Goal: Task Accomplishment & Management: Use online tool/utility

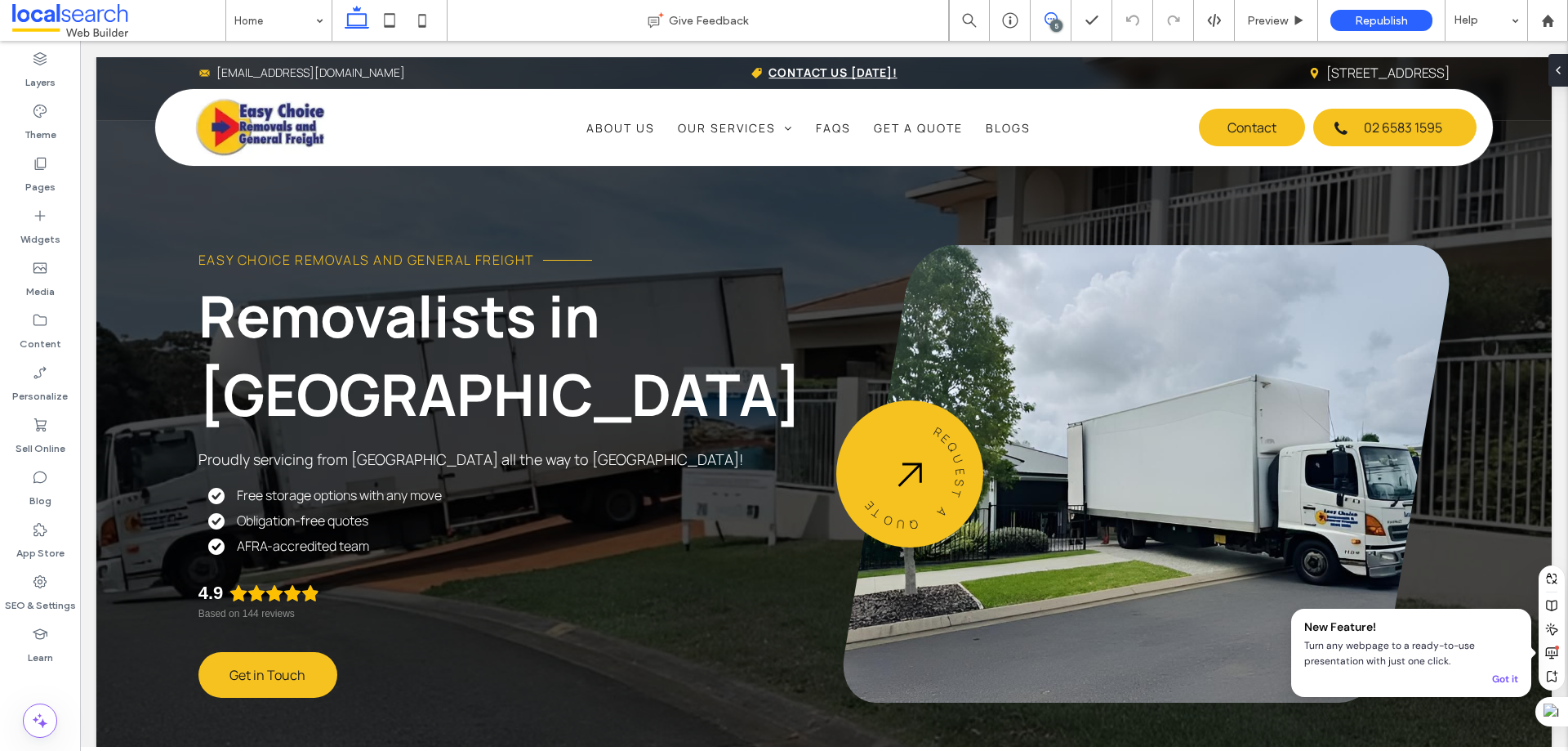
drag, startPoint x: 1048, startPoint y: 17, endPoint x: 941, endPoint y: 58, distance: 114.6
click at [1048, 17] on icon at bounding box center [1051, 19] width 13 height 13
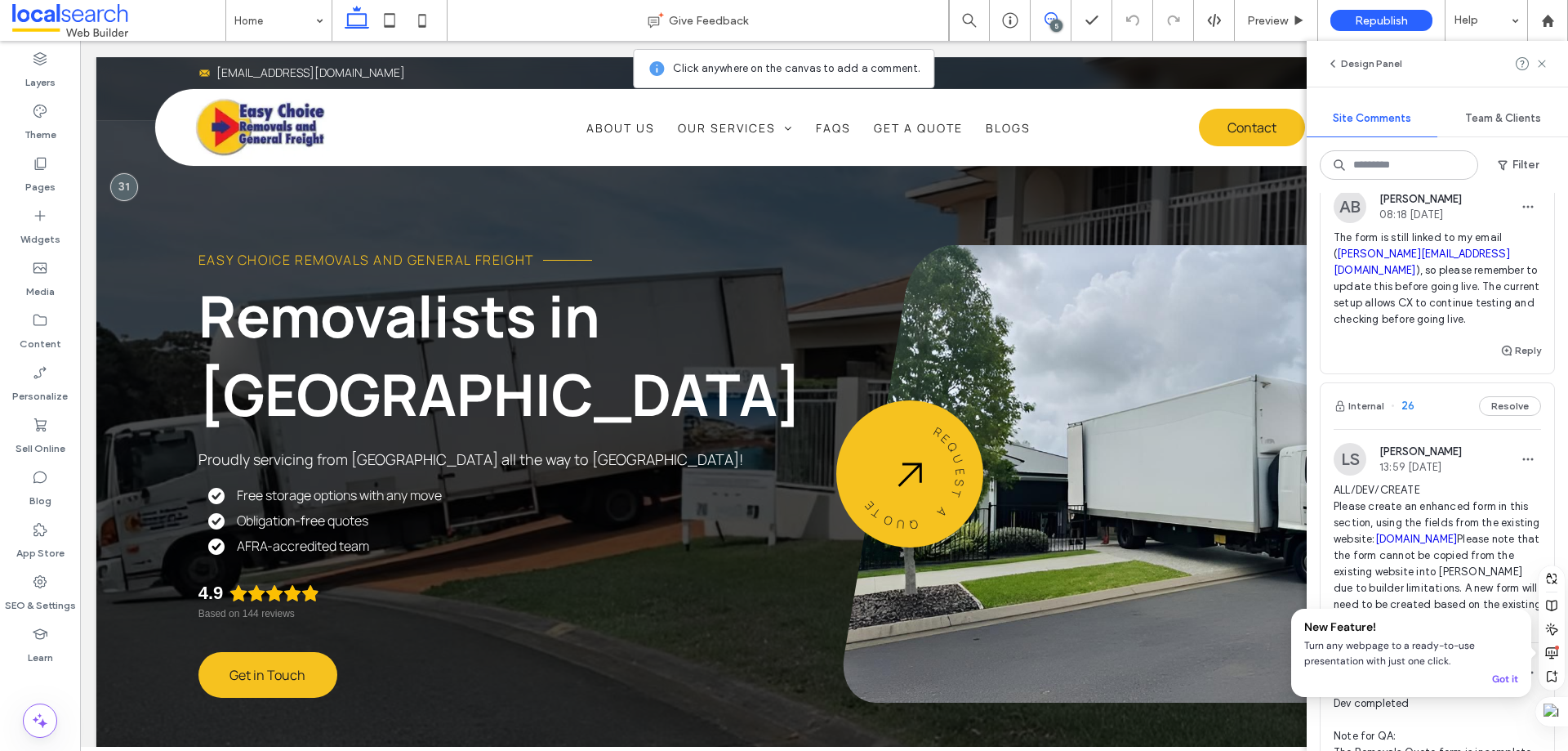
scroll to position [691, 0]
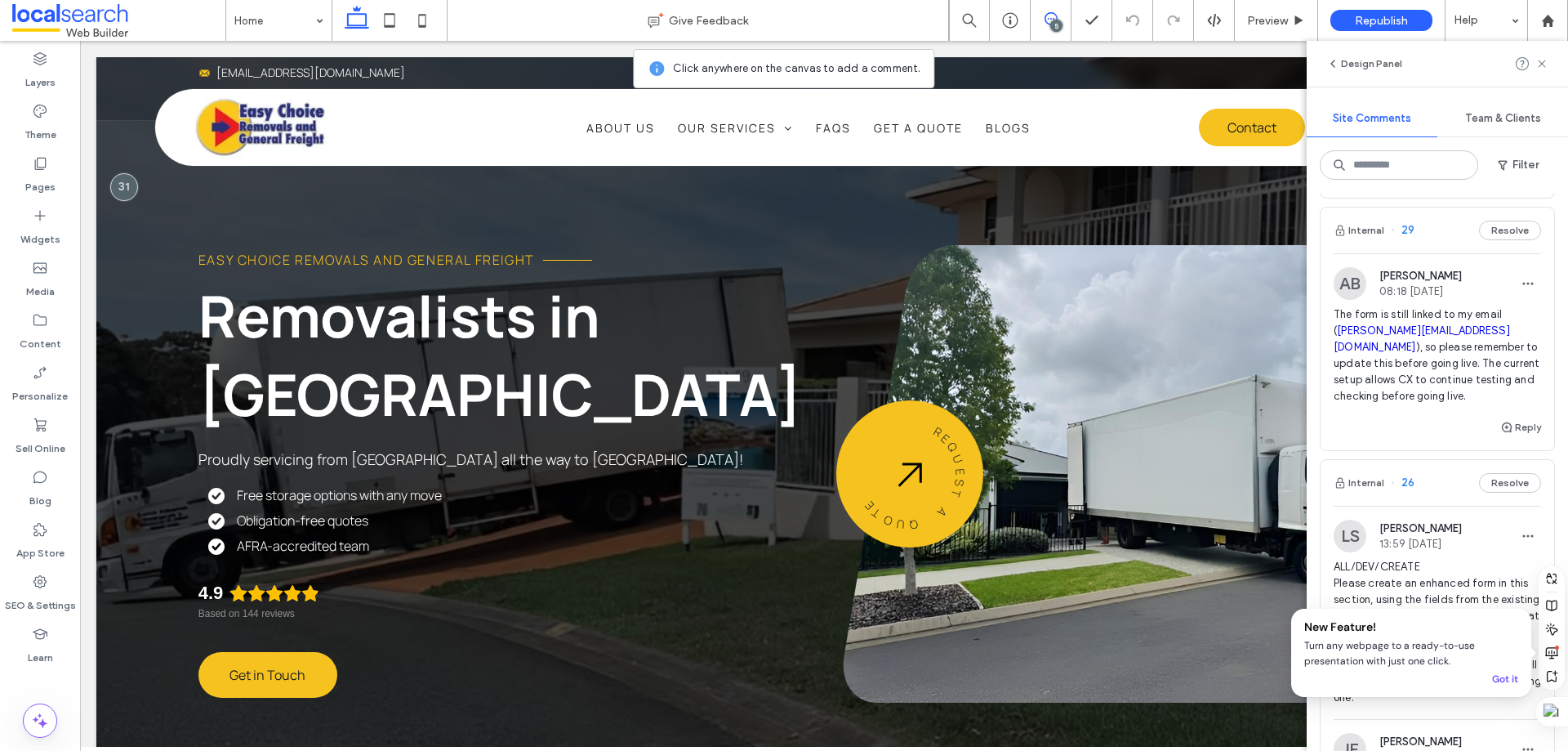
click at [1470, 269] on div "AB Adam Button 08:18 Aug 14 2025" at bounding box center [1438, 283] width 208 height 33
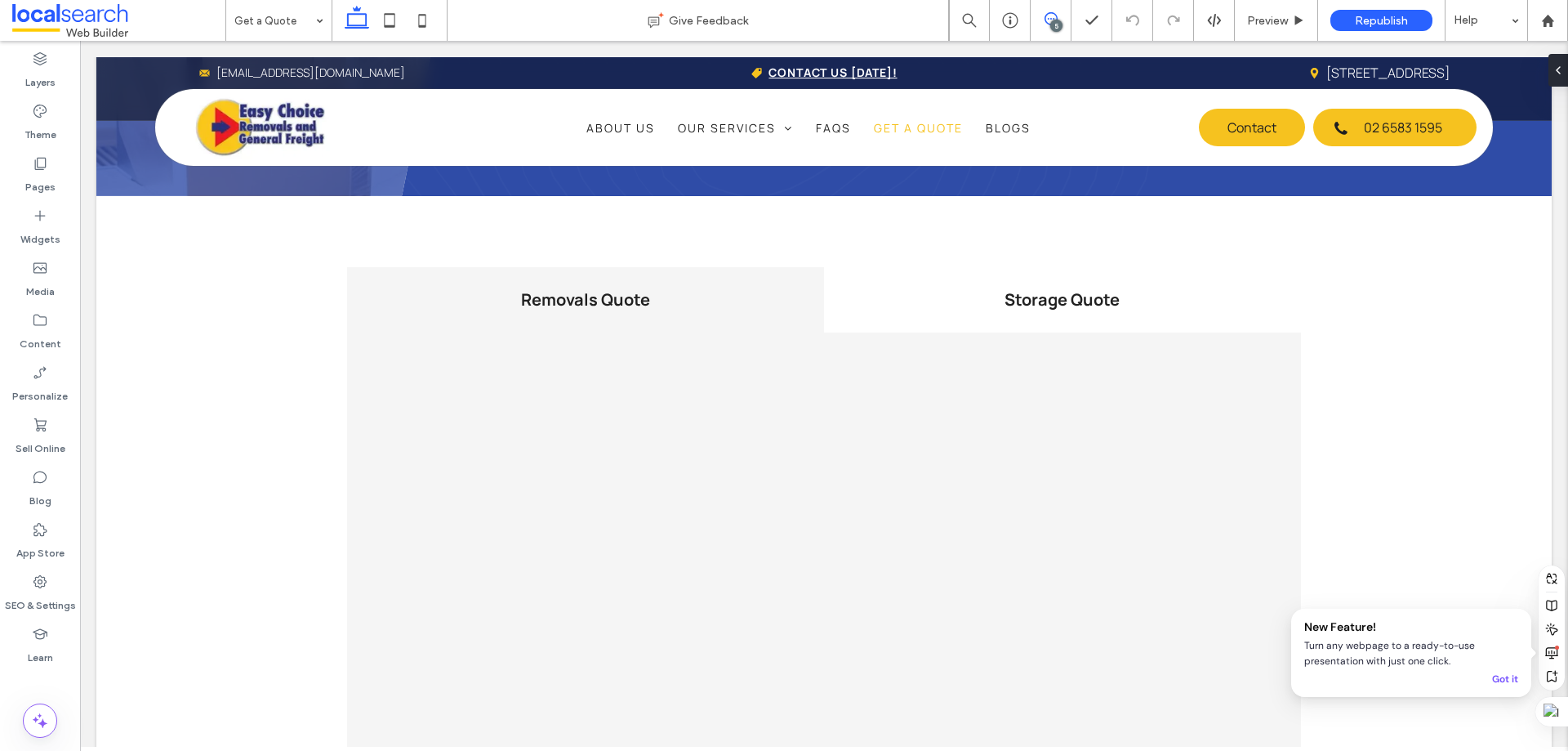
click at [1045, 21] on icon at bounding box center [1051, 19] width 13 height 13
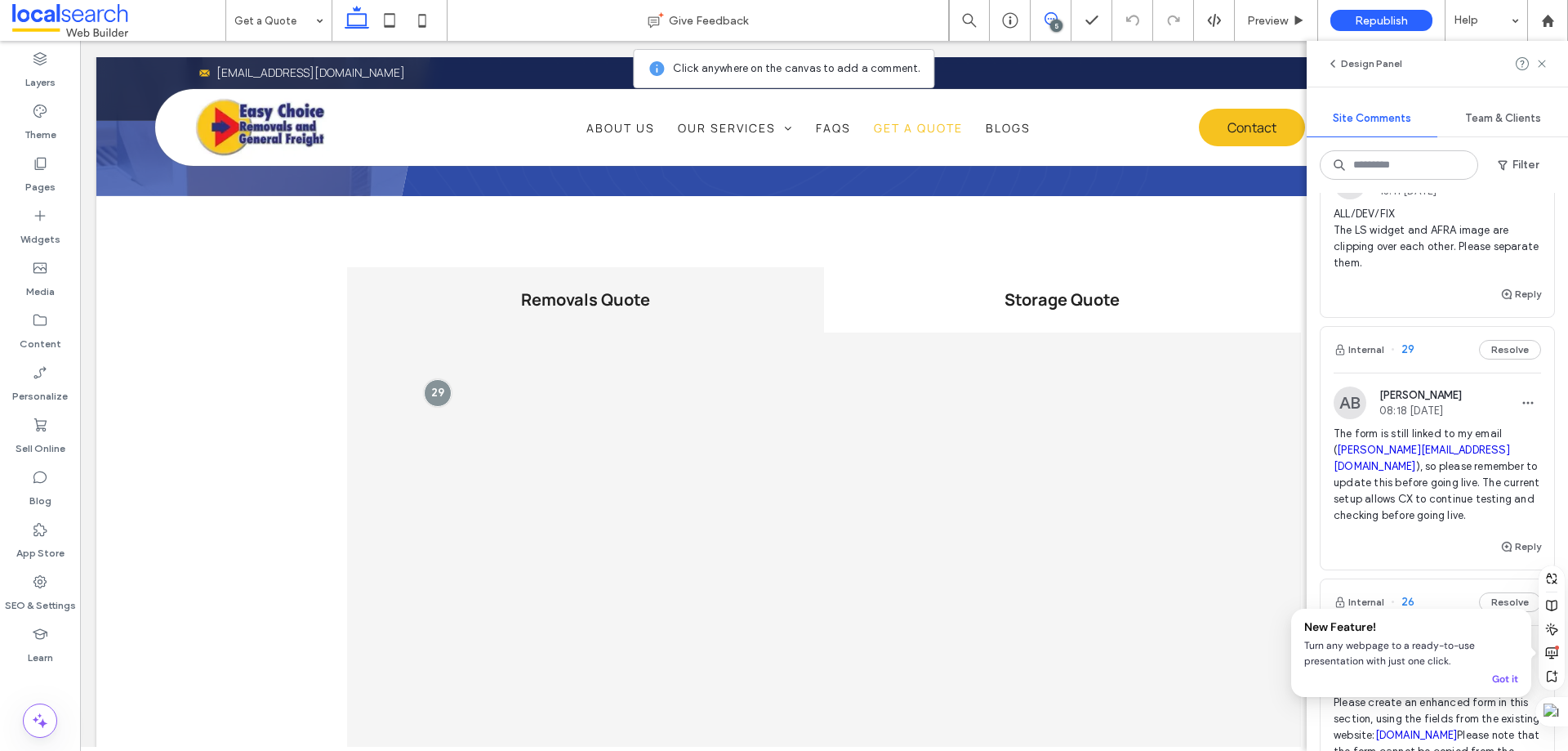
scroll to position [408, 0]
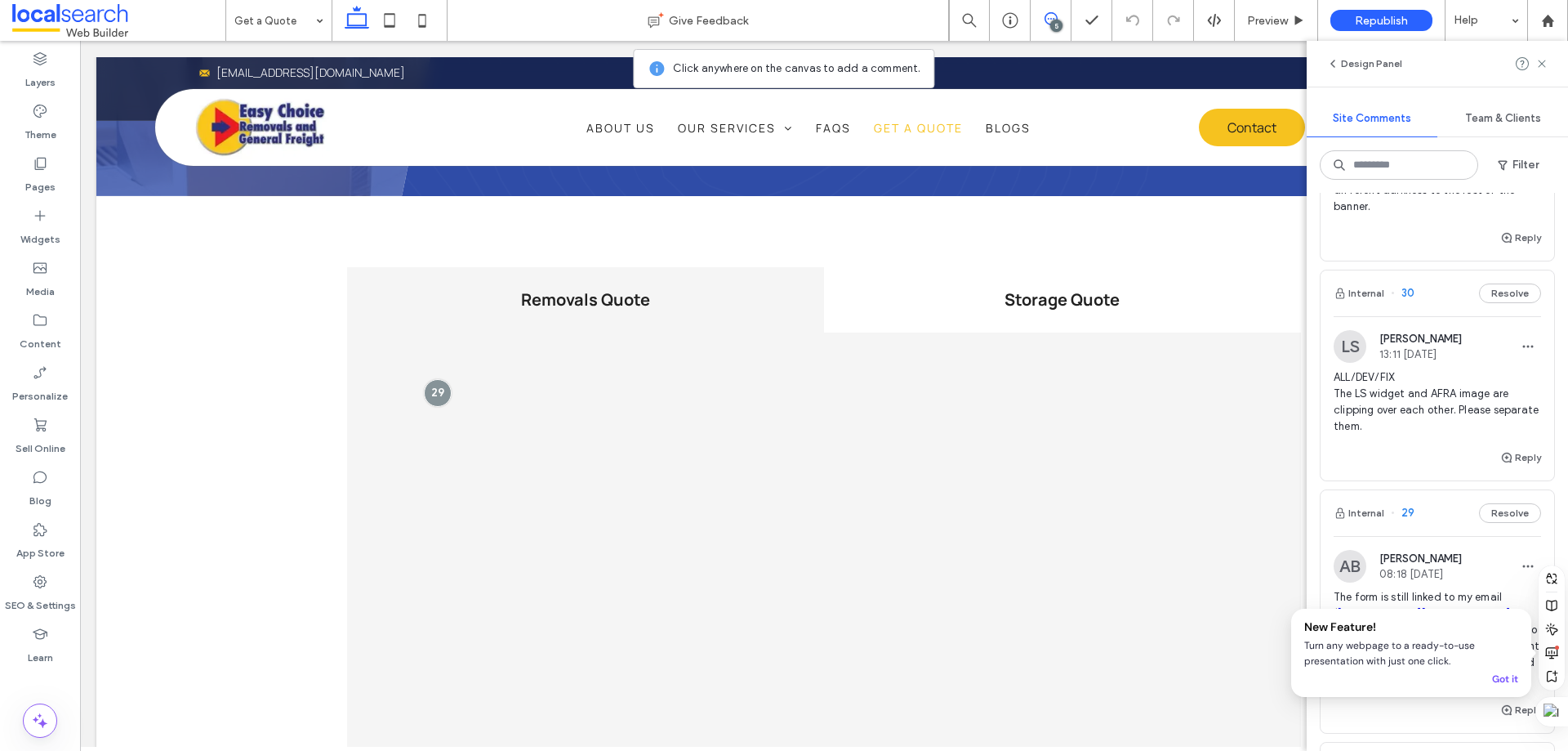
click at [1436, 306] on div "Internal 30 Resolve" at bounding box center [1437, 293] width 233 height 45
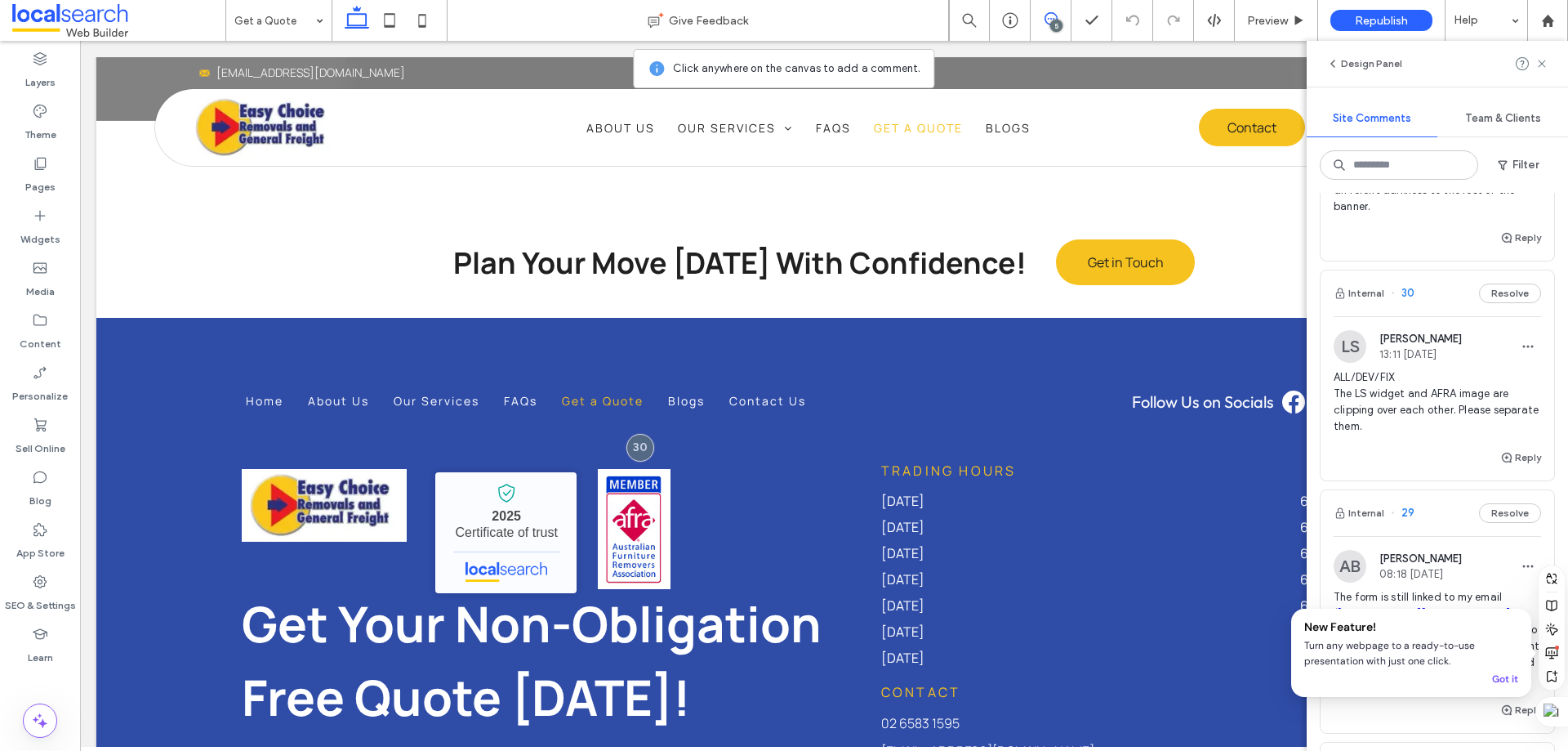
scroll to position [2046, 0]
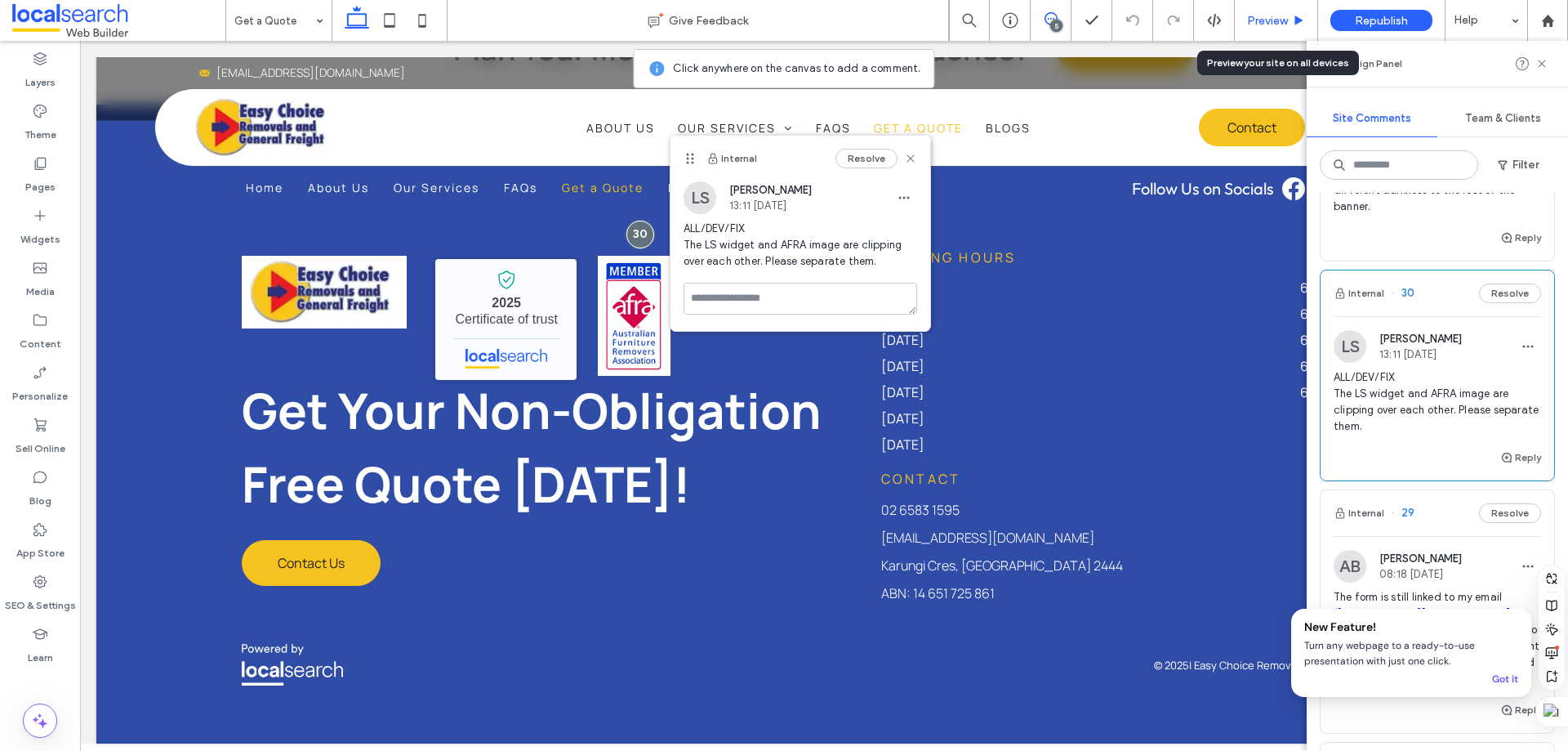
drag, startPoint x: 1261, startPoint y: 17, endPoint x: 945, endPoint y: 316, distance: 435.0
click at [1261, 17] on span "Preview" at bounding box center [1268, 21] width 41 height 14
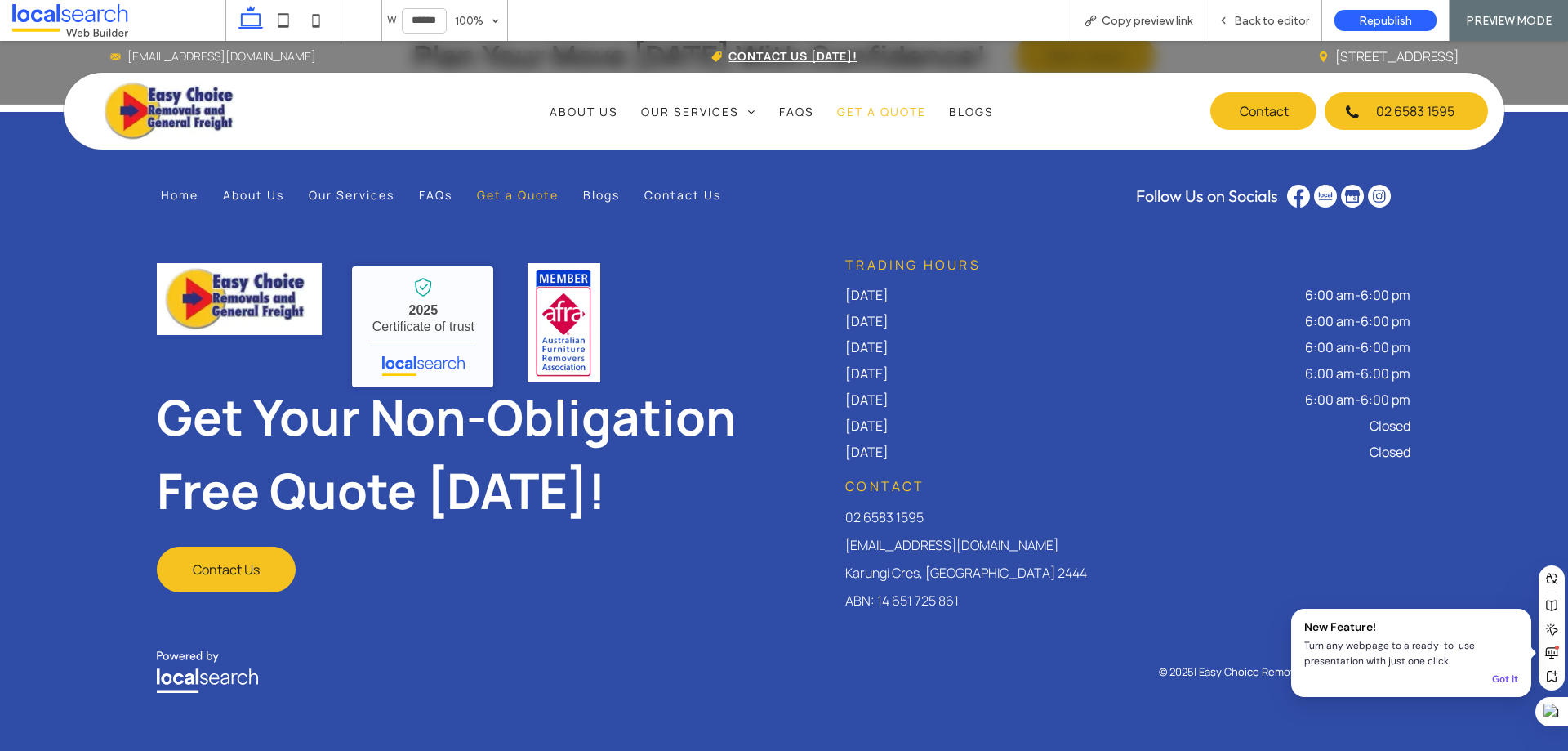
scroll to position [2019, 0]
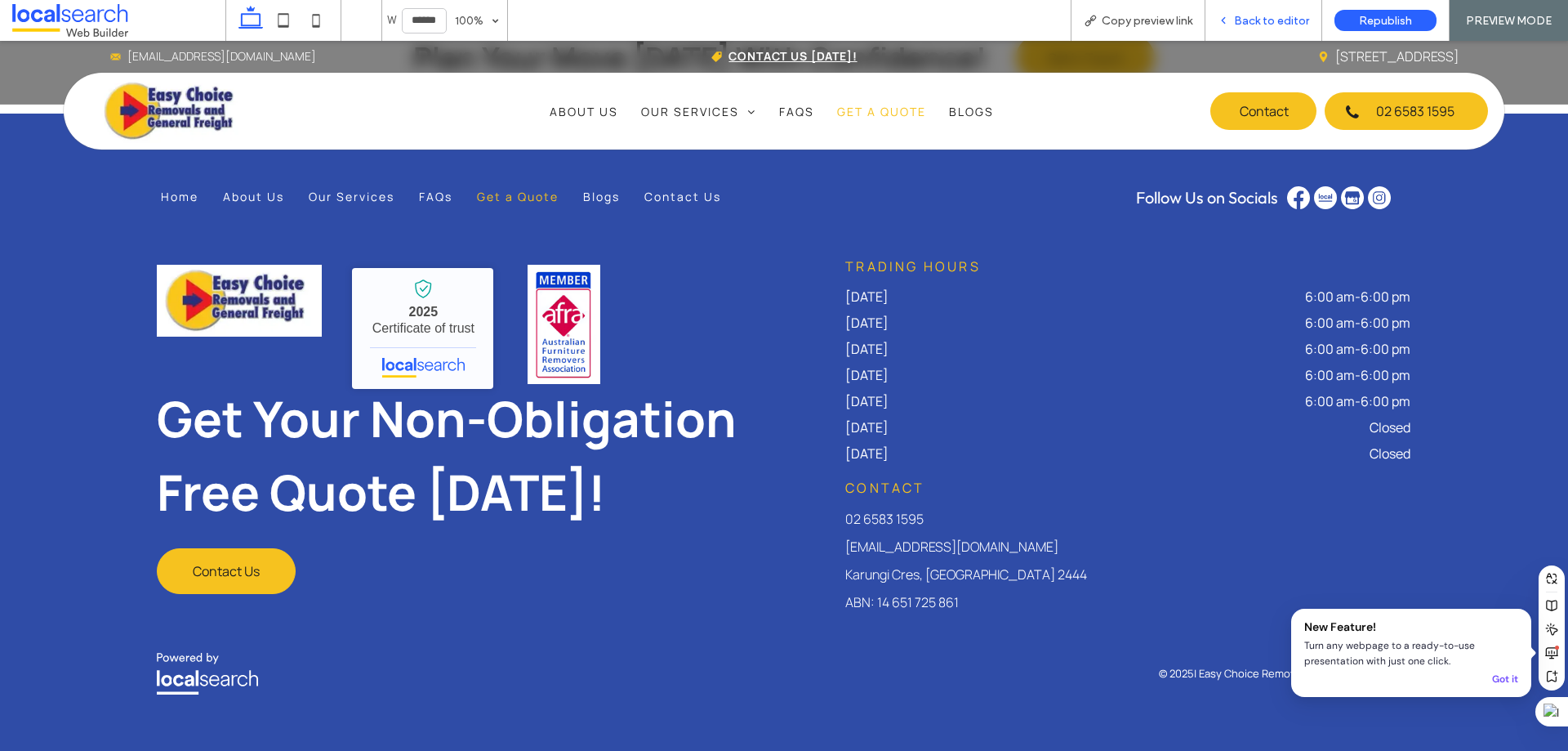
click at [1237, 15] on span "Back to editor" at bounding box center [1272, 21] width 76 height 14
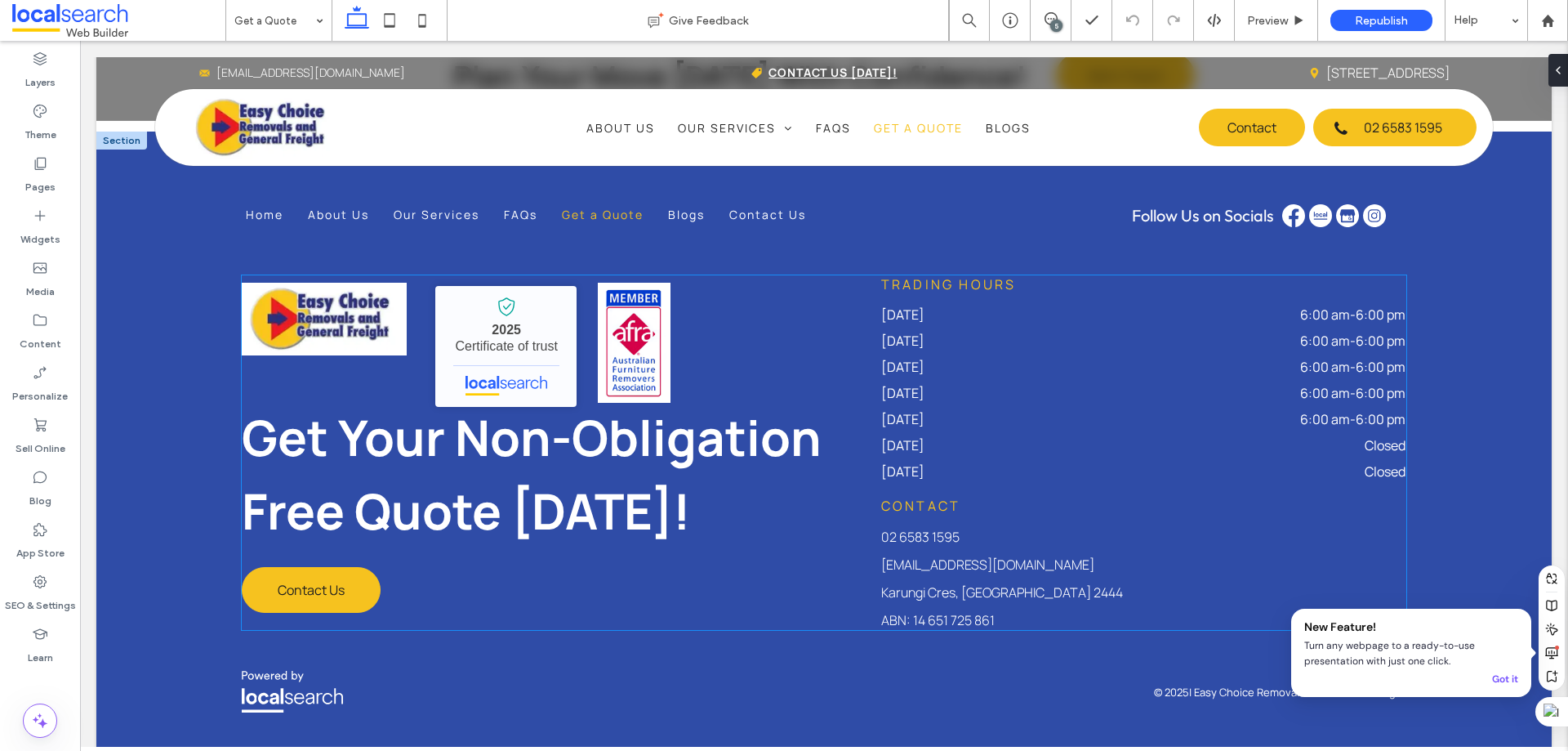
scroll to position [2023, 0]
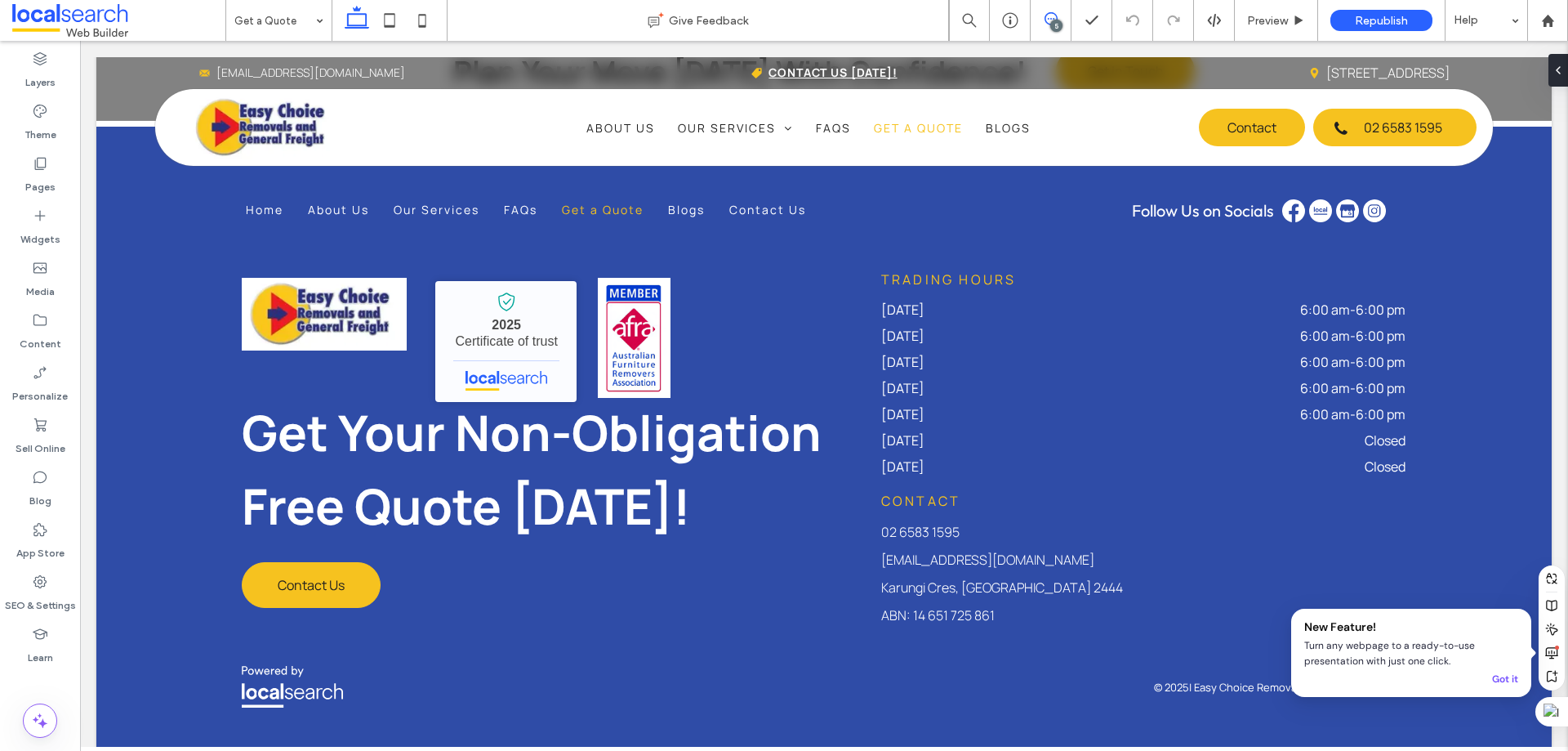
click at [1049, 18] on icon at bounding box center [1051, 19] width 13 height 13
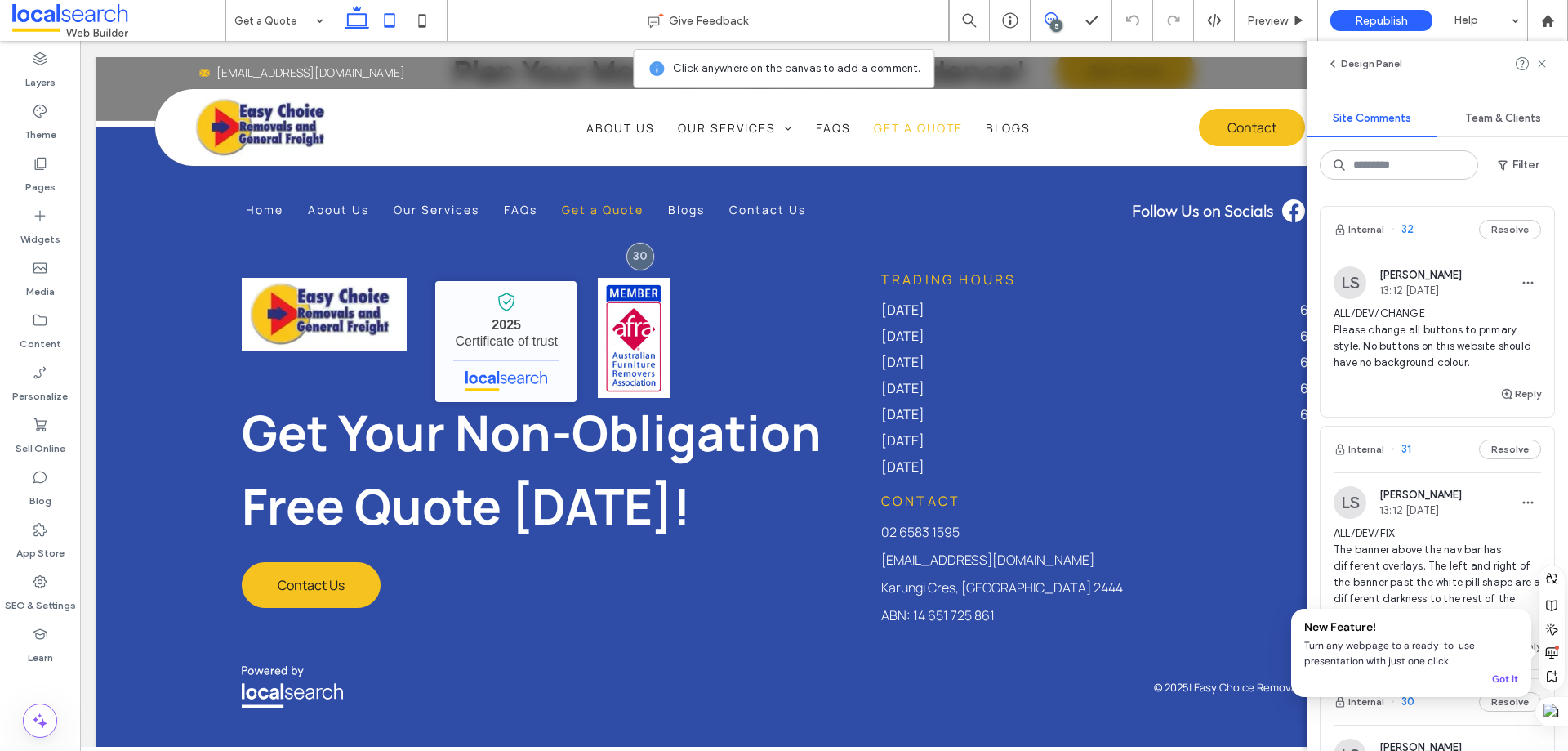
click at [401, 25] on icon at bounding box center [389, 20] width 33 height 33
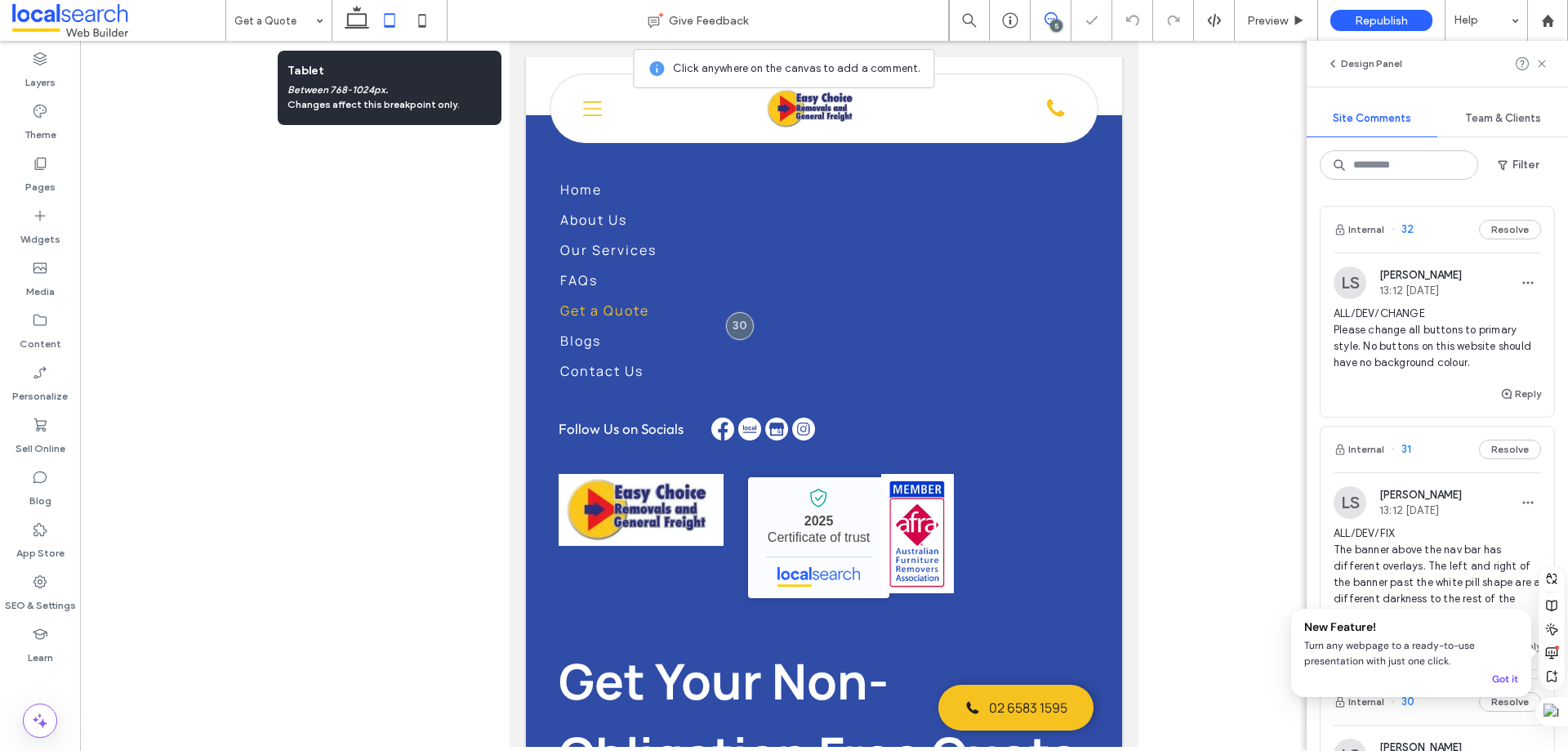
scroll to position [1968, 0]
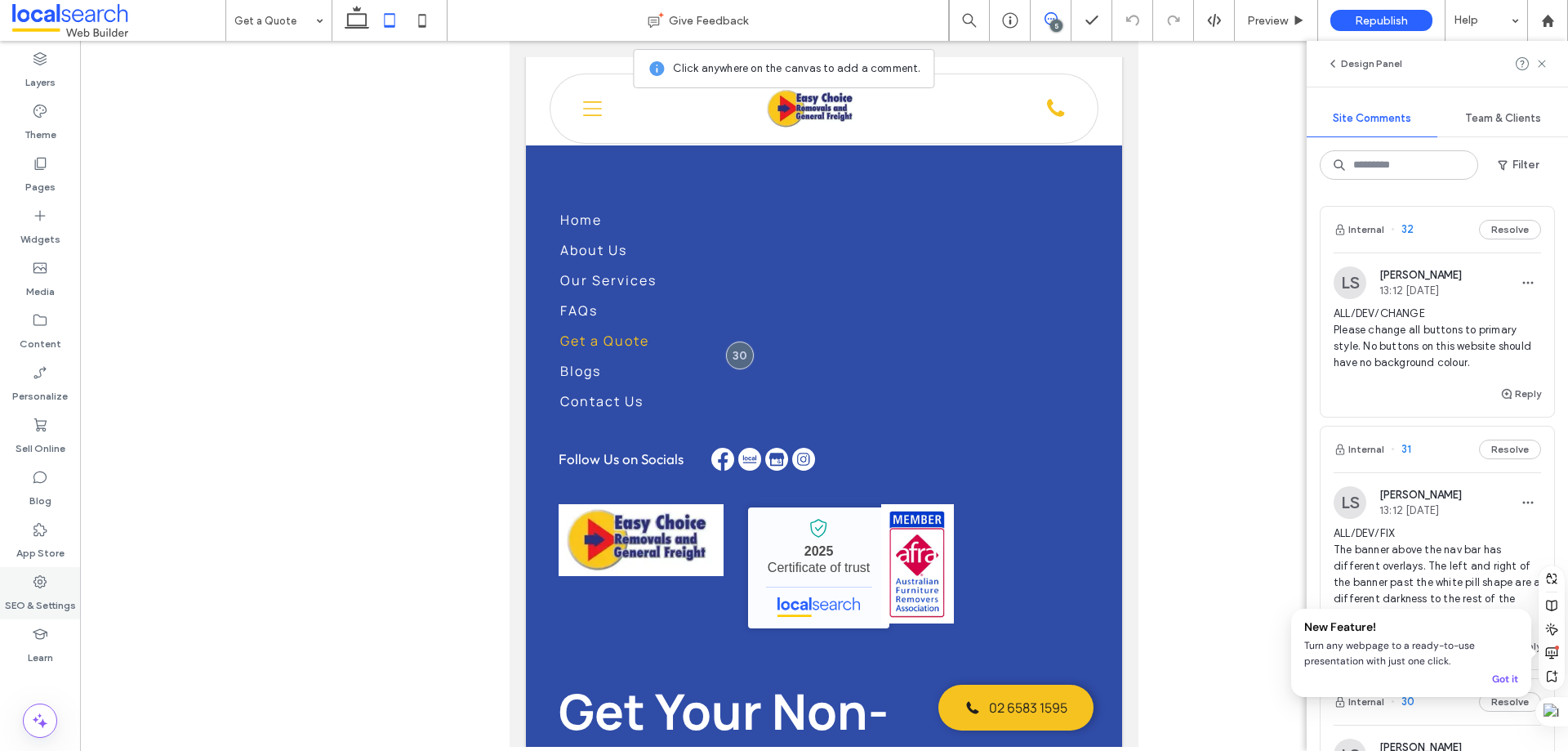
click at [45, 577] on icon at bounding box center [40, 581] width 16 height 16
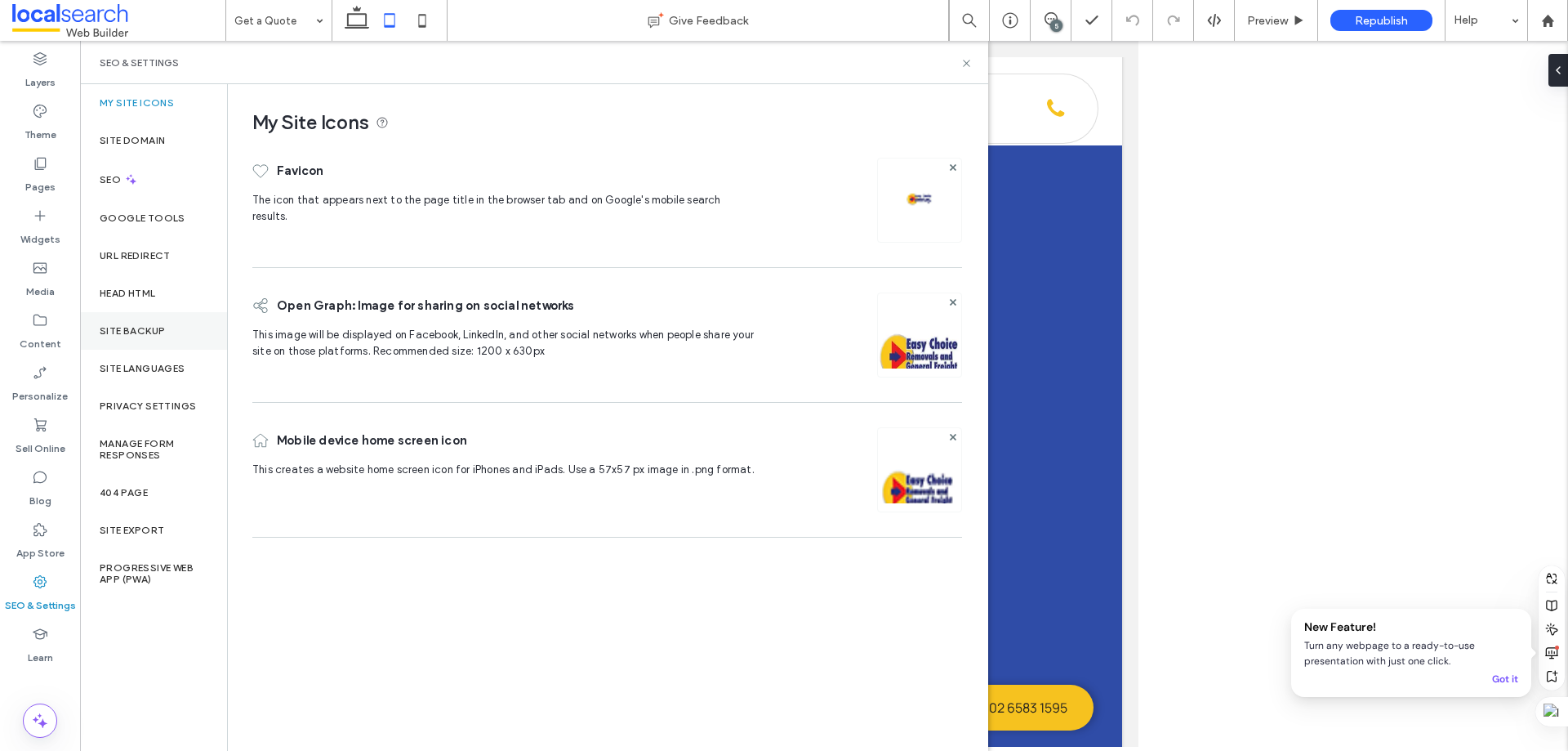
click at [169, 323] on div "Site Backup" at bounding box center [154, 331] width 147 height 38
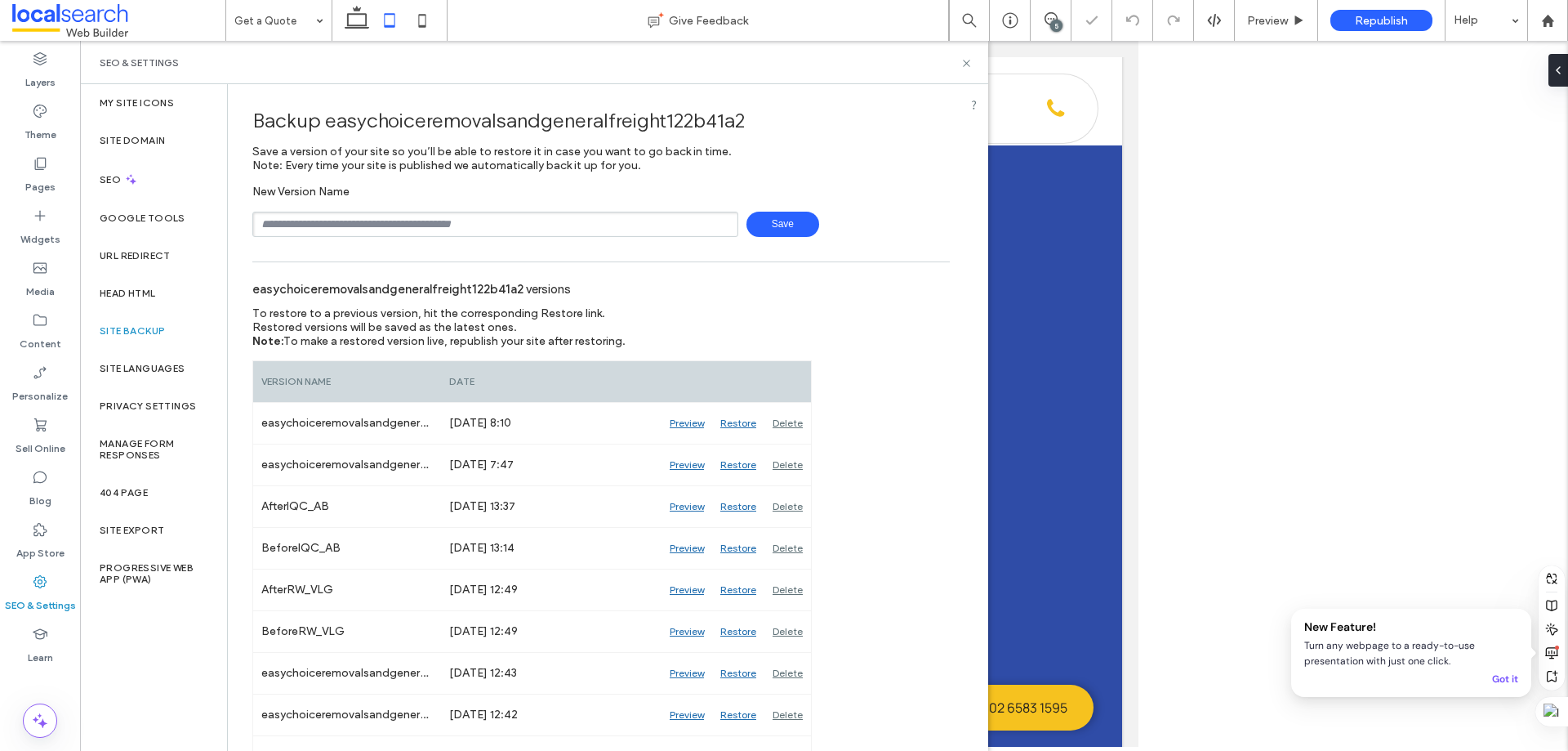
click at [314, 222] on input "text" at bounding box center [495, 224] width 486 height 26
click at [426, 221] on input "text" at bounding box center [495, 224] width 486 height 26
type input "**********"
click at [754, 227] on span "Save" at bounding box center [782, 224] width 73 height 26
click at [967, 63] on use at bounding box center [966, 62] width 7 height 7
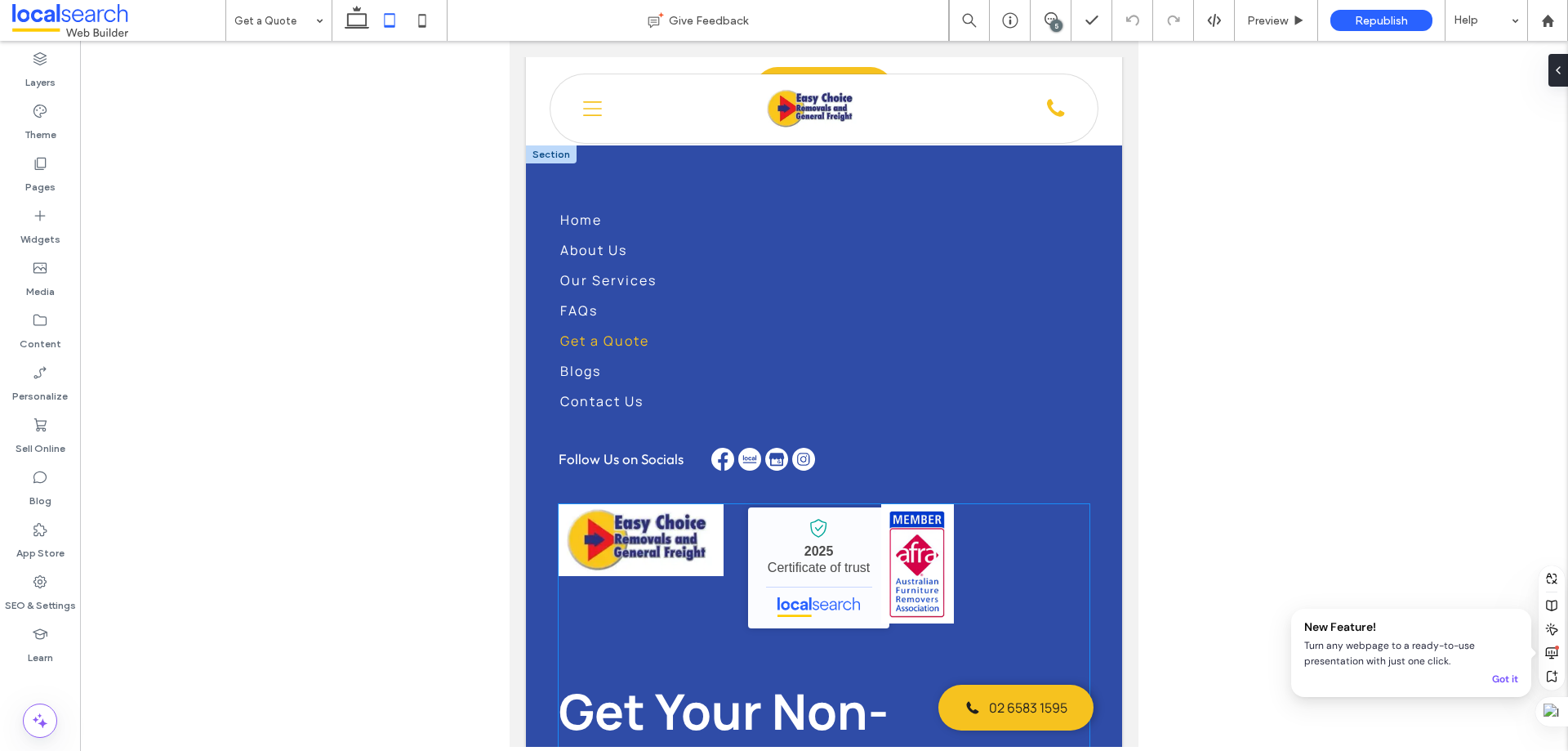
click at [930, 540] on img at bounding box center [917, 564] width 73 height 120
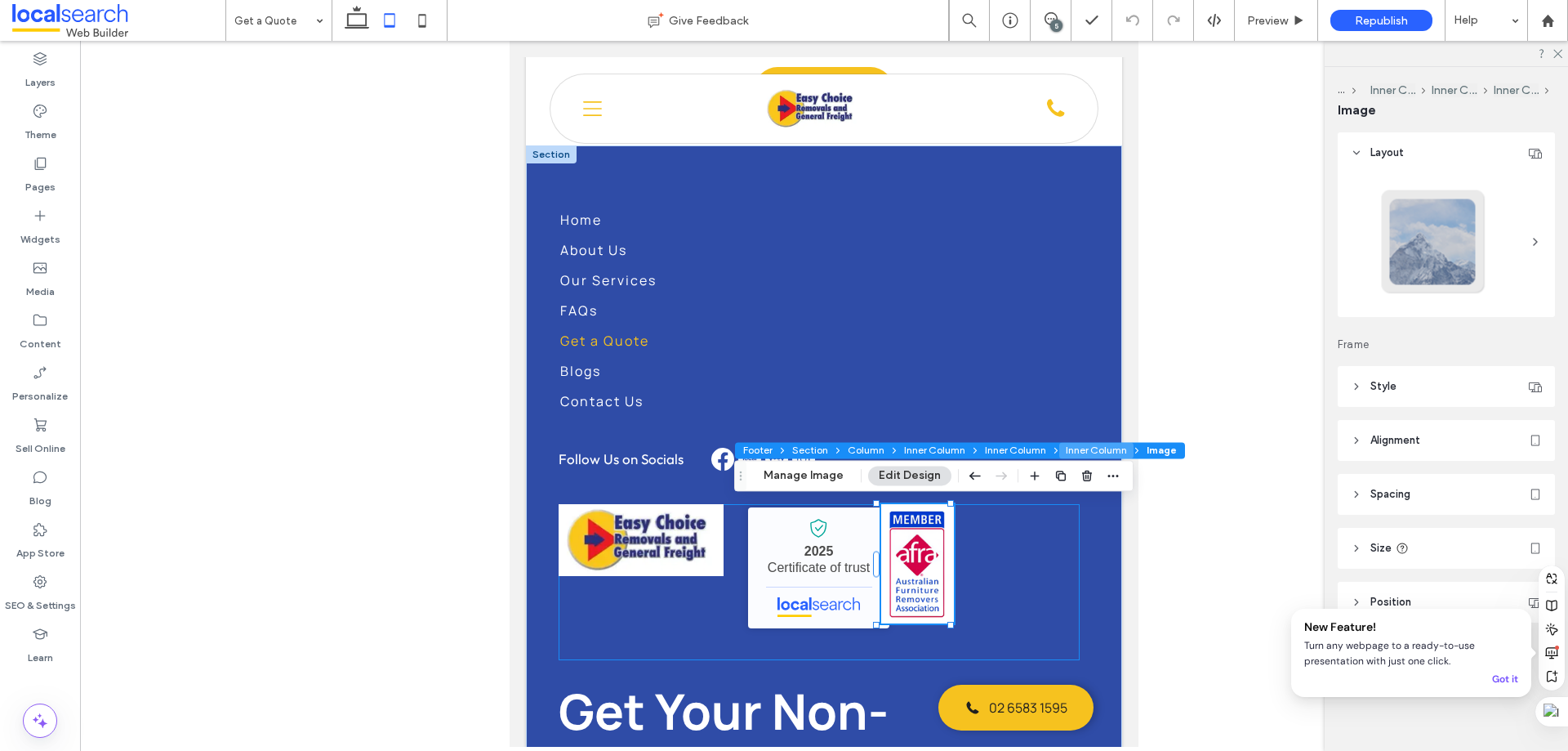
click at [1083, 445] on button "Inner Column" at bounding box center [1097, 450] width 75 height 16
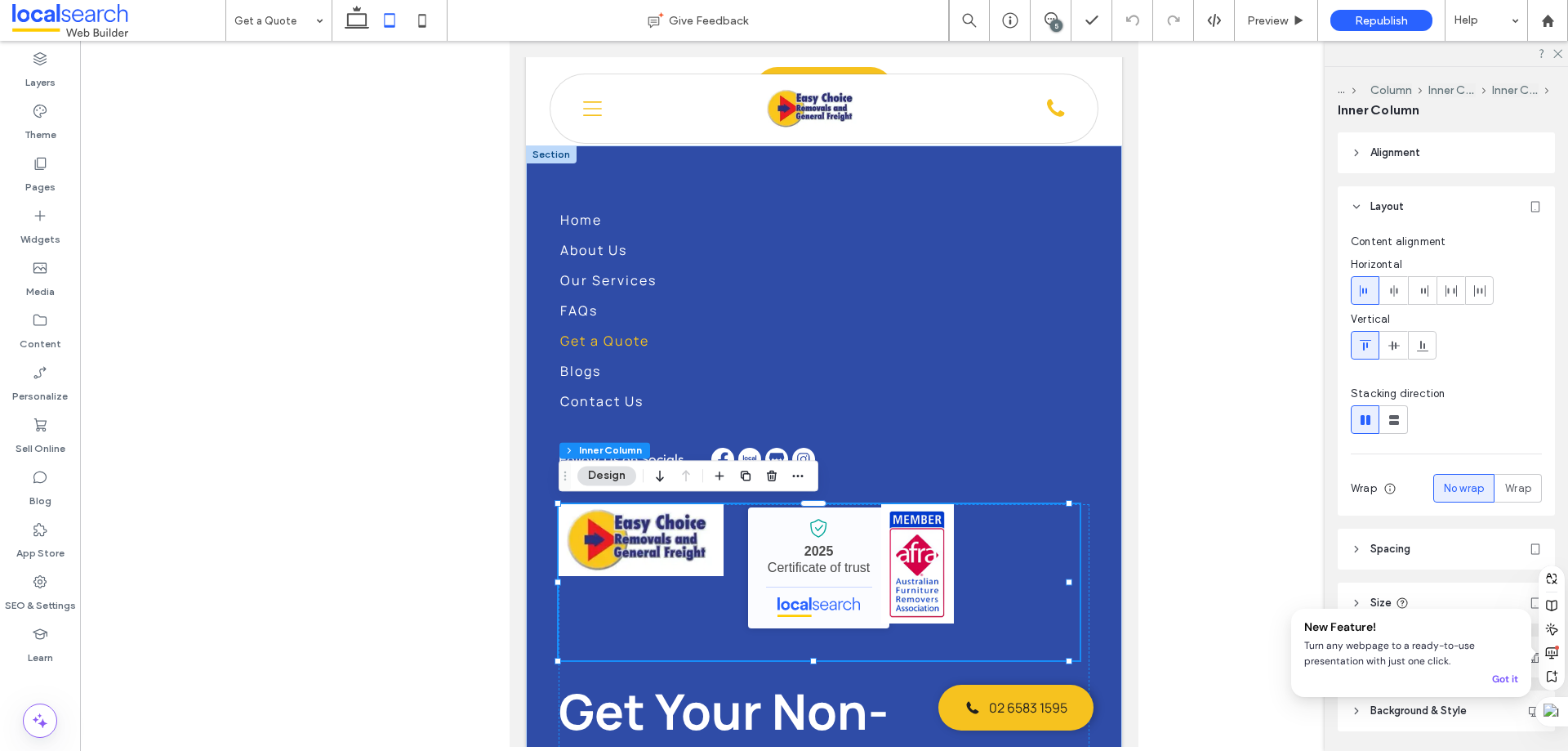
click at [973, 541] on div "Easy Choice Removals and General Freight - Localsearch verified business 2025 C…" at bounding box center [820, 582] width 521 height 156
click at [980, 555] on div "Easy Choice Removals and General Freight - Localsearch verified business 2025 C…" at bounding box center [820, 582] width 521 height 156
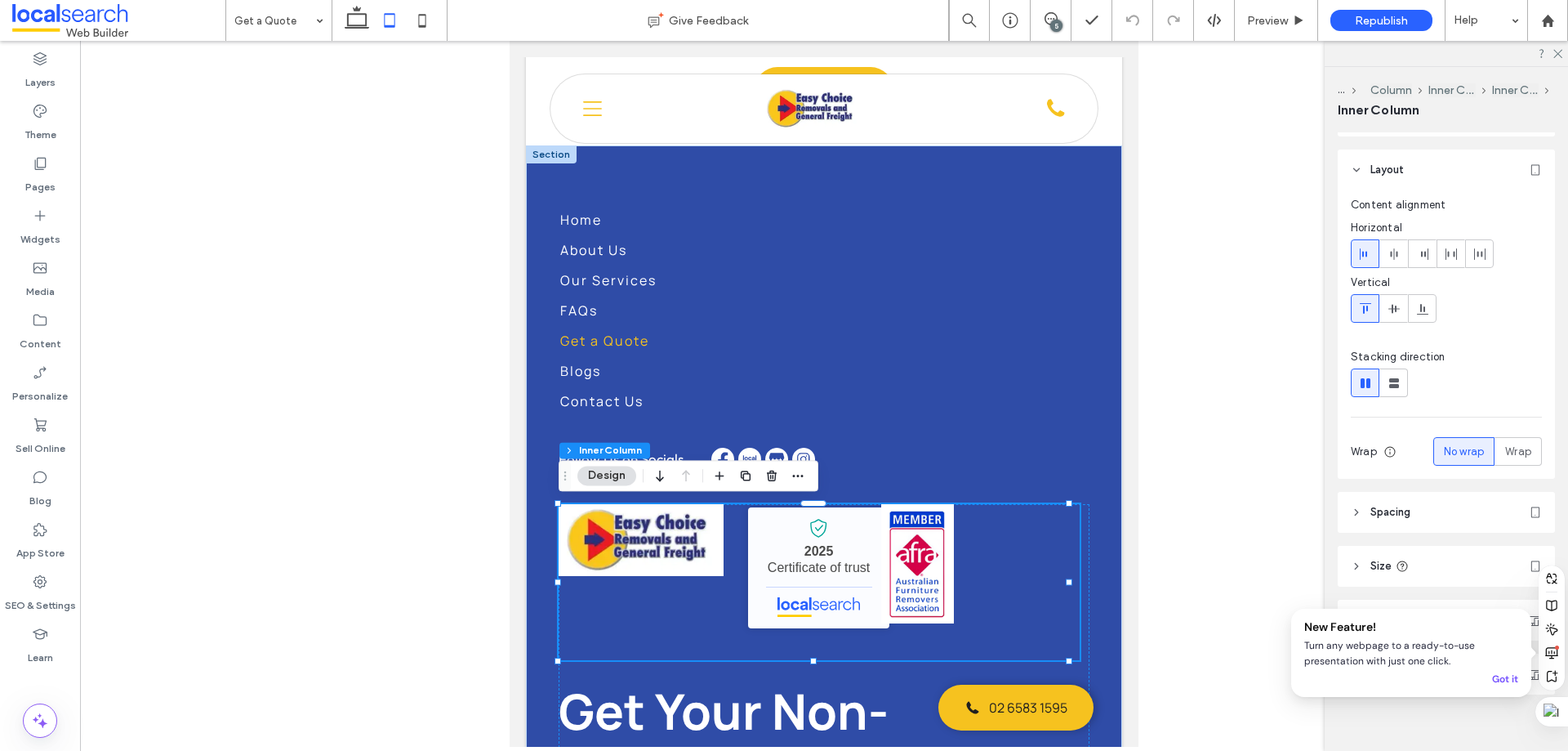
scroll to position [52, 0]
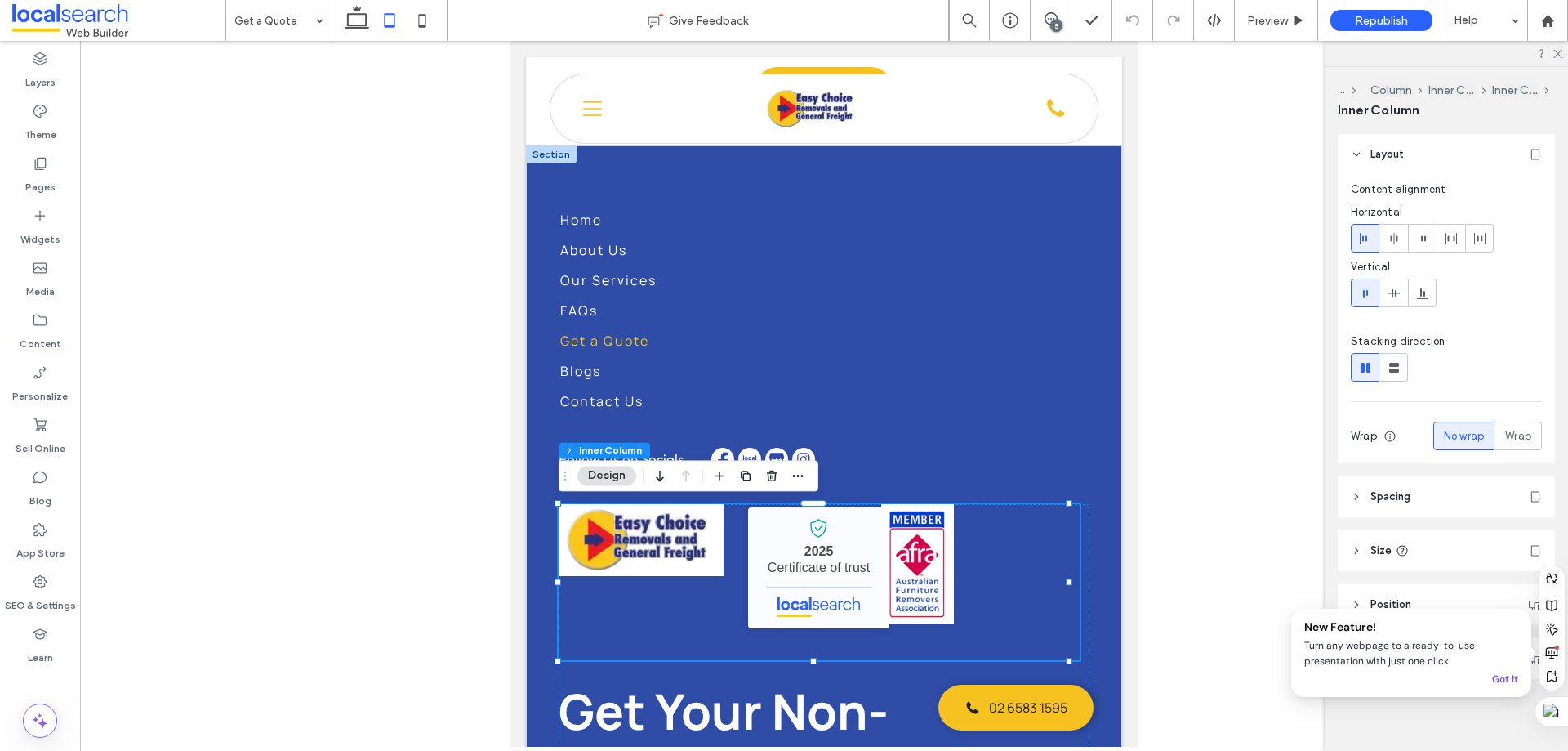
click at [1430, 504] on header "Spacing" at bounding box center [1447, 496] width 217 height 41
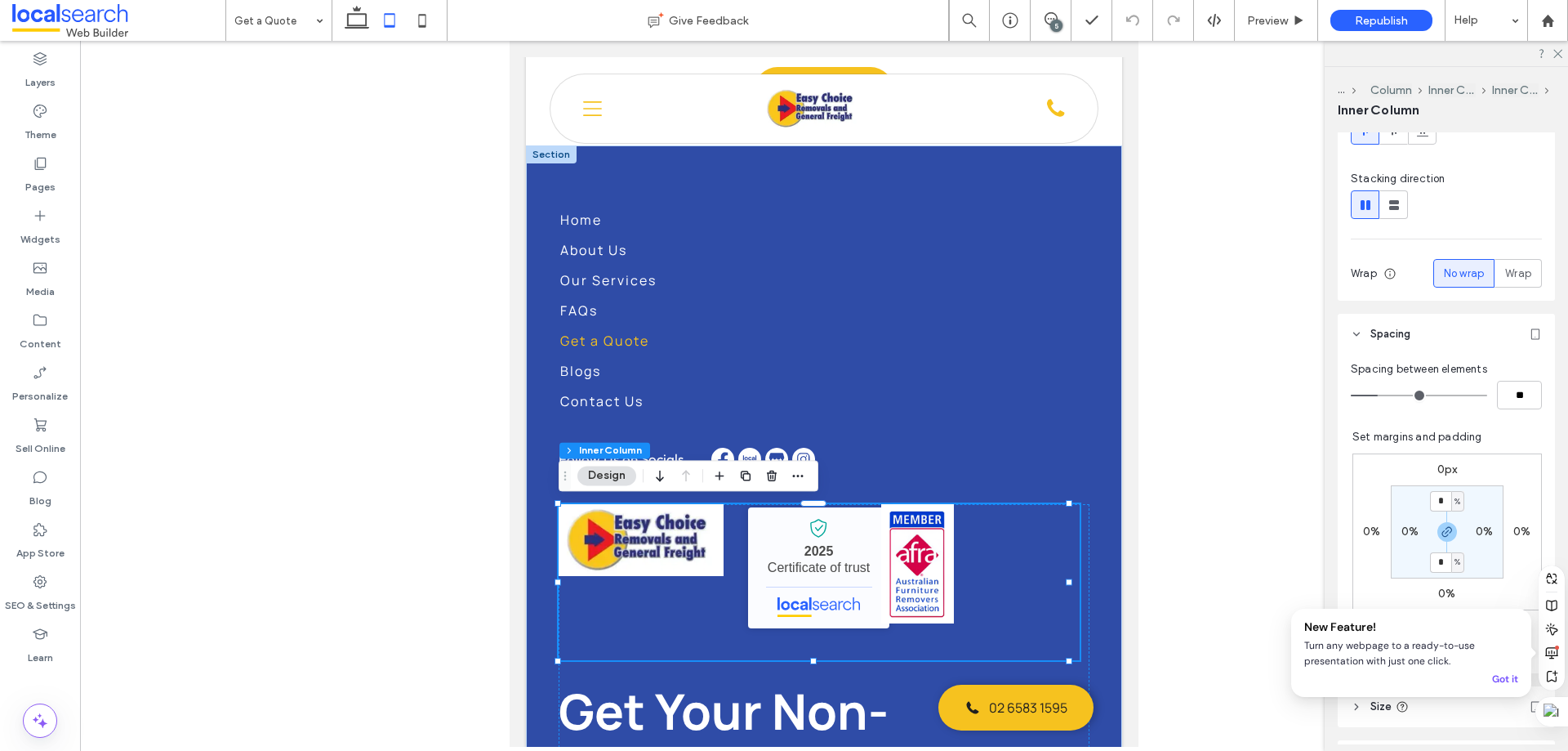
scroll to position [215, 0]
click at [928, 559] on img at bounding box center [917, 564] width 73 height 120
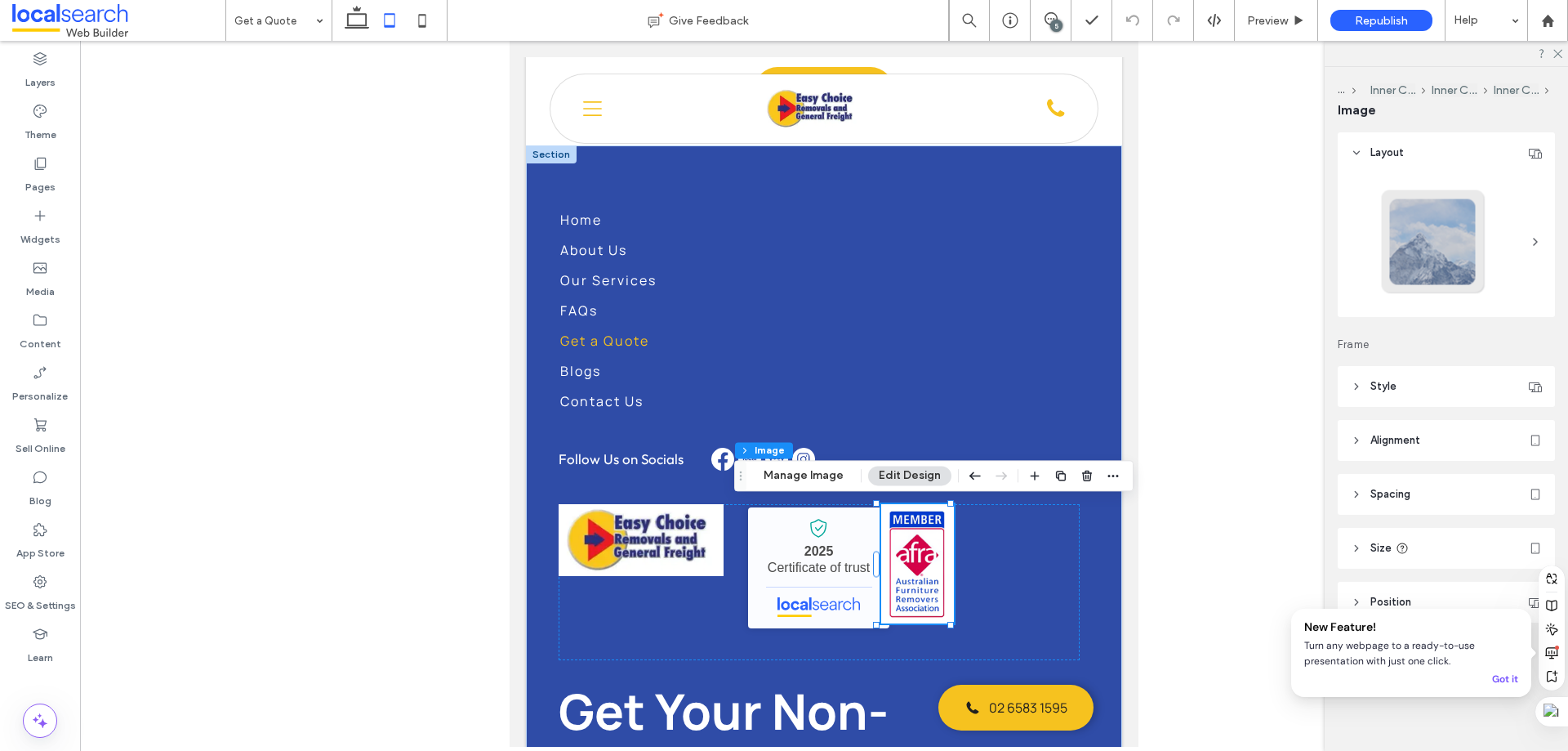
click at [1404, 486] on span "Spacing" at bounding box center [1390, 494] width 40 height 16
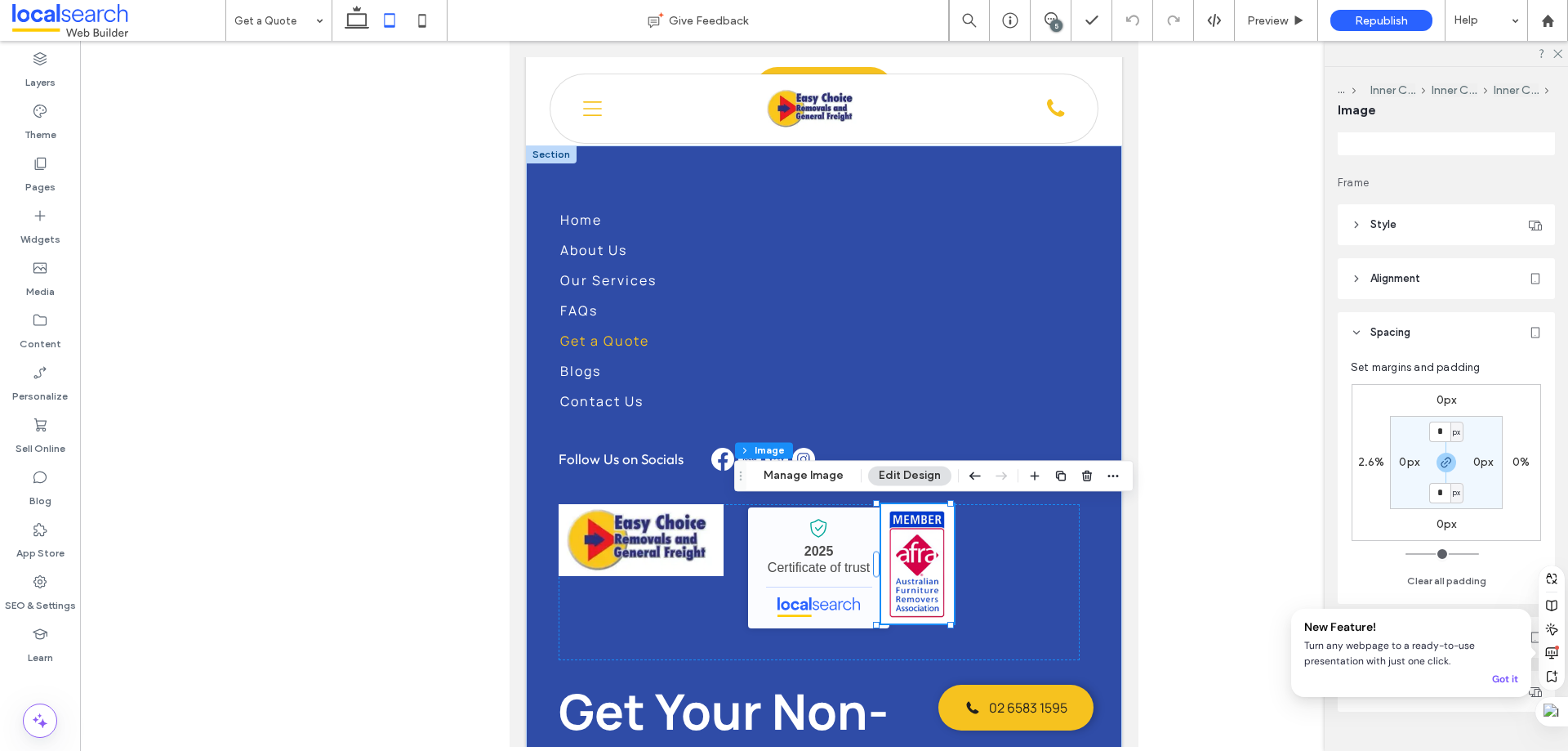
scroll to position [163, 0]
click at [1368, 459] on label "2.6%" at bounding box center [1372, 460] width 27 height 14
type input "*"
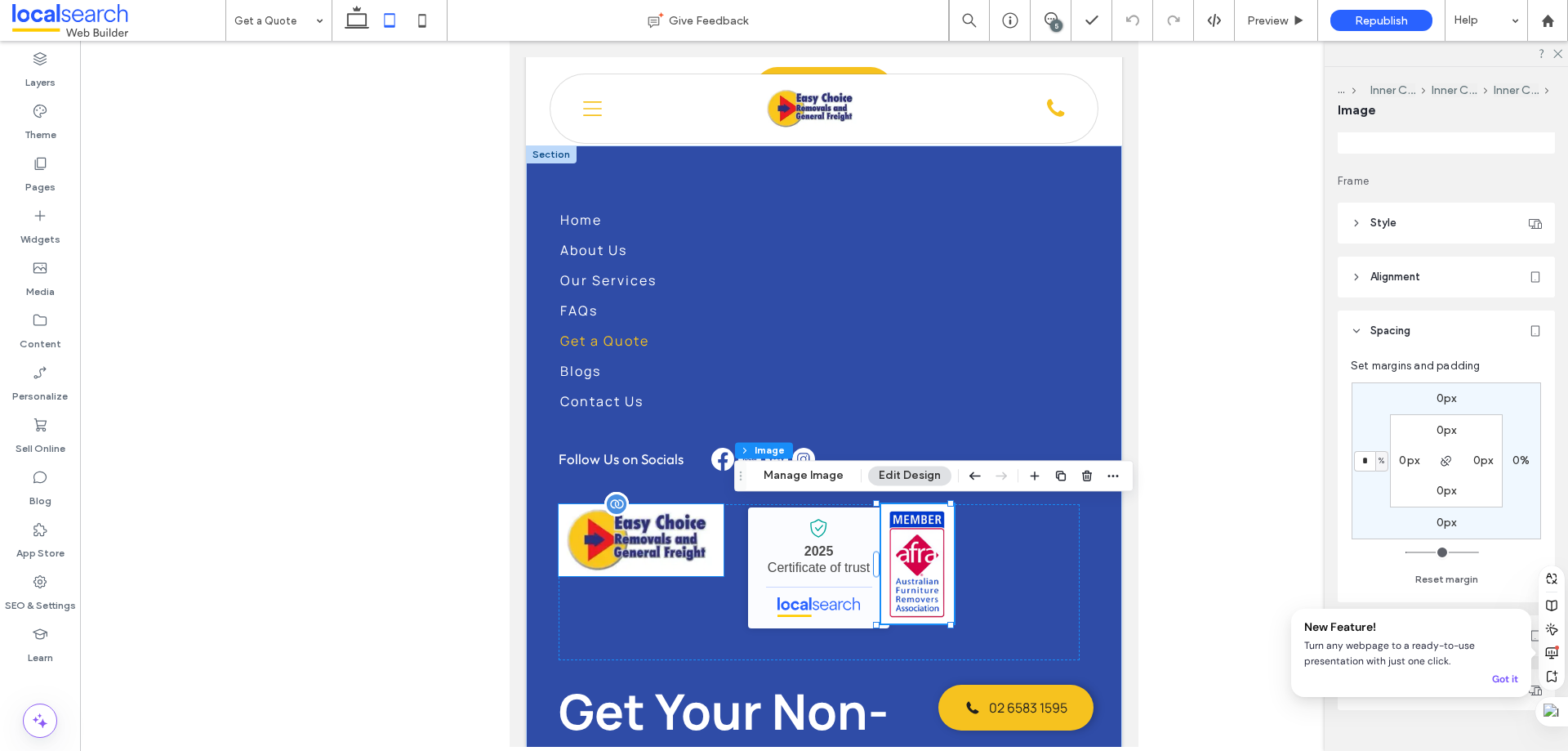
type input "*"
click at [1367, 452] on input "*" at bounding box center [1365, 461] width 21 height 21
click at [1368, 464] on input "*" at bounding box center [1365, 461] width 21 height 21
type input "***"
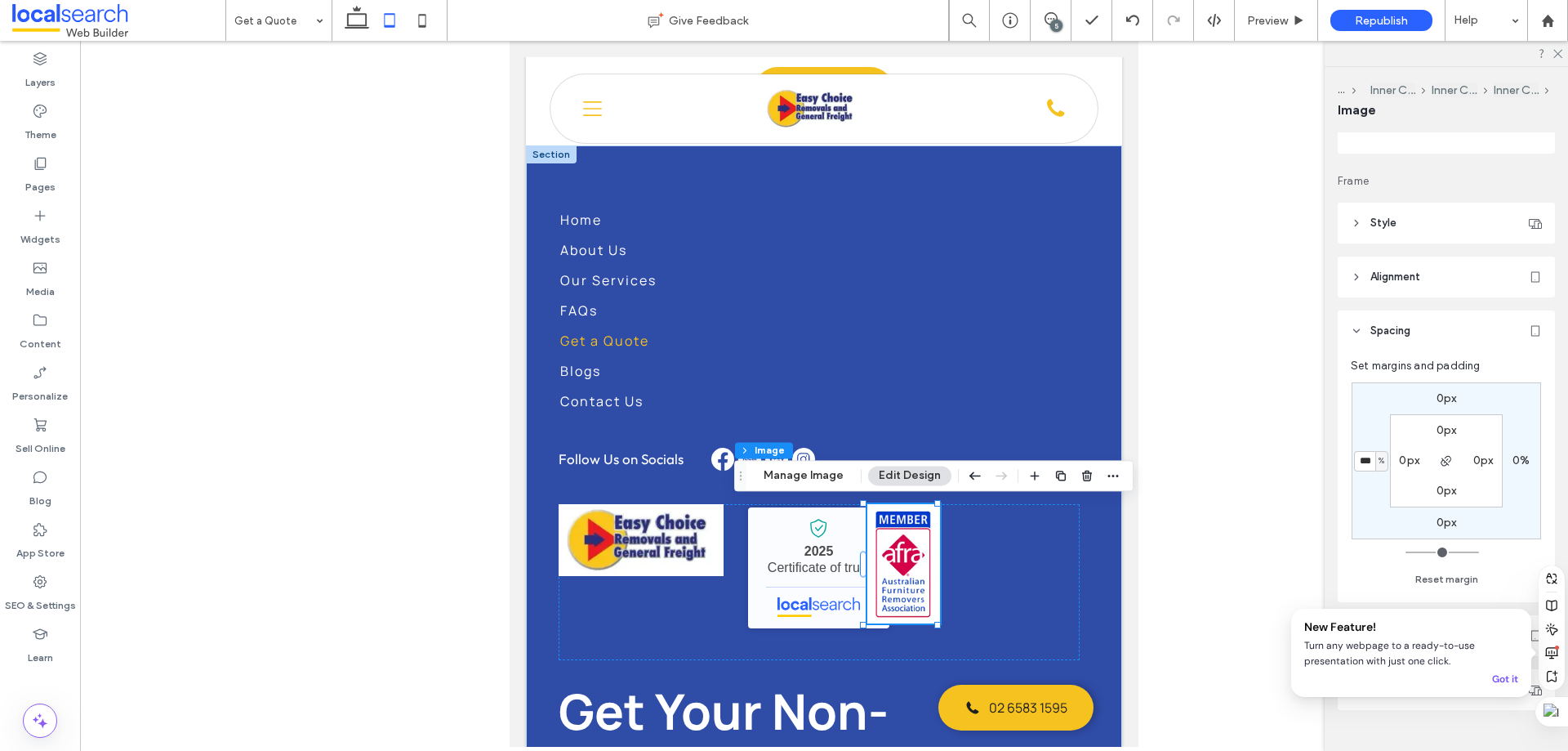
type input "**"
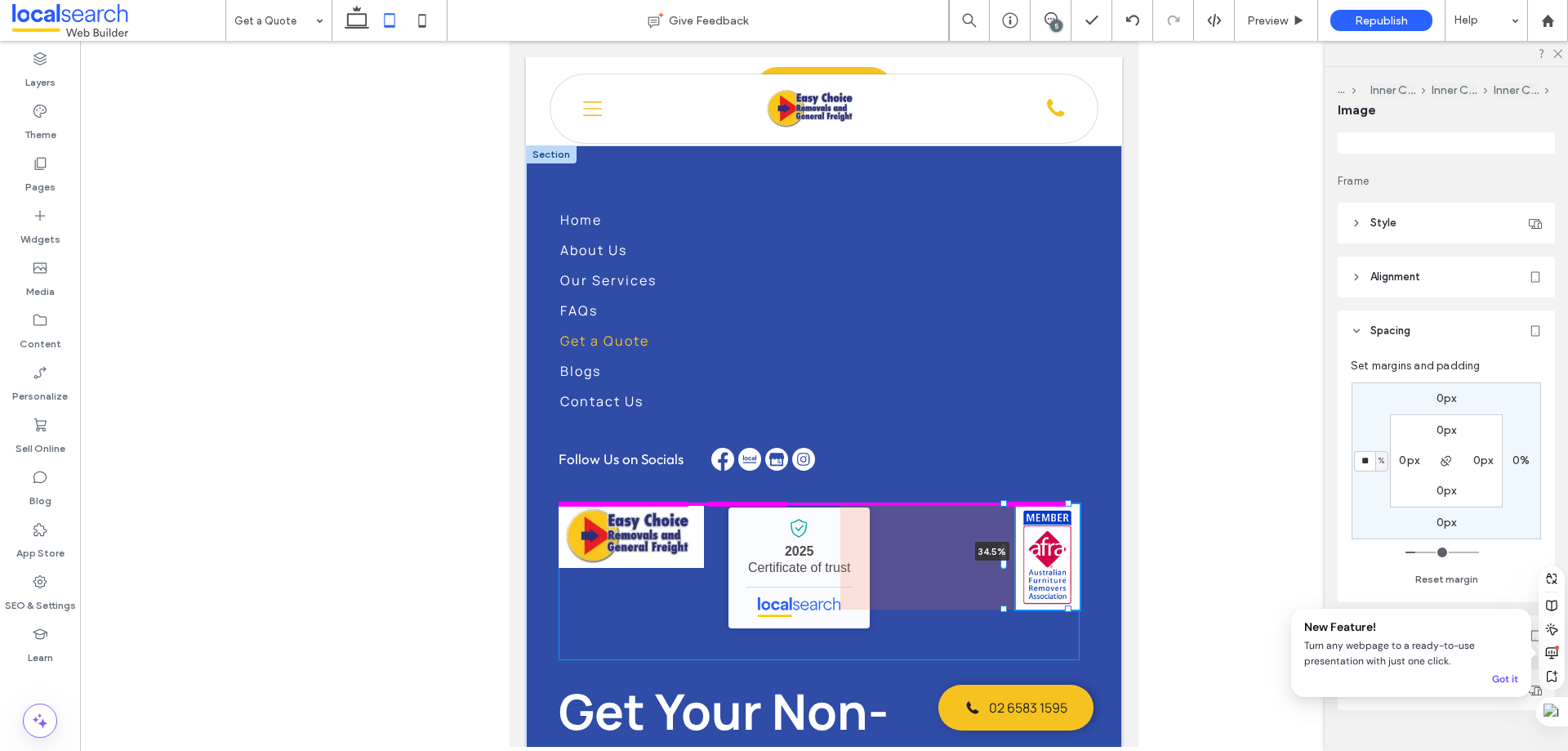
drag, startPoint x: 1008, startPoint y: 551, endPoint x: 980, endPoint y: 548, distance: 28.2
click at [980, 548] on div "Easy Choice Removals and General Freight - Localsearch verified business 2025 C…" at bounding box center [820, 582] width 521 height 156
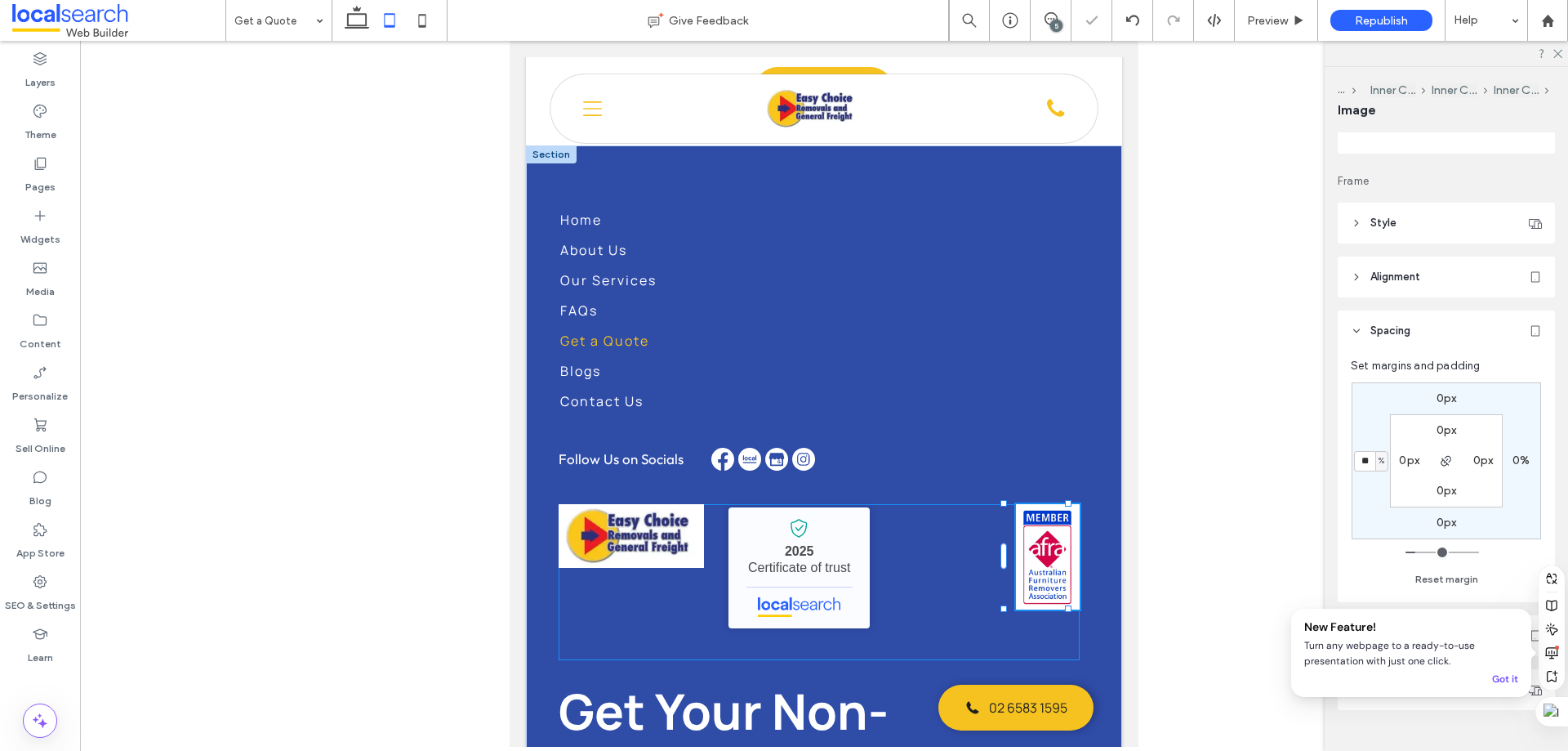
type input "**"
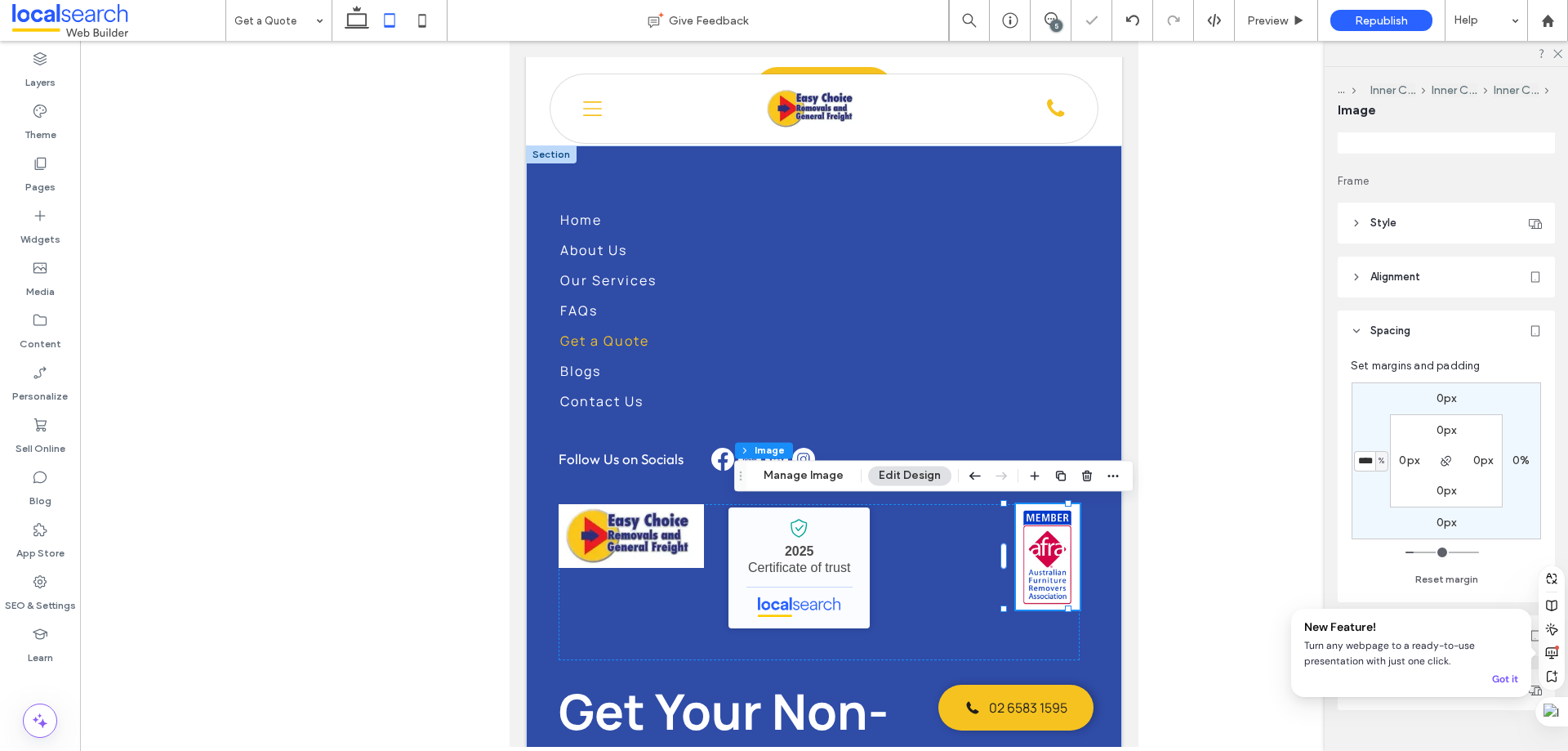
click at [1366, 471] on div "0px 0% 0px **** % 0px 0px 0px 0px" at bounding box center [1446, 461] width 190 height 157
click at [1366, 468] on input "****" at bounding box center [1365, 461] width 21 height 21
type input "*"
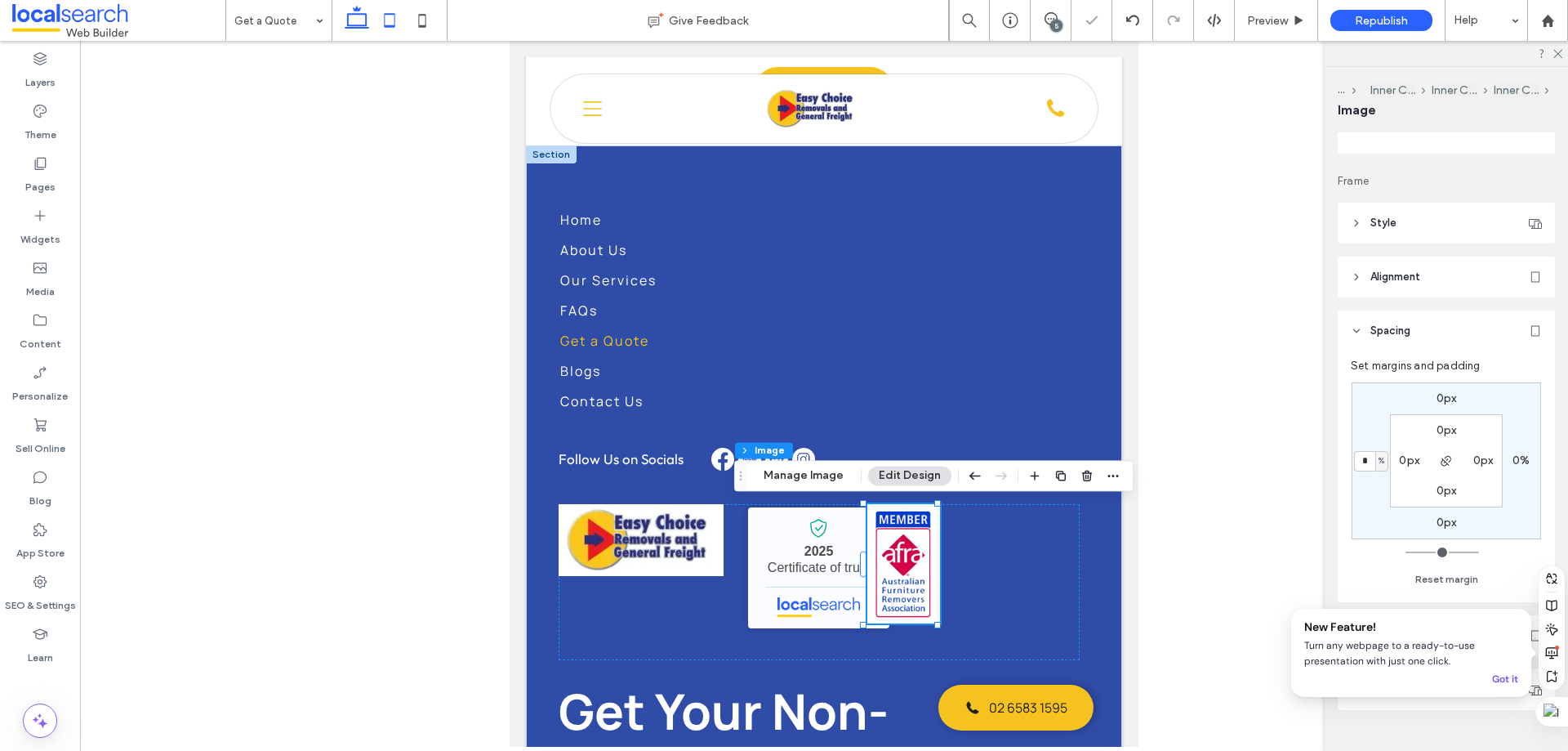
click at [358, 11] on icon at bounding box center [357, 20] width 33 height 33
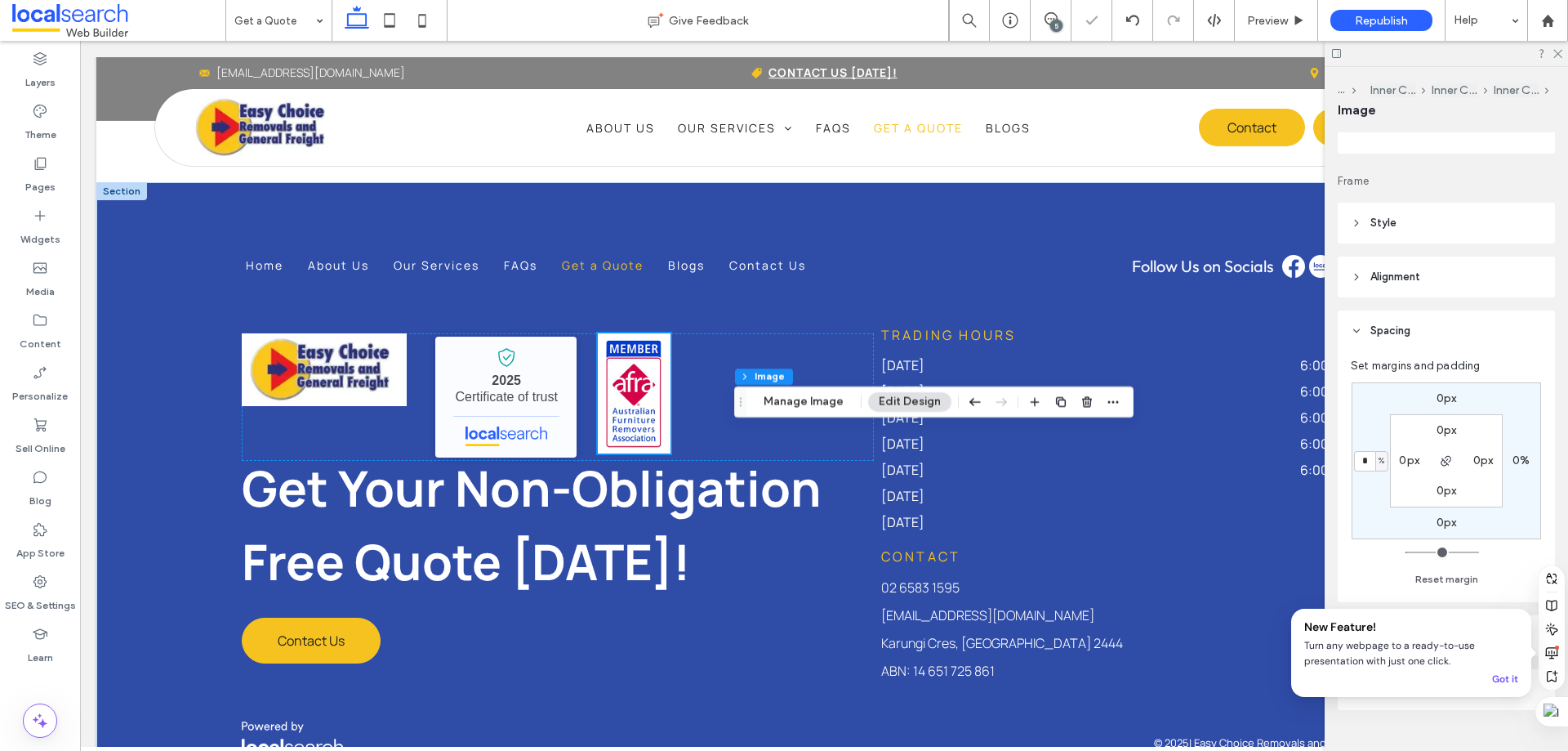
type input "*"
type input "***"
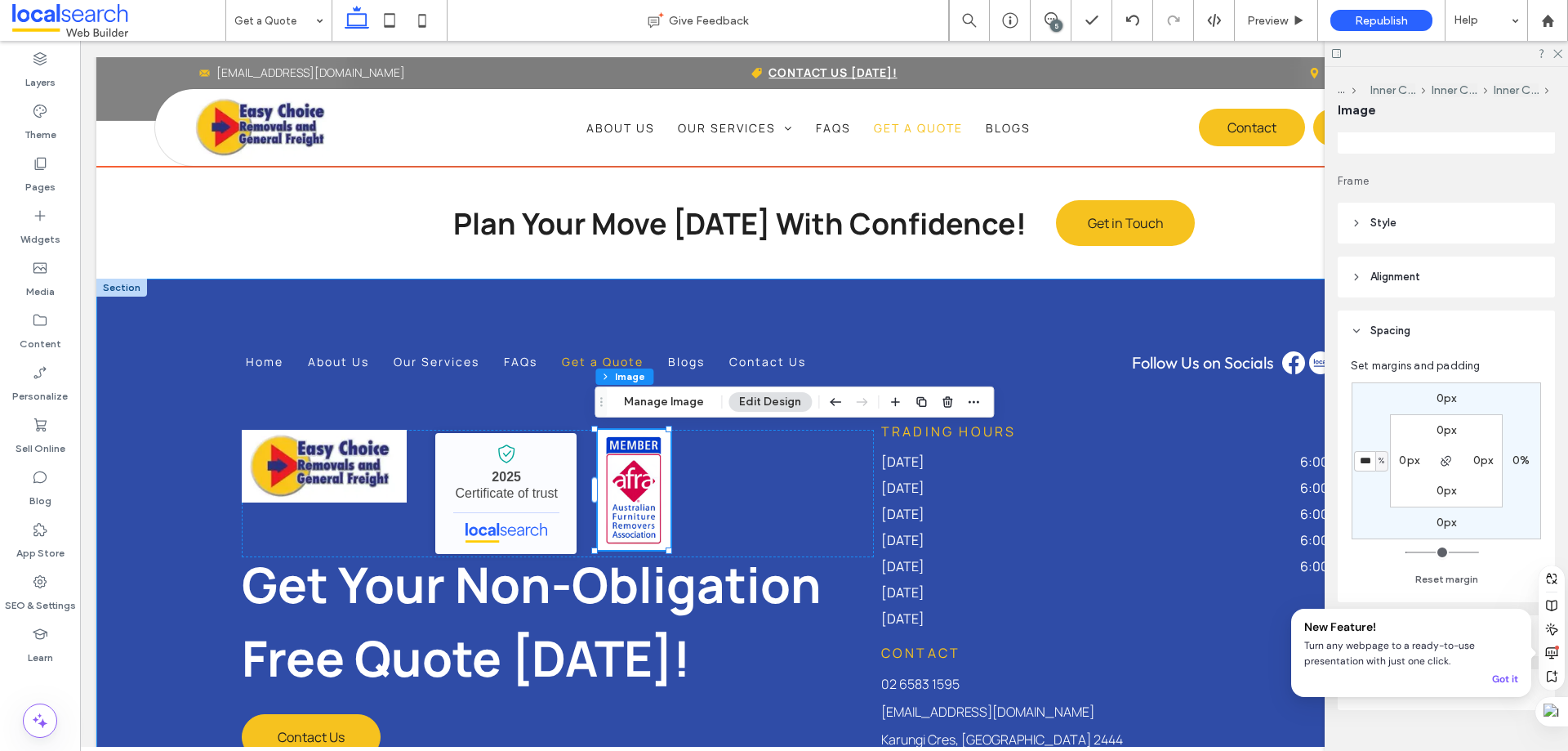
click at [940, 341] on div "Home About Us Our Services FAQs Get a Quote Blogs Contact Us Follow Us on Socia…" at bounding box center [824, 598] width 1456 height 639
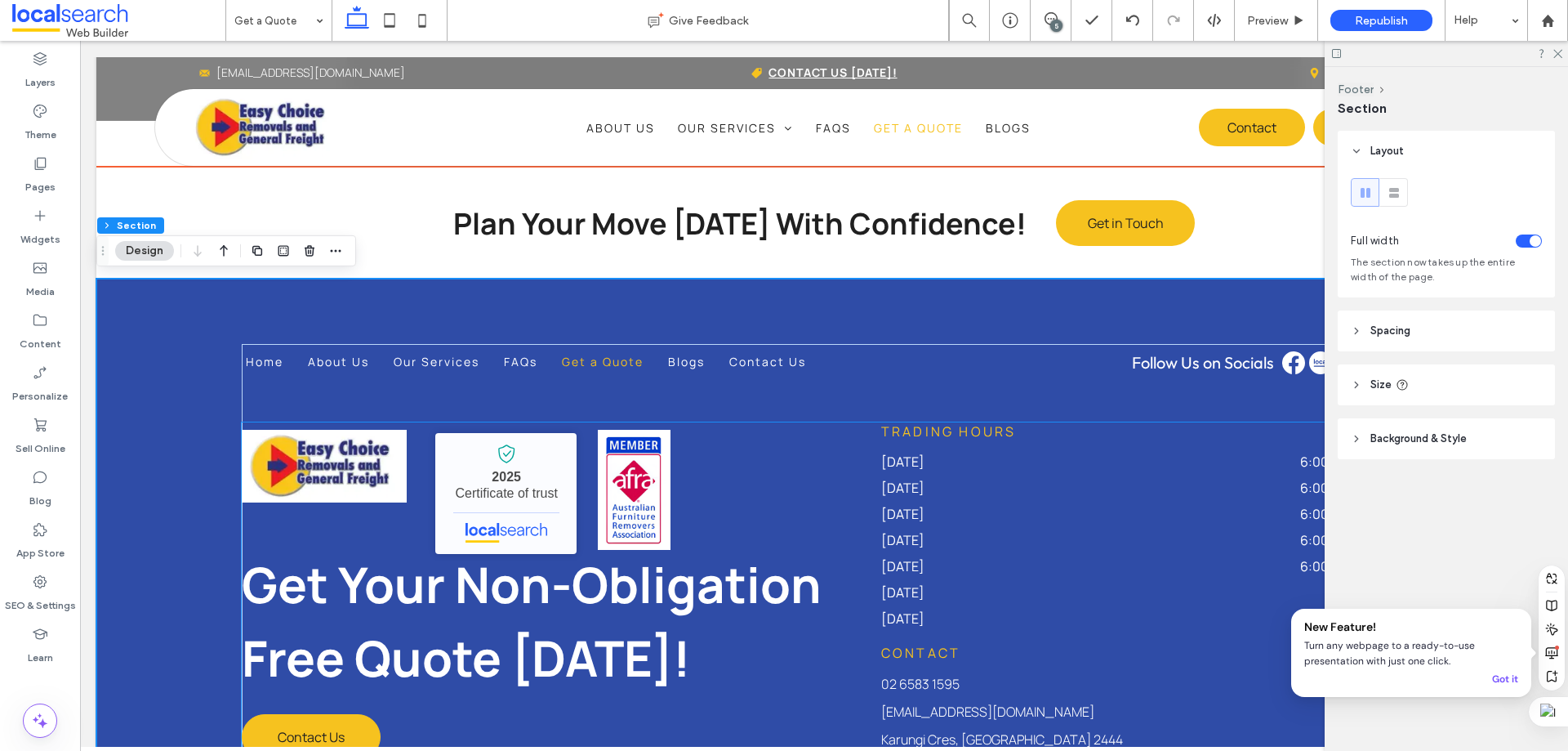
click at [406, 525] on div "Easy Choice Removals and General Freight - Localsearch verified business 2025 C…" at bounding box center [557, 493] width 632 height 128
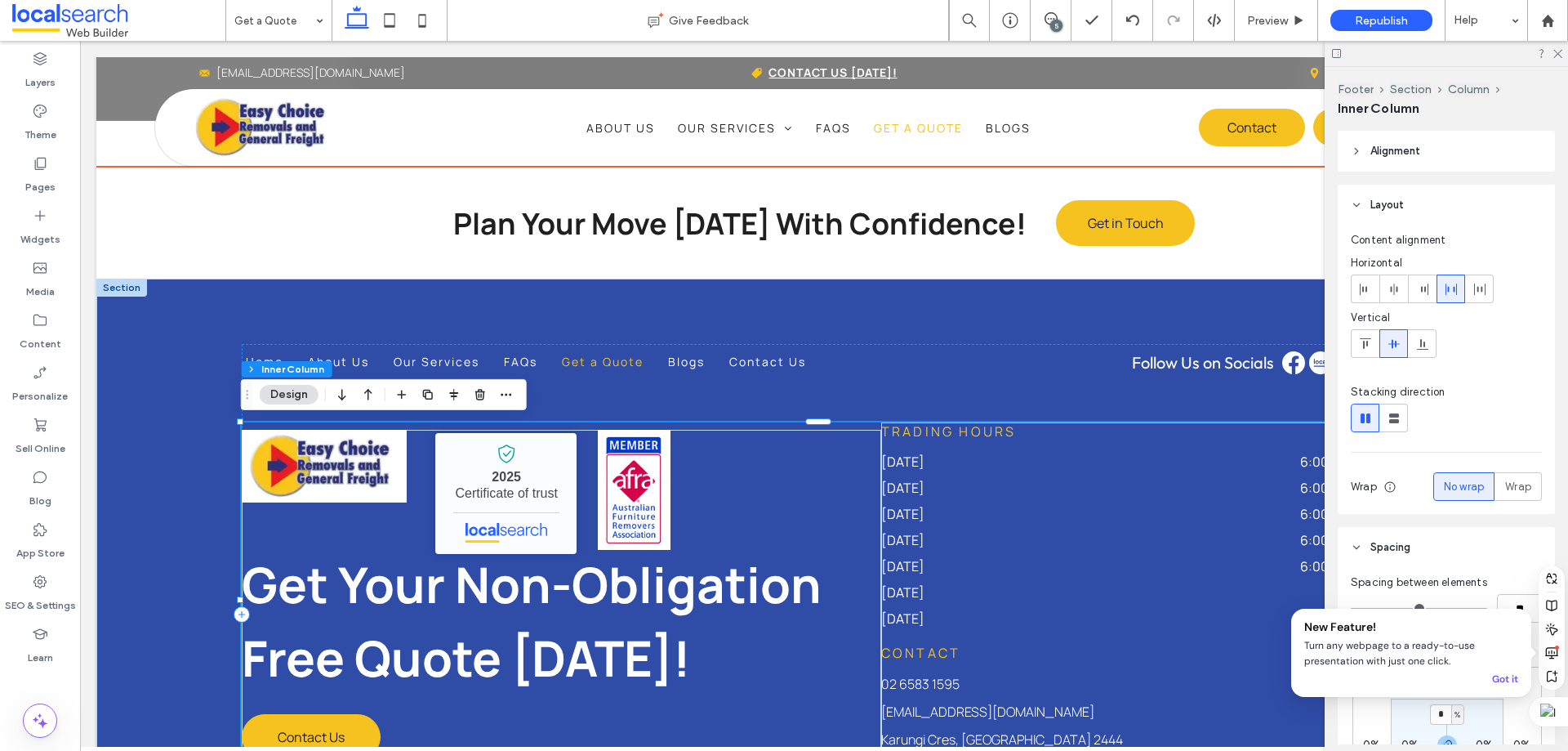
type input "**"
click at [406, 525] on div "Easy Choice Removals and General Freight - Localsearch verified business 2025 C…" at bounding box center [557, 493] width 632 height 128
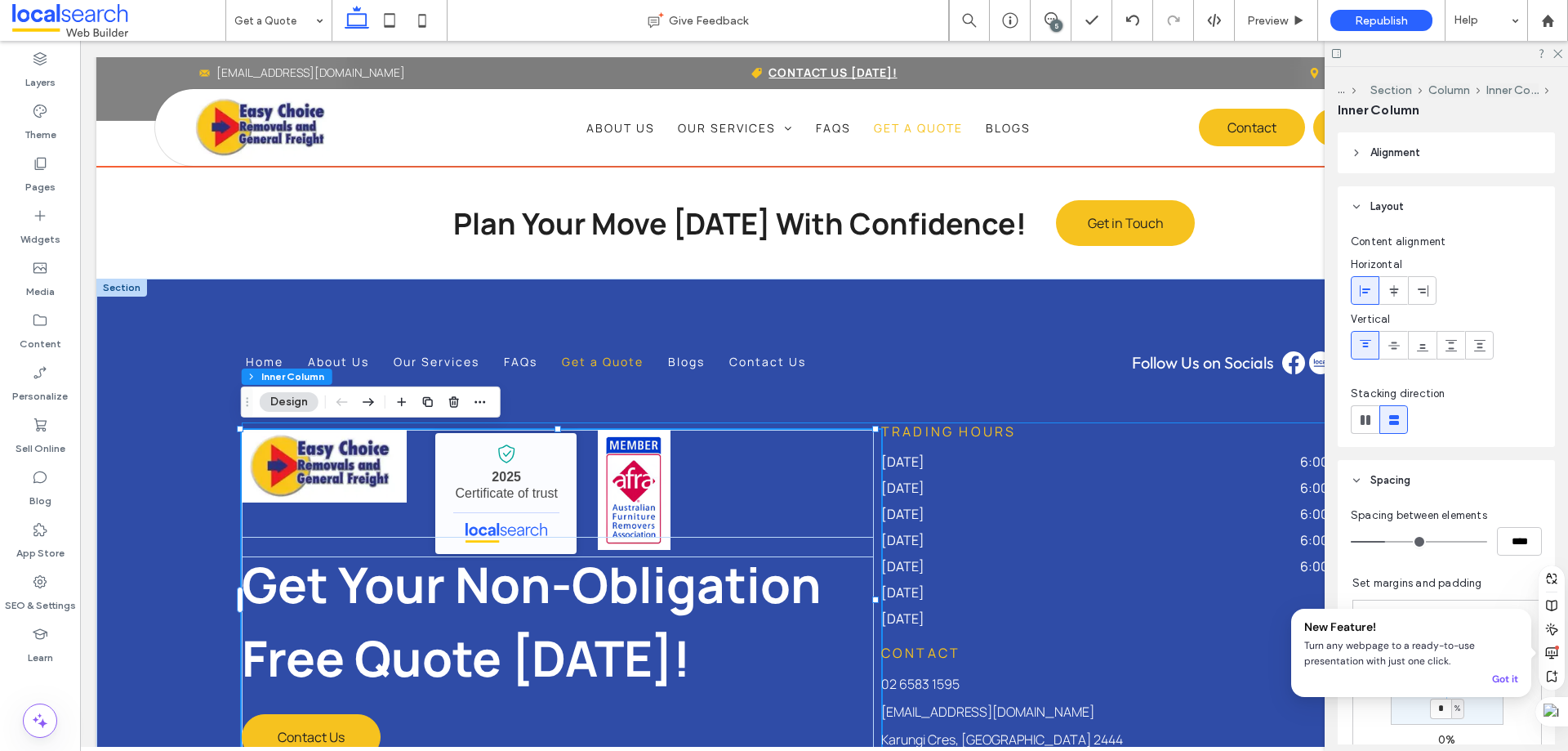
click at [406, 525] on div "Easy Choice Removals and General Freight - Localsearch verified business 2025 C…" at bounding box center [557, 493] width 632 height 128
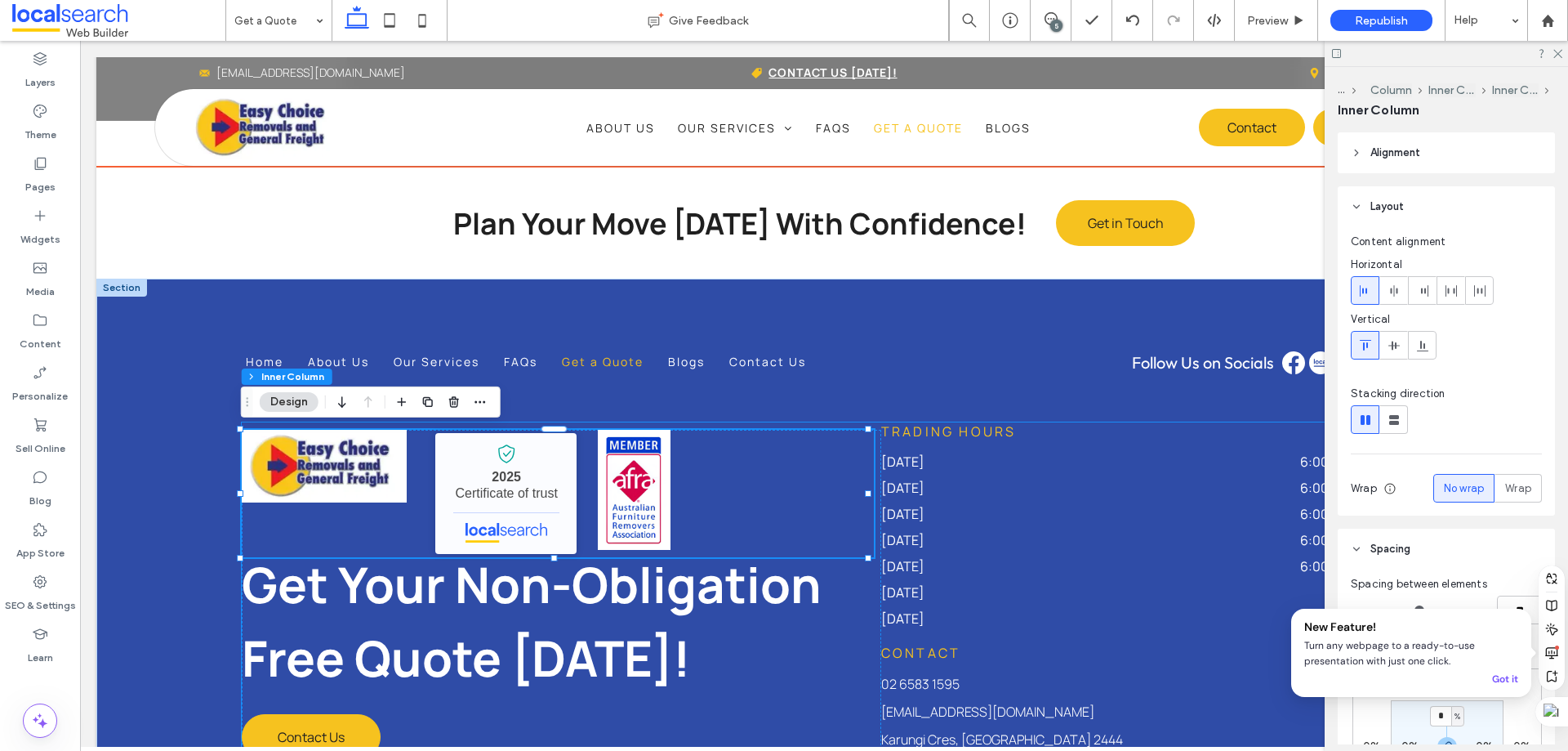
click at [414, 526] on div "Easy Choice Removals and General Freight - Localsearch verified business 2025 C…" at bounding box center [557, 493] width 632 height 128
click at [607, 451] on img at bounding box center [634, 489] width 73 height 120
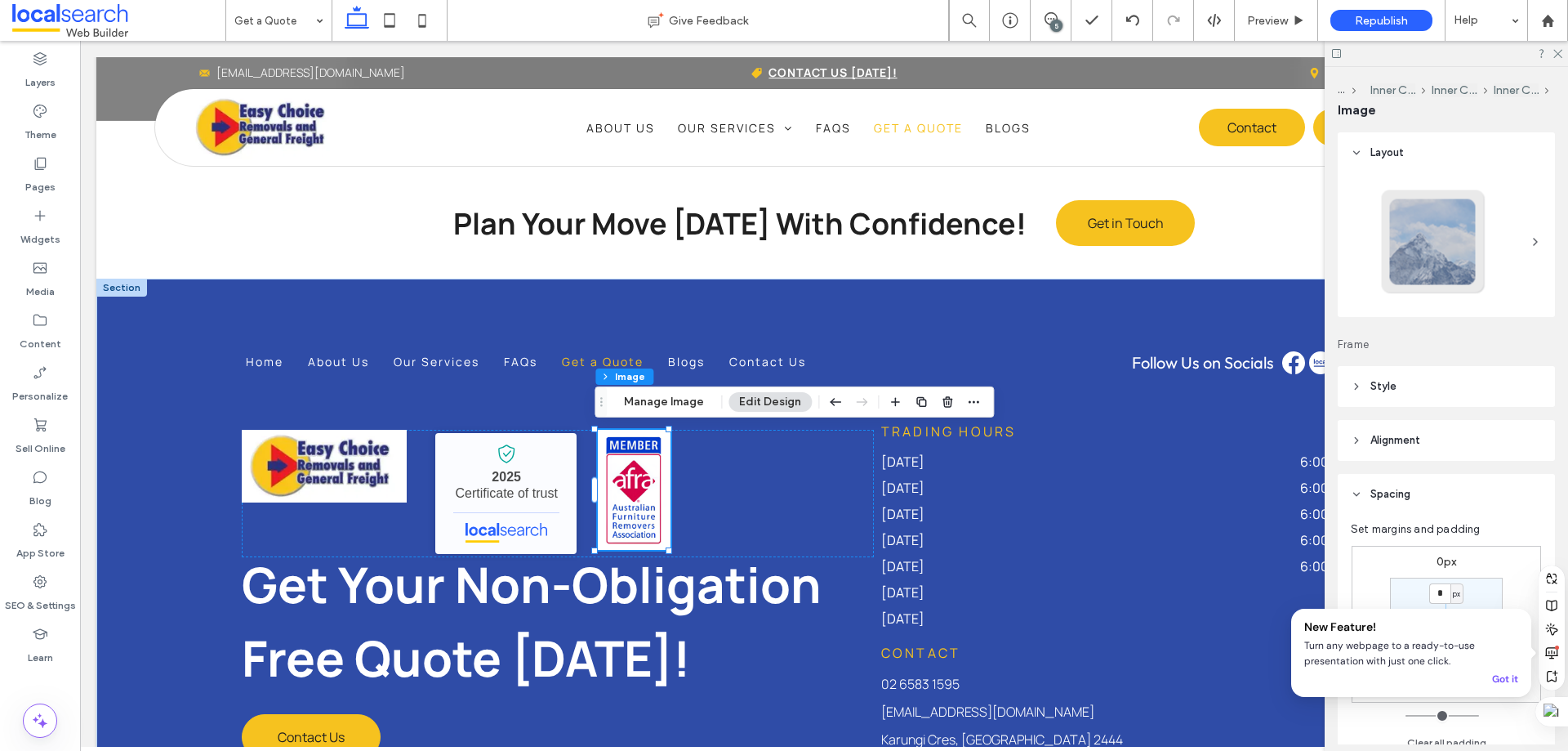
scroll to position [163, 0]
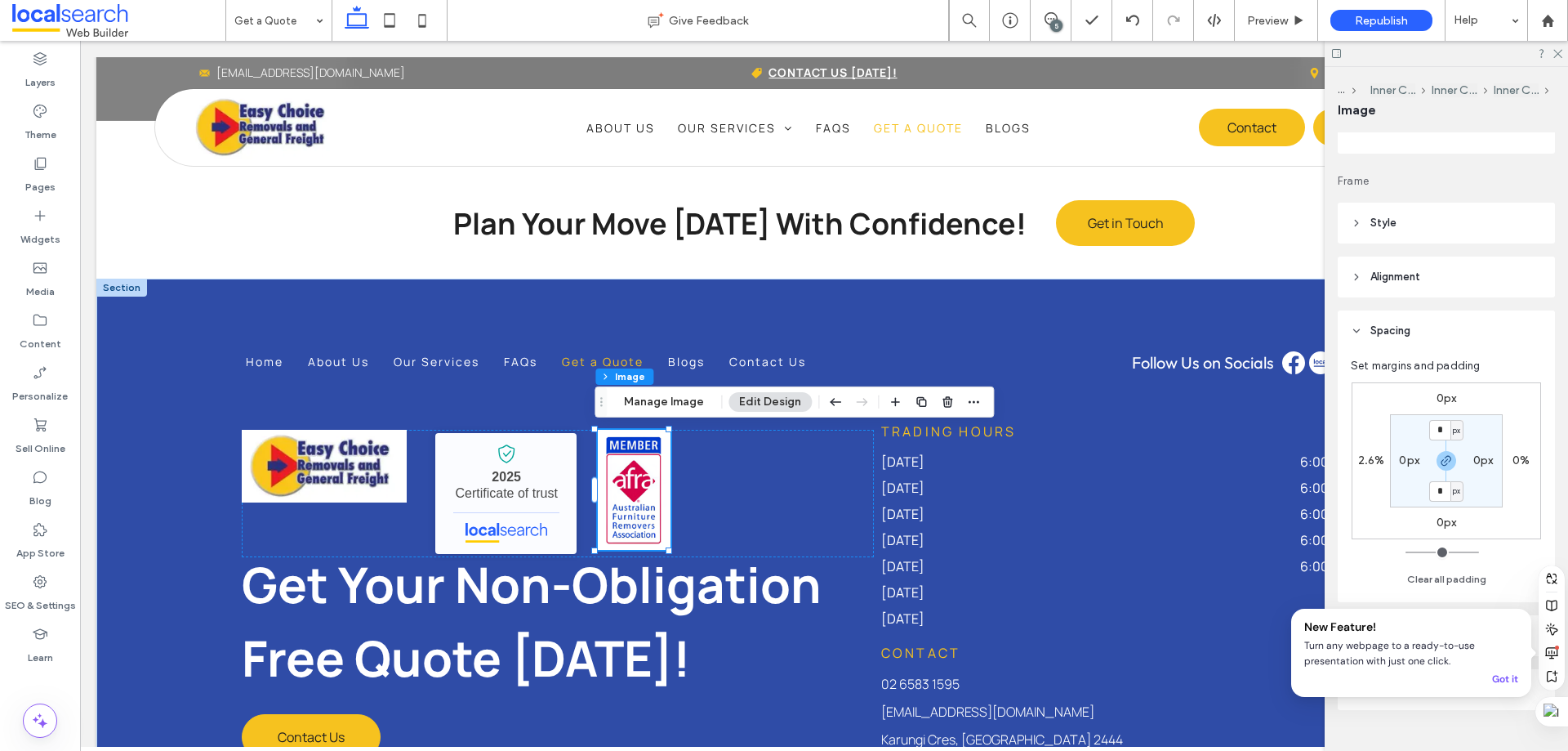
click at [1372, 460] on label "2.6%" at bounding box center [1372, 460] width 27 height 14
type input "*"
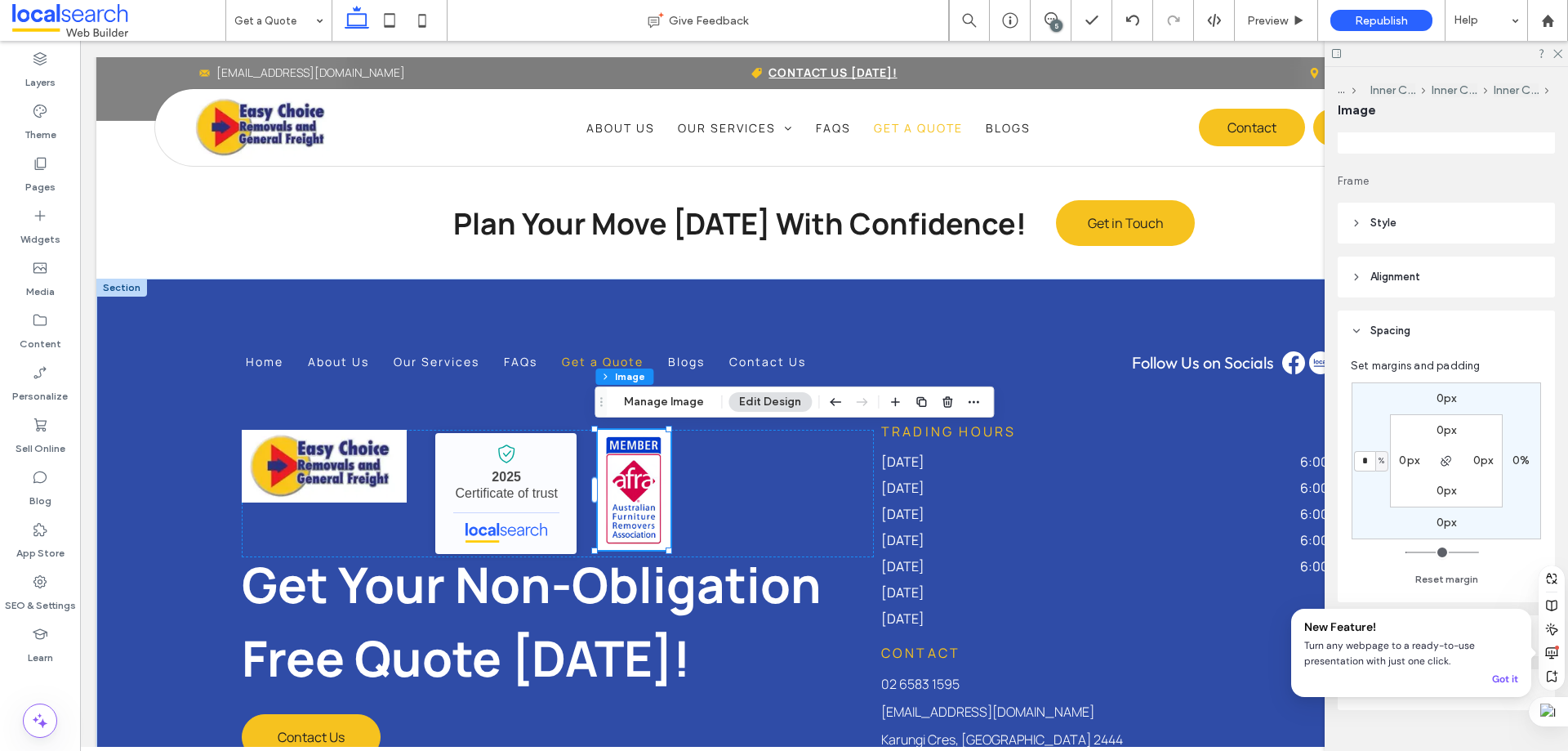
type input "*"
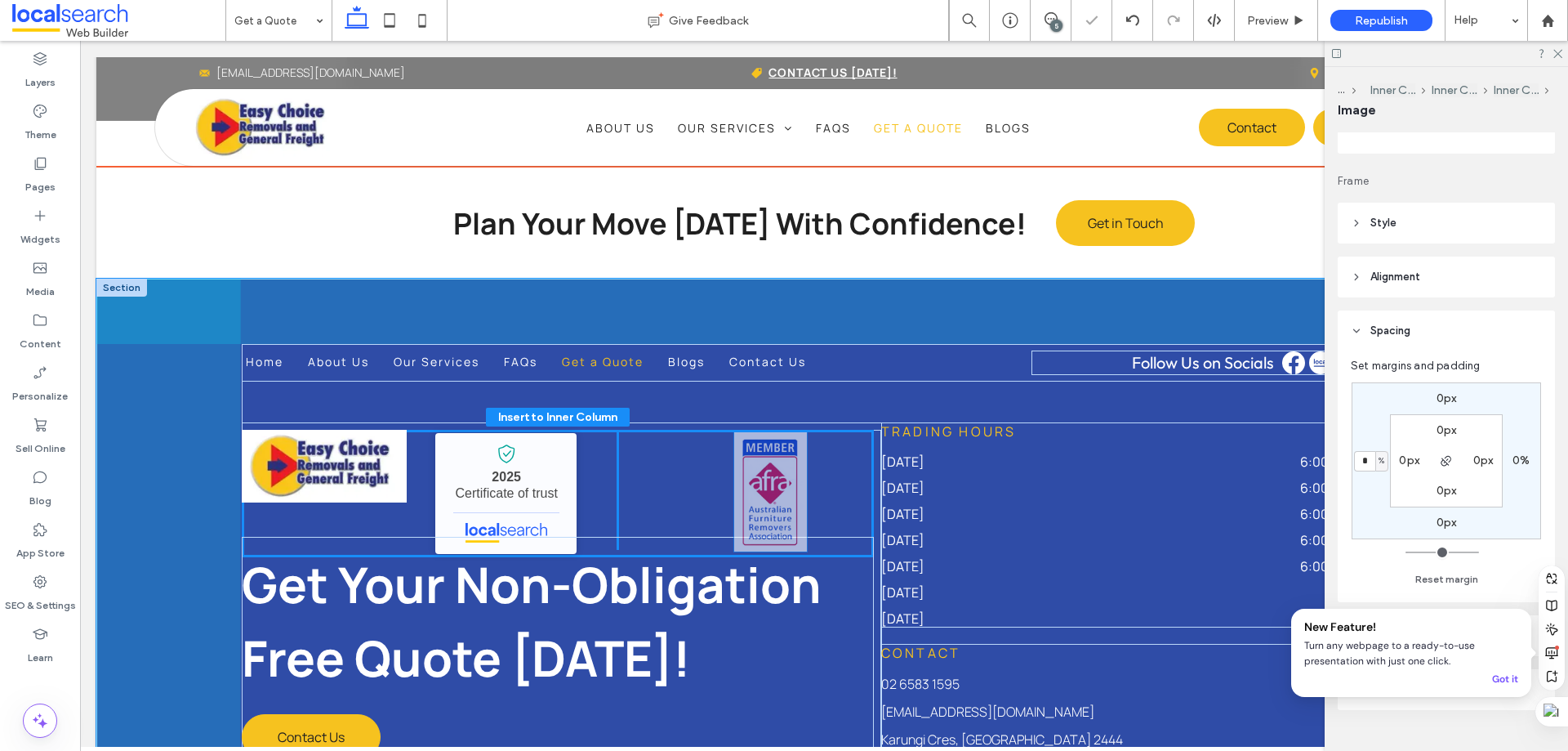
drag, startPoint x: 605, startPoint y: 483, endPoint x: 760, endPoint y: 486, distance: 155.0
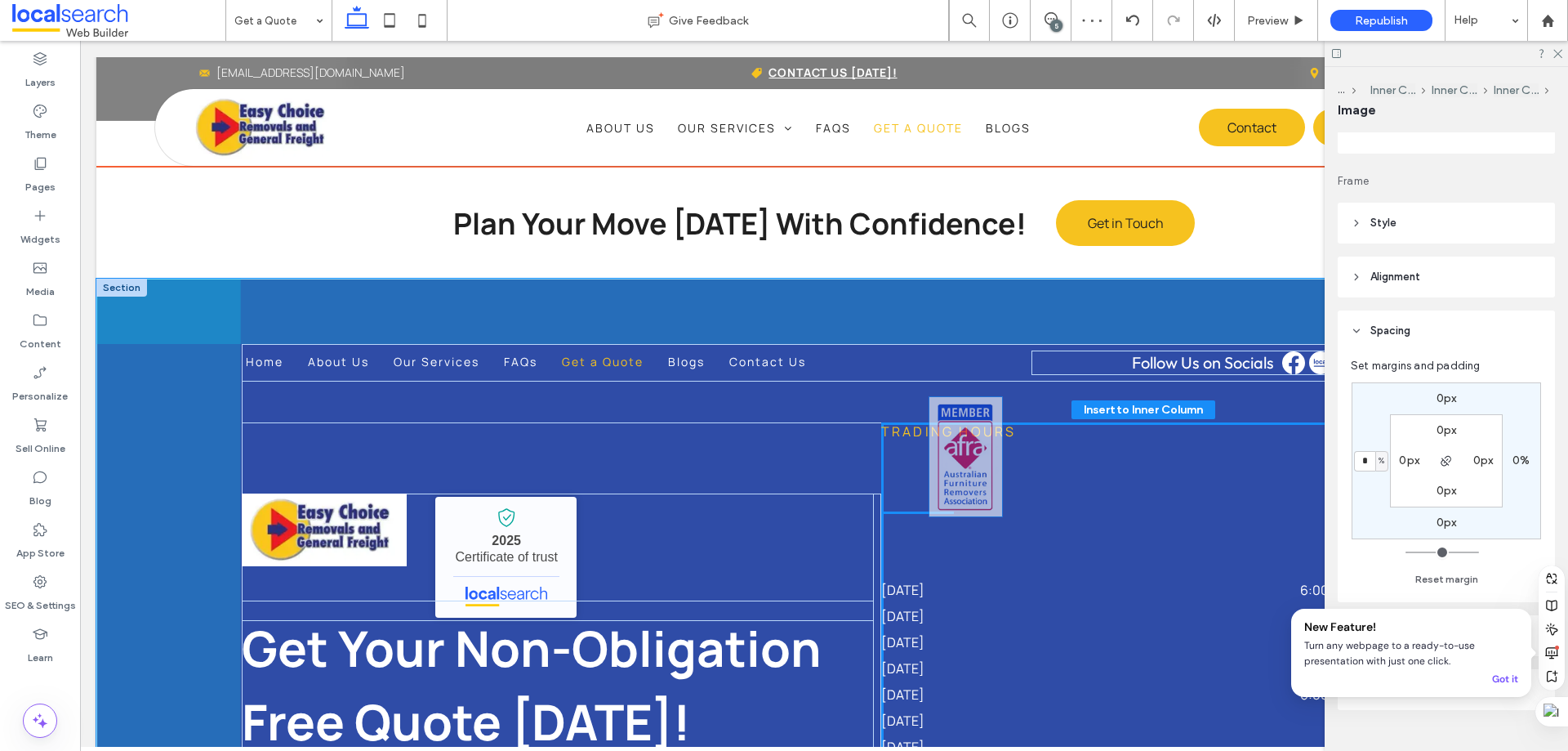
drag, startPoint x: 618, startPoint y: 481, endPoint x: 970, endPoint y: 451, distance: 353.3
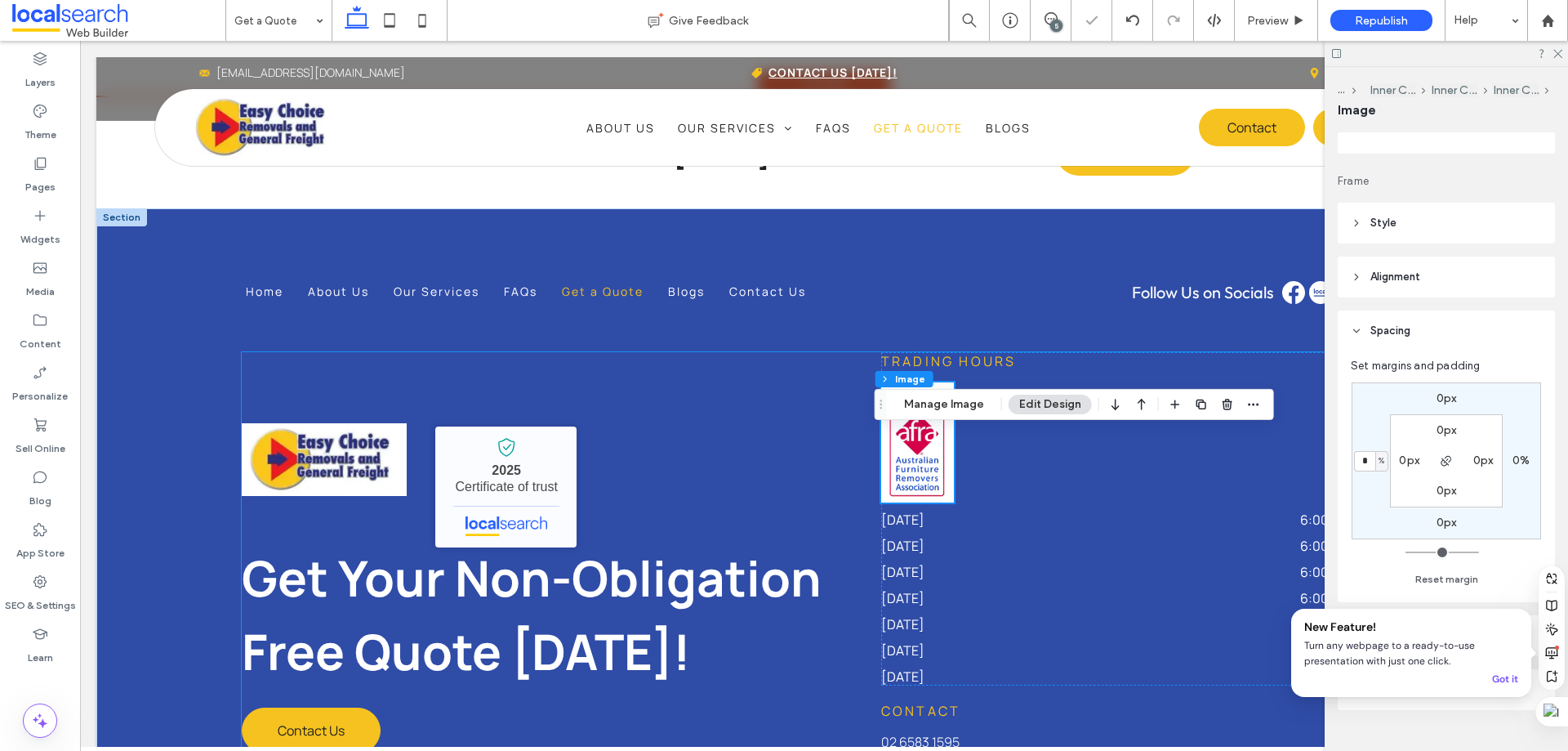
scroll to position [2035, 0]
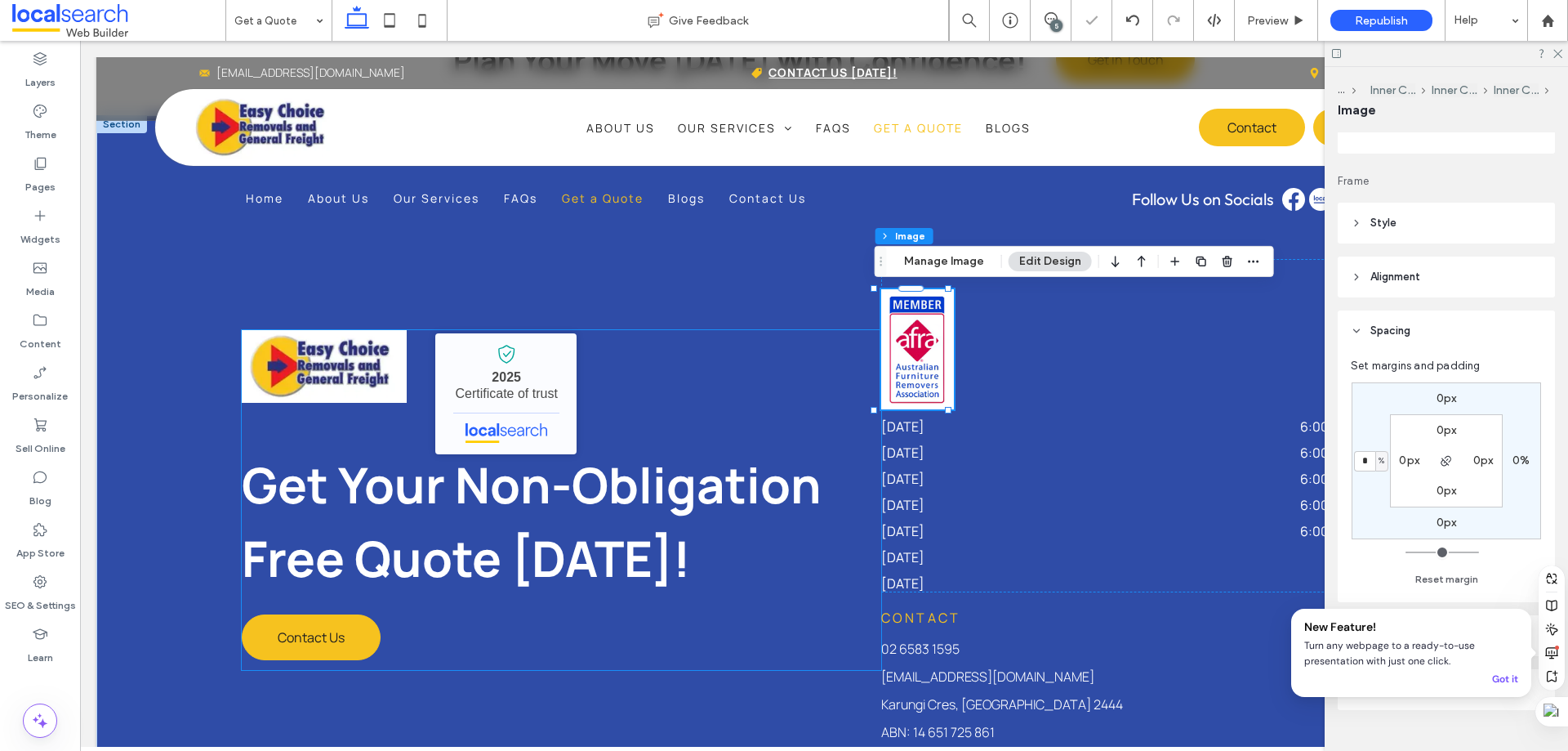
click at [640, 384] on div "Easy Choice Removals and General Freight - Localsearch verified business 2025 C…" at bounding box center [557, 393] width 632 height 128
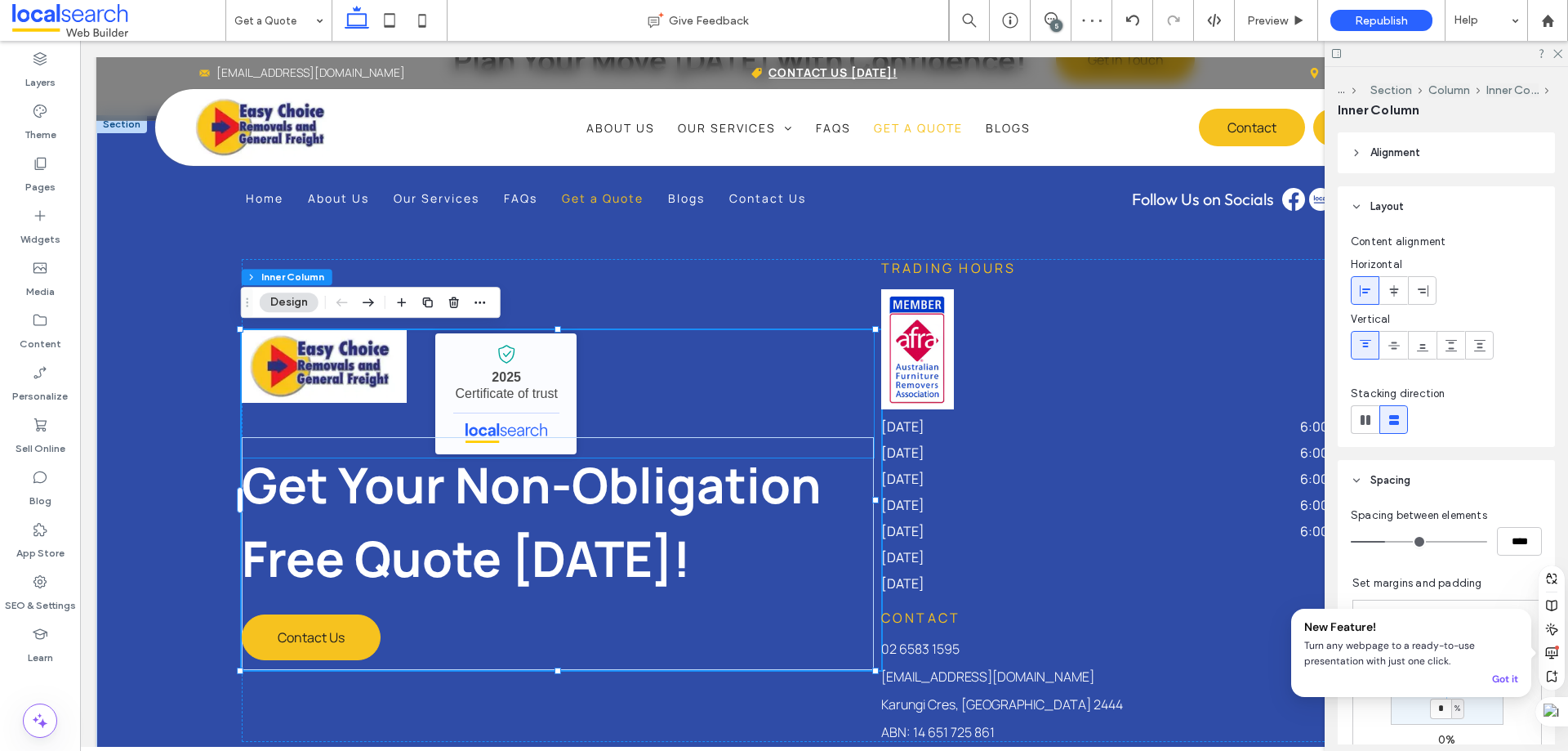
click at [425, 365] on div "Easy Choice Removals and General Freight - Localsearch verified business 2025 C…" at bounding box center [557, 393] width 632 height 128
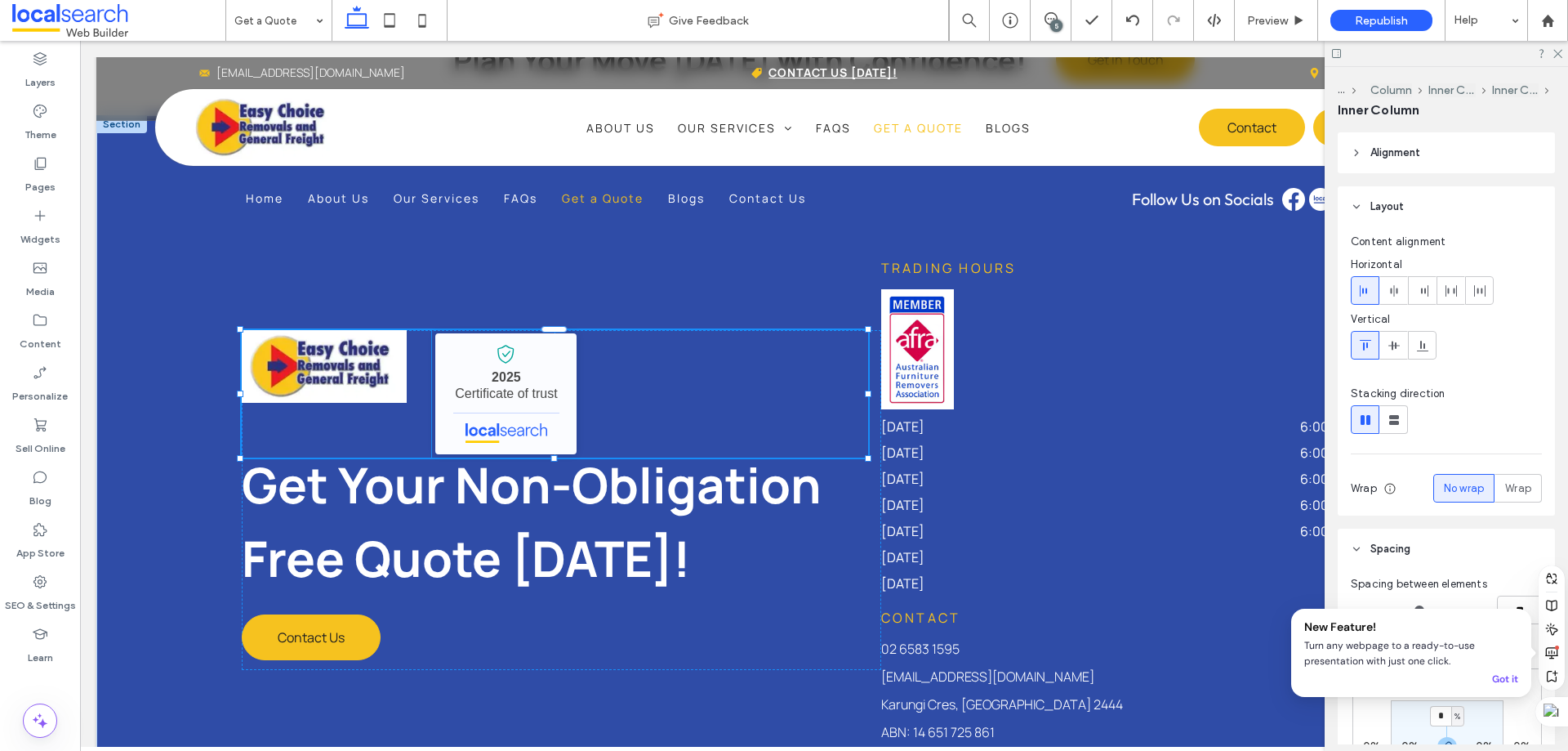
click at [554, 456] on div at bounding box center [554, 458] width 7 height 7
type input "***"
click at [420, 367] on div "Easy Choice Removals and General Freight - Localsearch verified business 2025 C…" at bounding box center [557, 393] width 632 height 128
click at [306, 354] on img at bounding box center [324, 366] width 165 height 73
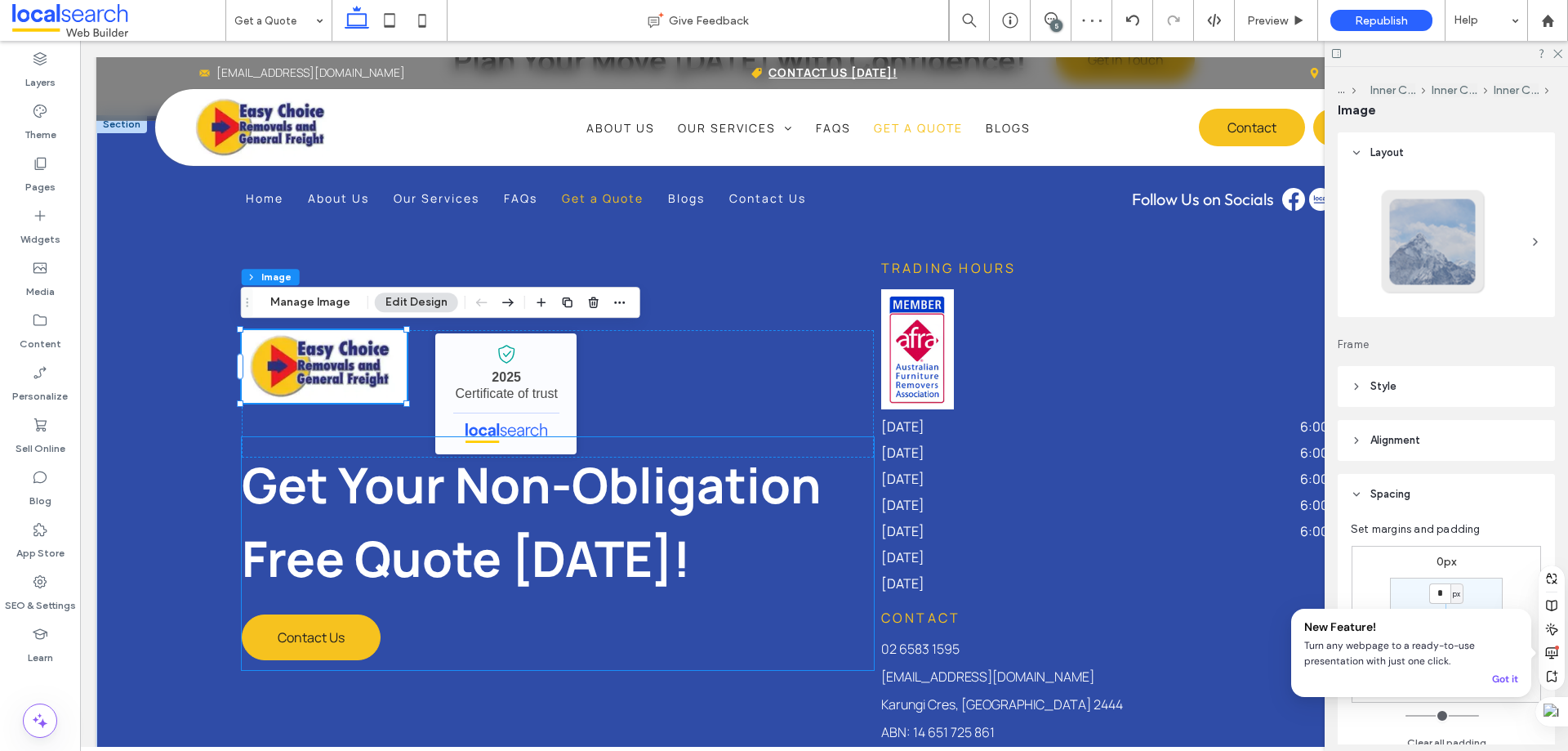
click at [376, 437] on div "Get Your Non-Obligation Free Quote Today! Contact Us" at bounding box center [557, 554] width 632 height 232
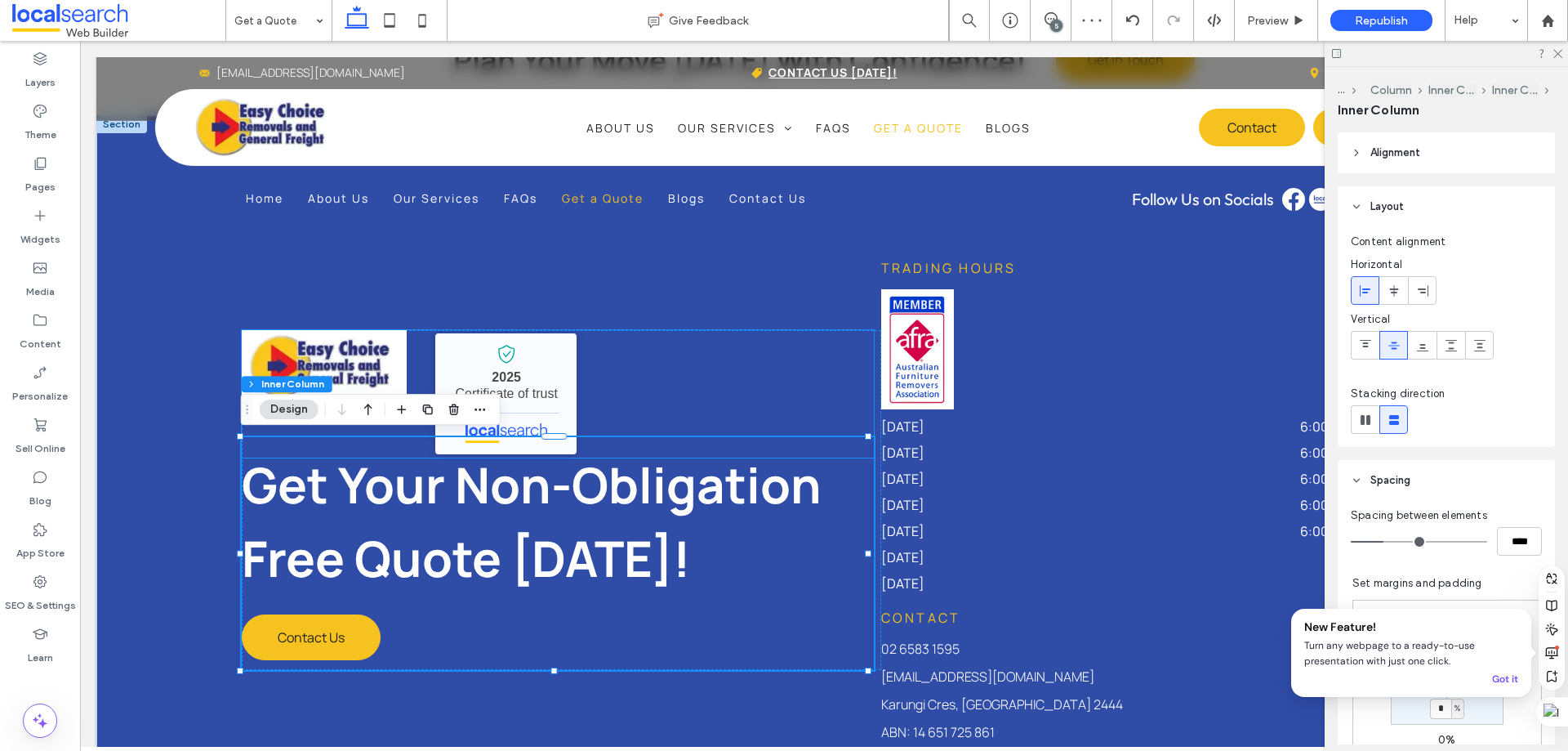
click at [680, 390] on div "Easy Choice Removals and General Freight - Localsearch verified business 2025 C…" at bounding box center [557, 393] width 632 height 128
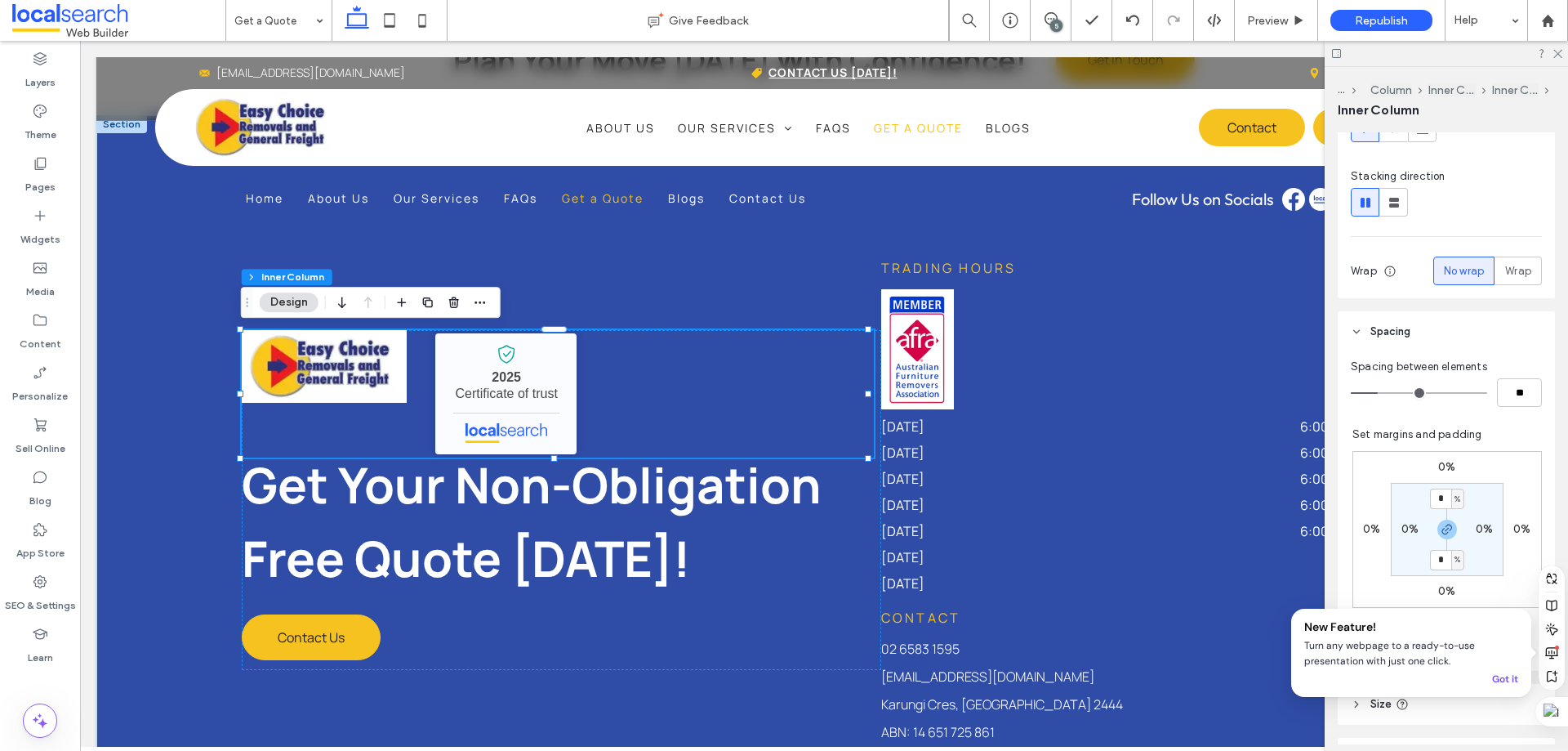
scroll to position [245, 0]
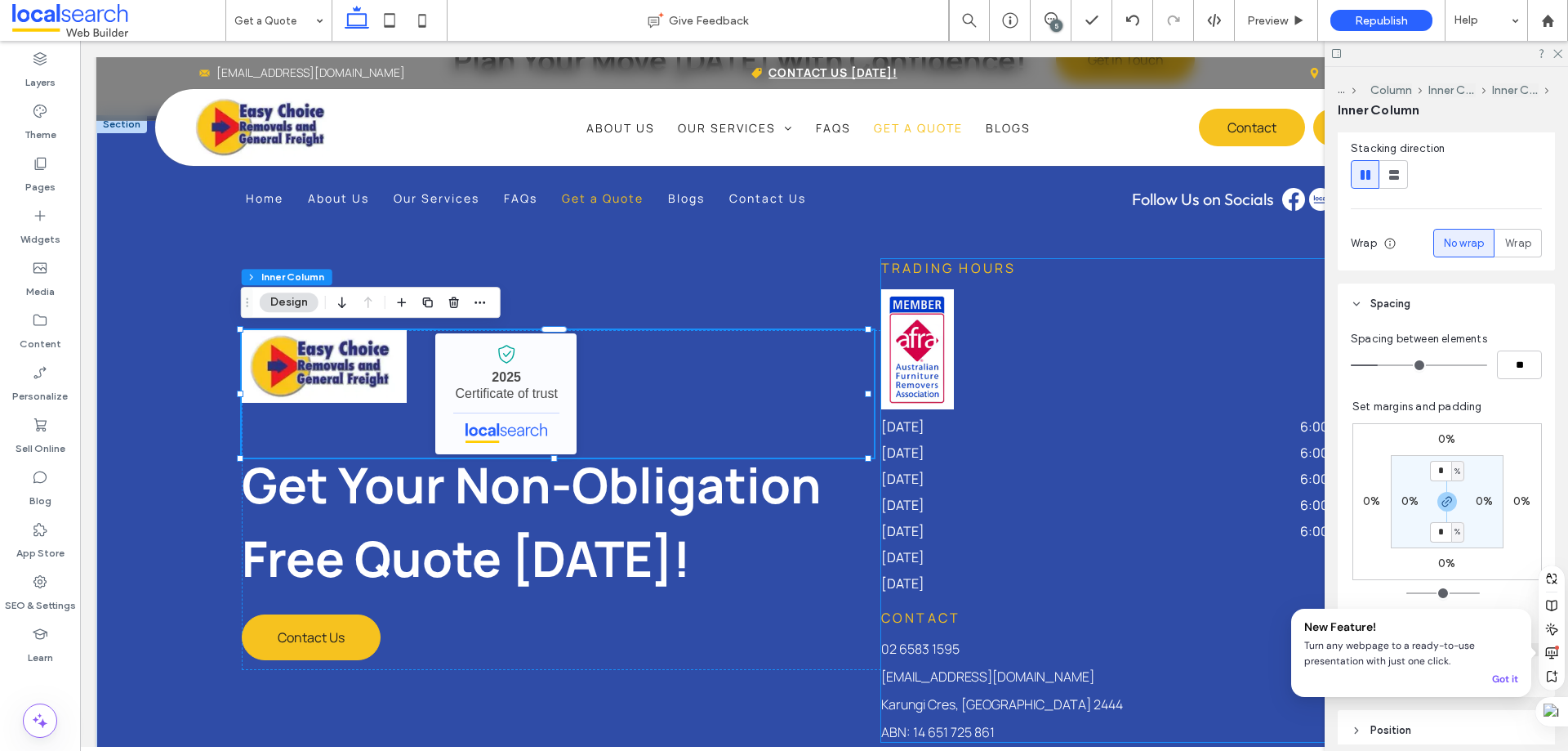
click at [921, 318] on img at bounding box center [917, 349] width 73 height 120
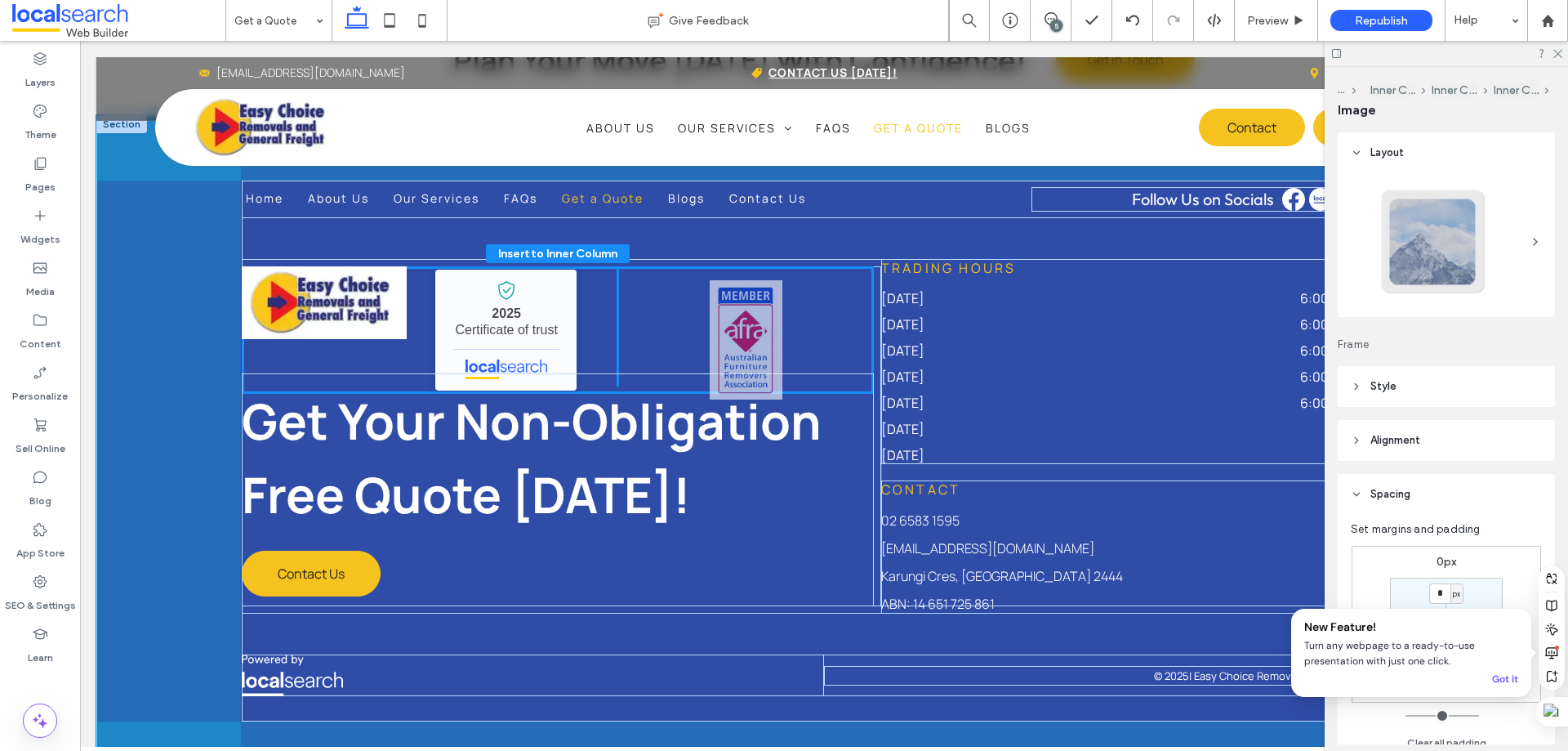
drag, startPoint x: 917, startPoint y: 345, endPoint x: 753, endPoint y: 336, distance: 164.2
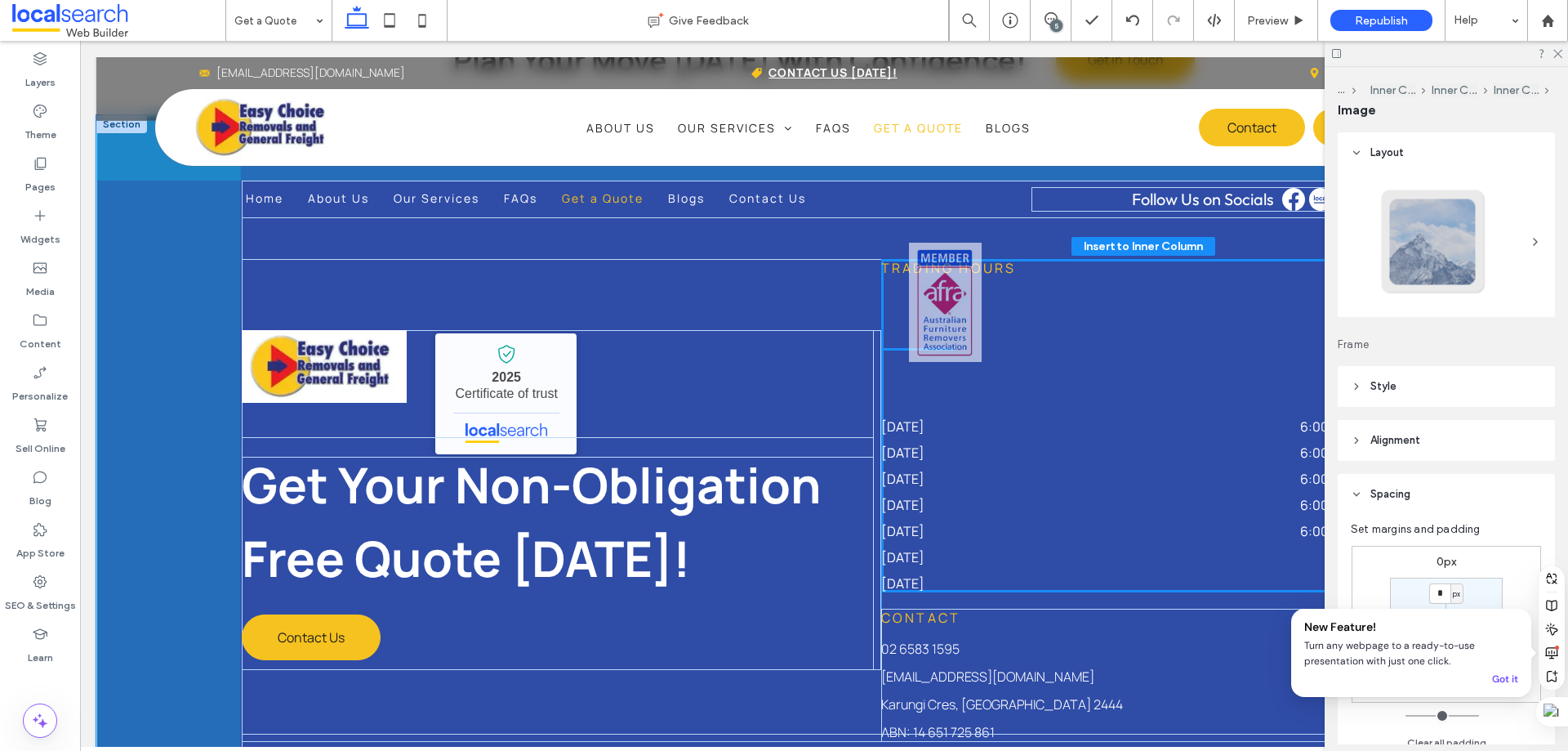
drag, startPoint x: 612, startPoint y: 313, endPoint x: 910, endPoint y: 295, distance: 298.5
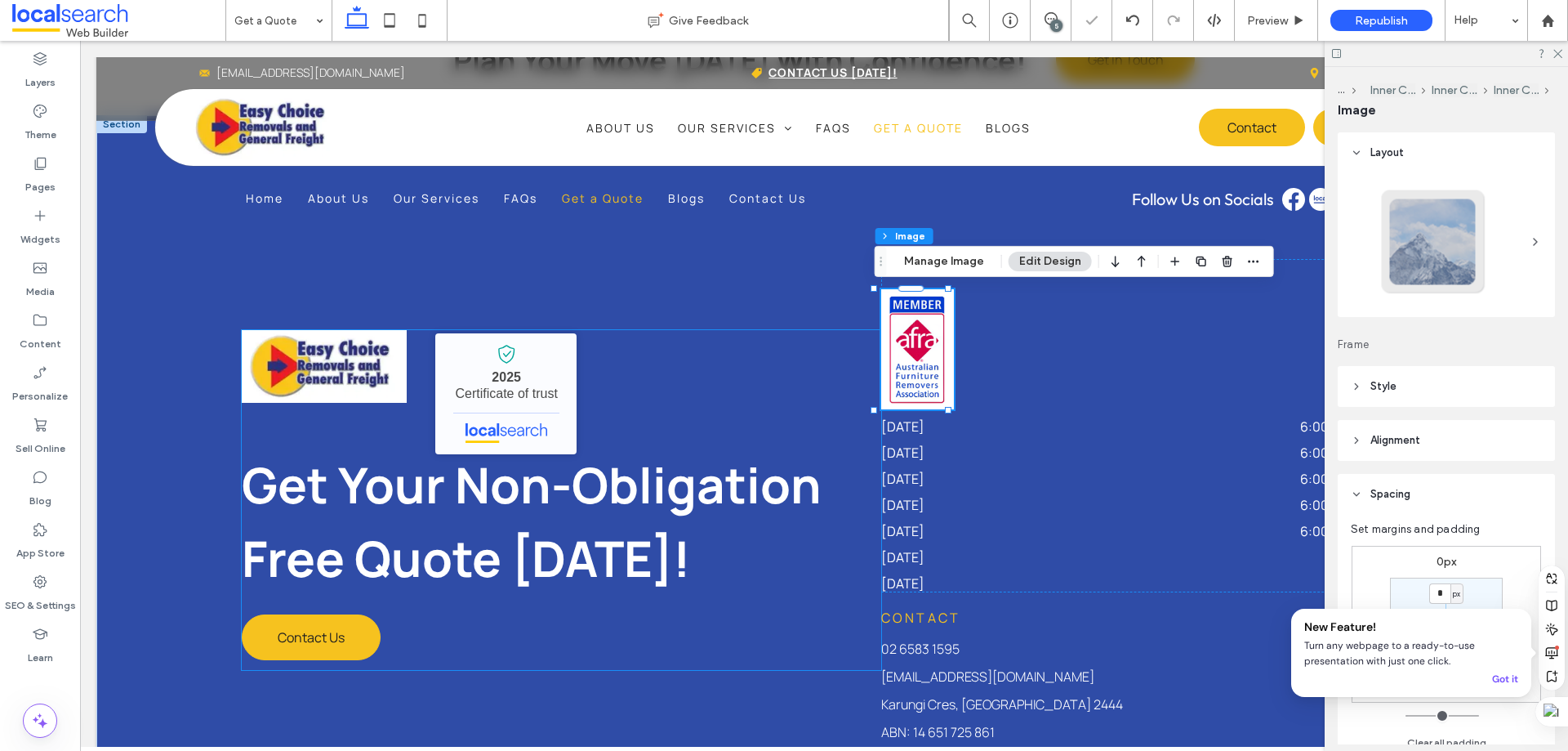
click at [649, 372] on div "Easy Choice Removals and General Freight - Localsearch verified business 2025 C…" at bounding box center [557, 393] width 632 height 128
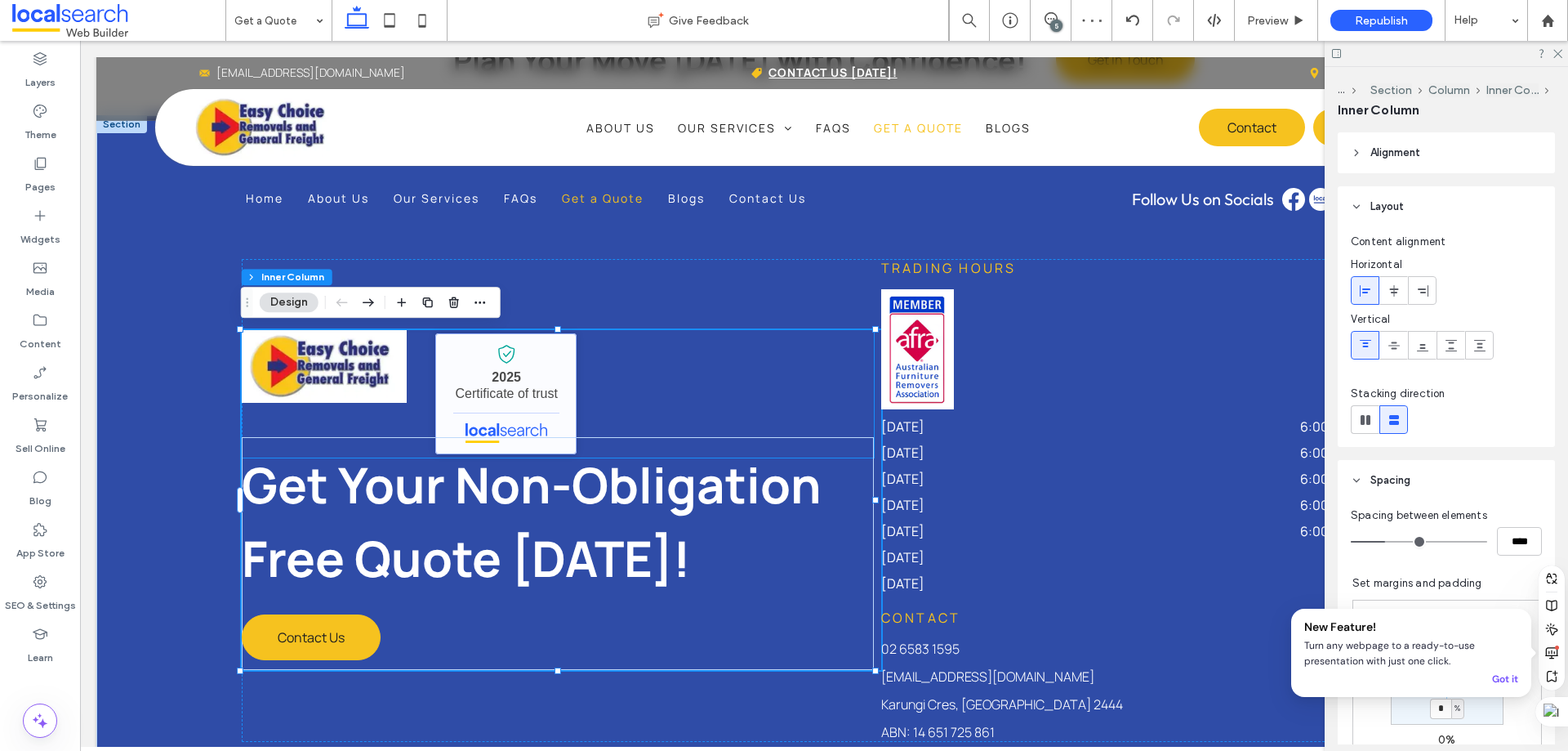
click at [535, 400] on link "Easy Choice Removals and General Freight - Localsearch verified business" at bounding box center [506, 394] width 142 height 121
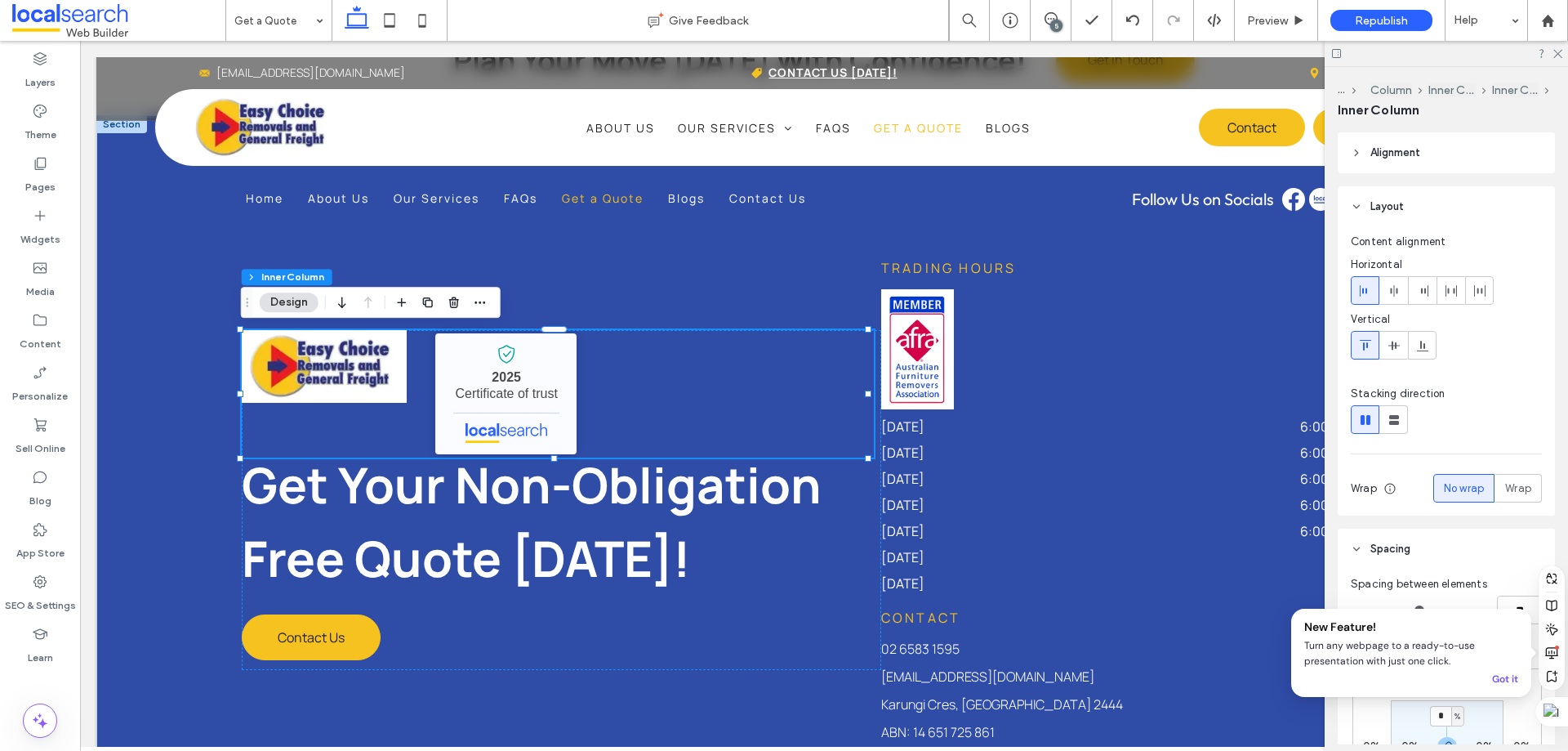
click at [728, 401] on div "Easy Choice Removals and General Freight - Localsearch verified business 2025 C…" at bounding box center [557, 393] width 632 height 128
click at [1397, 421] on use at bounding box center [1394, 419] width 9 height 9
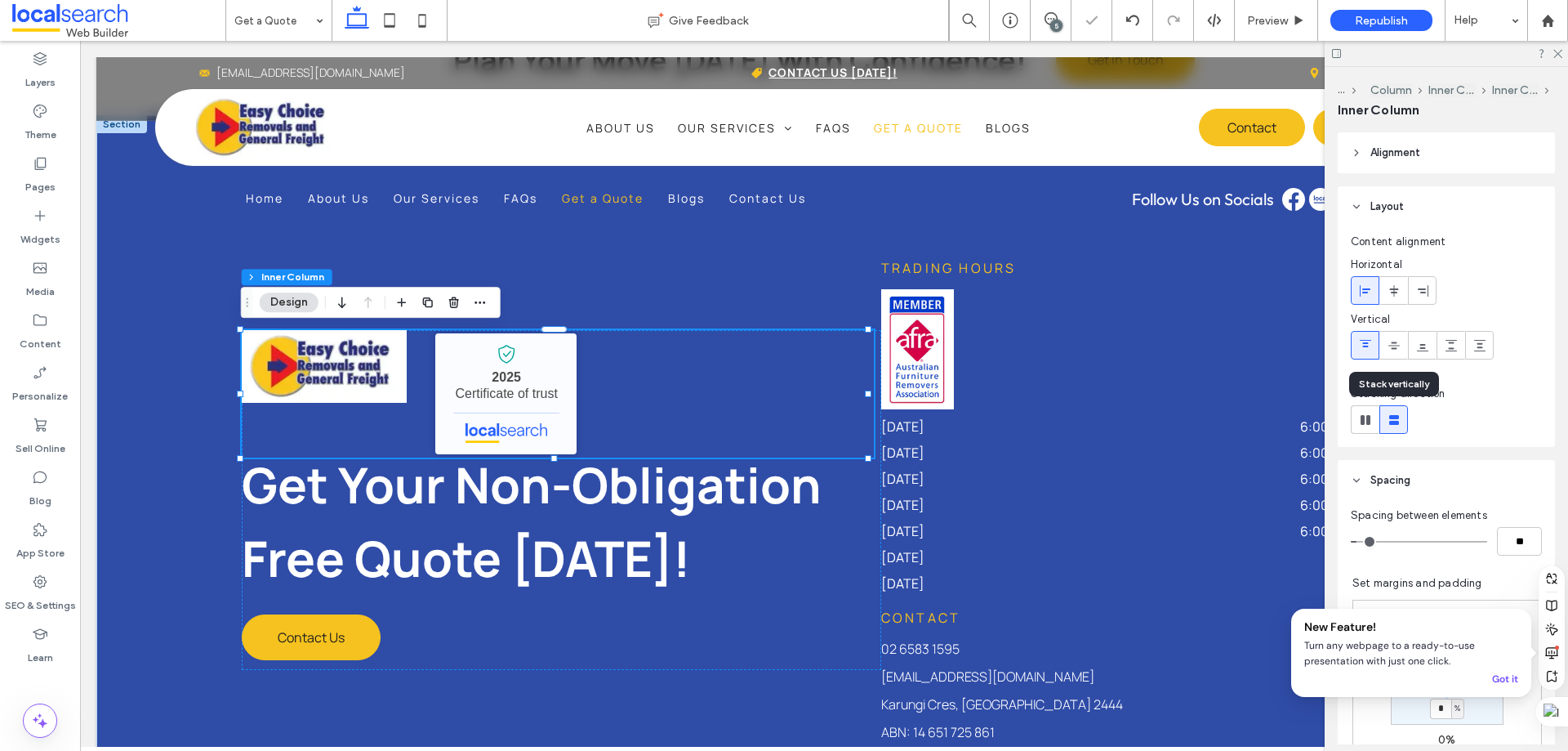
type input "**"
type input "****"
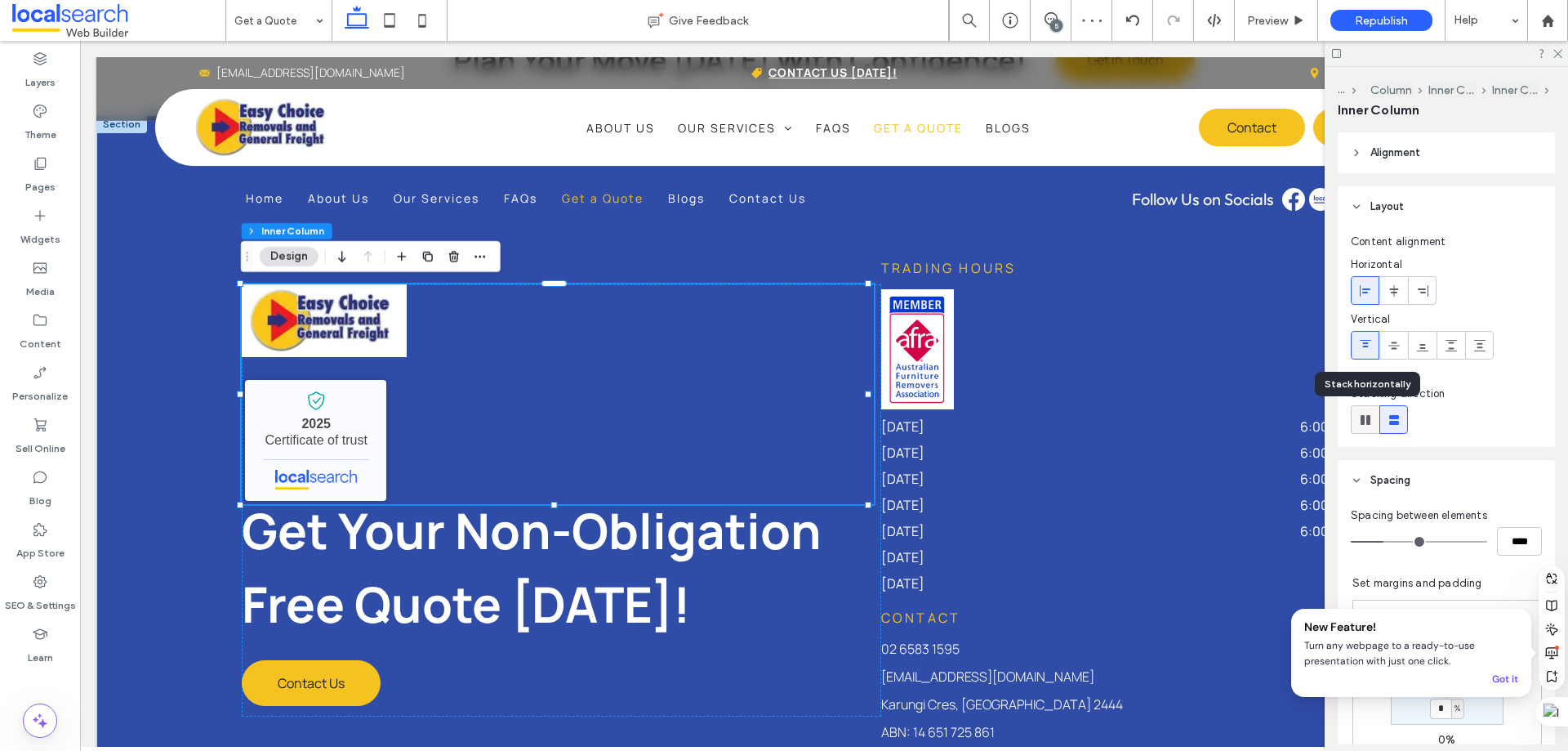
click at [1364, 423] on use at bounding box center [1366, 419] width 9 height 9
type input "*"
type input "**"
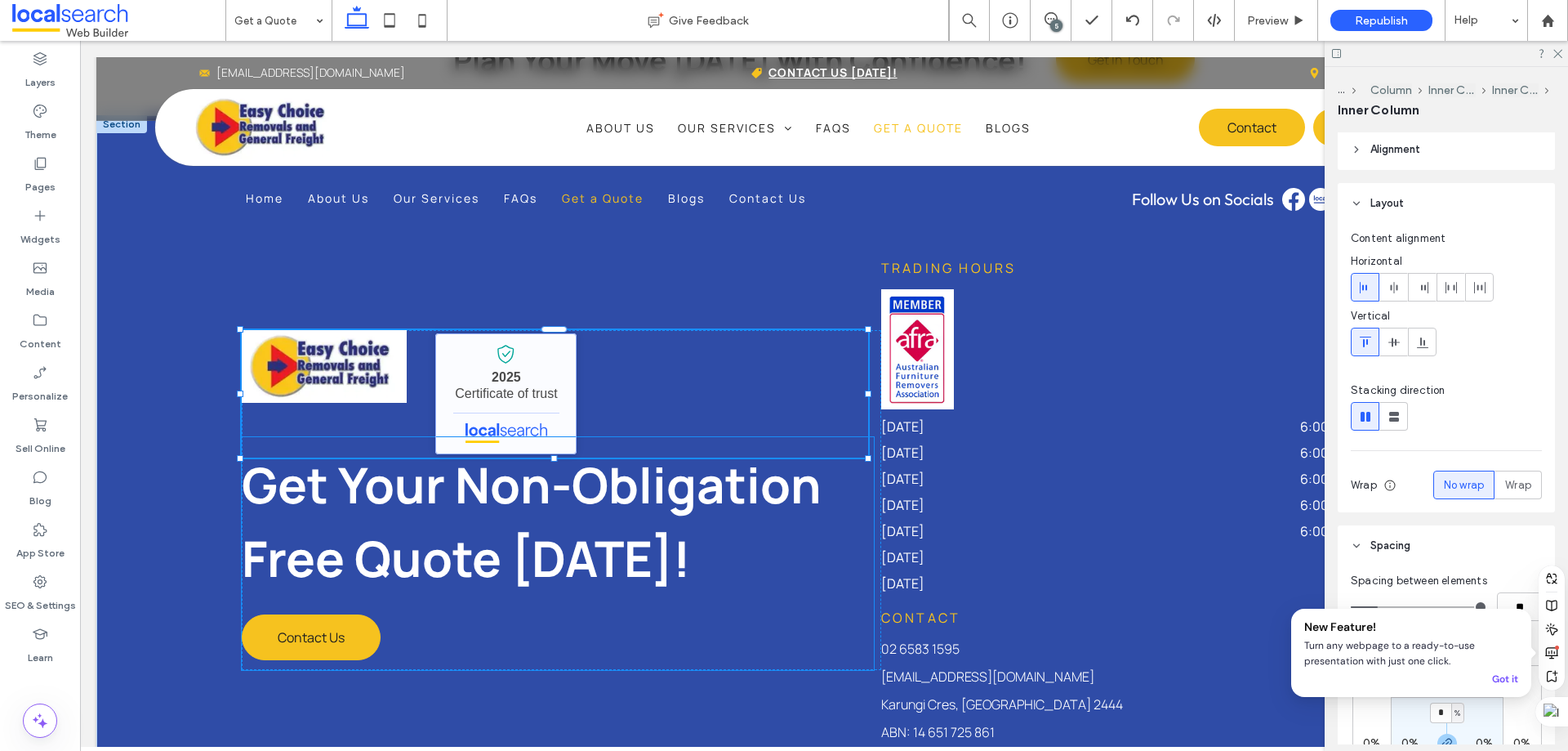
scroll to position [0, 0]
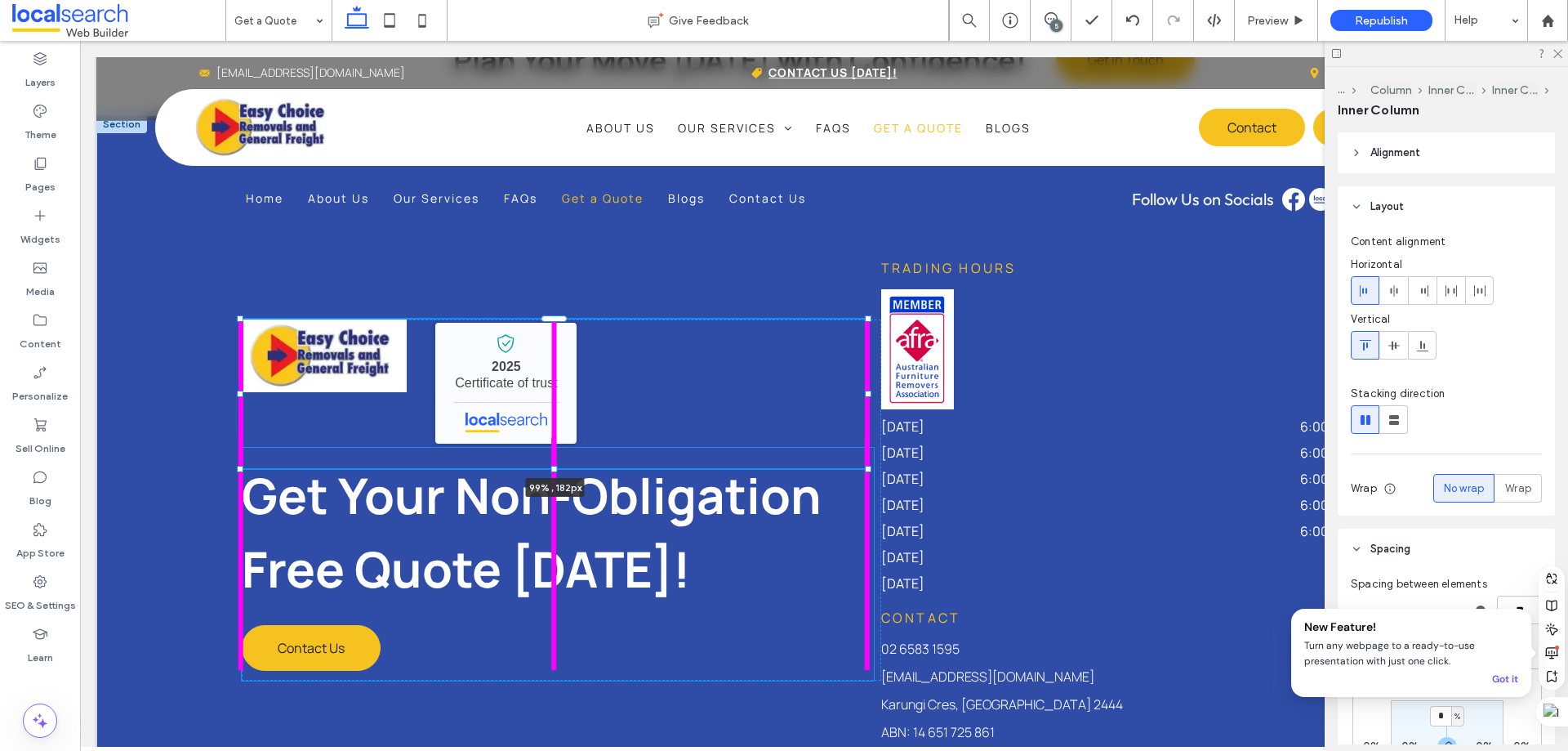
drag, startPoint x: 554, startPoint y: 454, endPoint x: 553, endPoint y: 475, distance: 21.0
click at [553, 475] on div "Home About Us Our Services FAQs Get a Quote Blogs Contact Us Follow Us on Socia…" at bounding box center [824, 499] width 1456 height 767
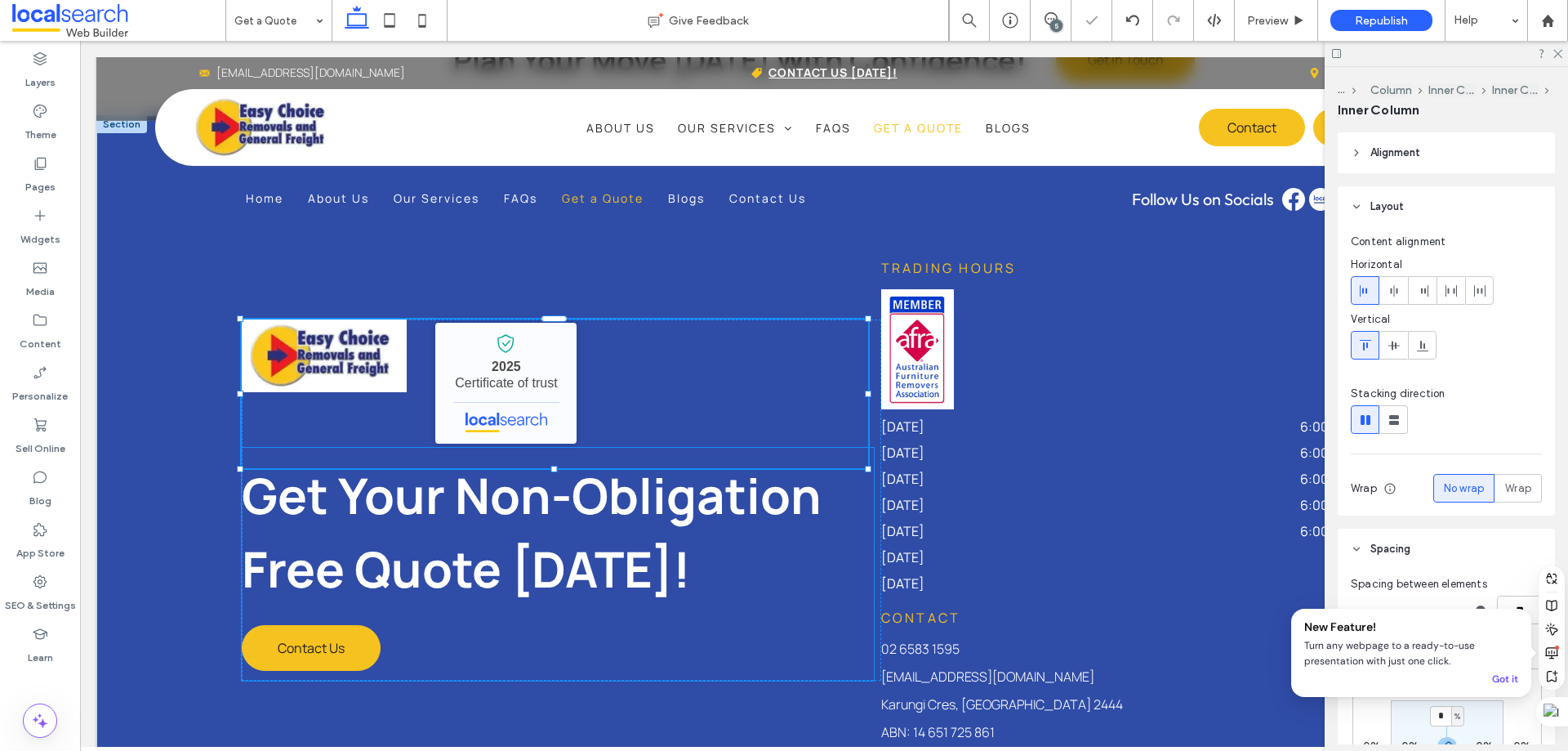
type input "***"
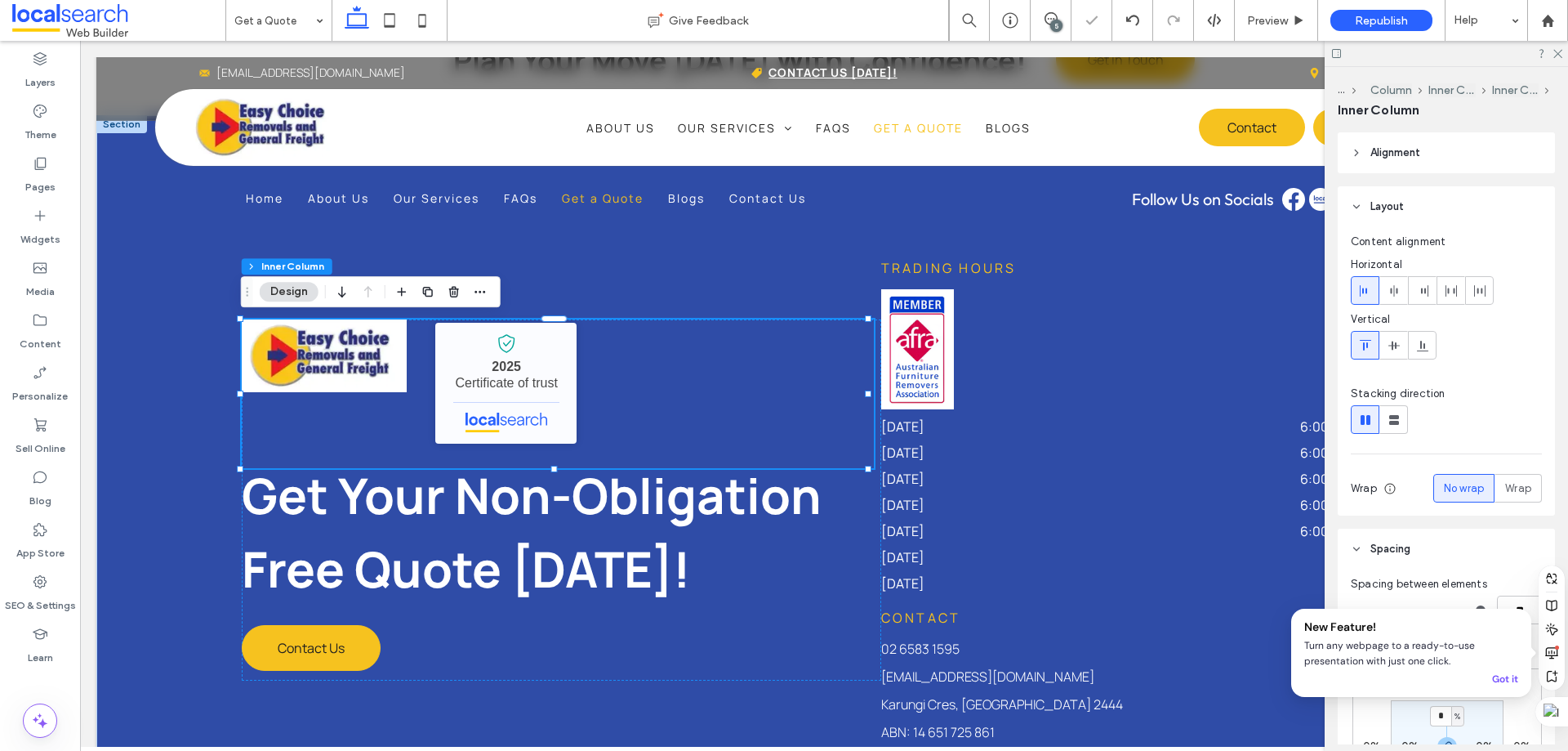
click at [699, 422] on div "Easy Choice Removals and General Freight - Localsearch verified business 2025 C…" at bounding box center [557, 393] width 632 height 148
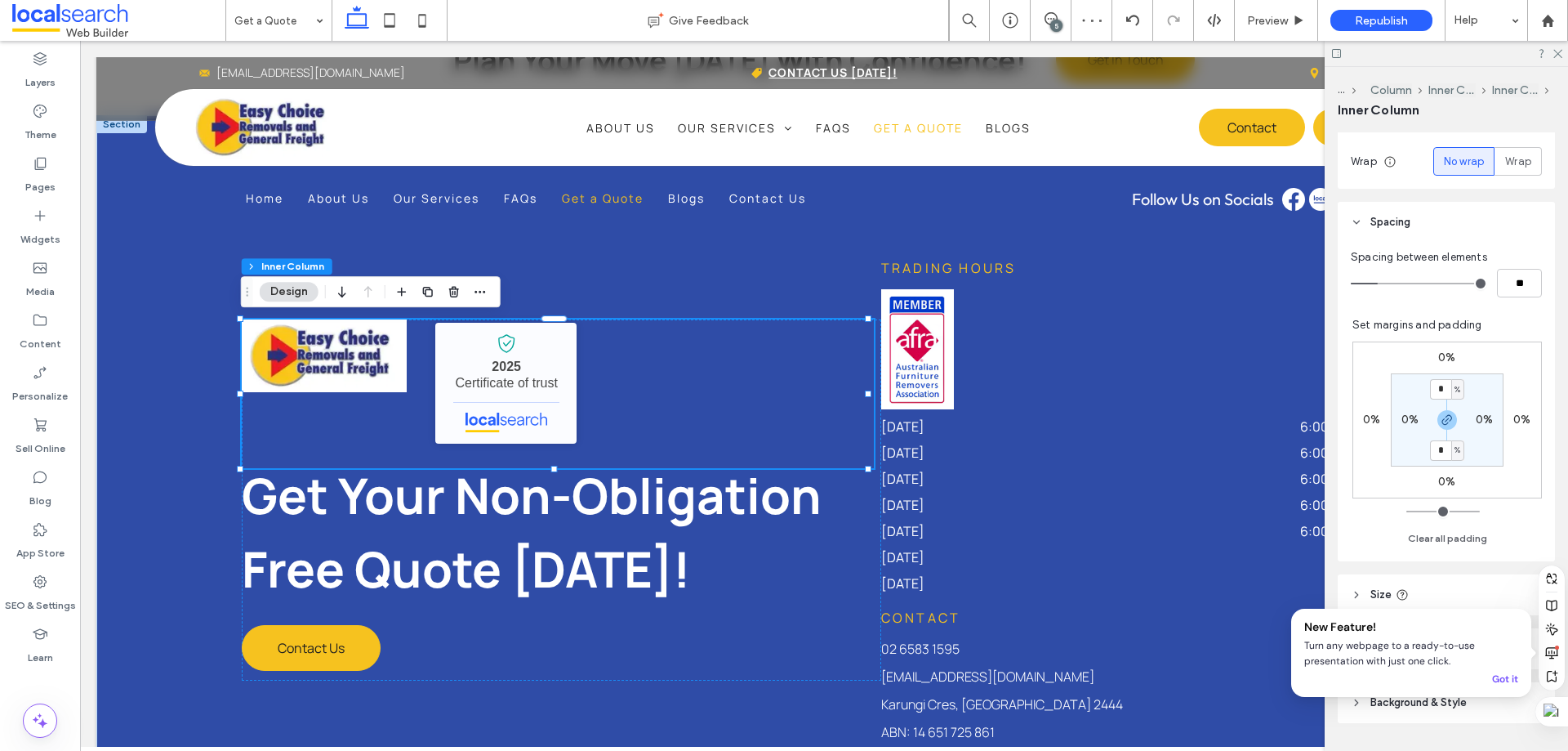
scroll to position [371, 0]
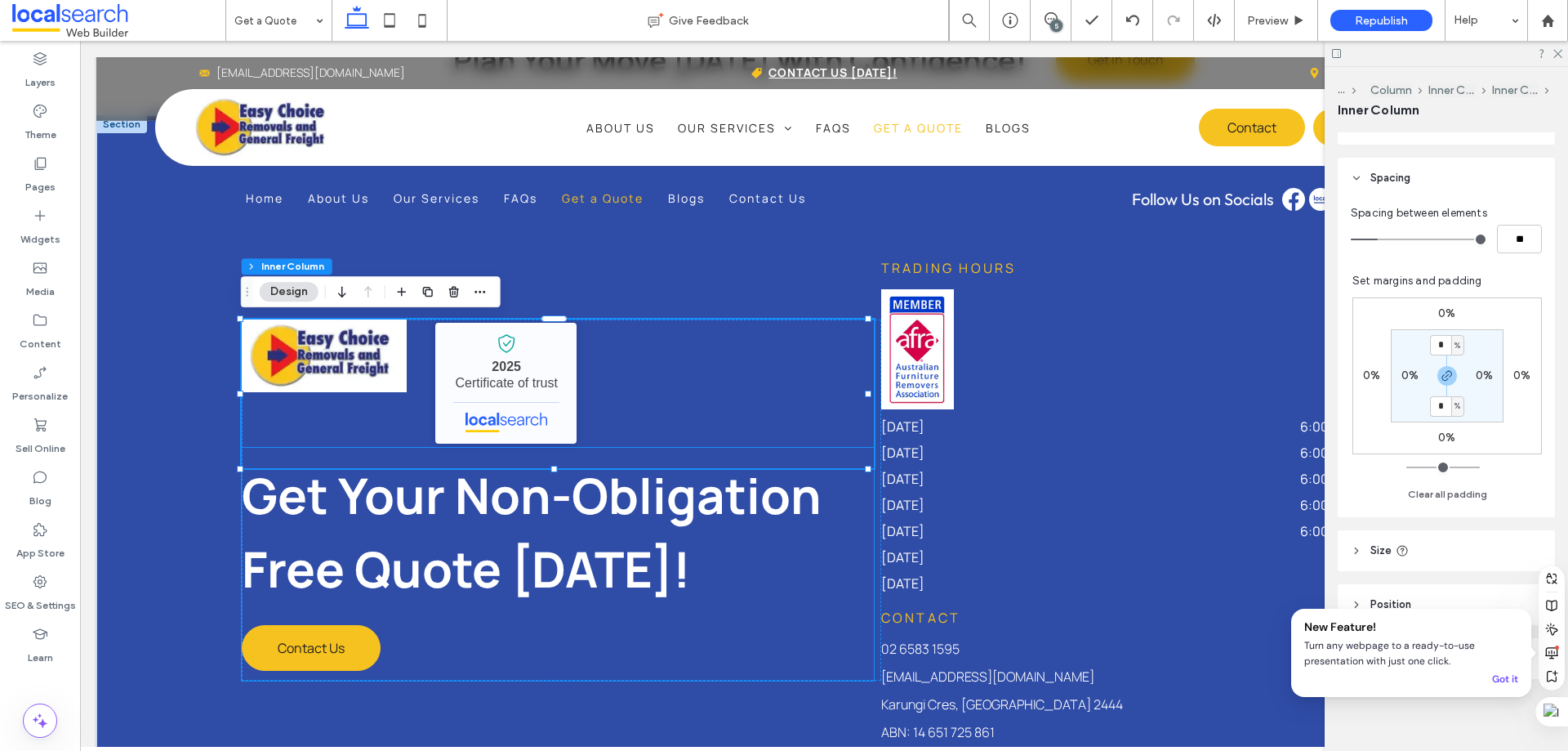
click at [751, 589] on p "Get Your Non-Obligation Free Quote [DATE]!" at bounding box center [557, 532] width 632 height 147
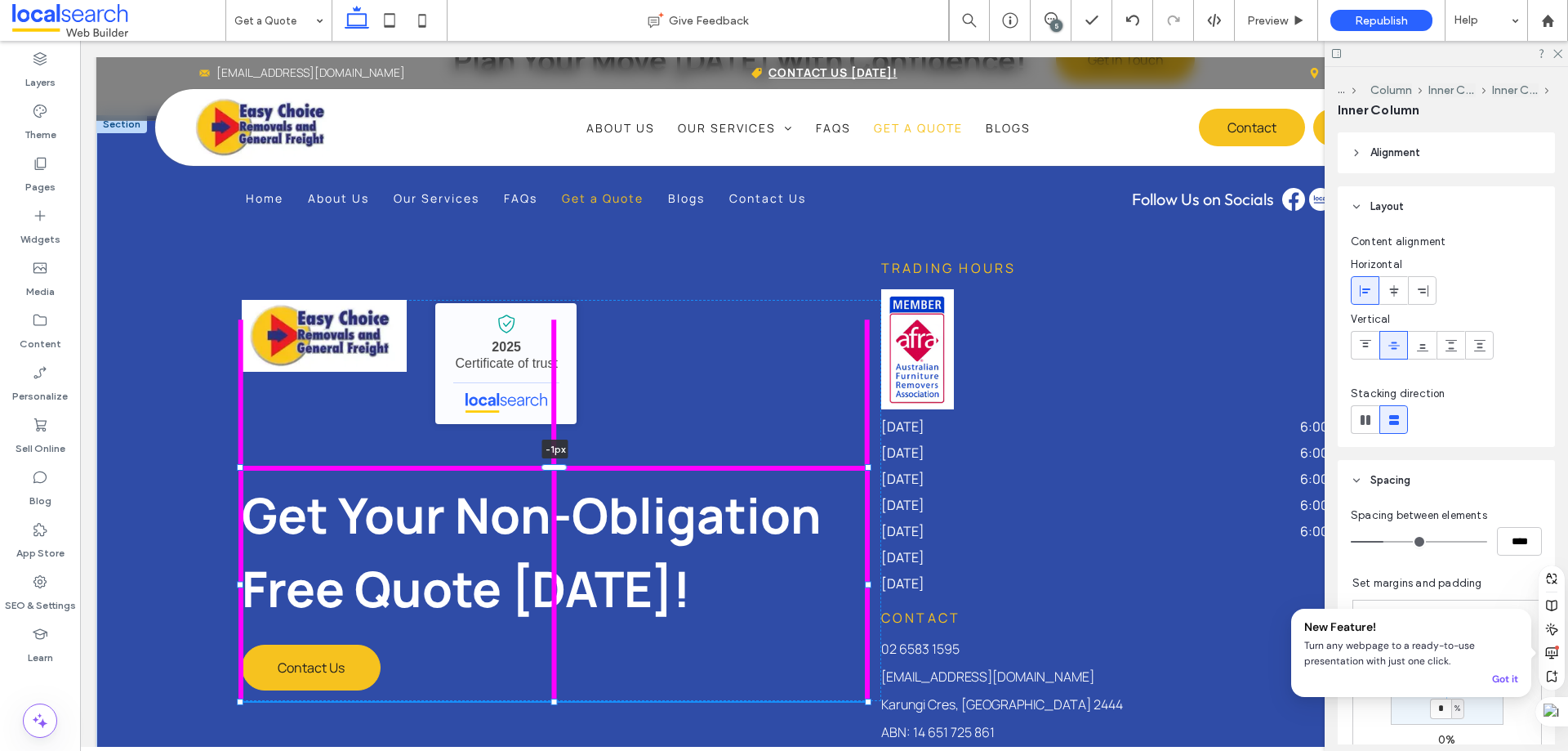
drag, startPoint x: 559, startPoint y: 447, endPoint x: 554, endPoint y: 486, distance: 39.3
click at [554, 486] on div "Home About Us Our Services FAQs Get a Quote Blogs Contact Us Follow Us on Socia…" at bounding box center [824, 499] width 1456 height 767
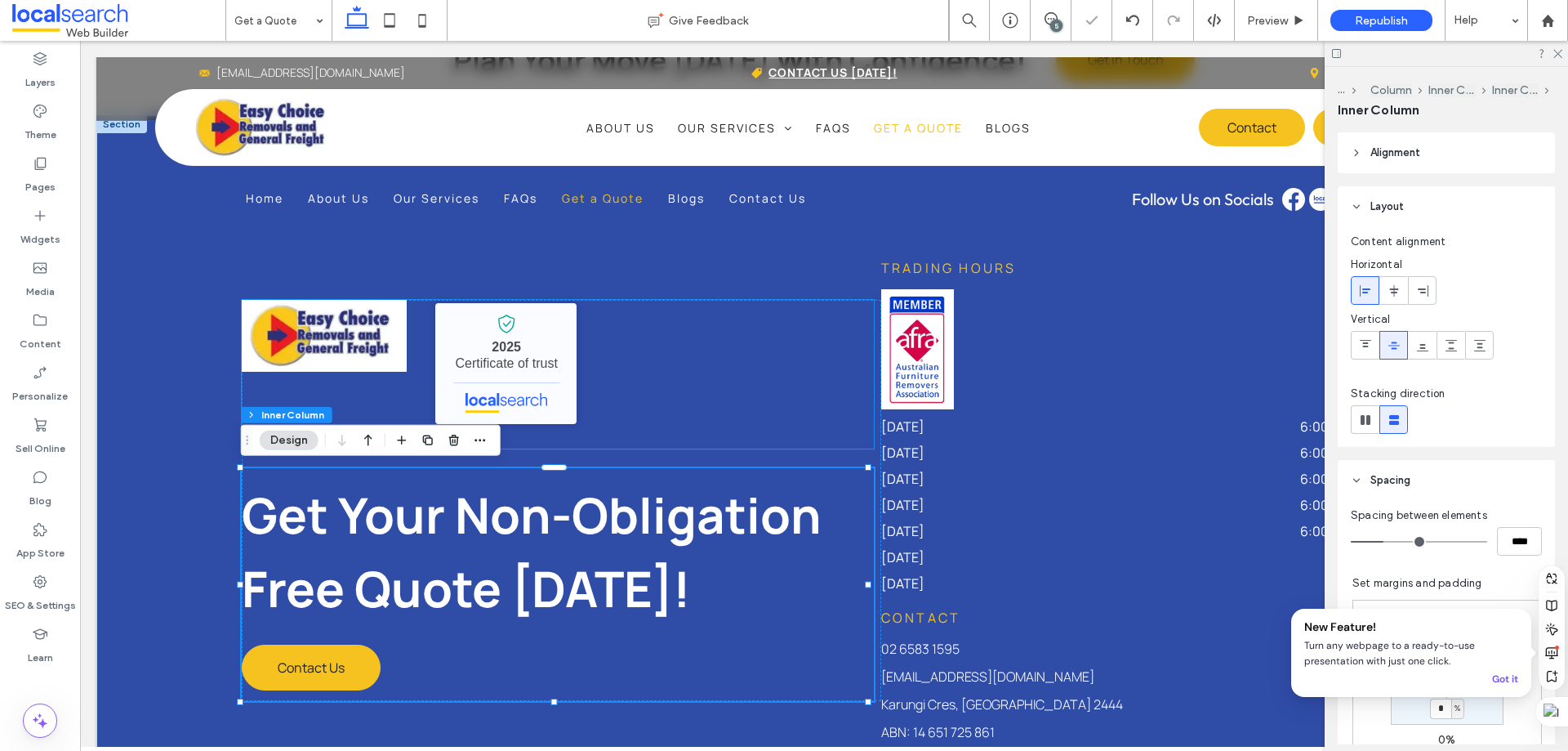
click at [704, 377] on div "Easy Choice Removals and General Freight - Localsearch verified business 2025 C…" at bounding box center [557, 373] width 632 height 148
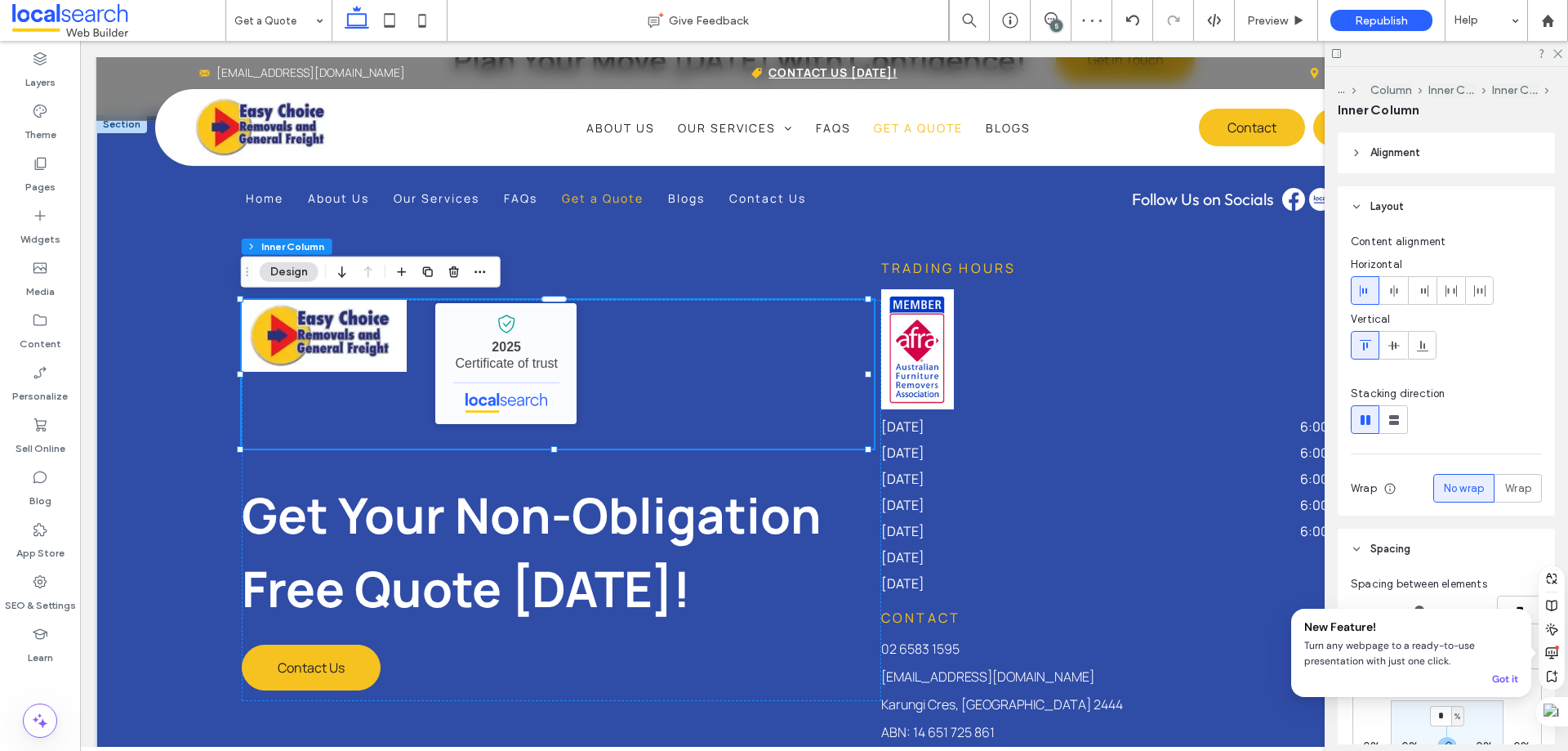
scroll to position [327, 0]
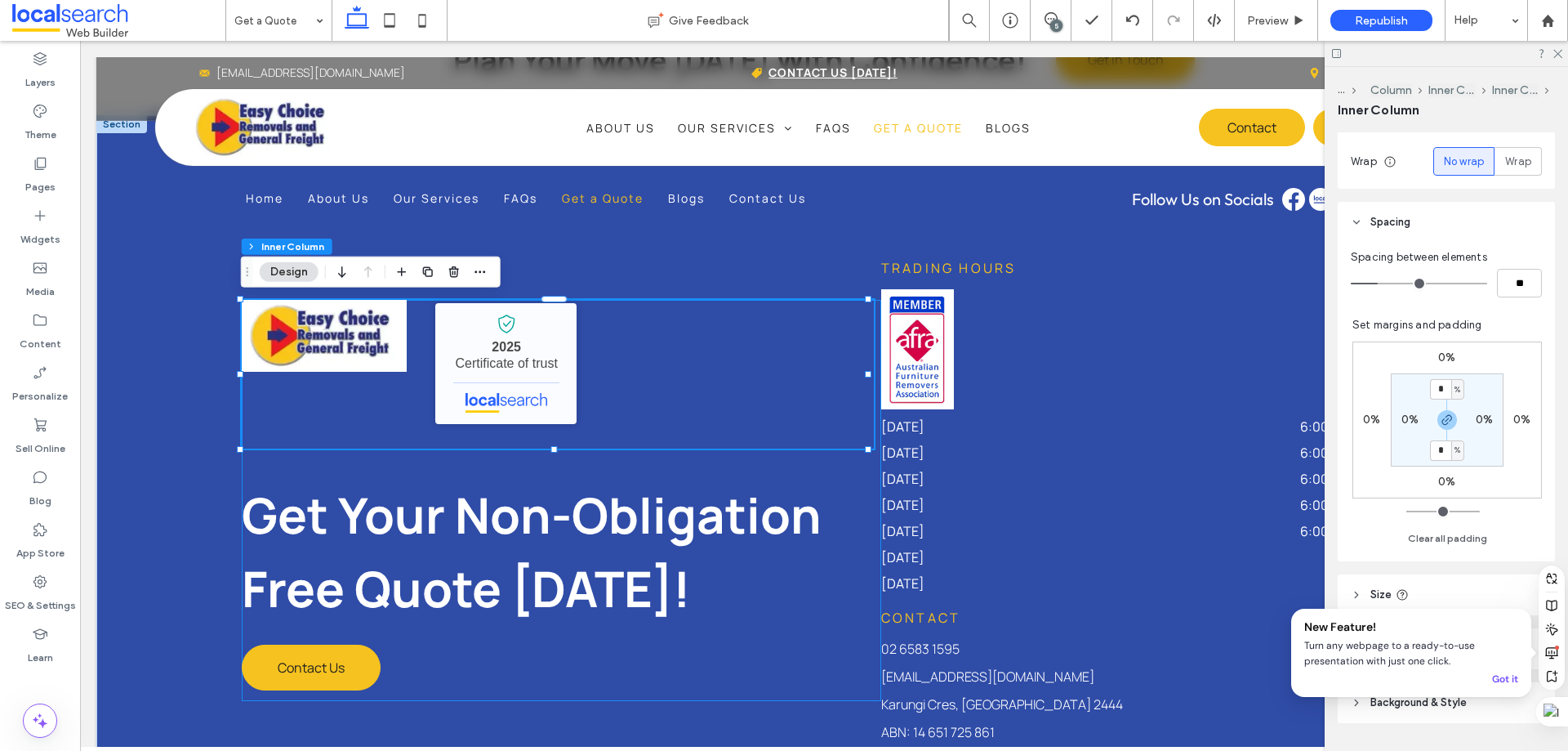
click at [719, 464] on div "Easy Choice Removals and General Freight - Localsearch verified business 2025 C…" at bounding box center [561, 500] width 639 height 401
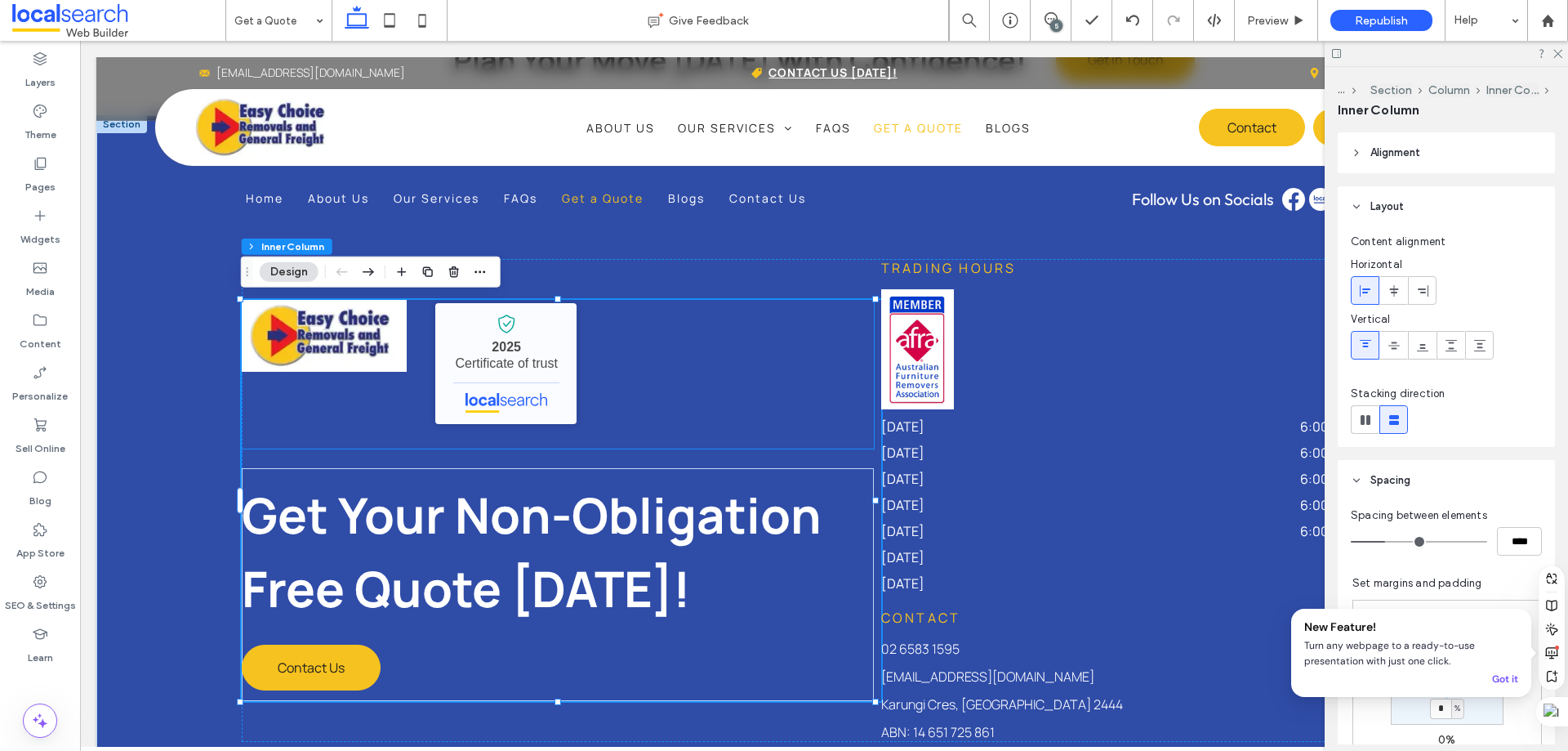
click at [597, 366] on div "Easy Choice Removals and General Freight - Localsearch verified business 2025 C…" at bounding box center [557, 373] width 632 height 148
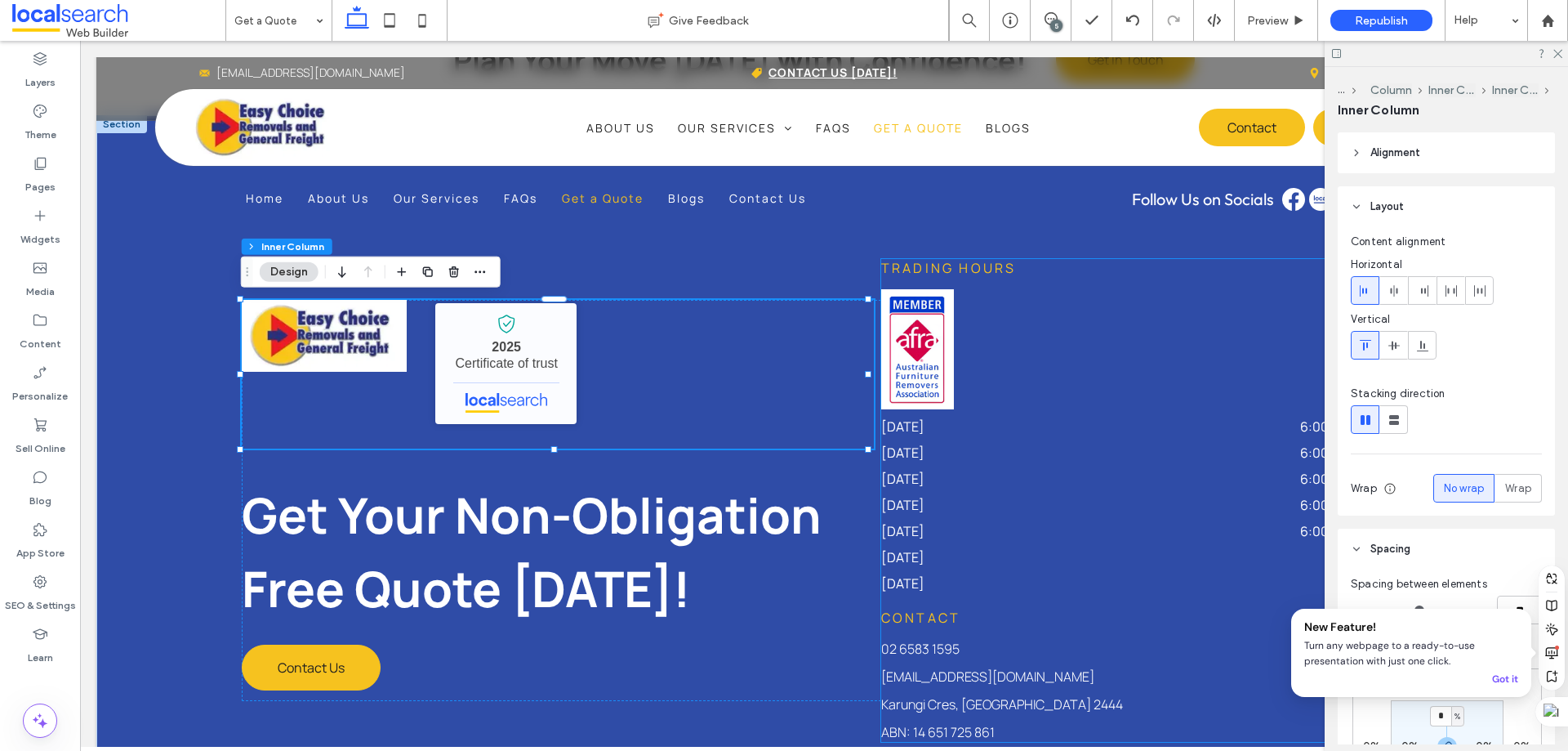
click at [915, 332] on img at bounding box center [917, 349] width 73 height 120
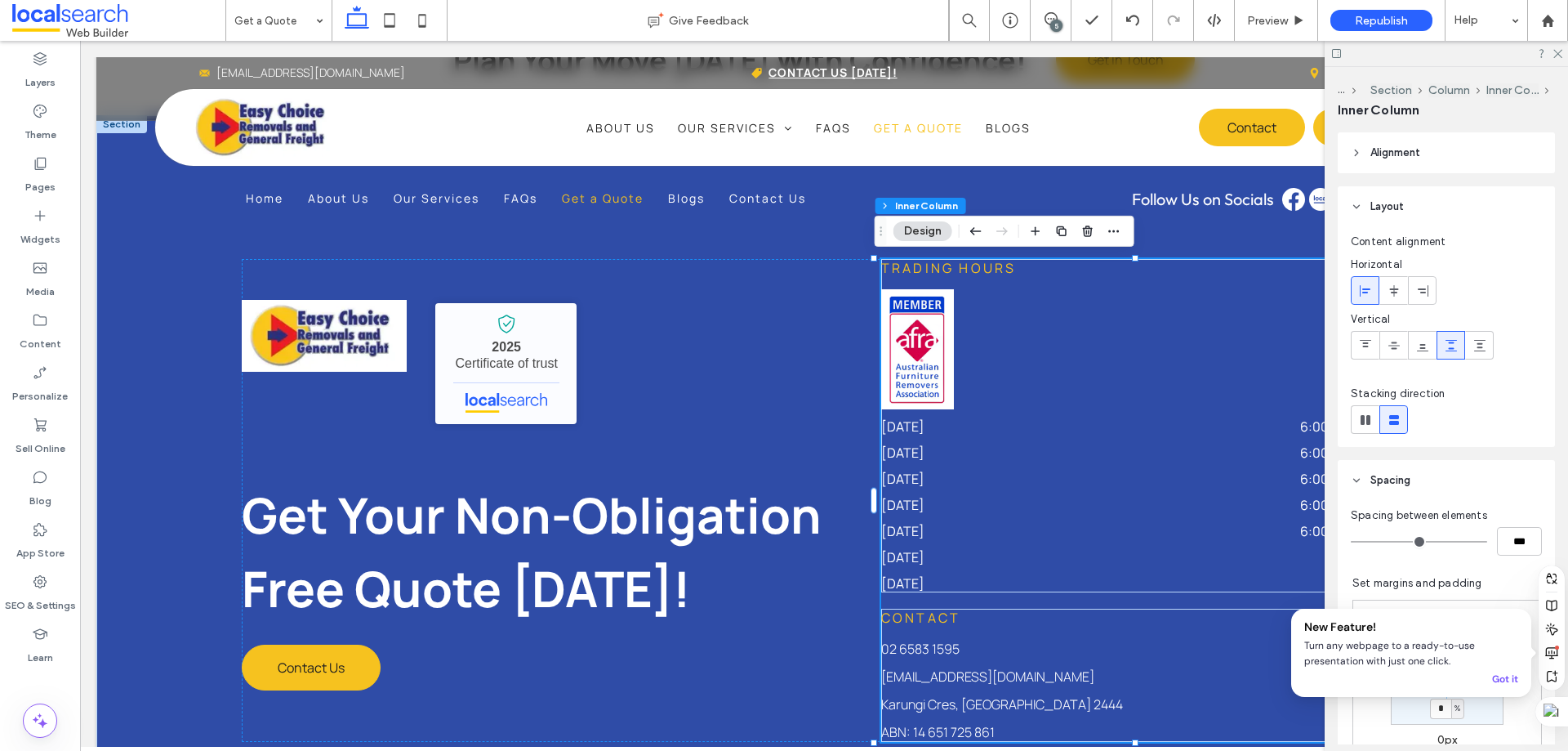
click at [915, 332] on img at bounding box center [917, 349] width 73 height 120
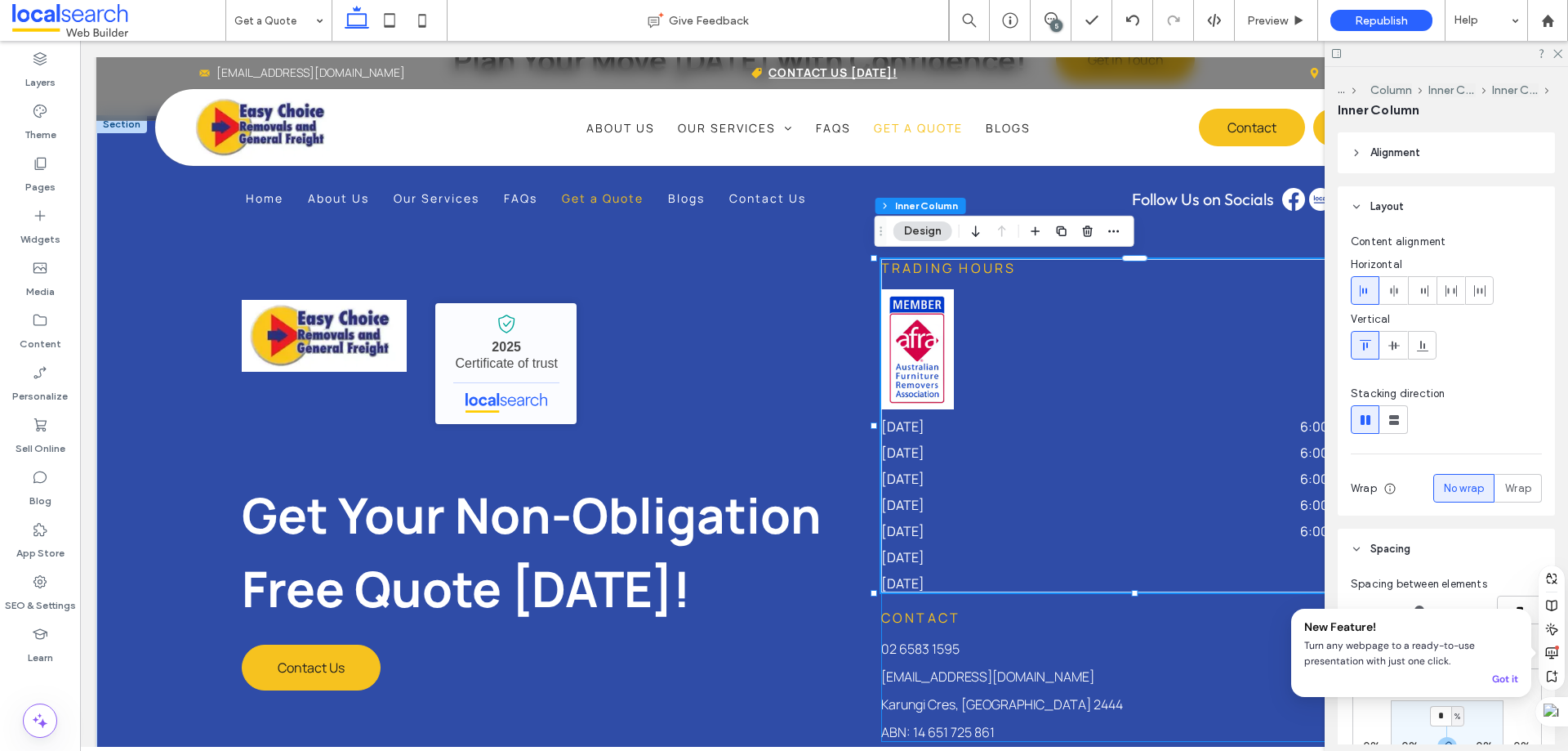
click at [915, 332] on img at bounding box center [917, 349] width 73 height 120
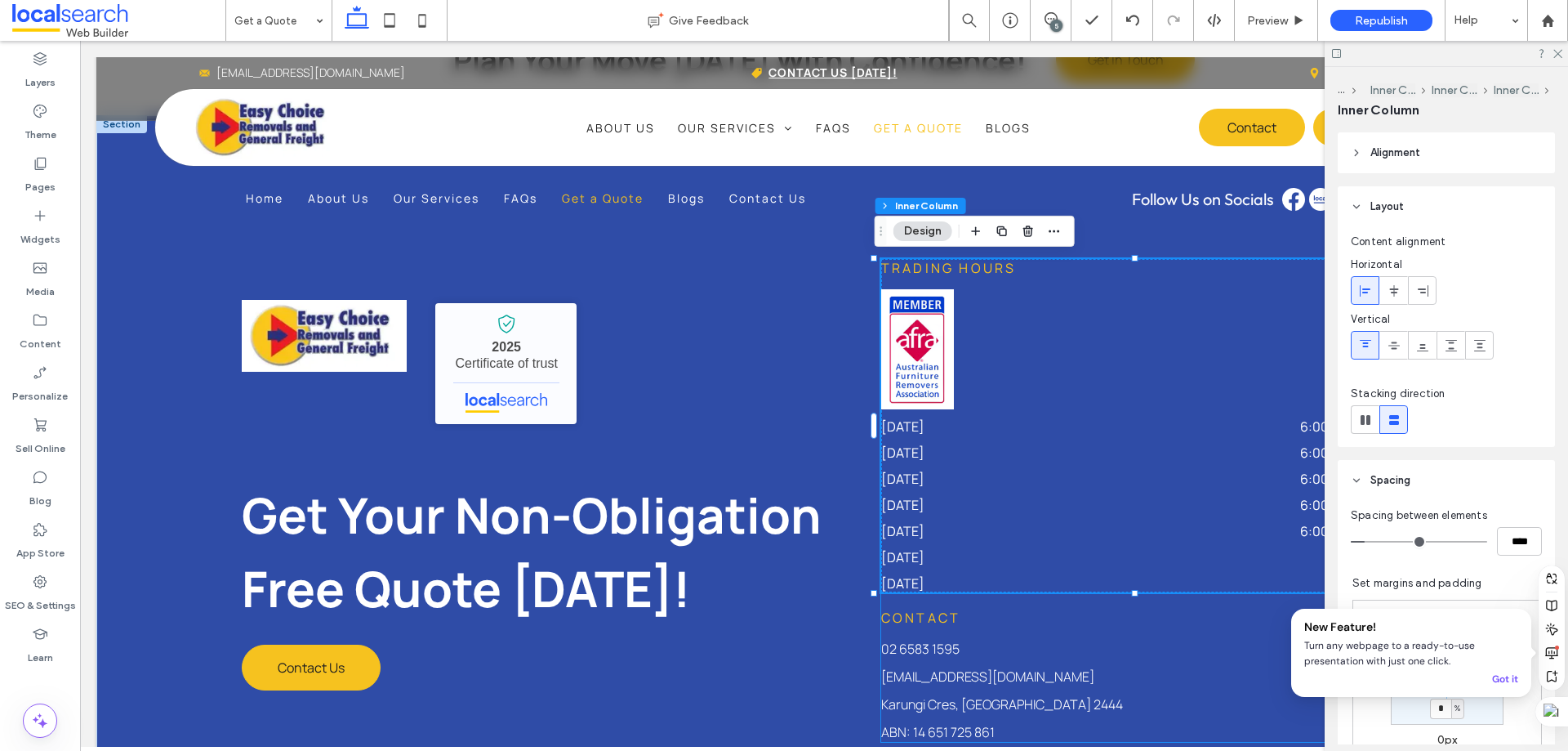
click at [915, 332] on img at bounding box center [917, 349] width 73 height 120
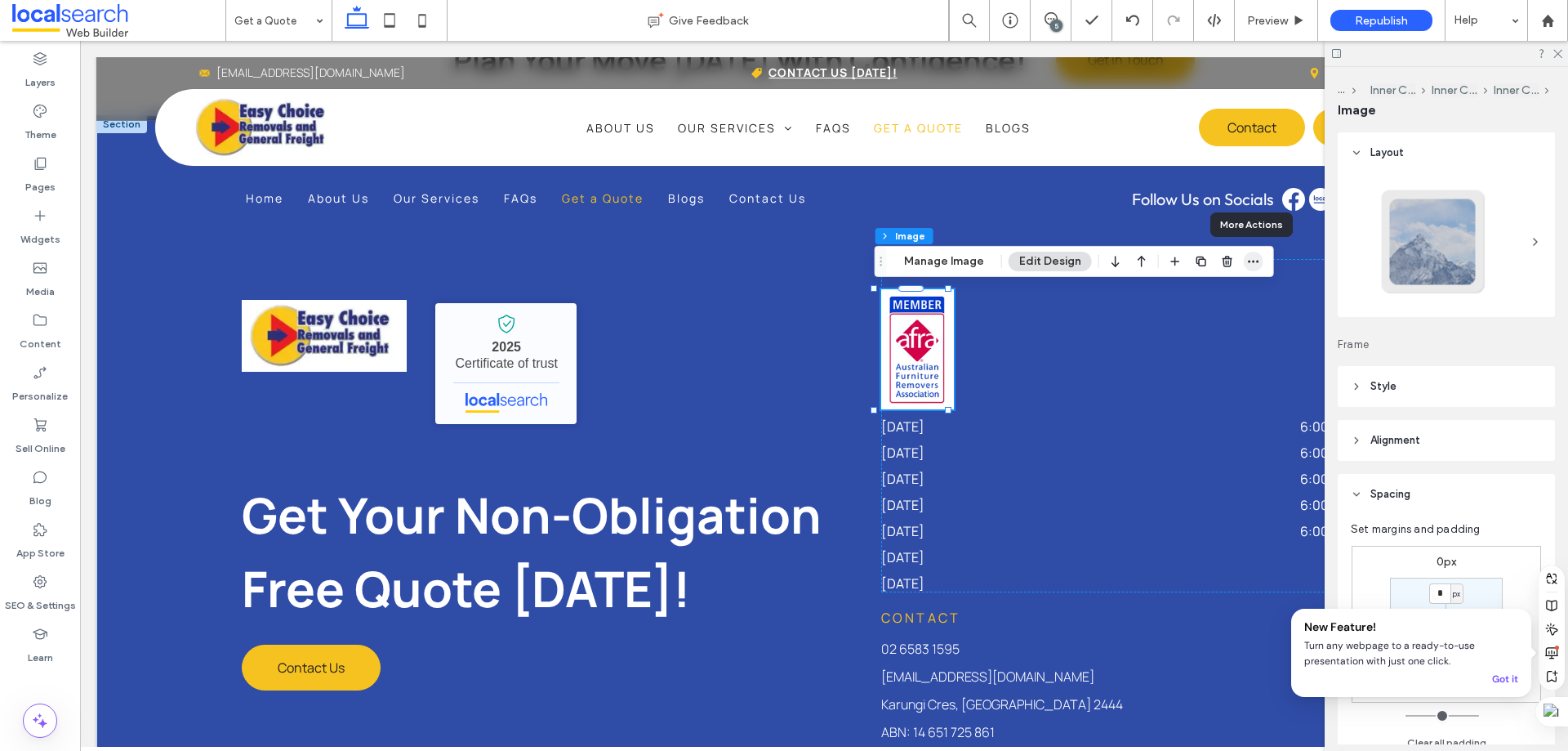
click at [1249, 263] on icon "button" at bounding box center [1254, 262] width 13 height 13
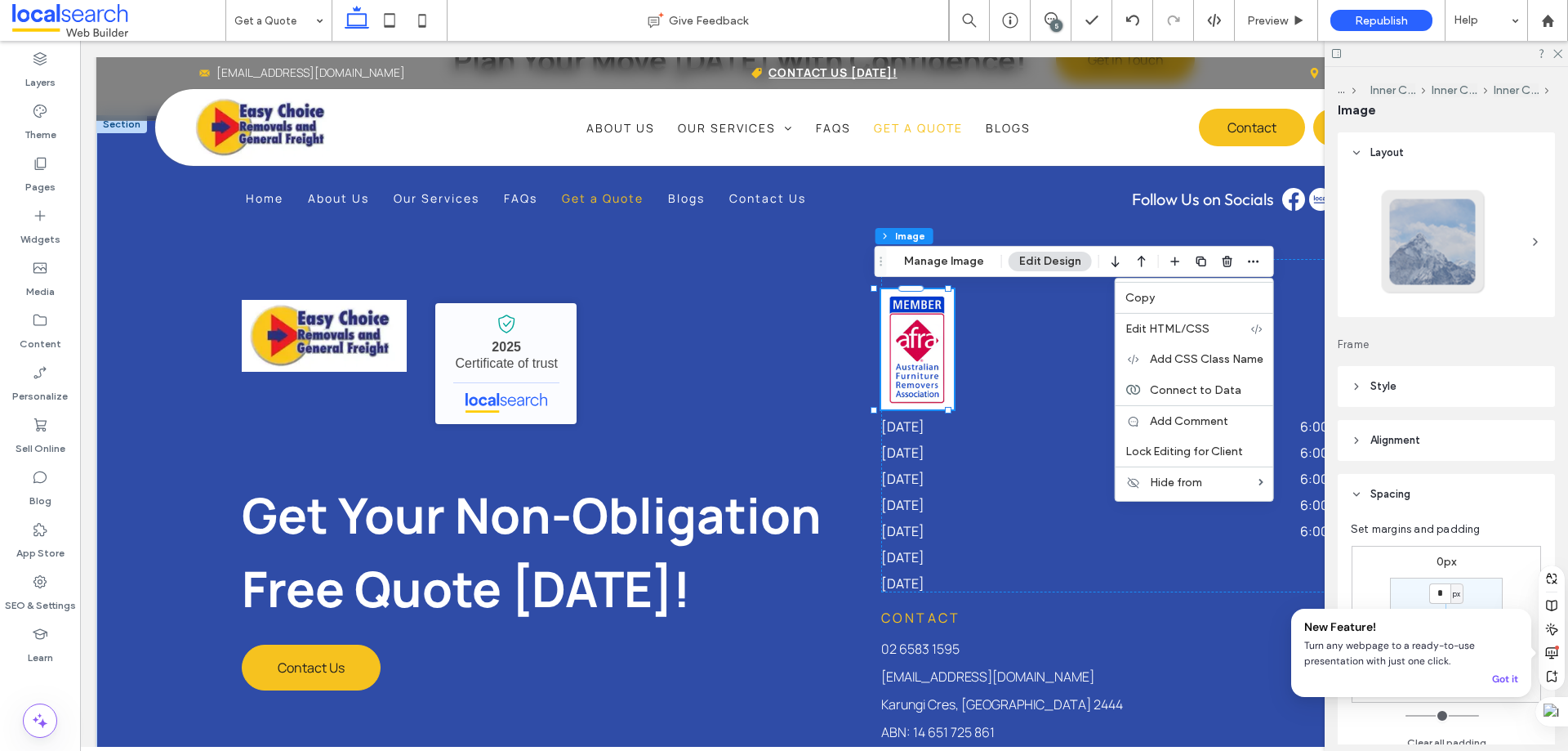
click at [1140, 303] on span "Copy" at bounding box center [1140, 298] width 29 height 14
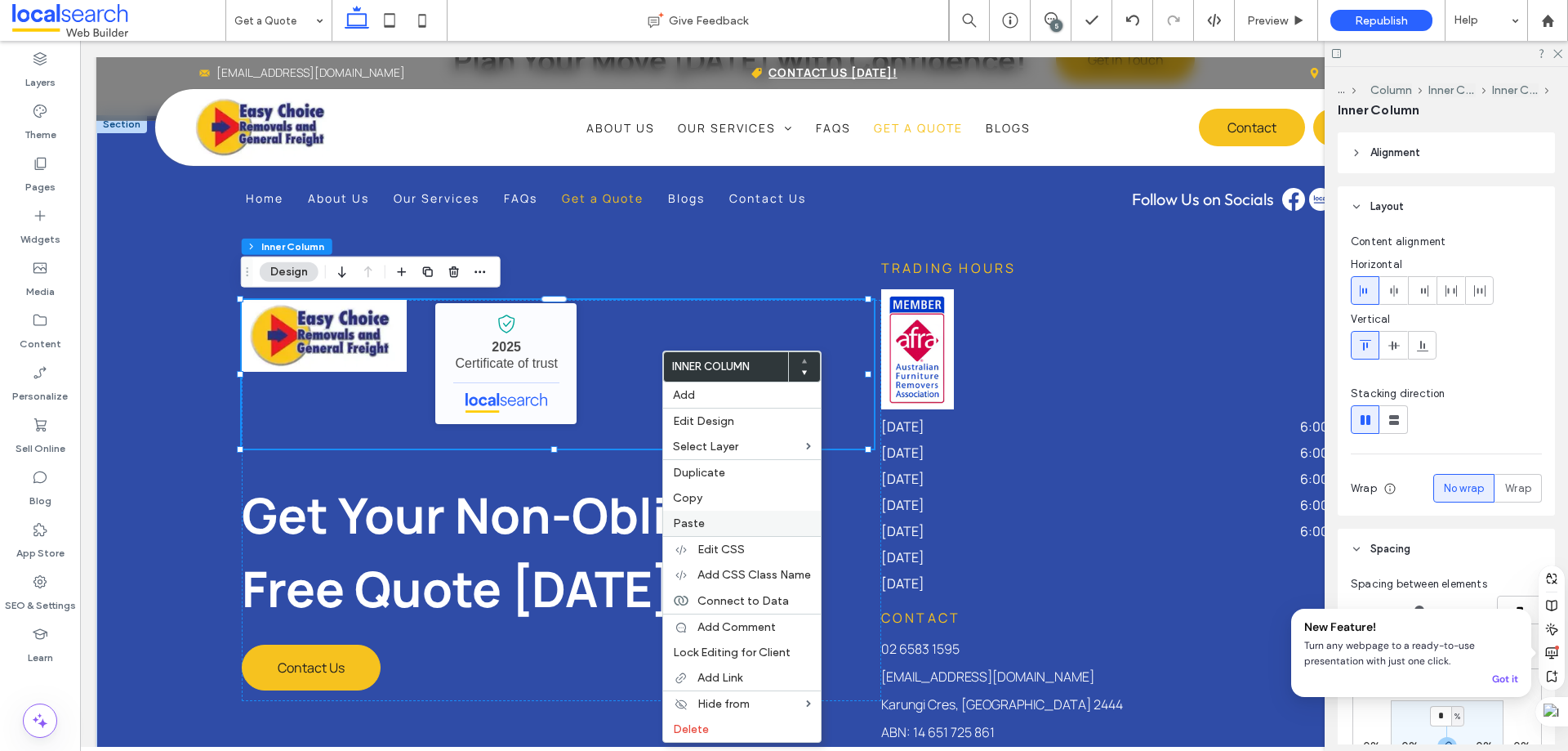
click at [699, 522] on span "Paste" at bounding box center [690, 523] width 32 height 14
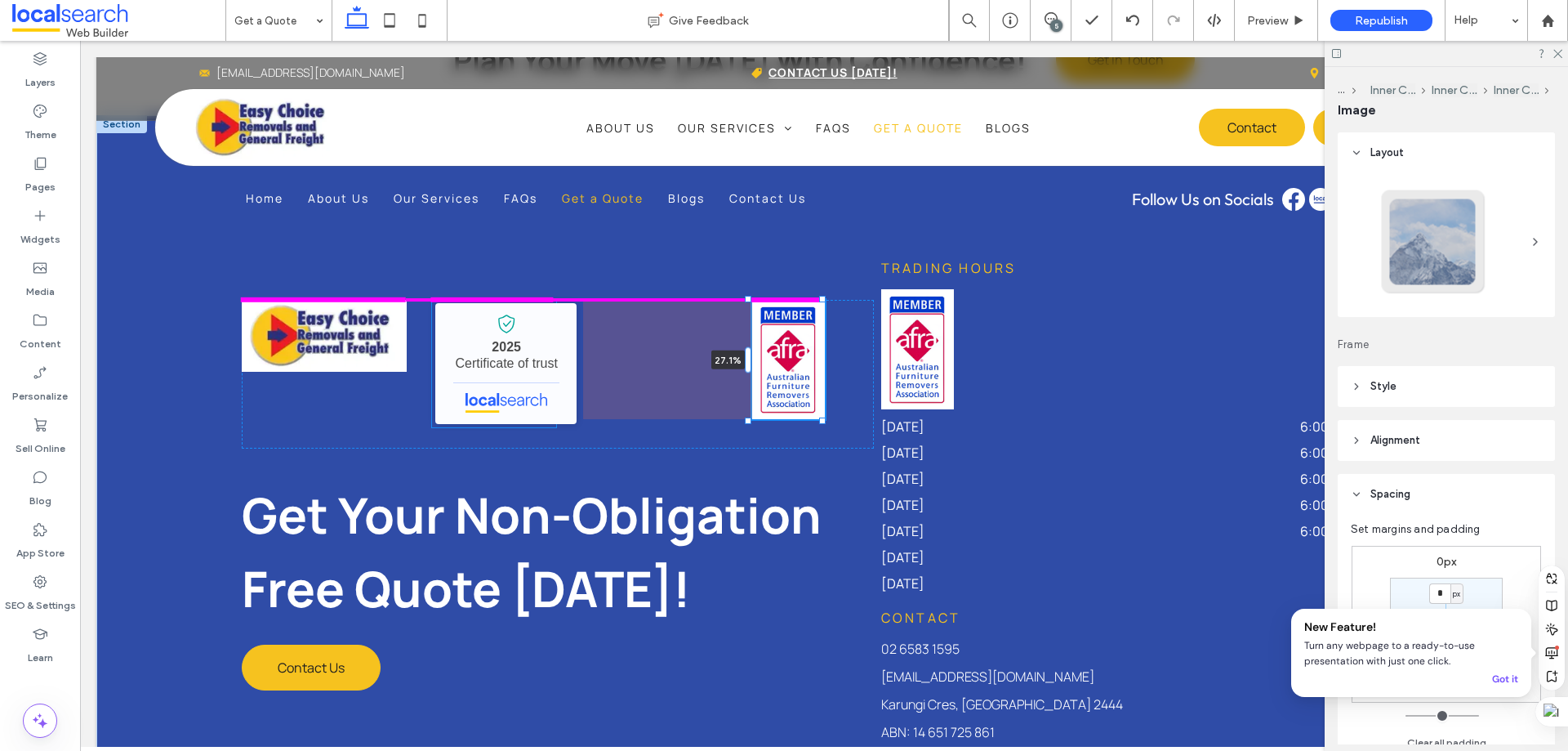
drag, startPoint x: 577, startPoint y: 359, endPoint x: 747, endPoint y: 373, distance: 170.6
click at [747, 373] on div "Home About Us Our Services FAQs Get a Quote Blogs Contact Us Follow Us on Socia…" at bounding box center [824, 499] width 1456 height 767
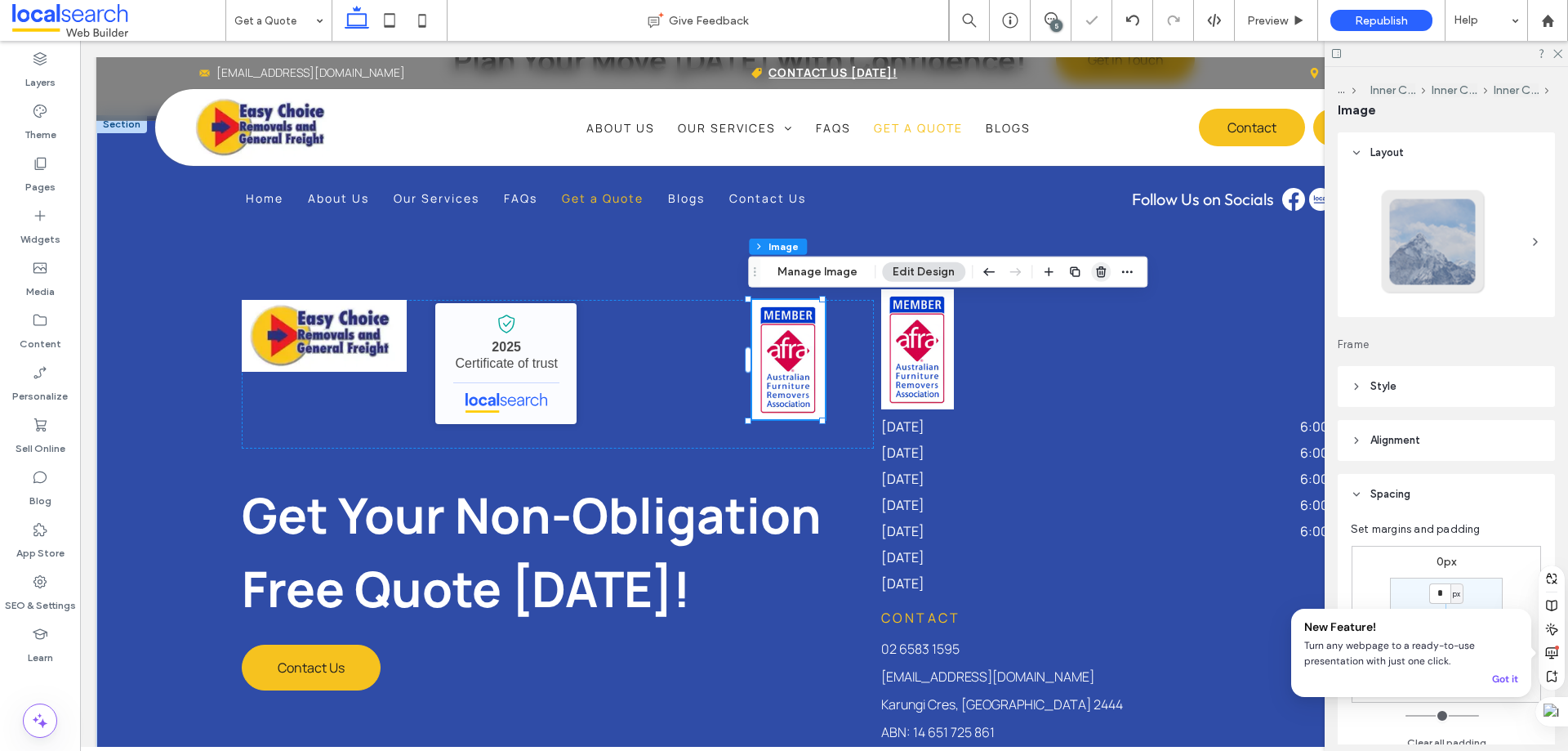
click at [1100, 278] on icon "button" at bounding box center [1101, 272] width 13 height 13
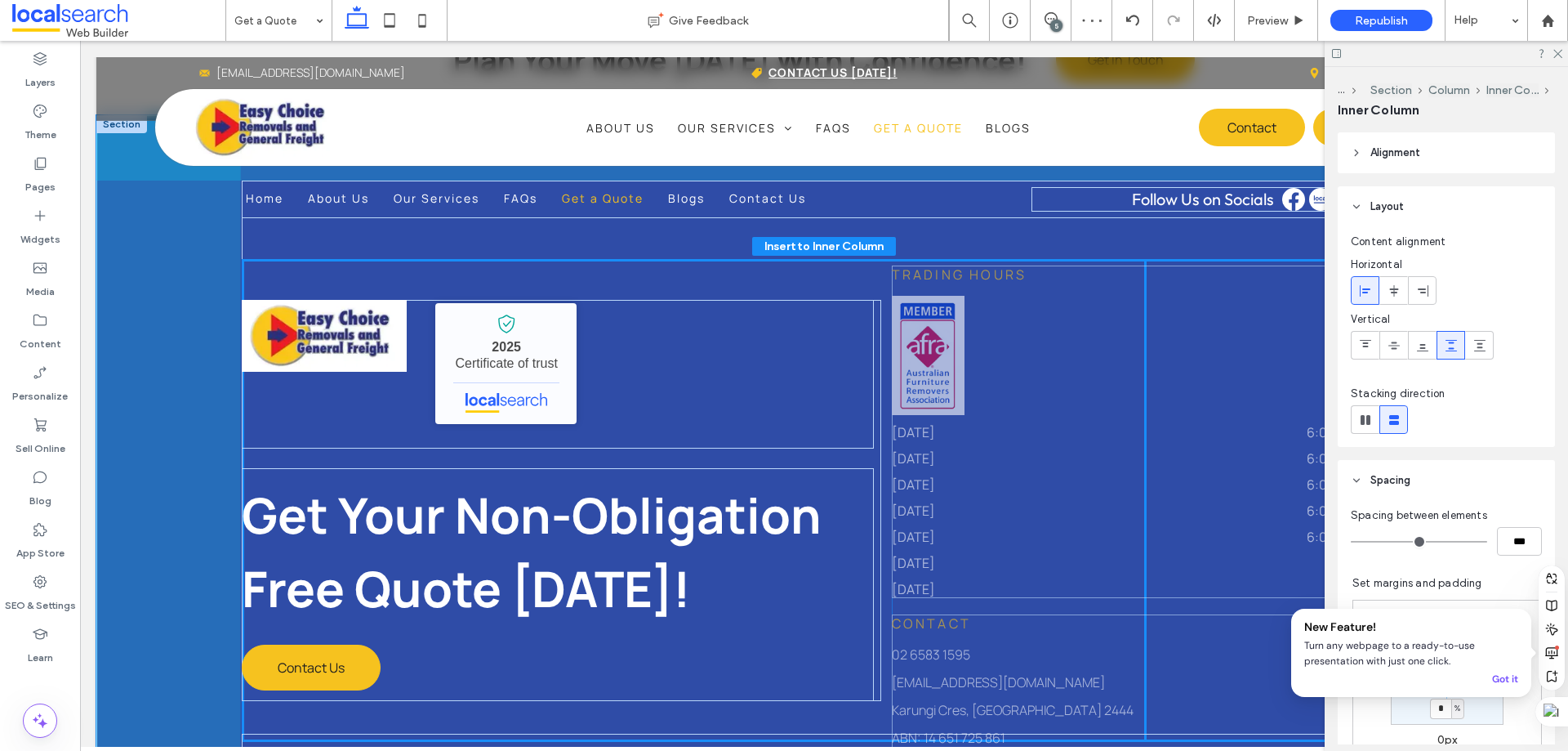
drag, startPoint x: 922, startPoint y: 350, endPoint x: 887, endPoint y: 358, distance: 35.9
type input "**"
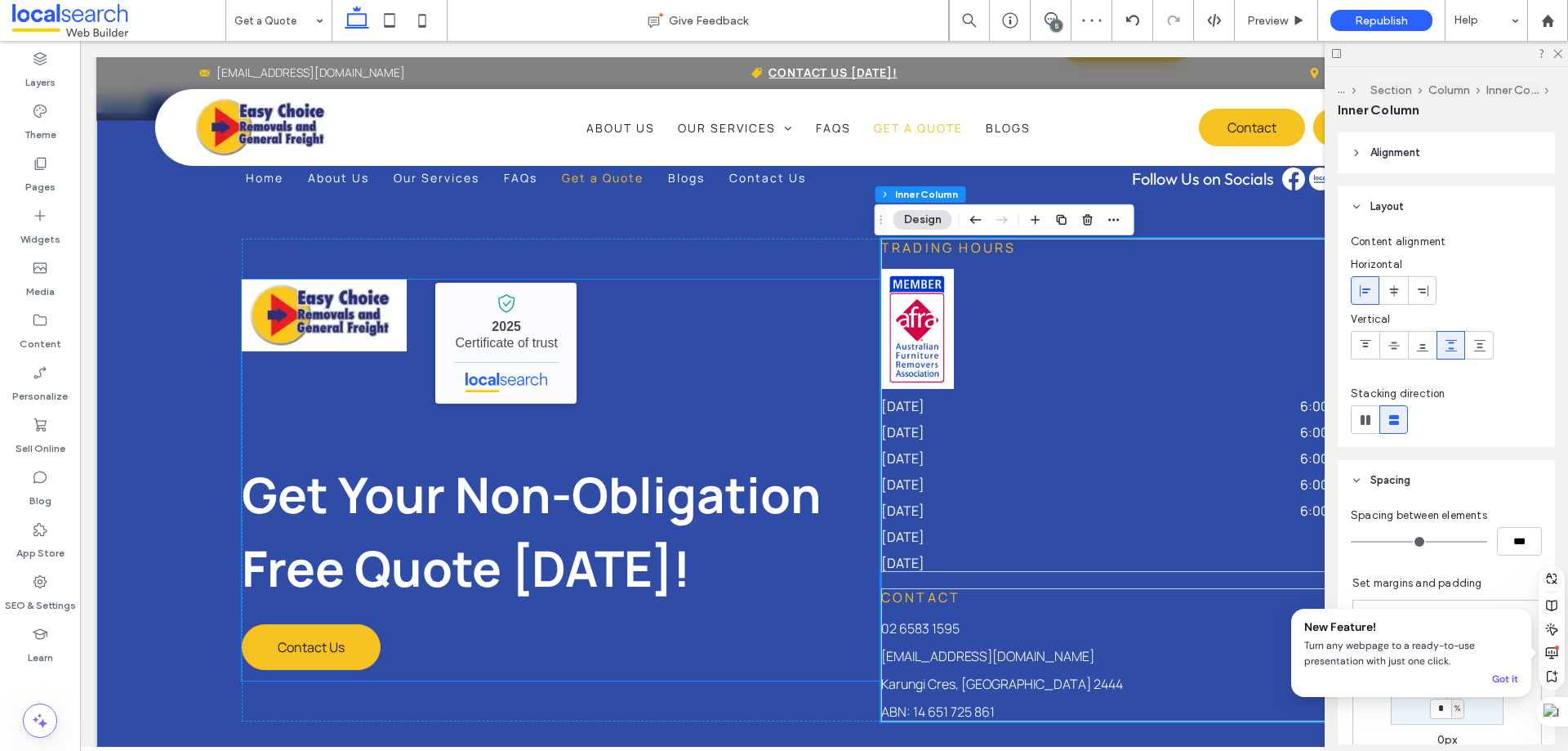
scroll to position [2117, 0]
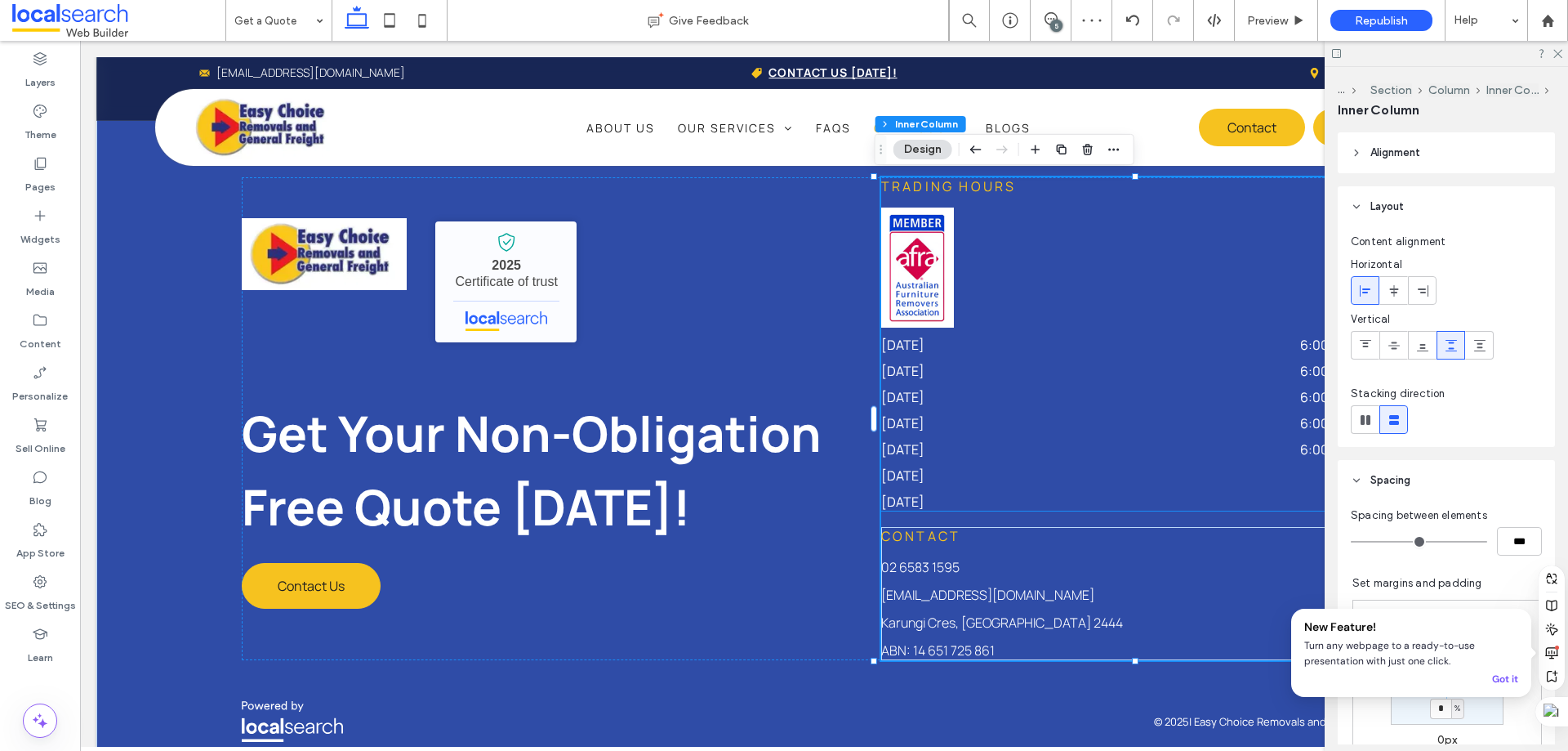
click at [895, 284] on img at bounding box center [917, 267] width 73 height 120
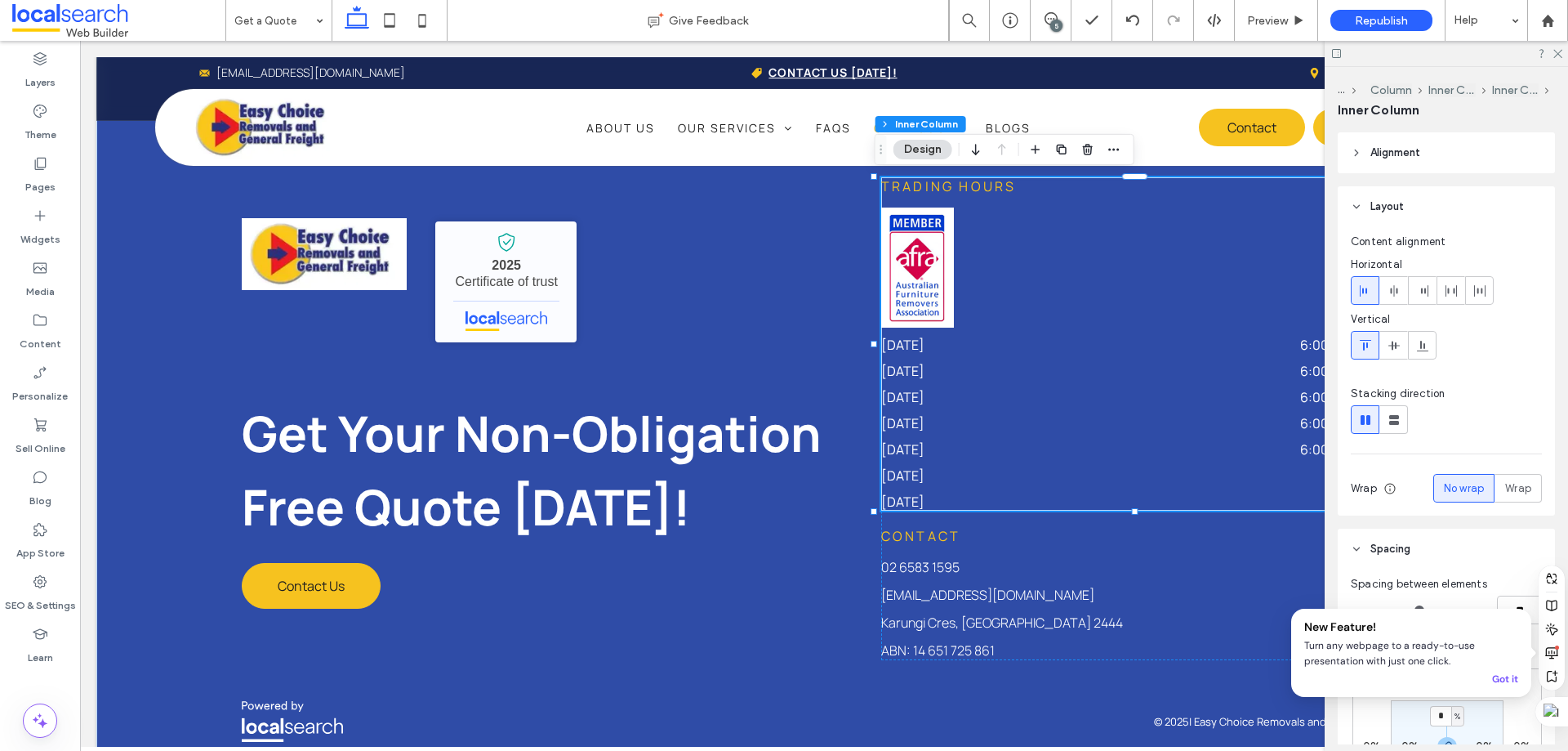
click at [895, 284] on img at bounding box center [917, 267] width 73 height 120
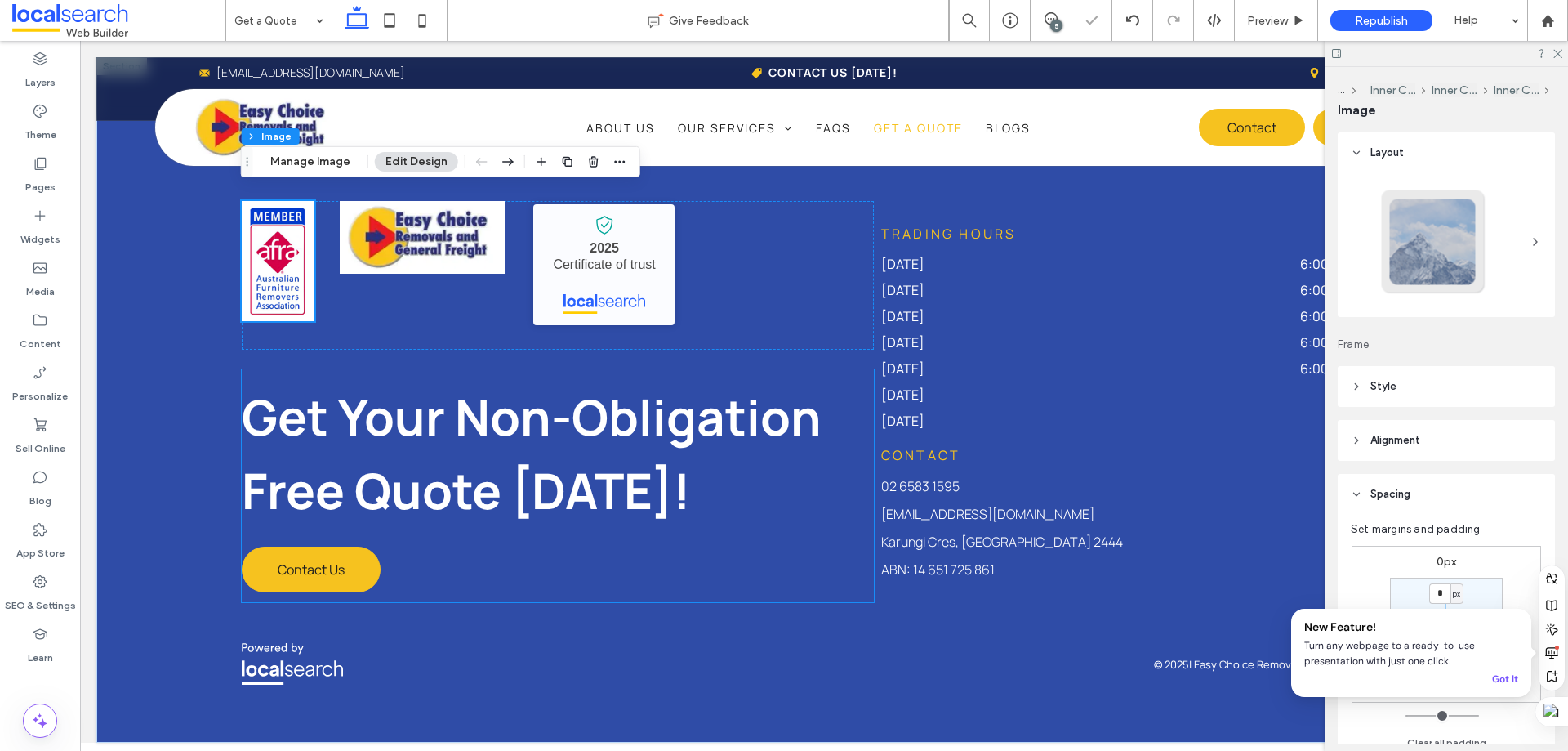
scroll to position [2023, 0]
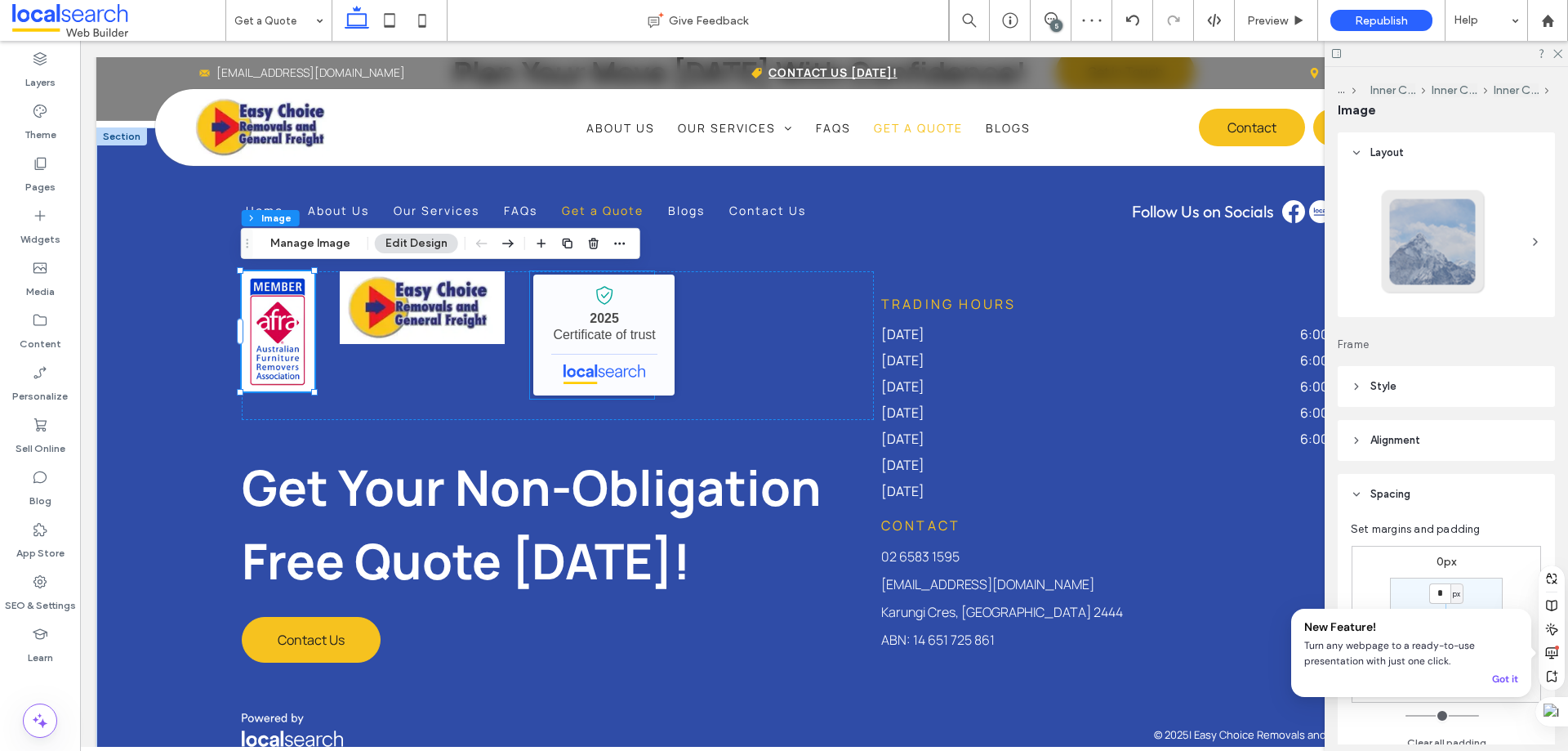
click at [641, 396] on div "Easy Choice Removals and General Freight - Localsearch verified business 2025 C…" at bounding box center [591, 334] width 124 height 128
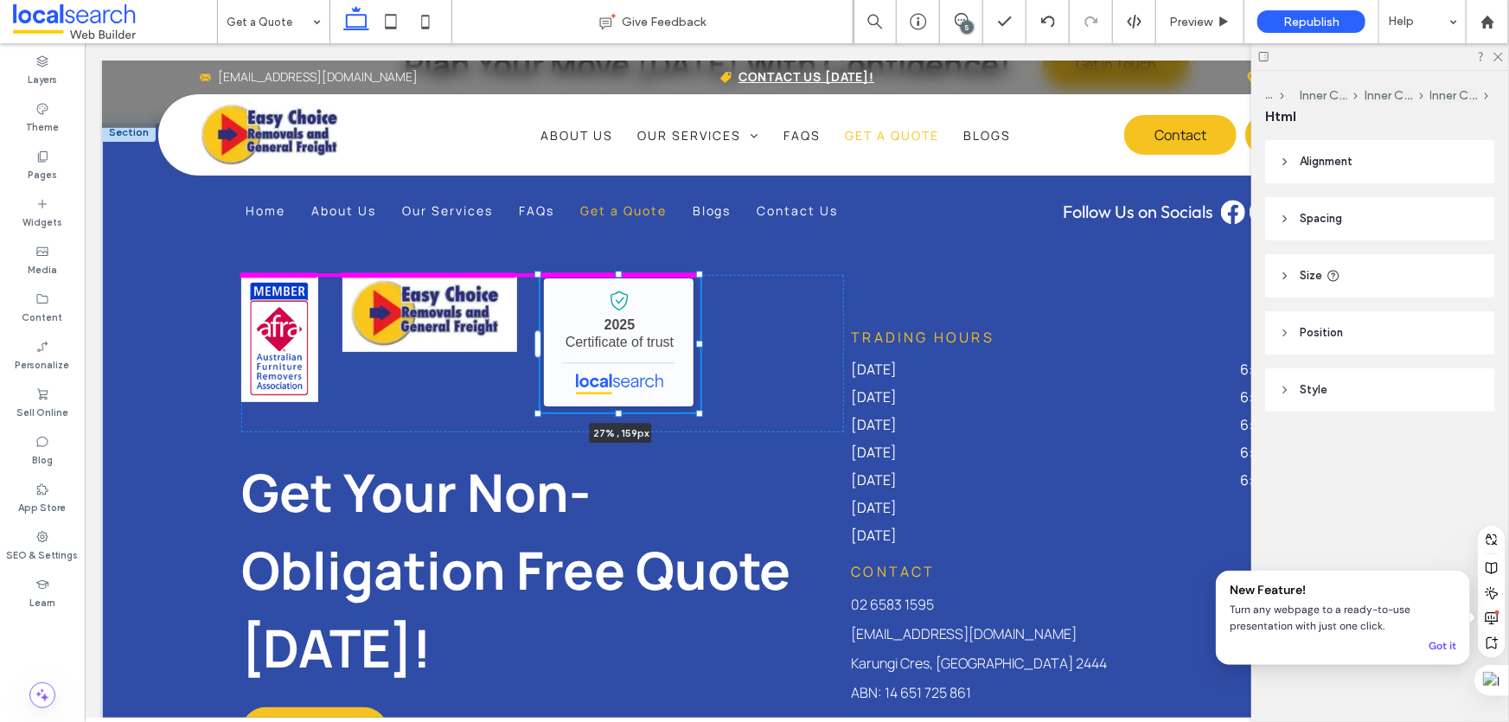
drag, startPoint x: 655, startPoint y: 406, endPoint x: 697, endPoint y: 408, distance: 42.5
click at [697, 409] on div at bounding box center [698, 412] width 7 height 7
type input "**"
type input "****"
type input "***"
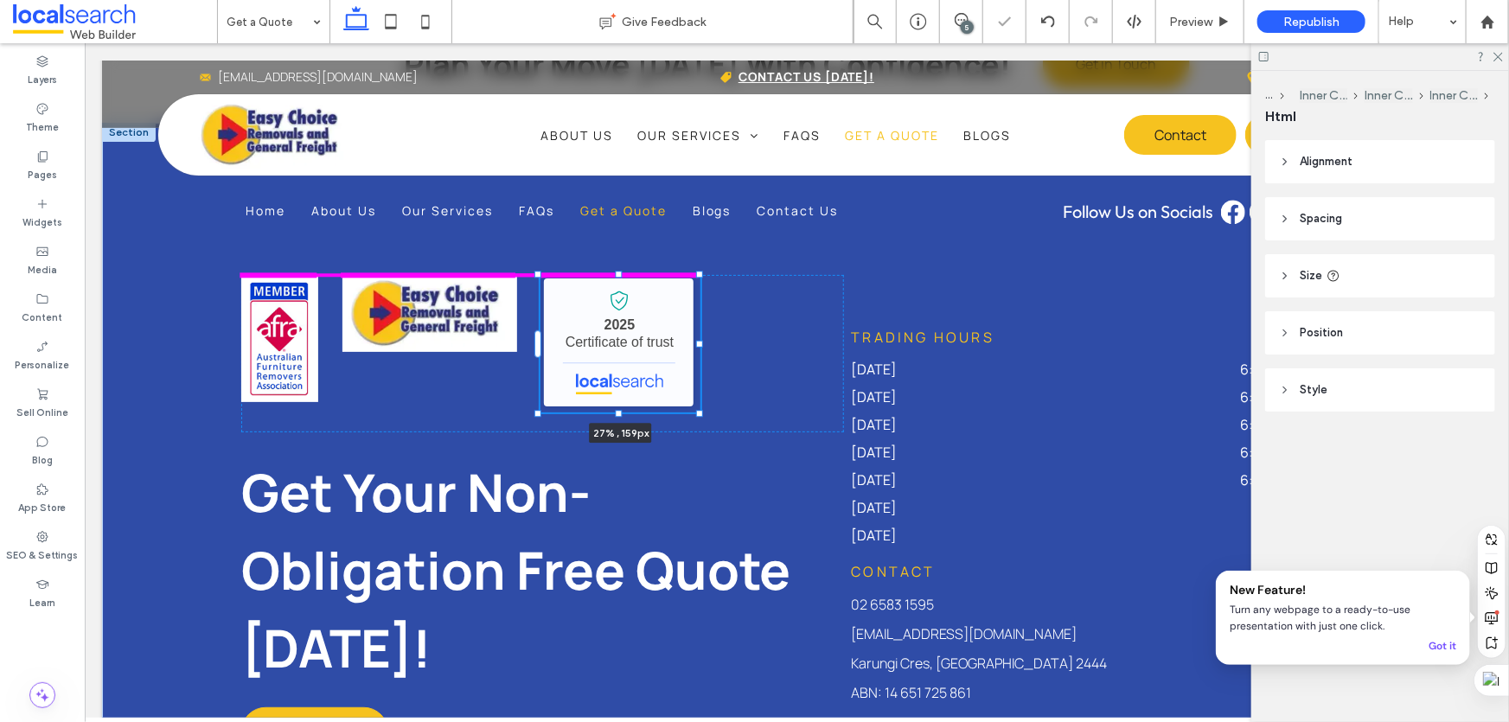
type input "***"
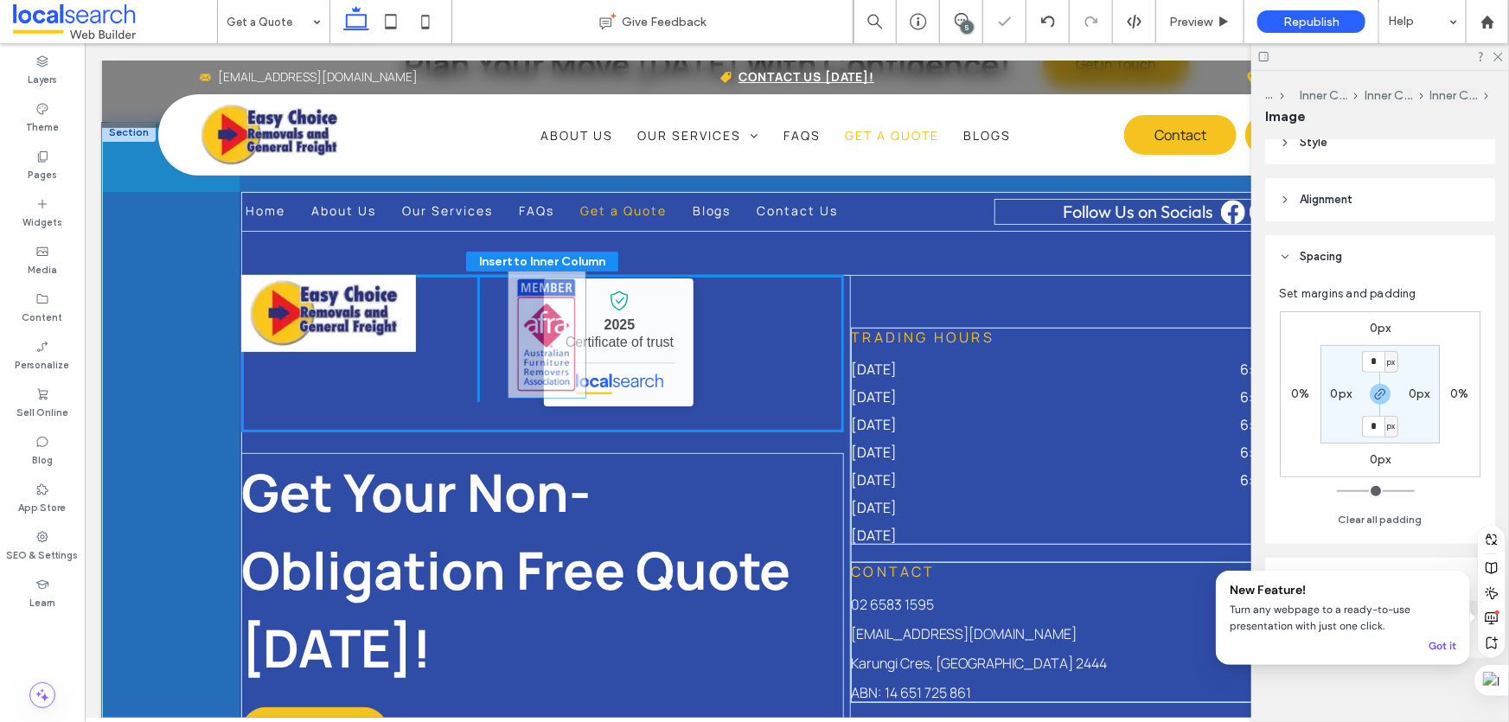
scroll to position [278, 0]
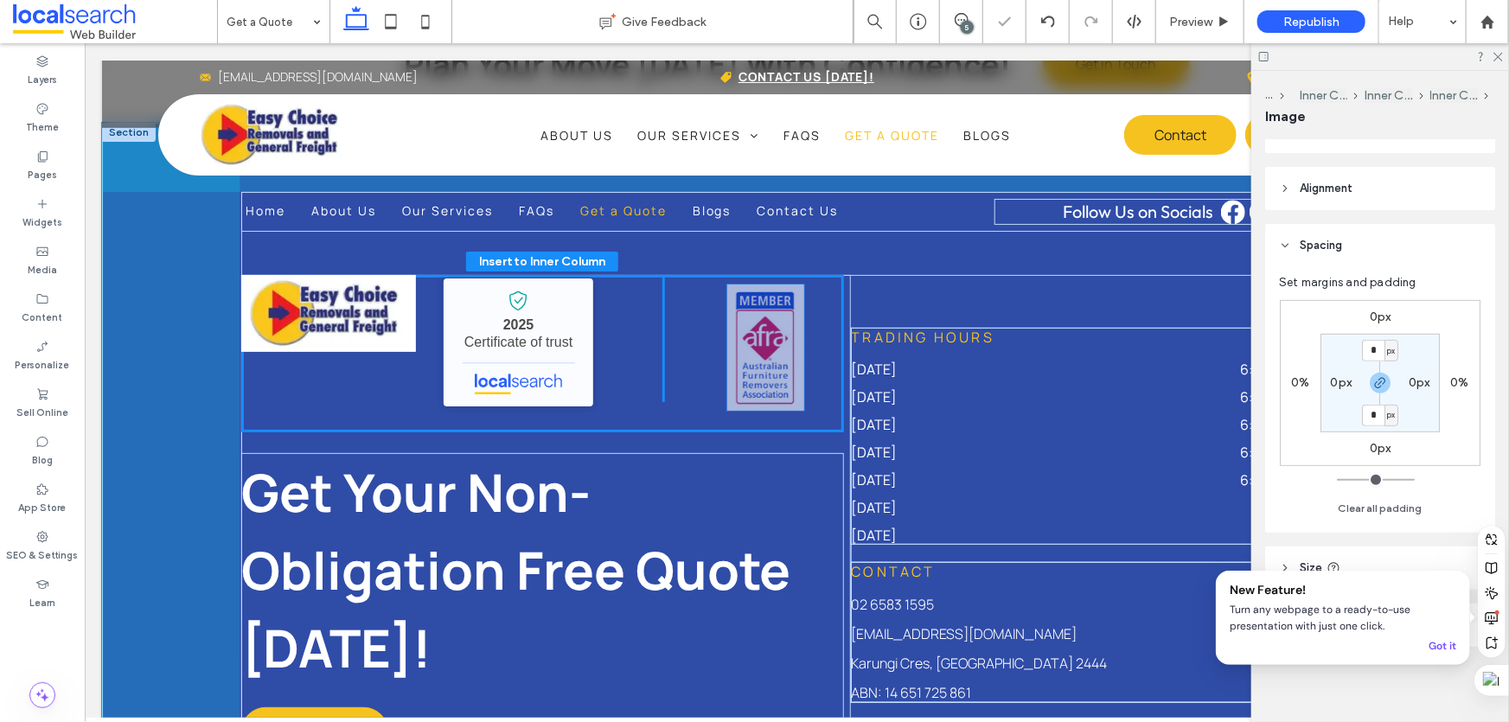
drag, startPoint x: 278, startPoint y: 327, endPoint x: 749, endPoint y: 337, distance: 470.6
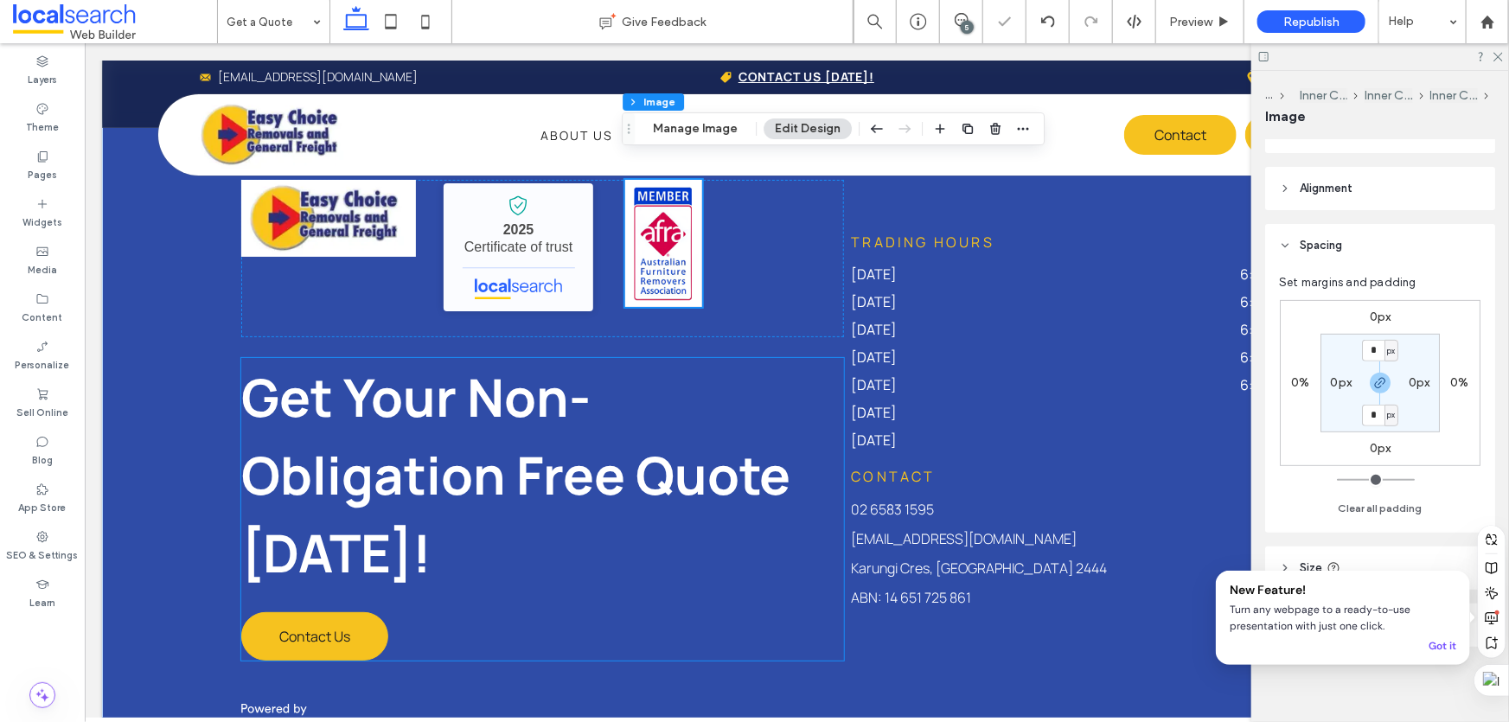
scroll to position [2141, 0]
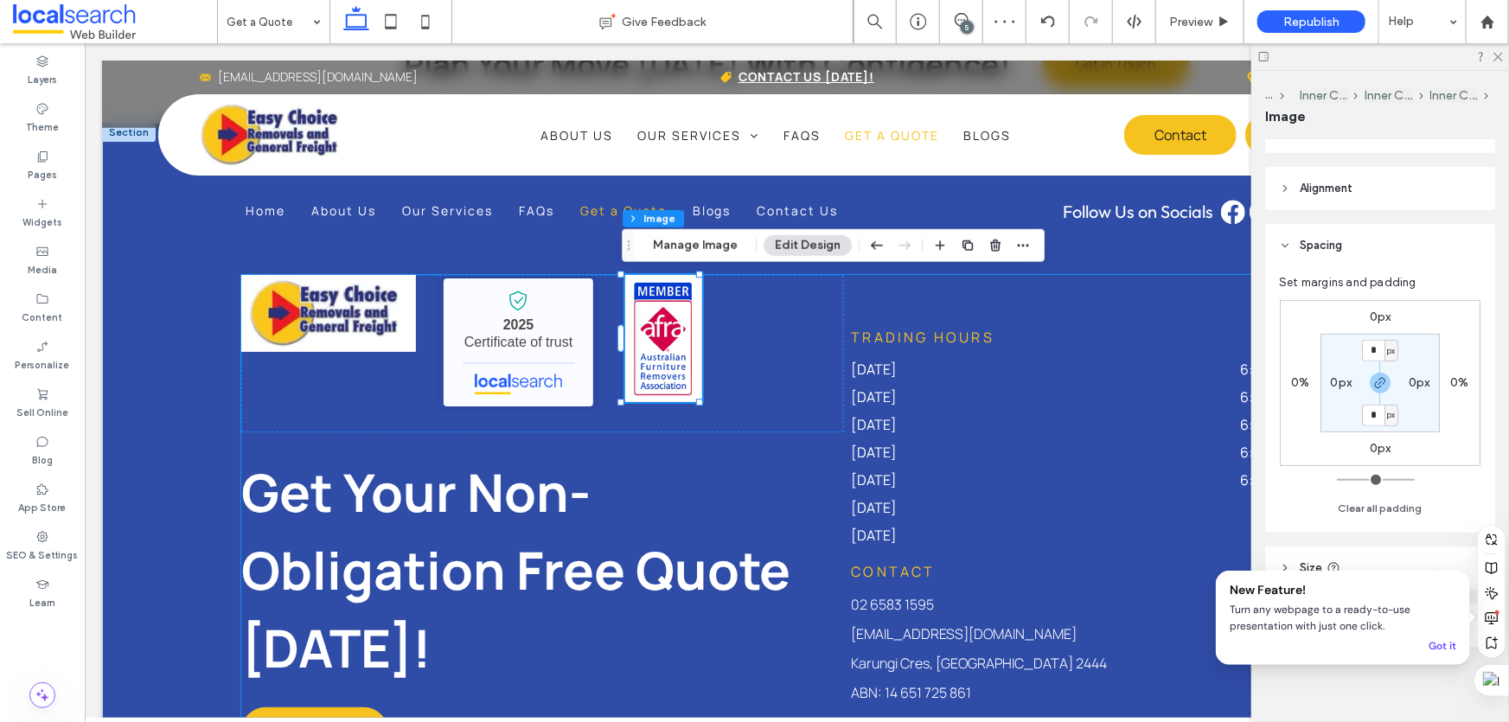
click at [1132, 274] on div "Easy Choice Removals and General Freight - Localsearch verified business 2025 C…" at bounding box center [796, 514] width 1112 height 481
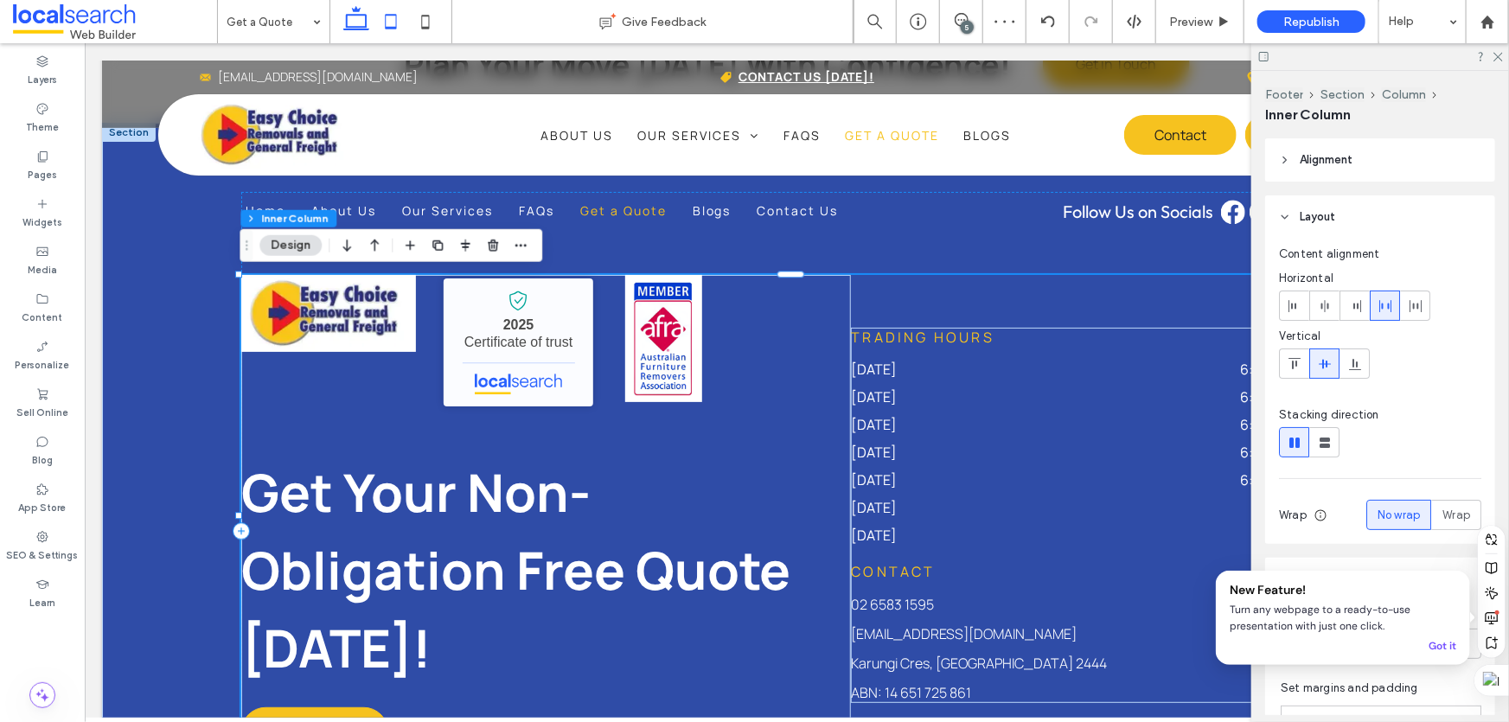
click at [388, 28] on use at bounding box center [391, 21] width 11 height 15
type input "**"
type input "***"
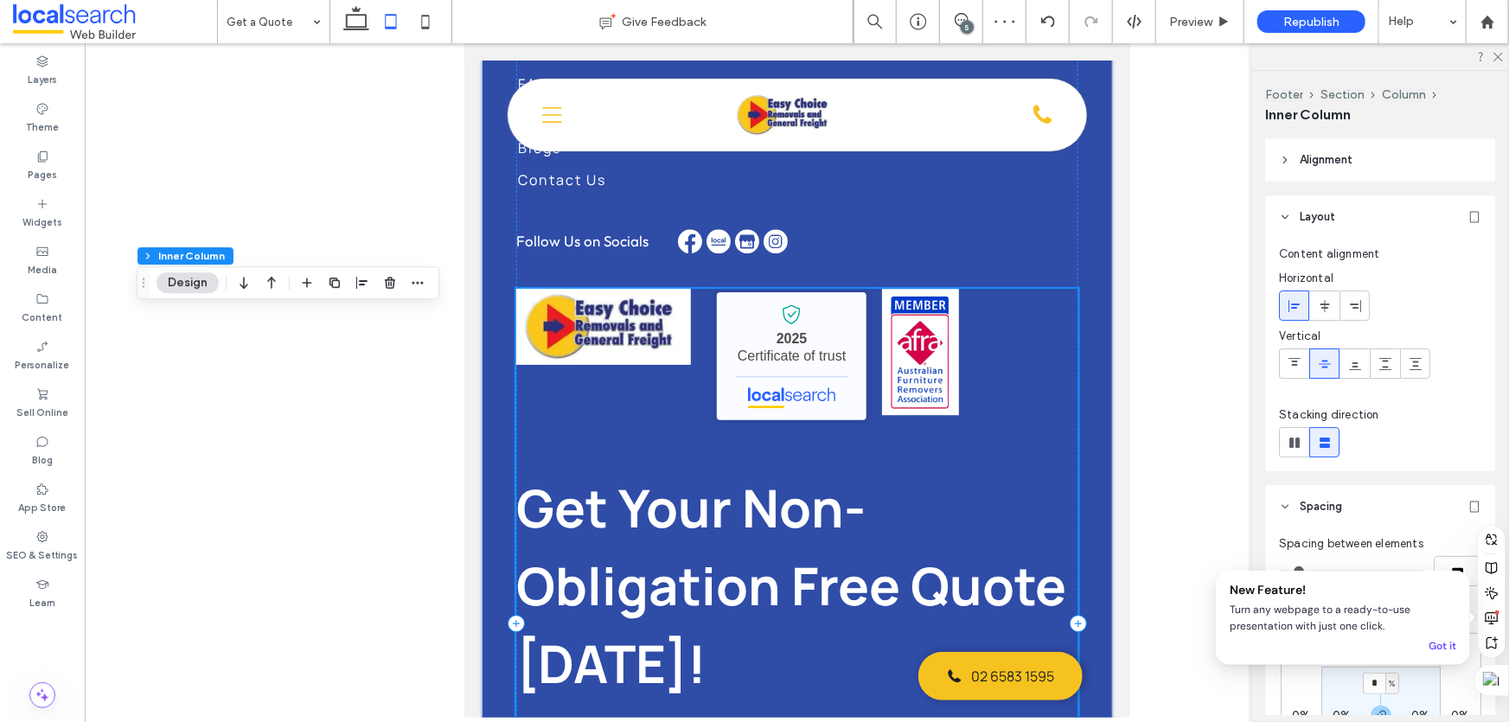
scroll to position [2302, 0]
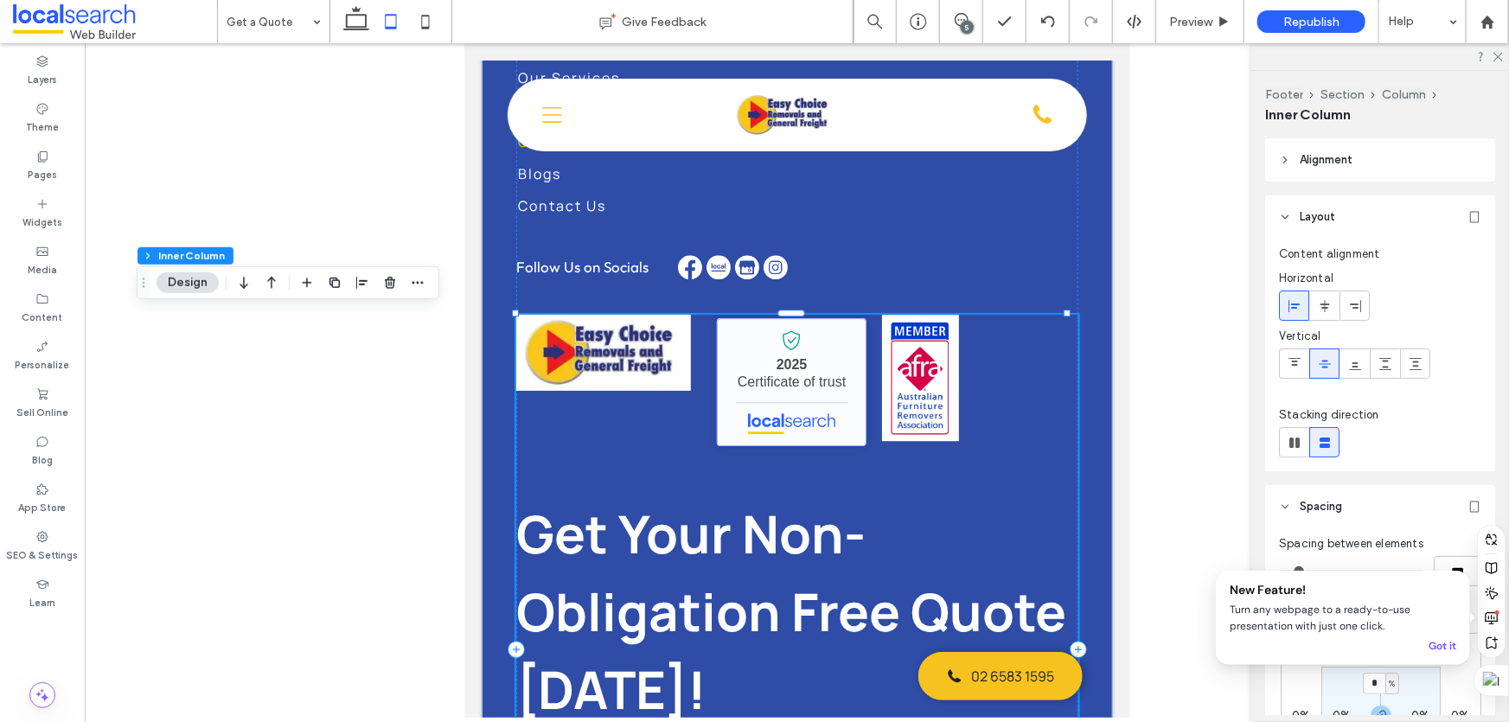
click at [797, 400] on link "Easy Choice Removals and General Freight - Localsearch verified business" at bounding box center [791, 381] width 150 height 128
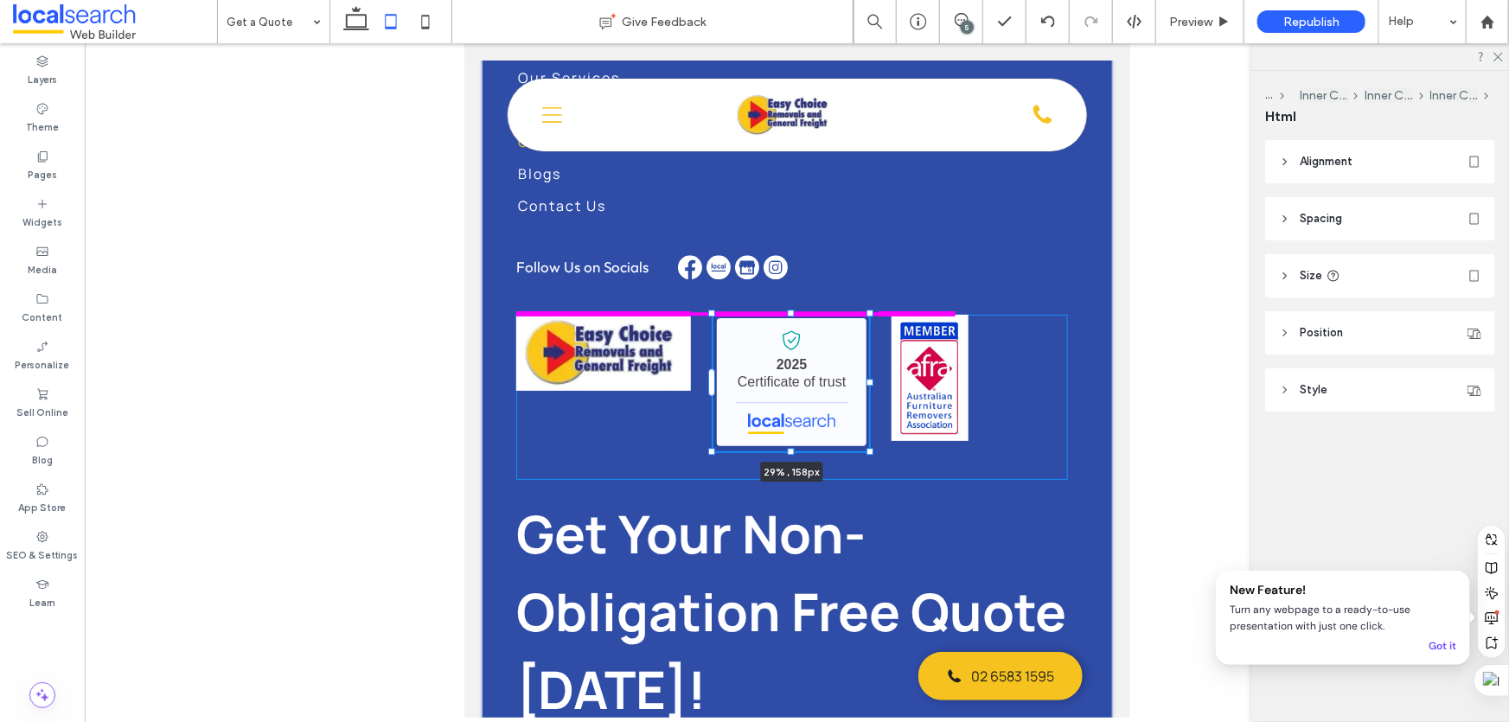
drag, startPoint x: 858, startPoint y: 448, endPoint x: 870, endPoint y: 447, distance: 12.1
click at [870, 447] on div at bounding box center [869, 449] width 7 height 7
type input "**"
type input "****"
type input "***"
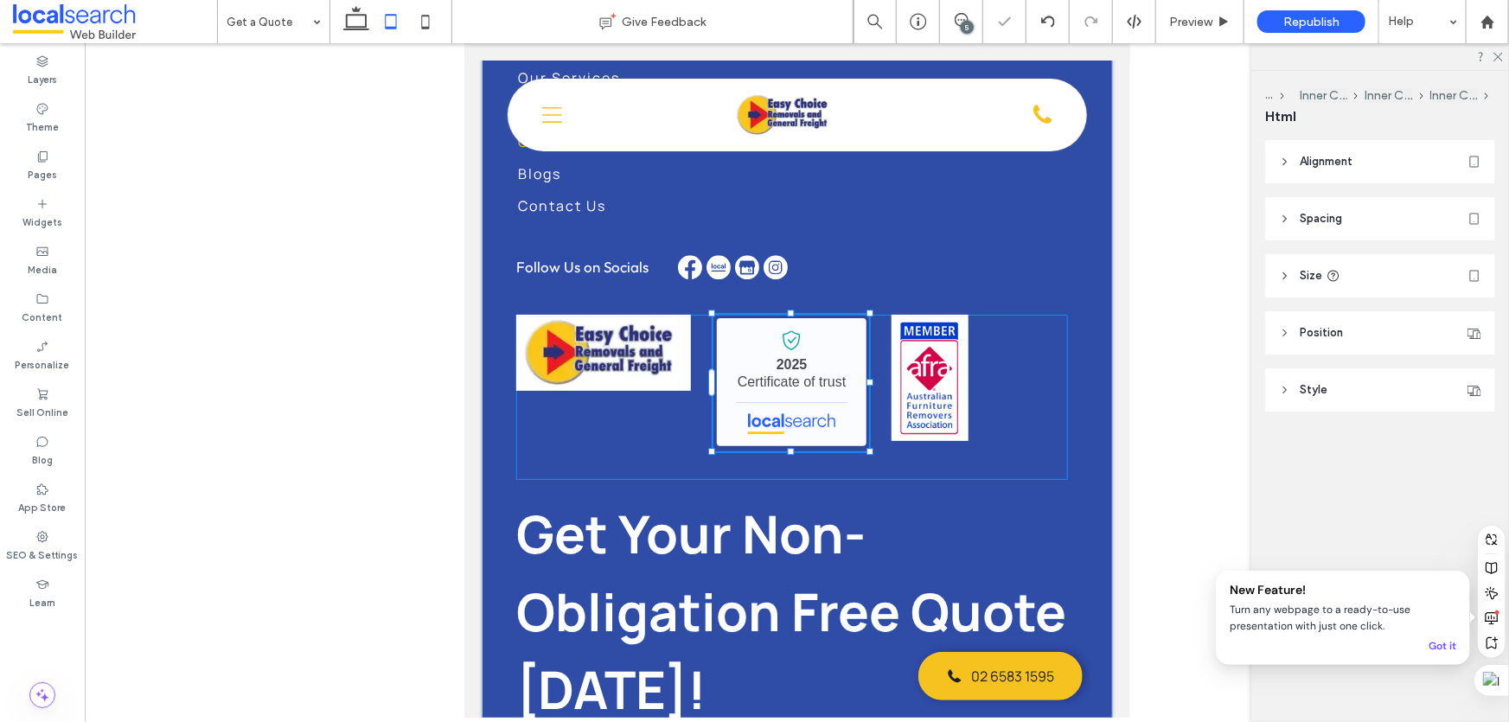
type input "***"
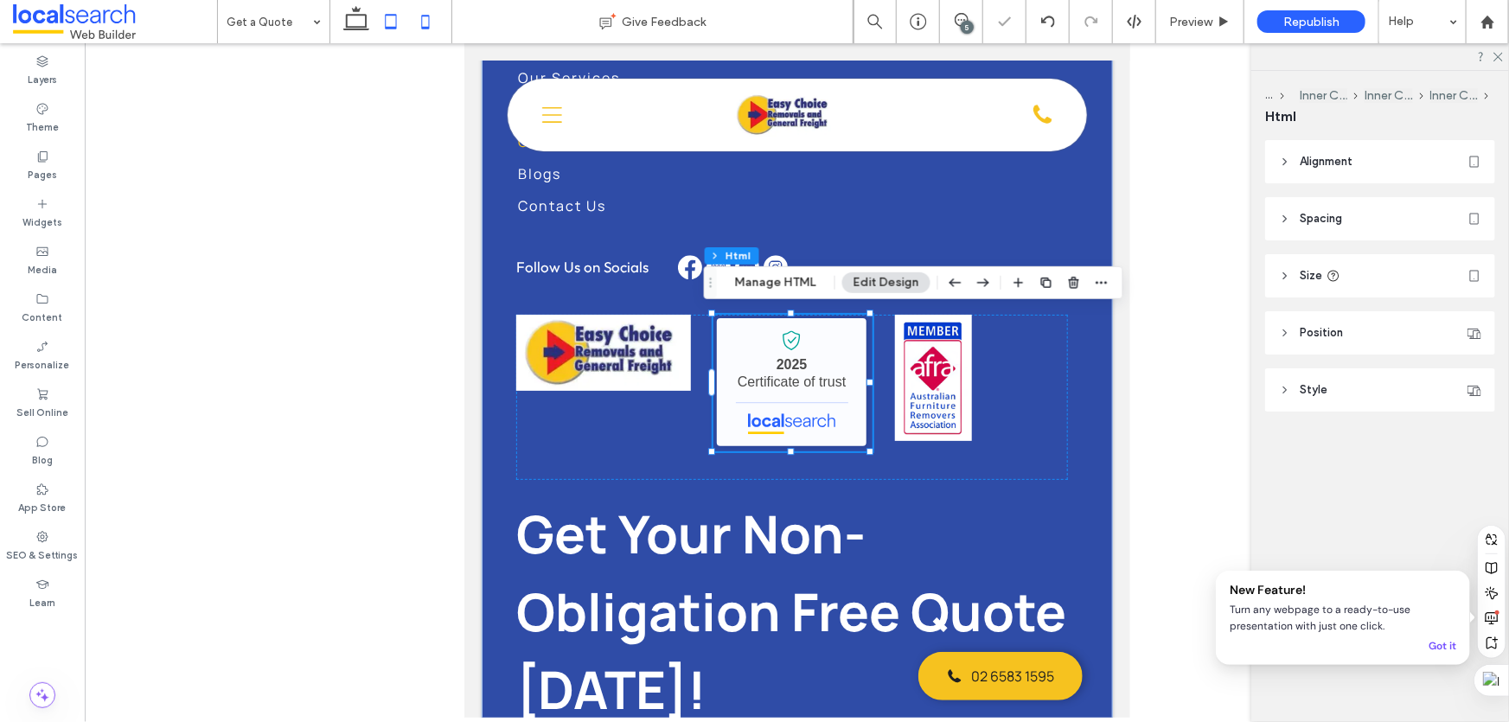
click at [413, 20] on icon at bounding box center [425, 21] width 35 height 35
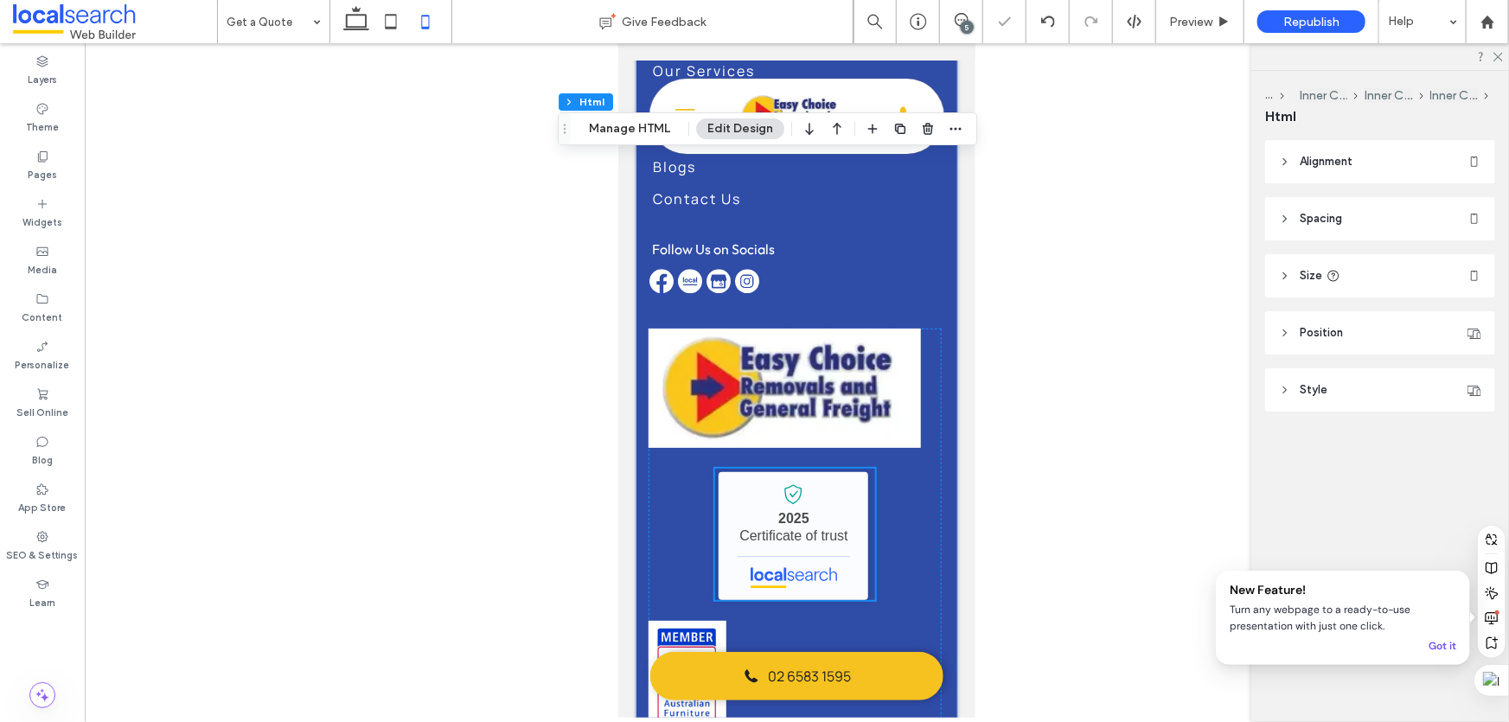
type input "**"
type input "****"
type input "***"
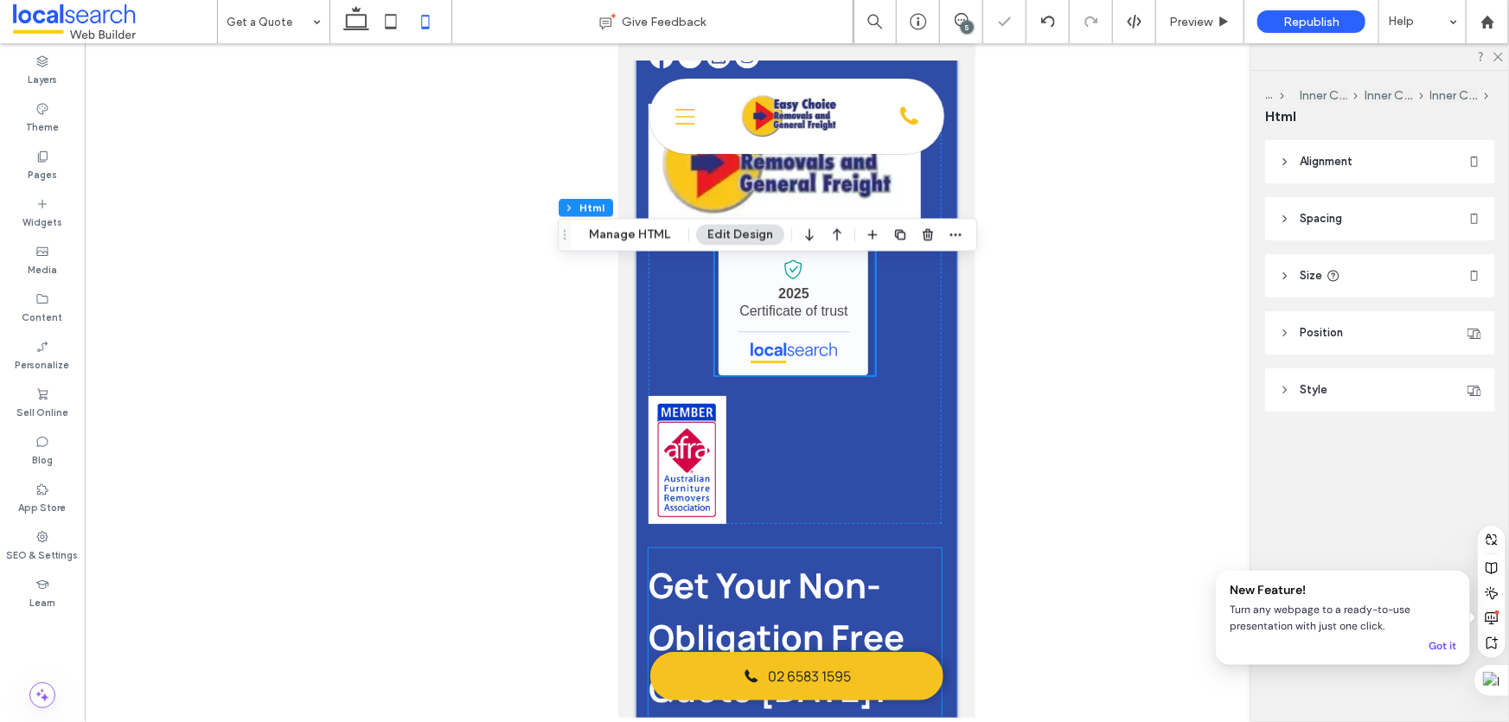
scroll to position [2526, 0]
click at [672, 457] on img at bounding box center [687, 460] width 78 height 128
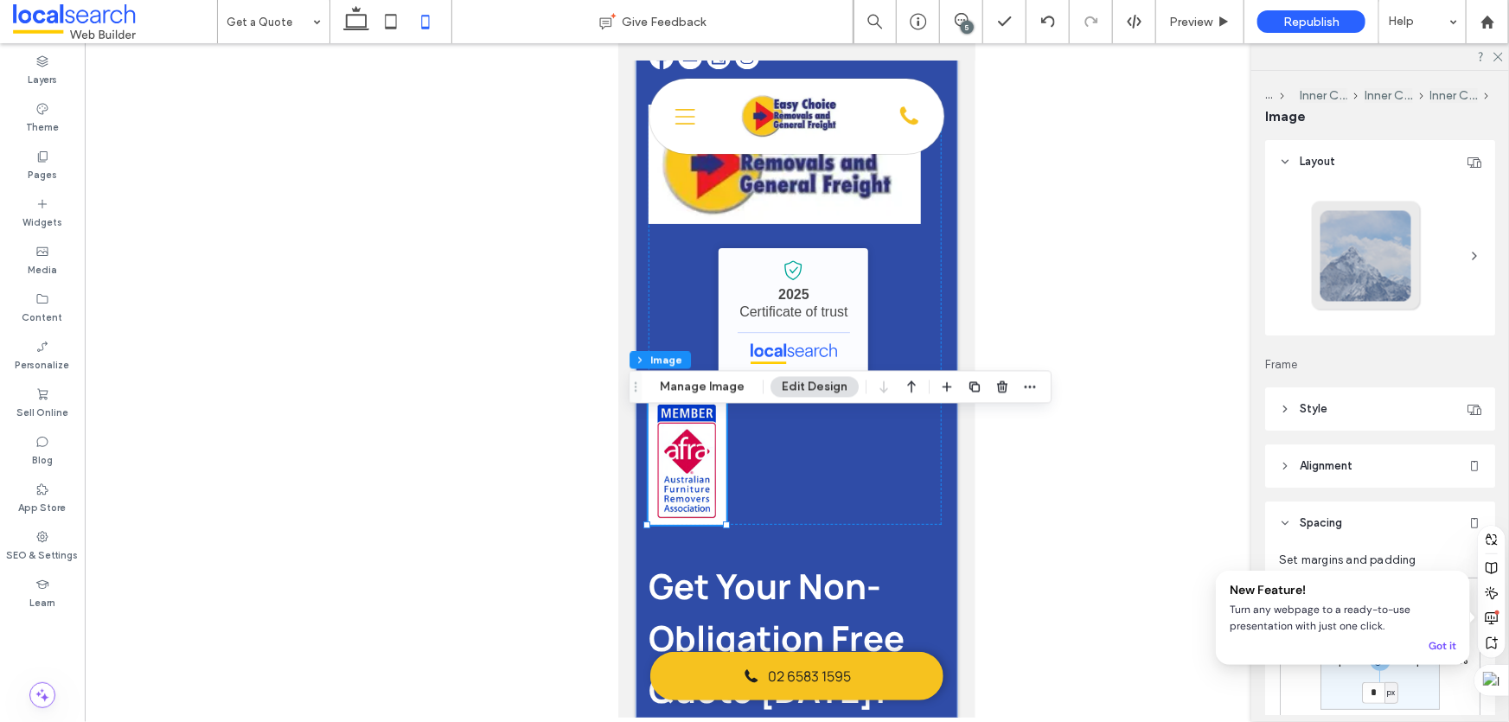
click at [1331, 467] on span "Alignment" at bounding box center [1326, 465] width 53 height 17
click at [1330, 513] on icon at bounding box center [1325, 510] width 14 height 14
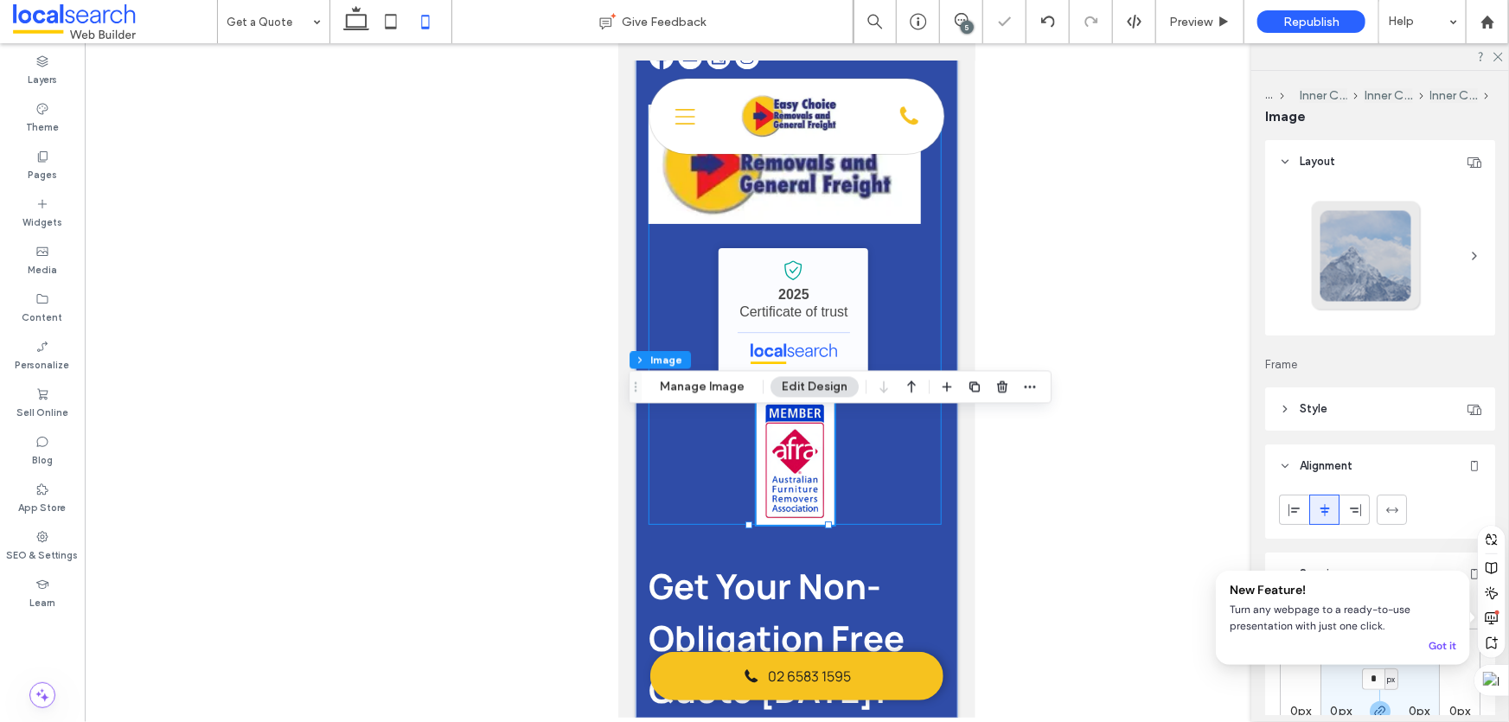
click at [894, 284] on div "Easy Choice Removals and General Freight - Localsearch verified business 2025 C…" at bounding box center [794, 314] width 293 height 420
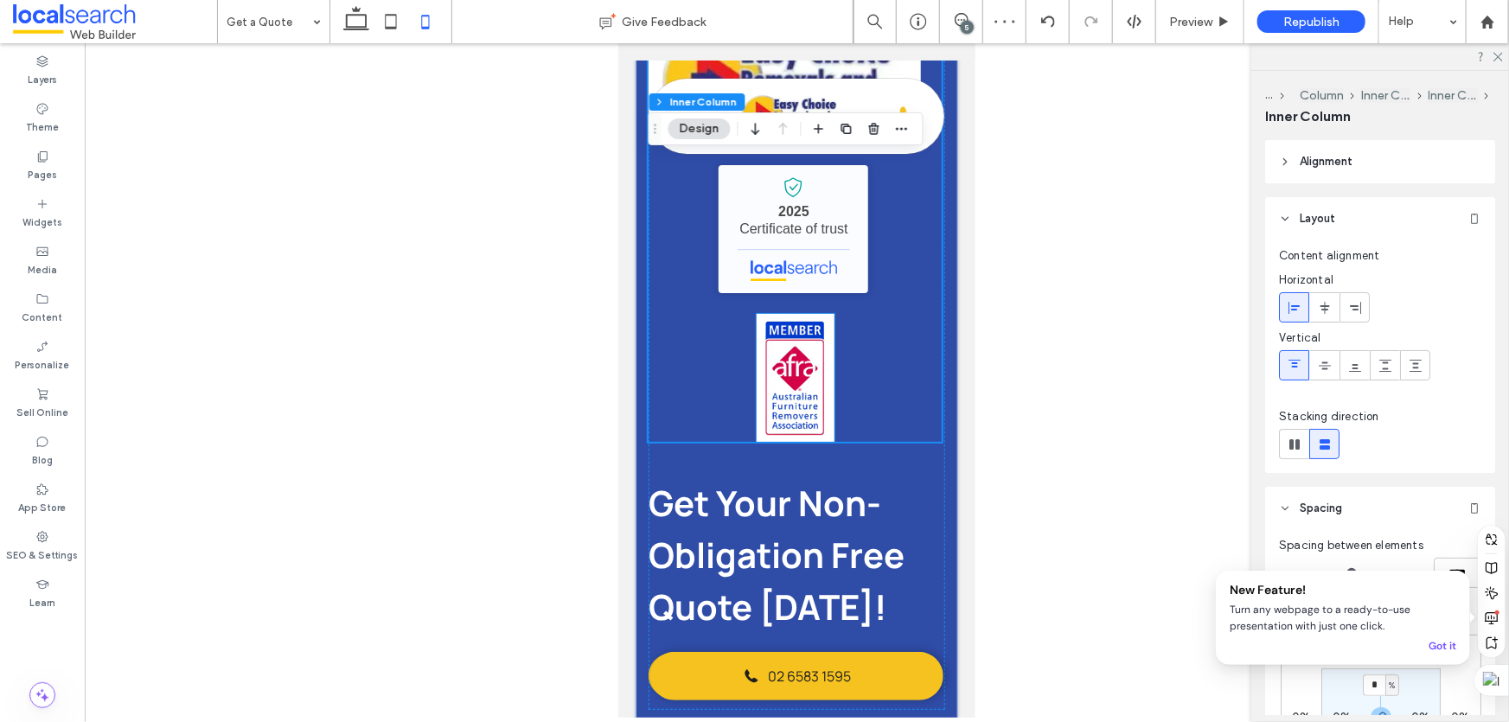
scroll to position [2684, 0]
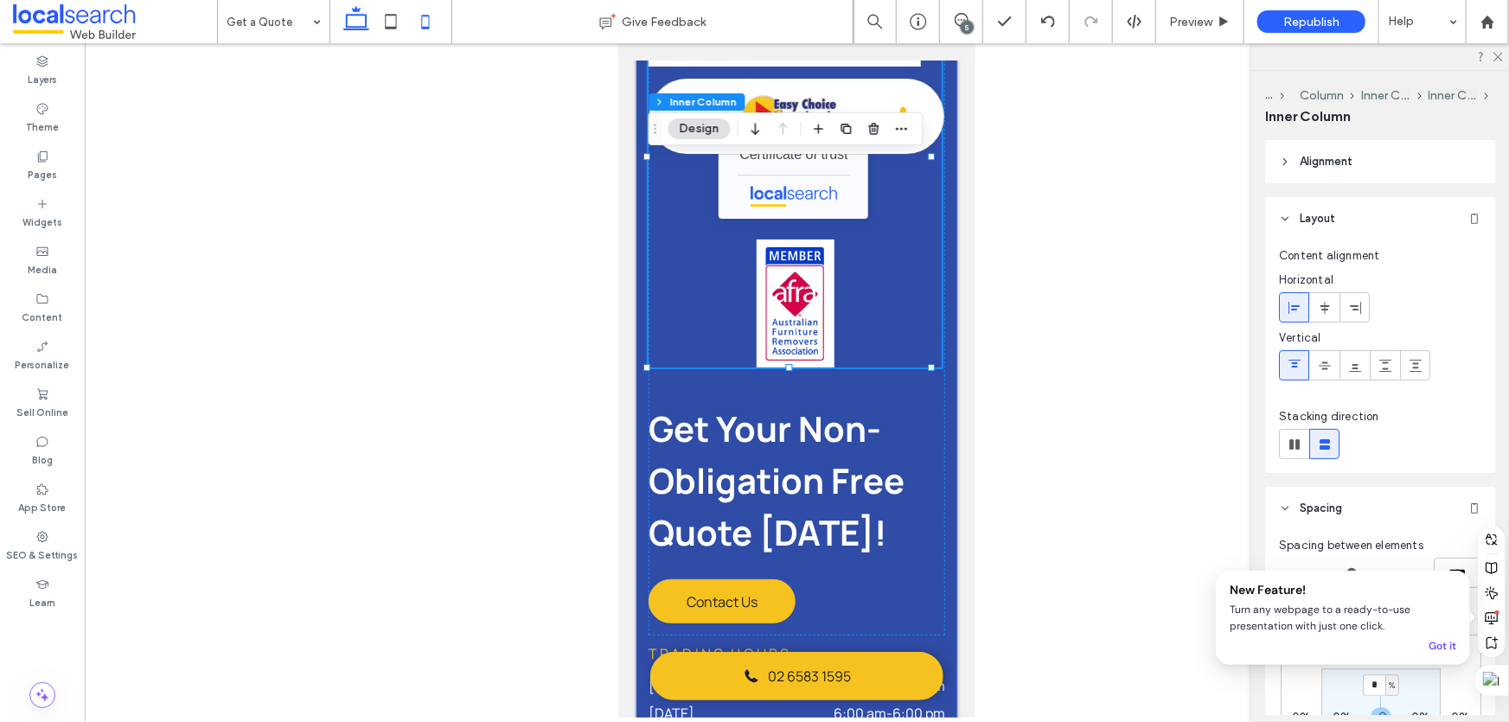
drag, startPoint x: 368, startPoint y: 30, endPoint x: 398, endPoint y: 143, distance: 116.2
click at [368, 30] on icon at bounding box center [356, 21] width 35 height 35
type input "*"
type input "**"
type input "***"
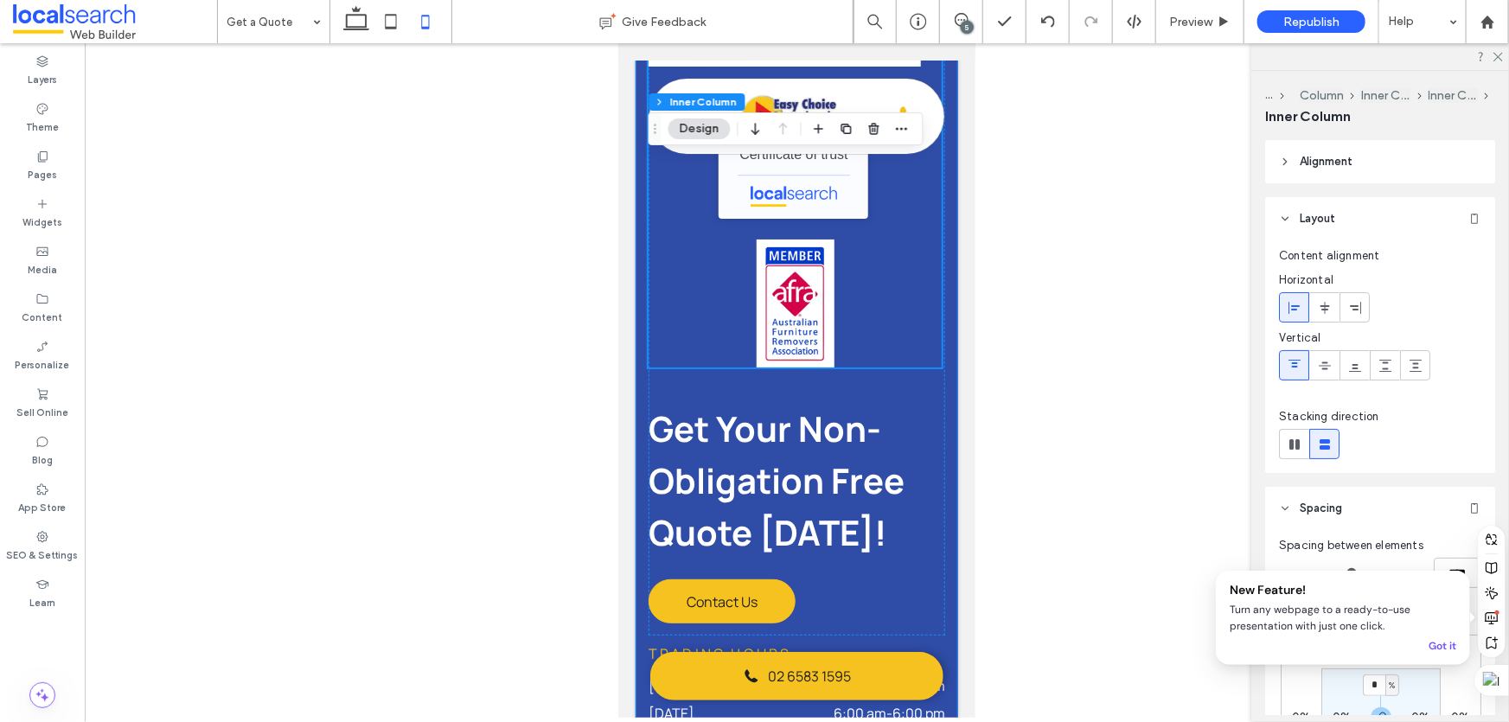
type input "***"
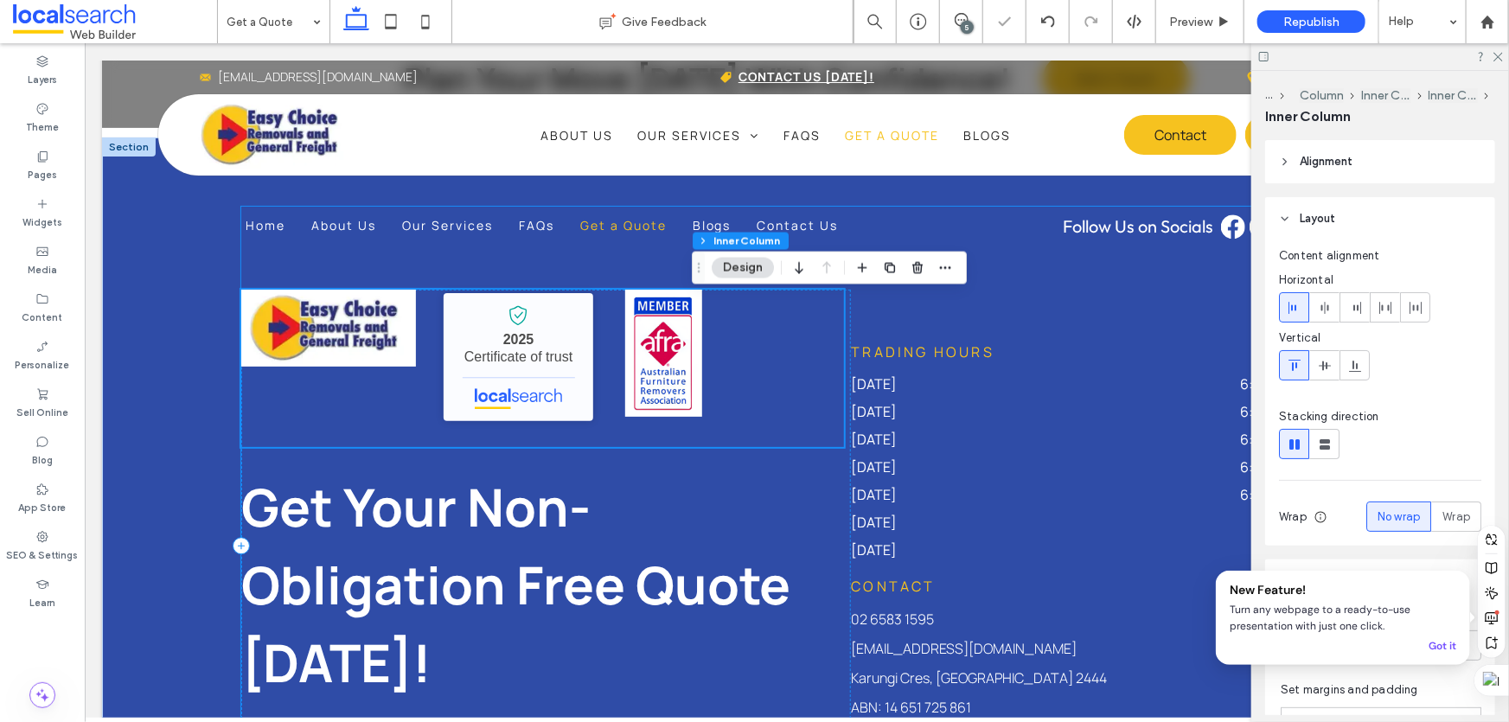
scroll to position [2119, 0]
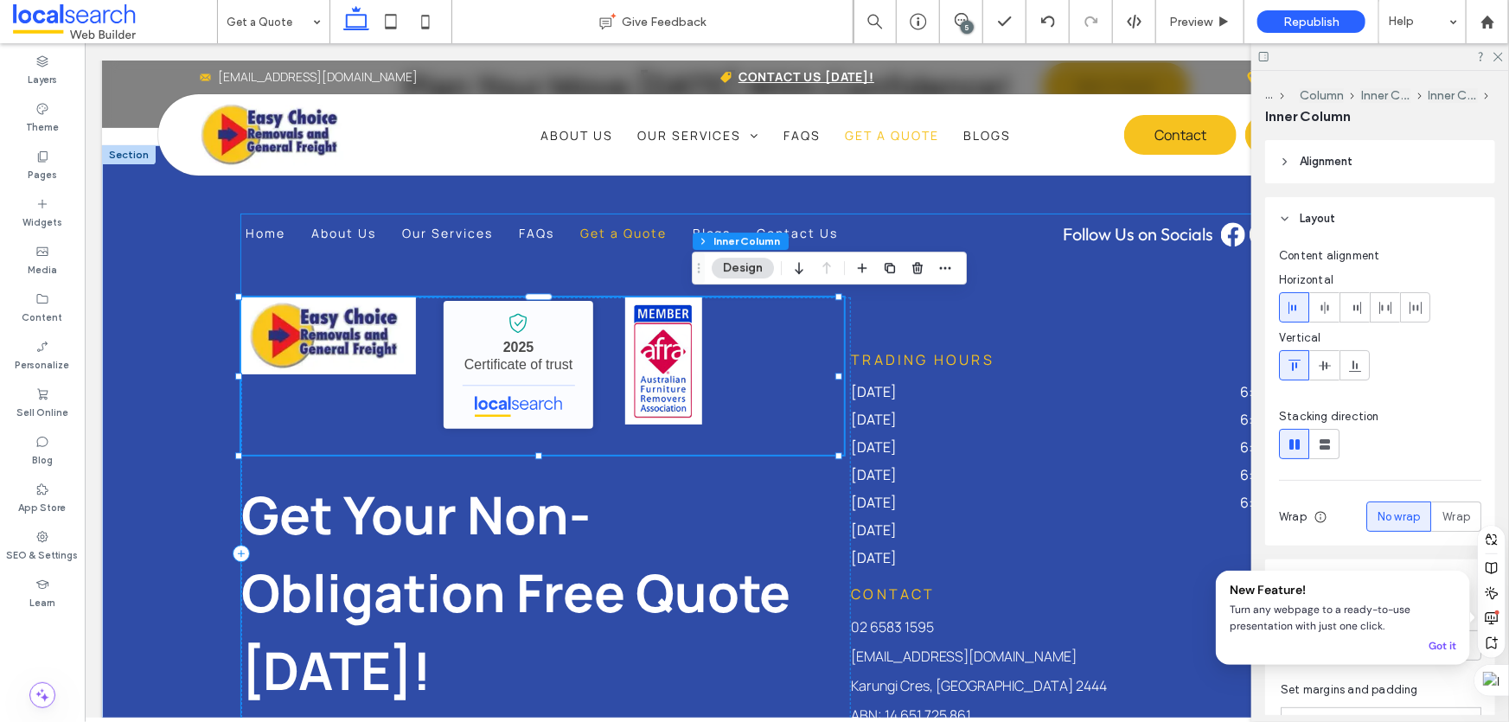
click at [1181, 286] on div "Home About Us Our Services FAQs Get a Quote Blogs Contact Us Follow Us on Socia…" at bounding box center [796, 553] width 1112 height 678
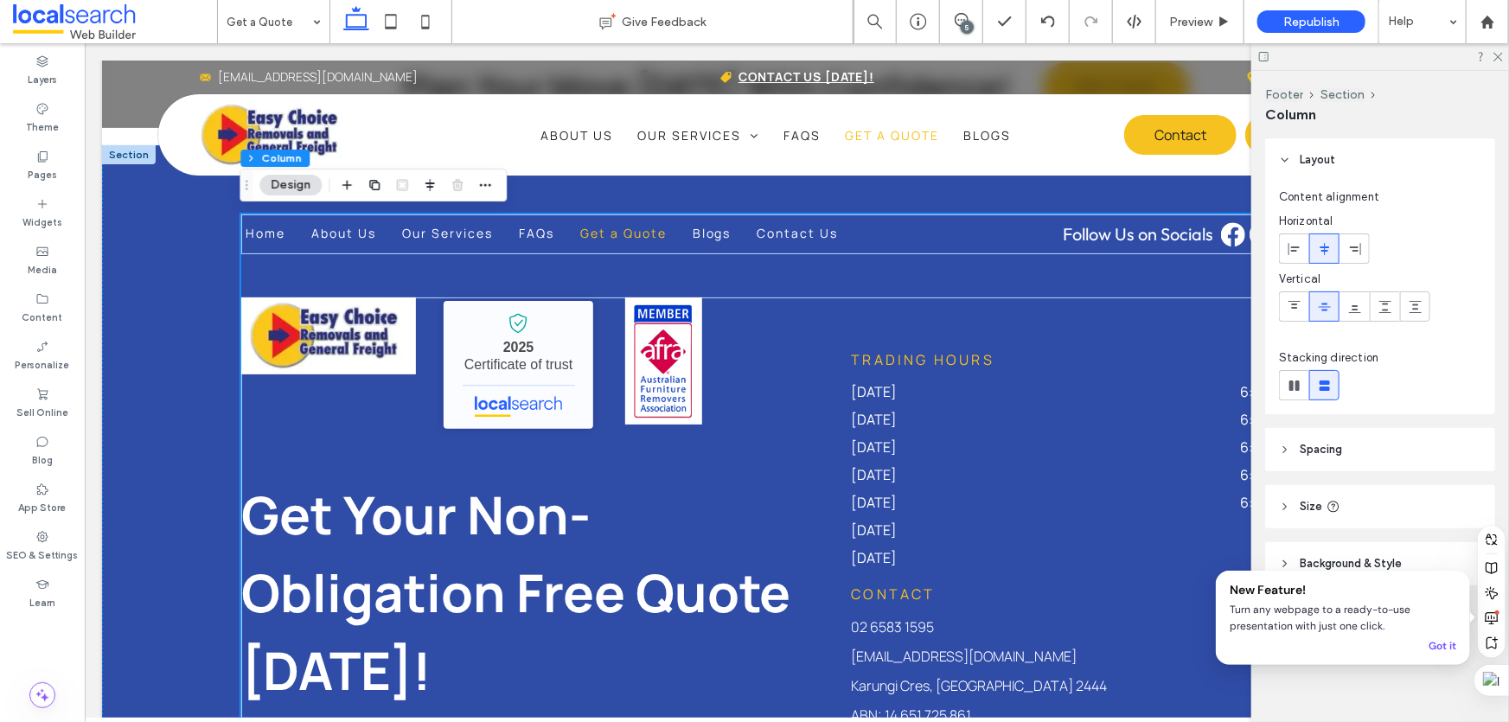
click at [963, 23] on div "5" at bounding box center [967, 27] width 13 height 13
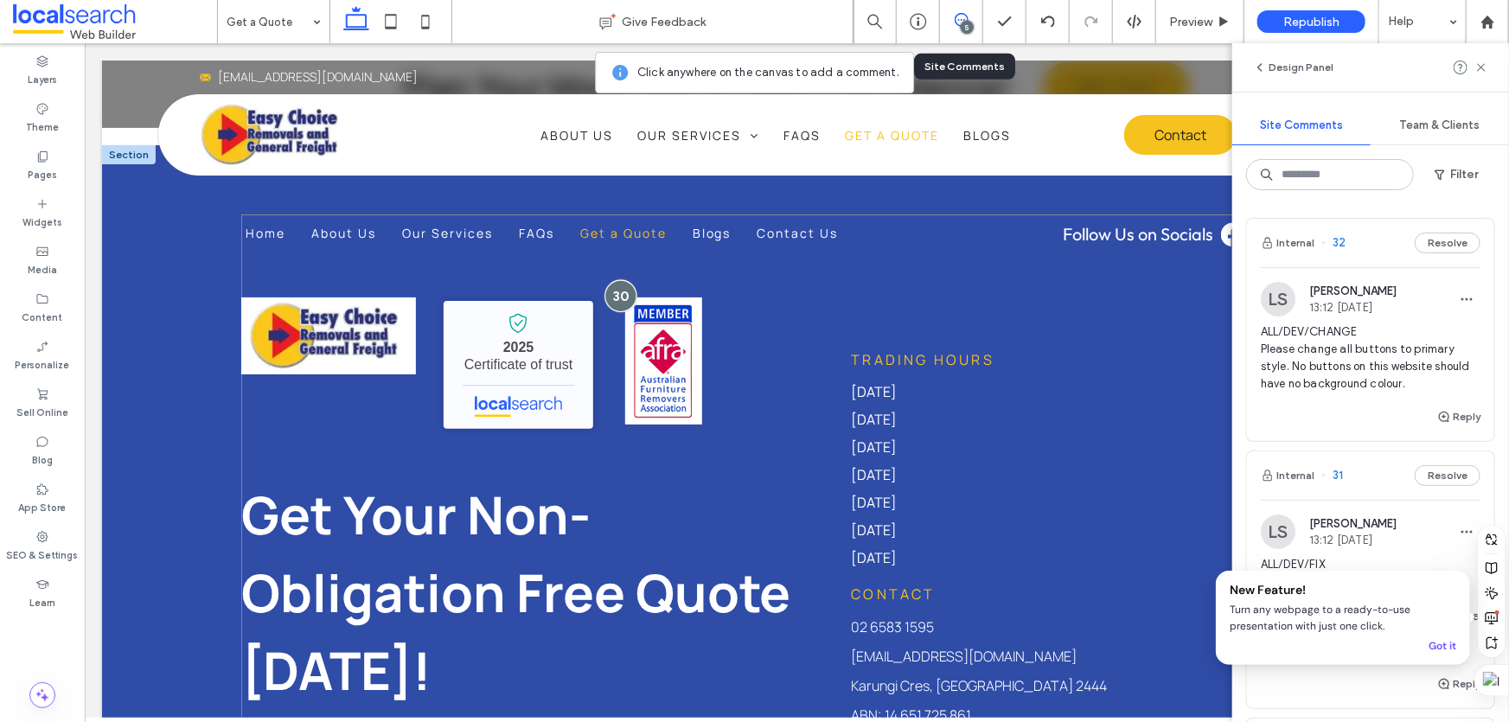
click at [624, 293] on div at bounding box center [621, 294] width 32 height 32
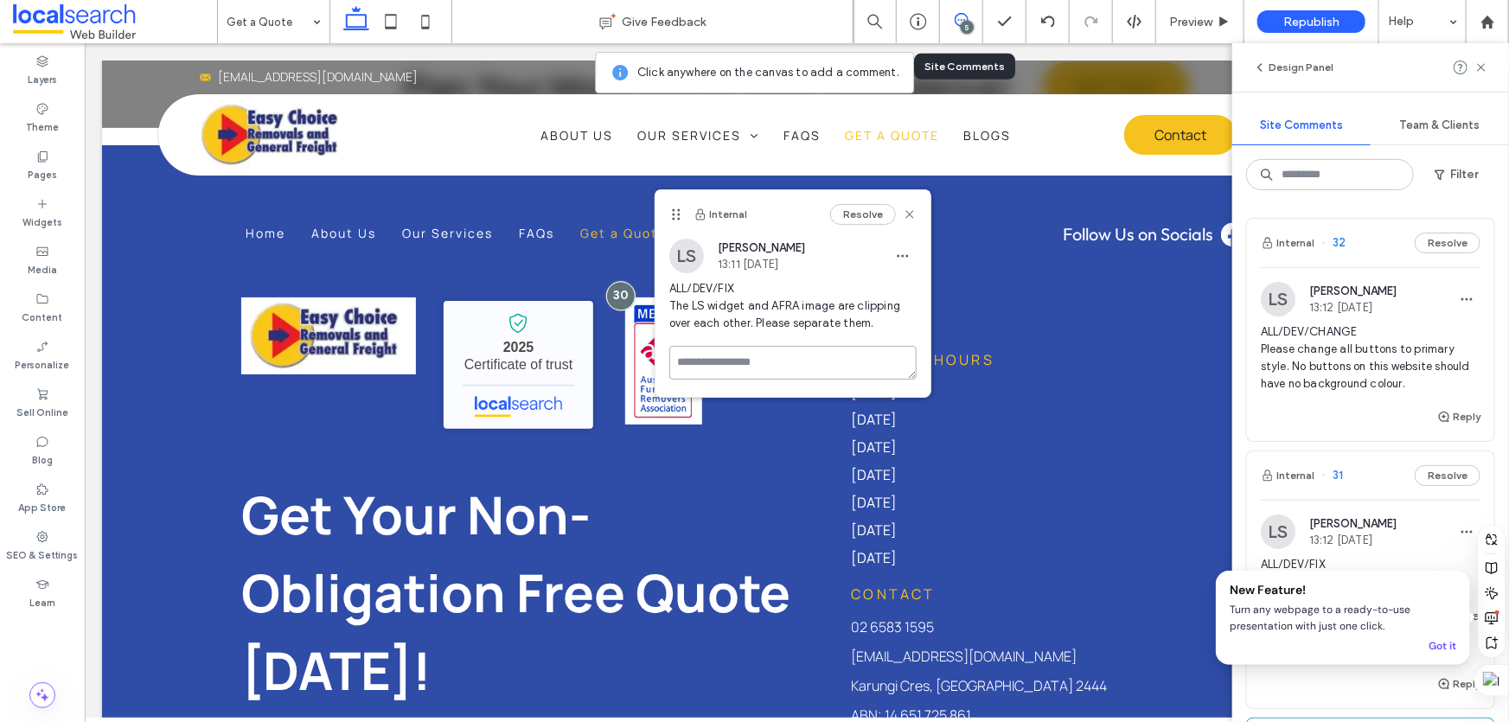
click at [731, 360] on textarea at bounding box center [792, 363] width 247 height 34
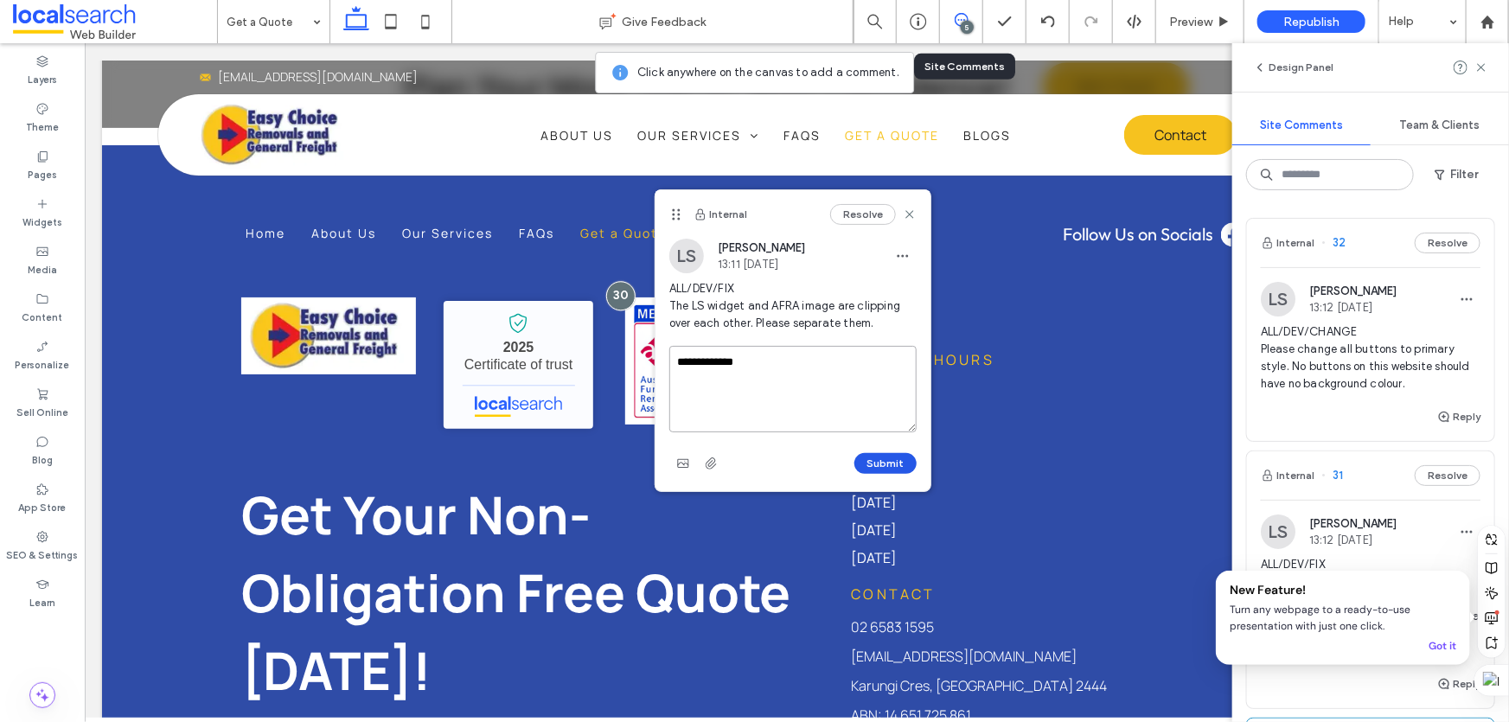
type textarea "**********"
click at [880, 458] on button "Submit" at bounding box center [885, 463] width 62 height 21
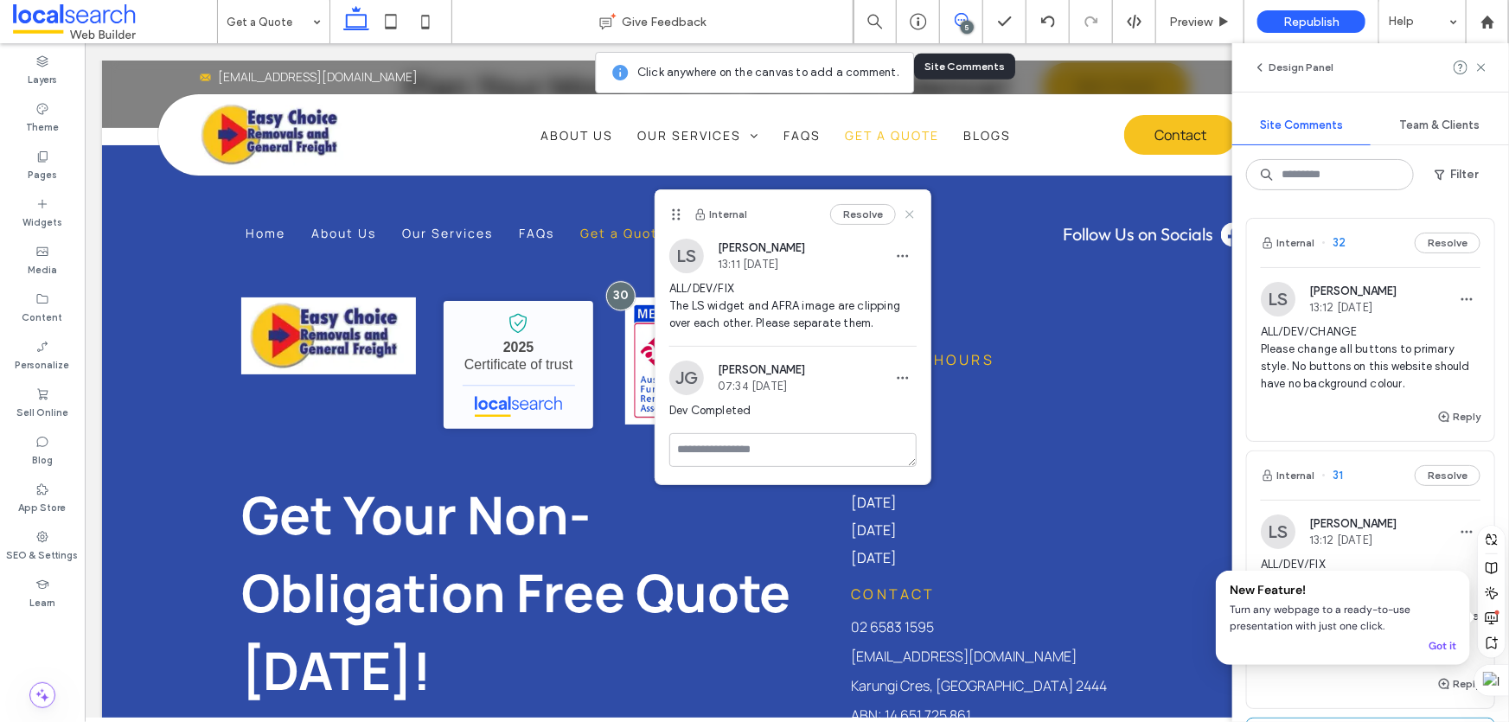
click at [911, 211] on icon at bounding box center [910, 215] width 14 height 14
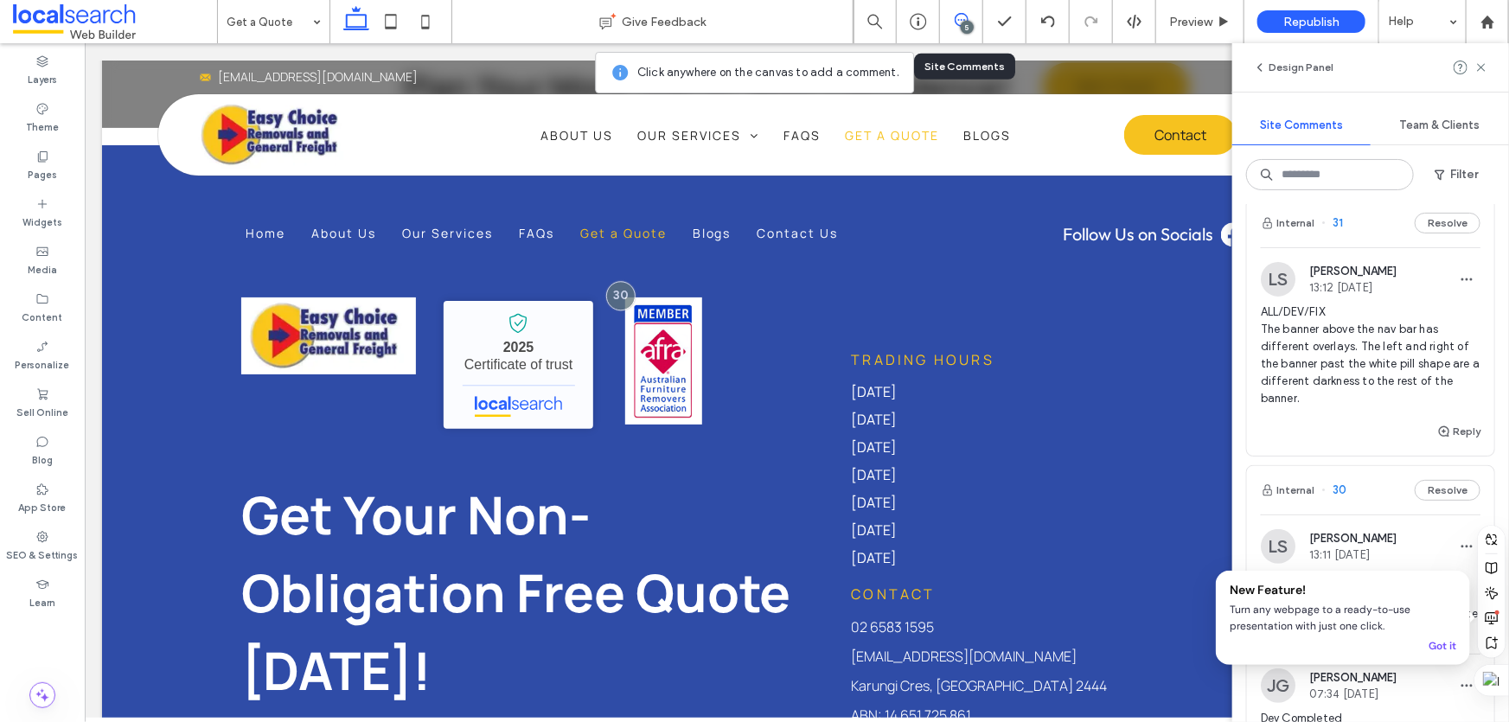
scroll to position [235, 0]
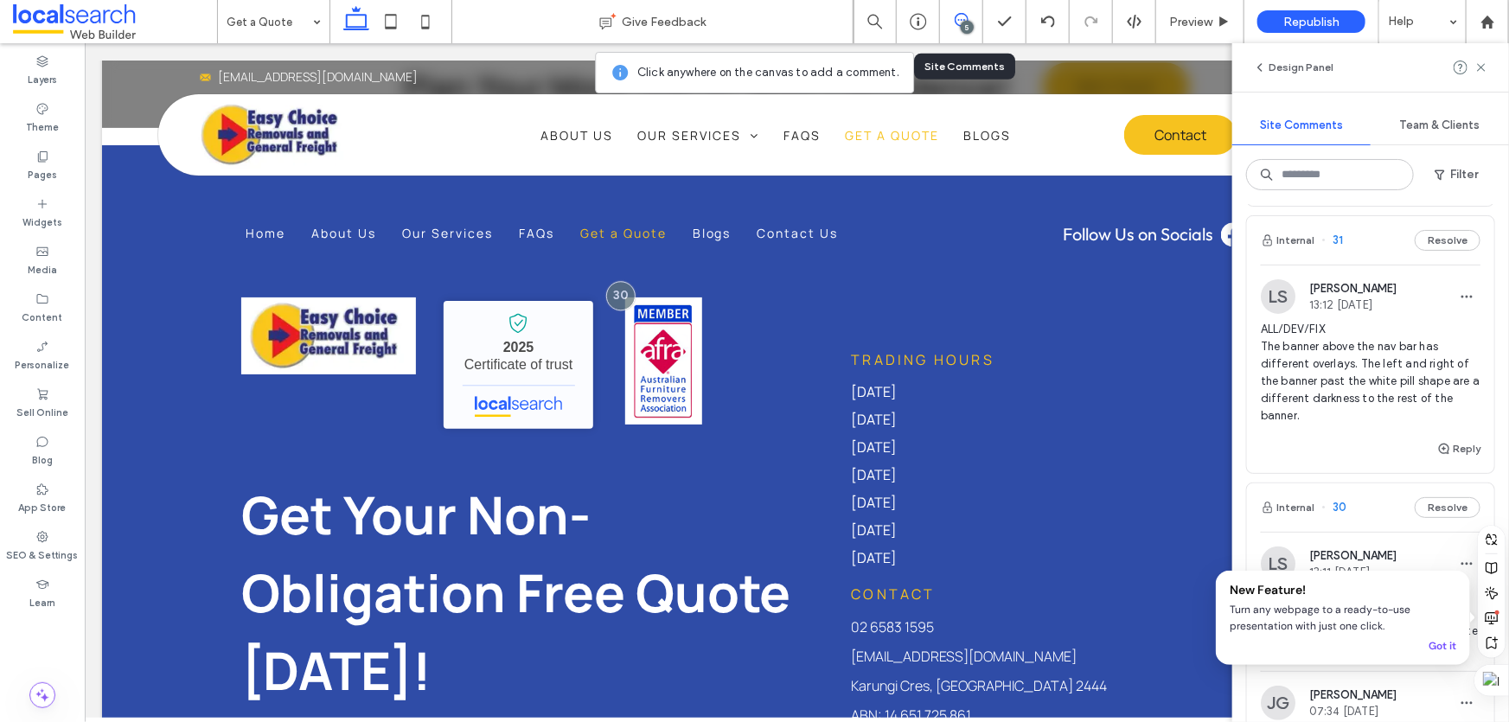
click at [1366, 242] on div "Internal 31 Resolve" at bounding box center [1370, 240] width 247 height 48
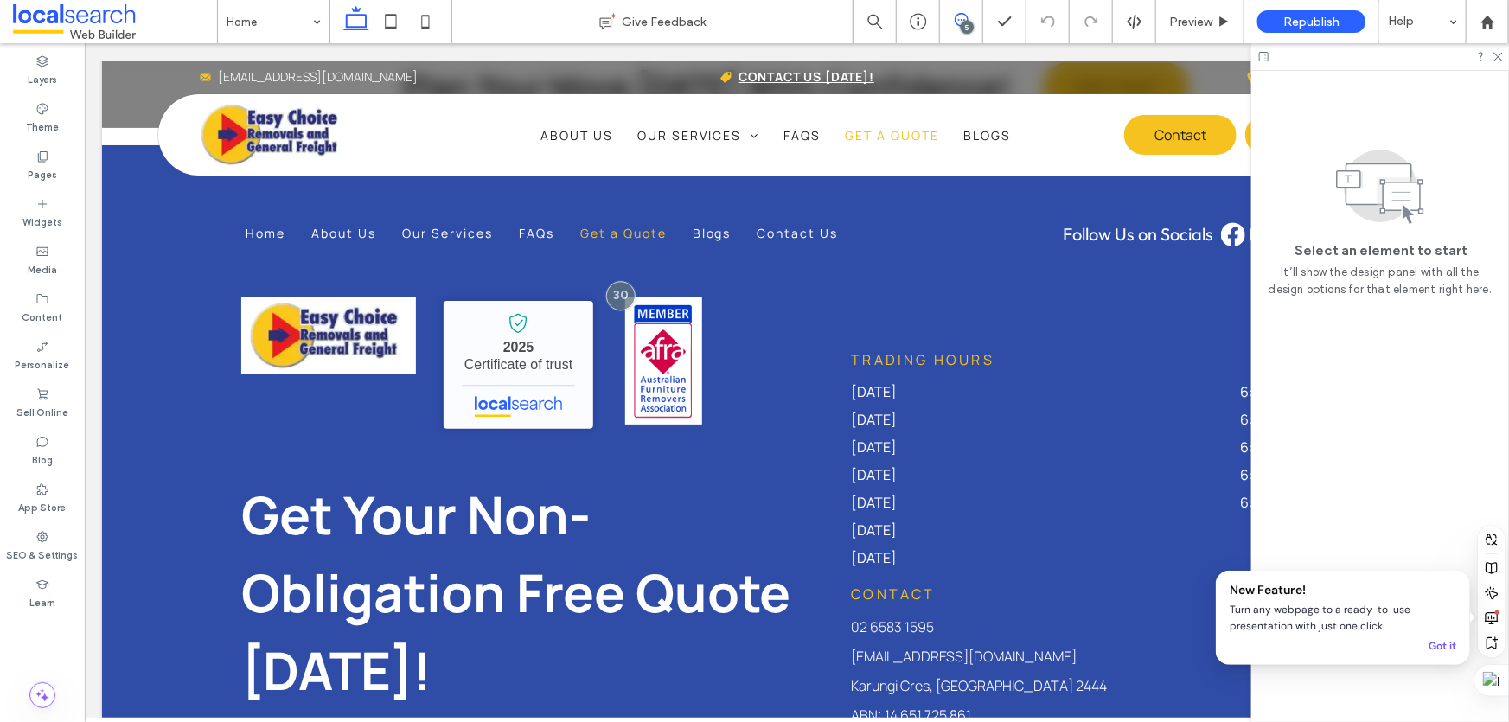
click at [957, 15] on use at bounding box center [962, 20] width 14 height 14
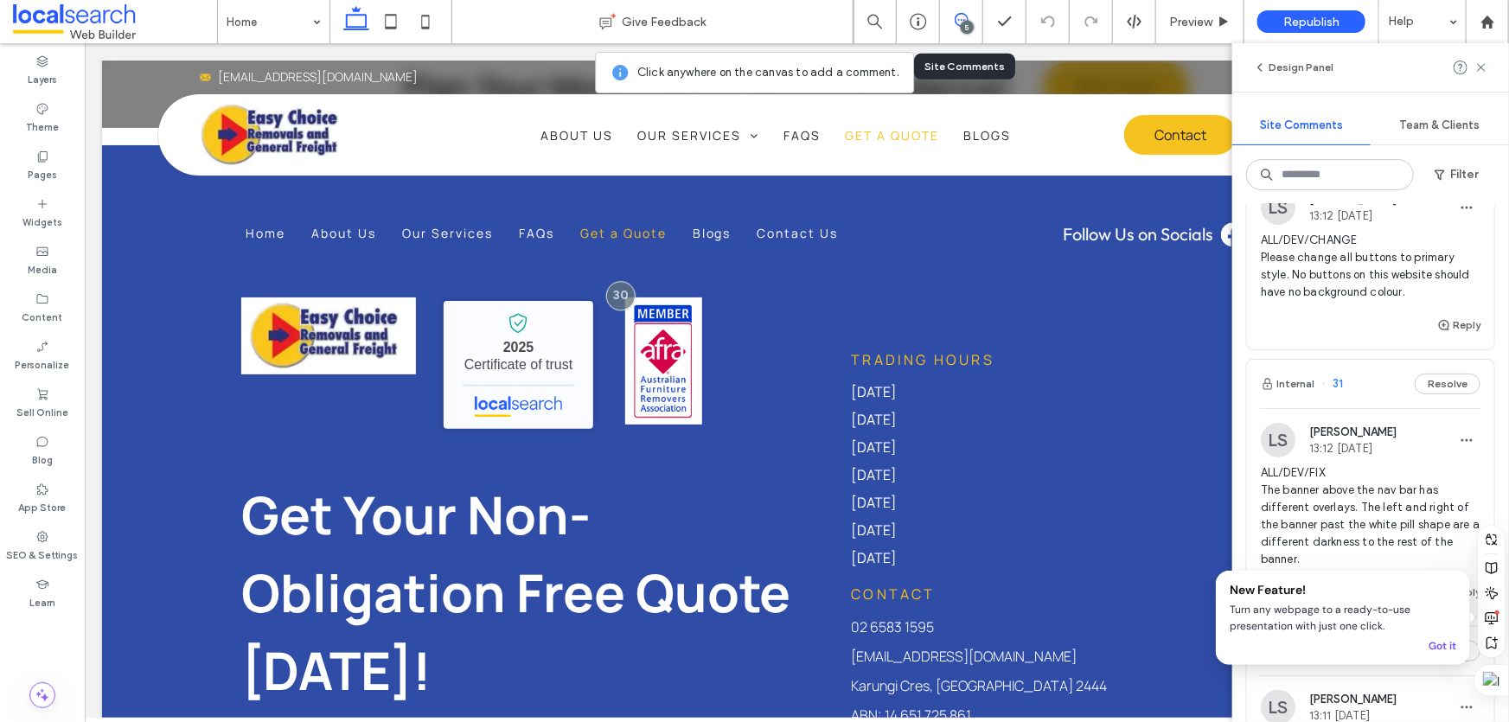
scroll to position [235, 0]
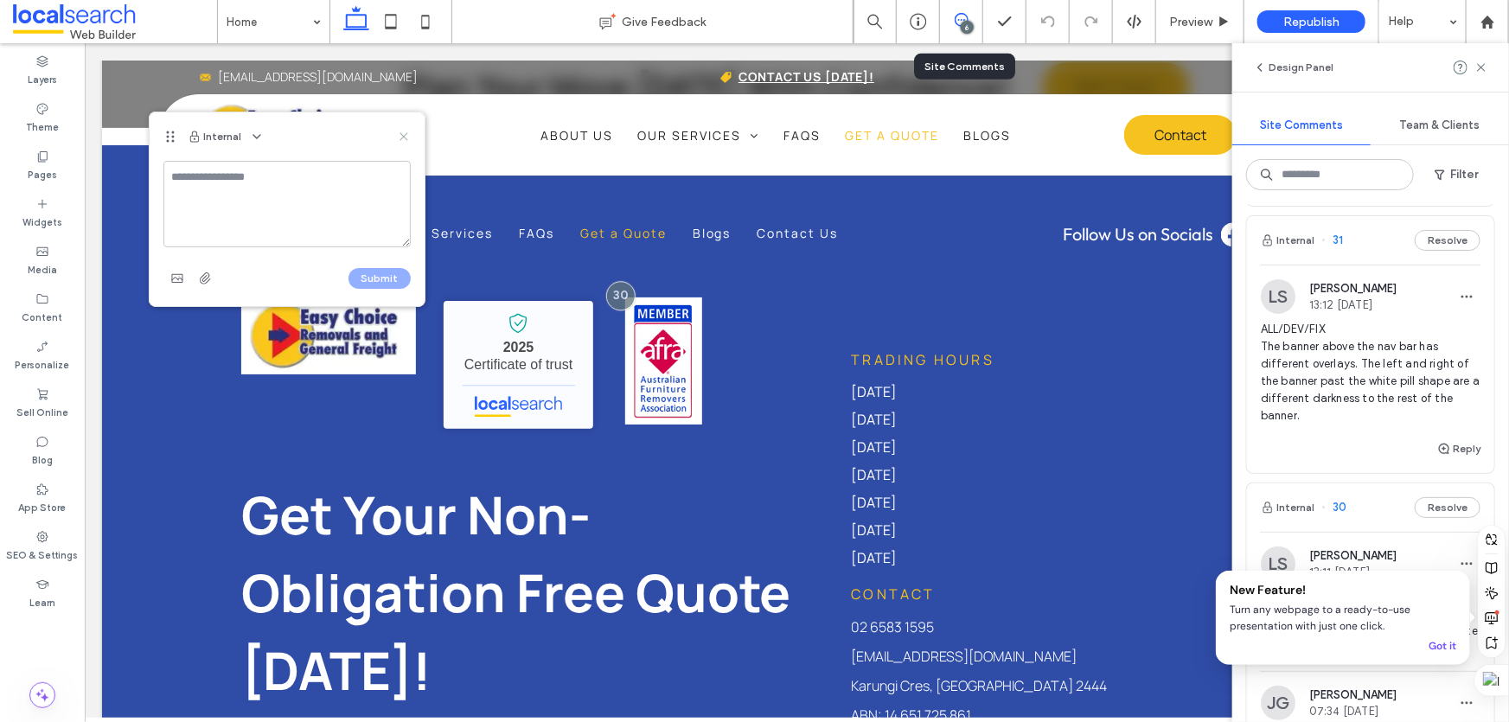
click at [400, 133] on use at bounding box center [404, 137] width 8 height 8
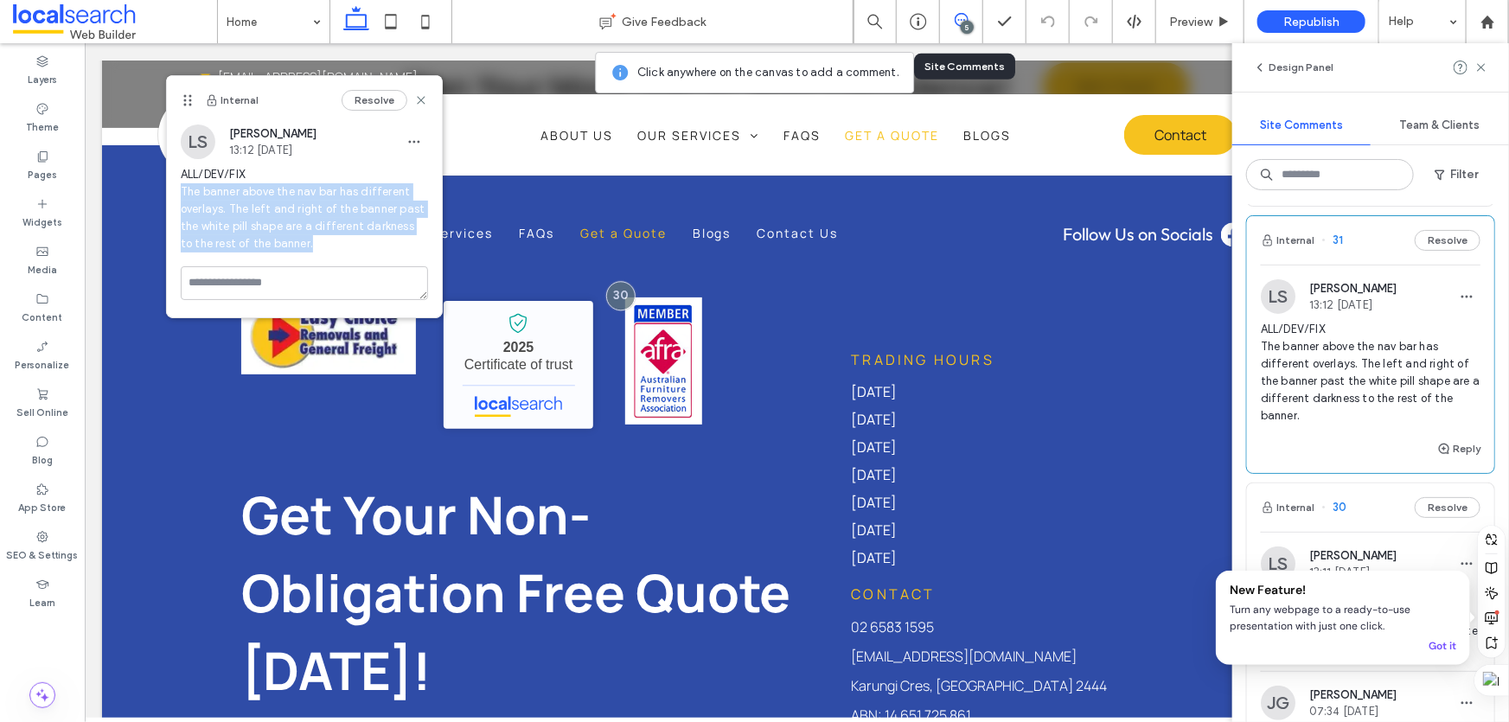
drag, startPoint x: 306, startPoint y: 244, endPoint x: 182, endPoint y: 189, distance: 135.9
click at [182, 189] on span "ALL/DEV/FIX The banner above the nav bar has different overlays. The left and r…" at bounding box center [304, 209] width 247 height 86
copy span "The banner above the nav bar has different overlays. The left and right of the …"
click at [325, 253] on div "ALL/DEV/FIX The banner above the nav bar has different overlays. The left and r…" at bounding box center [304, 216] width 247 height 100
click at [329, 251] on span "ALL/DEV/FIX The banner above the nav bar has different overlays. The left and r…" at bounding box center [304, 209] width 247 height 86
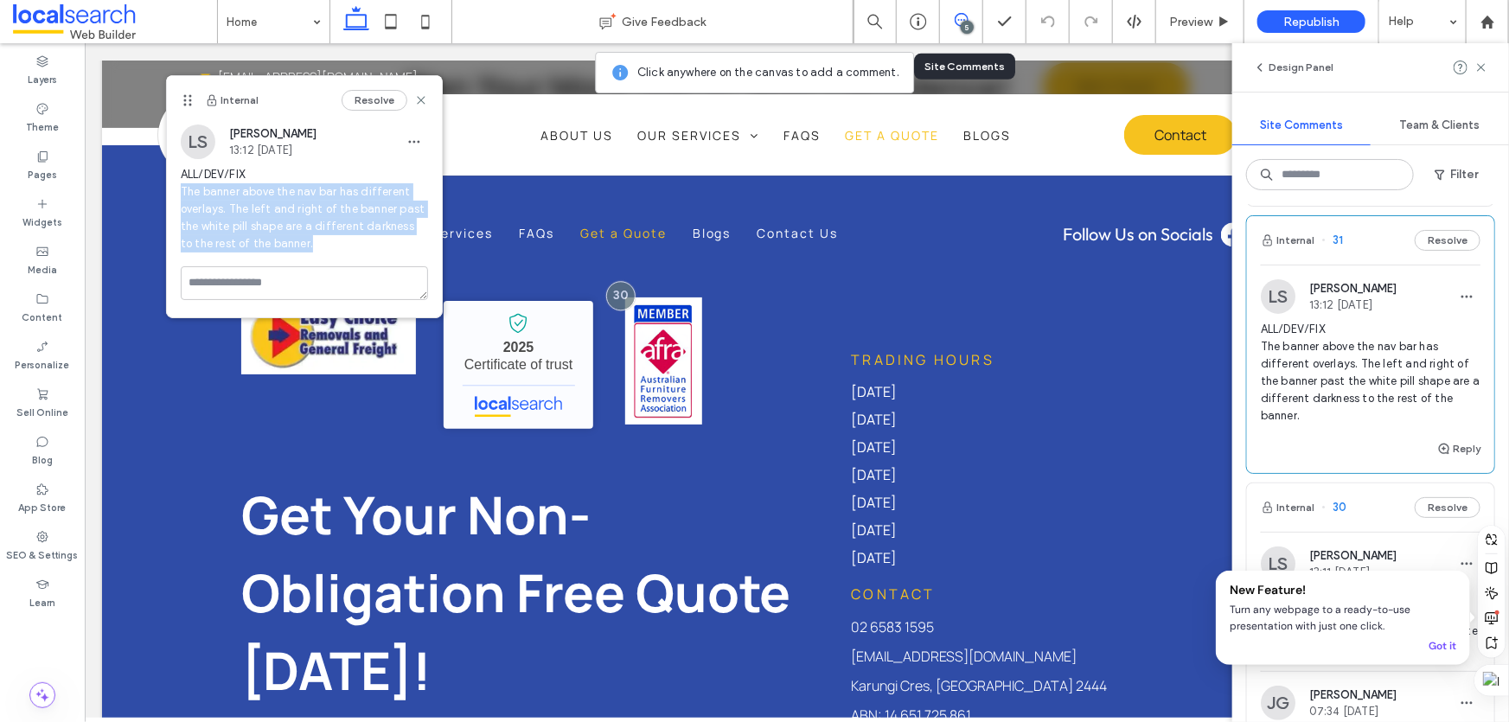
drag, startPoint x: 323, startPoint y: 242, endPoint x: 198, endPoint y: 194, distance: 134.4
click at [181, 183] on span "ALL/DEV/FIX The banner above the nav bar has different overlays. The left and r…" at bounding box center [304, 209] width 247 height 86
copy span "The banner above the nav bar has different overlays. The left and right of the …"
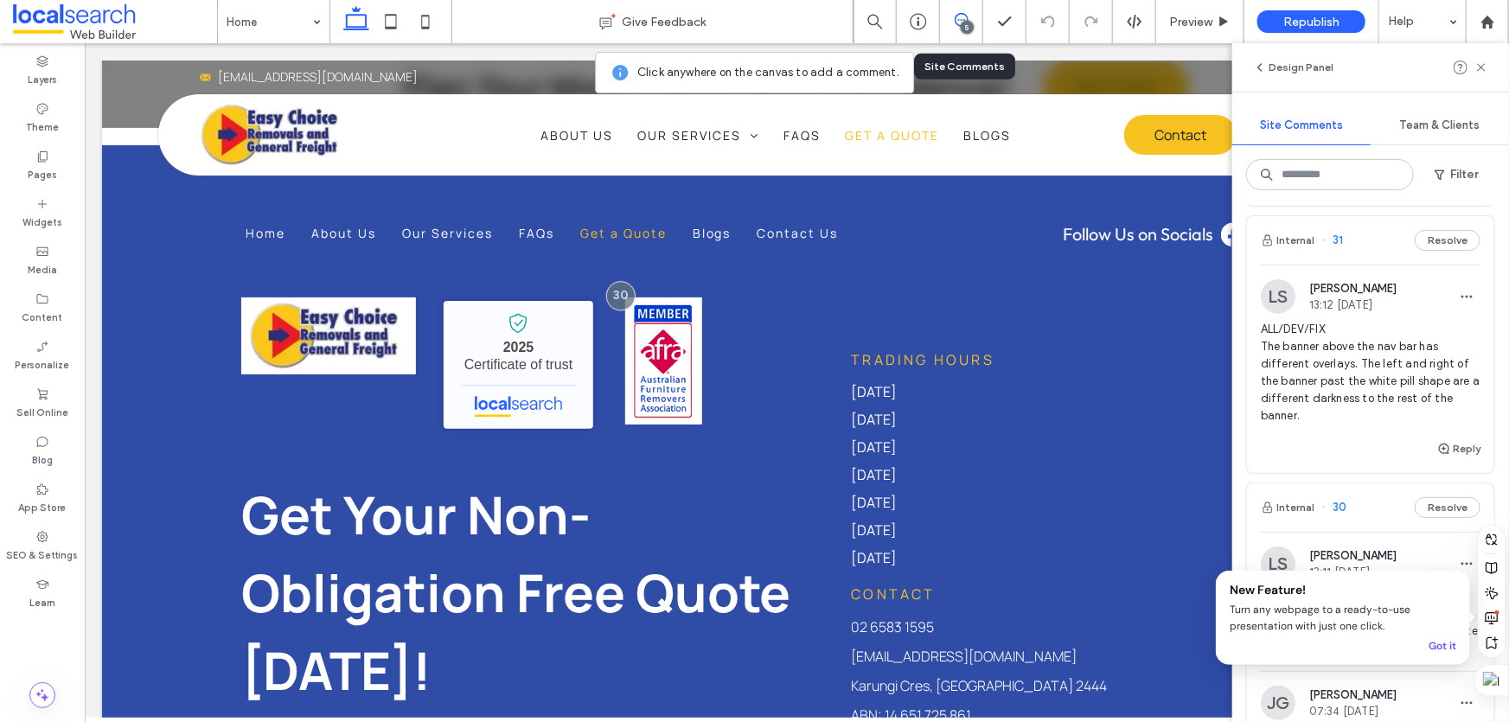
click at [1375, 258] on div "Internal 31 Resolve" at bounding box center [1370, 240] width 247 height 48
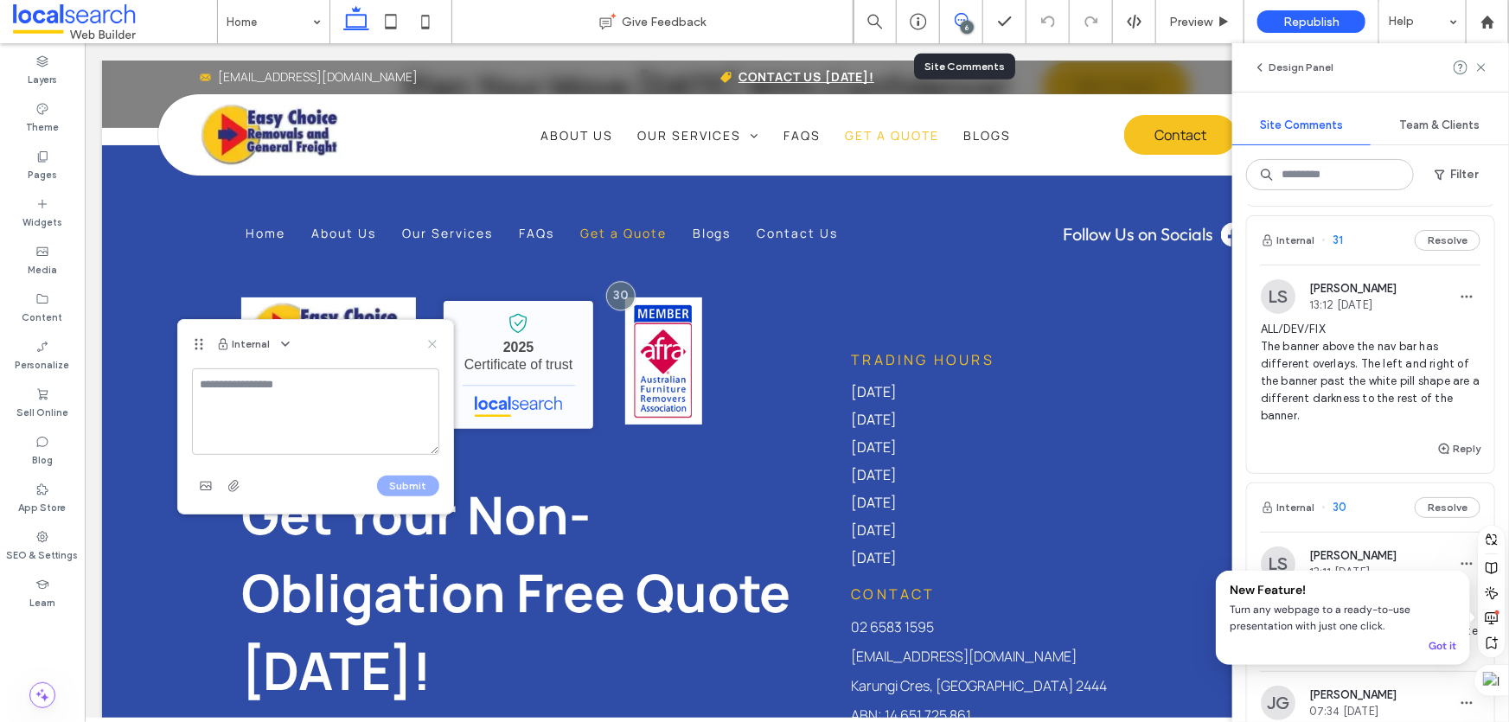
click at [429, 346] on icon at bounding box center [432, 344] width 14 height 14
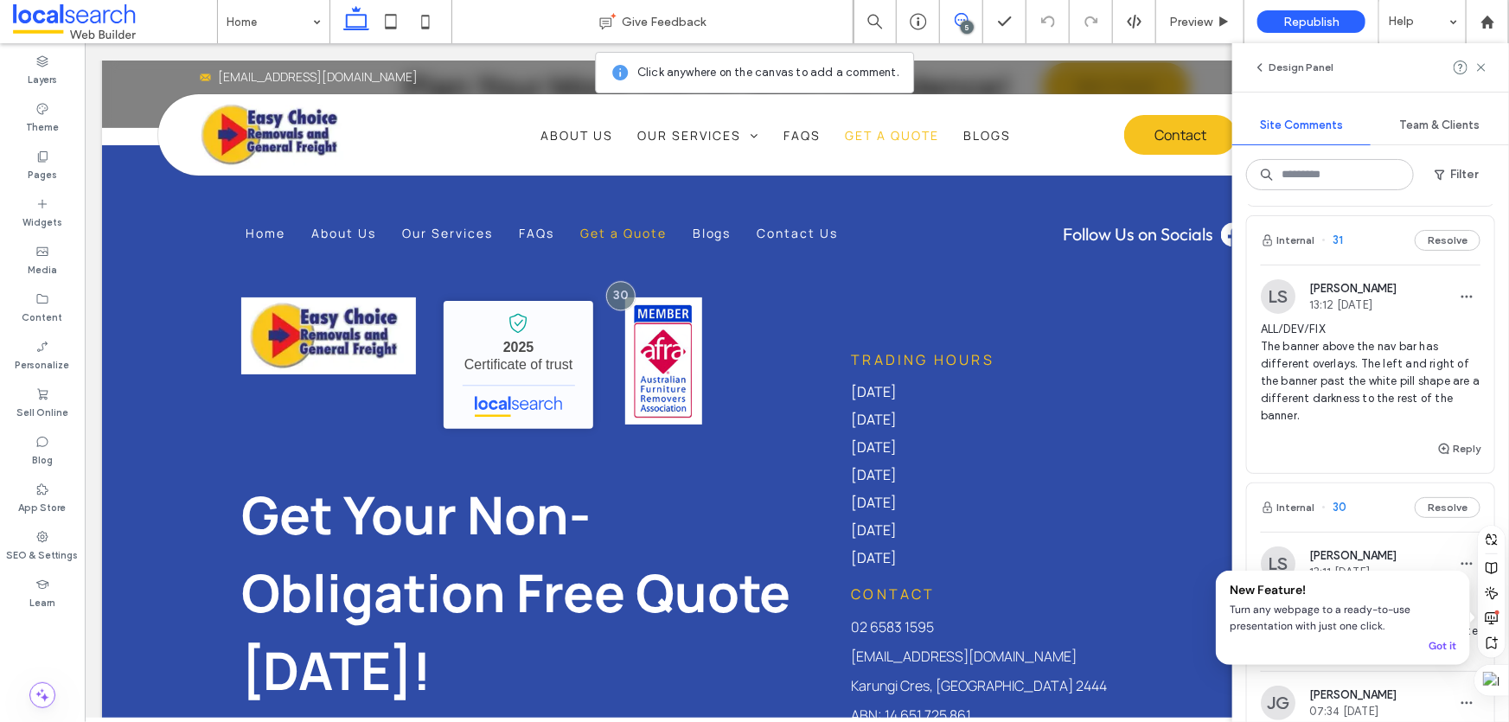
click at [970, 25] on div "5" at bounding box center [967, 27] width 13 height 13
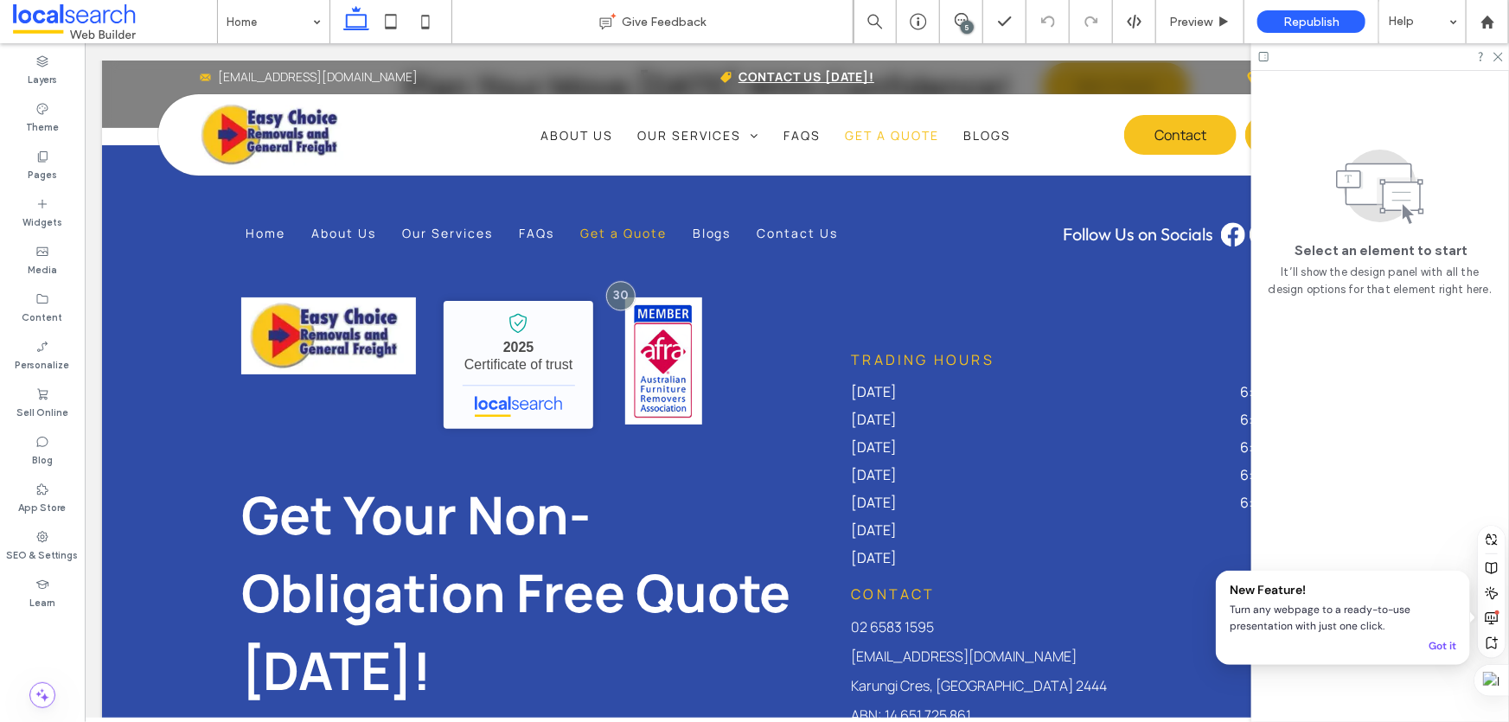
scroll to position [0, 0]
click at [1500, 51] on icon at bounding box center [1497, 55] width 11 height 11
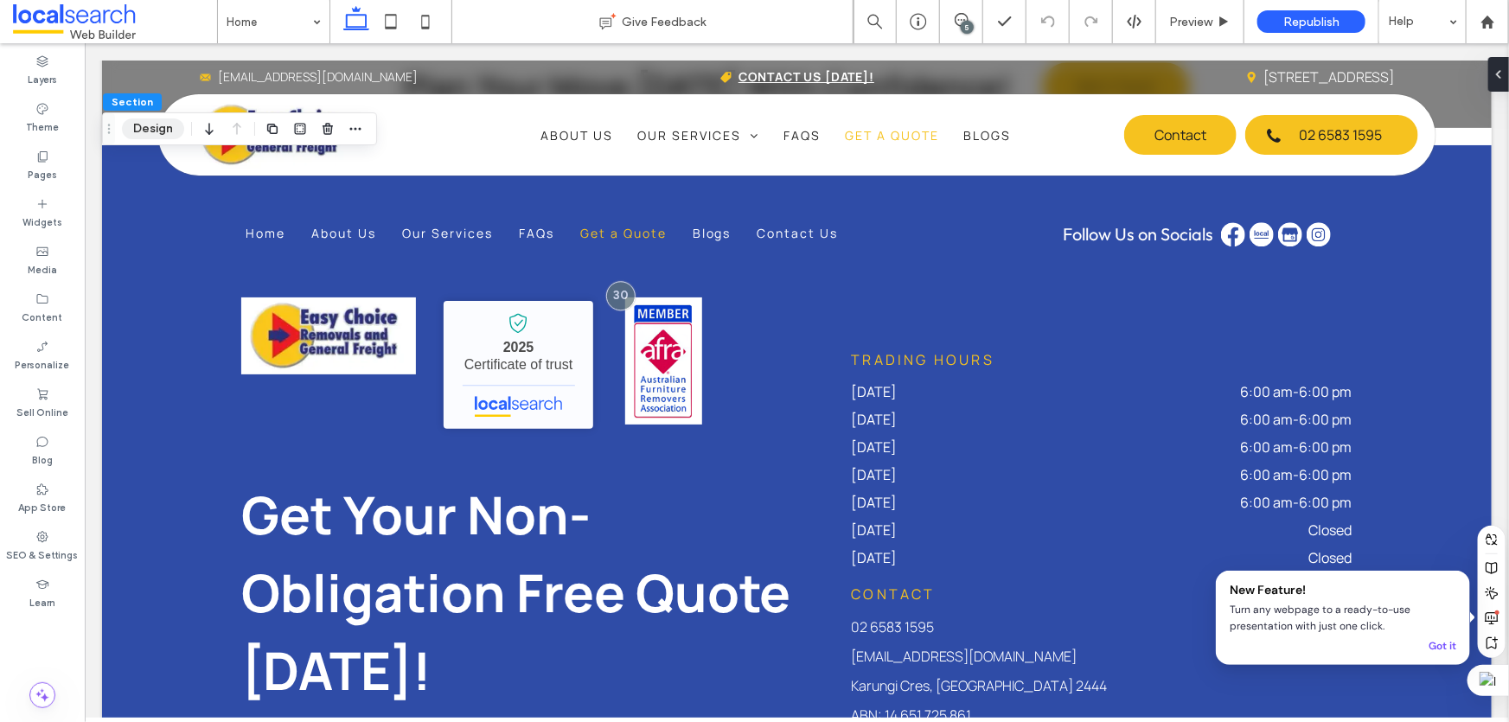
click at [162, 121] on button "Design" at bounding box center [153, 128] width 62 height 21
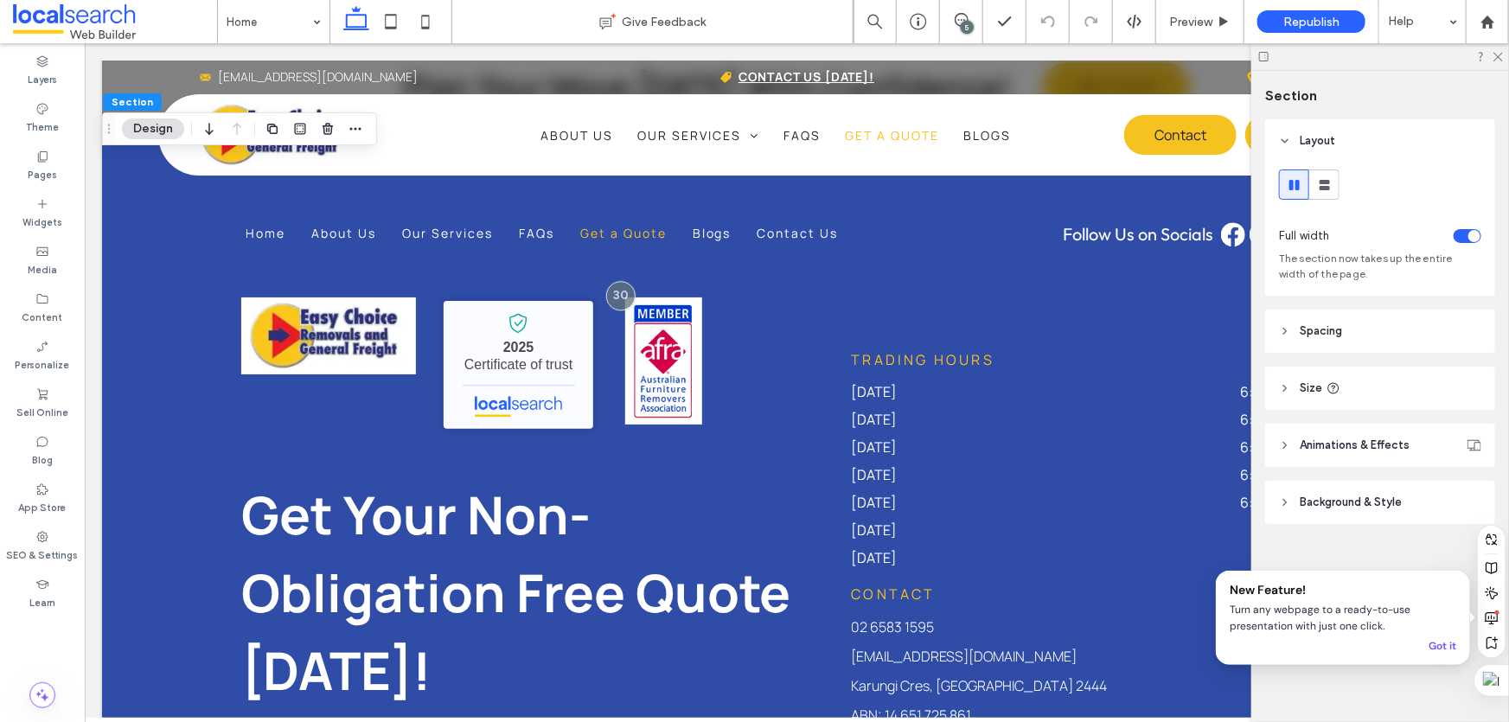
click at [1340, 510] on span "Background & Style" at bounding box center [1351, 502] width 102 height 17
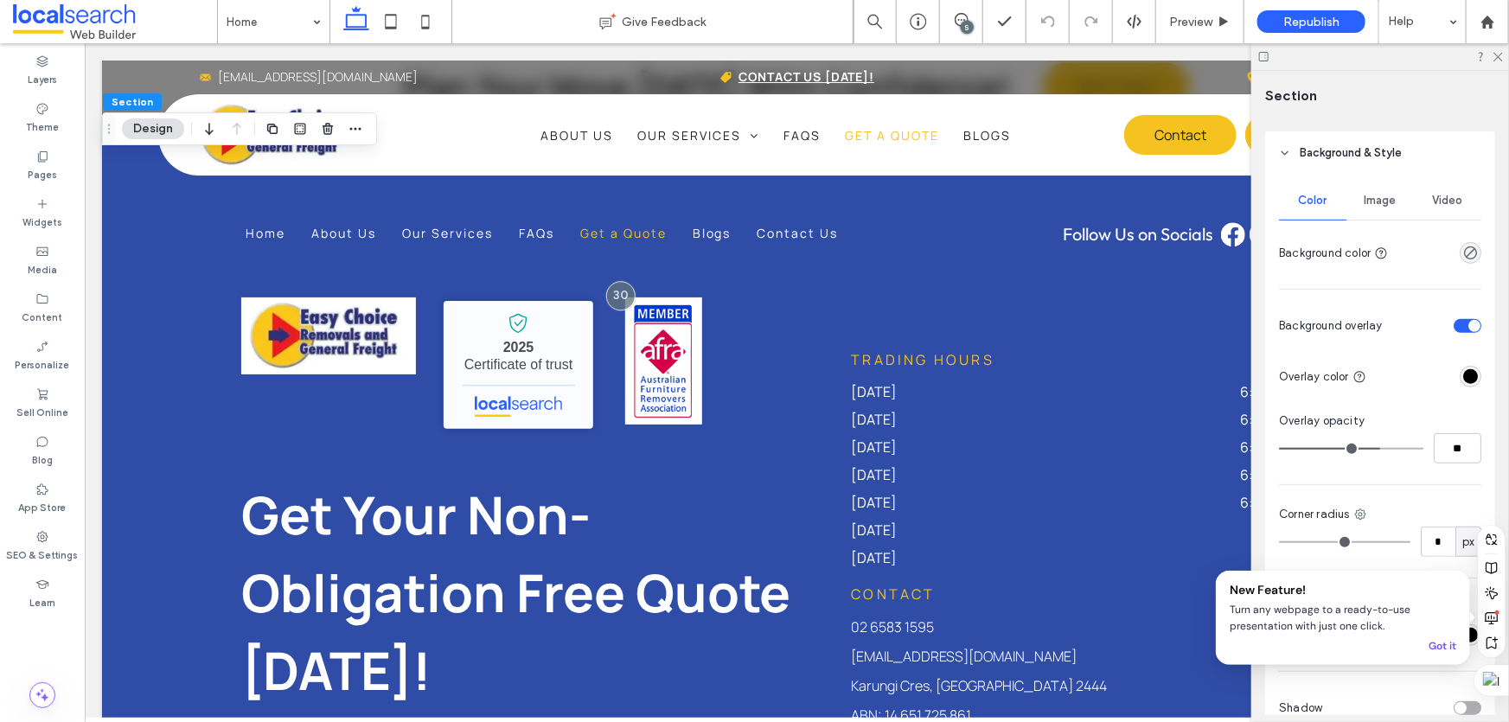
scroll to position [283, 0]
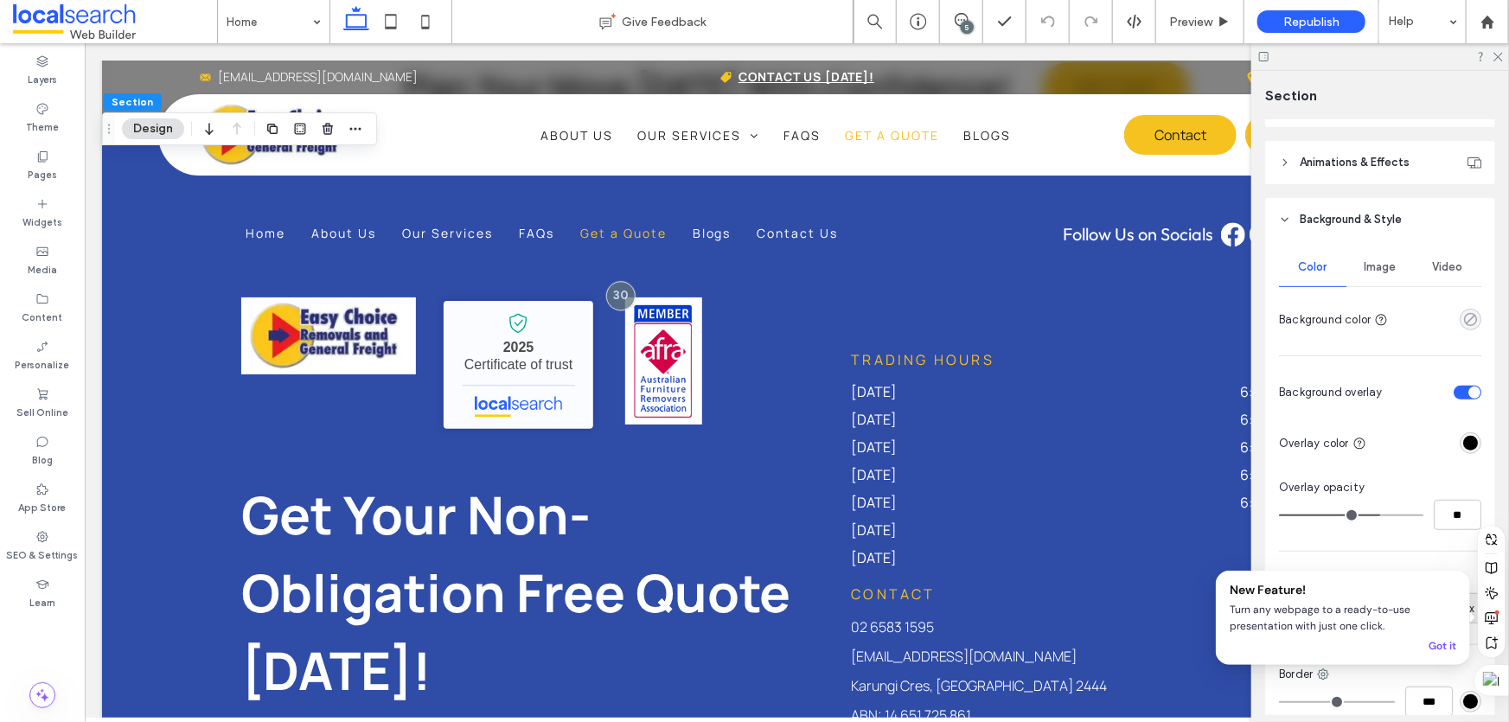
click at [1463, 323] on icon "rgba(0, 0, 0, 0)" at bounding box center [1470, 319] width 15 height 15
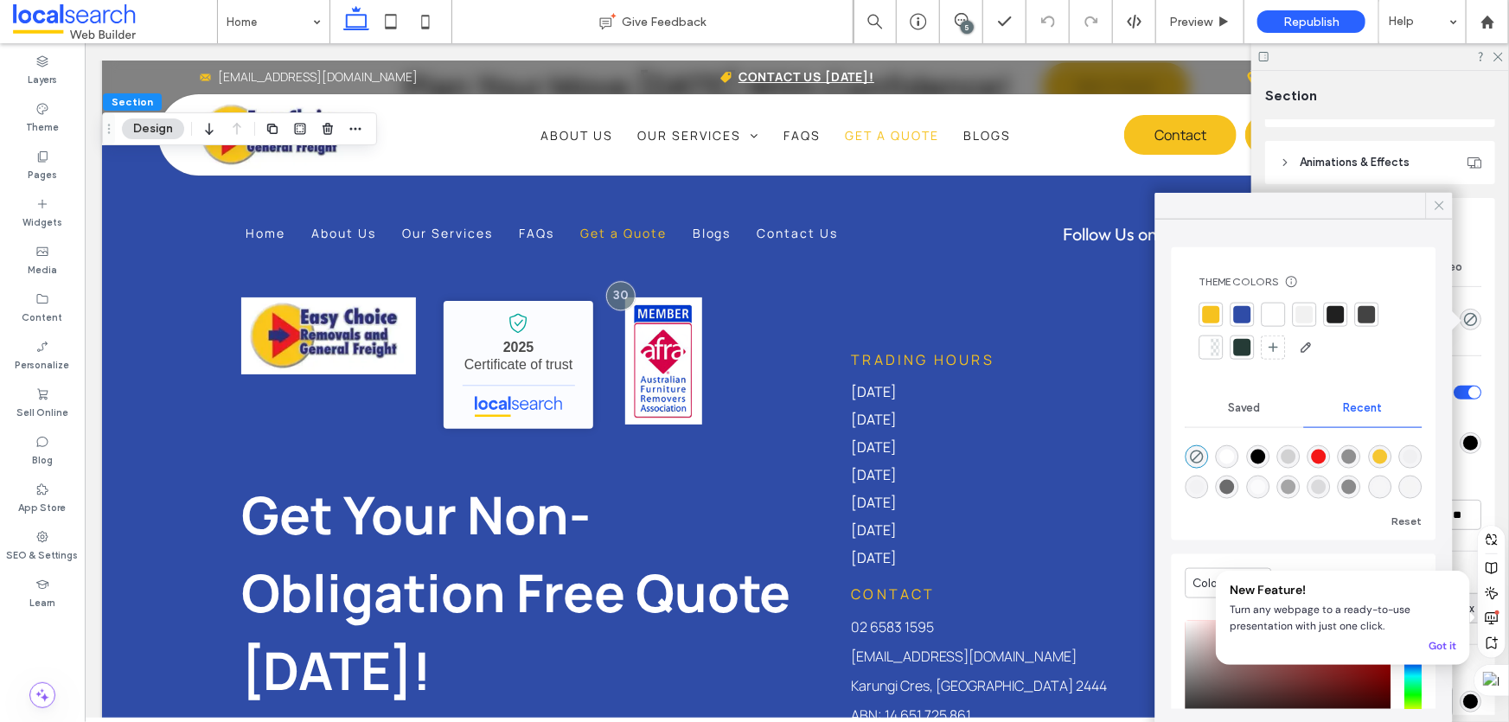
click at [1436, 206] on icon at bounding box center [1440, 206] width 16 height 16
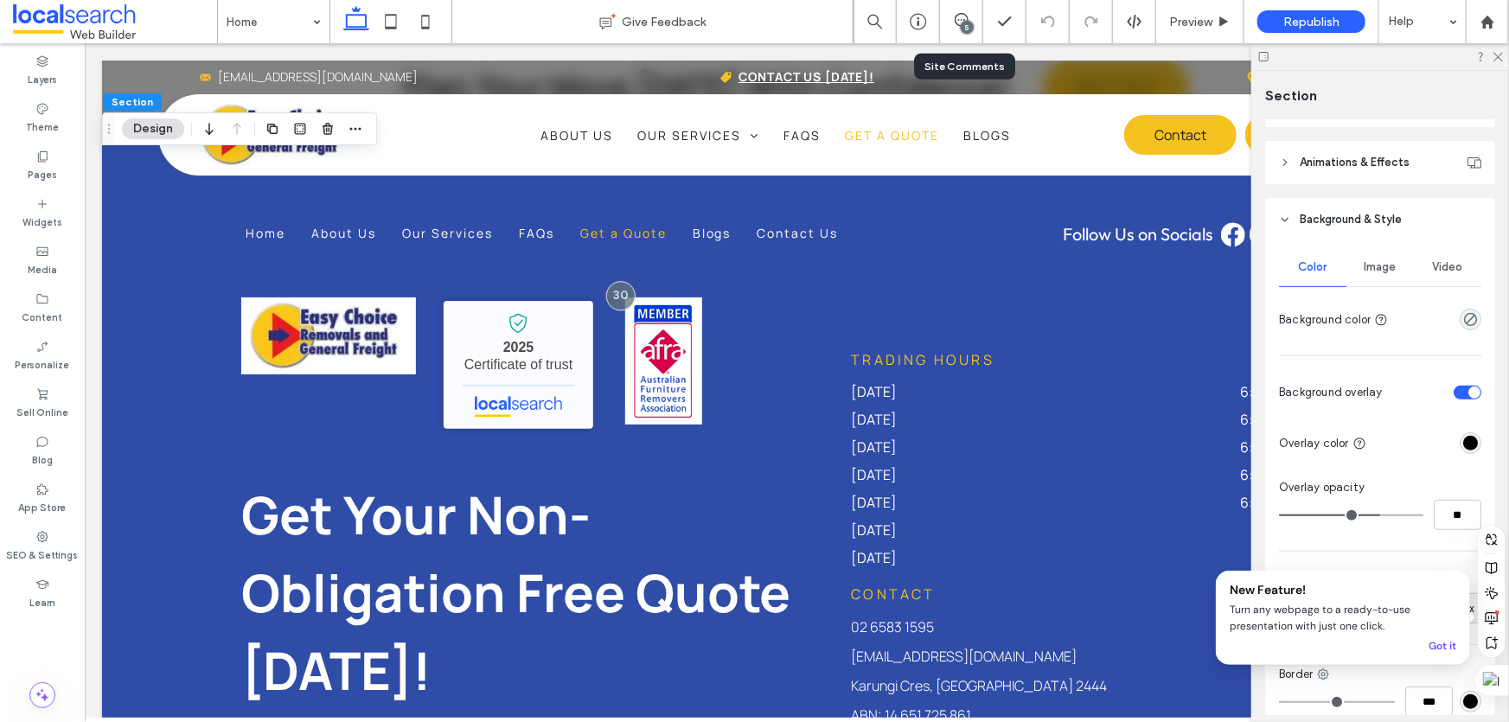
click at [961, 33] on div "5" at bounding box center [961, 21] width 43 height 43
click at [965, 19] on icon at bounding box center [962, 20] width 14 height 14
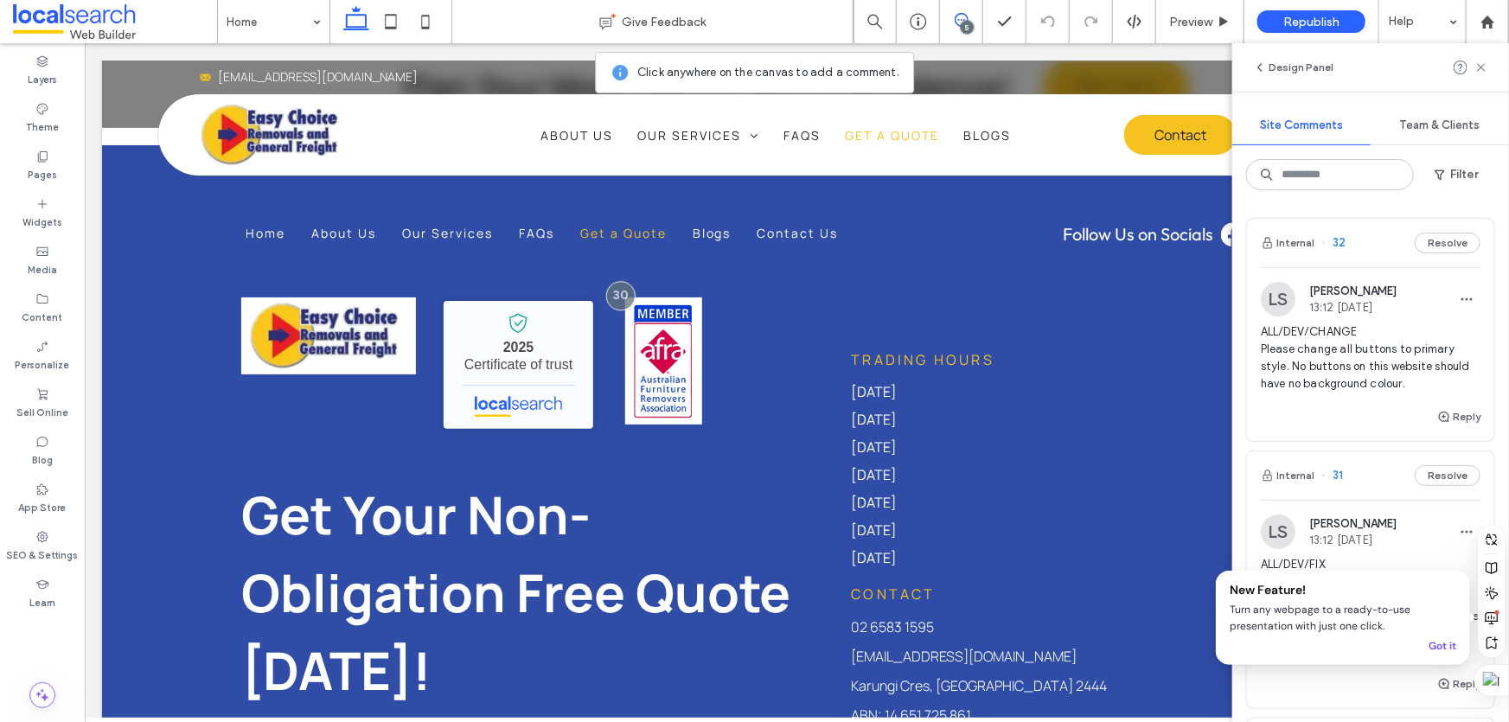
click at [1398, 278] on div "LS Luke Stewart 13:12 Aug 14 2025 ALL/DEV/CHANGE Please change all buttons to p…" at bounding box center [1370, 336] width 247 height 139
click at [1481, 68] on use at bounding box center [1481, 67] width 8 height 8
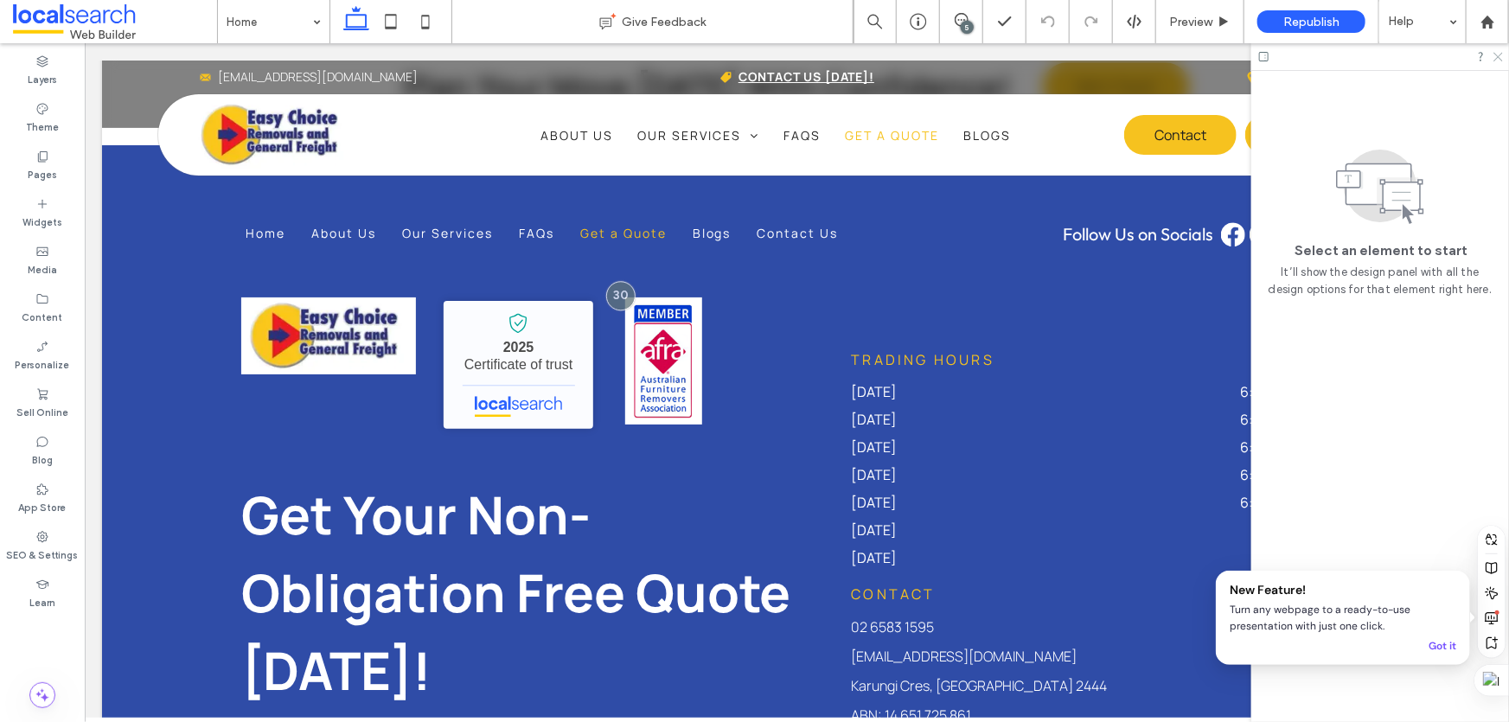
click at [1498, 61] on icon at bounding box center [1497, 55] width 11 height 11
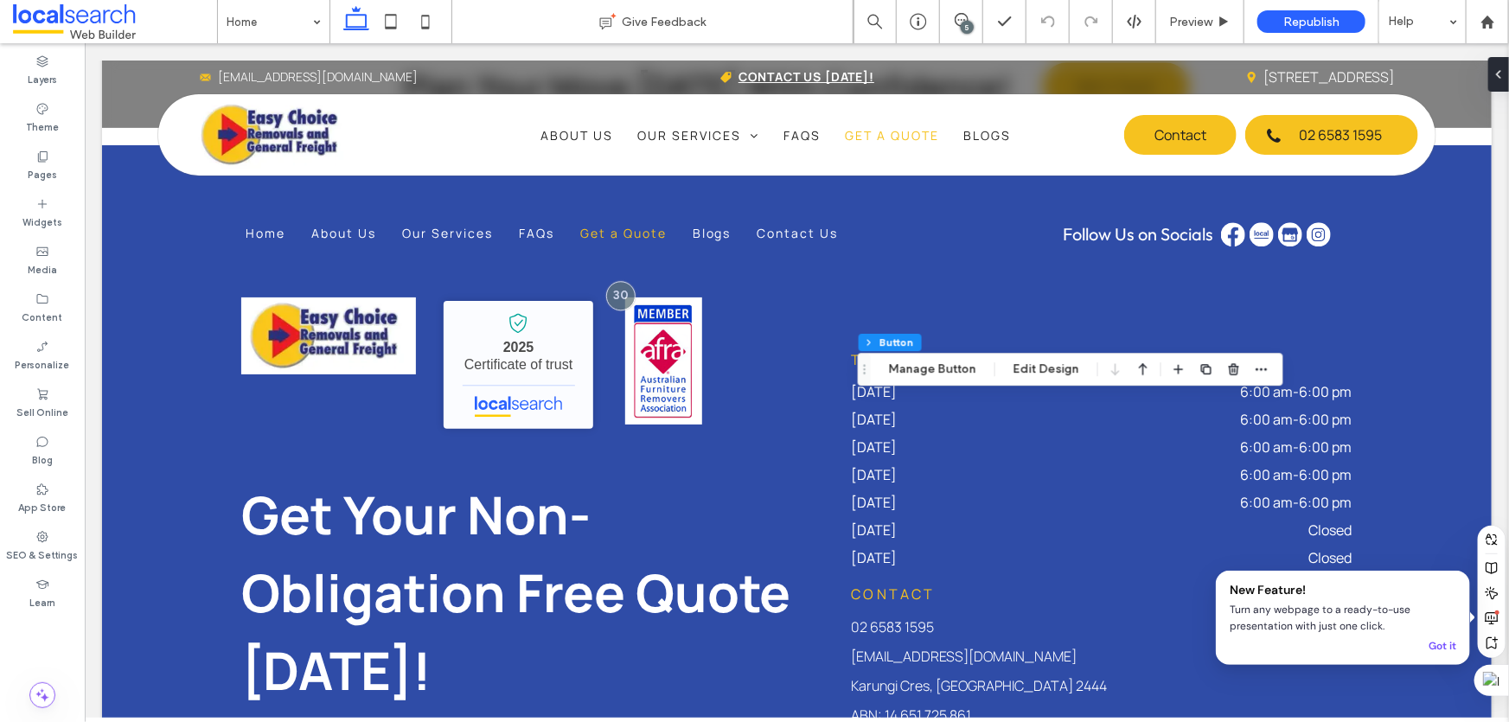
type input "**"
click at [1036, 366] on button "Edit Design" at bounding box center [1046, 369] width 88 height 21
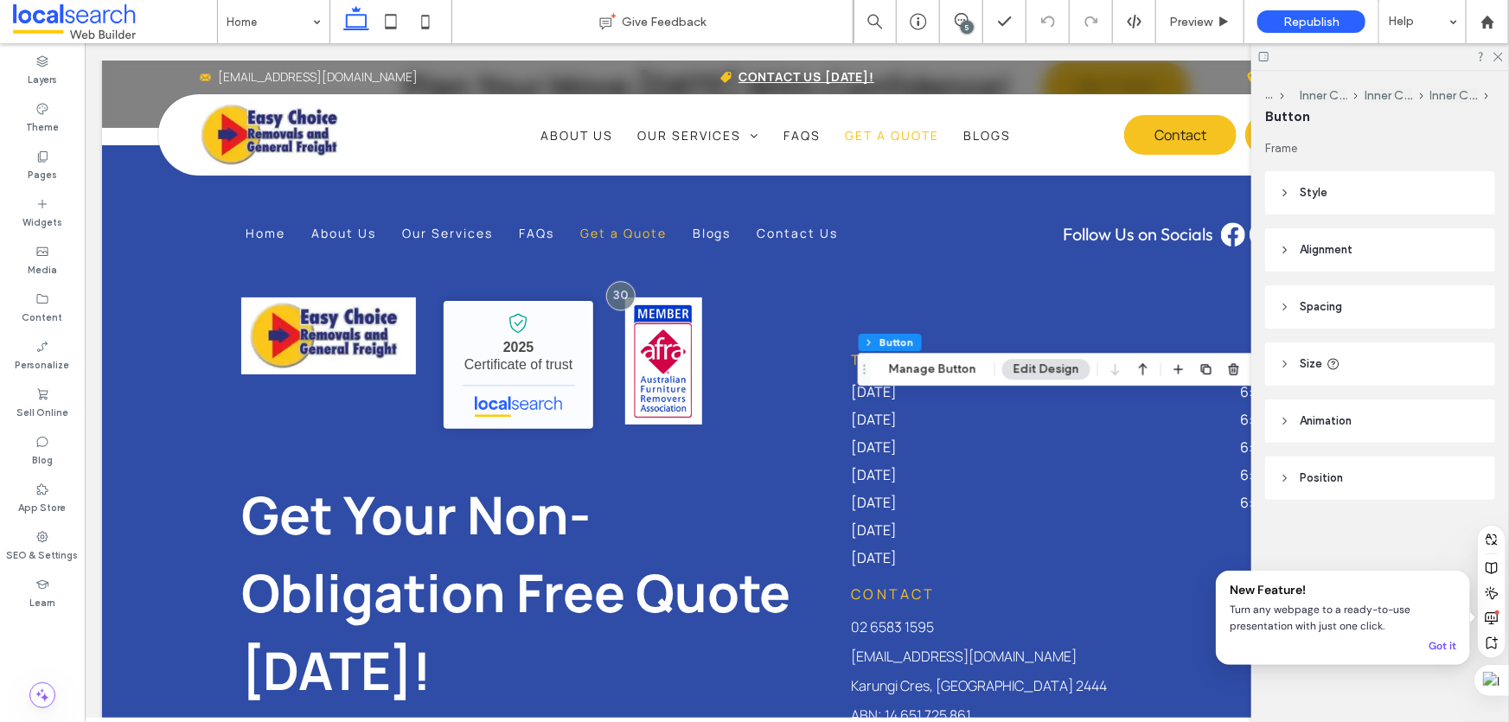
click at [1313, 195] on span "Style" at bounding box center [1314, 192] width 28 height 17
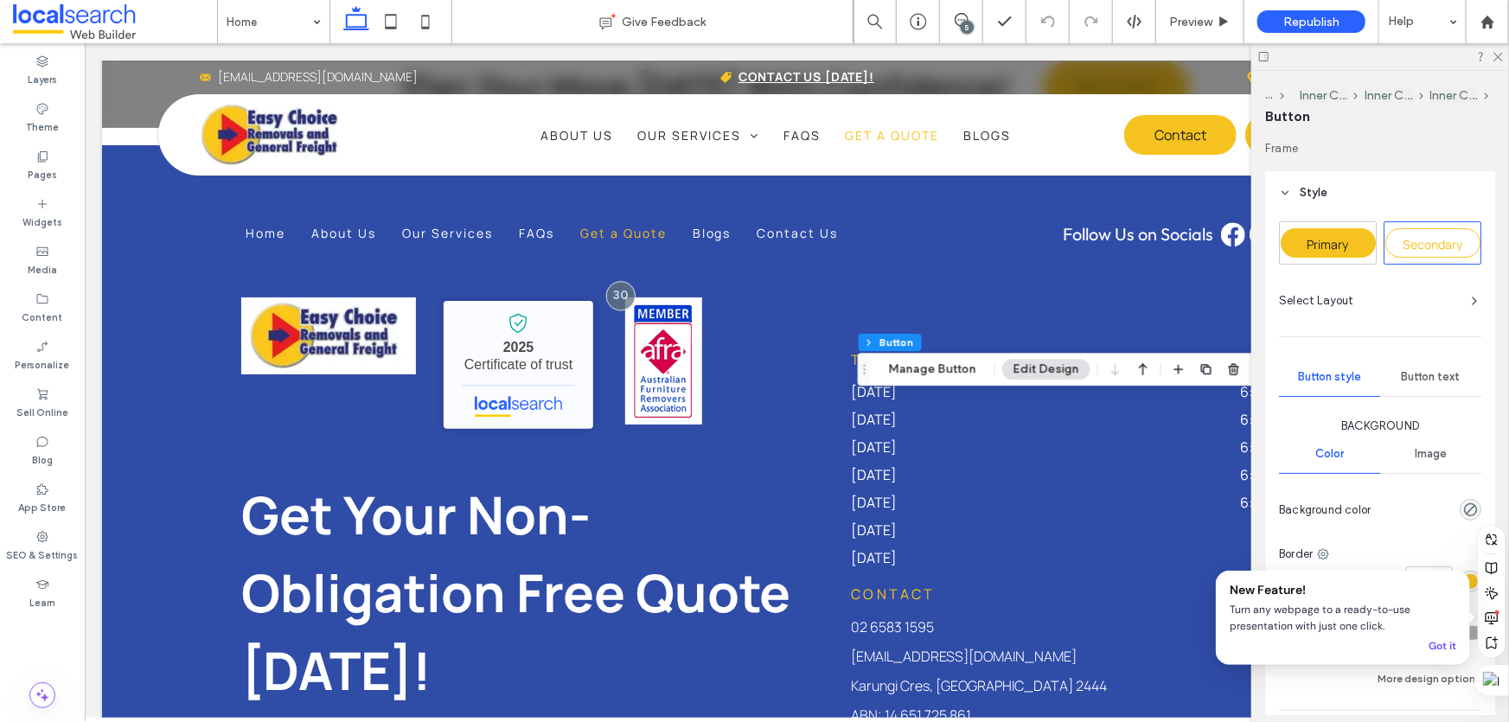
click at [1338, 237] on span "Primary" at bounding box center [1329, 244] width 42 height 16
type input "*"
click at [1494, 59] on icon at bounding box center [1497, 55] width 11 height 11
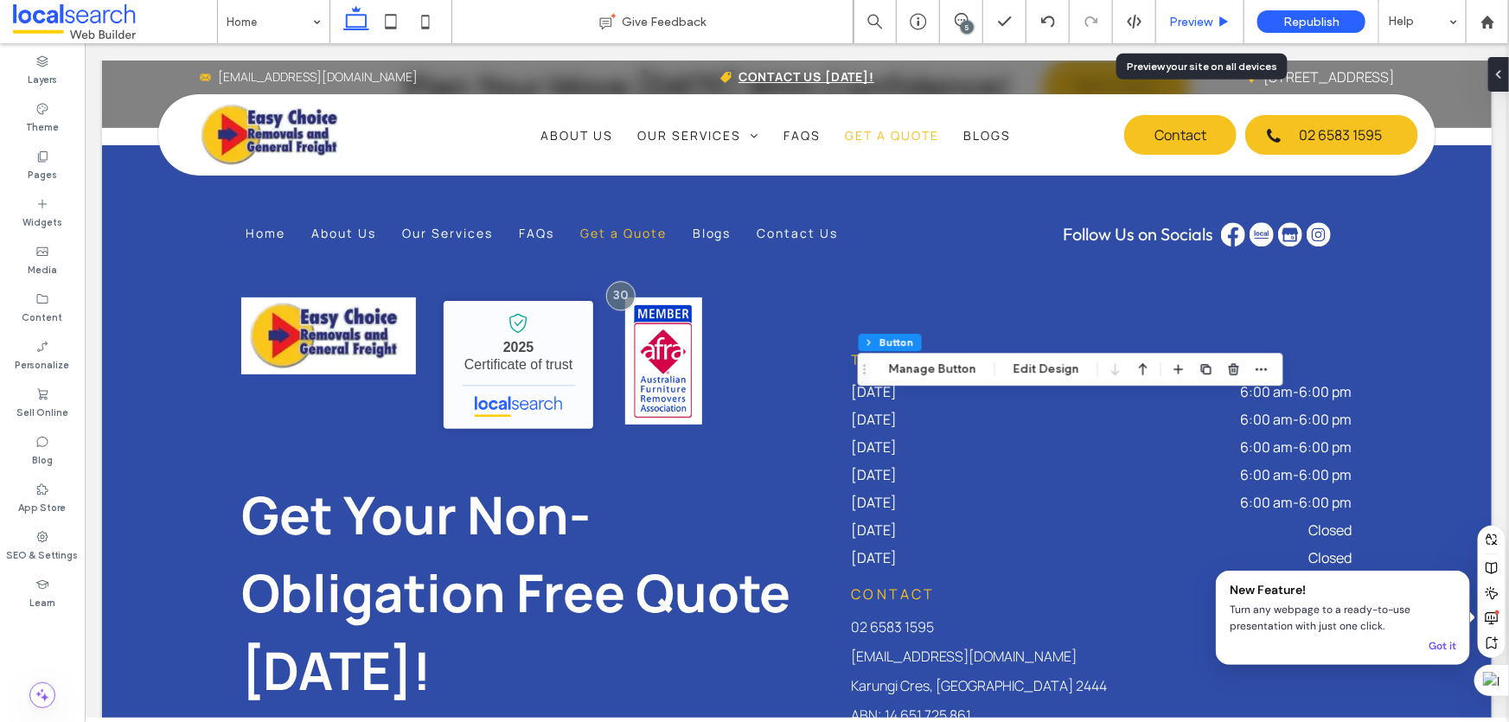
click at [1185, 25] on span "Preview" at bounding box center [1190, 22] width 43 height 15
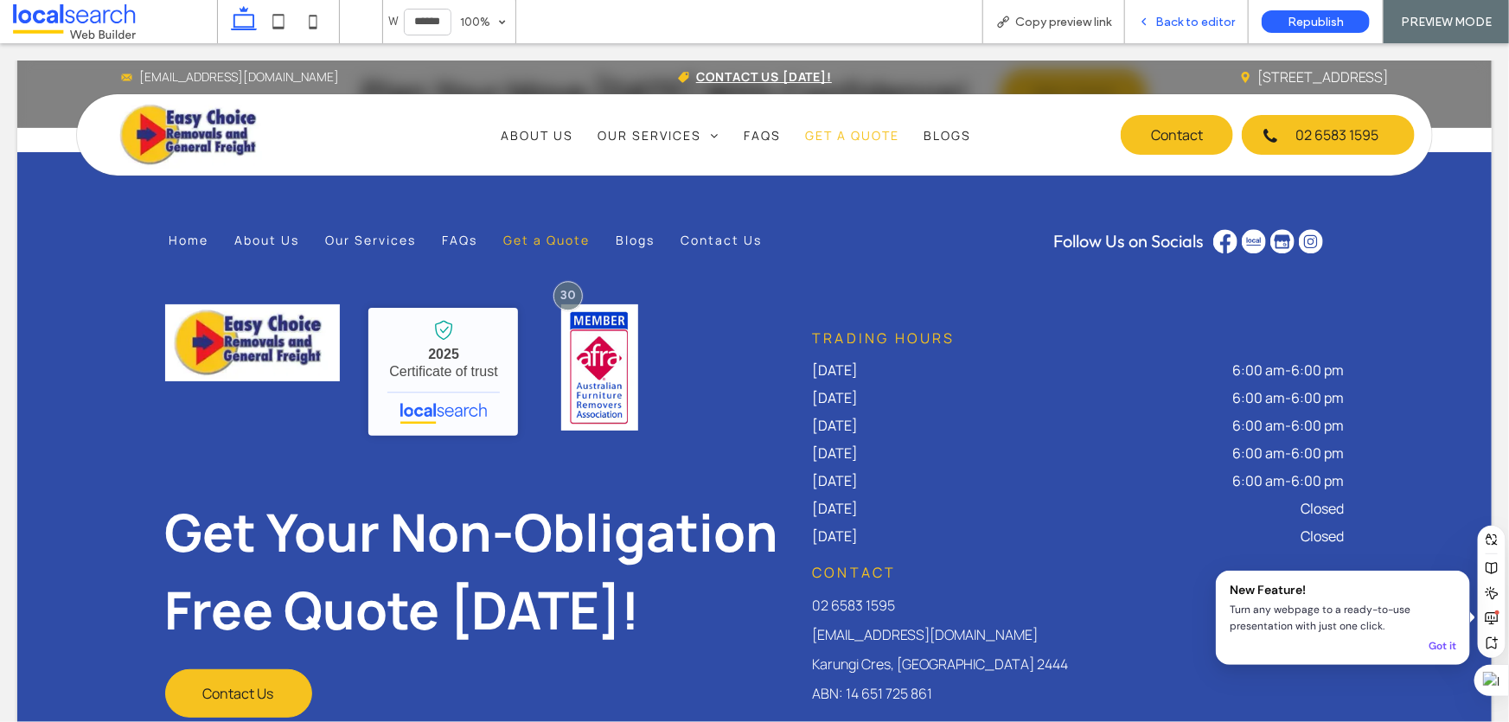
click at [1186, 23] on span "Back to editor" at bounding box center [1195, 22] width 80 height 15
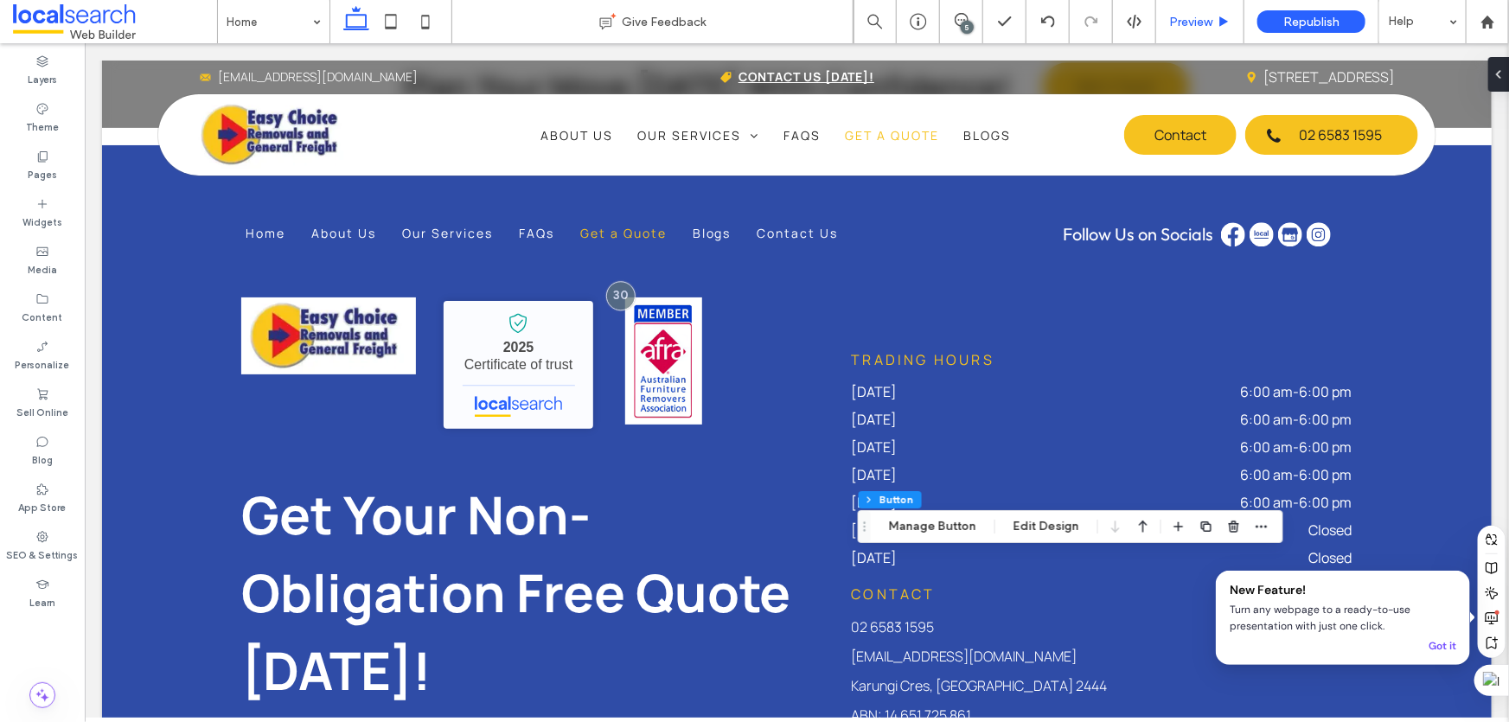
type input "**"
click at [1021, 526] on button "Edit Design" at bounding box center [1046, 526] width 88 height 21
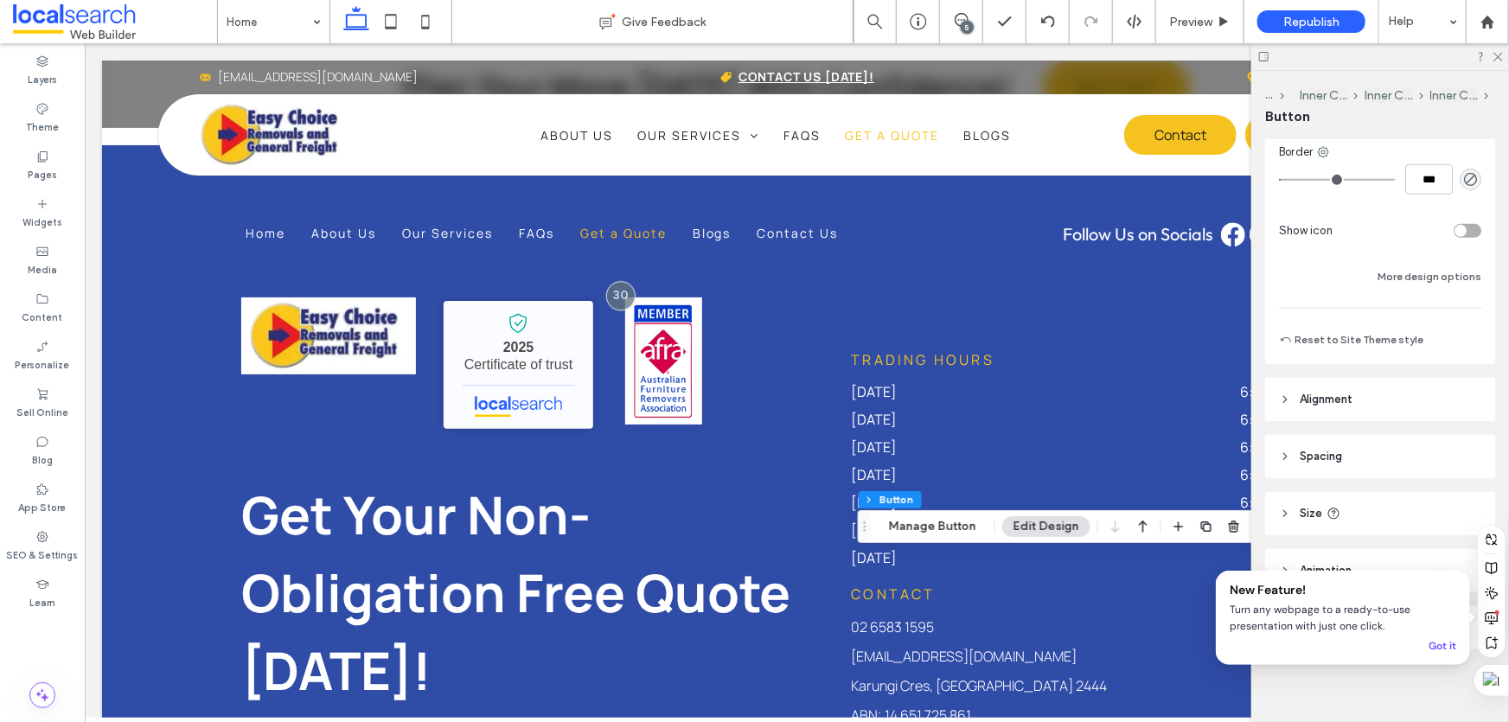
scroll to position [405, 0]
click at [1441, 644] on div "Got it" at bounding box center [1443, 646] width 28 height 16
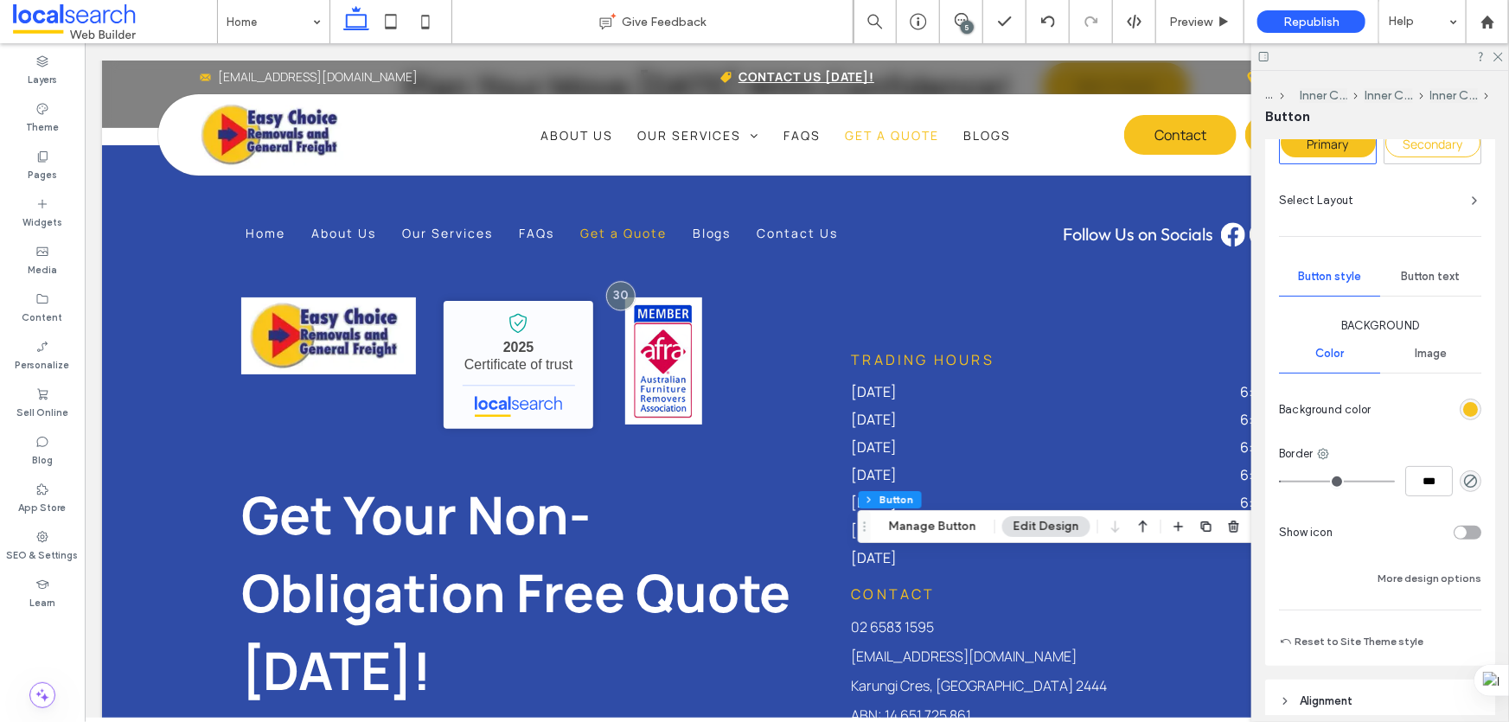
scroll to position [90, 0]
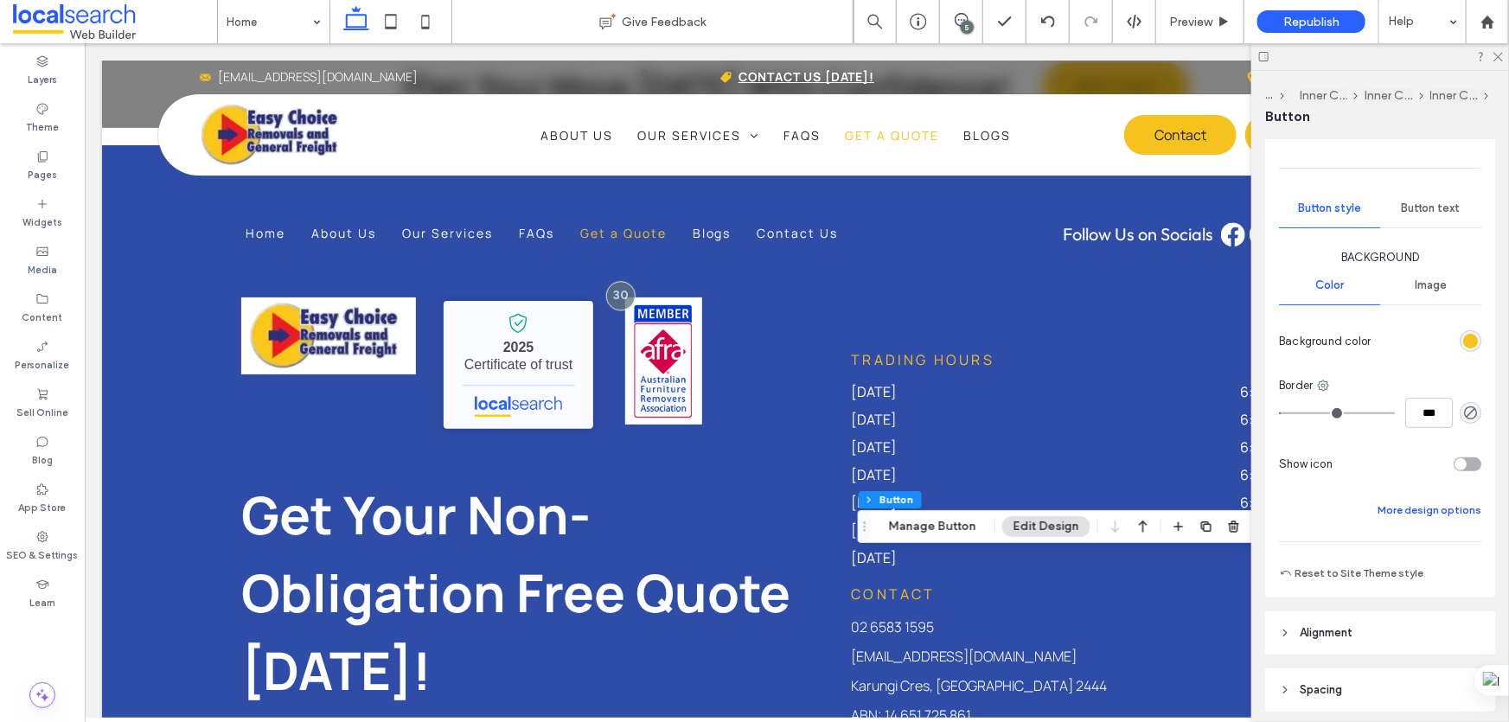
click at [1411, 509] on button "More design options" at bounding box center [1430, 510] width 104 height 21
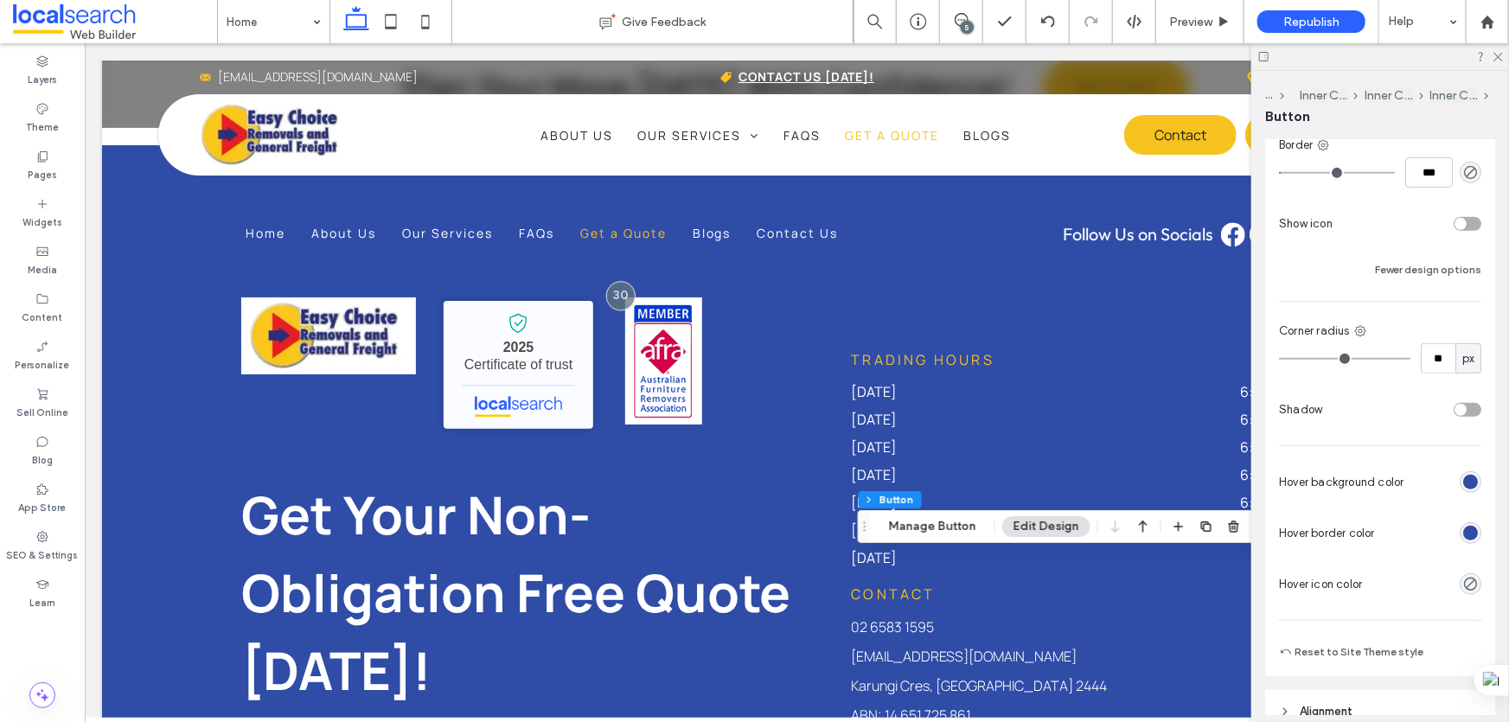
scroll to position [487, 0]
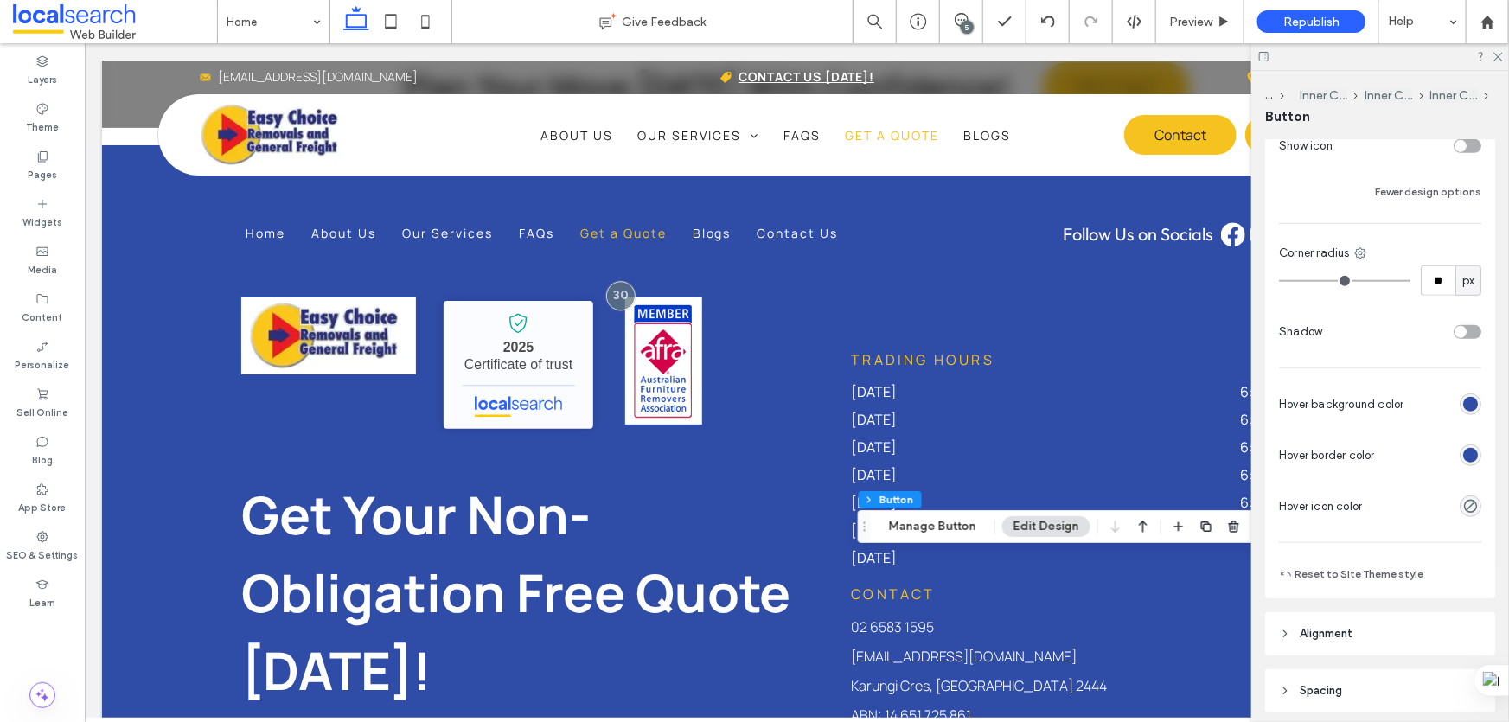
click at [1463, 455] on div "rgb(47, 76, 167)" at bounding box center [1470, 455] width 15 height 15
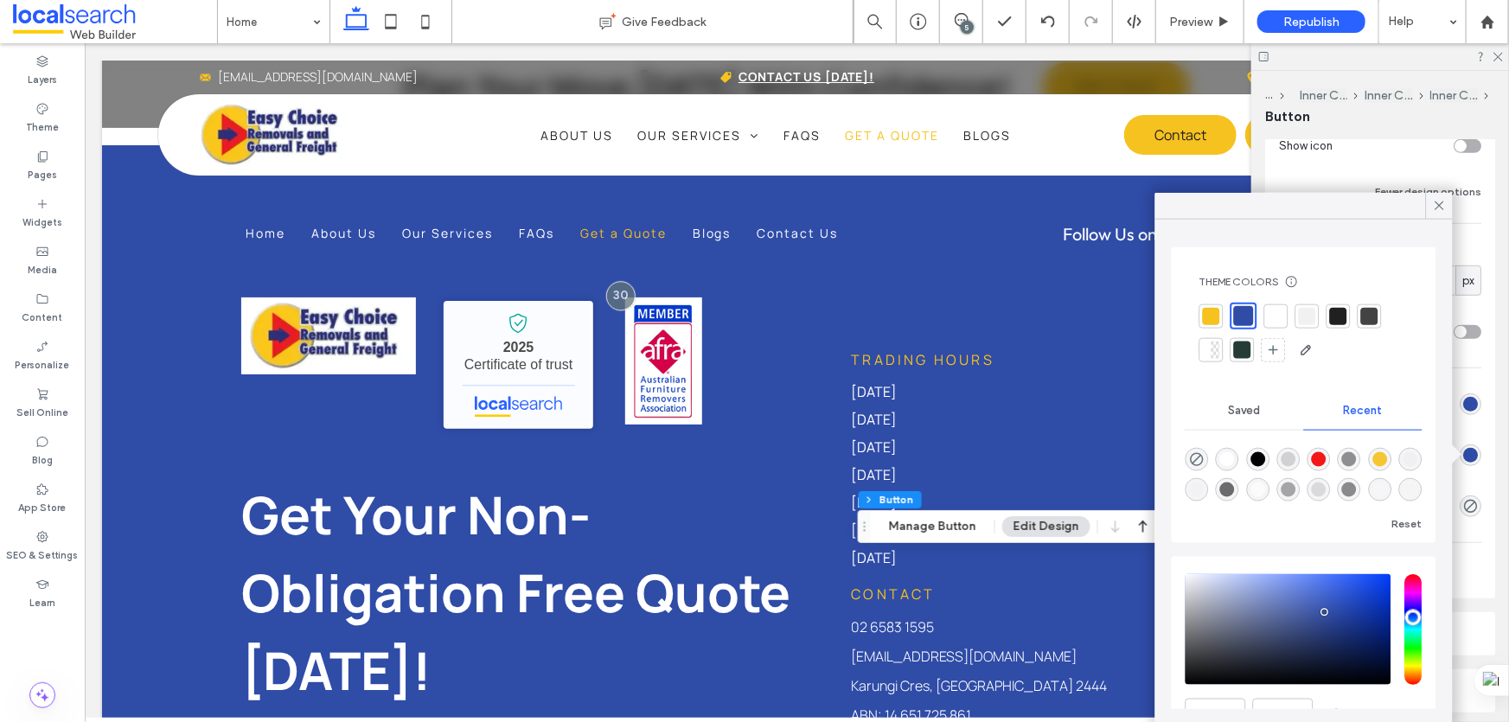
click at [1275, 312] on div at bounding box center [1276, 315] width 17 height 17
click at [1442, 205] on icon at bounding box center [1440, 206] width 16 height 16
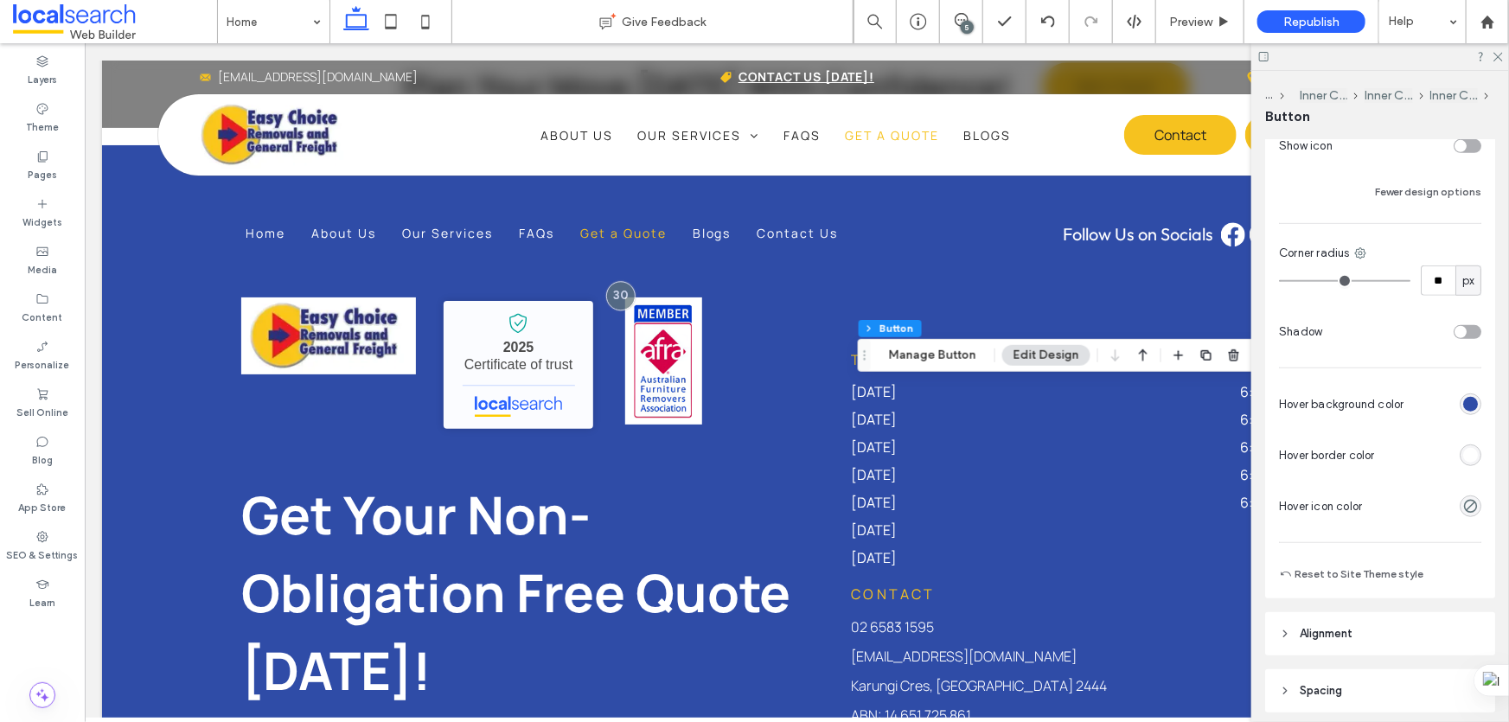
click at [1463, 455] on div "rgb(255, 255, 255)" at bounding box center [1470, 455] width 15 height 15
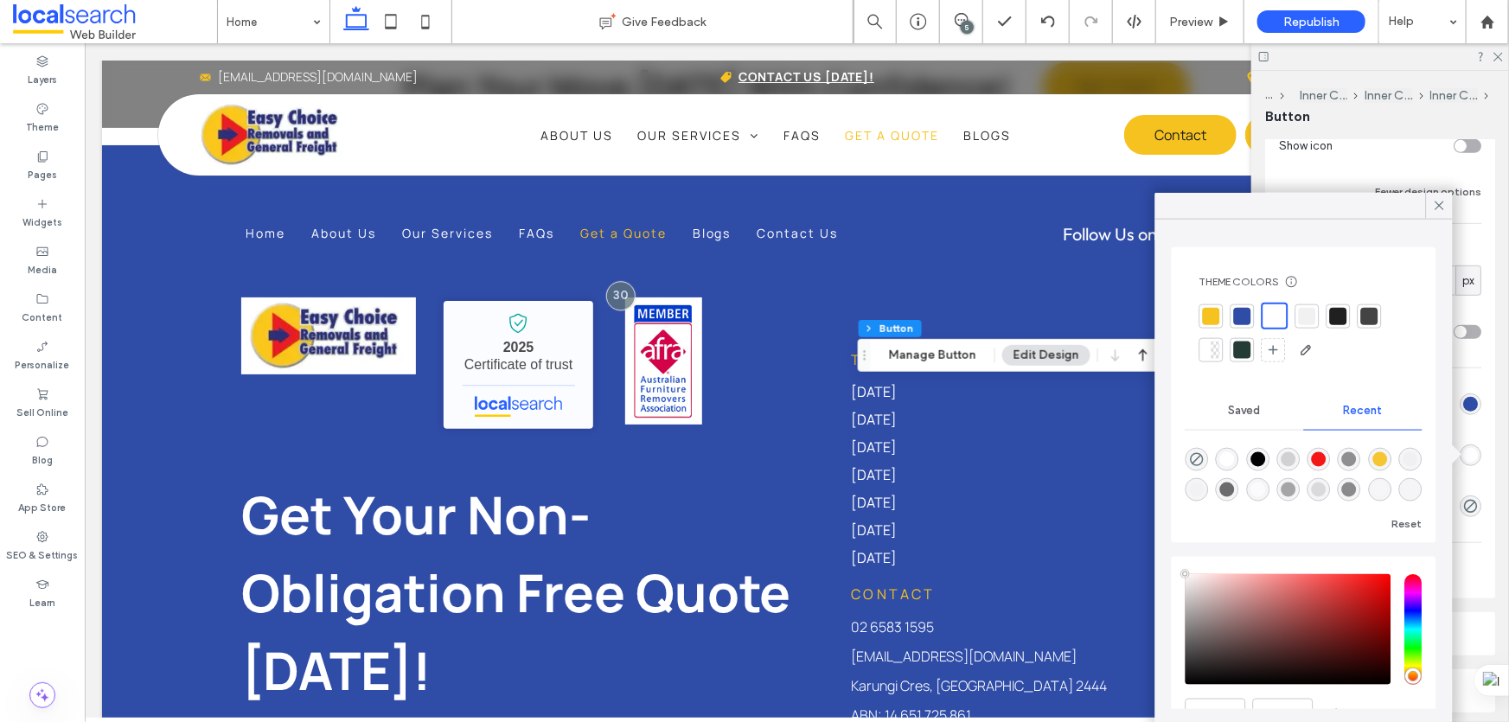
click at [1218, 309] on div at bounding box center [1211, 315] width 17 height 17
type input "*"
click at [1443, 200] on icon at bounding box center [1440, 206] width 16 height 16
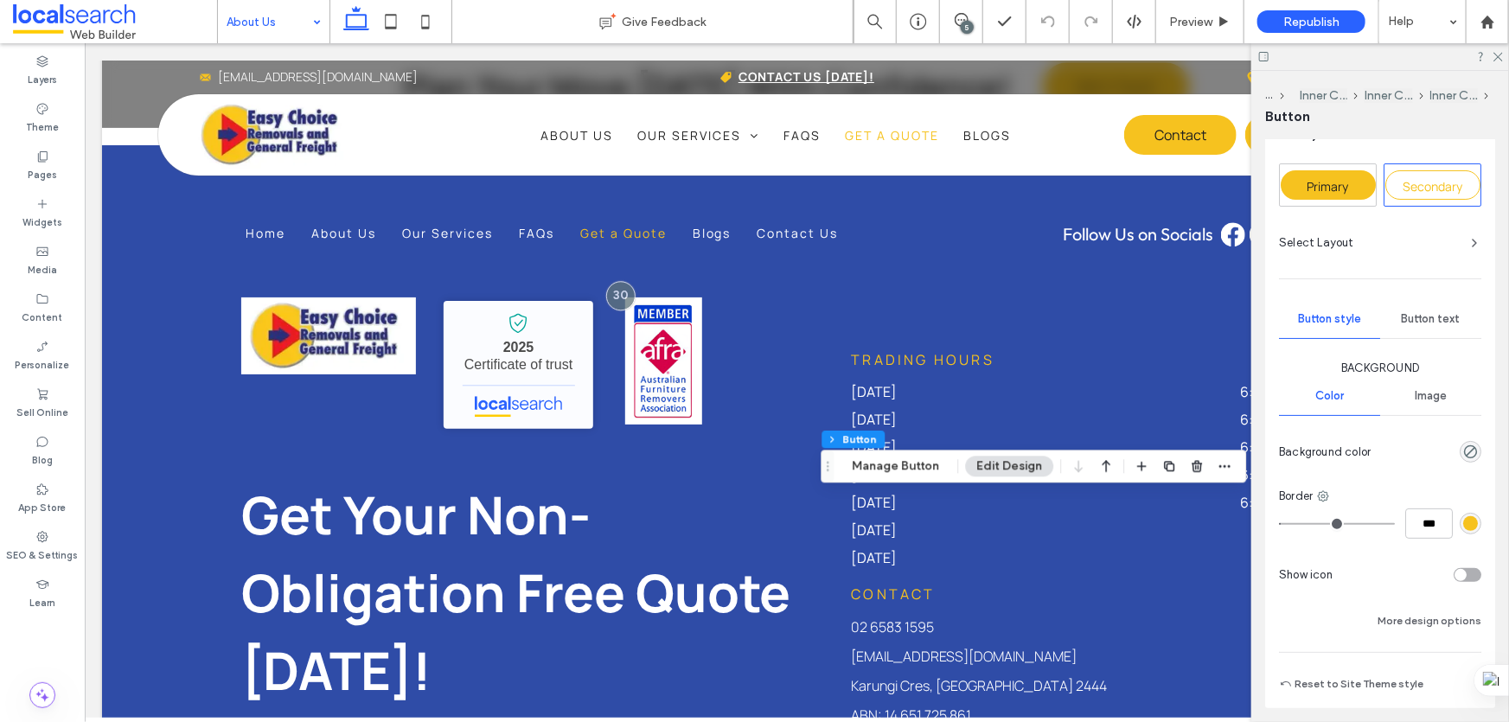
scroll to position [157, 0]
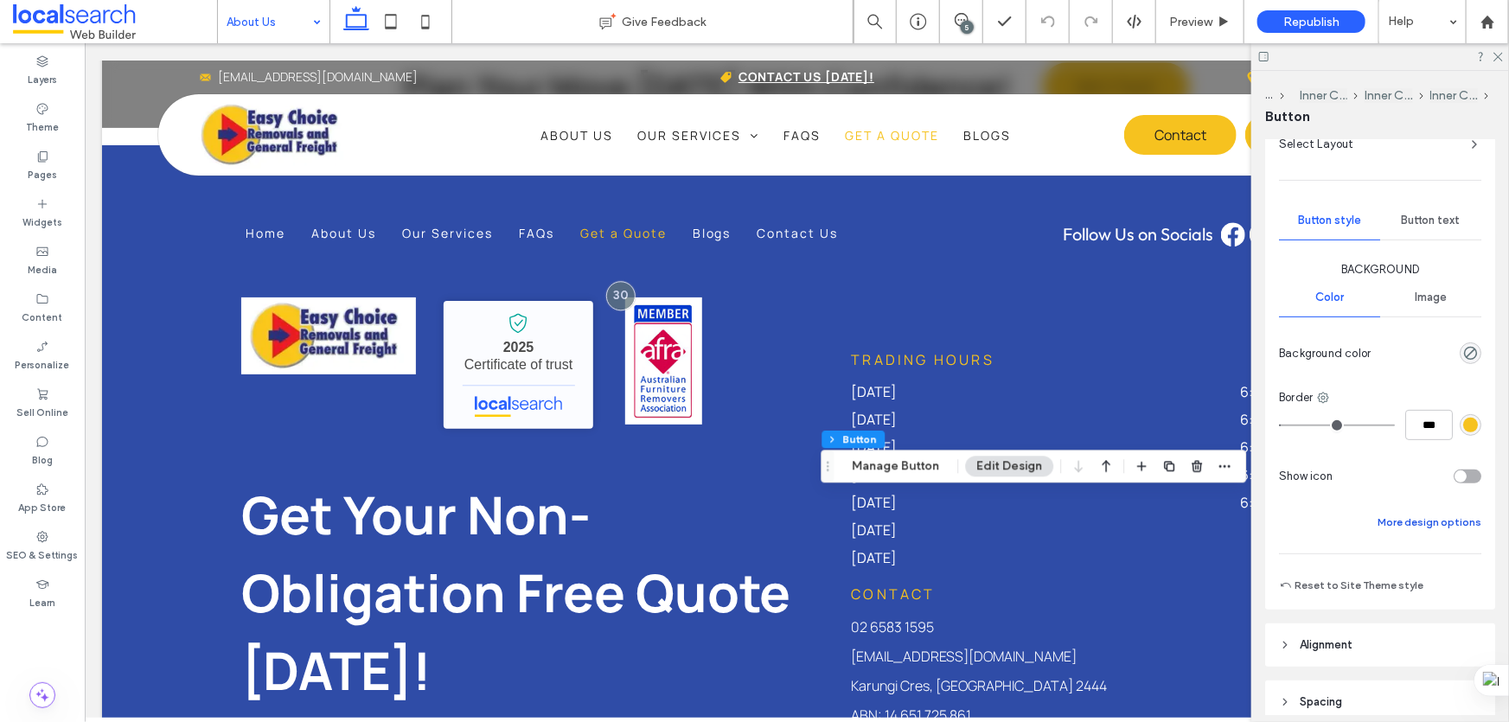
click at [1413, 528] on button "More design options" at bounding box center [1430, 522] width 104 height 21
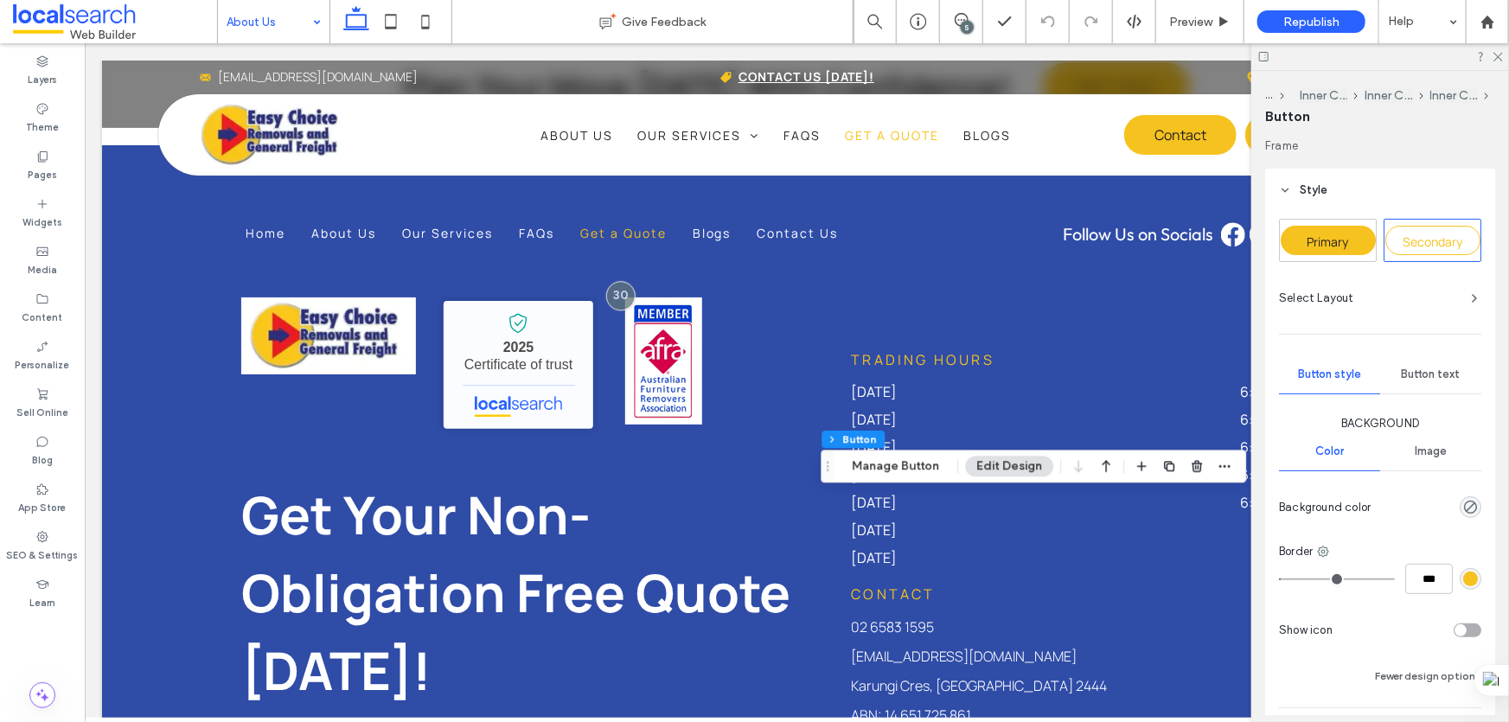
scroll to position [0, 0]
click at [1326, 246] on span "Primary" at bounding box center [1329, 244] width 42 height 16
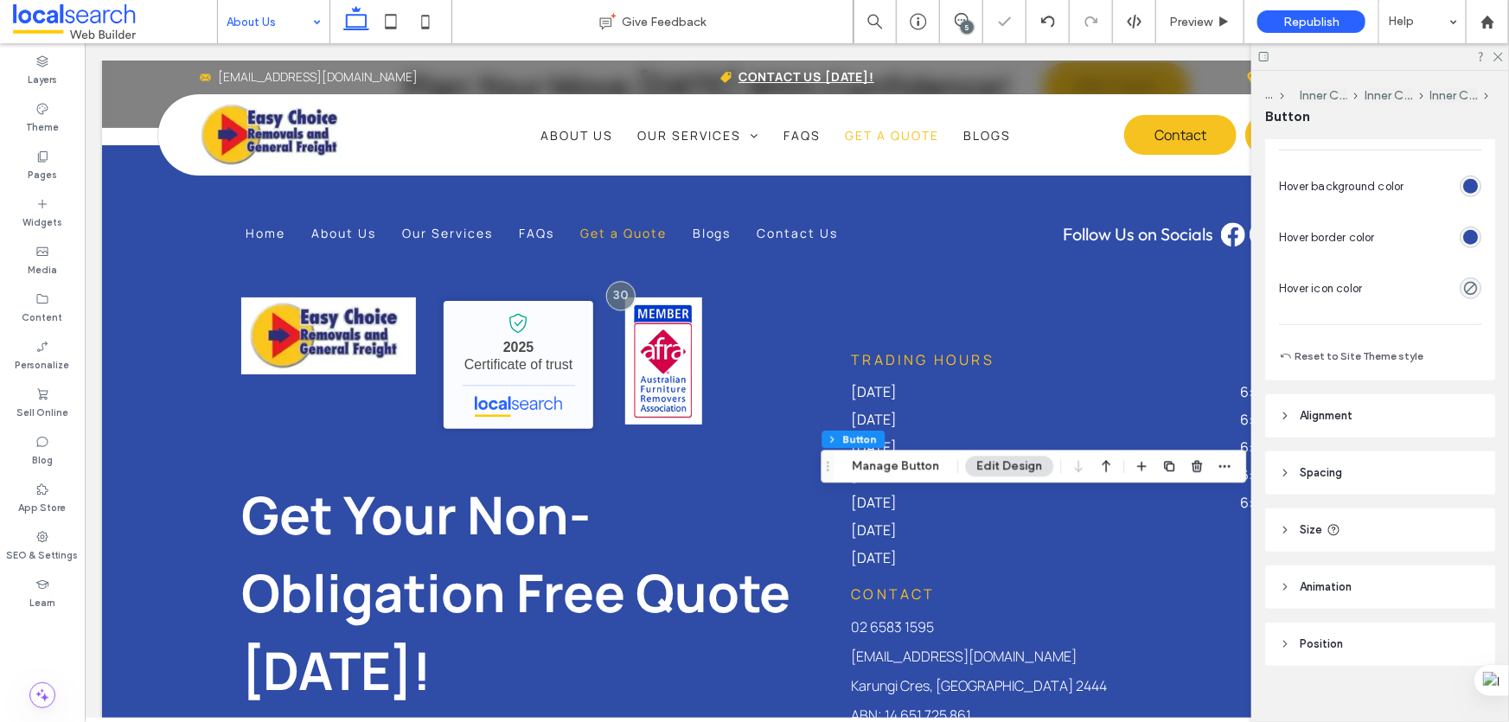
scroll to position [707, 0]
click at [1467, 231] on div "rgb(47, 76, 167)" at bounding box center [1470, 234] width 15 height 15
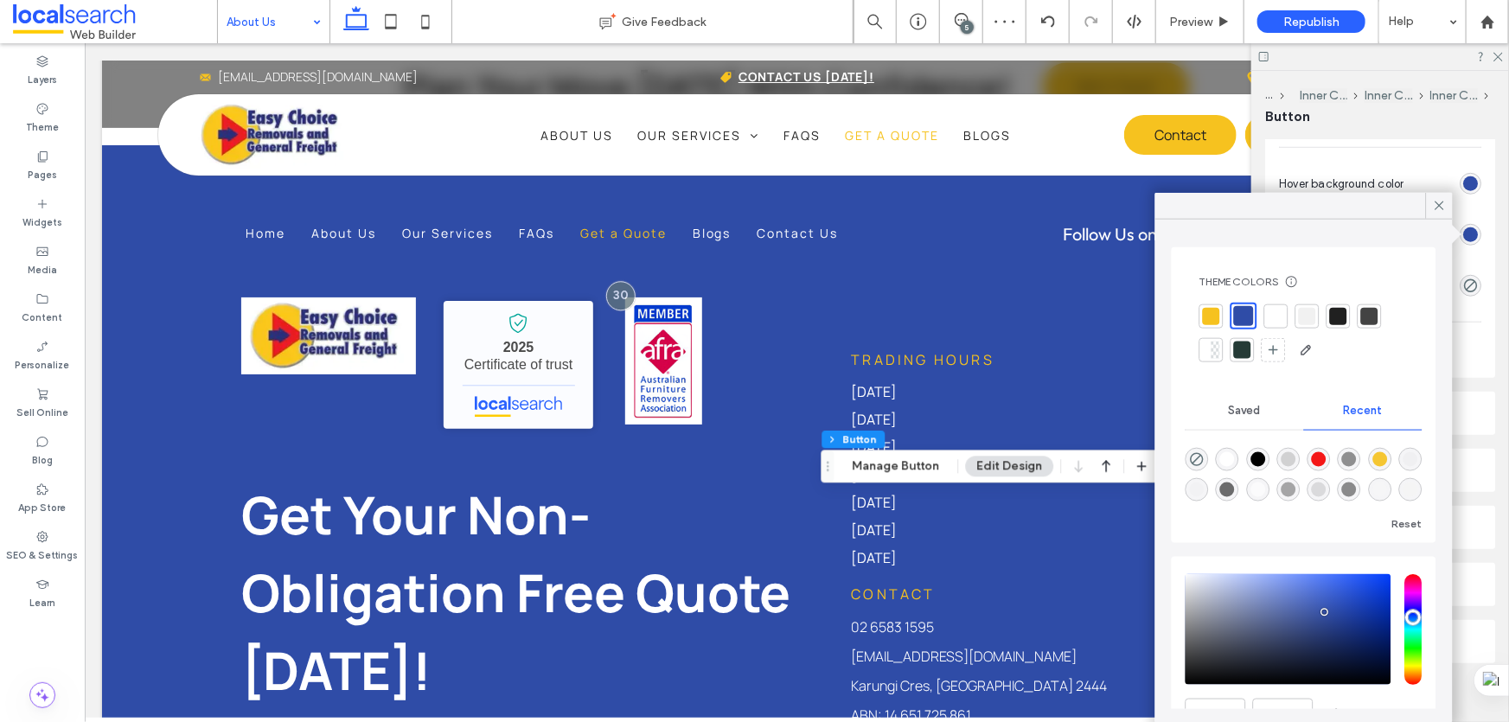
click at [1206, 320] on div at bounding box center [1211, 315] width 17 height 17
type input "*"
click at [1430, 208] on div at bounding box center [1439, 206] width 27 height 26
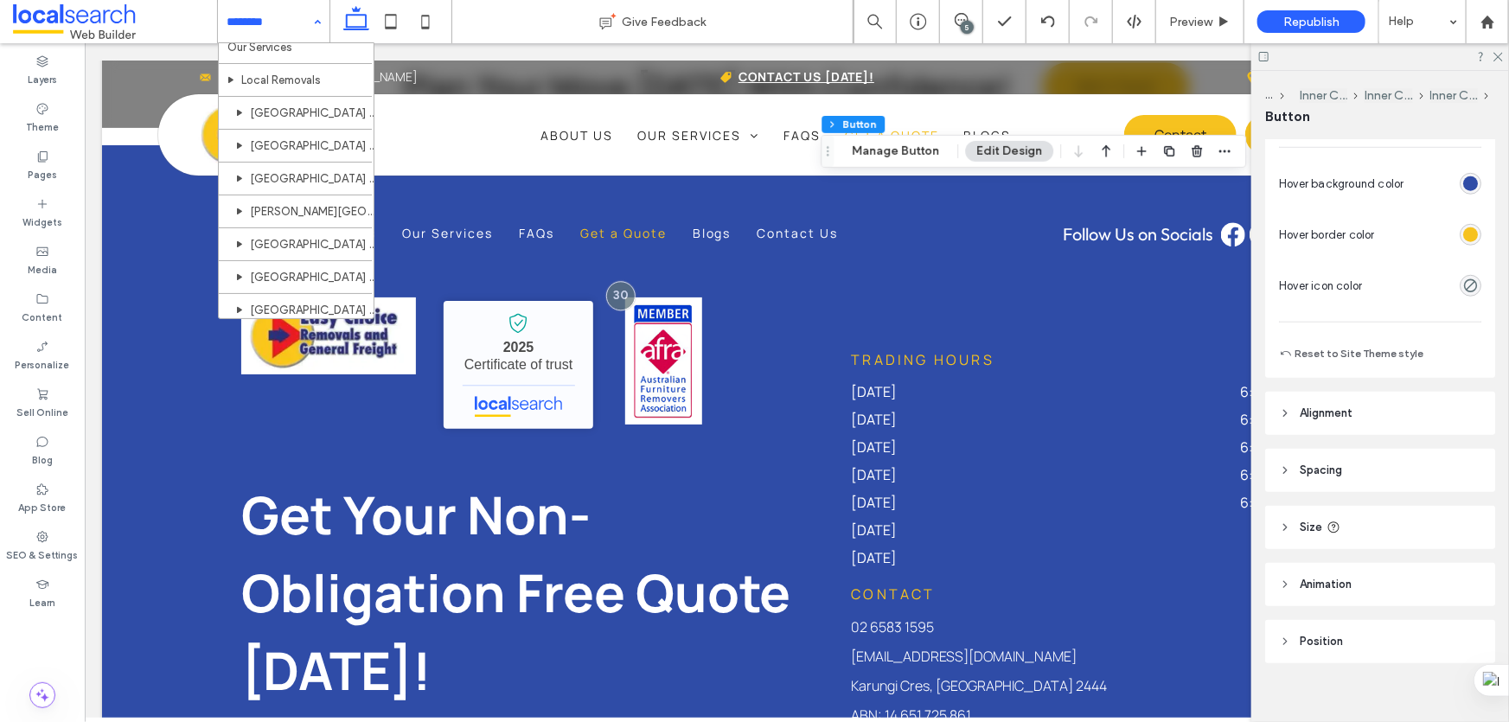
scroll to position [0, 0]
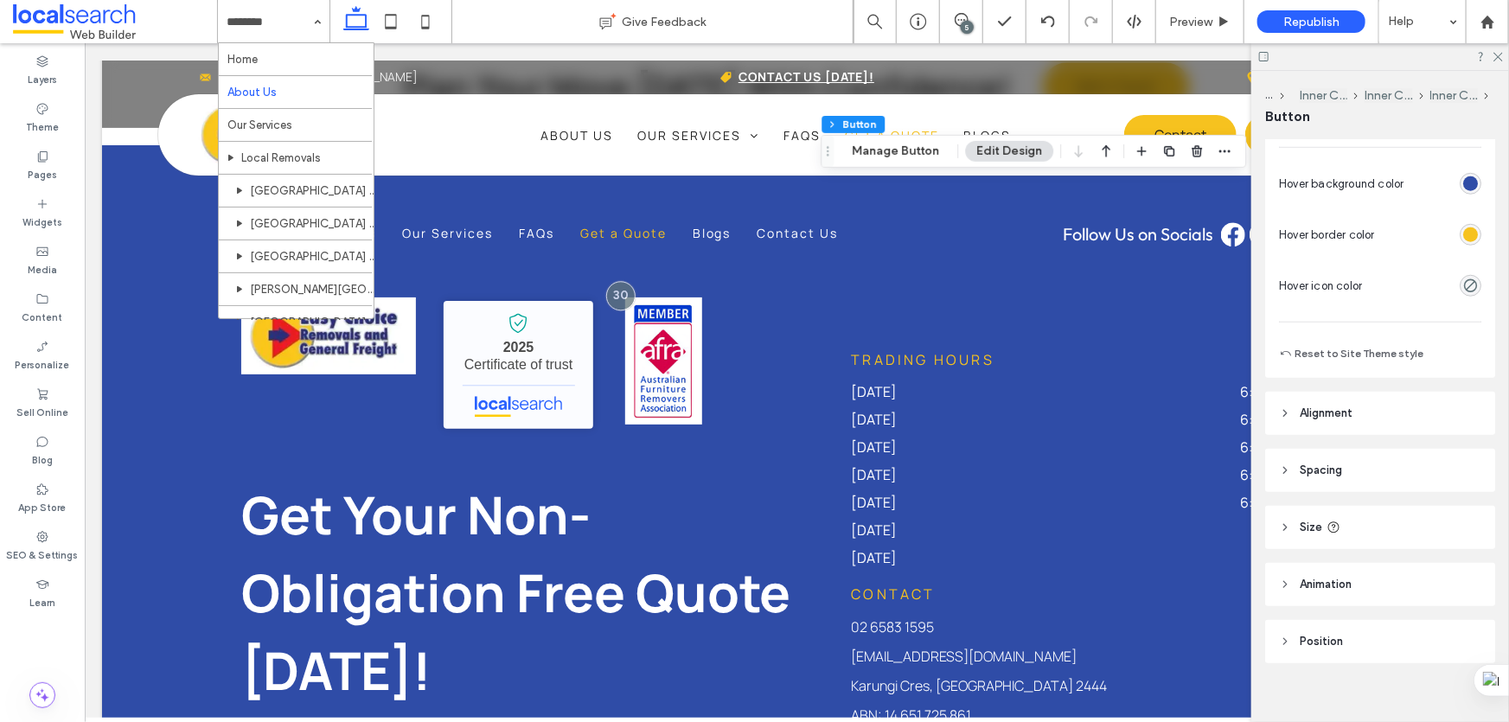
drag, startPoint x: 281, startPoint y: 128, endPoint x: 278, endPoint y: 138, distance: 10.7
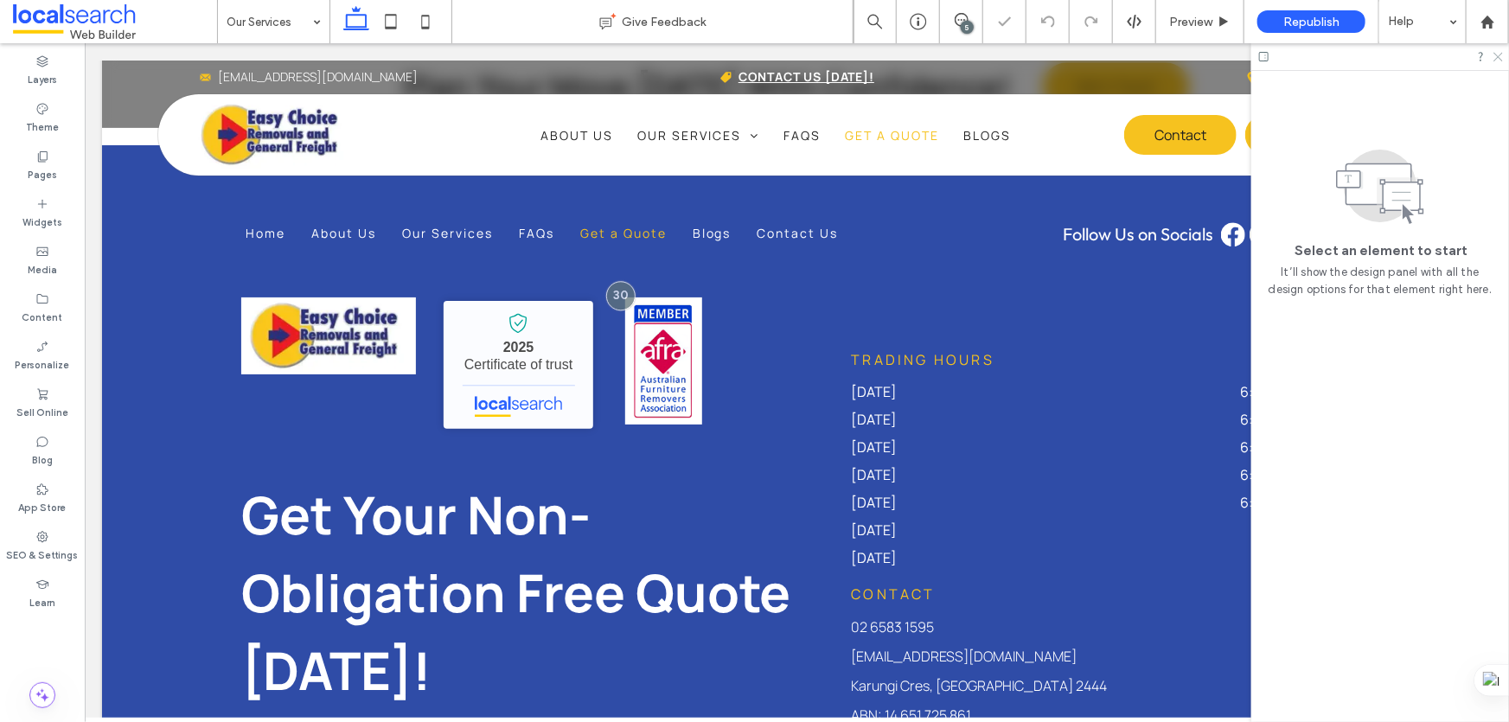
click at [1501, 54] on use at bounding box center [1499, 58] width 10 height 10
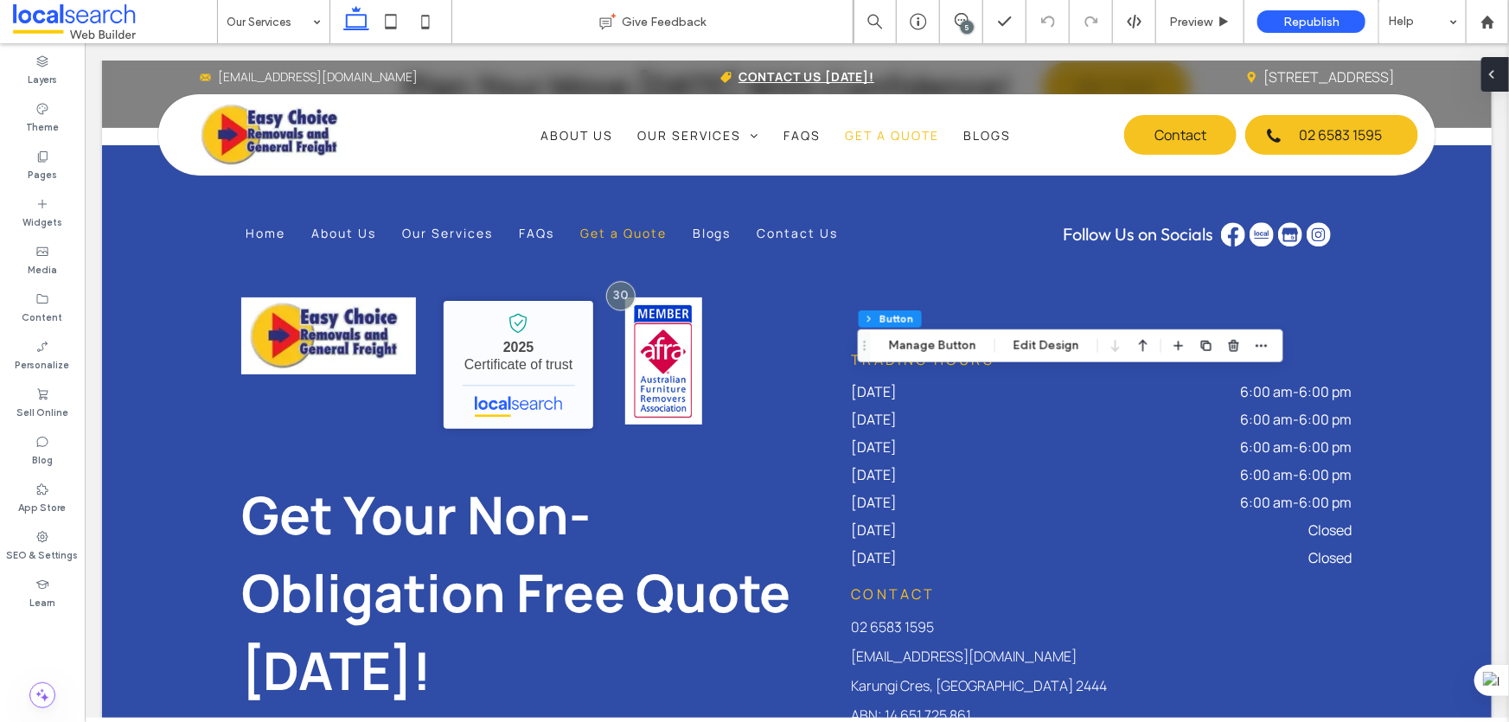
type input "**"
click at [1037, 341] on button "Edit Design" at bounding box center [1046, 346] width 88 height 21
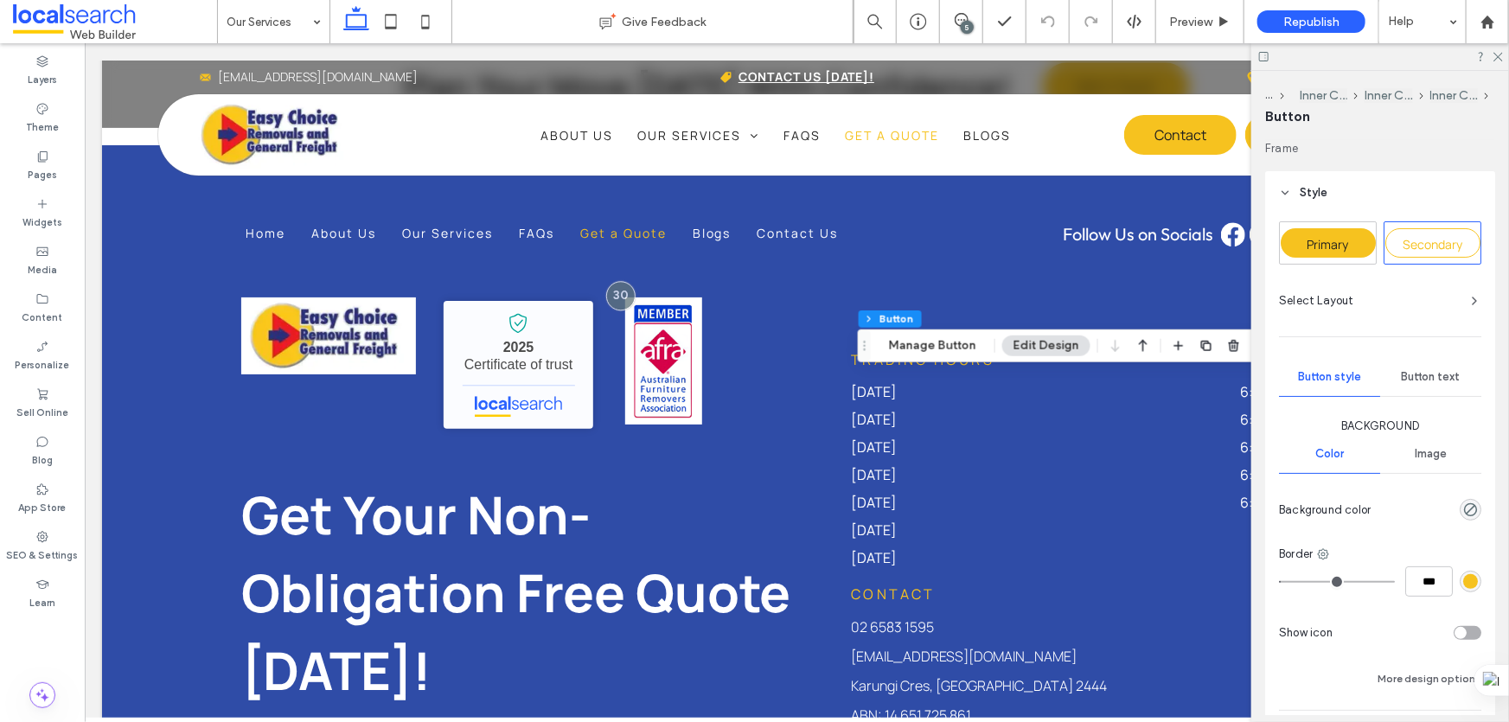
click at [1341, 243] on span "Primary" at bounding box center [1329, 244] width 42 height 16
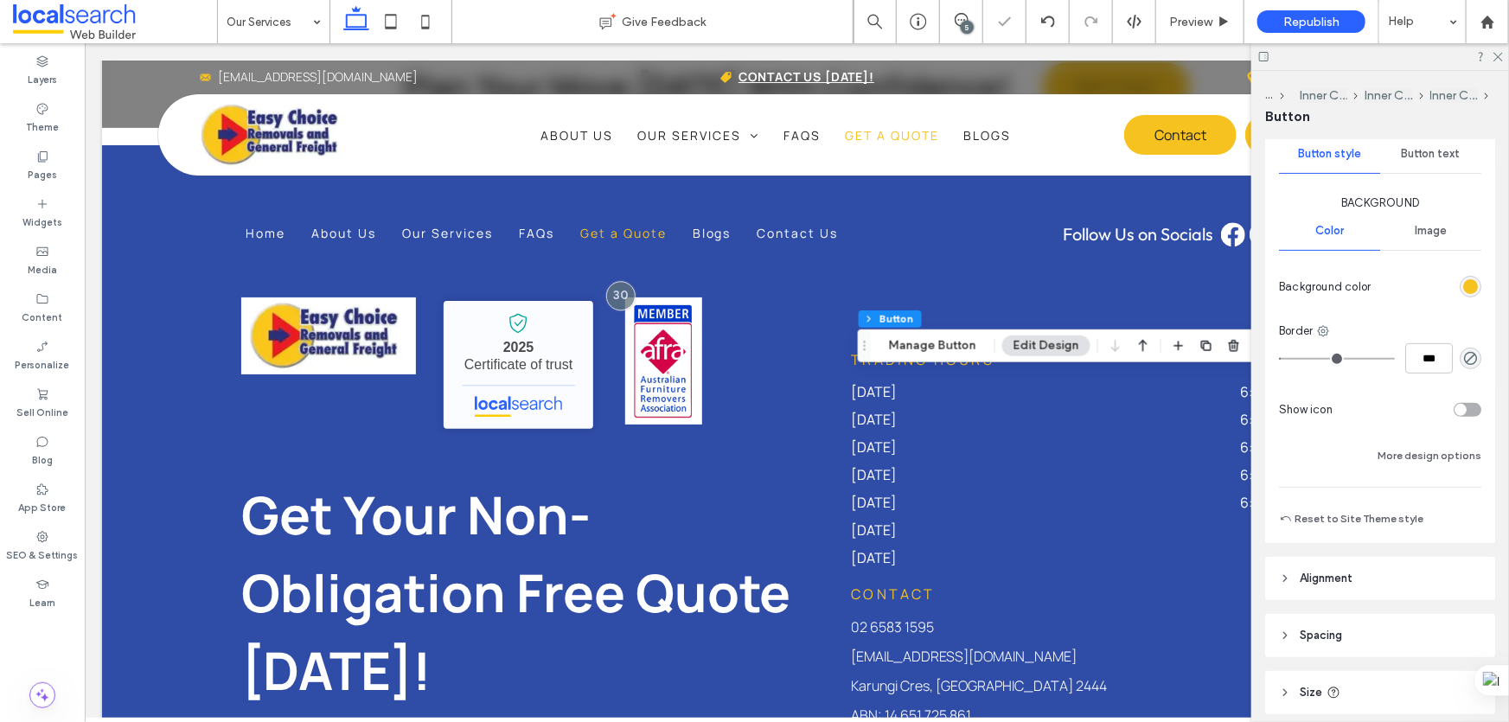
scroll to position [235, 0]
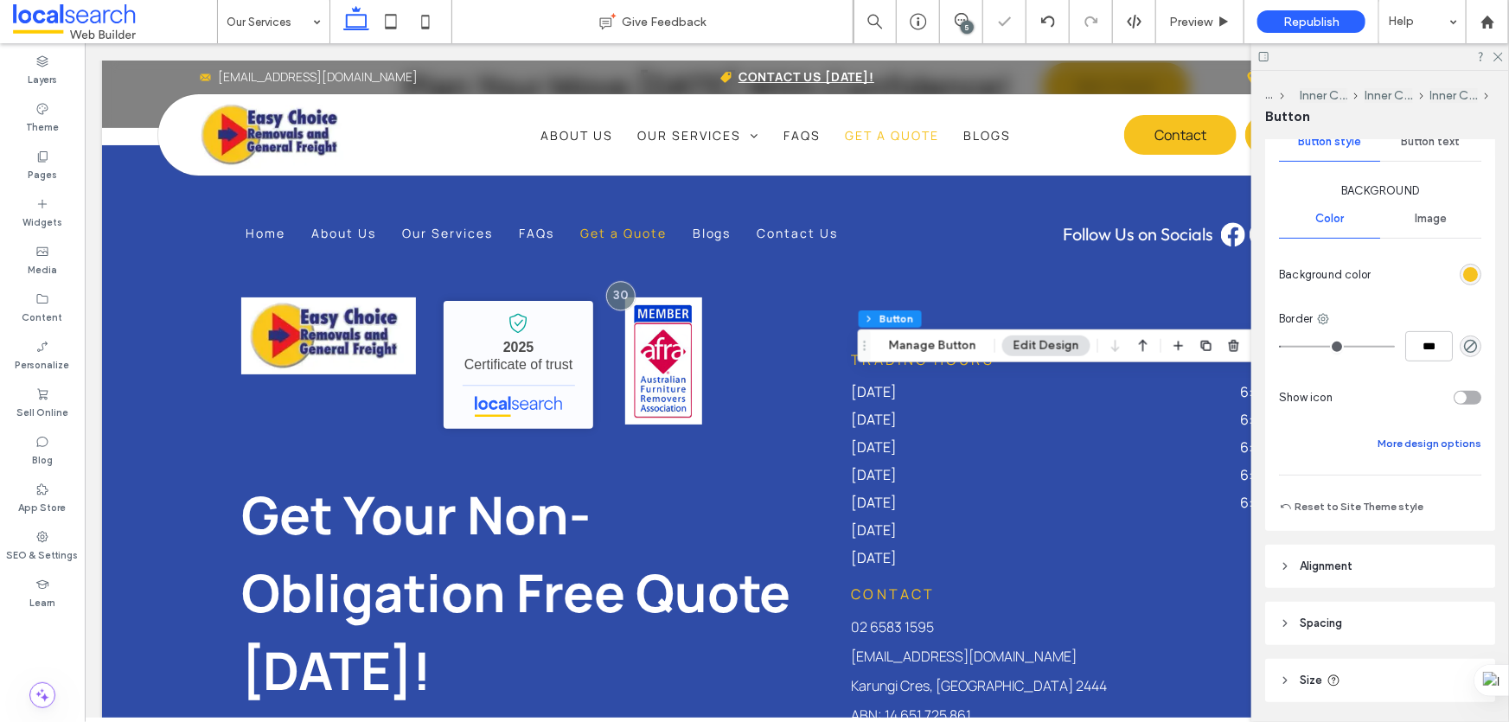
click at [1418, 436] on button "More design options" at bounding box center [1430, 443] width 104 height 21
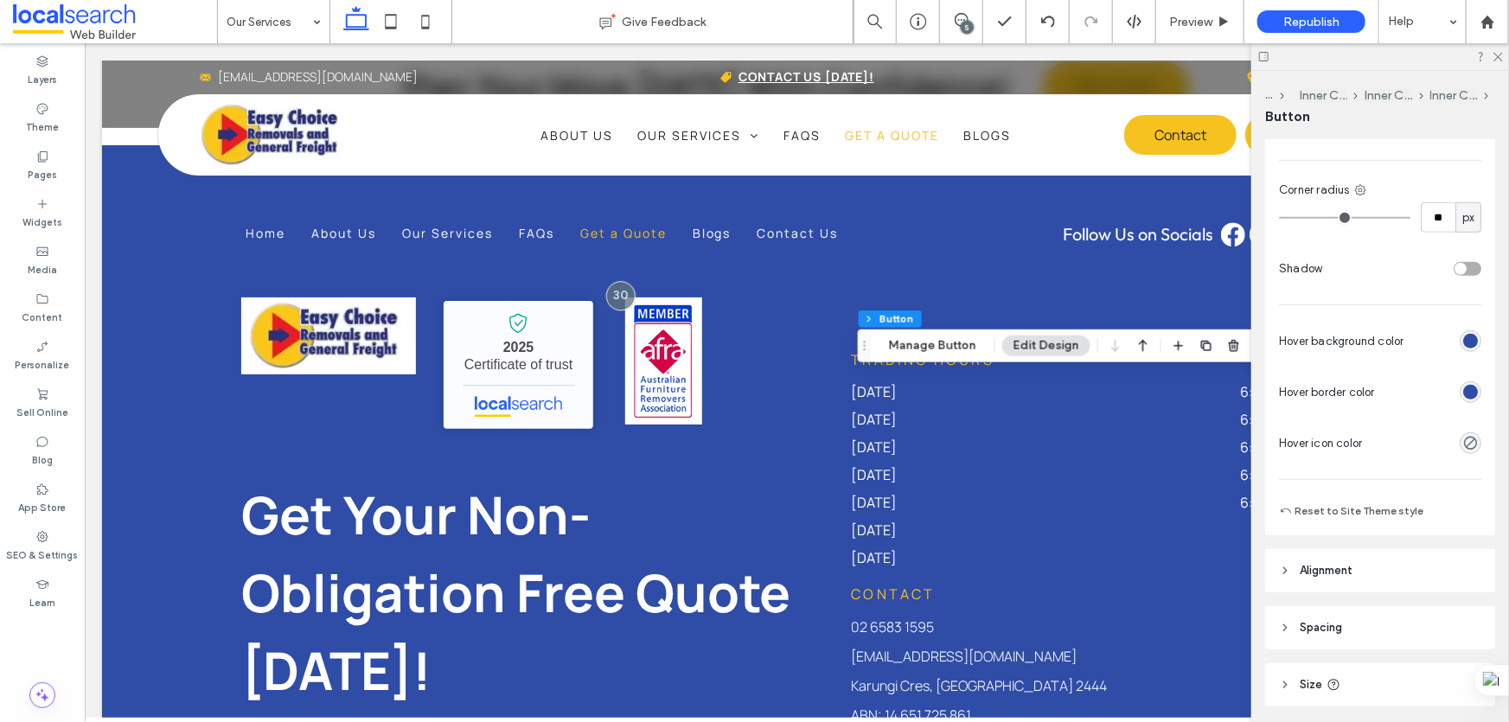
click at [1466, 387] on div "rgb(47, 76, 167)" at bounding box center [1470, 392] width 15 height 15
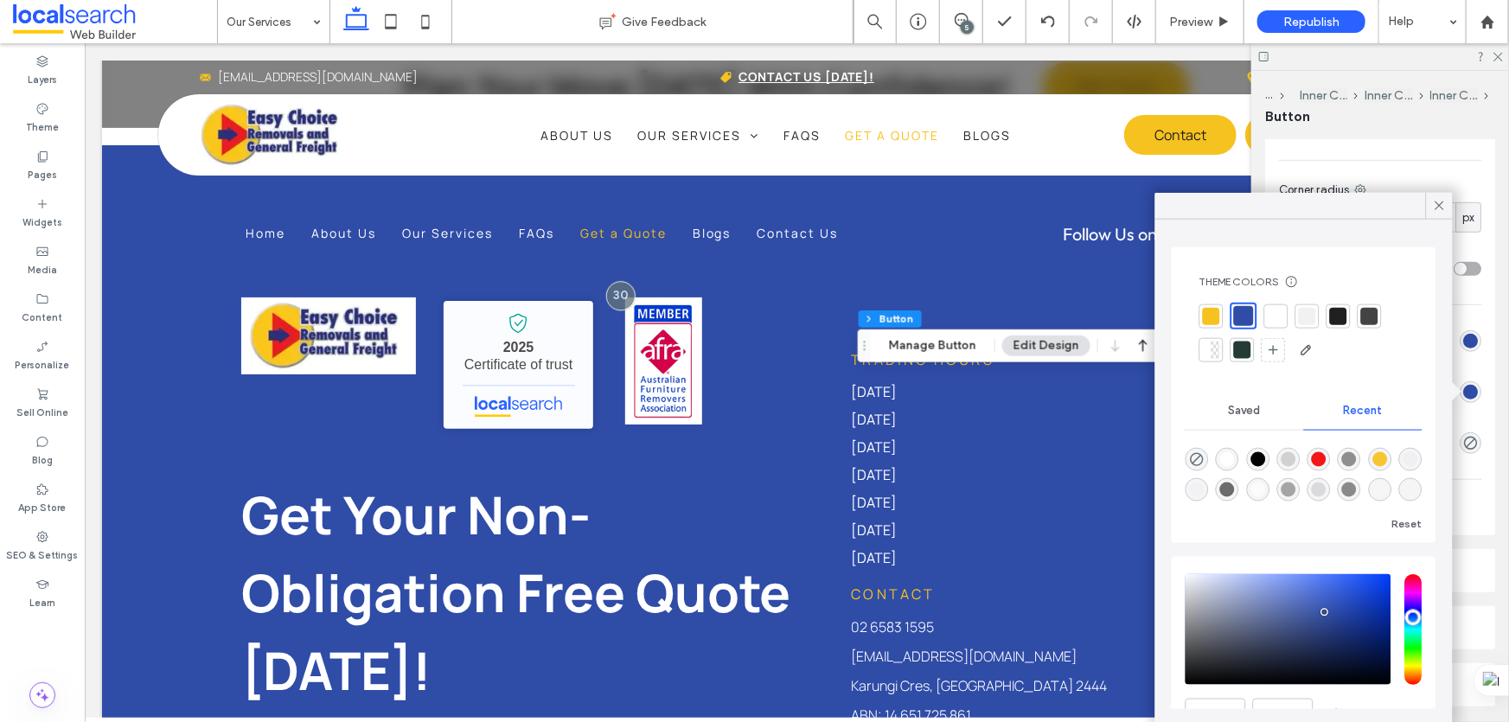
click at [1216, 309] on div at bounding box center [1211, 315] width 17 height 17
type input "*"
click at [1441, 205] on icon at bounding box center [1440, 206] width 16 height 16
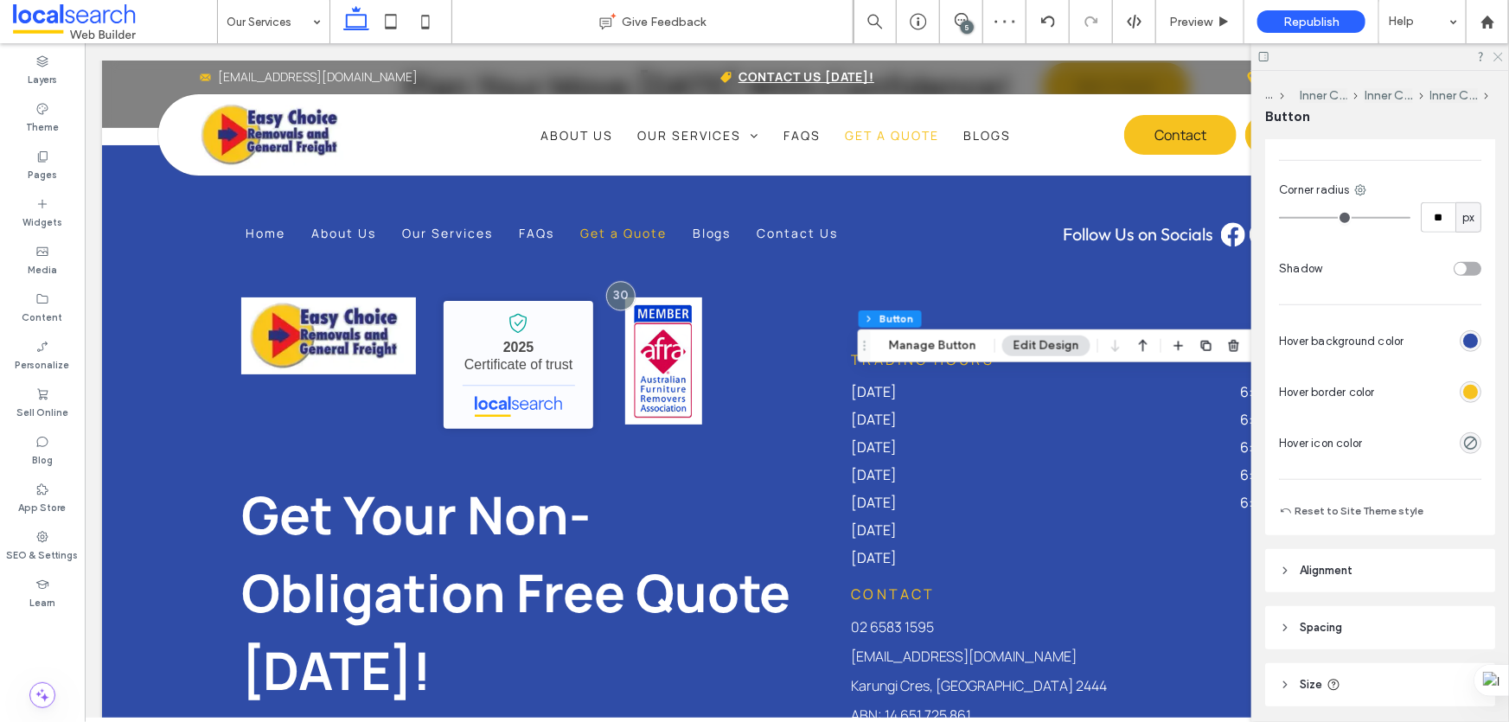
click at [1495, 53] on icon at bounding box center [1497, 55] width 11 height 11
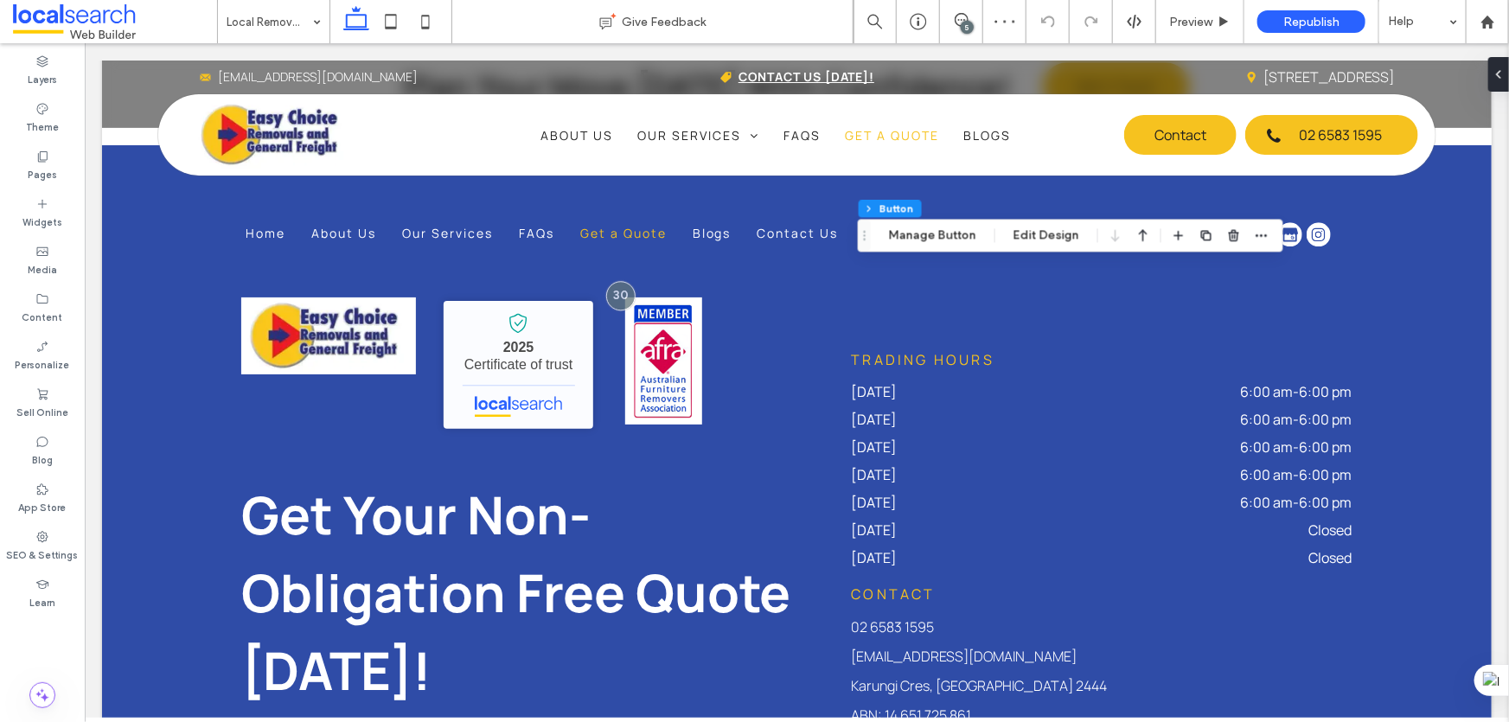
type input "**"
click at [1049, 239] on button "Edit Design" at bounding box center [1046, 235] width 88 height 21
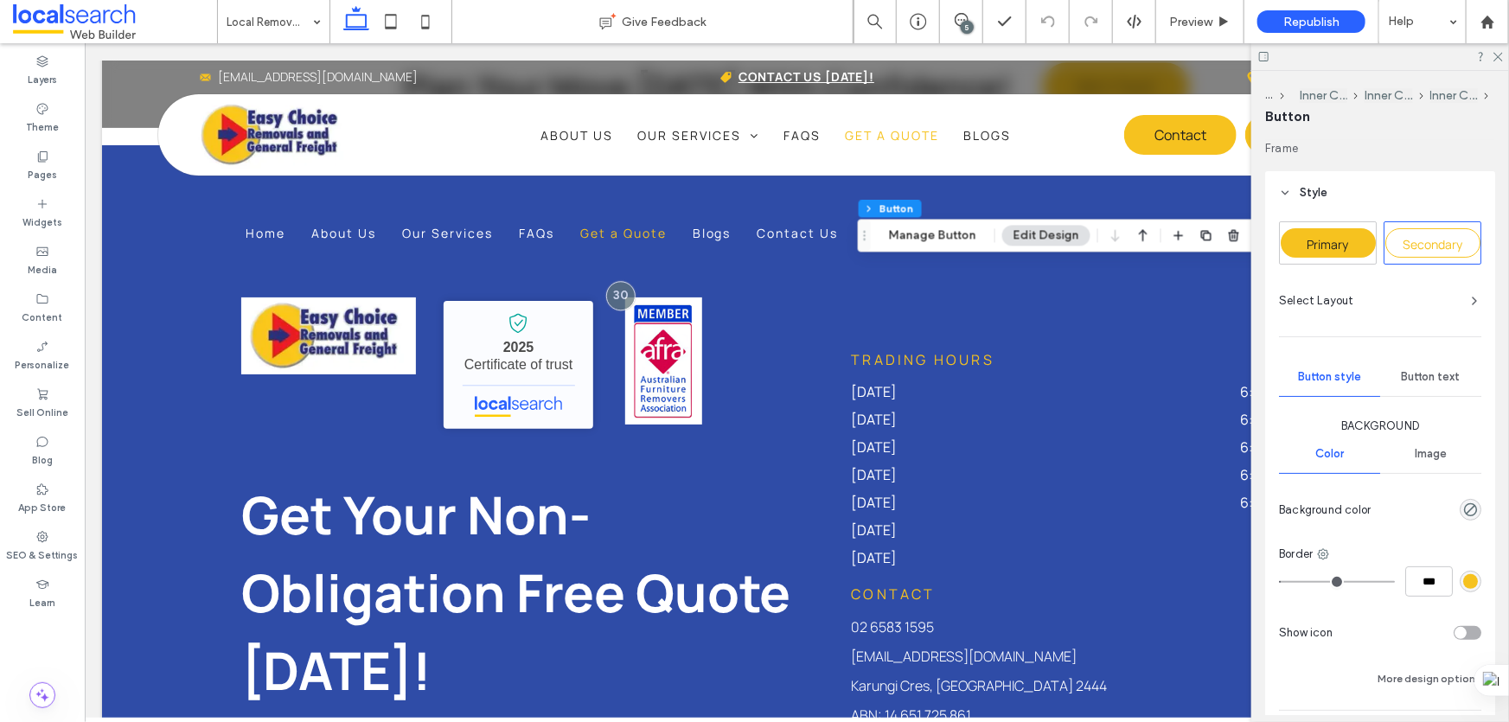
click at [1332, 245] on span "Primary" at bounding box center [1329, 244] width 42 height 16
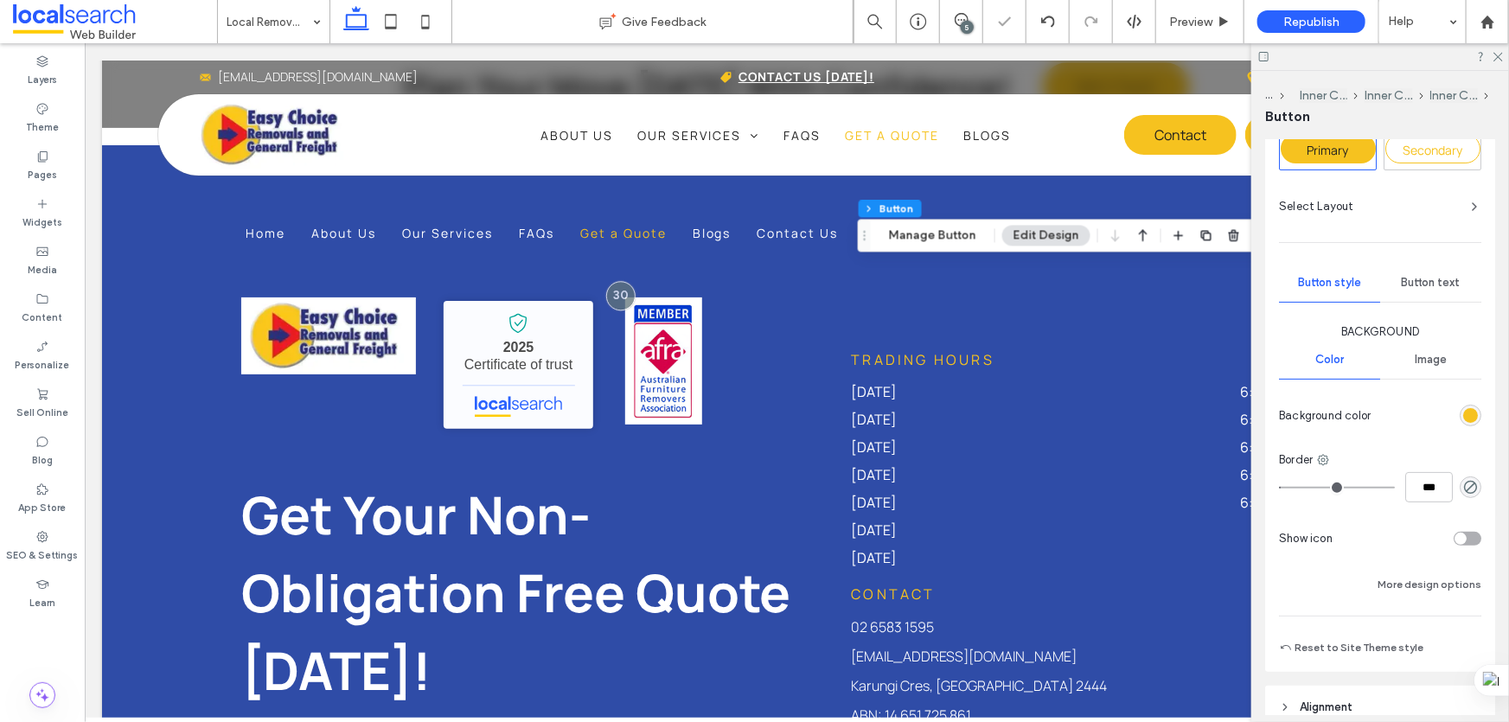
scroll to position [235, 0]
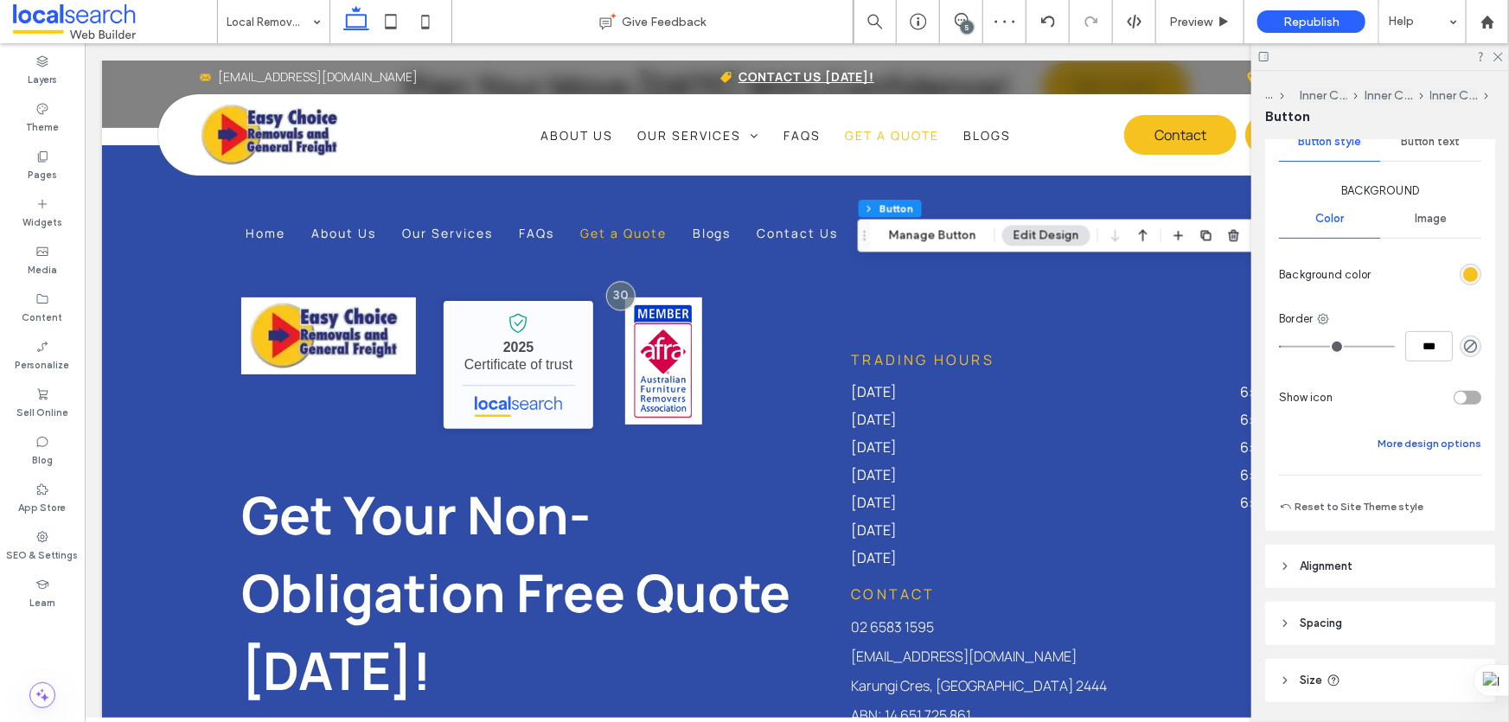
click at [1415, 436] on button "More design options" at bounding box center [1430, 443] width 104 height 21
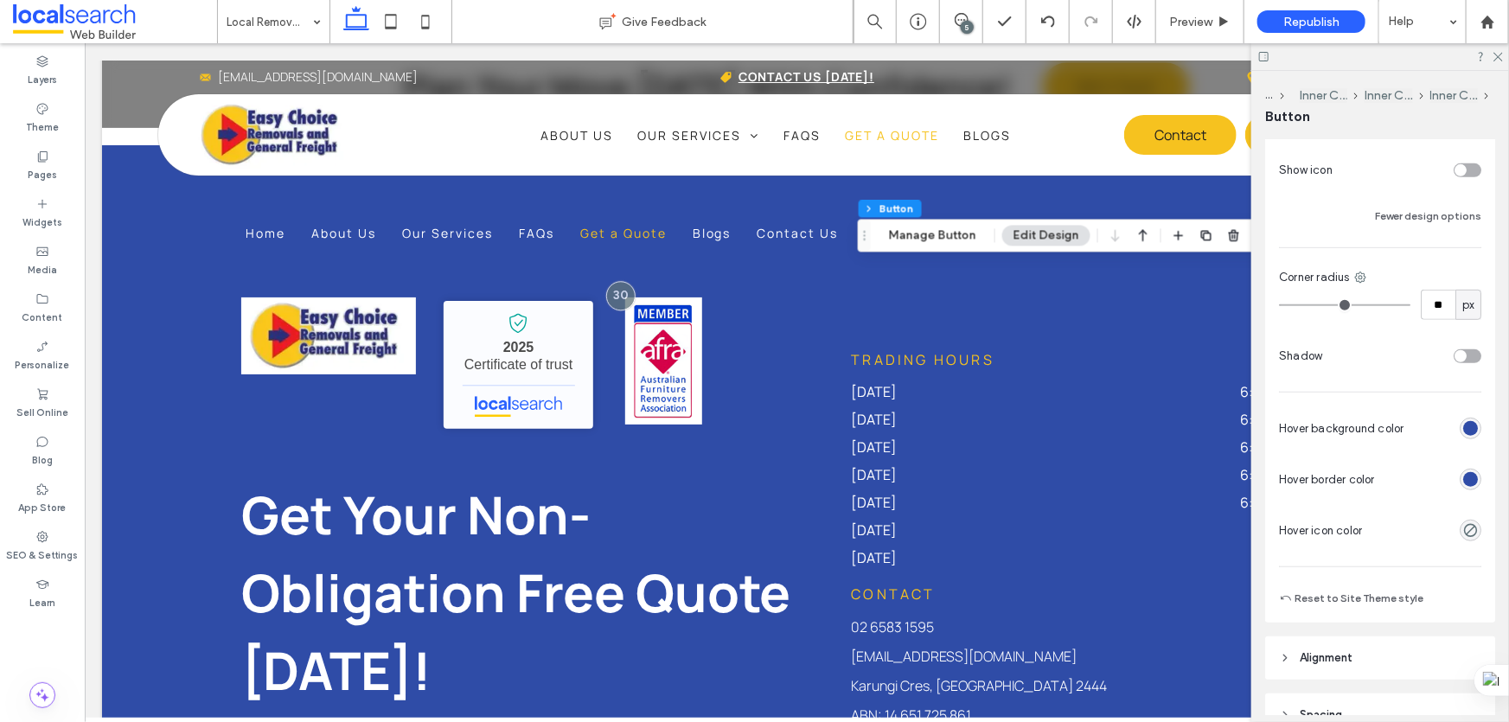
scroll to position [471, 0]
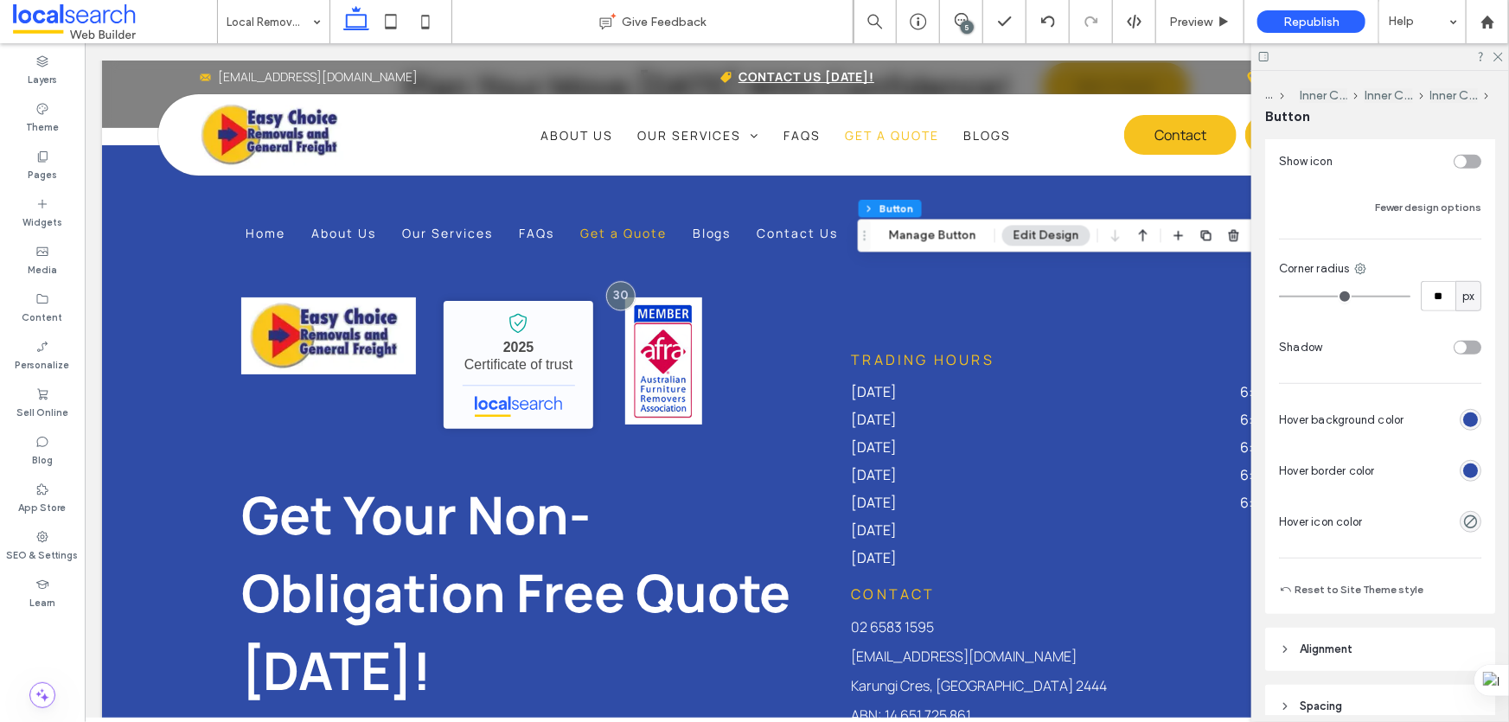
click at [1463, 468] on div "rgb(47, 76, 167)" at bounding box center [1470, 471] width 15 height 15
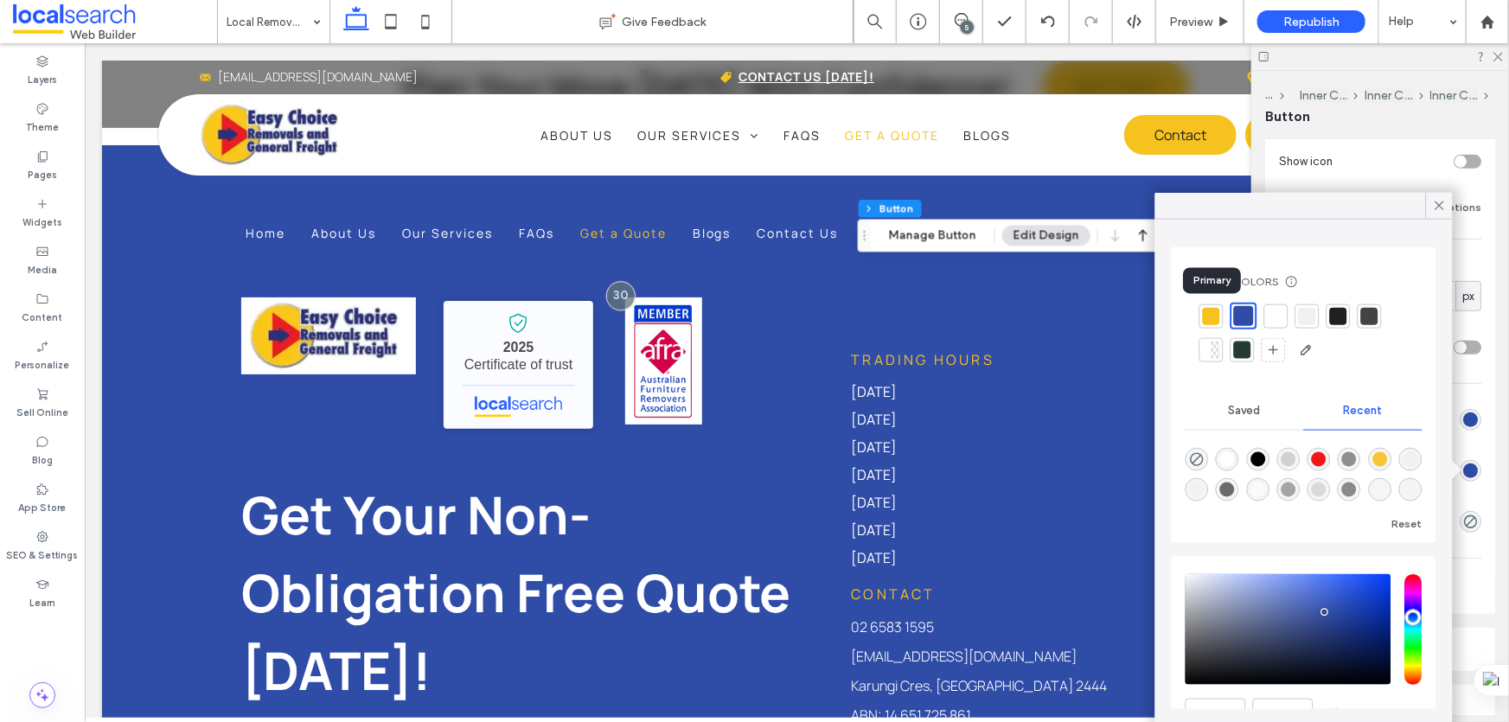
click at [1202, 311] on div at bounding box center [1212, 316] width 24 height 24
type input "*"
click at [1441, 206] on icon at bounding box center [1440, 206] width 16 height 16
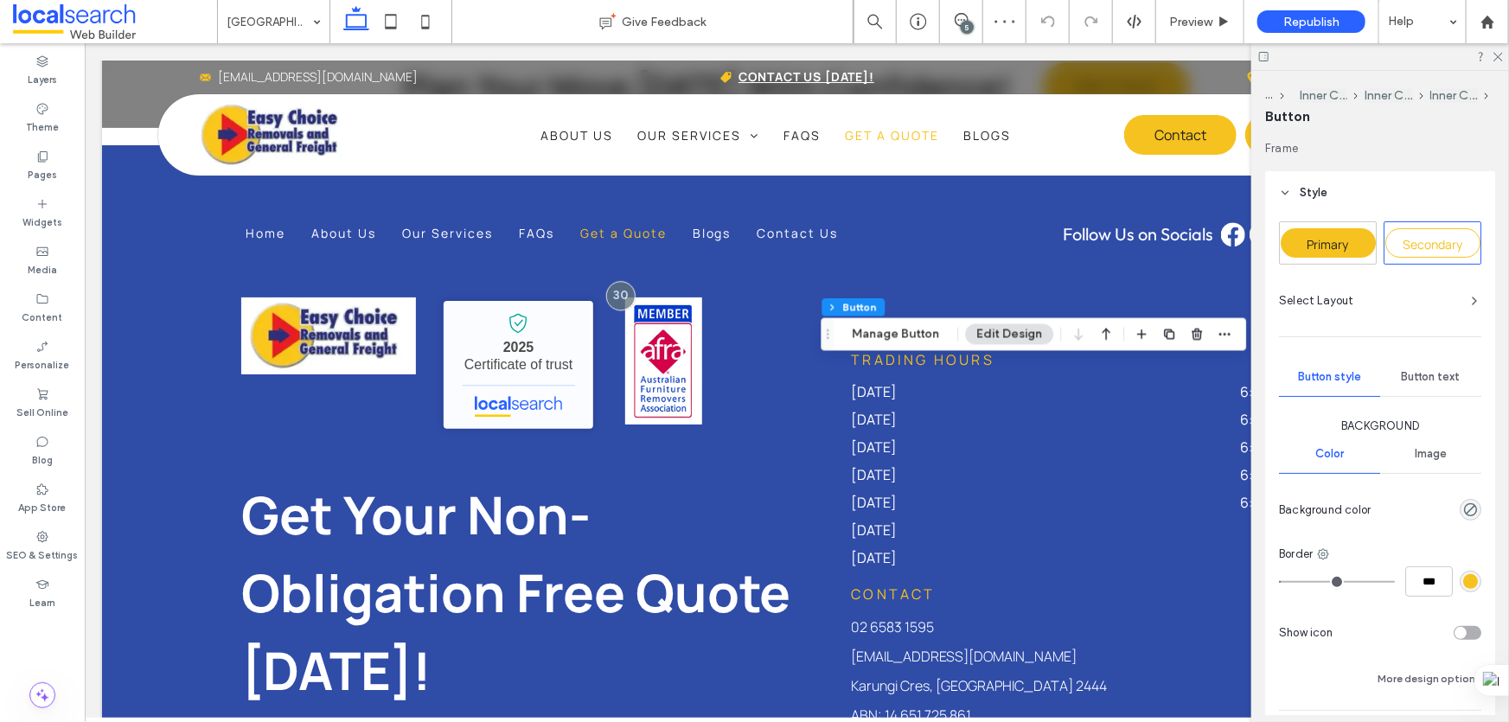
type input "**"
click at [1320, 248] on span "Primary" at bounding box center [1329, 244] width 42 height 16
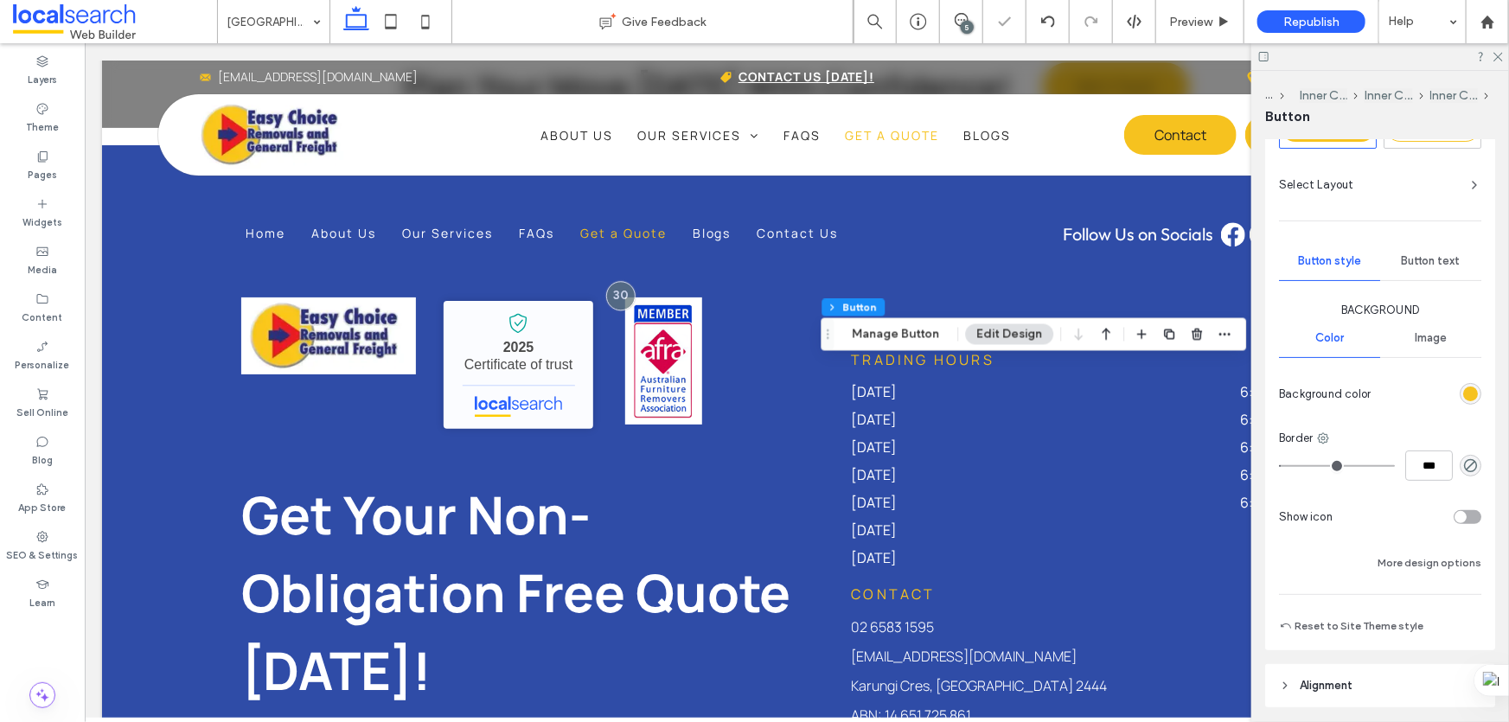
scroll to position [314, 0]
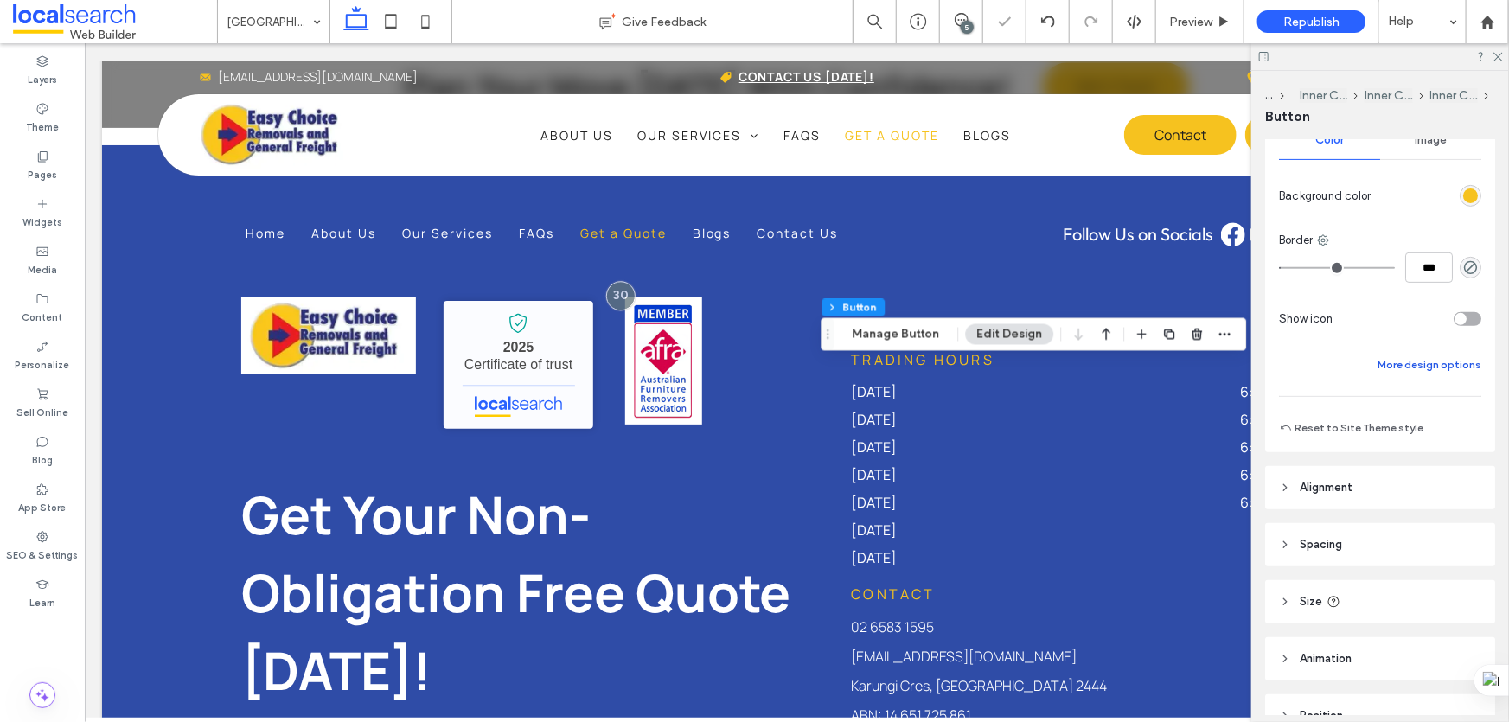
click at [1436, 356] on button "More design options" at bounding box center [1430, 365] width 104 height 21
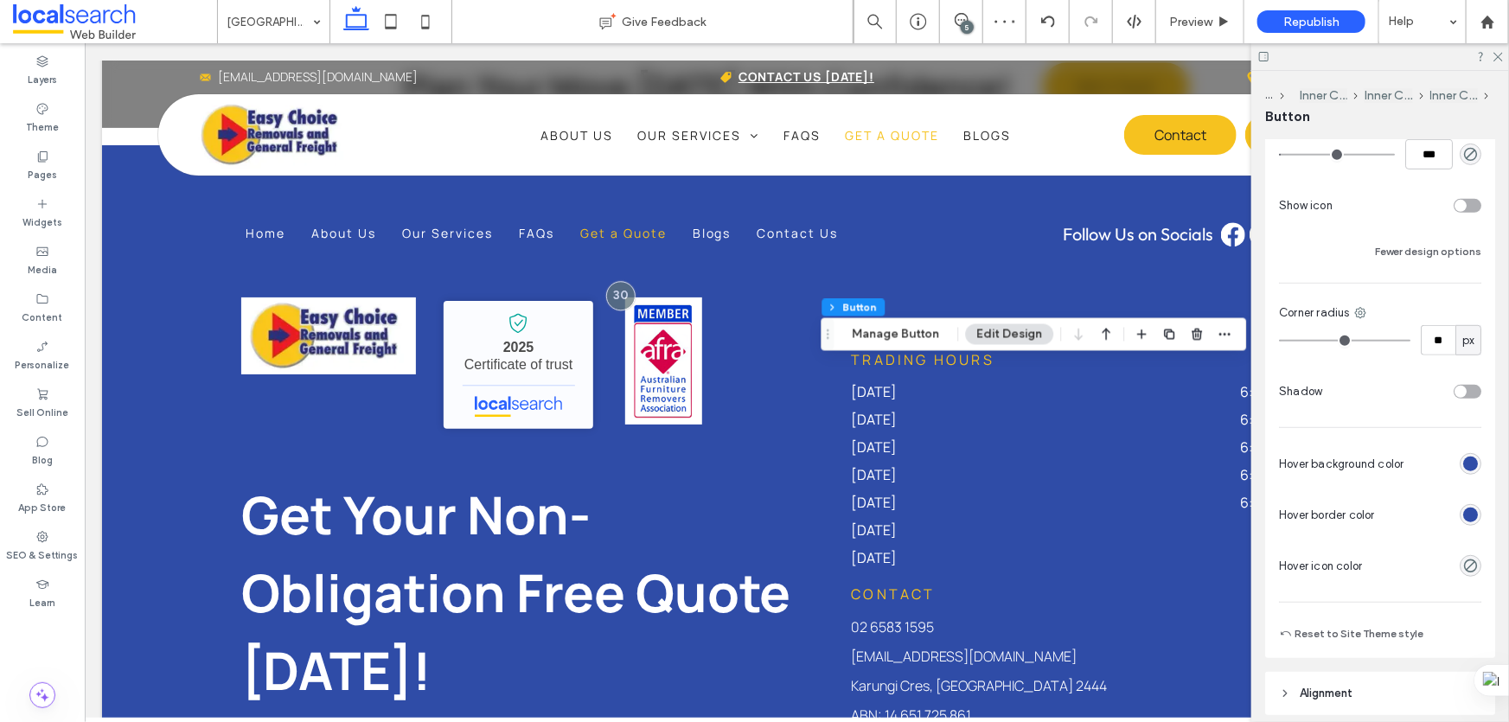
scroll to position [550, 0]
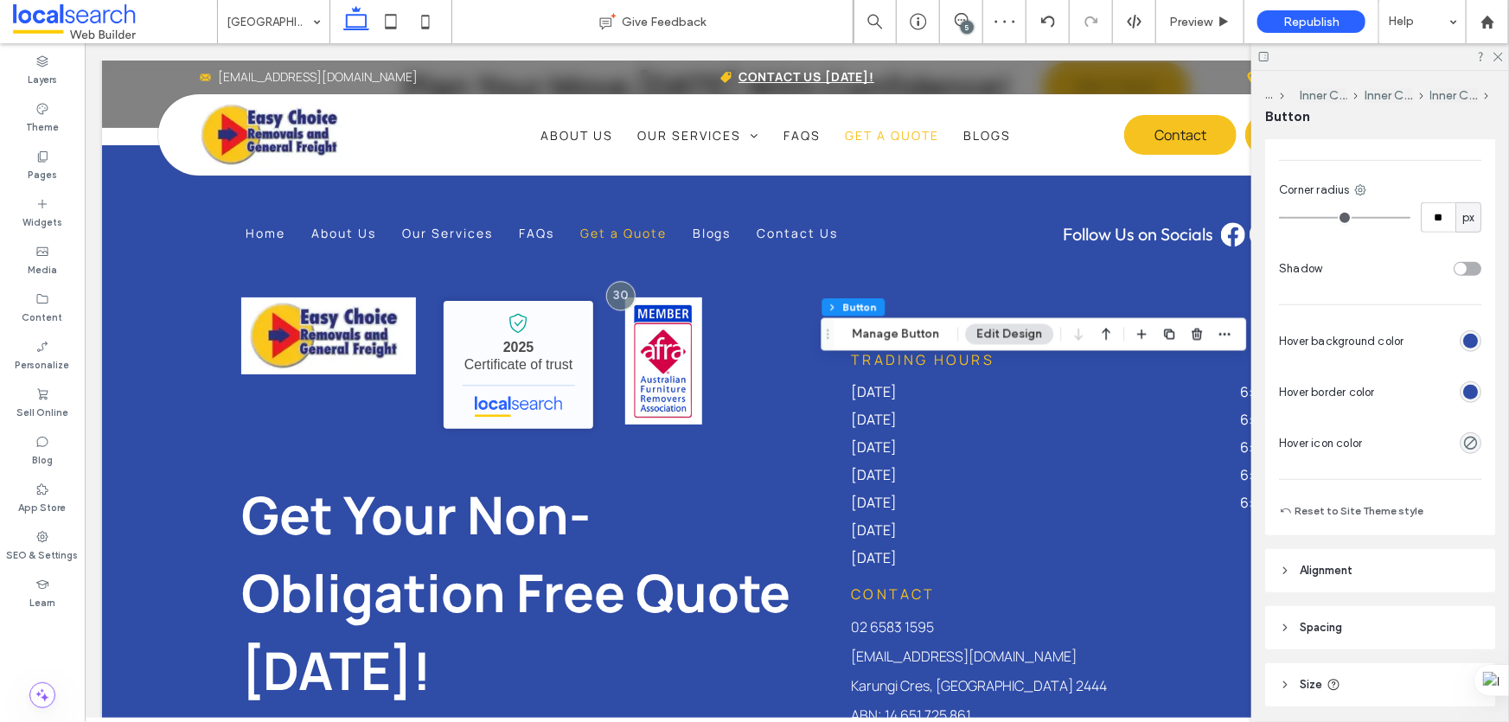
click at [1463, 397] on div "rgb(47, 76, 167)" at bounding box center [1470, 392] width 15 height 15
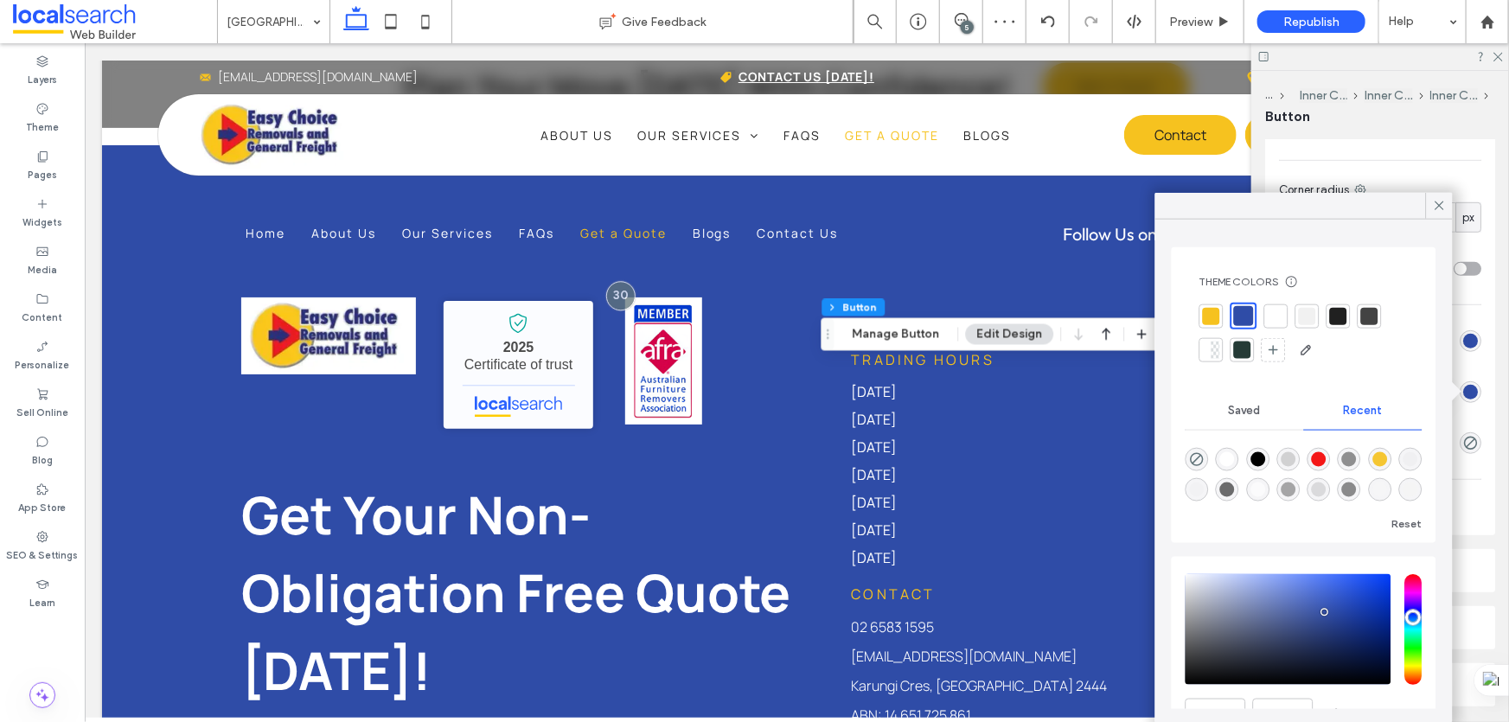
click at [1211, 320] on div at bounding box center [1211, 315] width 17 height 17
type input "*"
click at [1440, 207] on icon at bounding box center [1440, 206] width 16 height 16
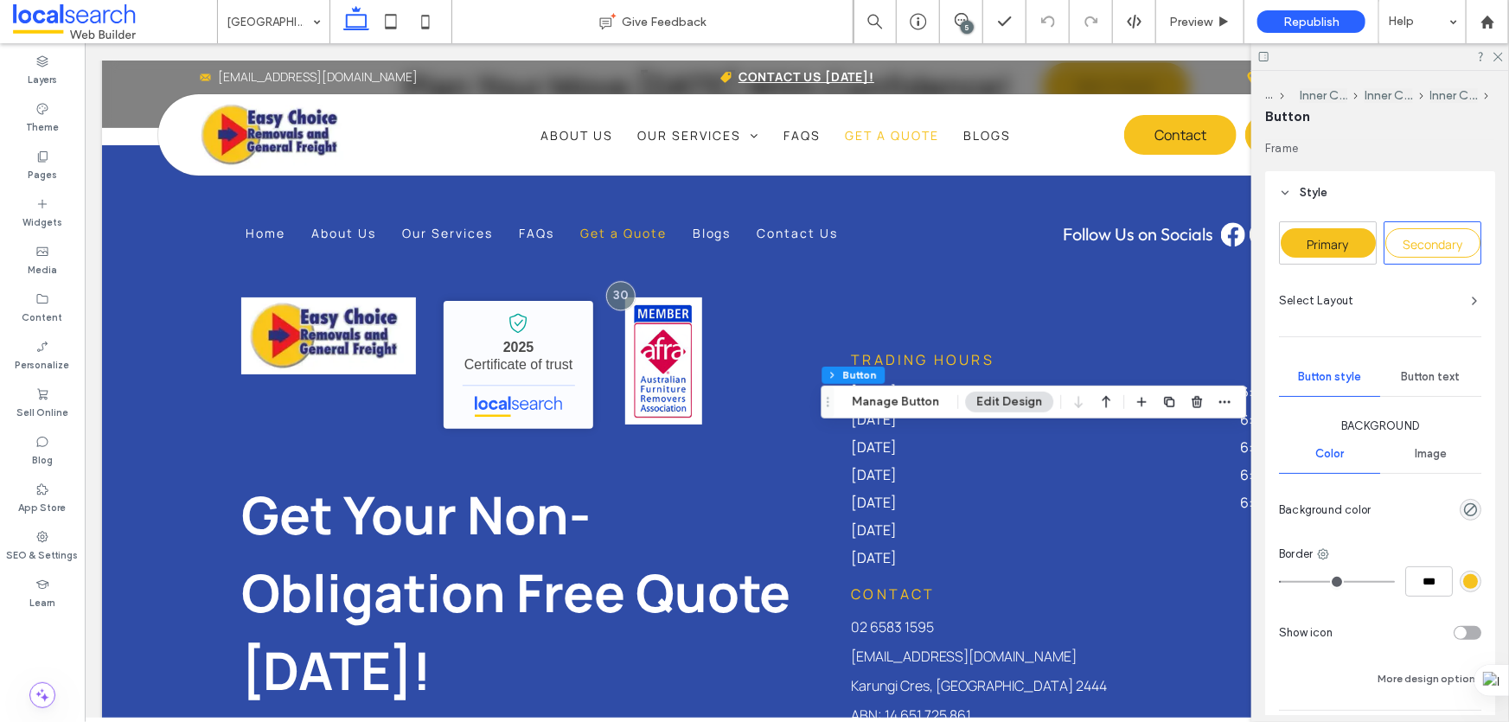
click at [1358, 266] on div "Primary Secondary Select Layout Button style Button text Background Color Image…" at bounding box center [1380, 486] width 202 height 531
click at [1356, 259] on div "Primary" at bounding box center [1328, 243] width 96 height 42
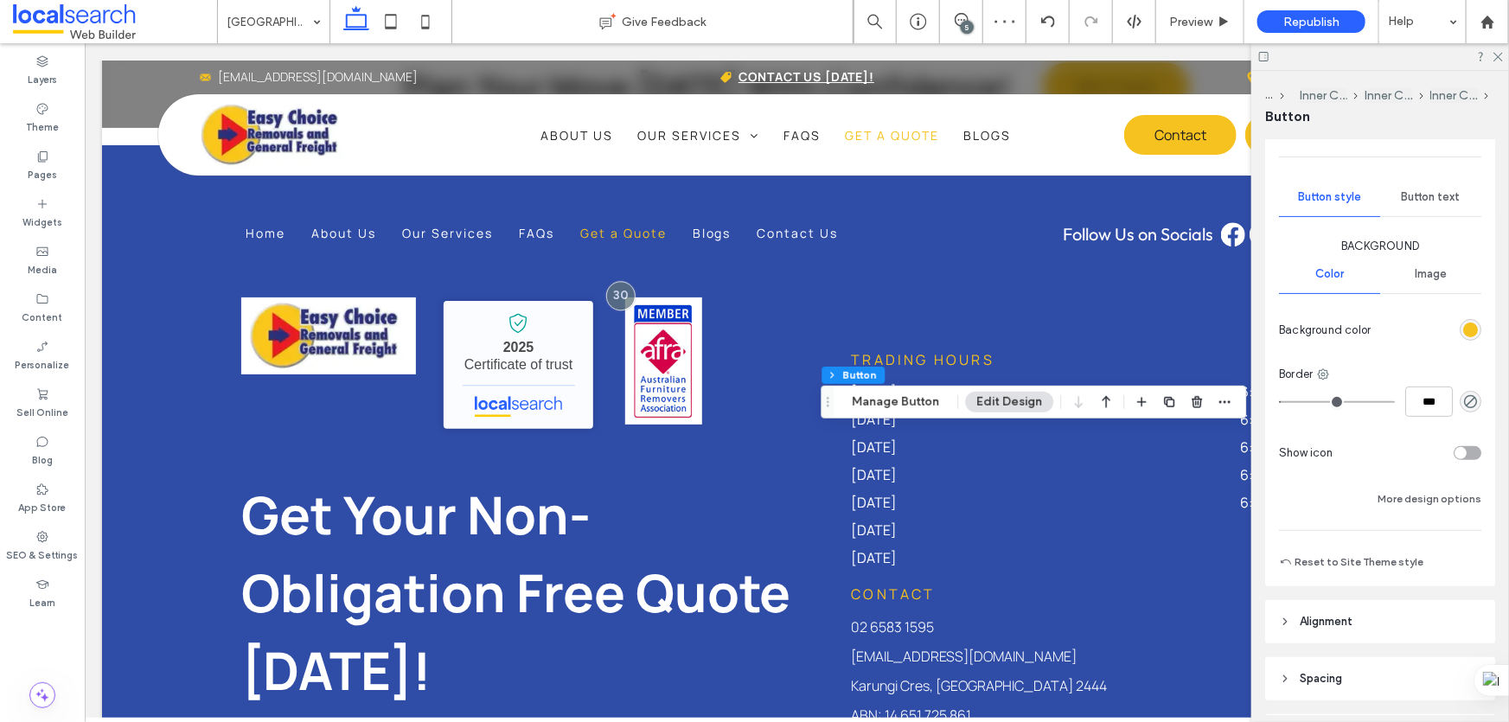
scroll to position [235, 0]
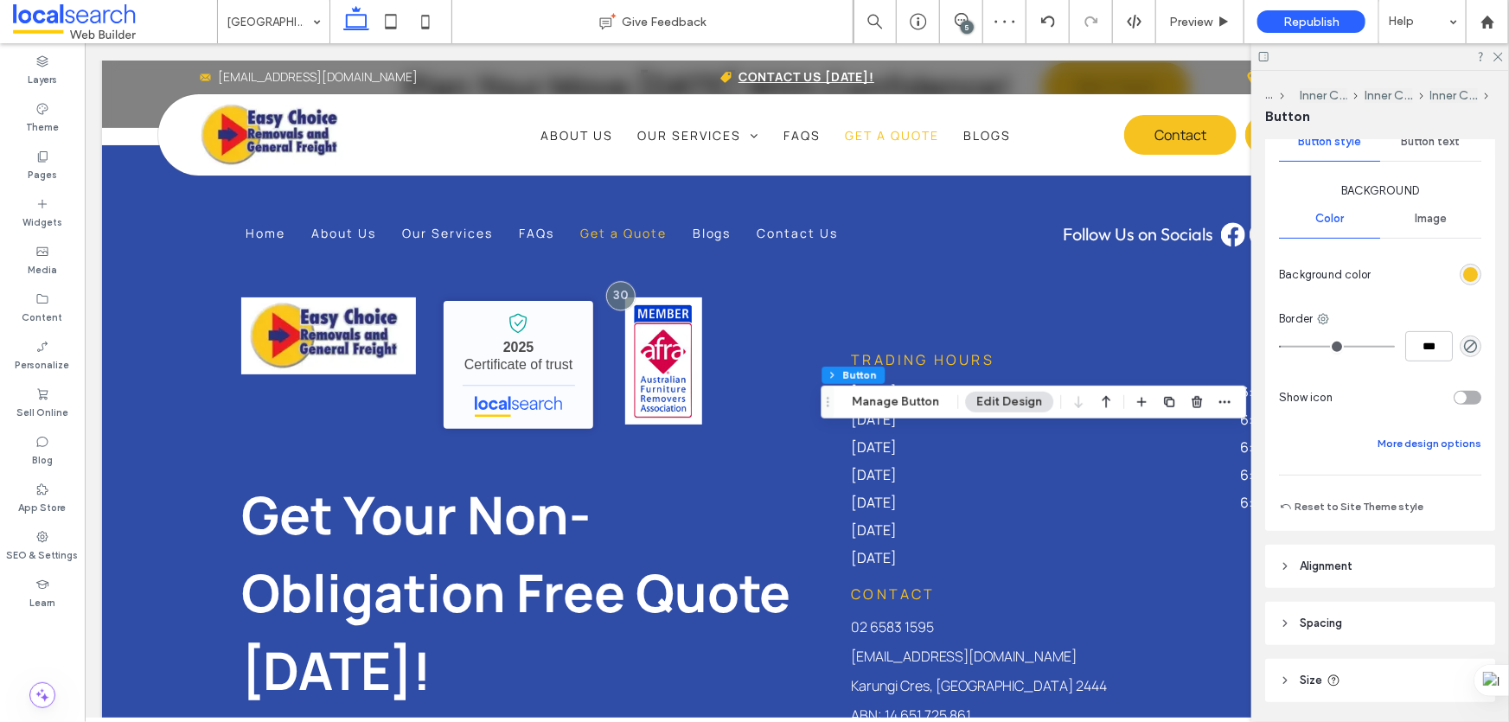
click at [1429, 447] on button "More design options" at bounding box center [1430, 443] width 104 height 21
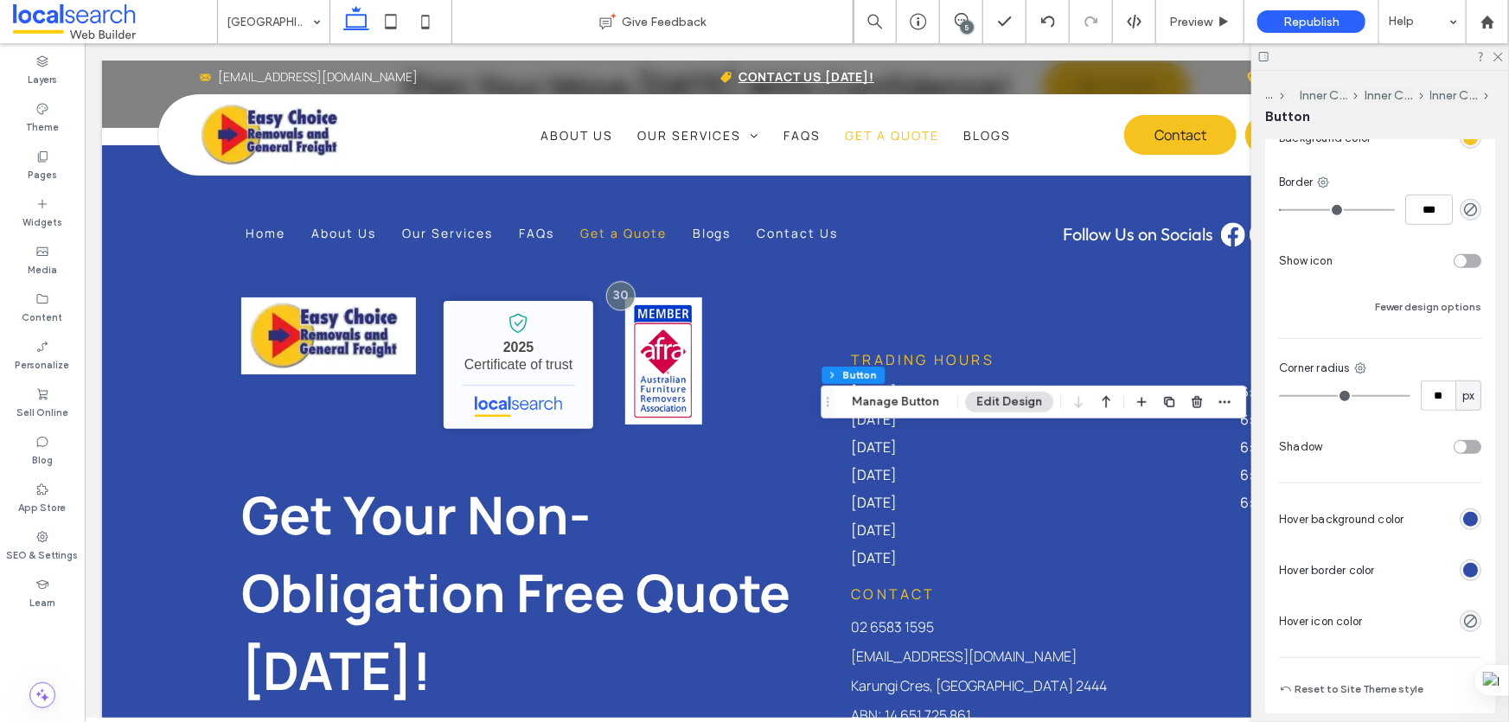
scroll to position [471, 0]
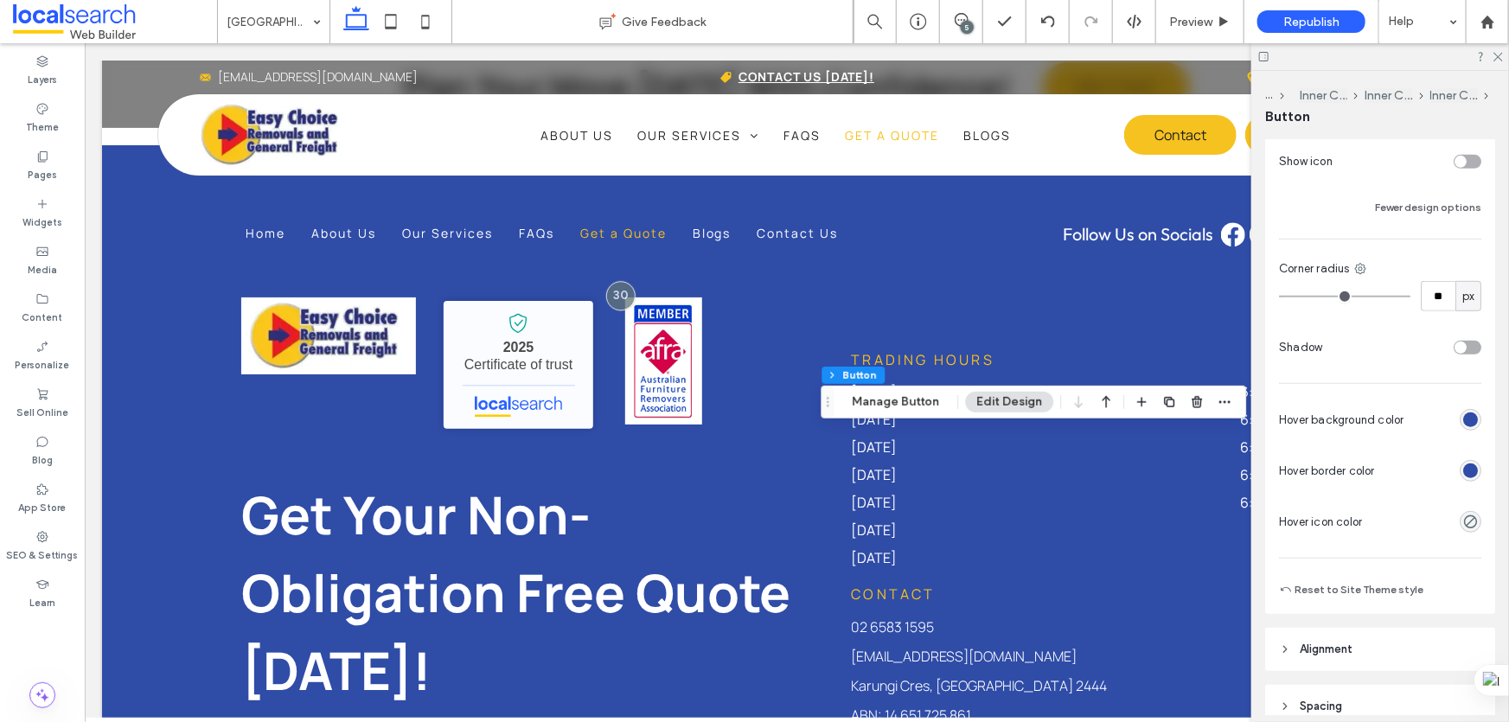
click at [1463, 473] on div "rgb(47, 76, 167)" at bounding box center [1470, 471] width 15 height 15
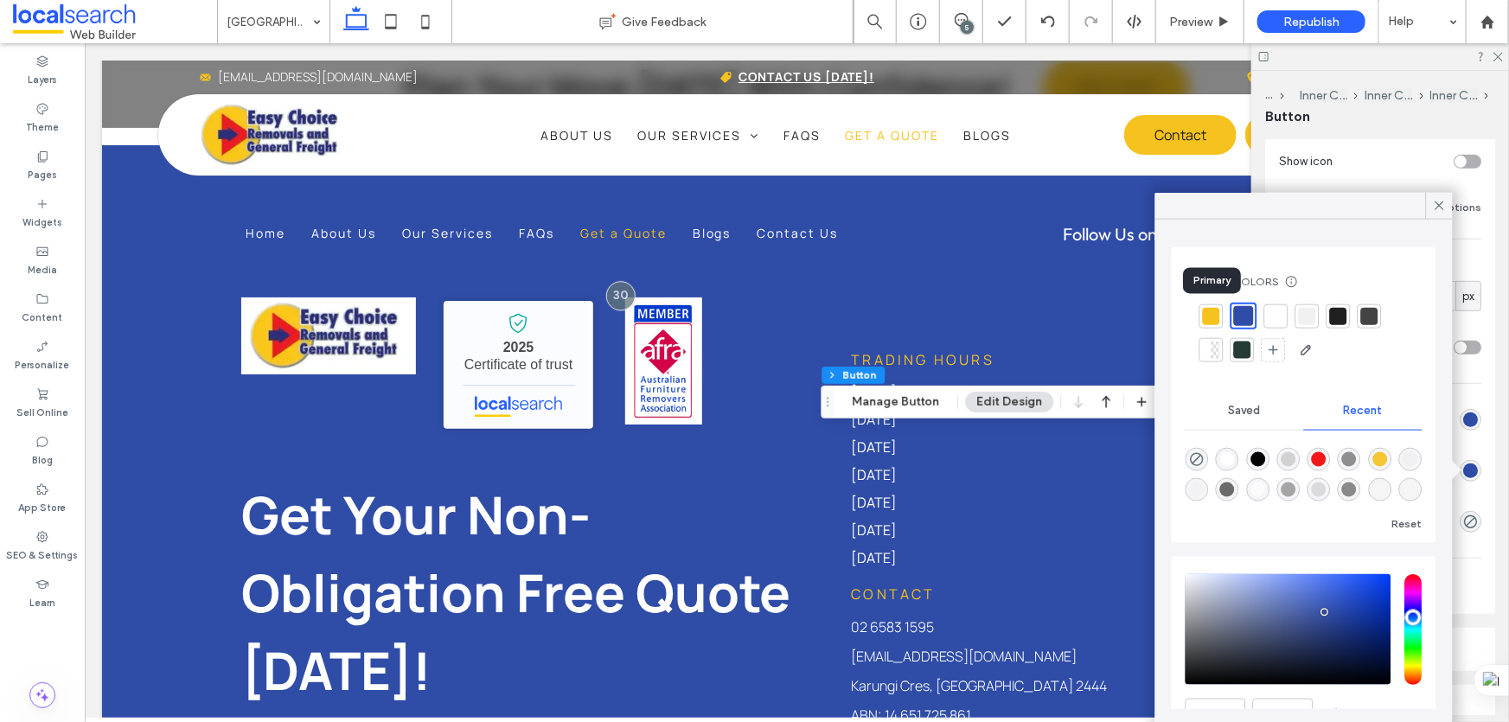
click at [1218, 315] on div at bounding box center [1211, 315] width 17 height 17
type input "*"
click at [1438, 207] on icon at bounding box center [1440, 206] width 16 height 16
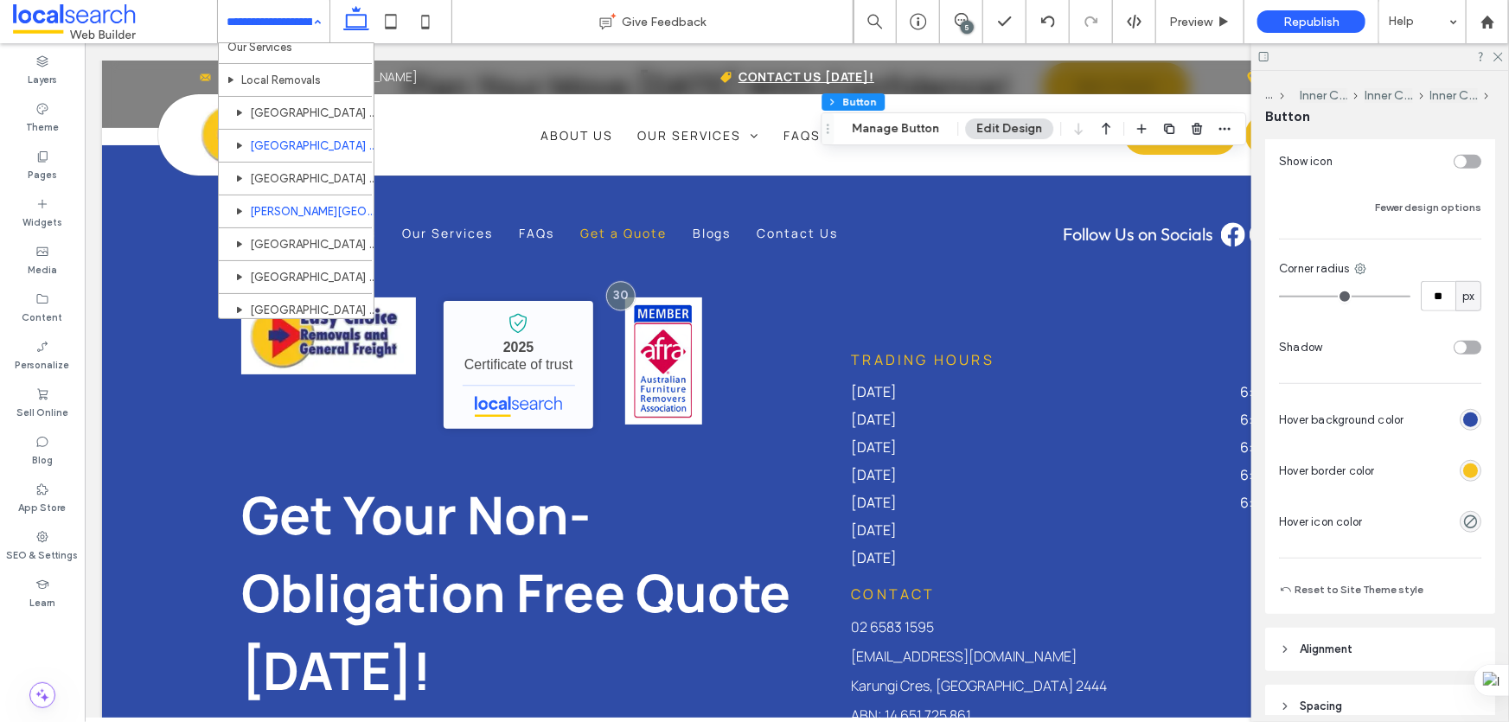
scroll to position [78, 0]
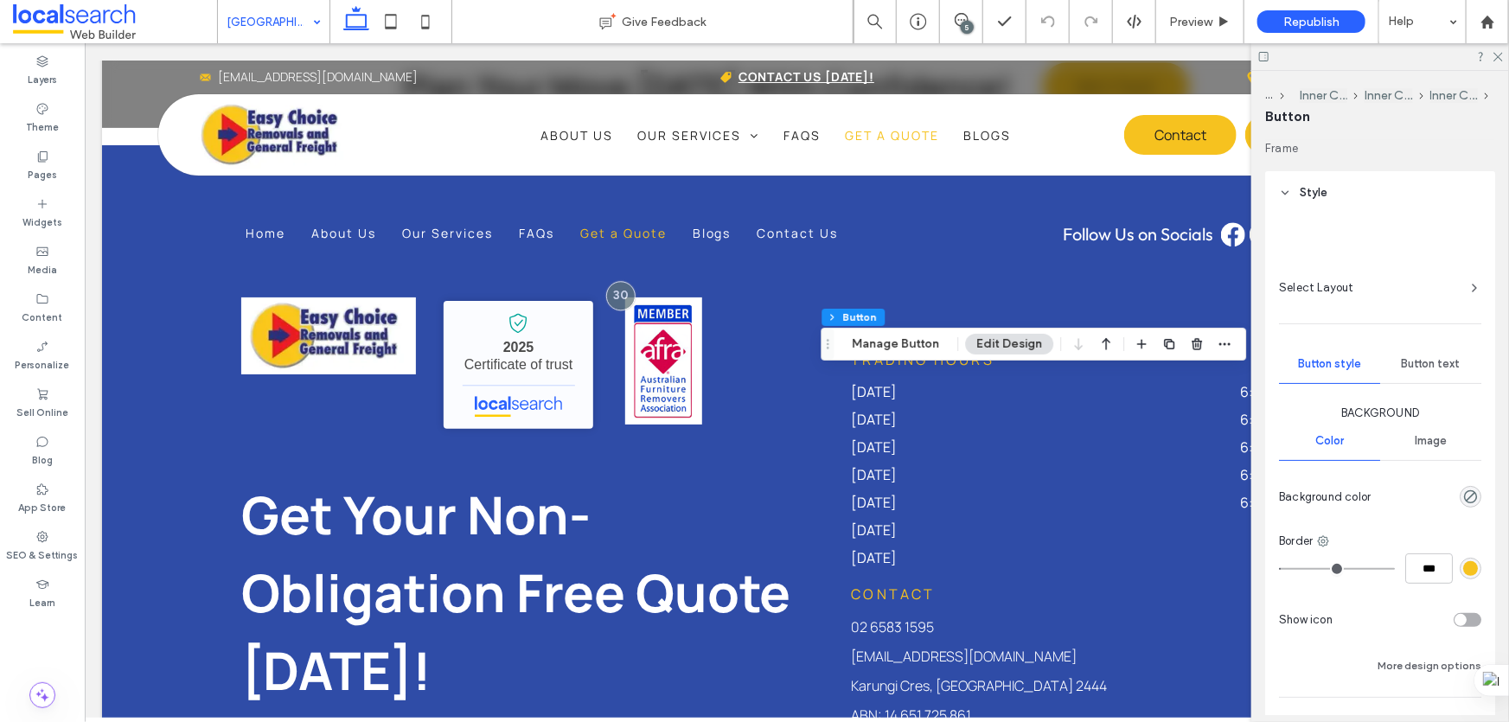
type input "**"
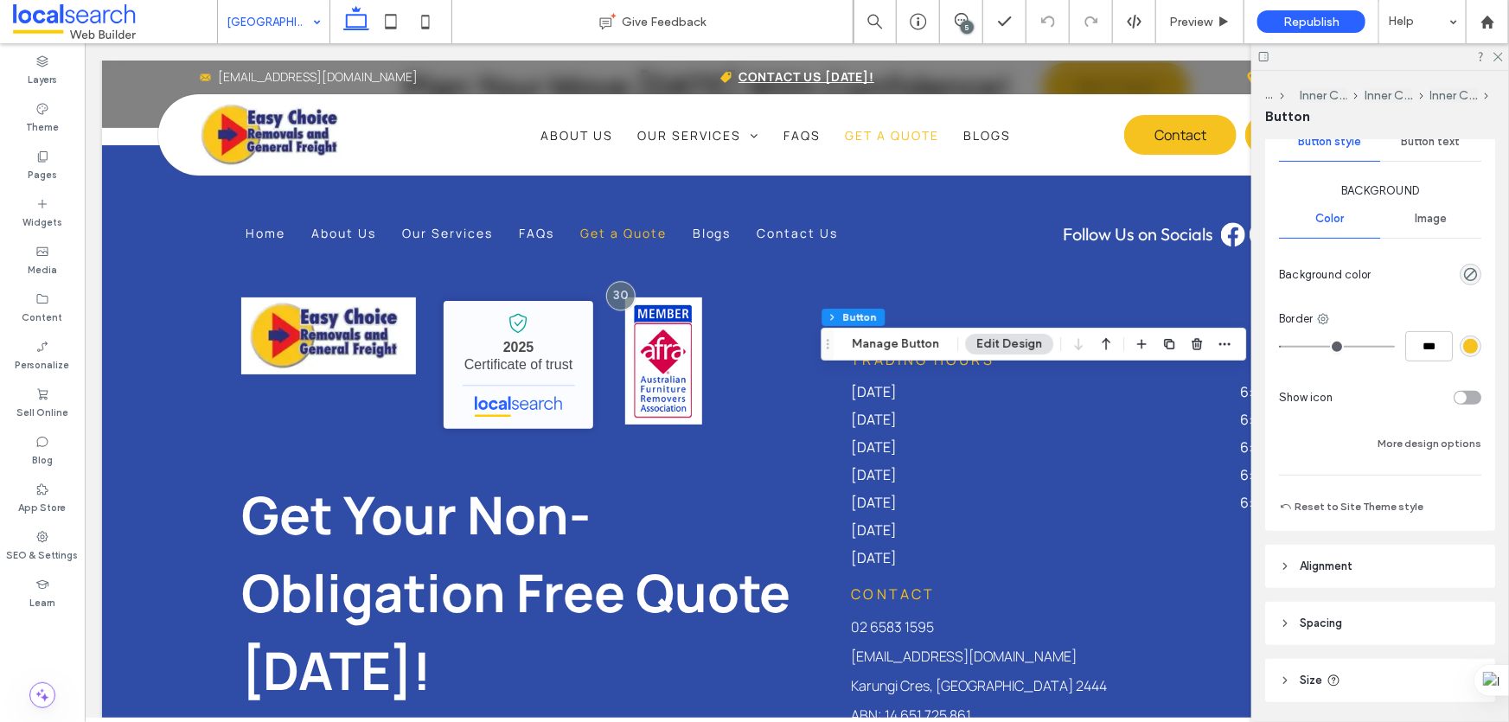
scroll to position [157, 0]
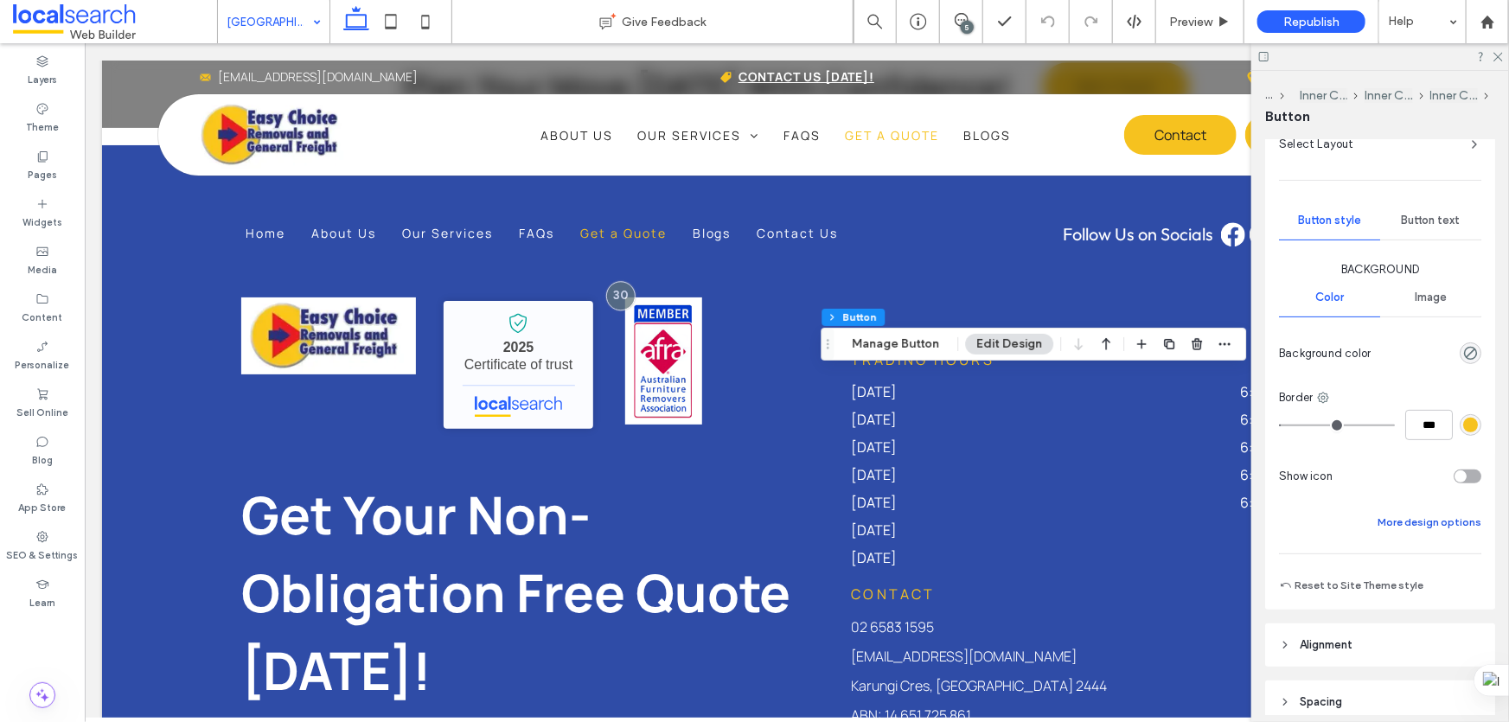
click at [1412, 513] on button "More design options" at bounding box center [1430, 522] width 104 height 21
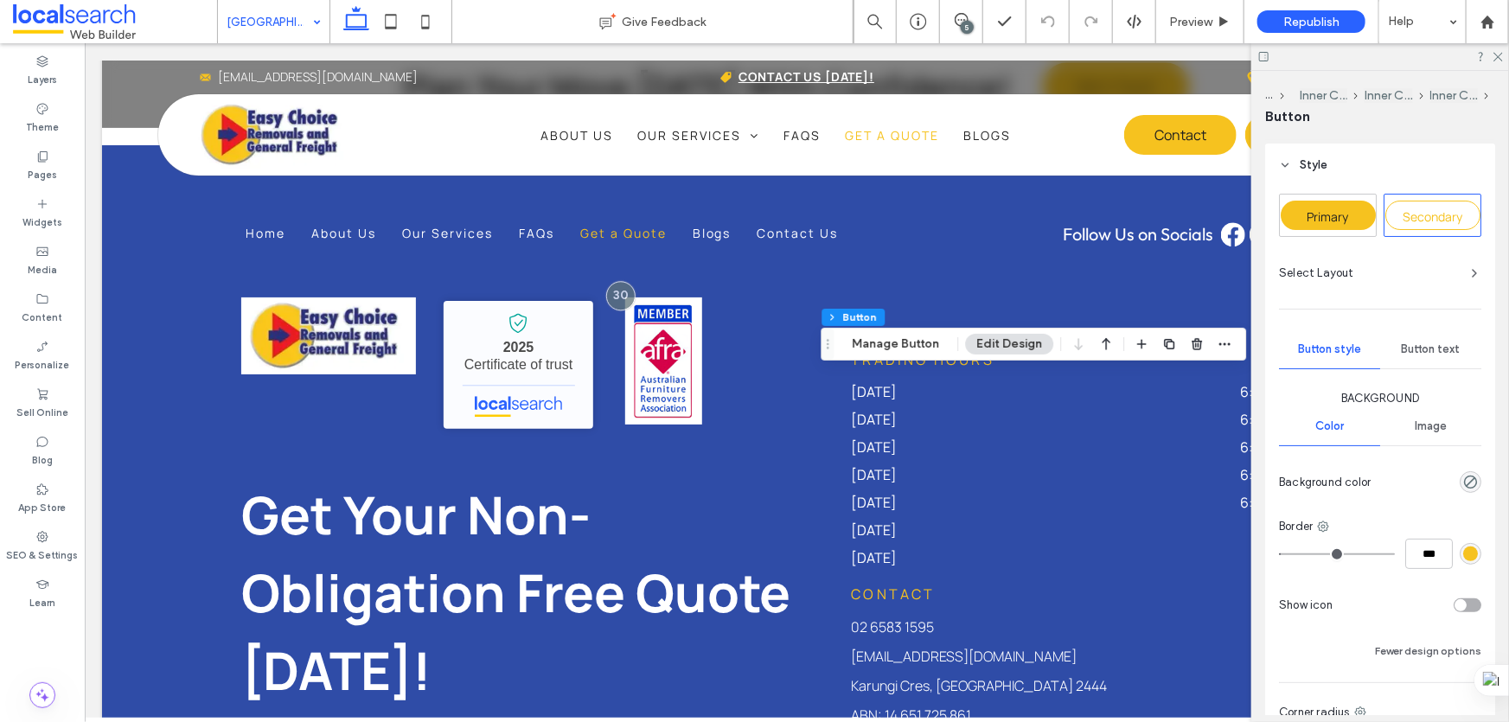
scroll to position [0, 0]
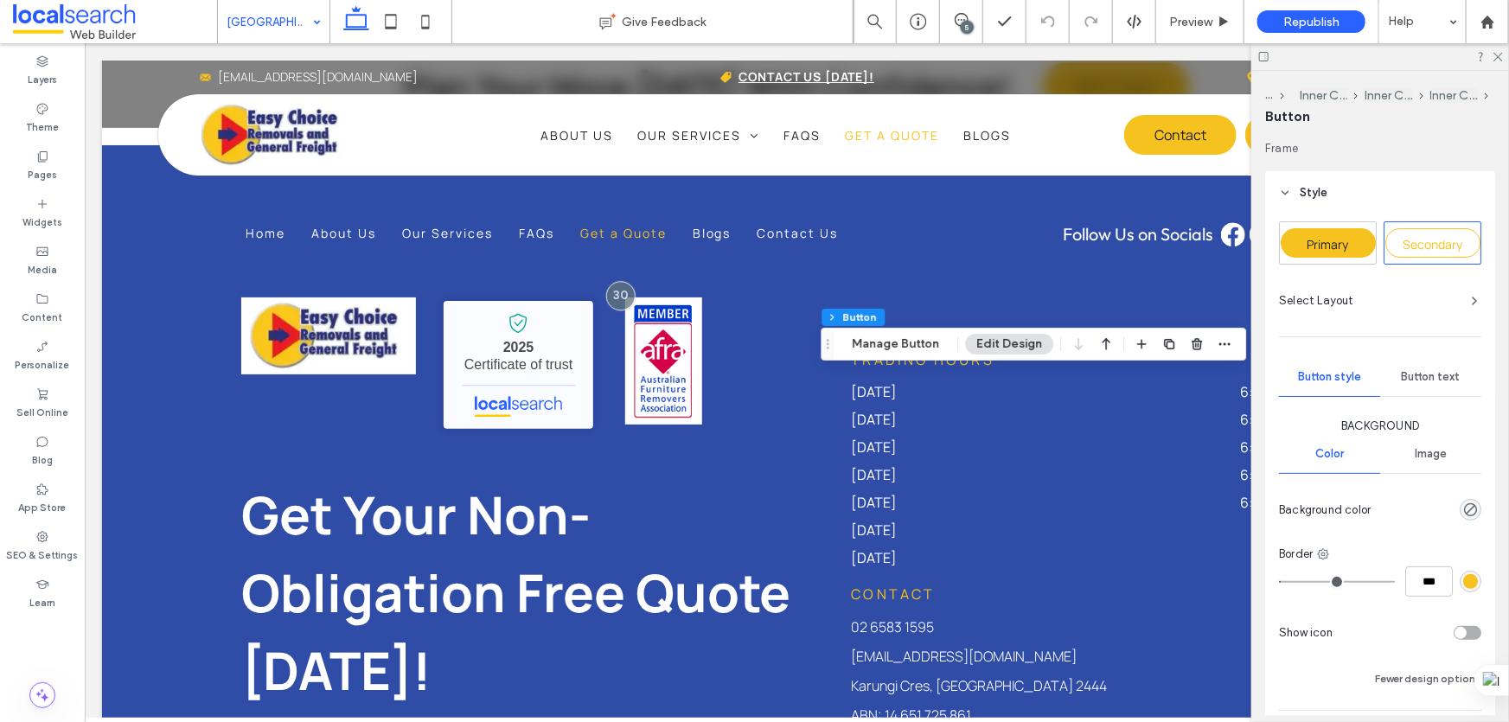
click at [1340, 232] on div "Primary" at bounding box center [1328, 242] width 95 height 29
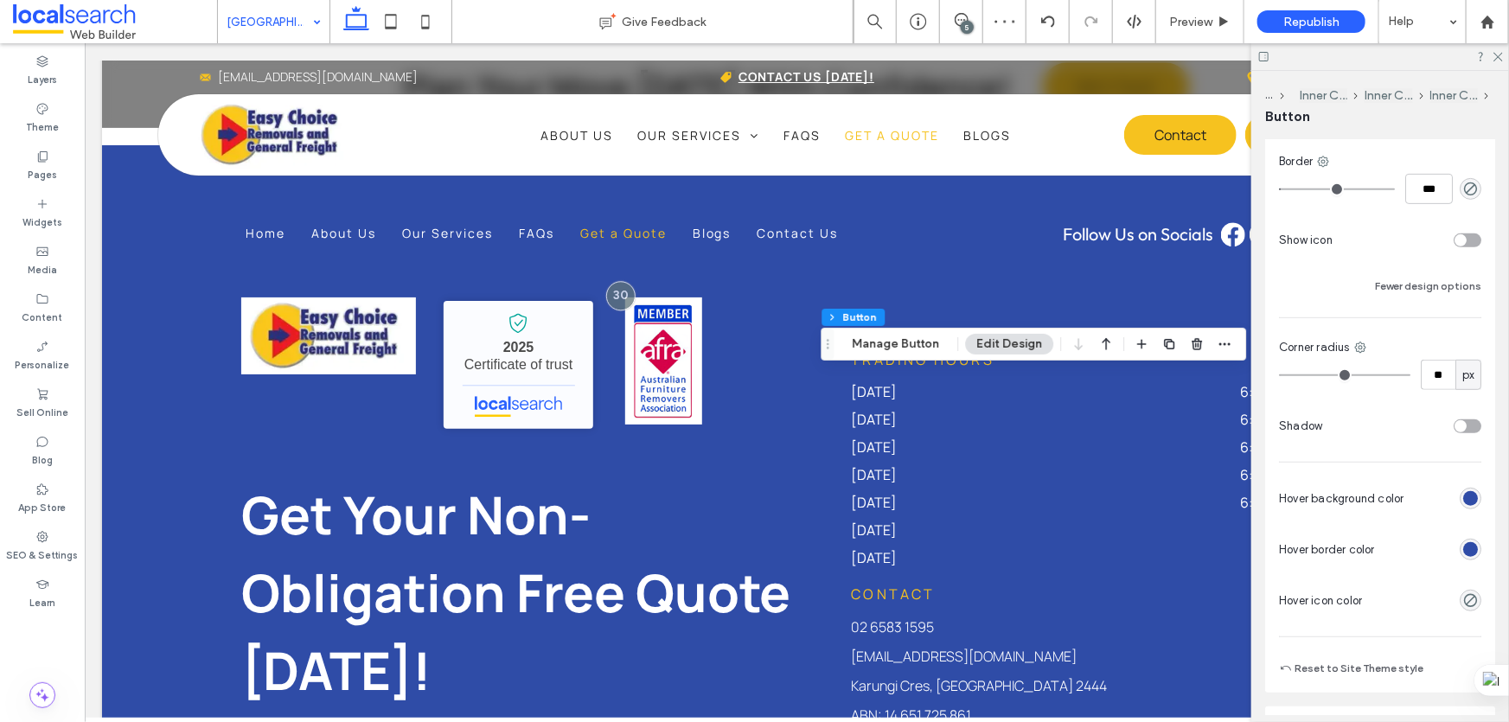
scroll to position [550, 0]
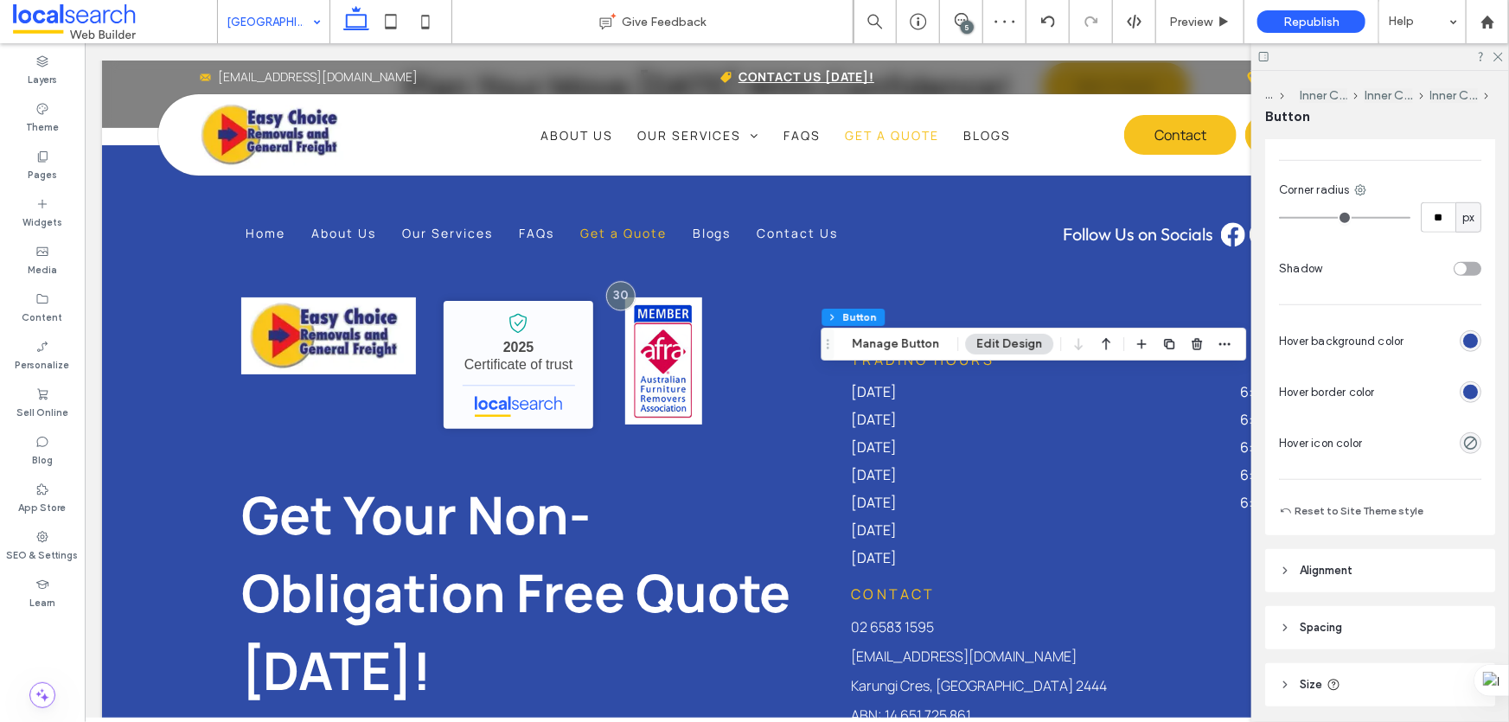
click at [1464, 385] on div "rgb(47, 76, 167)" at bounding box center [1470, 392] width 15 height 15
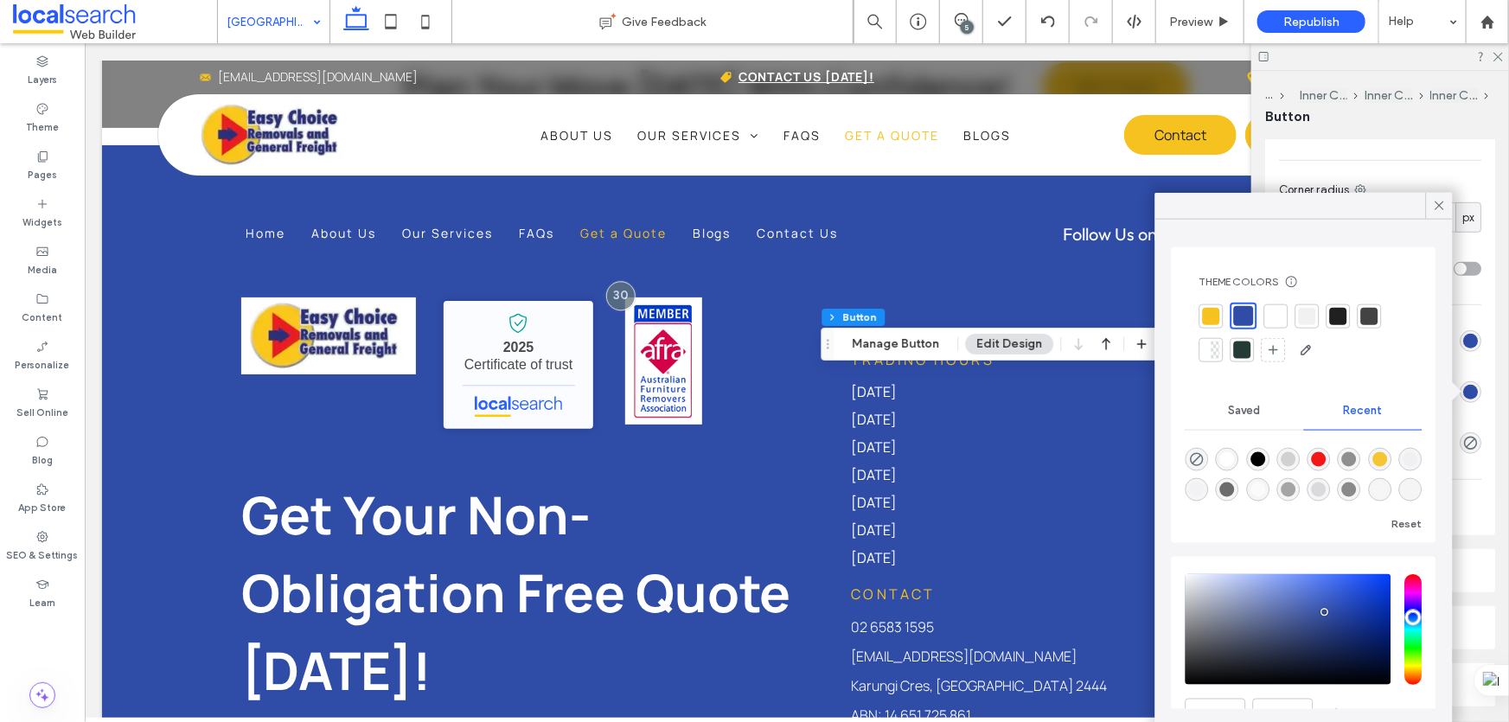
click at [1211, 308] on div at bounding box center [1211, 315] width 17 height 17
type input "*"
click at [1440, 202] on icon at bounding box center [1440, 206] width 16 height 16
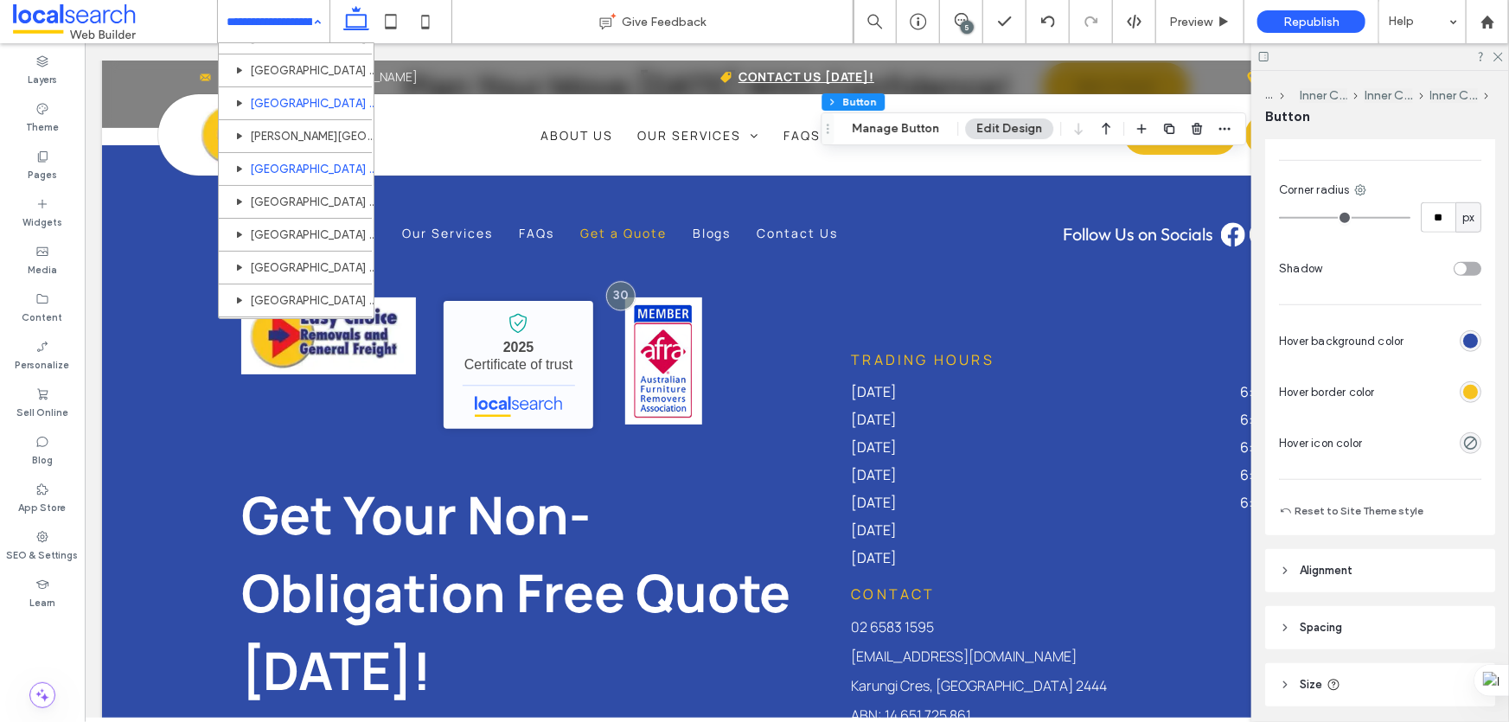
scroll to position [154, 0]
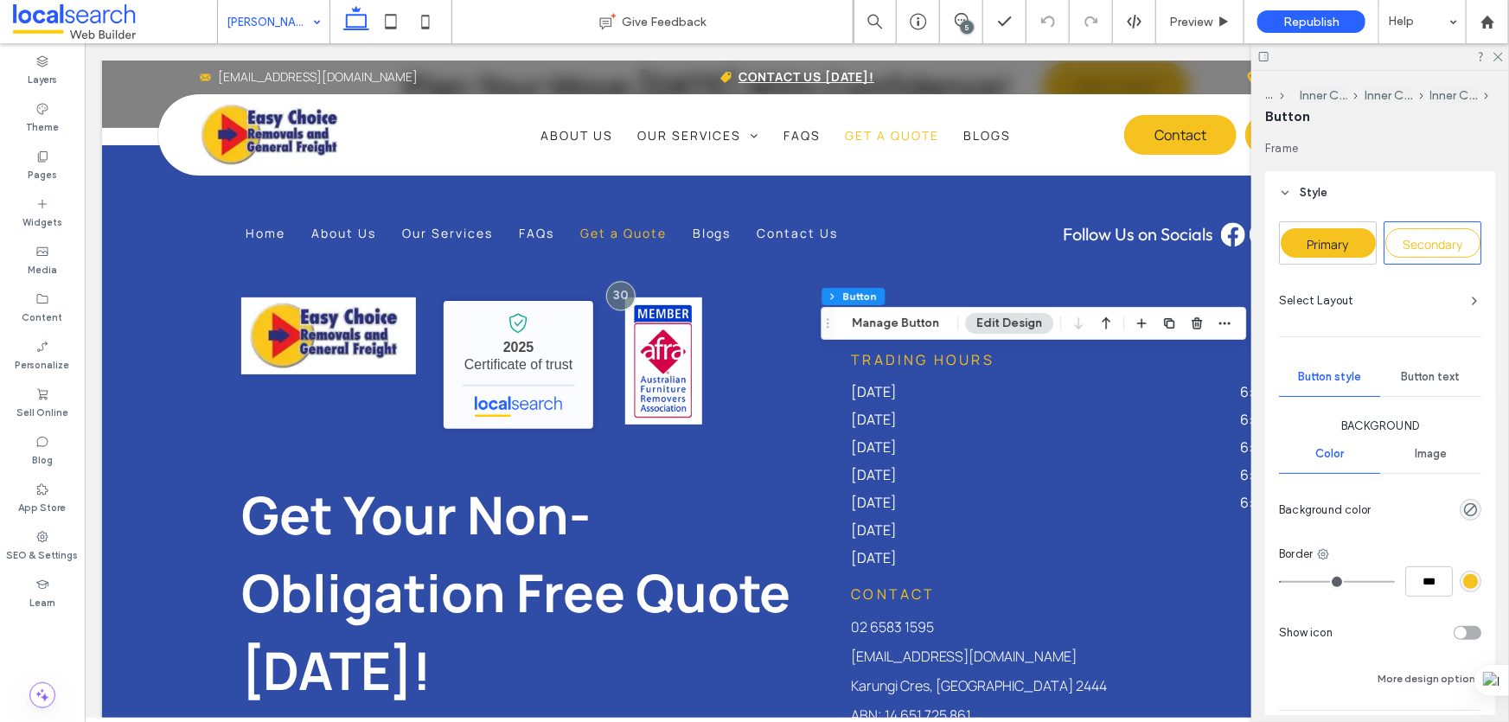
type input "**"
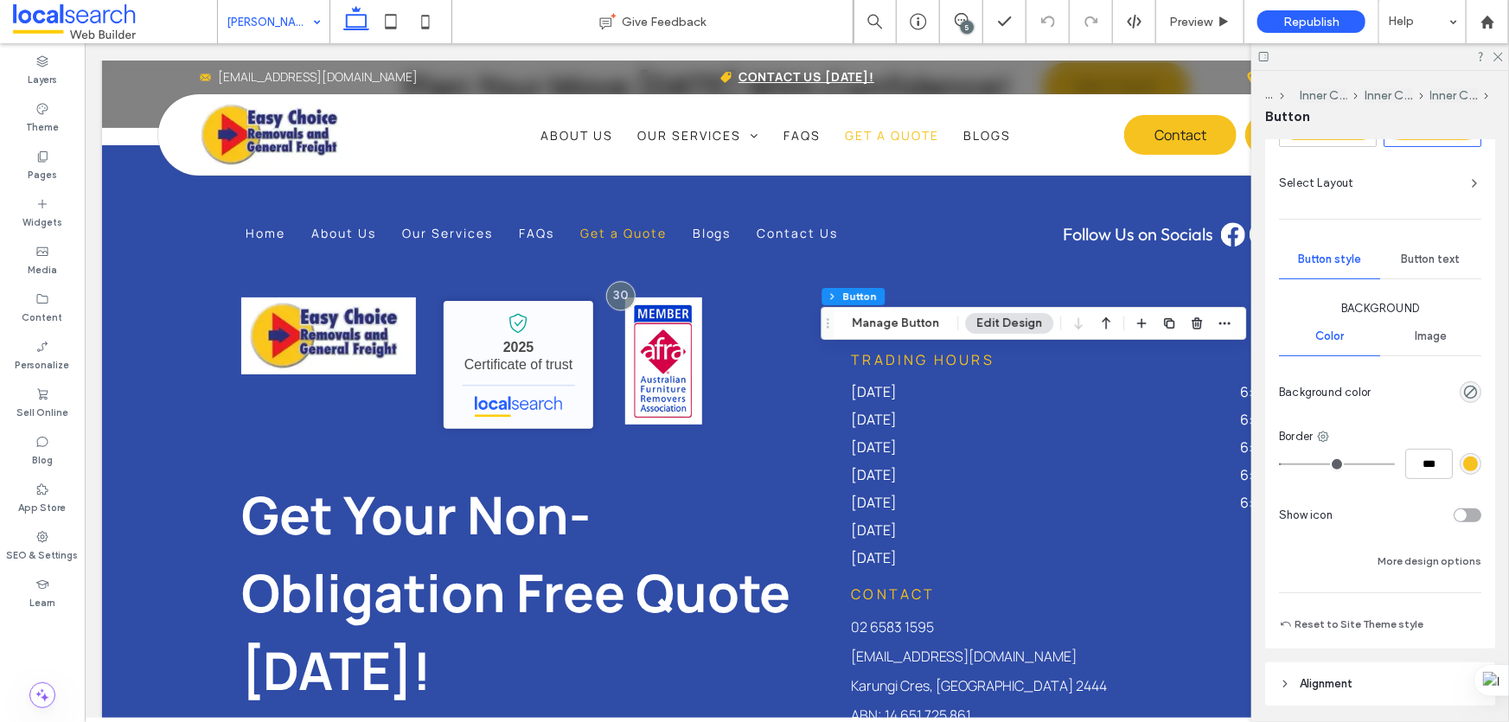
scroll to position [235, 0]
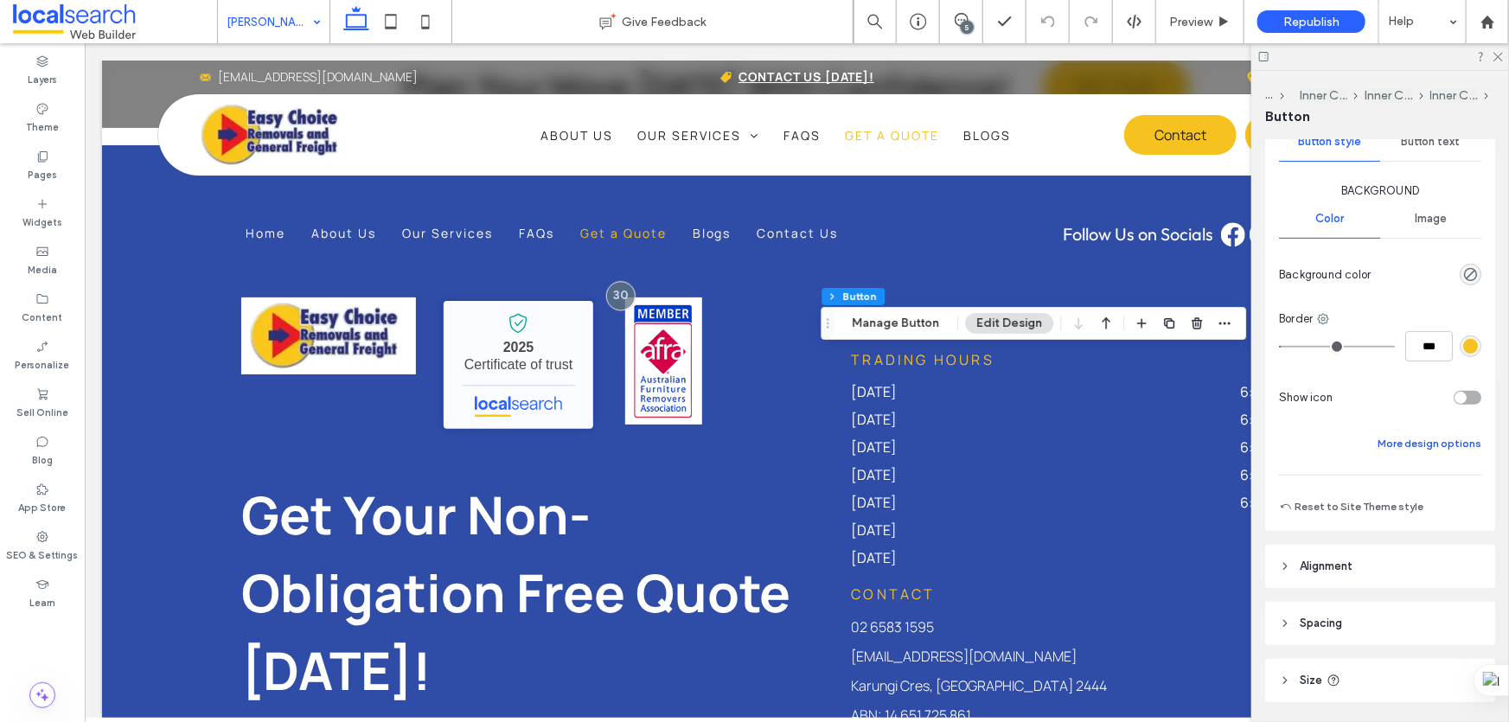
click at [1409, 433] on button "More design options" at bounding box center [1430, 443] width 104 height 21
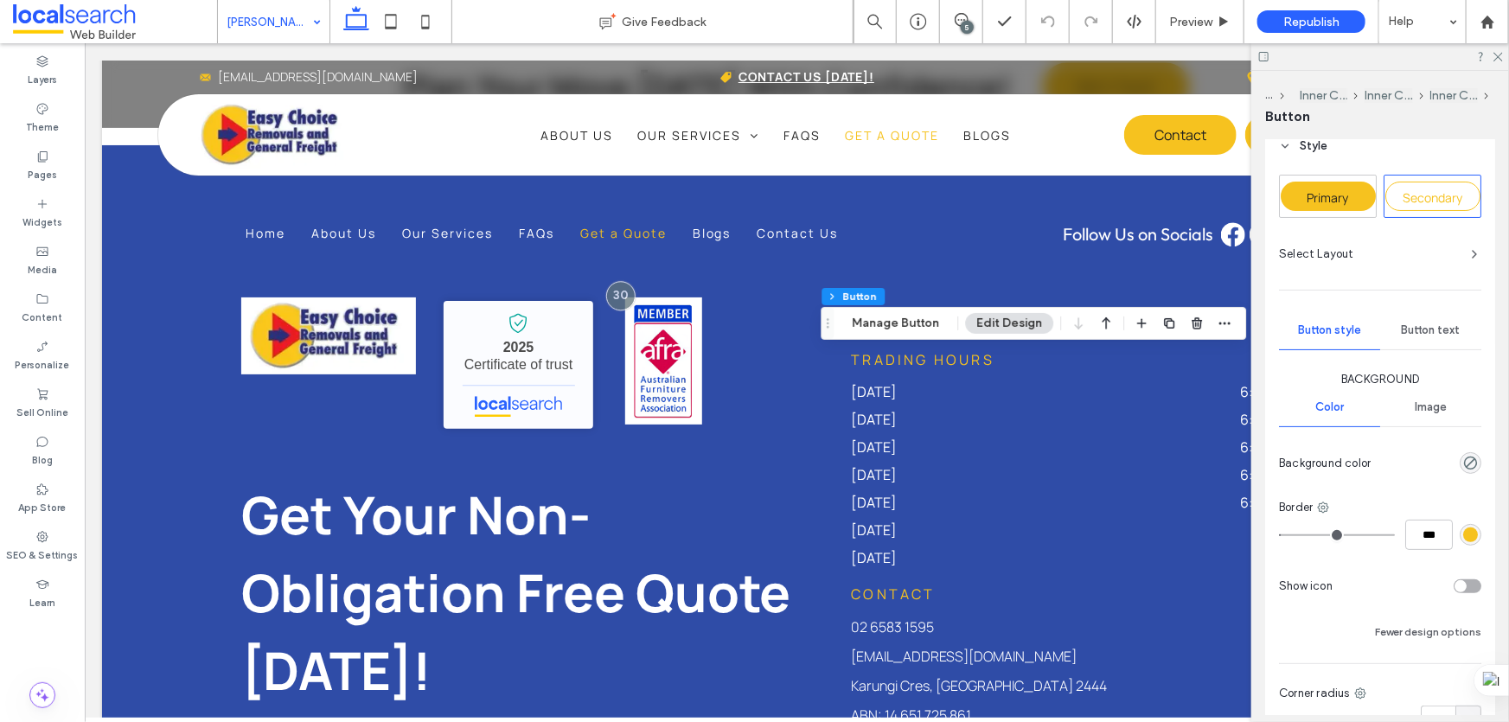
scroll to position [0, 0]
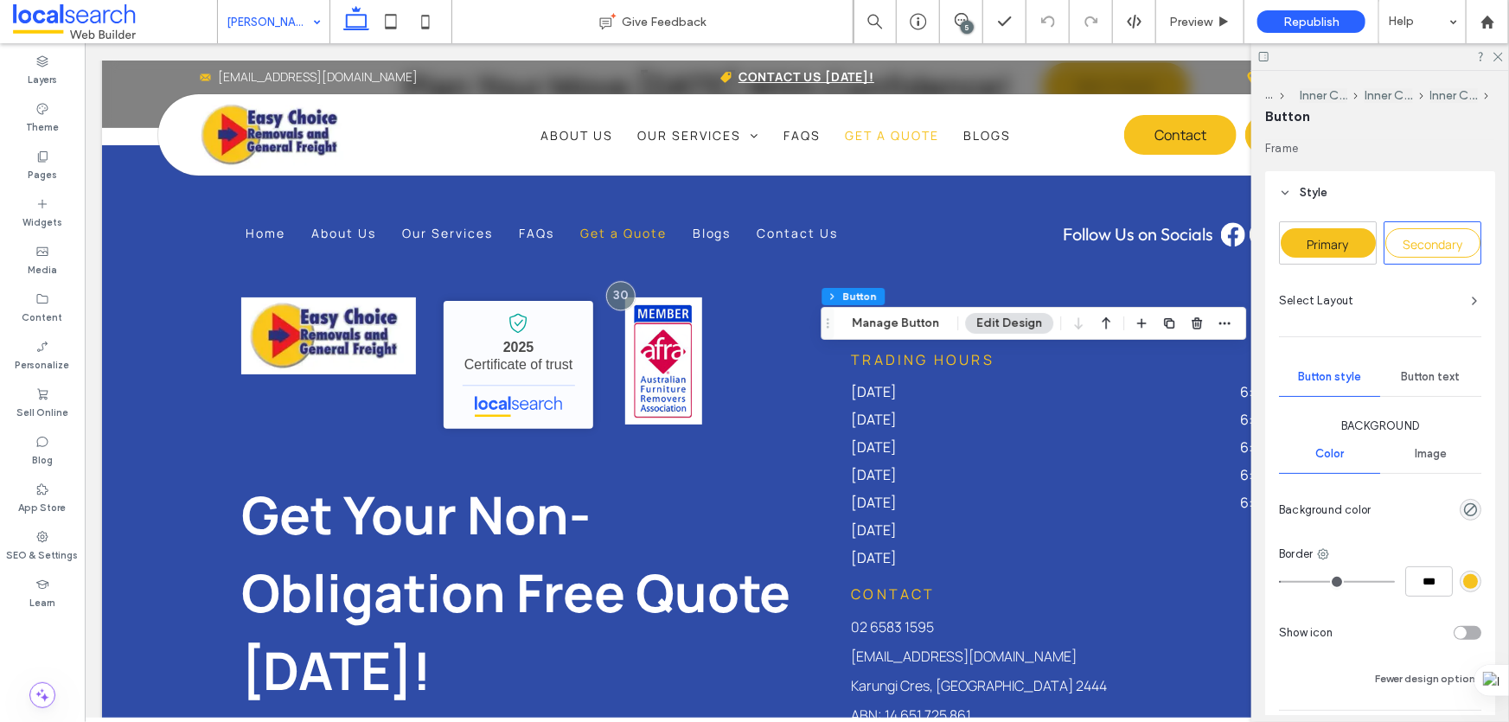
click at [1349, 234] on div "Primary" at bounding box center [1328, 242] width 95 height 29
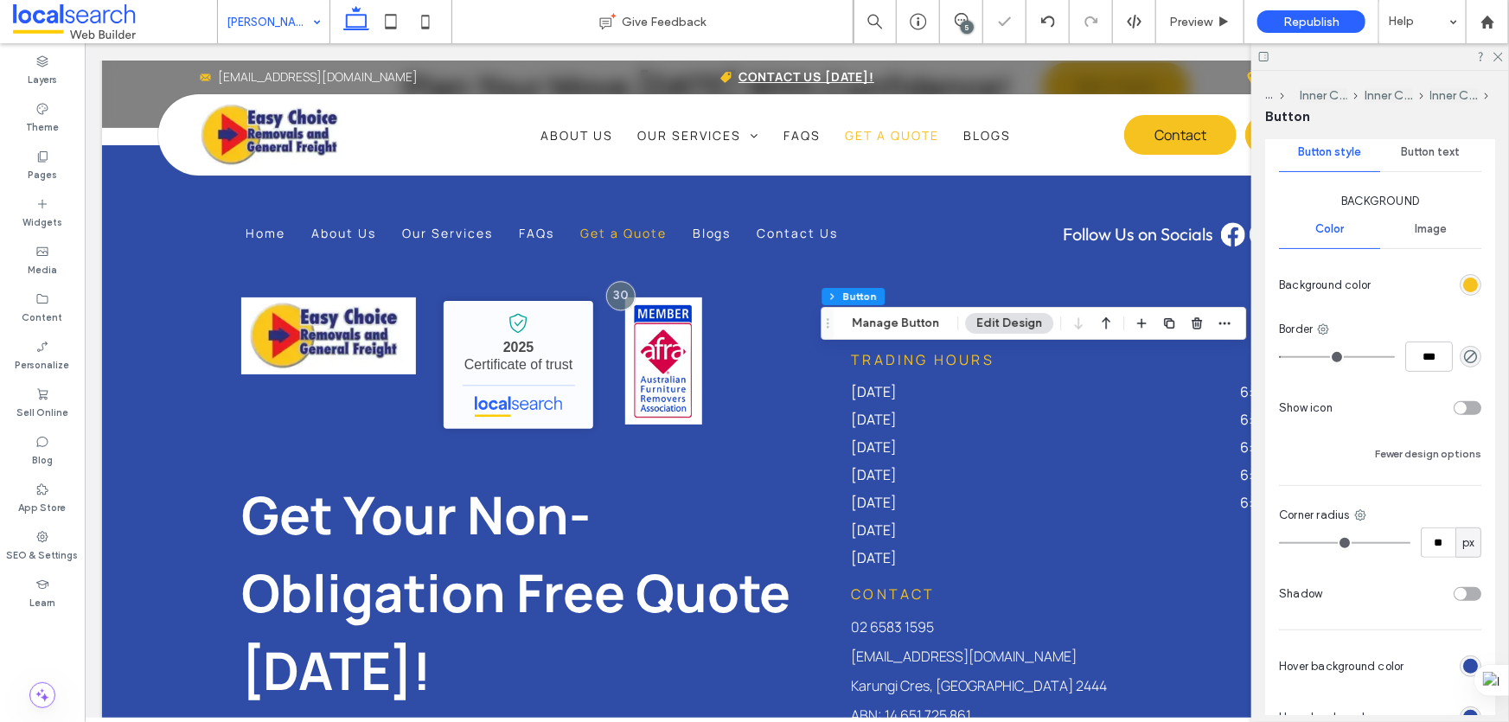
scroll to position [314, 0]
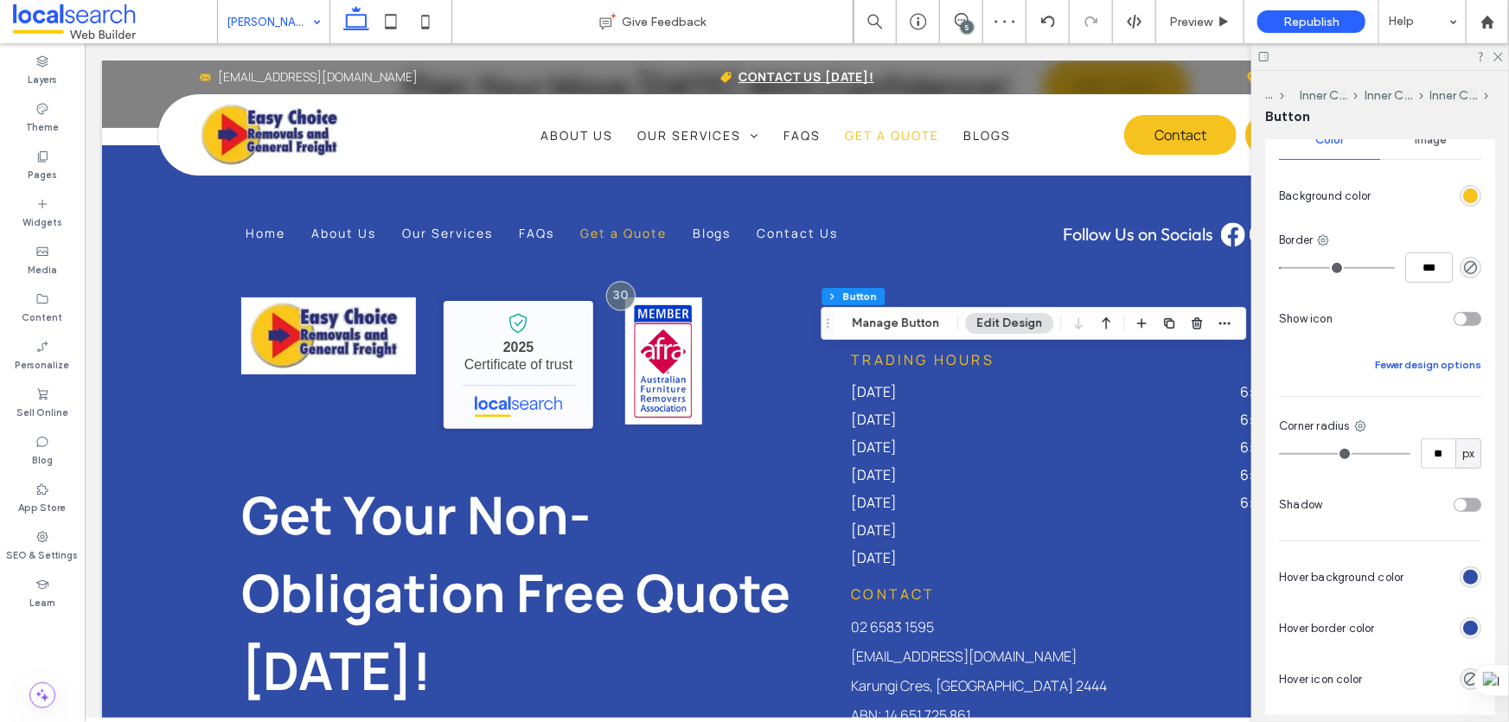
click at [1466, 359] on button "Fewer design options" at bounding box center [1428, 365] width 106 height 21
click at [1390, 367] on button "More design options" at bounding box center [1430, 365] width 104 height 21
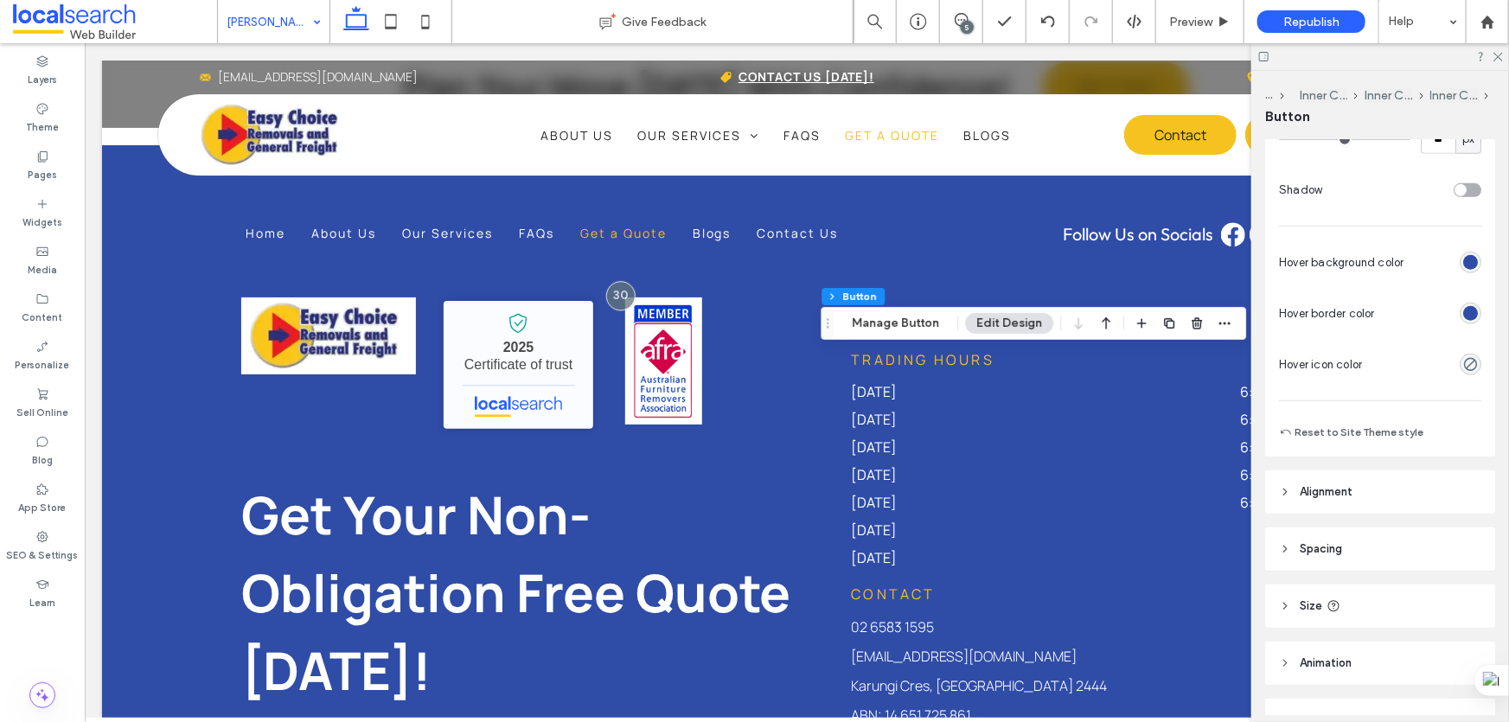
click at [1463, 306] on div "rgb(47, 76, 167)" at bounding box center [1470, 313] width 15 height 15
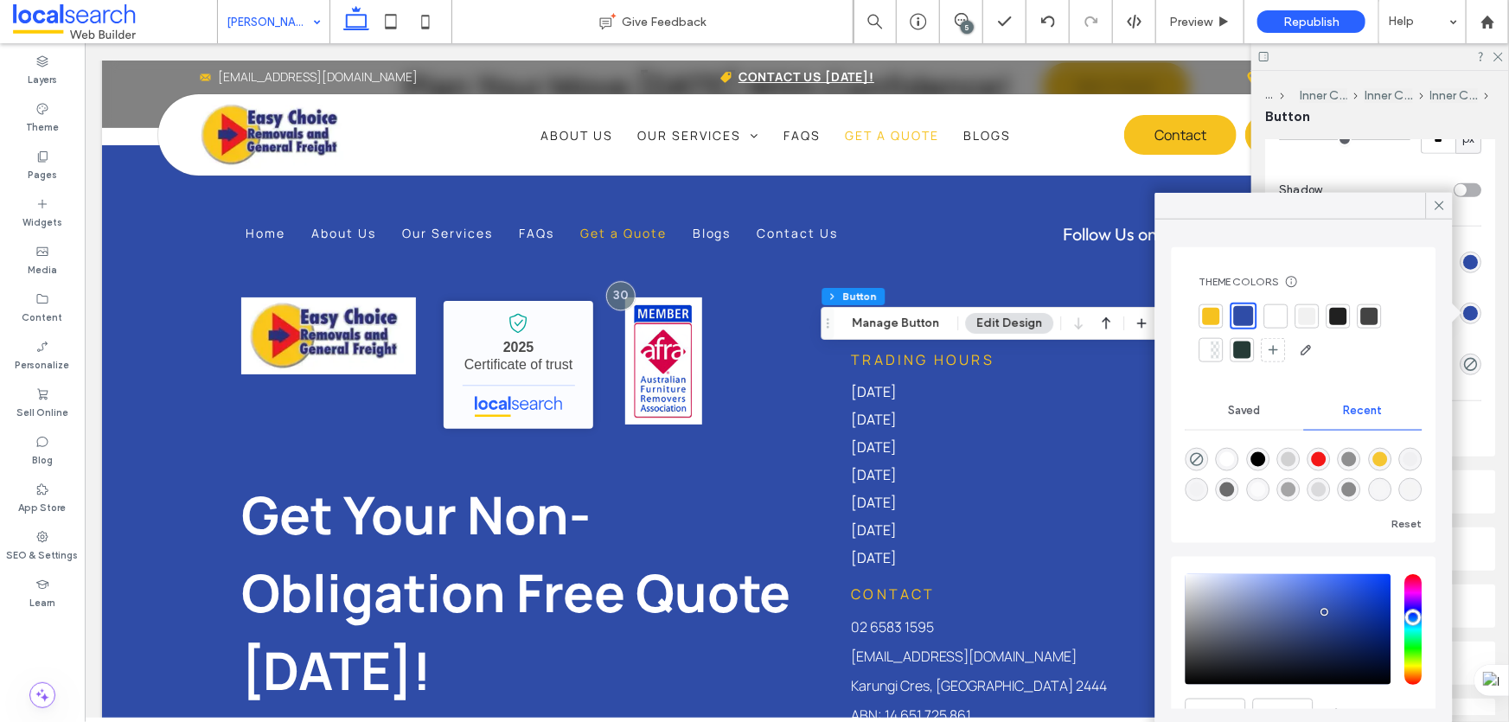
click at [1205, 303] on div at bounding box center [1304, 333] width 209 height 61
click at [1207, 311] on div at bounding box center [1211, 315] width 17 height 17
type input "*"
click at [1436, 204] on icon at bounding box center [1440, 206] width 16 height 16
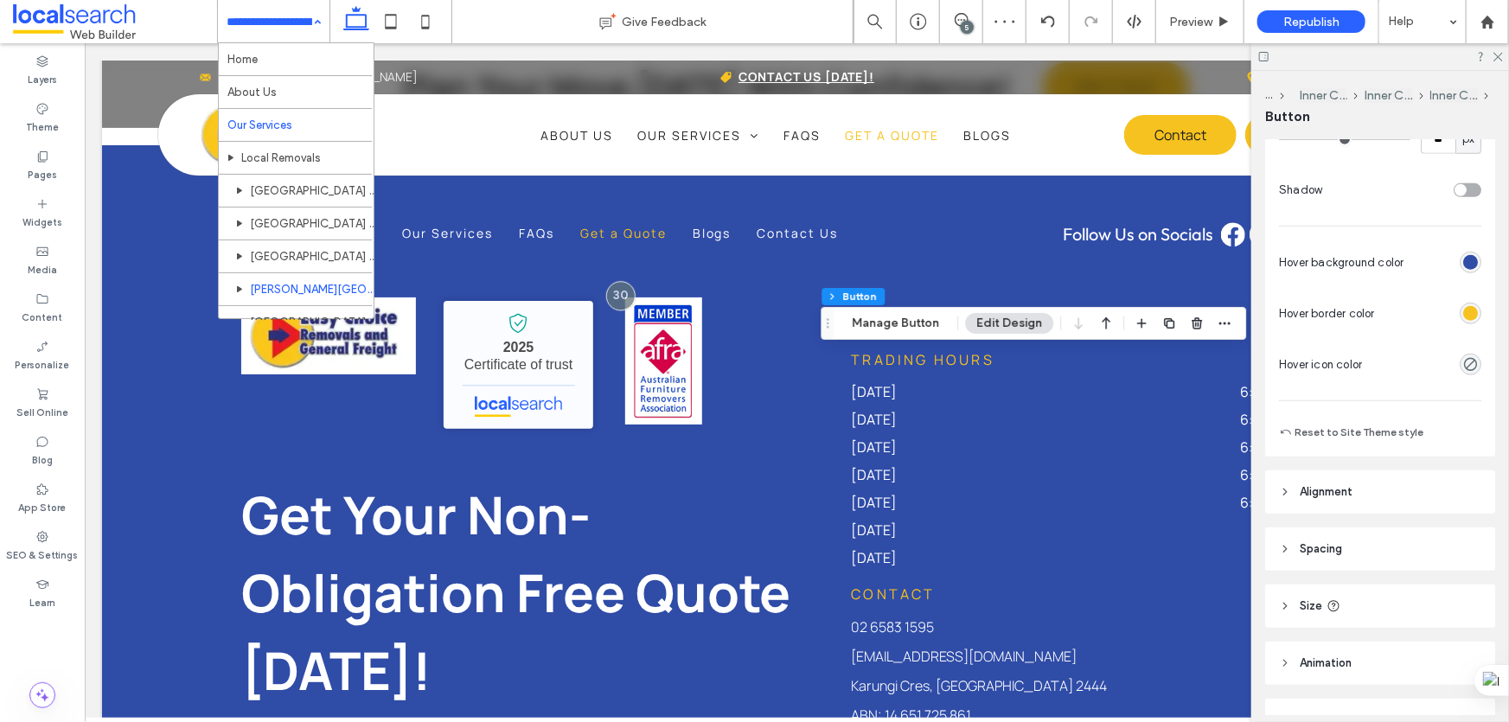
scroll to position [157, 0]
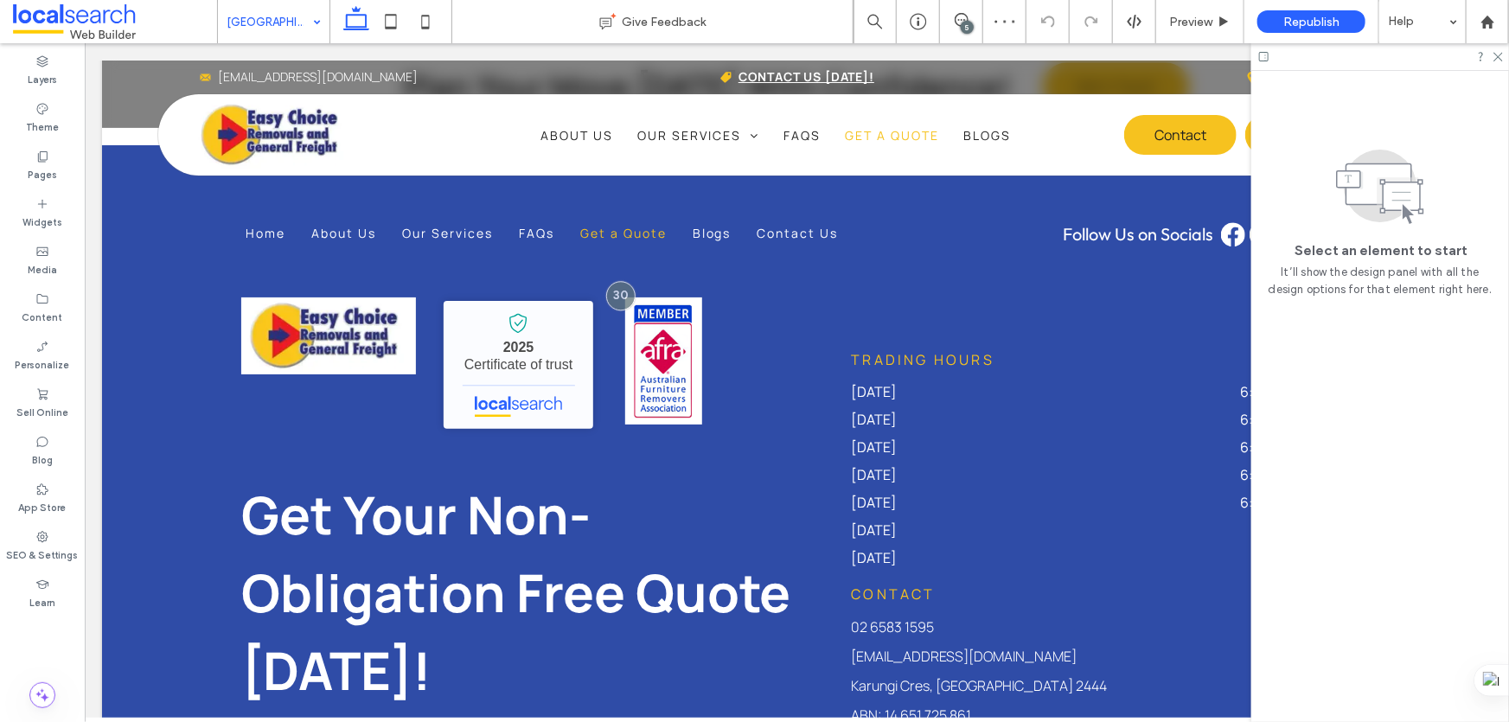
click at [969, 22] on div "5" at bounding box center [967, 27] width 13 height 13
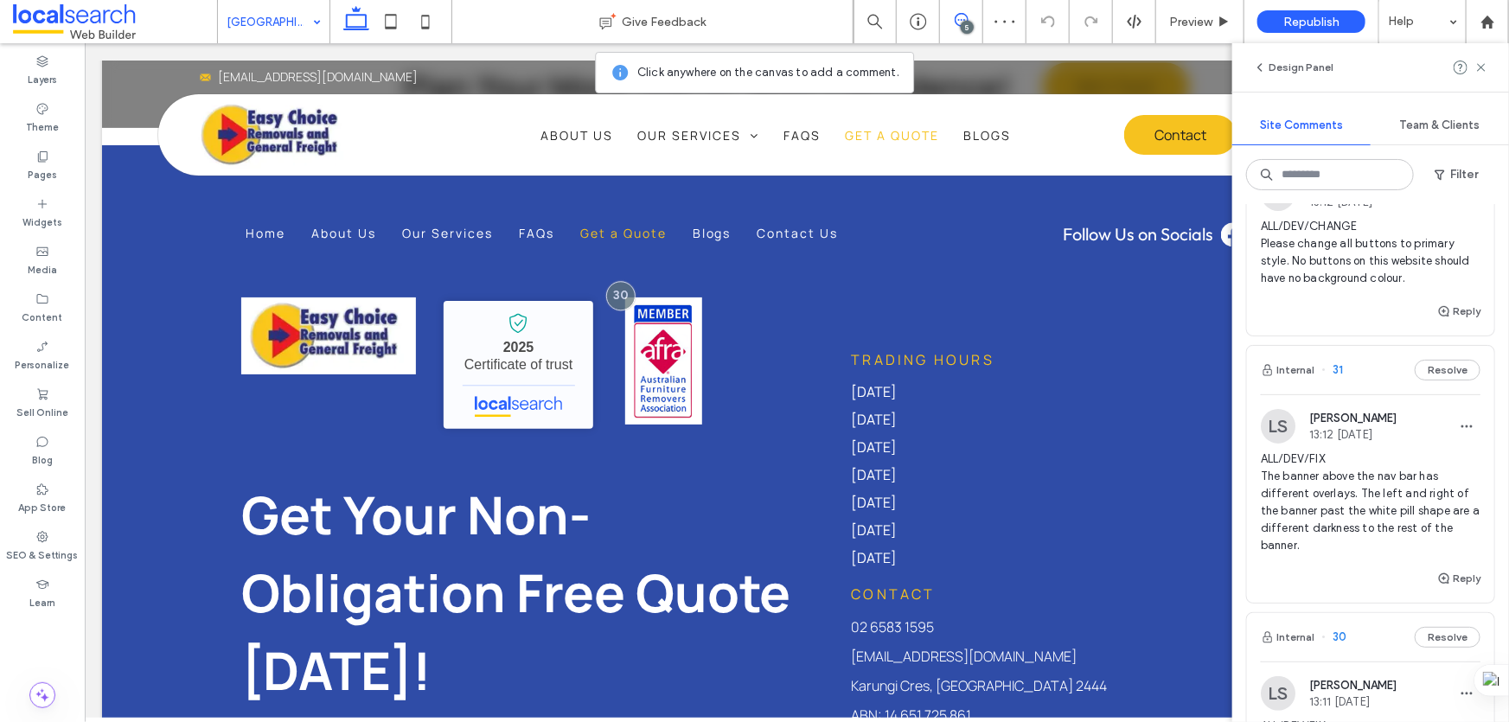
scroll to position [78, 0]
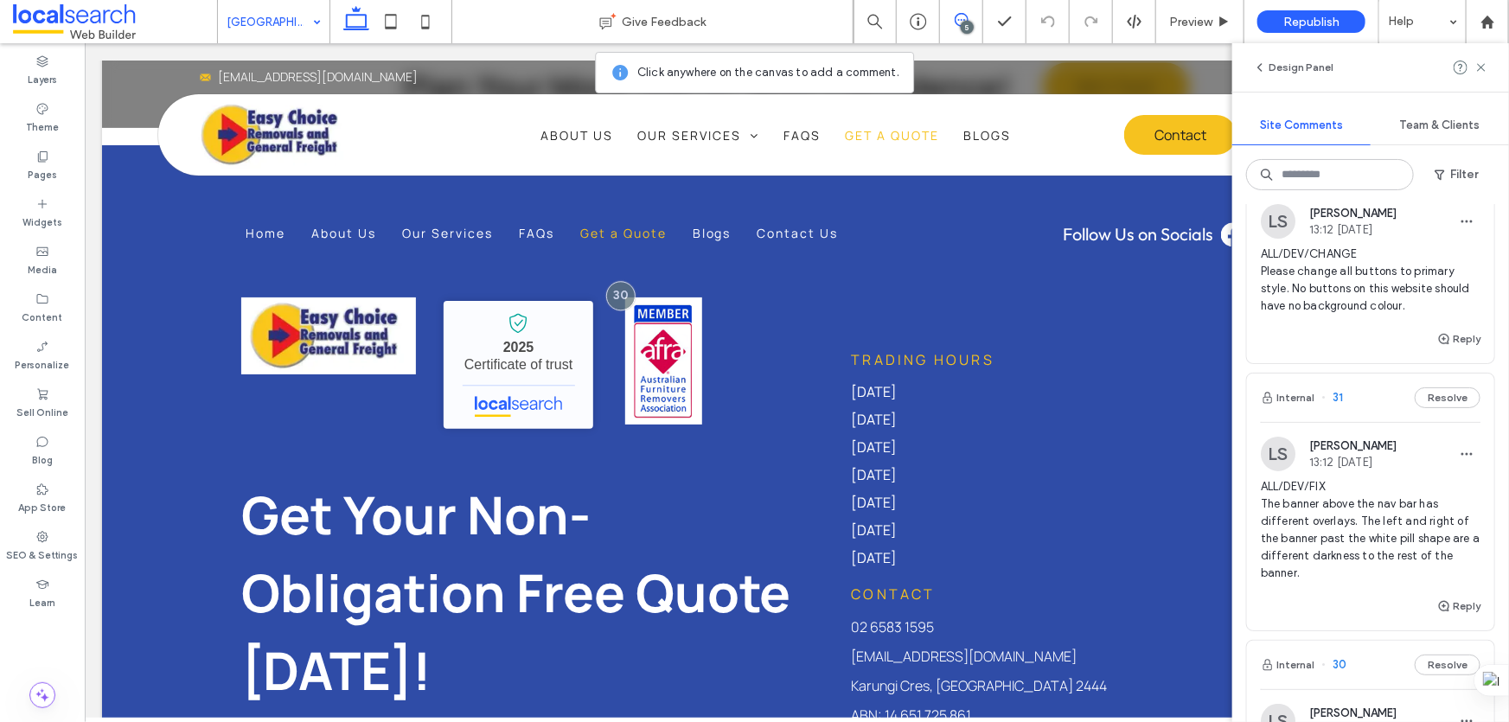
click at [965, 23] on div "5" at bounding box center [967, 27] width 13 height 13
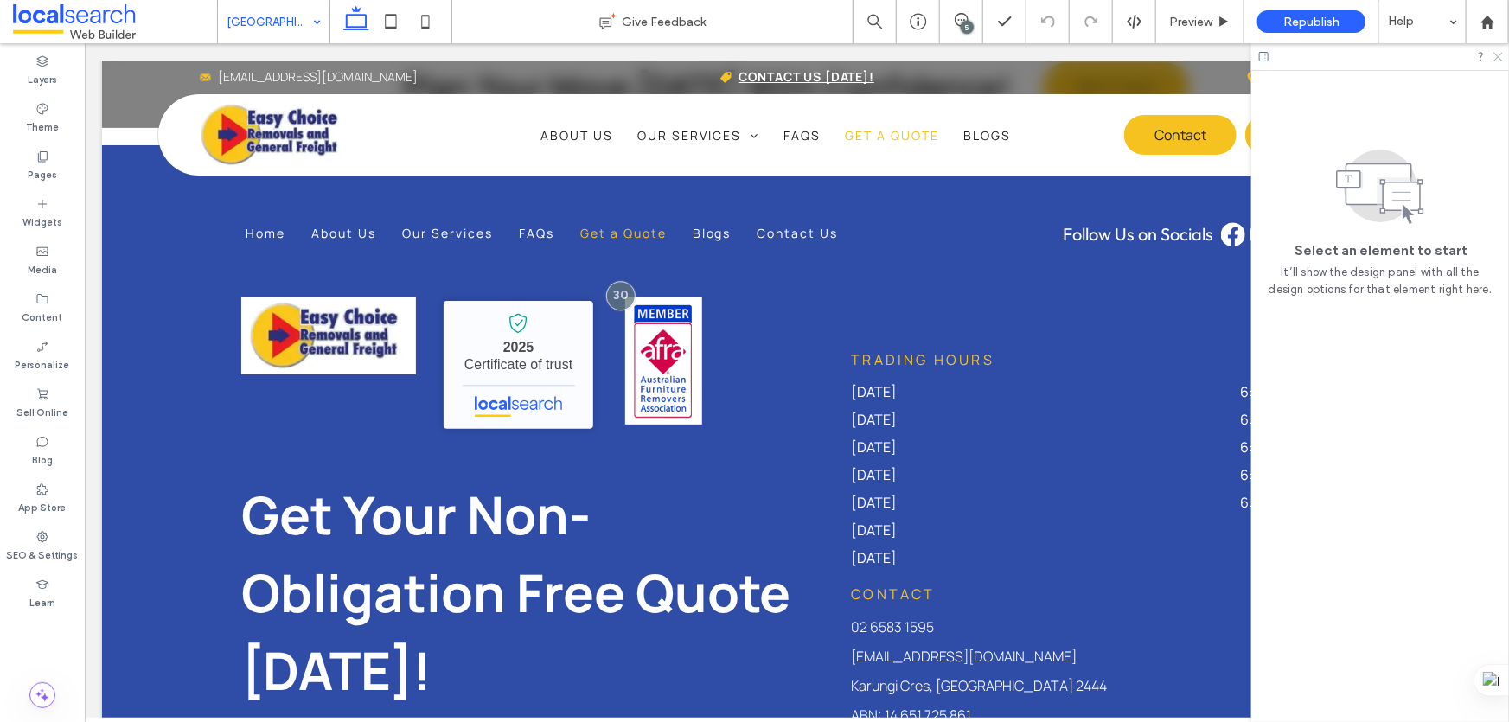
click at [1495, 60] on use at bounding box center [1499, 58] width 10 height 10
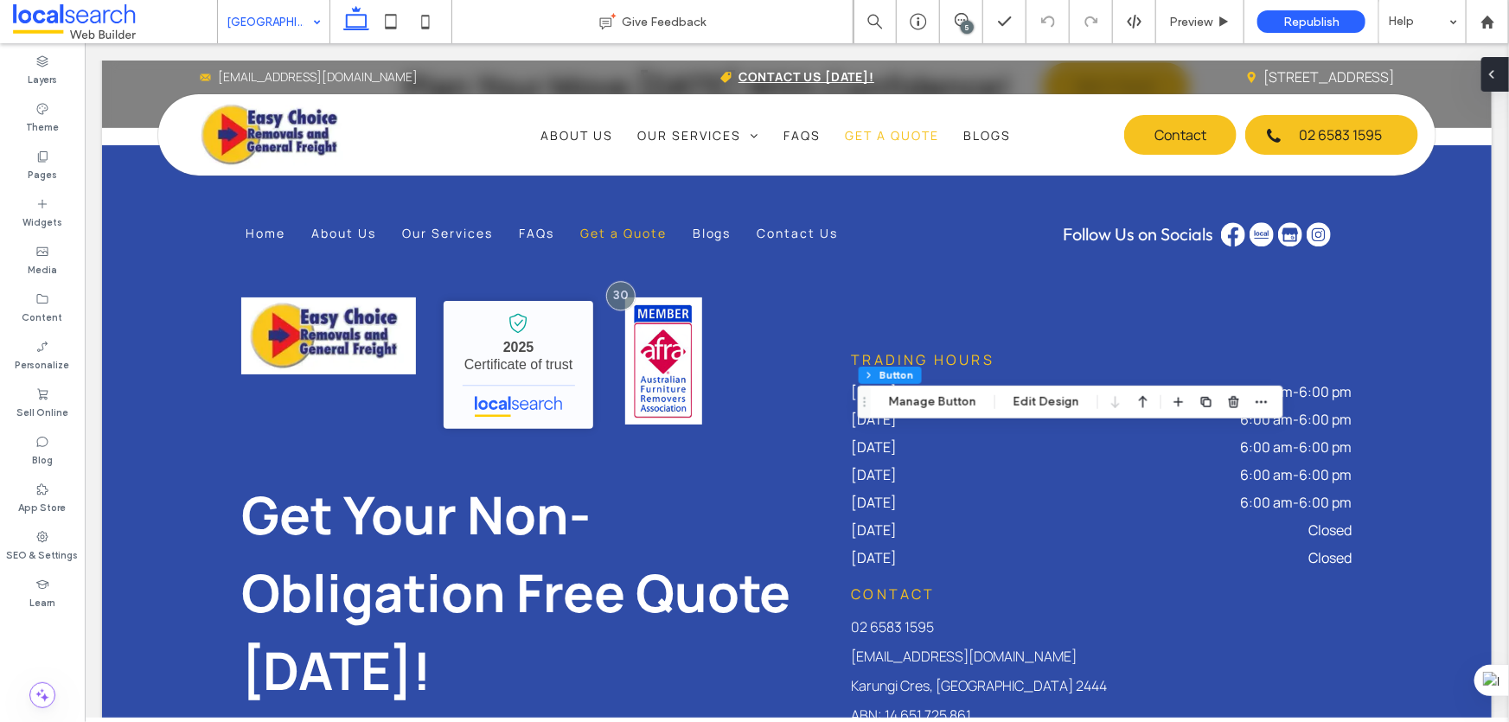
type input "**"
click at [1035, 395] on button "Edit Design" at bounding box center [1046, 402] width 88 height 21
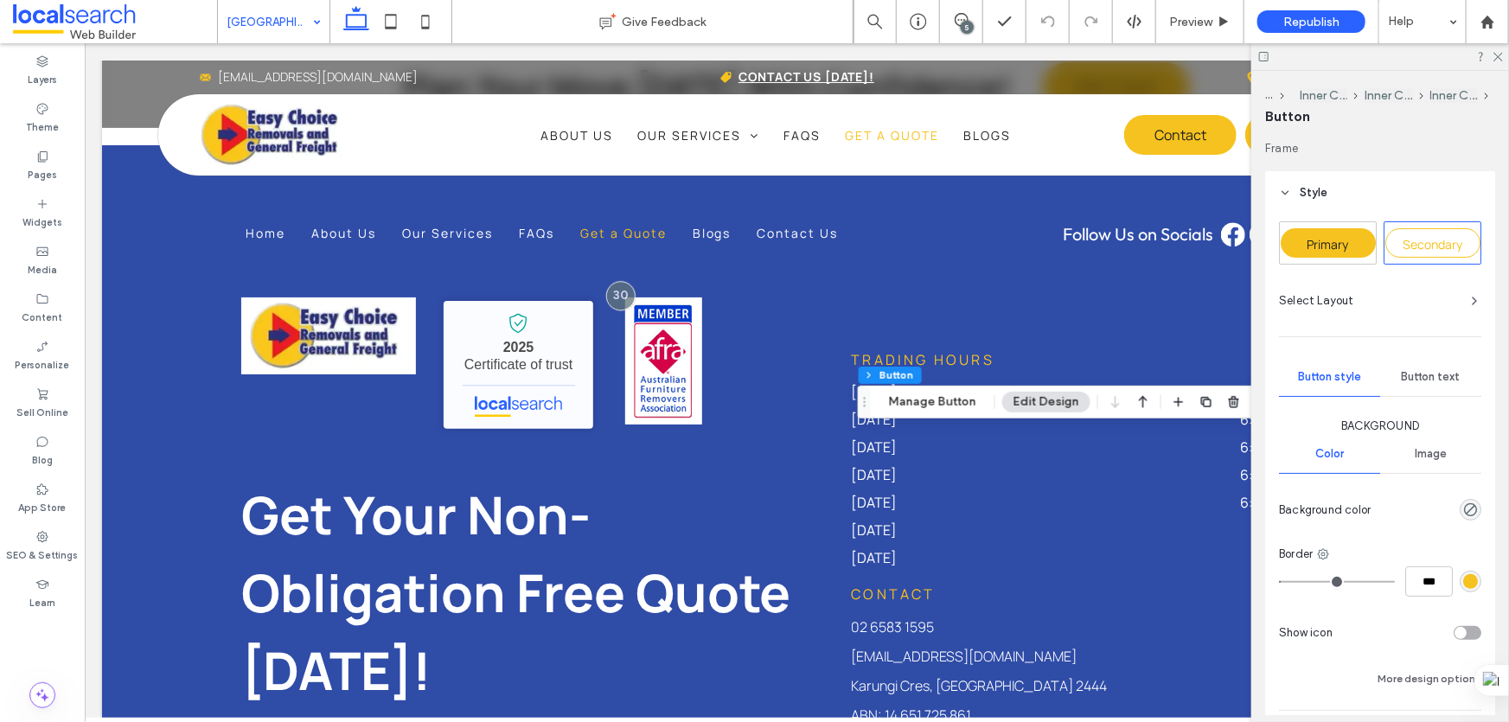
click at [1321, 242] on span "Primary" at bounding box center [1329, 244] width 42 height 16
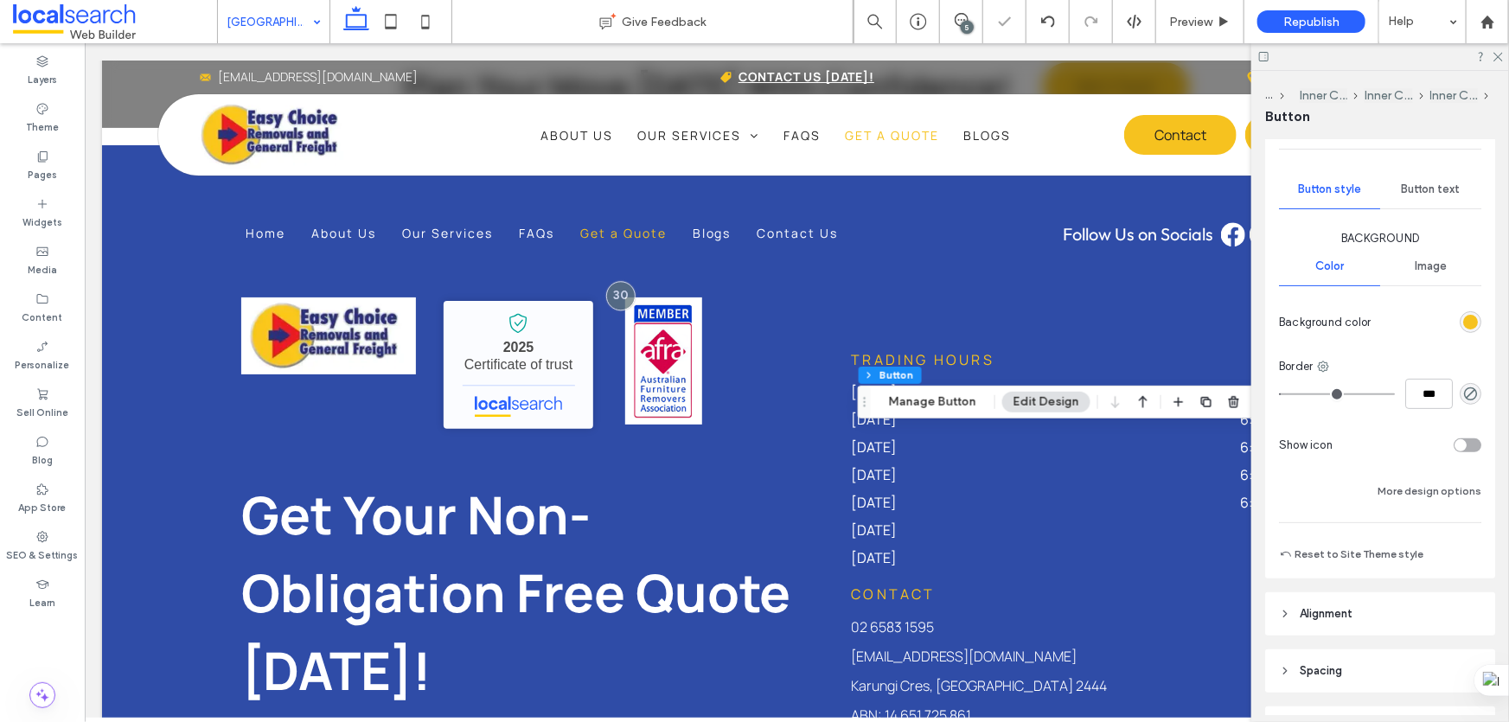
scroll to position [314, 0]
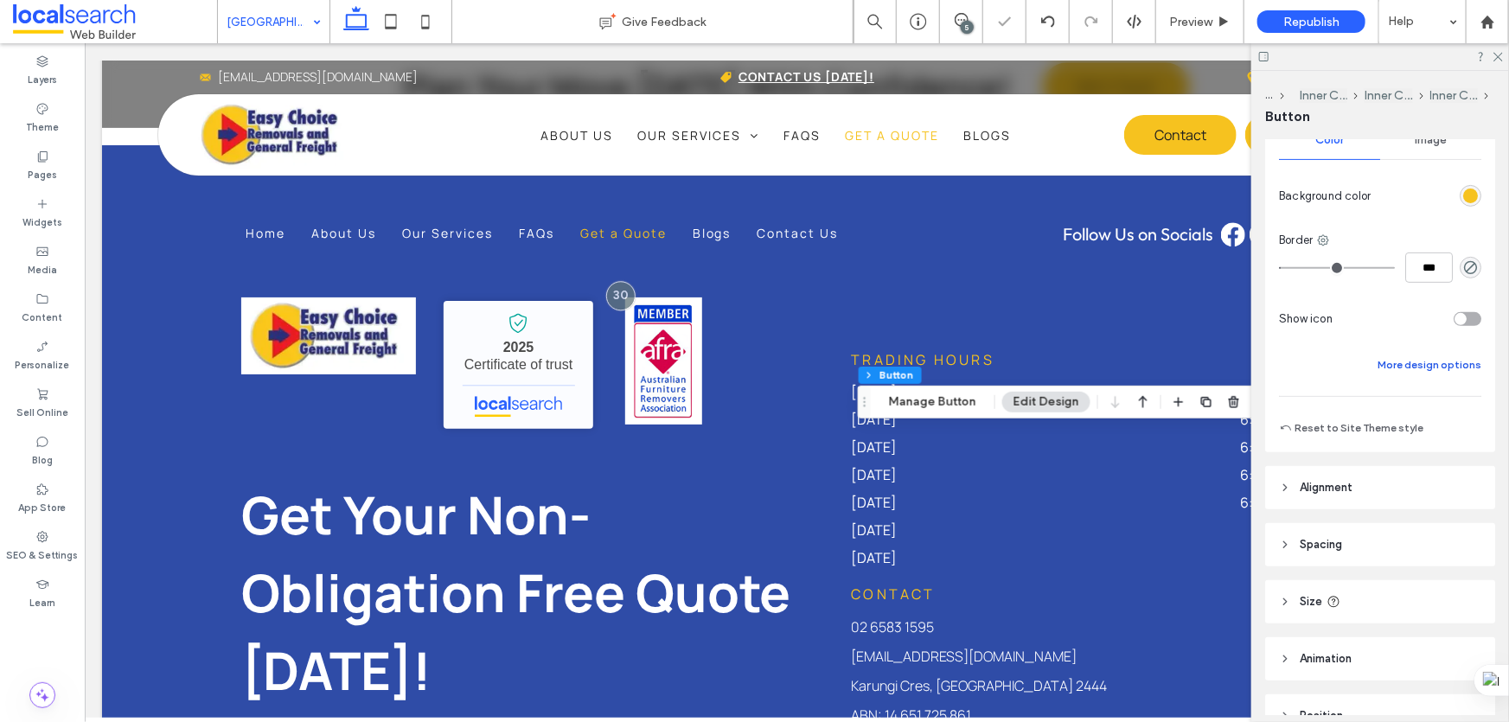
click at [1404, 359] on button "More design options" at bounding box center [1430, 365] width 104 height 21
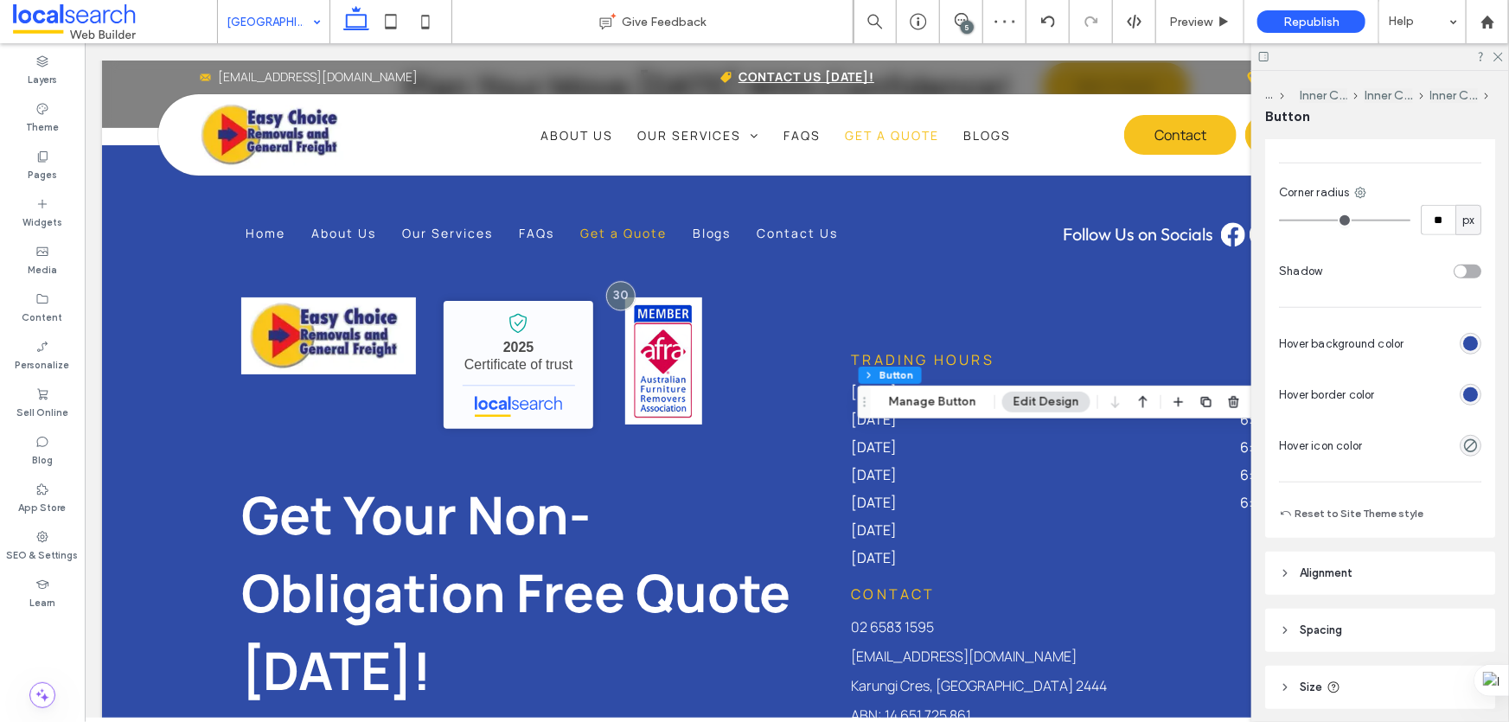
scroll to position [550, 0]
click at [1469, 391] on div "rgb(47, 76, 167)" at bounding box center [1470, 392] width 15 height 15
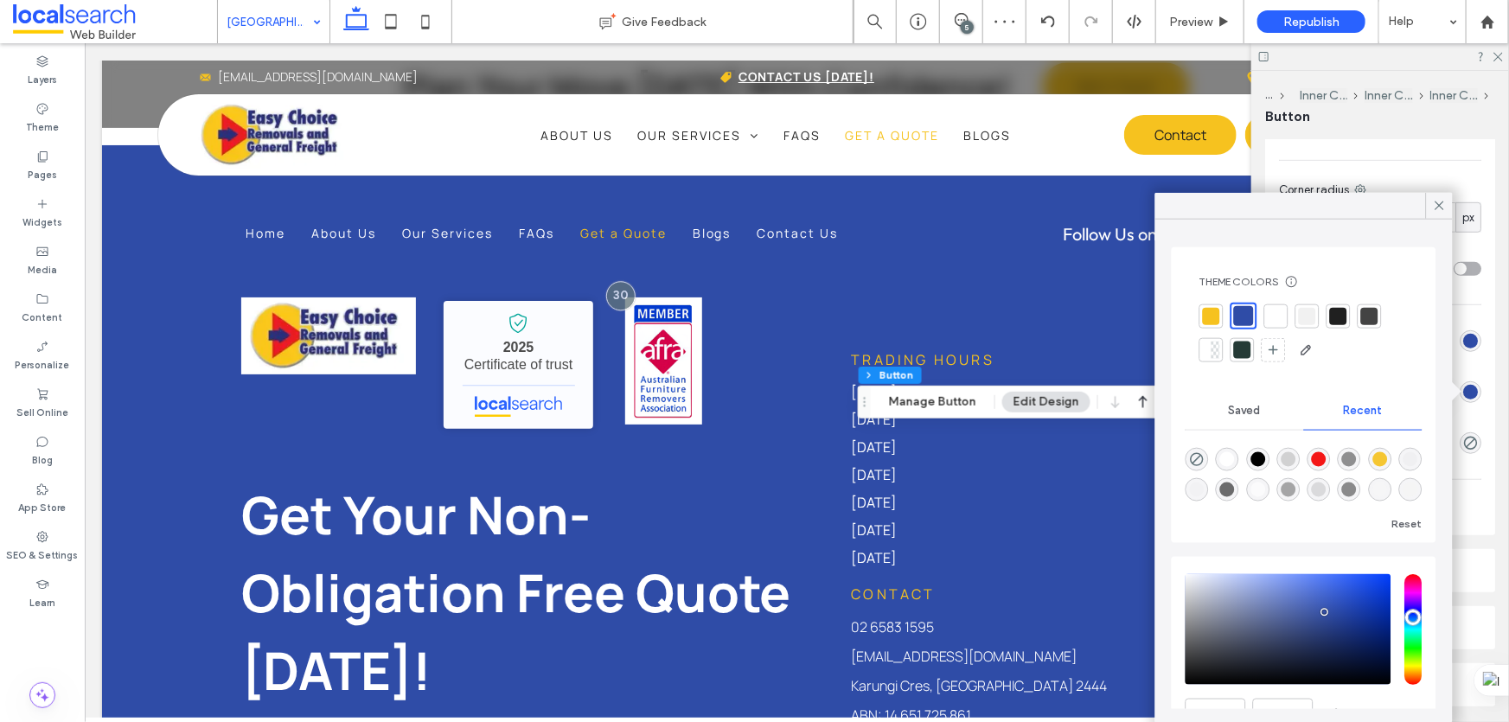
click at [1212, 313] on div at bounding box center [1211, 315] width 17 height 17
type input "*"
click at [1443, 201] on icon at bounding box center [1440, 206] width 16 height 16
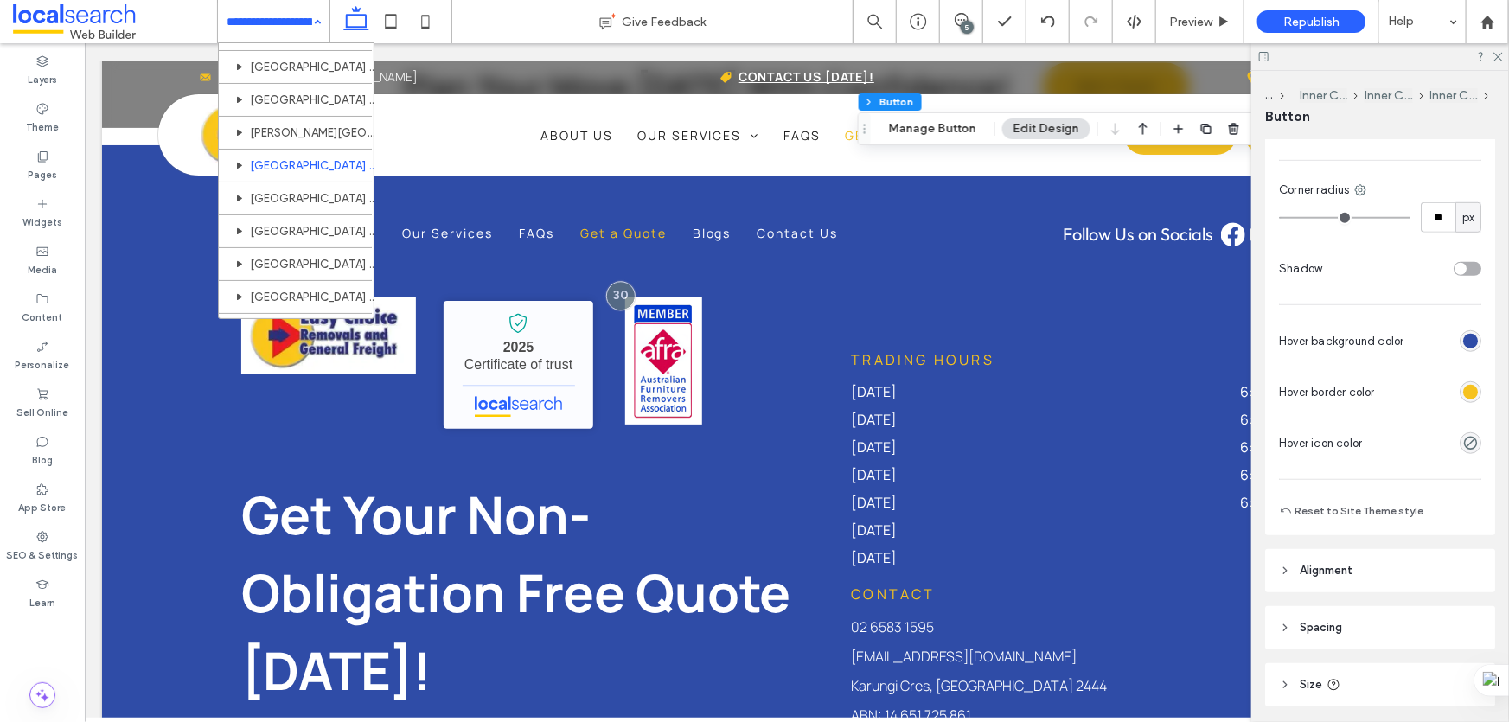
scroll to position [235, 0]
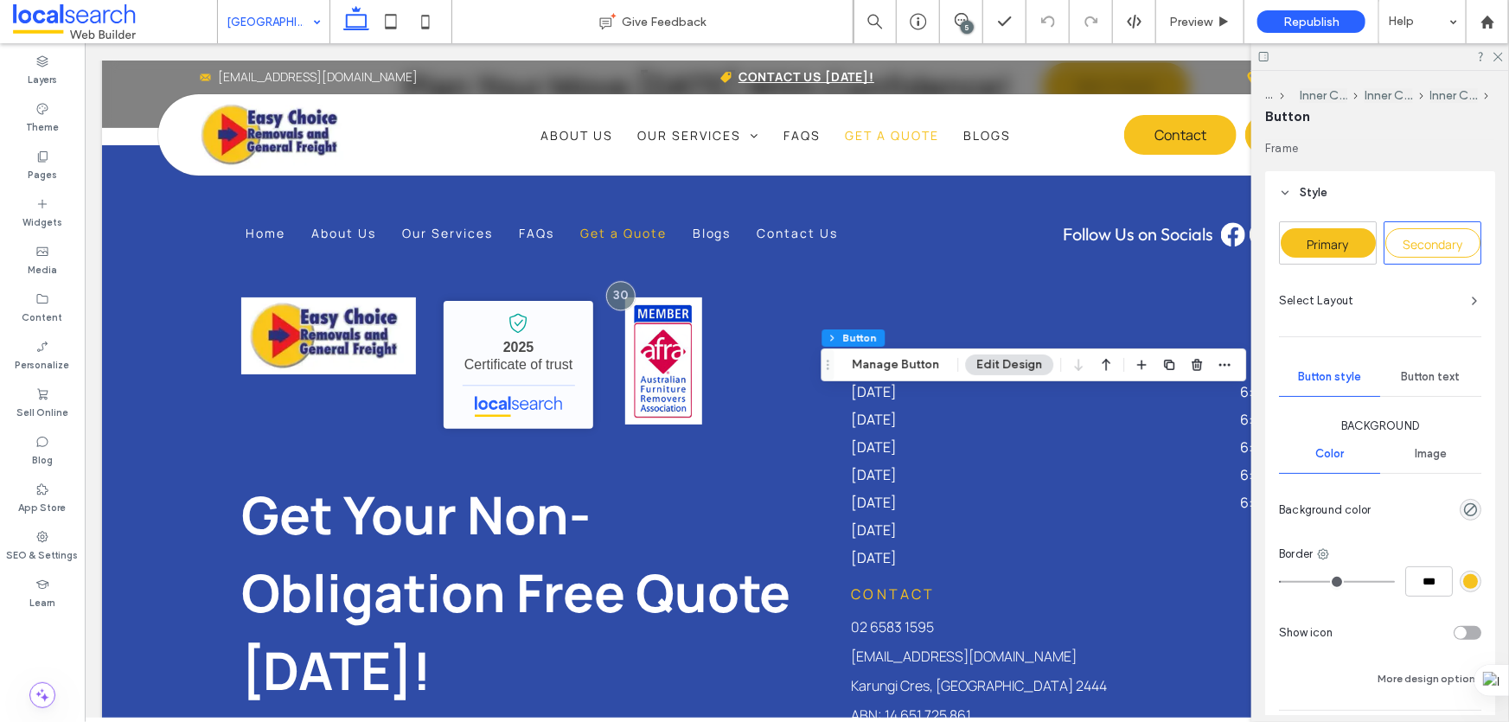
type input "**"
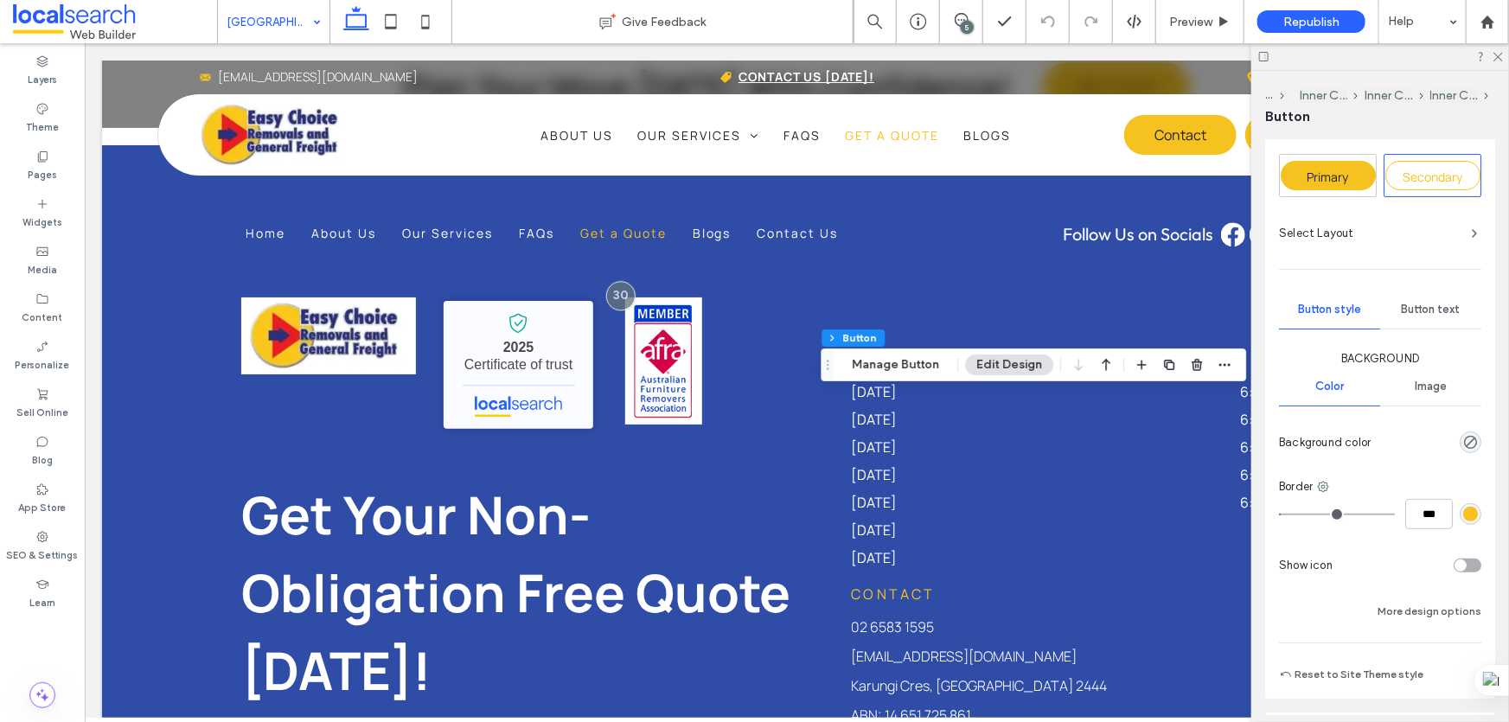
scroll to position [235, 0]
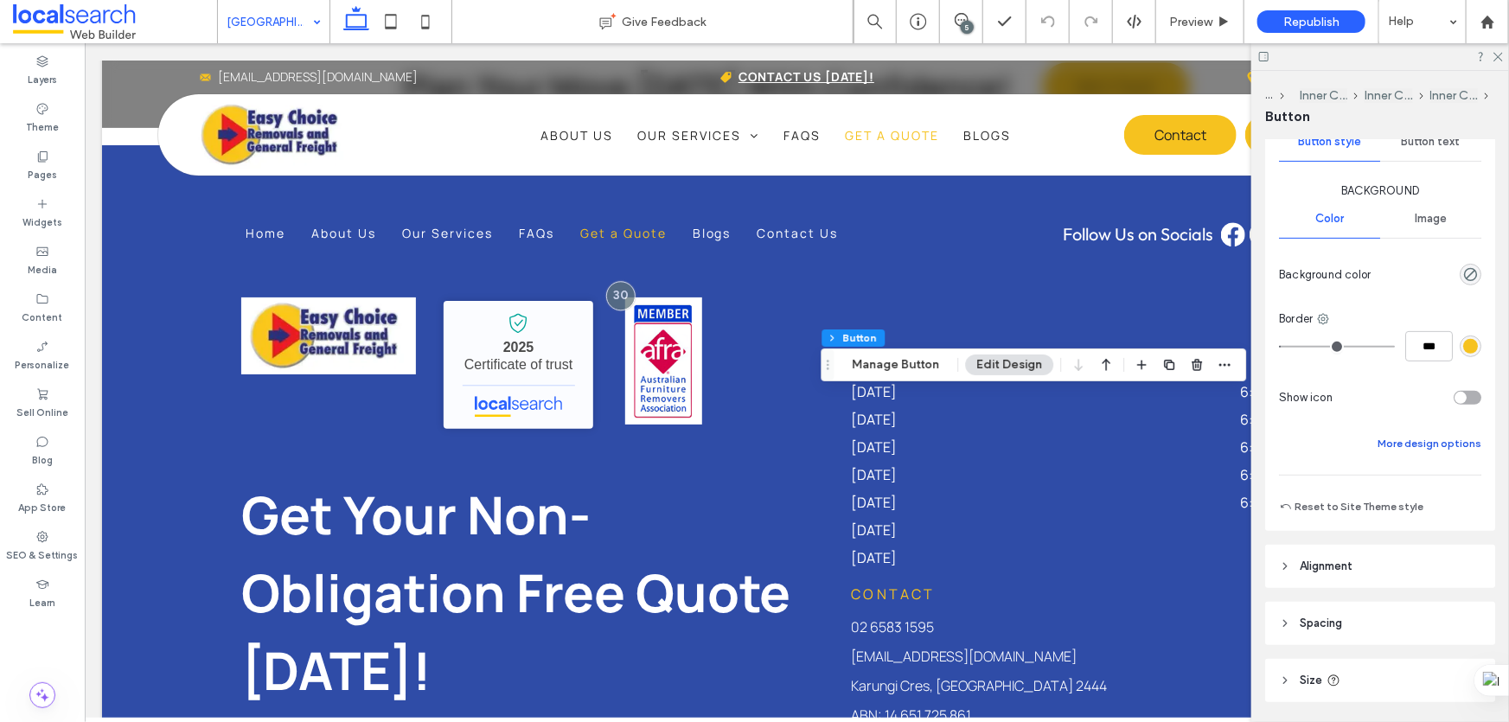
click at [1400, 448] on button "More design options" at bounding box center [1430, 443] width 104 height 21
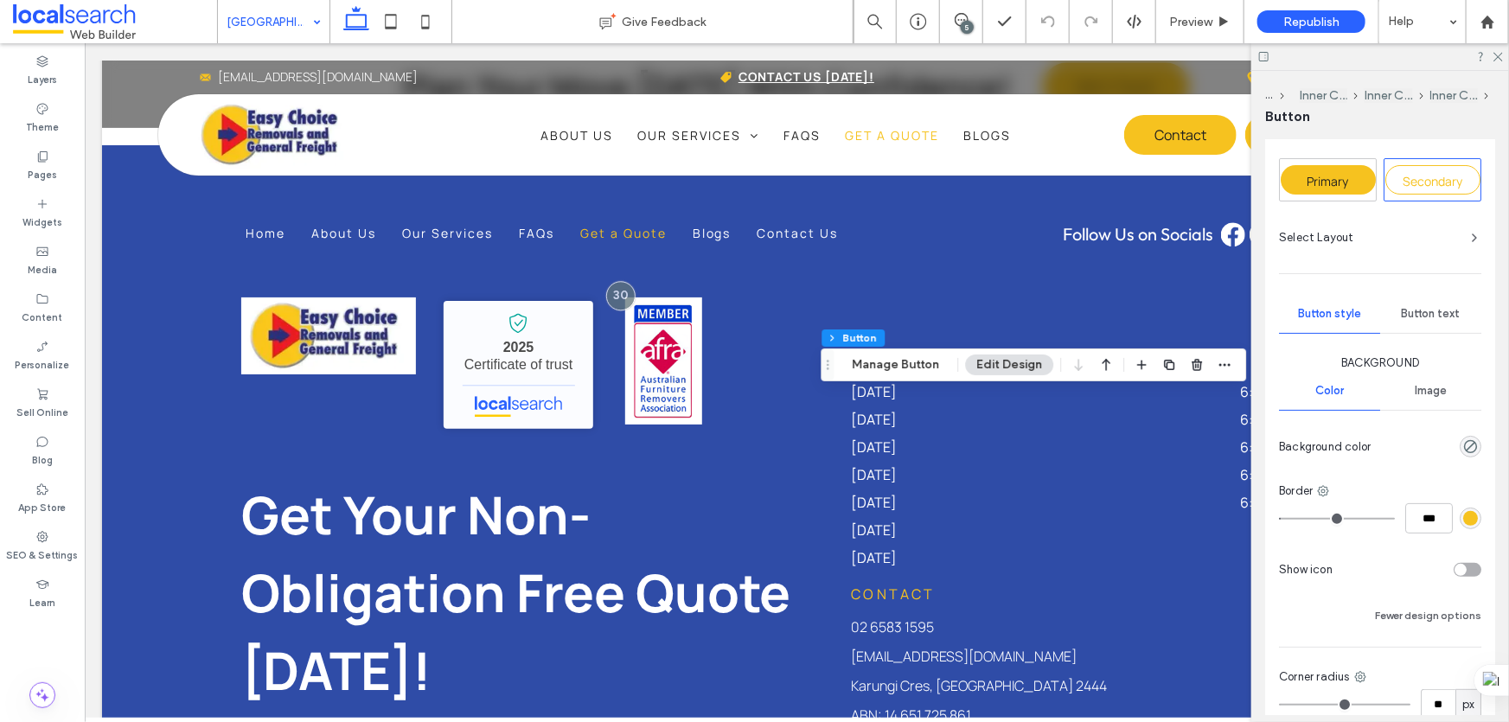
scroll to position [0, 0]
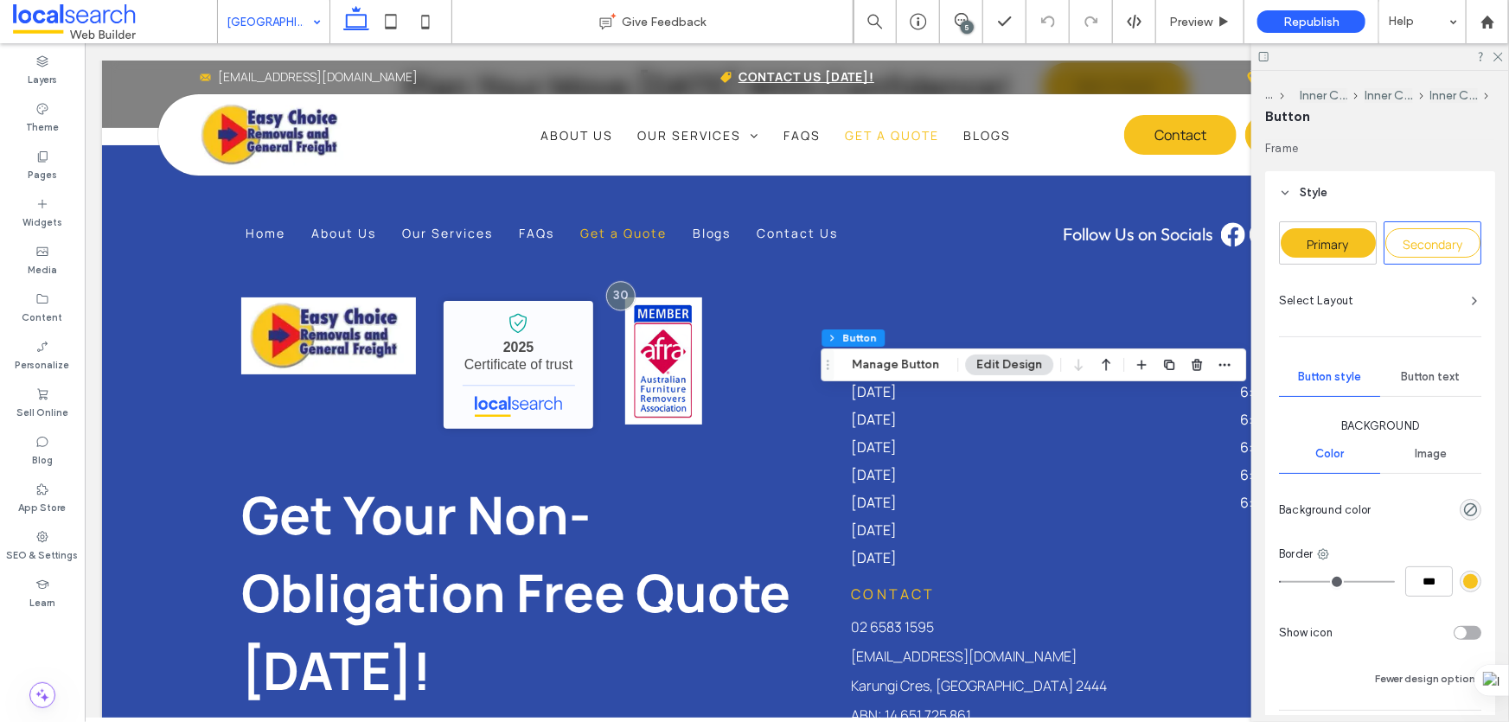
click at [1318, 237] on span "Primary" at bounding box center [1329, 244] width 42 height 16
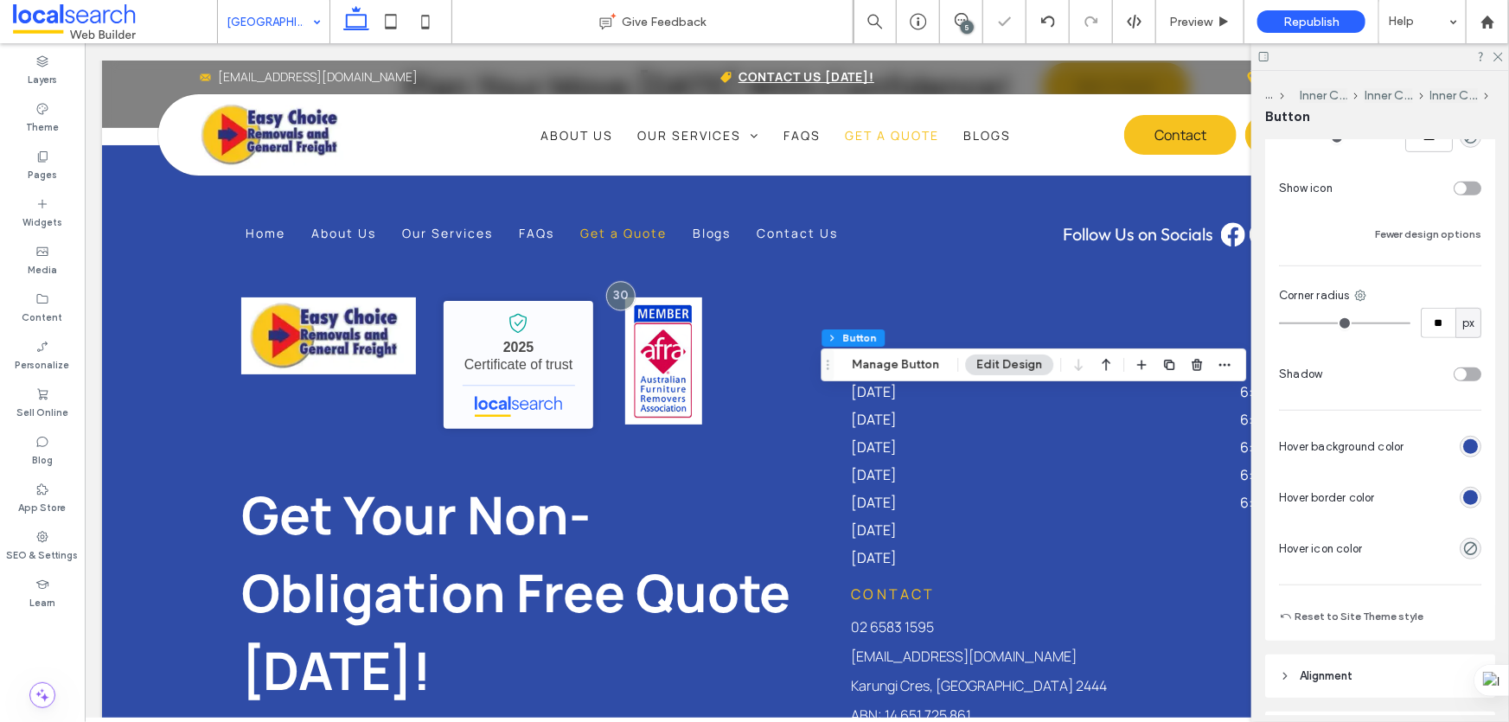
scroll to position [629, 0]
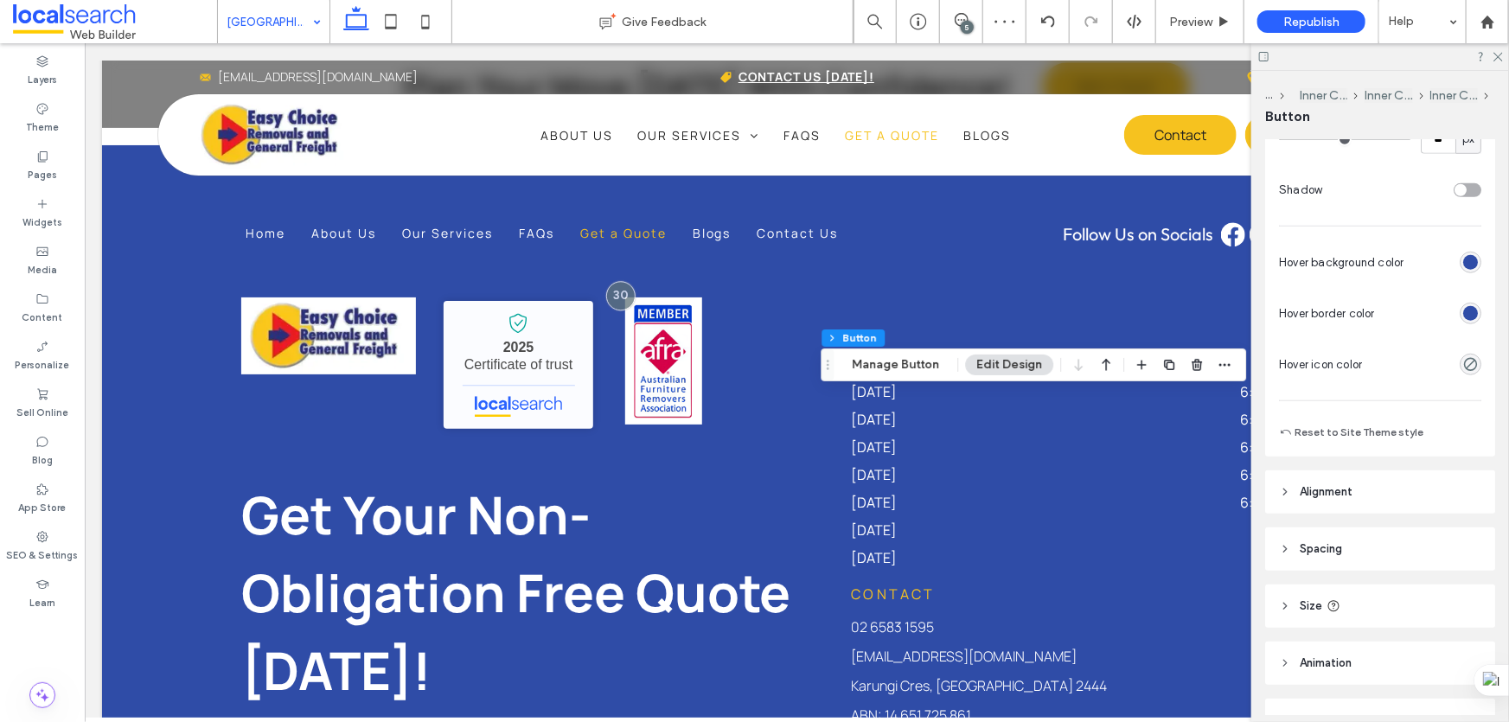
click at [1463, 316] on div "rgb(47, 76, 167)" at bounding box center [1470, 313] width 15 height 15
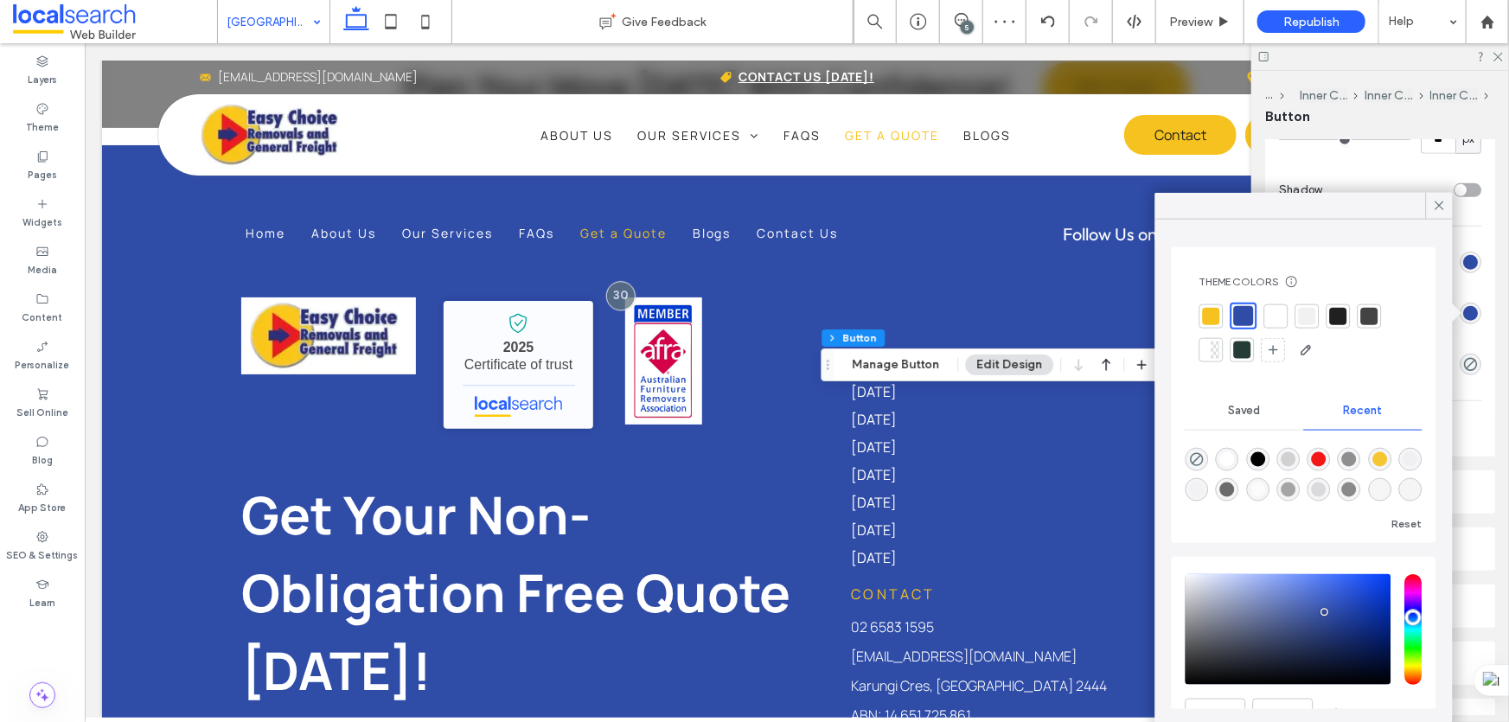
click at [1211, 317] on div at bounding box center [1211, 315] width 17 height 17
type input "*"
click at [1439, 202] on icon at bounding box center [1440, 206] width 16 height 16
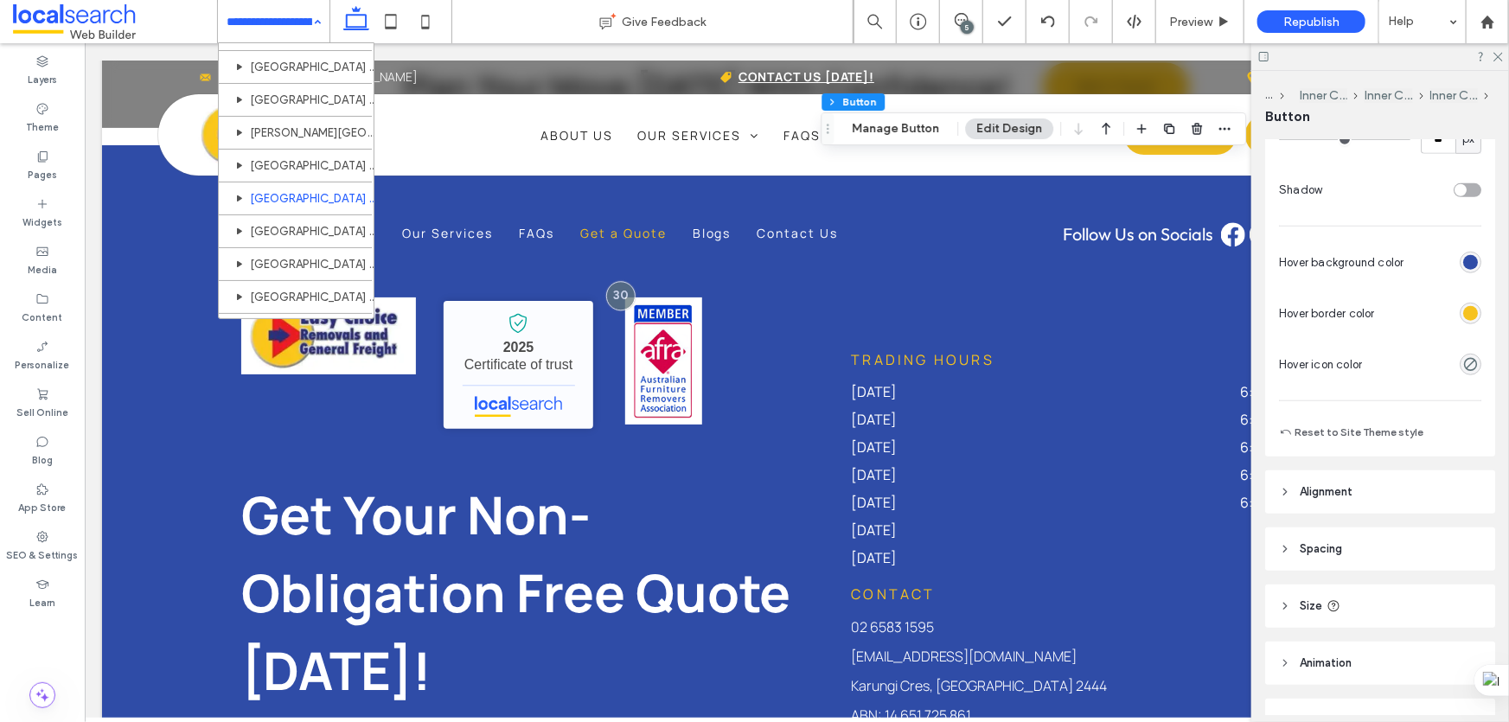
scroll to position [235, 0]
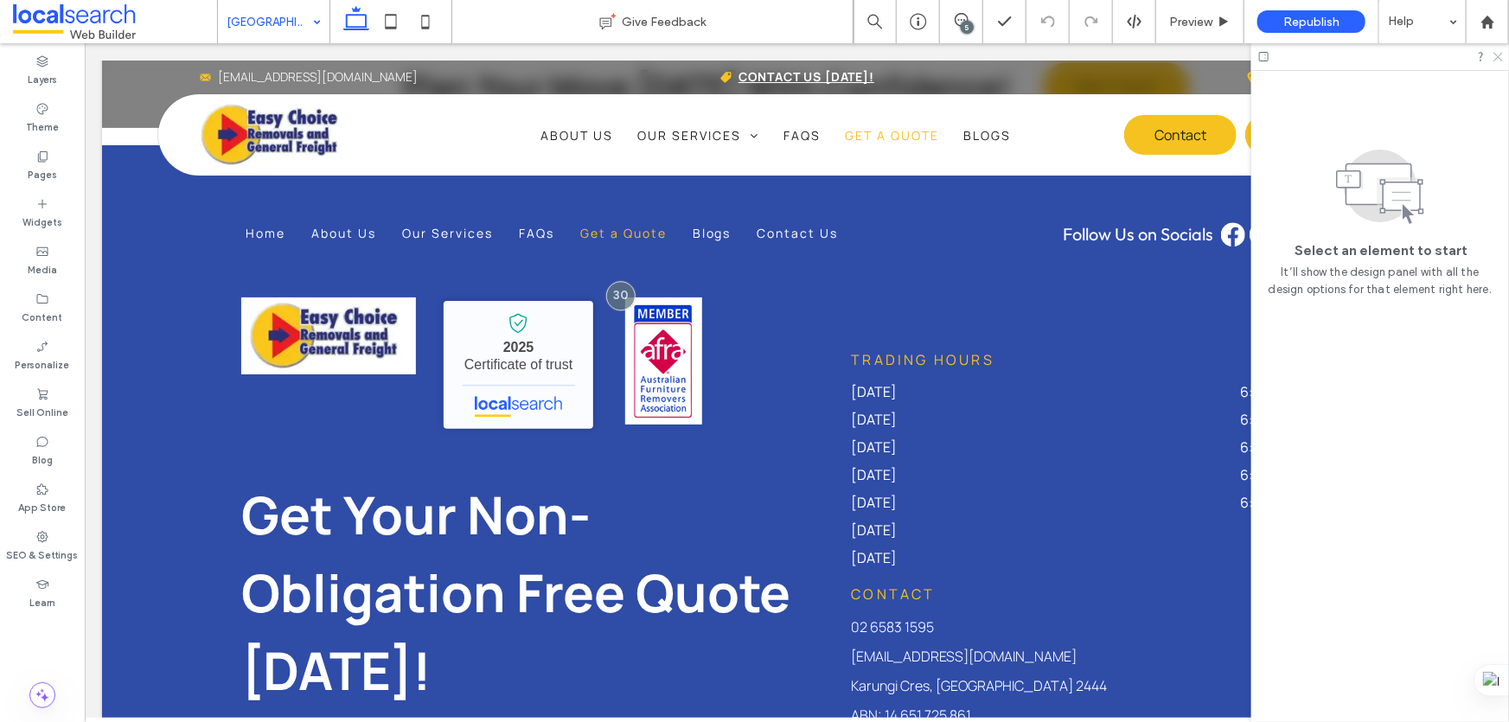
click at [1500, 57] on icon at bounding box center [1497, 55] width 11 height 11
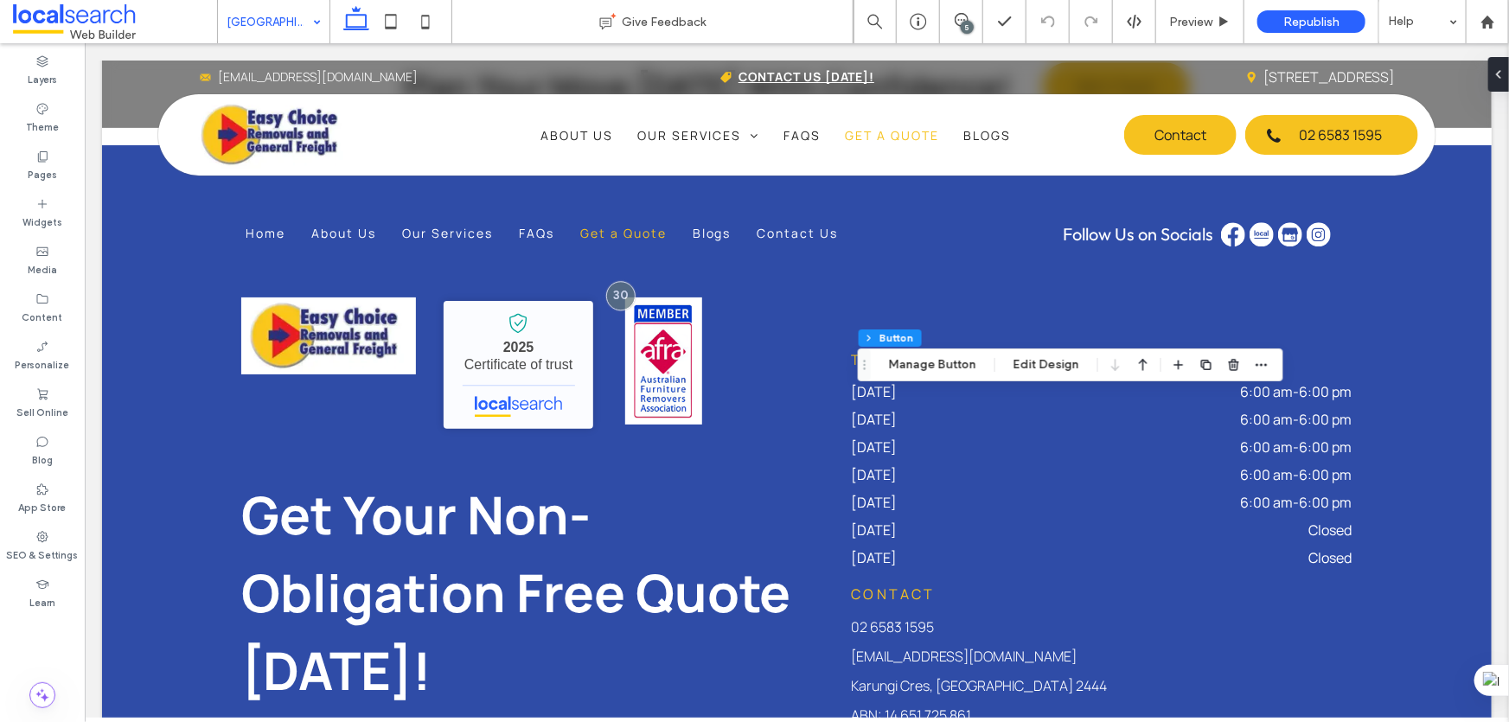
type input "**"
click at [1065, 356] on button "Edit Design" at bounding box center [1046, 365] width 88 height 21
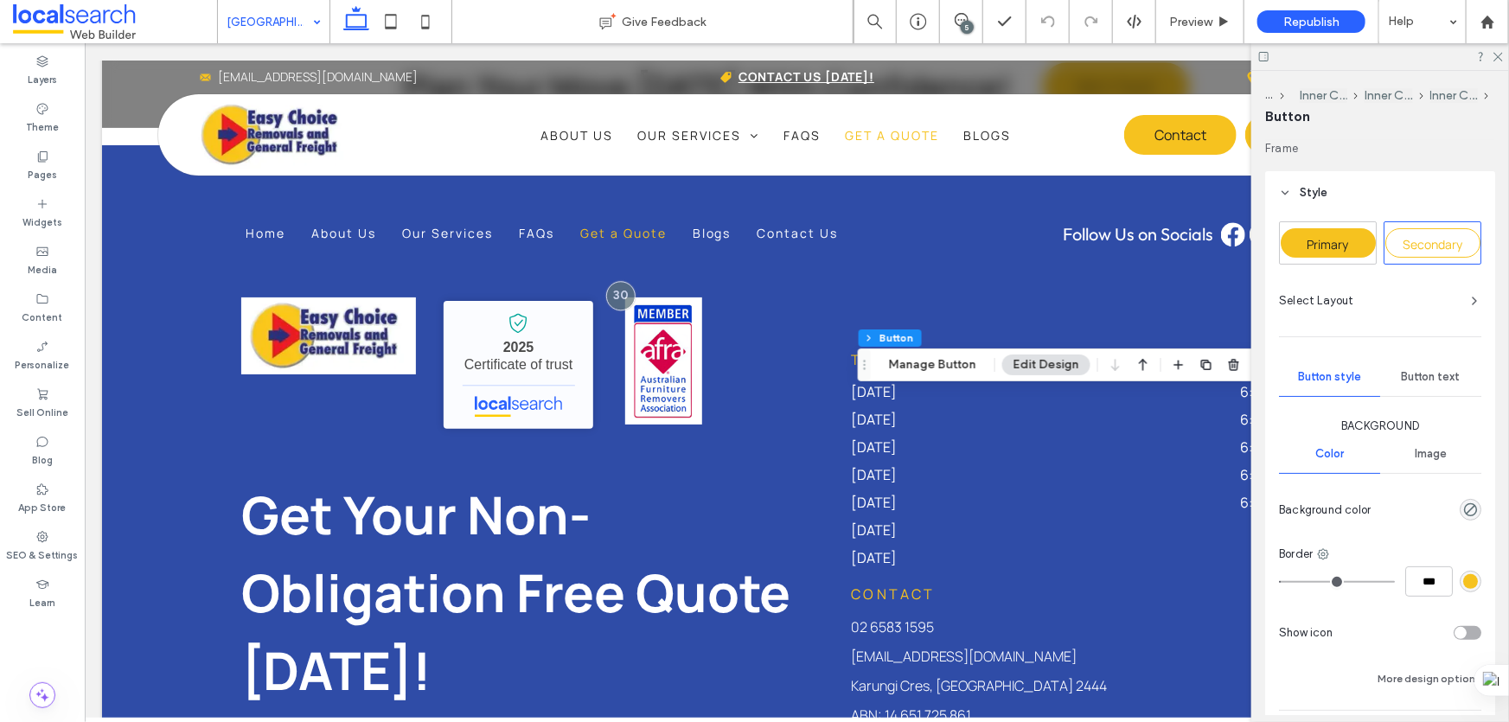
click at [1358, 246] on div "Primary" at bounding box center [1328, 242] width 95 height 29
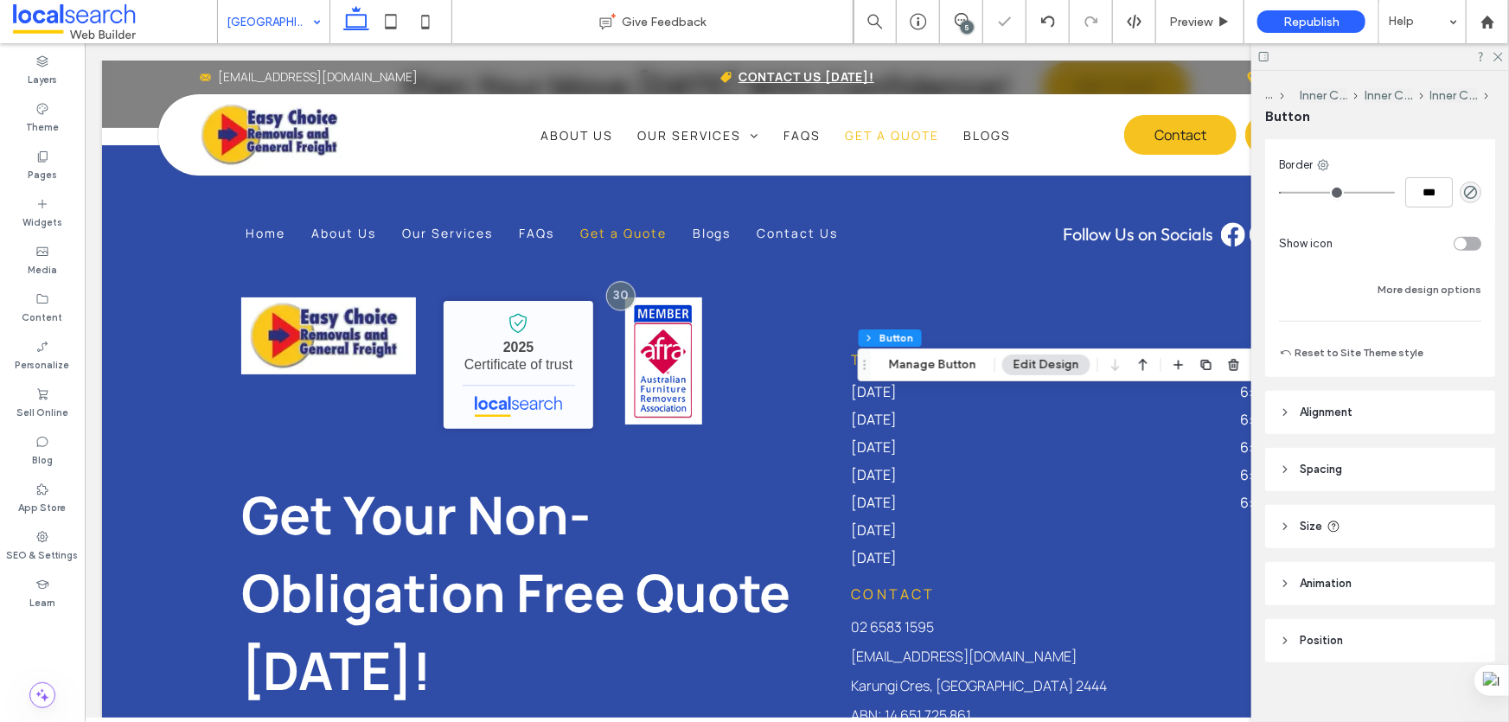
scroll to position [393, 0]
click at [1431, 281] on button "More design options" at bounding box center [1430, 286] width 104 height 21
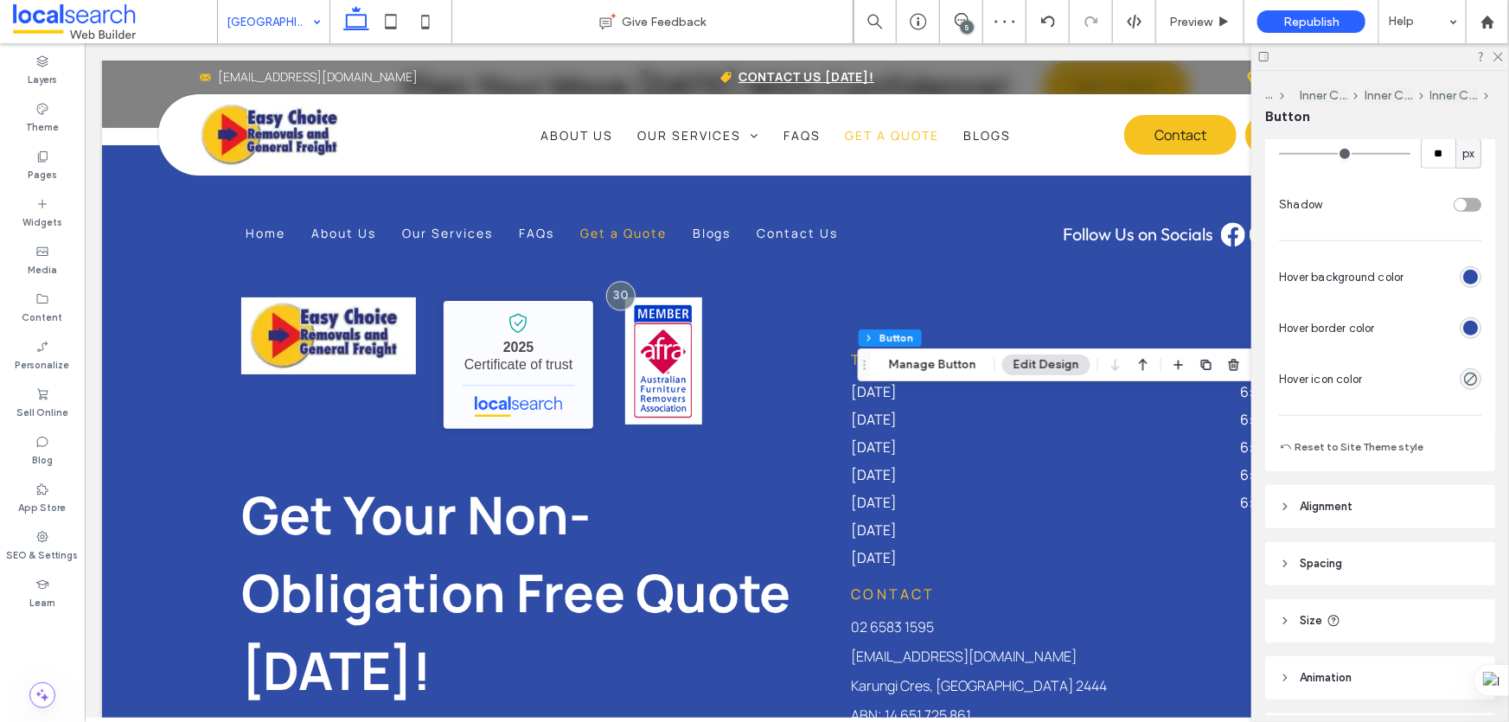
scroll to position [629, 0]
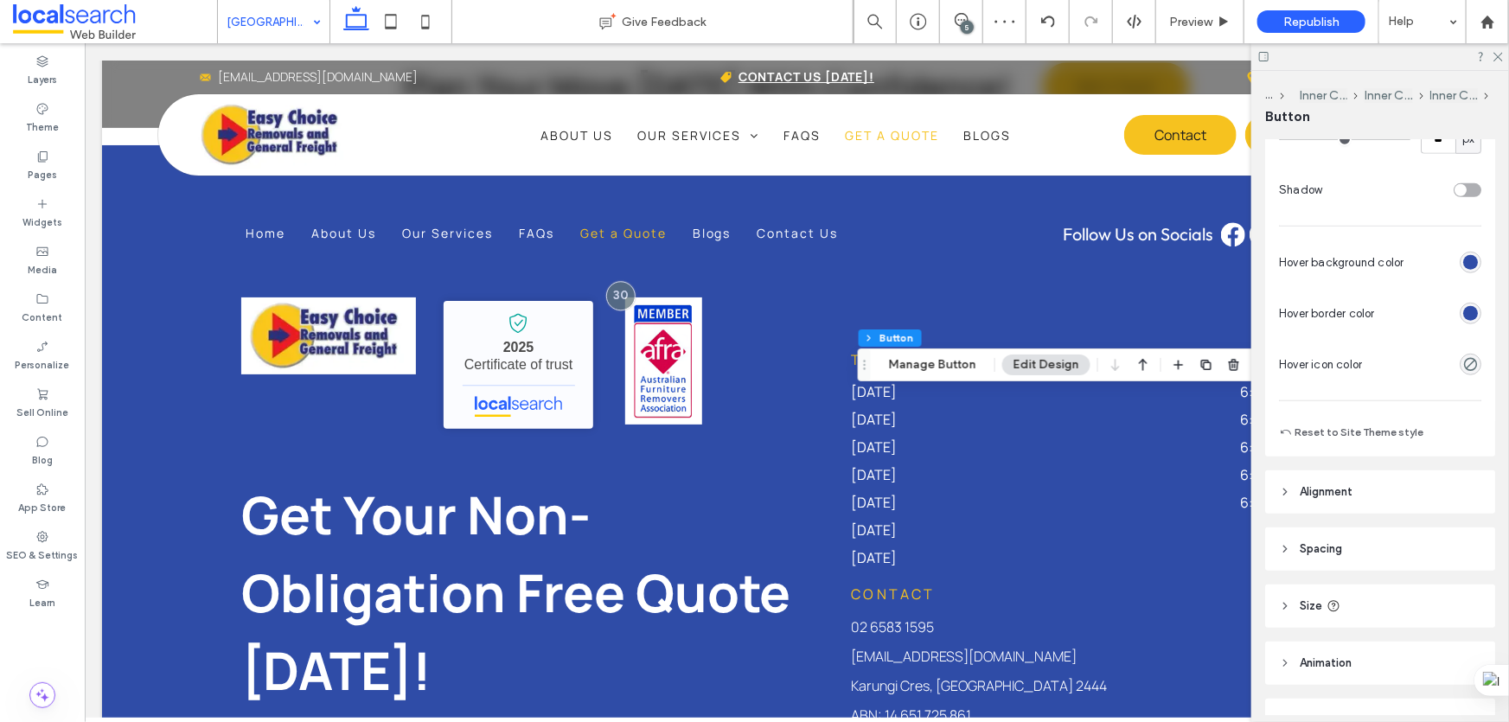
click at [1466, 306] on div "rgb(47, 76, 167)" at bounding box center [1470, 313] width 15 height 15
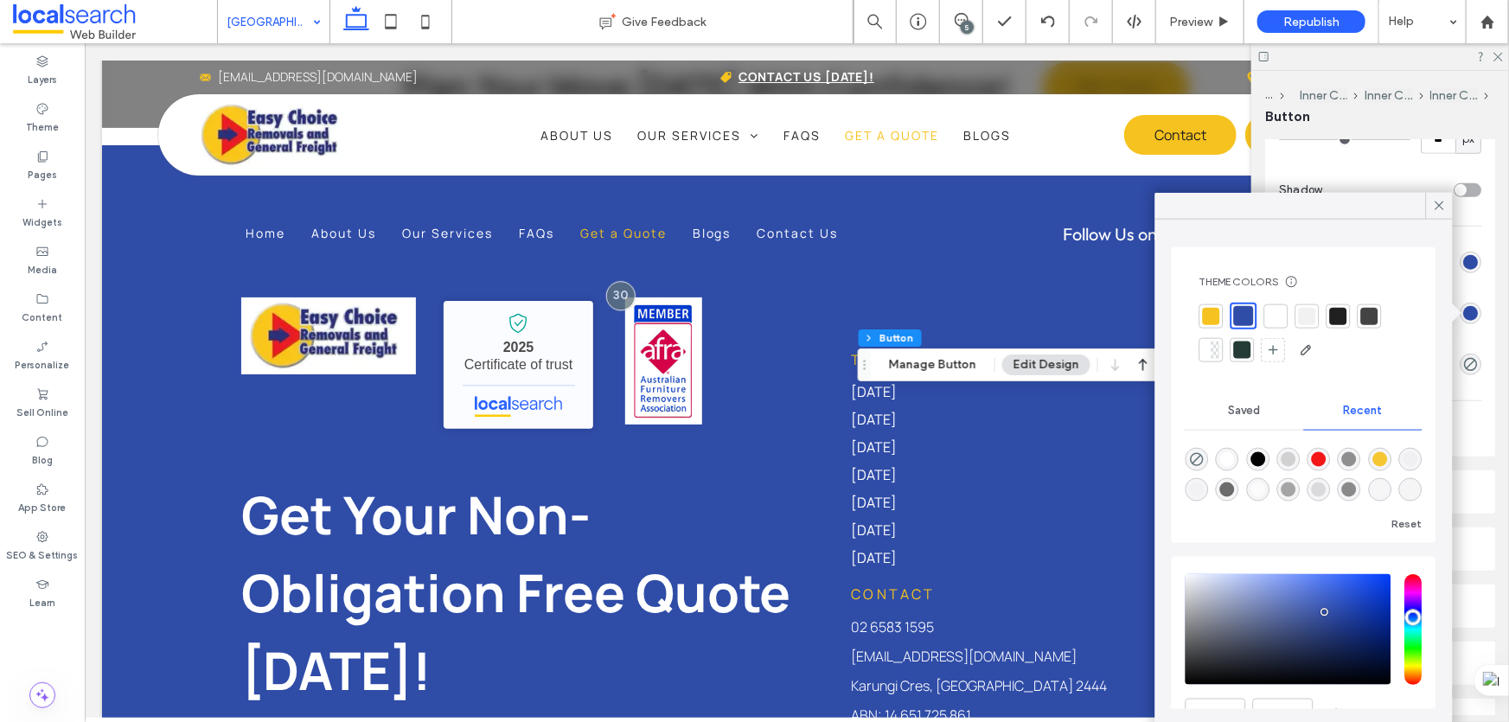
click at [1206, 312] on div at bounding box center [1211, 315] width 17 height 17
type input "*"
click at [1436, 202] on use at bounding box center [1439, 206] width 9 height 9
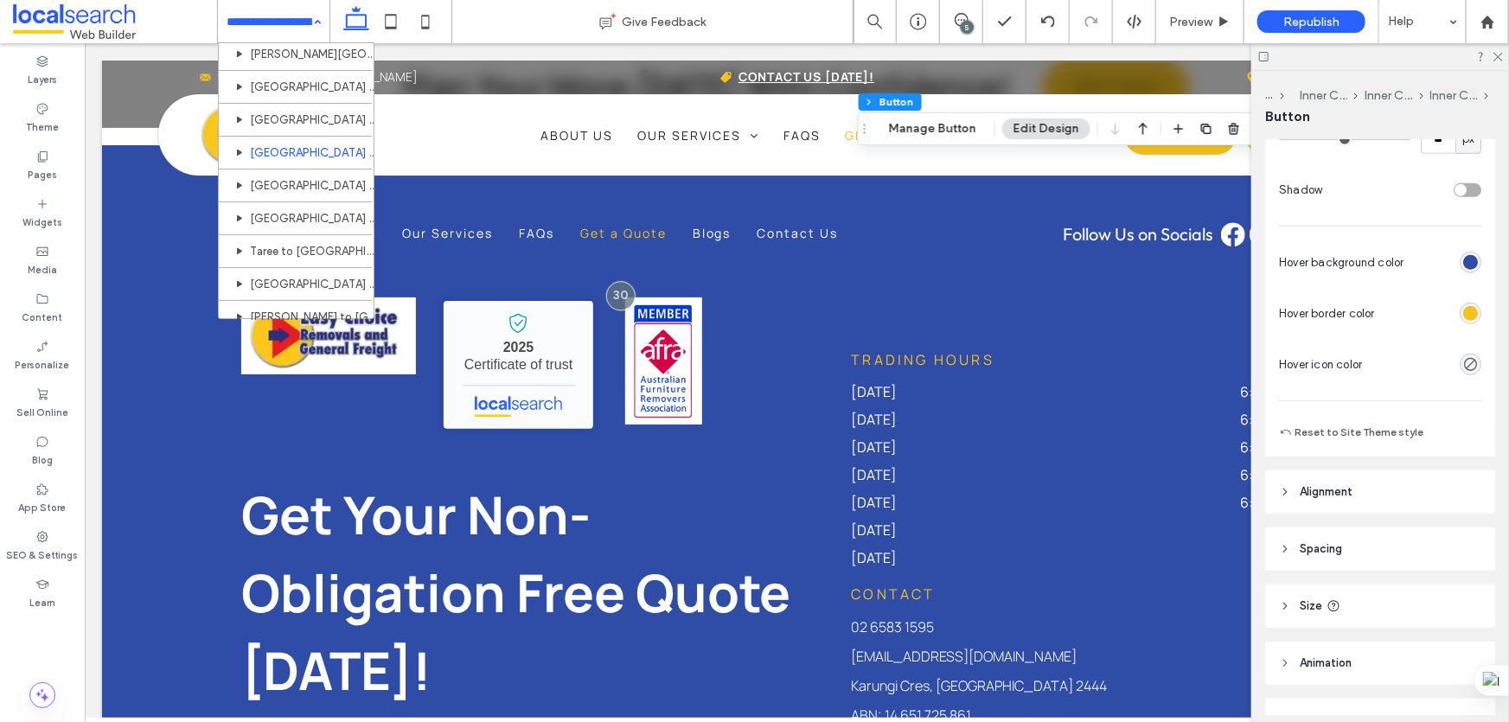
scroll to position [314, 0]
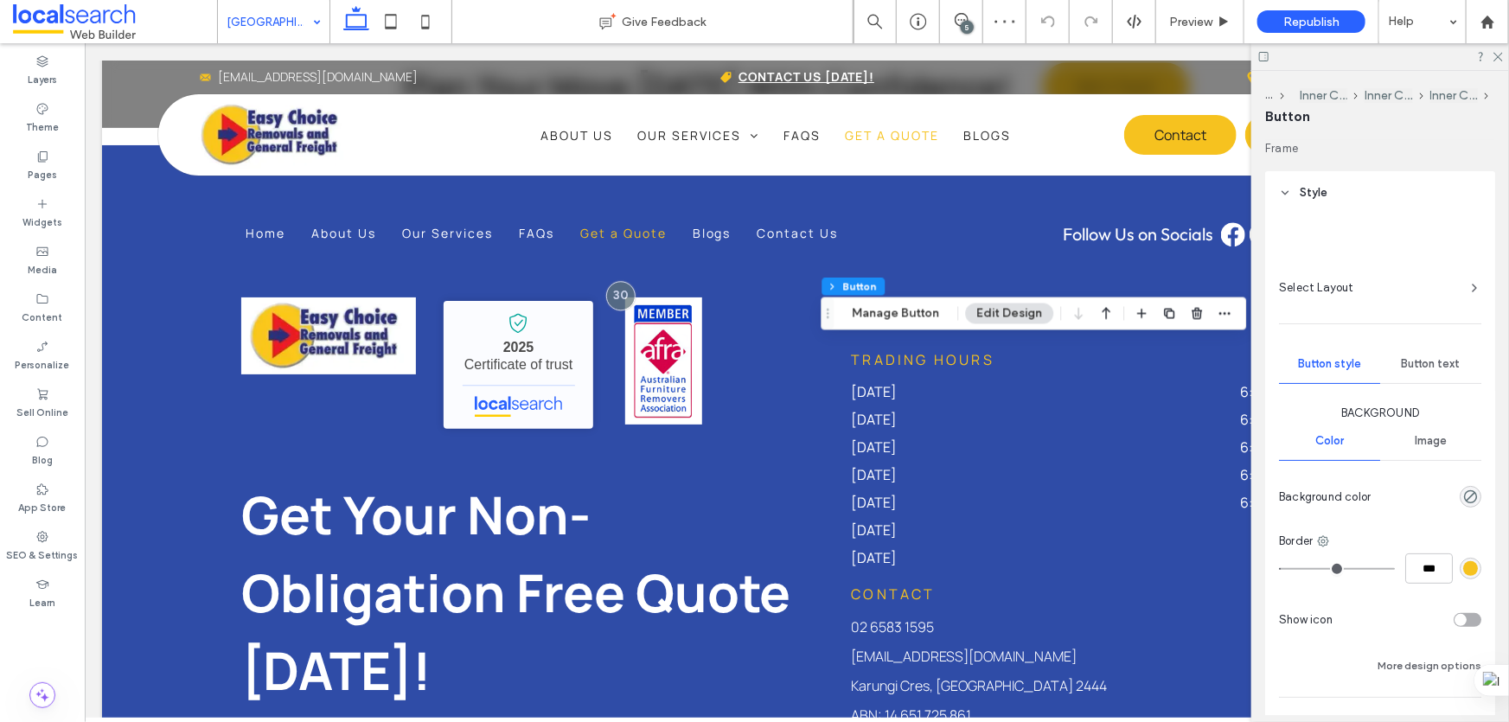
type input "**"
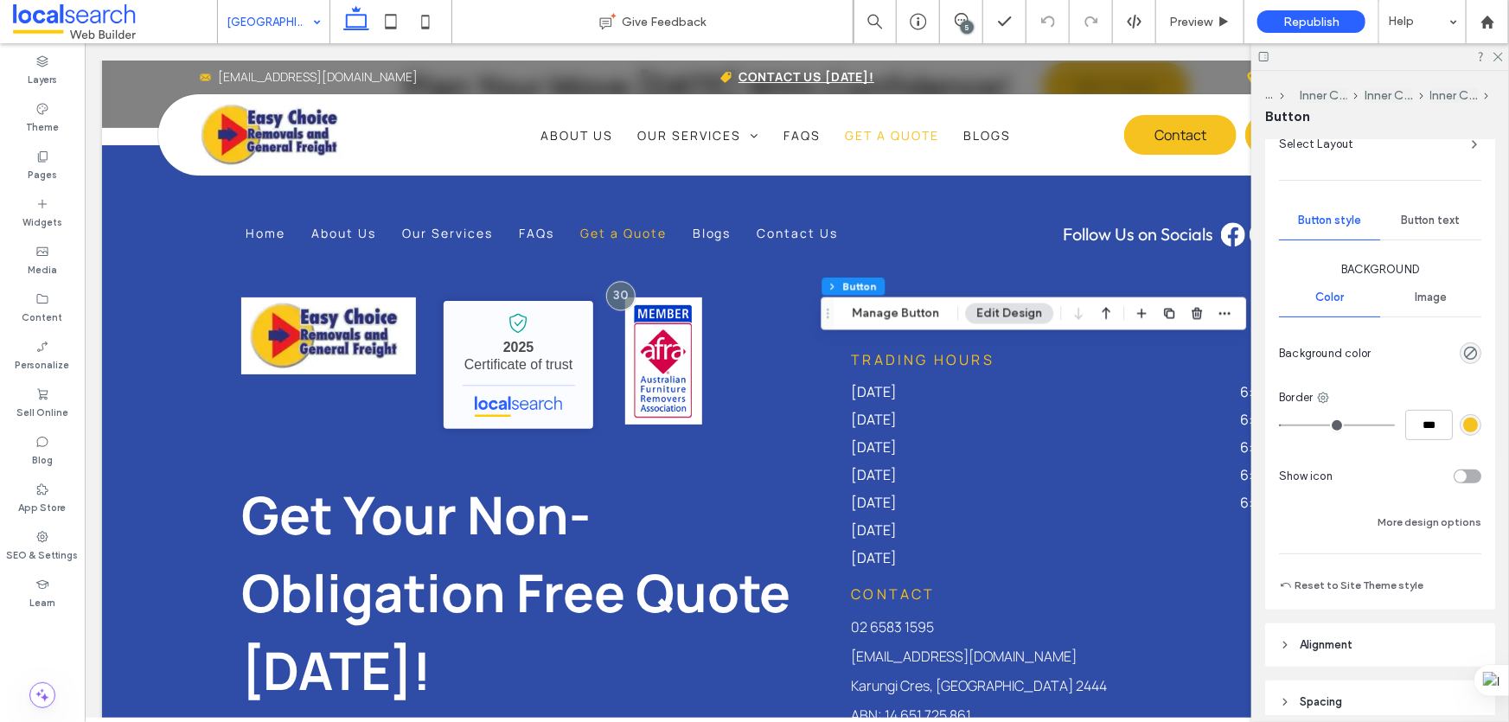
scroll to position [314, 0]
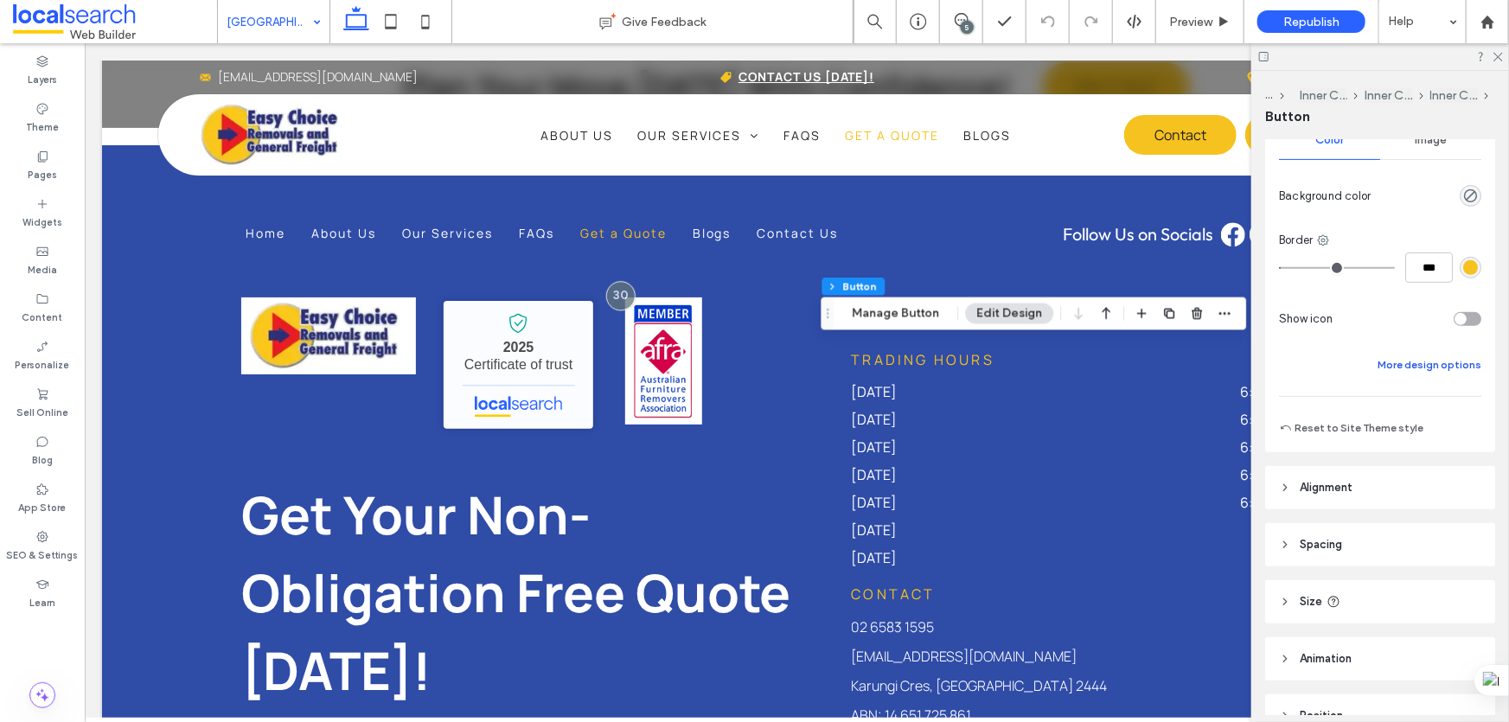
click at [1405, 363] on button "More design options" at bounding box center [1430, 365] width 104 height 21
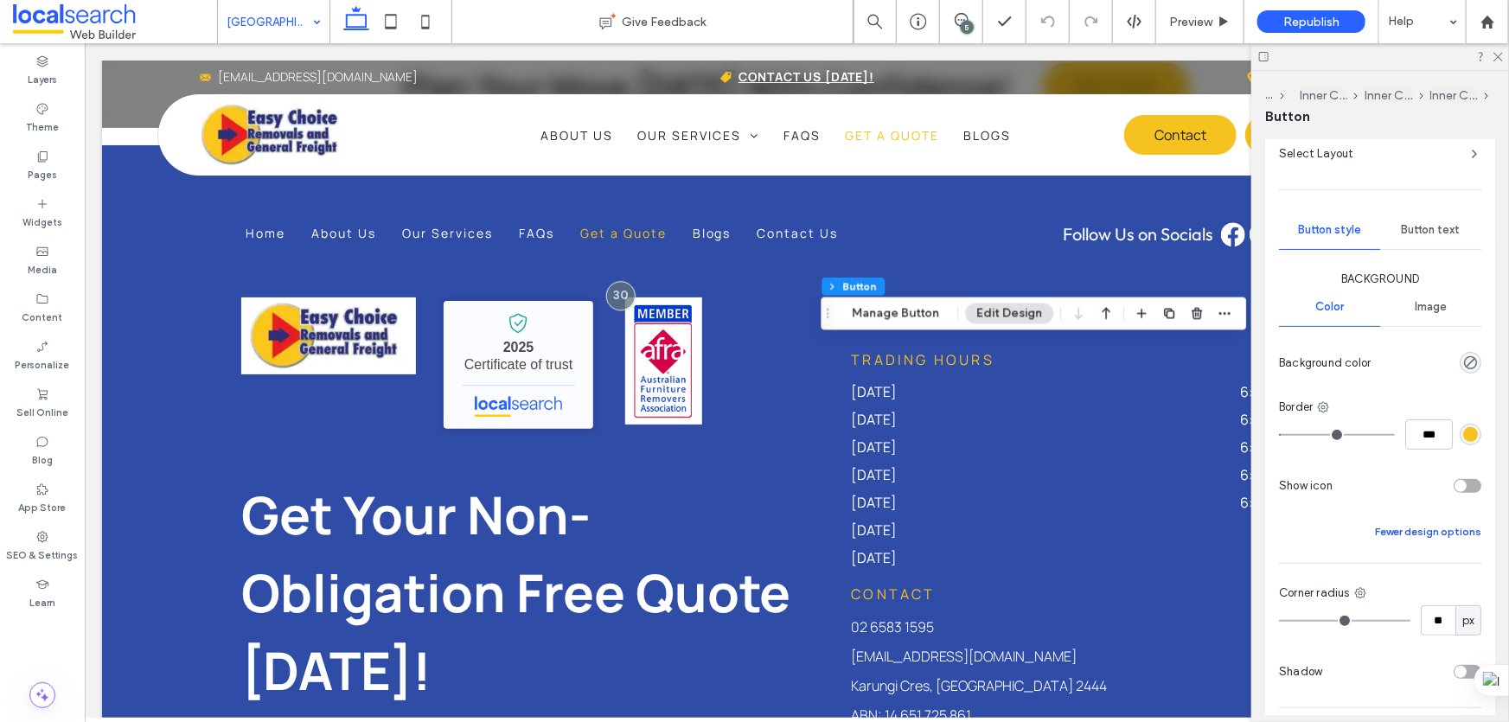
scroll to position [0, 0]
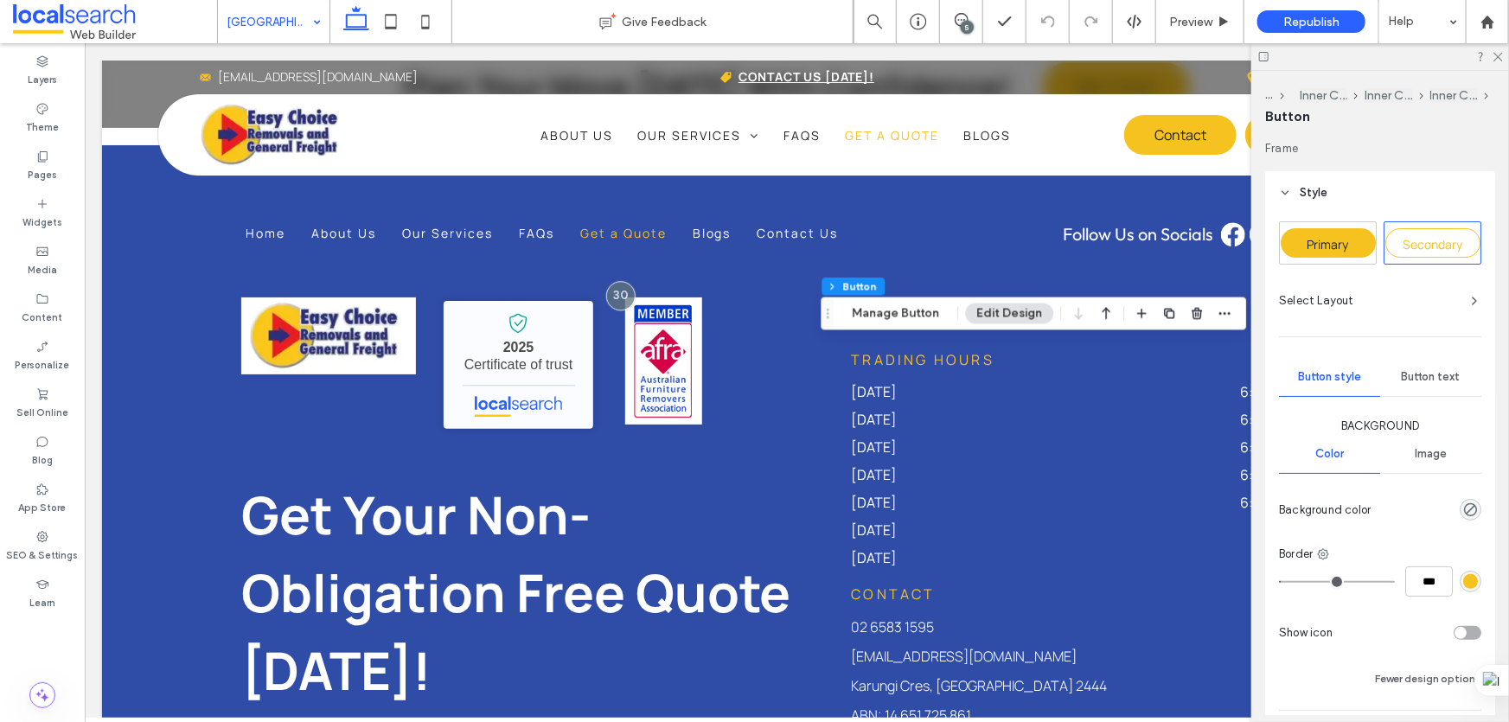
click at [1368, 246] on div "Primary" at bounding box center [1328, 242] width 95 height 29
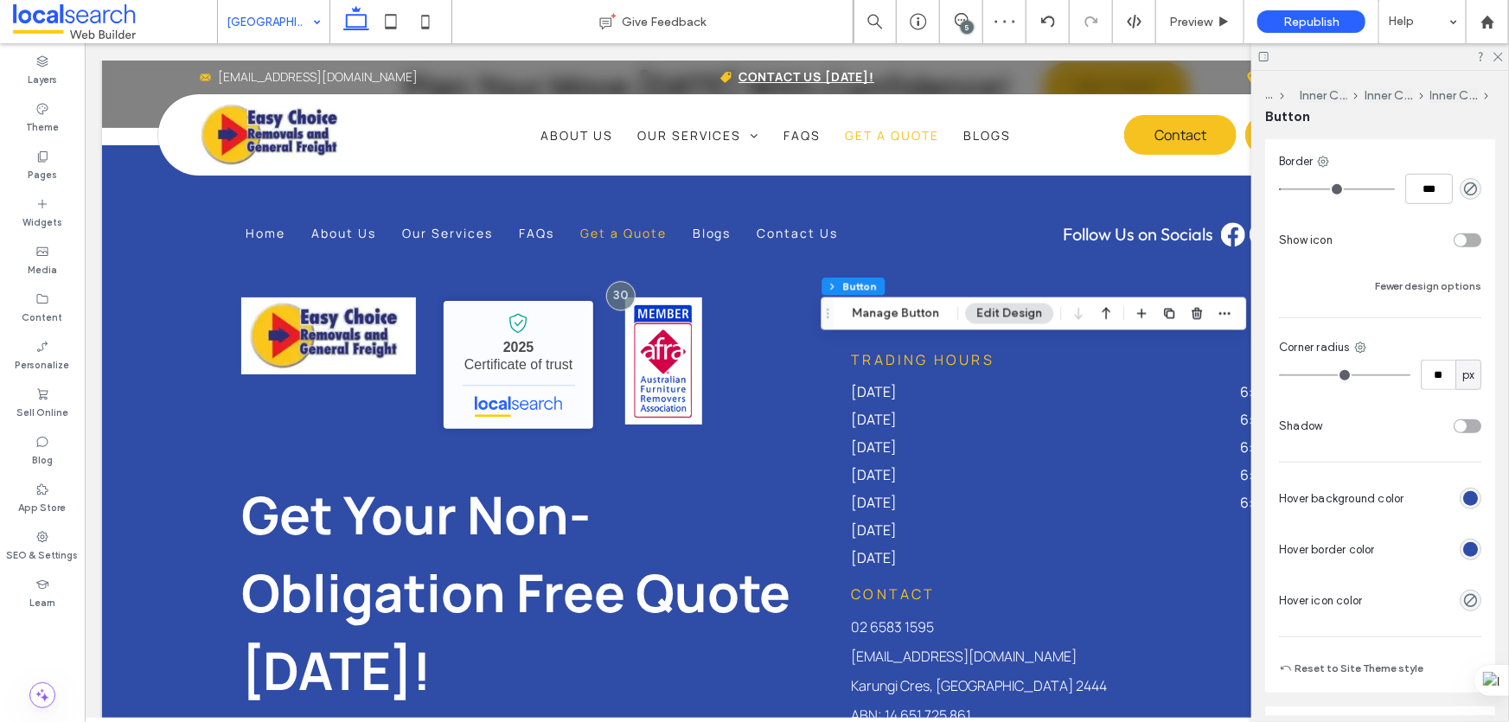
scroll to position [471, 0]
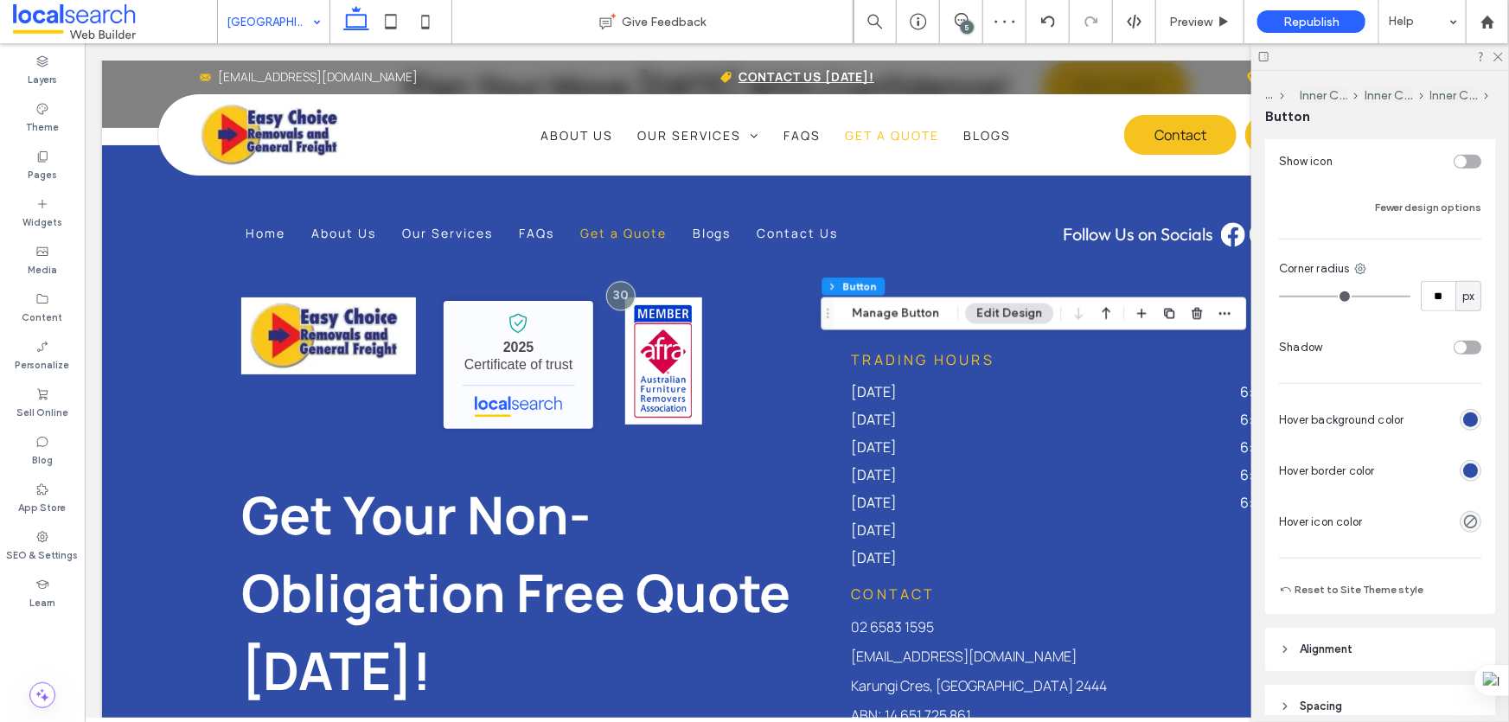
click at [1463, 466] on div "rgb(47, 76, 167)" at bounding box center [1470, 471] width 15 height 15
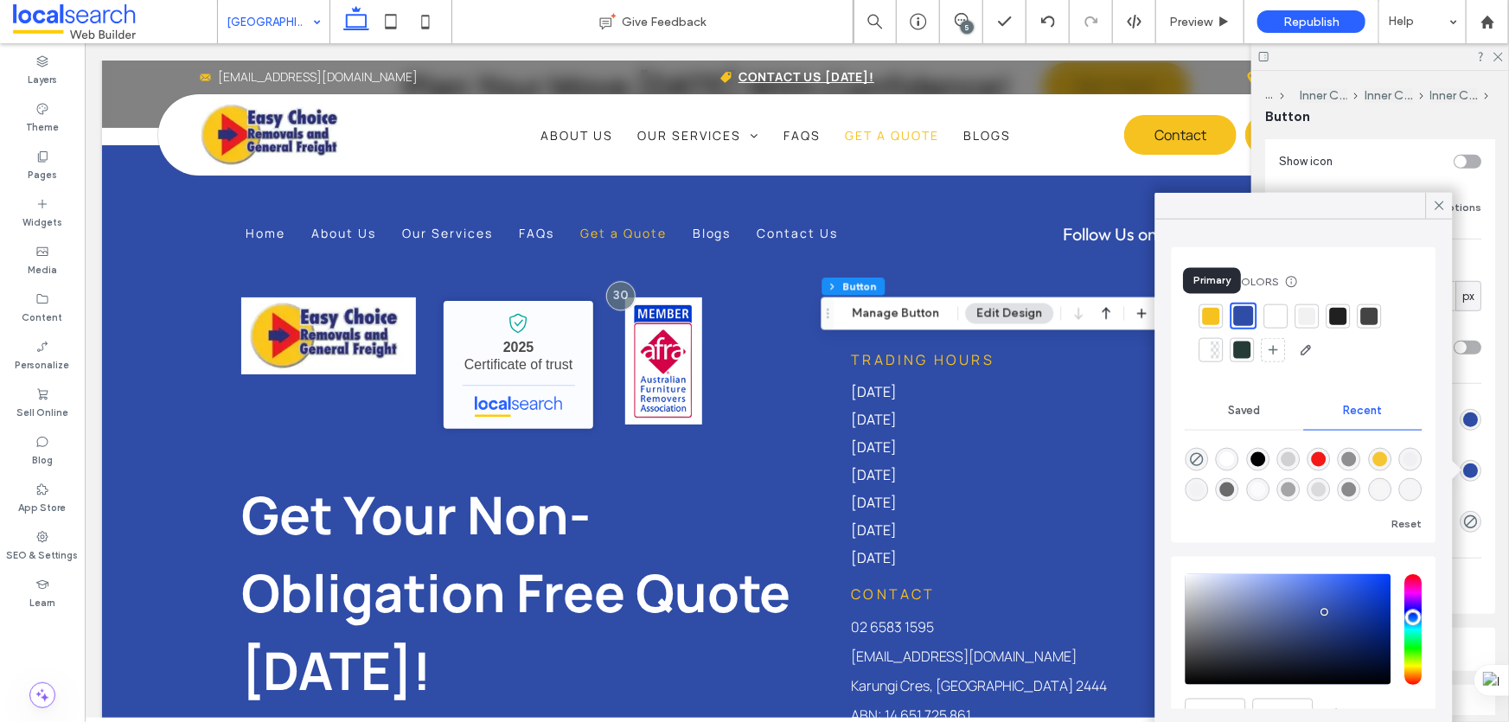
click at [1211, 310] on div at bounding box center [1211, 315] width 17 height 17
type input "*"
click at [1438, 202] on icon at bounding box center [1440, 206] width 16 height 16
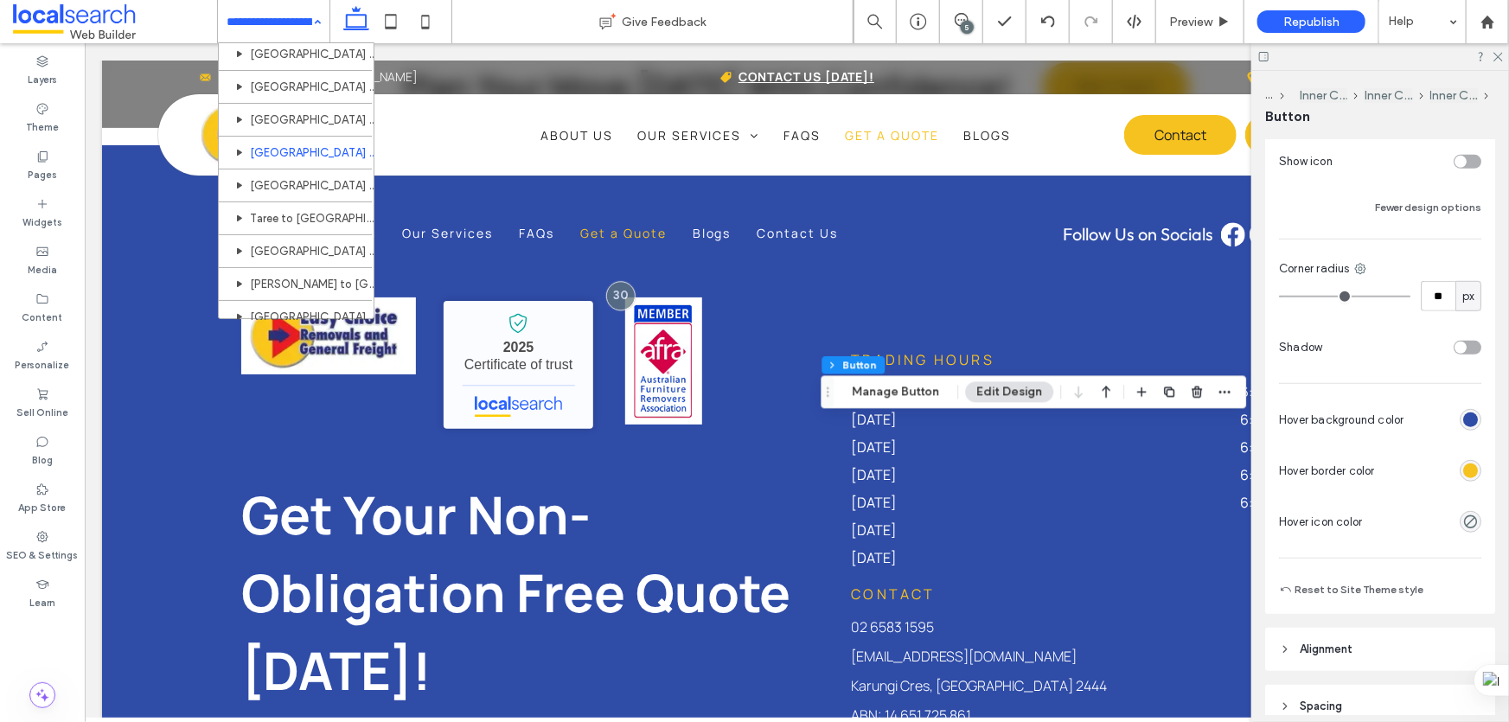
scroll to position [314, 0]
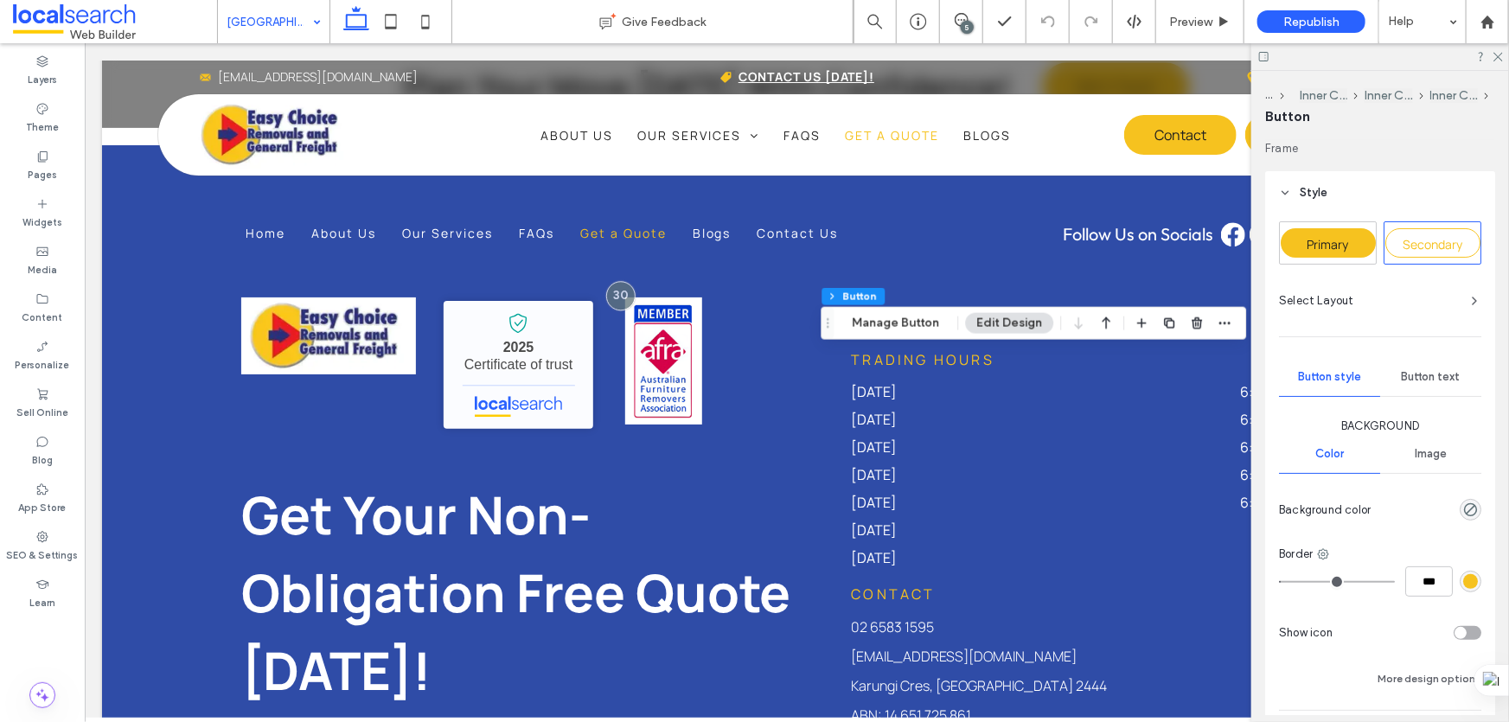
scroll to position [235, 0]
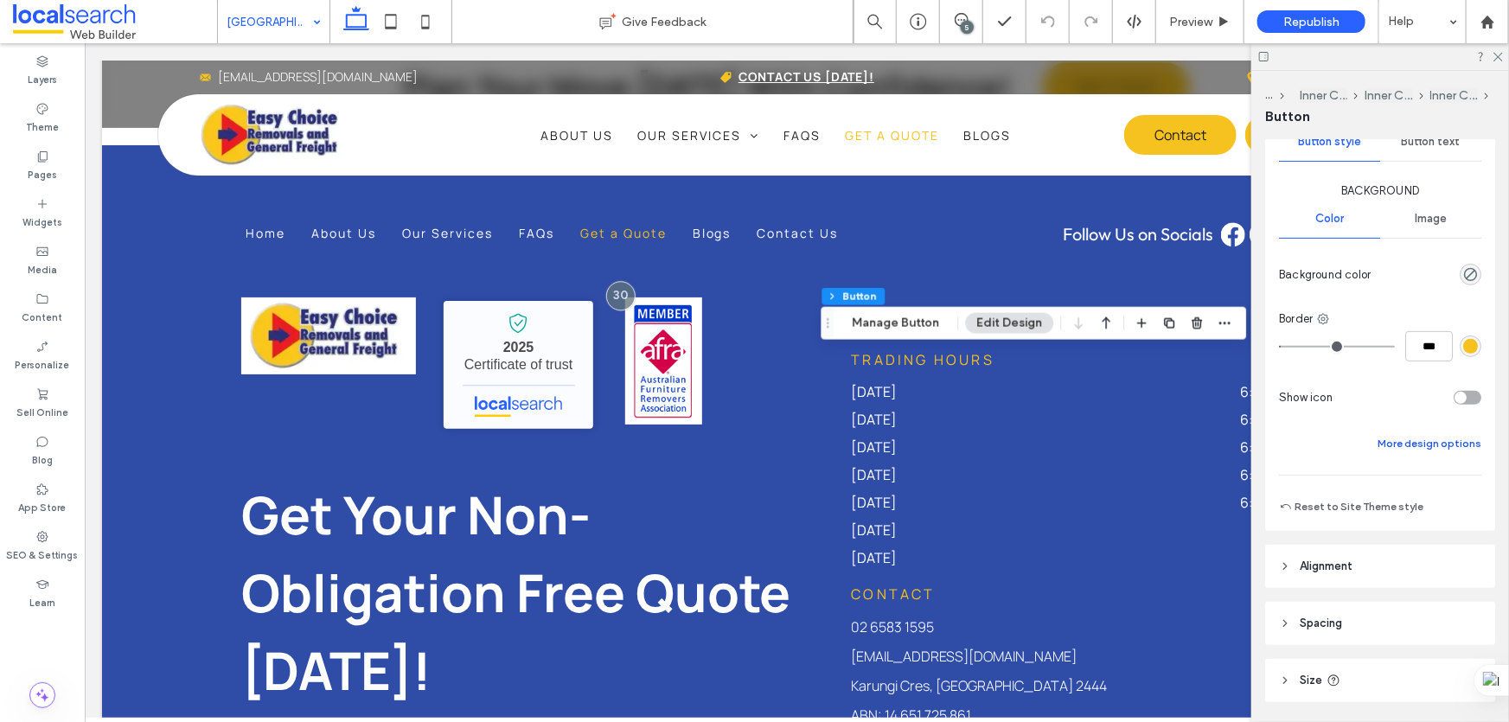
click at [1399, 442] on button "More design options" at bounding box center [1430, 443] width 104 height 21
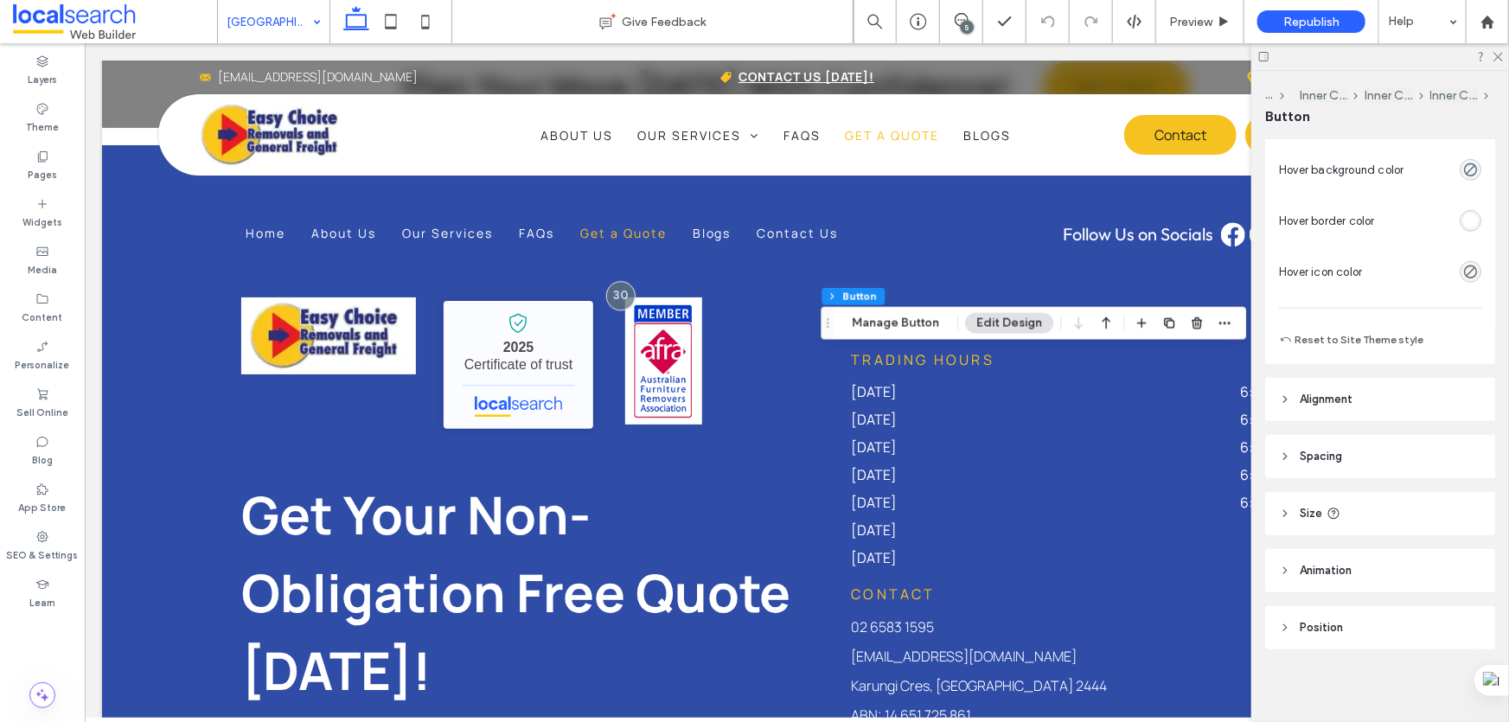
scroll to position [723, 0]
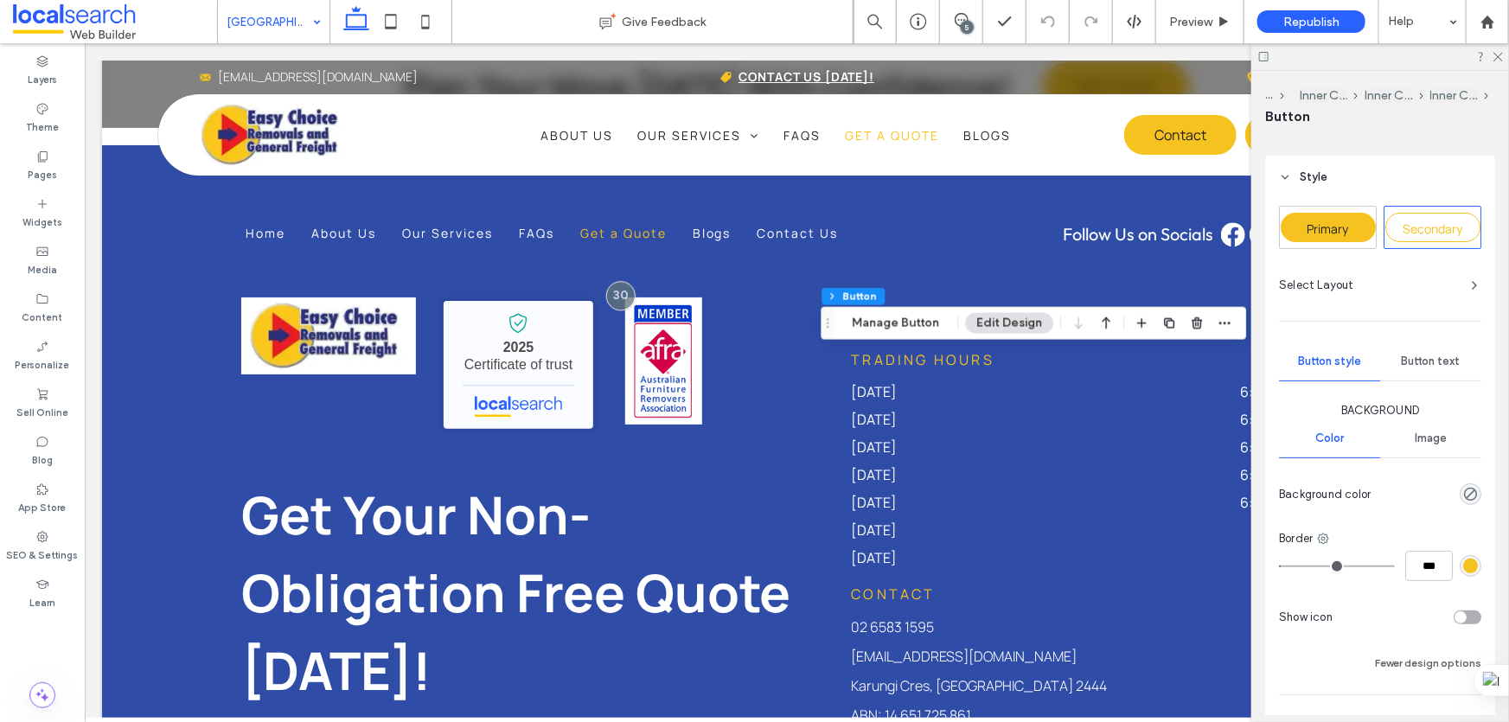
click at [1327, 229] on span "Primary" at bounding box center [1329, 229] width 42 height 16
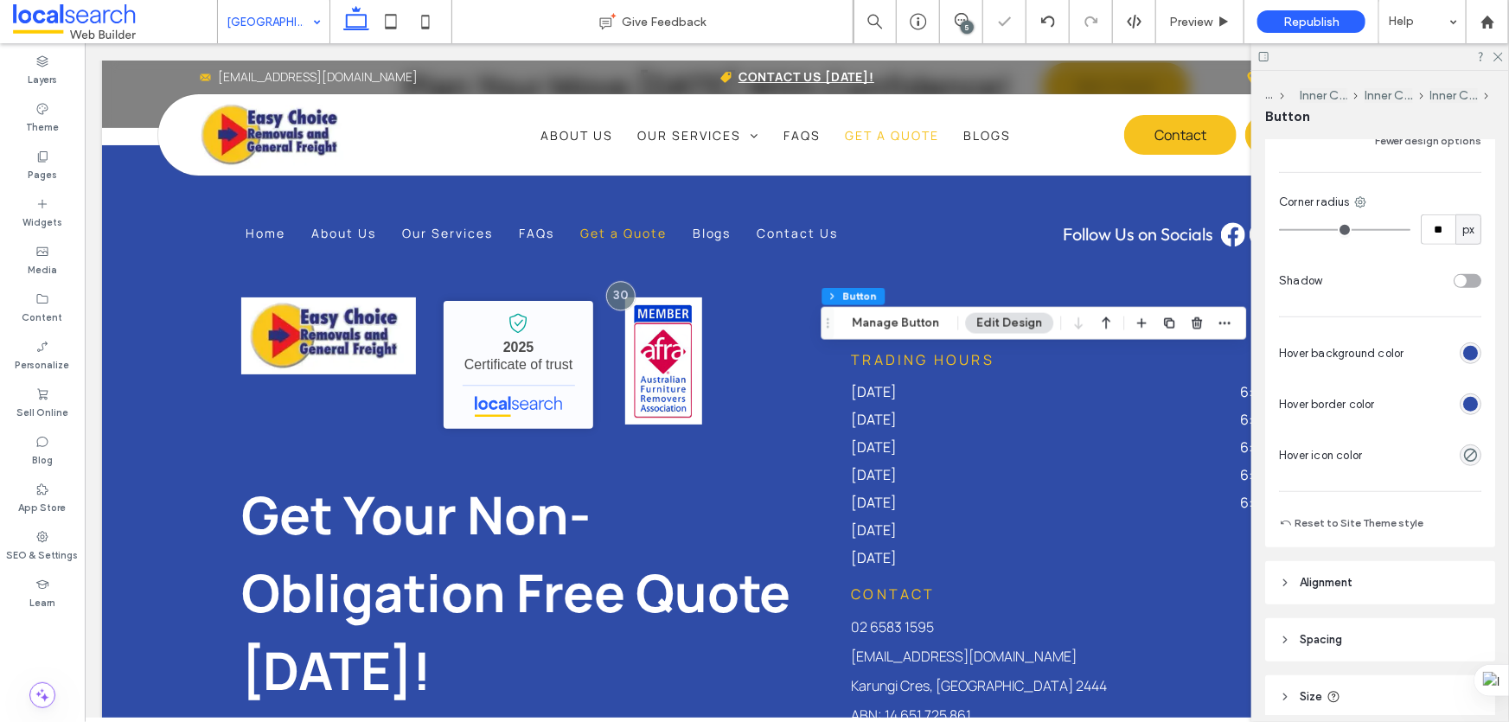
scroll to position [566, 0]
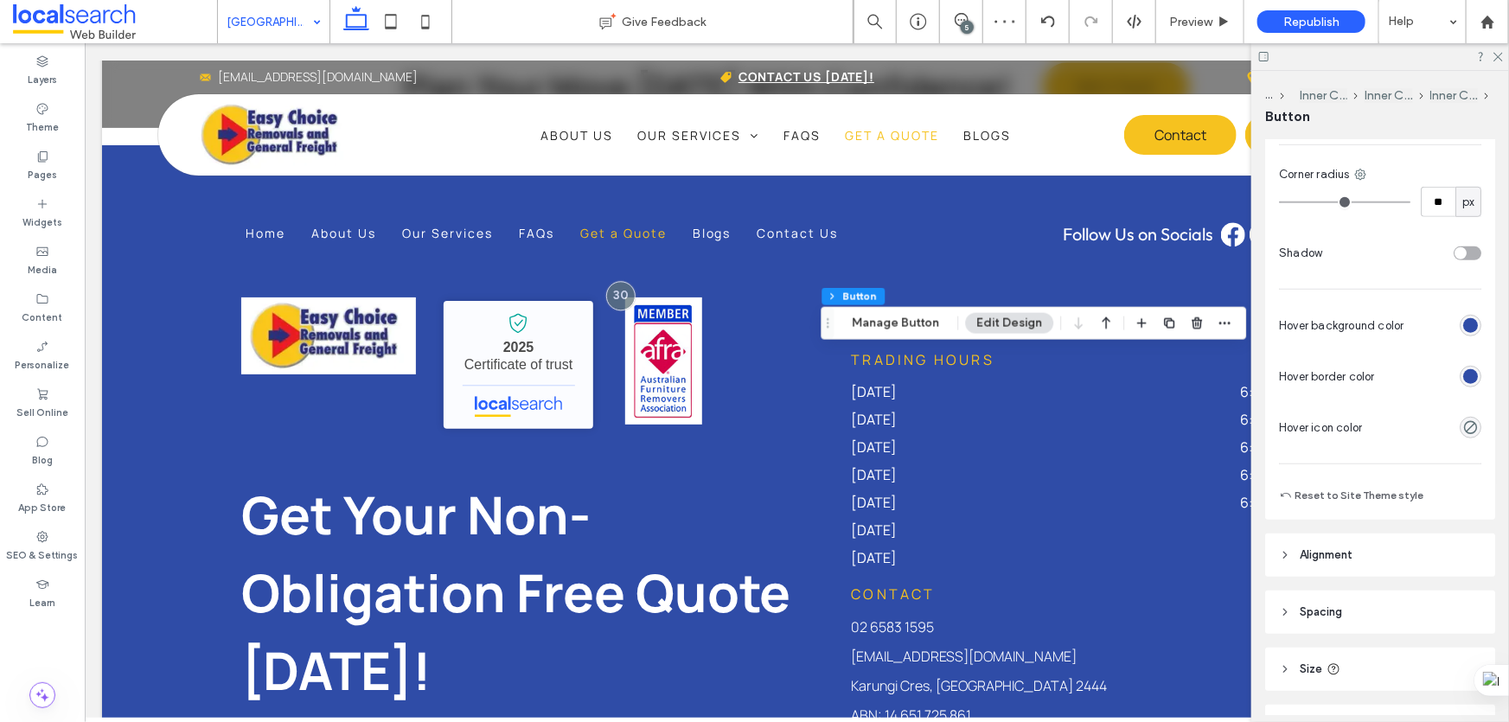
click at [1463, 374] on div "rgb(47, 76, 167)" at bounding box center [1470, 376] width 15 height 15
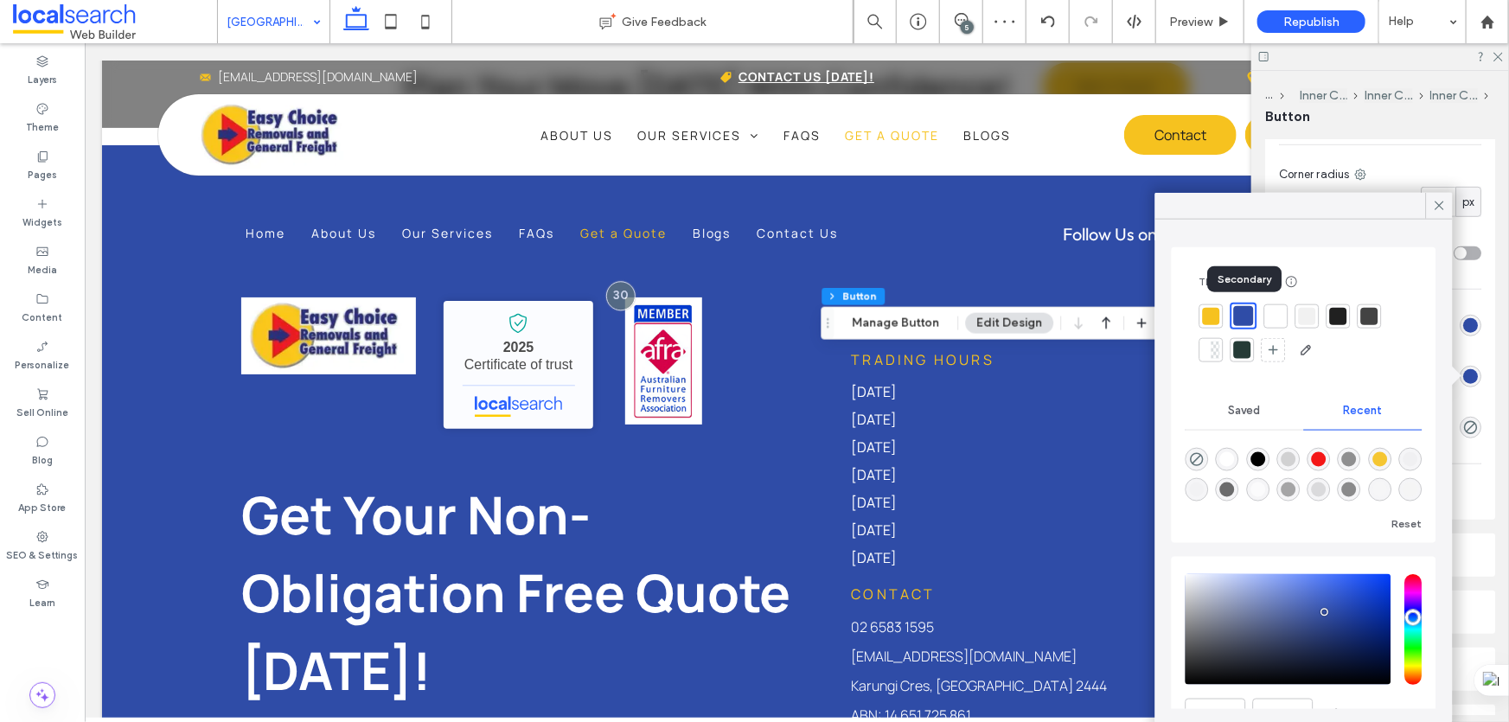
click at [1211, 315] on div at bounding box center [1211, 315] width 17 height 17
type input "*"
click at [1440, 202] on icon at bounding box center [1440, 206] width 16 height 16
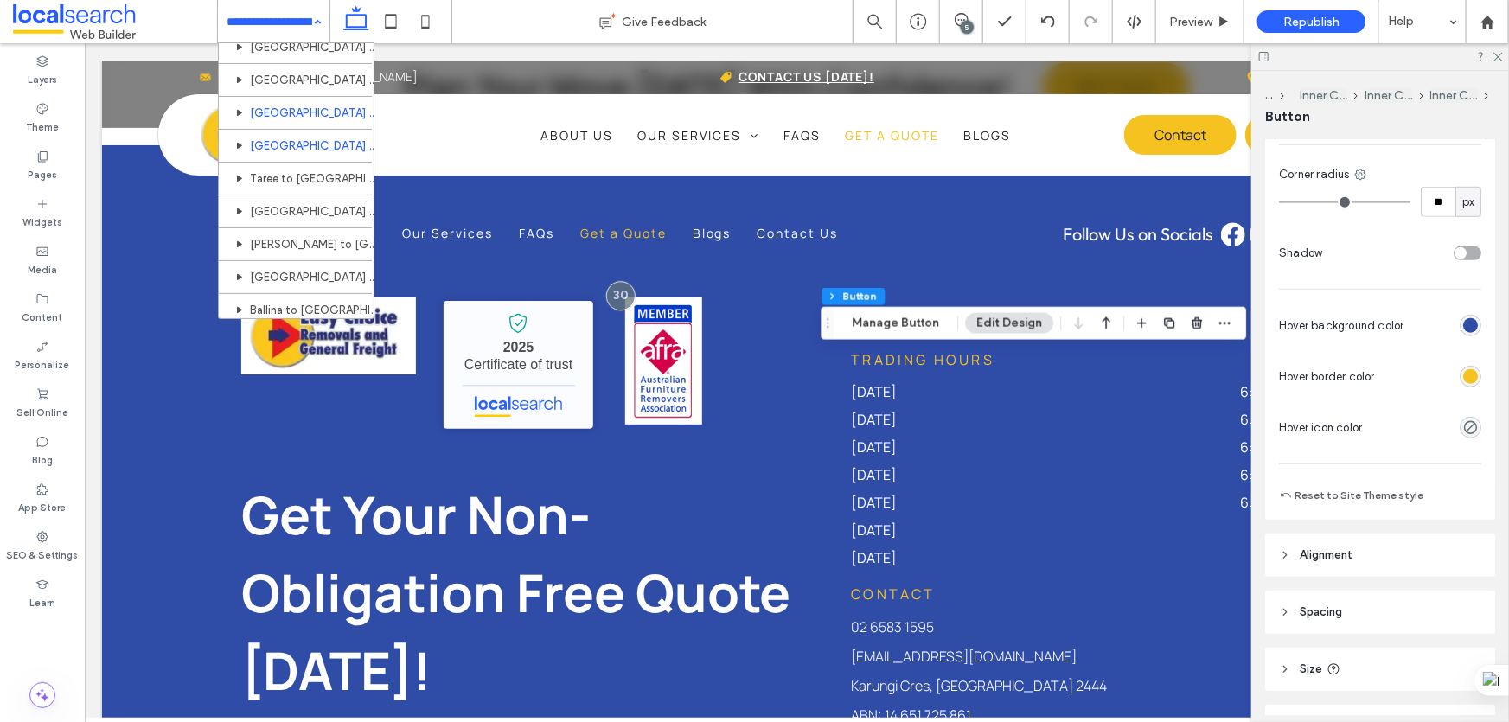
scroll to position [314, 0]
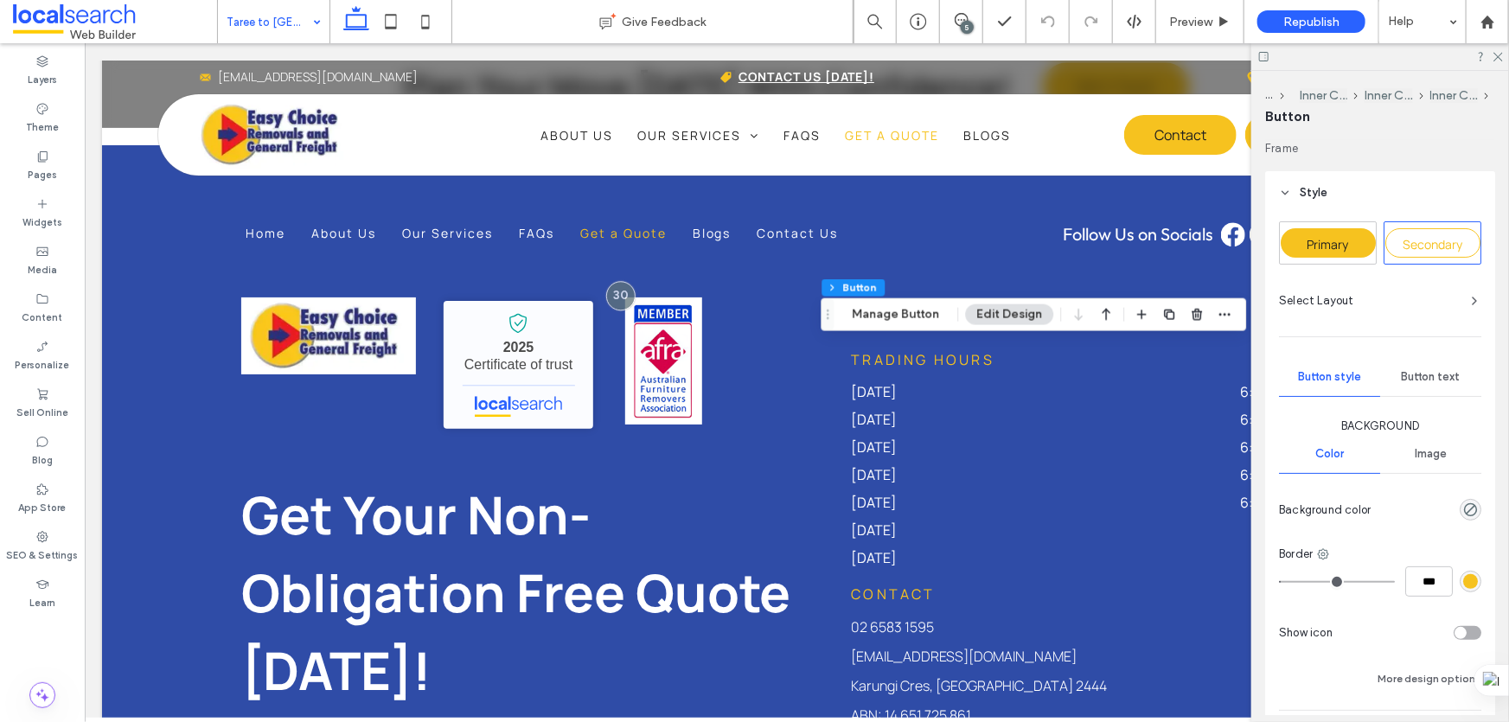
type input "**"
click at [1358, 258] on div "Primary" at bounding box center [1328, 243] width 96 height 42
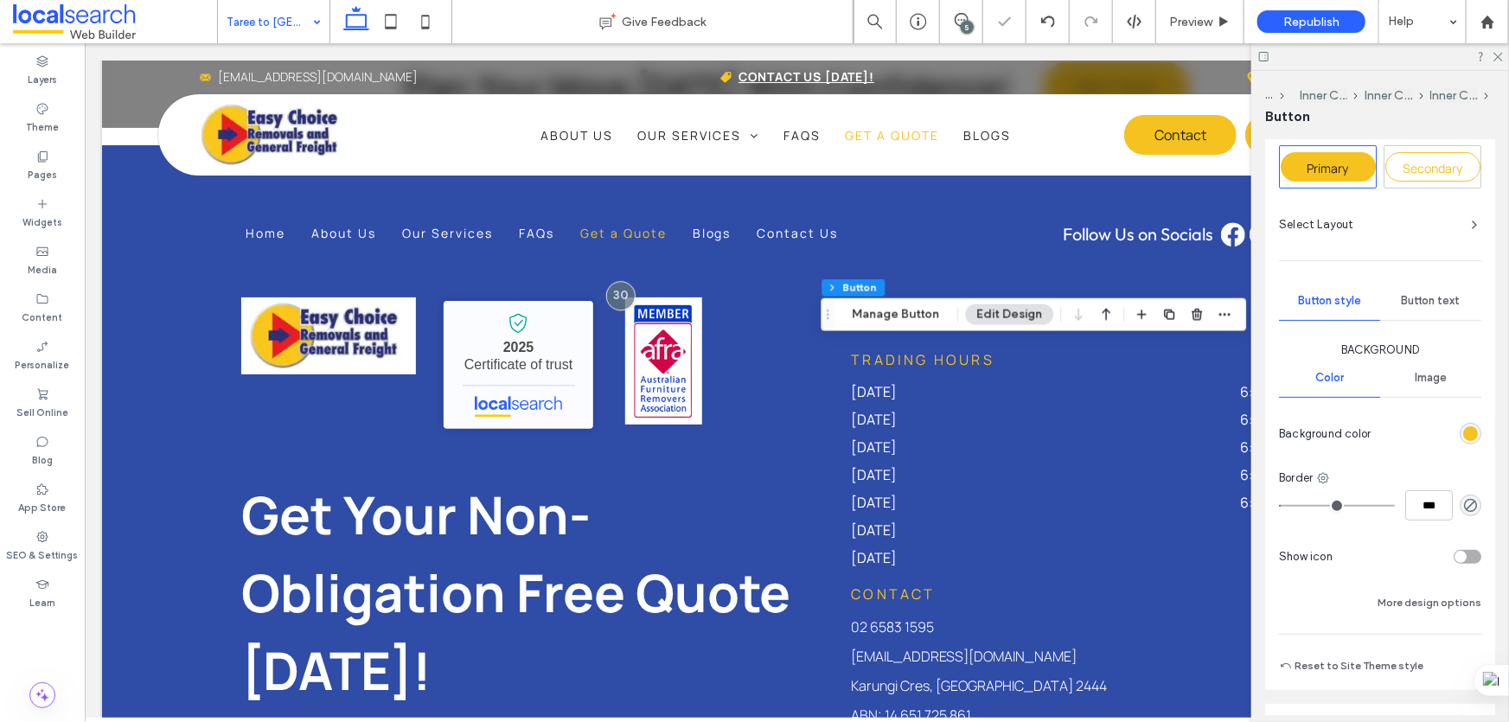
scroll to position [235, 0]
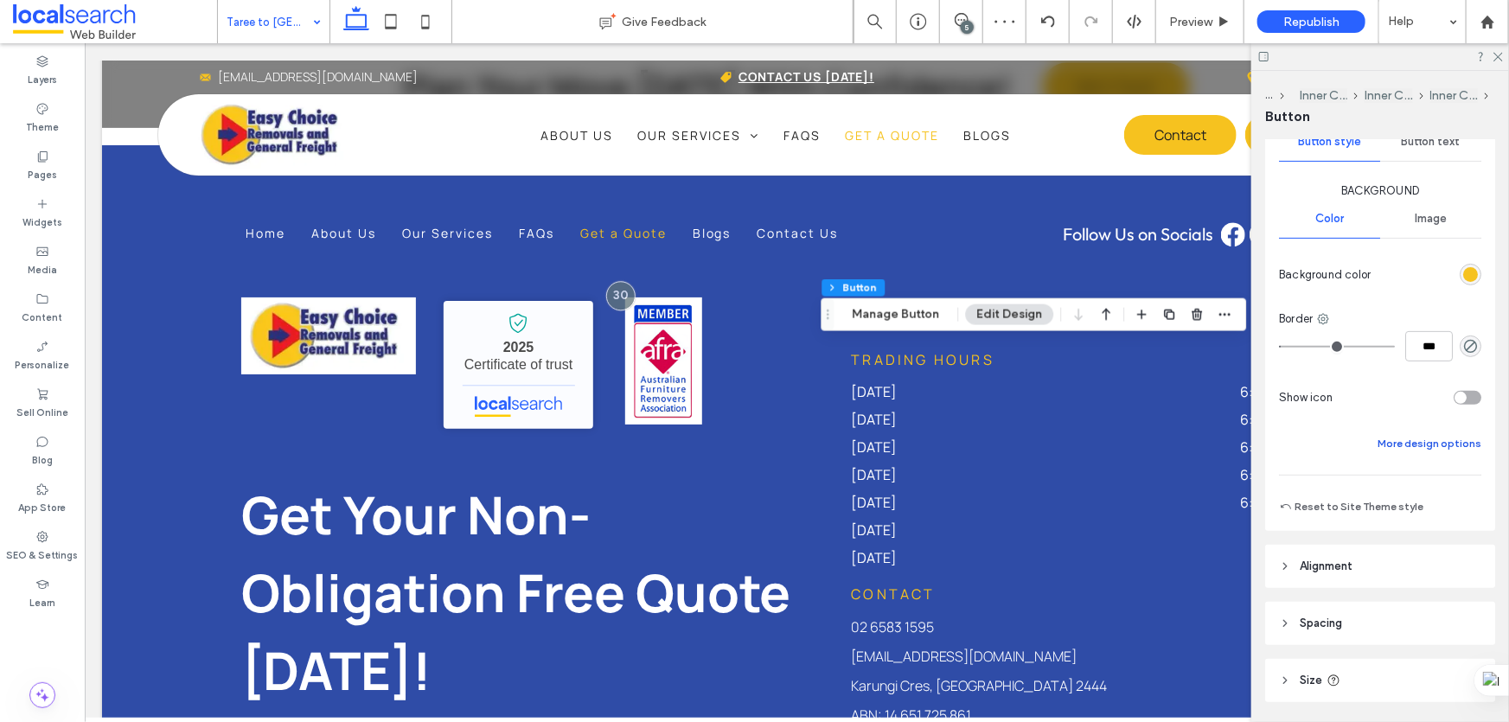
click at [1398, 449] on button "More design options" at bounding box center [1430, 443] width 104 height 21
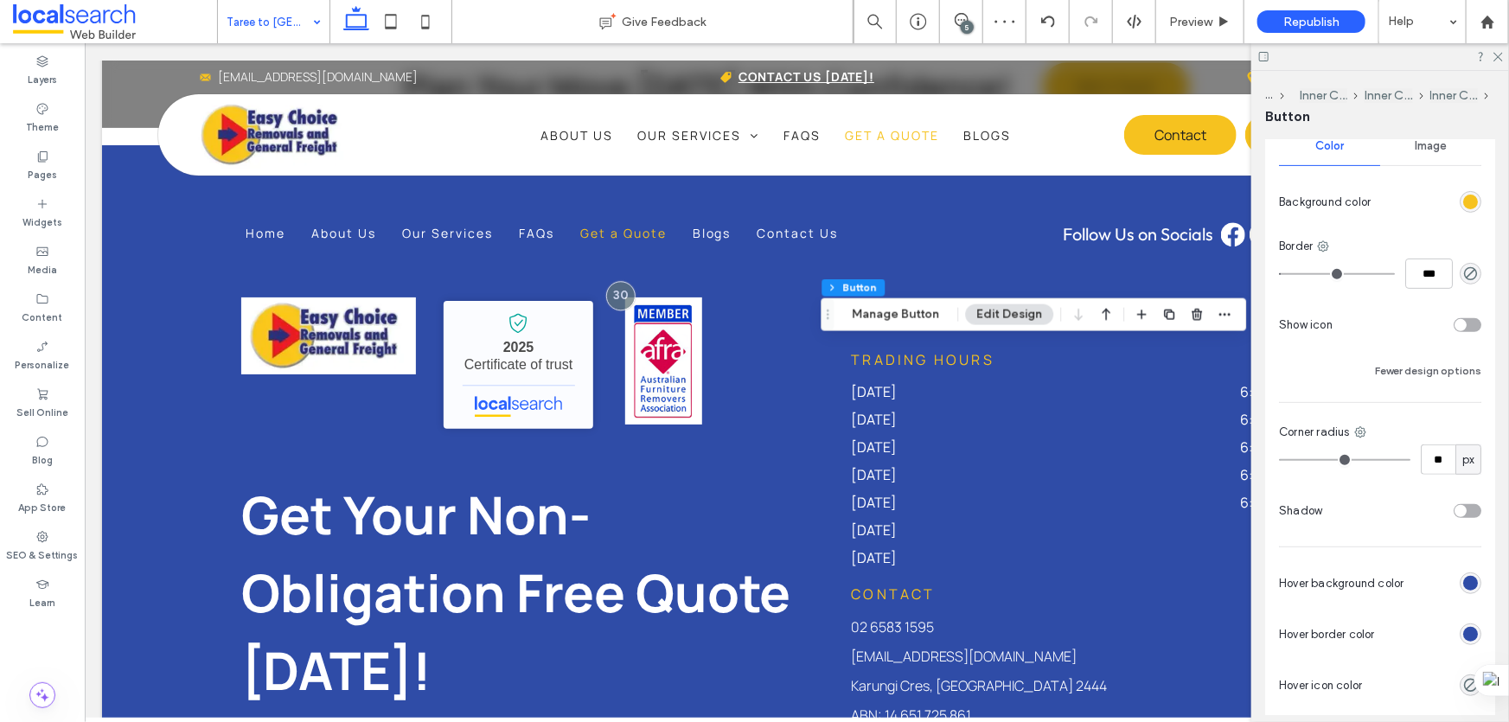
scroll to position [393, 0]
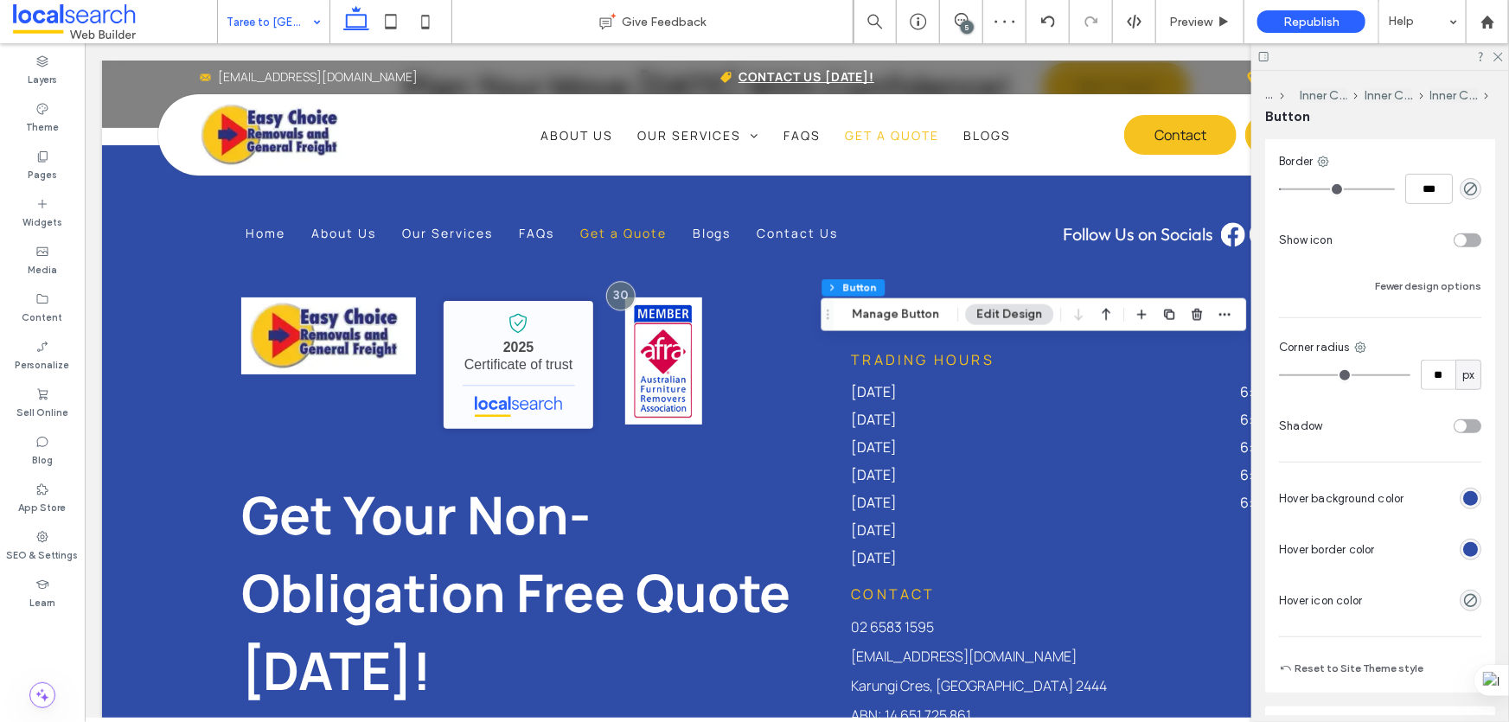
click at [1463, 545] on div "rgb(47, 76, 167)" at bounding box center [1470, 549] width 15 height 15
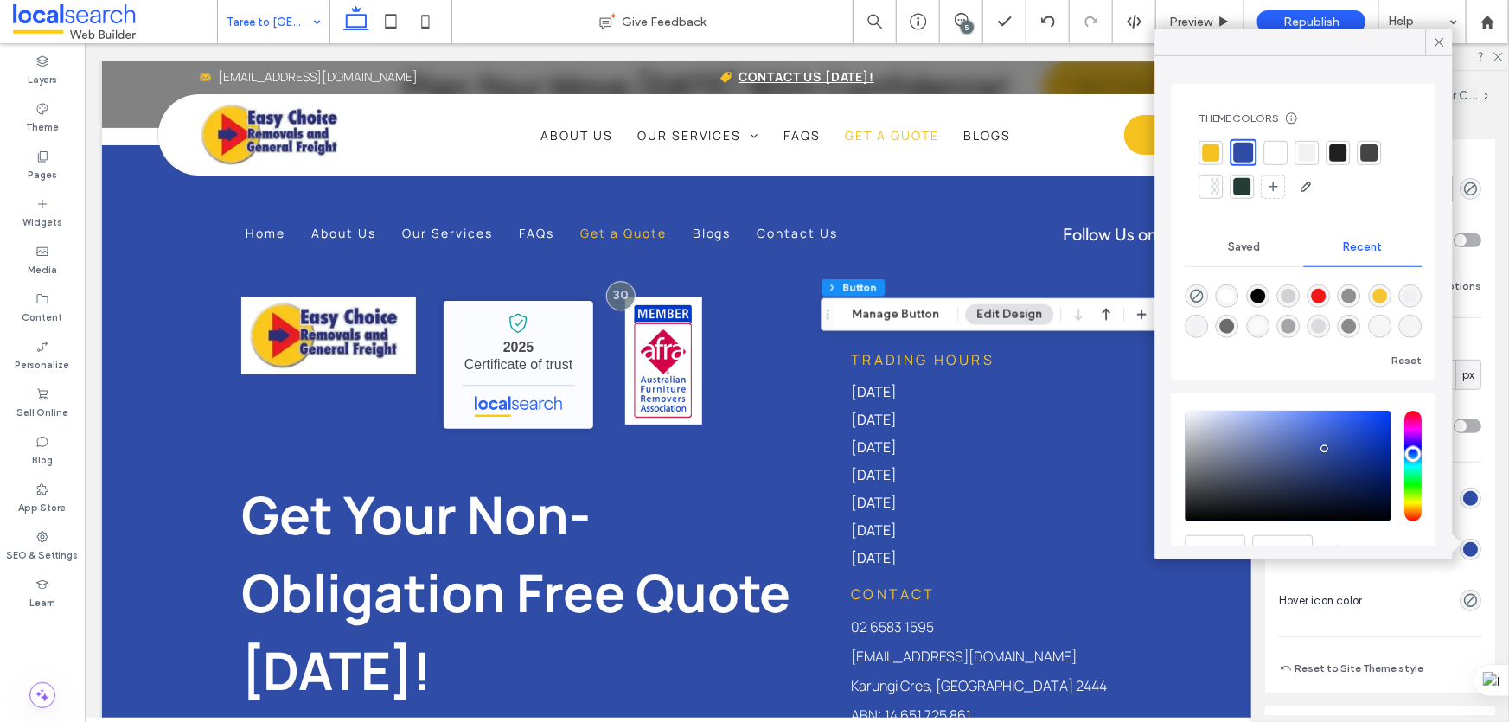
scroll to position [0, 0]
click at [1200, 147] on div at bounding box center [1212, 152] width 24 height 24
type input "*"
click at [1441, 40] on icon at bounding box center [1440, 43] width 16 height 16
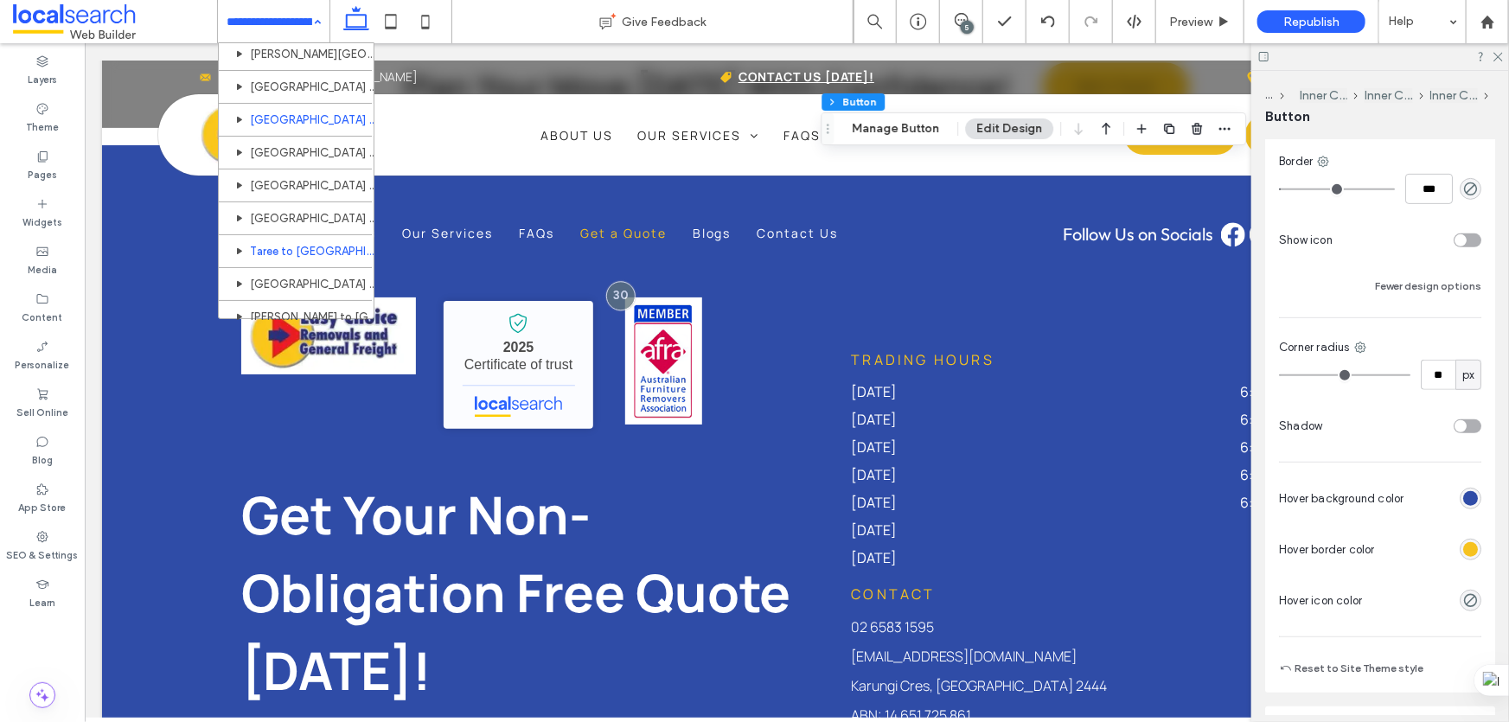
scroll to position [393, 0]
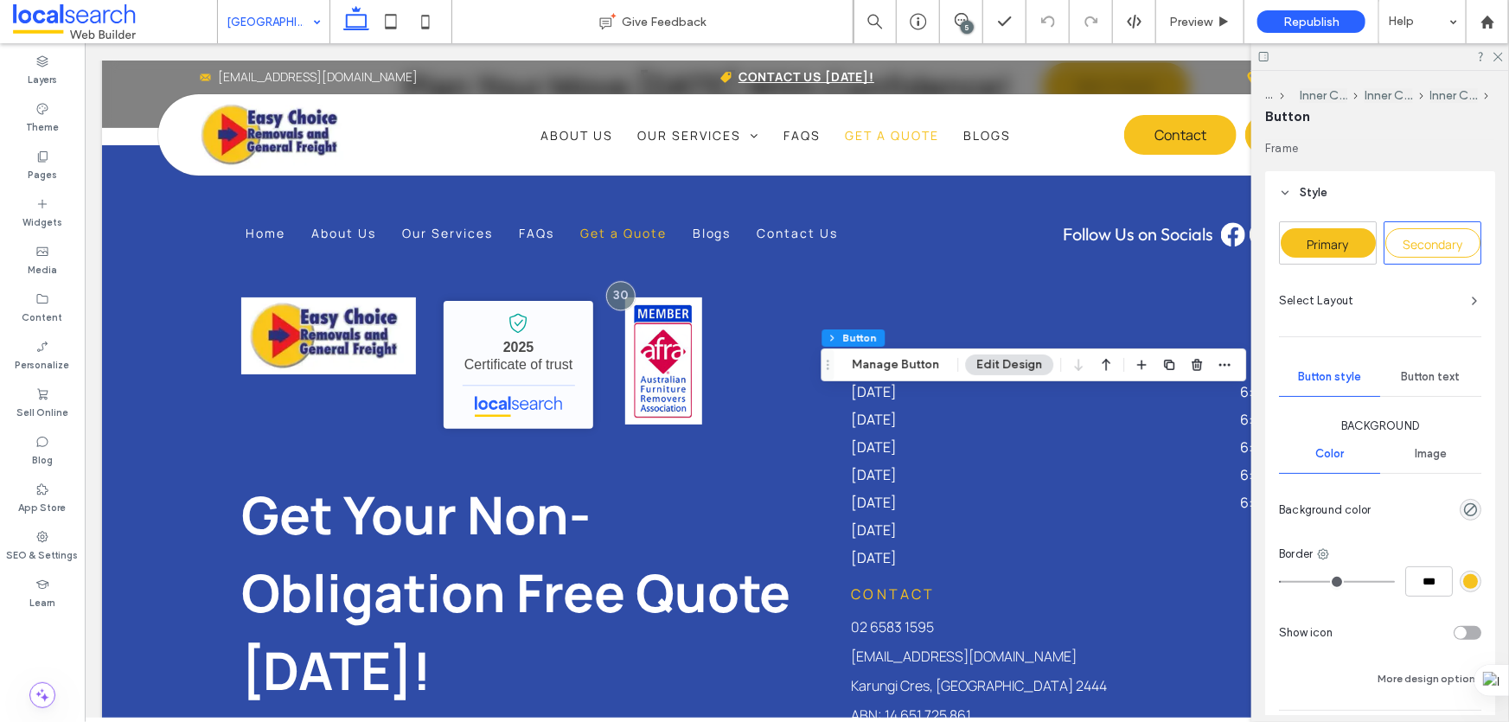
type input "**"
click at [1354, 242] on div "Primary" at bounding box center [1328, 242] width 95 height 29
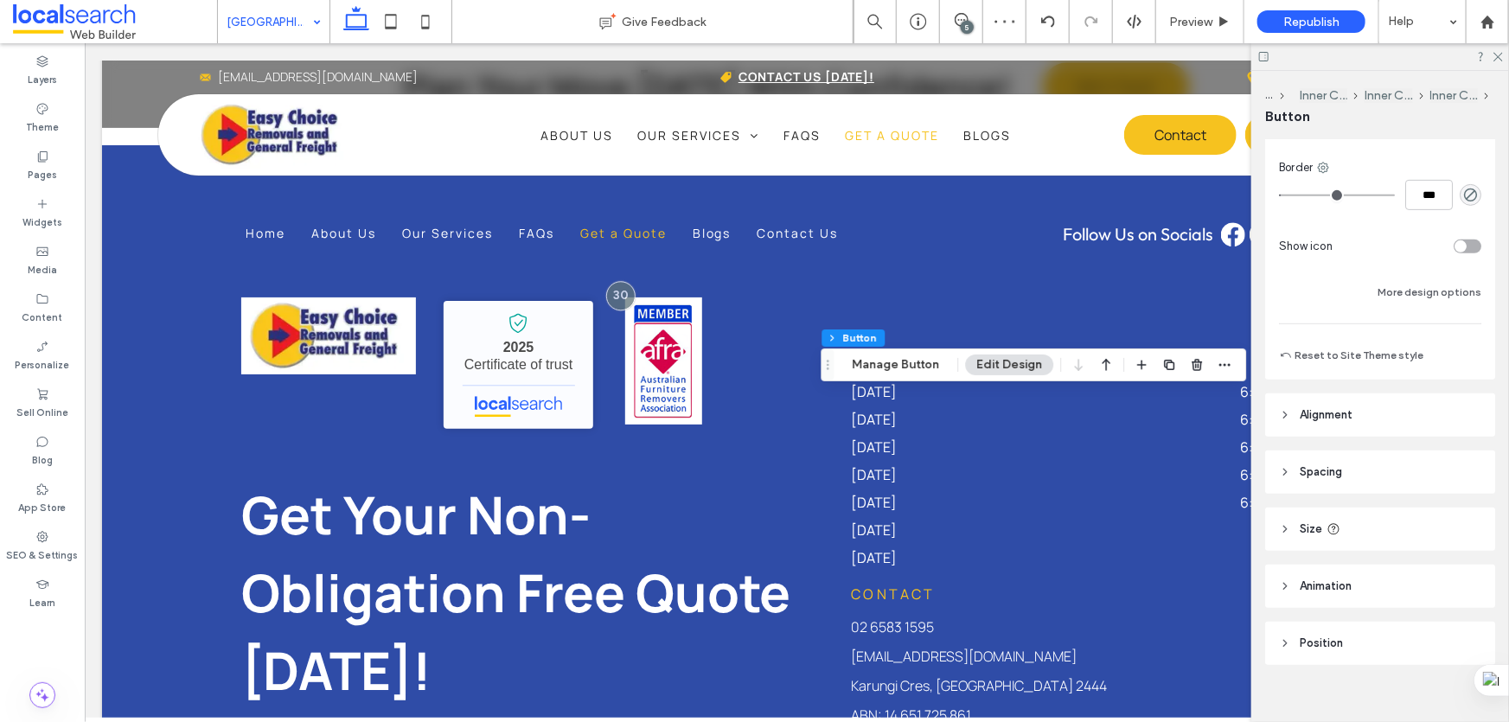
scroll to position [393, 0]
click at [1398, 281] on button "More design options" at bounding box center [1430, 286] width 104 height 21
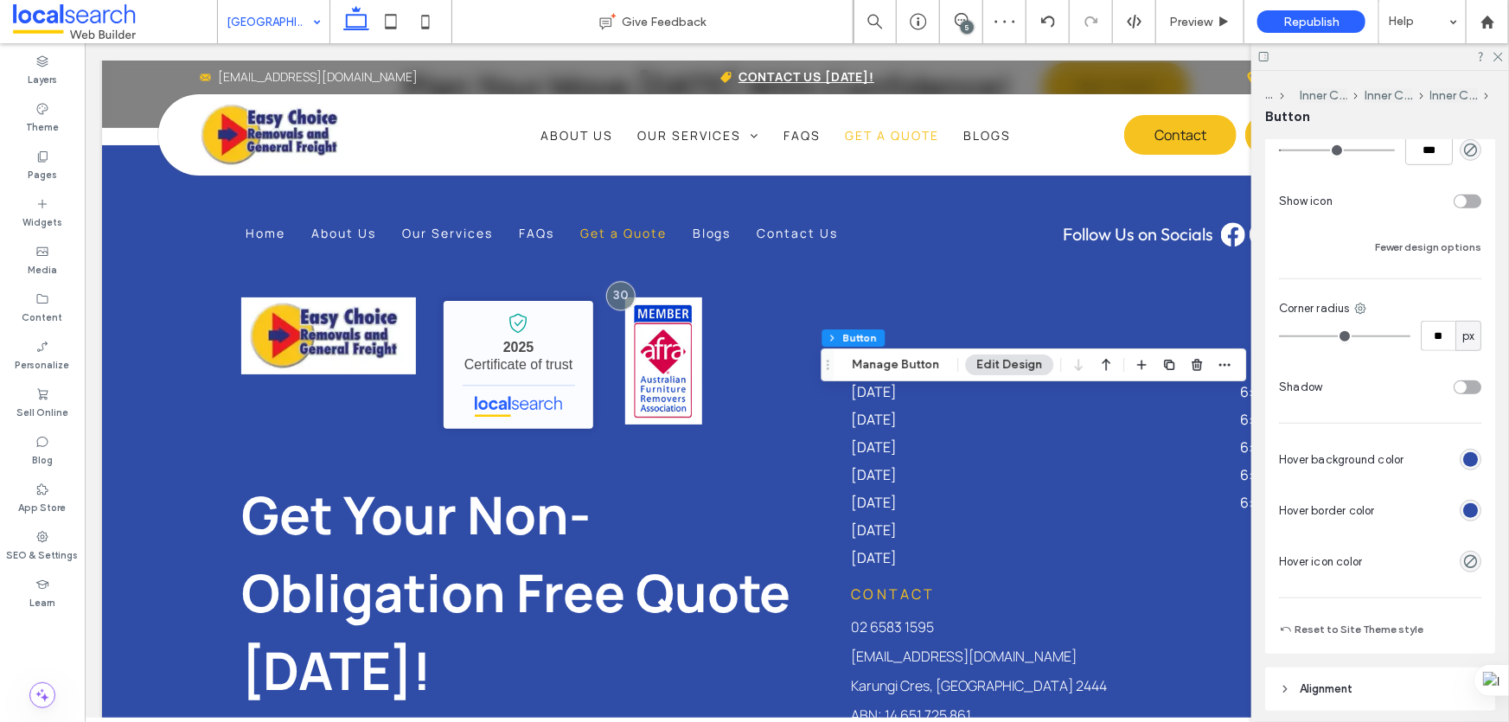
scroll to position [550, 0]
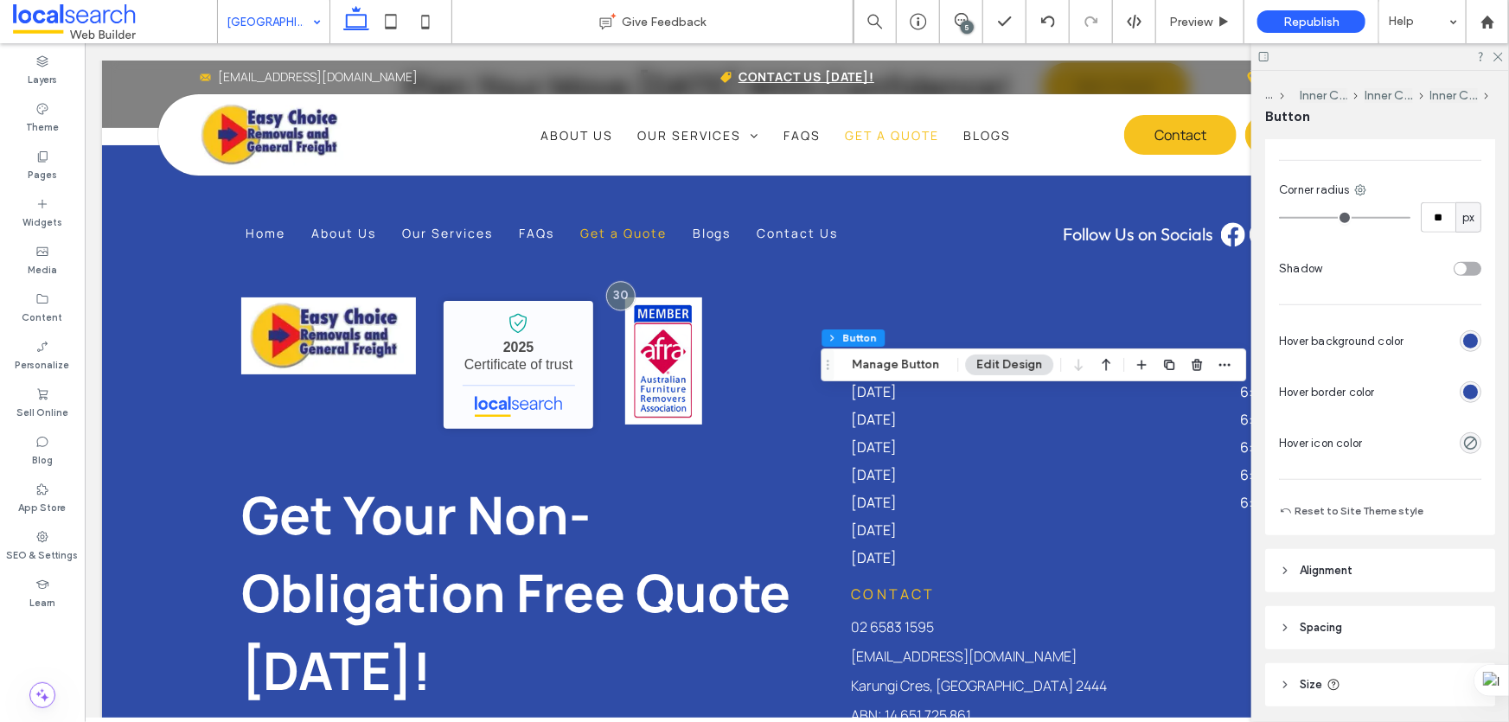
click at [1463, 390] on div "rgb(47, 76, 167)" at bounding box center [1470, 392] width 15 height 15
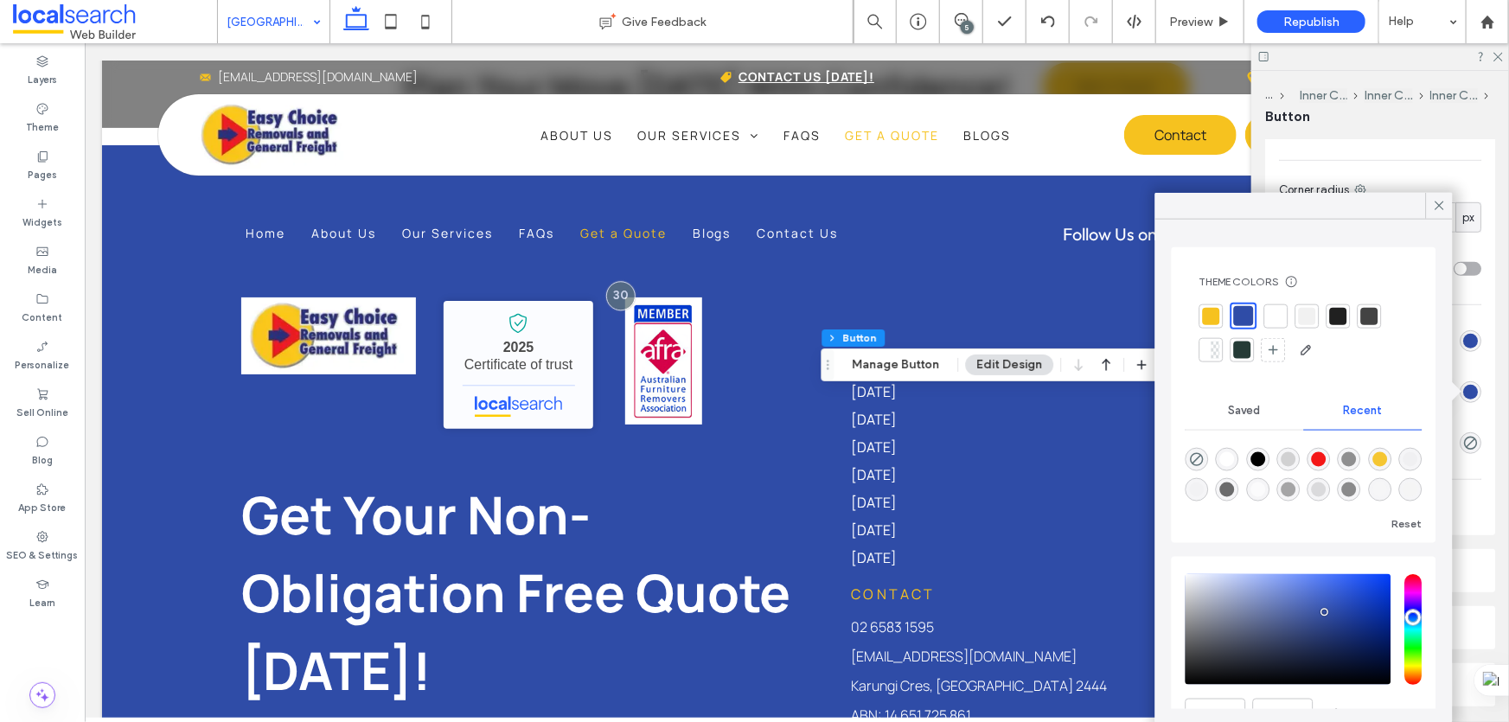
click at [1214, 317] on div at bounding box center [1211, 315] width 17 height 17
type input "*"
click at [1439, 202] on icon at bounding box center [1440, 206] width 16 height 16
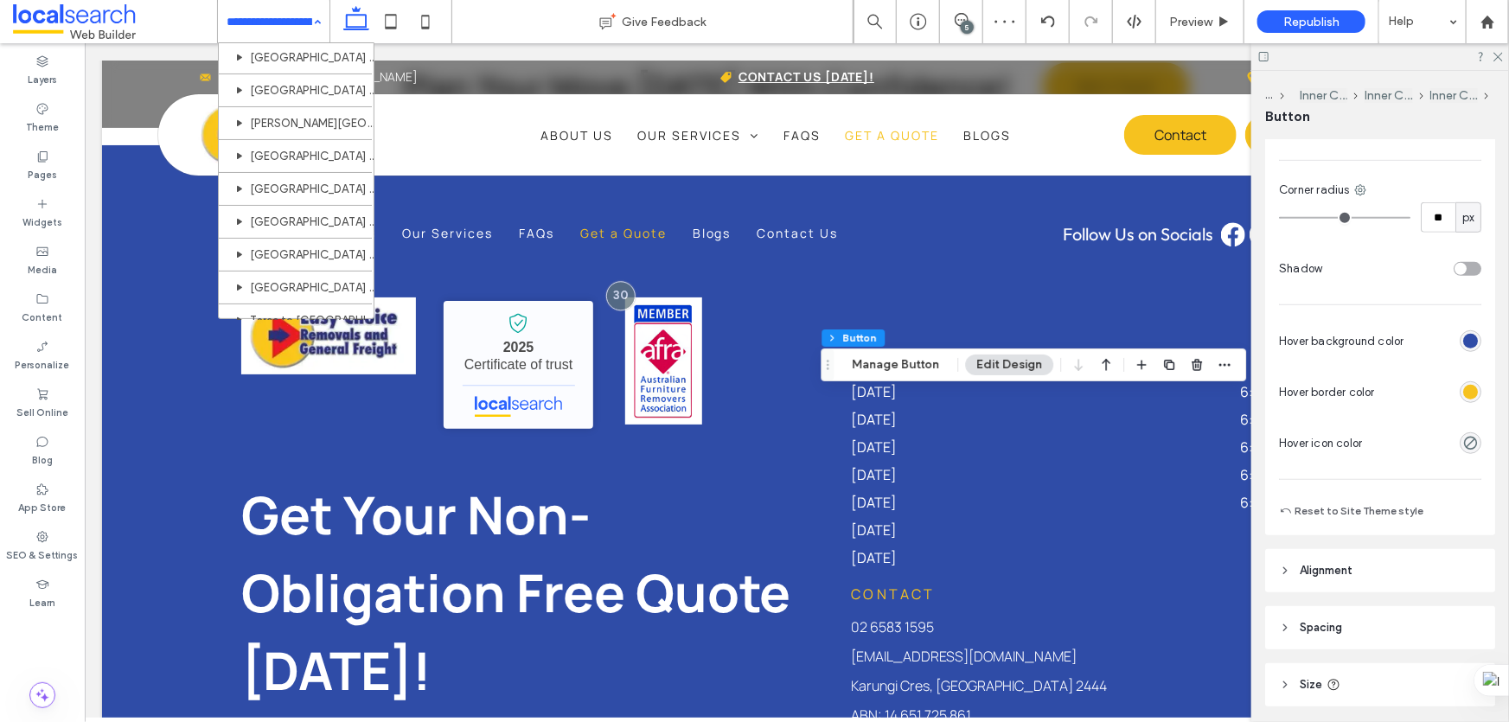
scroll to position [235, 0]
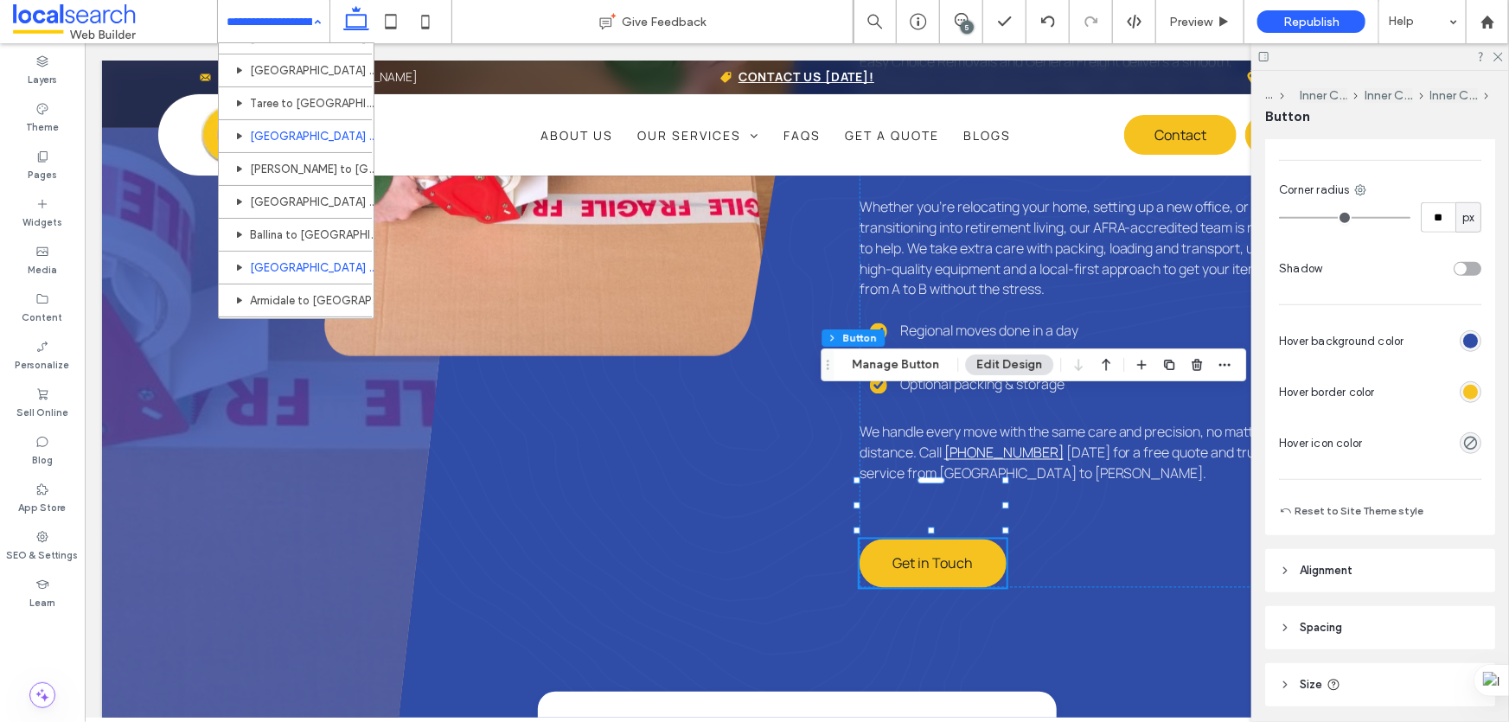
scroll to position [376, 0]
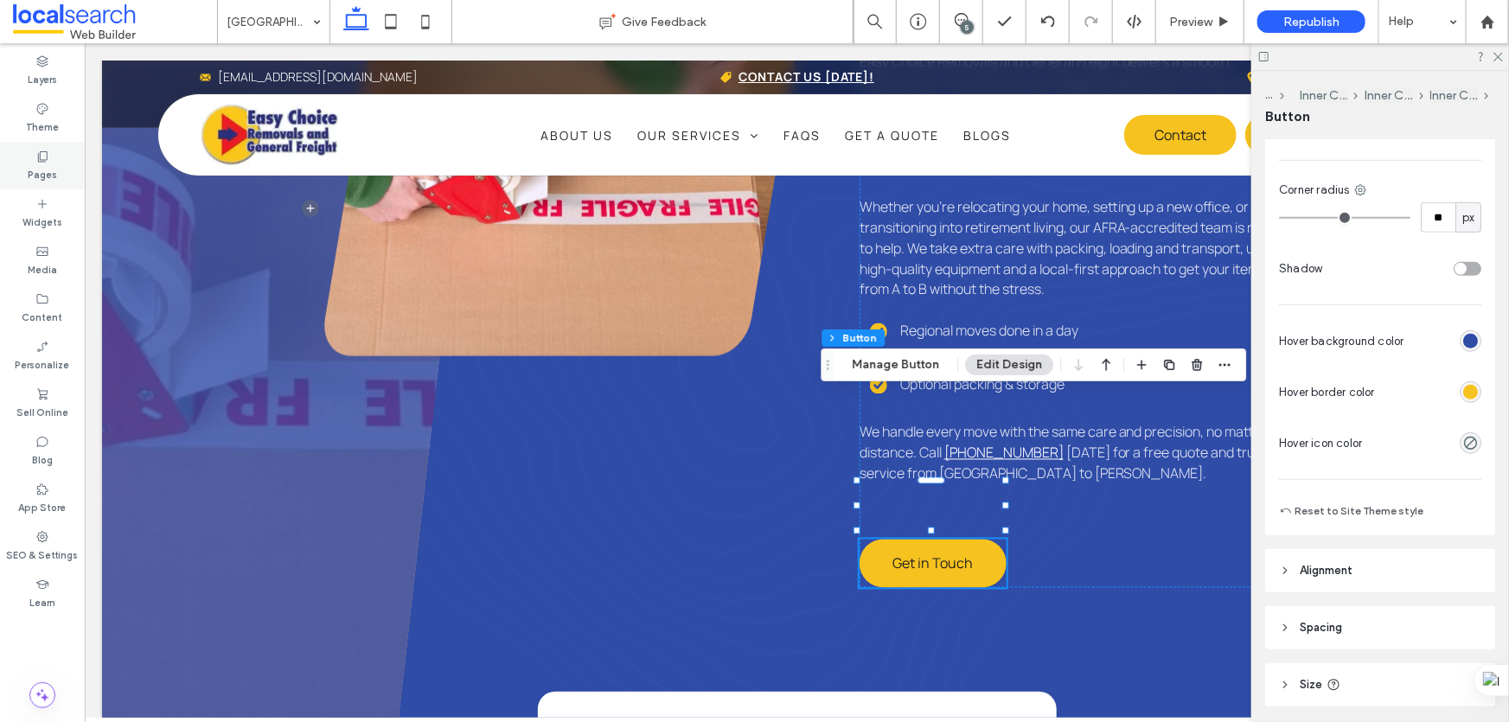
click at [64, 168] on div "Pages" at bounding box center [42, 166] width 85 height 48
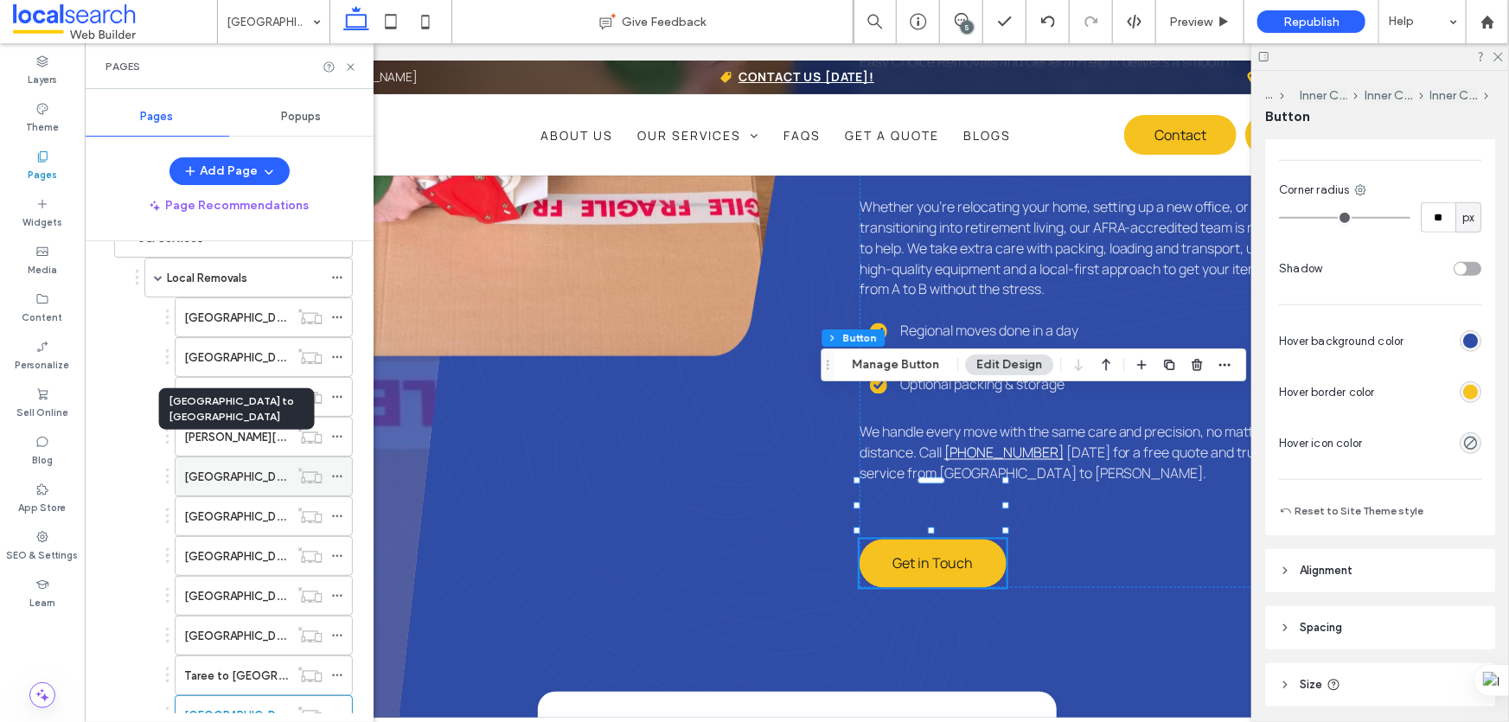
scroll to position [148, 0]
click at [351, 64] on icon at bounding box center [350, 67] width 13 height 13
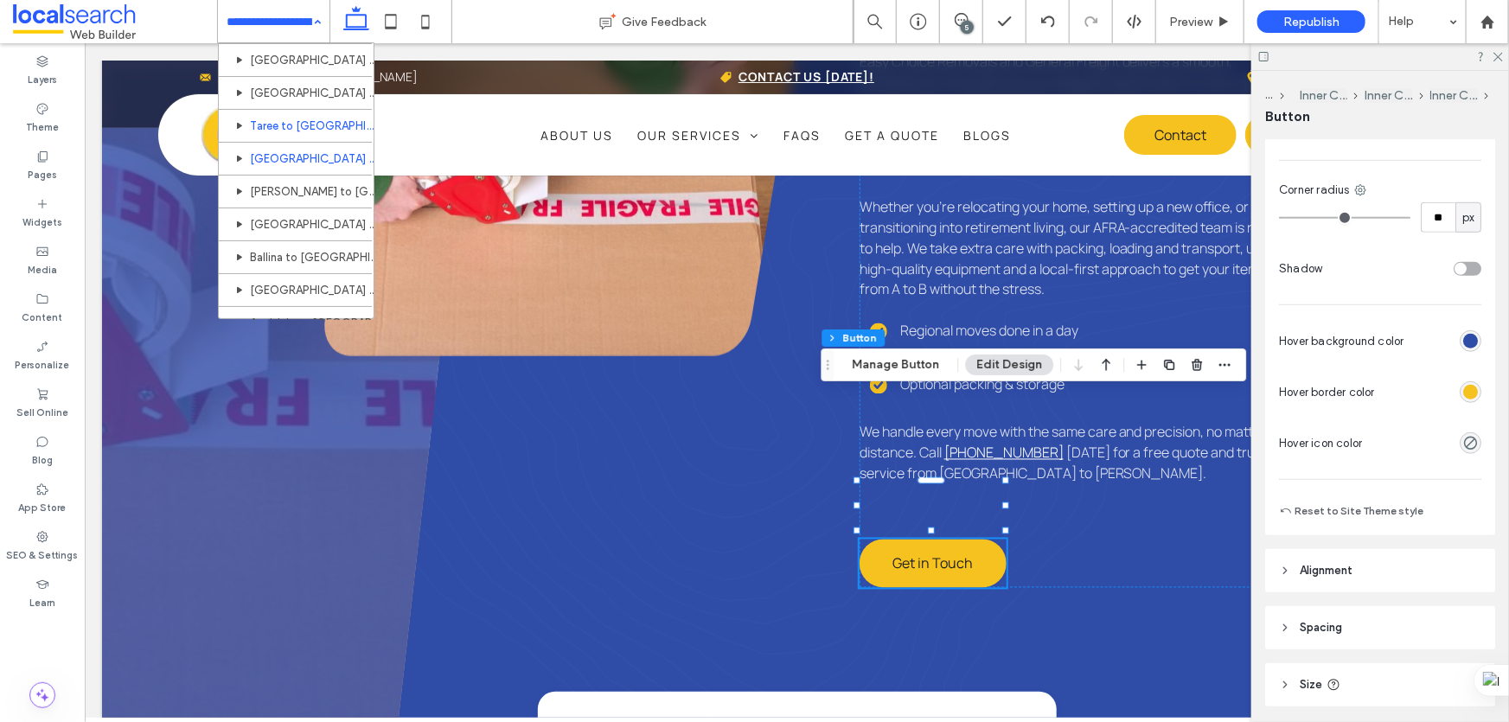
scroll to position [393, 0]
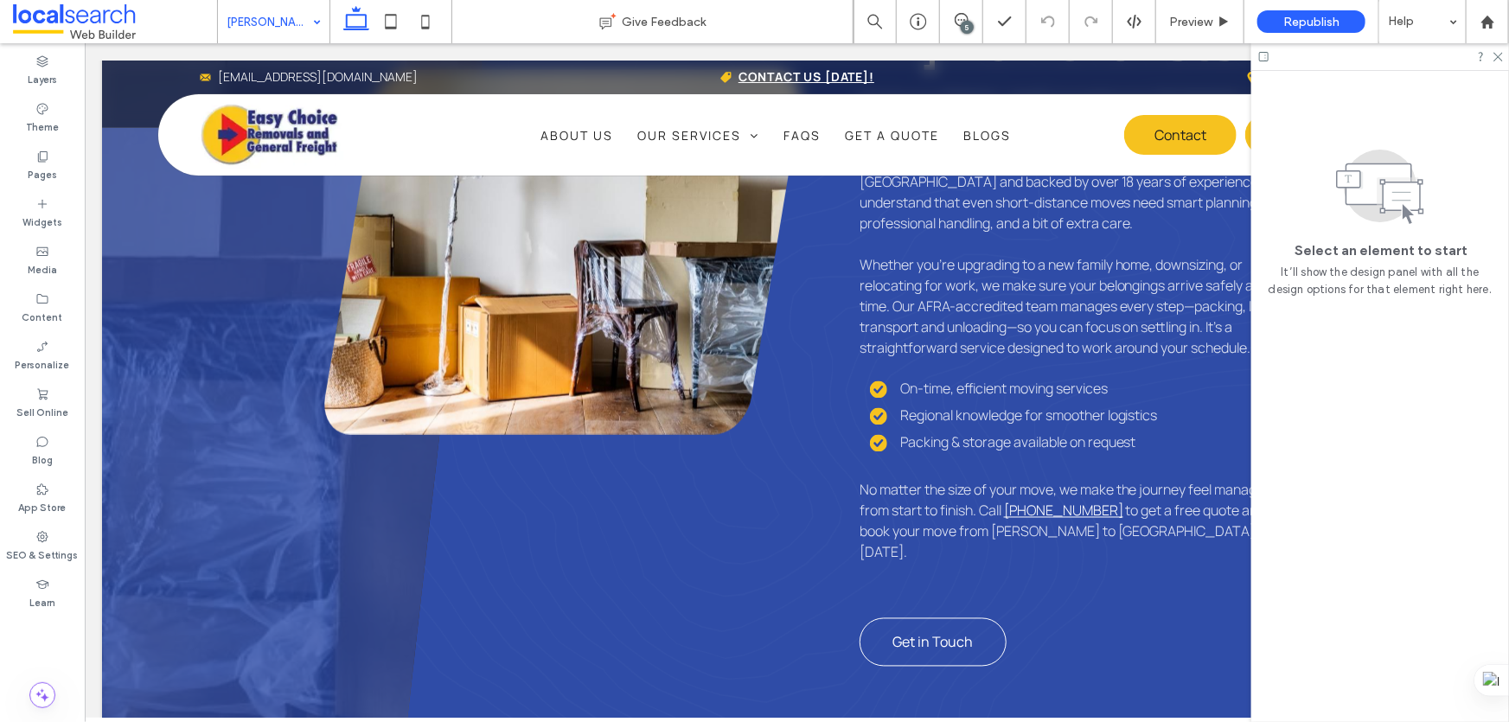
click at [911, 632] on span "Get in Touch" at bounding box center [932, 641] width 80 height 19
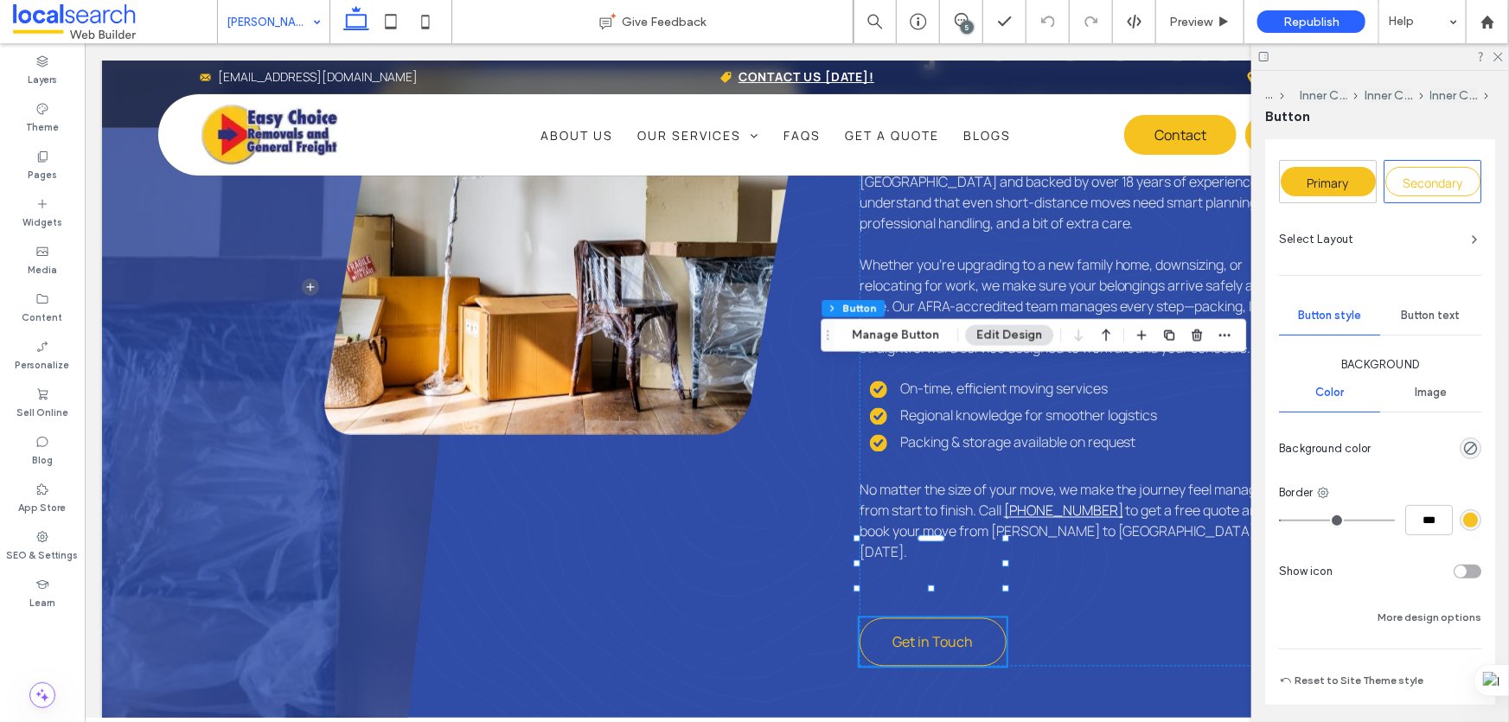
scroll to position [157, 0]
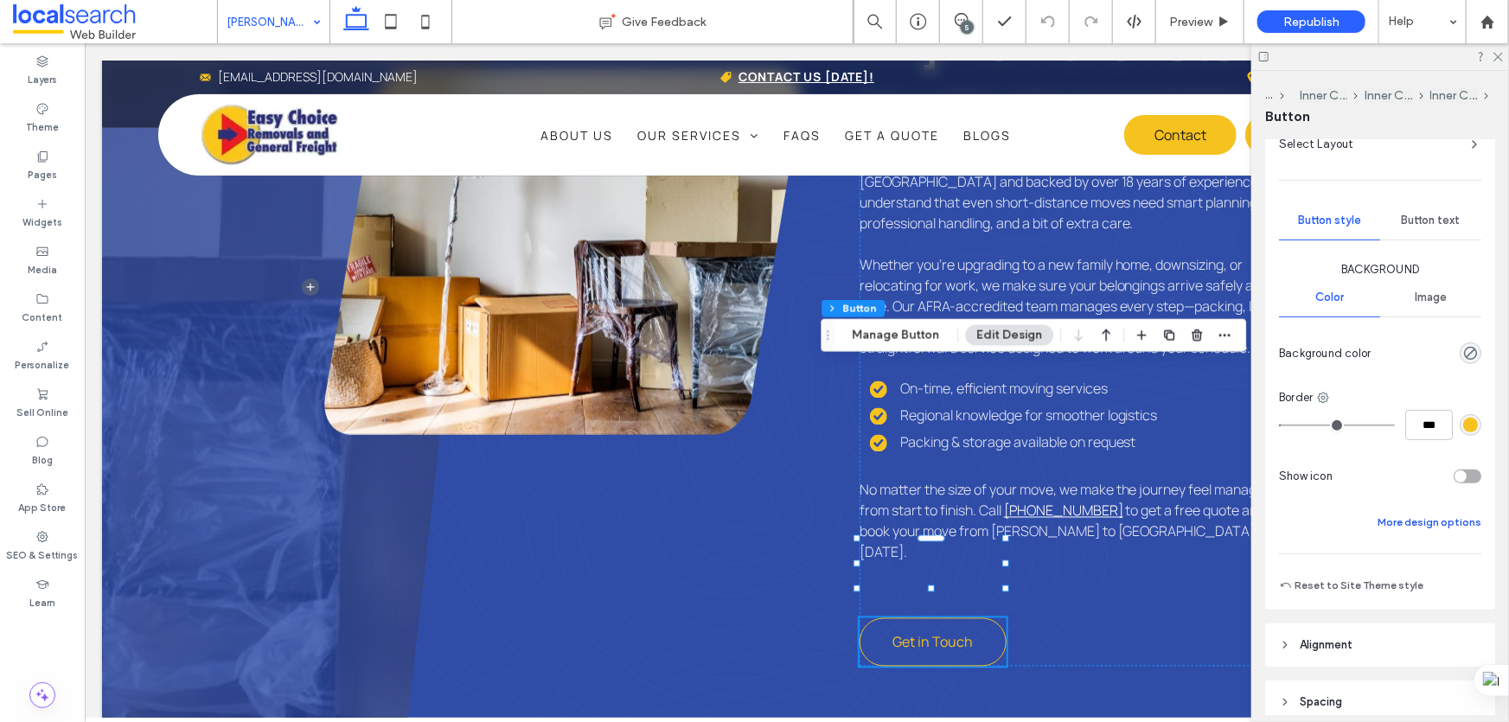
click at [1401, 515] on button "More design options" at bounding box center [1430, 522] width 104 height 21
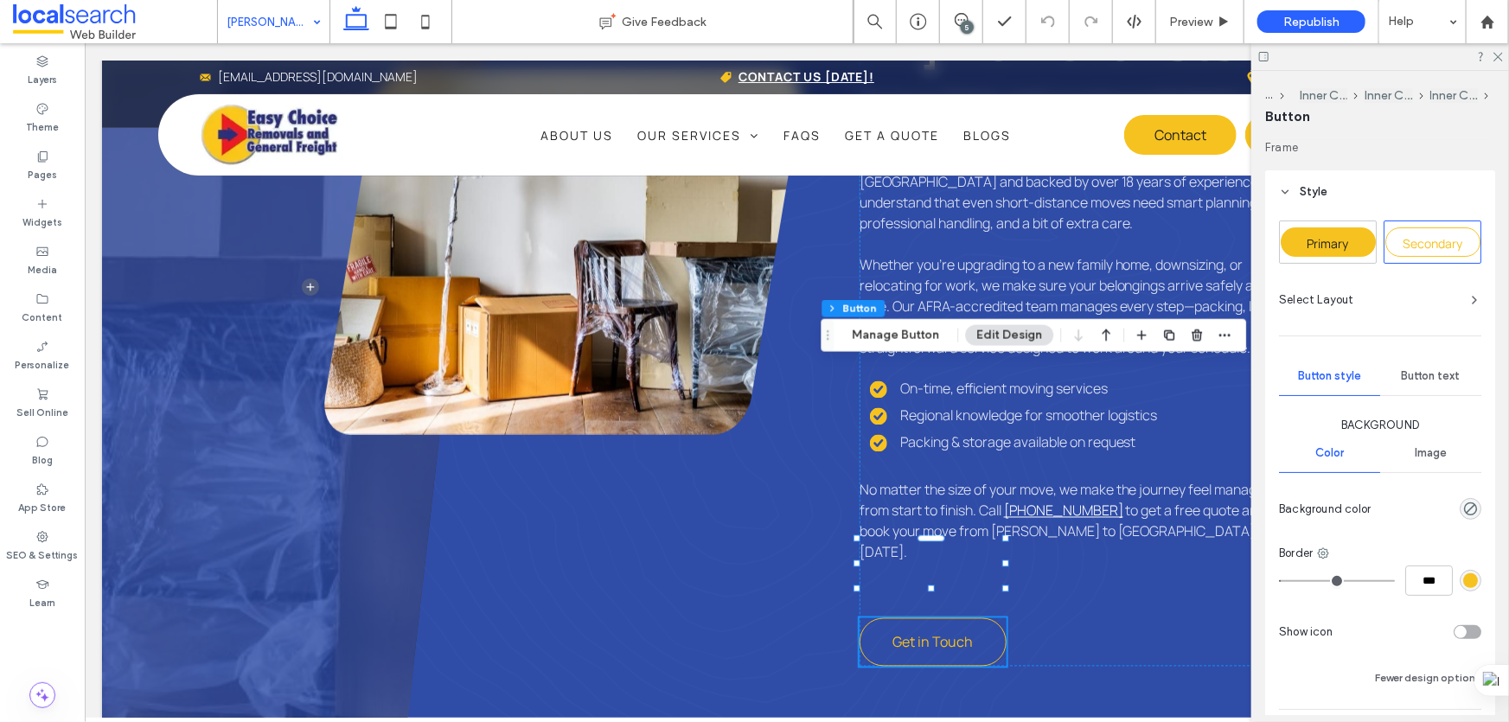
scroll to position [0, 0]
click at [1345, 233] on div "Primary" at bounding box center [1328, 242] width 95 height 29
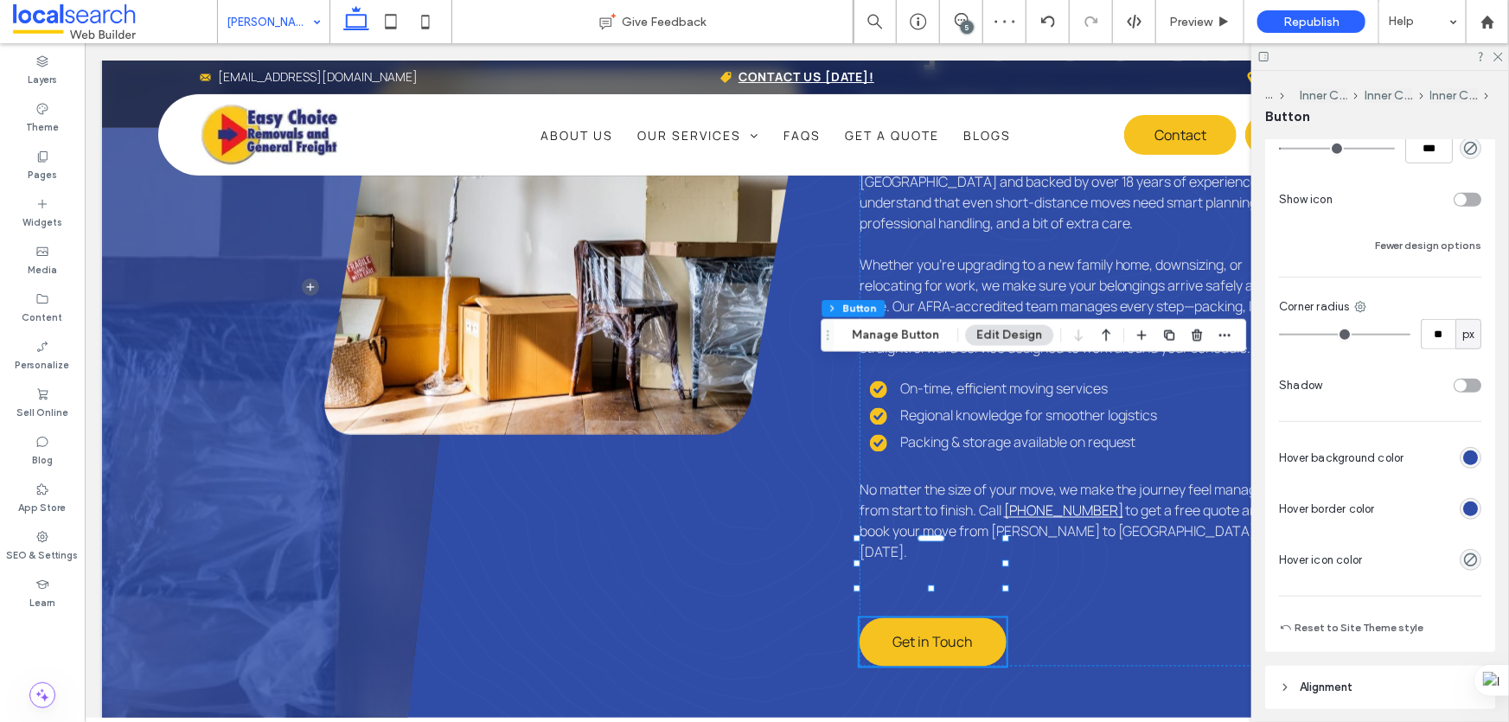
scroll to position [471, 0]
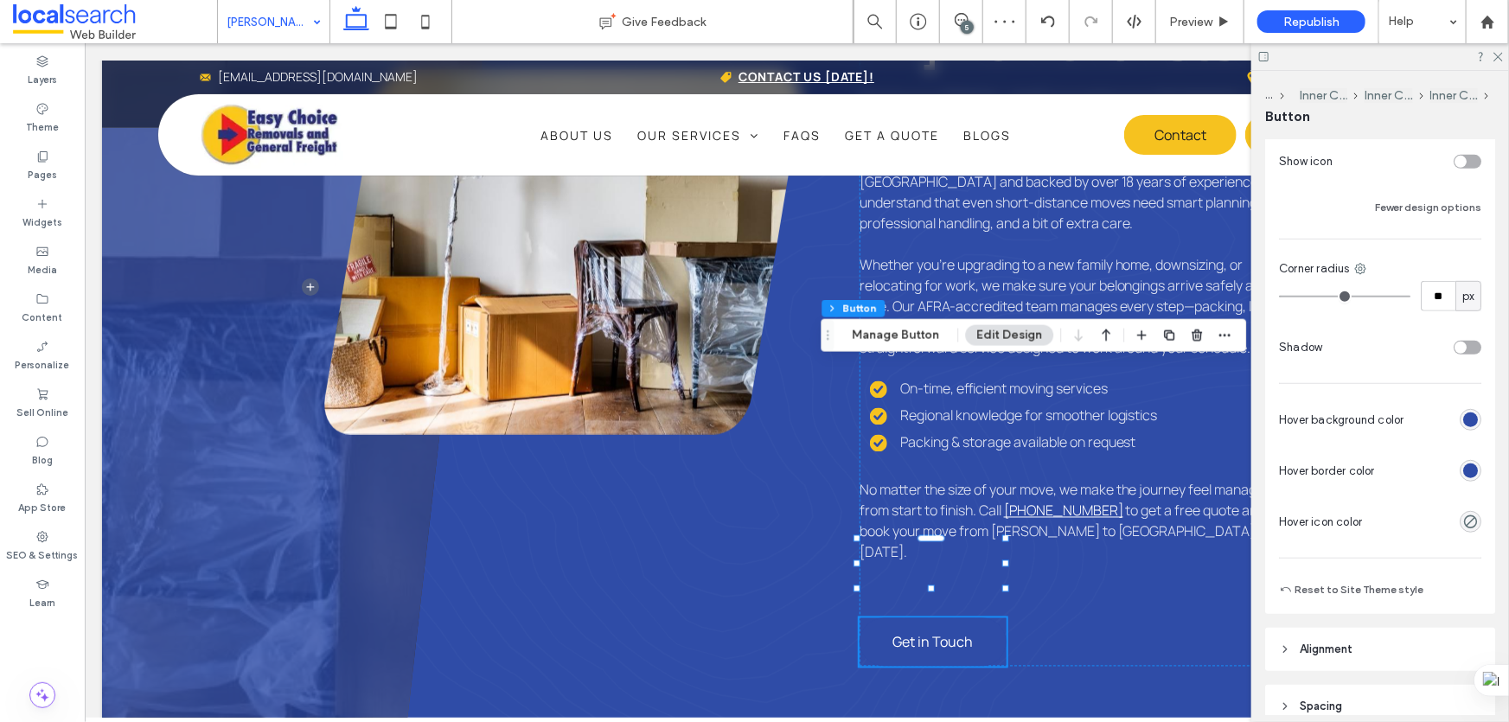
click at [1463, 470] on div "rgb(47, 76, 167)" at bounding box center [1470, 471] width 15 height 15
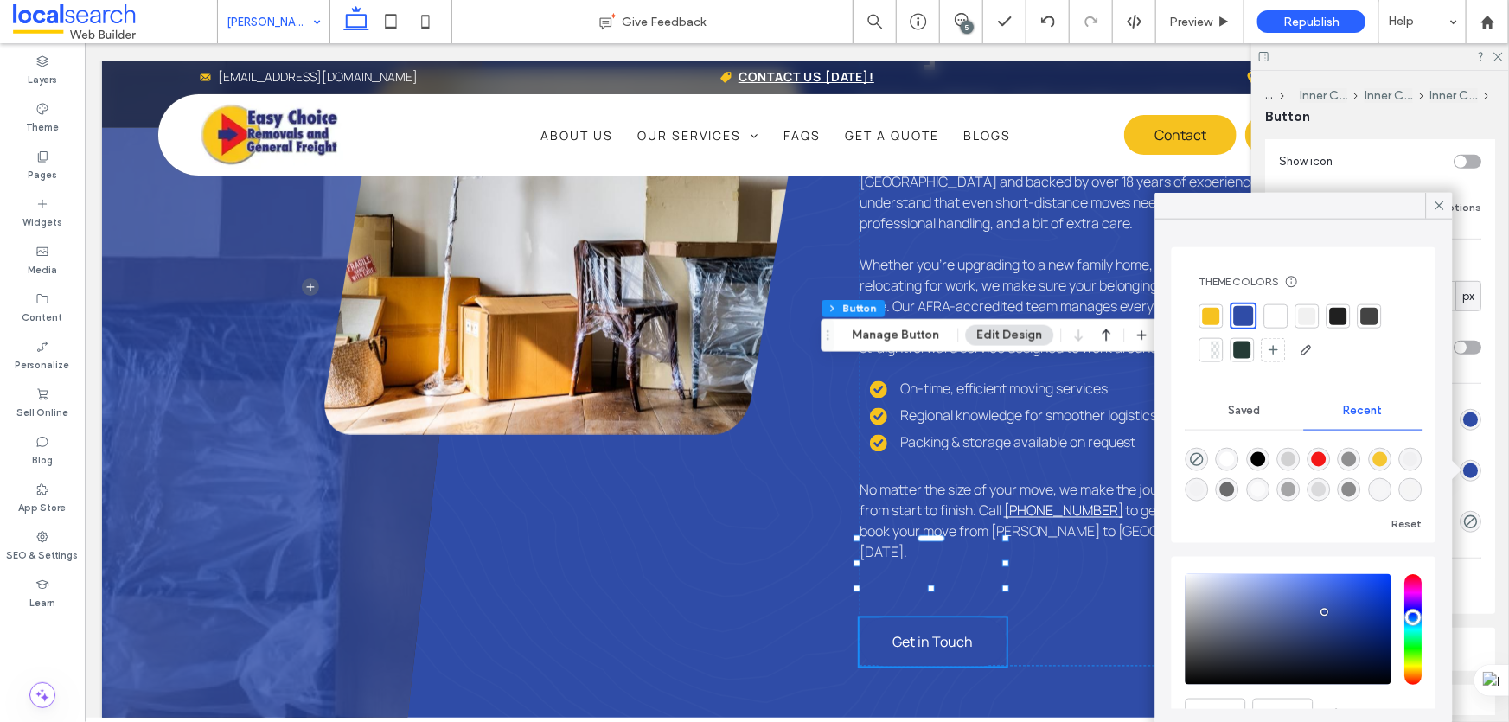
click at [1212, 317] on div at bounding box center [1211, 315] width 17 height 17
type input "*"
click at [1444, 202] on icon at bounding box center [1440, 206] width 16 height 16
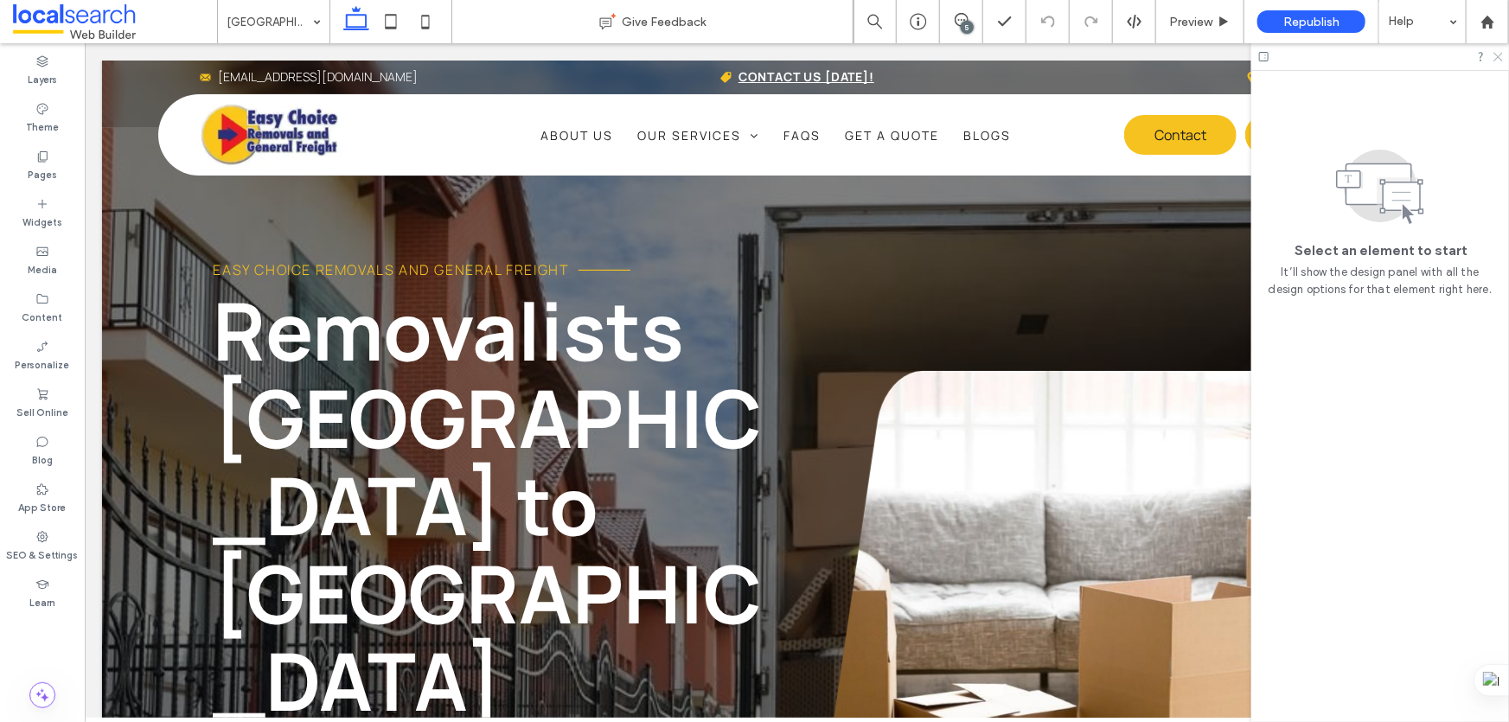
click at [1495, 57] on icon at bounding box center [1497, 55] width 11 height 11
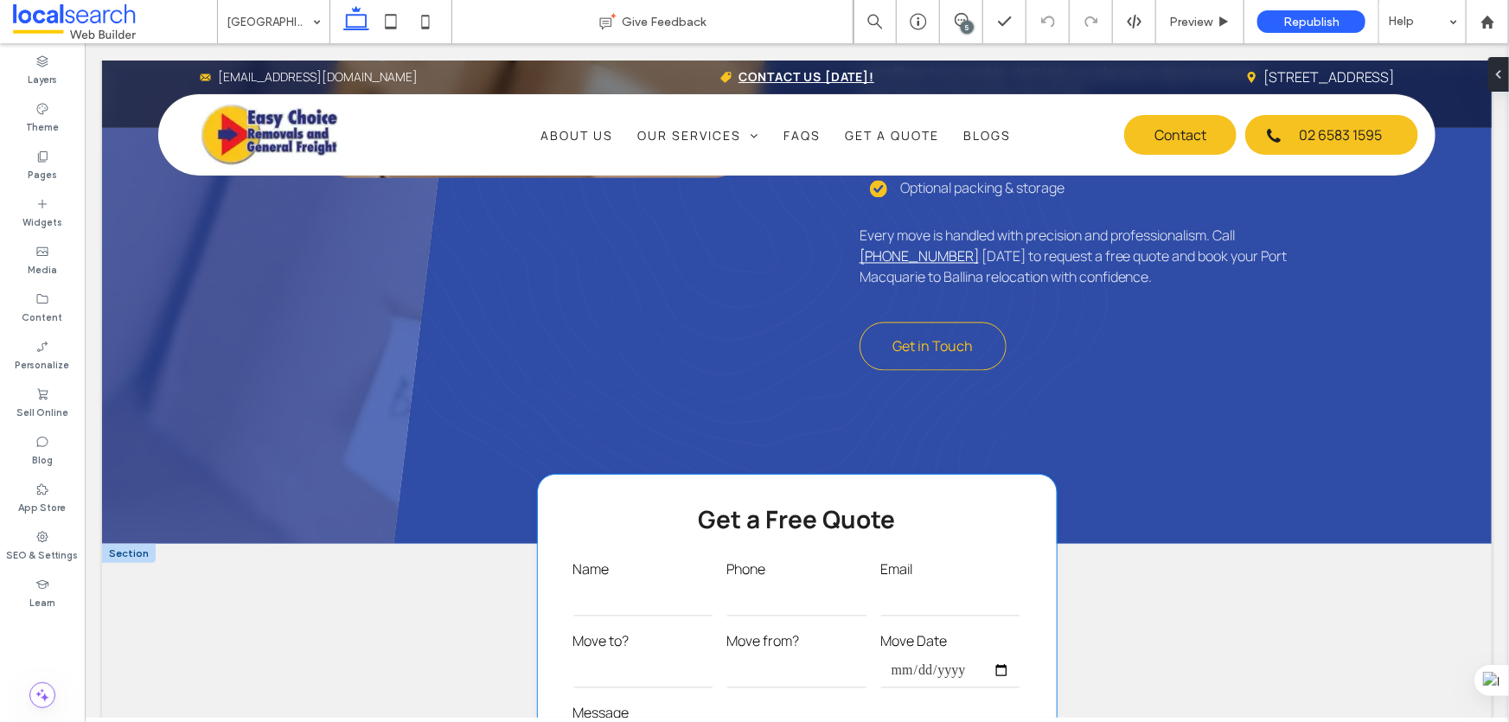
scroll to position [1179, 0]
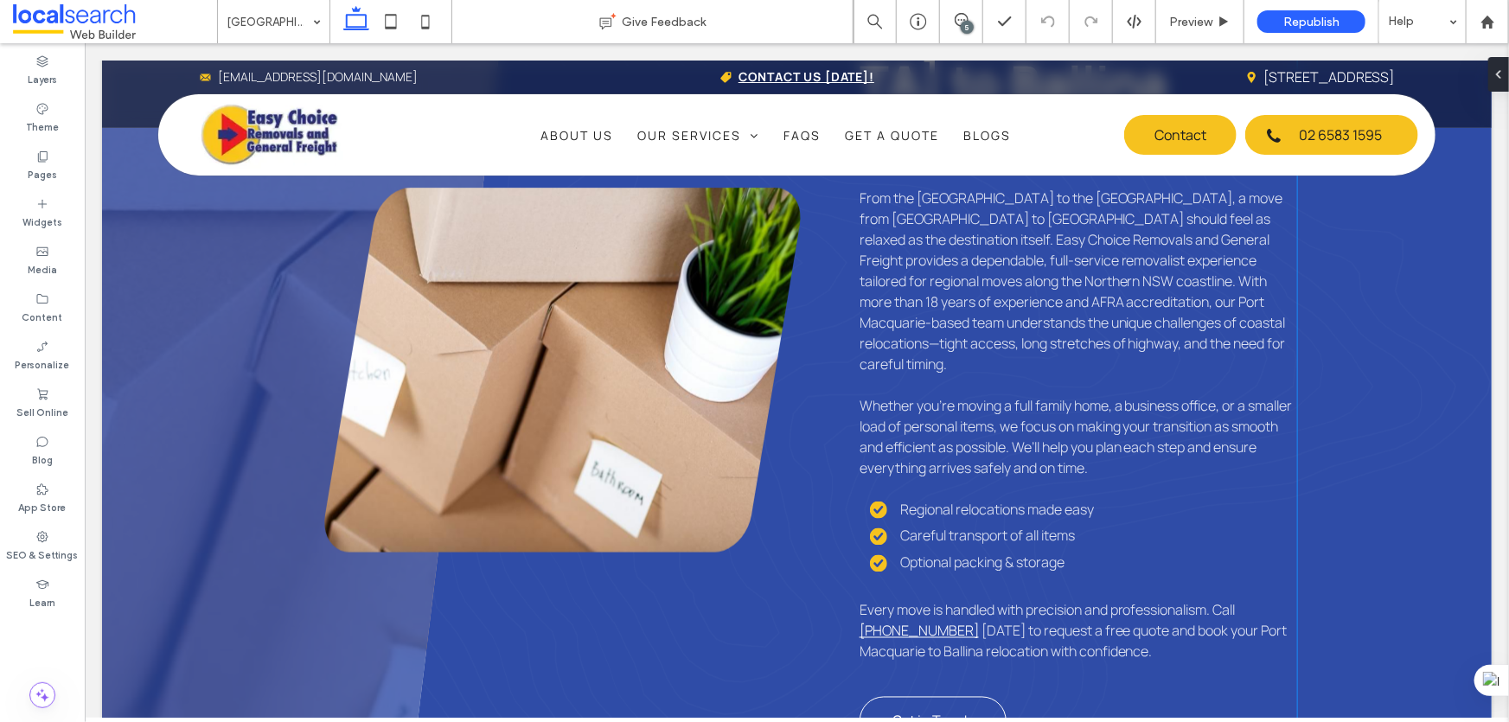
click at [925, 711] on span "Get in Touch" at bounding box center [932, 720] width 80 height 19
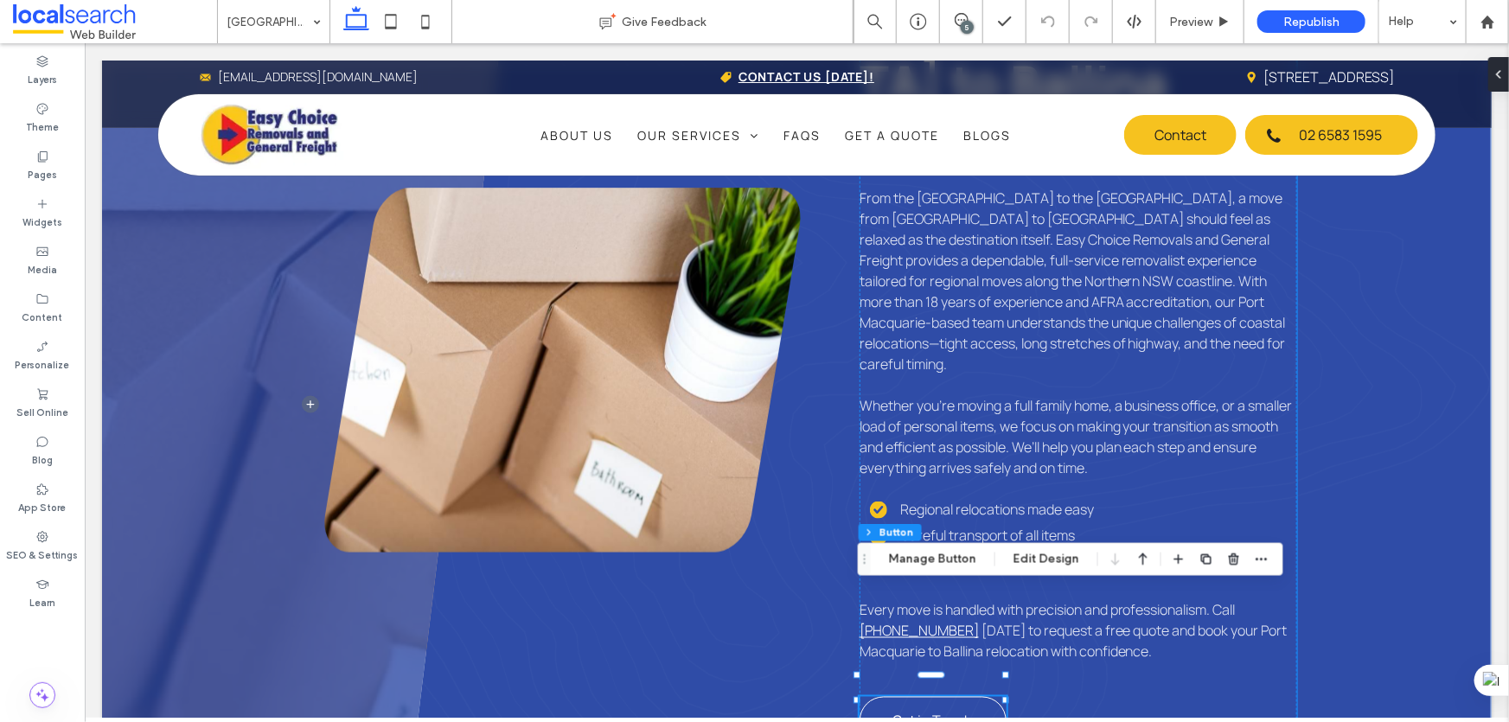
type input "**"
click at [1035, 564] on button "Edit Design" at bounding box center [1046, 559] width 88 height 21
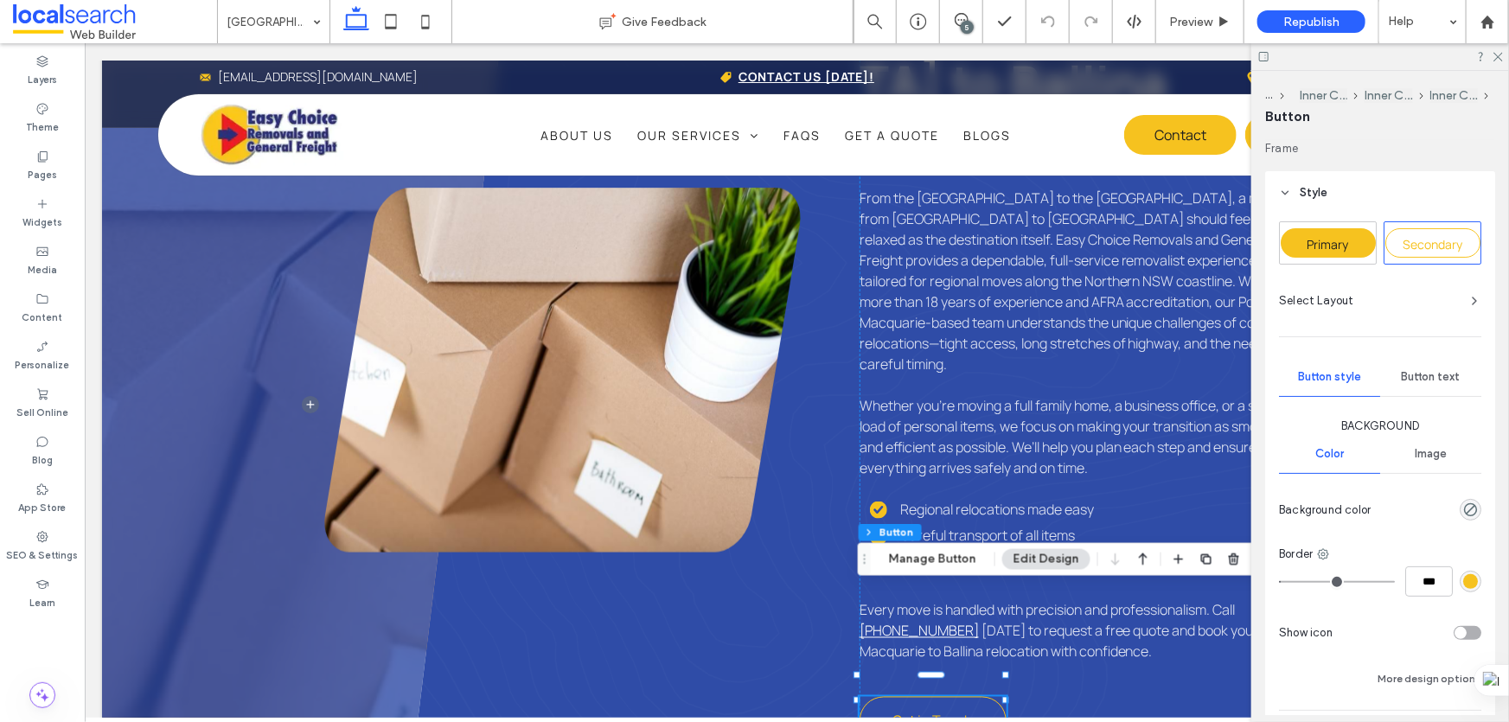
click at [1355, 242] on div "Primary" at bounding box center [1328, 242] width 95 height 29
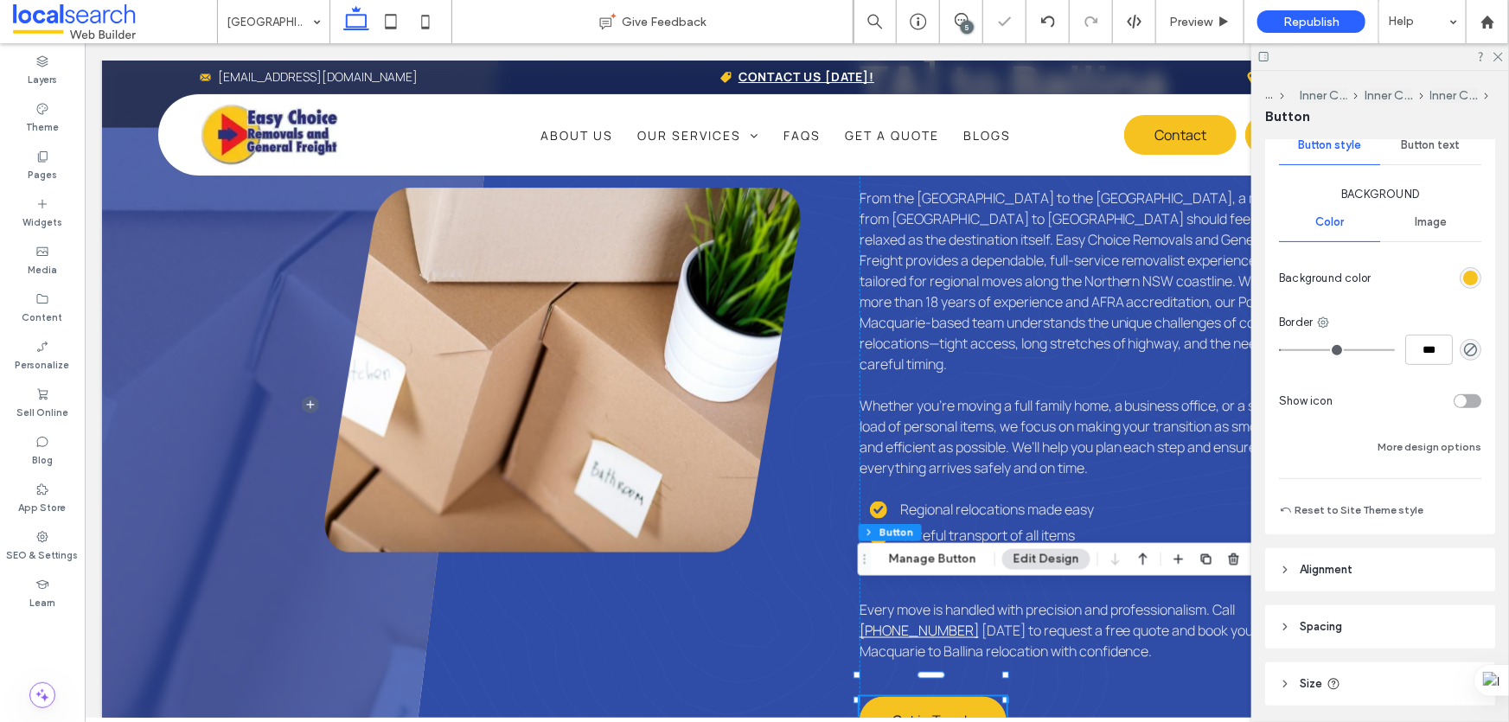
scroll to position [235, 0]
click at [1411, 433] on button "More design options" at bounding box center [1430, 443] width 104 height 21
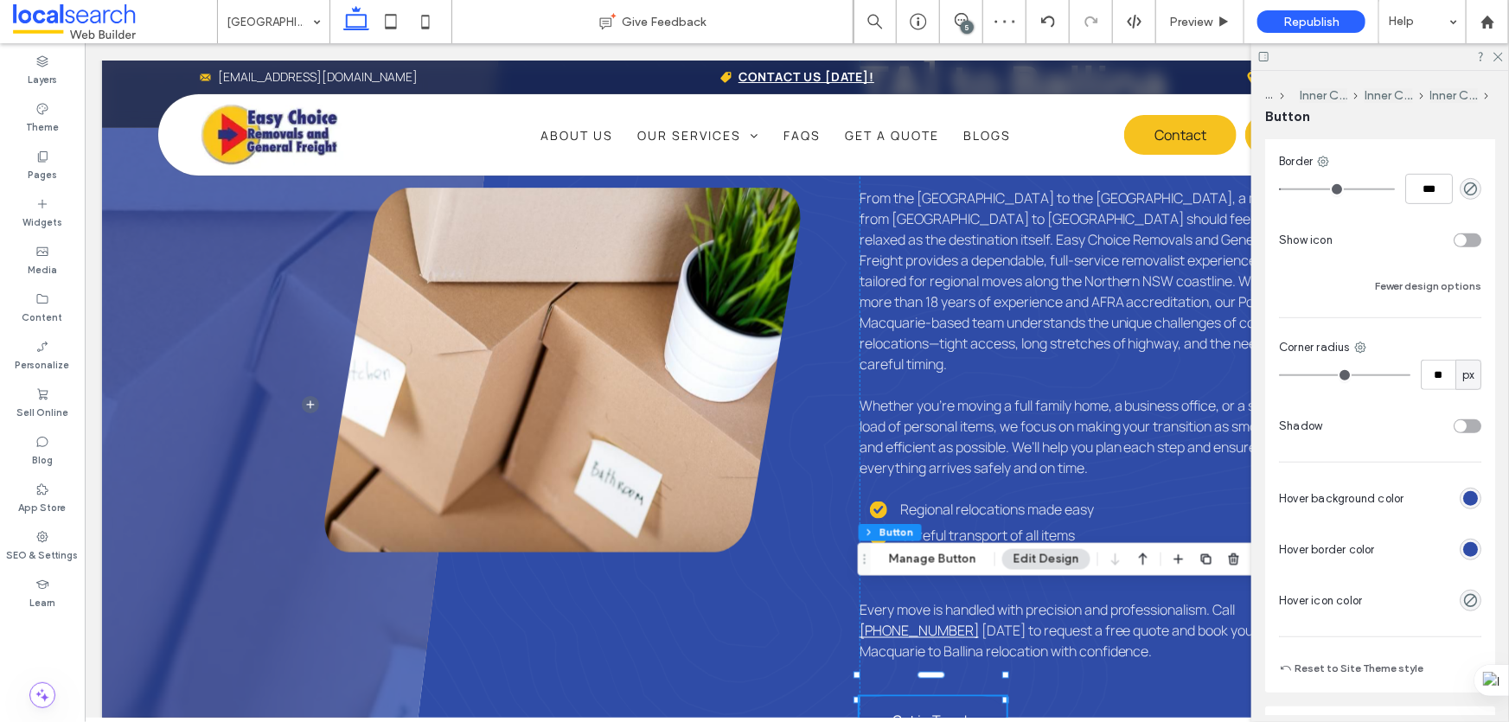
click at [1467, 546] on div "rgb(47, 76, 167)" at bounding box center [1470, 549] width 15 height 15
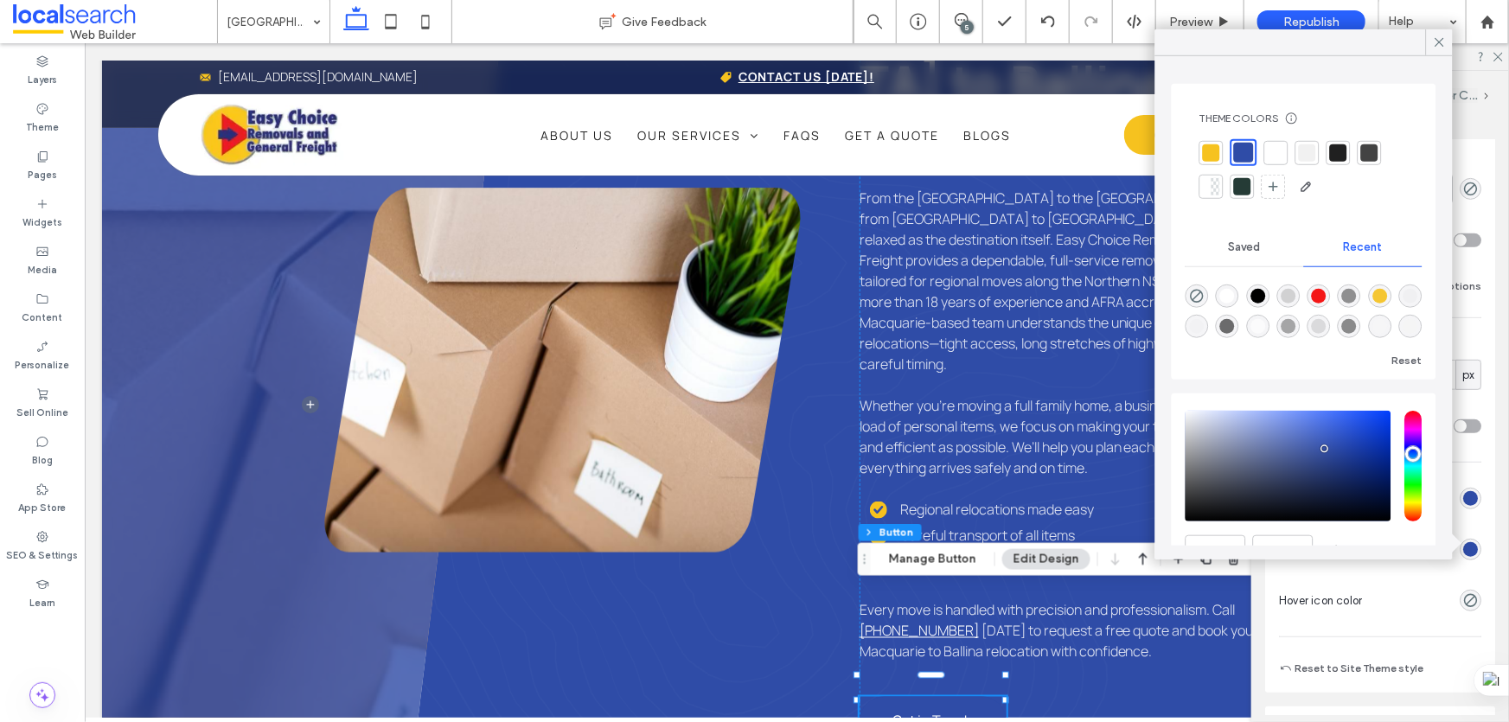
click at [1207, 157] on div at bounding box center [1211, 152] width 17 height 17
type input "*"
click at [1430, 43] on div at bounding box center [1439, 42] width 27 height 26
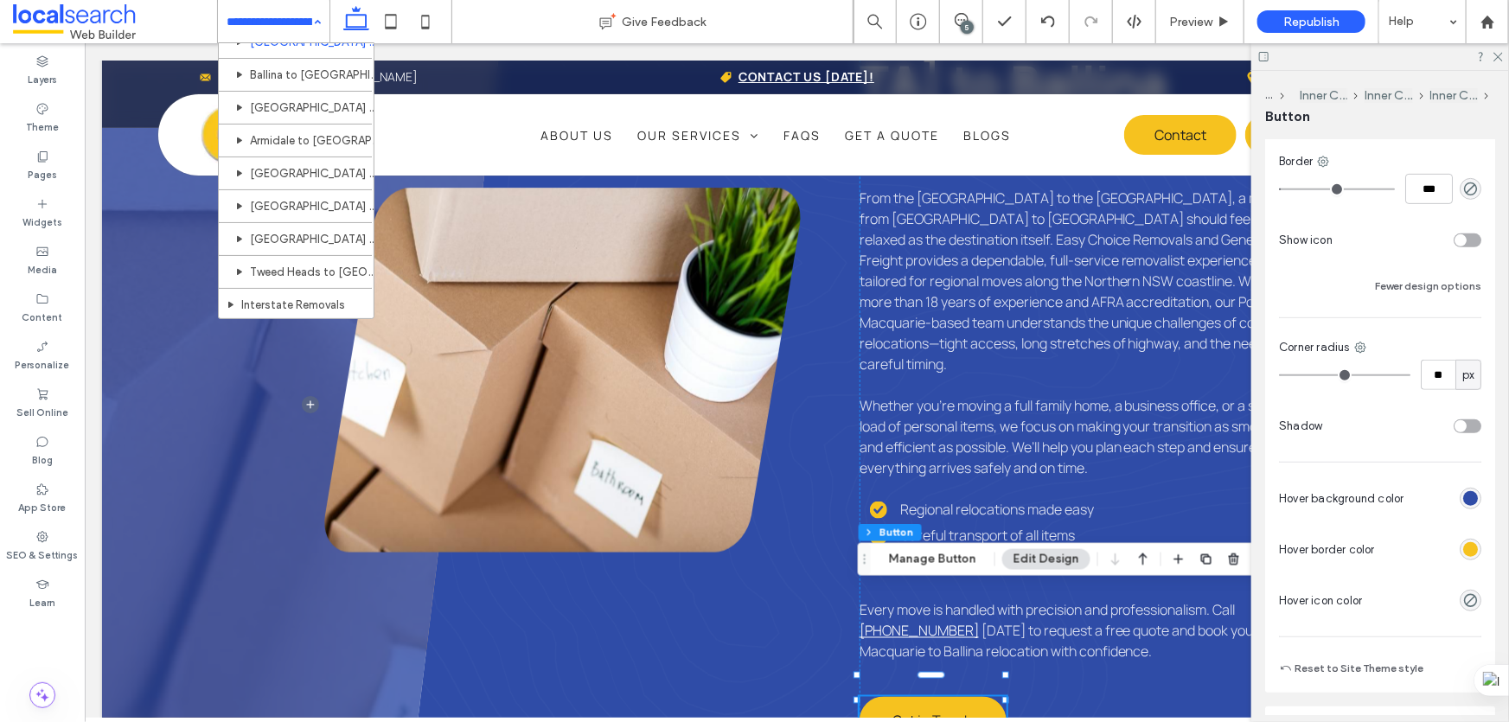
scroll to position [550, 0]
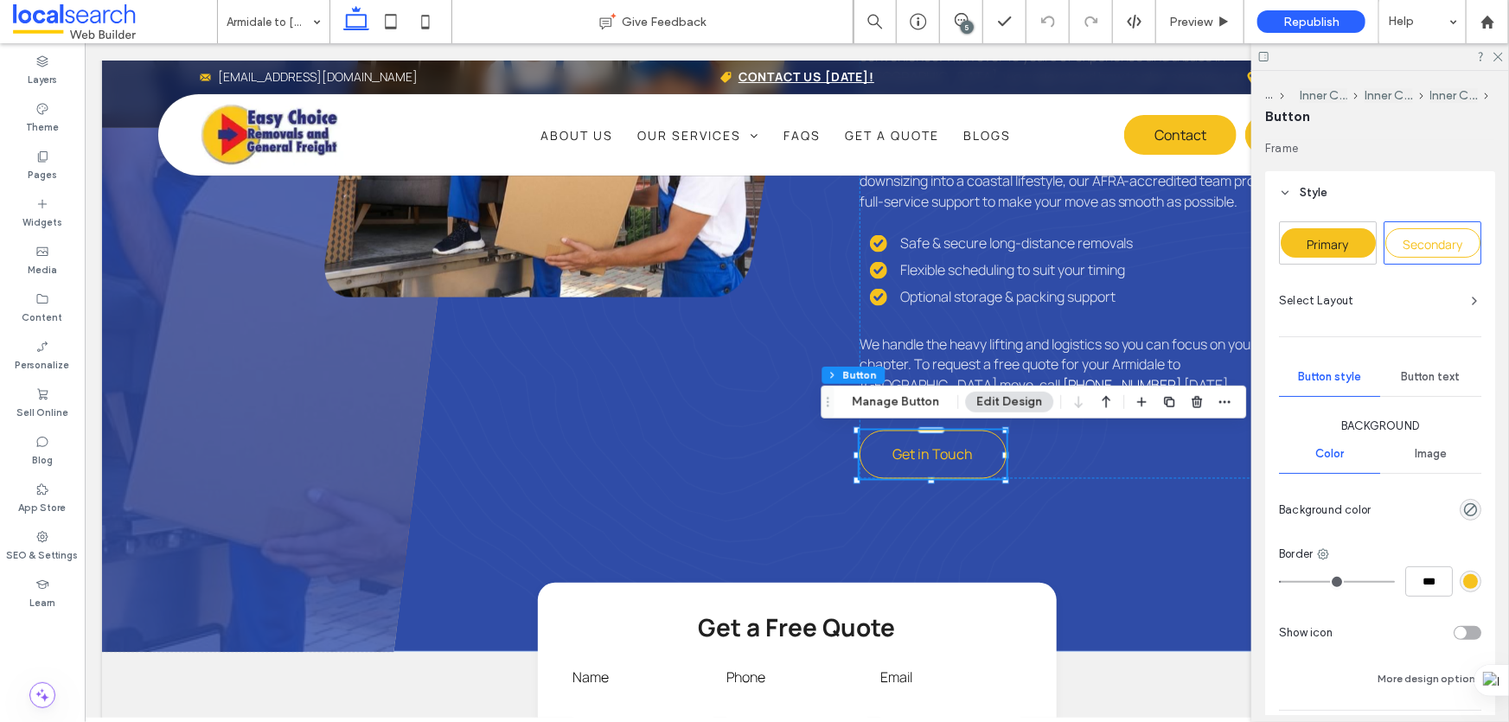
click at [1329, 229] on div "Primary" at bounding box center [1328, 242] width 95 height 29
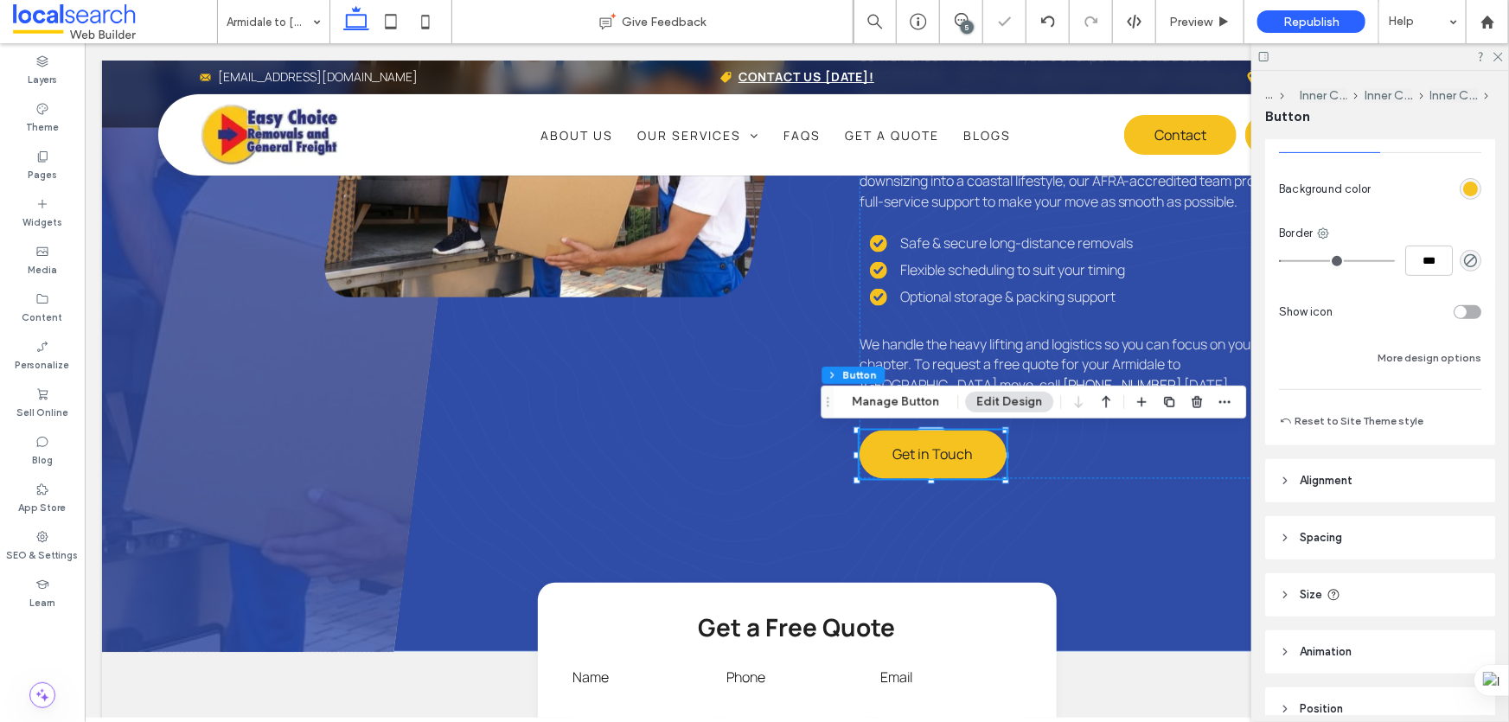
scroll to position [405, 0]
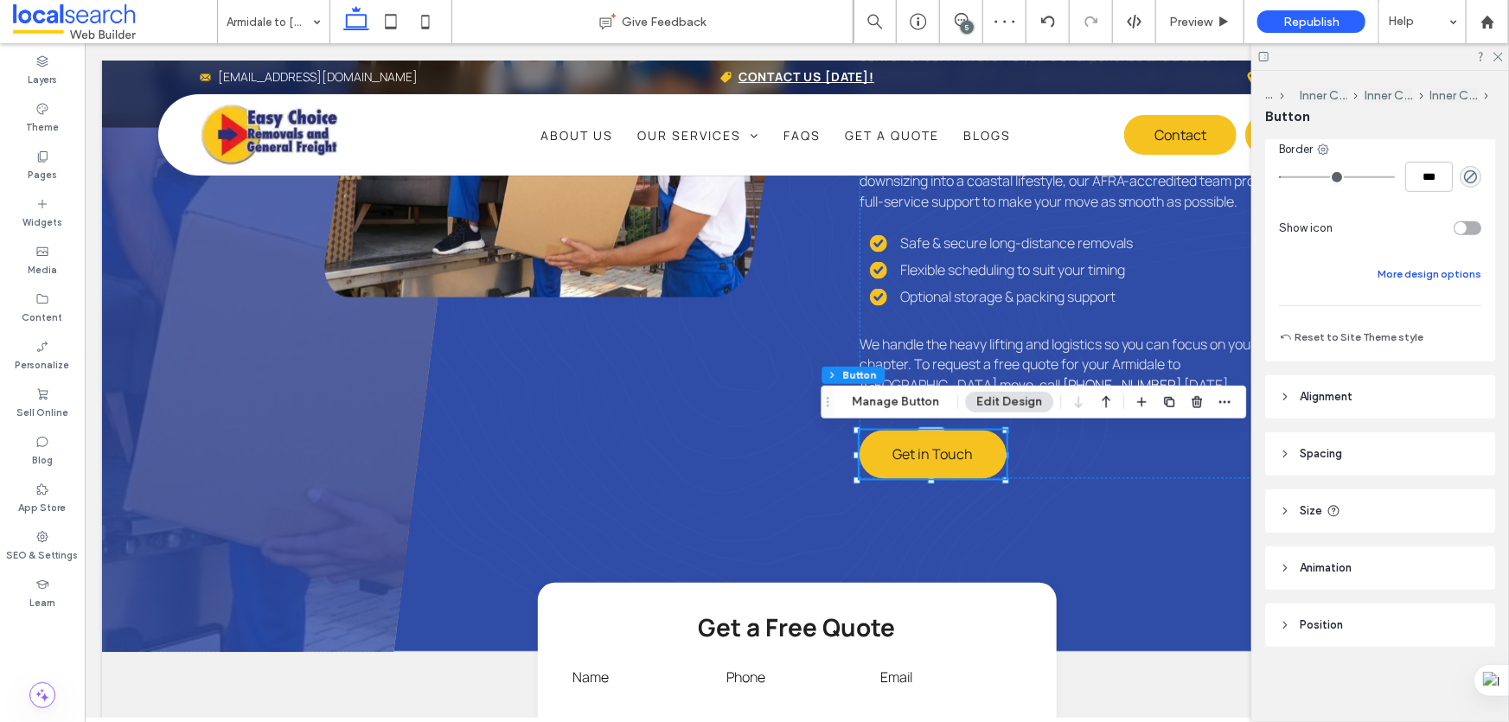
click at [1429, 272] on button "More design options" at bounding box center [1430, 274] width 104 height 21
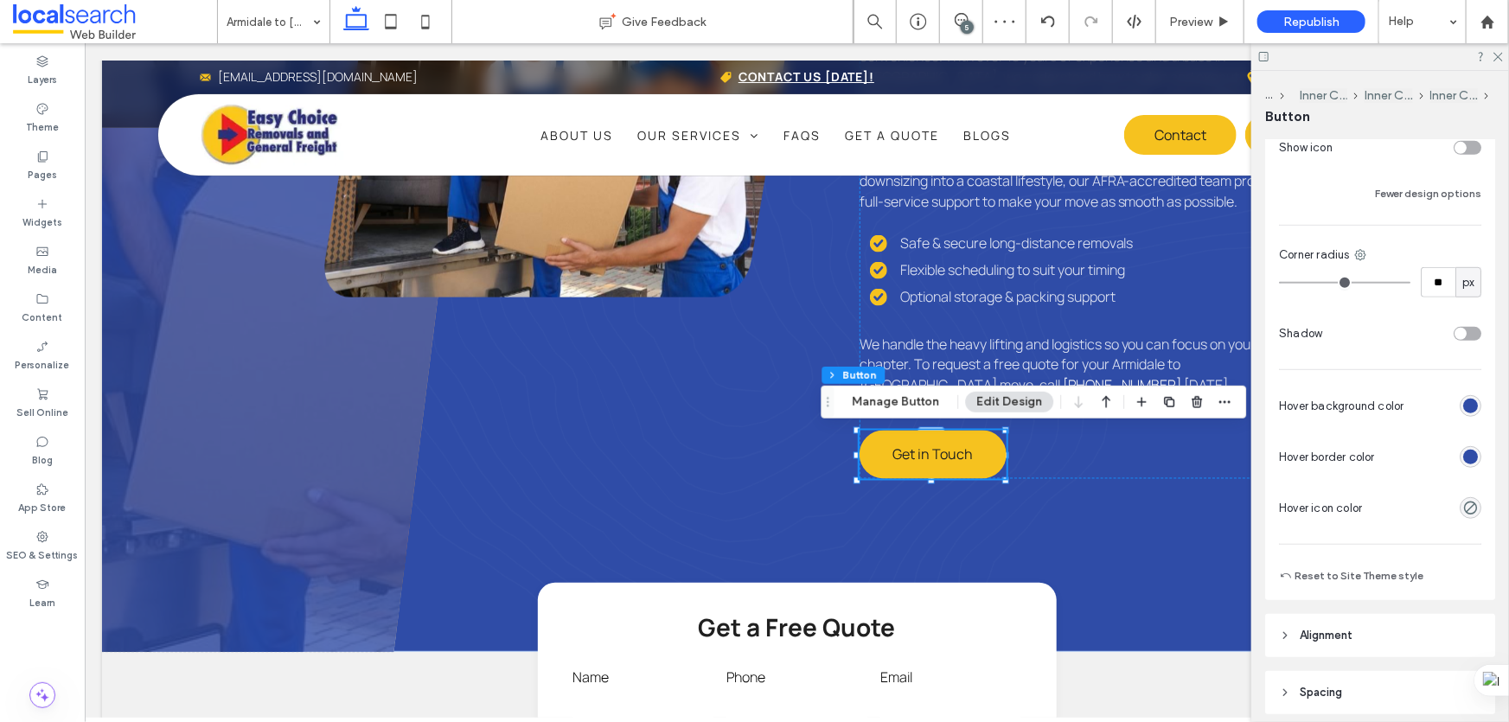
scroll to position [562, 0]
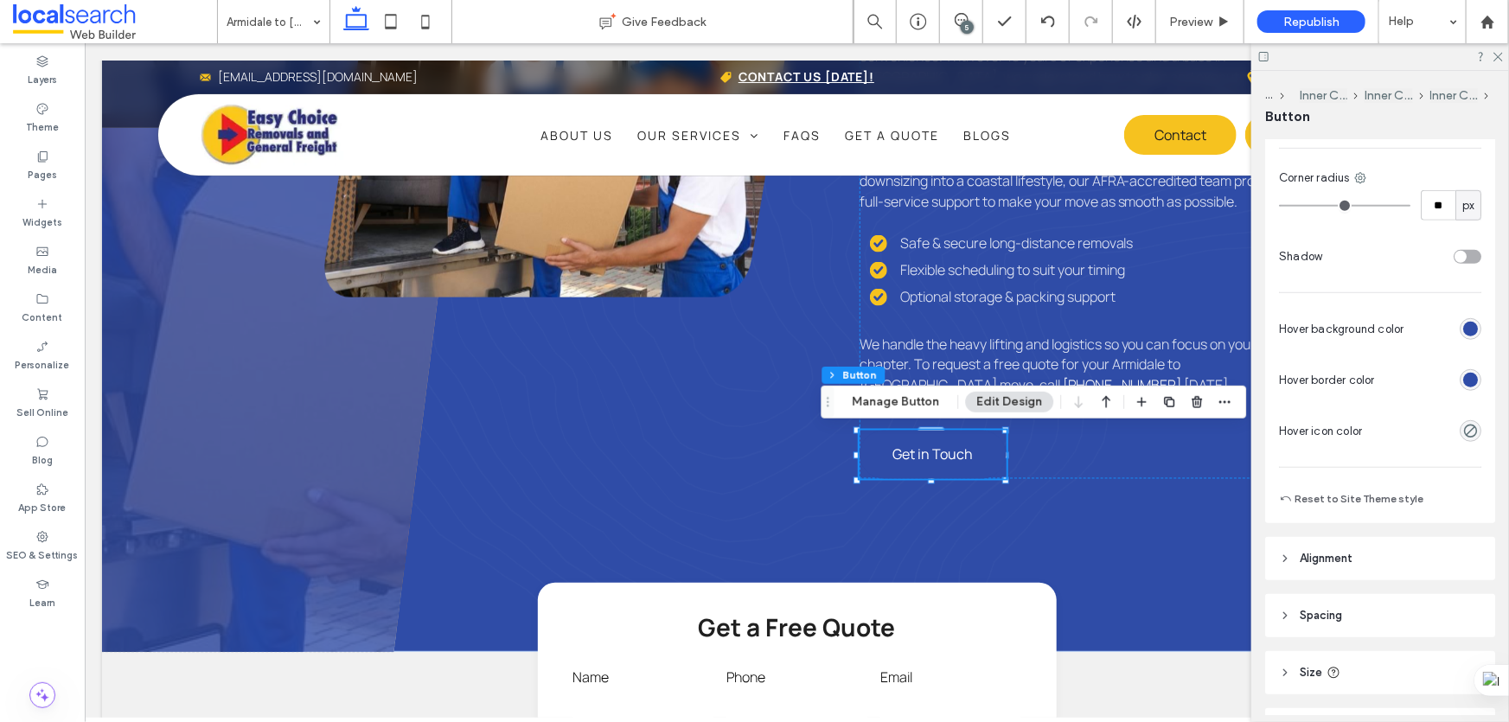
click at [1465, 379] on div "rgb(47, 76, 167)" at bounding box center [1470, 380] width 15 height 15
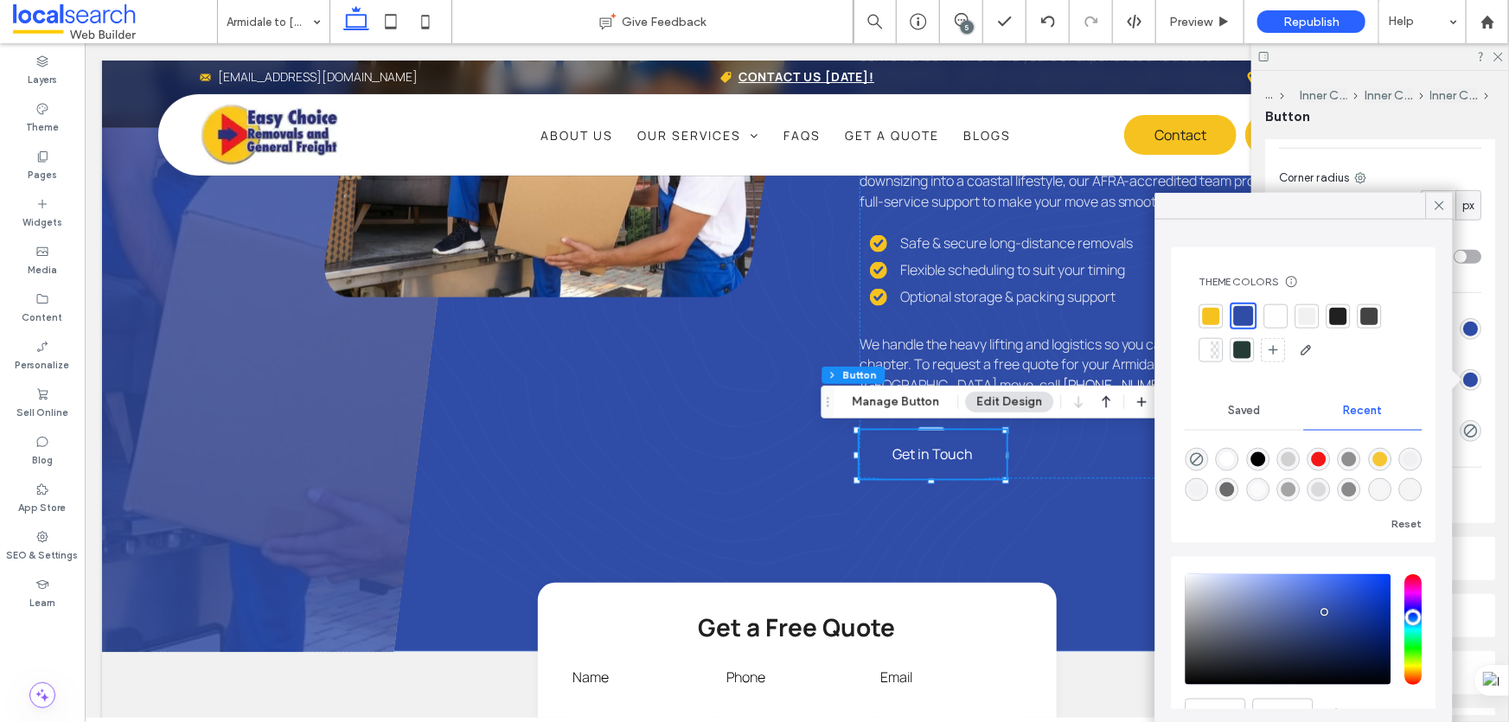
click at [1212, 317] on div at bounding box center [1211, 315] width 17 height 17
type input "*"
click at [1434, 208] on icon at bounding box center [1440, 206] width 16 height 16
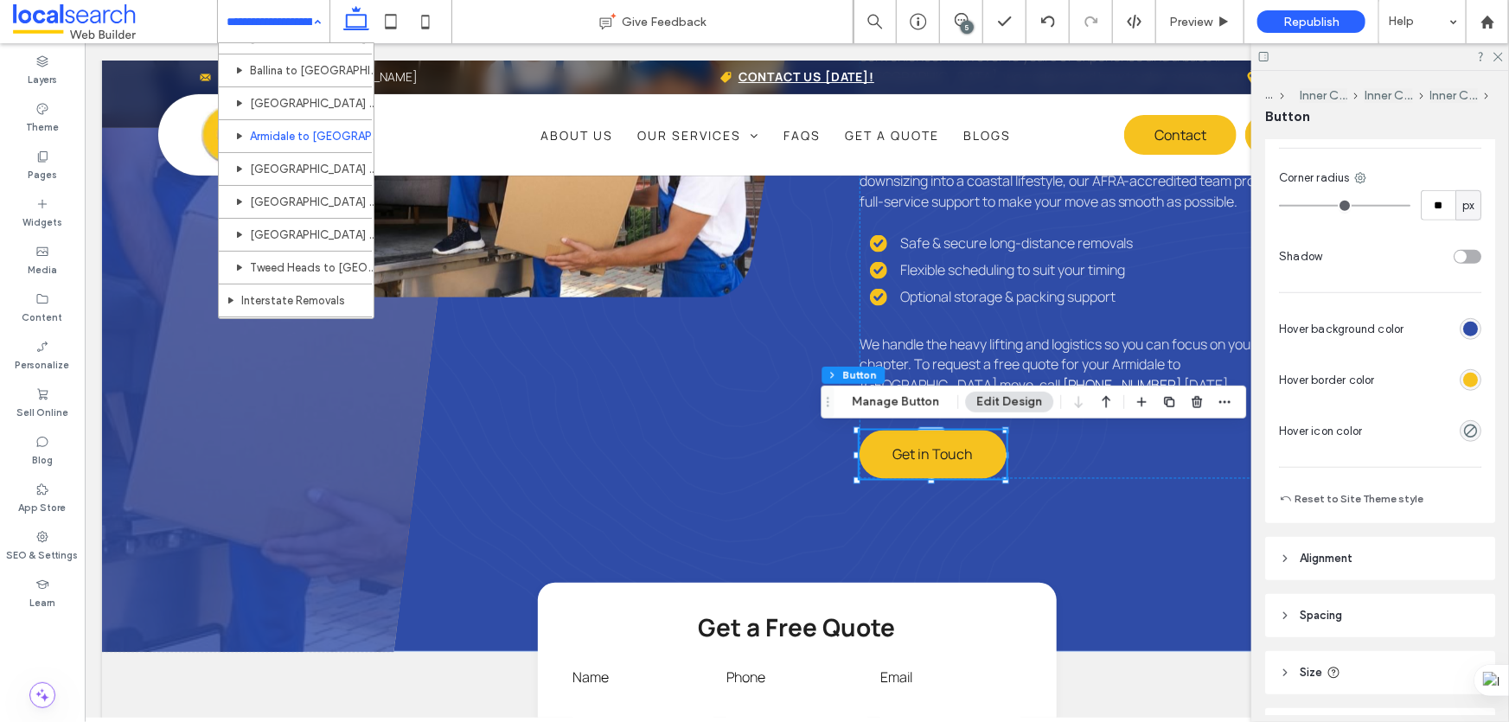
scroll to position [550, 0]
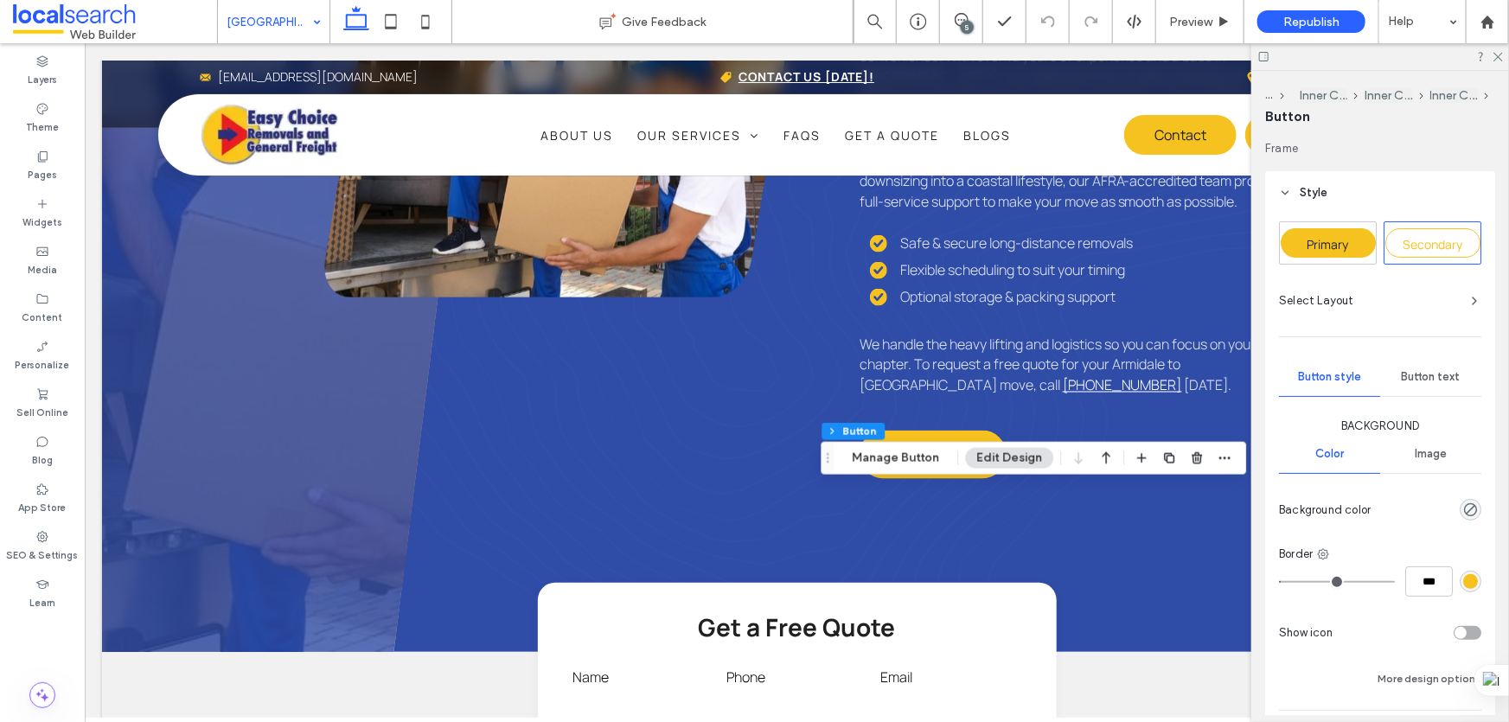
click at [1352, 253] on div "Primary" at bounding box center [1328, 242] width 95 height 29
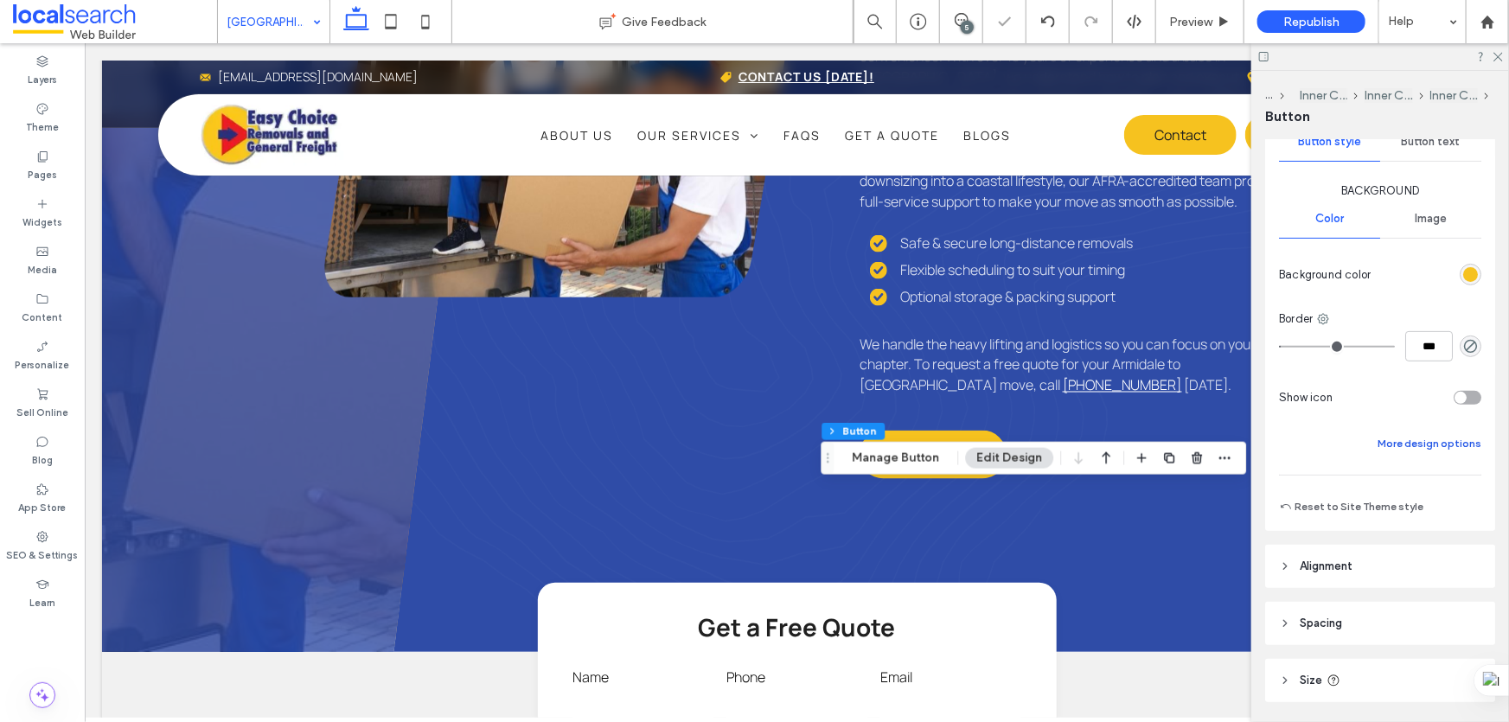
click at [1405, 440] on button "More design options" at bounding box center [1430, 443] width 104 height 21
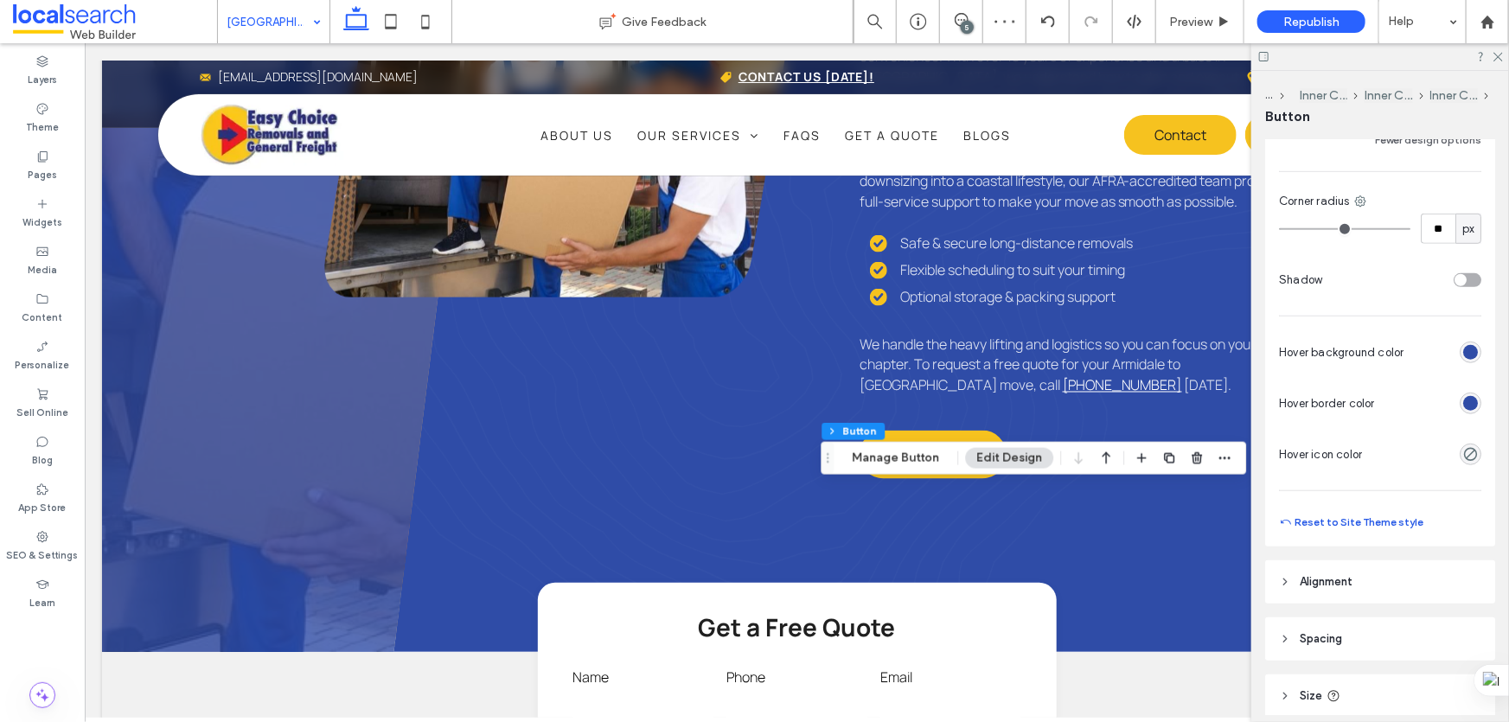
scroll to position [629, 0]
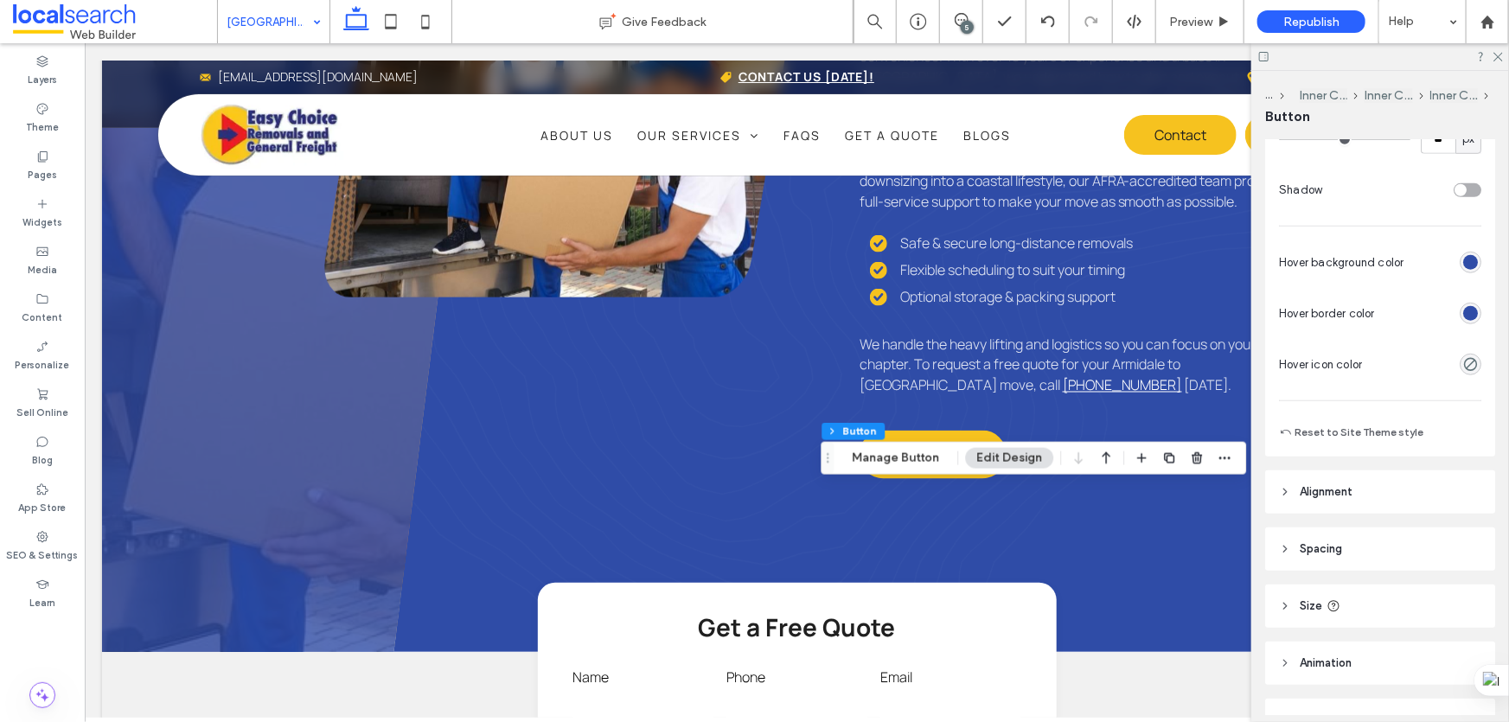
click at [1463, 310] on div "rgb(47, 76, 167)" at bounding box center [1470, 313] width 15 height 15
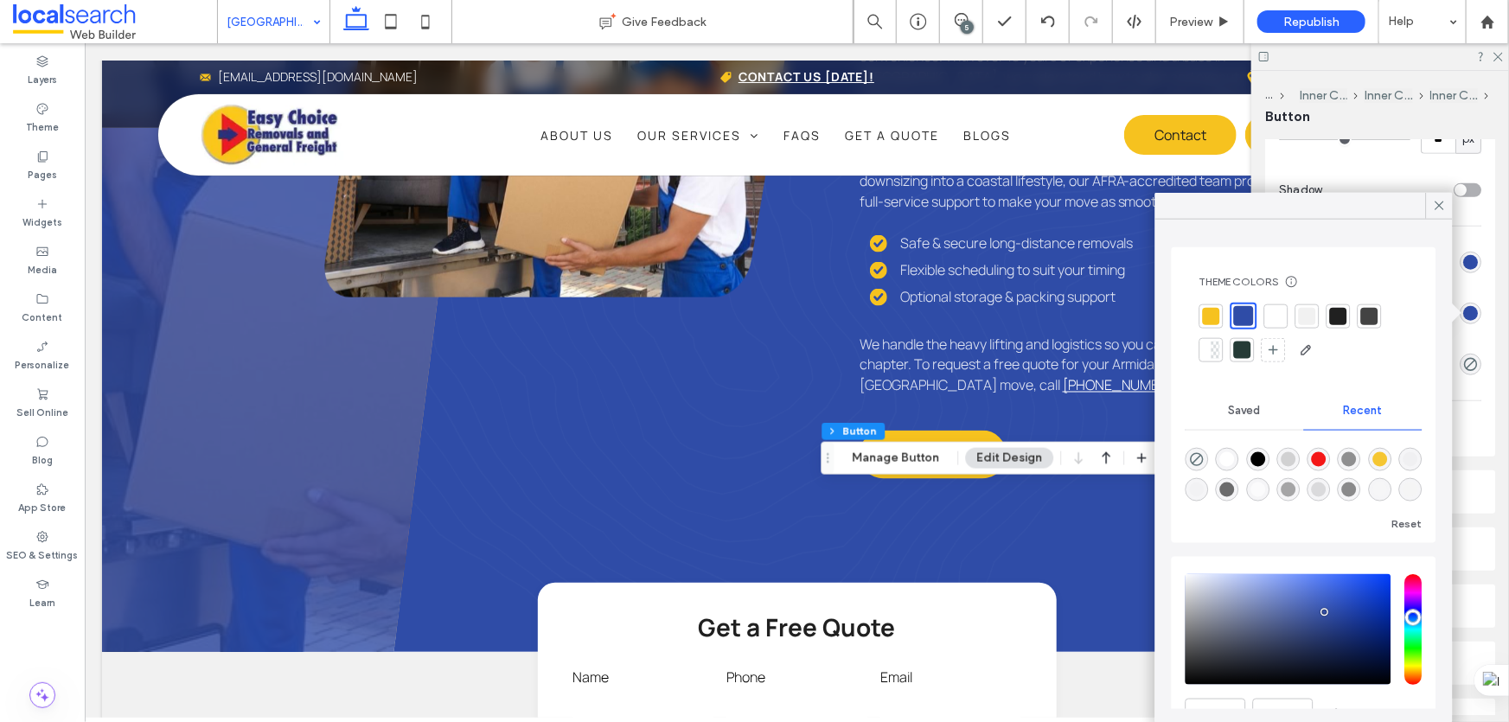
click at [1218, 311] on div at bounding box center [1211, 315] width 17 height 17
type input "*"
click at [1435, 207] on icon at bounding box center [1440, 206] width 16 height 16
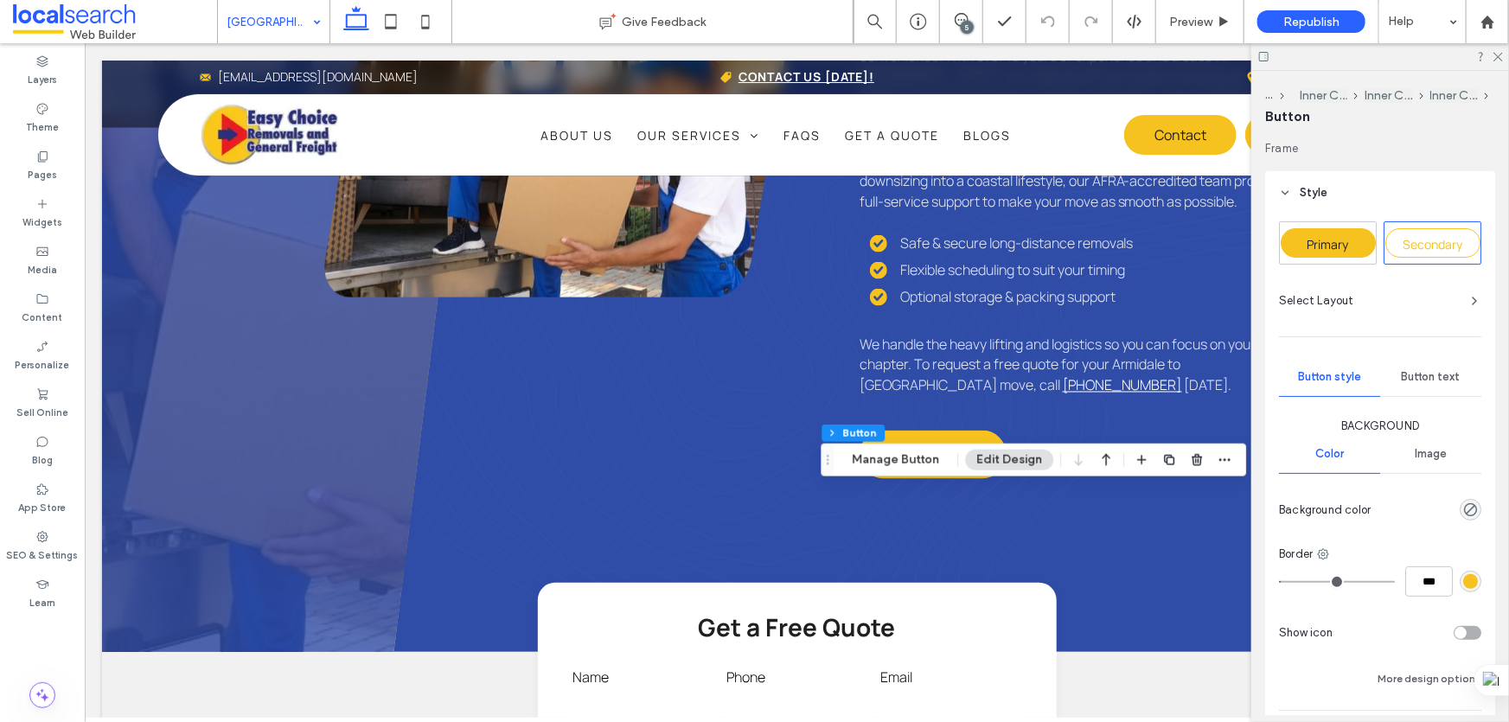
scroll to position [78, 0]
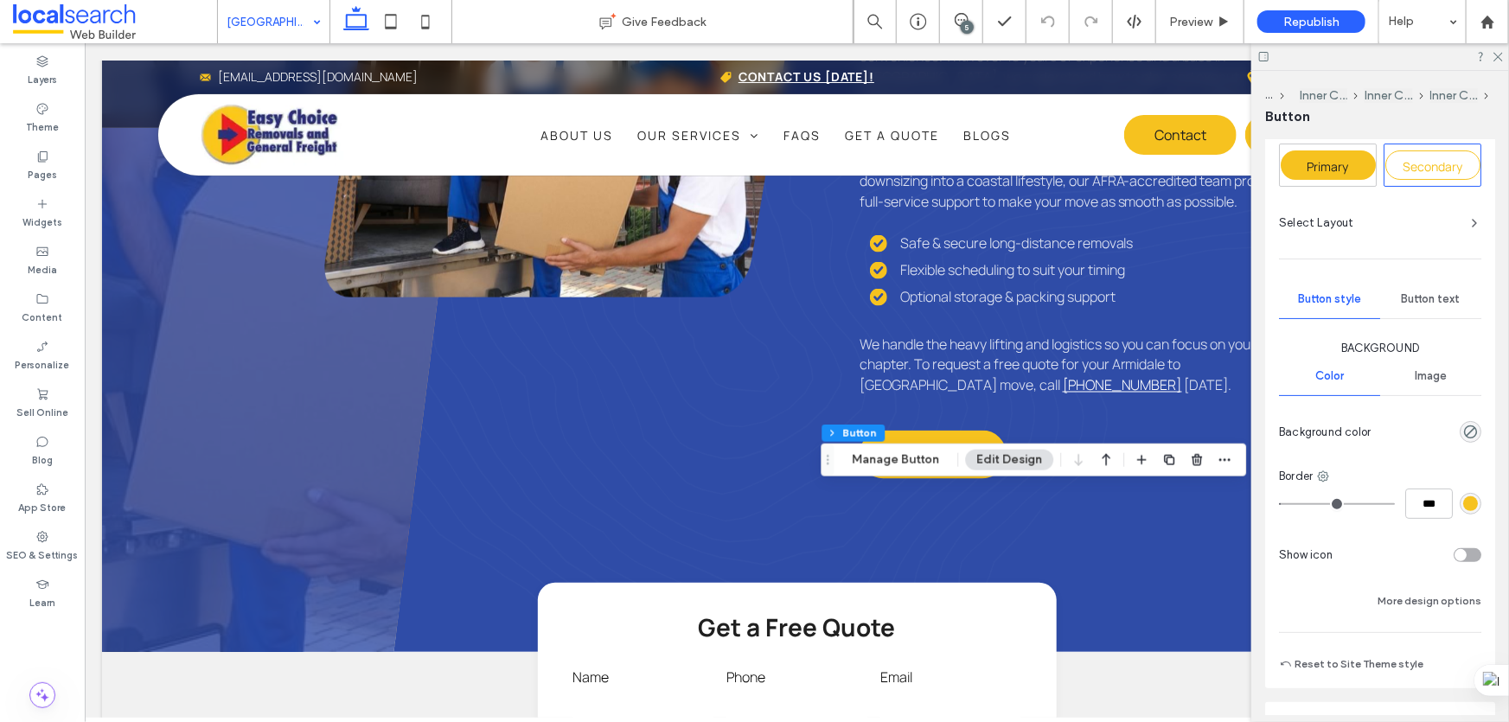
click at [1347, 158] on span "Primary" at bounding box center [1329, 166] width 42 height 16
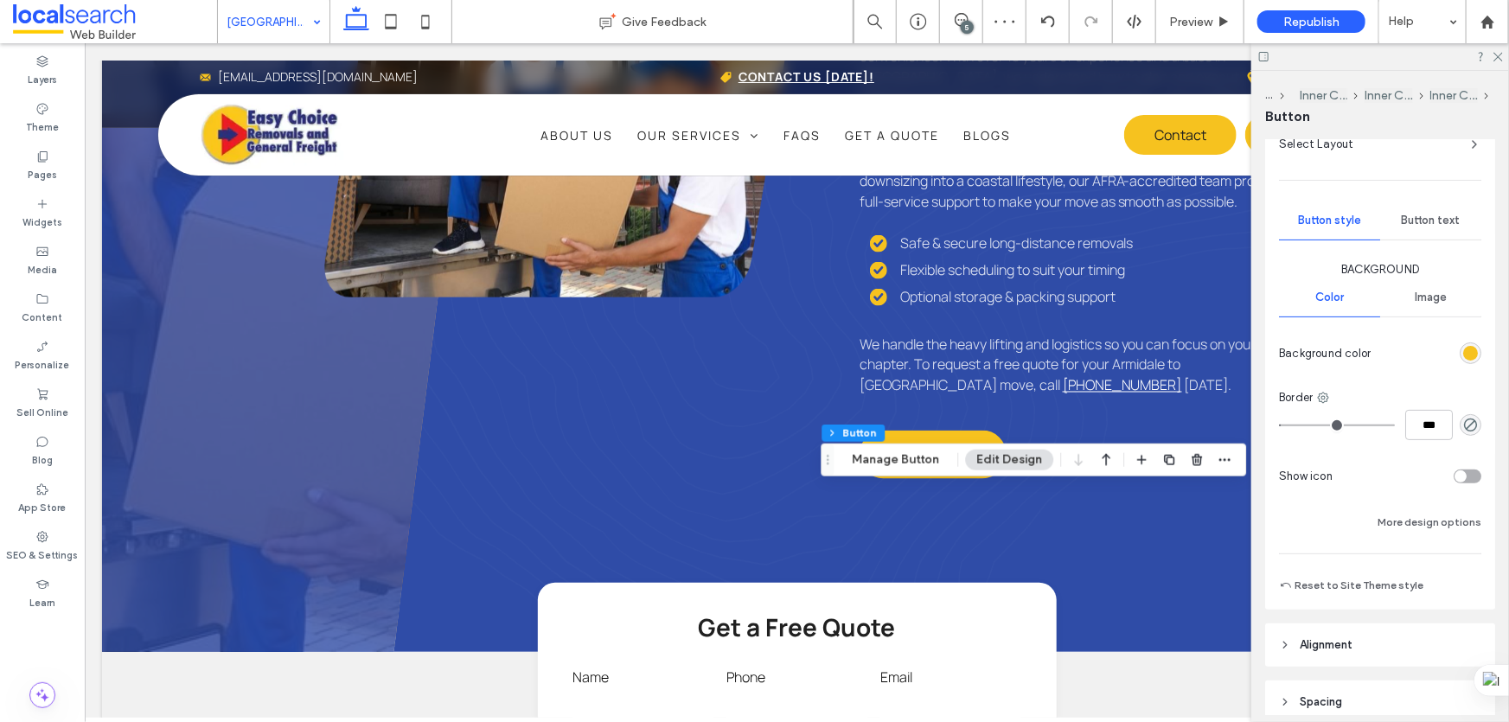
click at [1395, 509] on div "Background Color Image Background color Border *** Show icon More design options" at bounding box center [1380, 397] width 202 height 272
click at [1395, 512] on button "More design options" at bounding box center [1430, 522] width 104 height 21
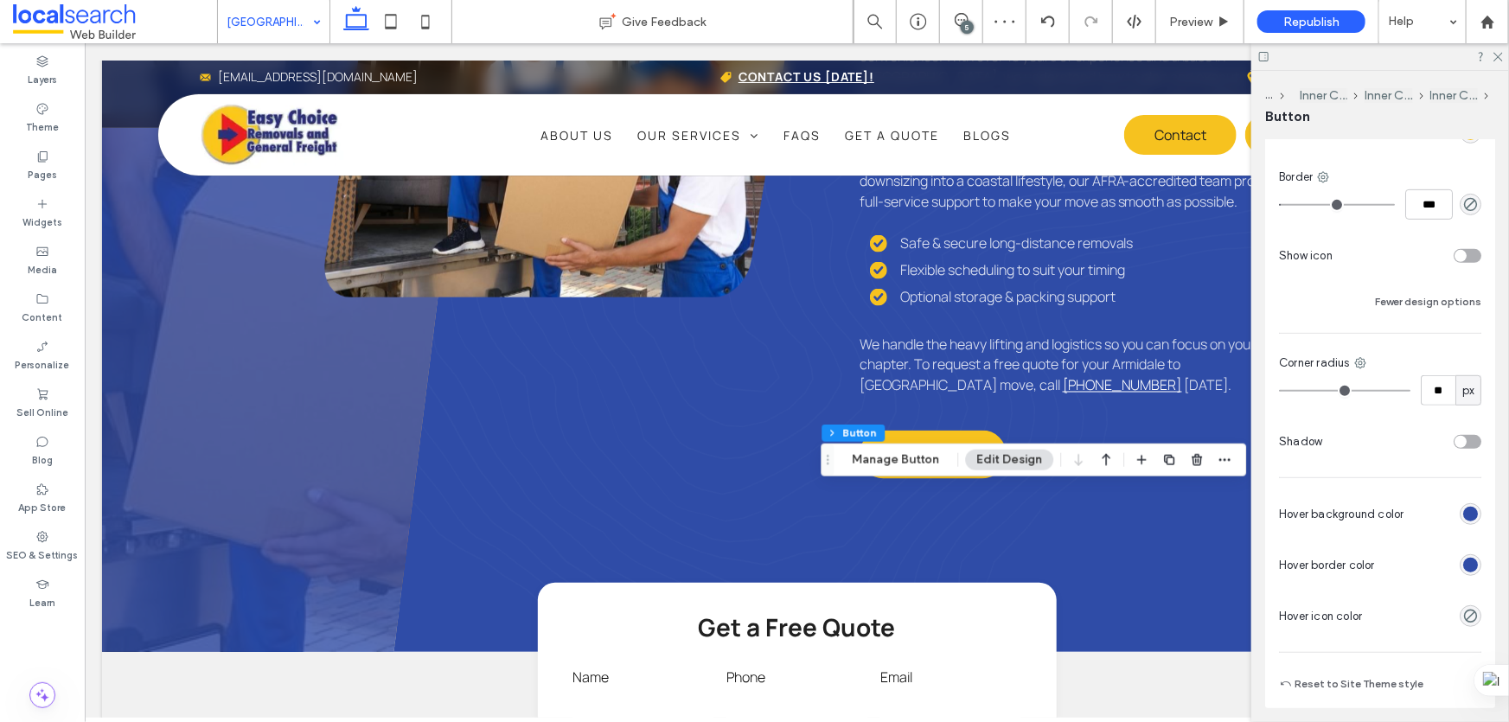
scroll to position [393, 0]
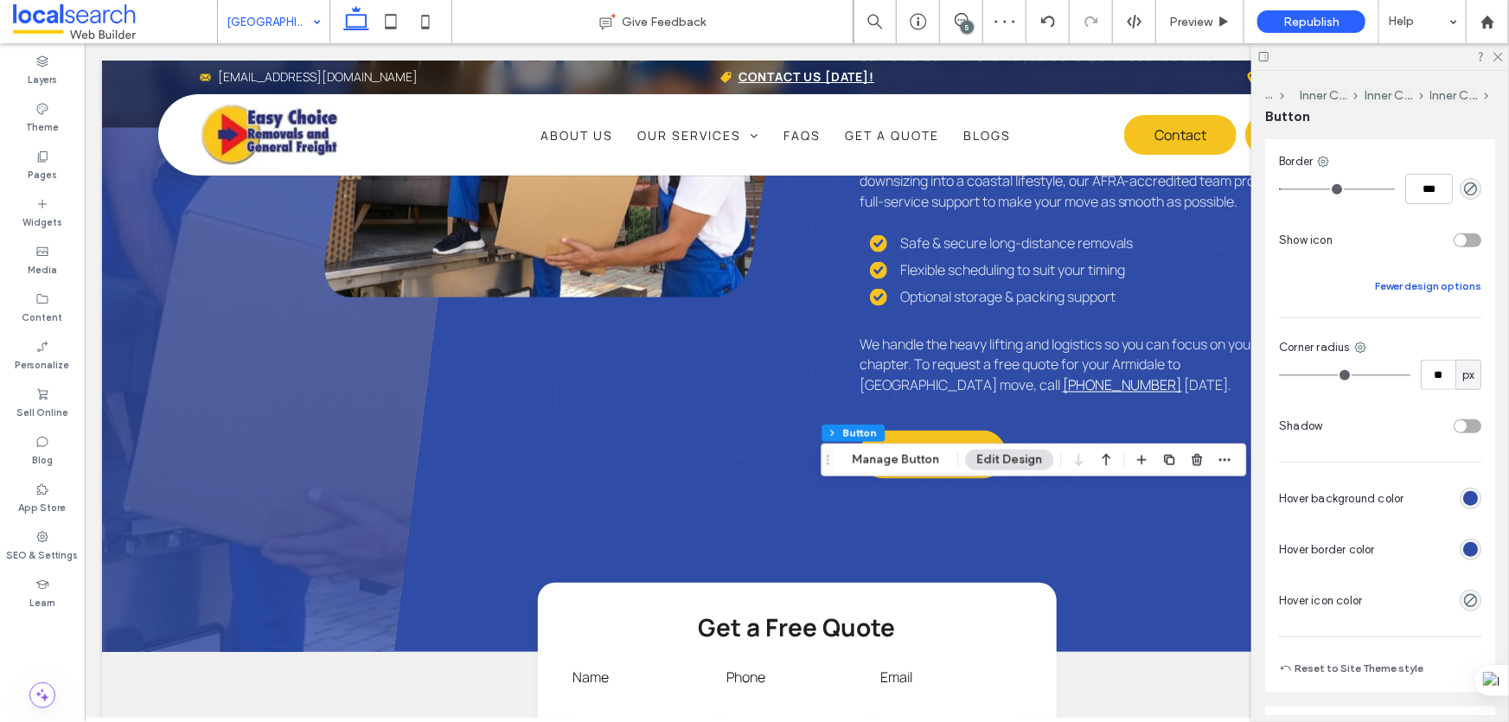
click at [1399, 279] on button "Fewer design options" at bounding box center [1428, 286] width 106 height 21
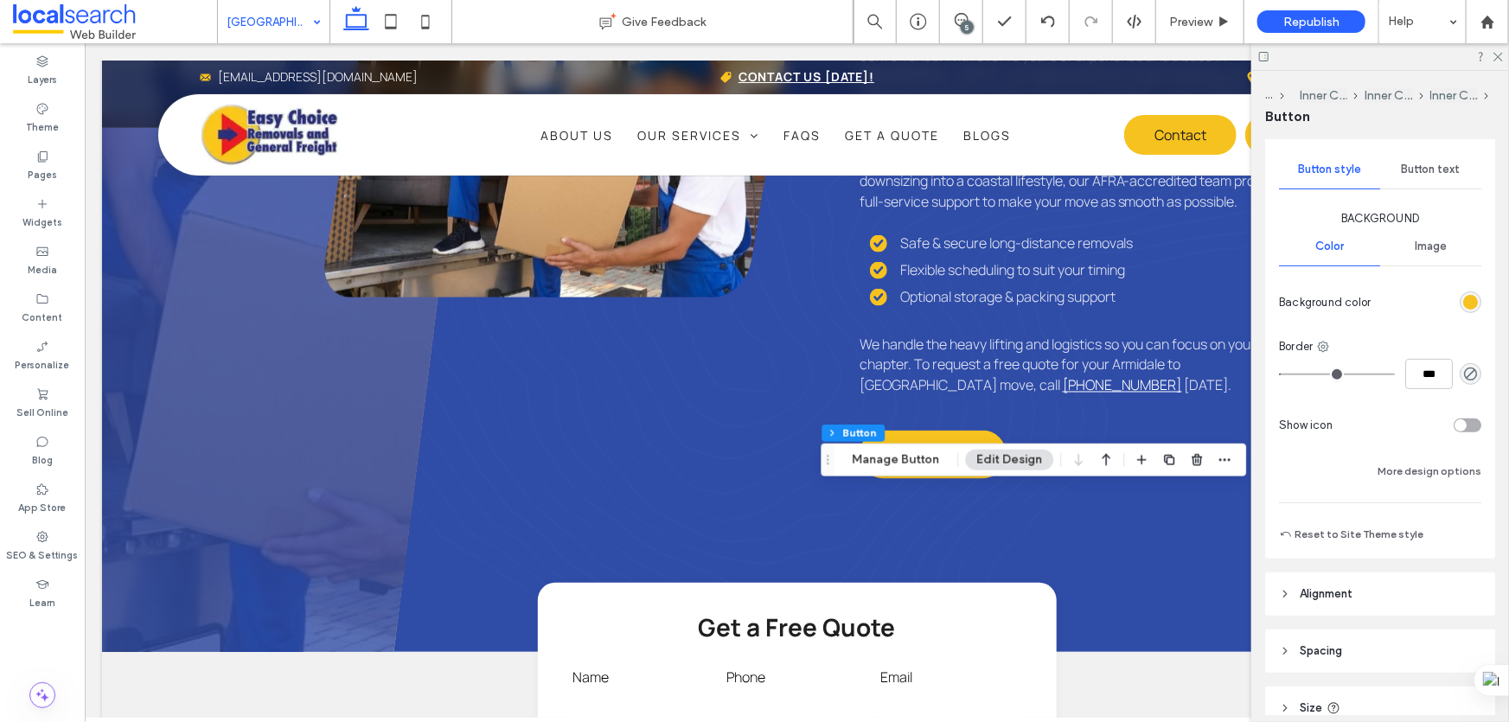
scroll to position [235, 0]
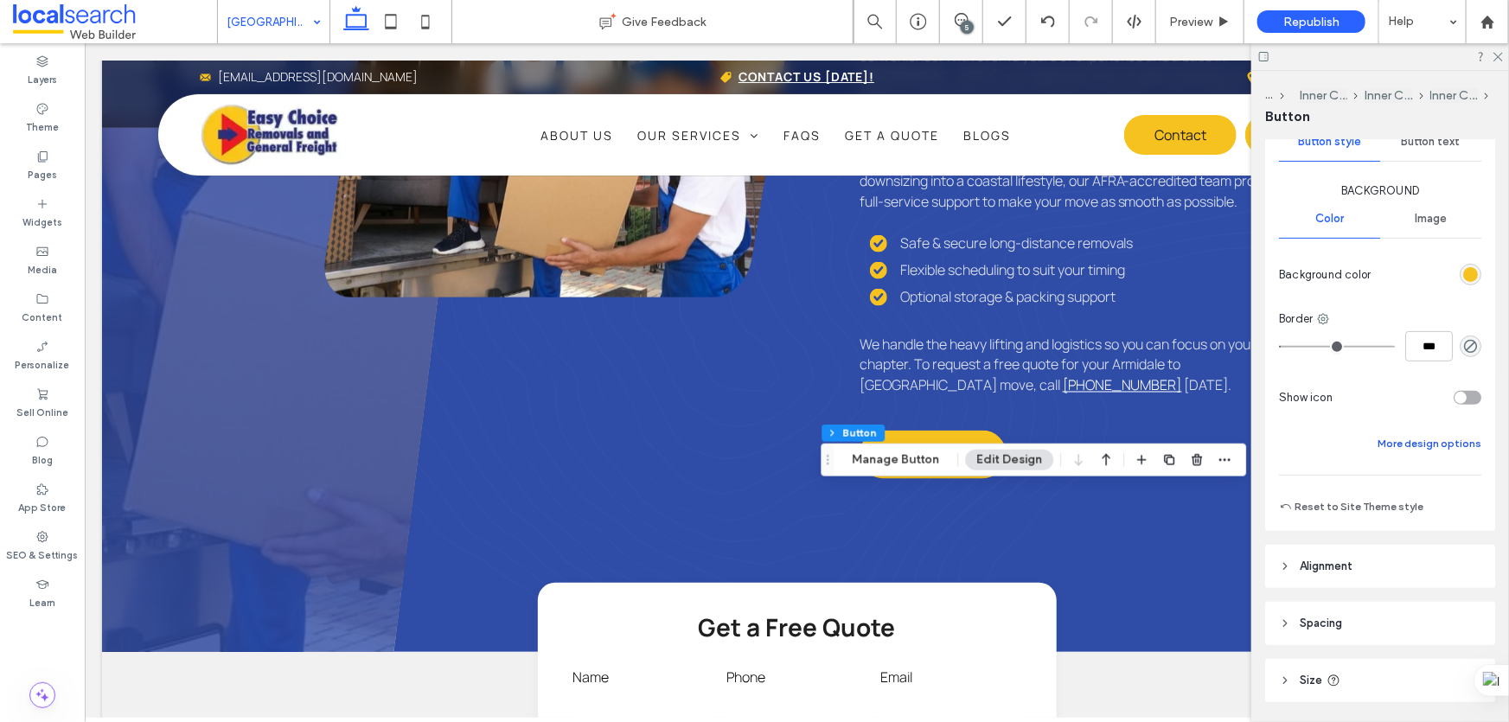
click at [1391, 445] on button "More design options" at bounding box center [1430, 443] width 104 height 21
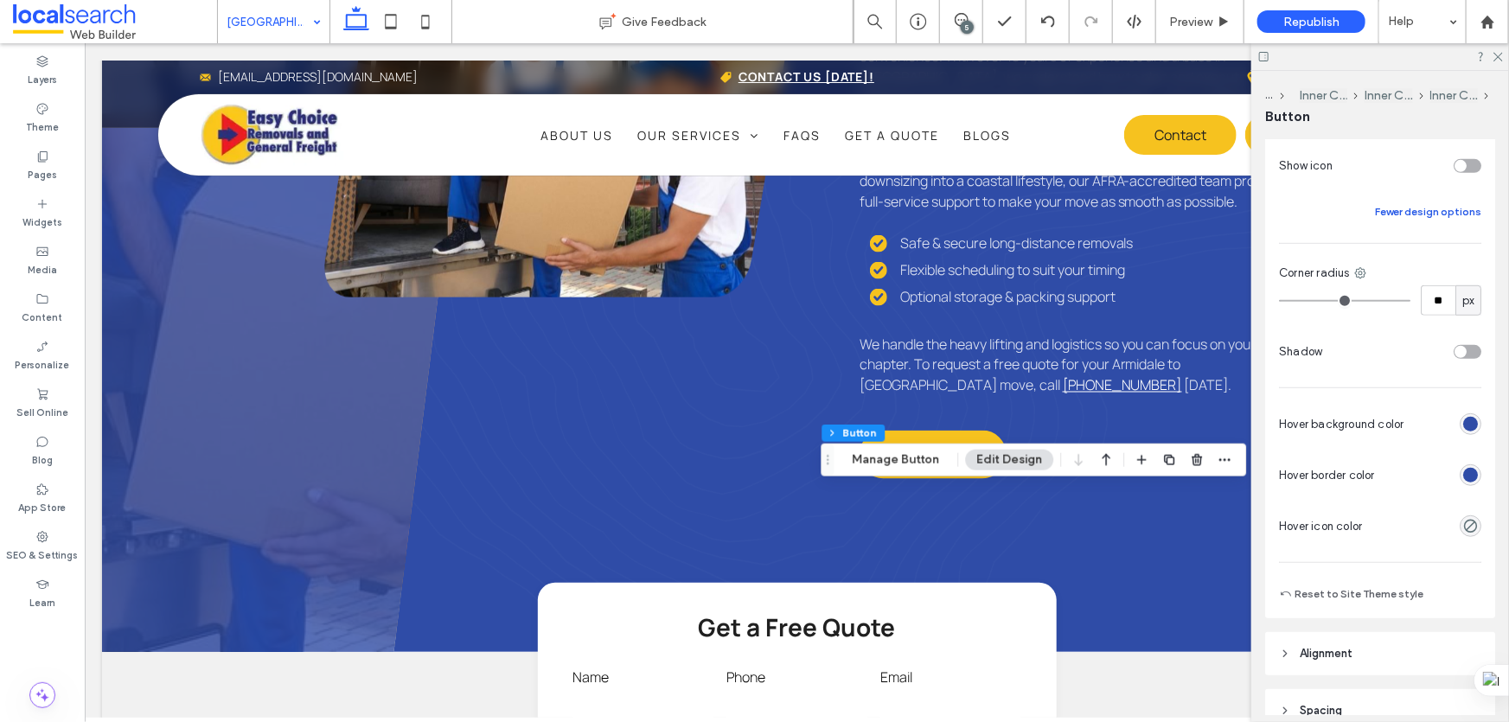
scroll to position [471, 0]
click at [1463, 467] on div "rgb(47, 76, 167)" at bounding box center [1470, 471] width 15 height 15
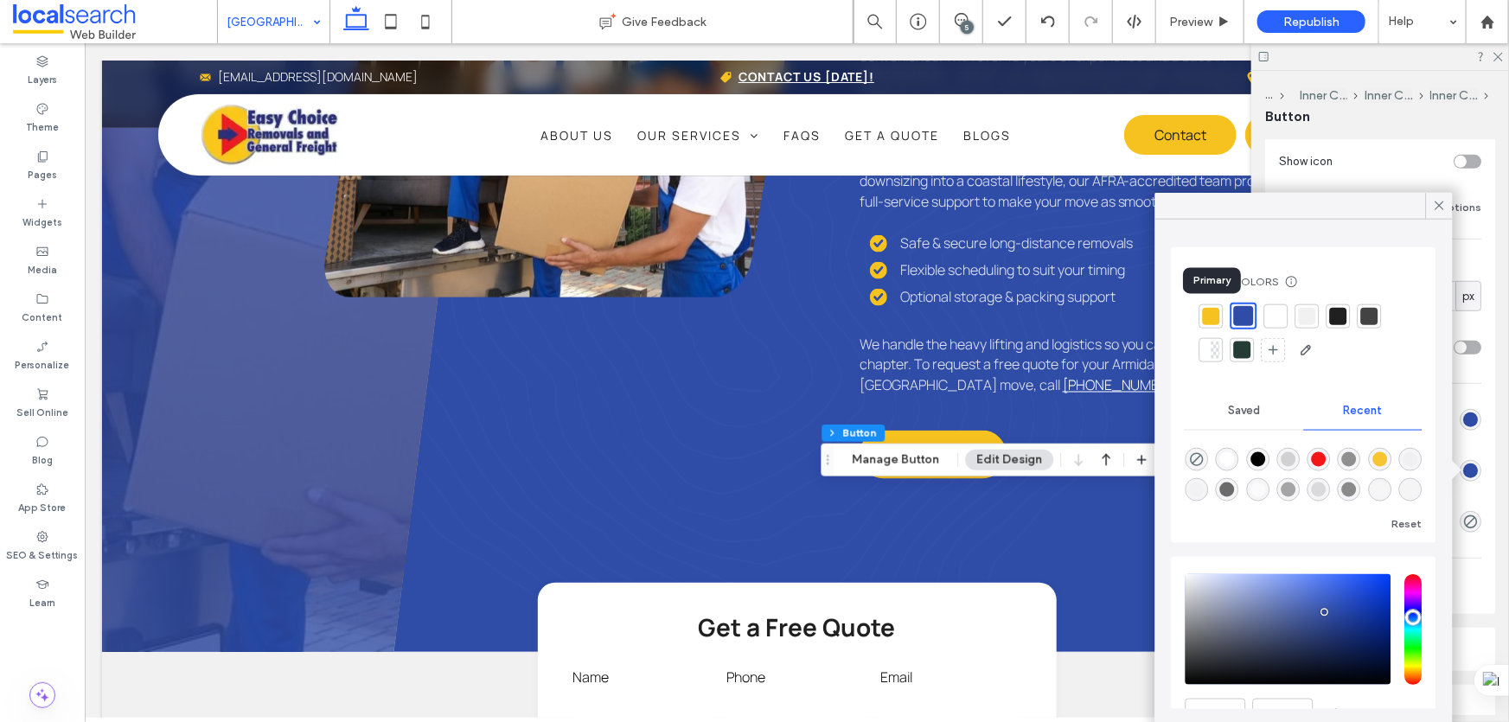
click at [1210, 308] on div at bounding box center [1211, 315] width 17 height 17
type input "*"
click at [1440, 204] on icon at bounding box center [1440, 206] width 16 height 16
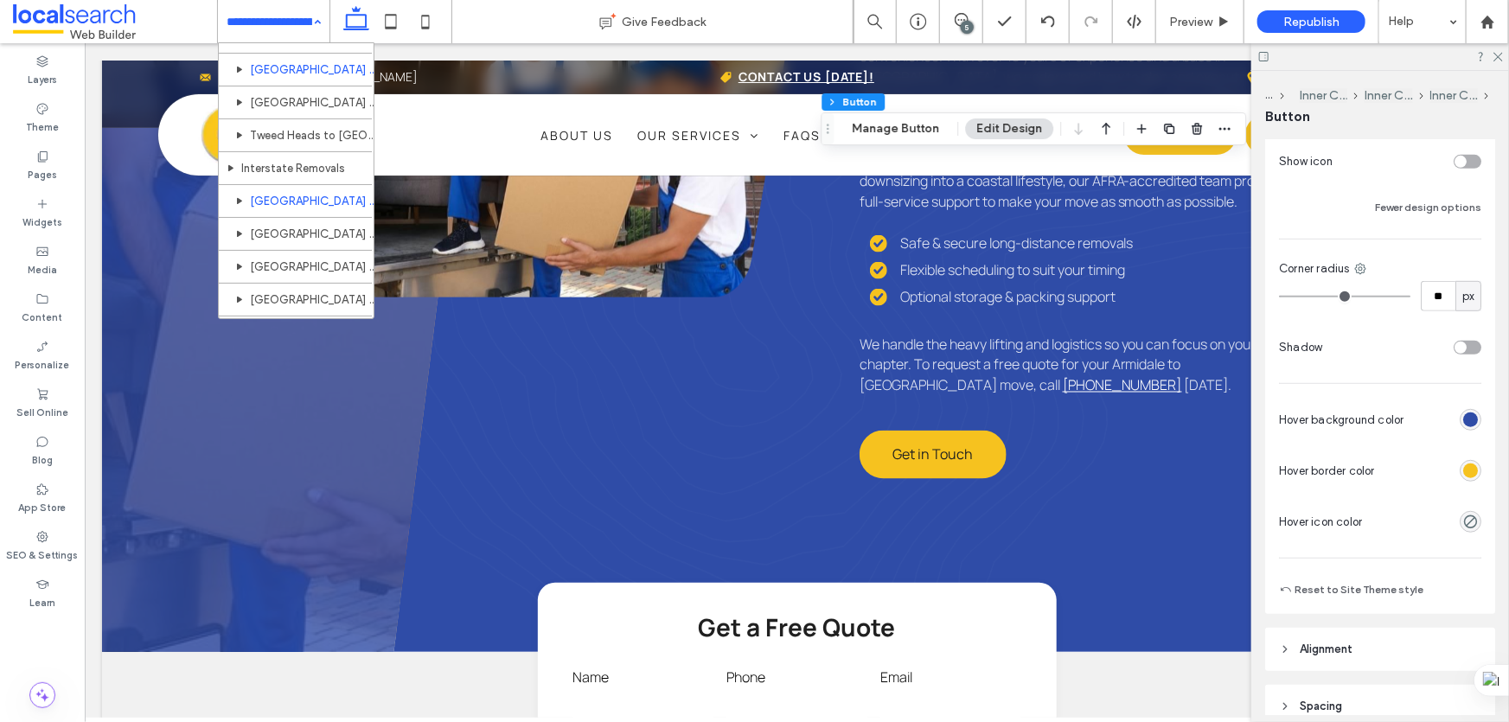
scroll to position [707, 0]
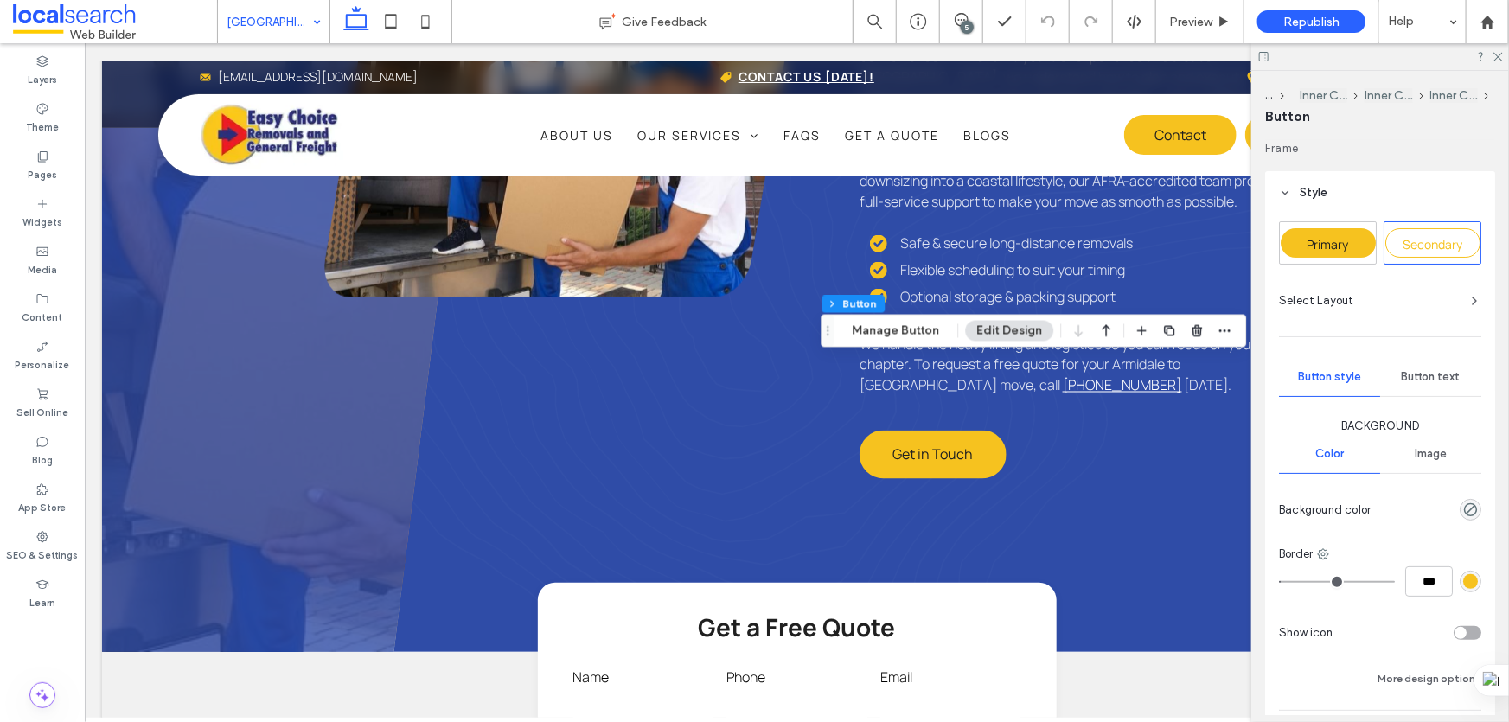
click at [1336, 238] on span "Primary" at bounding box center [1329, 244] width 42 height 16
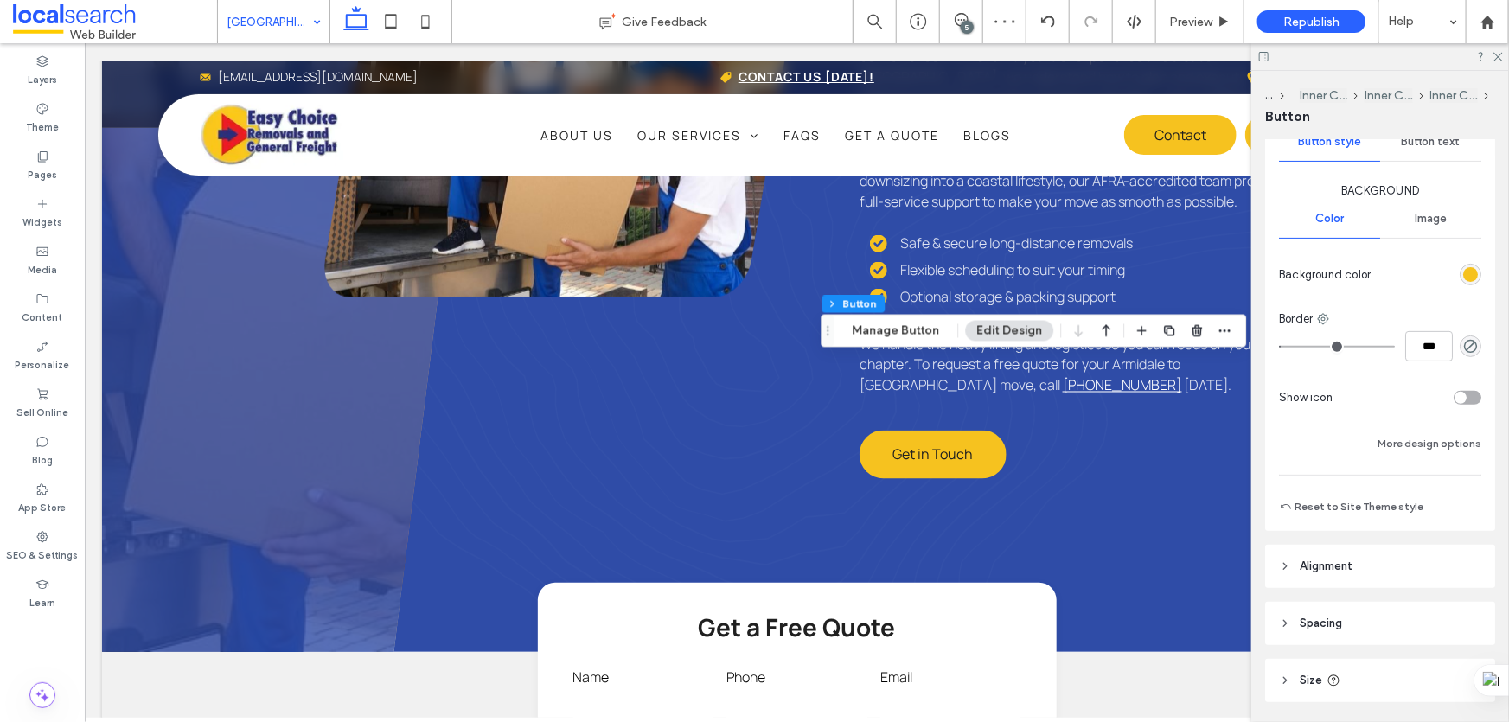
scroll to position [393, 0]
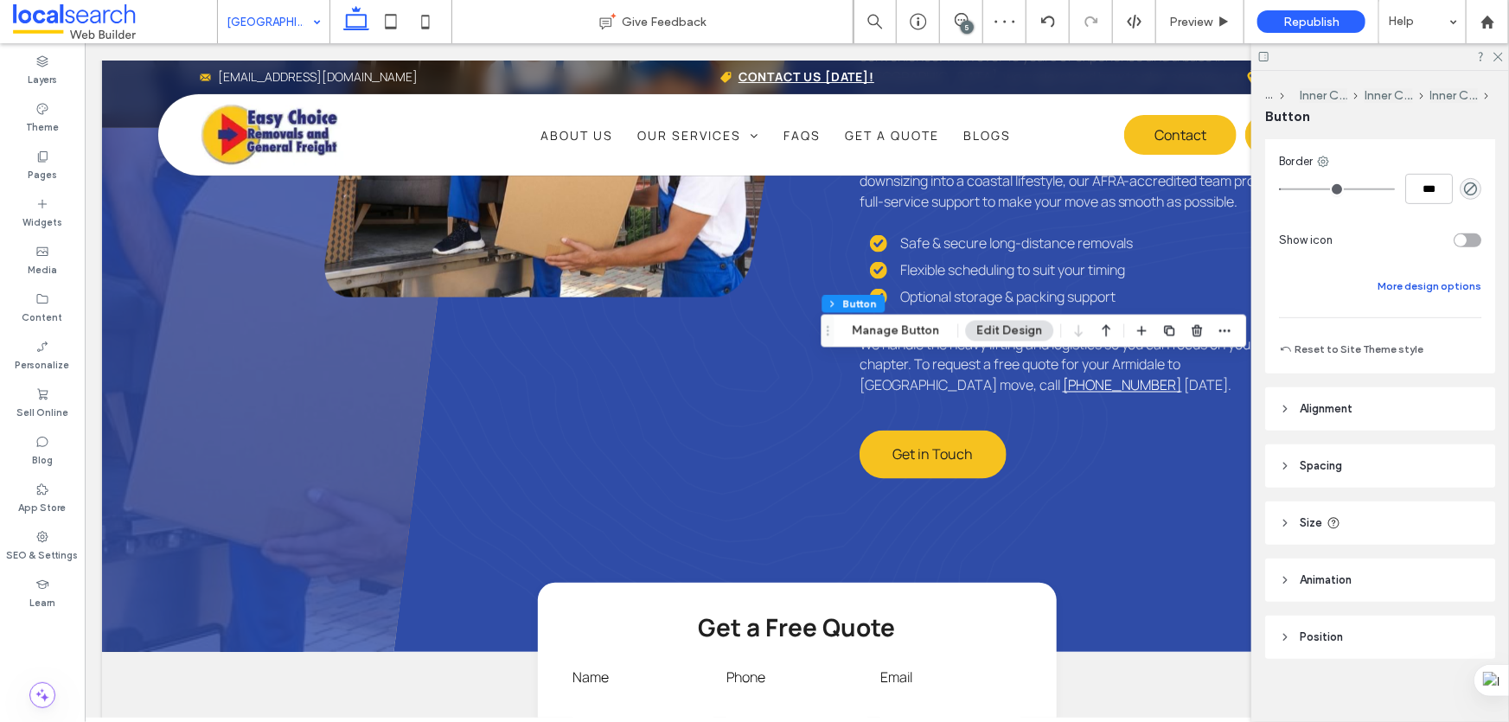
click at [1410, 287] on button "More design options" at bounding box center [1430, 286] width 104 height 21
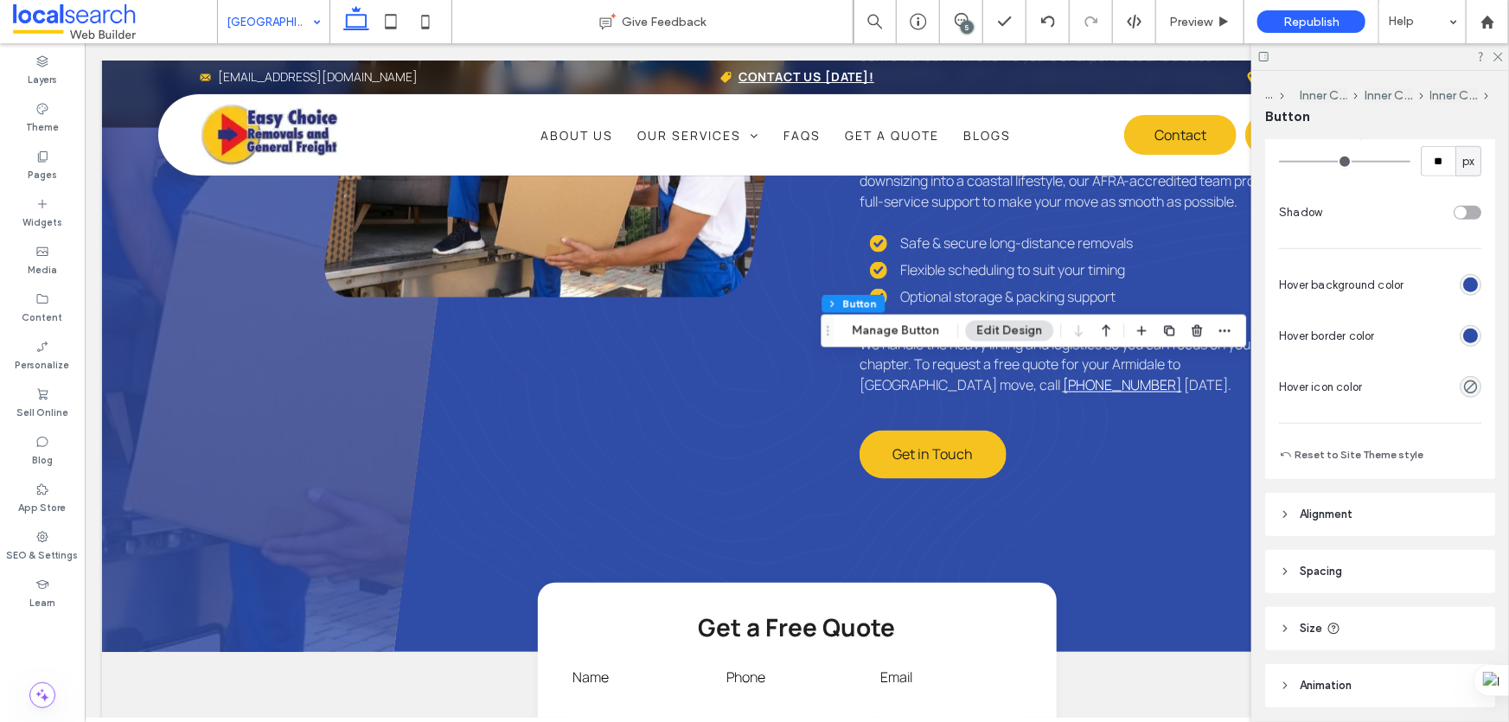
scroll to position [629, 0]
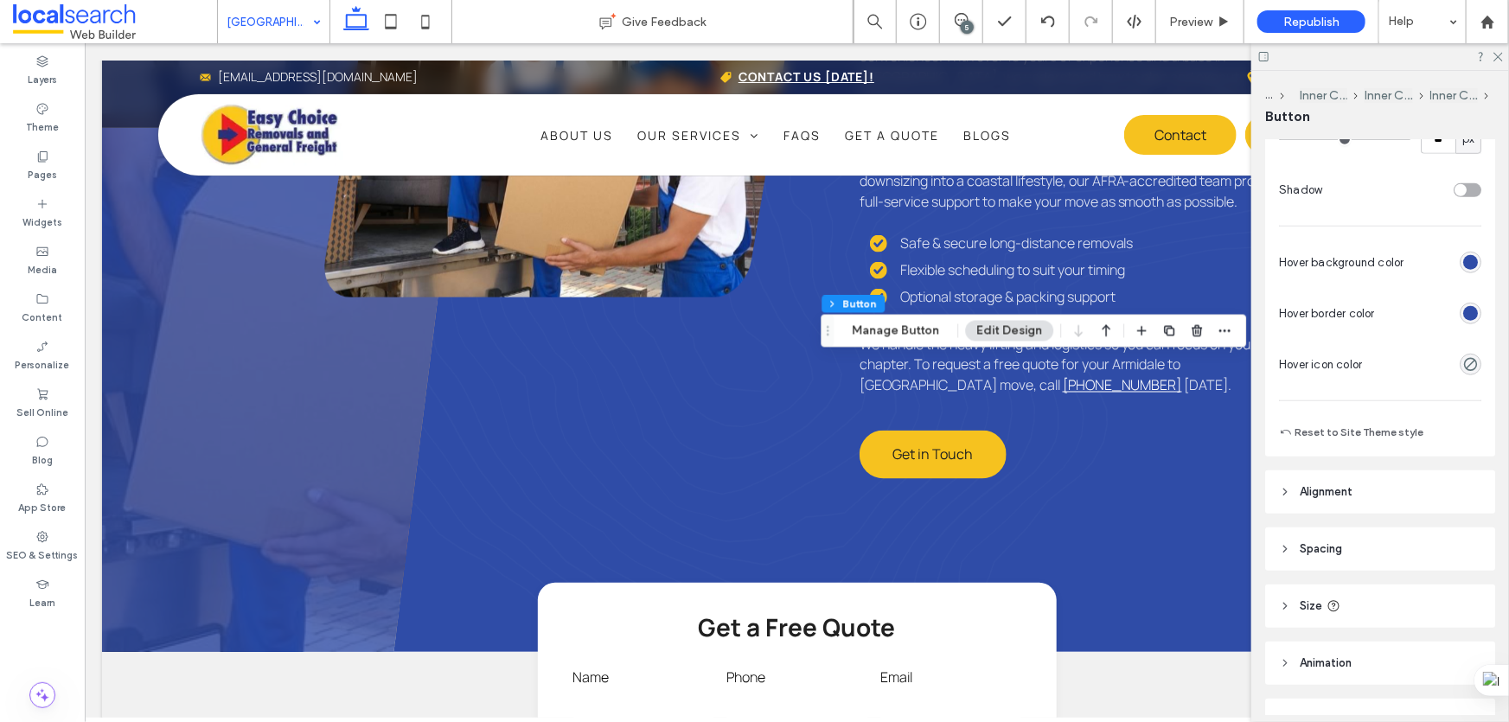
click at [1463, 313] on div "rgb(47, 76, 167)" at bounding box center [1470, 313] width 15 height 15
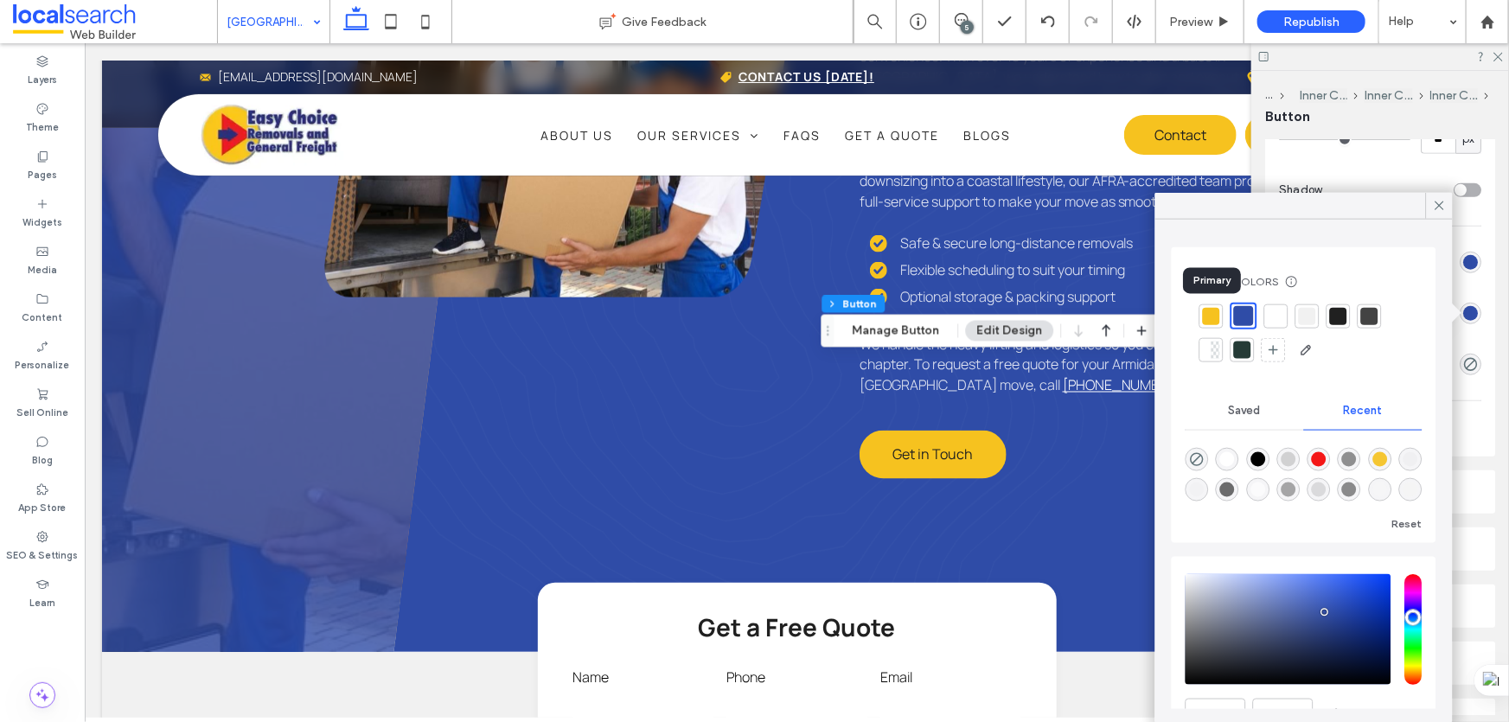
click at [1212, 310] on div at bounding box center [1211, 315] width 17 height 17
type input "*"
click at [1442, 201] on icon at bounding box center [1440, 206] width 16 height 16
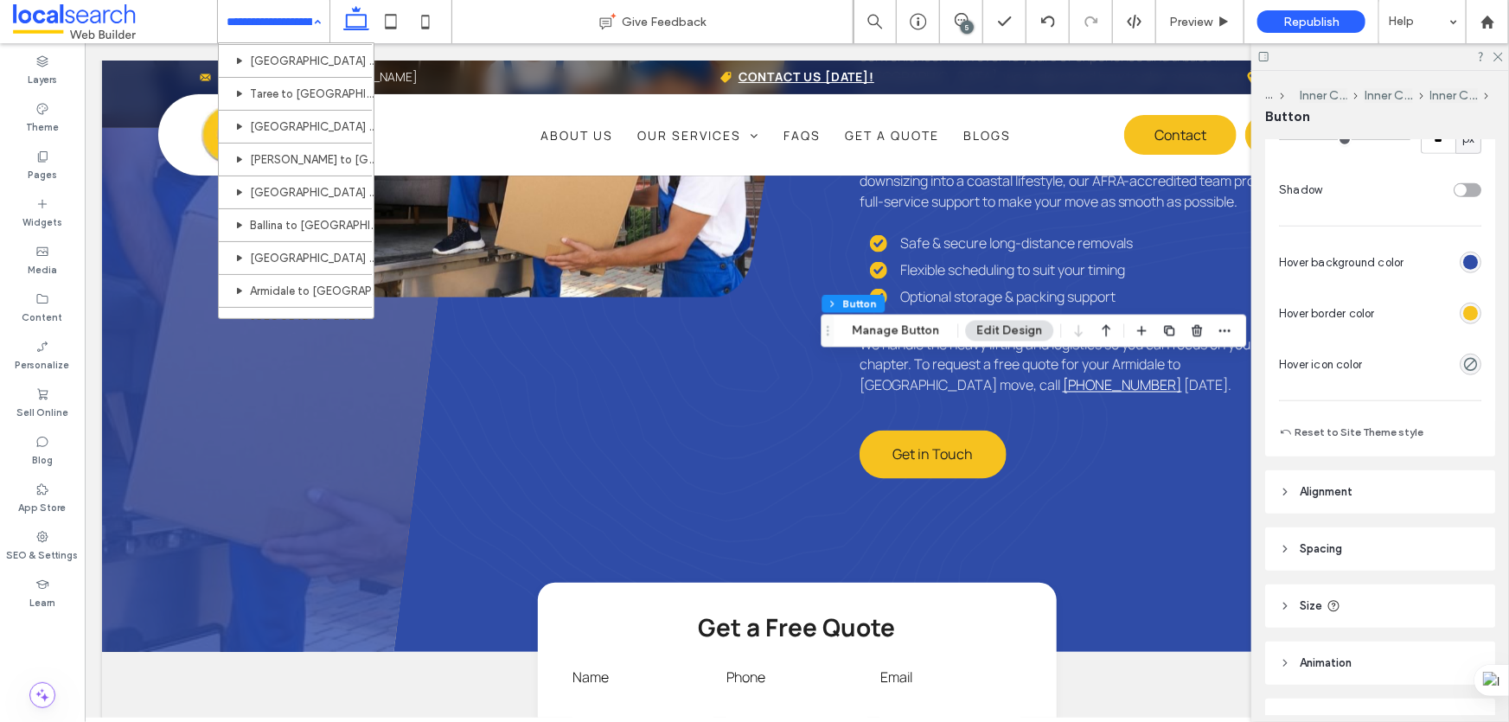
scroll to position [707, 0]
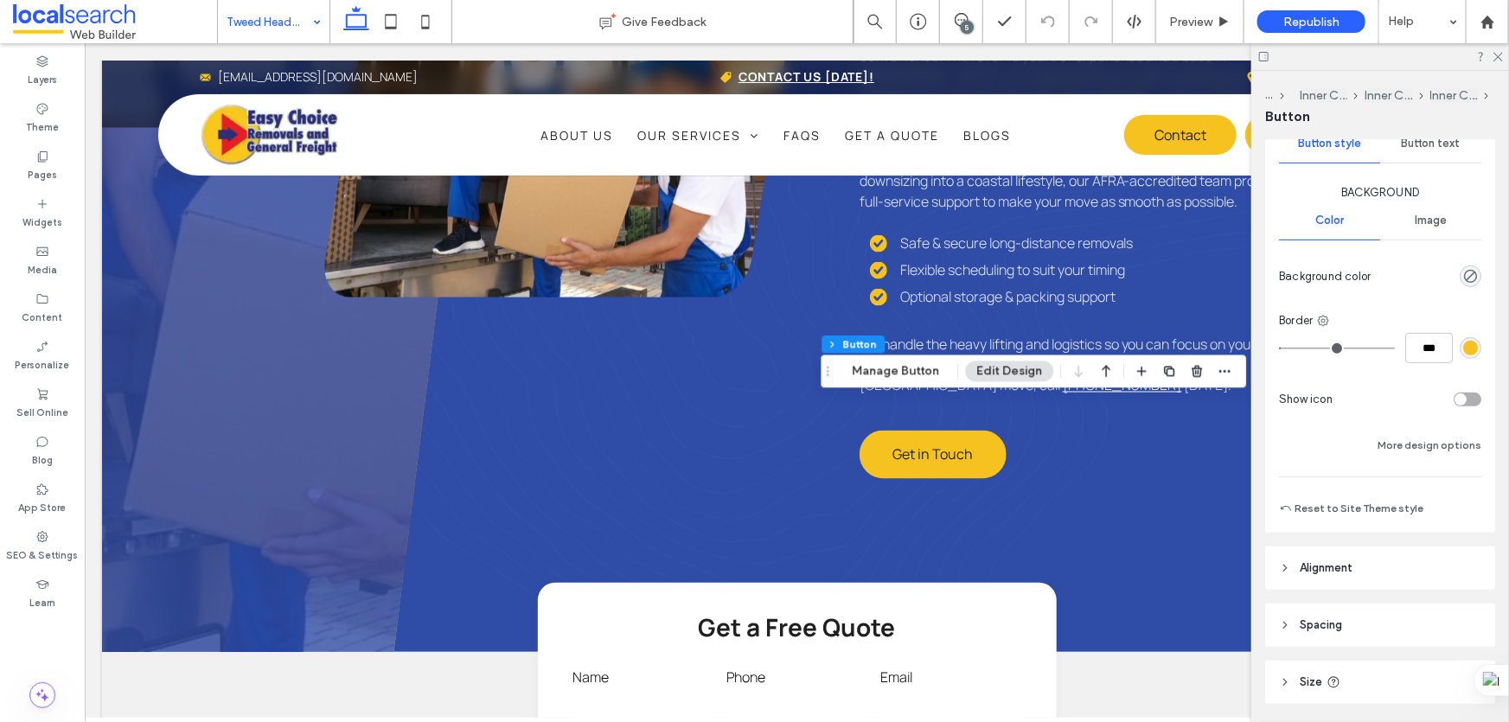
scroll to position [235, 0]
click at [1420, 435] on button "More design options" at bounding box center [1430, 443] width 104 height 21
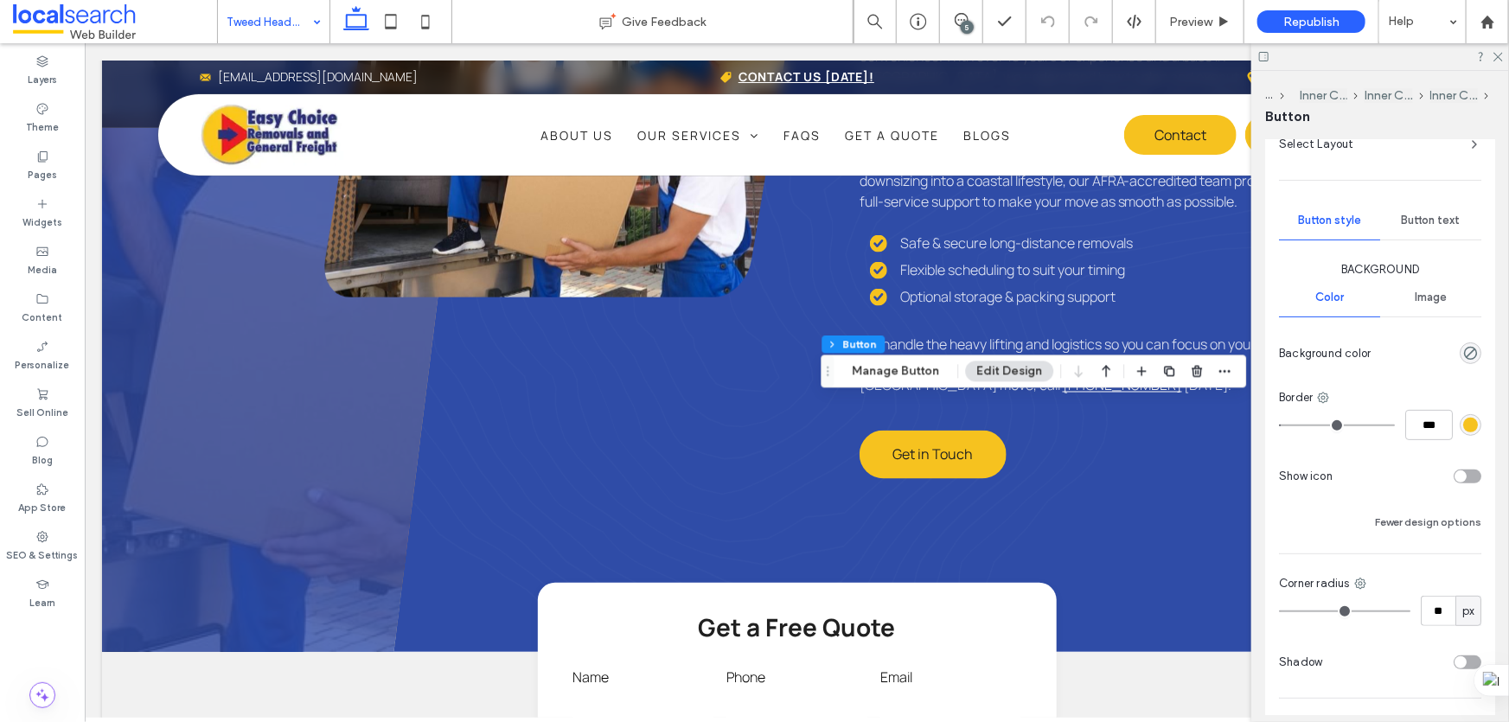
scroll to position [0, 0]
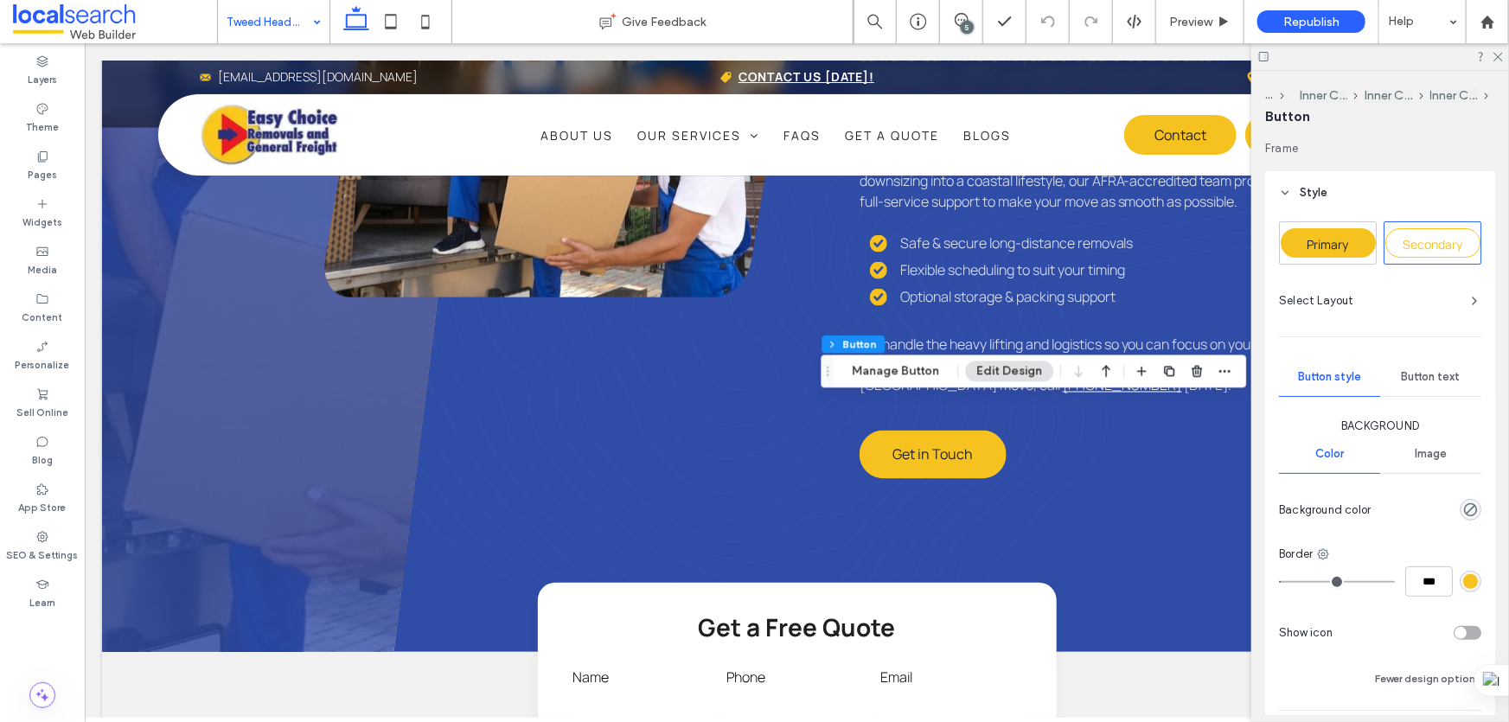
click at [1332, 246] on span "Primary" at bounding box center [1329, 244] width 42 height 16
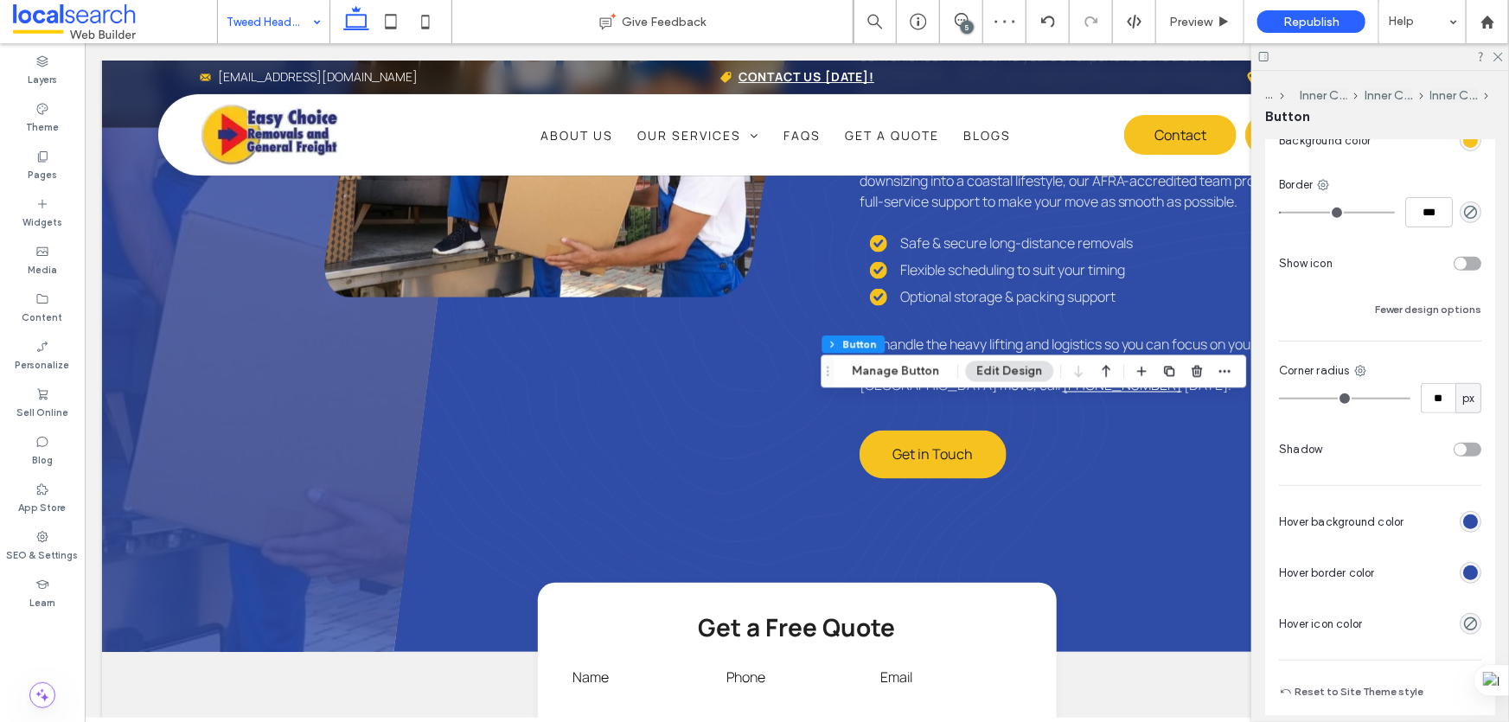
scroll to position [471, 0]
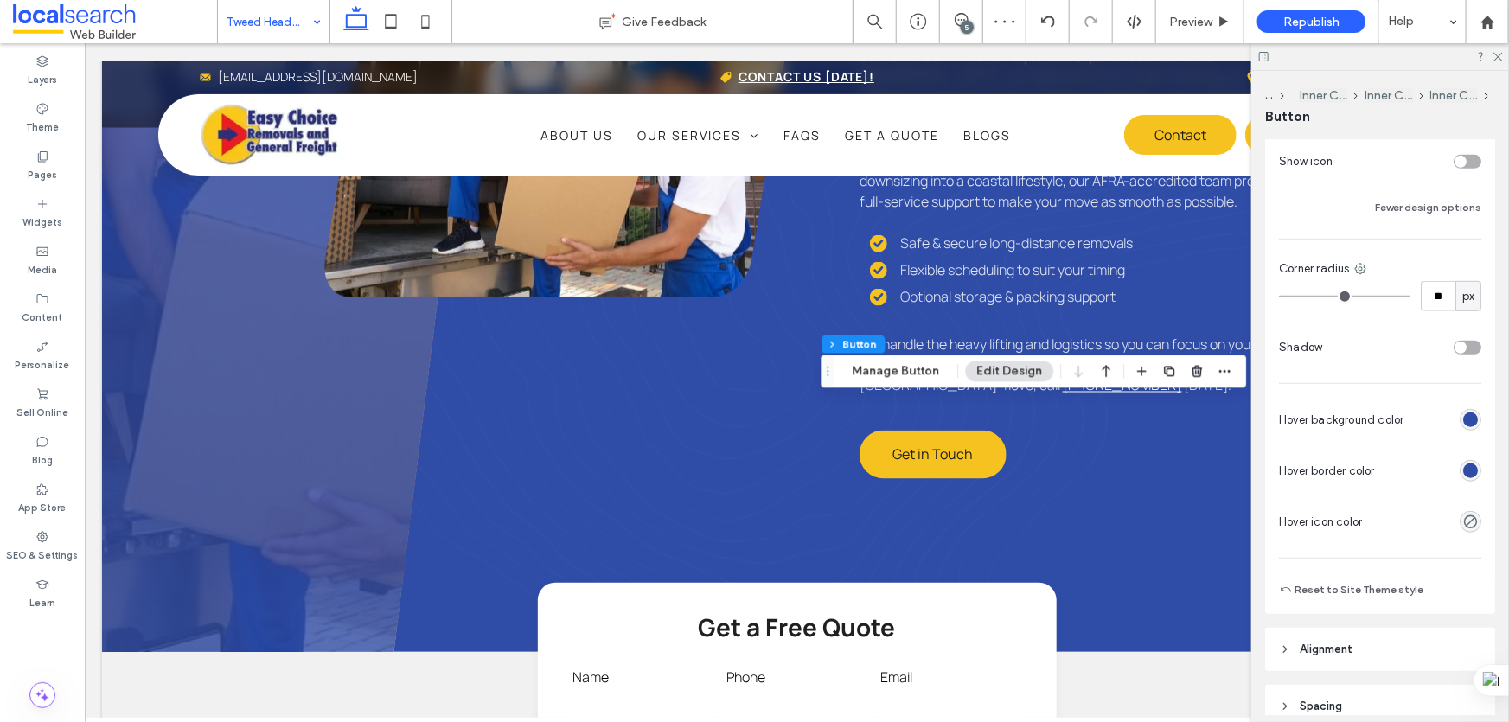
click at [1467, 470] on div "rgb(47, 76, 167)" at bounding box center [1470, 471] width 15 height 15
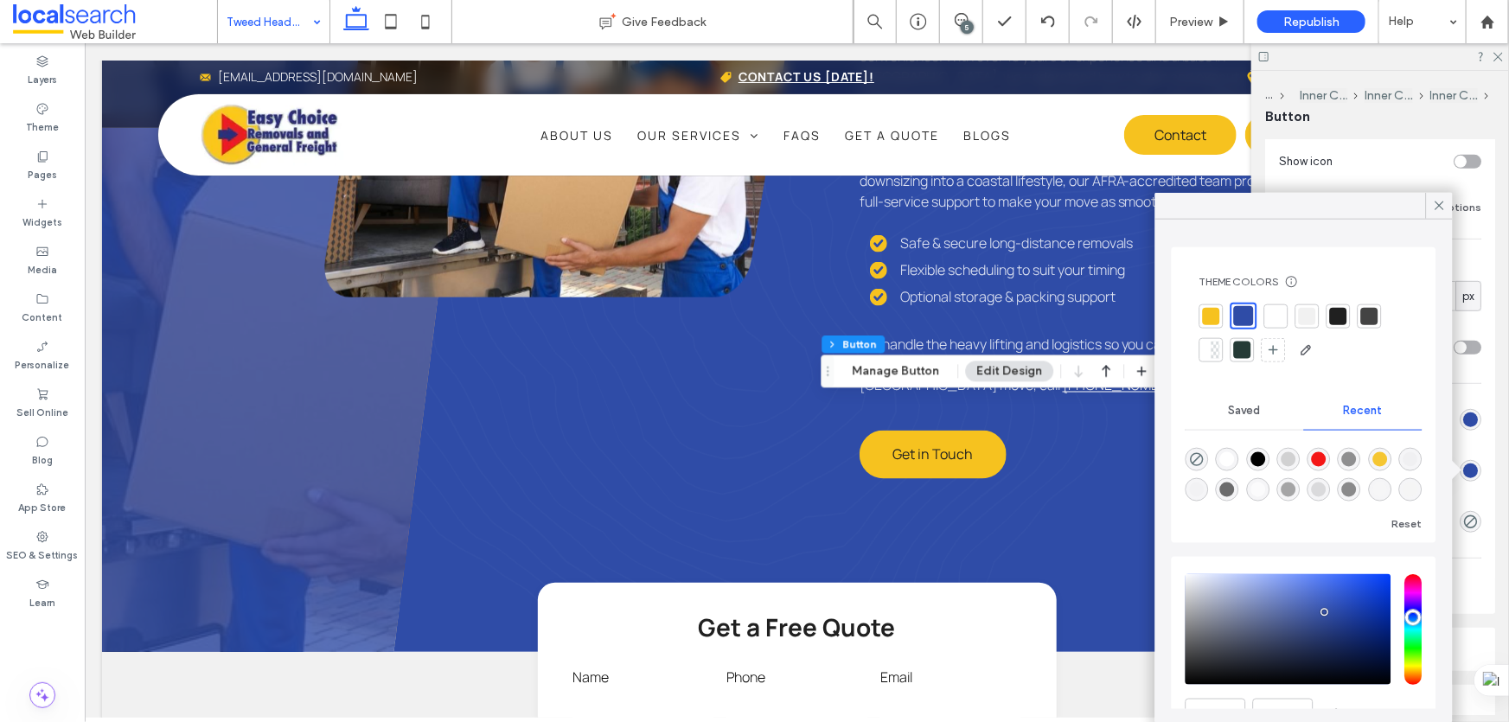
click at [1219, 310] on div at bounding box center [1211, 315] width 17 height 17
type input "*"
click at [1438, 204] on use at bounding box center [1439, 206] width 9 height 9
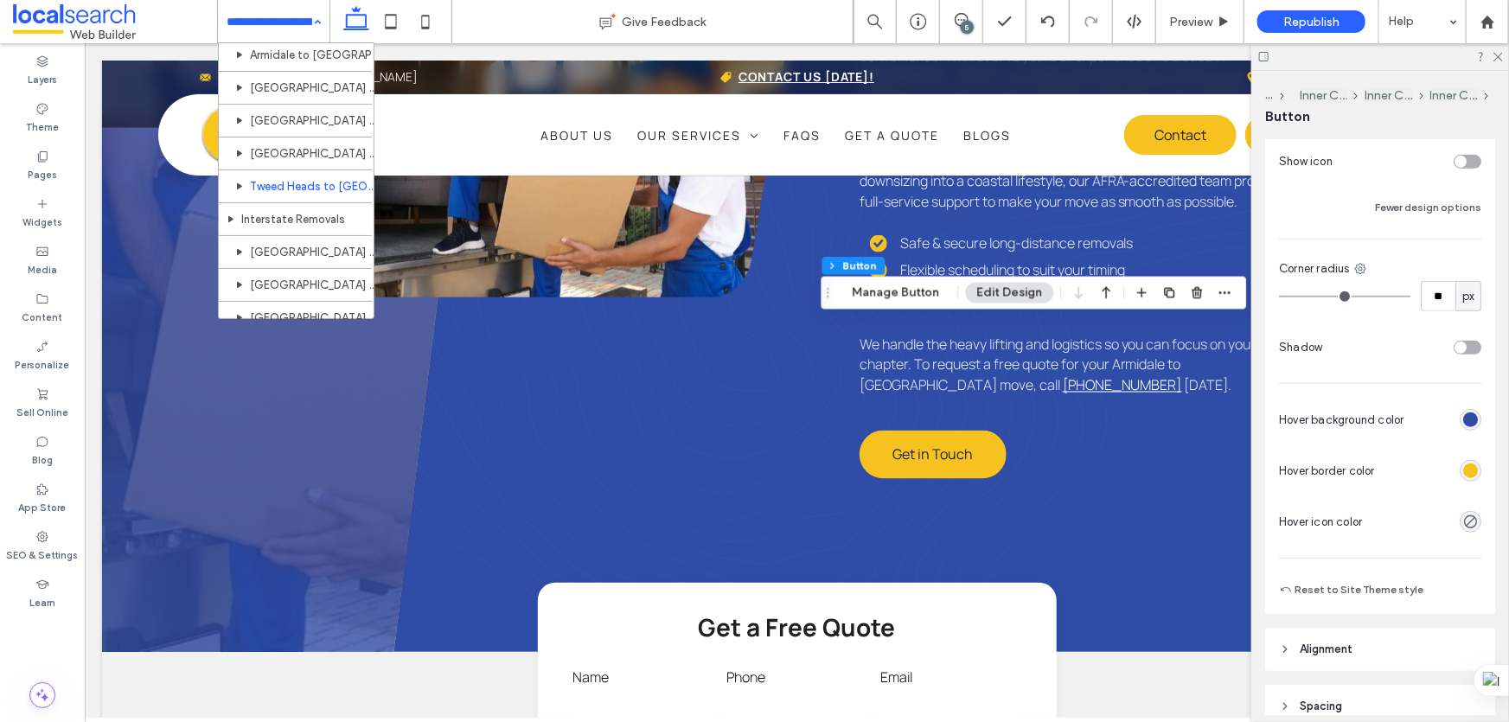
scroll to position [707, 0]
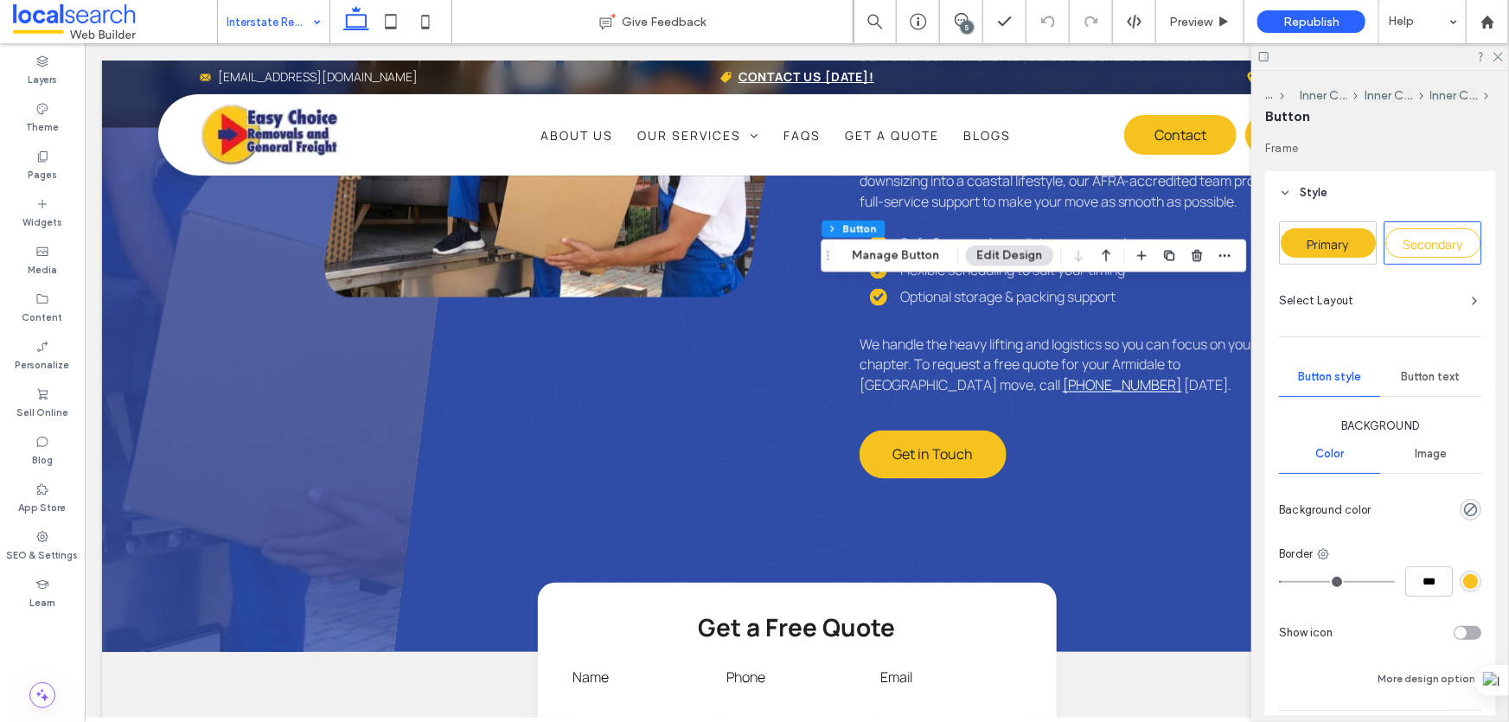
type input "**"
click at [1335, 246] on span "Primary" at bounding box center [1329, 244] width 42 height 16
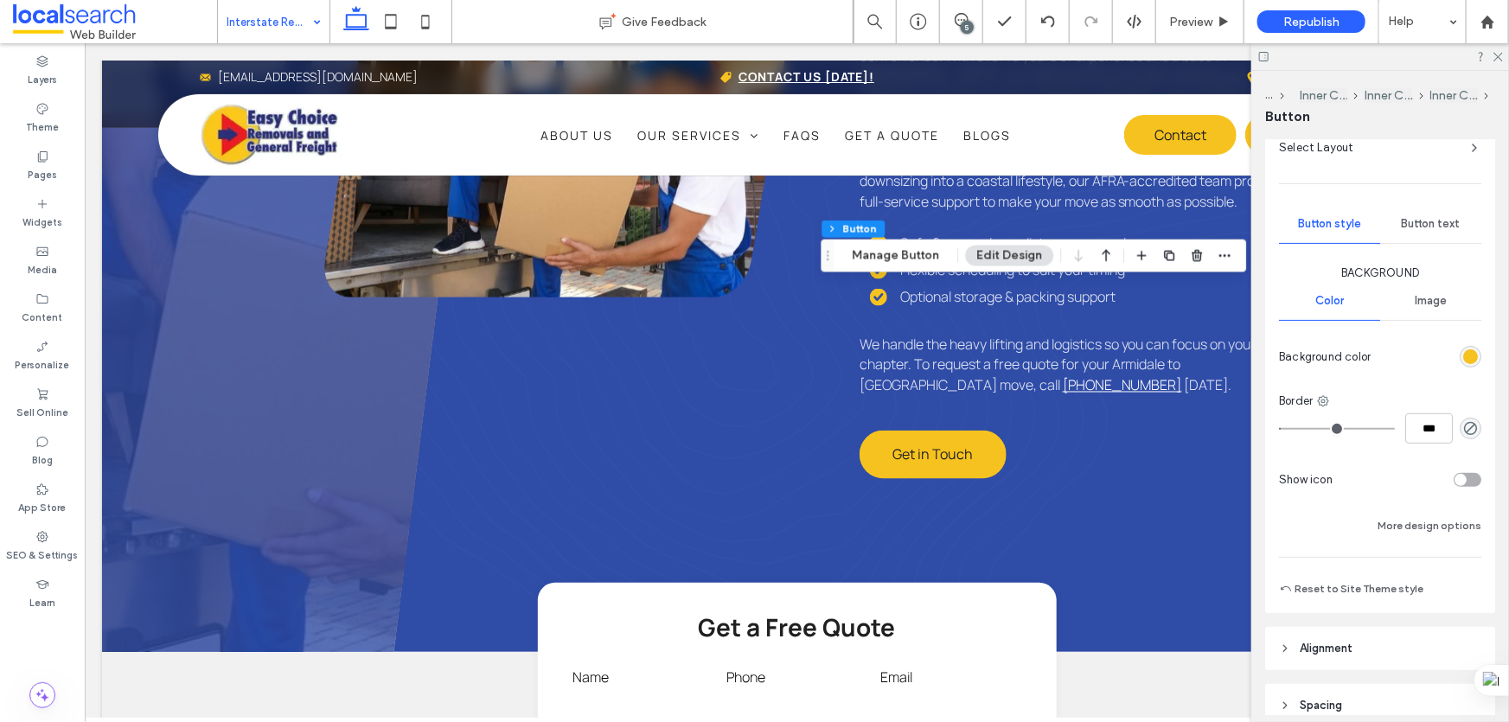
scroll to position [157, 0]
click at [1414, 527] on button "More design options" at bounding box center [1430, 522] width 104 height 21
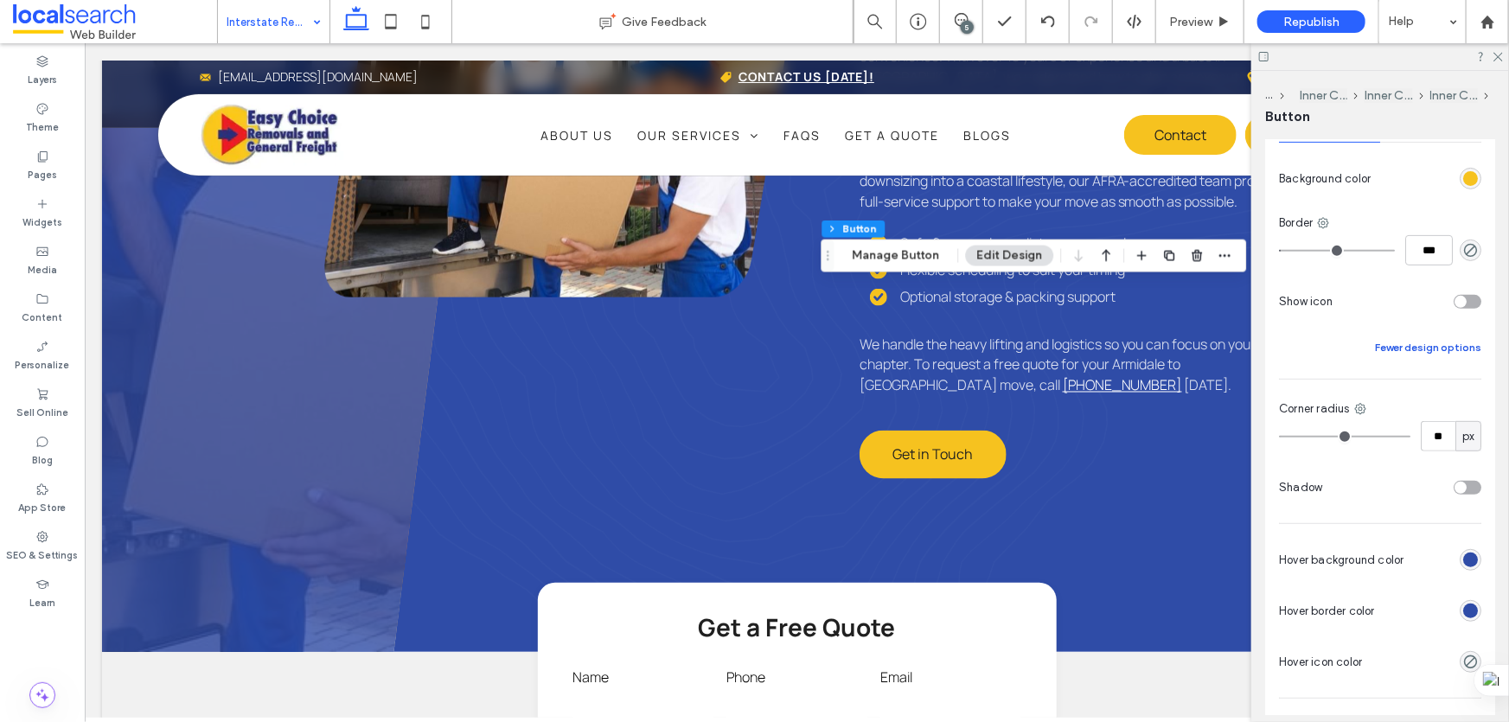
scroll to position [471, 0]
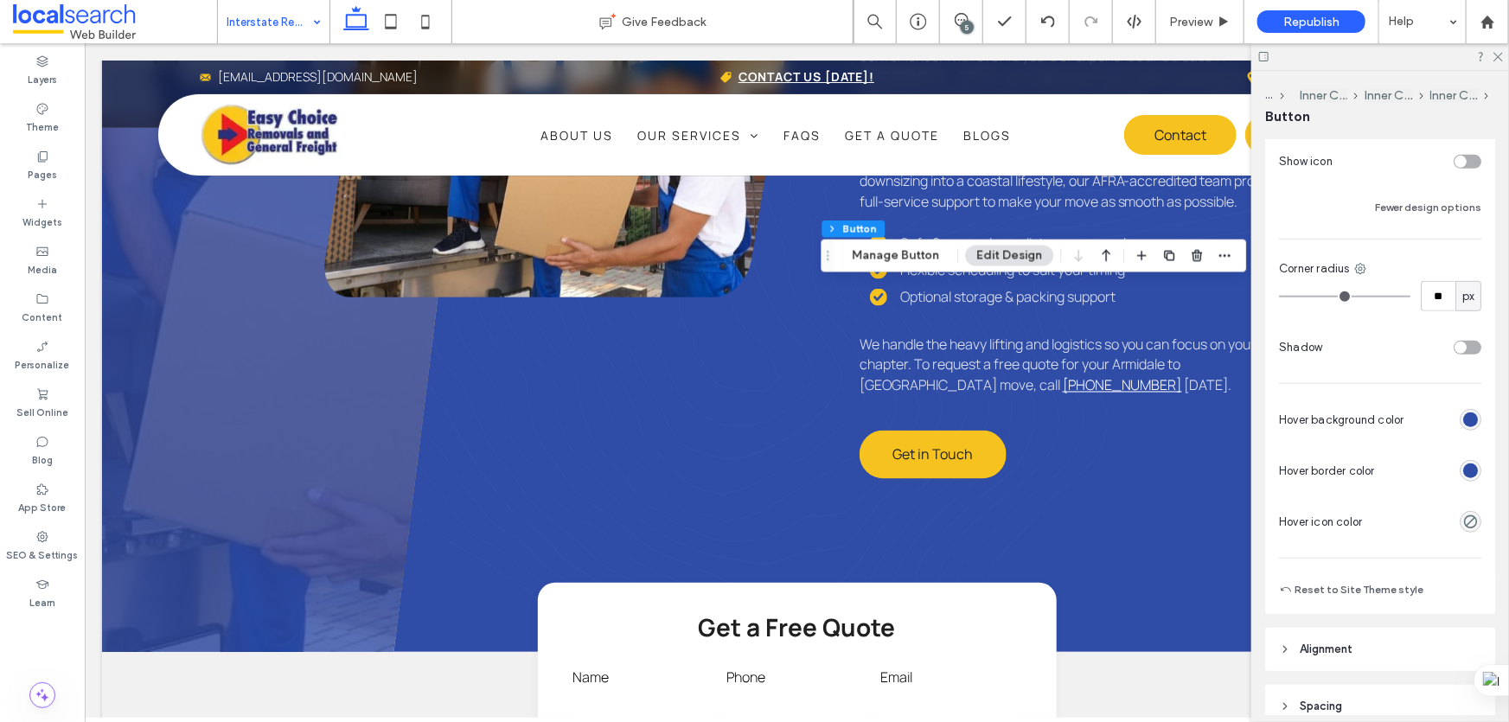
click at [1468, 464] on div "rgb(47, 76, 167)" at bounding box center [1470, 471] width 15 height 15
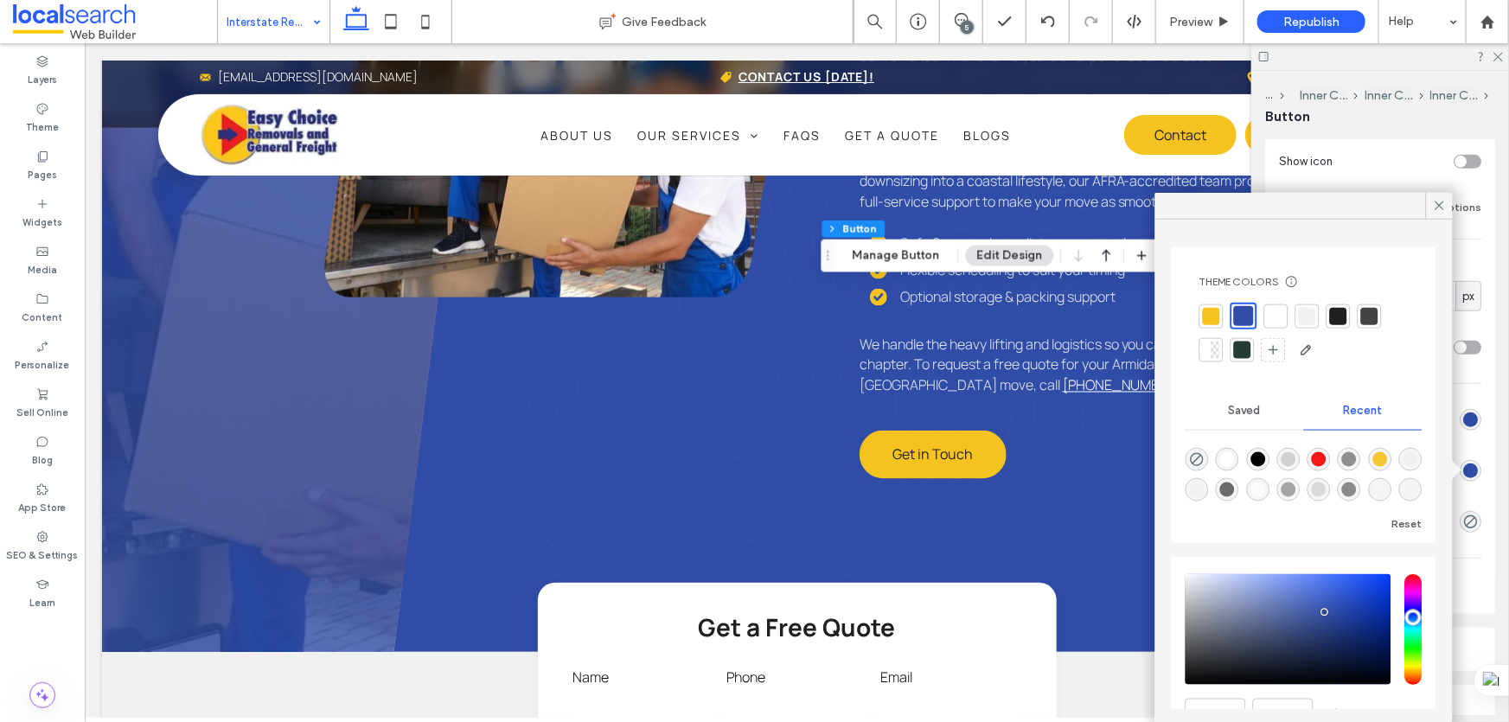
click at [1210, 320] on div at bounding box center [1211, 315] width 17 height 17
type input "*"
click at [1433, 198] on icon at bounding box center [1440, 206] width 16 height 16
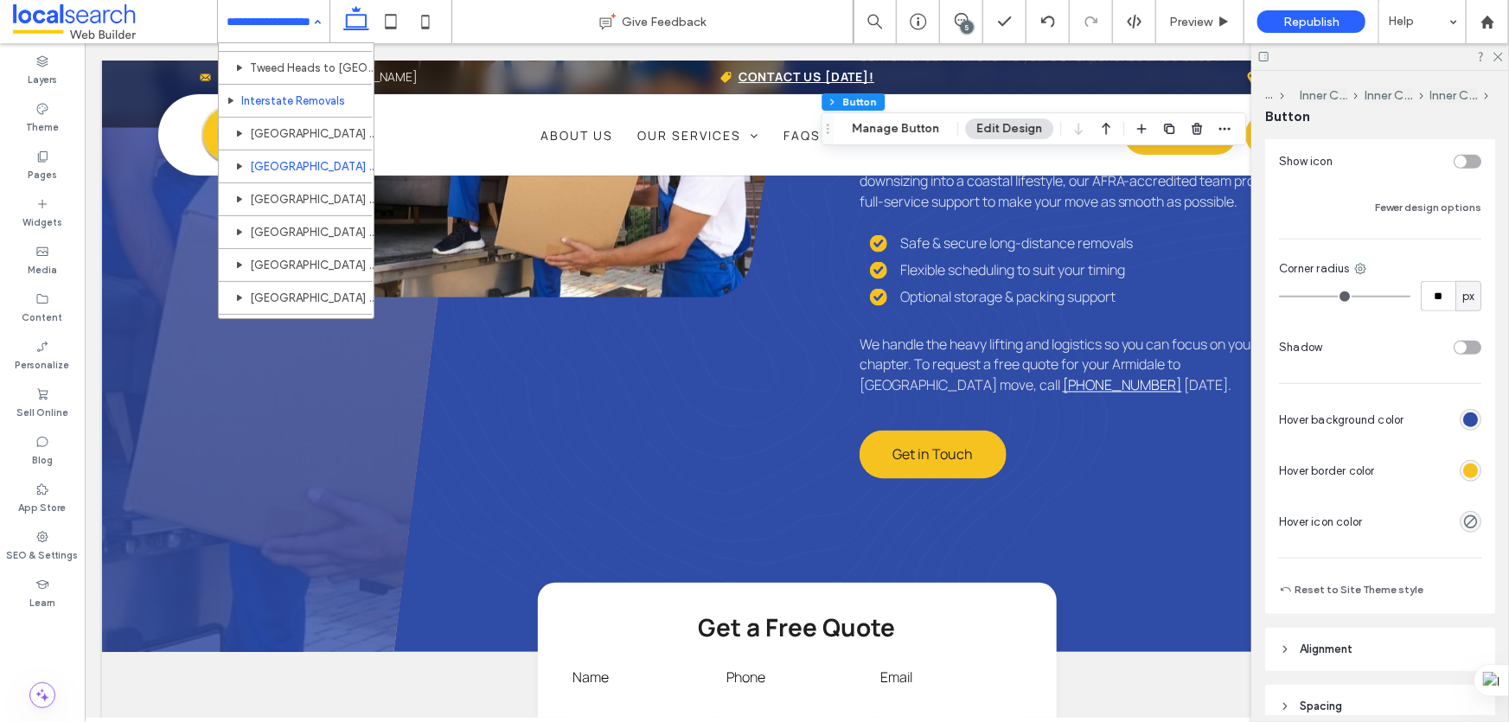
scroll to position [786, 0]
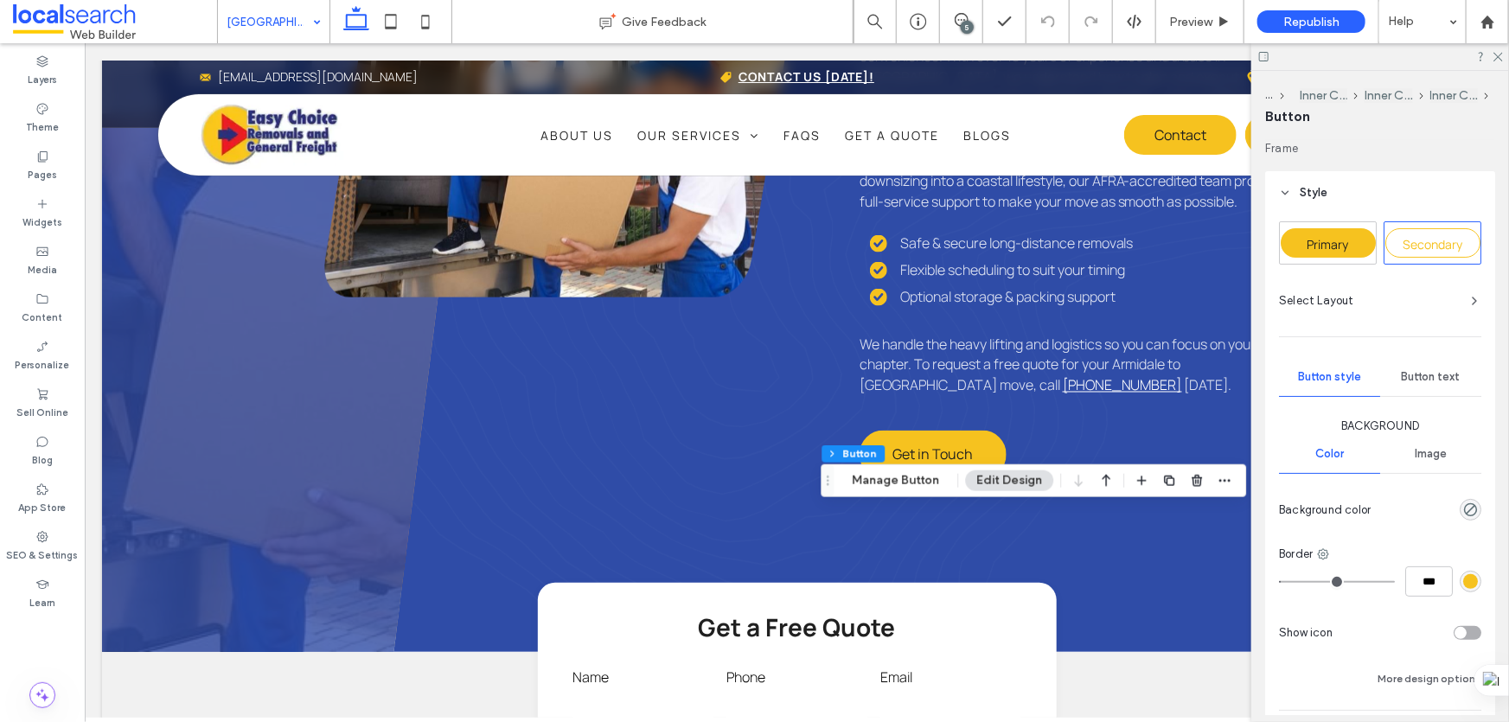
type input "**"
click at [1329, 244] on span "Primary" at bounding box center [1329, 244] width 42 height 16
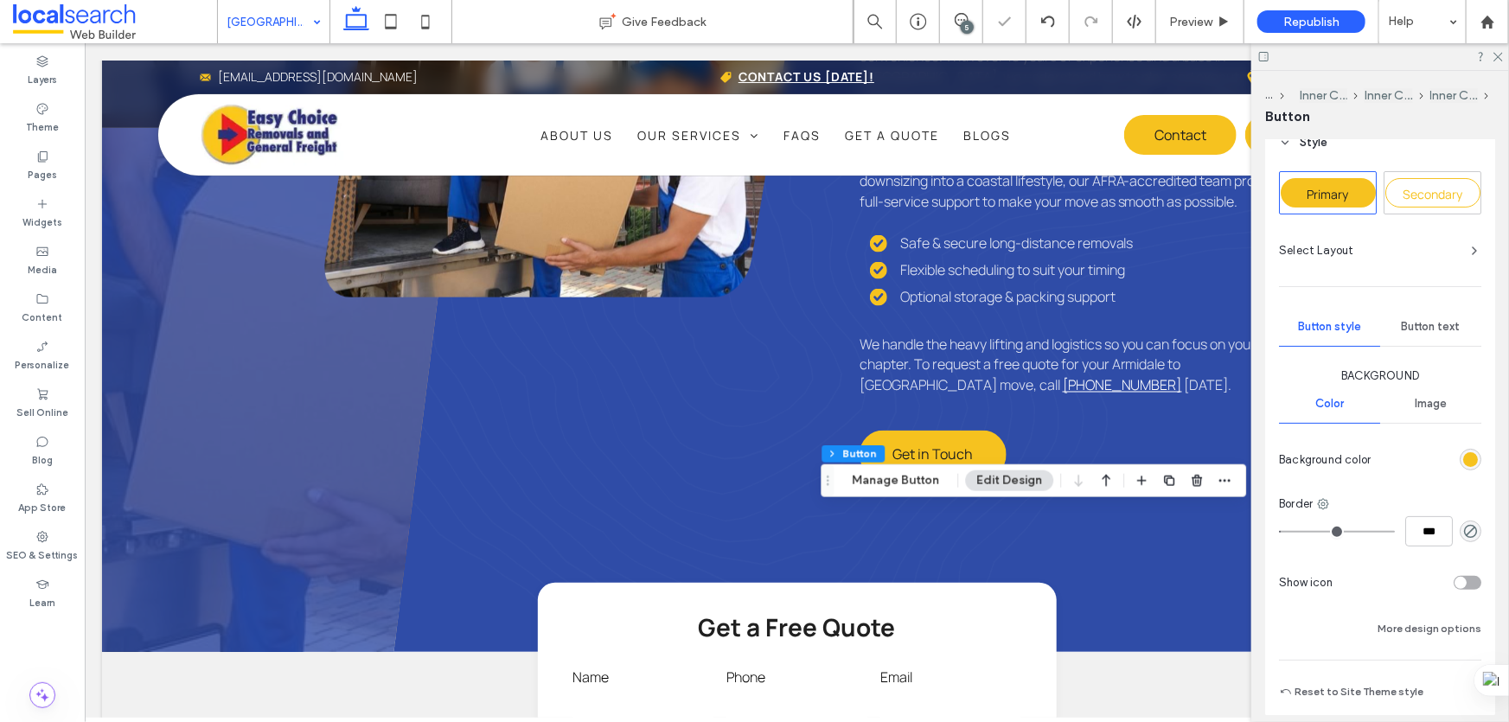
scroll to position [78, 0]
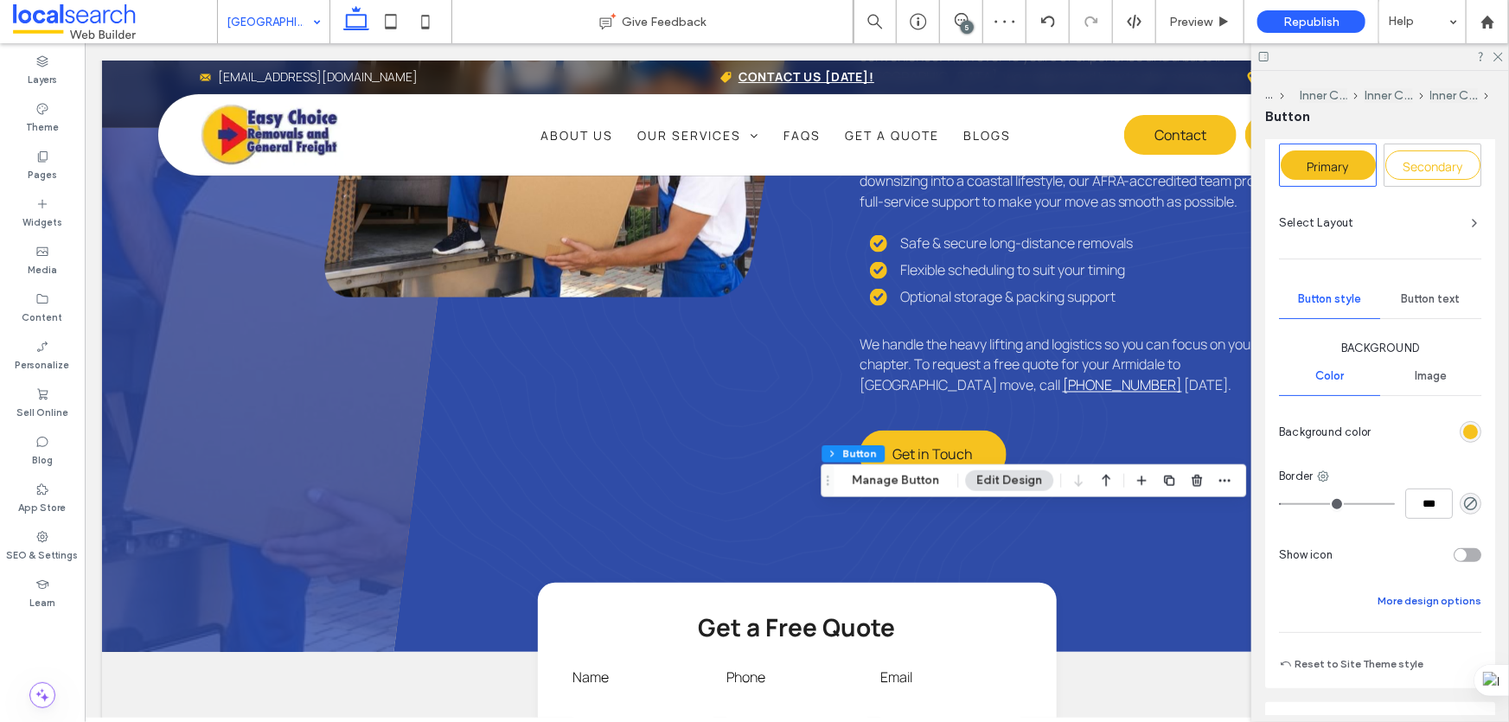
click at [1398, 605] on button "More design options" at bounding box center [1430, 601] width 104 height 21
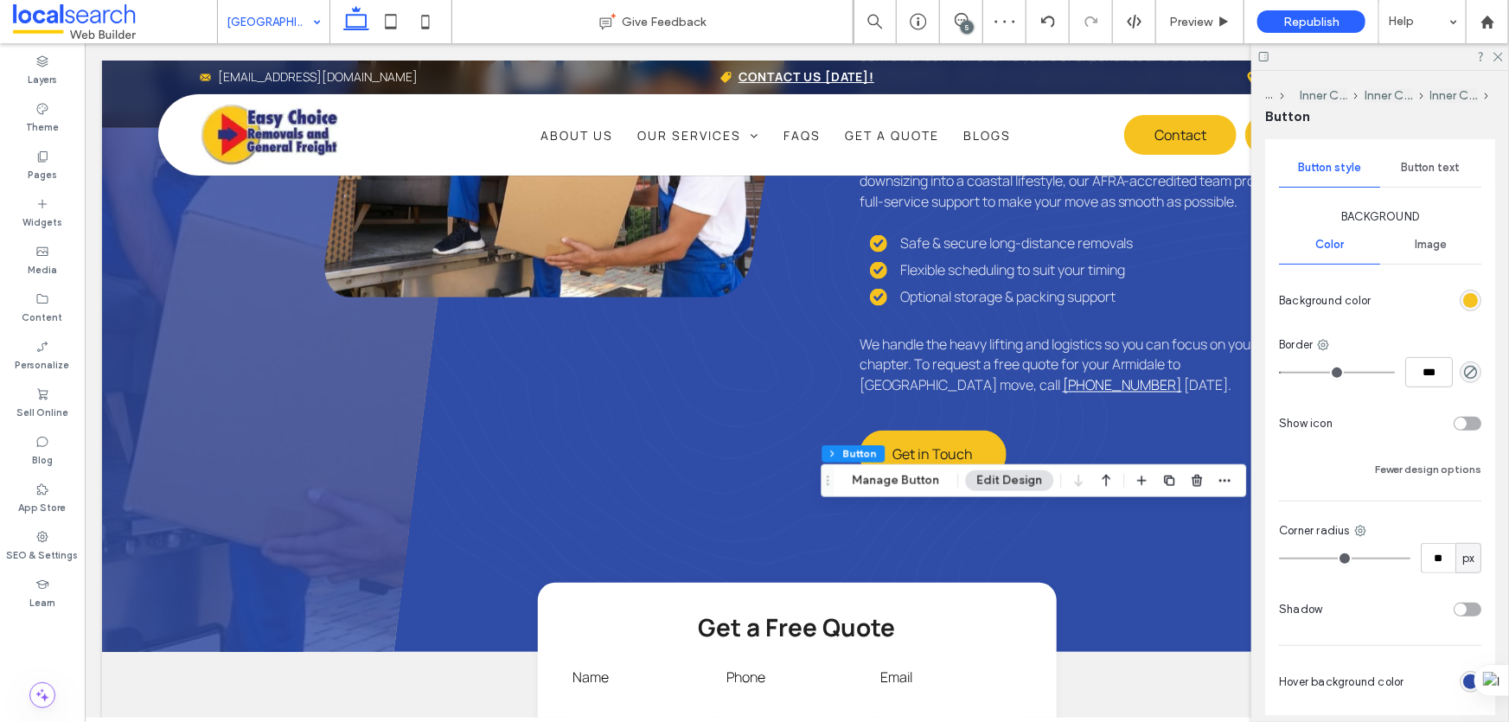
scroll to position [393, 0]
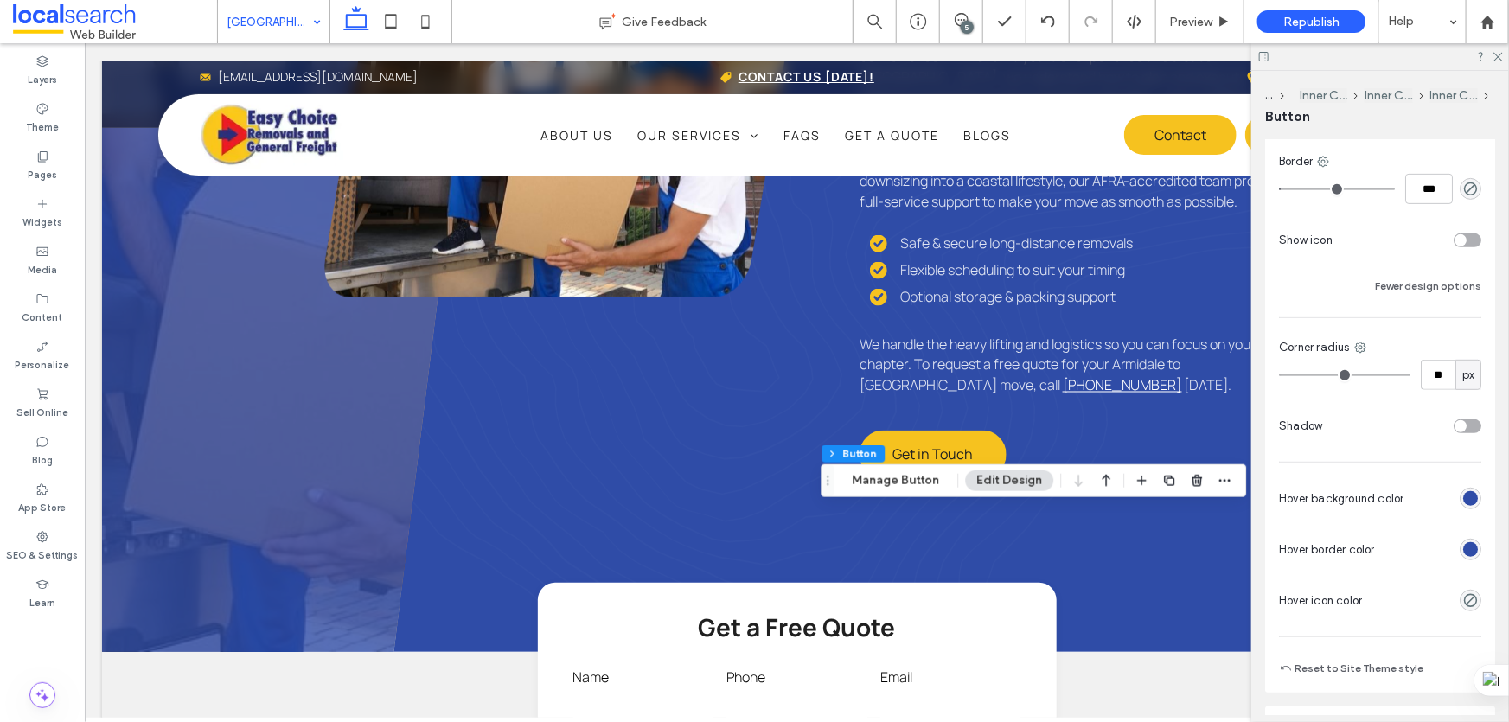
click at [1463, 547] on div "rgb(47, 76, 167)" at bounding box center [1470, 549] width 15 height 15
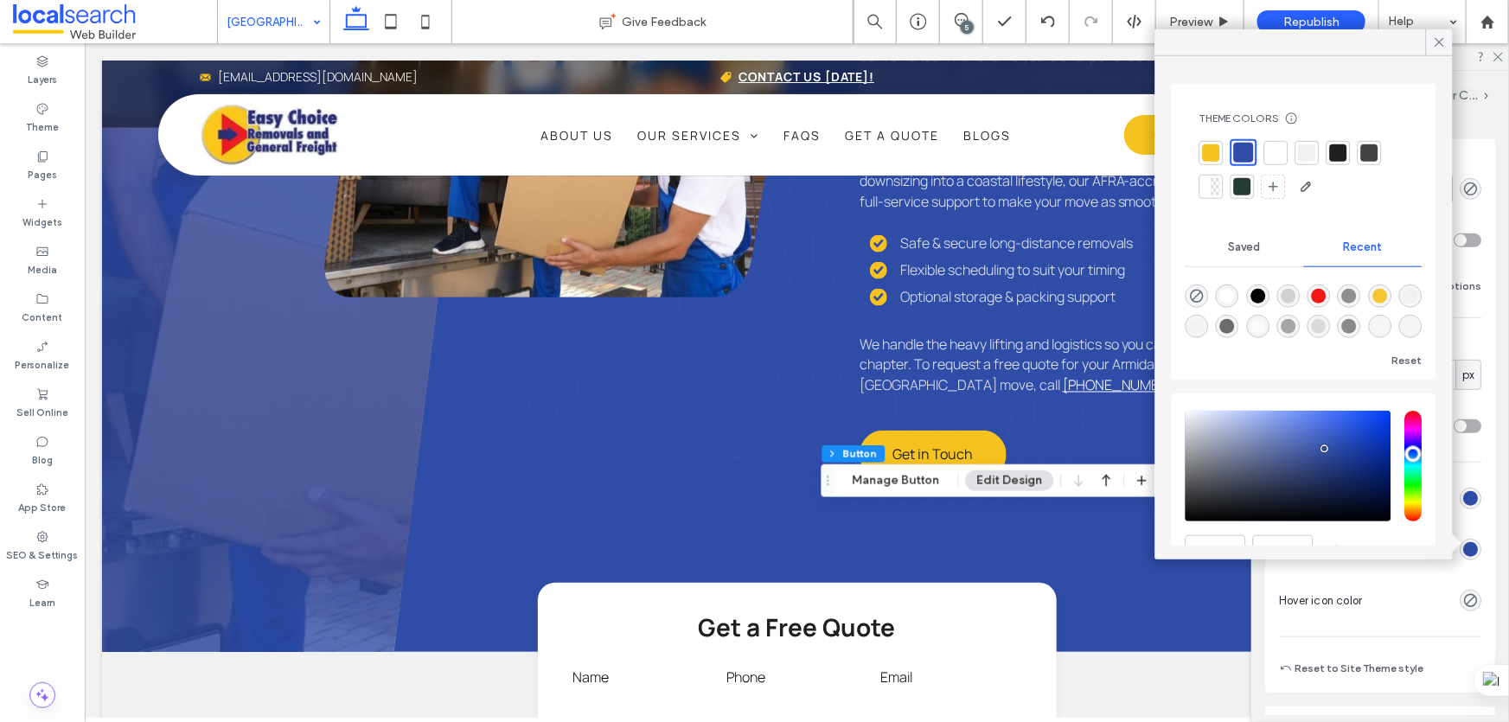
click at [1207, 149] on div at bounding box center [1211, 152] width 17 height 17
type input "*"
drag, startPoint x: 1391, startPoint y: 184, endPoint x: 1434, endPoint y: 43, distance: 147.5
click at [1434, 43] on icon at bounding box center [1440, 43] width 16 height 16
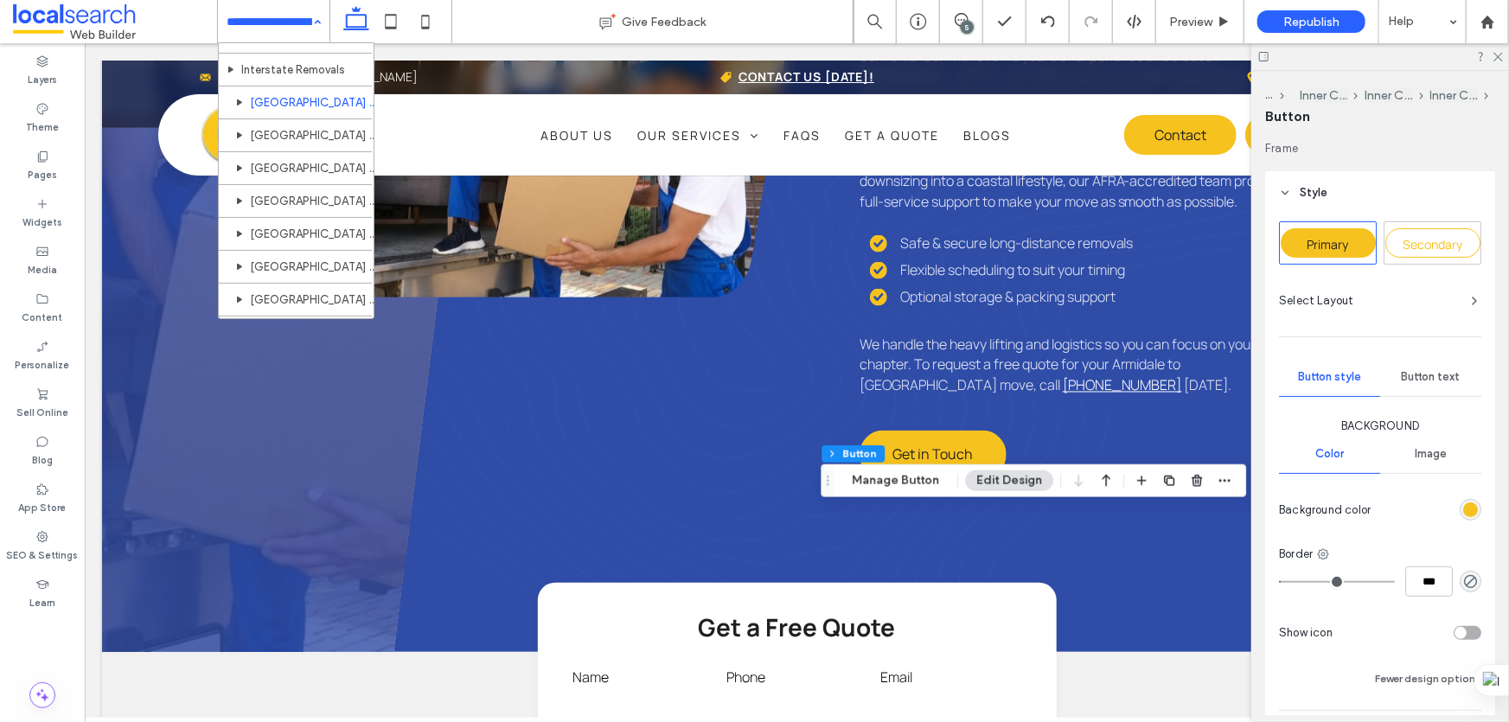
scroll to position [786, 0]
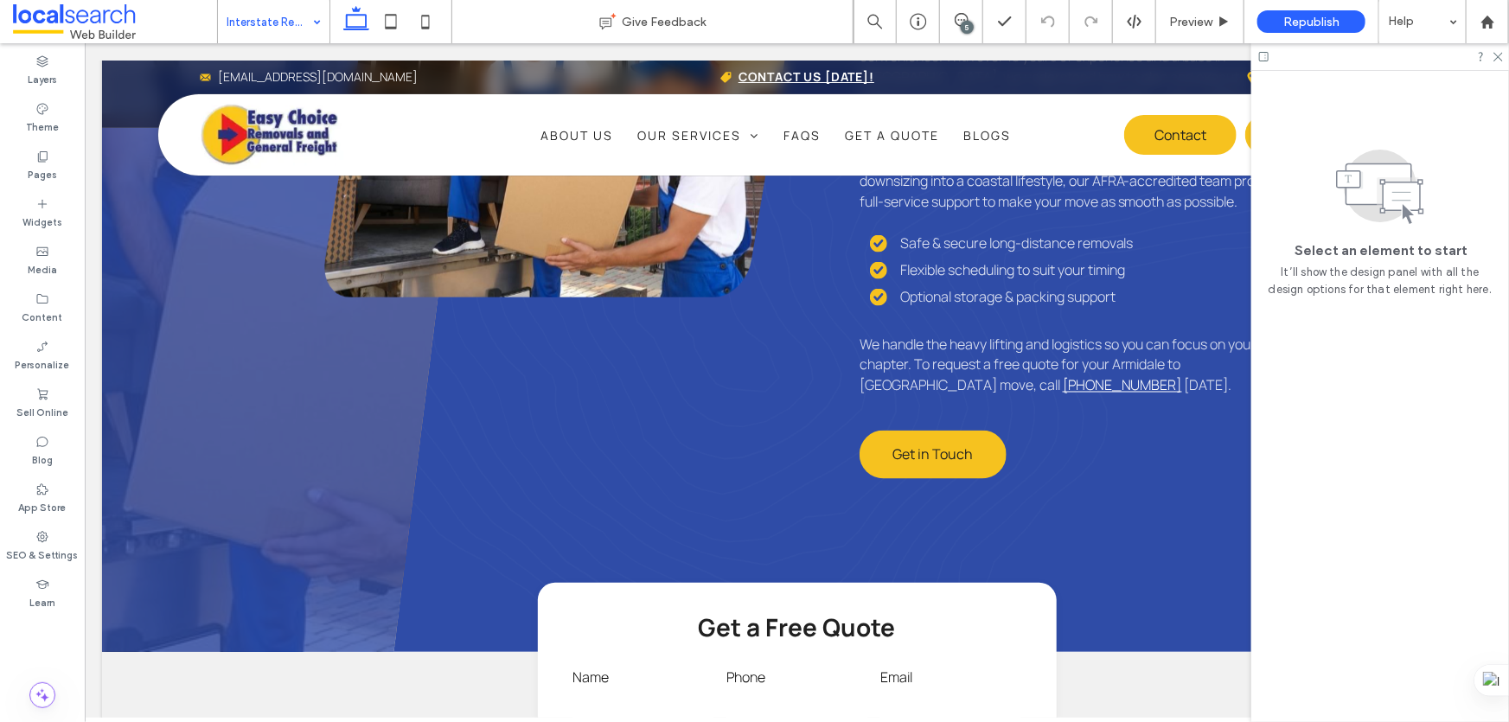
click at [277, 25] on input at bounding box center [270, 21] width 86 height 43
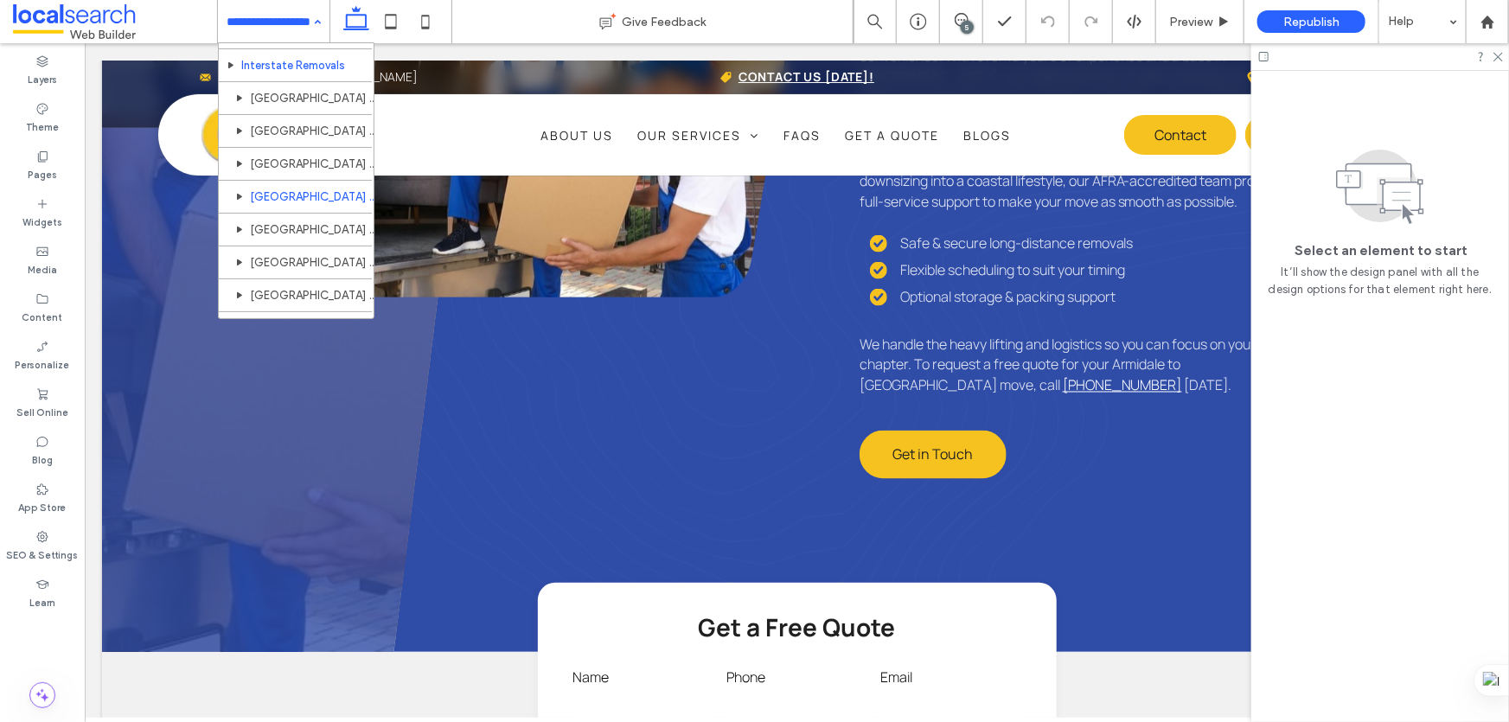
scroll to position [786, 0]
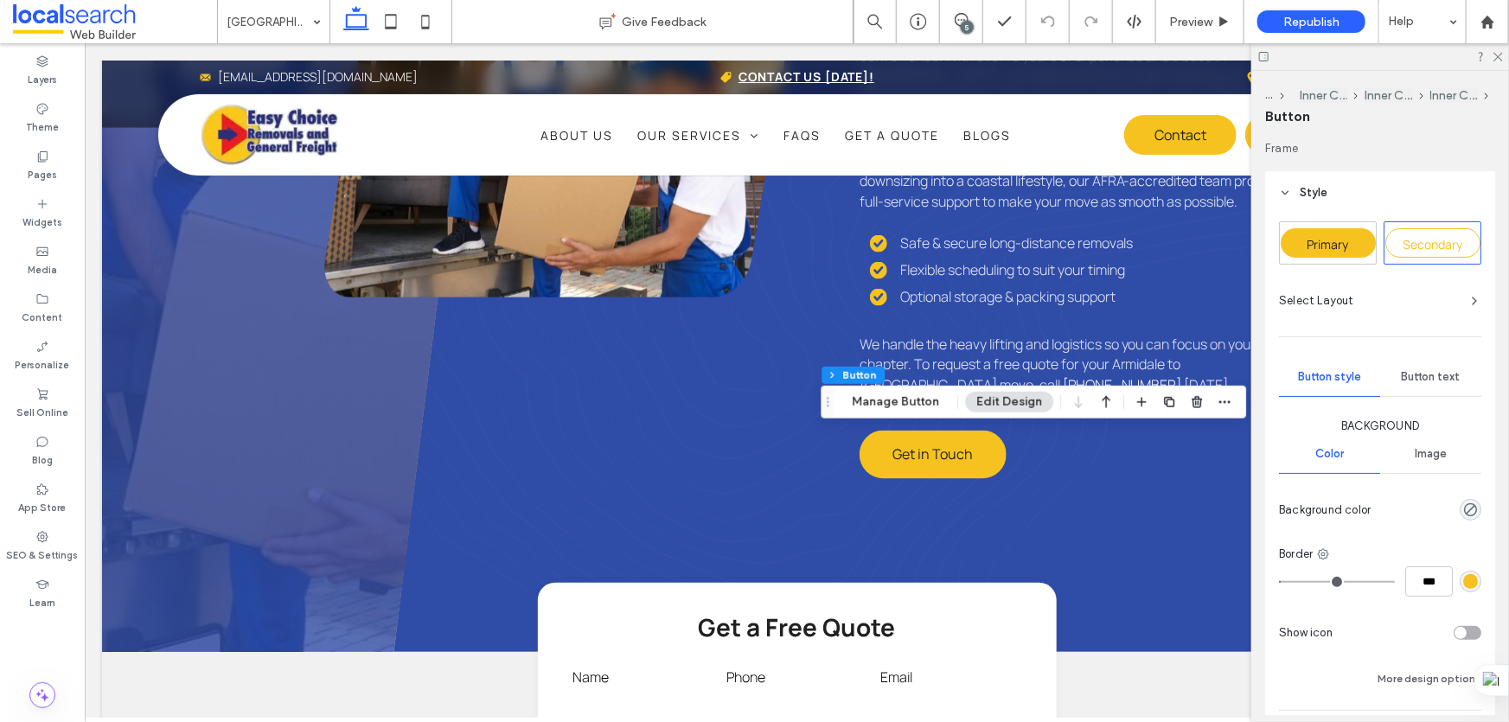
type input "**"
click at [1347, 243] on span "Primary" at bounding box center [1329, 244] width 42 height 16
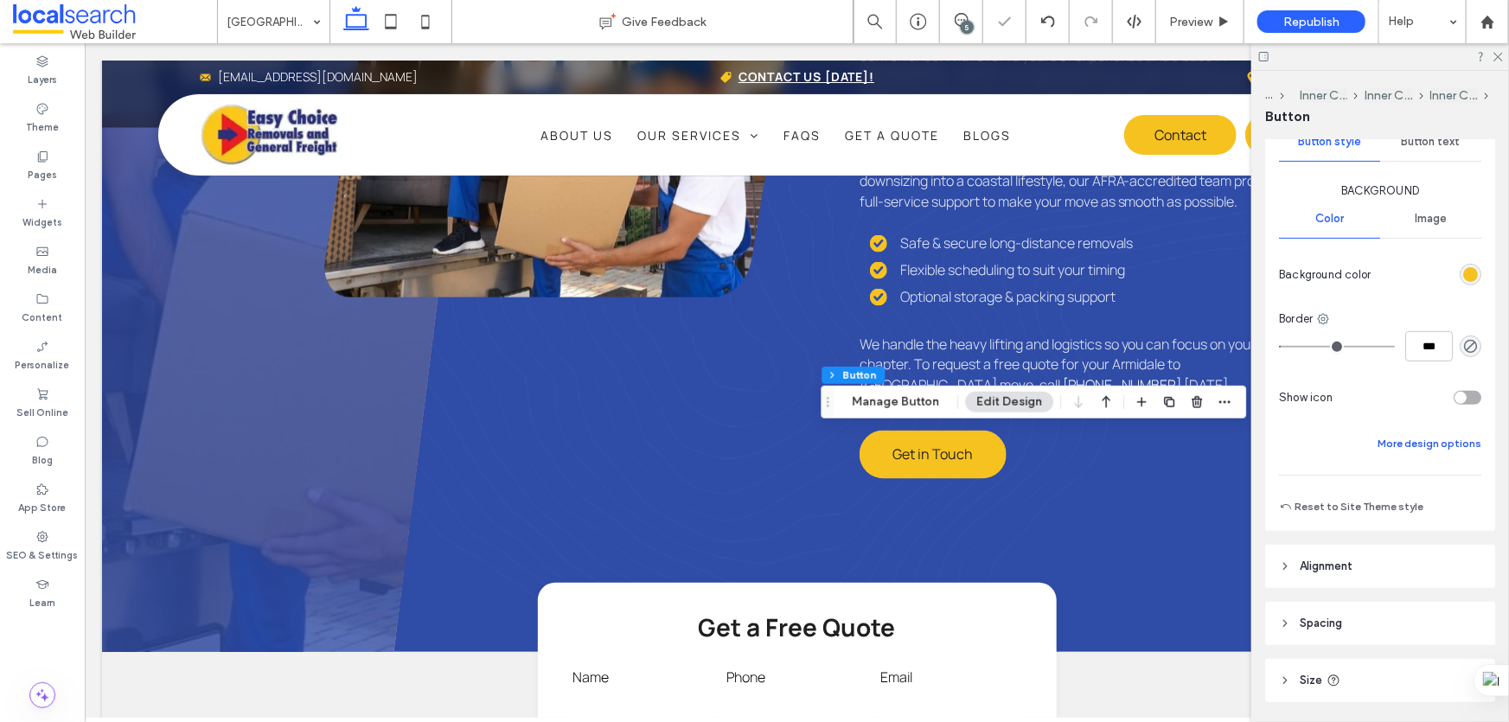
click at [1415, 445] on button "More design options" at bounding box center [1430, 443] width 104 height 21
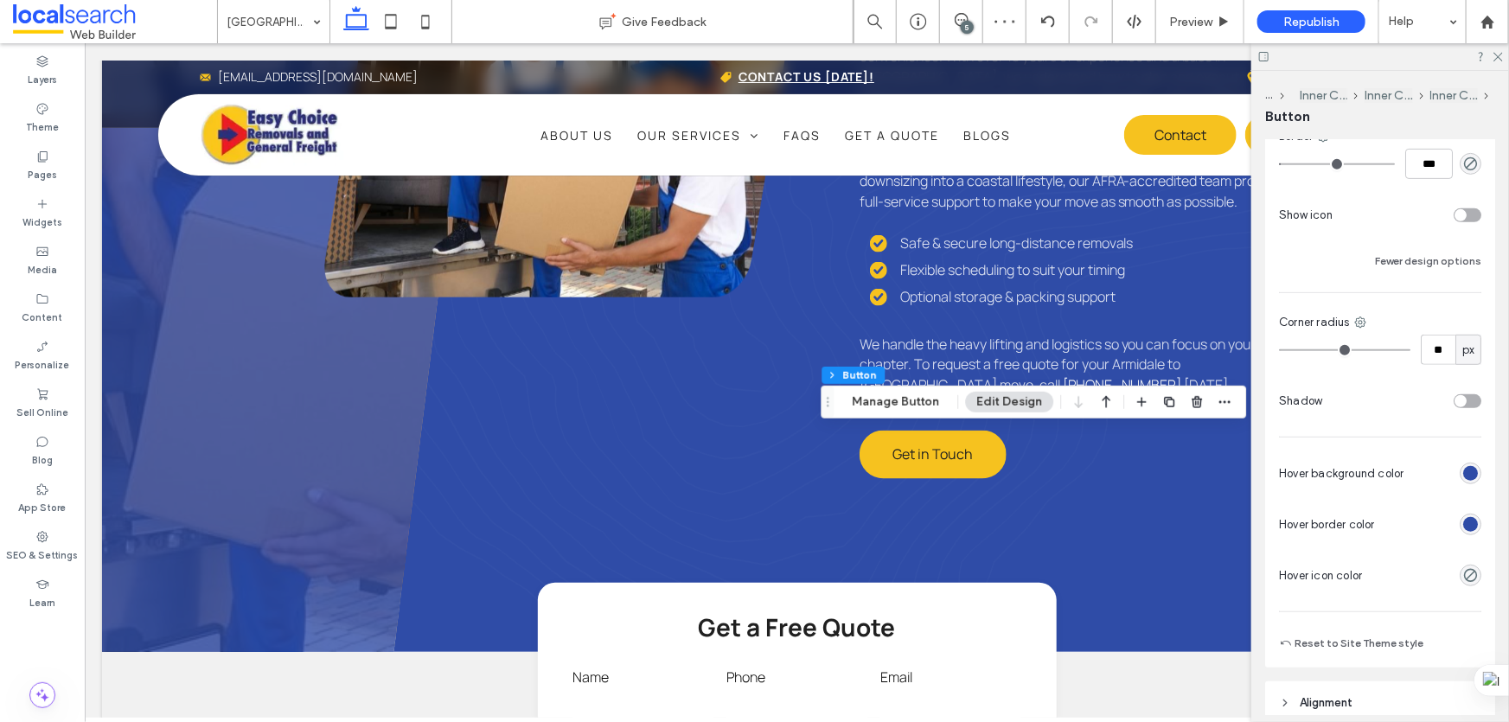
scroll to position [471, 0]
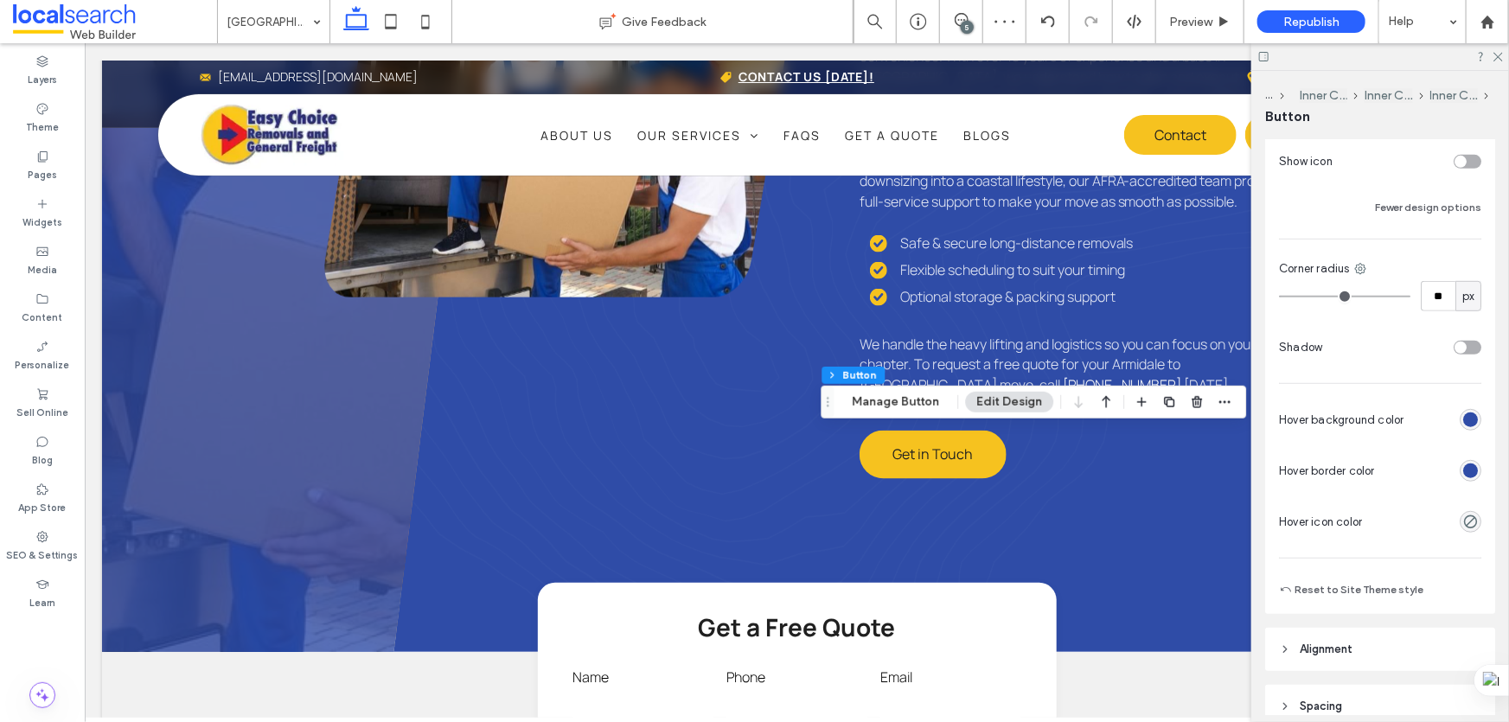
click at [1463, 464] on div "rgb(47, 76, 167)" at bounding box center [1470, 471] width 15 height 15
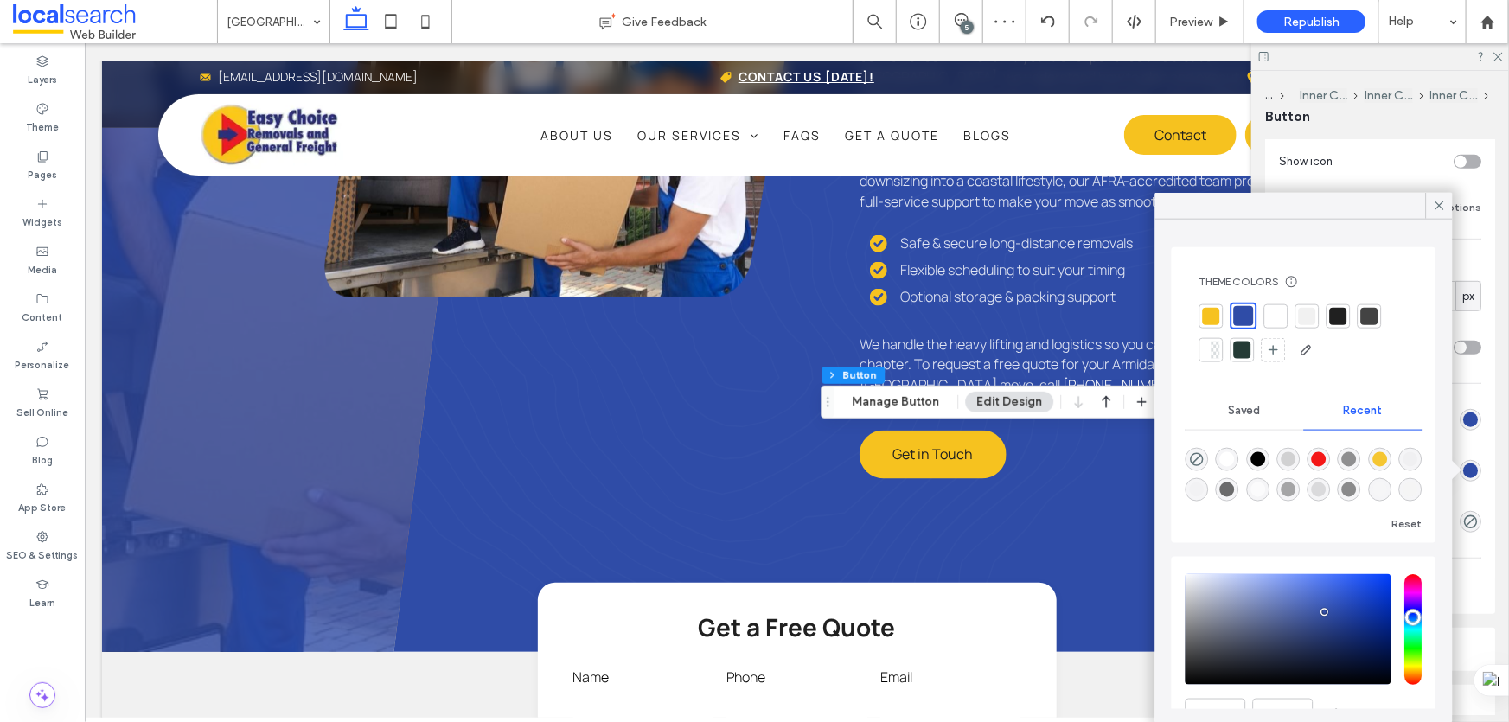
click at [1214, 309] on div at bounding box center [1211, 315] width 17 height 17
type input "*"
click at [1436, 203] on icon at bounding box center [1440, 206] width 16 height 16
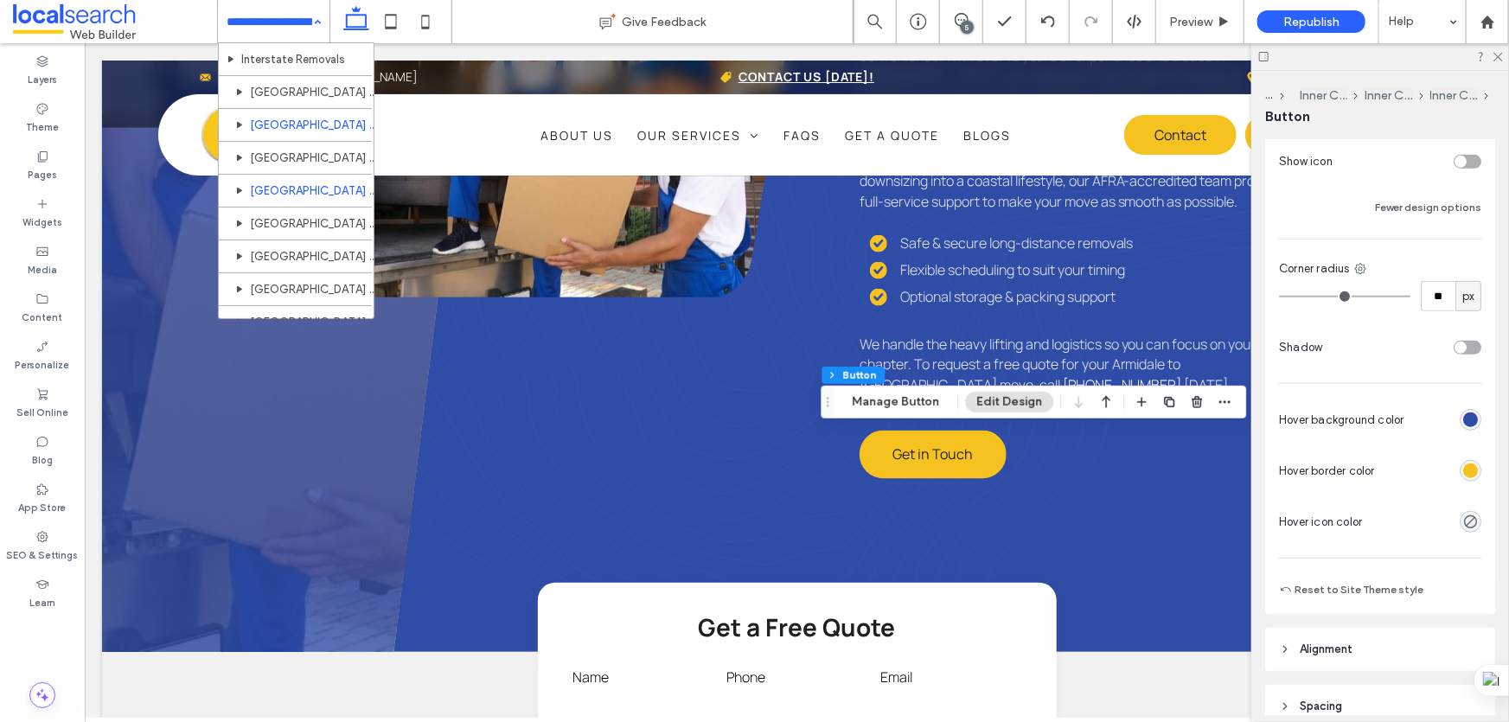
scroll to position [786, 0]
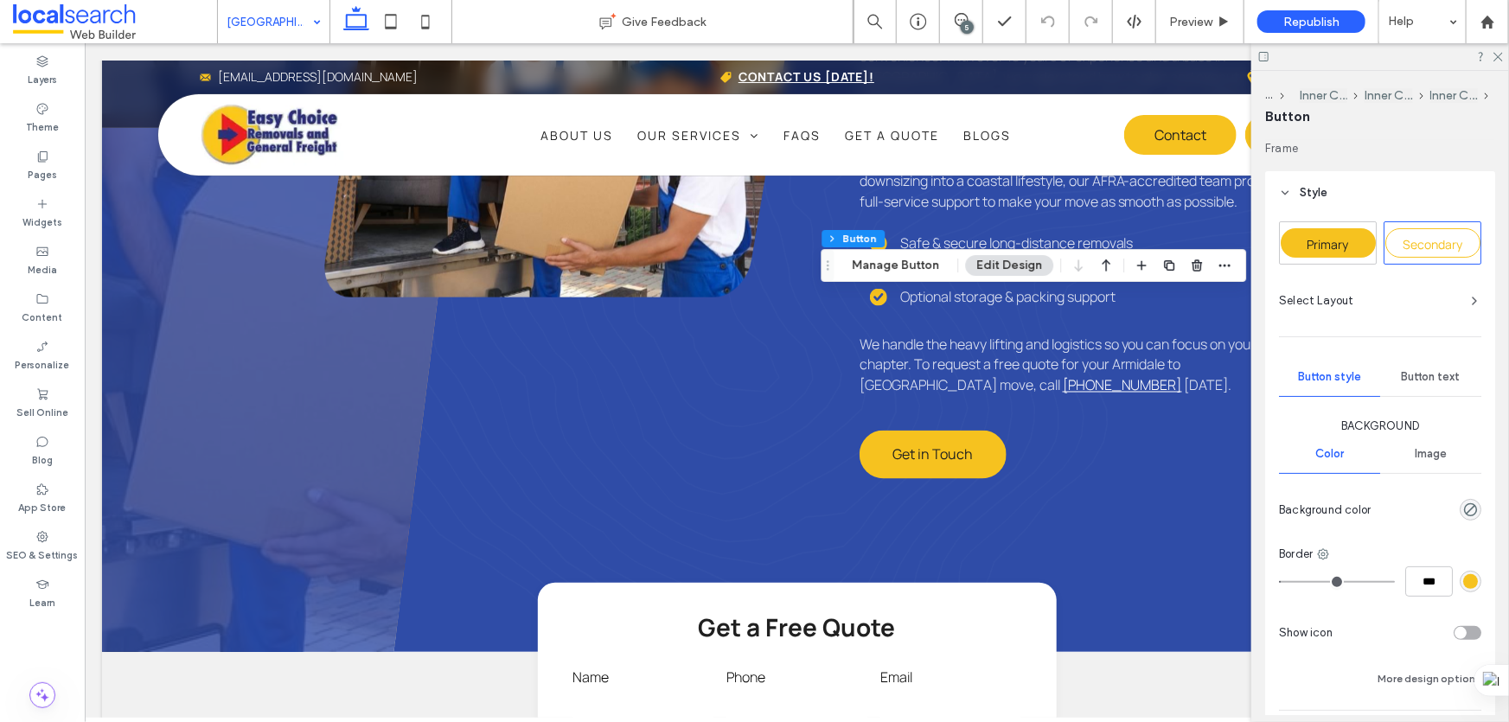
type input "**"
click at [1341, 245] on span "Primary" at bounding box center [1329, 244] width 42 height 16
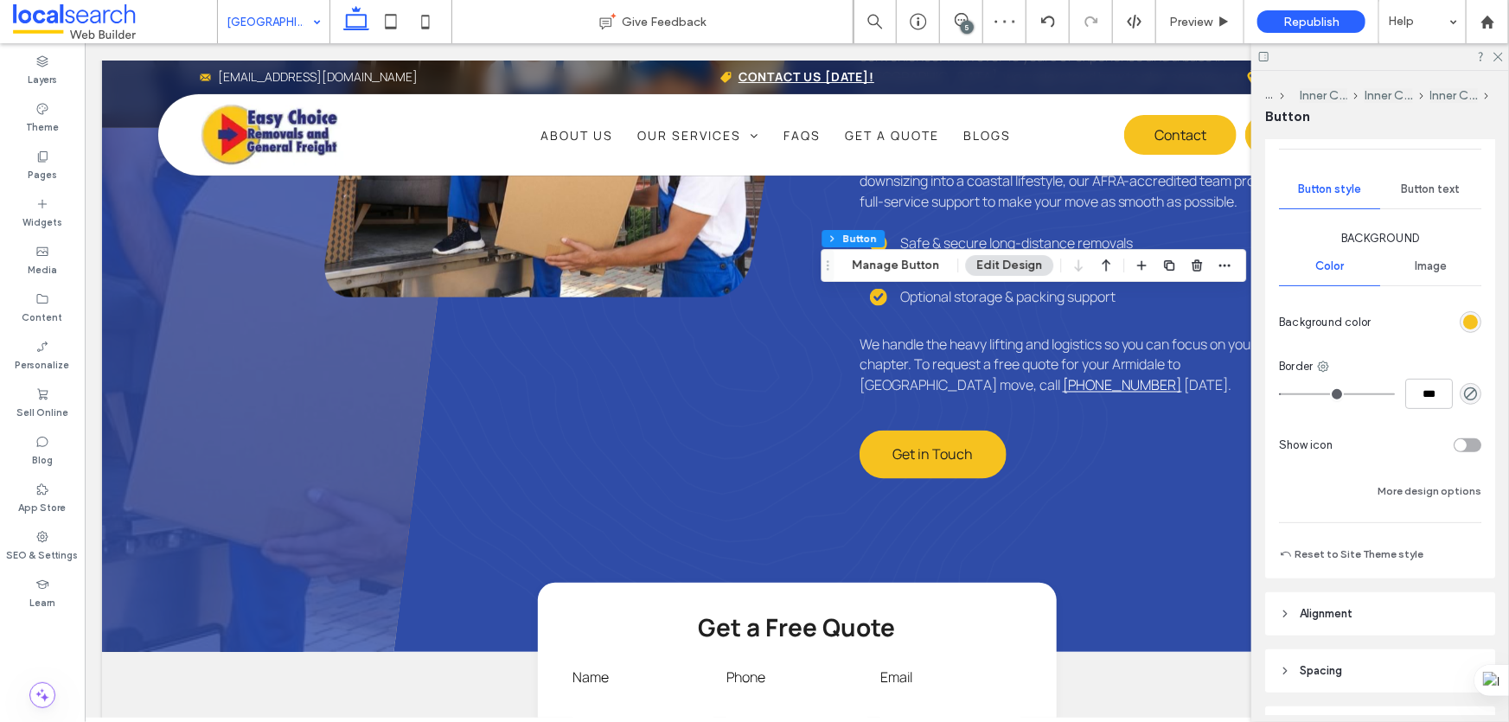
scroll to position [235, 0]
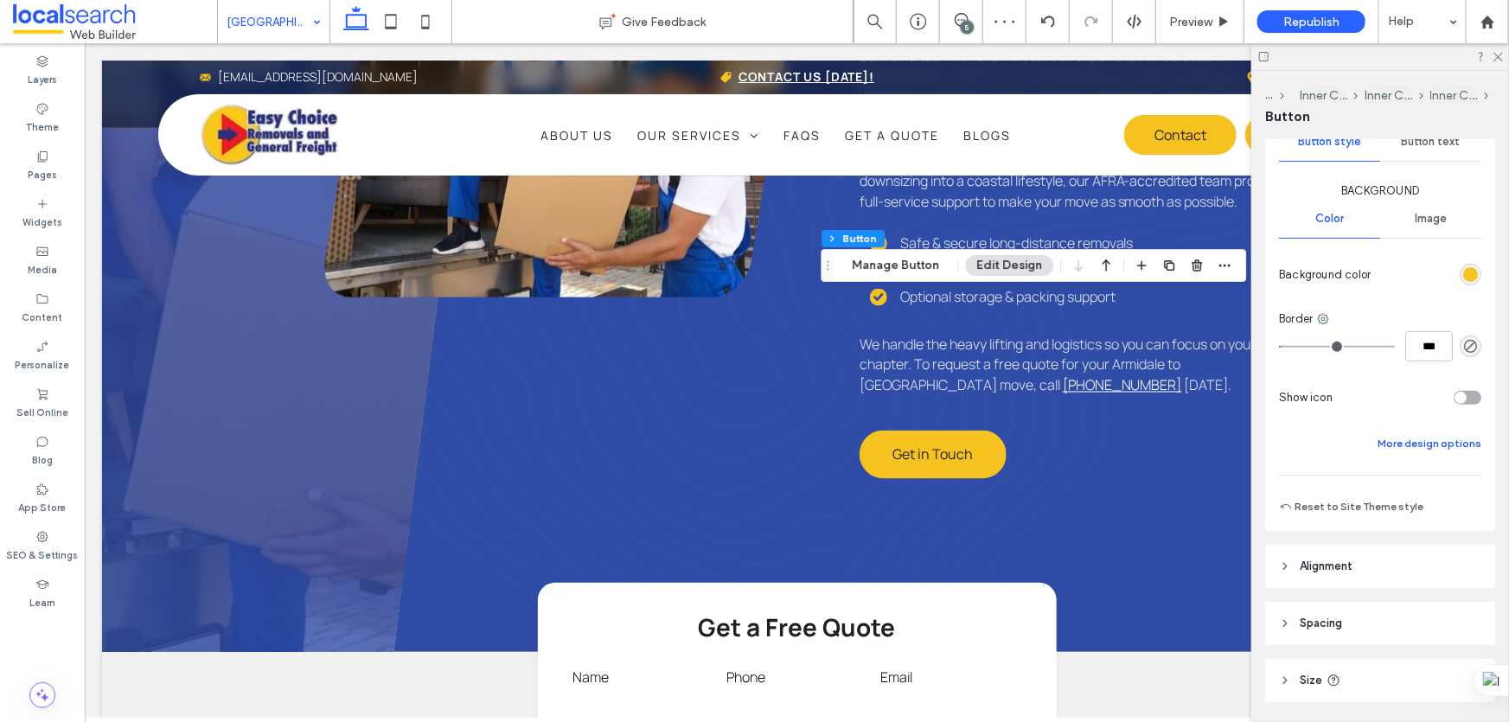
click at [1411, 445] on button "More design options" at bounding box center [1430, 443] width 104 height 21
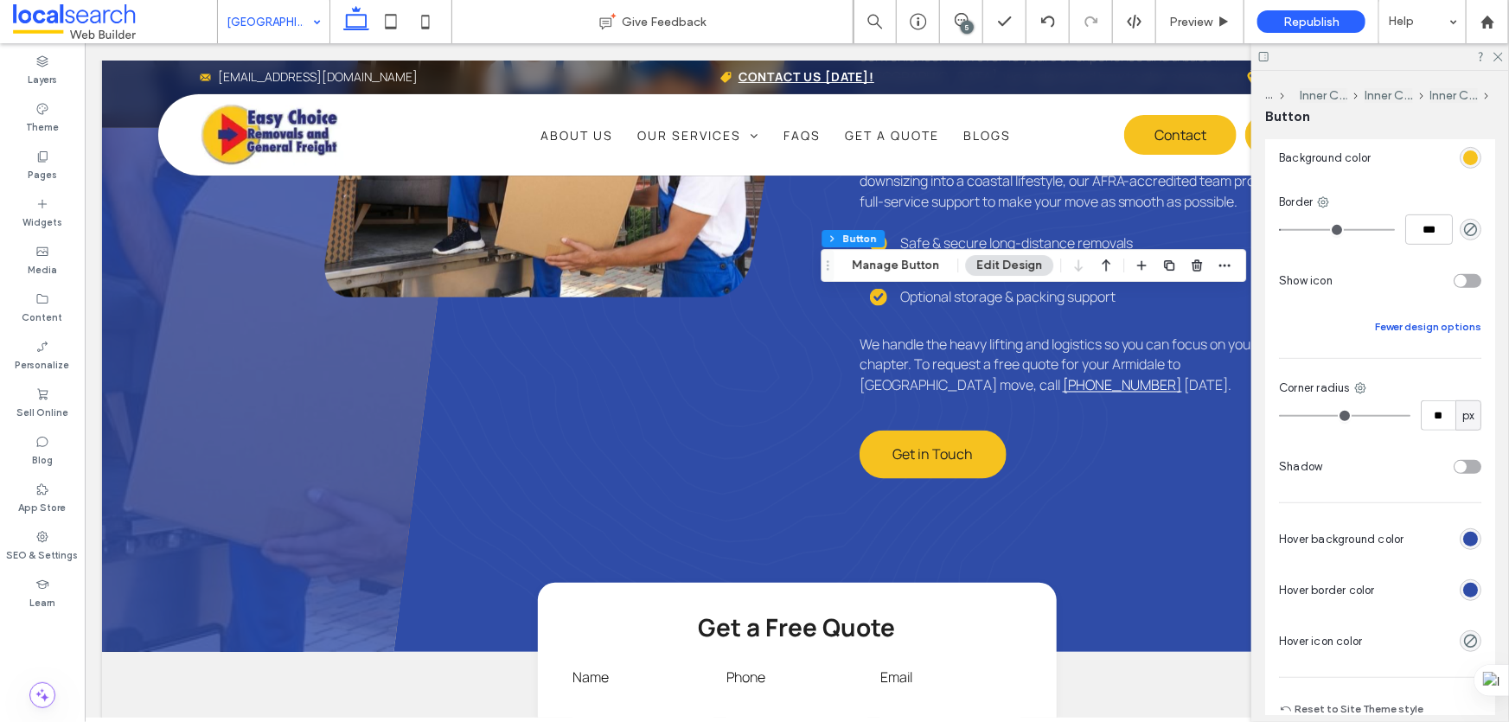
scroll to position [393, 0]
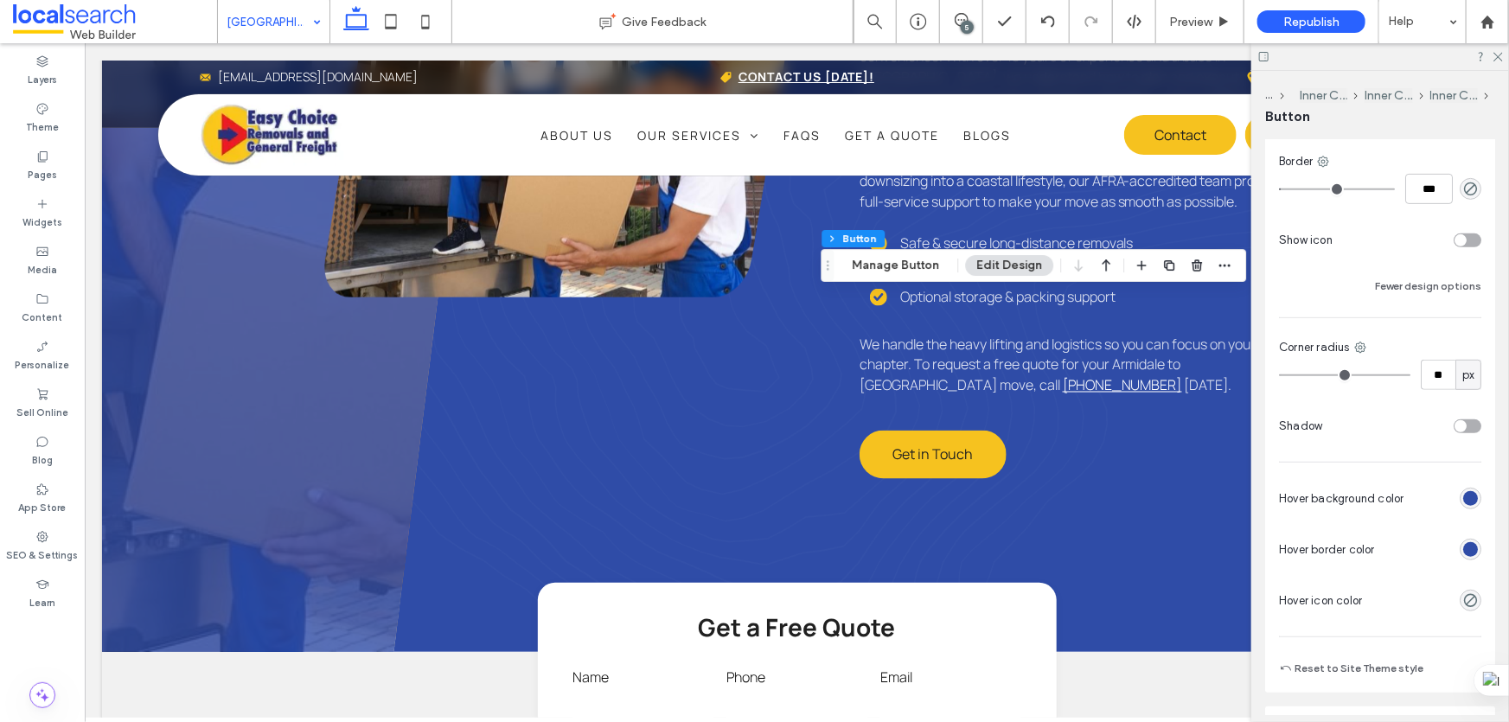
click at [1463, 543] on div "rgb(47, 76, 167)" at bounding box center [1470, 549] width 15 height 15
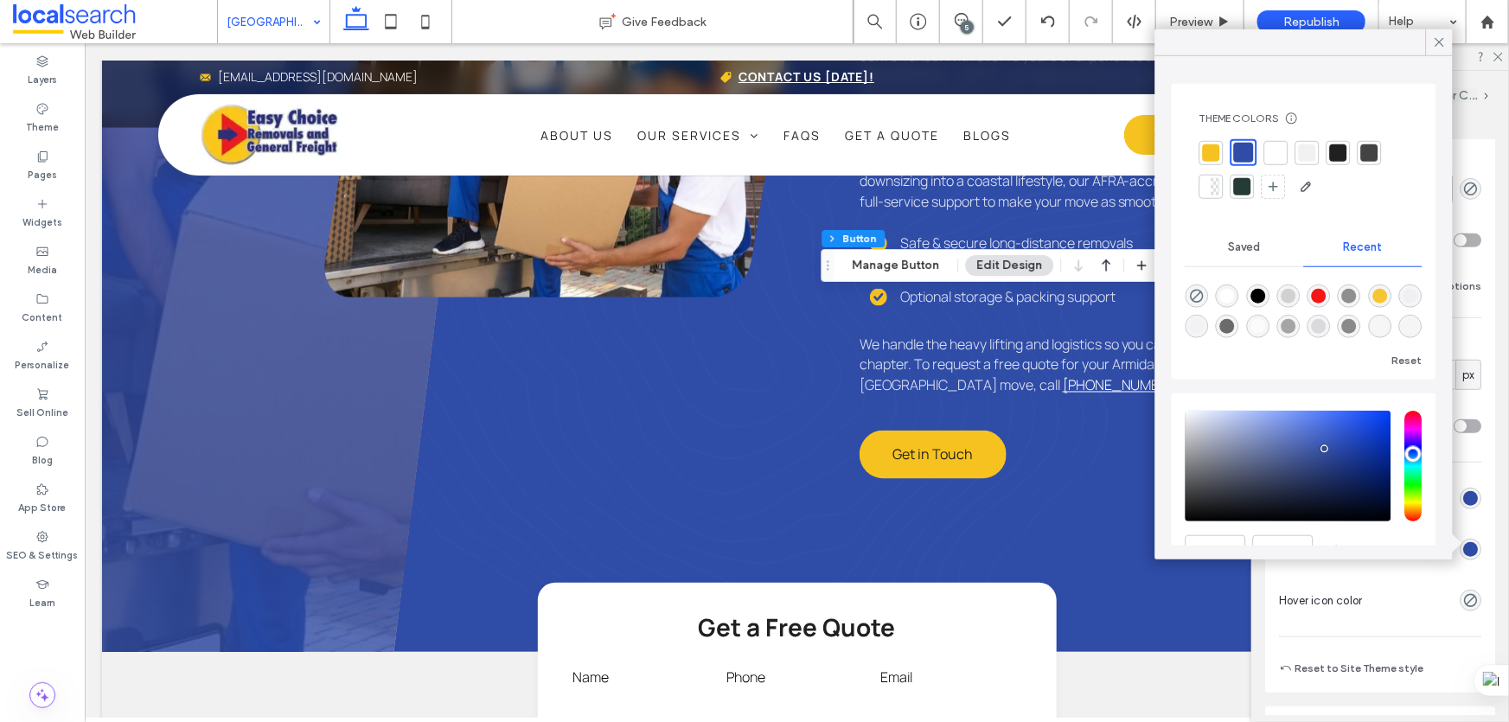
click at [1216, 150] on div at bounding box center [1211, 152] width 17 height 17
type input "*"
click at [1436, 37] on icon at bounding box center [1440, 43] width 16 height 16
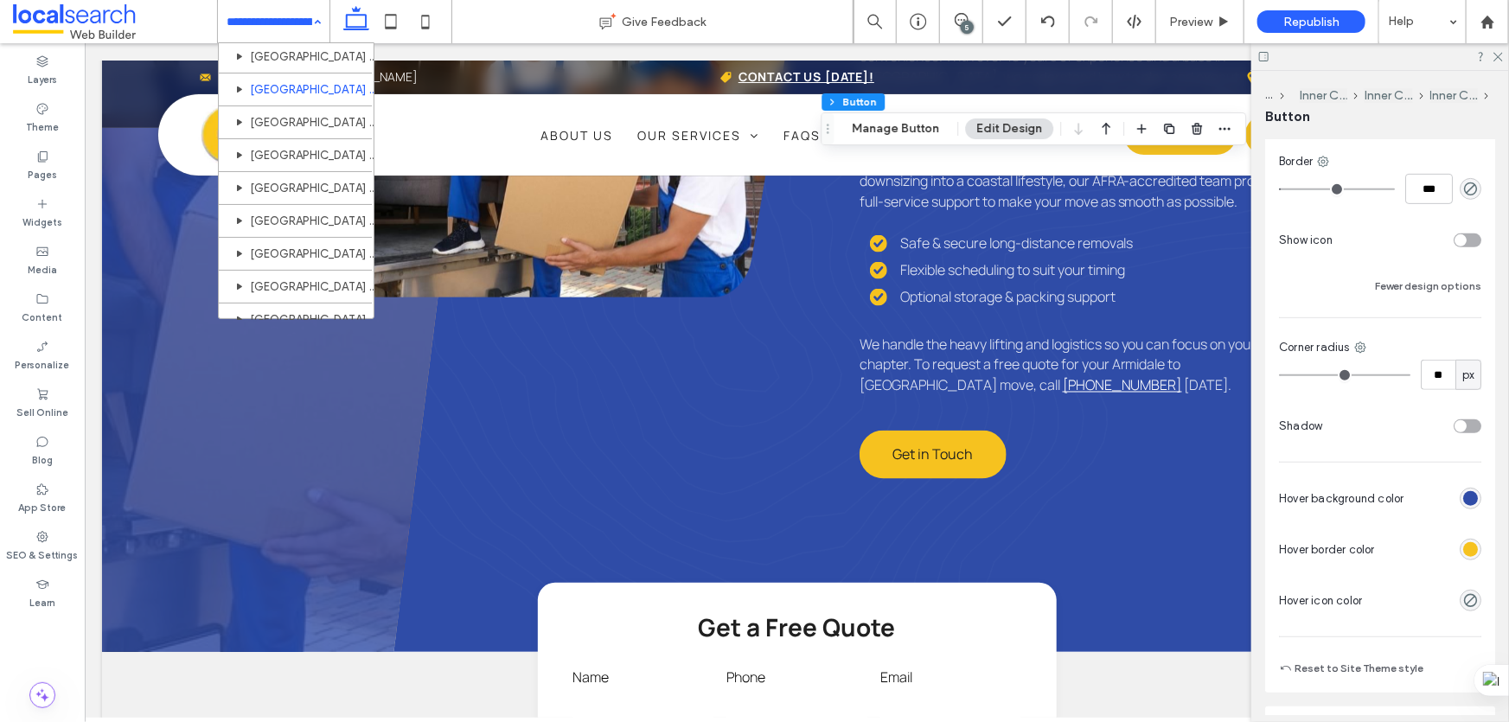
scroll to position [865, 0]
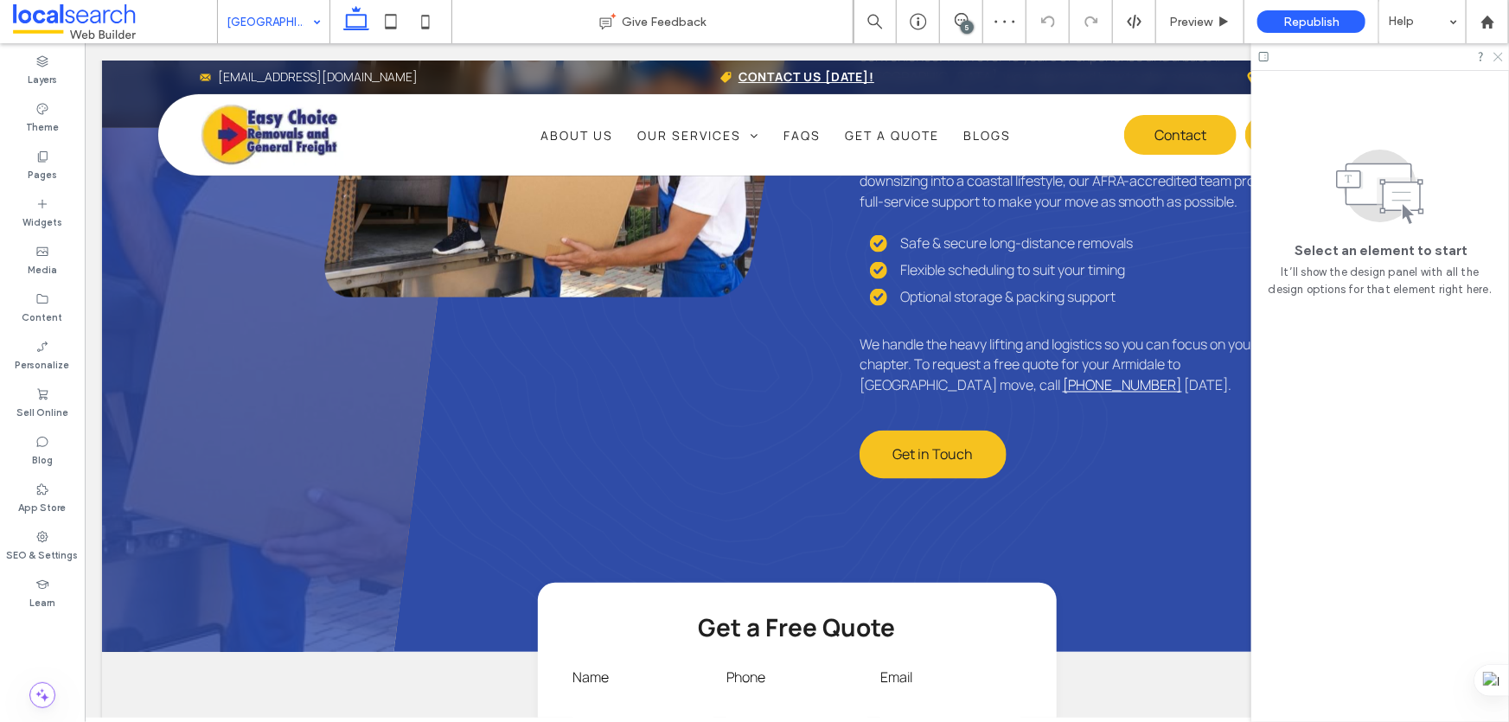
click at [1499, 55] on icon at bounding box center [1497, 55] width 11 height 11
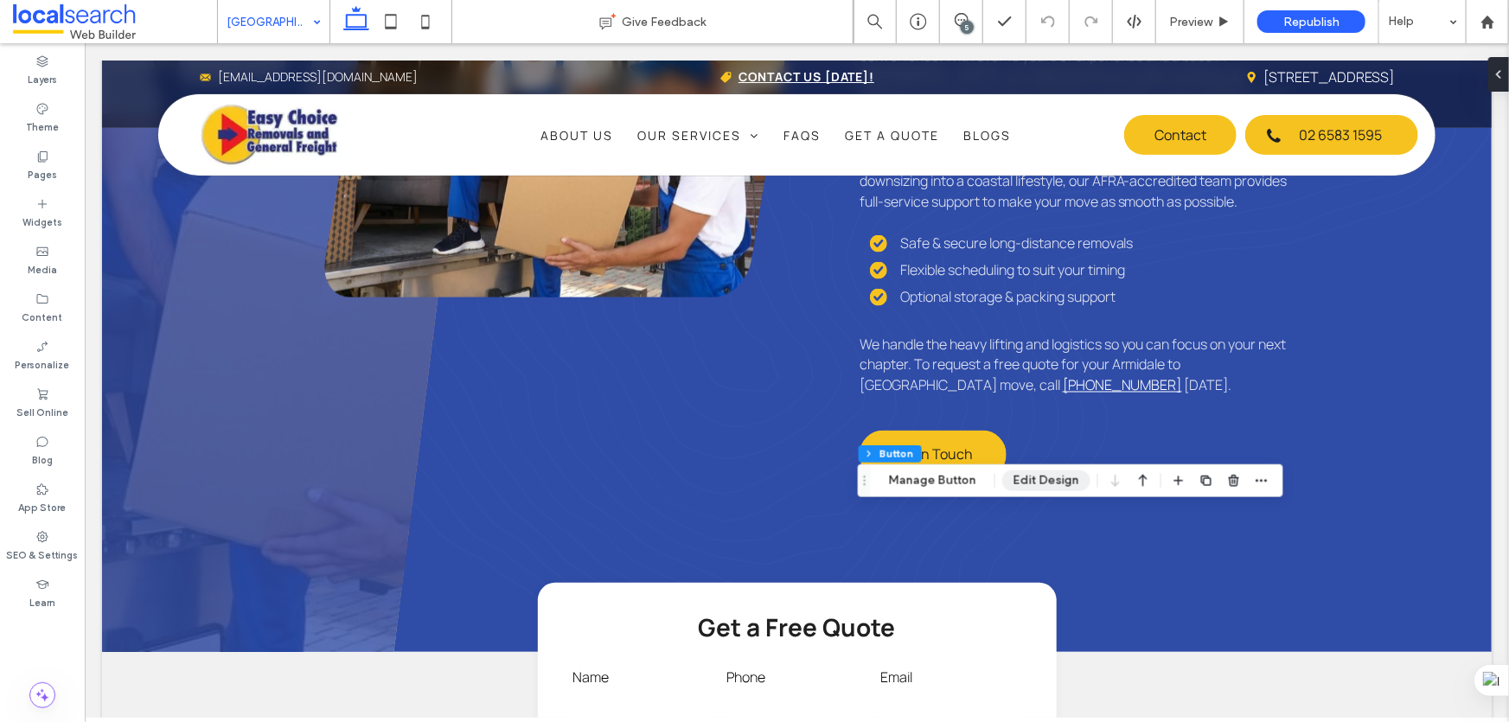
click at [1044, 476] on button "Edit Design" at bounding box center [1046, 480] width 88 height 21
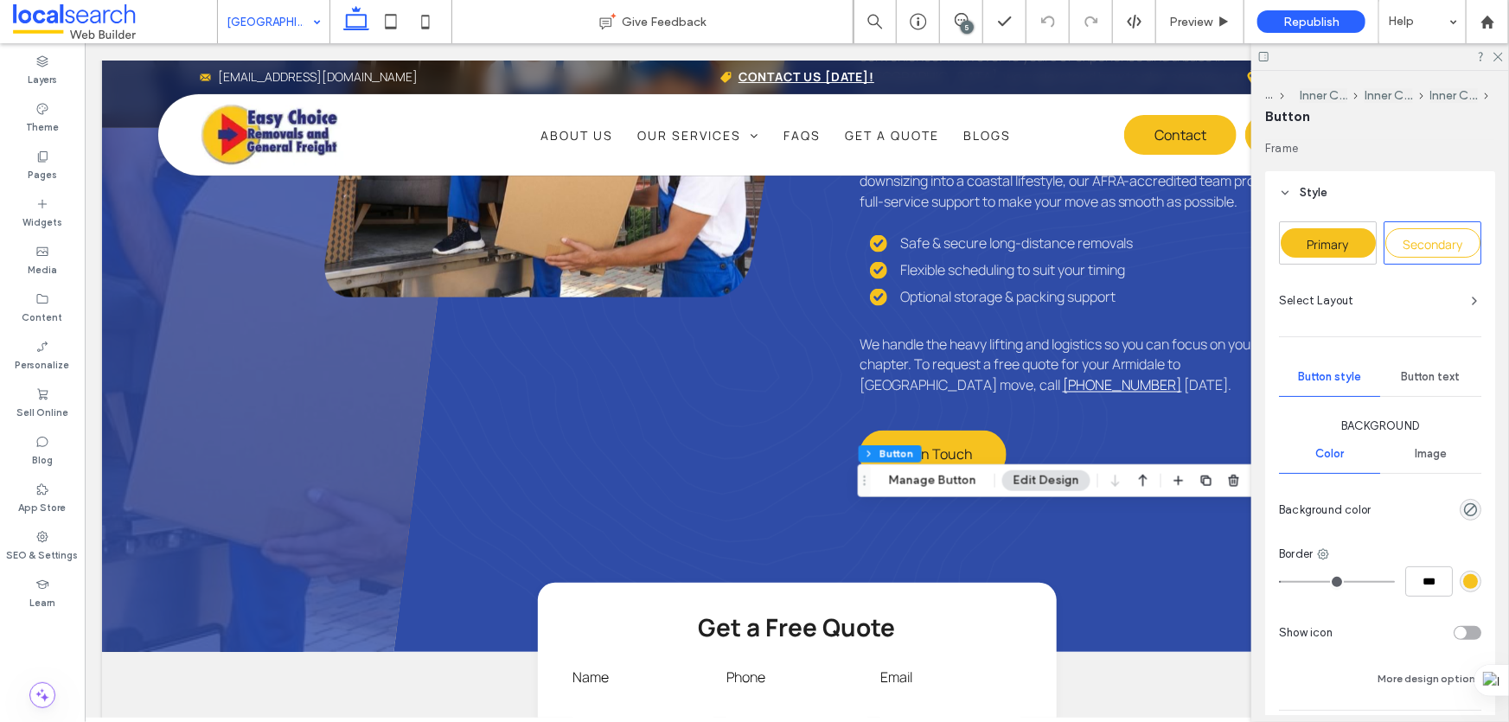
click at [1346, 244] on span "Primary" at bounding box center [1329, 244] width 42 height 16
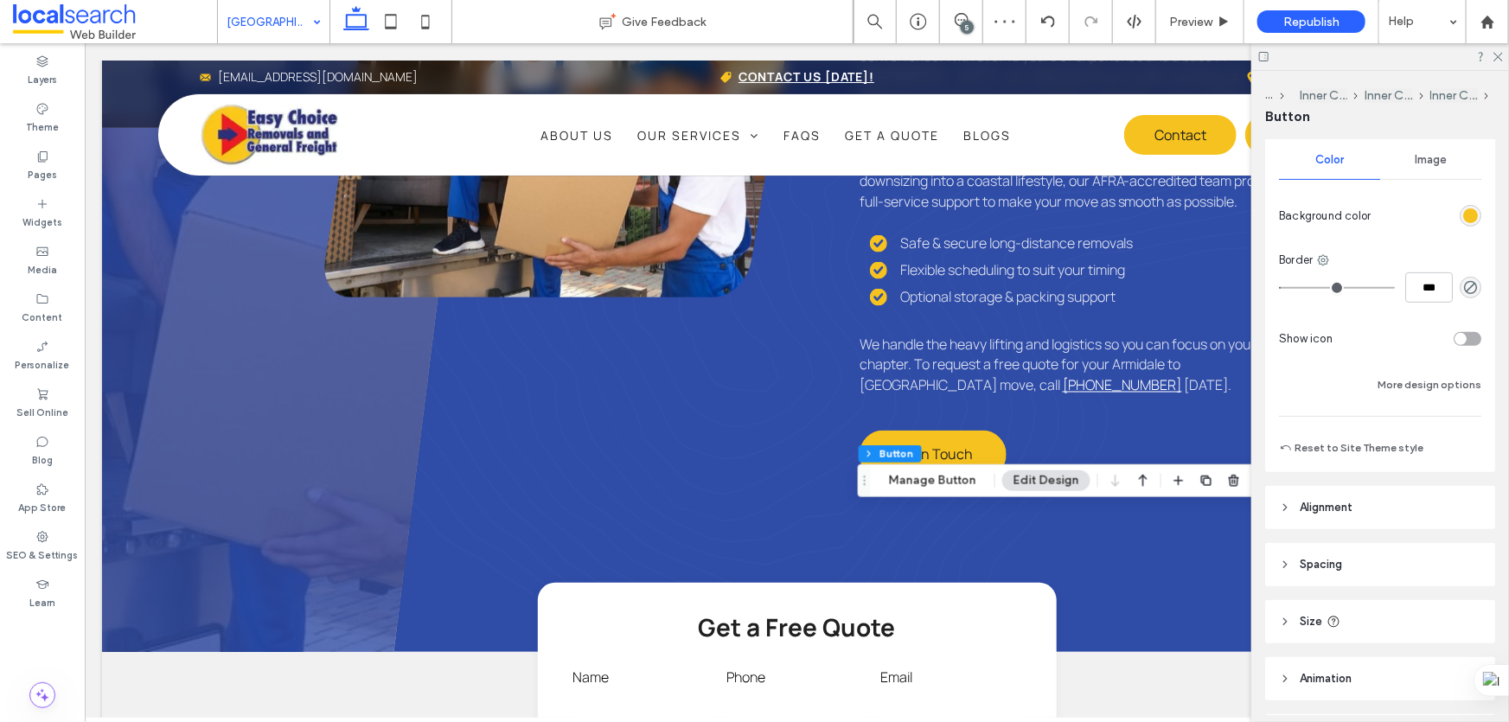
scroll to position [247, 0]
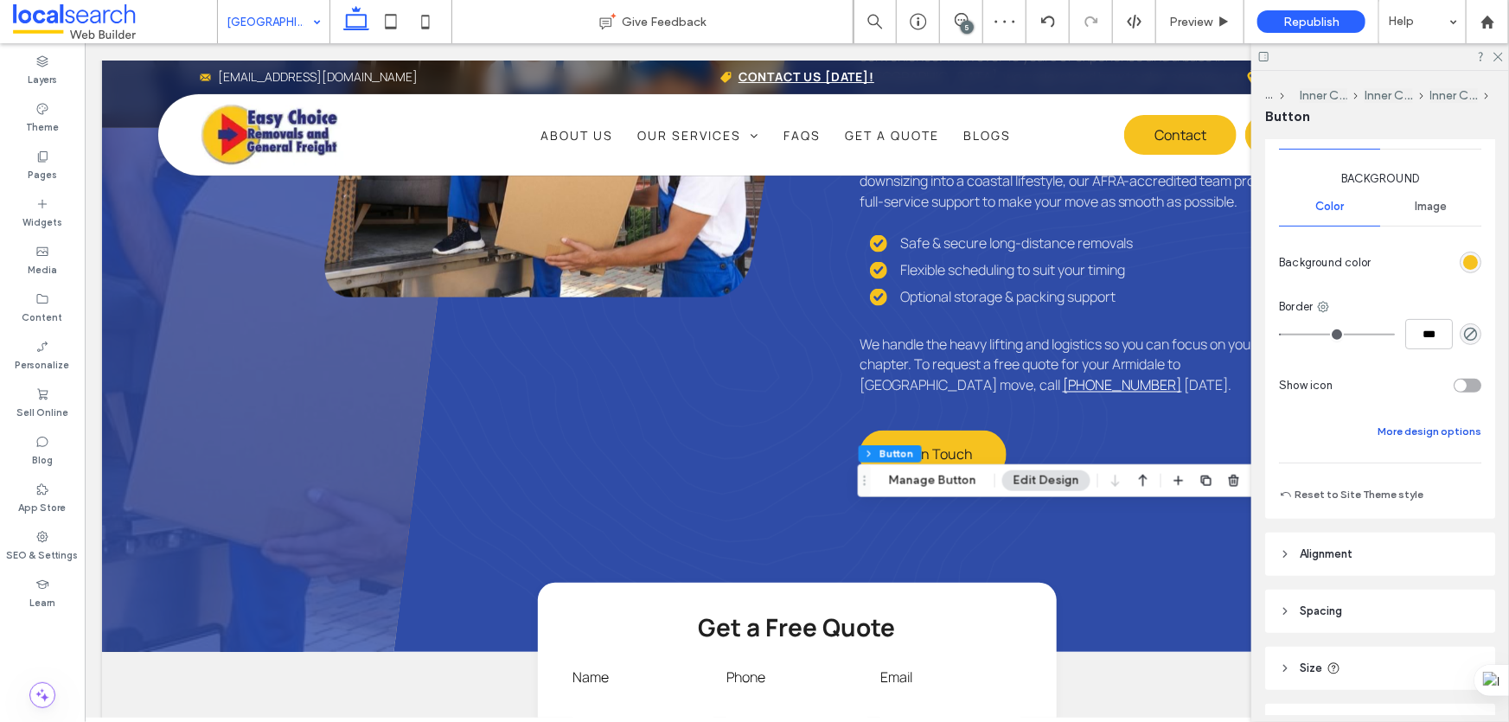
click at [1401, 418] on div "Background Color Image Background color Border *** Show icon More design options" at bounding box center [1380, 306] width 202 height 272
click at [1401, 422] on button "More design options" at bounding box center [1430, 431] width 104 height 21
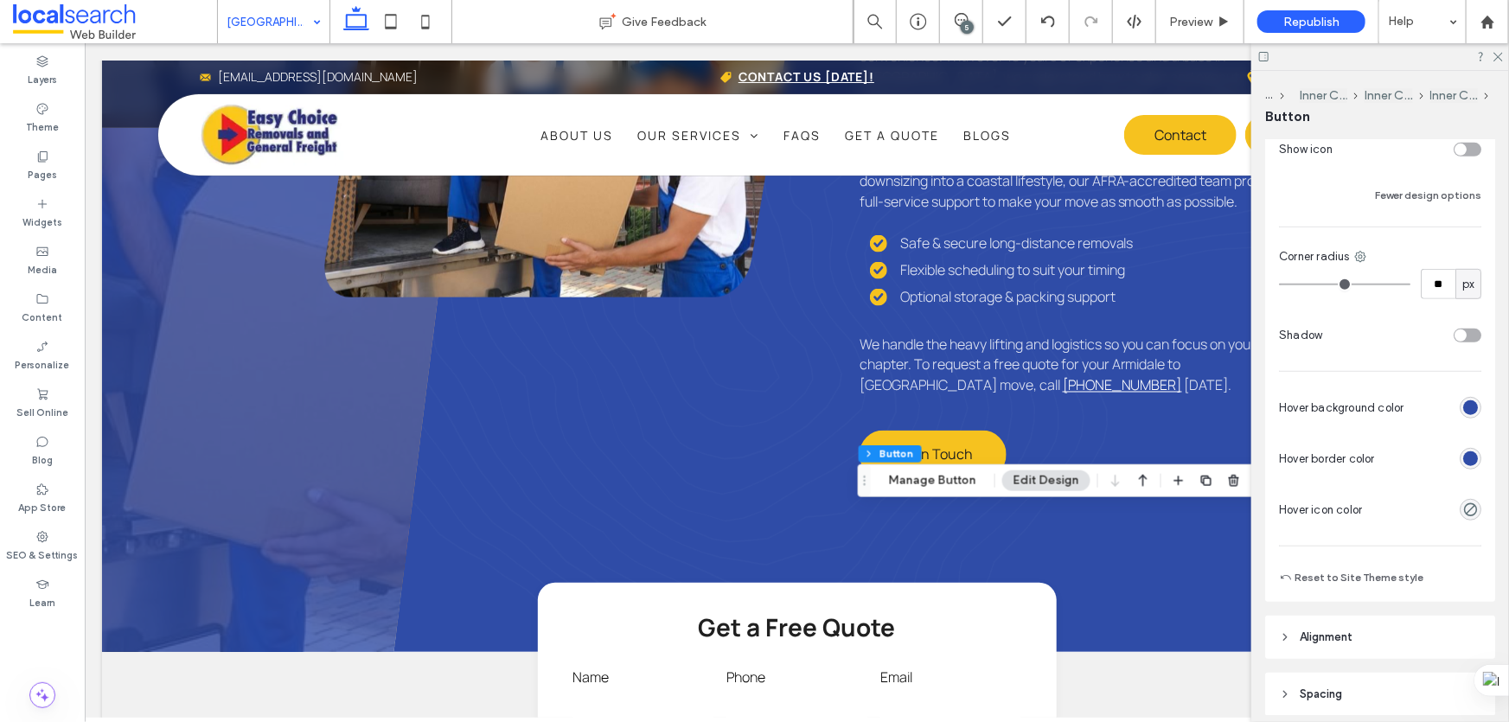
click at [1465, 463] on div "rgb(47, 76, 167)" at bounding box center [1470, 458] width 15 height 15
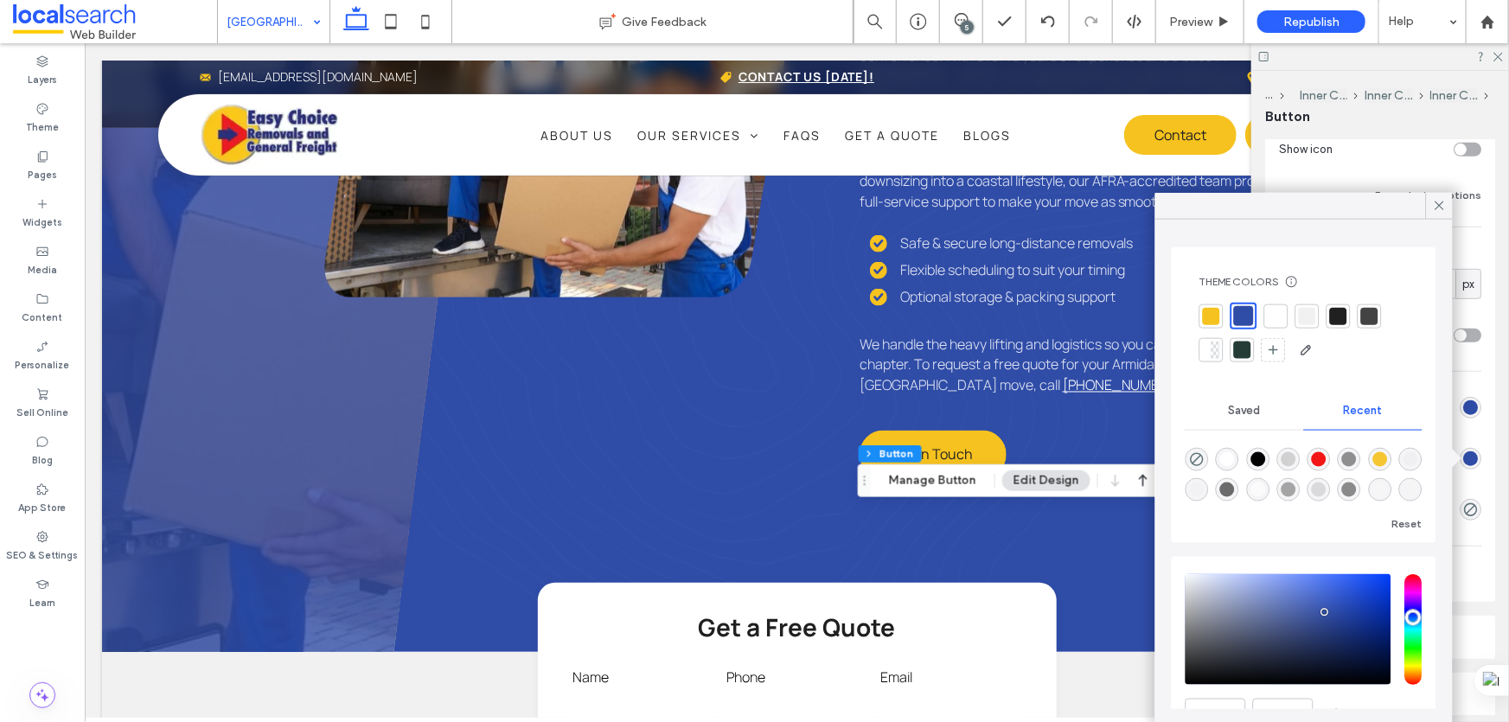
click at [1213, 319] on div at bounding box center [1211, 315] width 17 height 17
type input "*"
click at [1438, 200] on icon at bounding box center [1440, 206] width 16 height 16
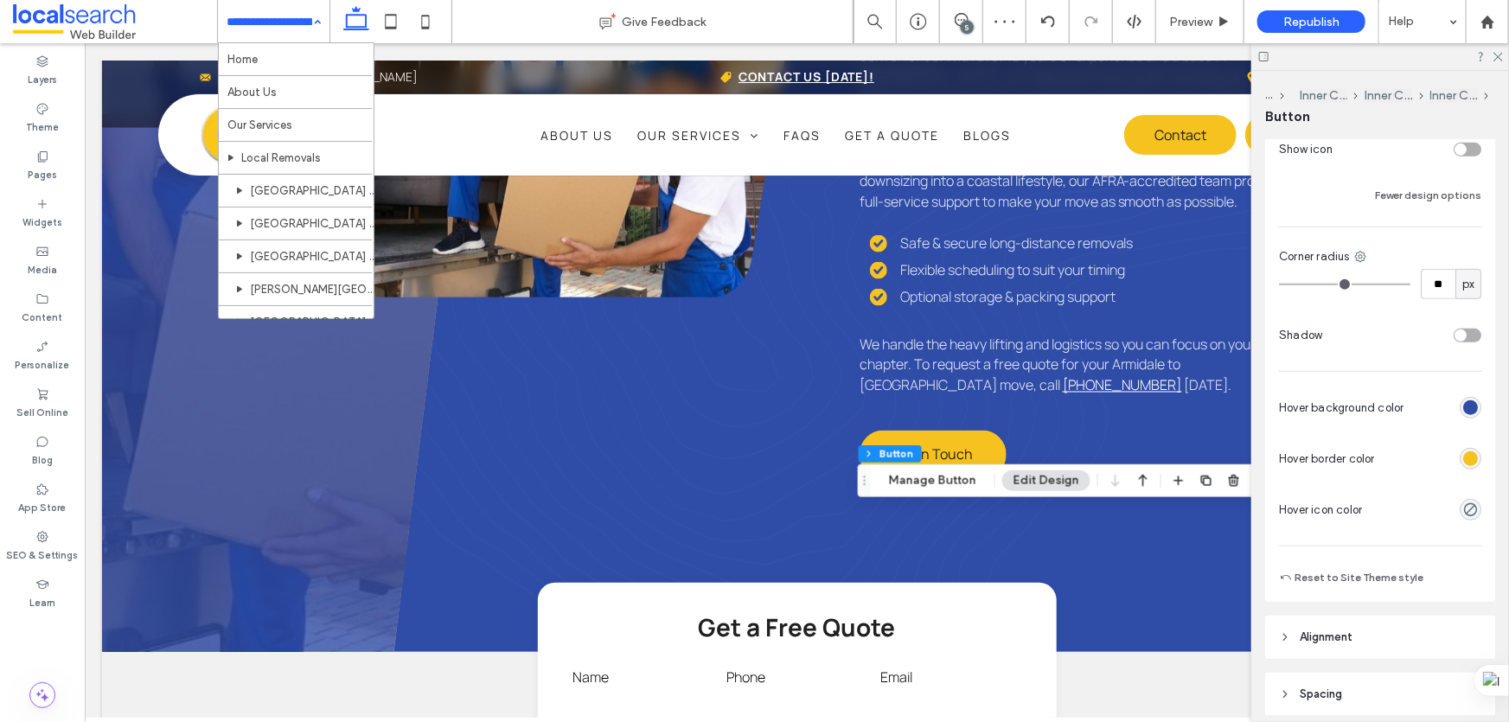
click at [300, 7] on input at bounding box center [270, 21] width 86 height 43
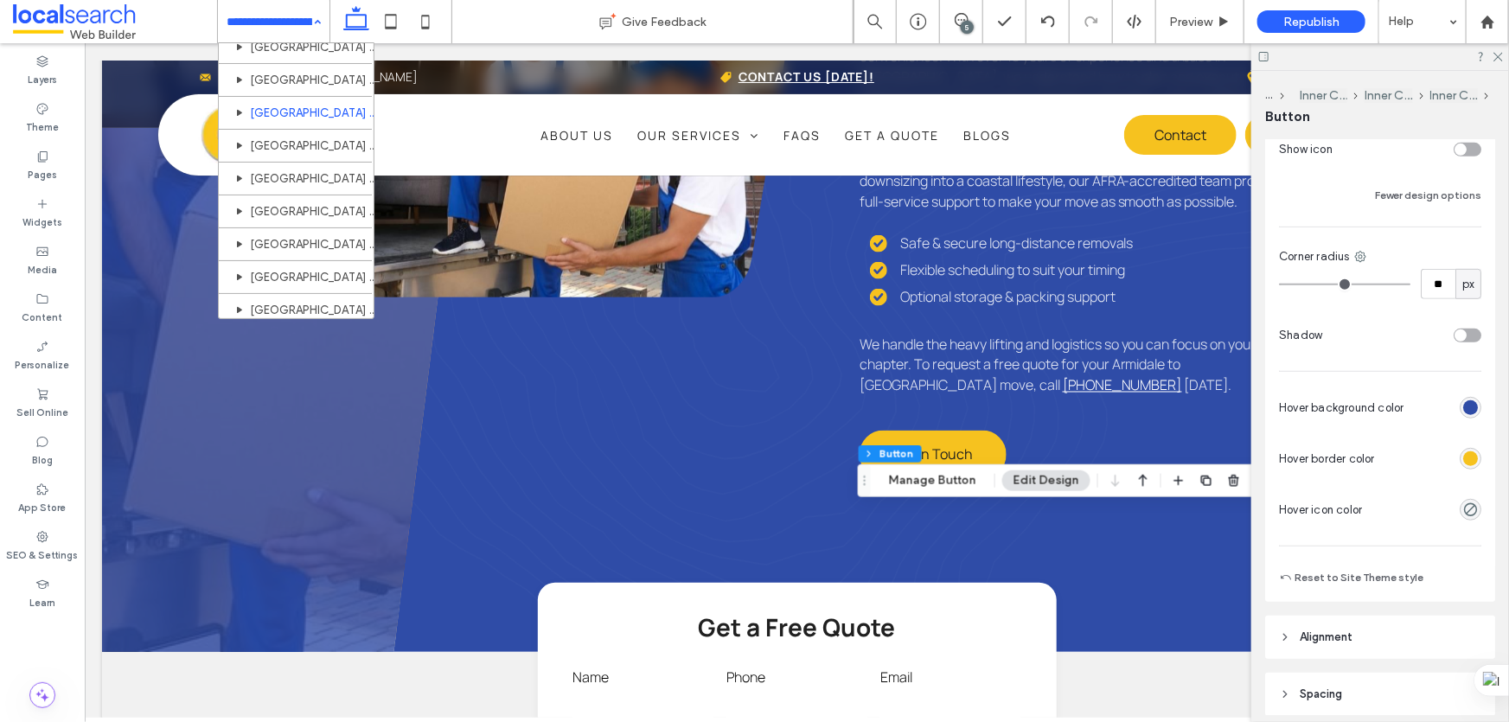
scroll to position [926, 0]
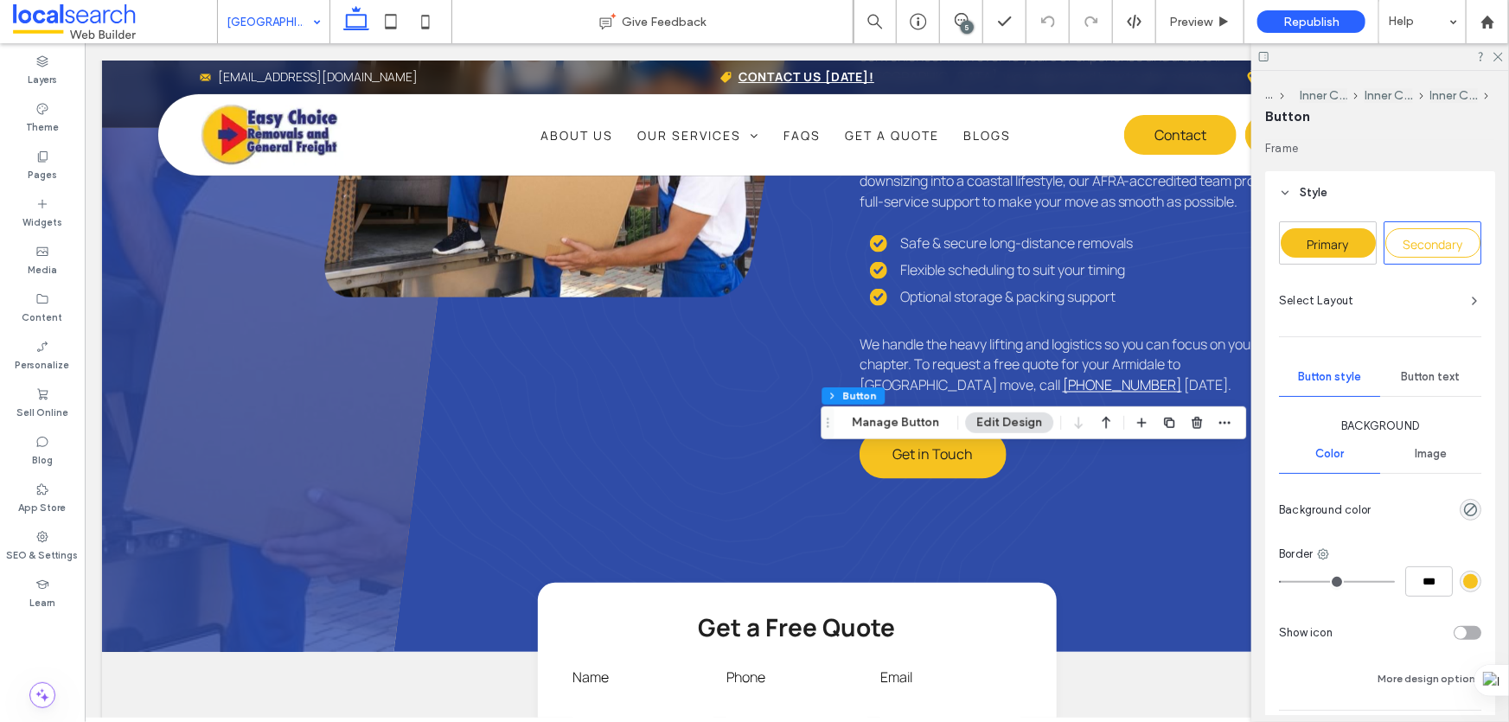
click at [1334, 245] on span "Primary" at bounding box center [1329, 244] width 42 height 16
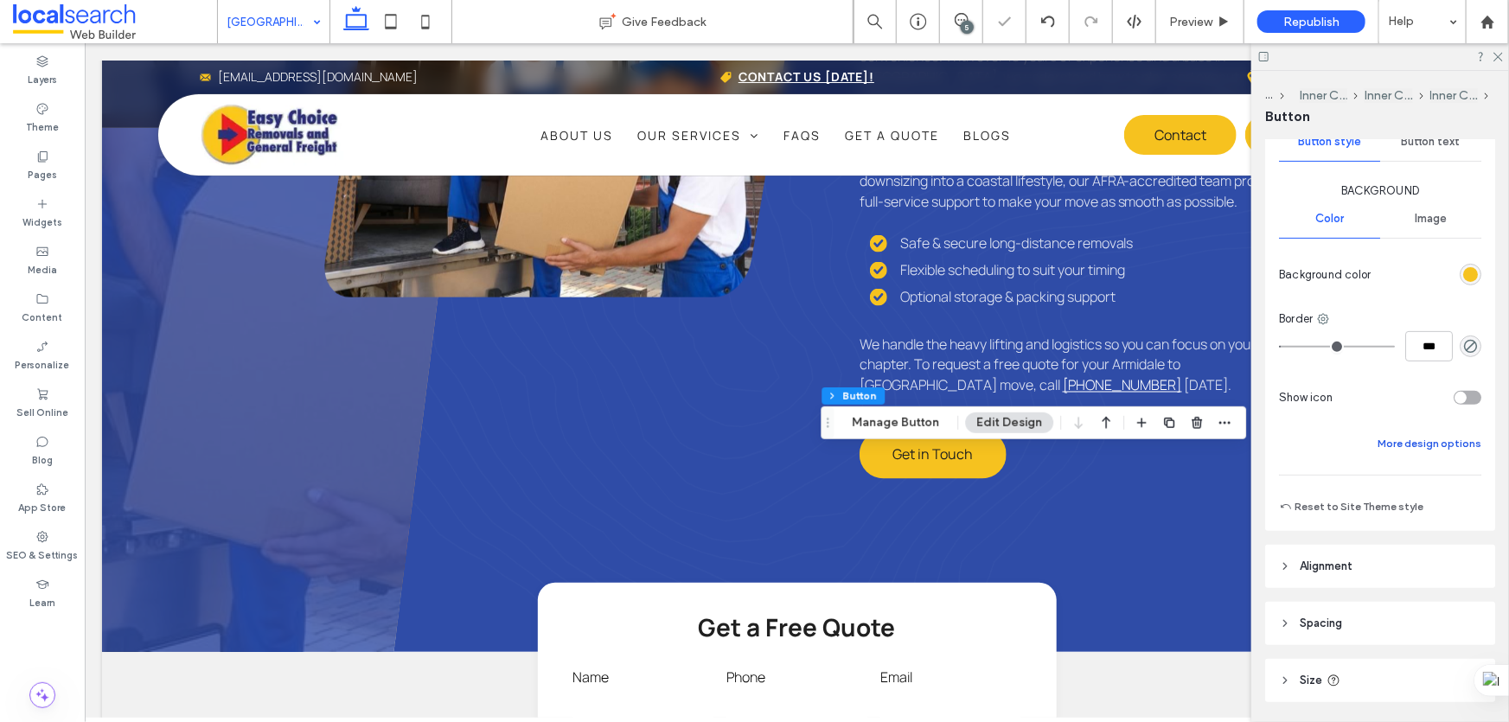
click at [1384, 437] on button "More design options" at bounding box center [1430, 443] width 104 height 21
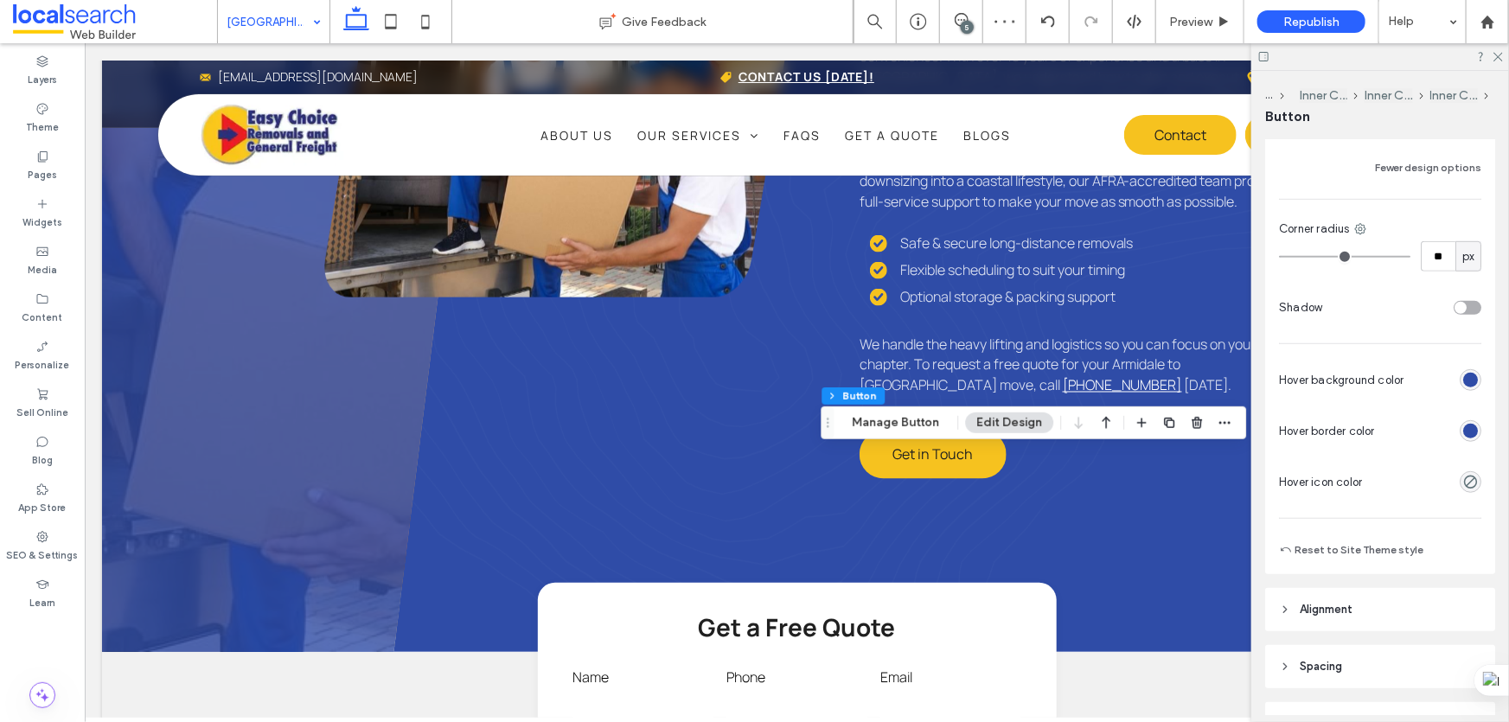
scroll to position [550, 0]
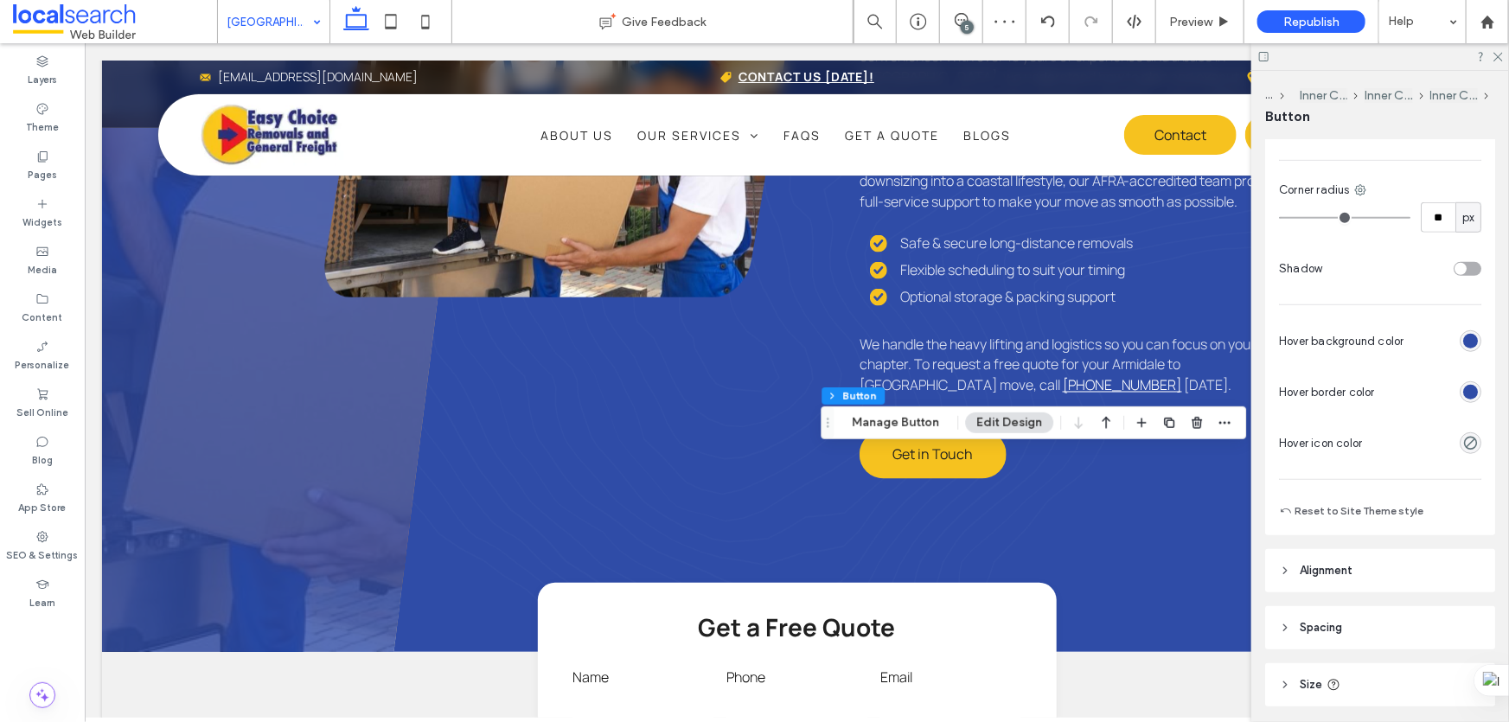
click at [1468, 391] on div "rgb(47, 76, 167)" at bounding box center [1470, 392] width 15 height 15
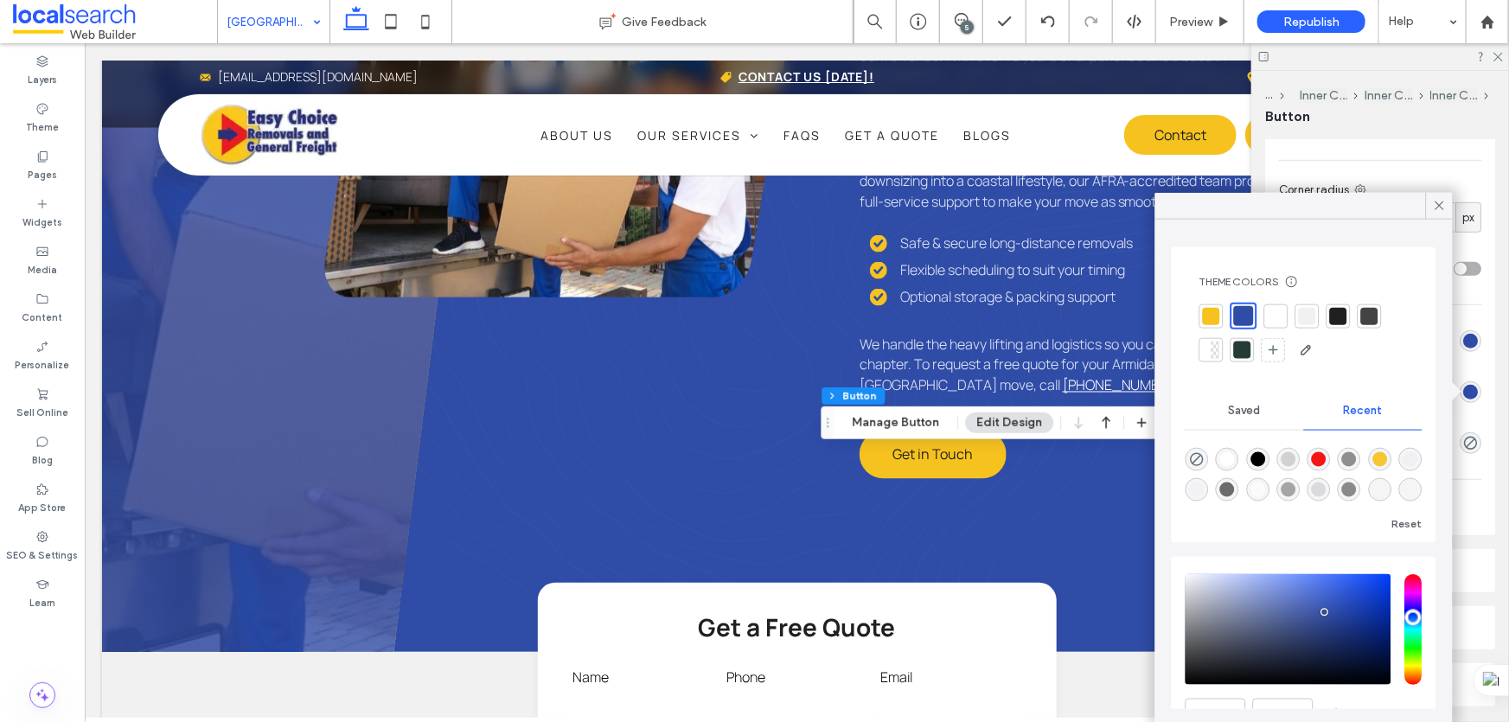
click at [1206, 309] on div at bounding box center [1211, 315] width 17 height 17
type input "*"
click at [1439, 204] on icon at bounding box center [1440, 206] width 16 height 16
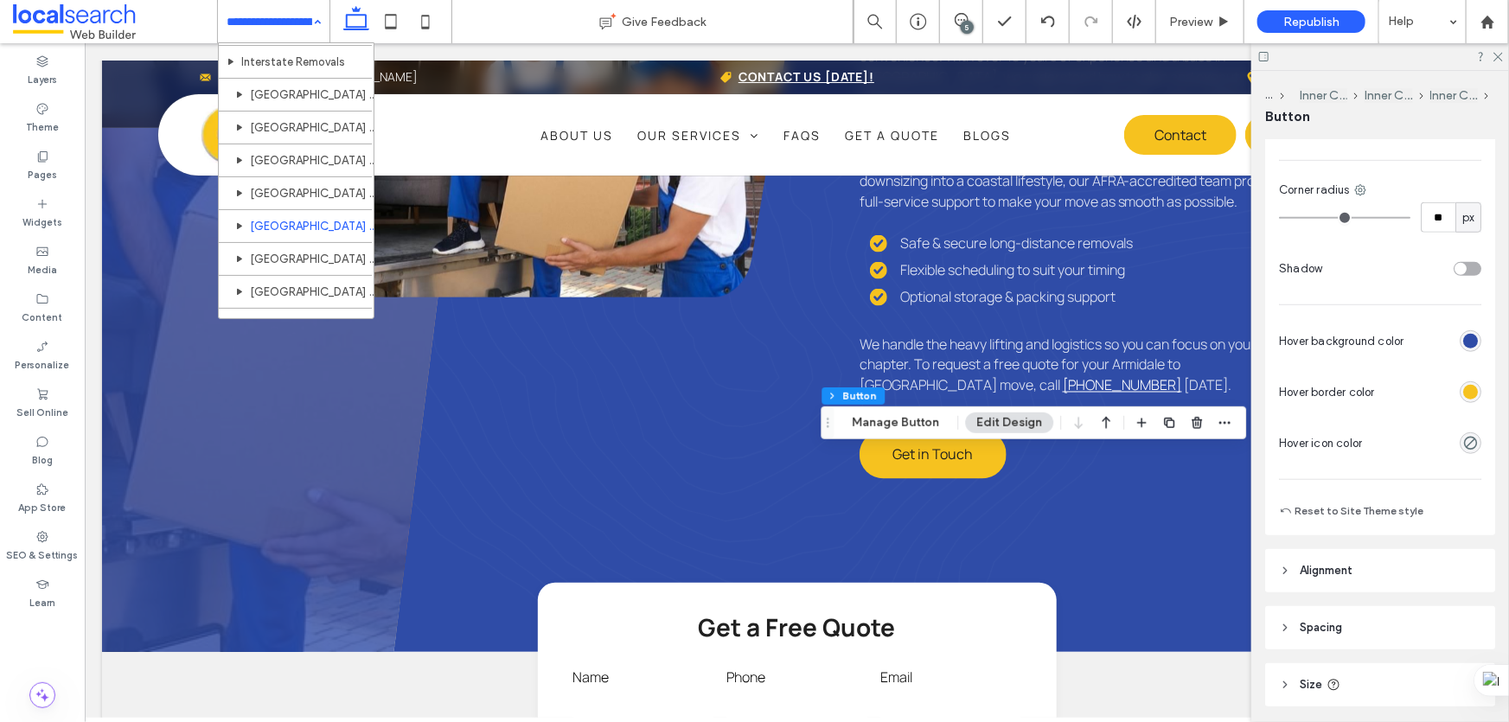
scroll to position [943, 0]
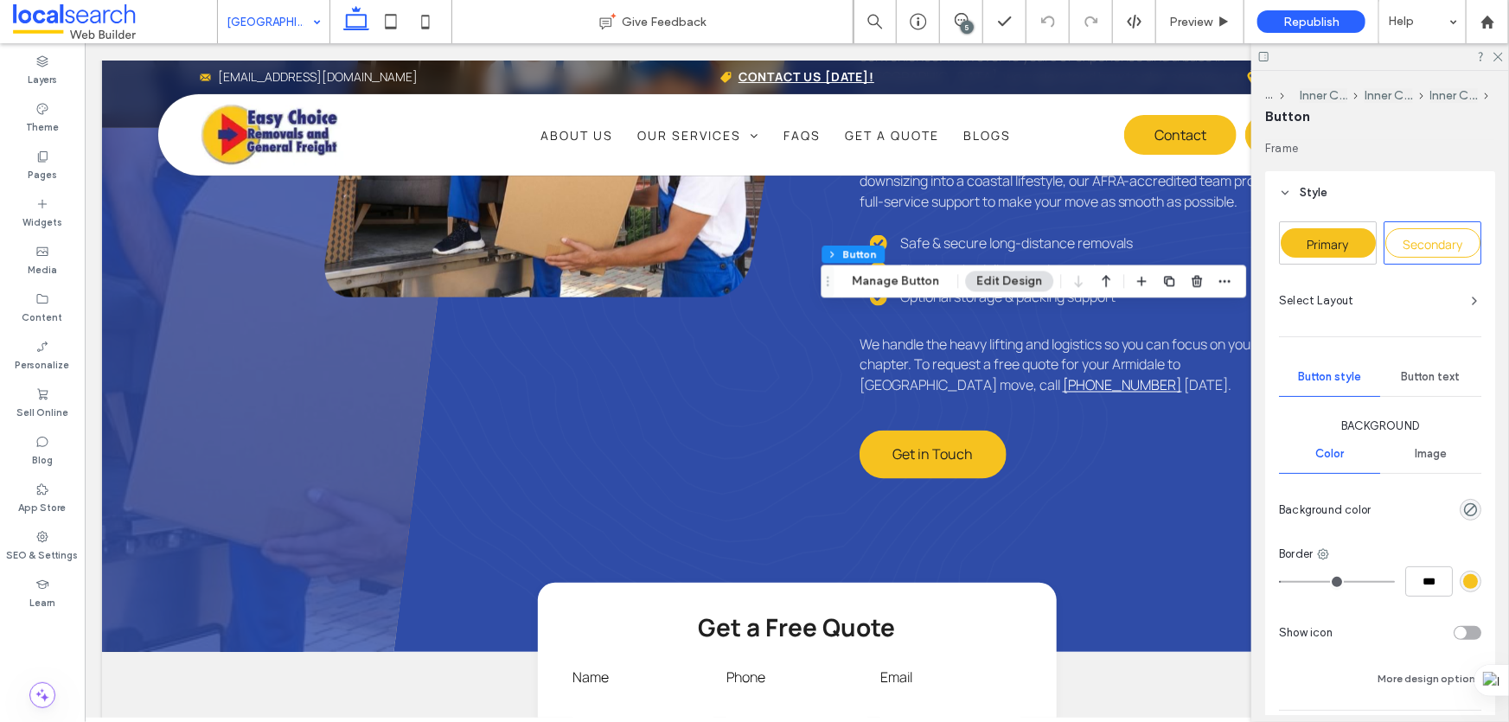
type input "**"
click at [1337, 255] on div "Primary" at bounding box center [1328, 242] width 95 height 29
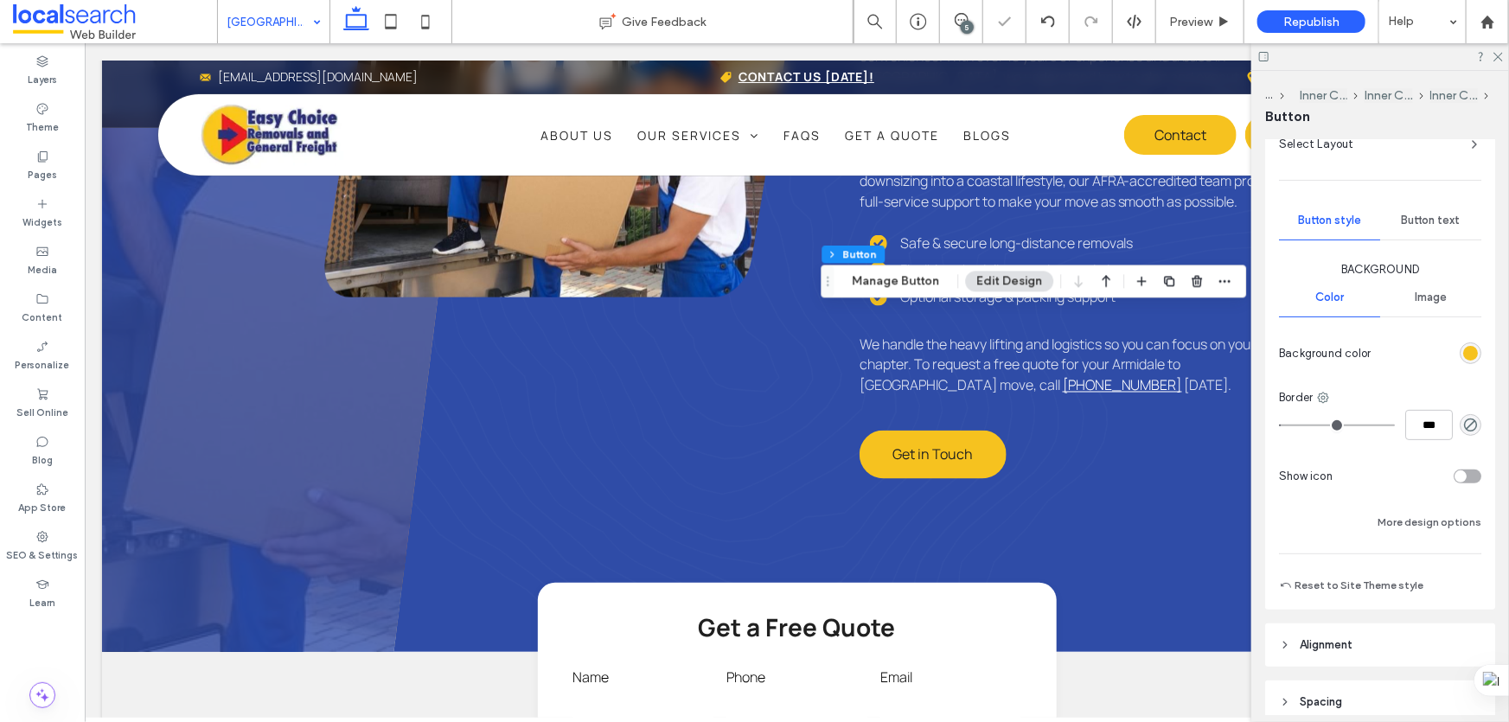
scroll to position [235, 0]
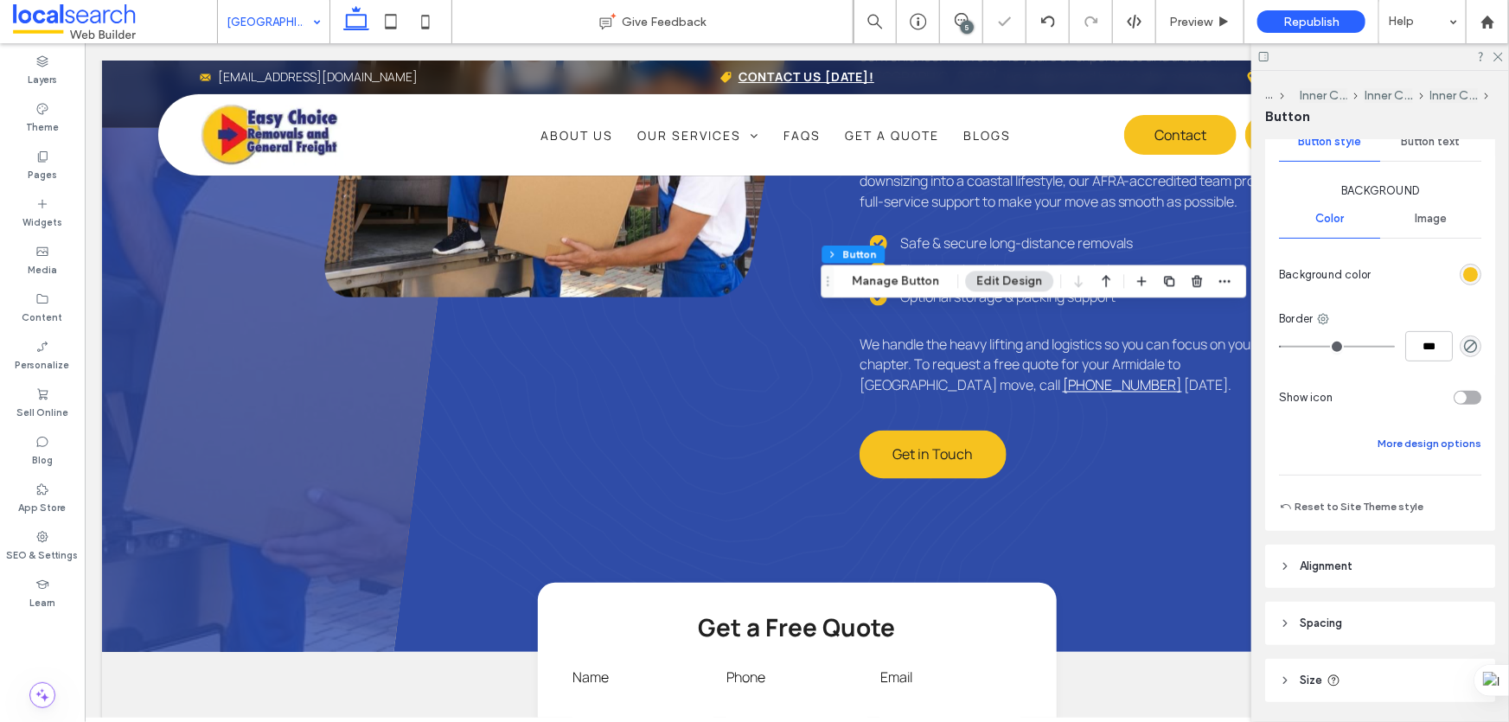
click at [1397, 445] on button "More design options" at bounding box center [1430, 443] width 104 height 21
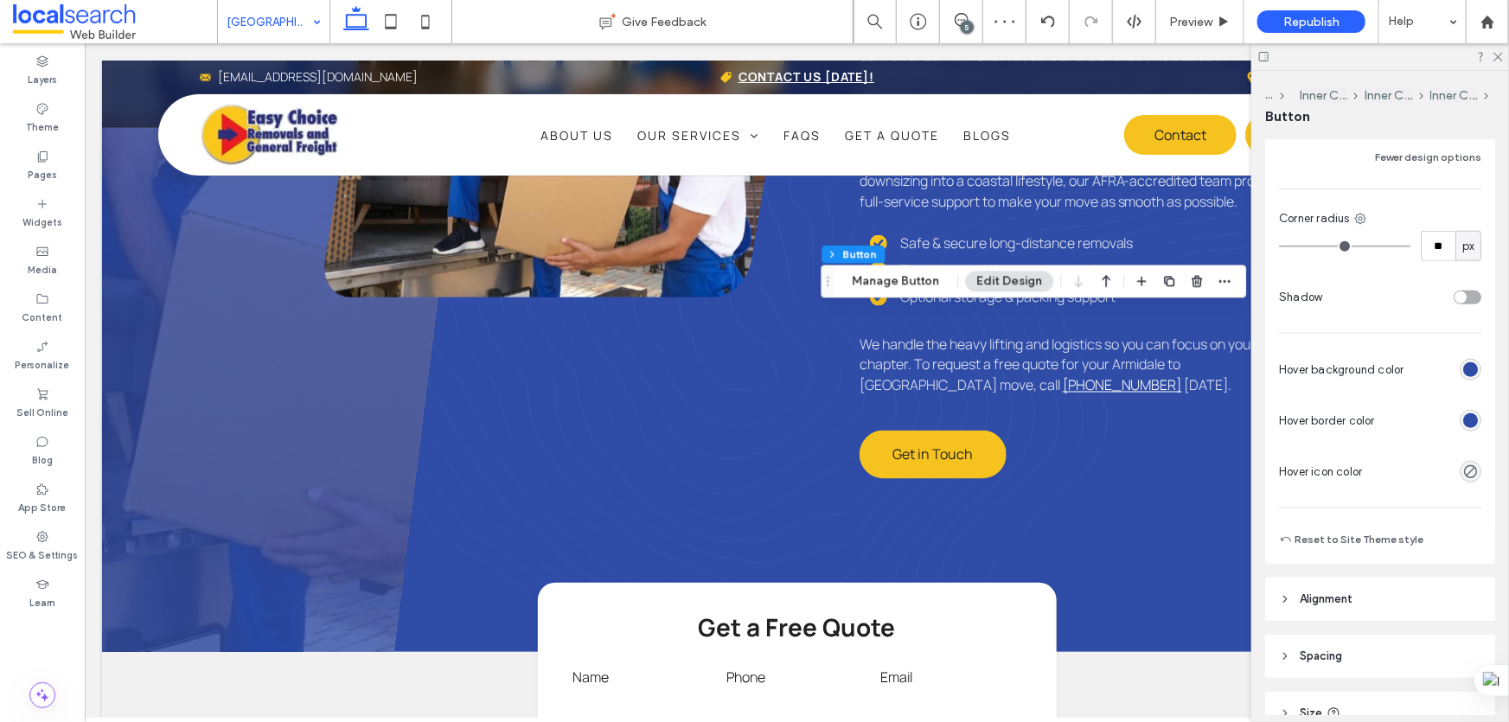
scroll to position [550, 0]
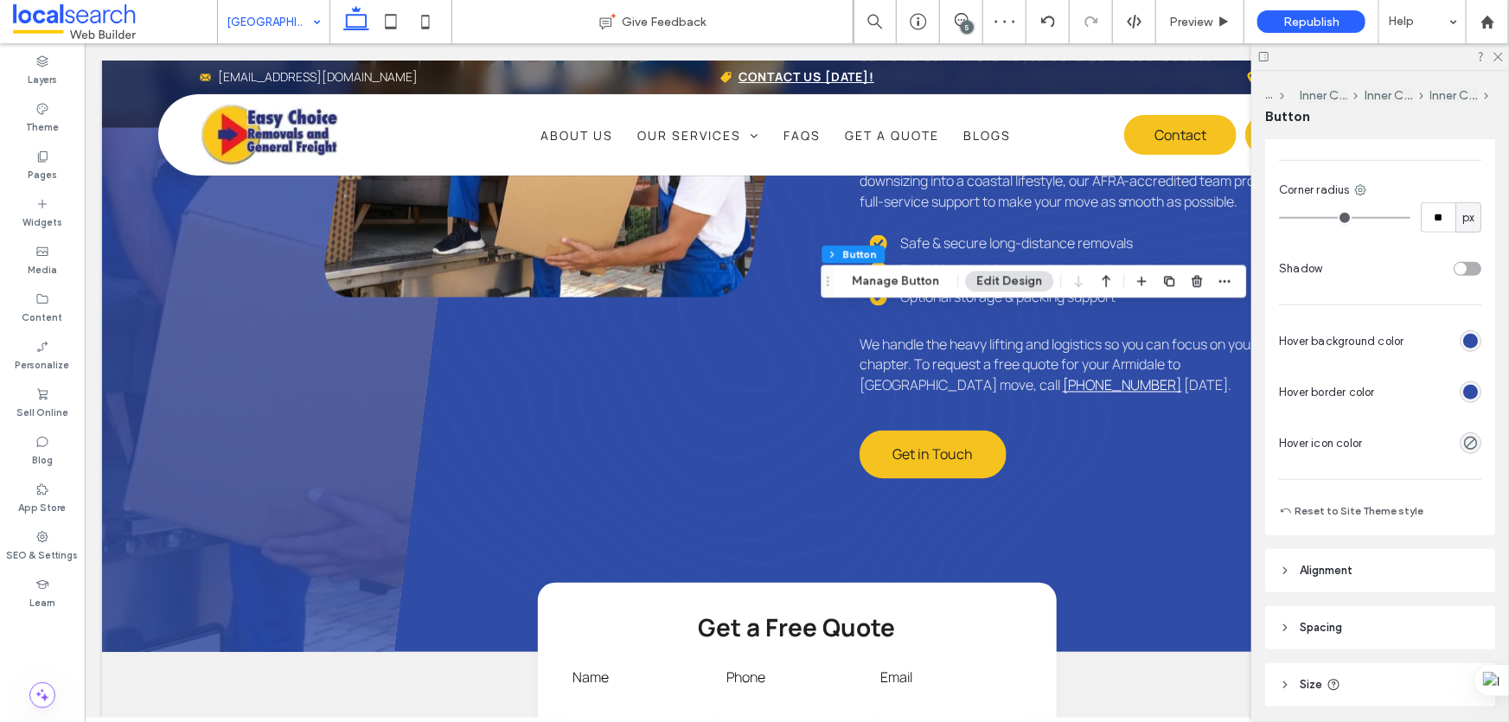
click at [1463, 340] on div "rgb(47, 76, 167)" at bounding box center [1470, 341] width 15 height 15
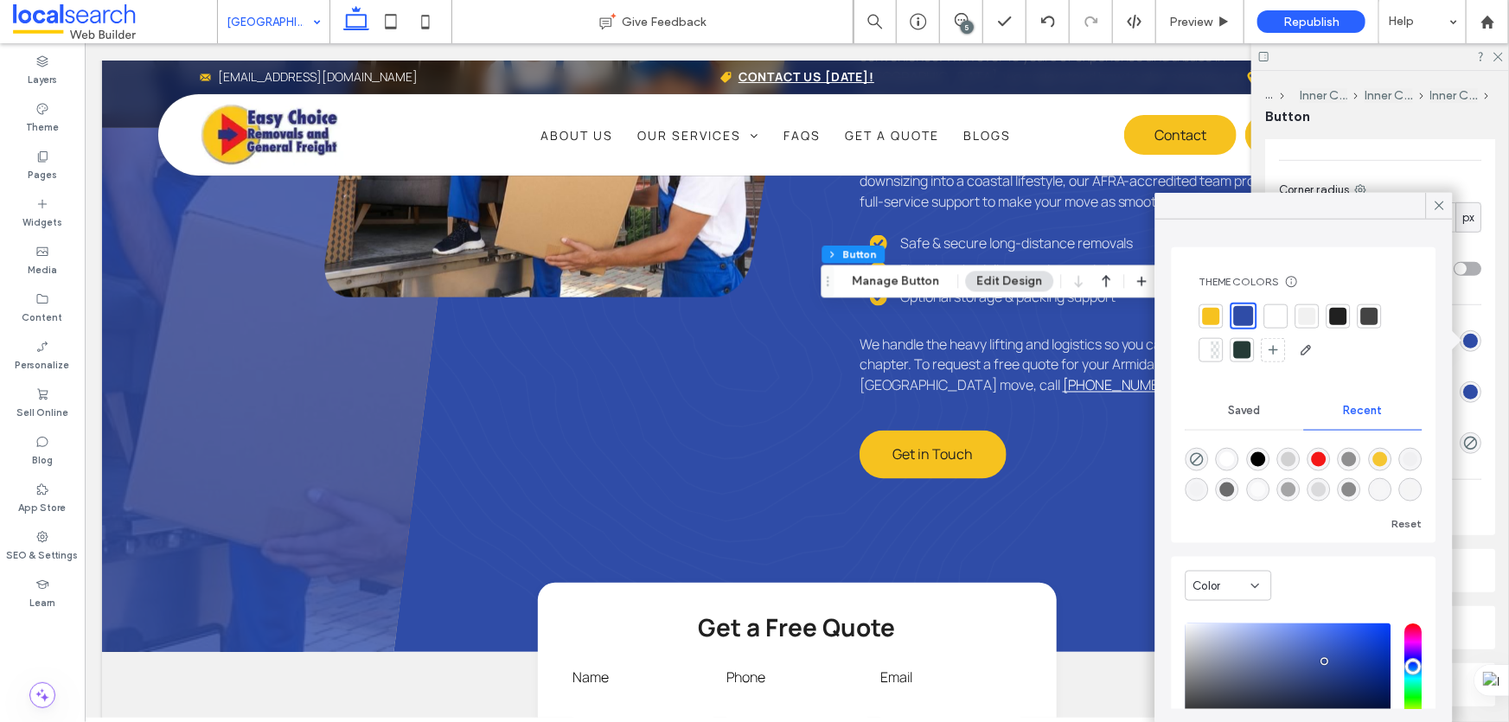
click at [1210, 311] on div at bounding box center [1211, 315] width 17 height 17
click at [1245, 311] on div at bounding box center [1245, 315] width 17 height 17
click at [1212, 317] on div at bounding box center [1211, 315] width 17 height 17
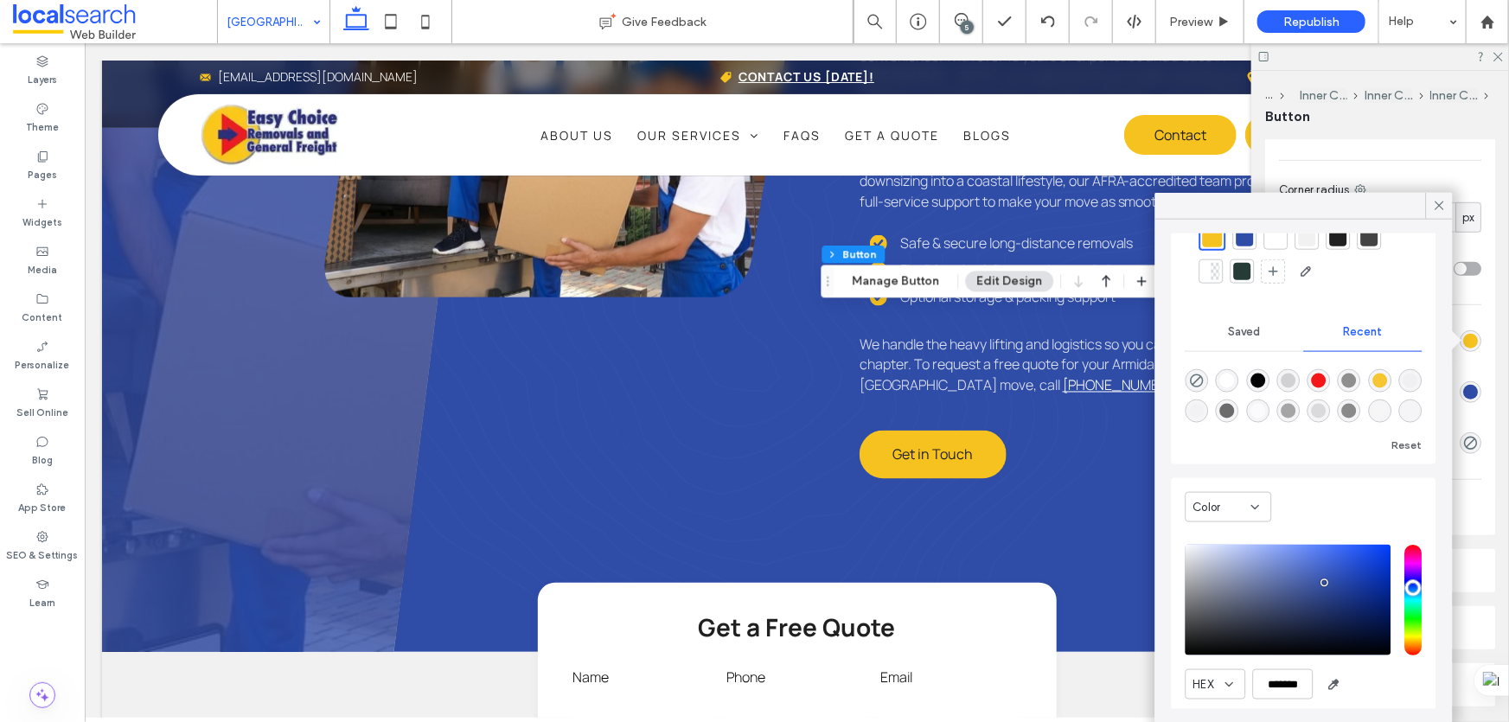
scroll to position [134, 0]
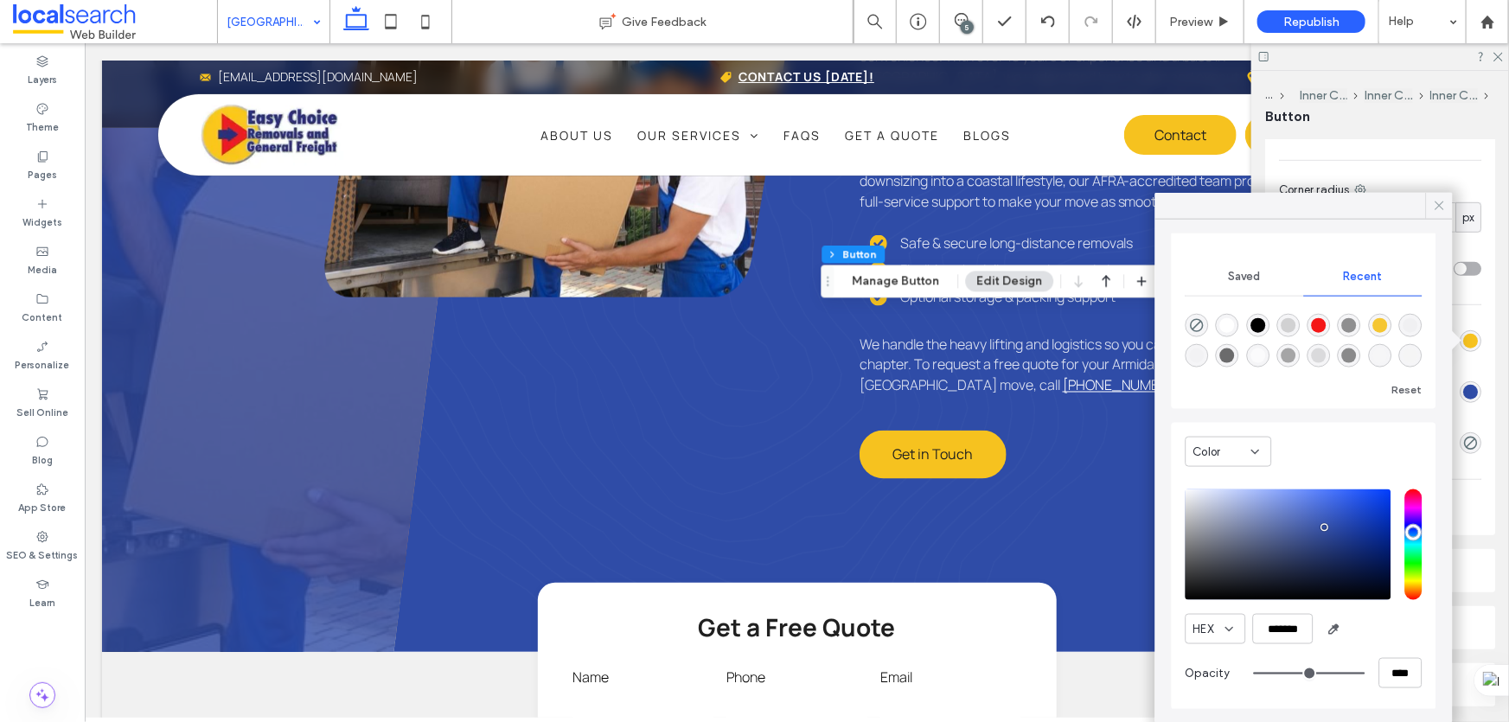
click at [1444, 208] on icon at bounding box center [1440, 206] width 16 height 16
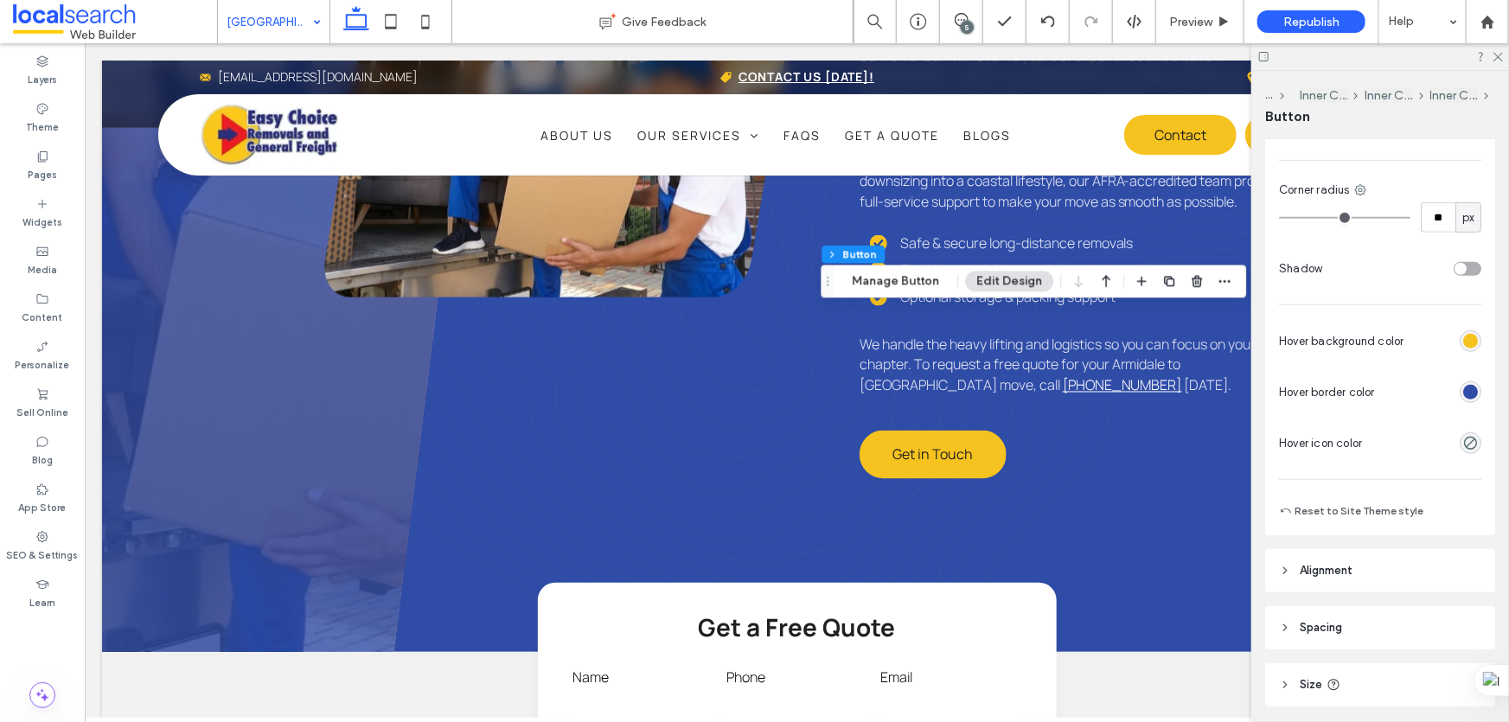
click at [1467, 341] on div "rgb(246, 194, 31)" at bounding box center [1470, 341] width 15 height 15
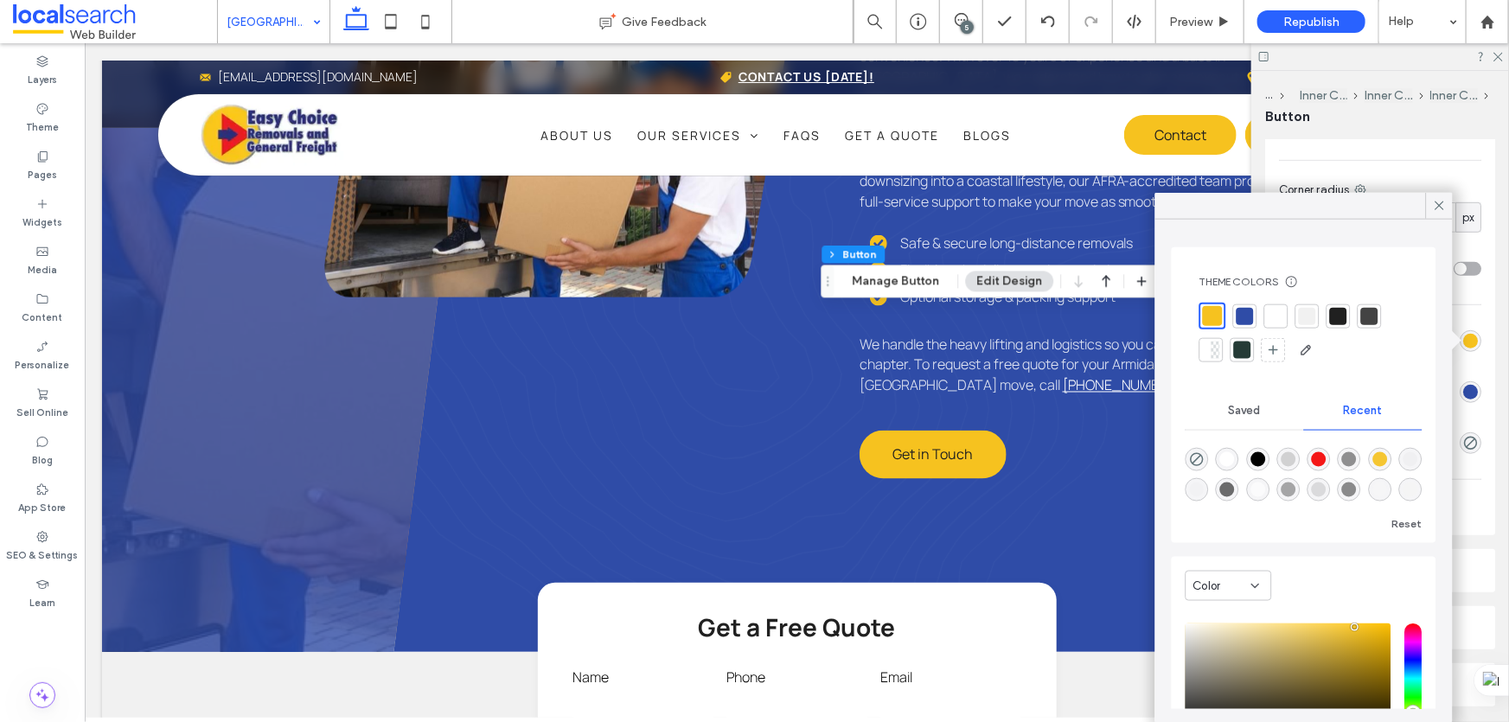
click at [1244, 313] on div at bounding box center [1245, 315] width 17 height 17
click at [1441, 198] on icon at bounding box center [1440, 206] width 16 height 16
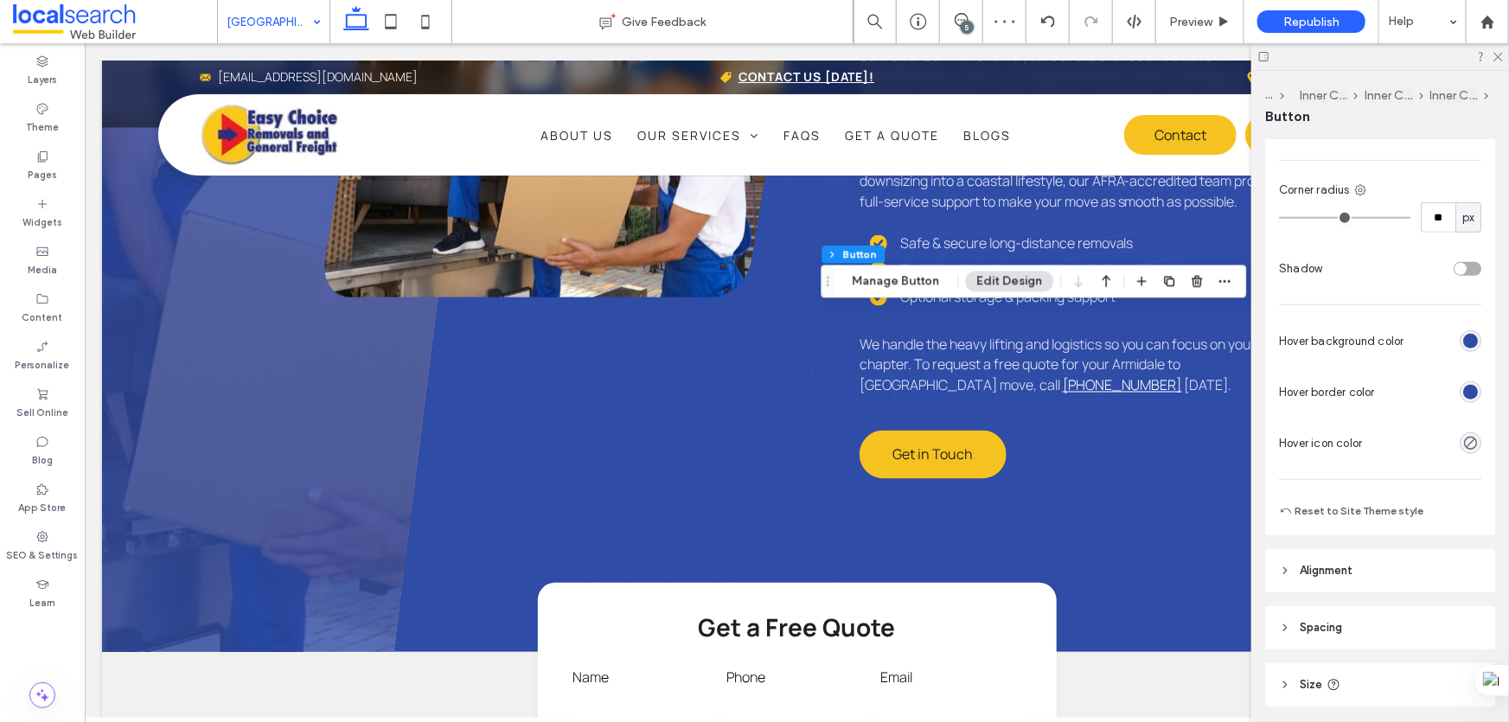
click at [1464, 387] on div "rgb(47, 76, 167)" at bounding box center [1470, 392] width 15 height 15
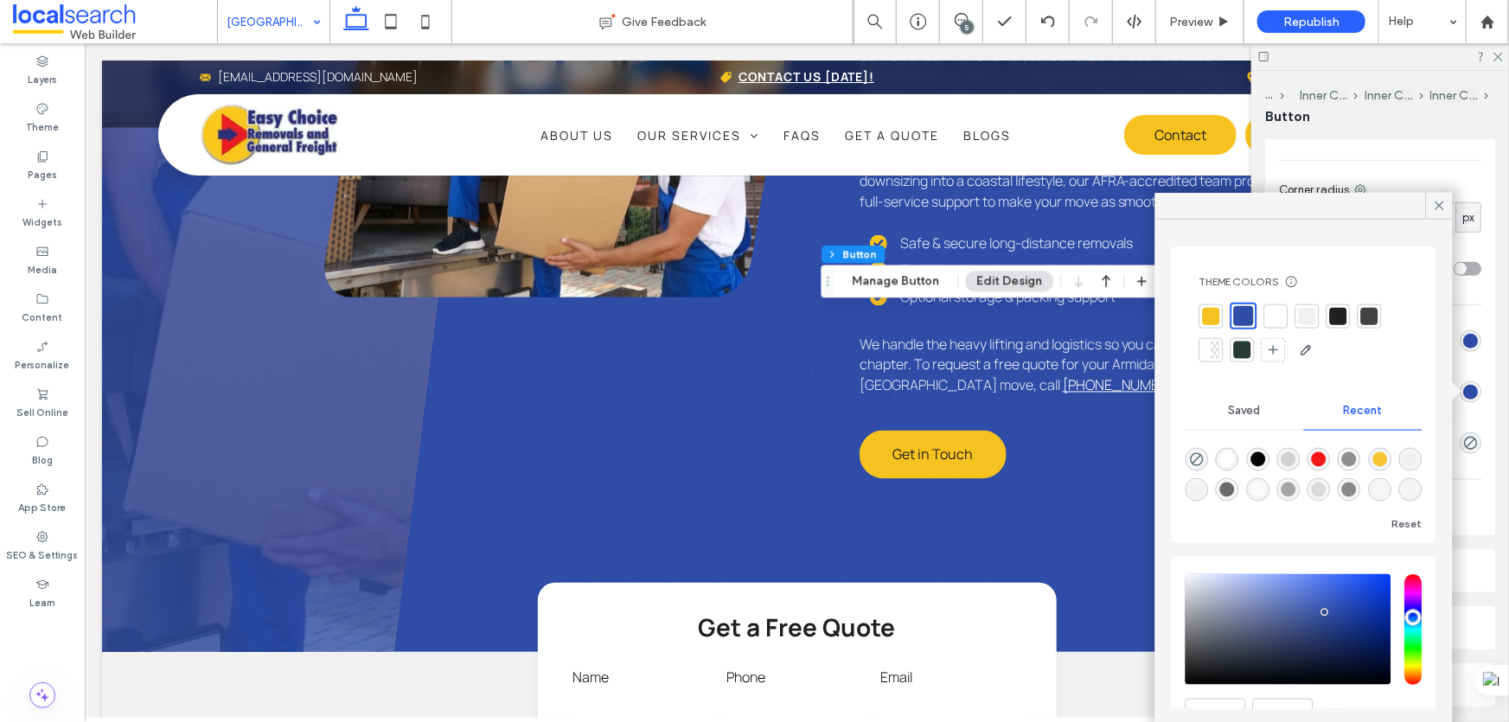
click at [1212, 317] on div at bounding box center [1211, 315] width 17 height 17
type input "*"
click at [1442, 206] on icon at bounding box center [1440, 206] width 16 height 16
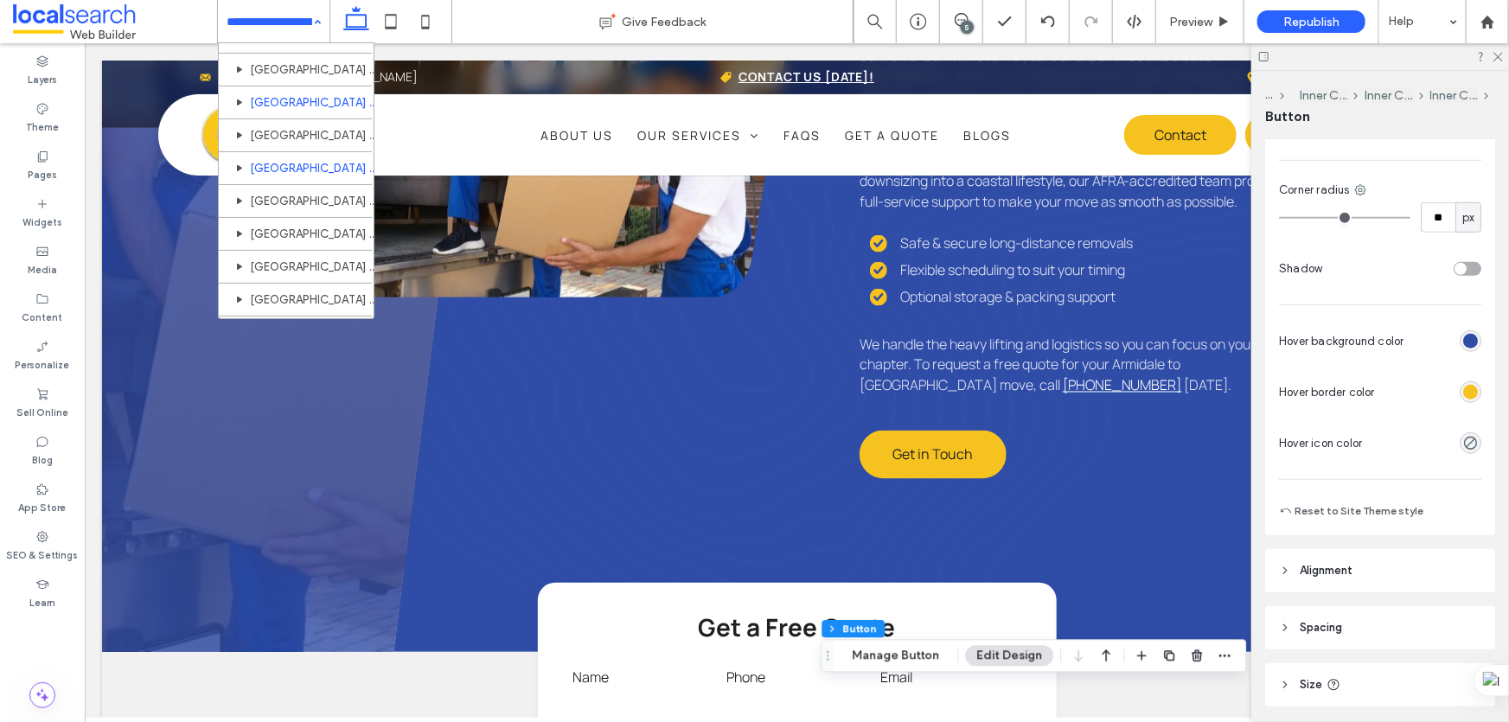
scroll to position [865, 0]
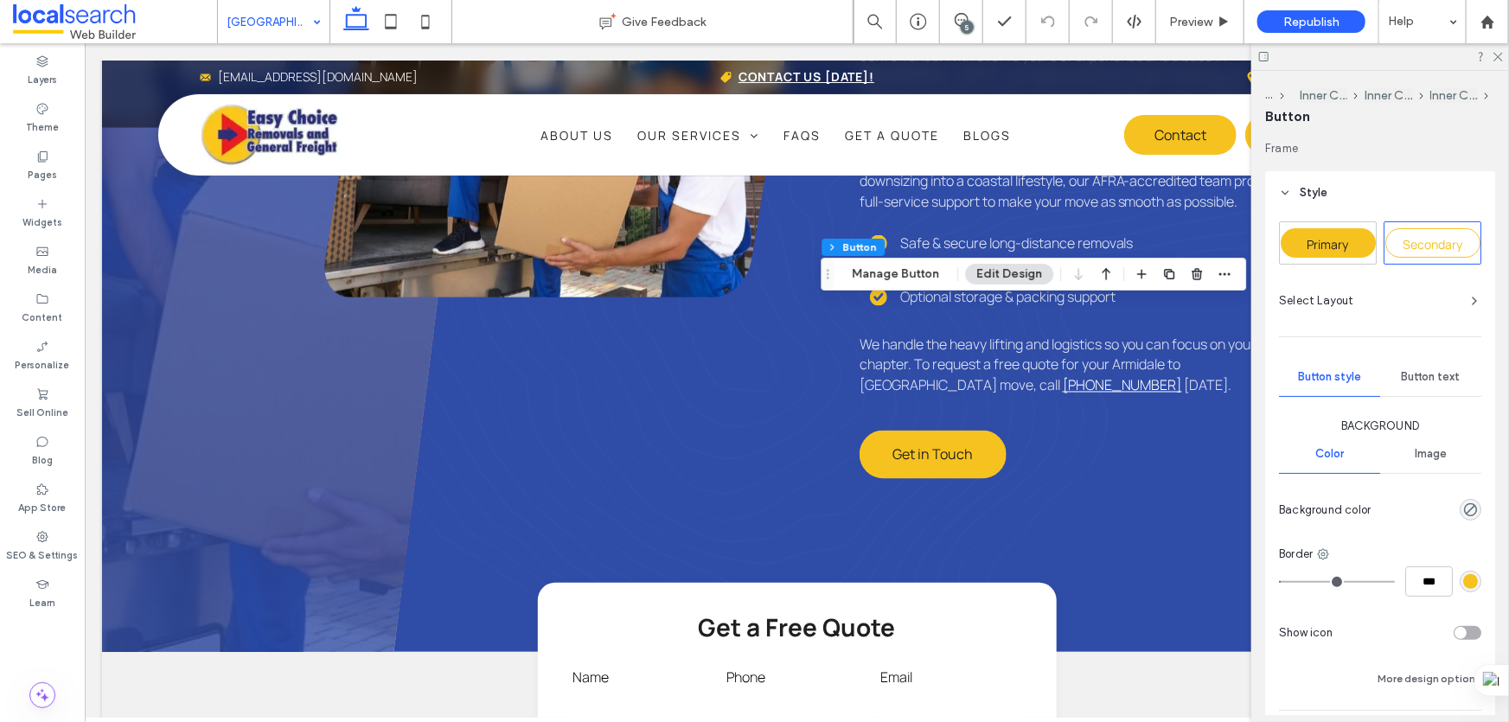
click at [1360, 244] on div "Primary" at bounding box center [1328, 242] width 95 height 29
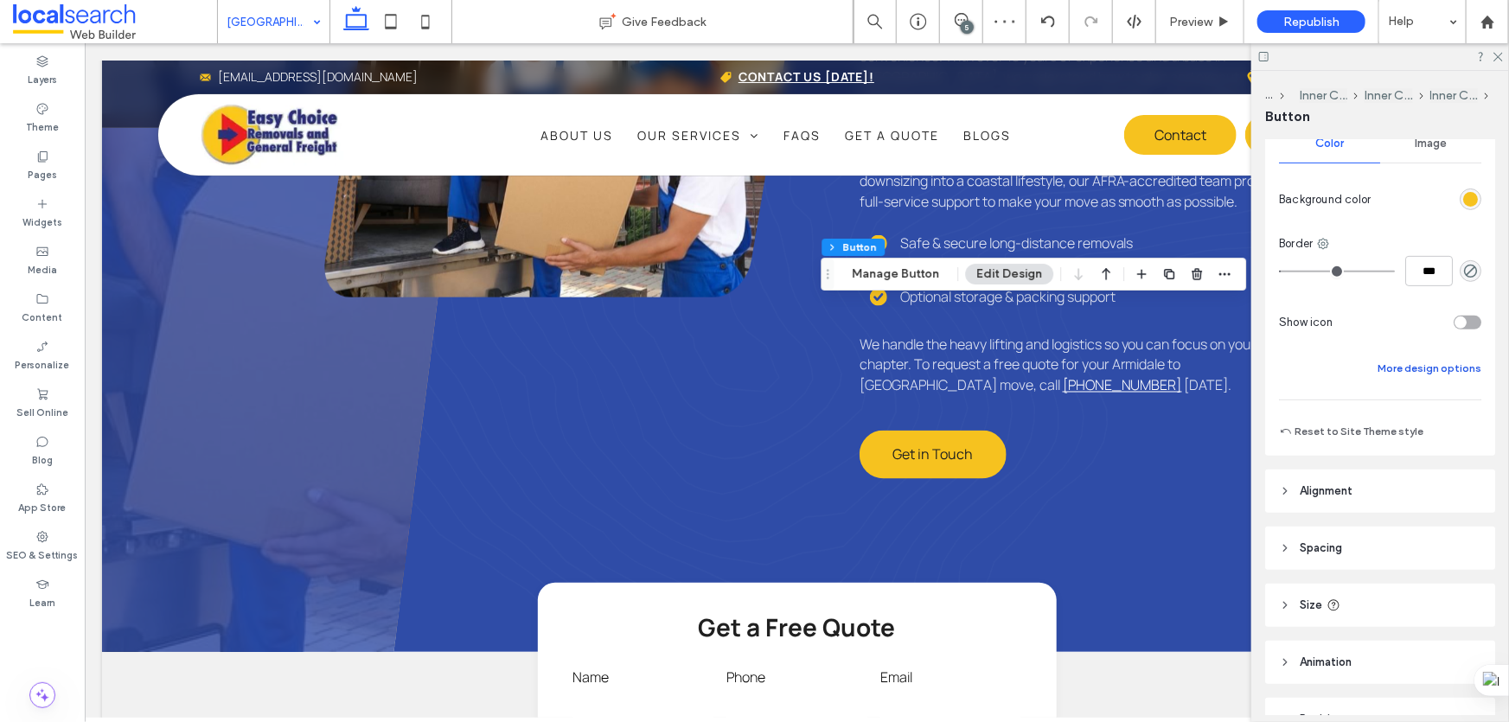
scroll to position [314, 0]
click at [1443, 367] on button "More design options" at bounding box center [1430, 365] width 104 height 21
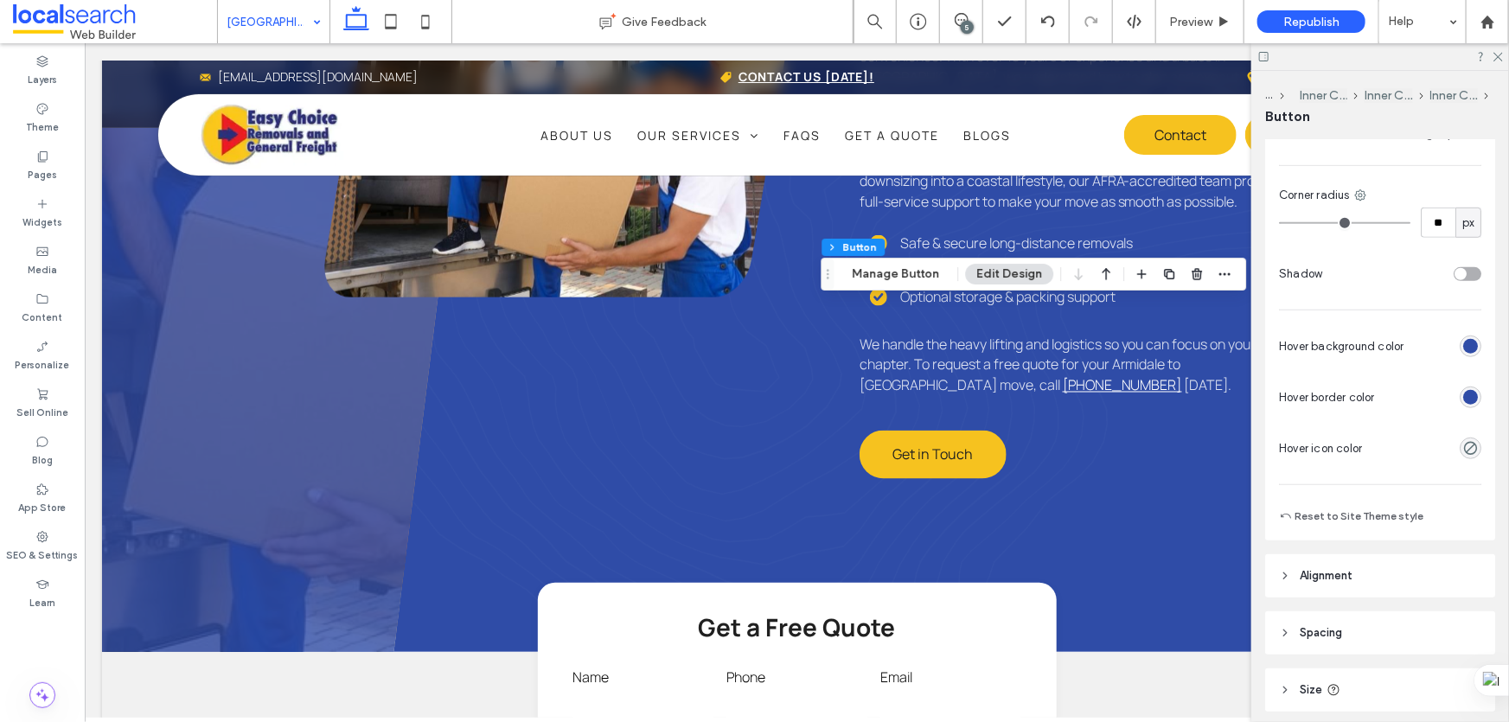
scroll to position [550, 0]
click at [1463, 396] on div "rgb(47, 76, 167)" at bounding box center [1470, 392] width 15 height 15
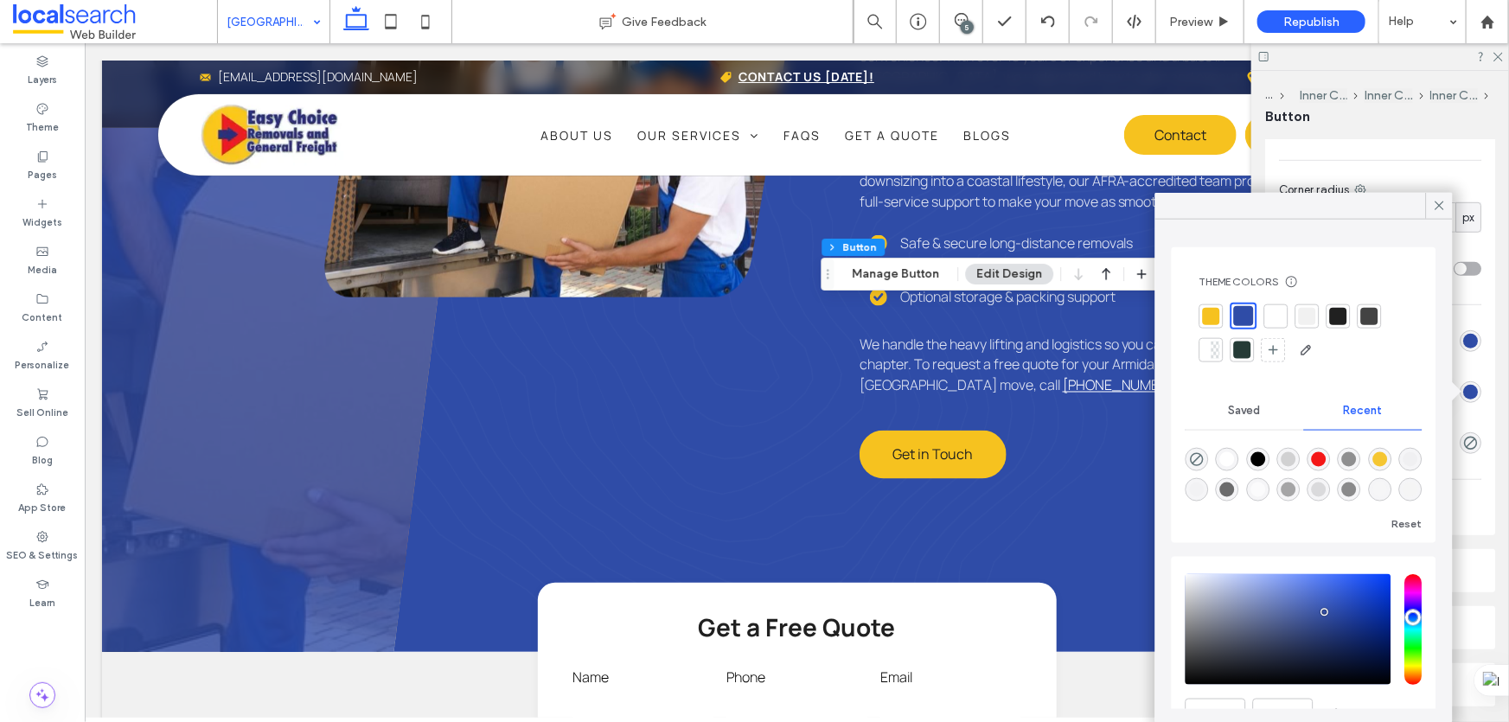
click at [1208, 315] on div at bounding box center [1211, 315] width 17 height 17
type input "*"
click at [1438, 215] on span at bounding box center [1440, 206] width 16 height 26
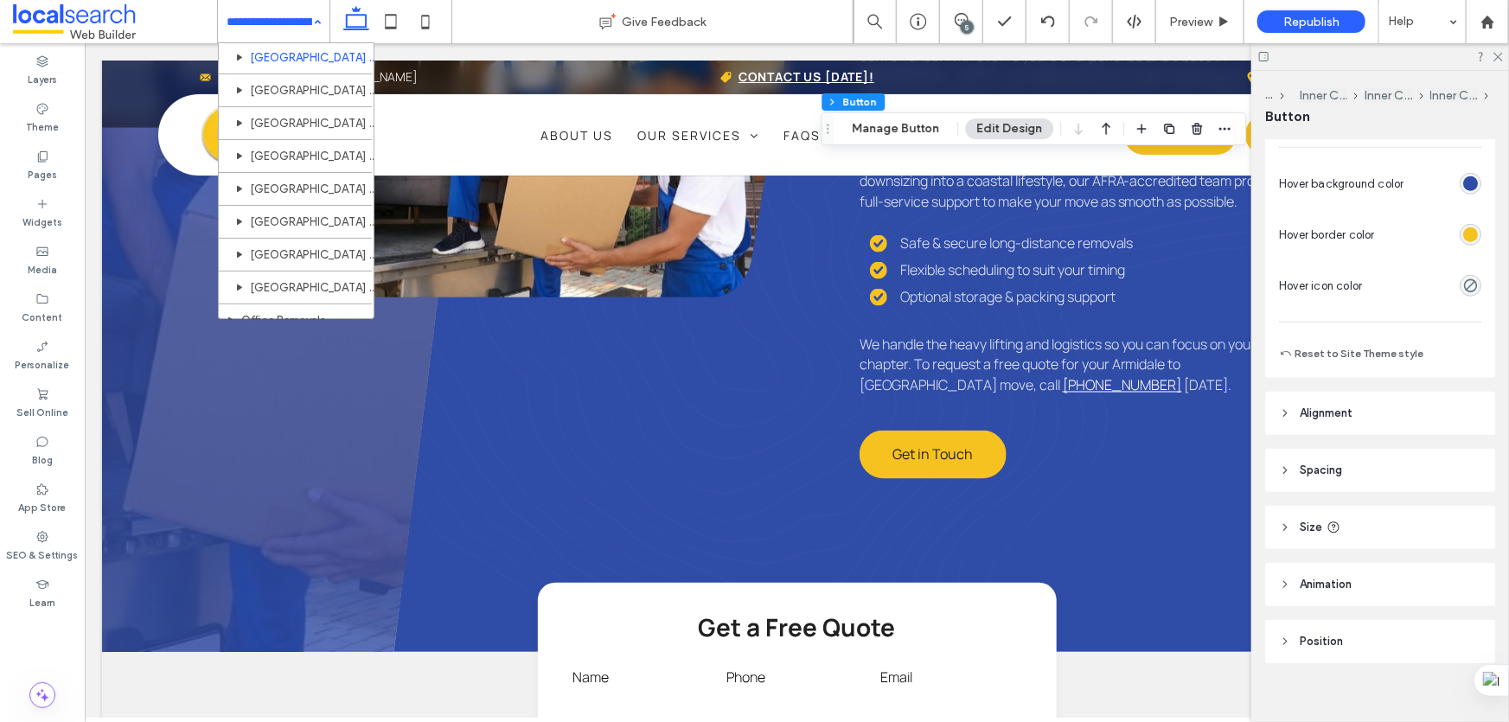
scroll to position [1021, 0]
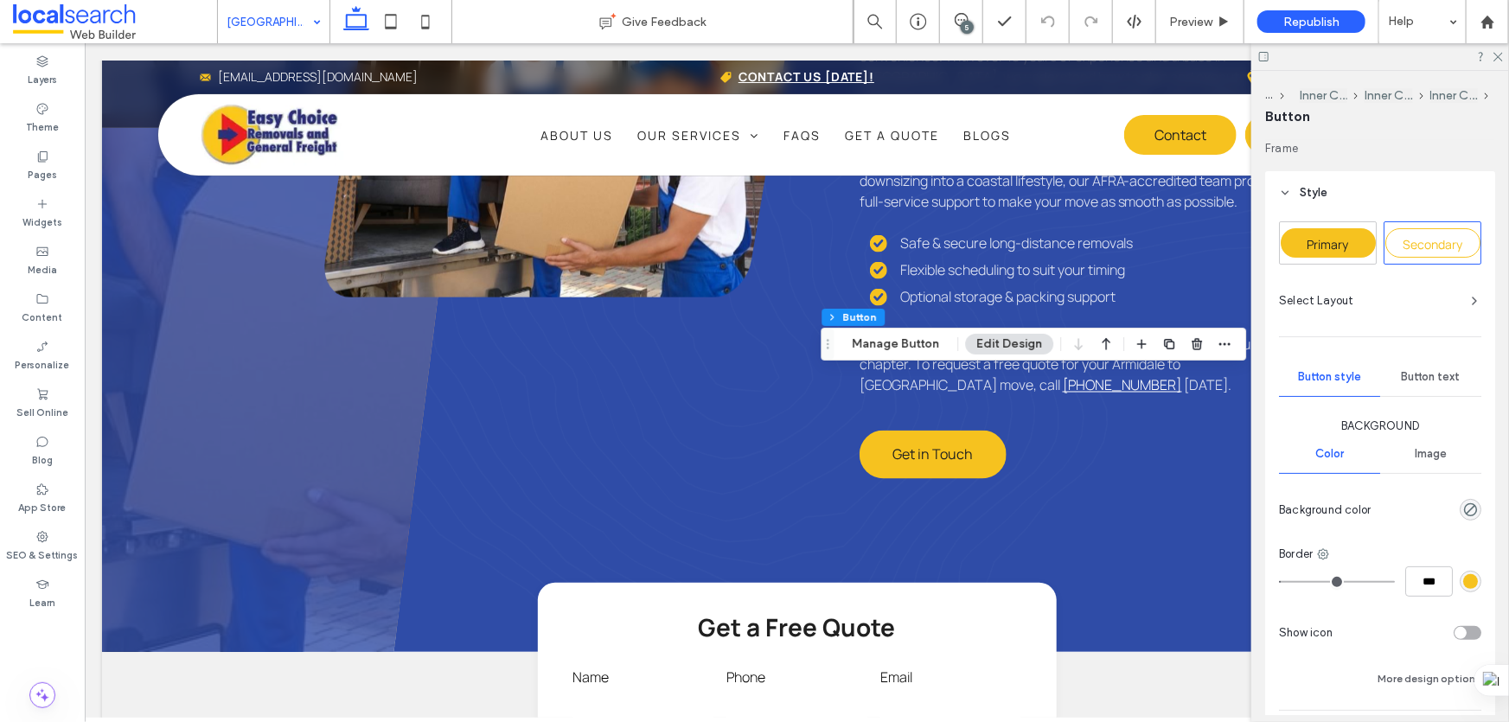
type input "**"
click at [1342, 240] on span "Primary" at bounding box center [1329, 244] width 42 height 16
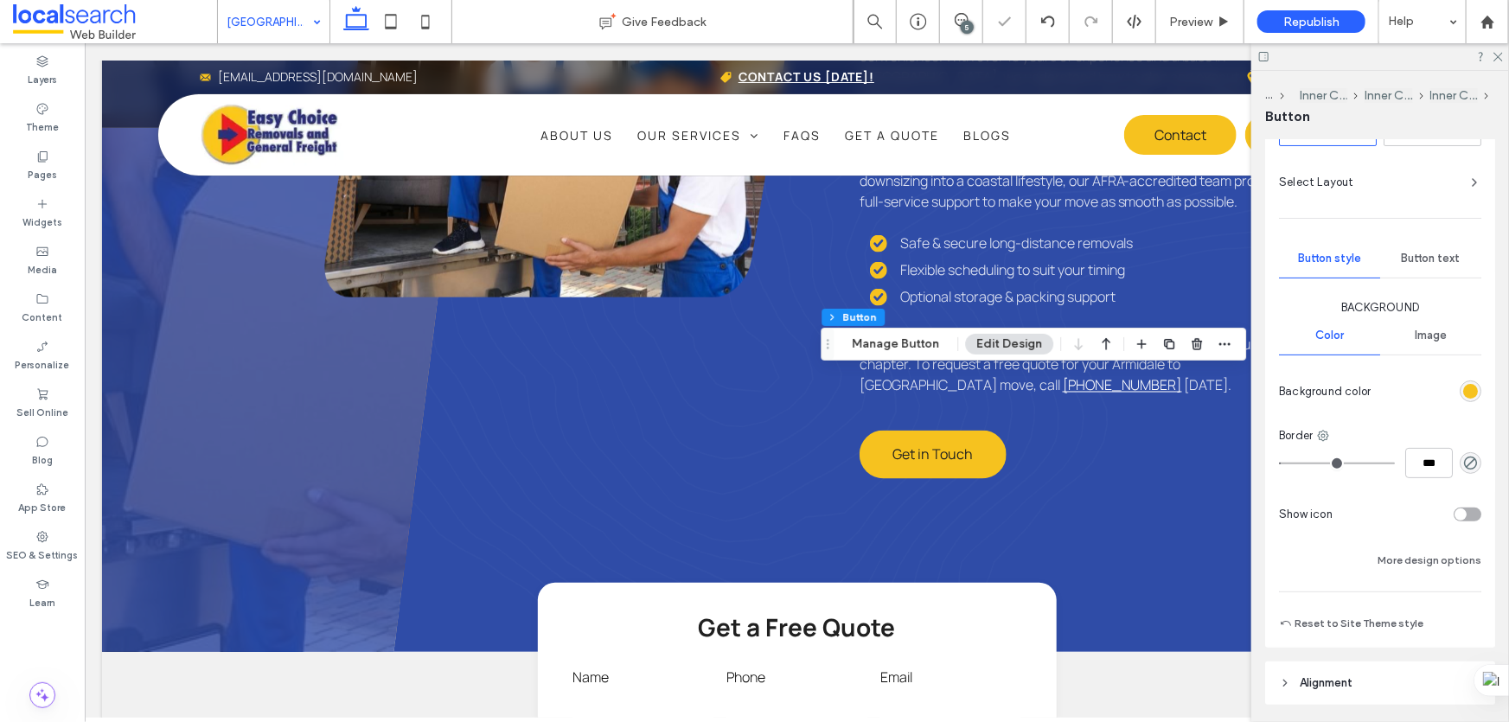
scroll to position [235, 0]
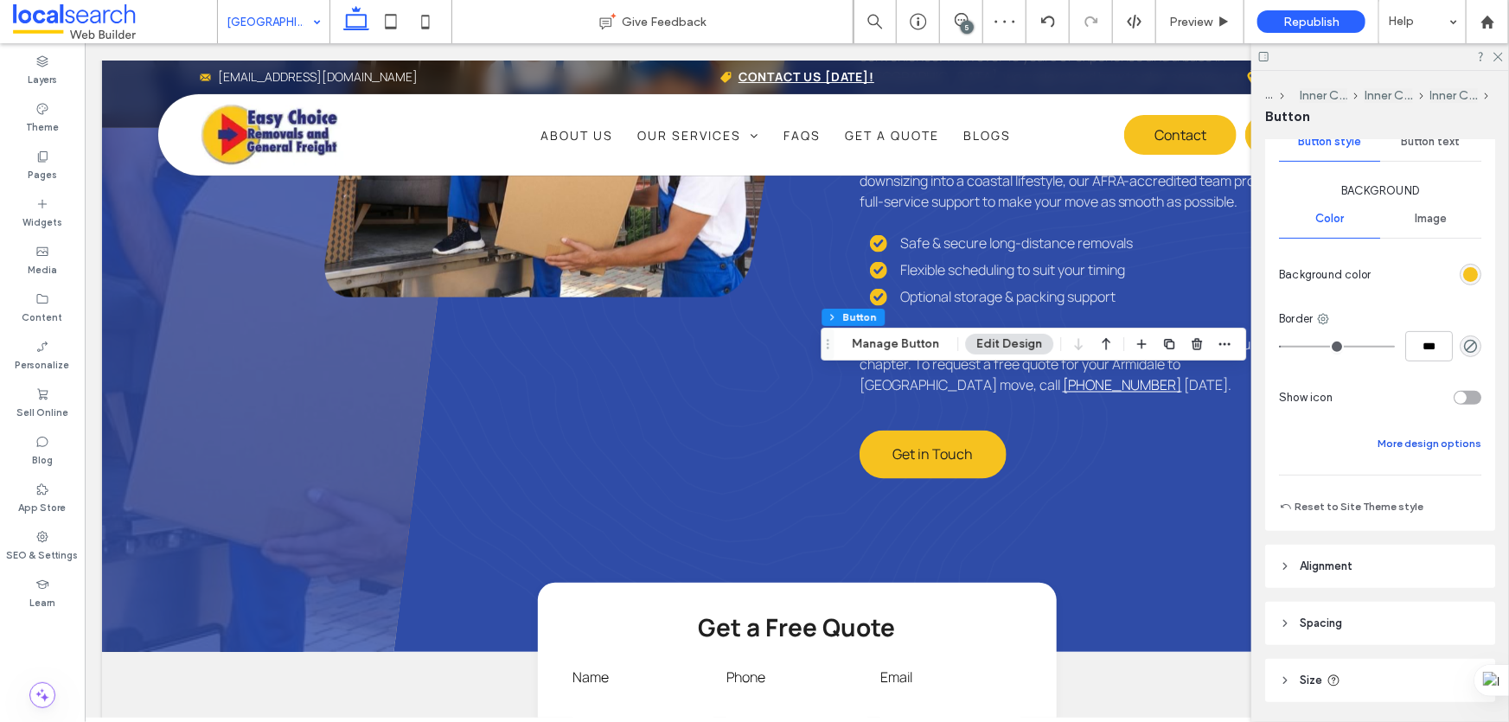
click at [1405, 440] on button "More design options" at bounding box center [1430, 443] width 104 height 21
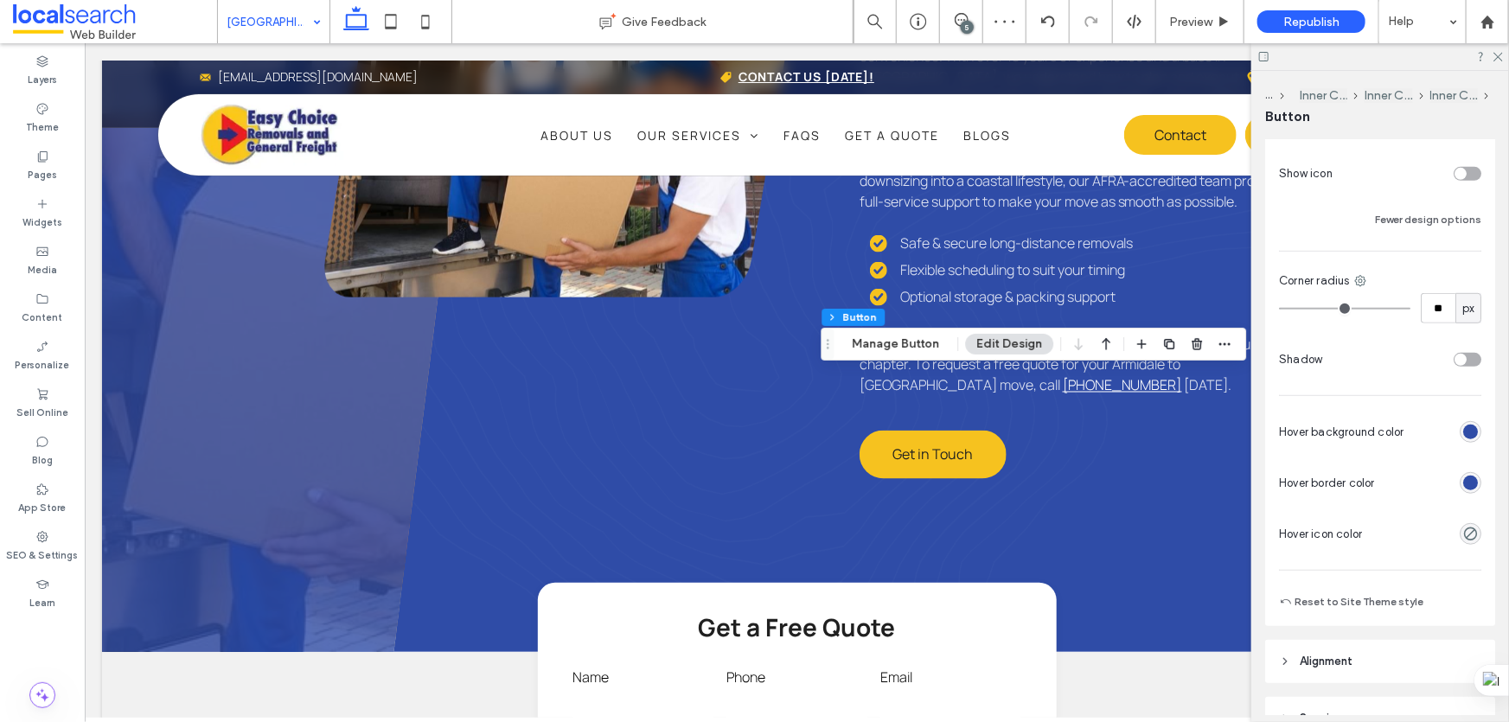
scroll to position [471, 0]
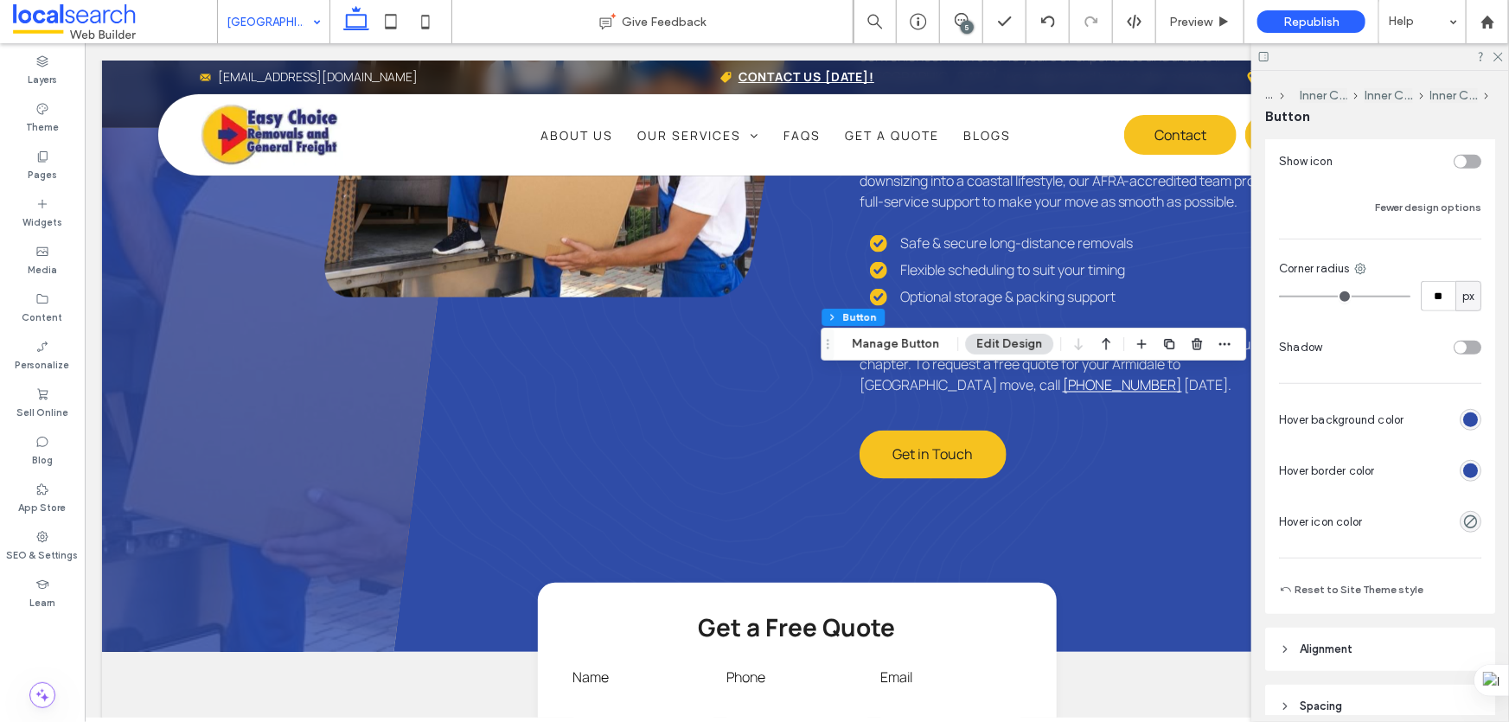
click at [1463, 464] on div "rgb(47, 76, 167)" at bounding box center [1470, 471] width 15 height 15
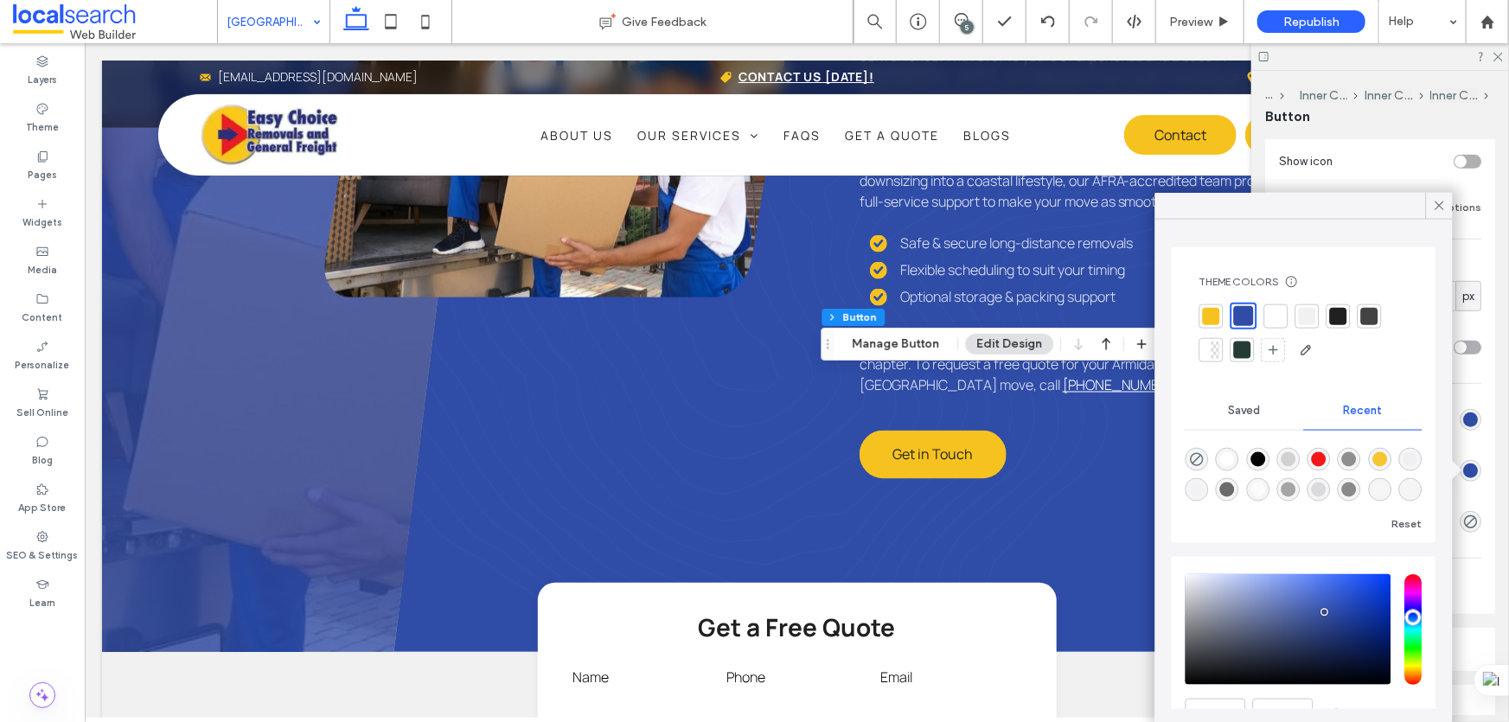
click at [1214, 317] on div at bounding box center [1211, 315] width 17 height 17
type input "*"
click at [1440, 205] on use at bounding box center [1439, 206] width 9 height 9
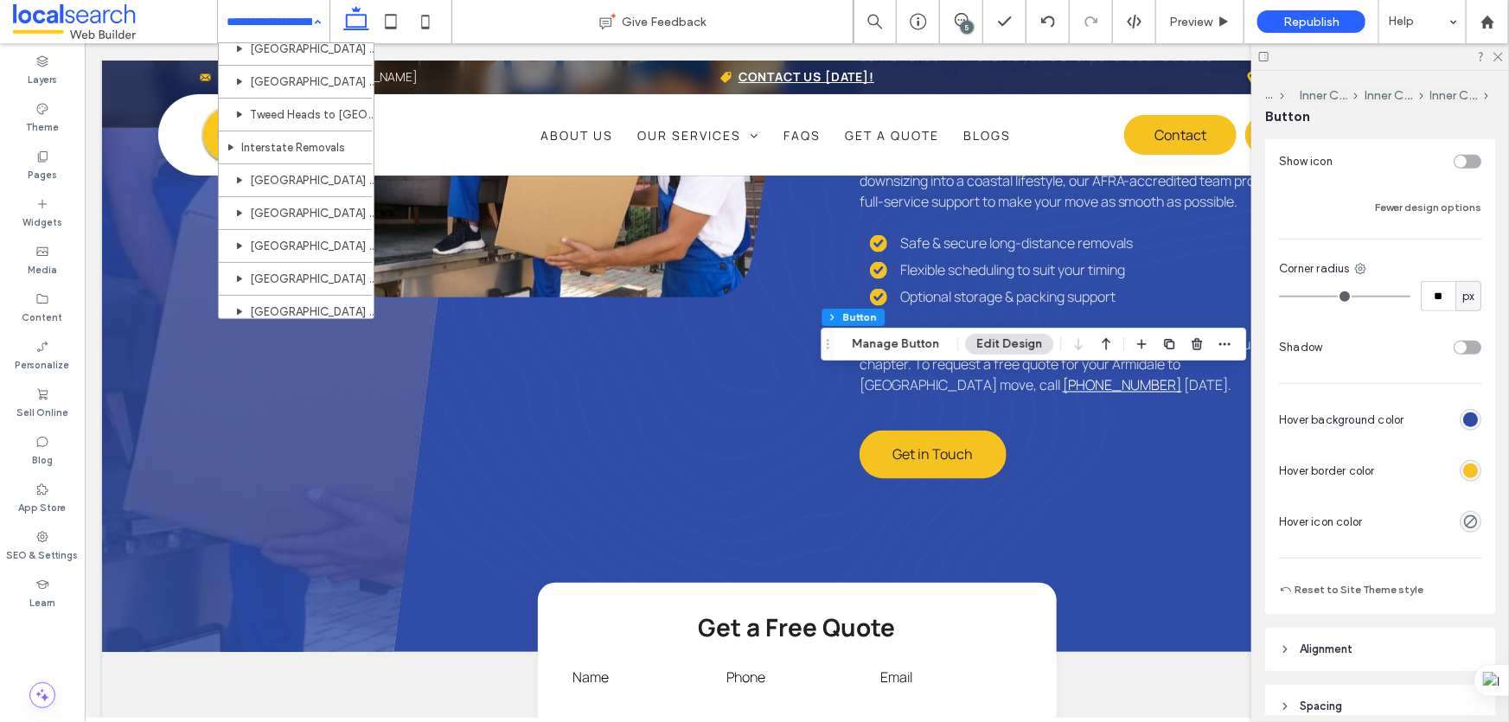
scroll to position [707, 0]
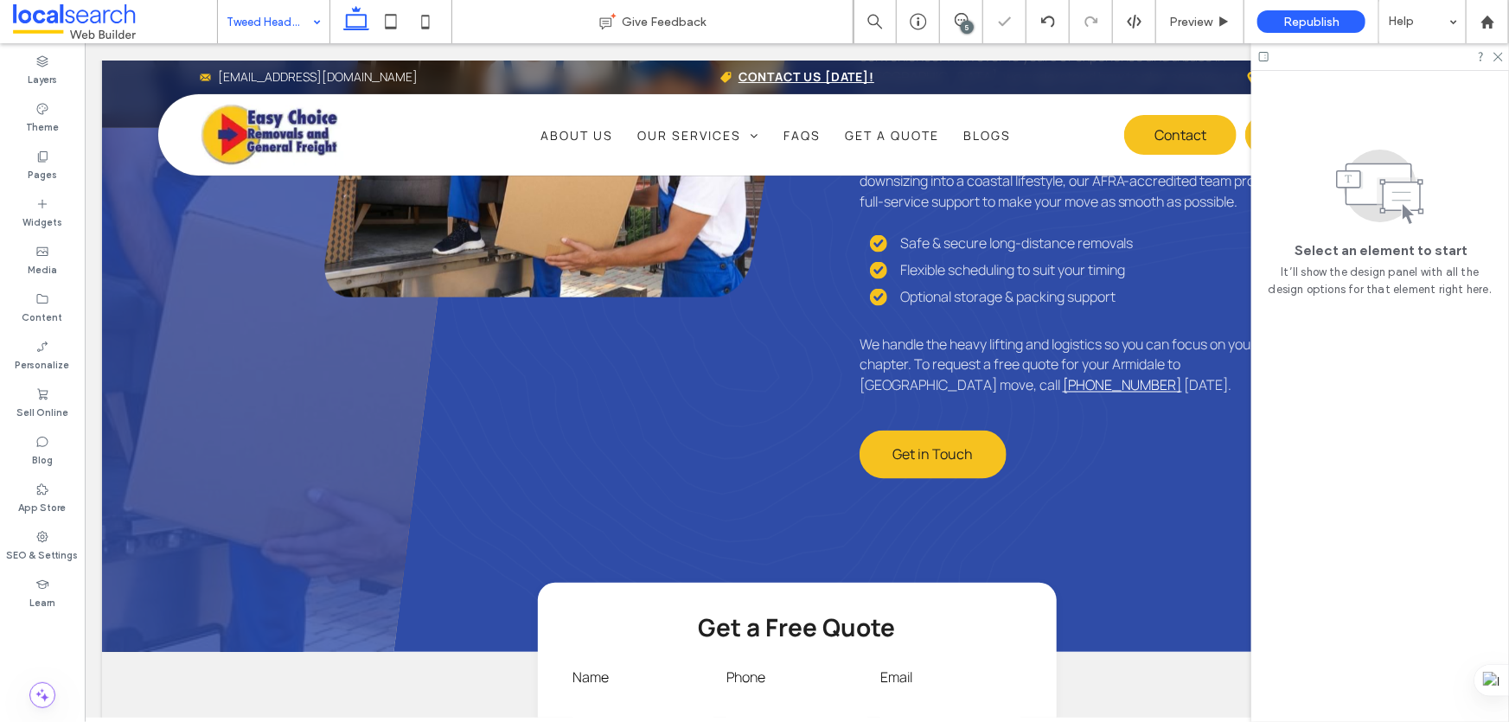
click at [311, 17] on div "Tweed Heads to Port Macquarie" at bounding box center [274, 21] width 112 height 43
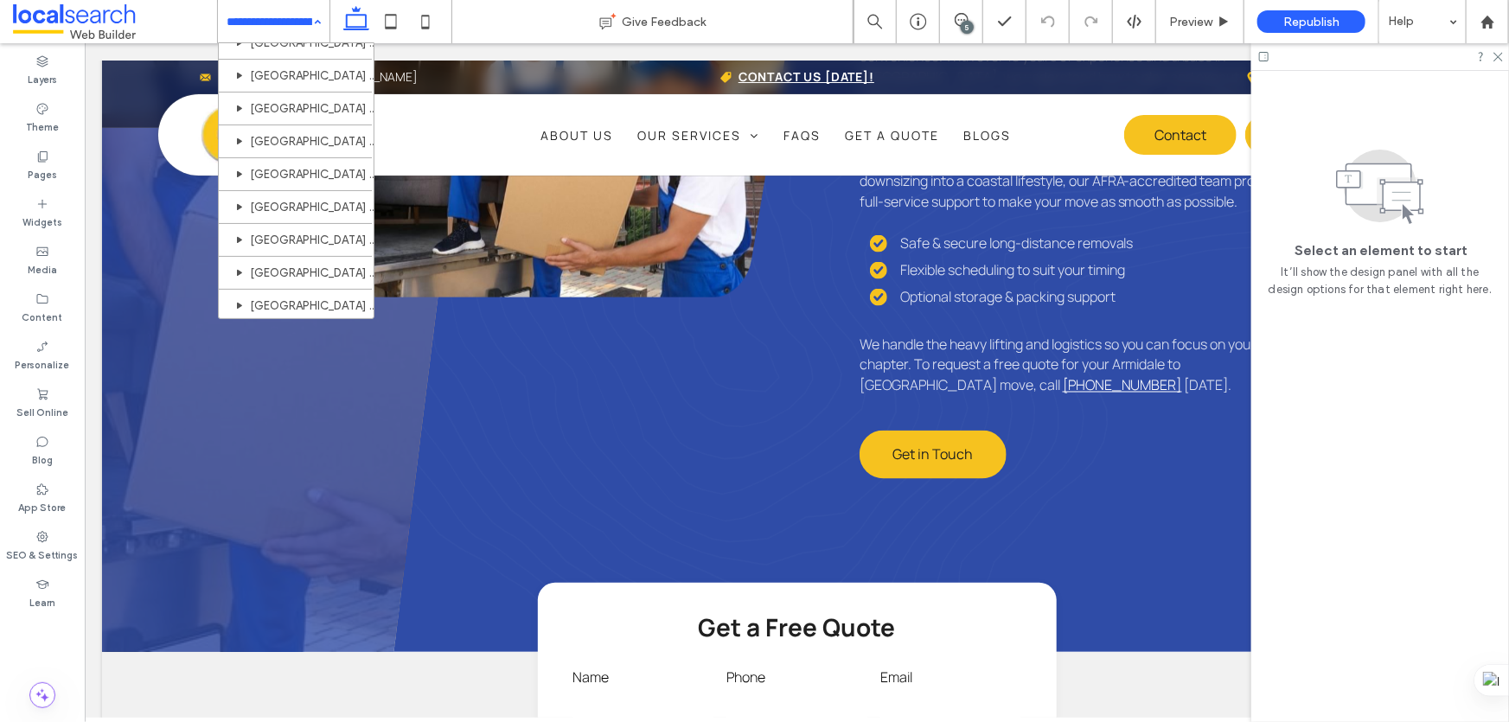
scroll to position [943, 0]
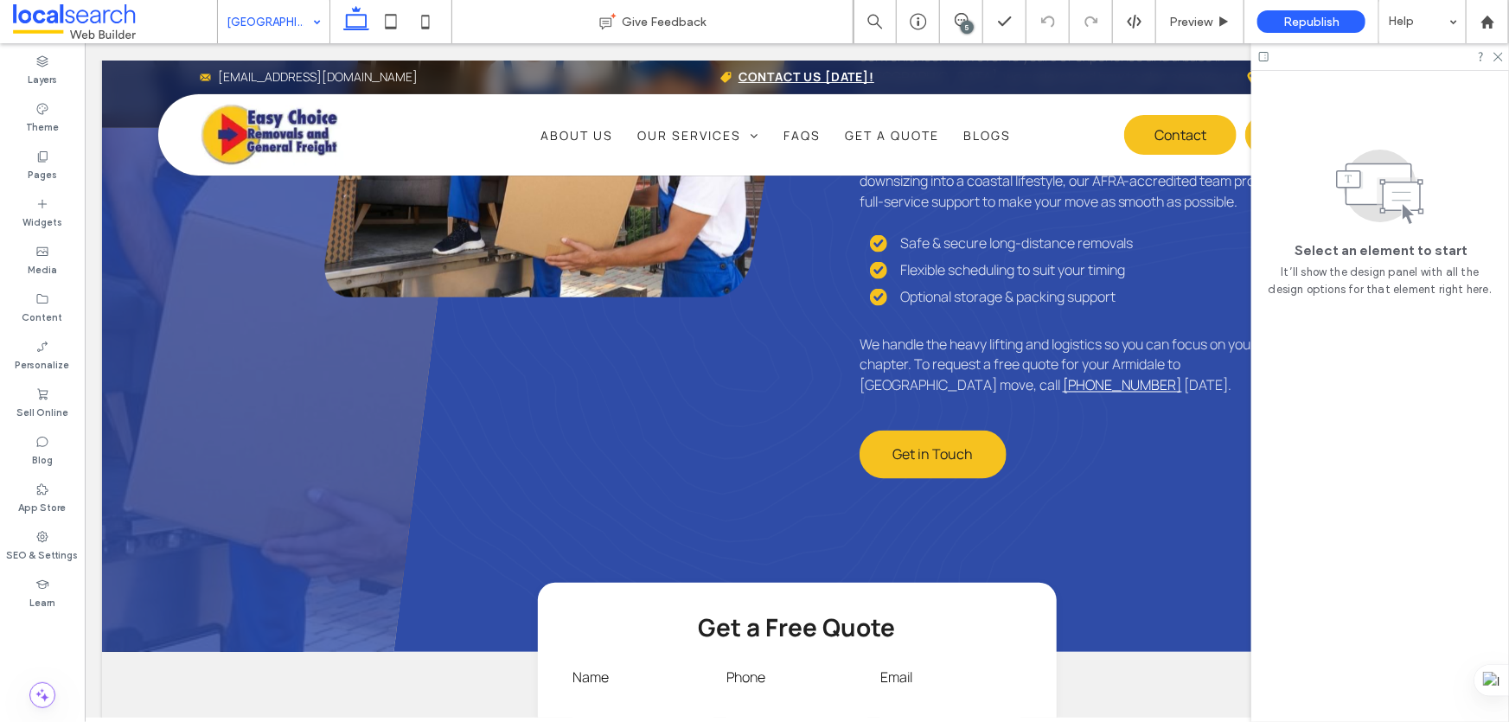
click at [285, 9] on input at bounding box center [270, 21] width 86 height 43
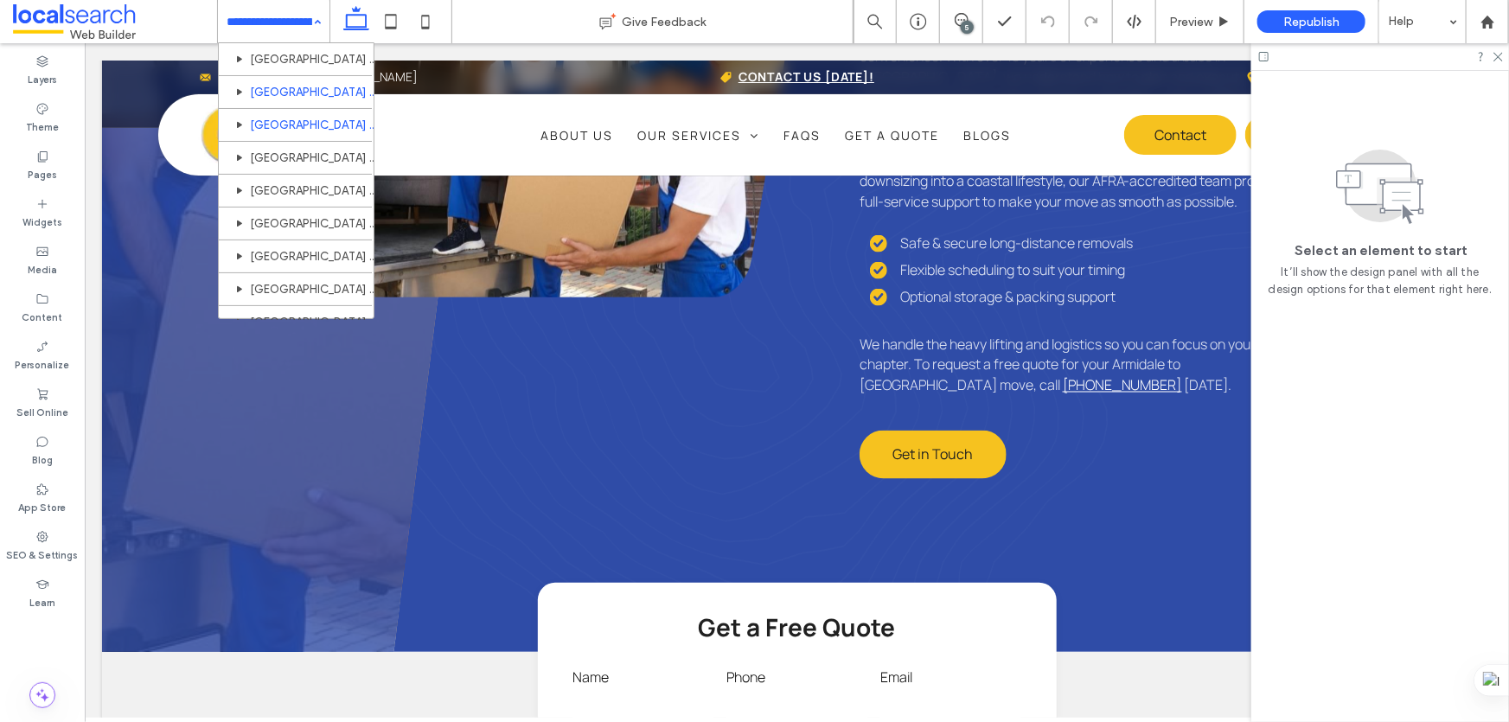
scroll to position [1021, 0]
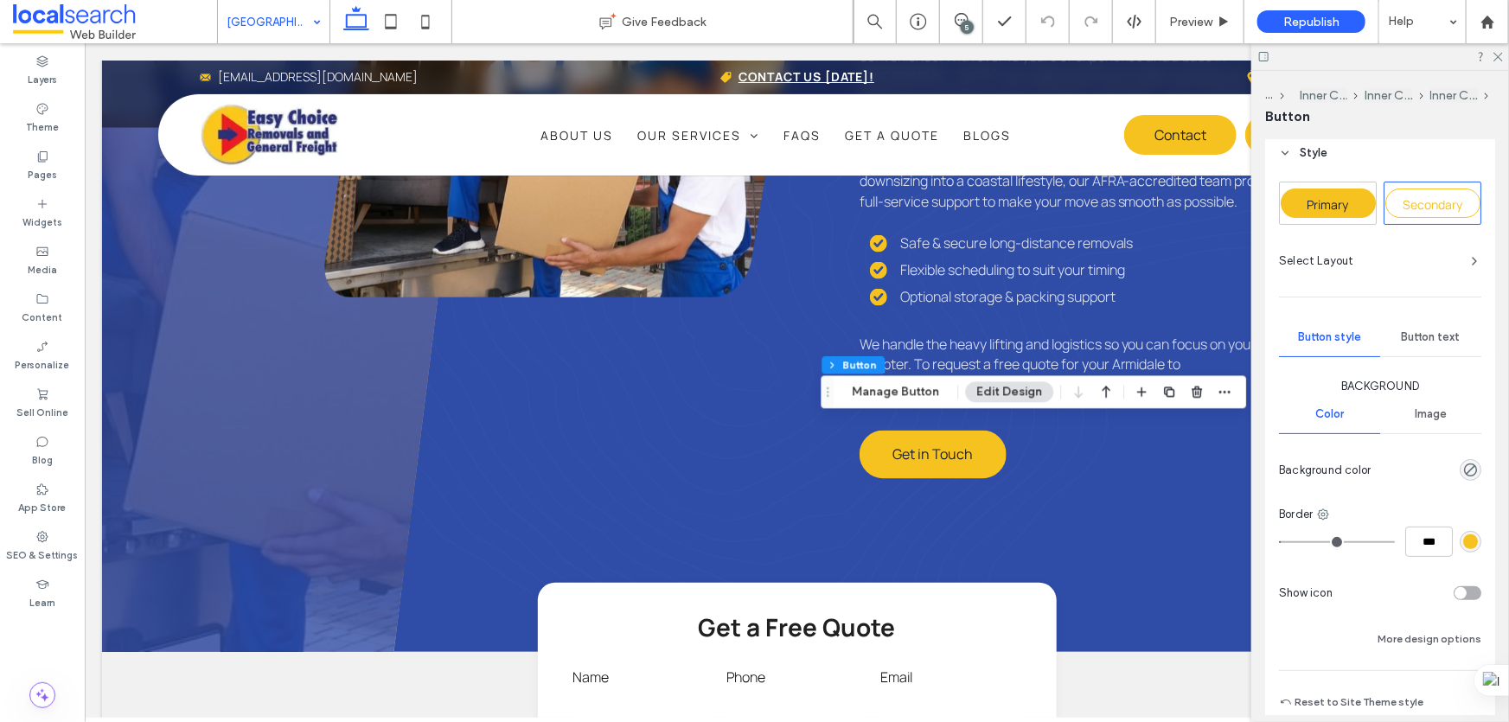
scroll to position [78, 0]
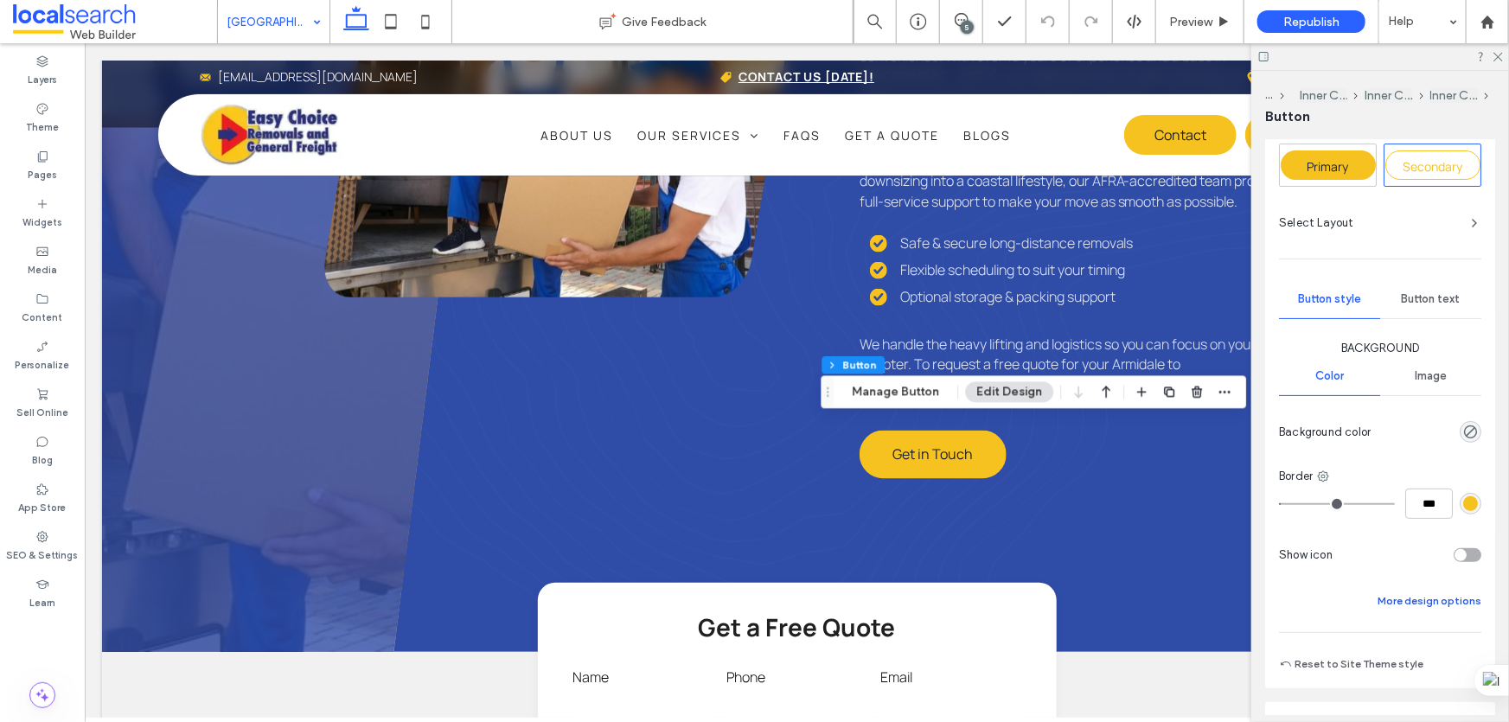
click at [1425, 599] on button "More design options" at bounding box center [1430, 601] width 104 height 21
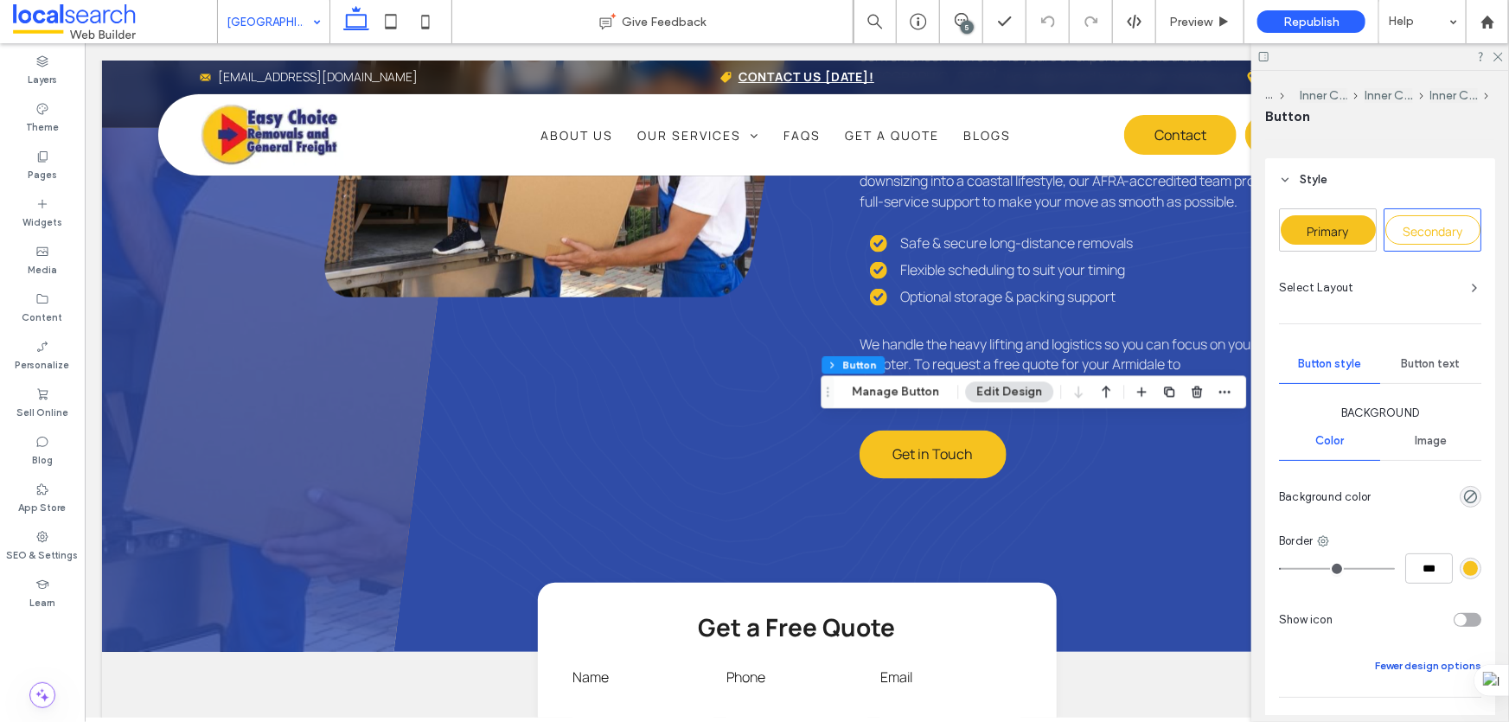
scroll to position [0, 0]
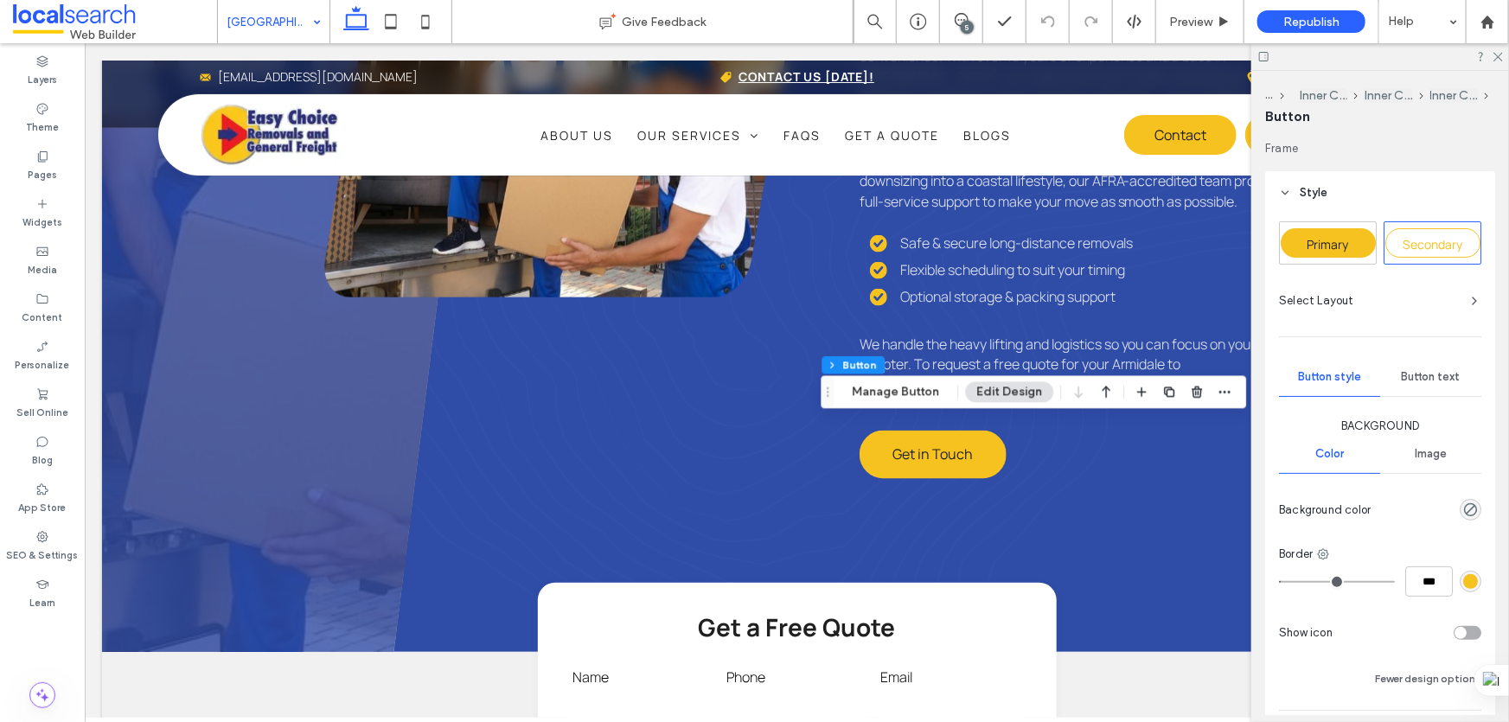
click at [1327, 248] on span "Primary" at bounding box center [1329, 244] width 42 height 16
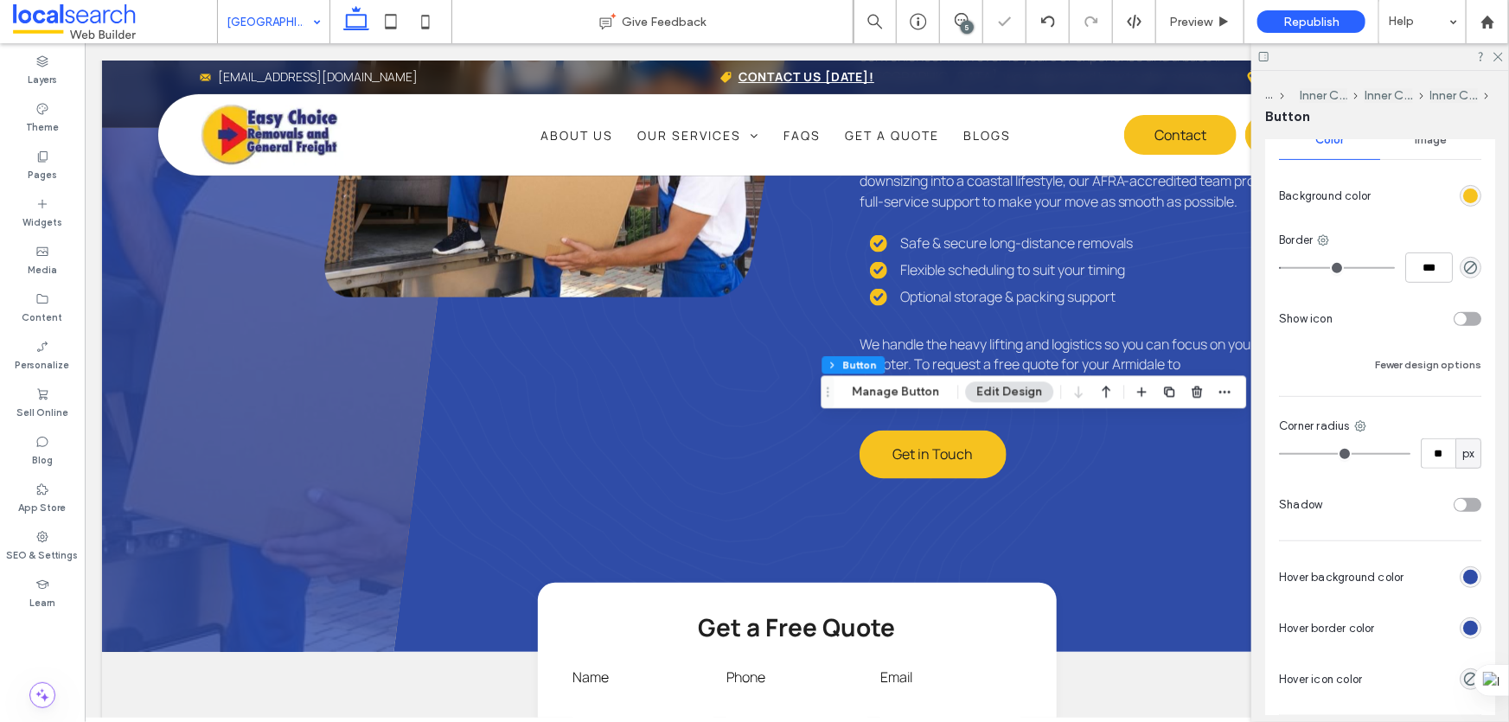
scroll to position [471, 0]
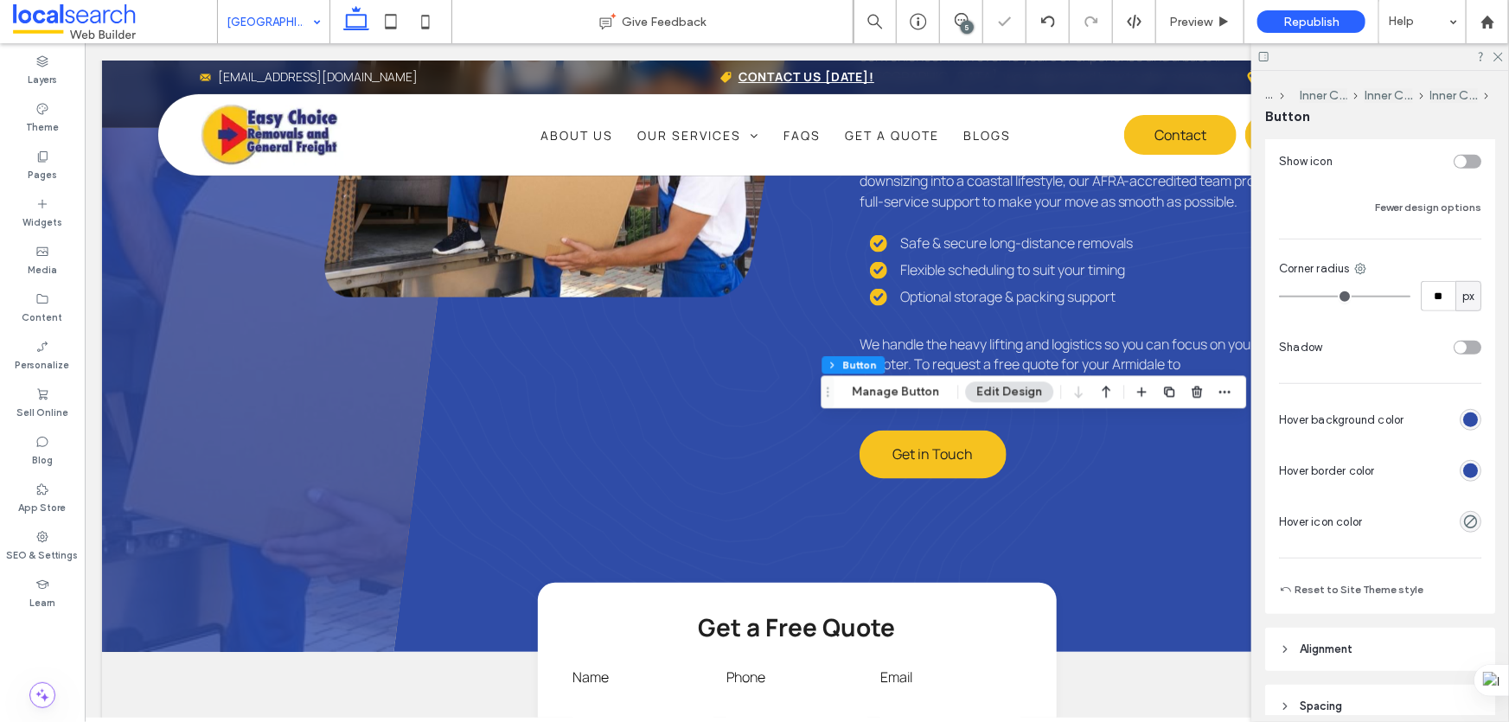
click at [1463, 466] on div "rgb(47, 76, 167)" at bounding box center [1470, 471] width 15 height 15
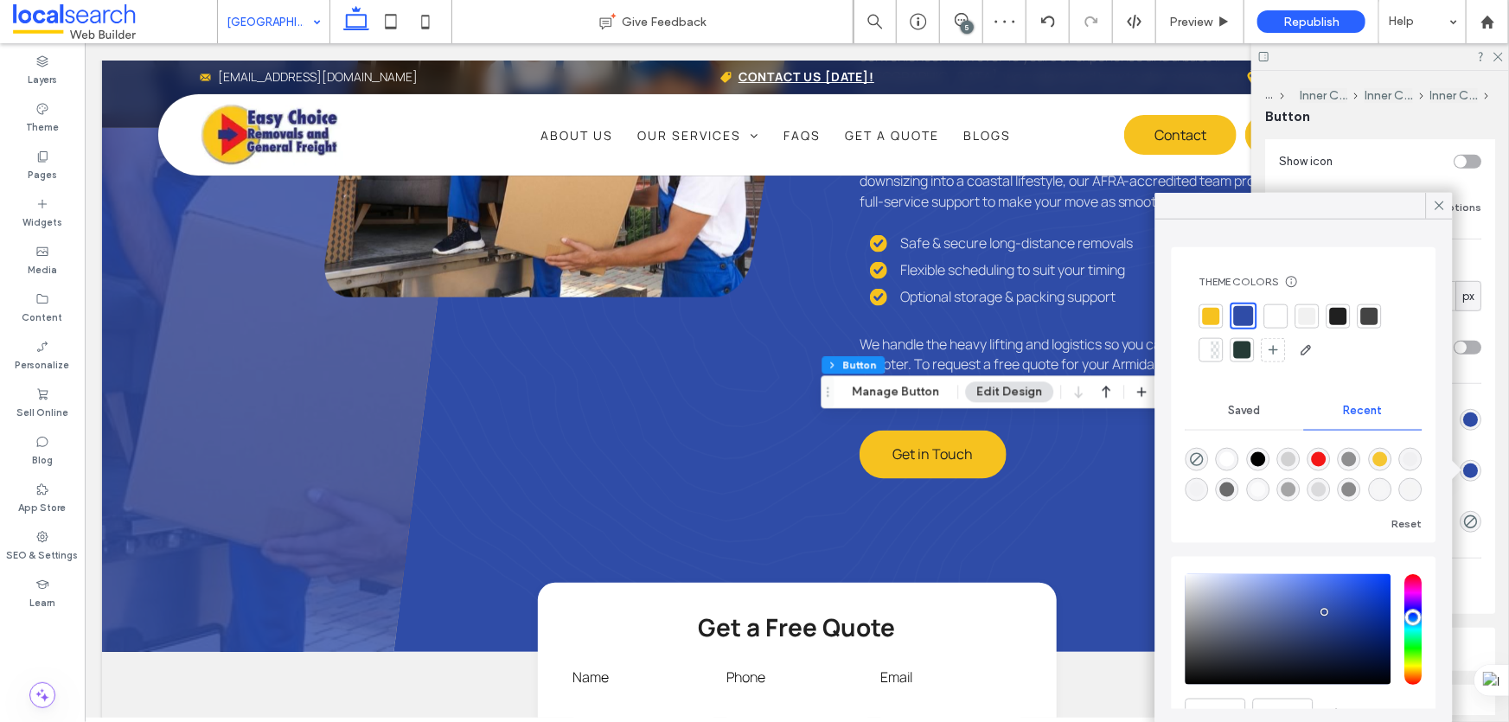
click at [1219, 317] on div at bounding box center [1211, 315] width 17 height 17
type input "*"
click at [1436, 213] on icon at bounding box center [1440, 206] width 16 height 16
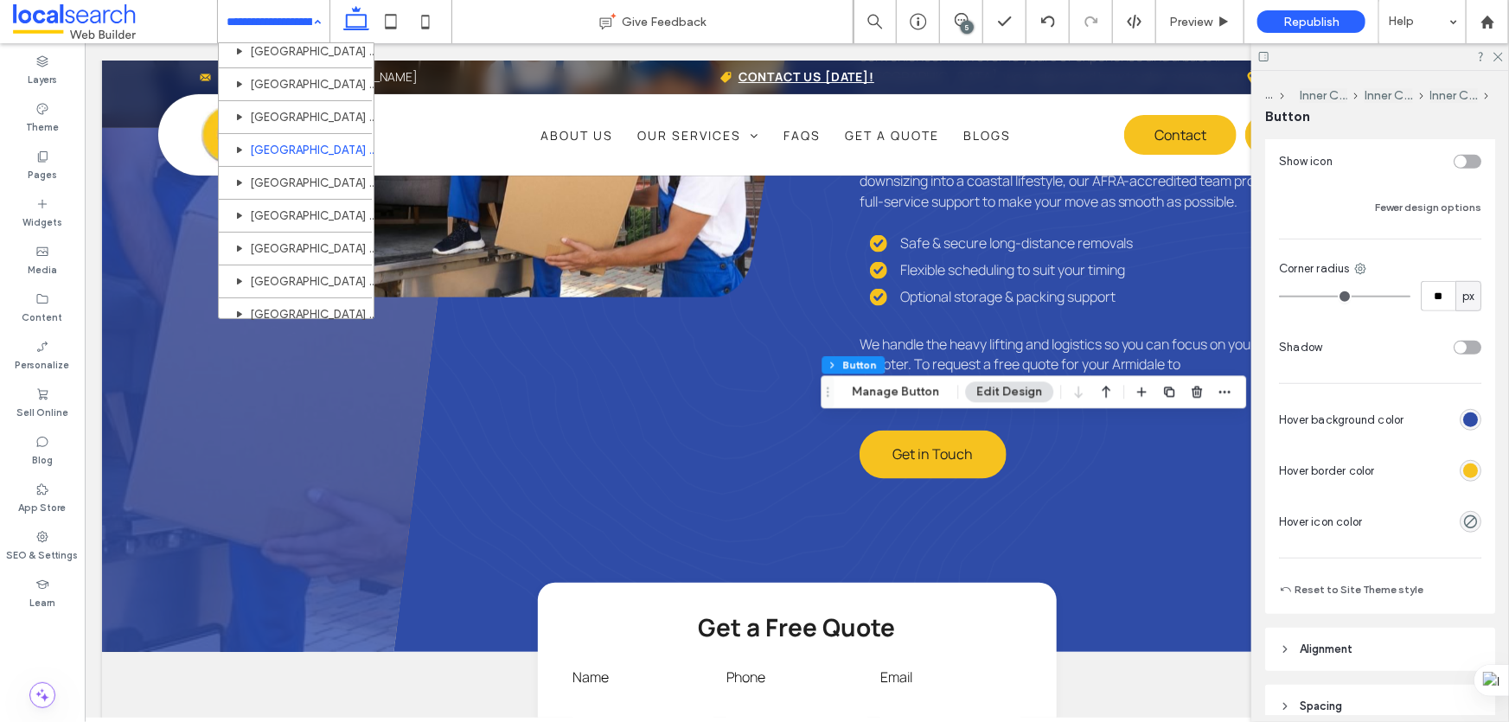
scroll to position [1021, 0]
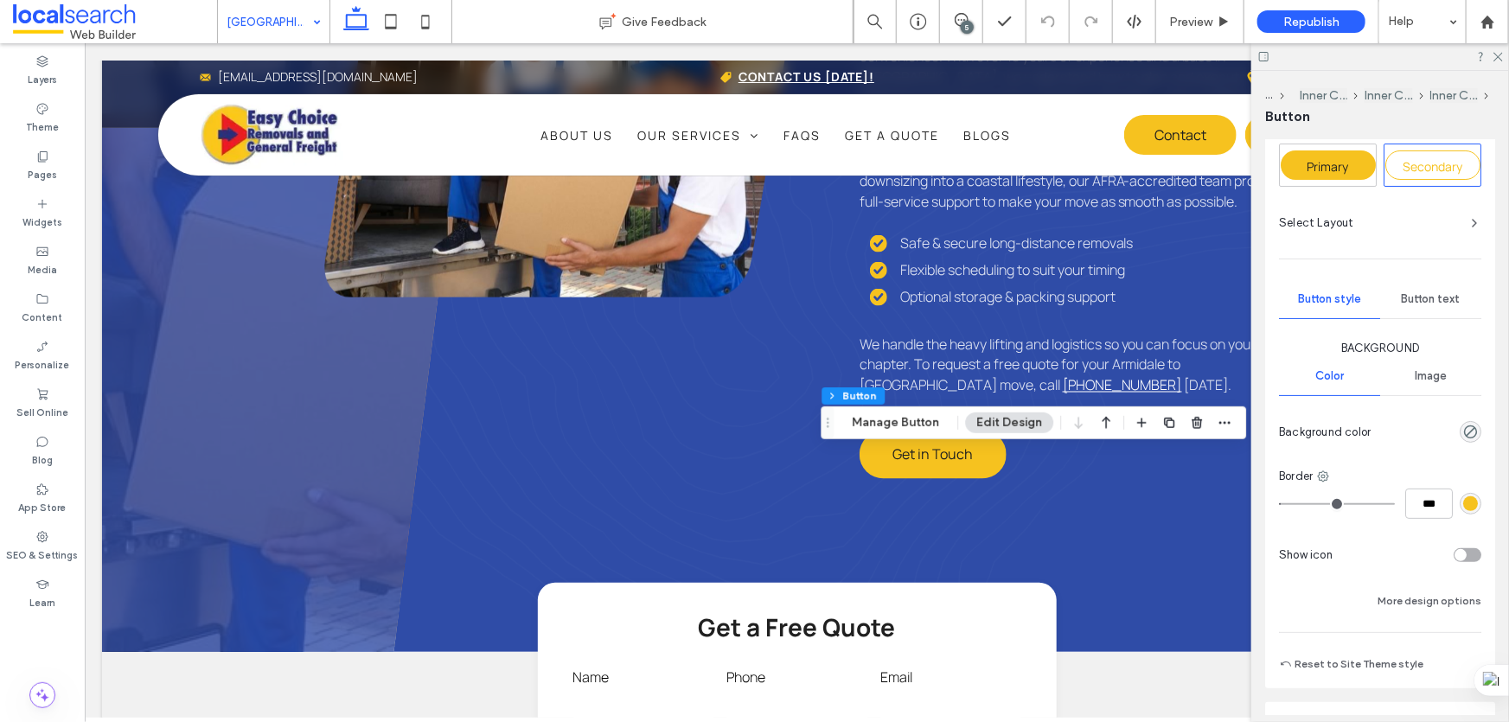
scroll to position [157, 0]
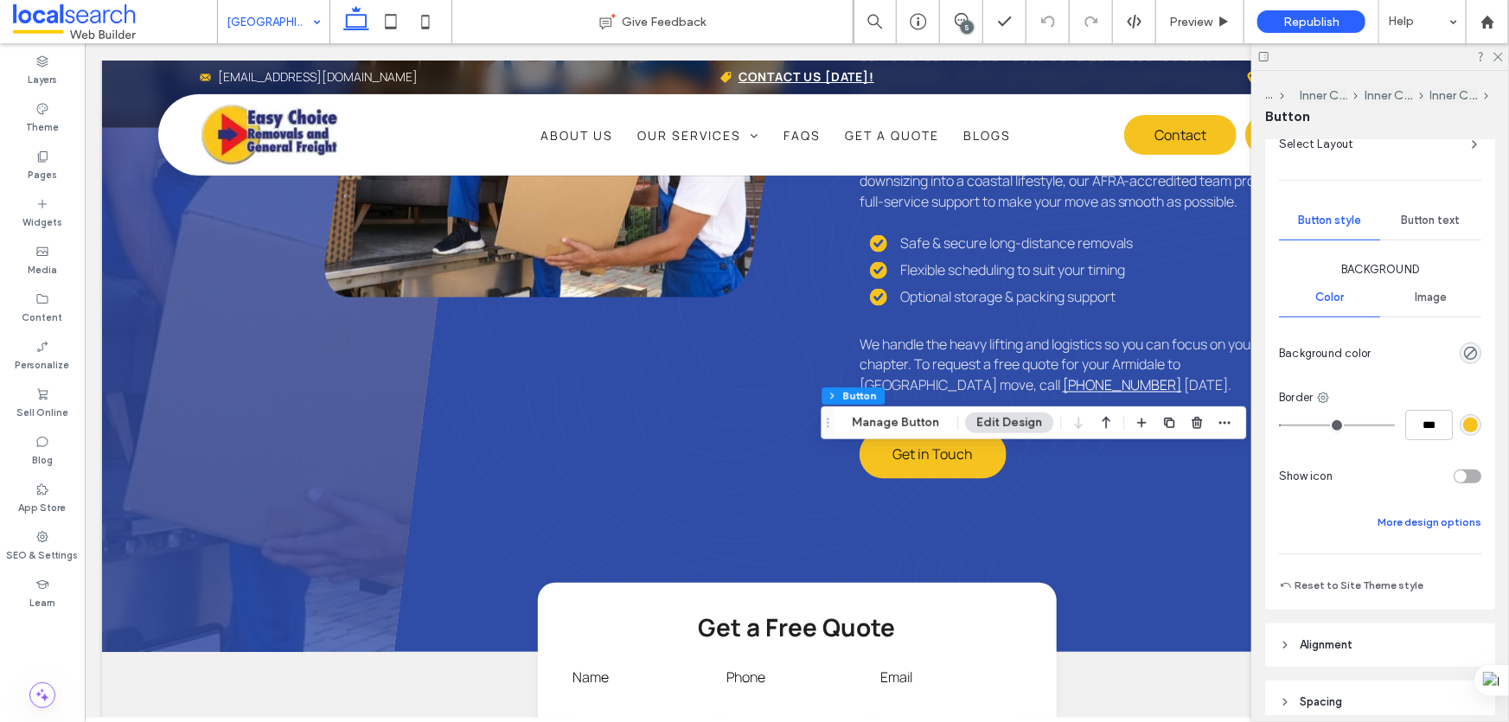
click at [1426, 512] on button "More design options" at bounding box center [1430, 522] width 104 height 21
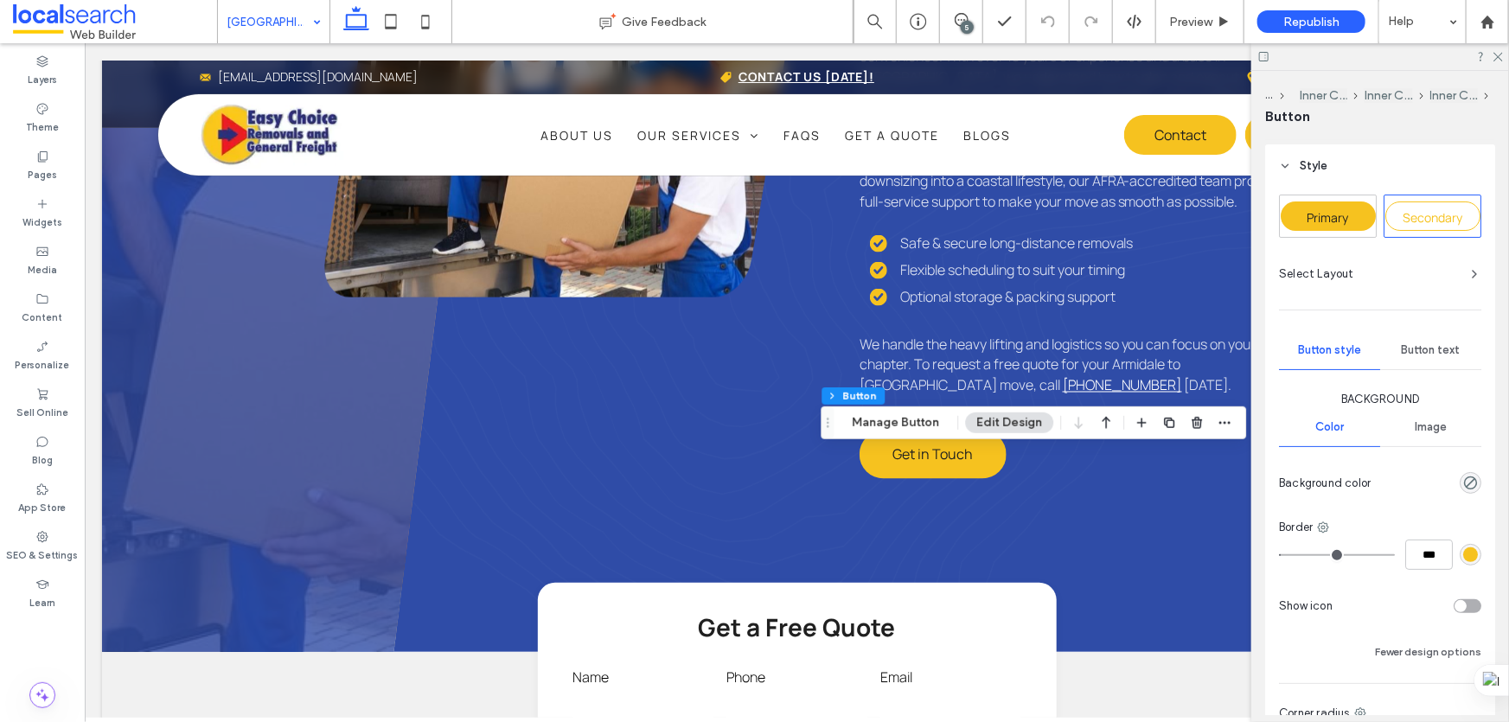
scroll to position [0, 0]
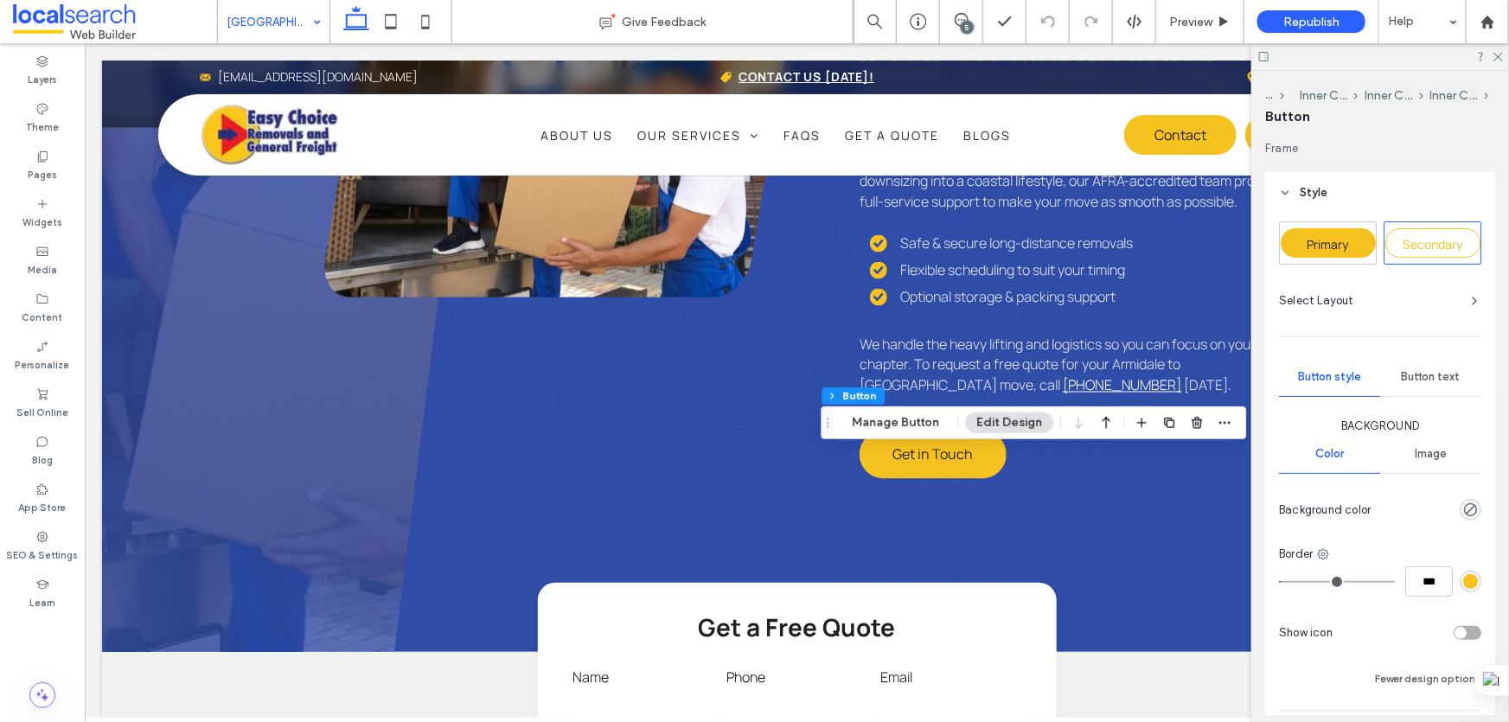
click at [1361, 242] on div "Primary" at bounding box center [1328, 242] width 95 height 29
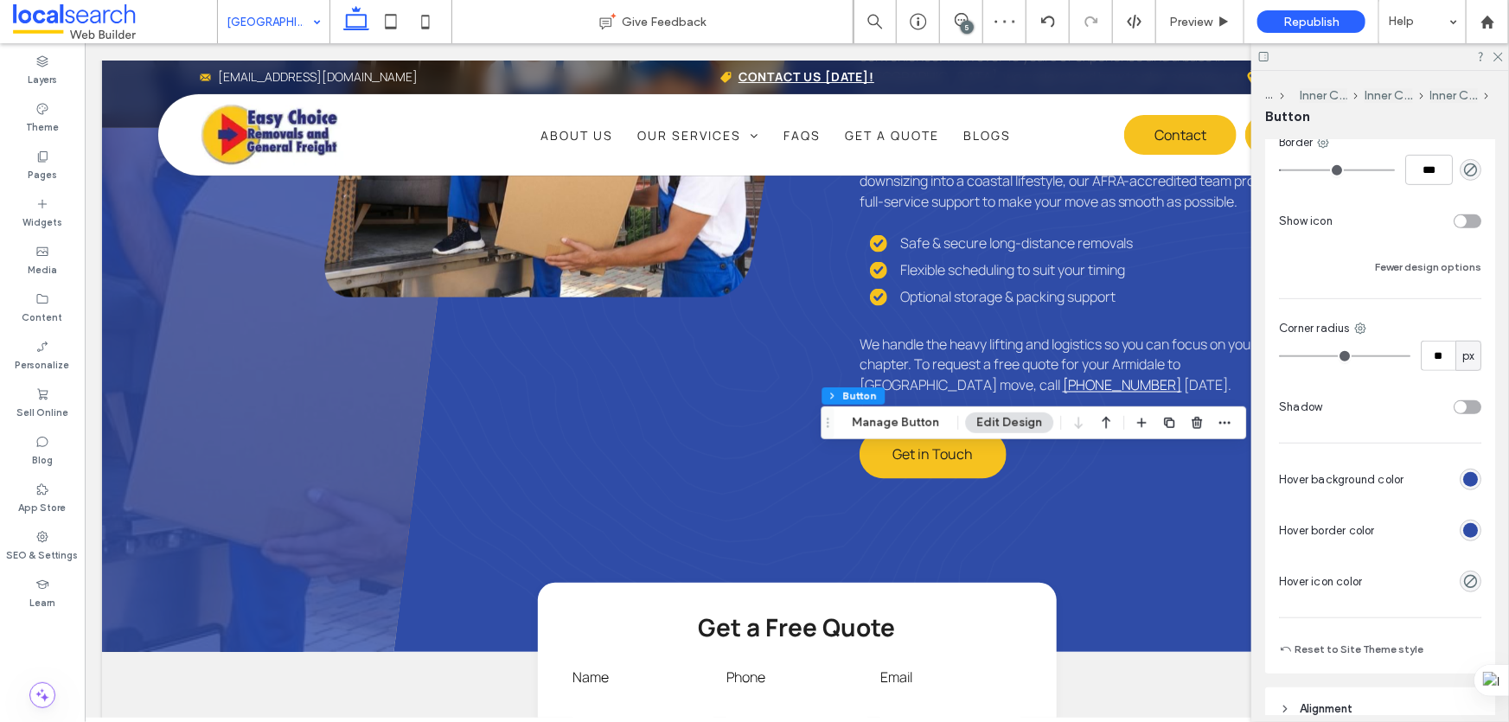
scroll to position [550, 0]
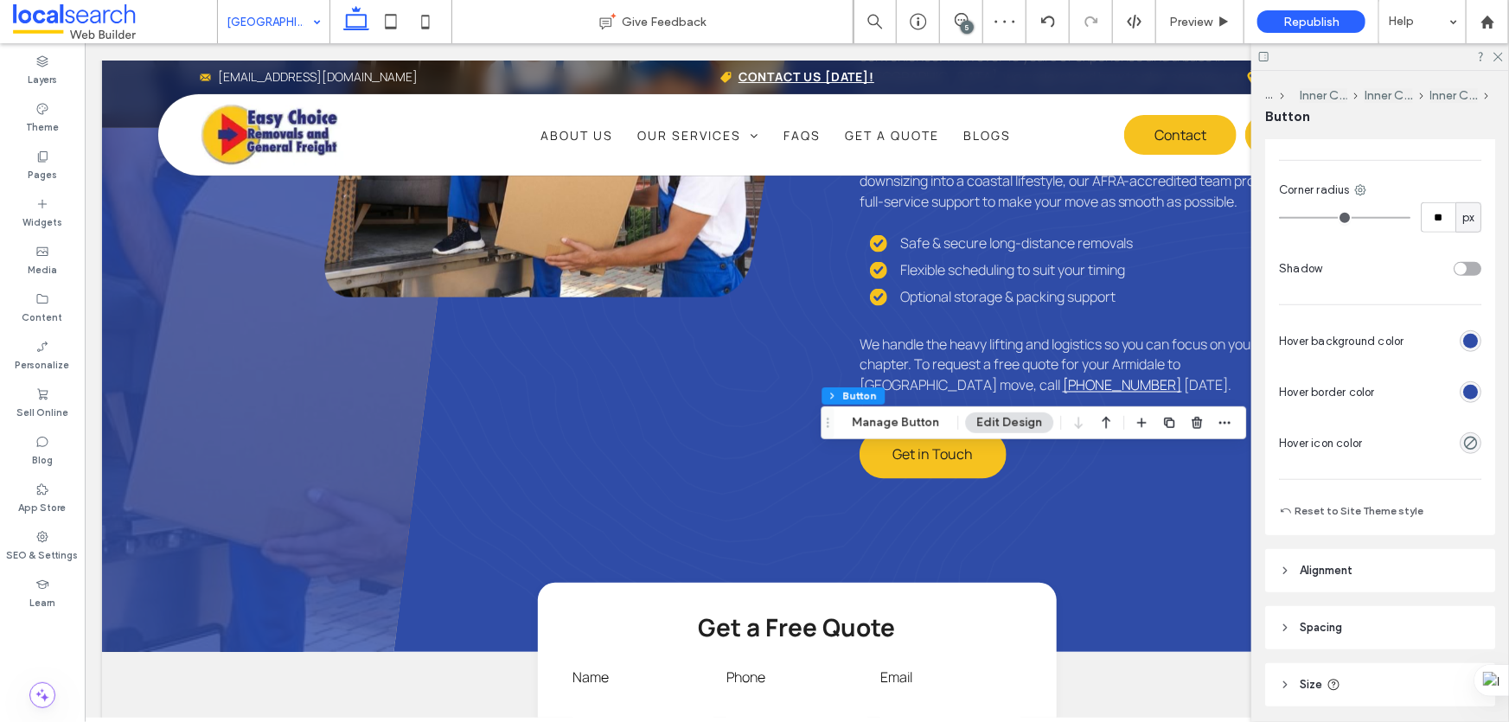
click at [1463, 389] on div "rgb(47, 76, 167)" at bounding box center [1470, 392] width 15 height 15
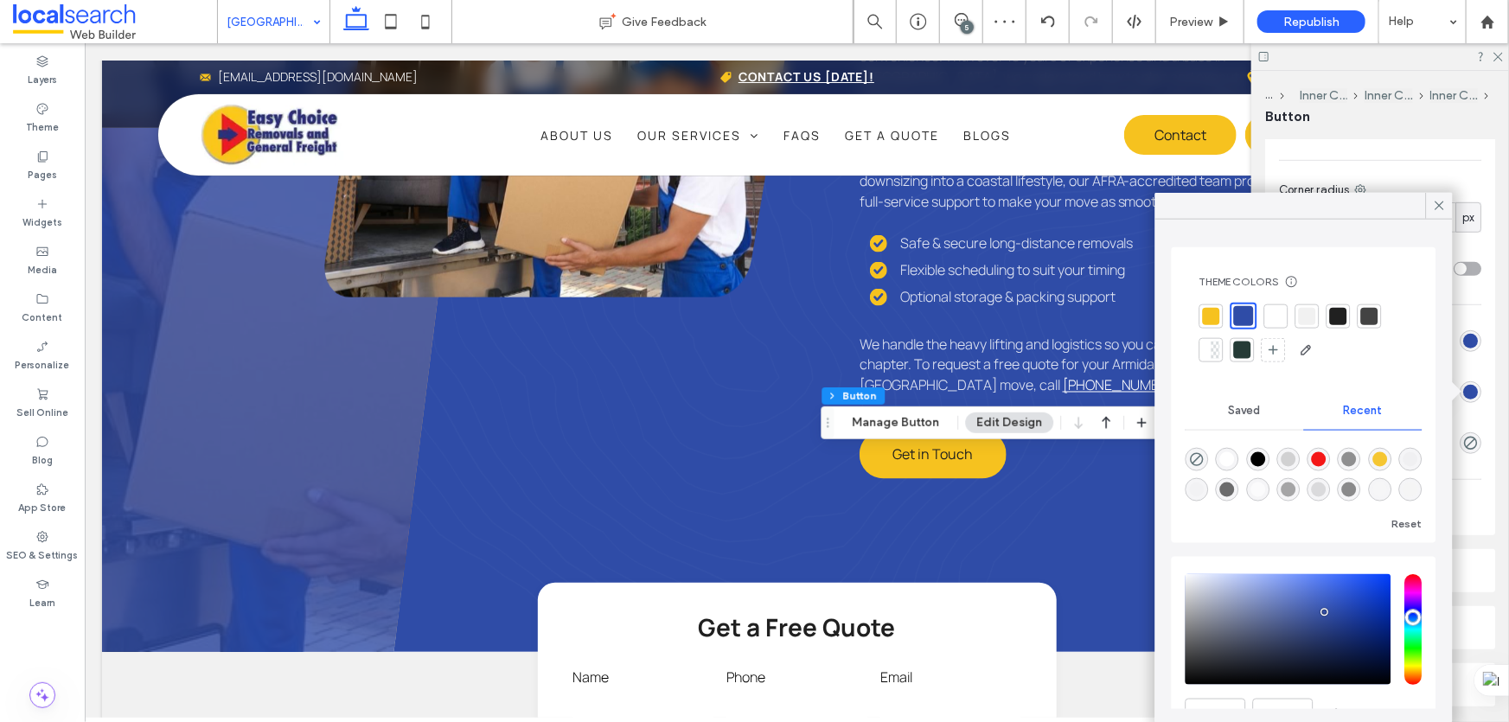
click at [1208, 310] on div at bounding box center [1211, 315] width 17 height 17
type input "*"
click at [1434, 198] on icon at bounding box center [1440, 206] width 16 height 16
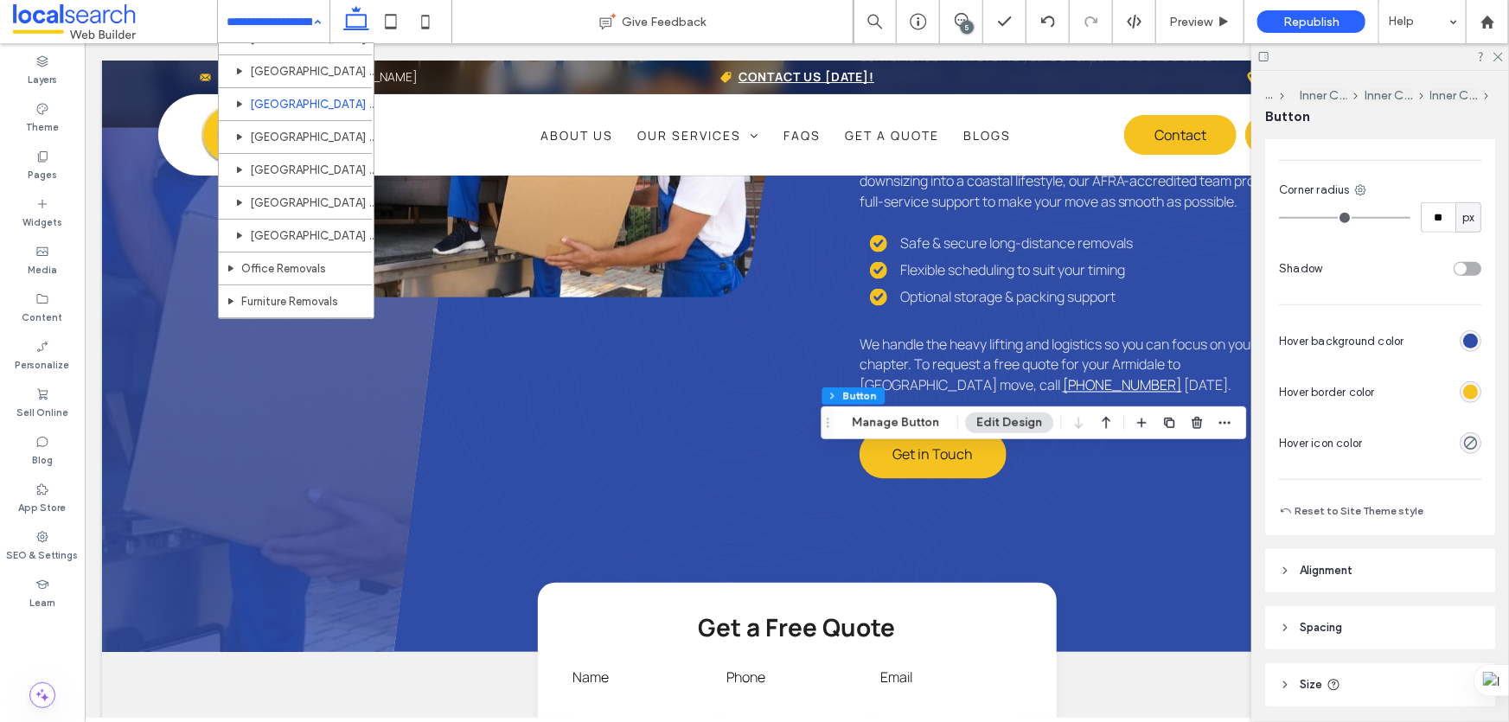
scroll to position [1100, 0]
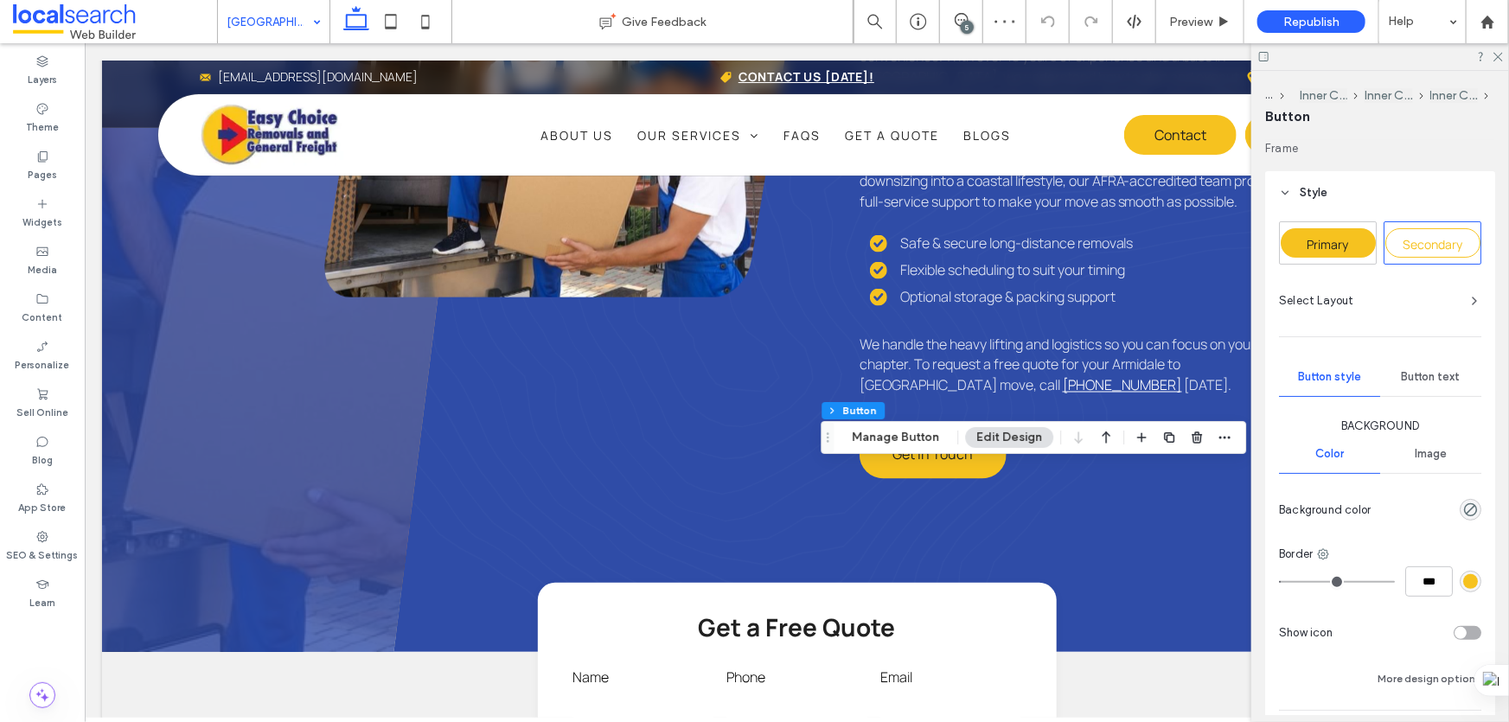
type input "**"
click at [1345, 238] on span "Primary" at bounding box center [1329, 244] width 42 height 16
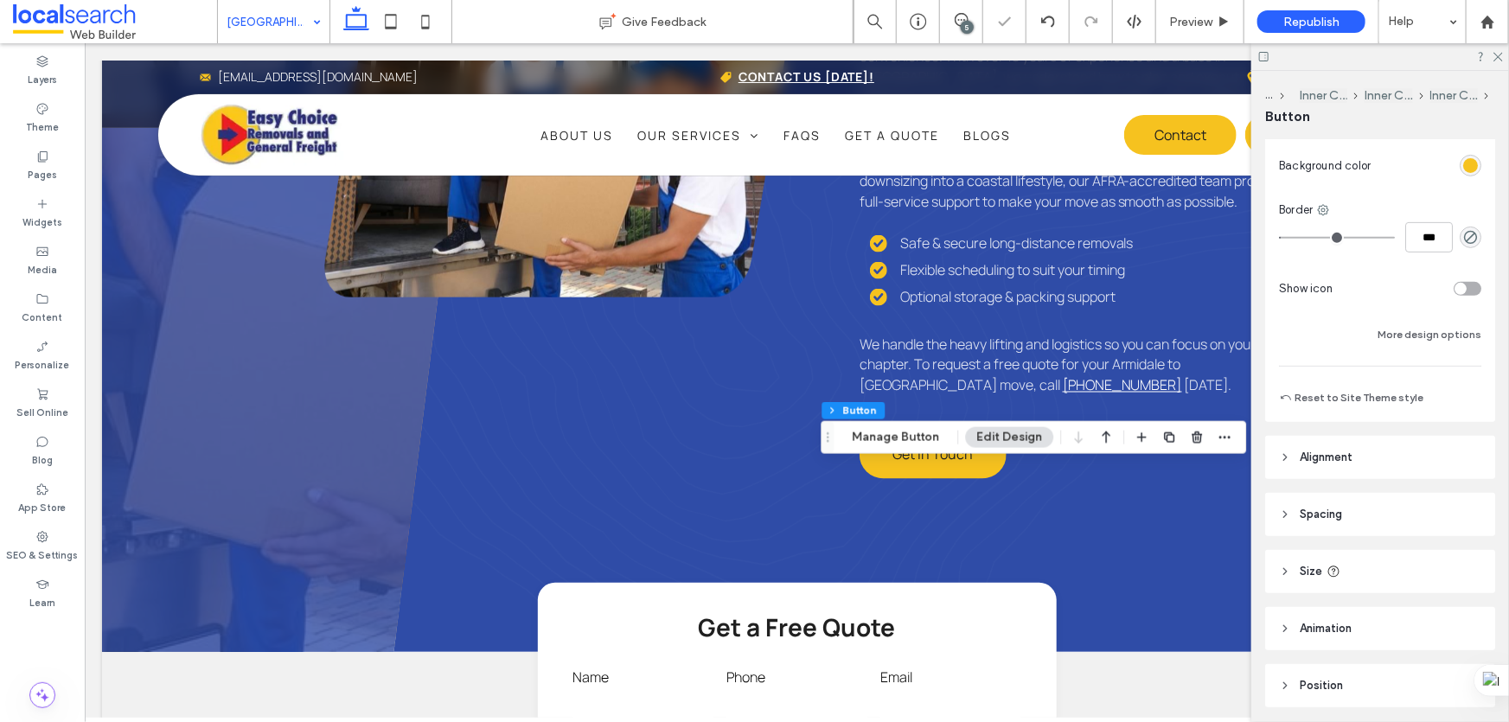
scroll to position [326, 0]
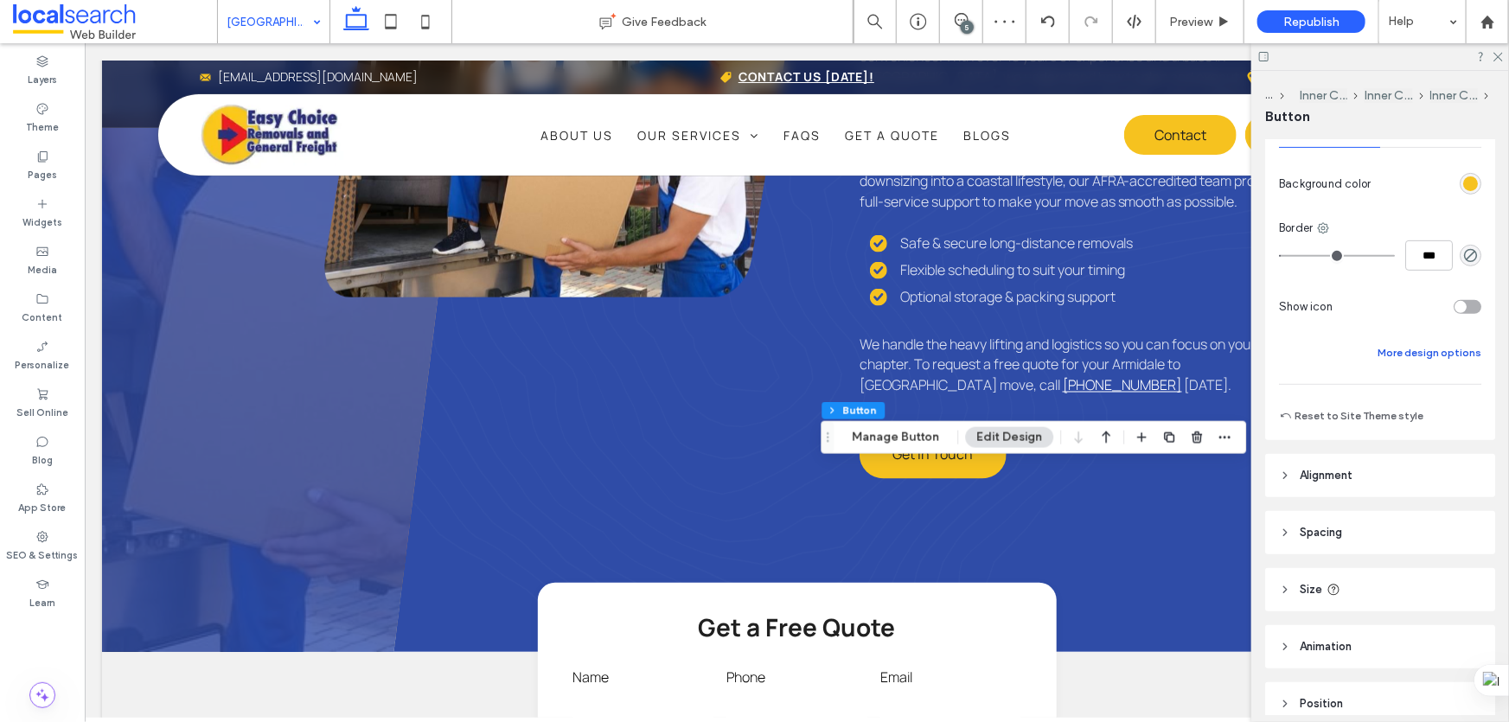
click at [1396, 345] on button "More design options" at bounding box center [1430, 352] width 104 height 21
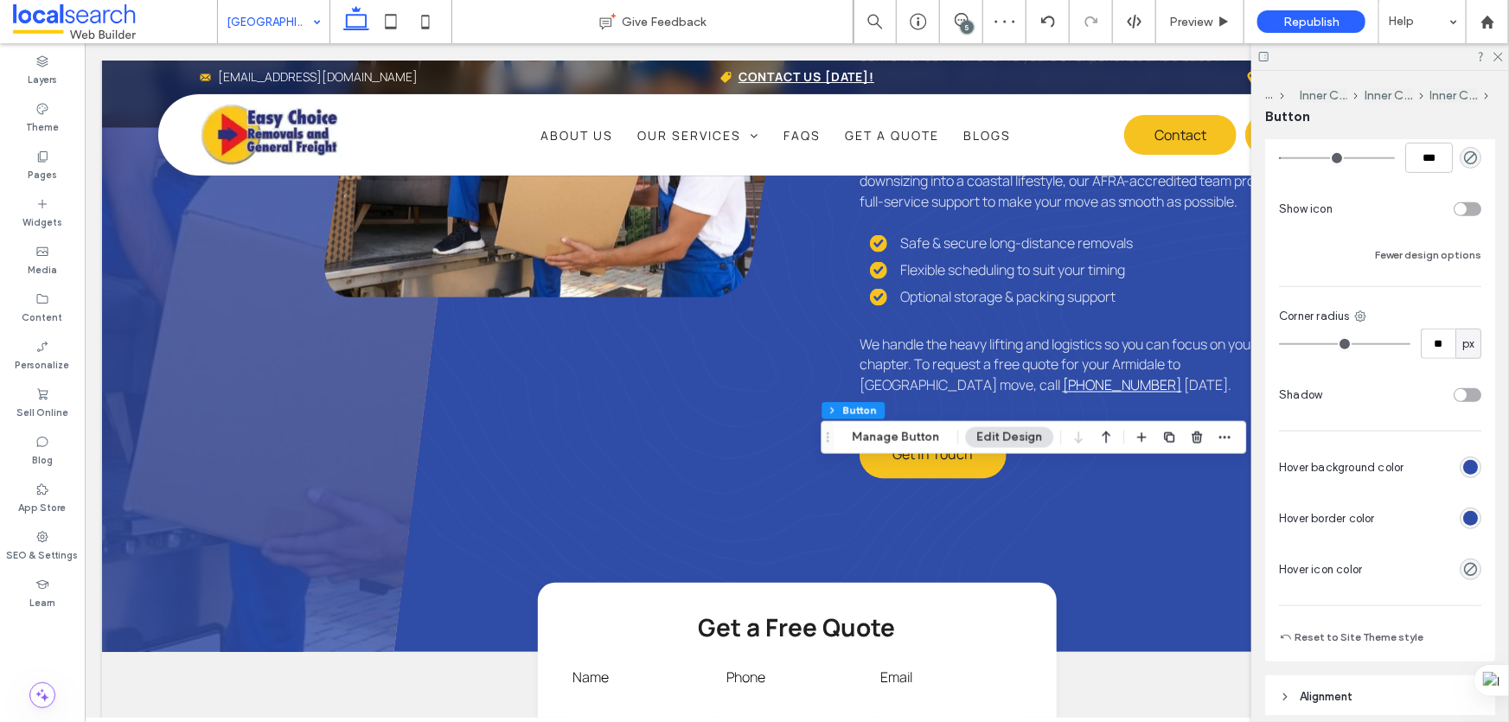
scroll to position [562, 0]
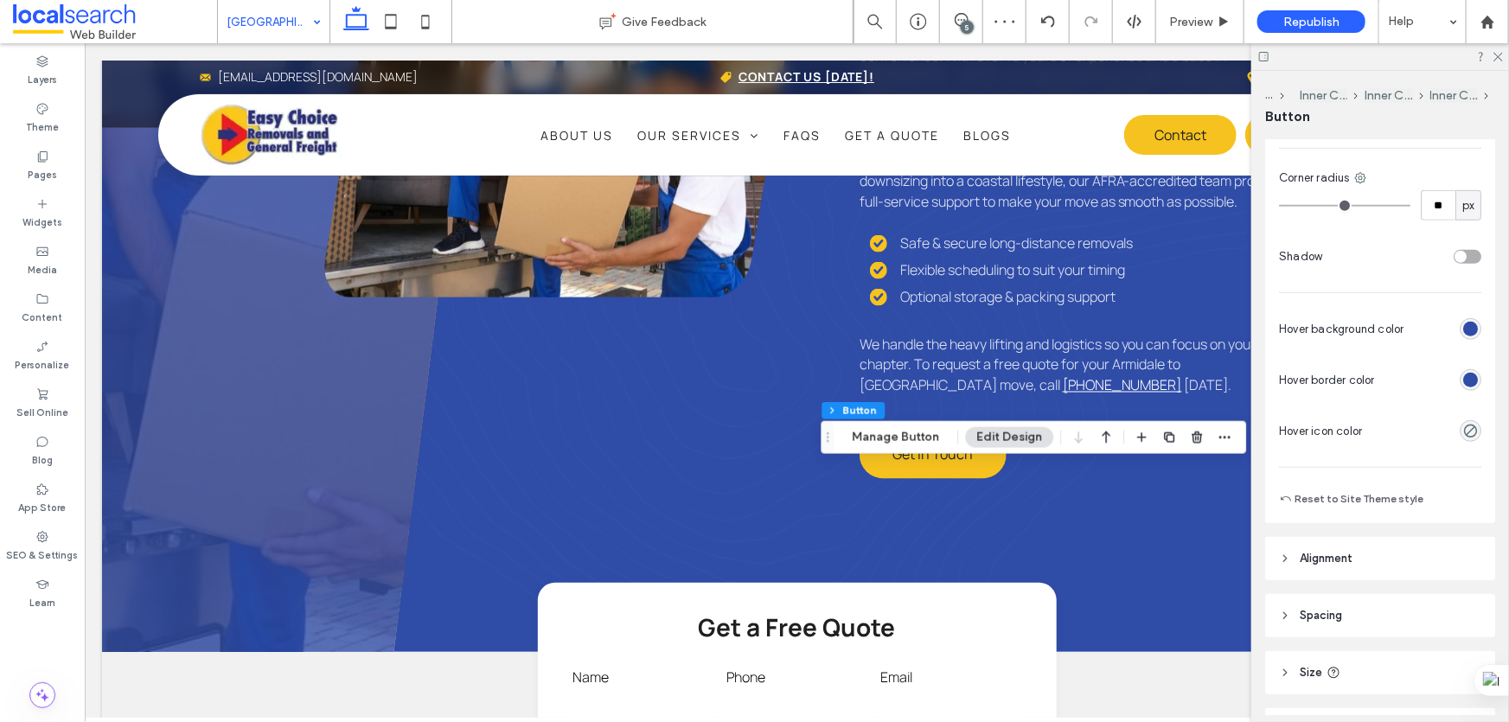
click at [1463, 380] on div "rgb(47, 76, 167)" at bounding box center [1470, 380] width 15 height 15
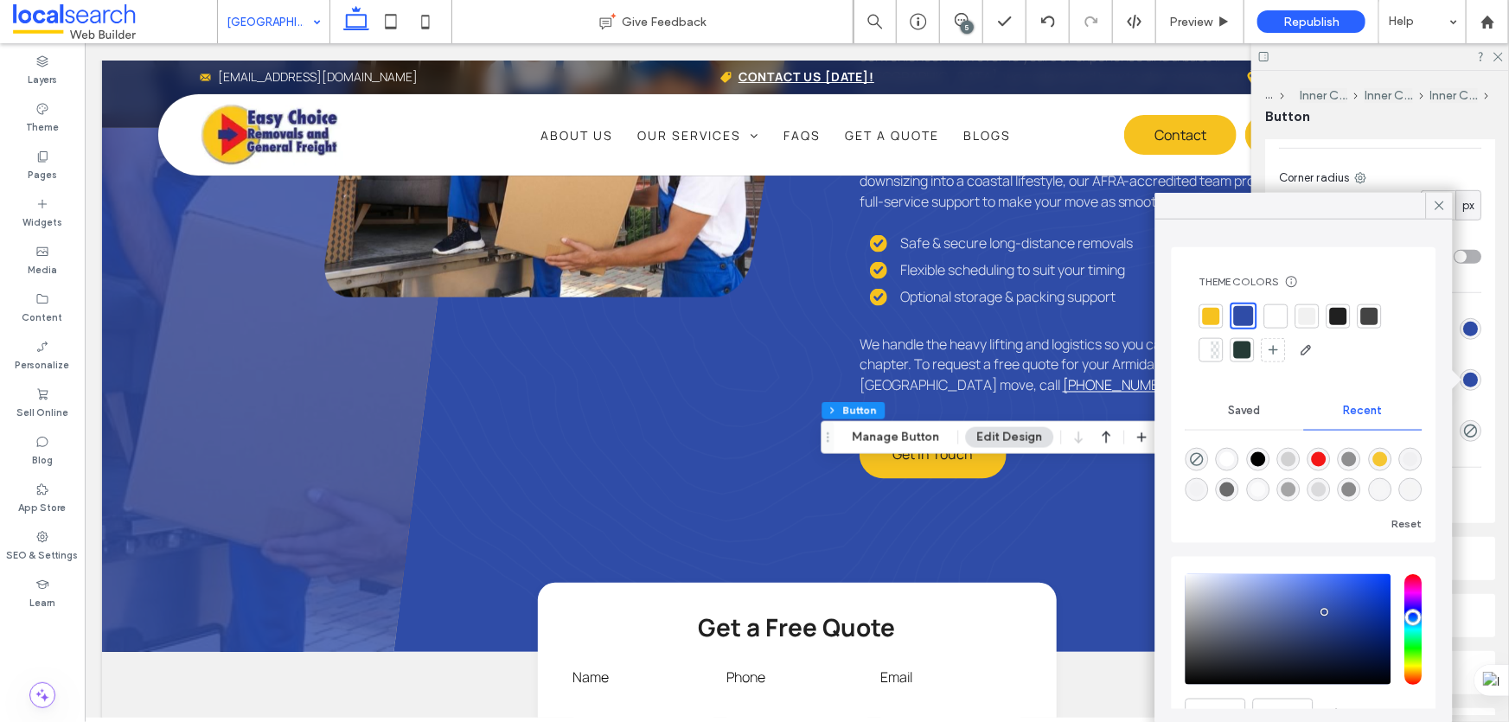
click at [1209, 315] on div at bounding box center [1211, 315] width 17 height 17
type input "*"
click at [1443, 203] on icon at bounding box center [1440, 206] width 16 height 16
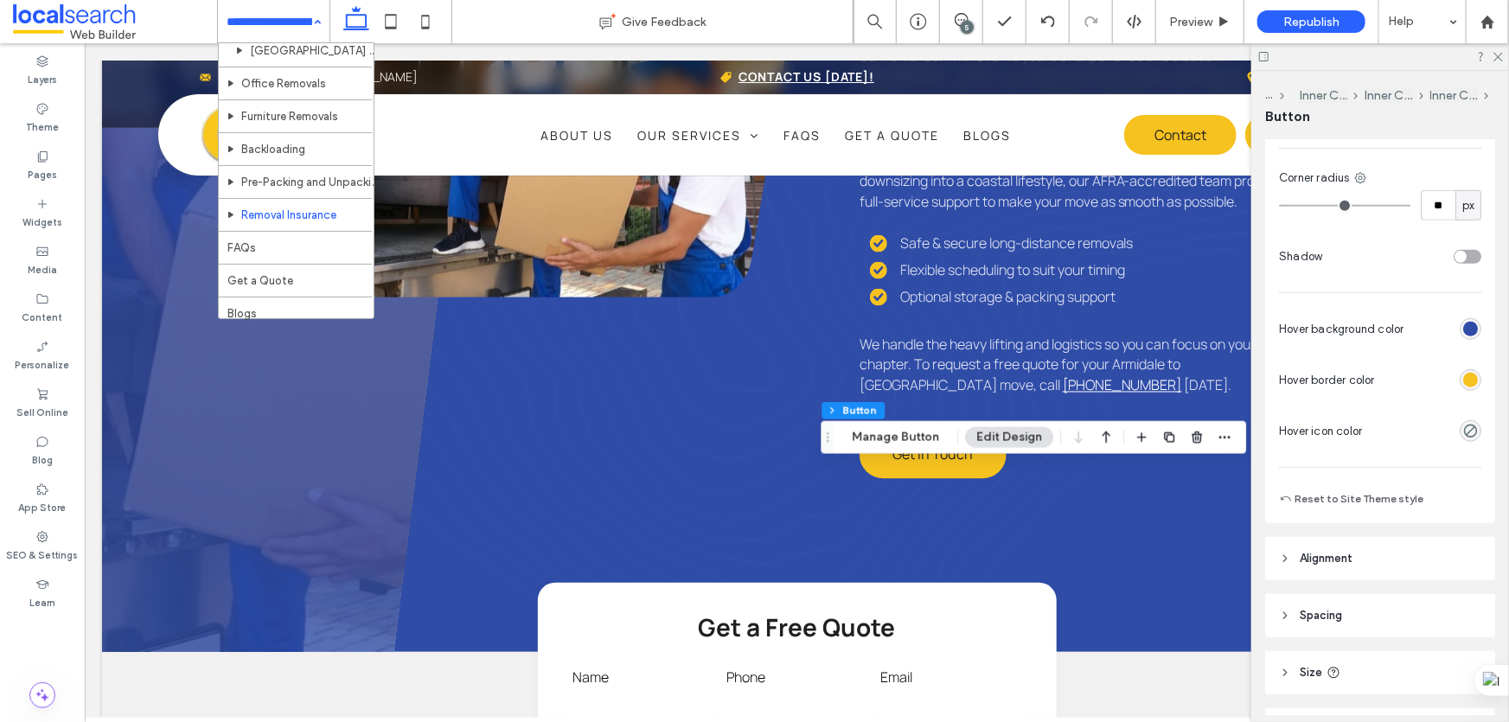
scroll to position [1100, 0]
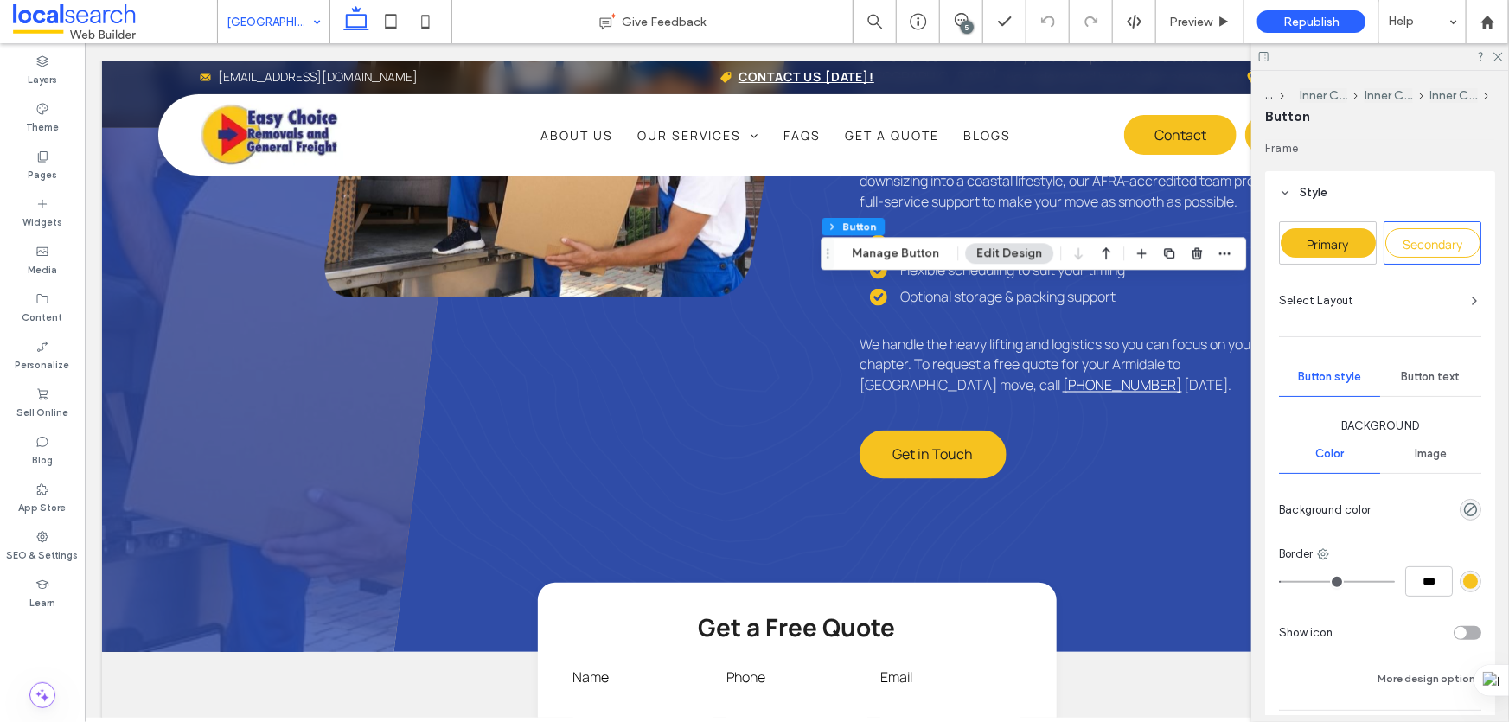
type input "**"
click at [1350, 245] on div "Primary" at bounding box center [1328, 242] width 95 height 29
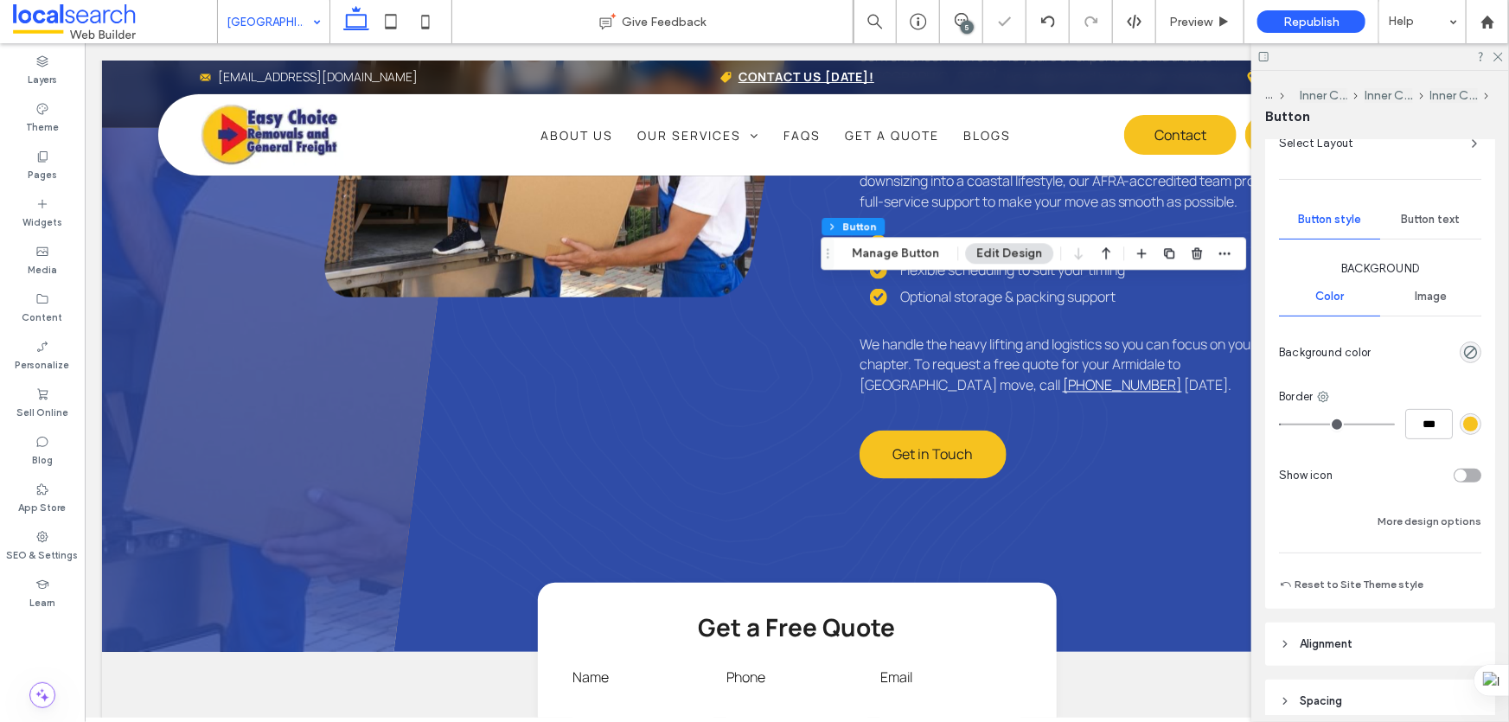
scroll to position [314, 0]
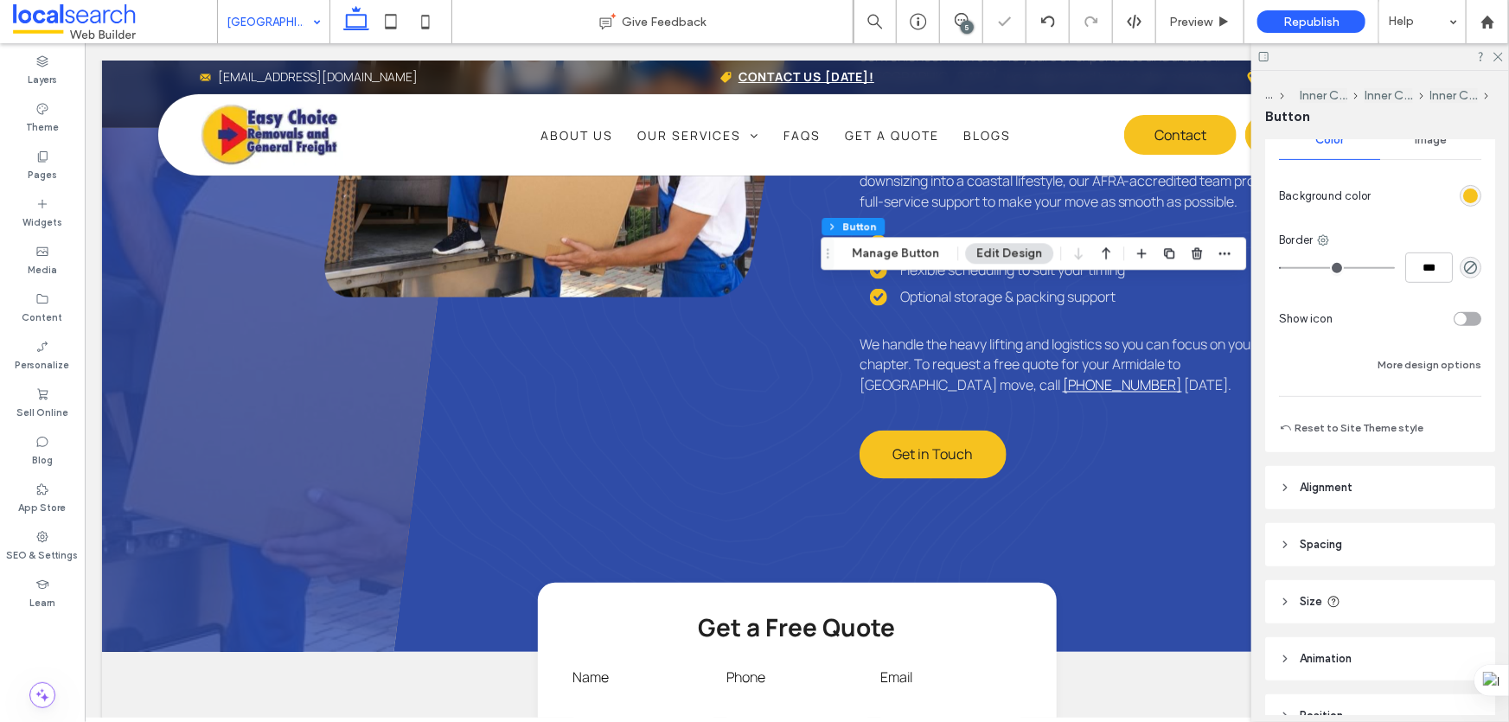
click at [1429, 343] on div "Background Color Image Background color Border *** Show icon More design options" at bounding box center [1380, 240] width 202 height 272
click at [1430, 363] on button "More design options" at bounding box center [1430, 365] width 104 height 21
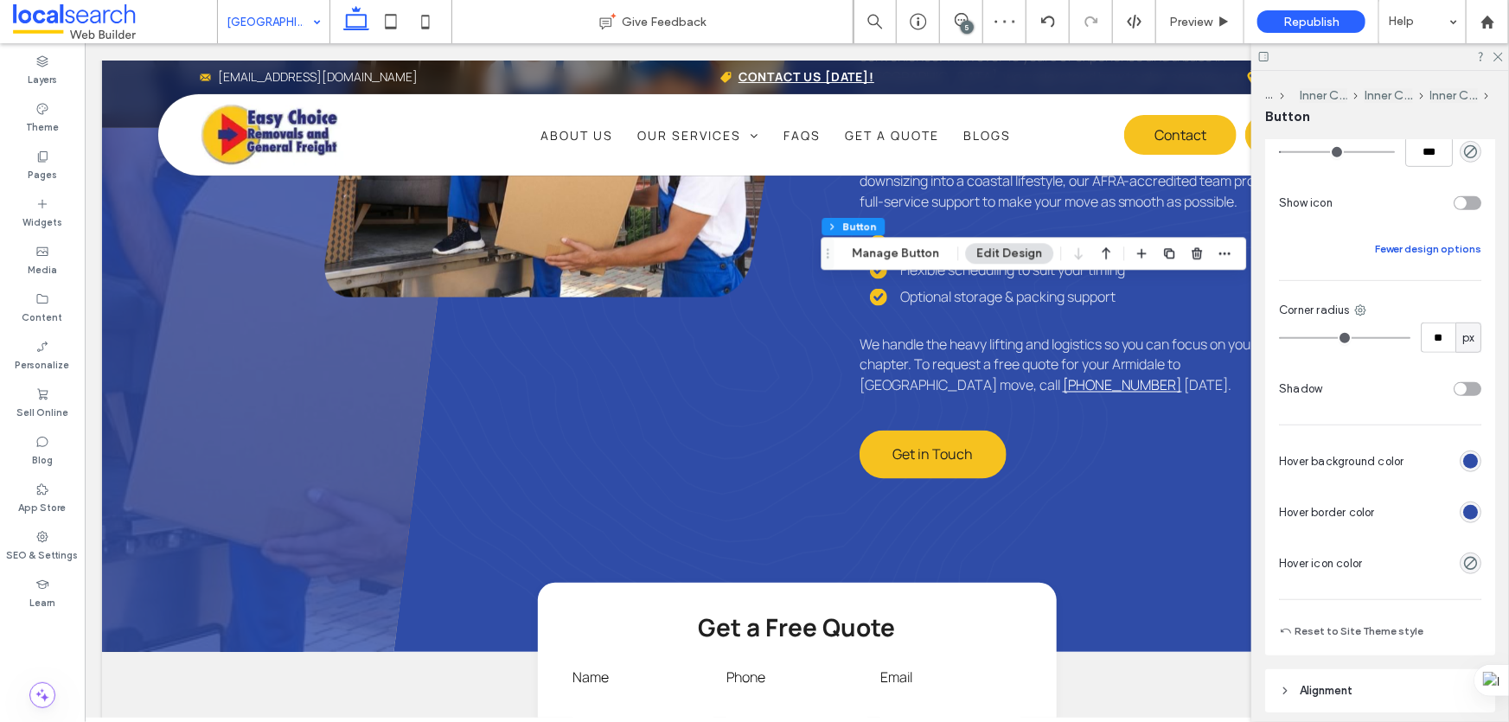
scroll to position [550, 0]
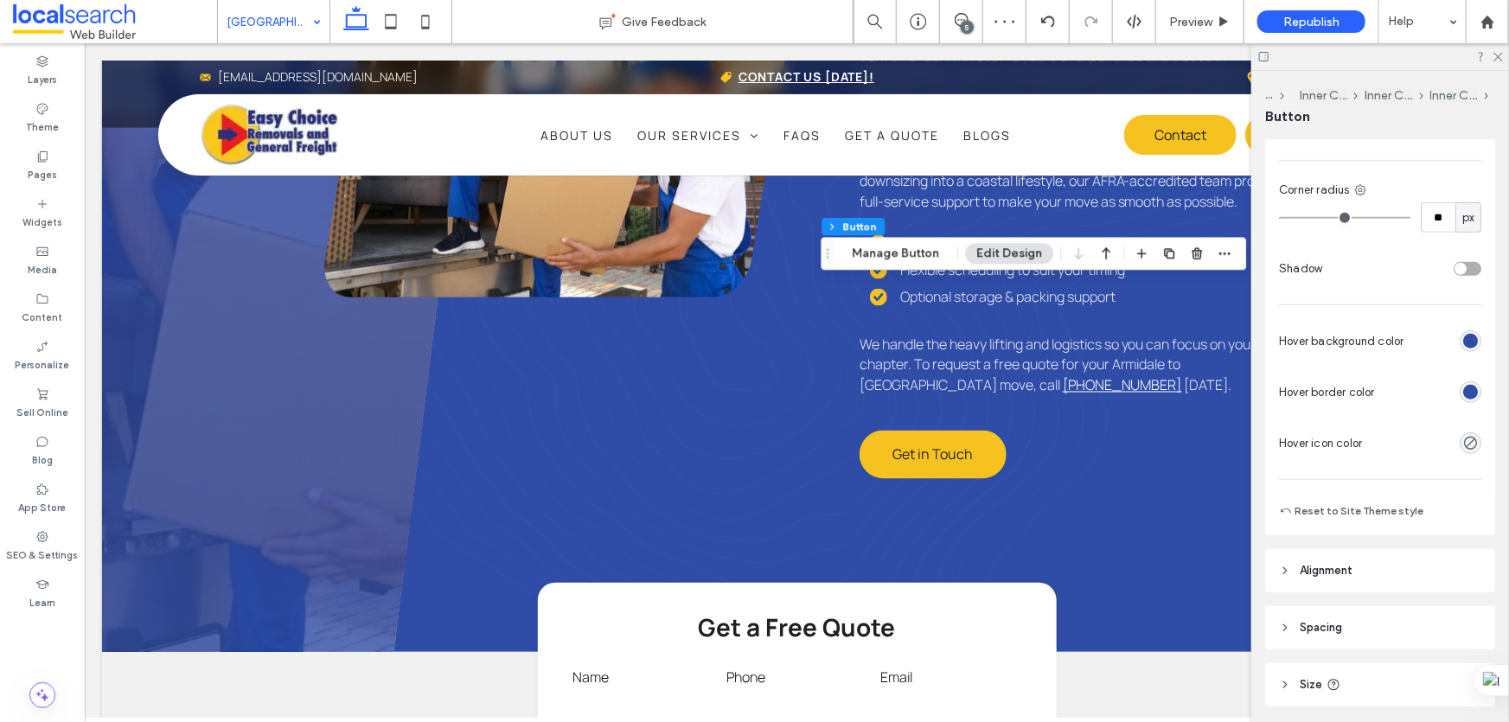
click at [1468, 388] on div "rgb(47, 76, 167)" at bounding box center [1470, 392] width 15 height 15
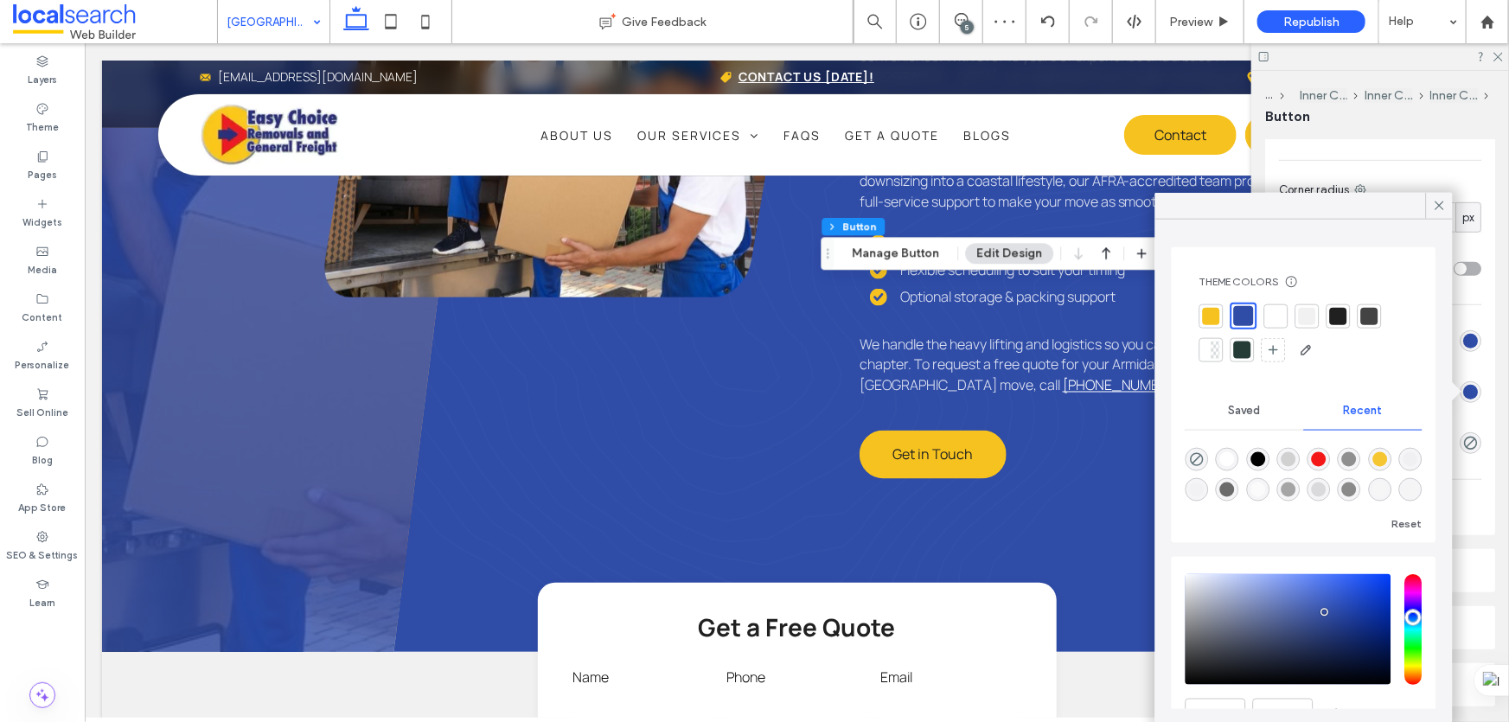
click at [1214, 310] on div at bounding box center [1211, 315] width 17 height 17
type input "*"
click at [1437, 202] on icon at bounding box center [1440, 206] width 16 height 16
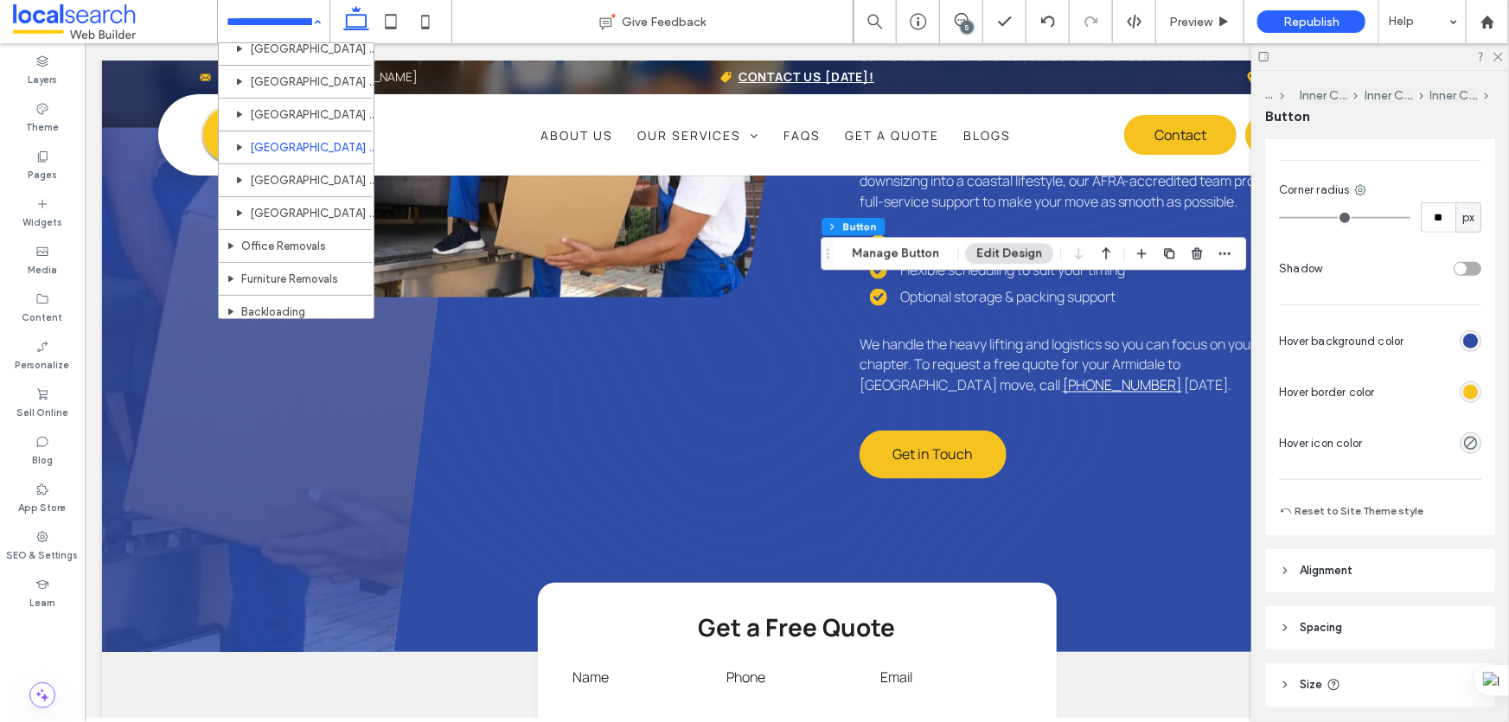
scroll to position [1179, 0]
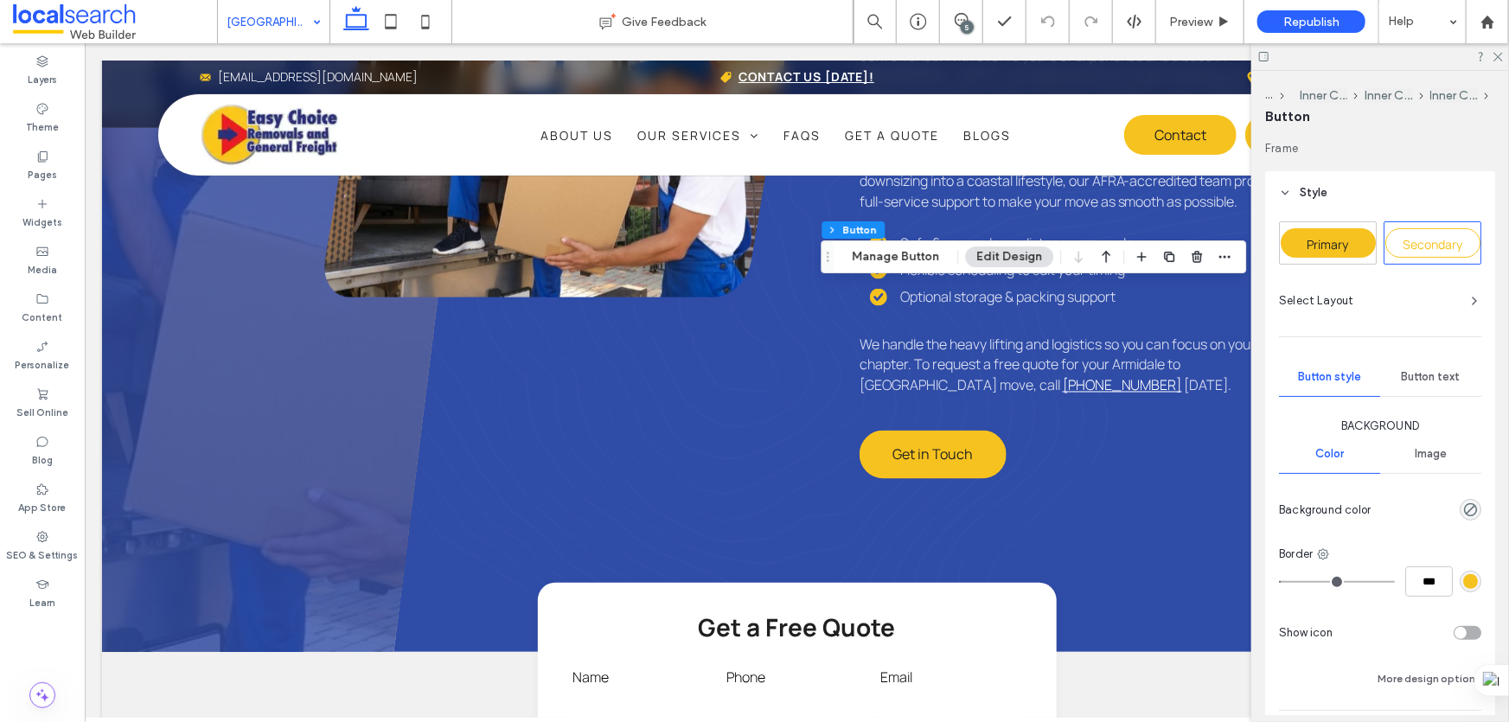
click at [1327, 246] on span "Primary" at bounding box center [1329, 244] width 42 height 16
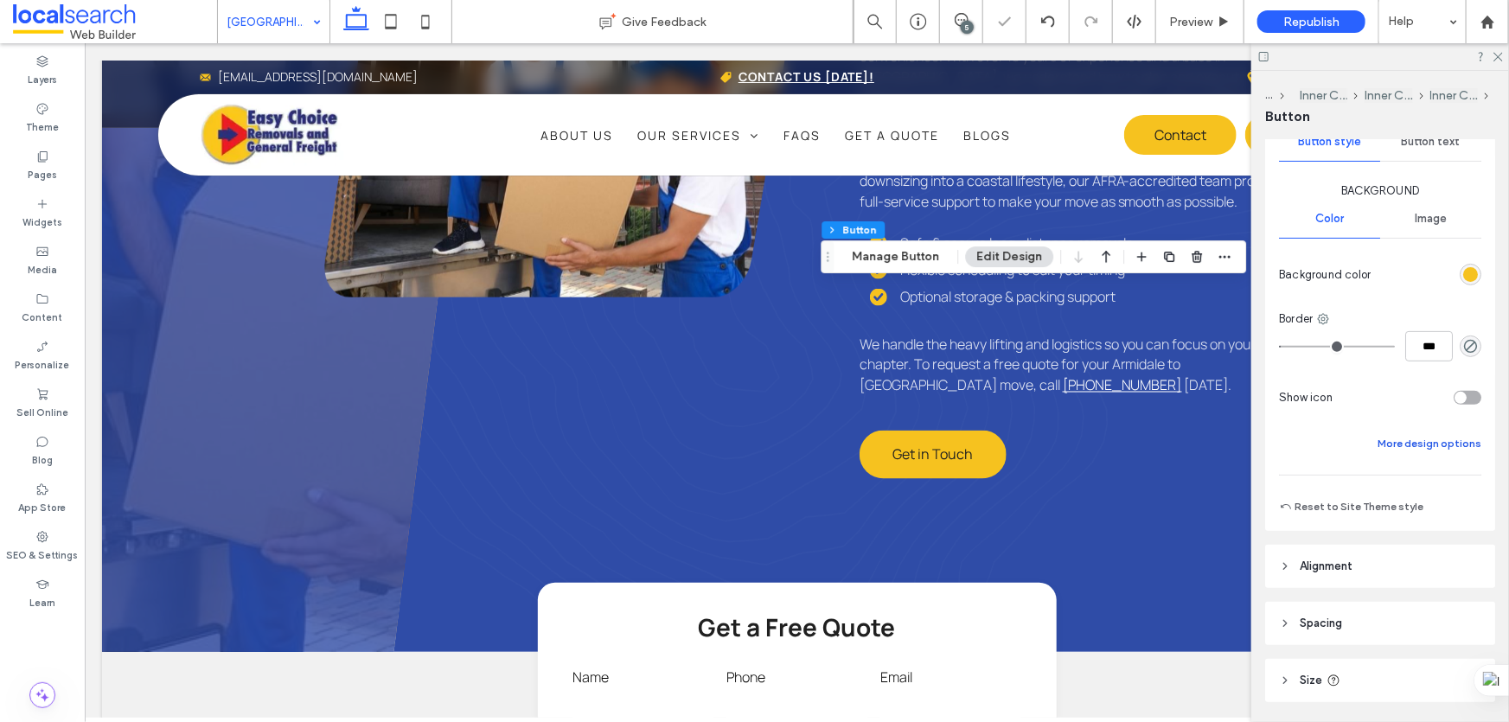
click at [1406, 433] on button "More design options" at bounding box center [1430, 443] width 104 height 21
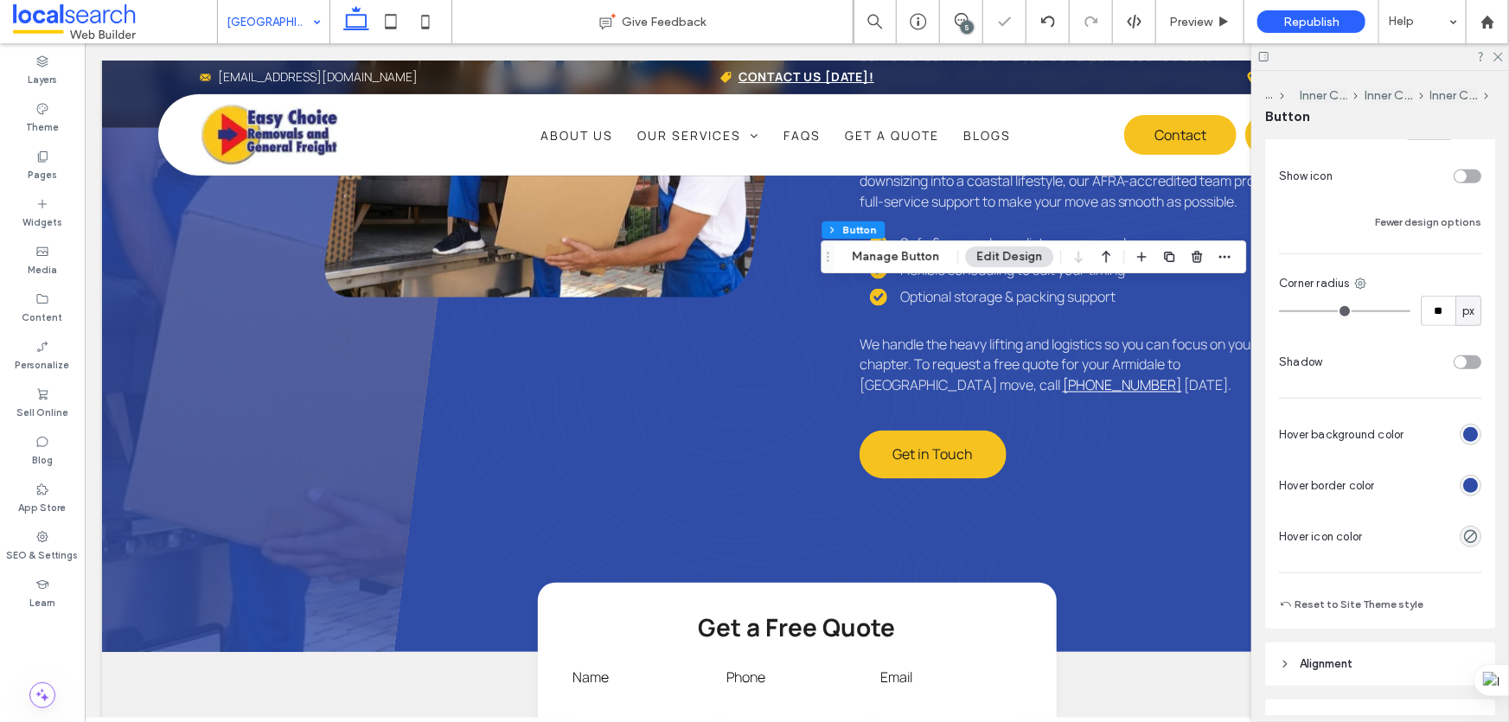
scroll to position [471, 0]
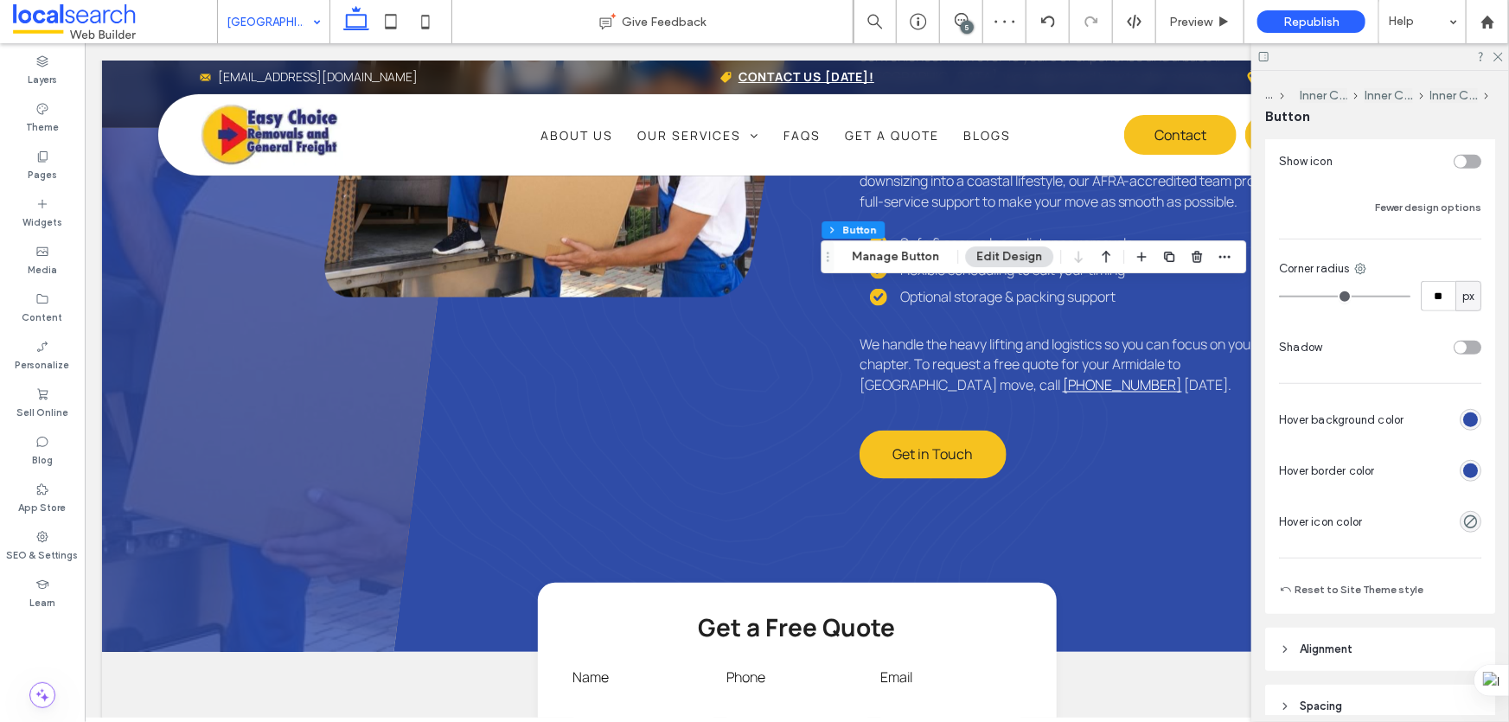
click at [1465, 464] on div "rgb(47, 76, 167)" at bounding box center [1470, 471] width 15 height 15
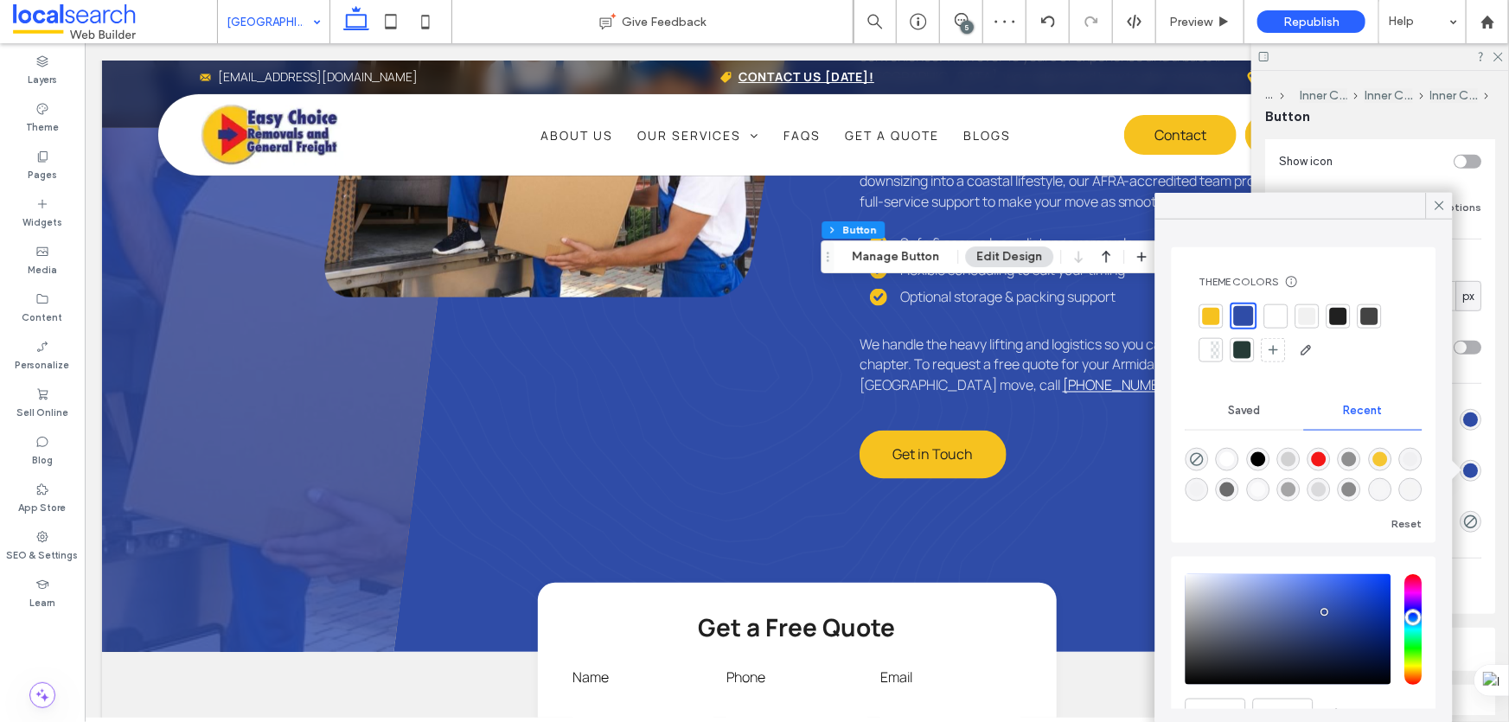
click at [1215, 308] on div at bounding box center [1211, 315] width 17 height 17
type input "*"
click at [1436, 207] on icon at bounding box center [1440, 206] width 16 height 16
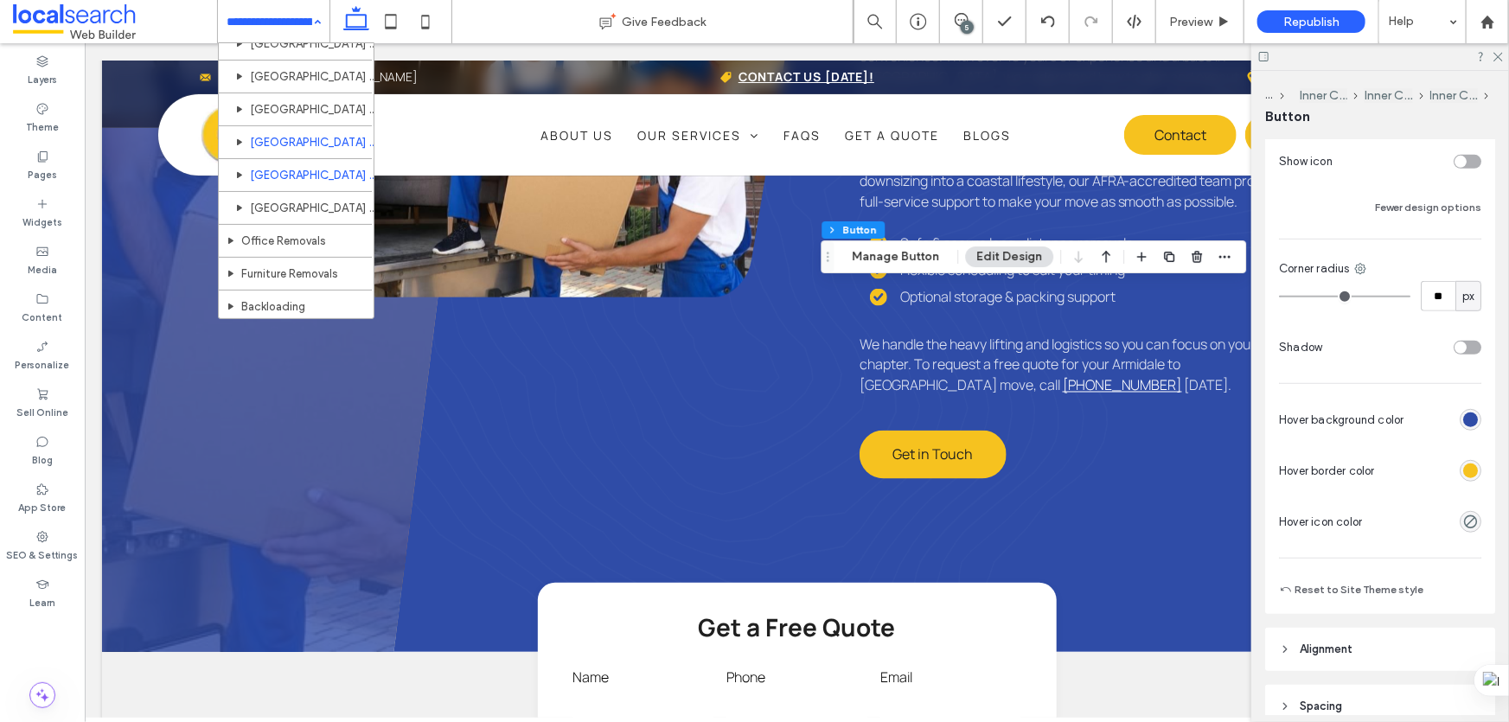
scroll to position [1179, 0]
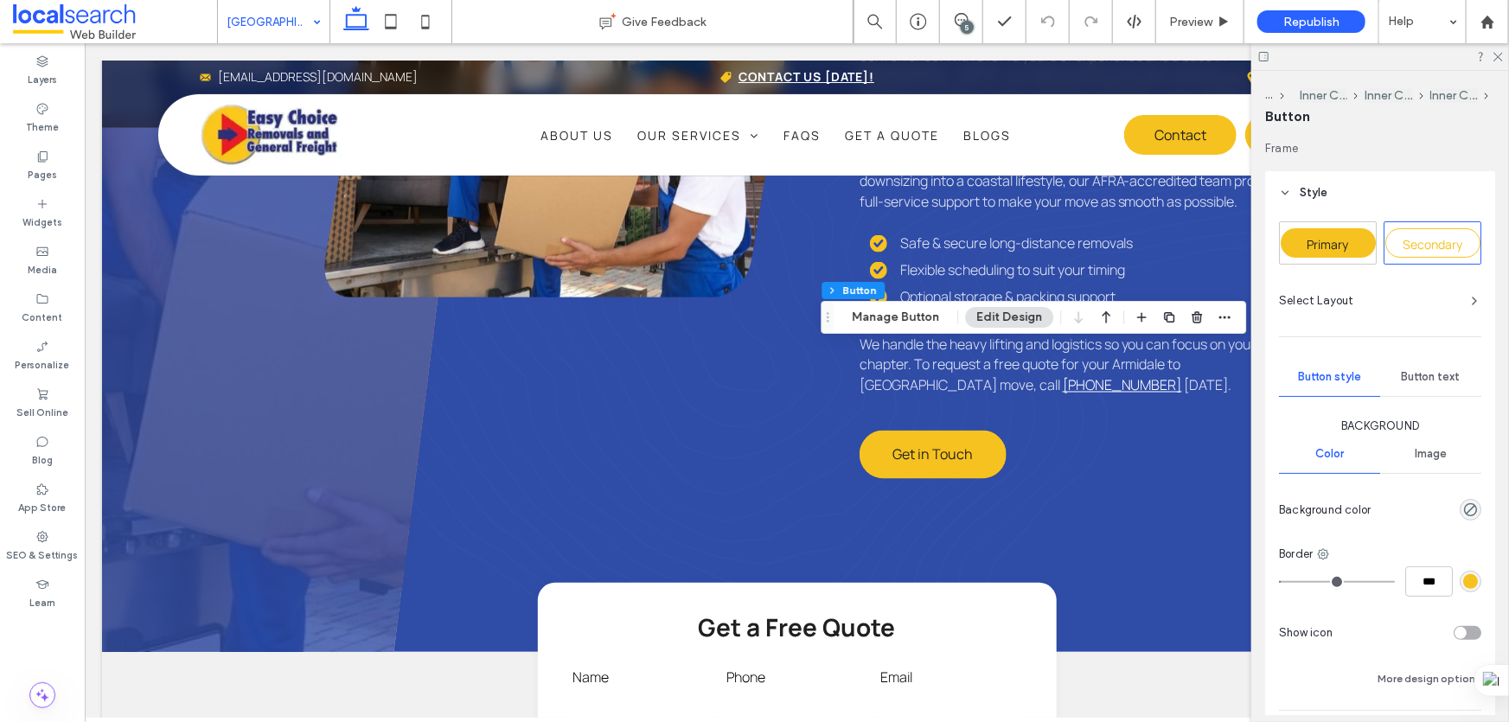
type input "**"
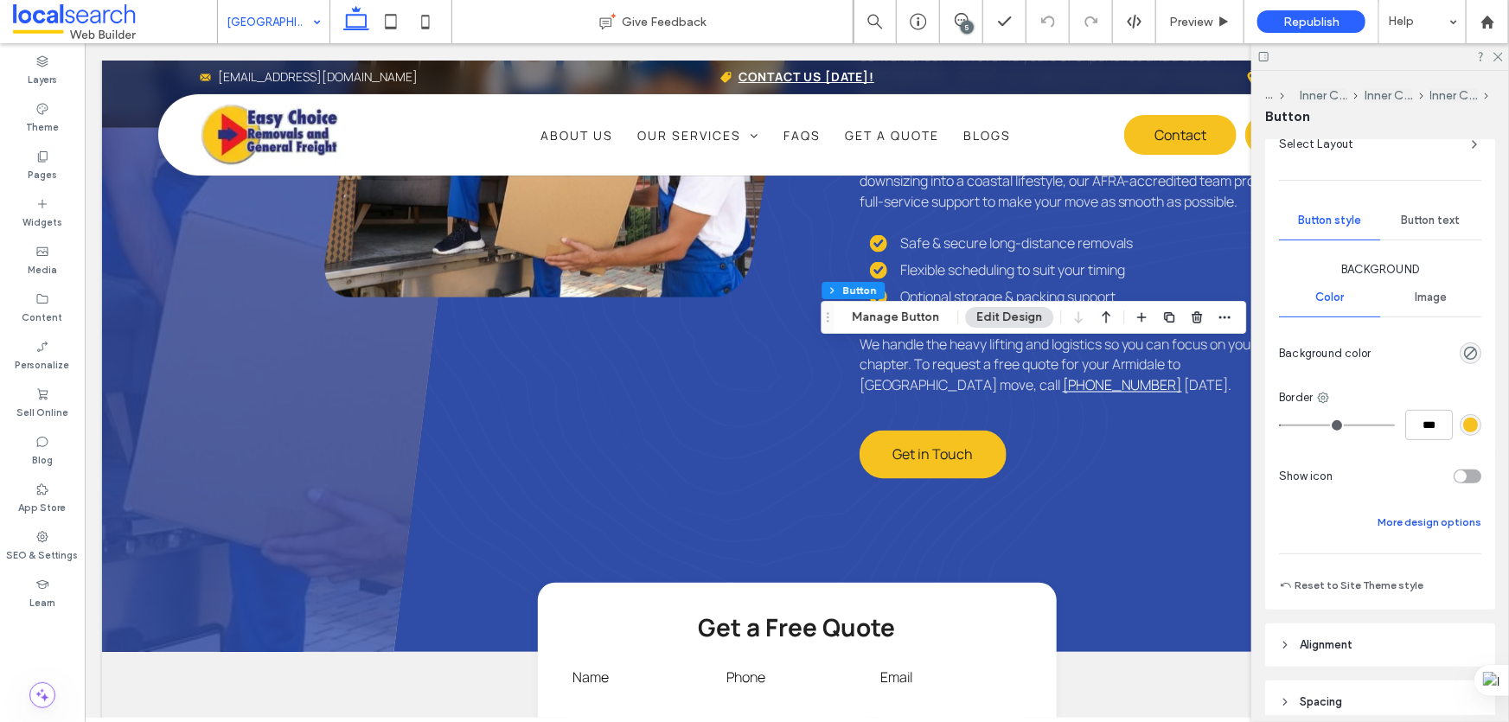
click at [1395, 520] on button "More design options" at bounding box center [1430, 522] width 104 height 21
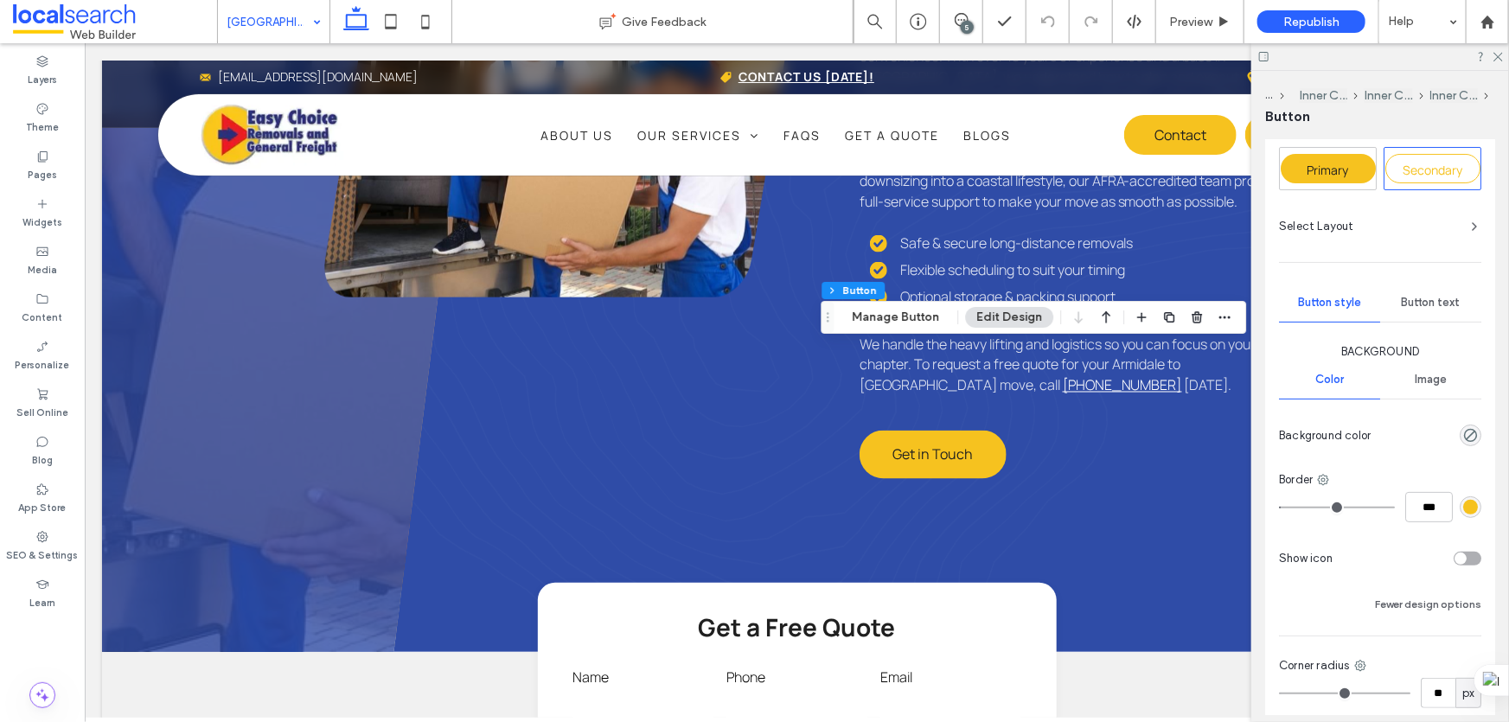
scroll to position [0, 0]
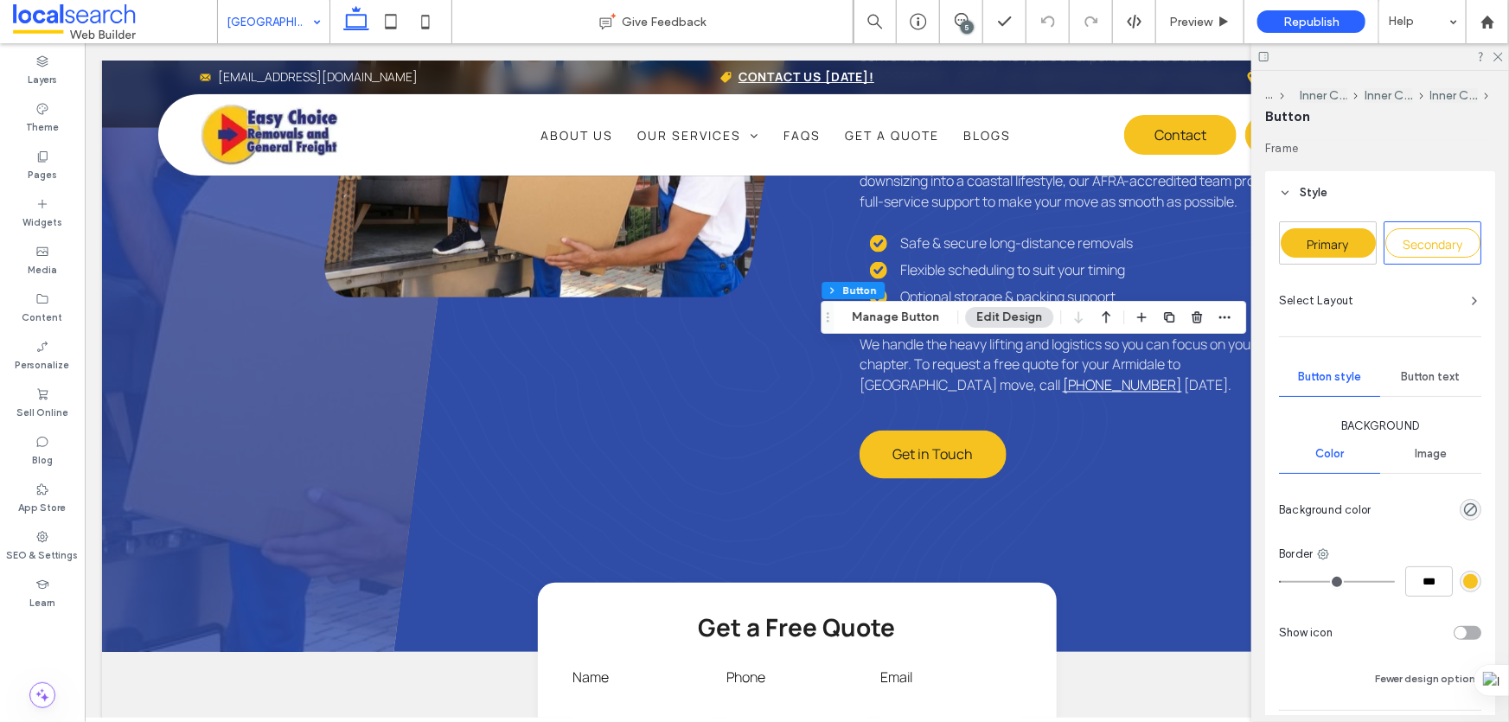
click at [1361, 246] on div "Primary" at bounding box center [1328, 242] width 95 height 29
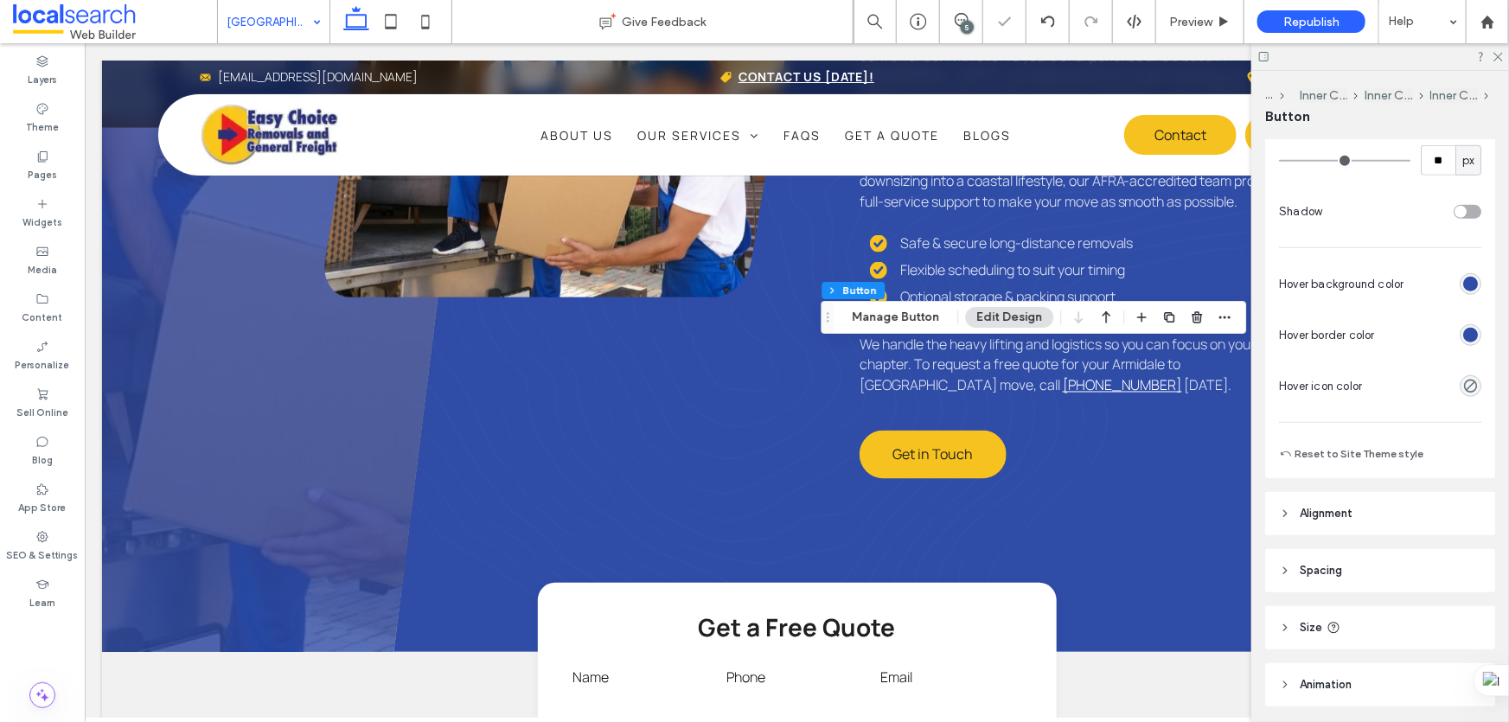
scroll to position [629, 0]
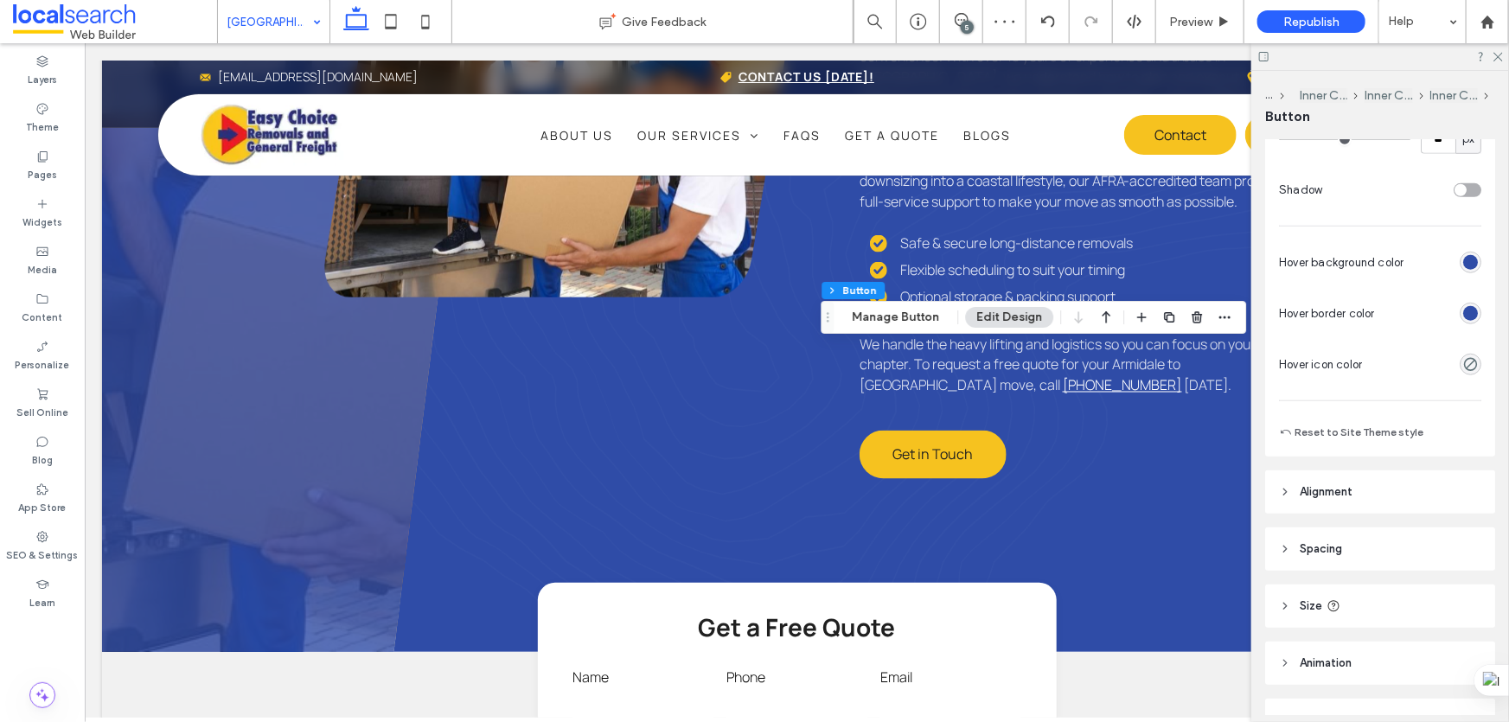
click at [1463, 306] on div "rgb(47, 76, 167)" at bounding box center [1470, 313] width 15 height 15
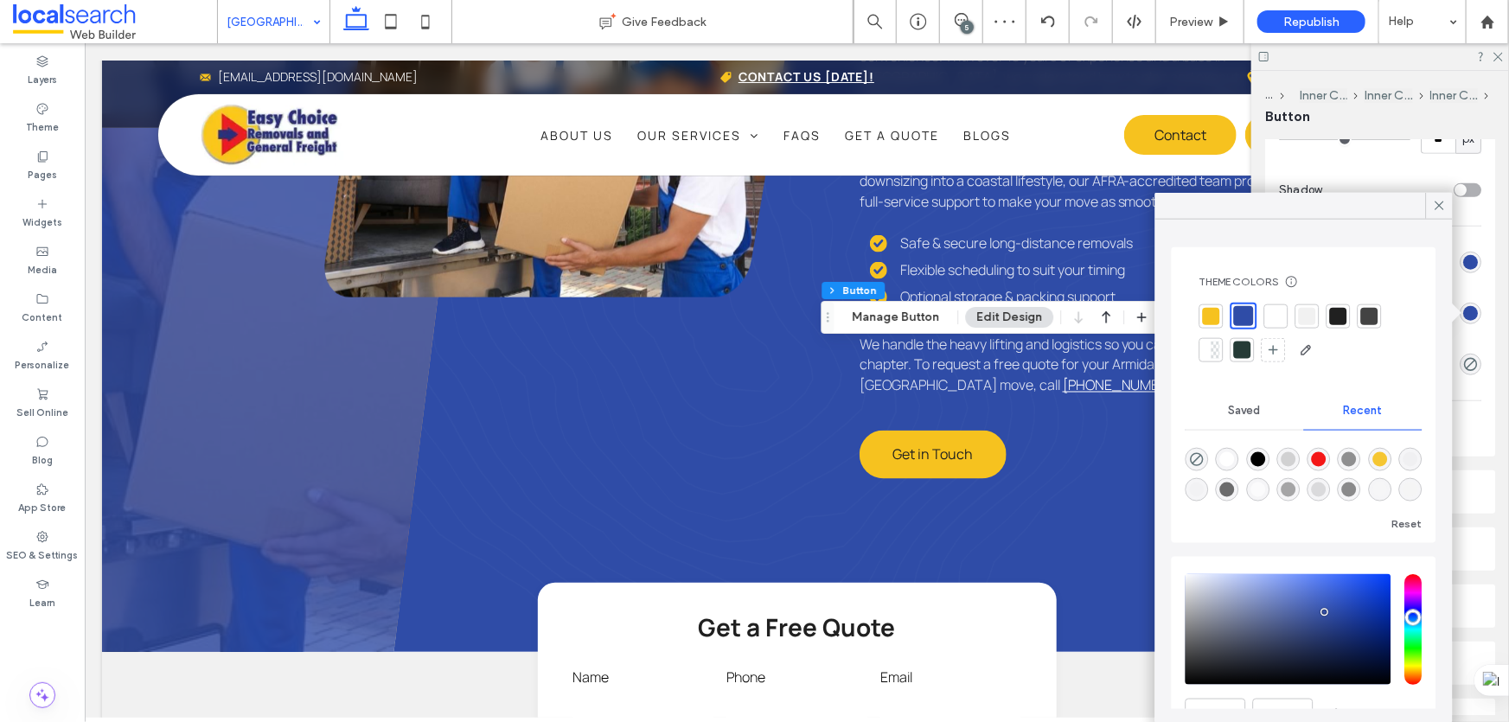
click at [1220, 308] on div at bounding box center [1212, 316] width 24 height 24
type input "*"
click at [1444, 205] on icon at bounding box center [1440, 206] width 16 height 16
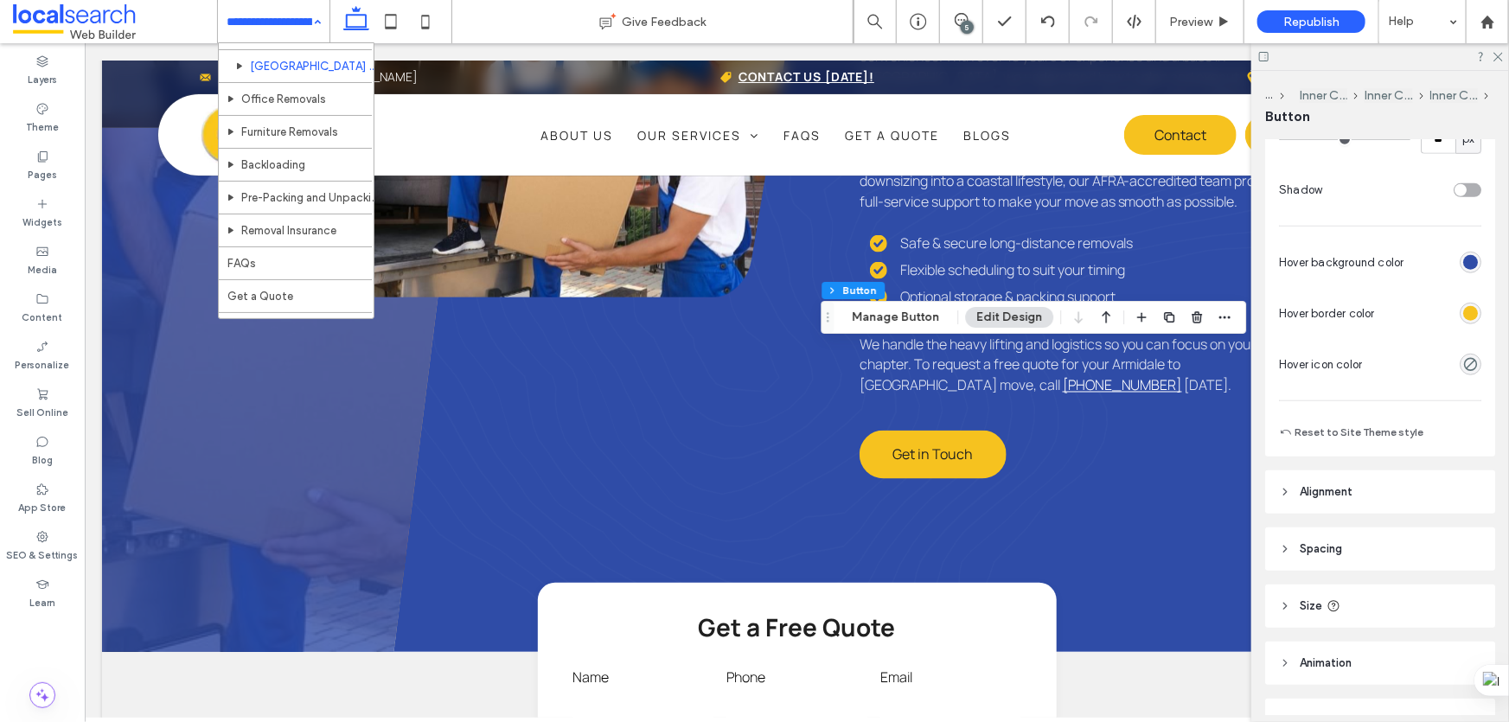
scroll to position [1257, 0]
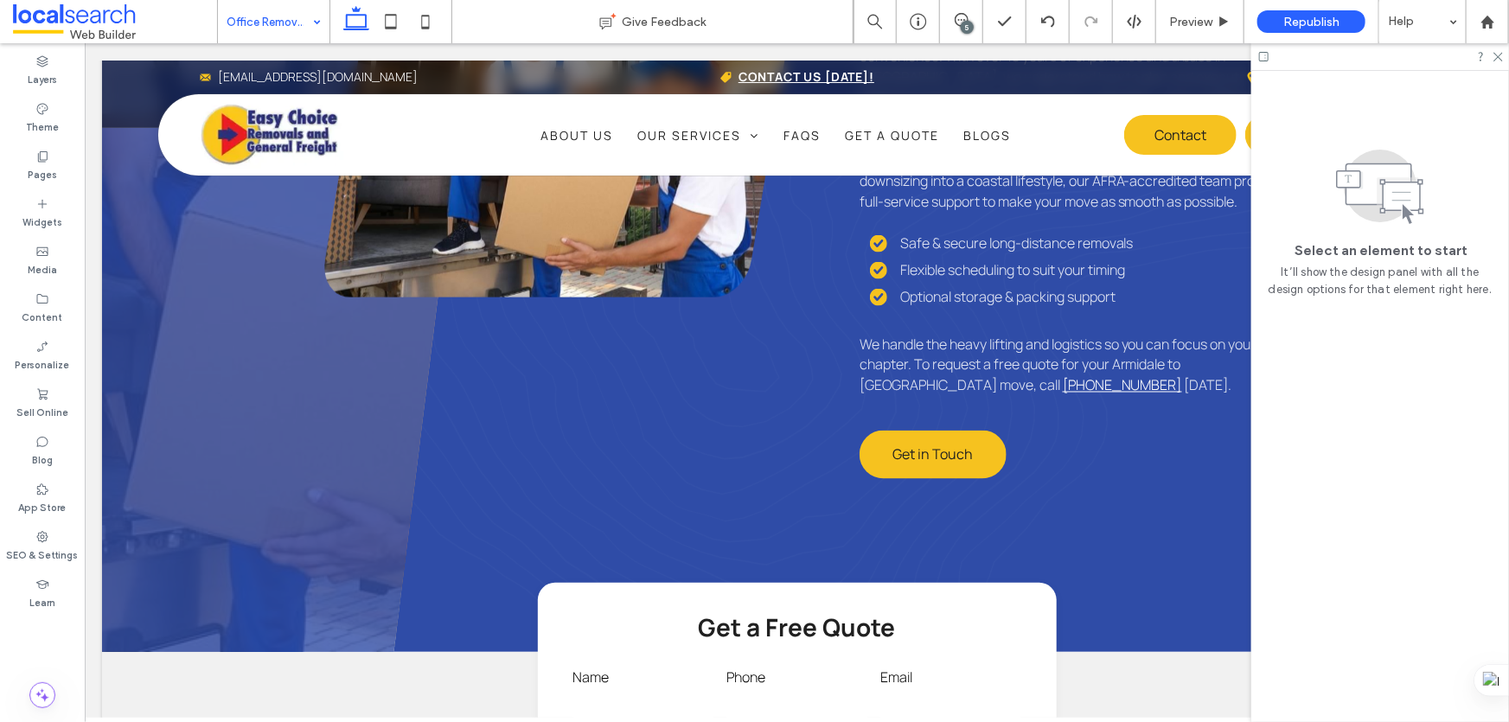
click at [397, 262] on div at bounding box center [754, 361] width 1509 height 722
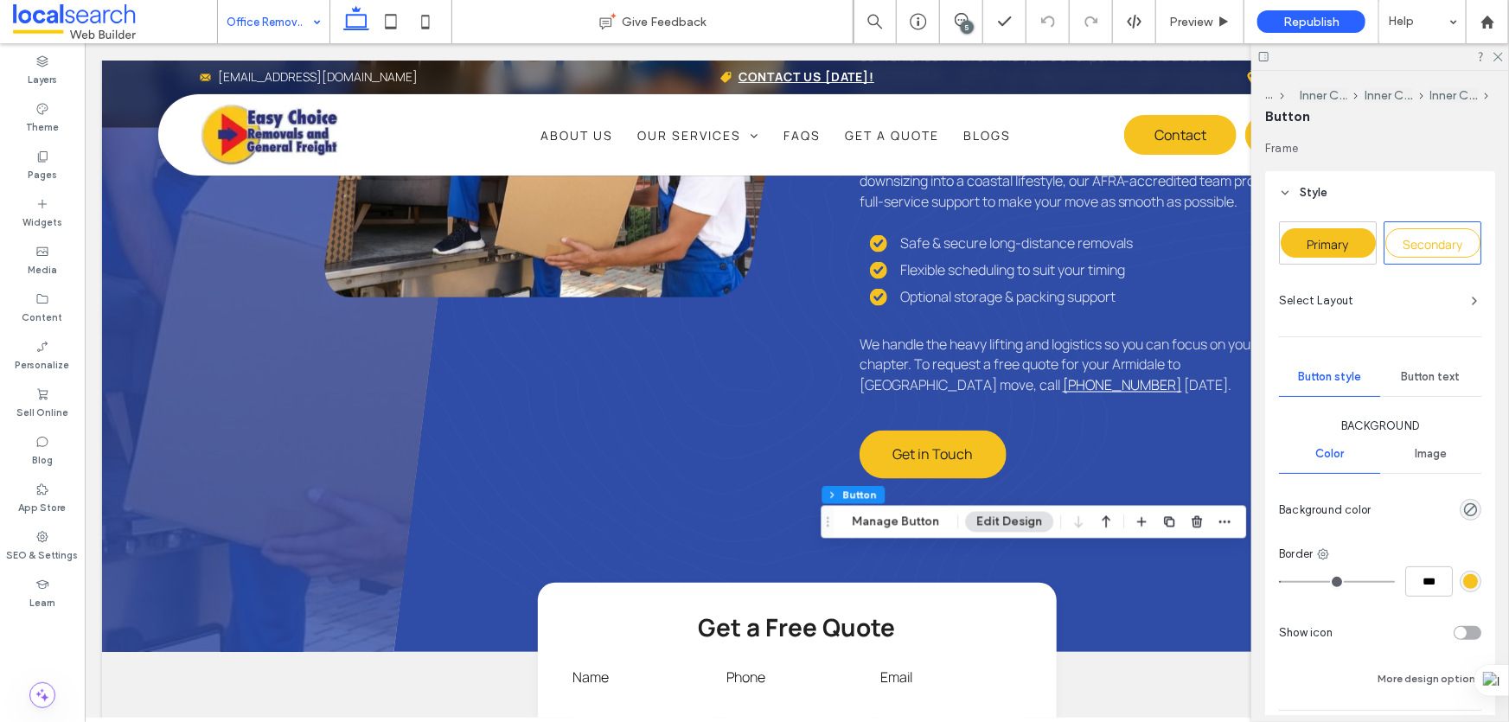
type input "**"
click at [1323, 236] on span "Primary" at bounding box center [1329, 244] width 42 height 16
type input "*"
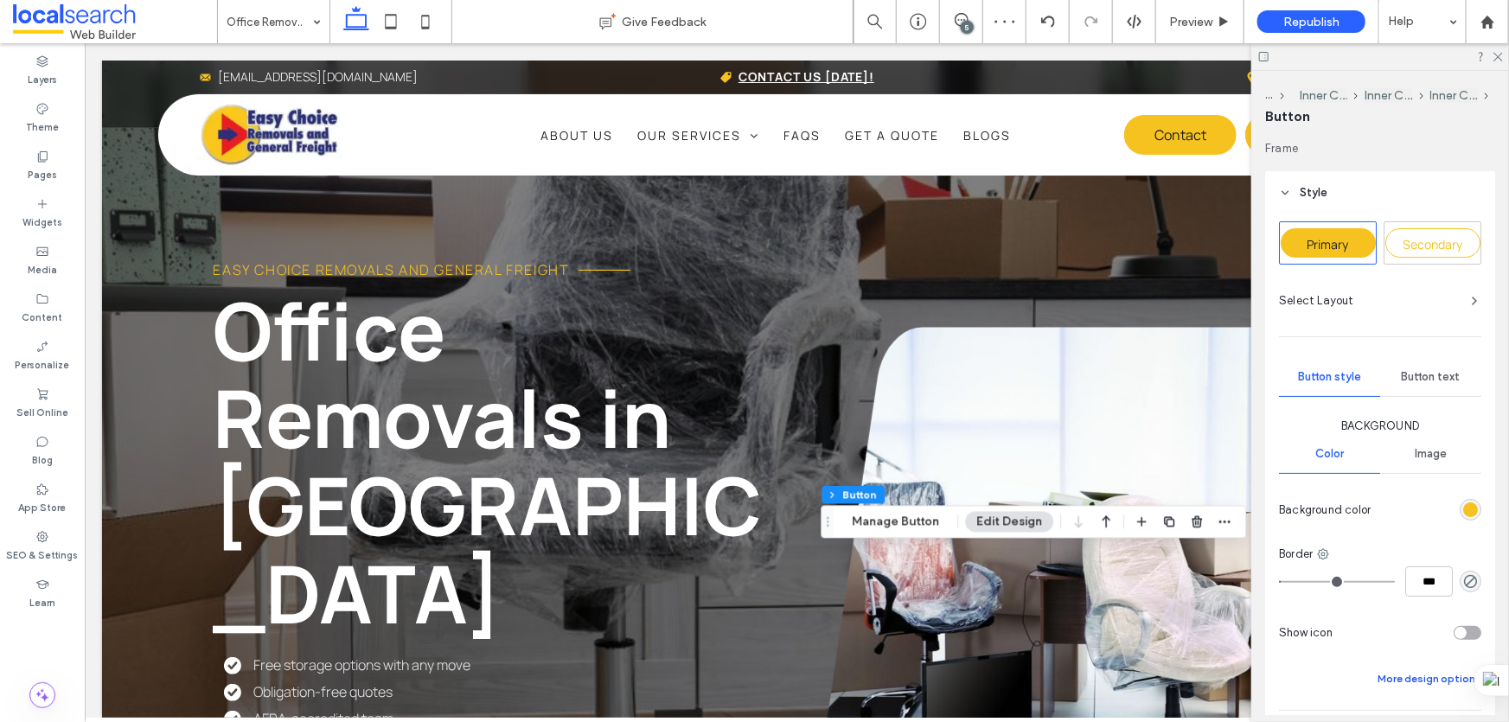
click at [1418, 669] on button "More design options" at bounding box center [1430, 679] width 104 height 21
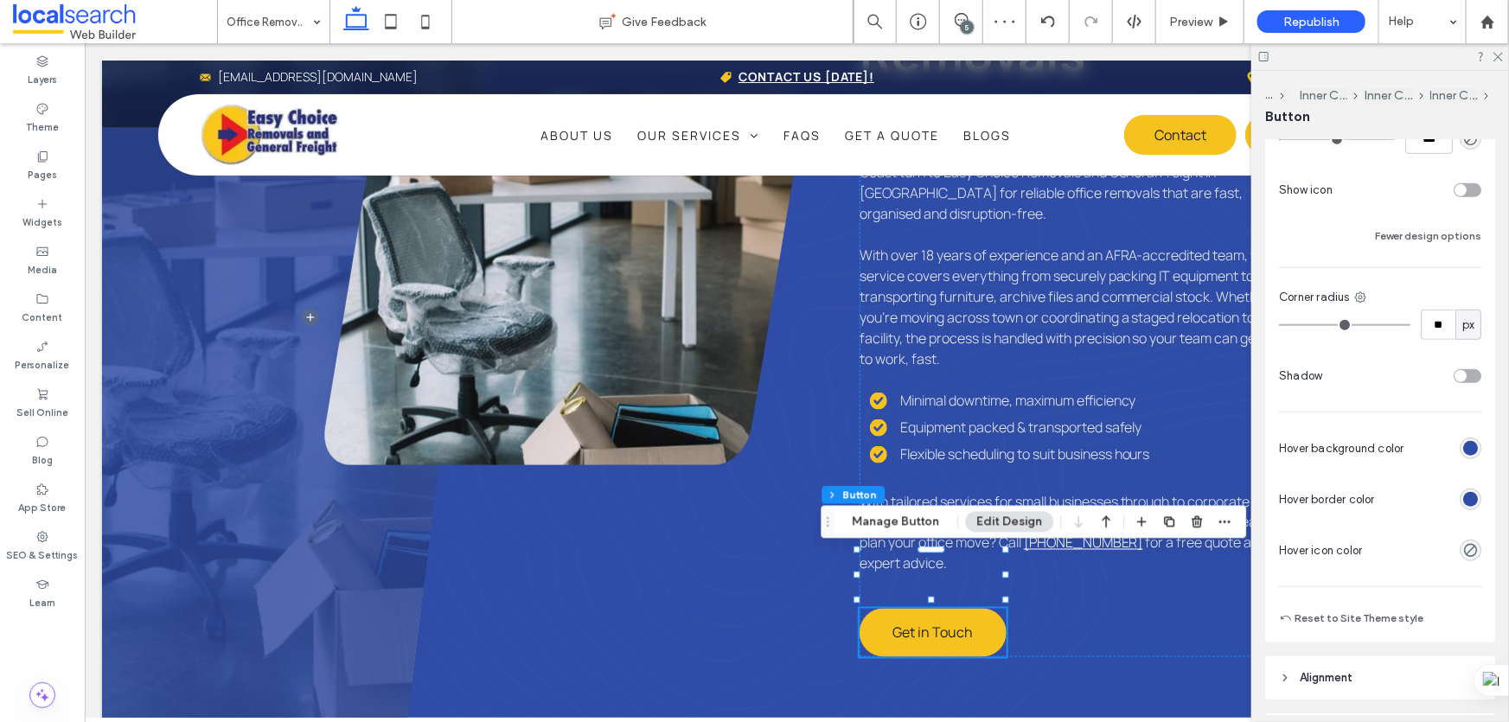
scroll to position [471, 0]
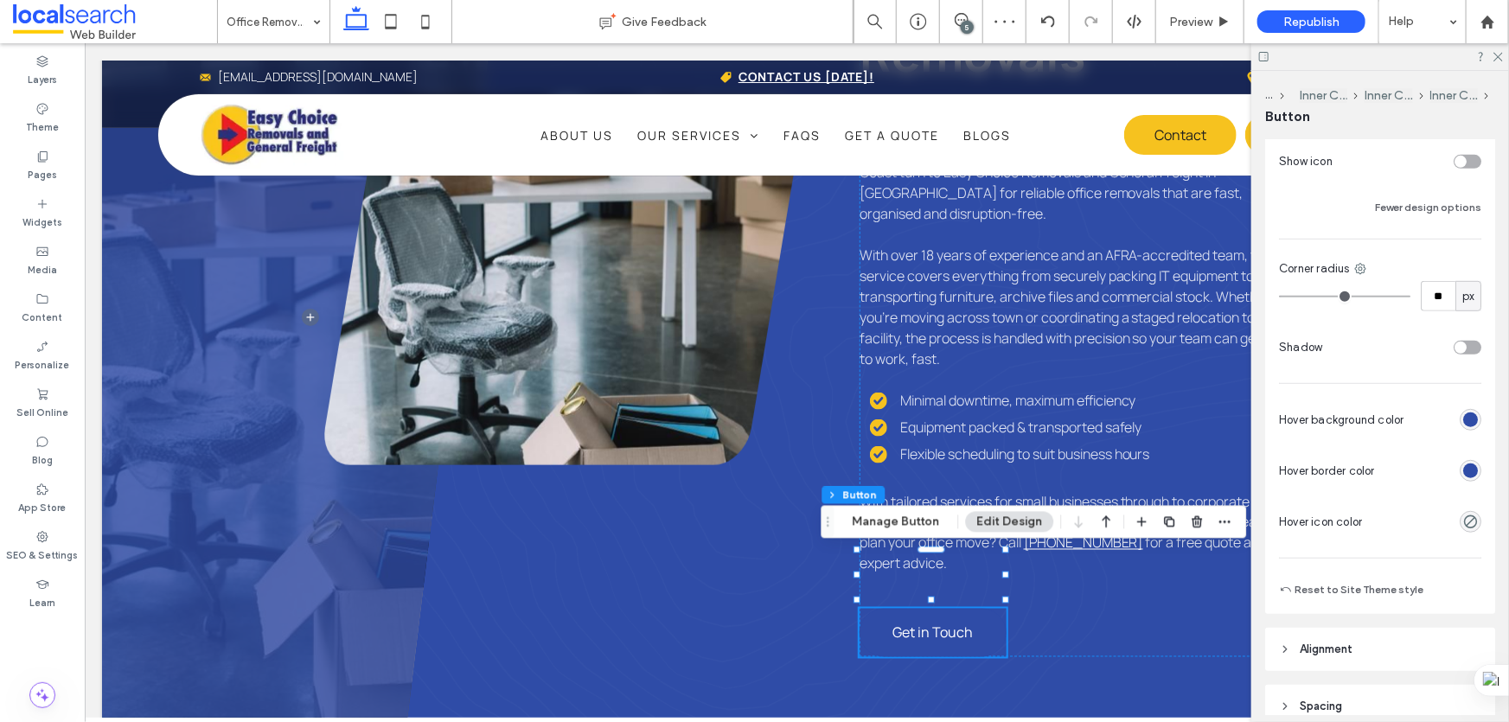
click at [1464, 469] on div "rgb(47, 76, 167)" at bounding box center [1470, 471] width 15 height 15
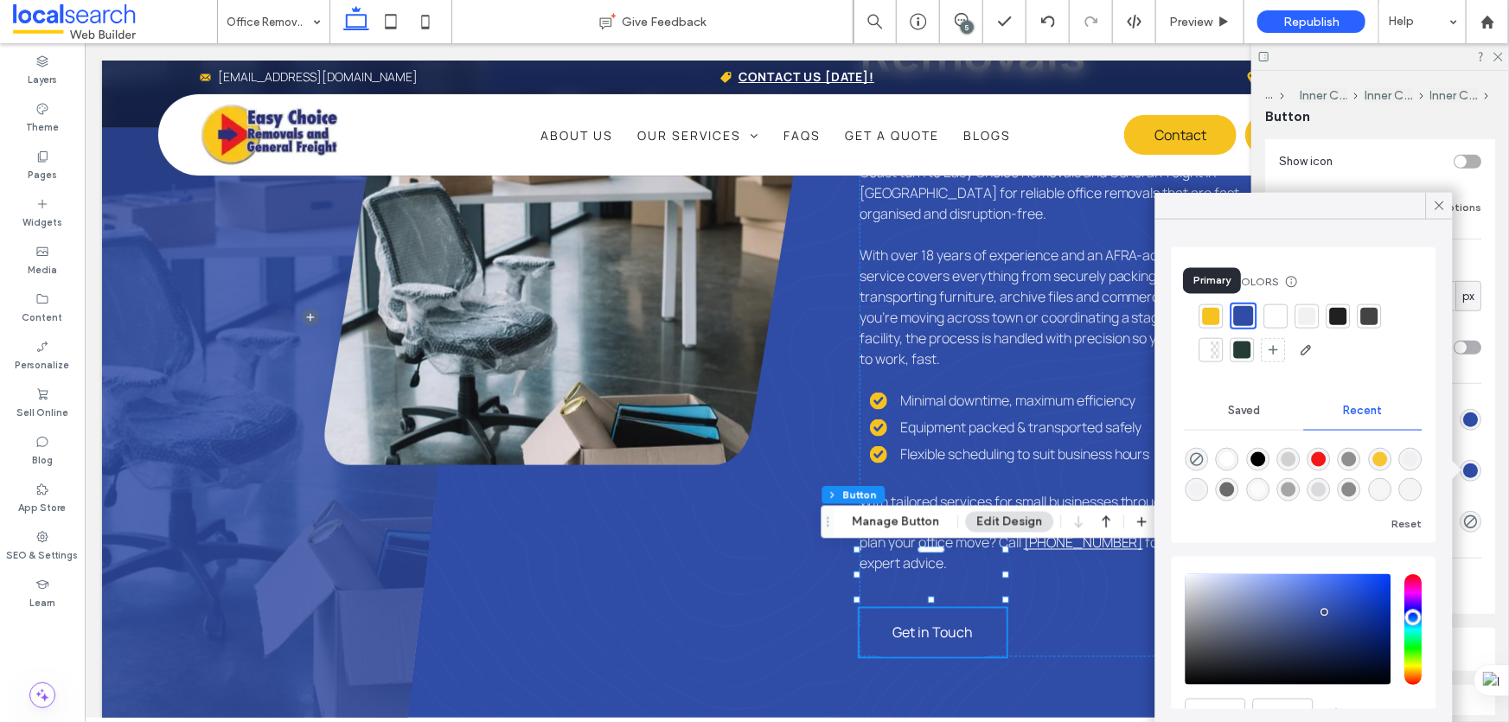
click at [1216, 317] on div at bounding box center [1211, 315] width 17 height 17
type input "*"
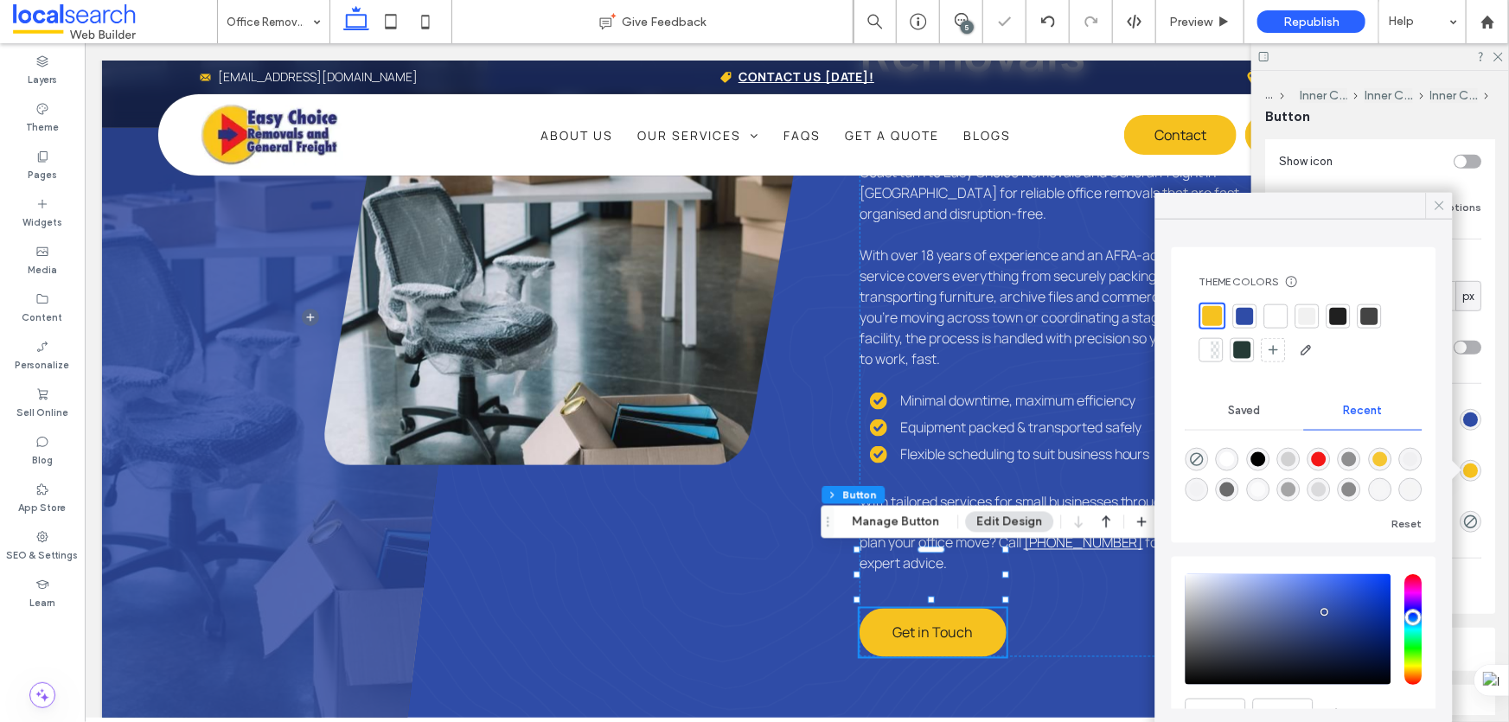
click at [1439, 205] on use at bounding box center [1439, 206] width 9 height 9
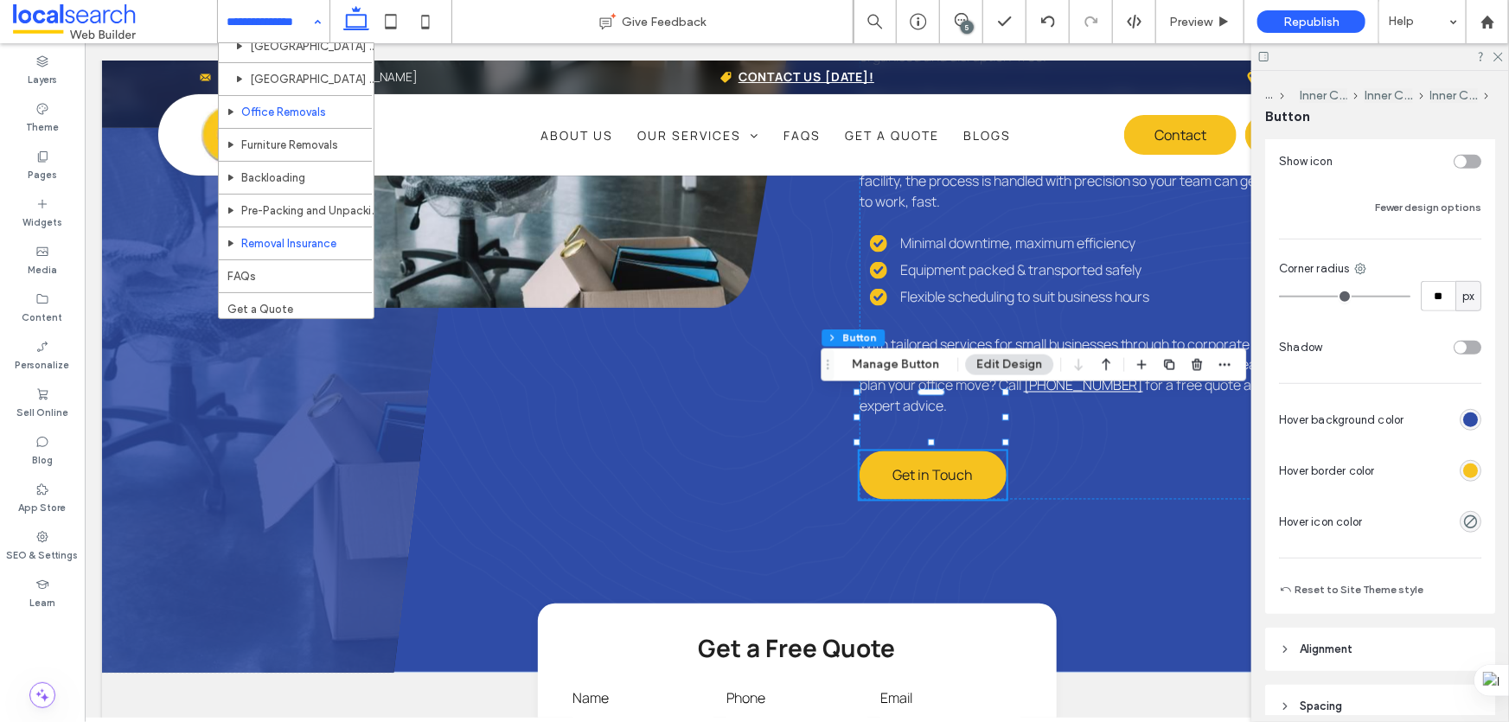
scroll to position [1257, 0]
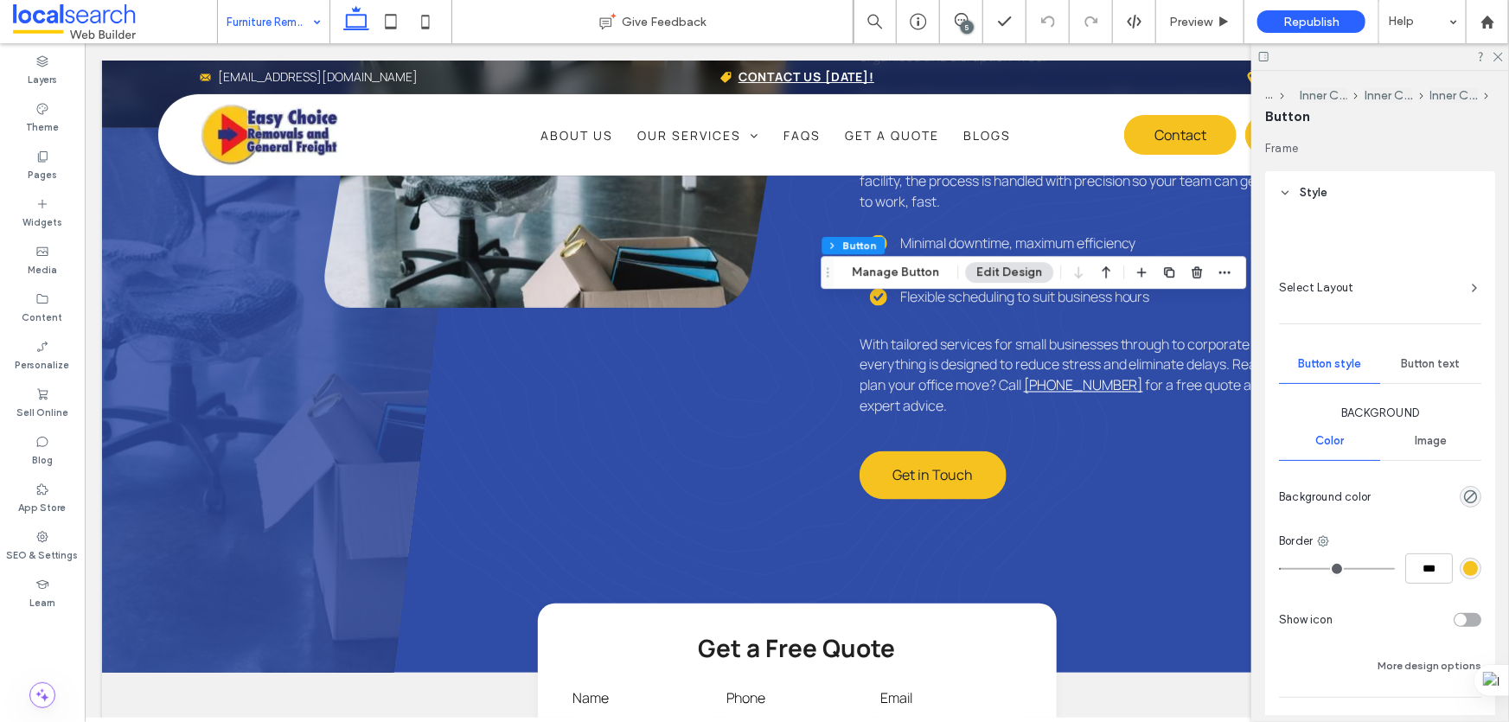
type input "**"
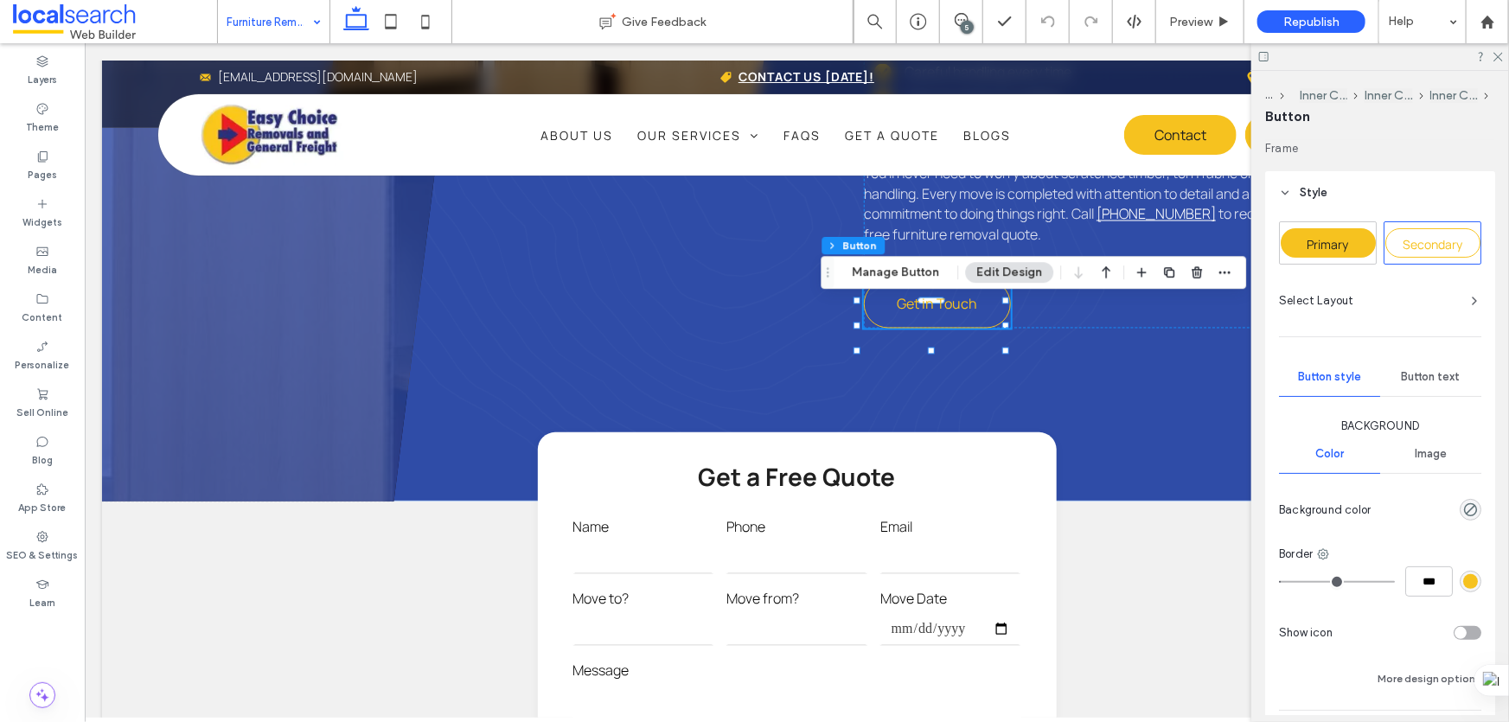
click at [1353, 249] on div "Primary" at bounding box center [1328, 242] width 95 height 29
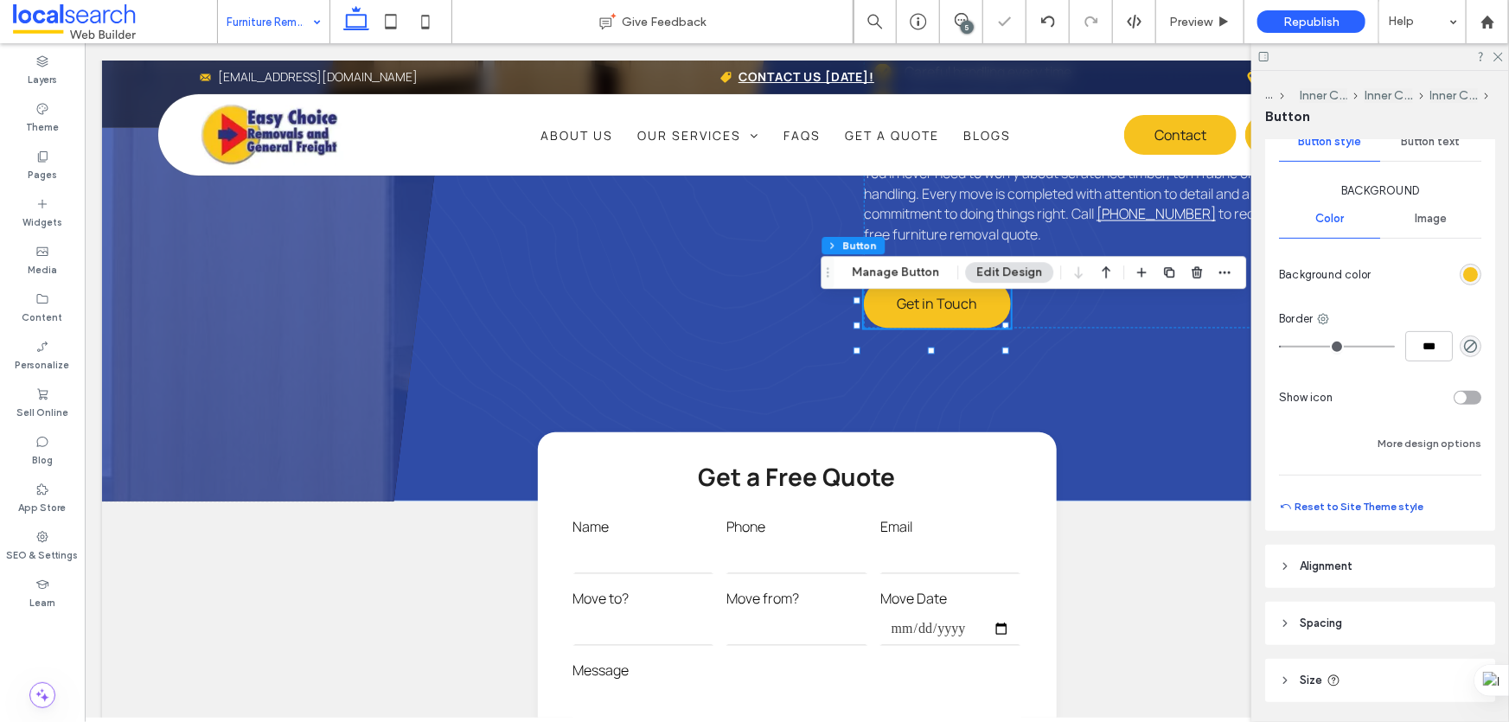
scroll to position [314, 0]
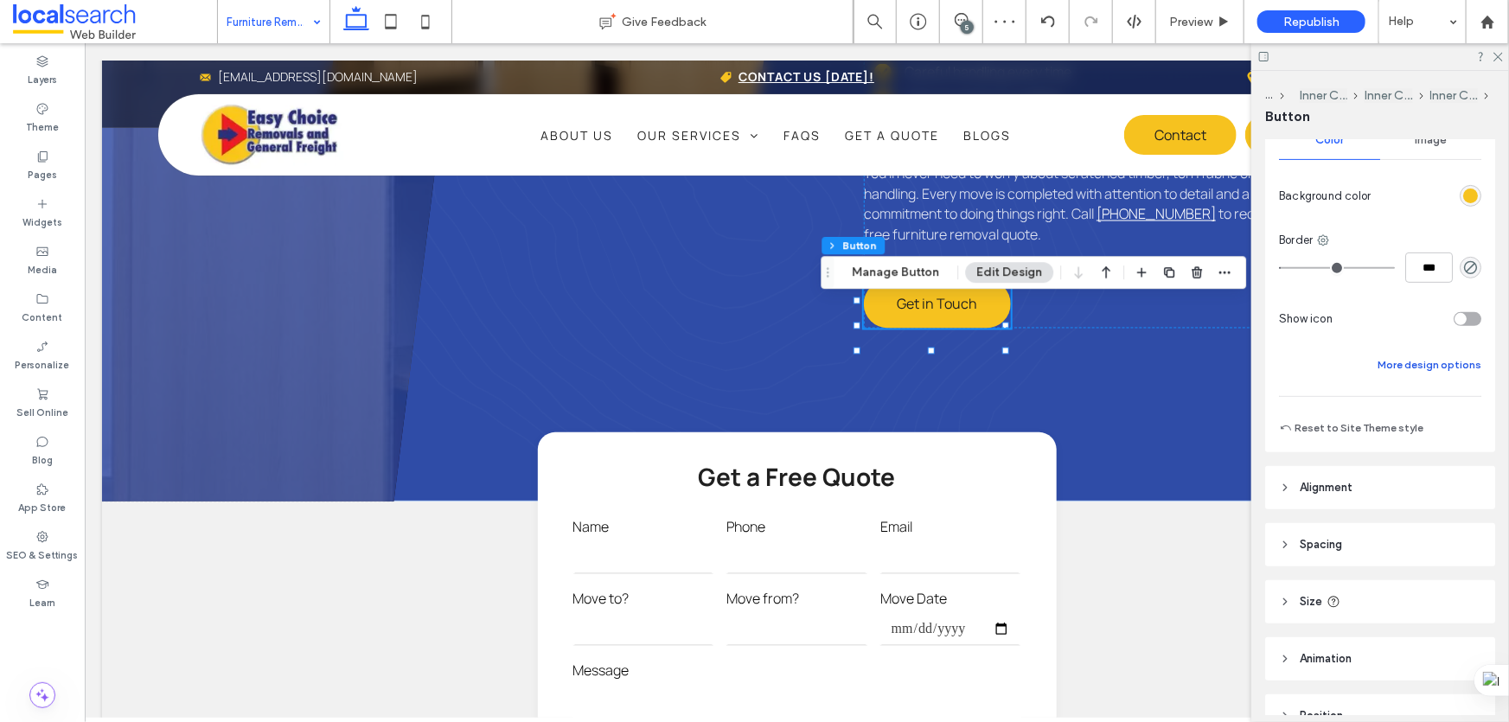
click at [1412, 365] on button "More design options" at bounding box center [1430, 365] width 104 height 21
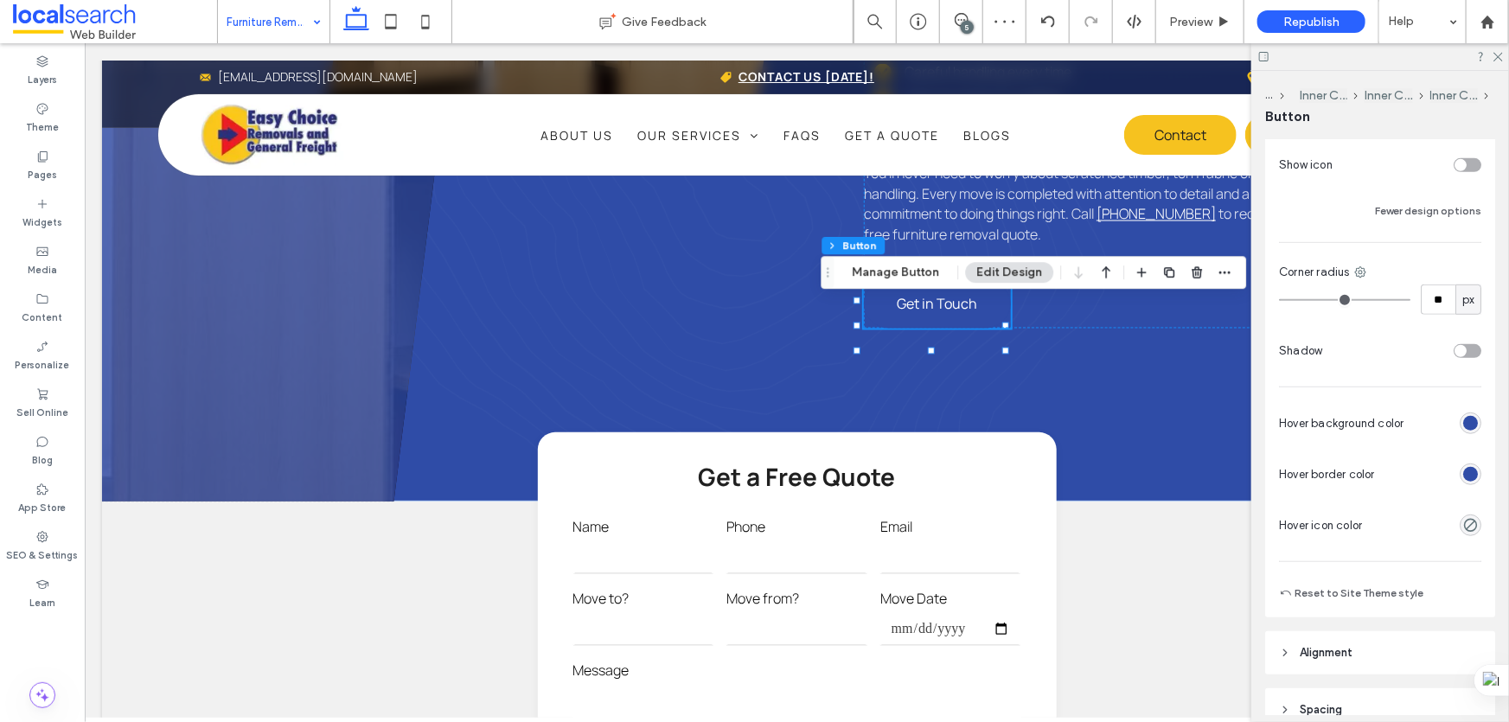
scroll to position [471, 0]
click at [1463, 464] on div "rgb(47, 76, 167)" at bounding box center [1470, 471] width 15 height 15
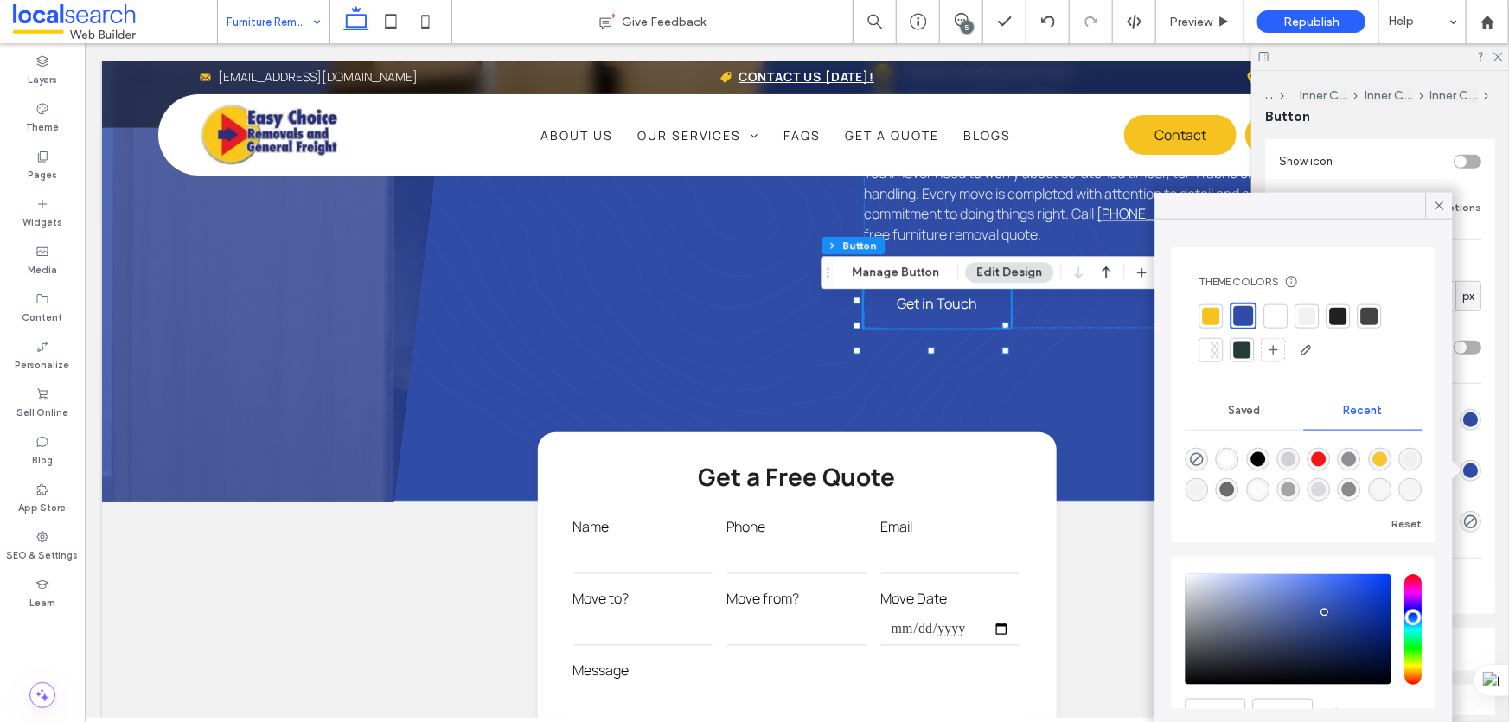
click at [1211, 304] on div at bounding box center [1212, 316] width 24 height 24
type input "*"
click at [1444, 202] on icon at bounding box center [1440, 206] width 16 height 16
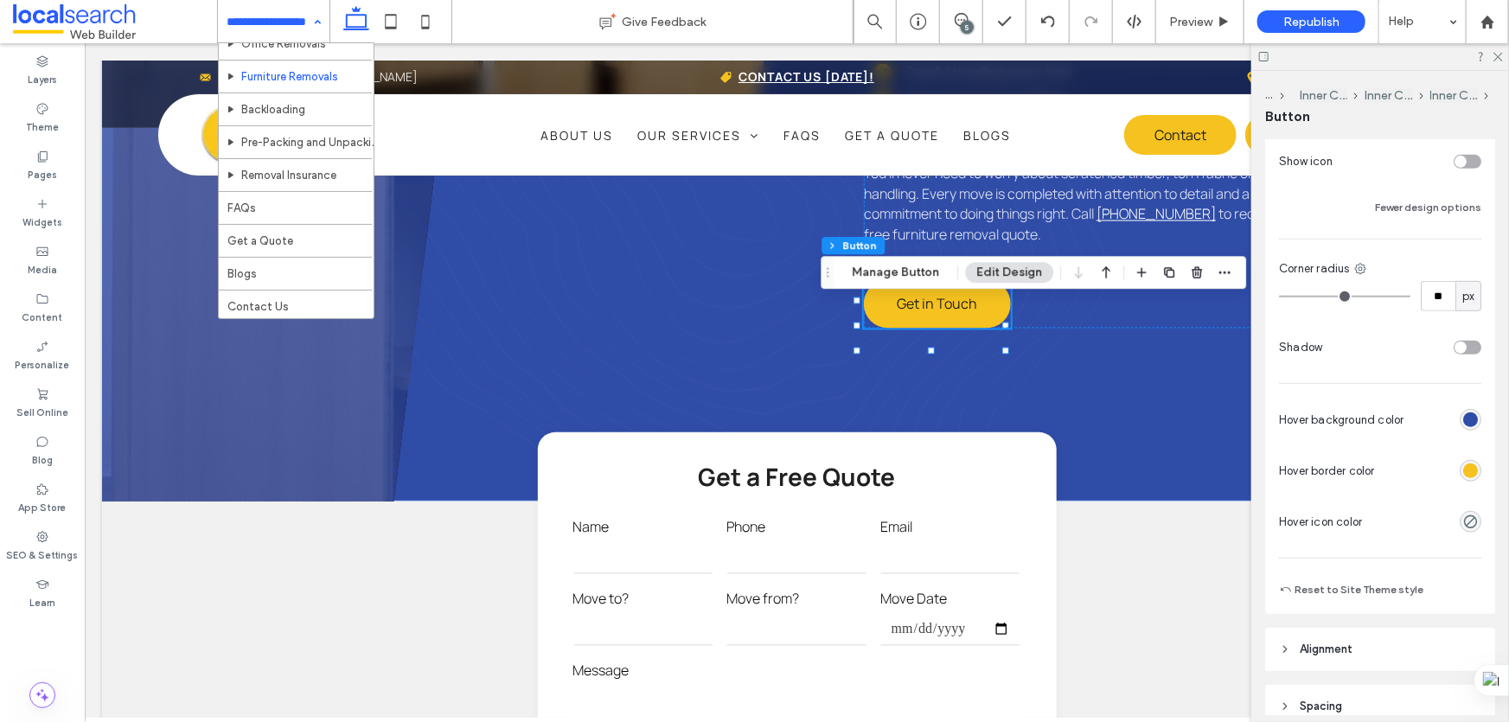
scroll to position [1336, 0]
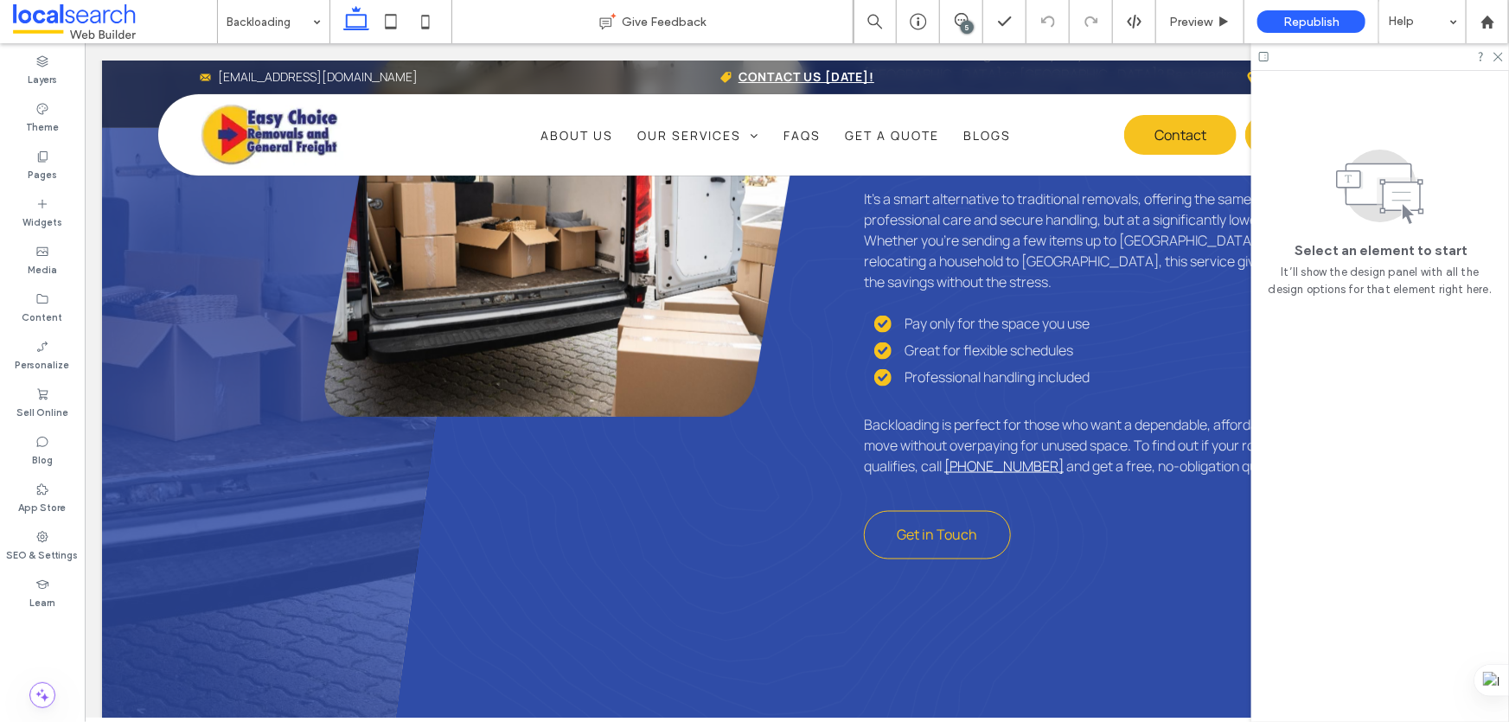
scroll to position [1179, 0]
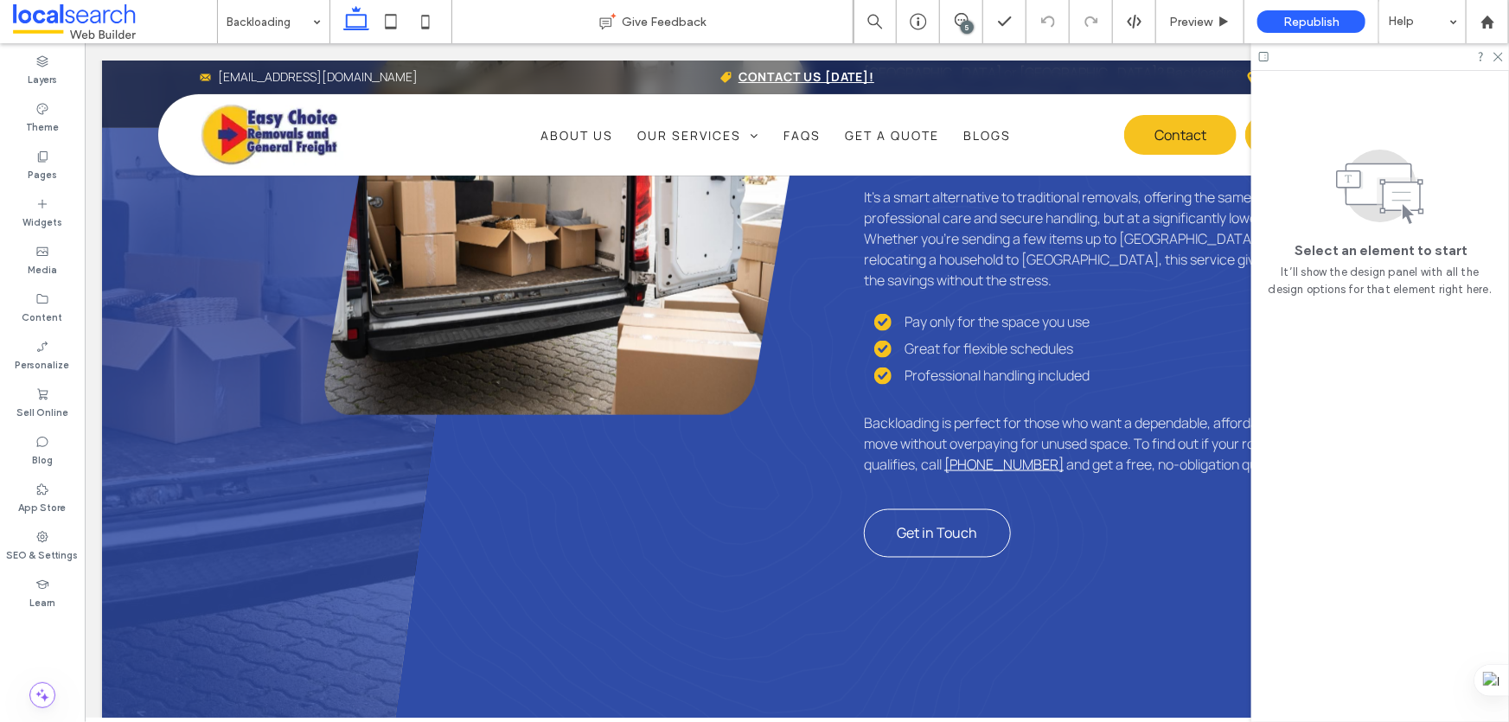
click at [929, 523] on span "Get in Touch" at bounding box center [937, 532] width 80 height 19
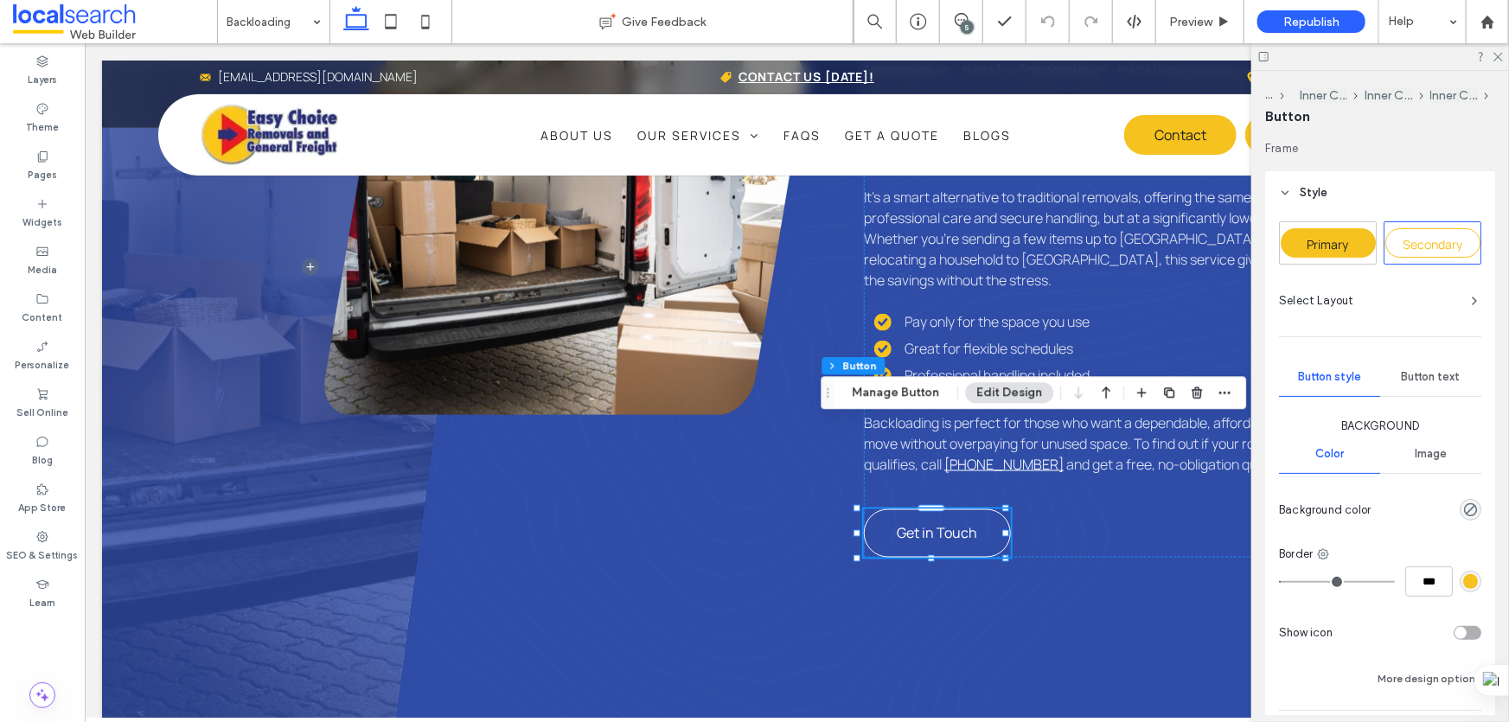
type input "**"
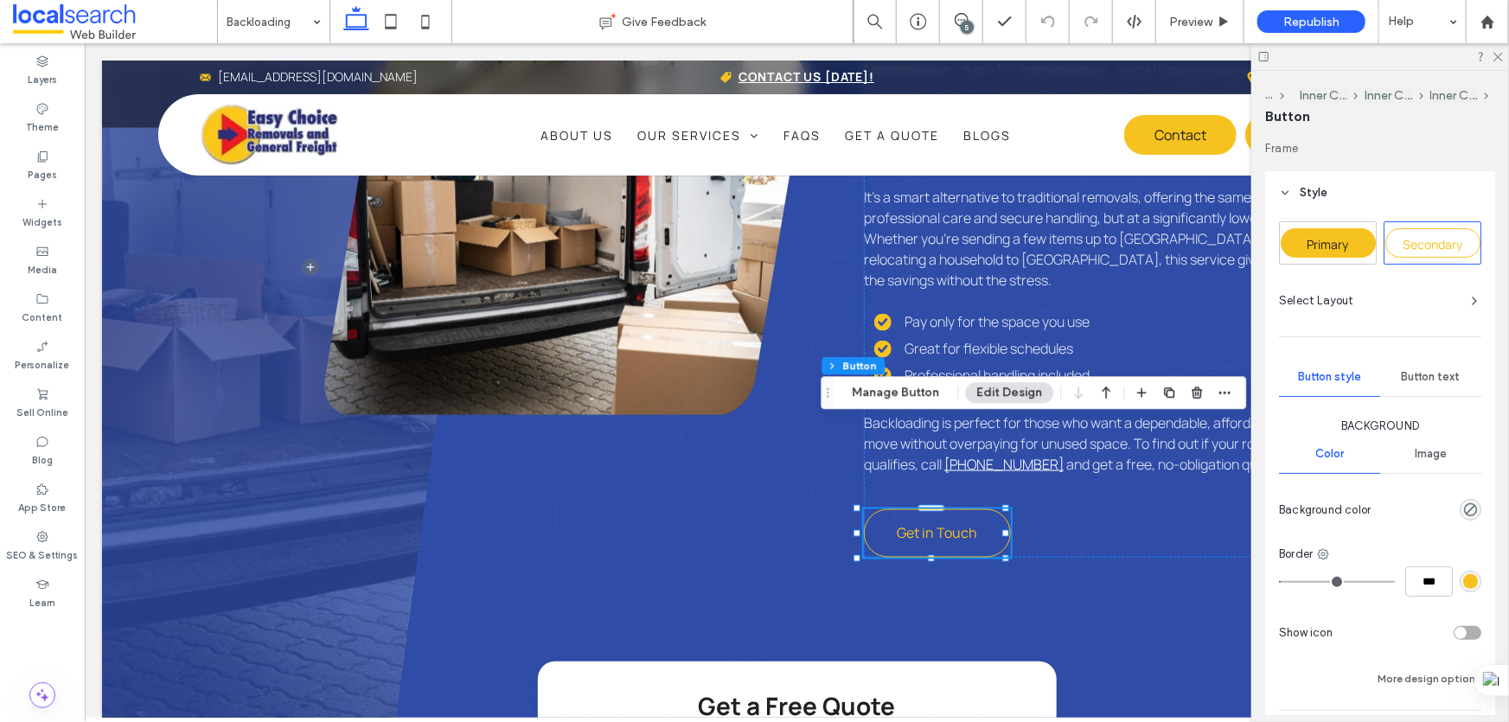
click at [1338, 247] on span "Primary" at bounding box center [1329, 244] width 42 height 16
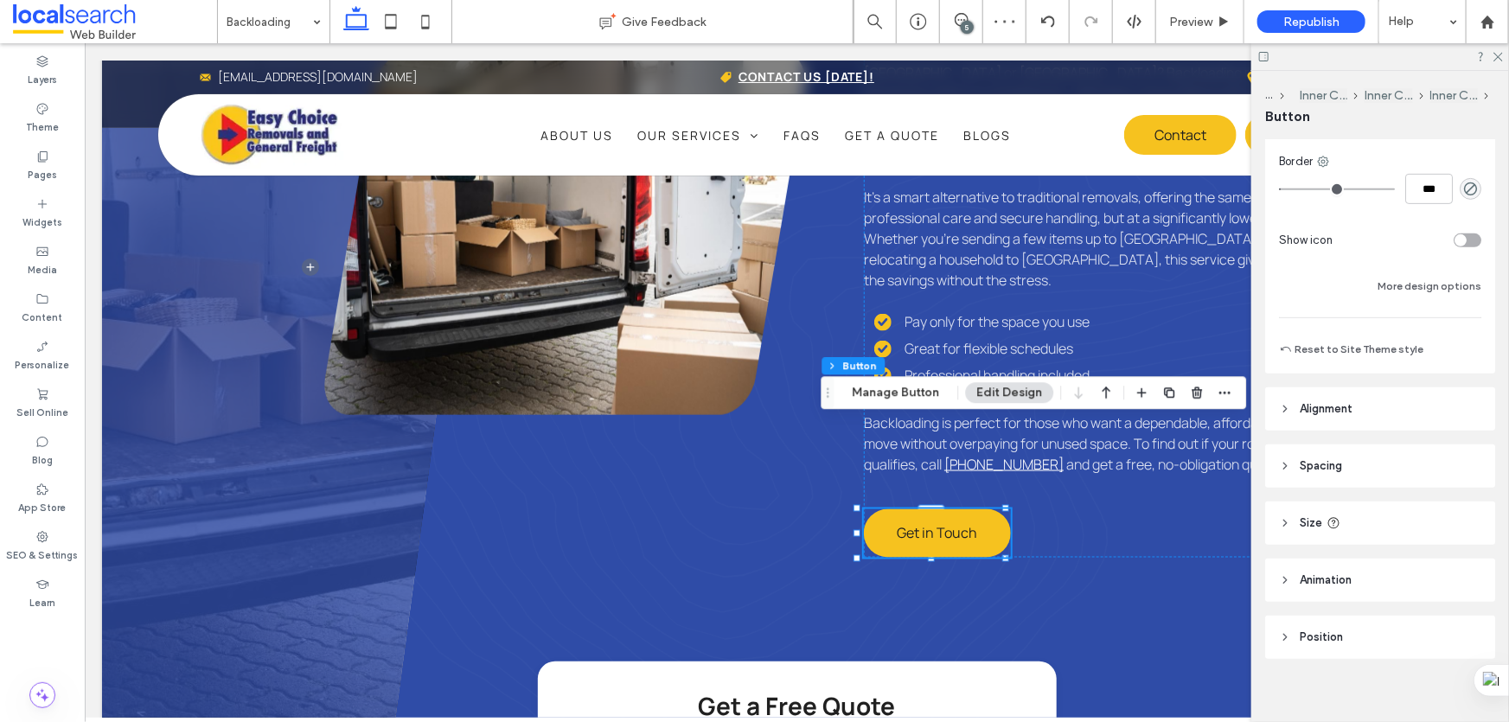
scroll to position [235, 0]
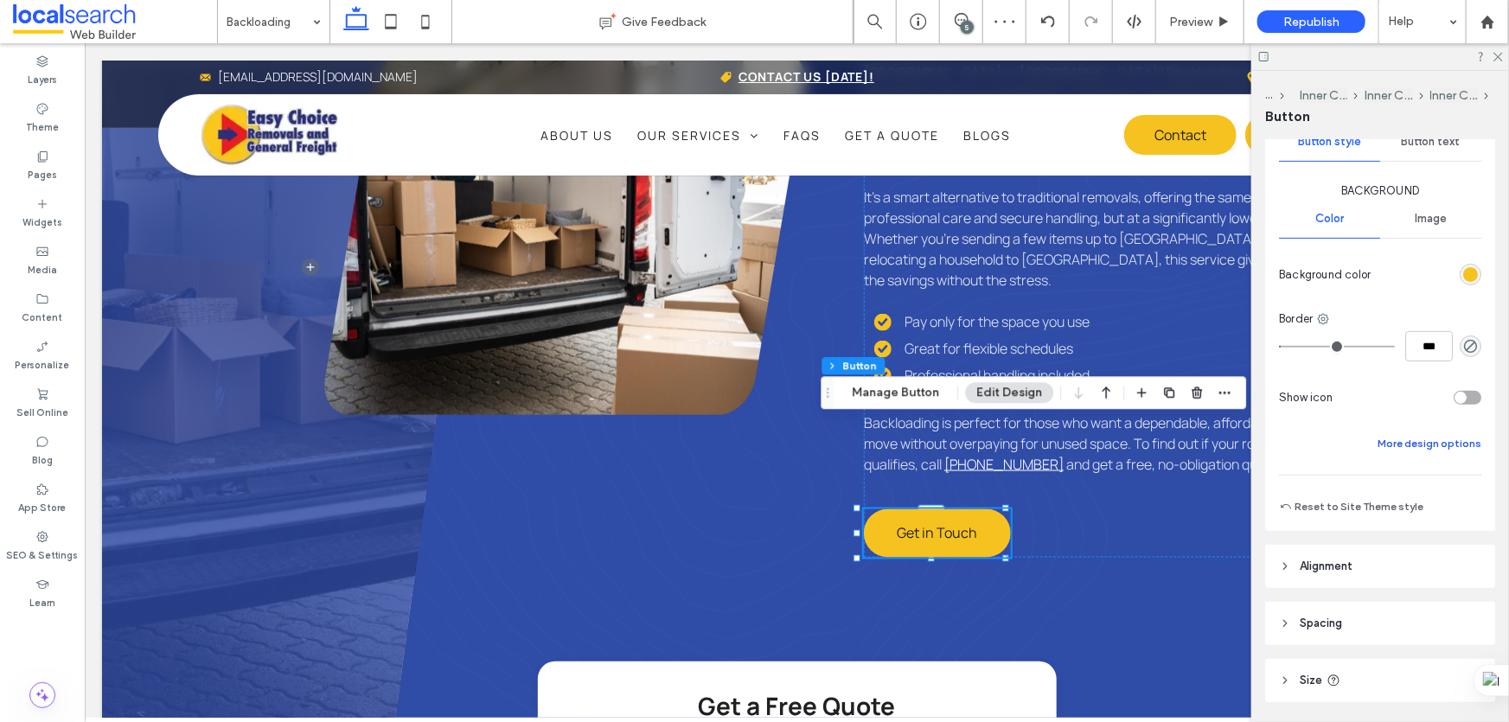
click at [1391, 444] on button "More design options" at bounding box center [1430, 443] width 104 height 21
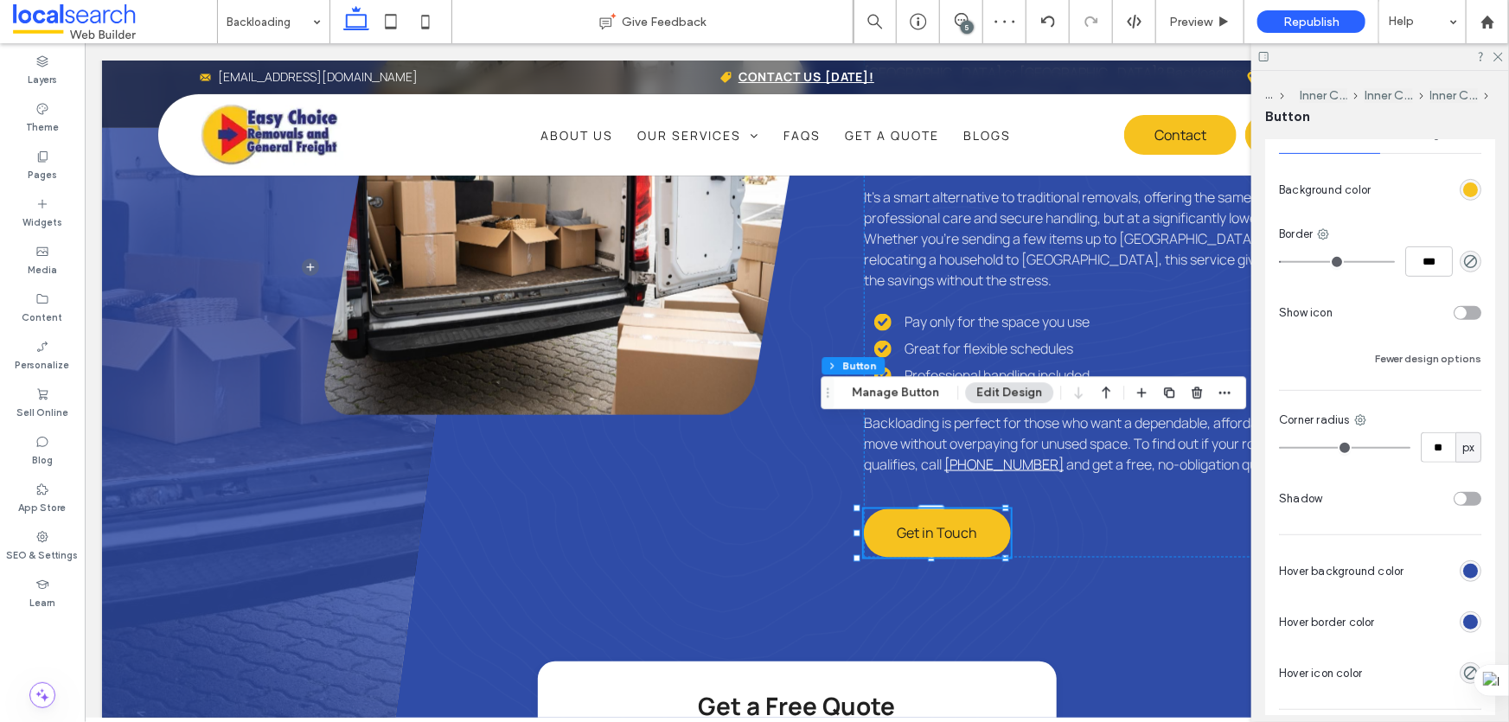
scroll to position [471, 0]
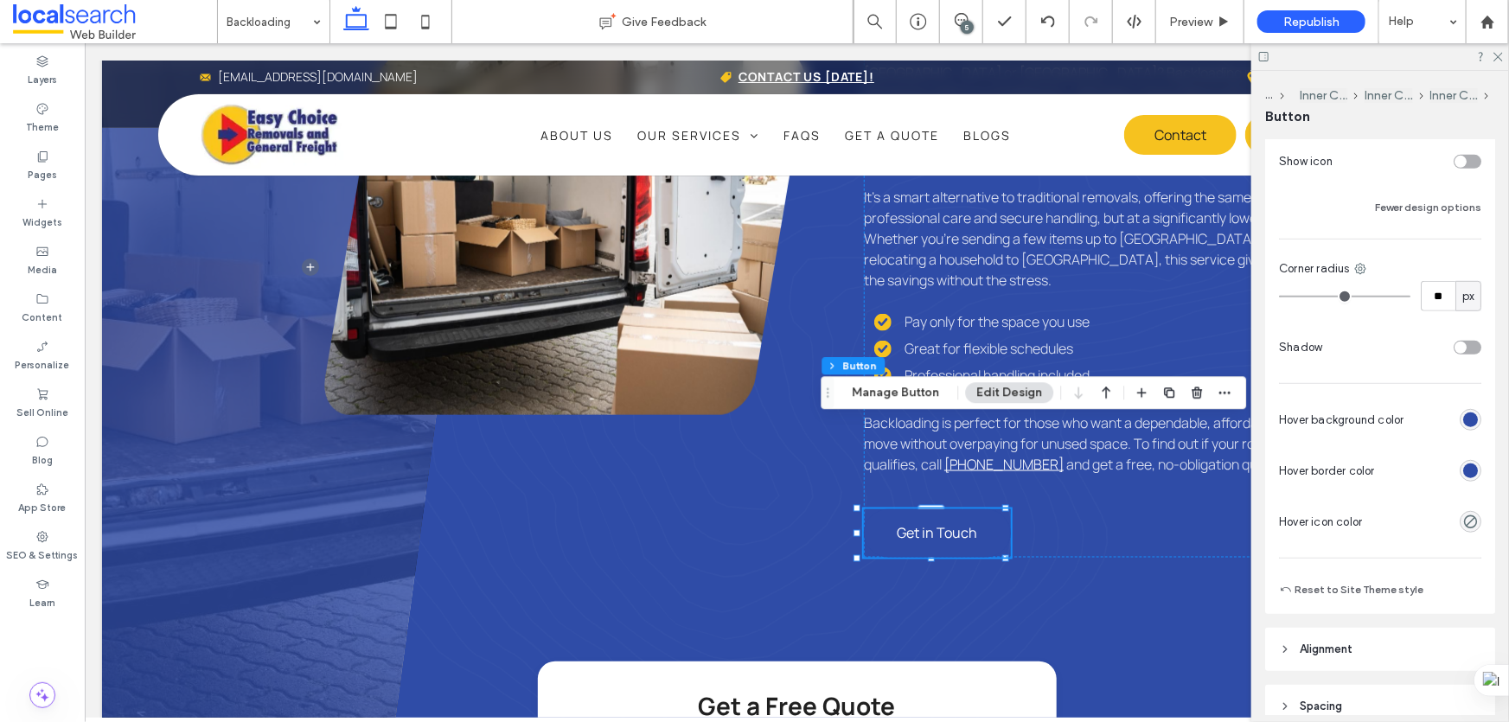
click at [1463, 461] on div "rgb(47, 76, 167)" at bounding box center [1471, 471] width 22 height 22
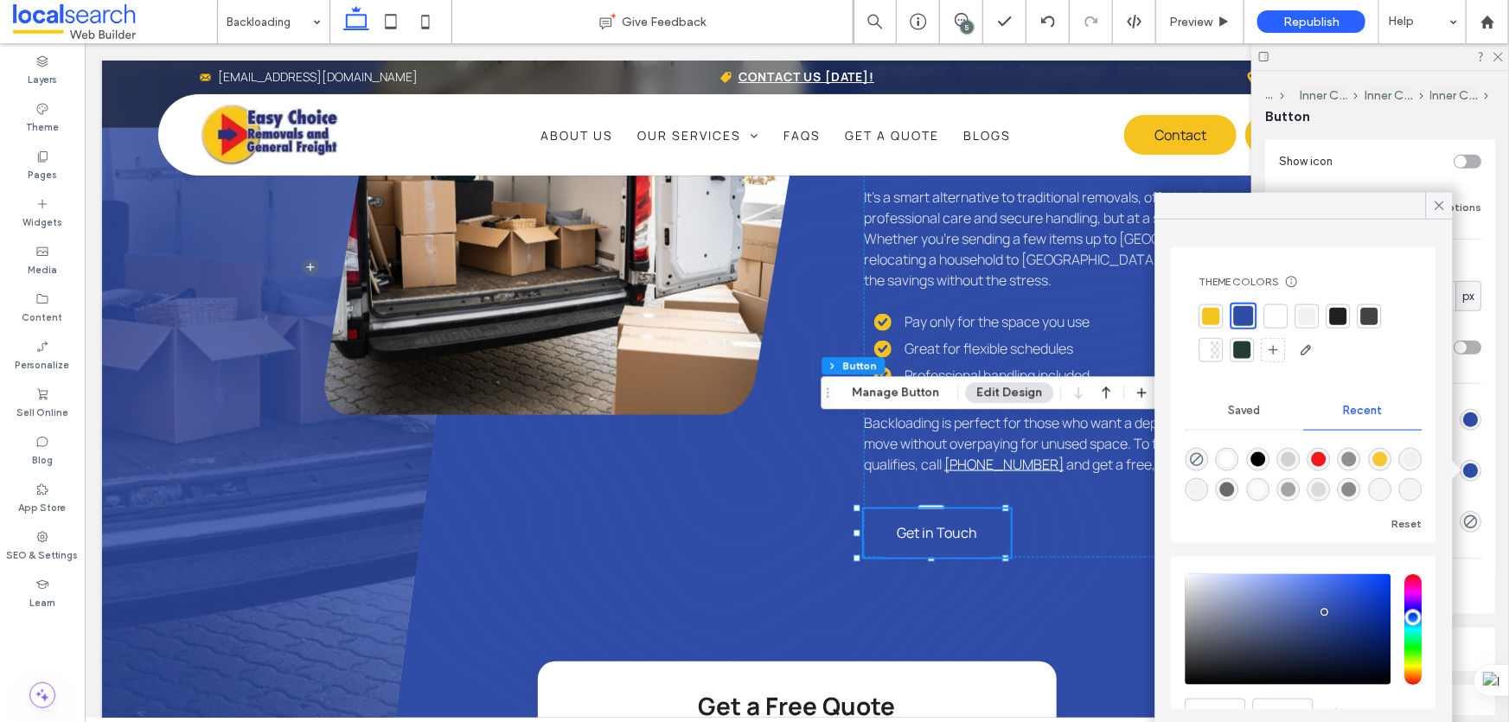
click at [1212, 312] on div at bounding box center [1211, 315] width 17 height 17
type input "*"
click at [1437, 202] on icon at bounding box center [1440, 206] width 16 height 16
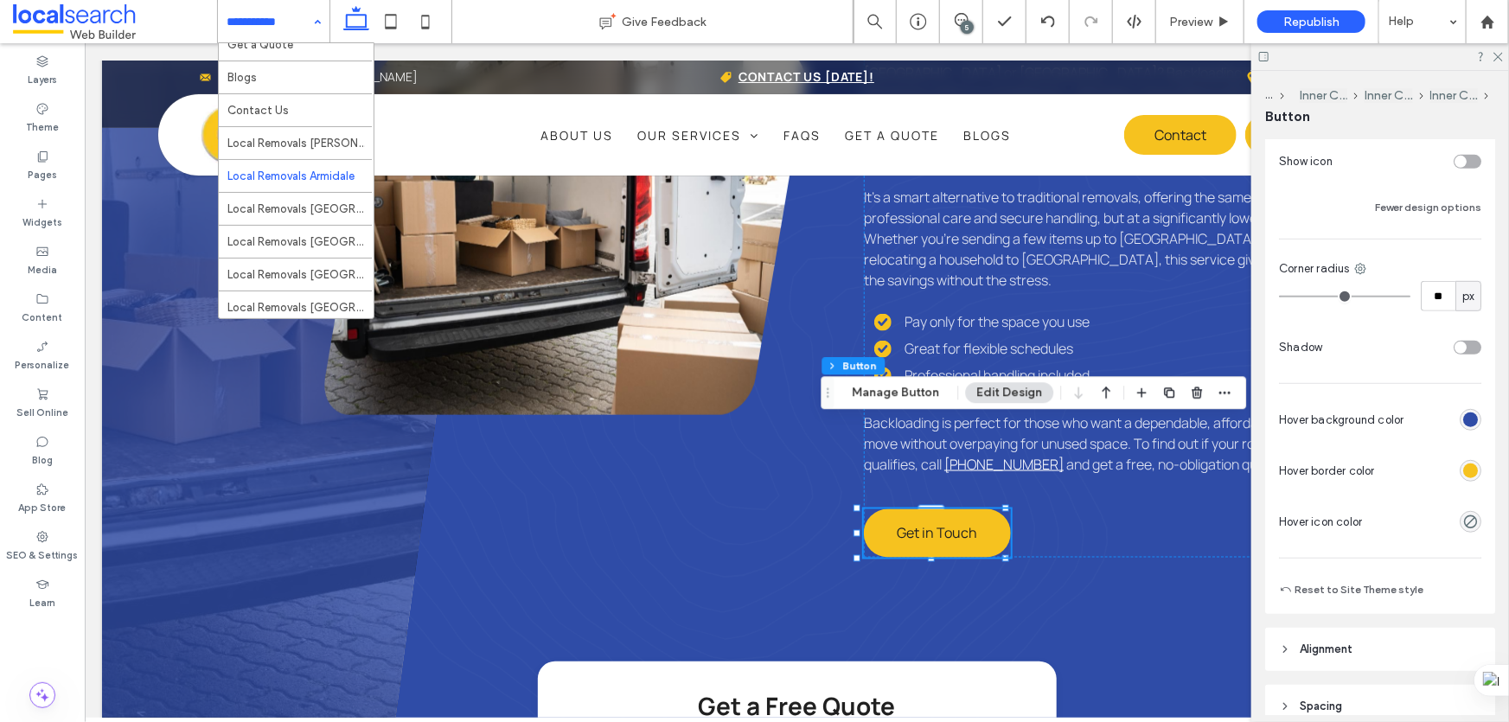
scroll to position [1336, 0]
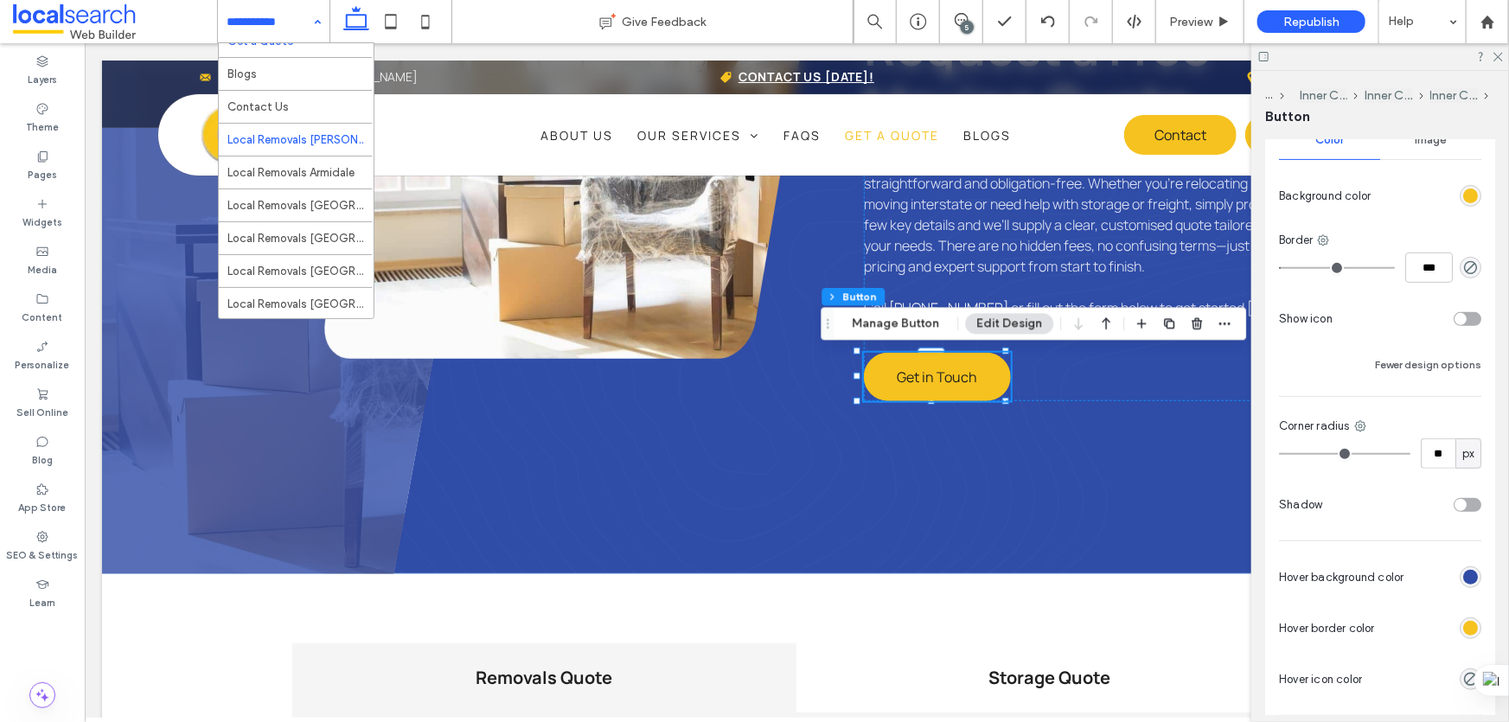
scroll to position [1556, 0]
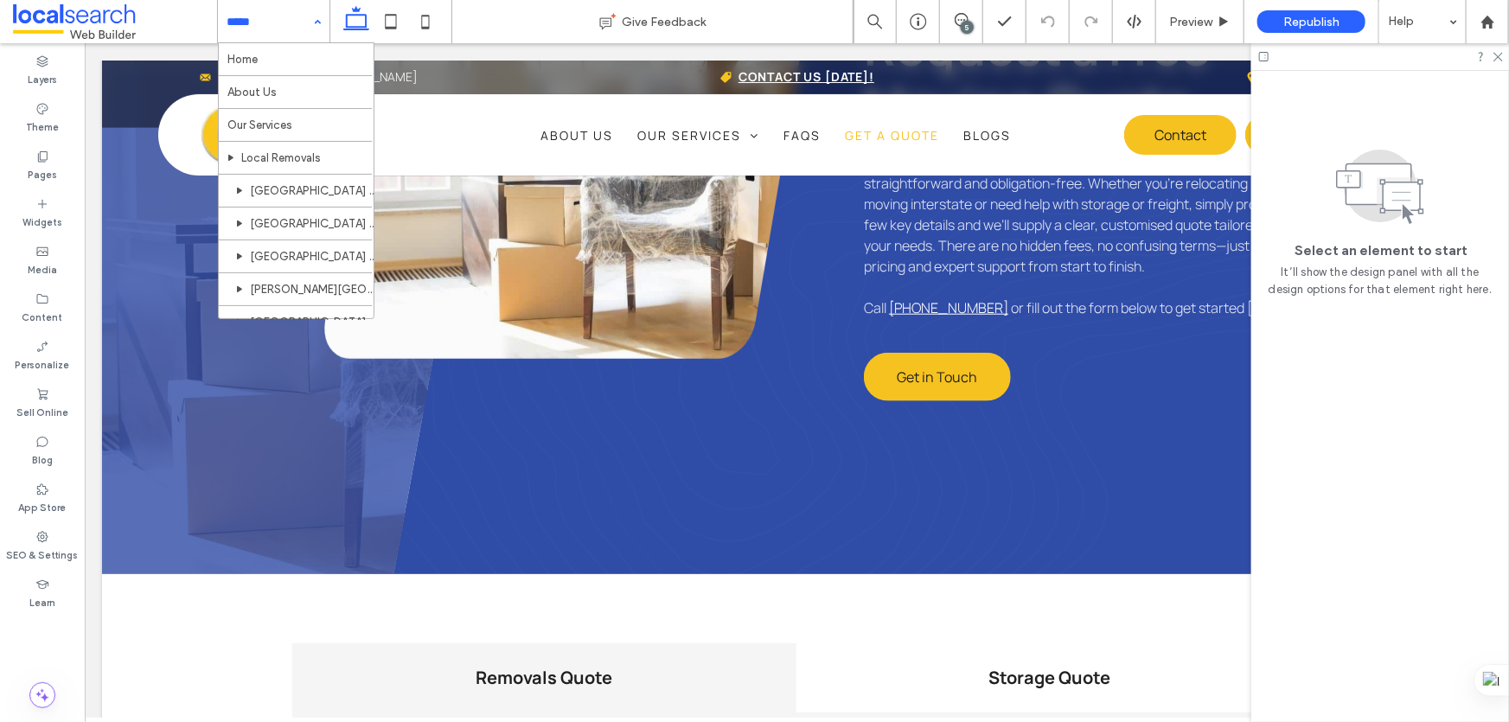
click at [303, 30] on input at bounding box center [270, 21] width 86 height 43
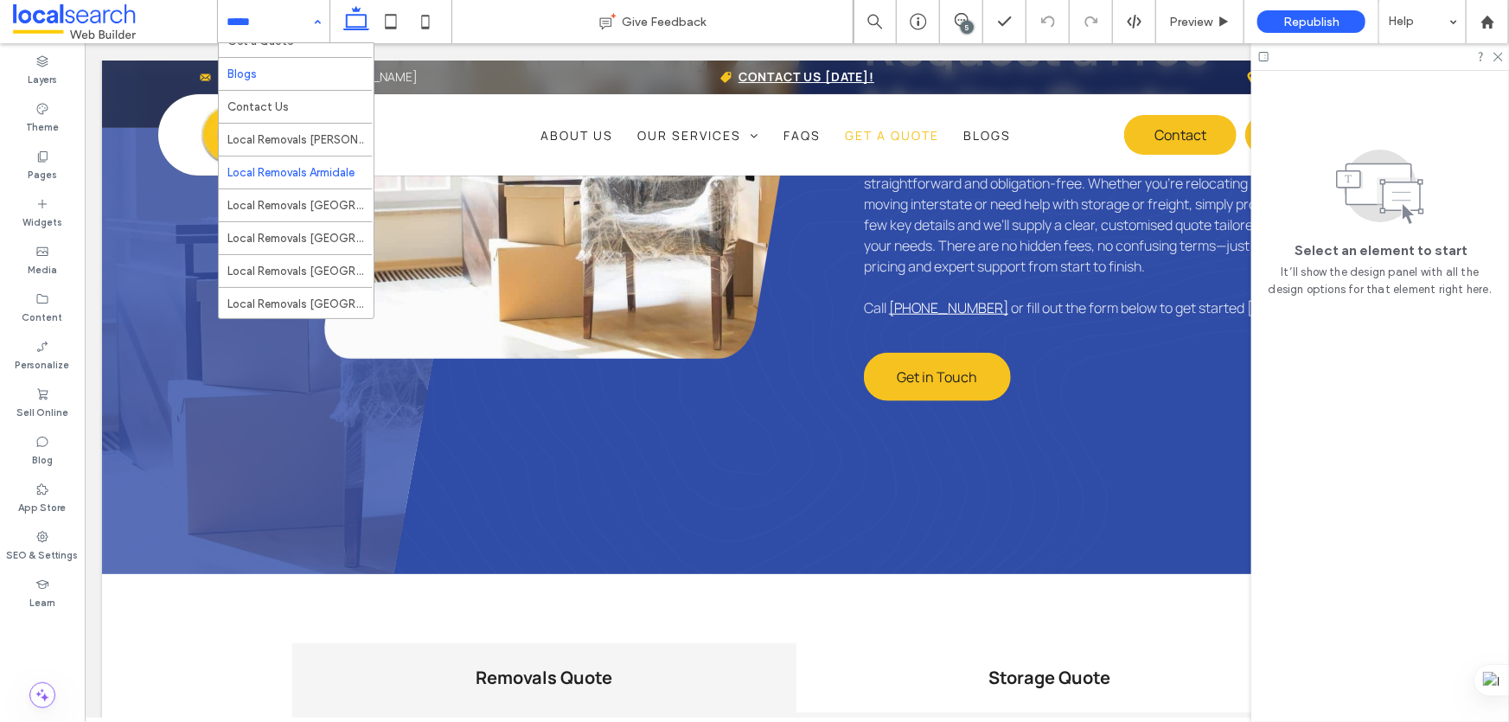
scroll to position [1556, 0]
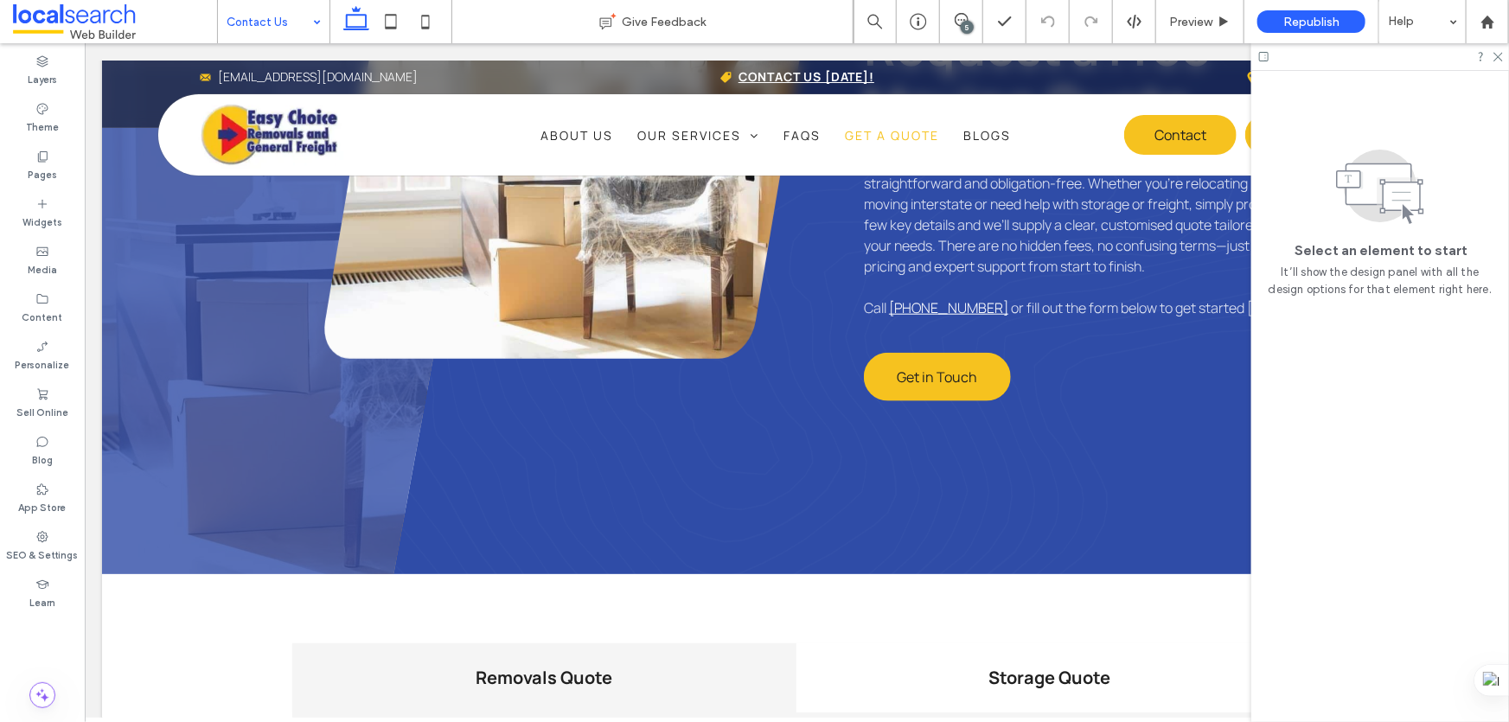
click at [304, 22] on input at bounding box center [270, 21] width 86 height 43
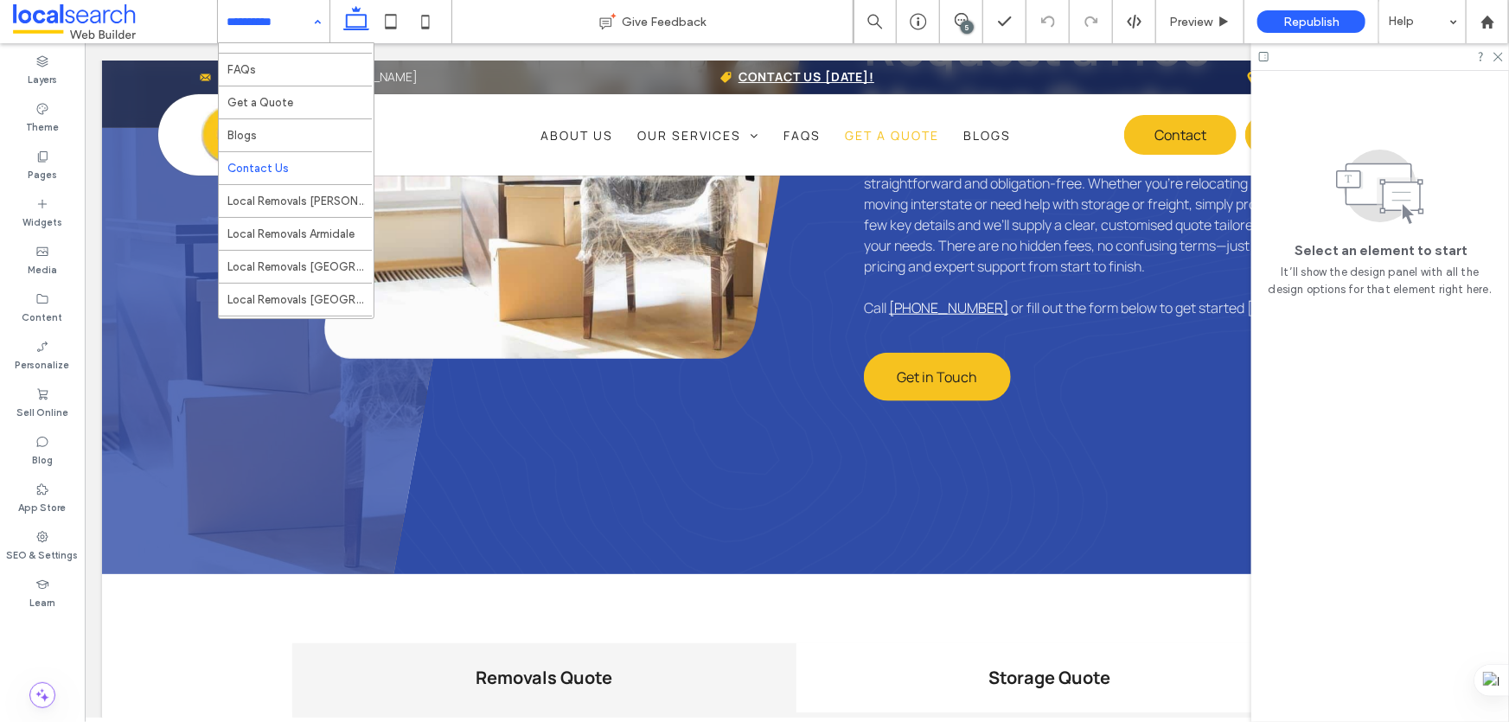
scroll to position [1494, 0]
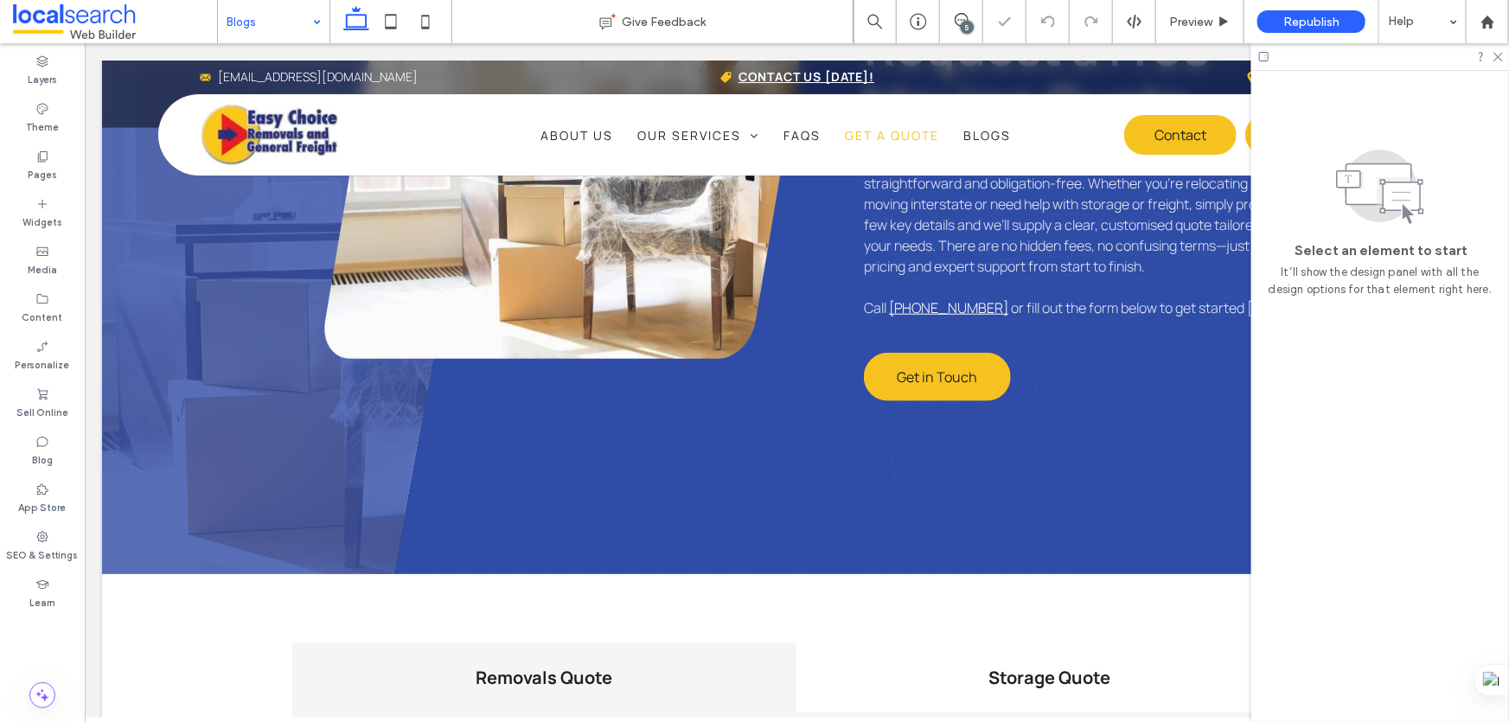
click at [287, 22] on input at bounding box center [270, 21] width 86 height 43
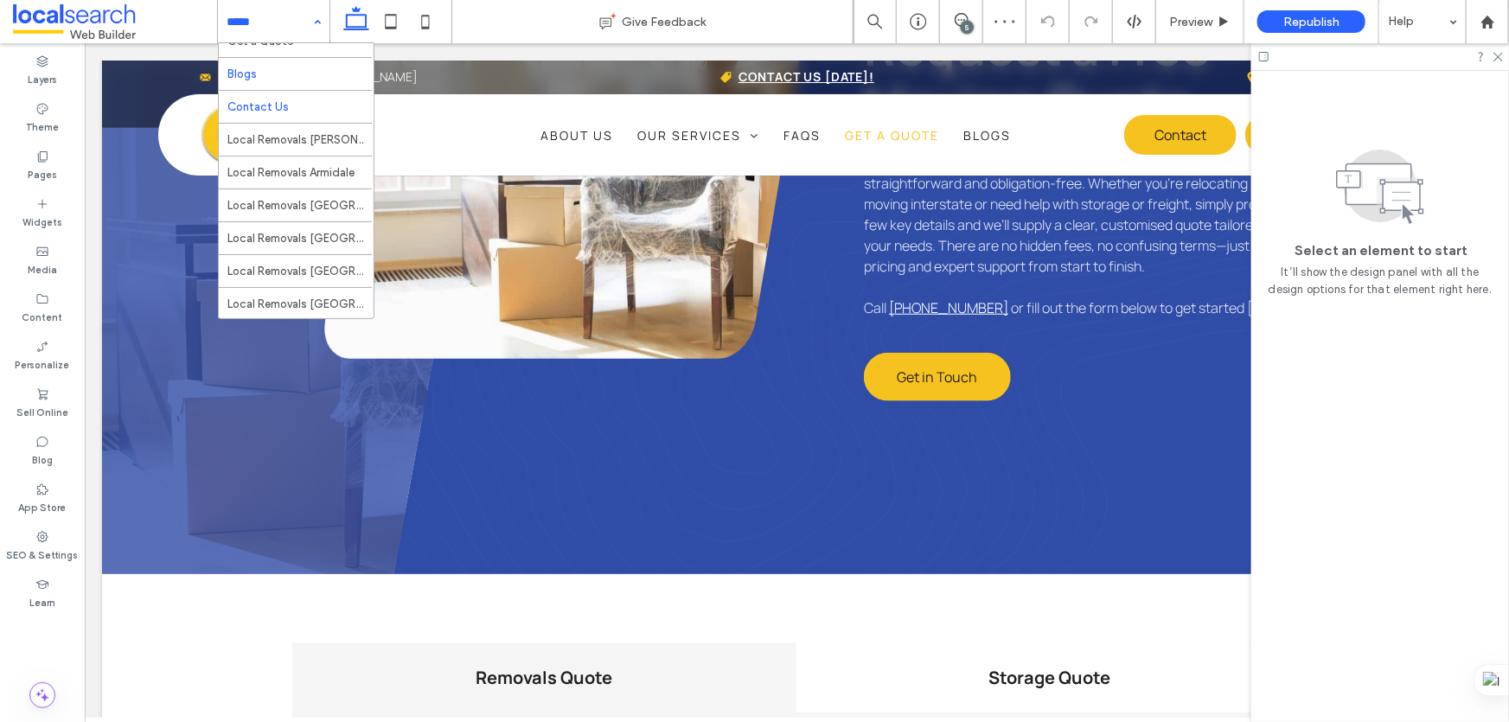
scroll to position [1556, 0]
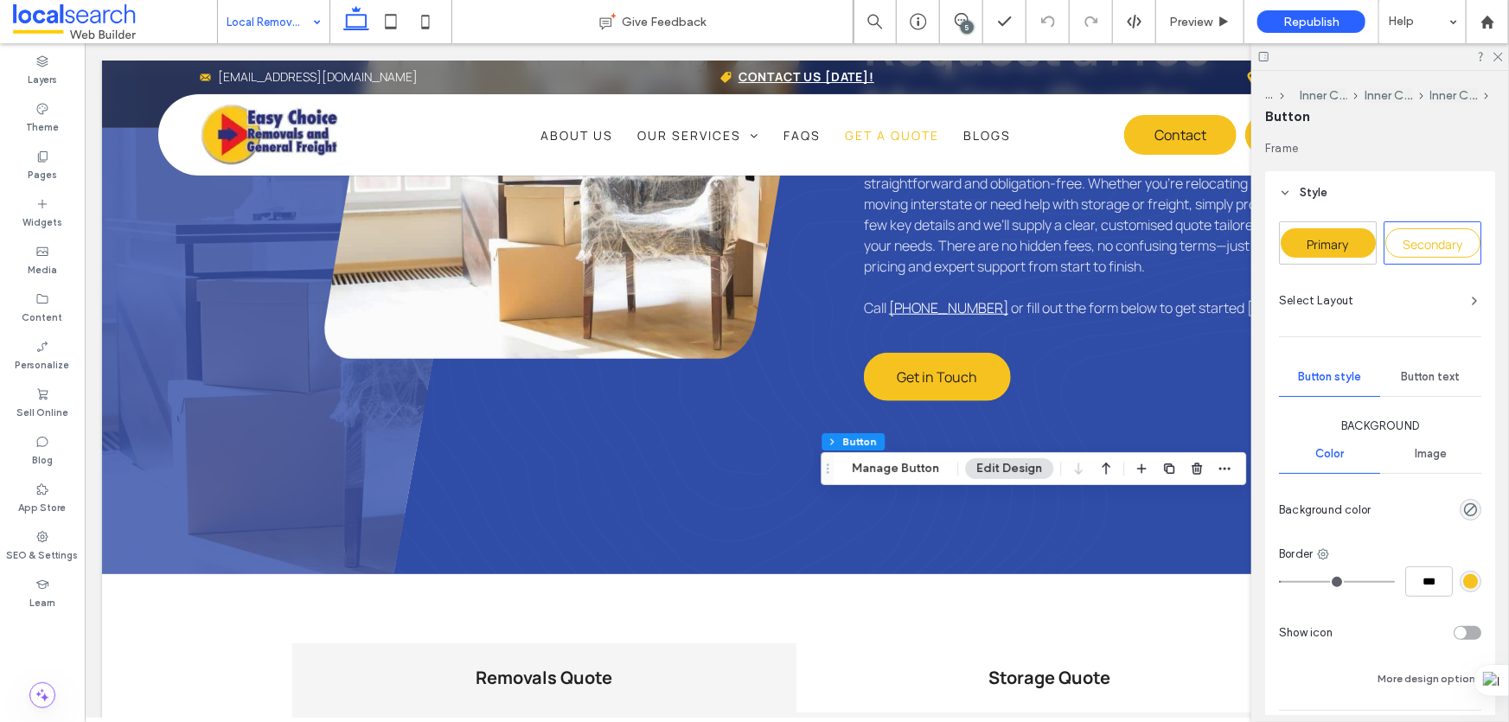
type input "**"
click at [1338, 253] on div "Primary" at bounding box center [1328, 242] width 95 height 29
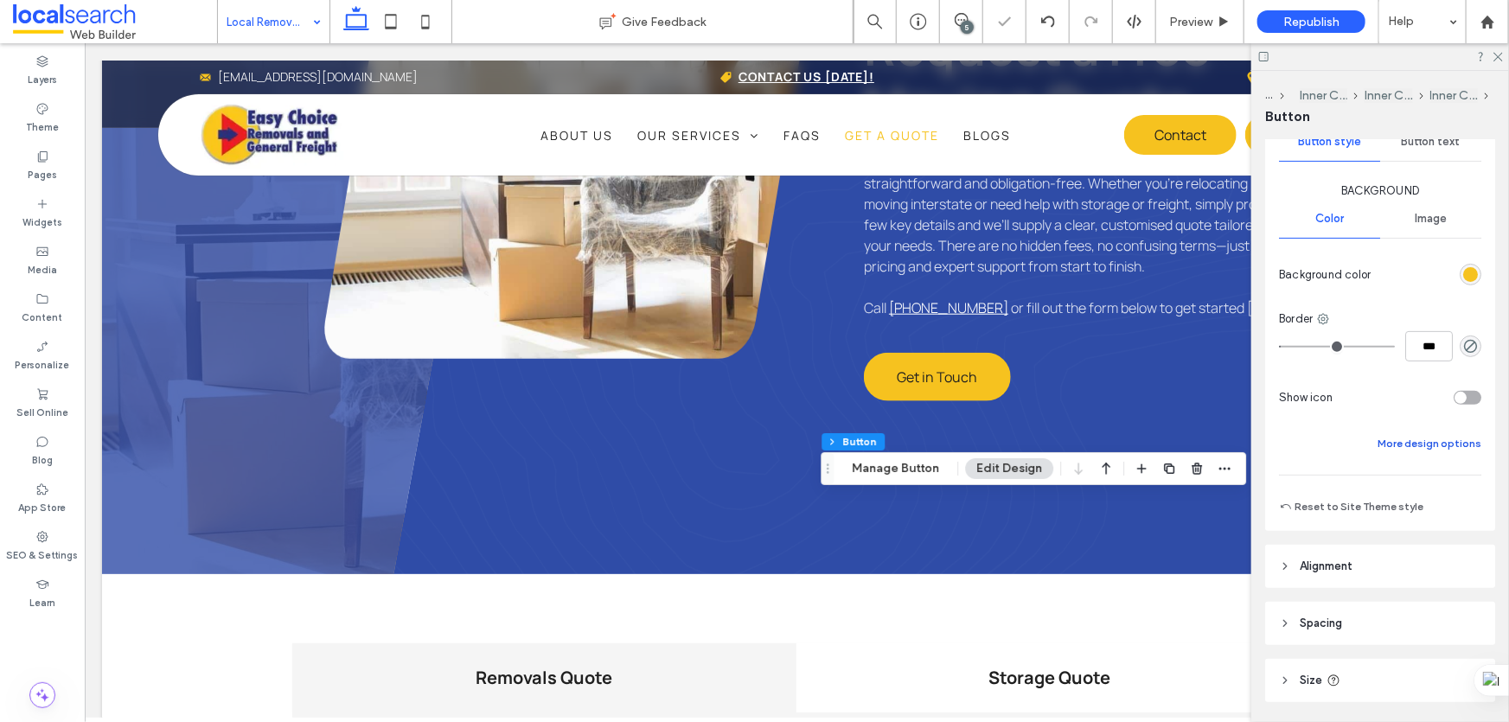
click at [1417, 440] on button "More design options" at bounding box center [1430, 443] width 104 height 21
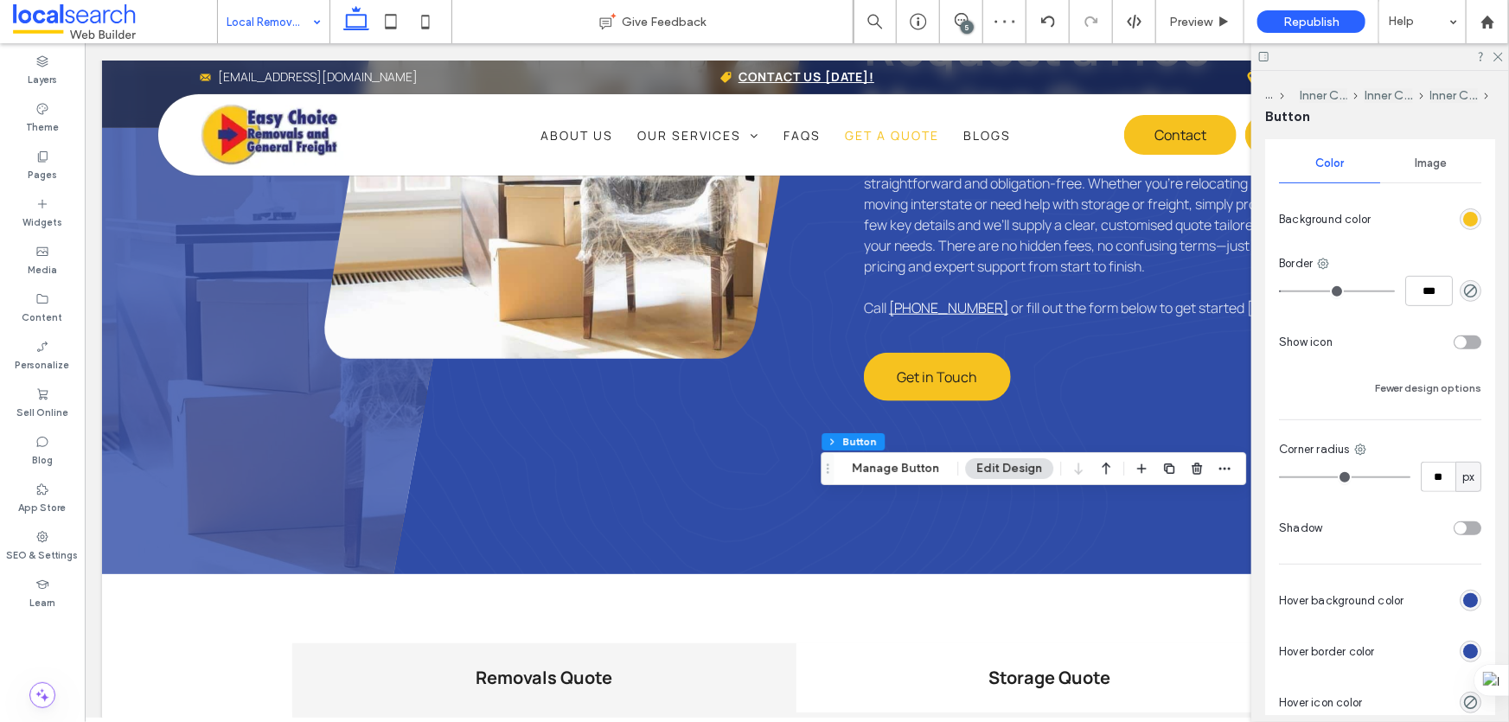
scroll to position [314, 0]
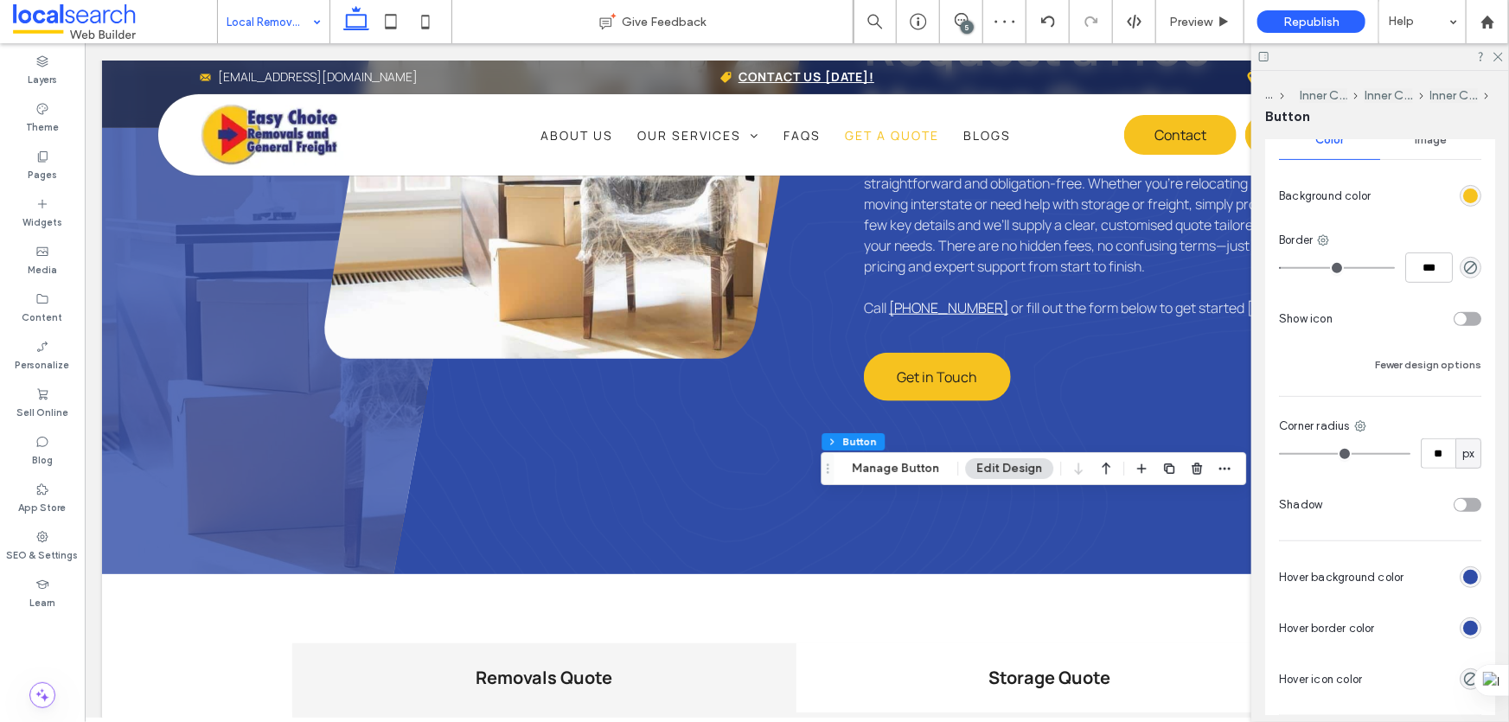
click at [1470, 625] on div "rgb(47, 76, 167)" at bounding box center [1471, 628] width 22 height 22
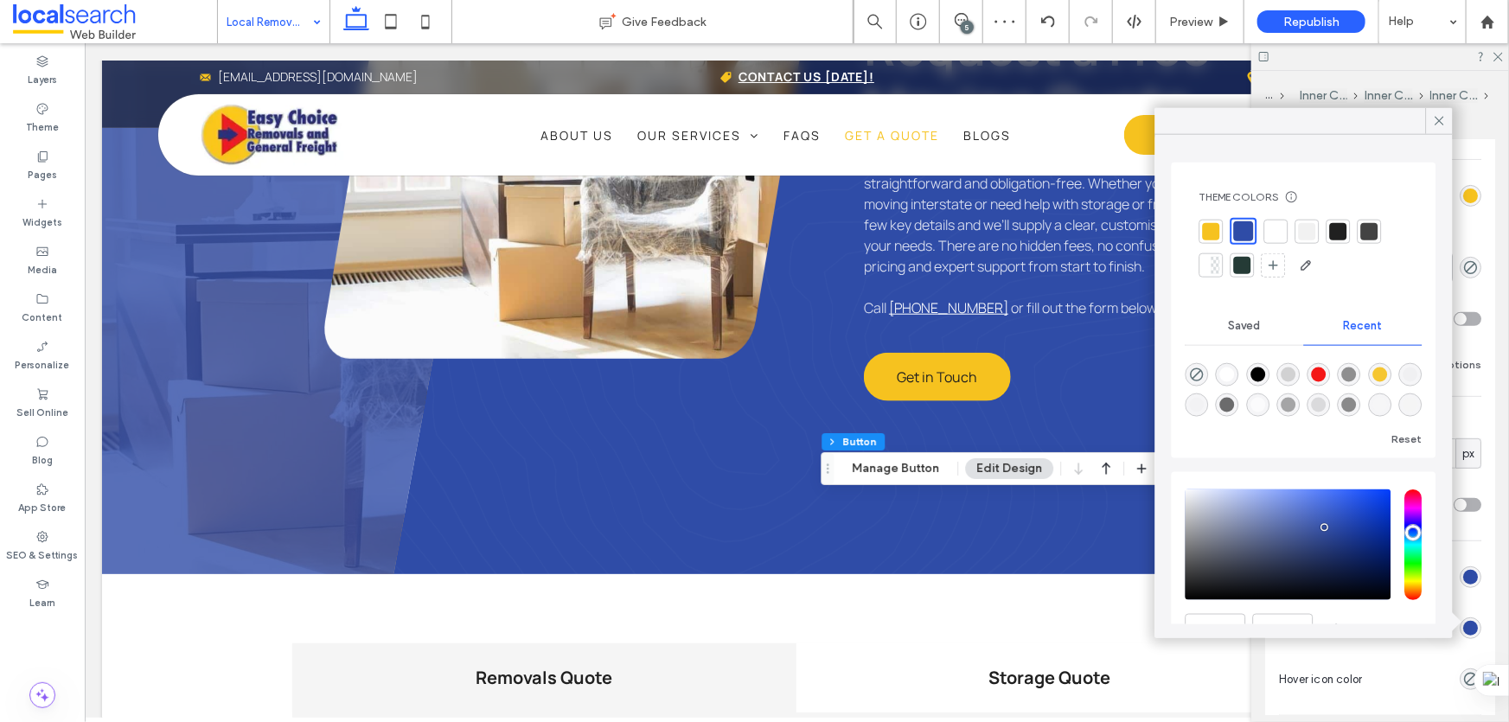
click at [1219, 232] on div at bounding box center [1211, 230] width 17 height 17
type input "*"
click at [1433, 121] on icon at bounding box center [1440, 121] width 16 height 16
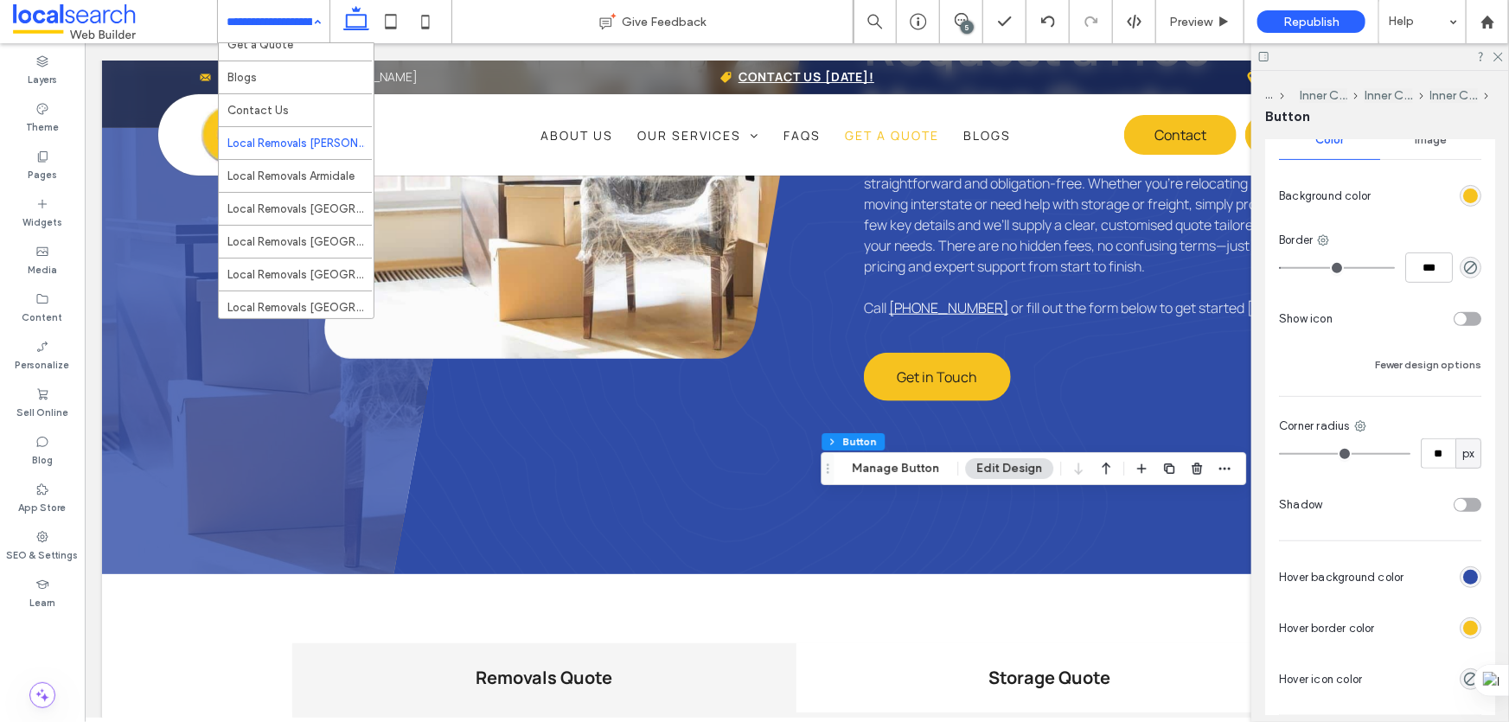
scroll to position [1556, 0]
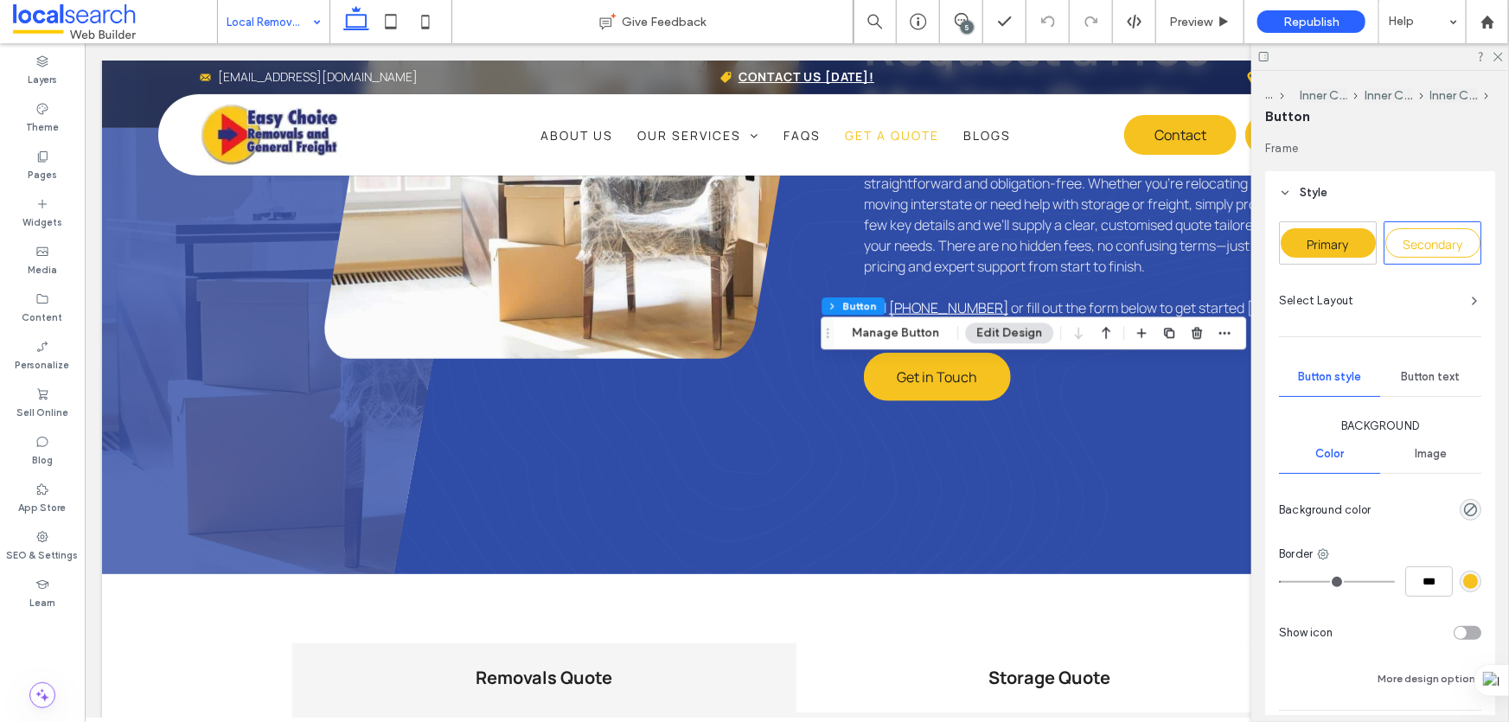
click at [1332, 214] on div "Primary Secondary Select Layout Button style Button text Background Color Image…" at bounding box center [1380, 490] width 230 height 552
click at [1334, 228] on div "Primary" at bounding box center [1328, 242] width 95 height 29
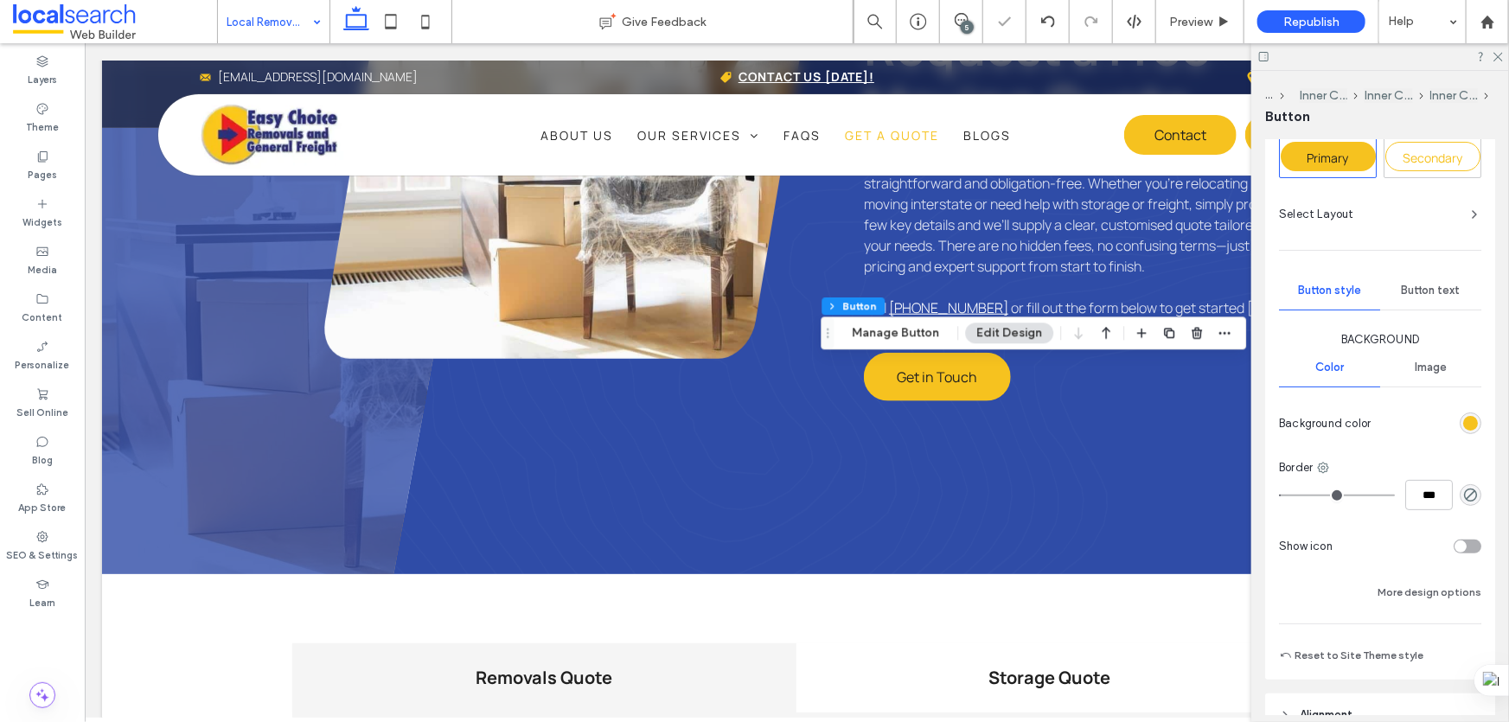
scroll to position [235, 0]
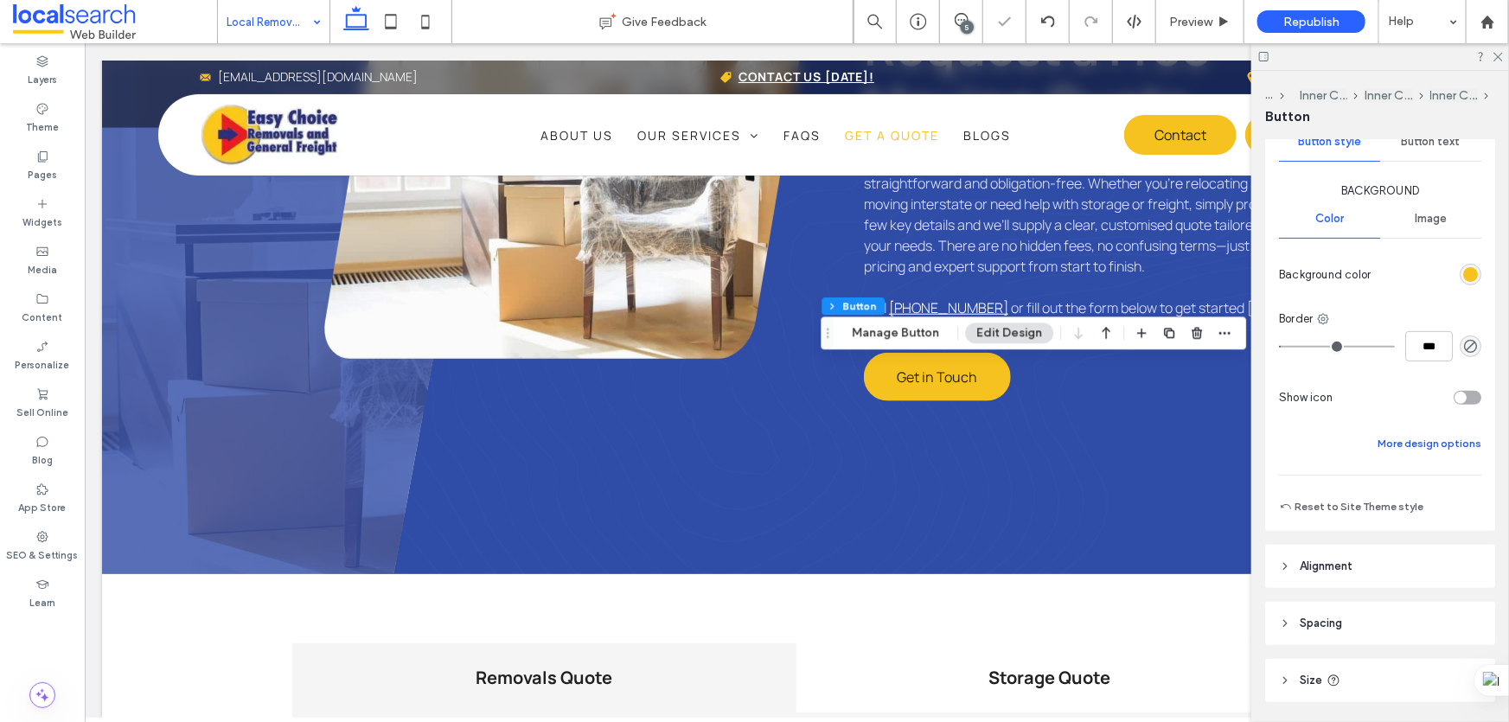
click at [1413, 449] on button "More design options" at bounding box center [1430, 443] width 104 height 21
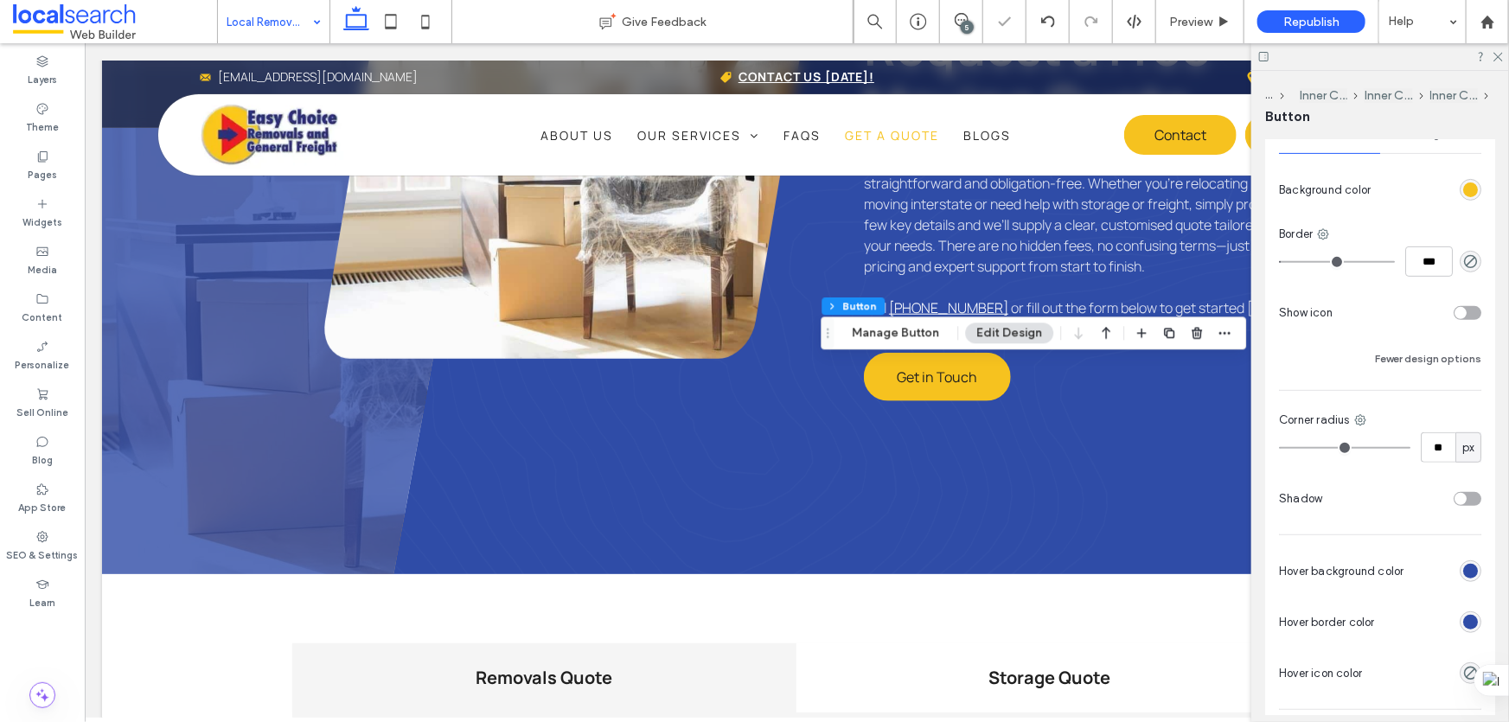
scroll to position [629, 0]
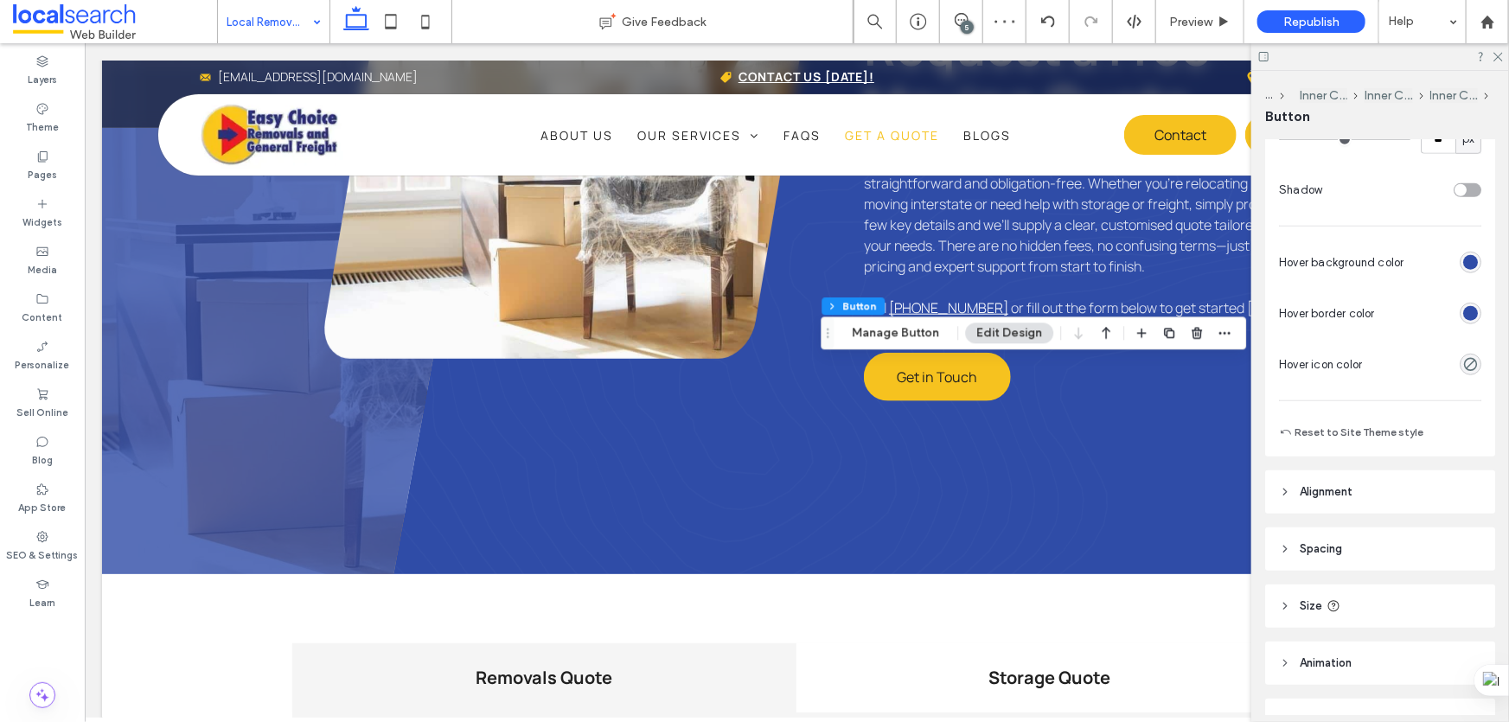
click at [1463, 317] on div "rgb(47, 76, 167)" at bounding box center [1470, 313] width 15 height 15
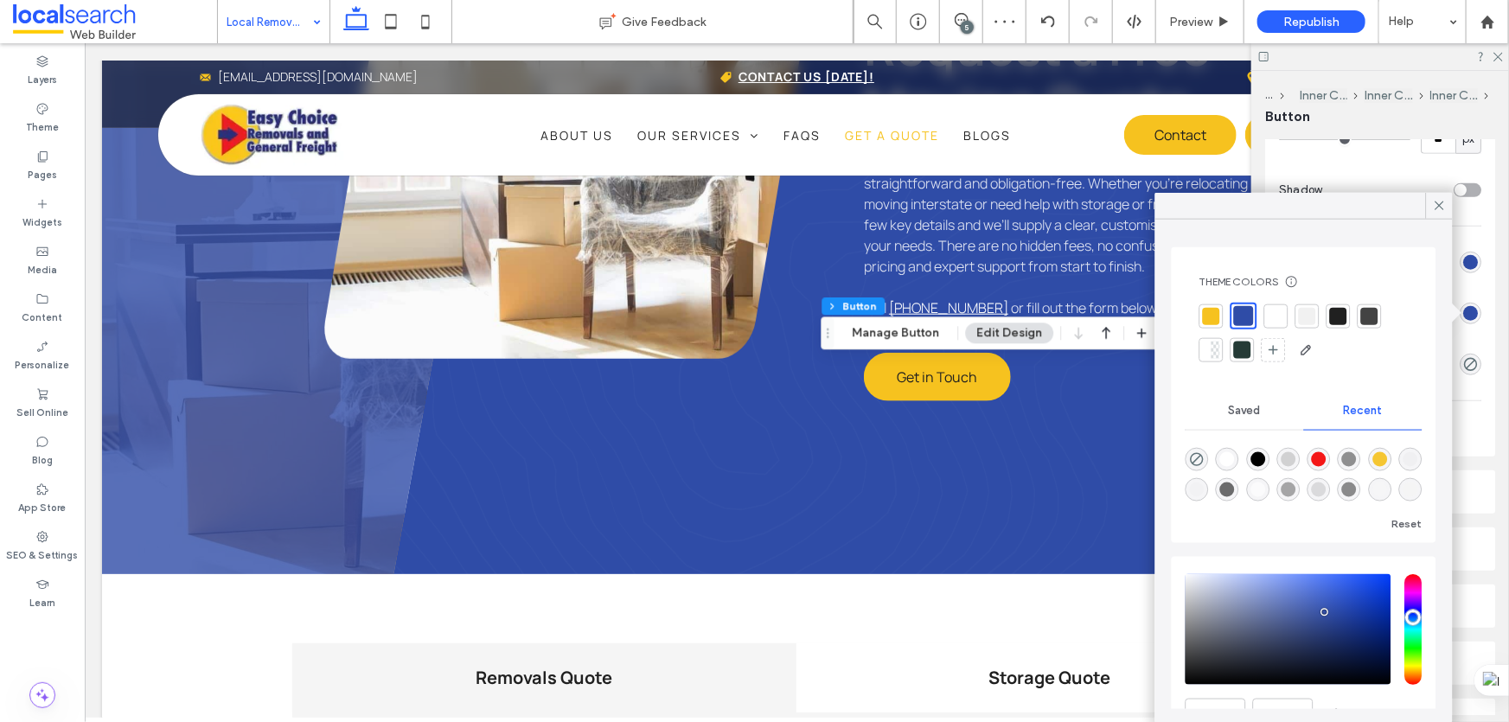
click at [1209, 307] on div at bounding box center [1211, 315] width 17 height 17
type input "*"
click at [1436, 203] on icon at bounding box center [1440, 206] width 16 height 16
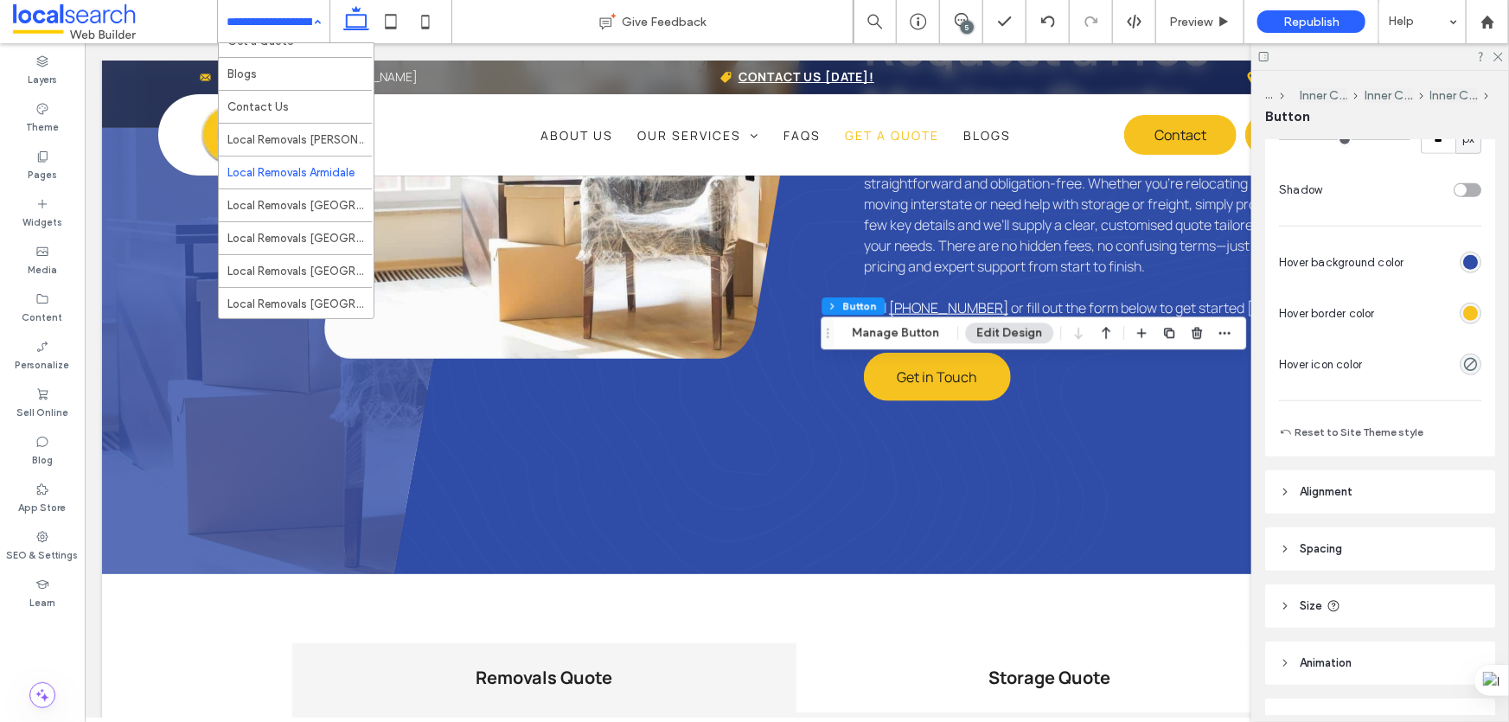
scroll to position [1556, 0]
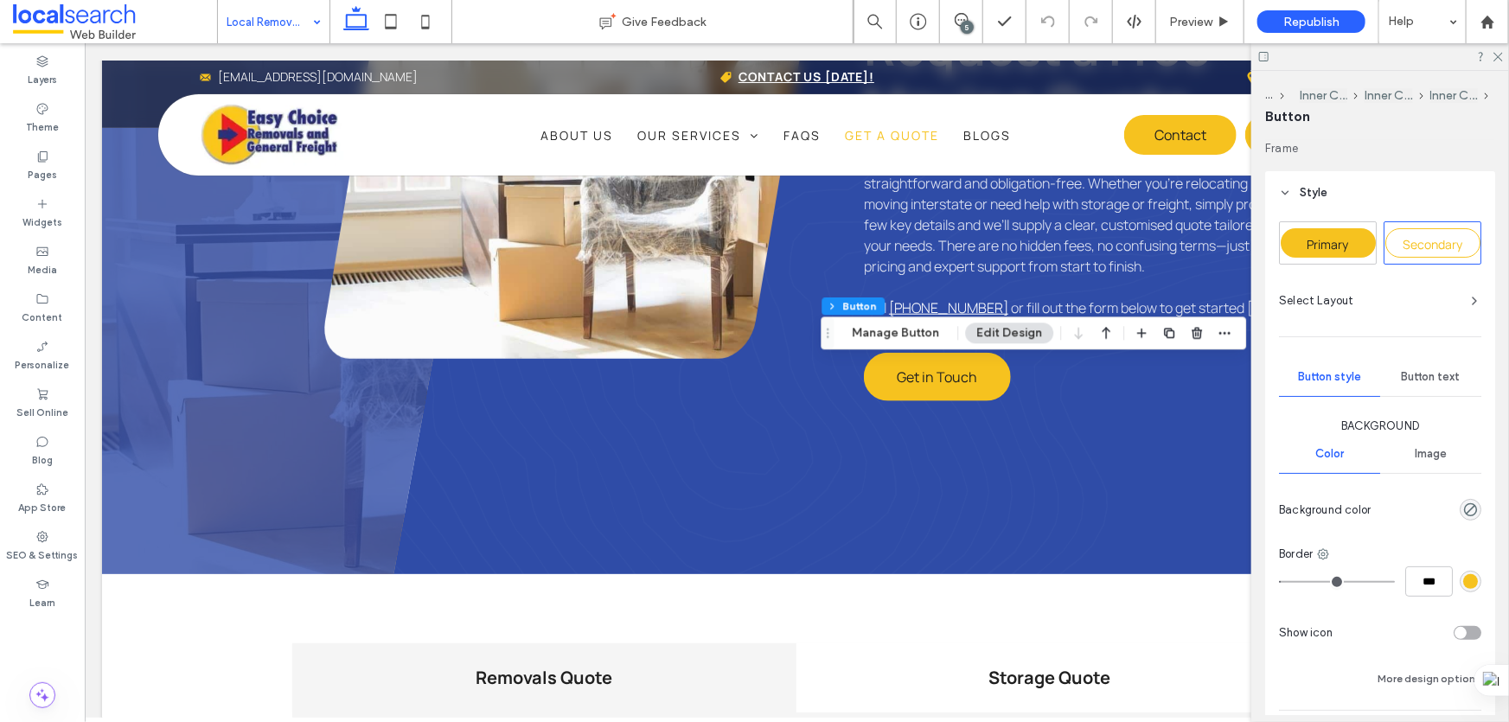
click at [1340, 259] on div "Primary" at bounding box center [1328, 243] width 96 height 42
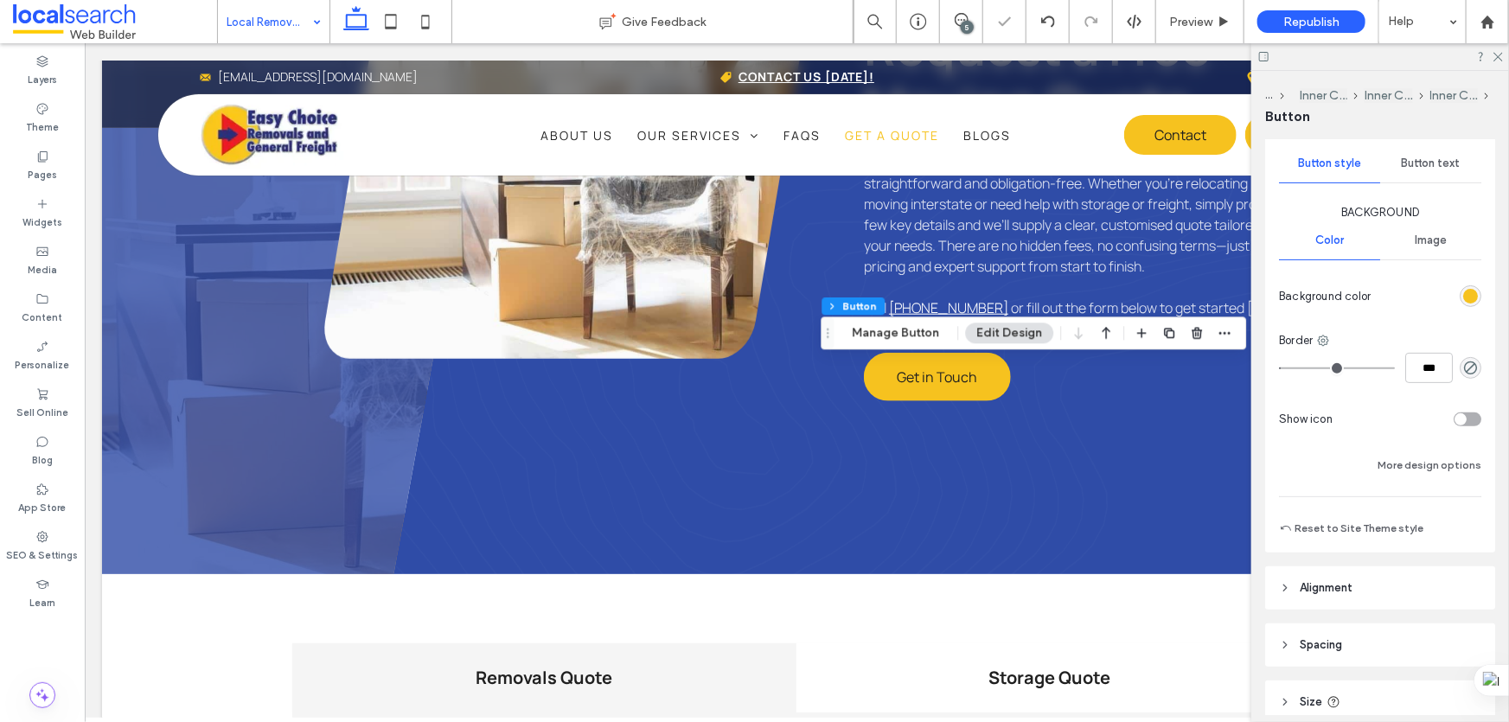
scroll to position [235, 0]
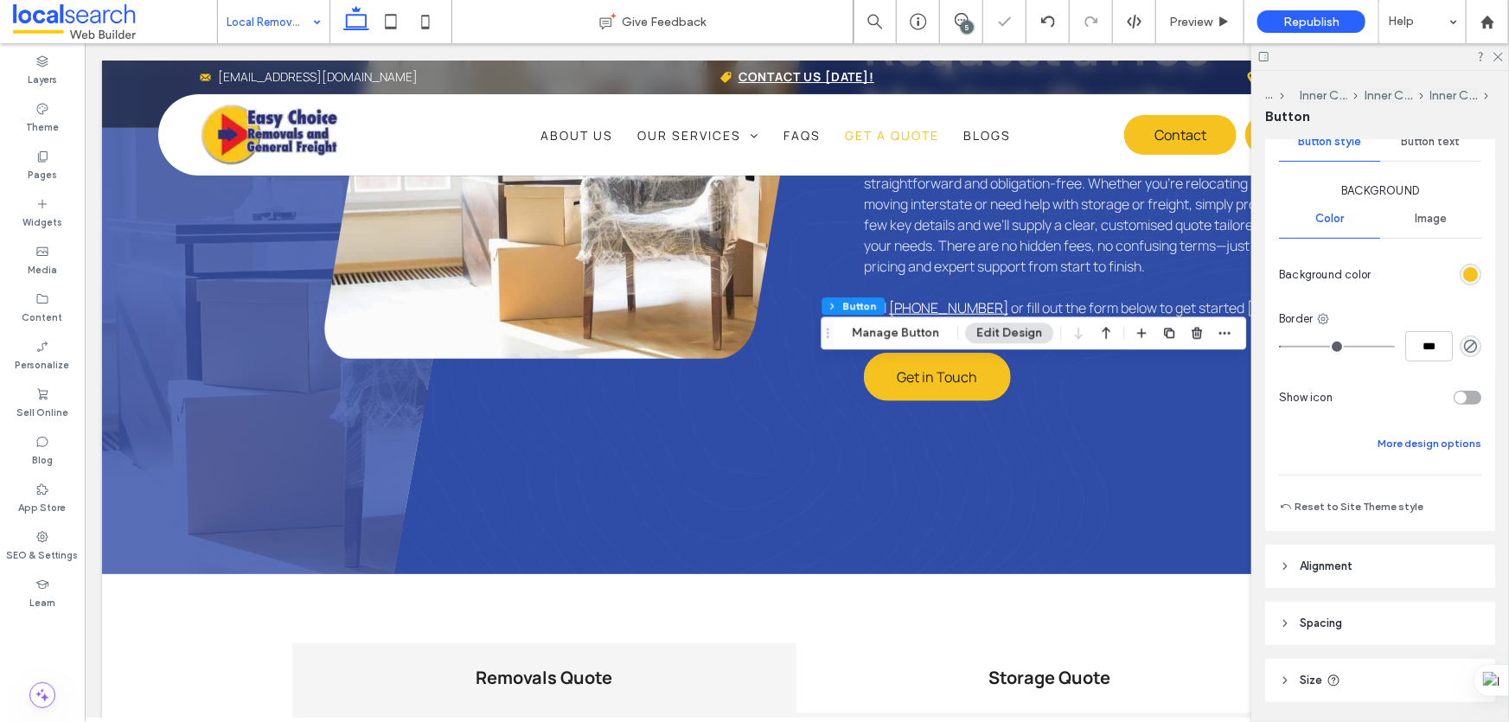
click at [1384, 450] on button "More design options" at bounding box center [1430, 443] width 104 height 21
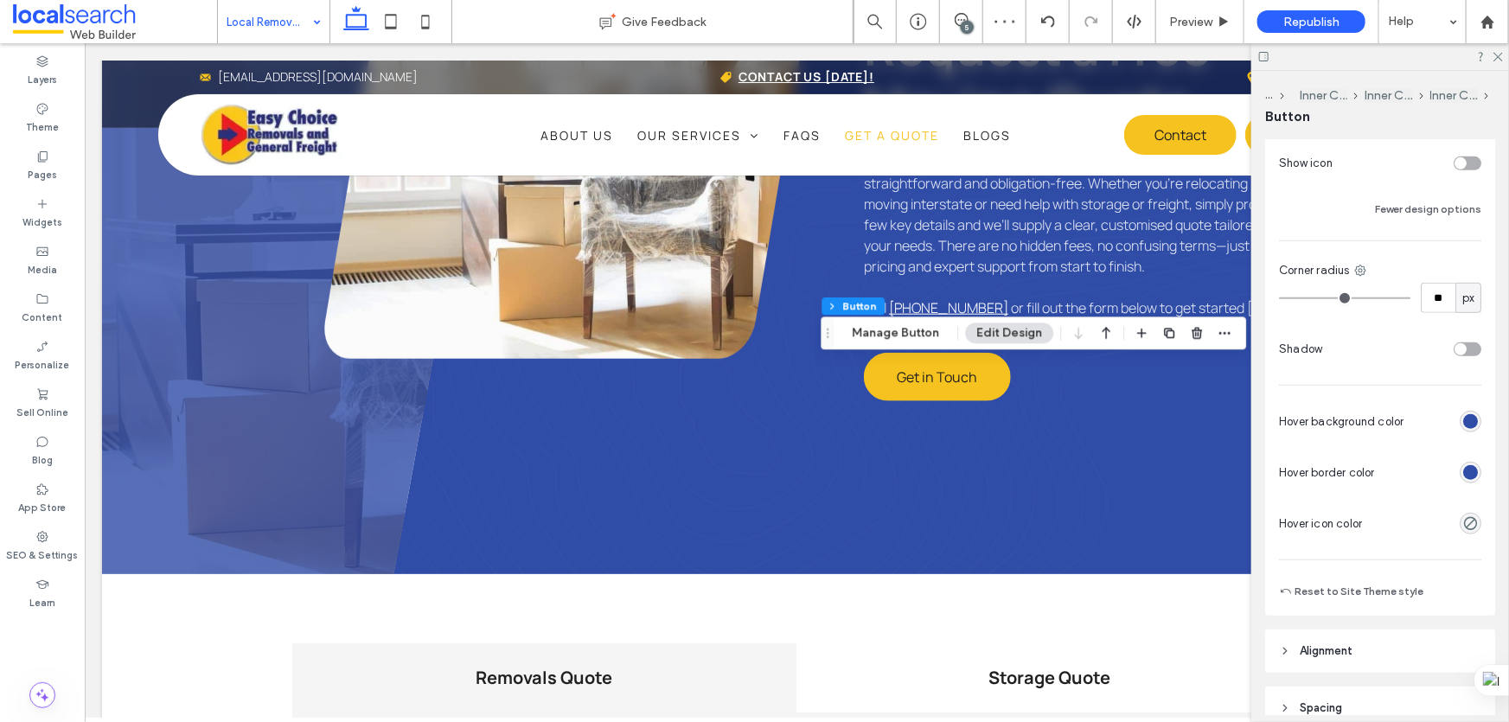
scroll to position [471, 0]
click at [1469, 464] on div "rgb(47, 76, 167)" at bounding box center [1470, 471] width 15 height 15
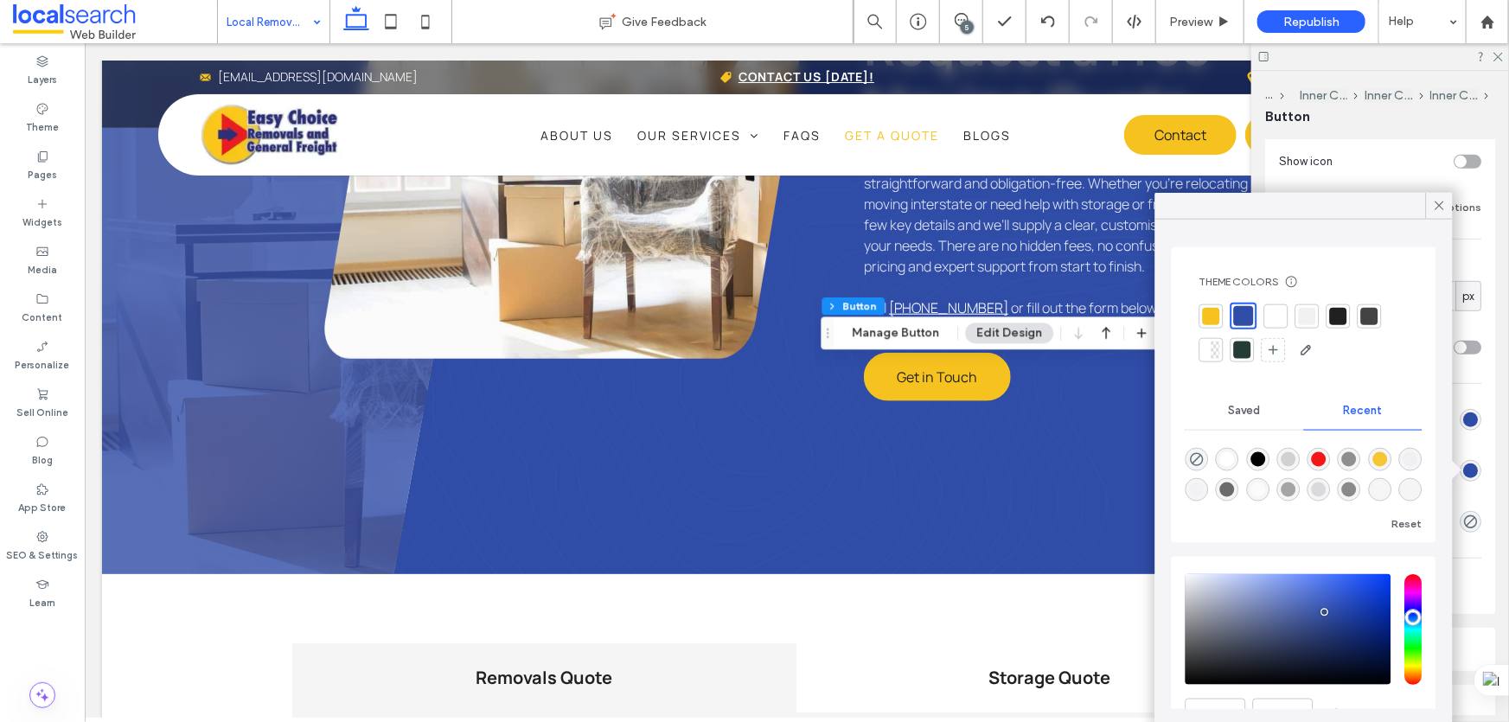
click at [1204, 319] on div at bounding box center [1211, 315] width 17 height 17
type input "*"
click at [1435, 204] on icon at bounding box center [1440, 206] width 16 height 16
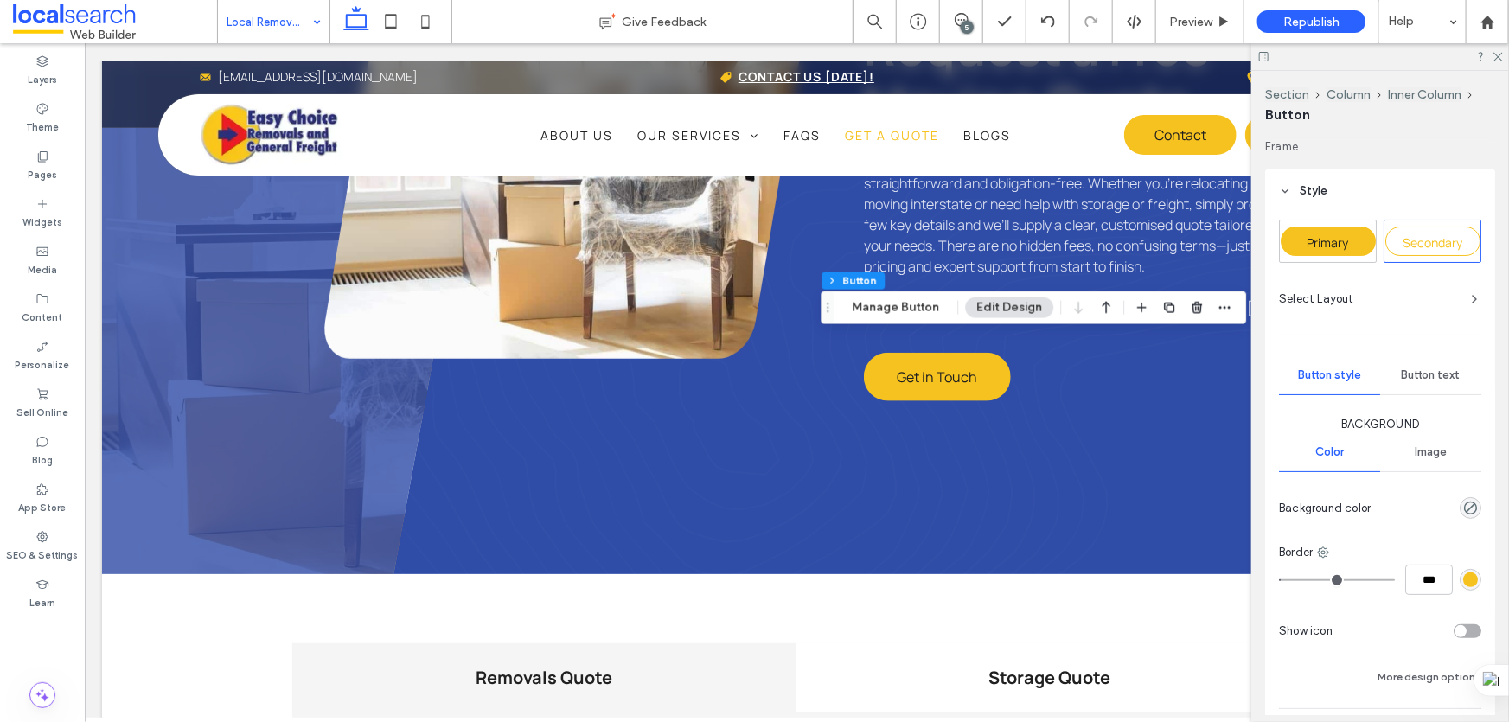
type input "**"
drag, startPoint x: 303, startPoint y: 23, endPoint x: 305, endPoint y: 35, distance: 11.5
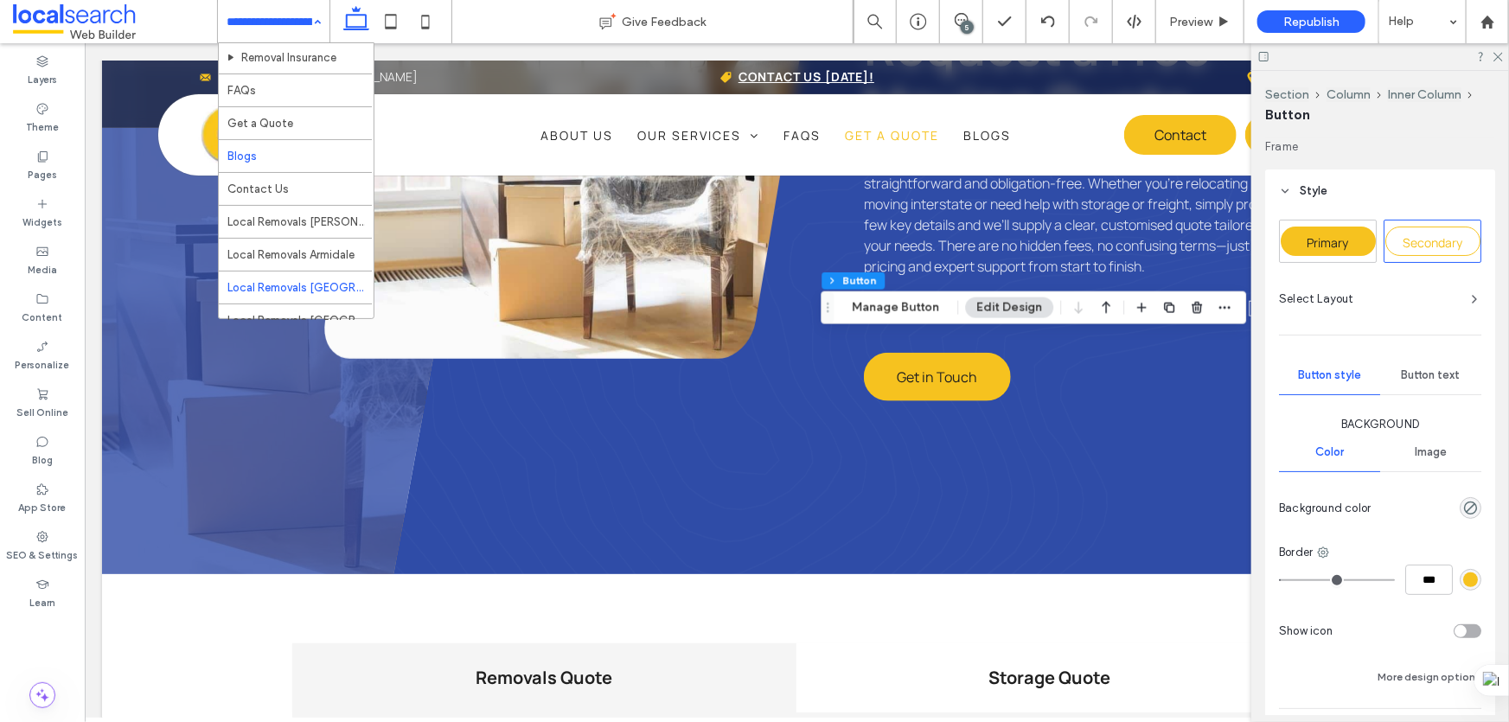
scroll to position [1556, 0]
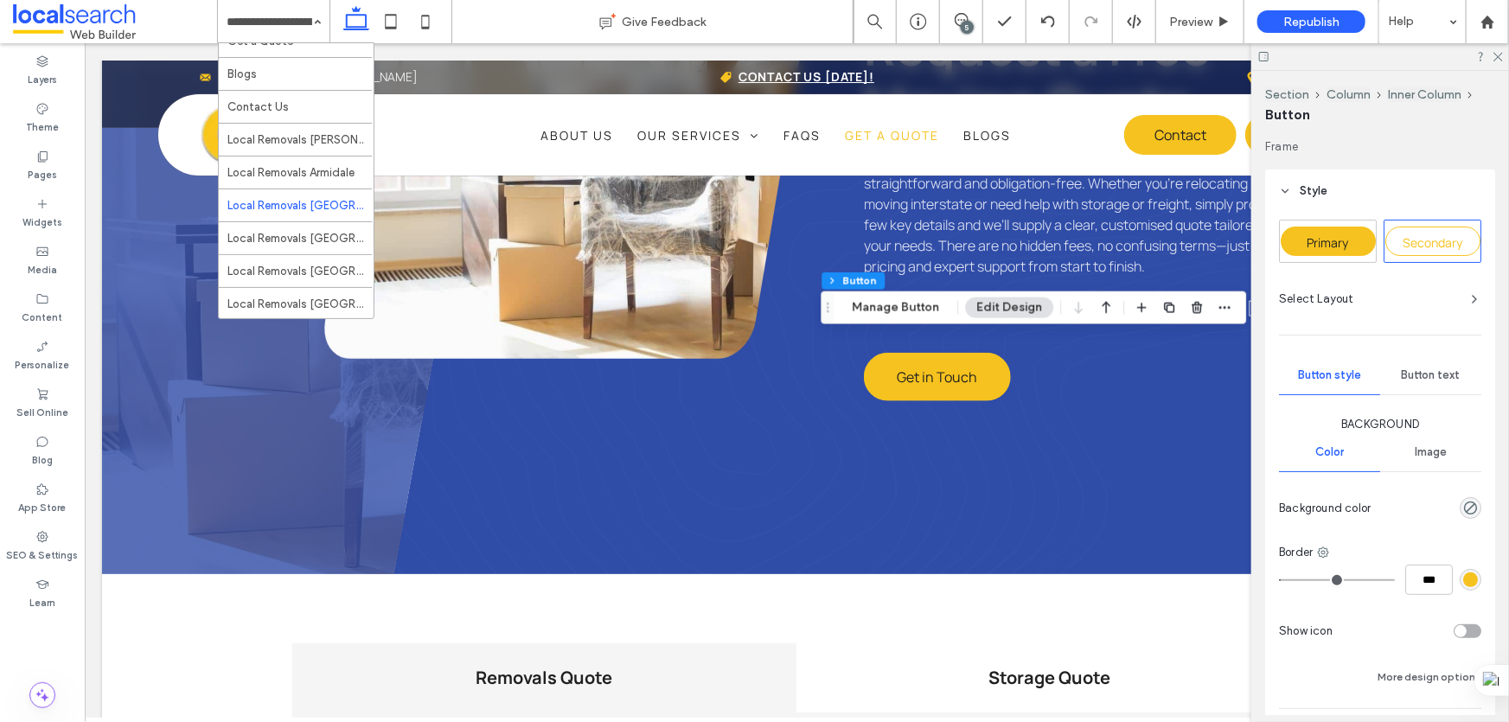
click at [1328, 228] on div "Primary" at bounding box center [1328, 241] width 95 height 29
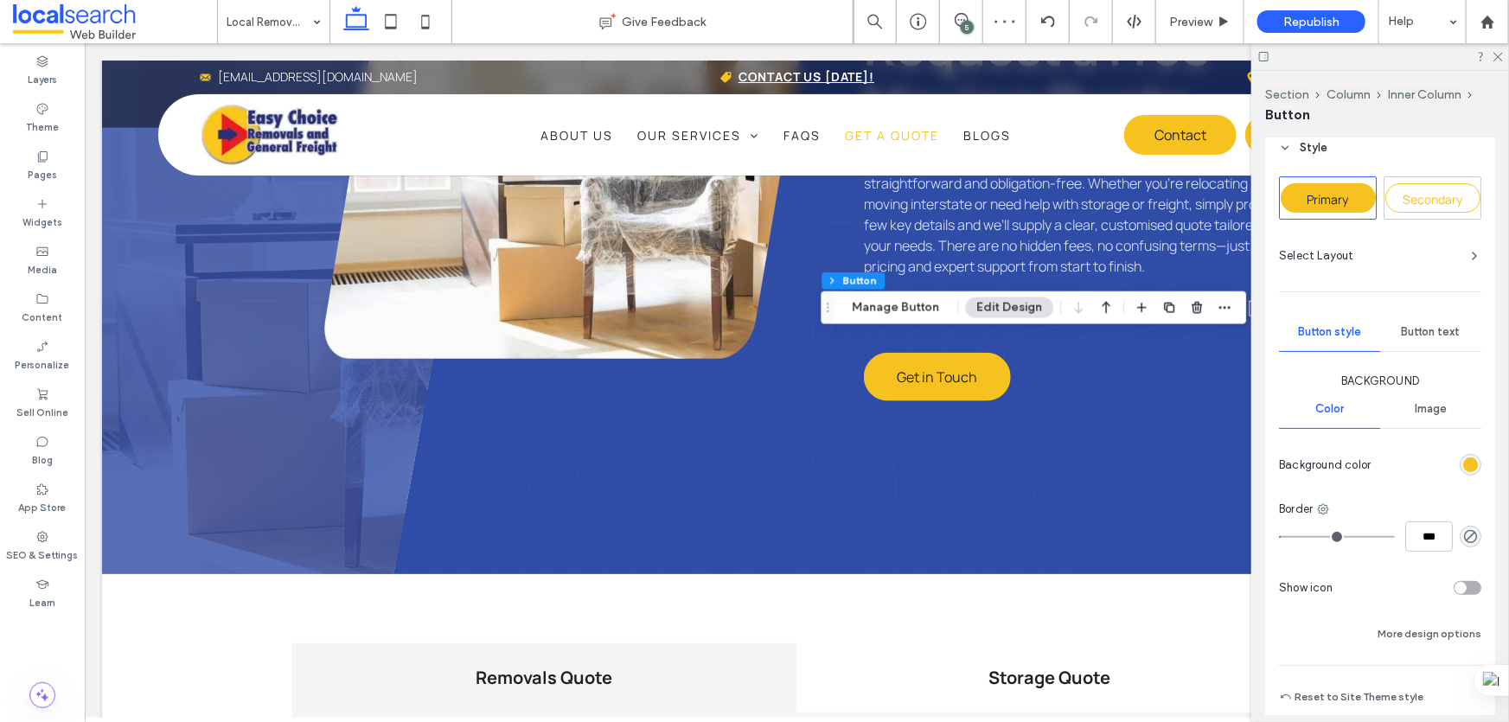
scroll to position [157, 0]
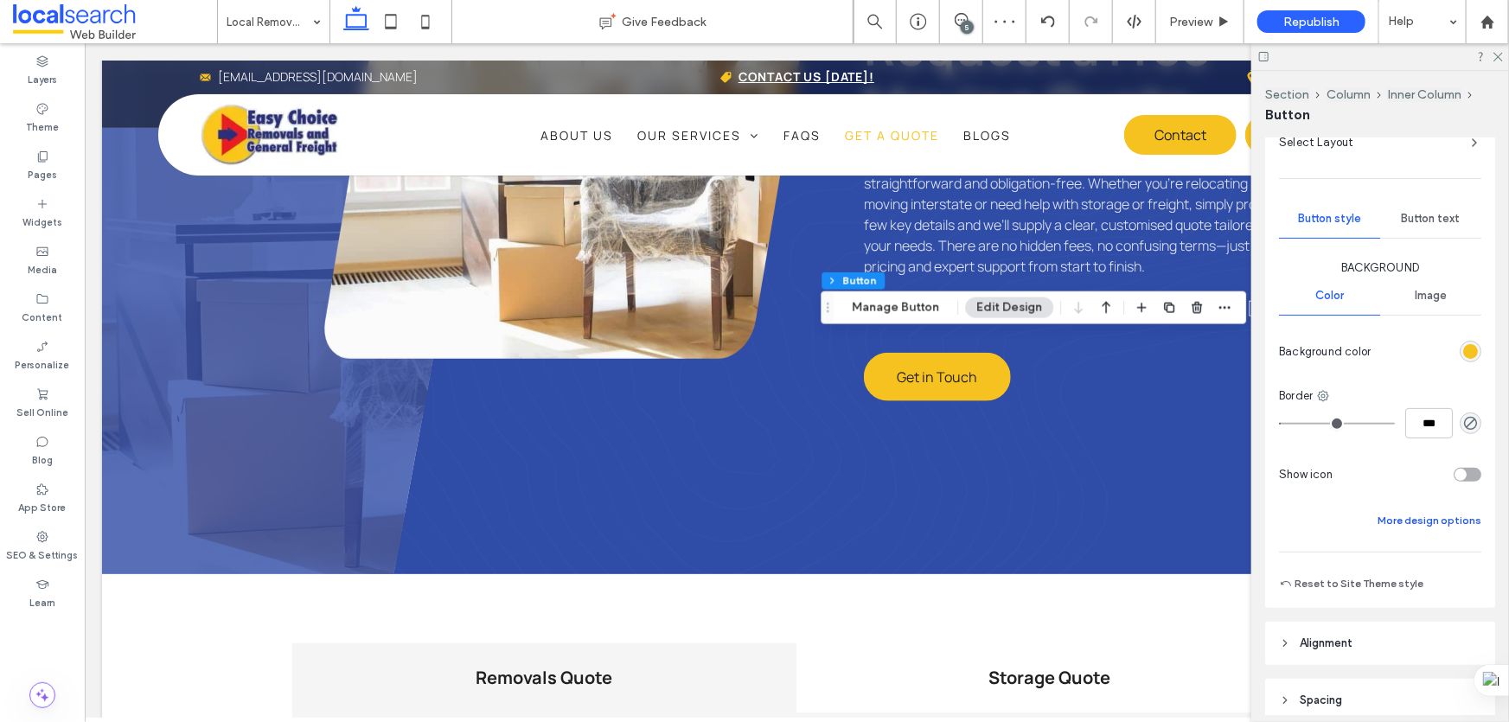
click at [1430, 521] on button "More design options" at bounding box center [1430, 520] width 104 height 21
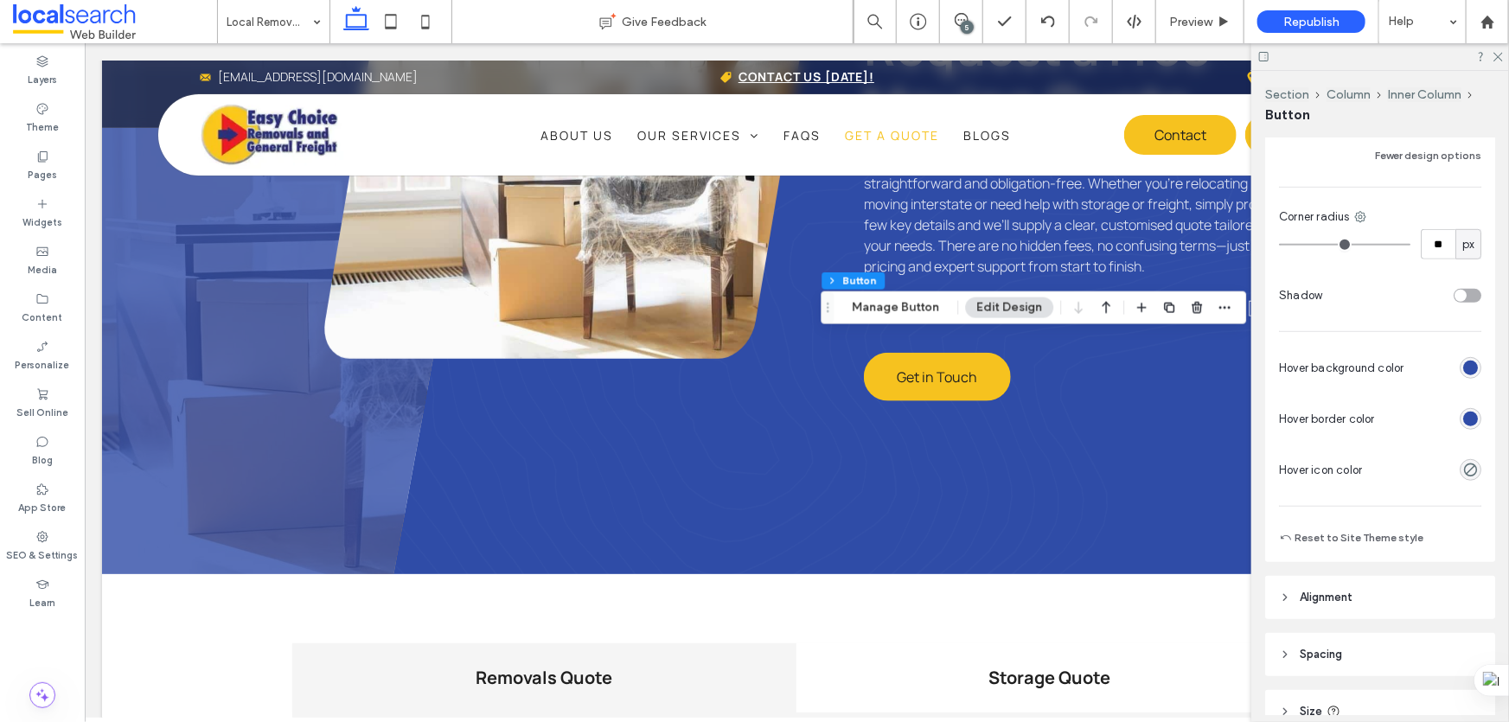
scroll to position [550, 0]
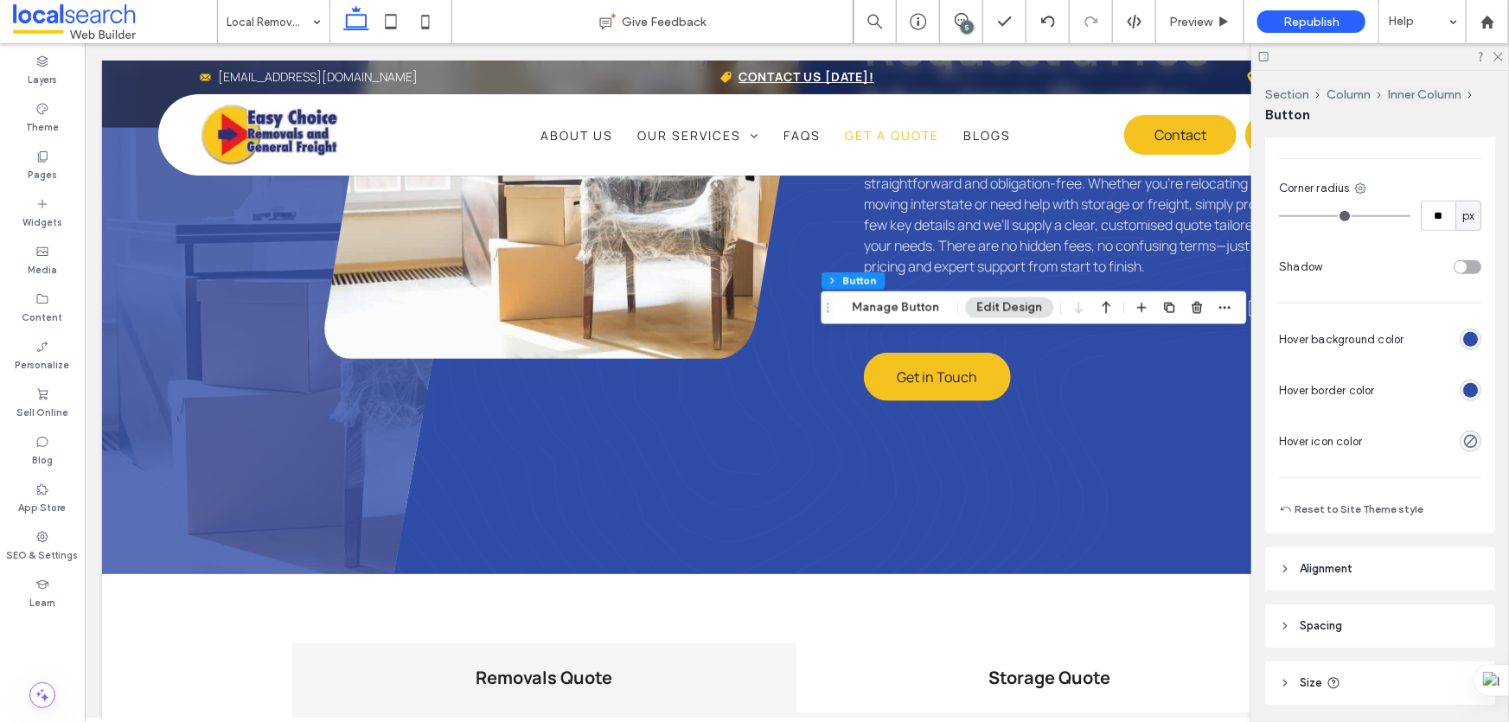
click at [1463, 394] on div "rgb(47, 76, 167)" at bounding box center [1470, 390] width 15 height 15
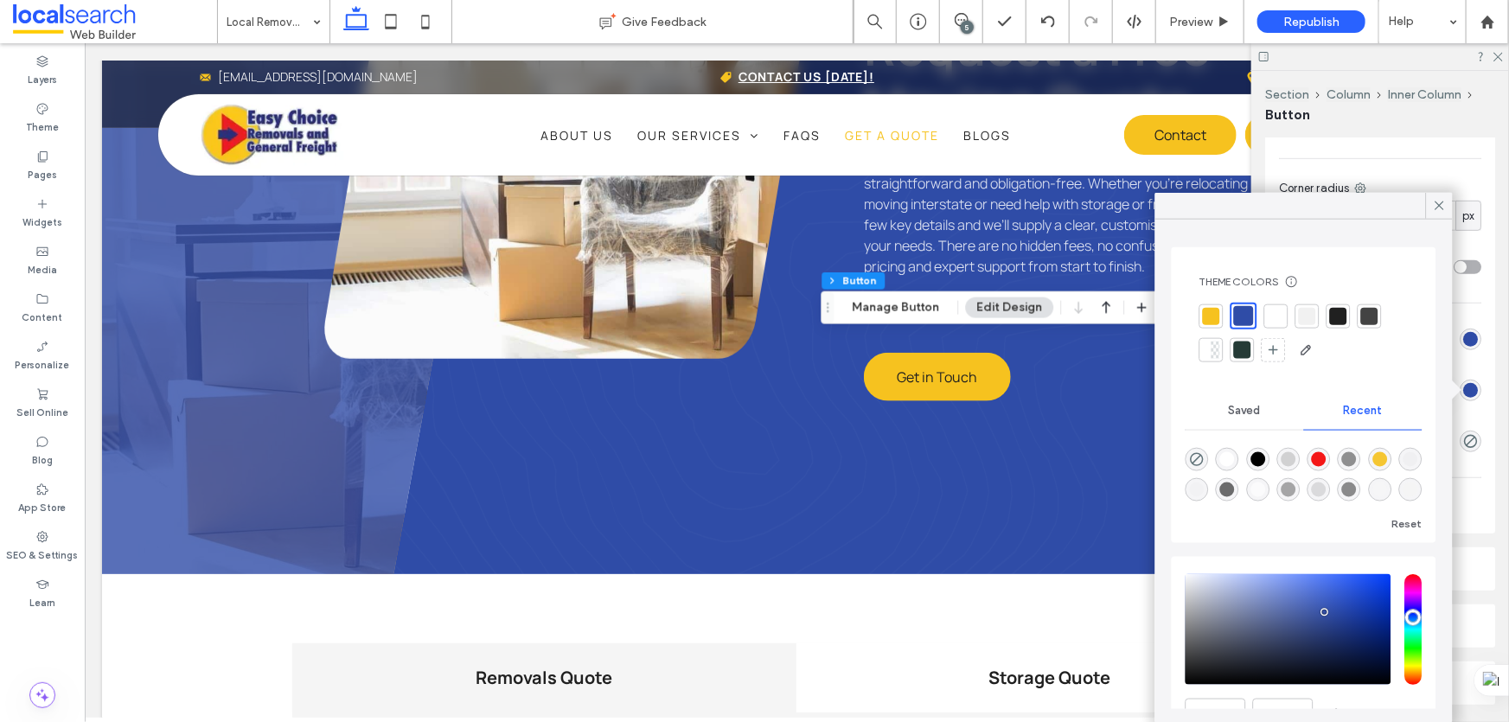
click at [1211, 311] on div at bounding box center [1211, 315] width 17 height 17
type input "*"
click at [1442, 205] on icon at bounding box center [1440, 206] width 16 height 16
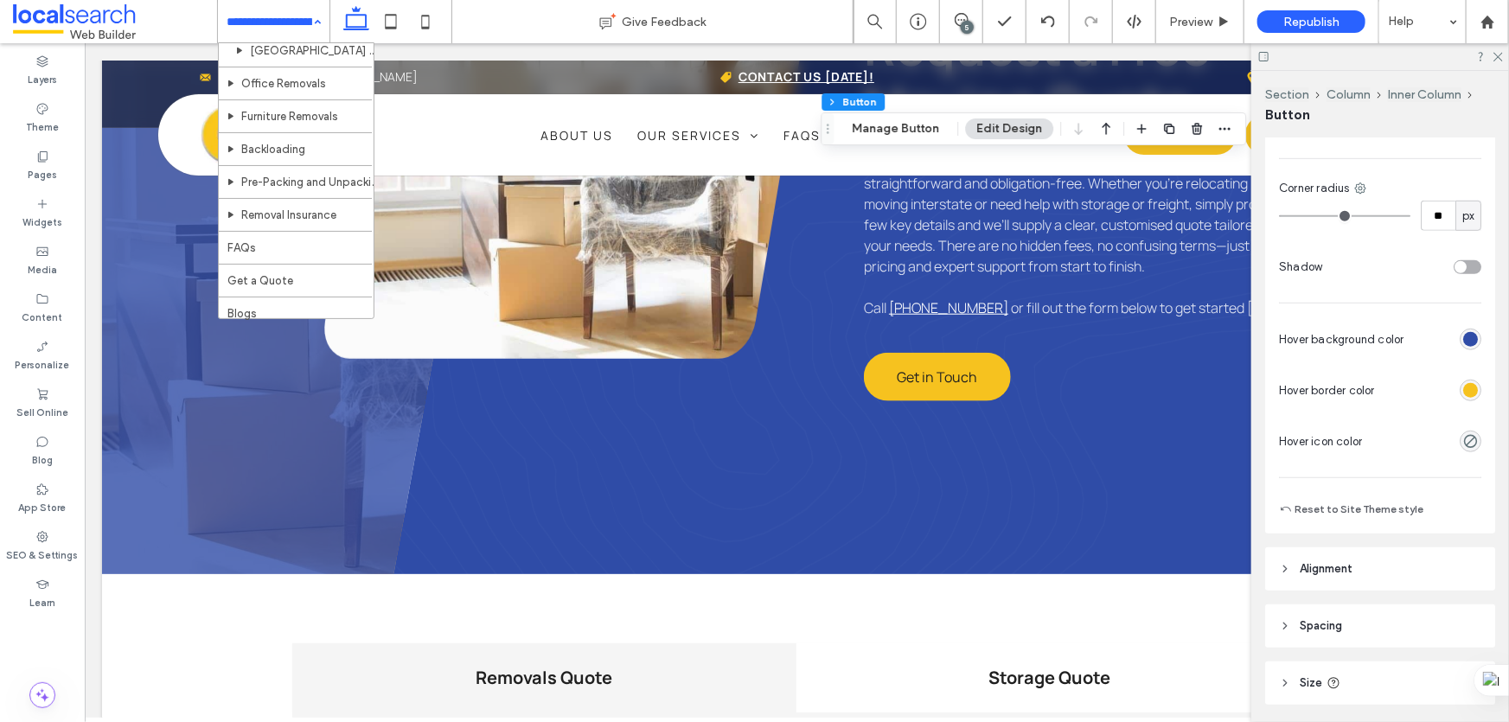
scroll to position [1556, 0]
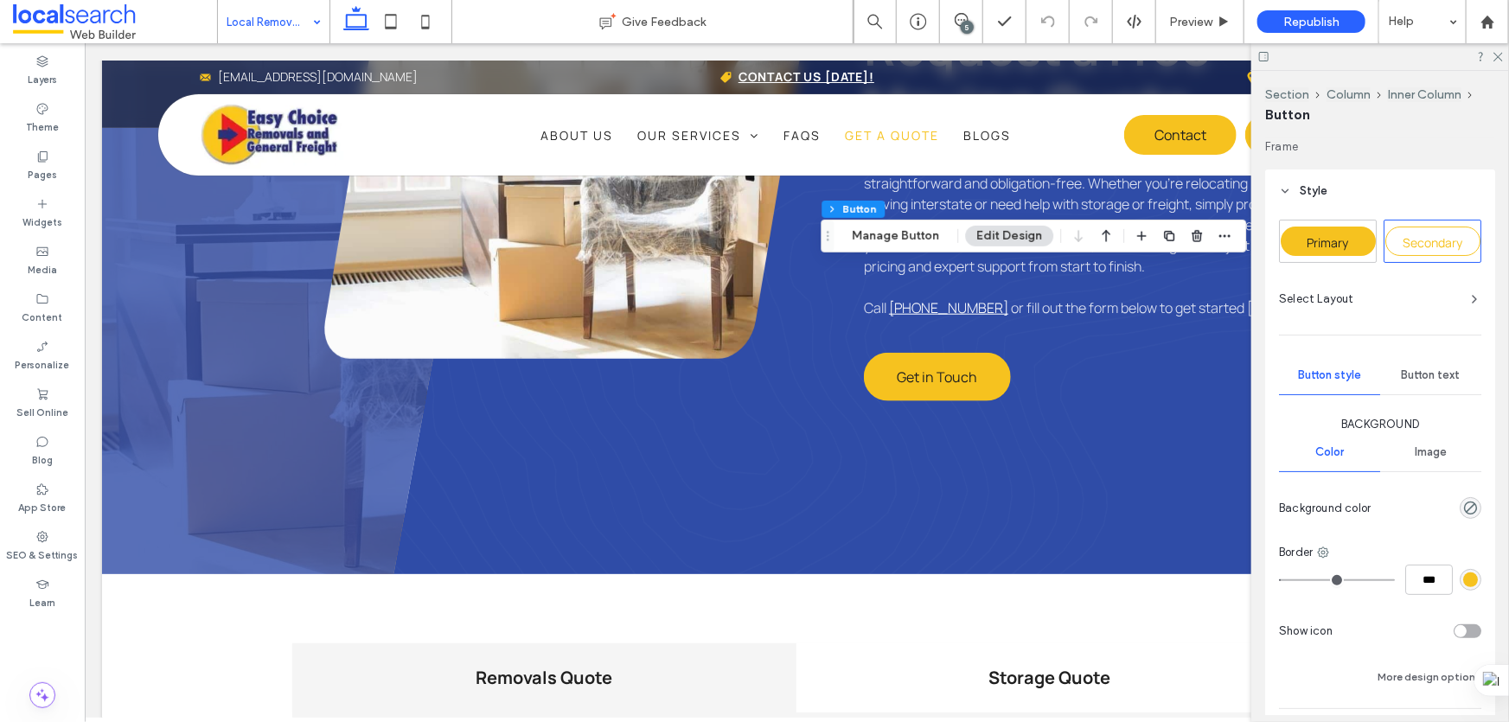
click at [1326, 239] on span "Primary" at bounding box center [1329, 242] width 42 height 16
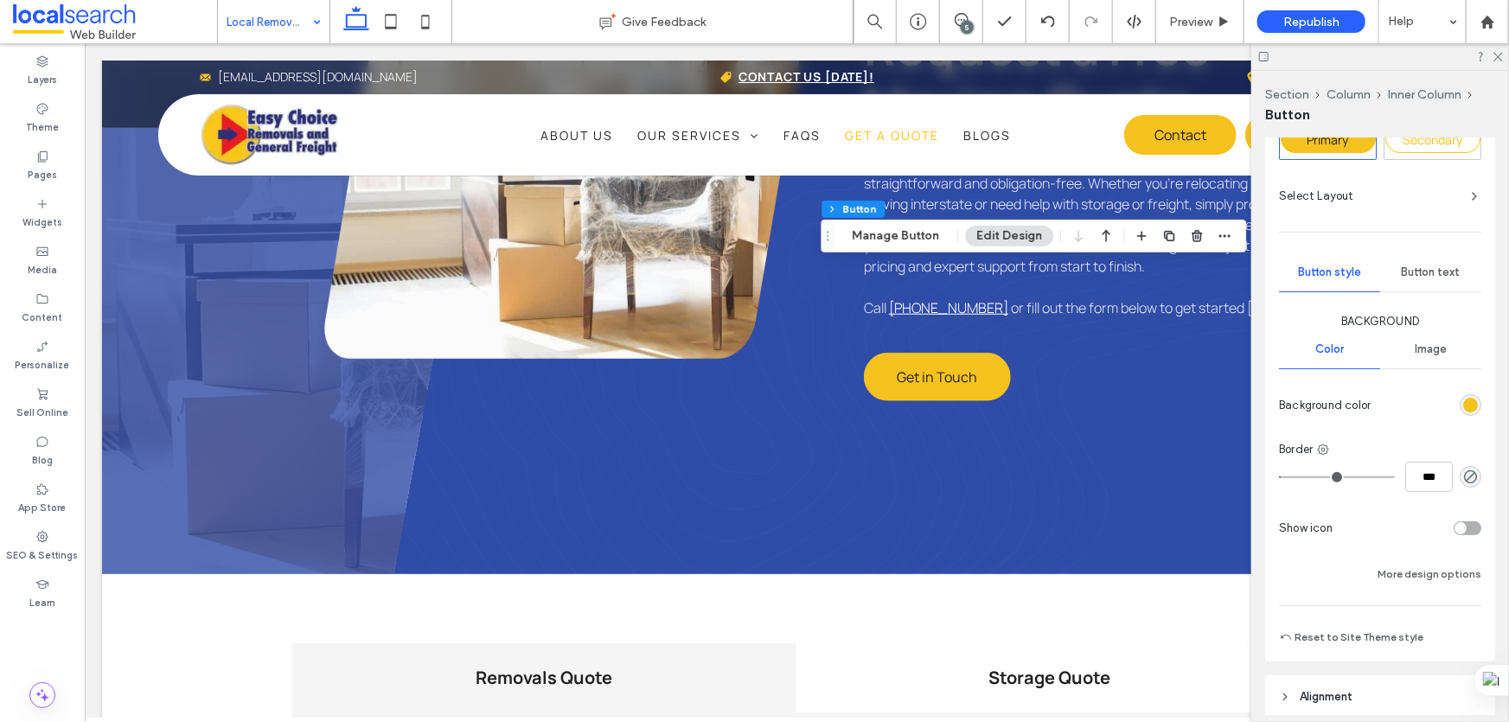
scroll to position [88, 0]
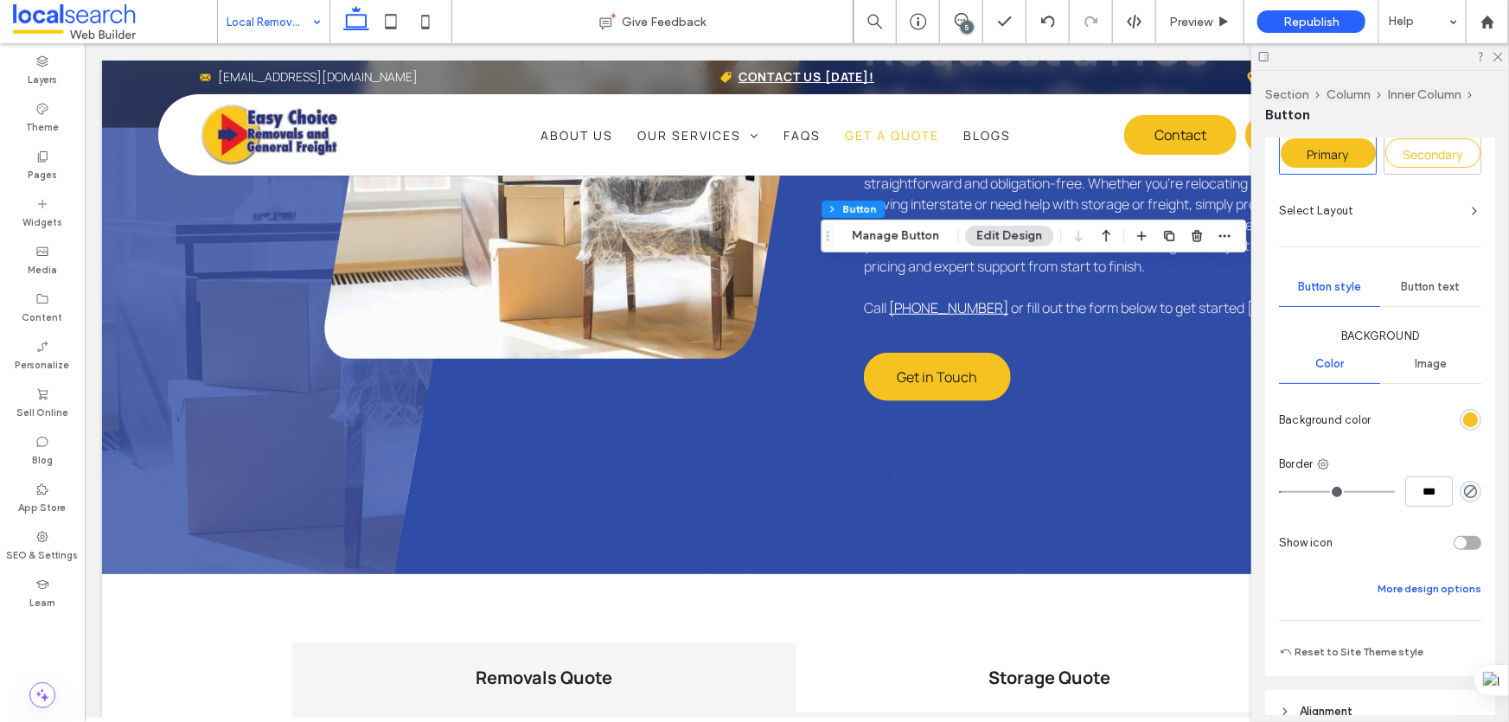
click at [1418, 588] on button "More design options" at bounding box center [1430, 589] width 104 height 21
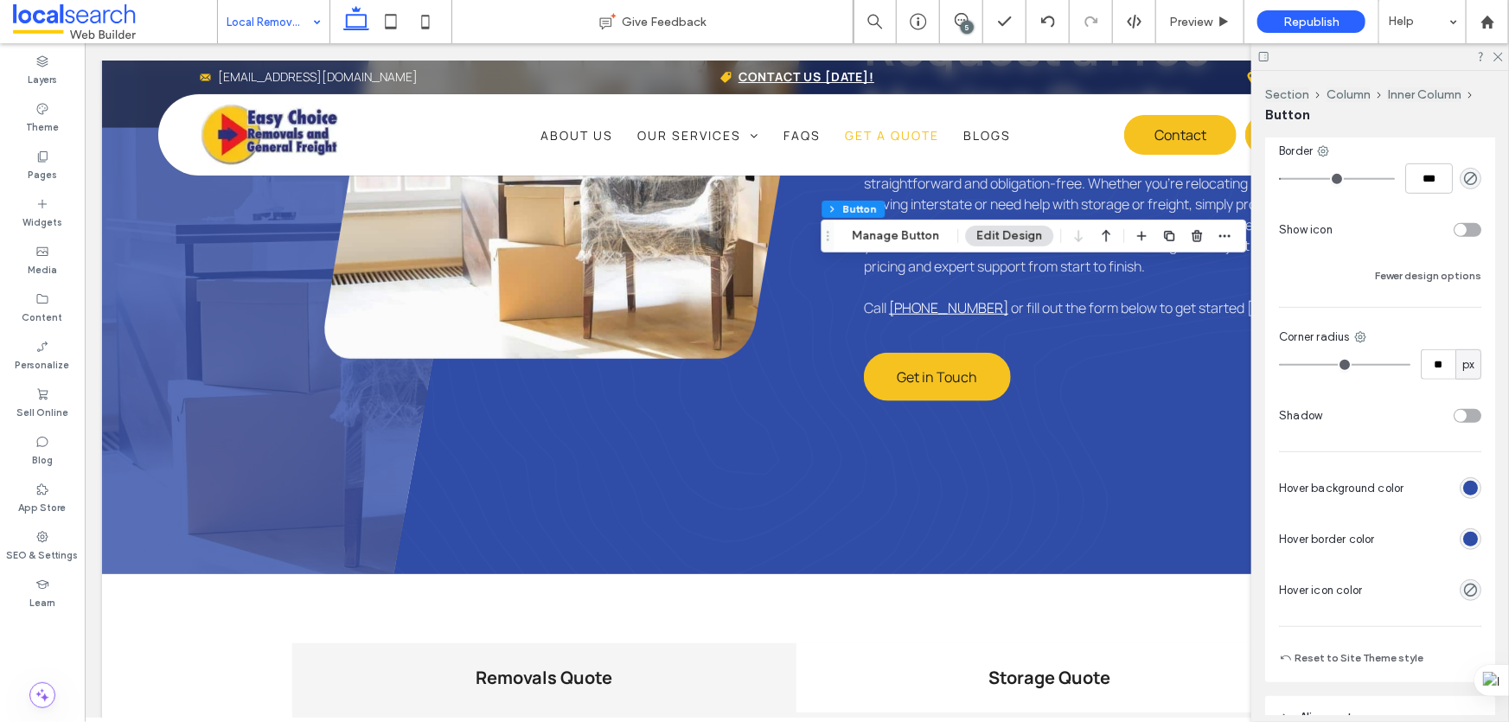
scroll to position [403, 0]
click at [1463, 535] on div "rgb(47, 76, 167)" at bounding box center [1470, 537] width 15 height 15
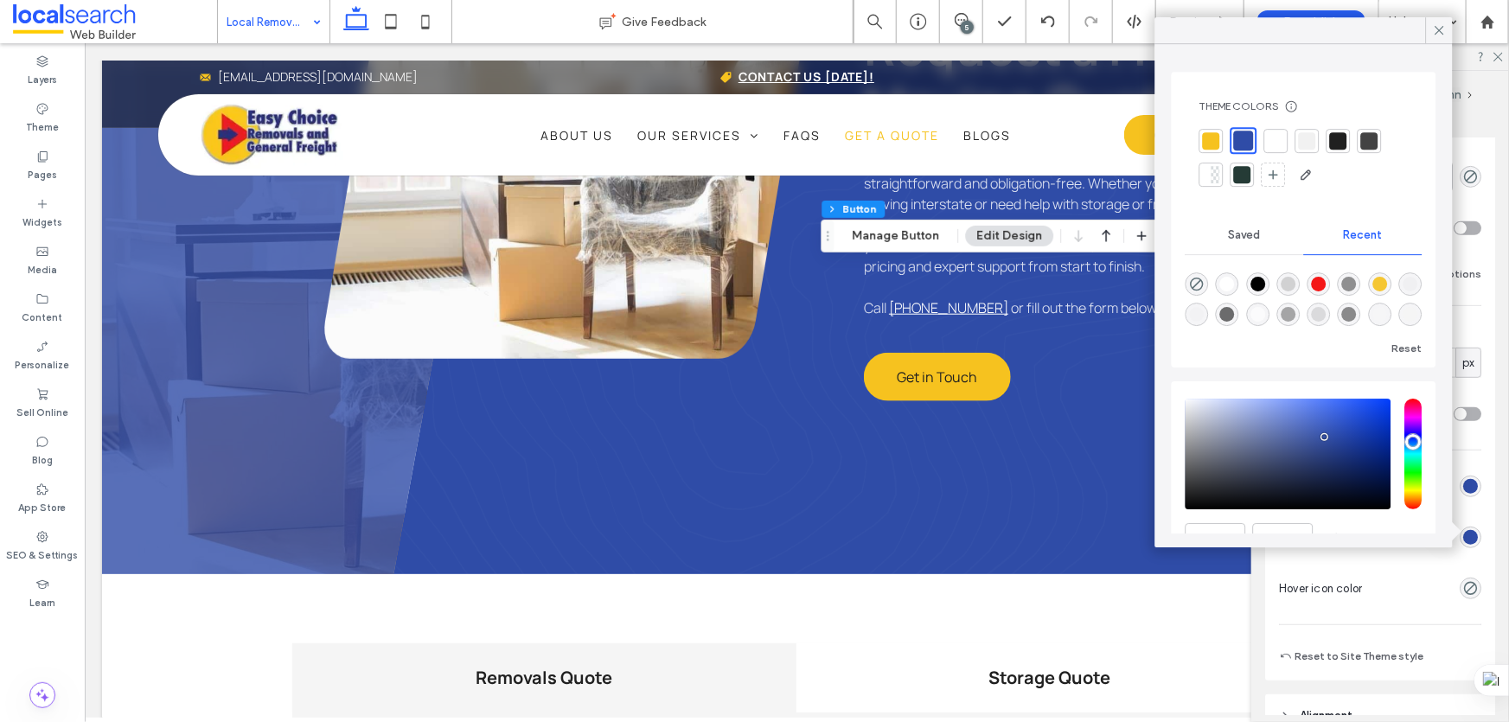
click at [1207, 146] on div at bounding box center [1211, 140] width 17 height 17
type input "*"
click at [1438, 22] on span at bounding box center [1440, 30] width 16 height 26
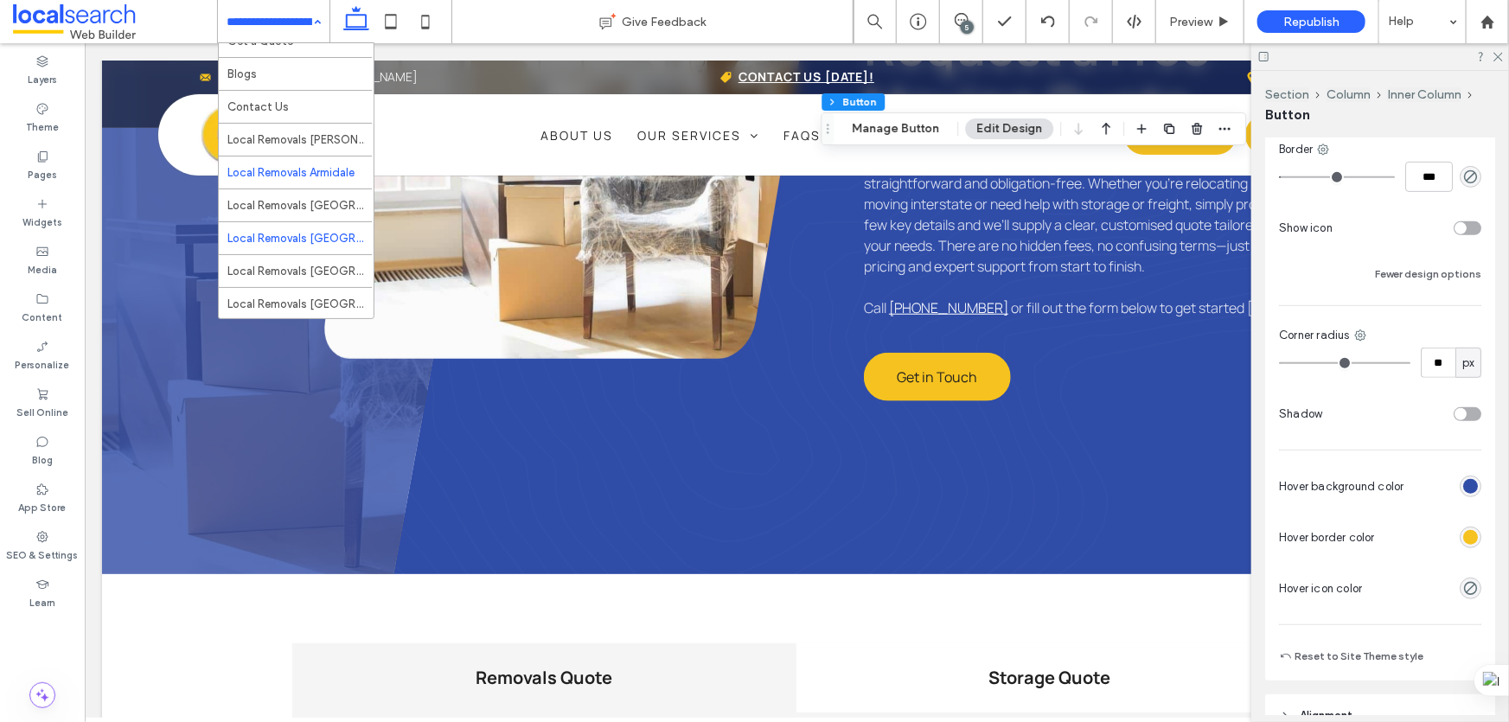
scroll to position [1556, 0]
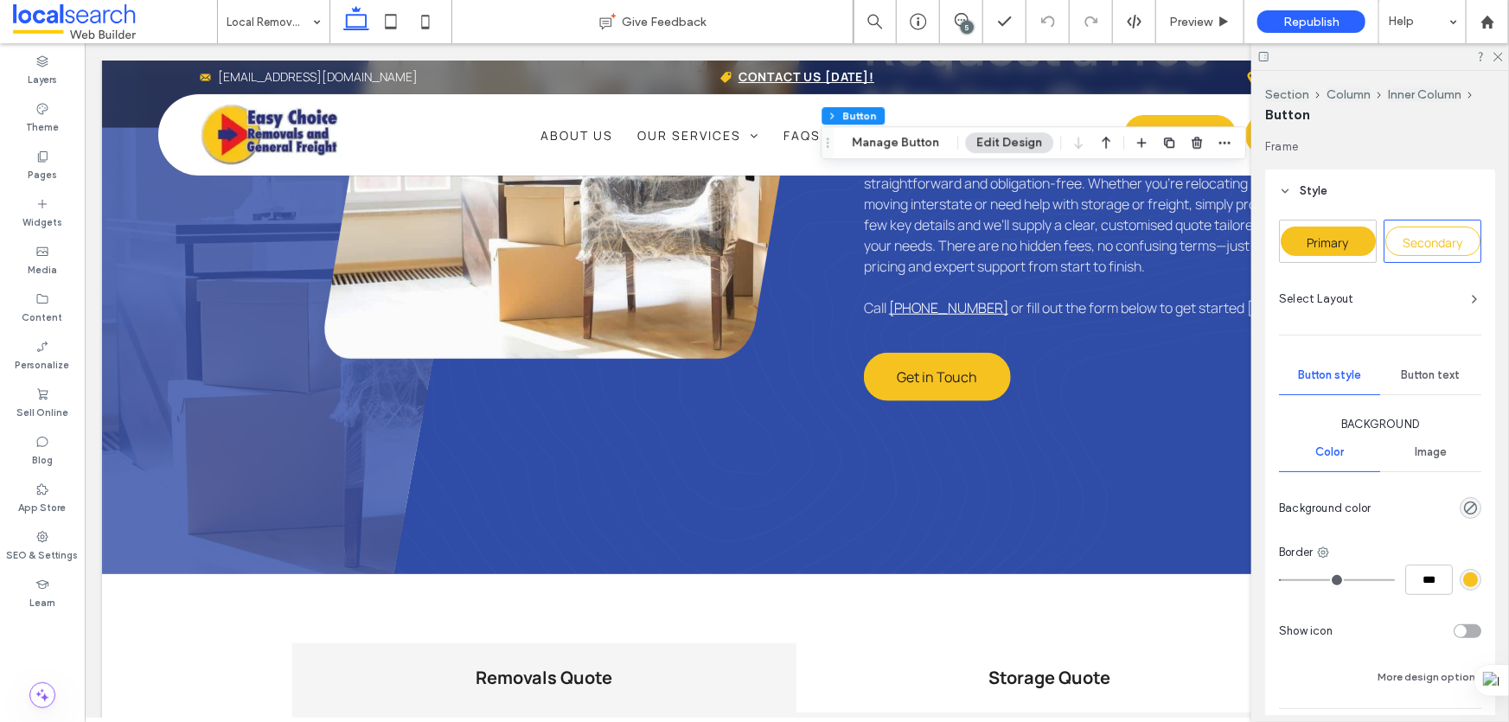
type input "**"
click at [1333, 235] on span "Primary" at bounding box center [1329, 242] width 42 height 16
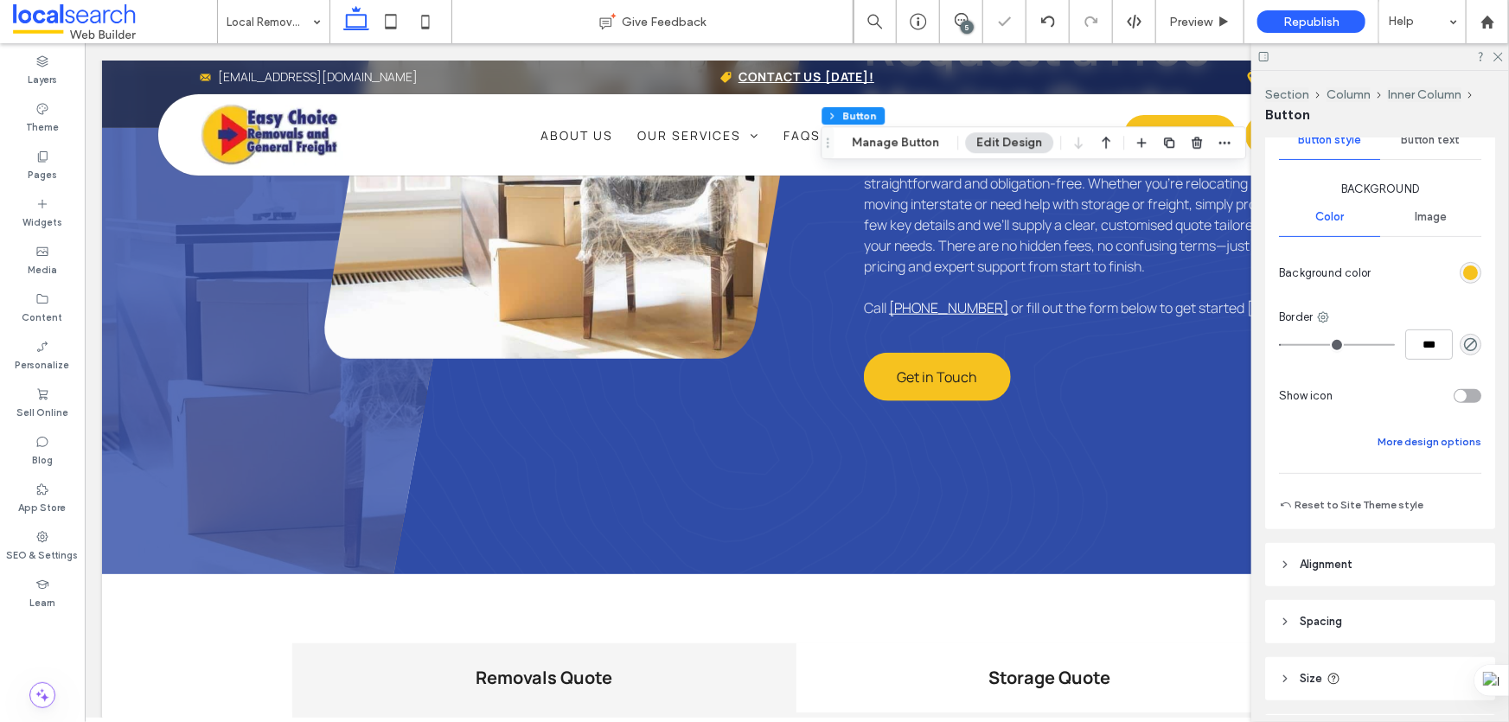
click at [1399, 440] on button "More design options" at bounding box center [1430, 442] width 104 height 21
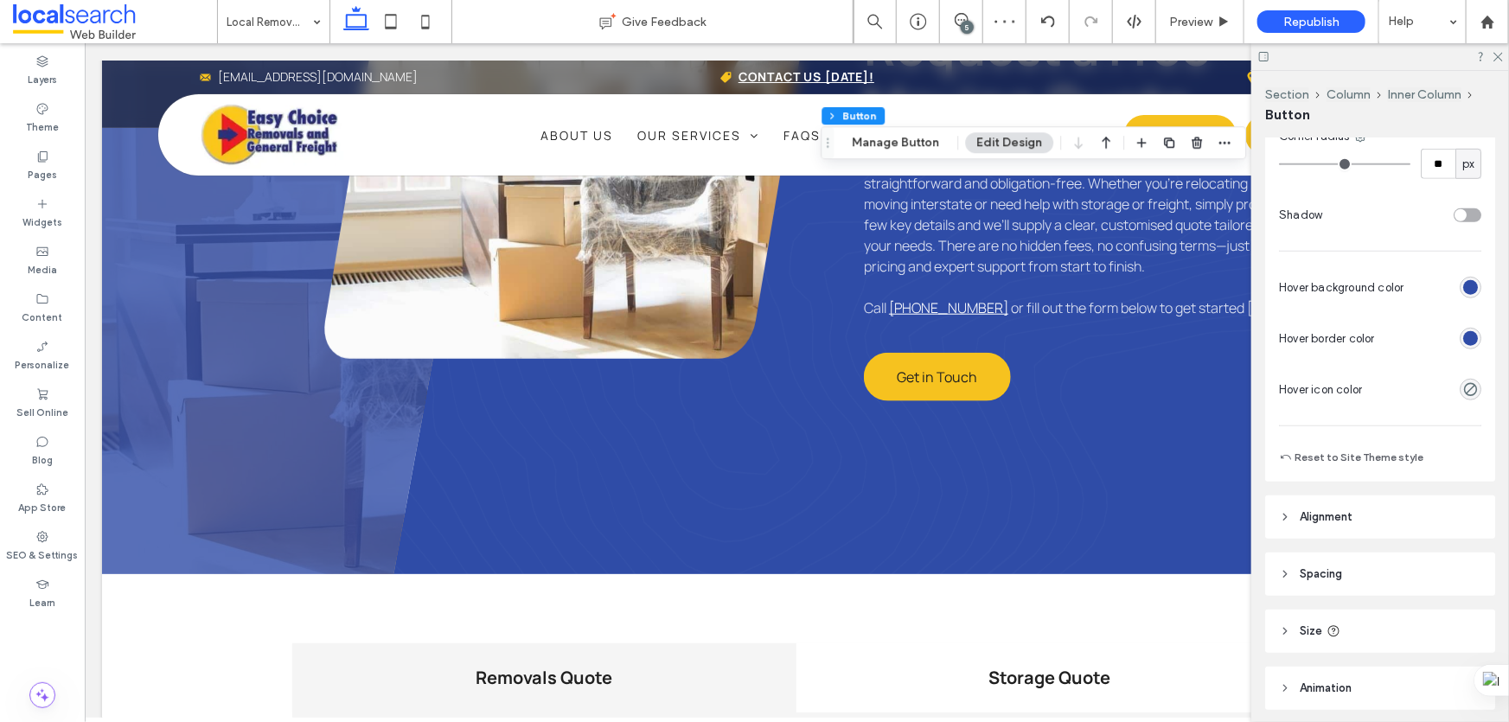
scroll to position [629, 0]
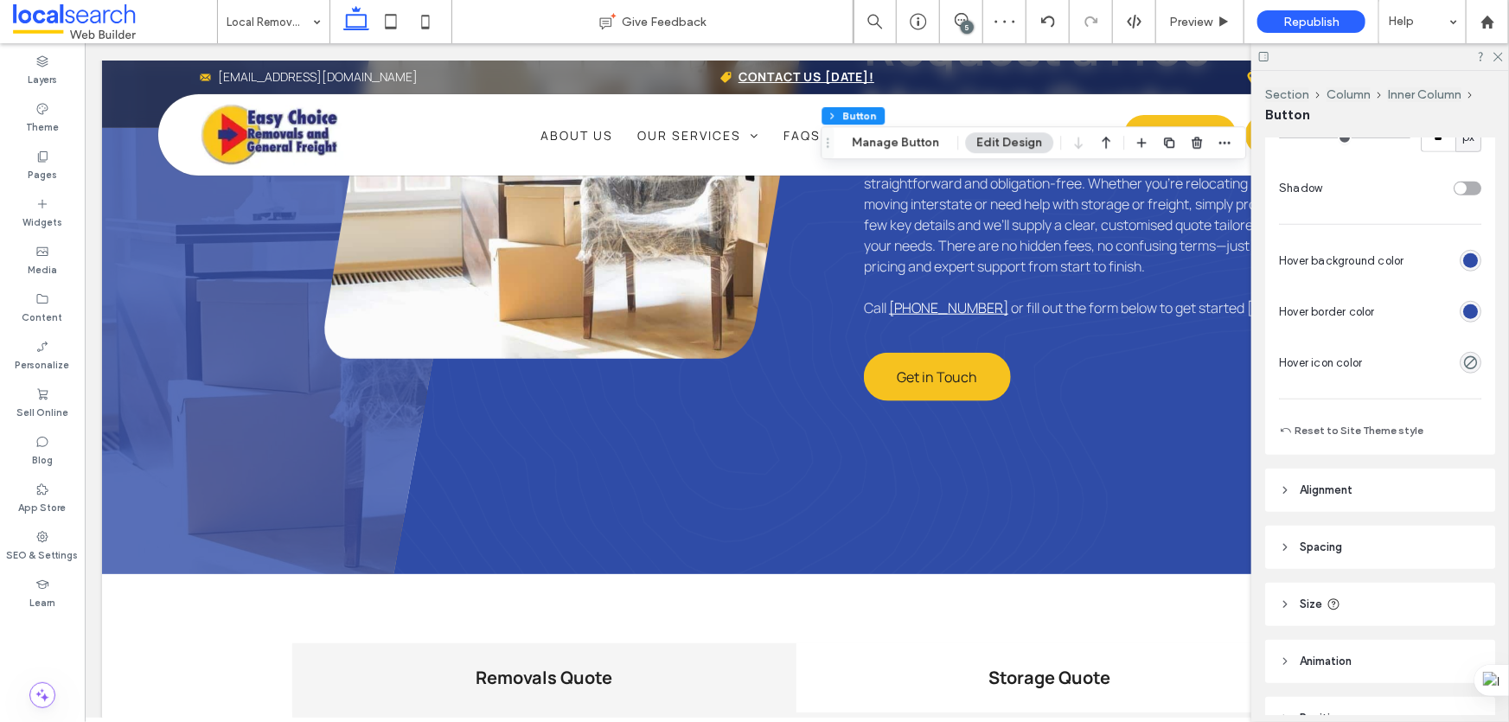
click at [1463, 310] on div "rgb(47, 76, 167)" at bounding box center [1470, 311] width 15 height 15
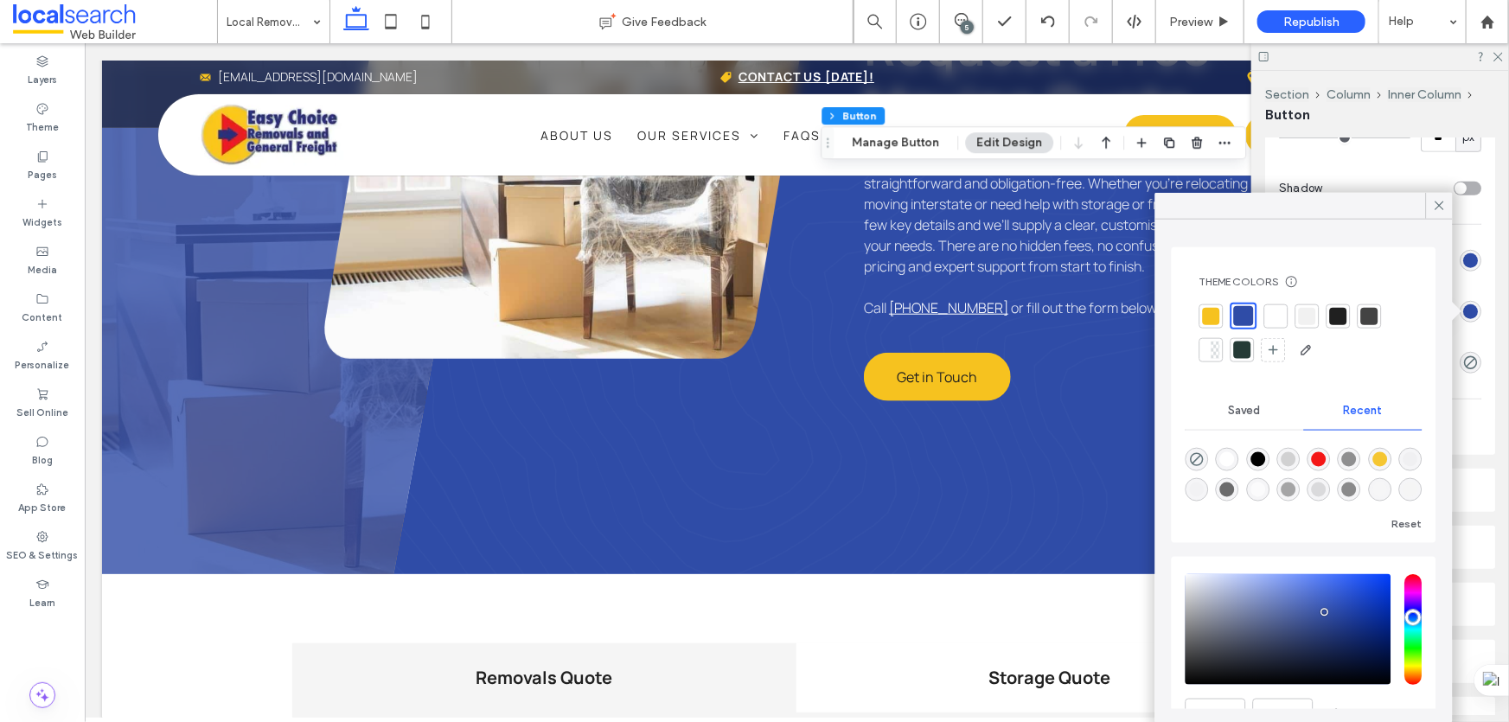
click at [1212, 310] on div at bounding box center [1211, 315] width 17 height 17
type input "*"
click at [1439, 201] on icon at bounding box center [1440, 206] width 16 height 16
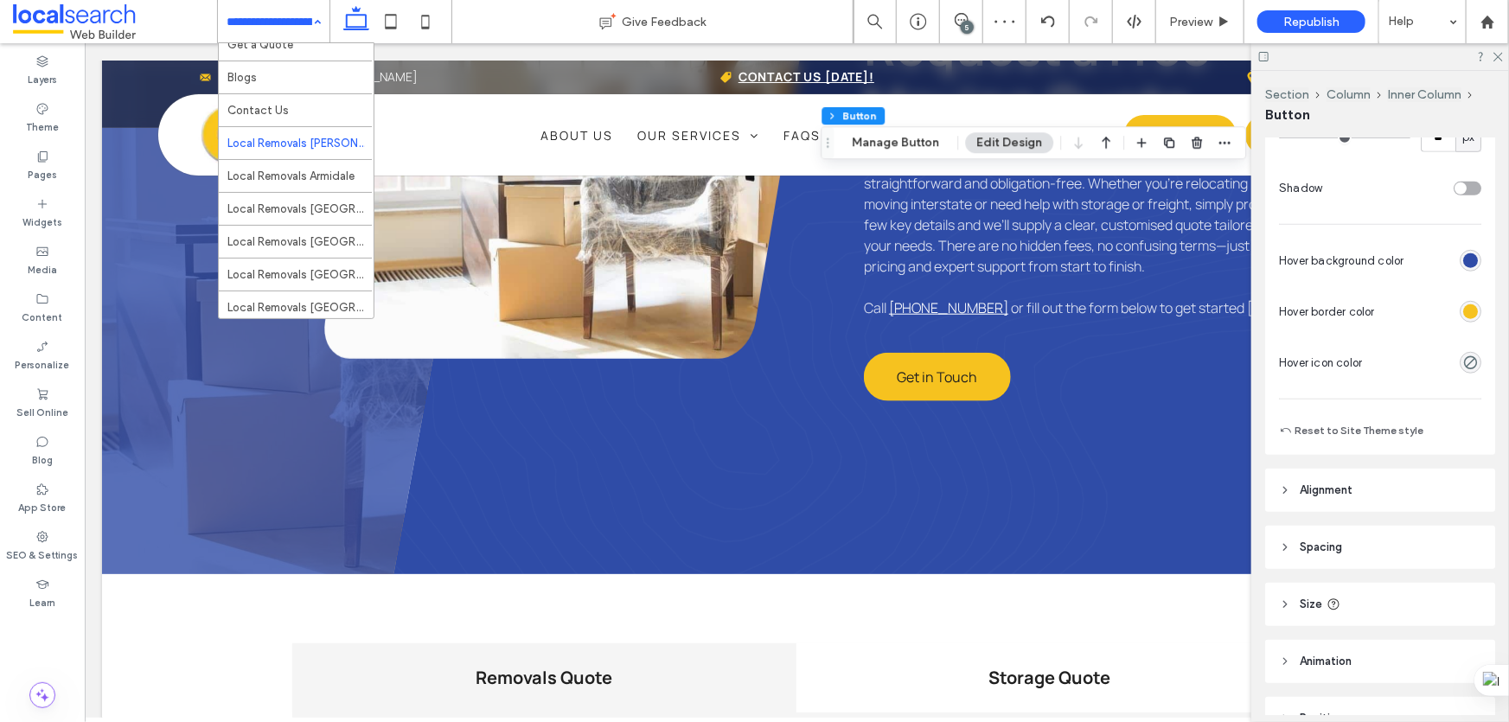
scroll to position [1556, 0]
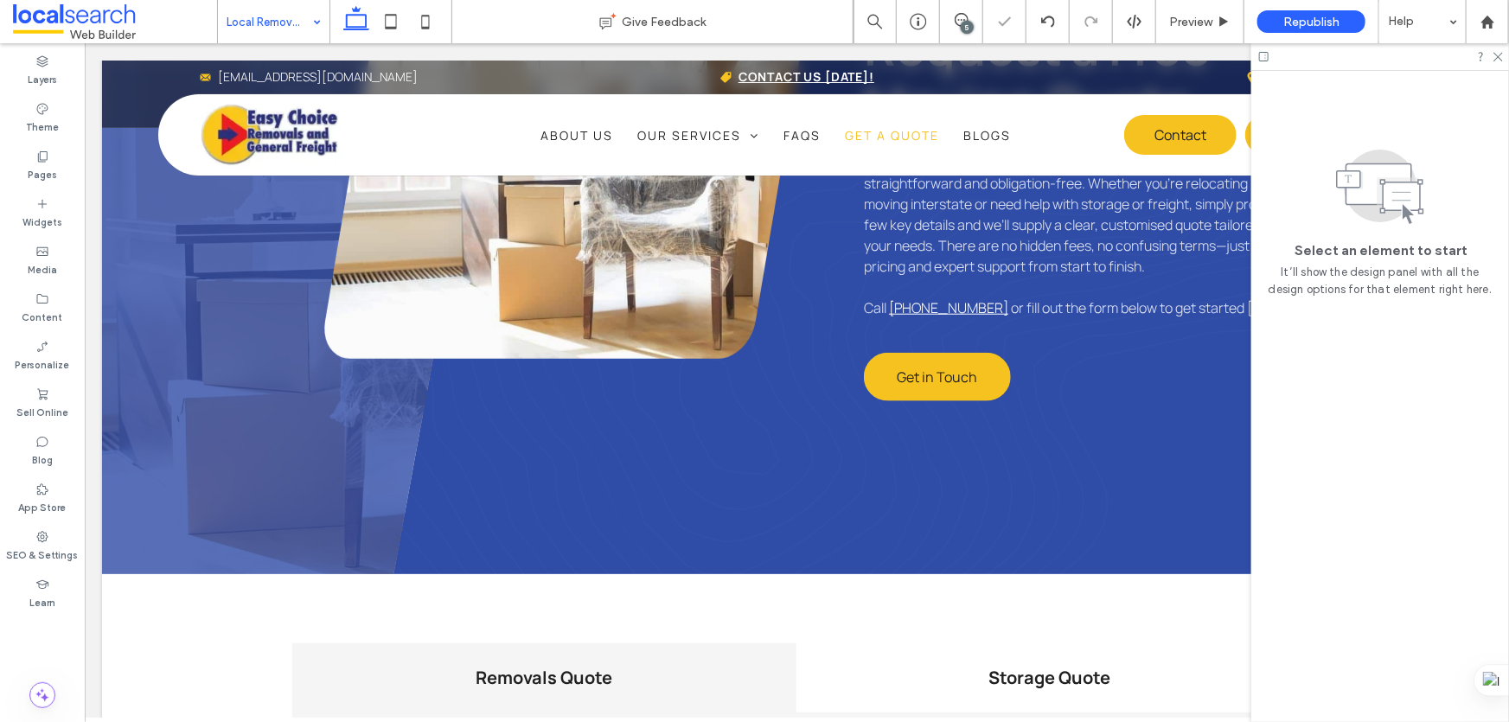
click at [309, 12] on div "Local Removals Armidale" at bounding box center [274, 21] width 112 height 43
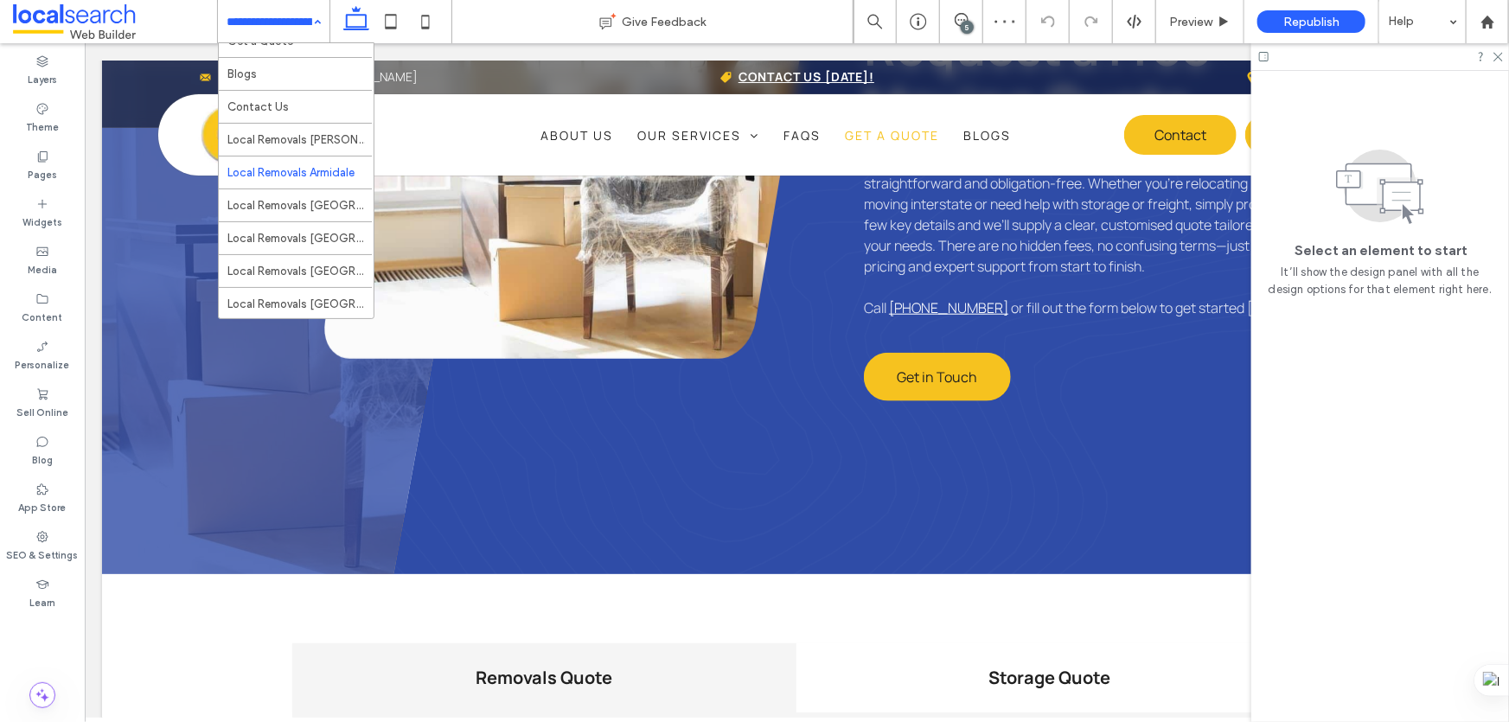
scroll to position [1556, 0]
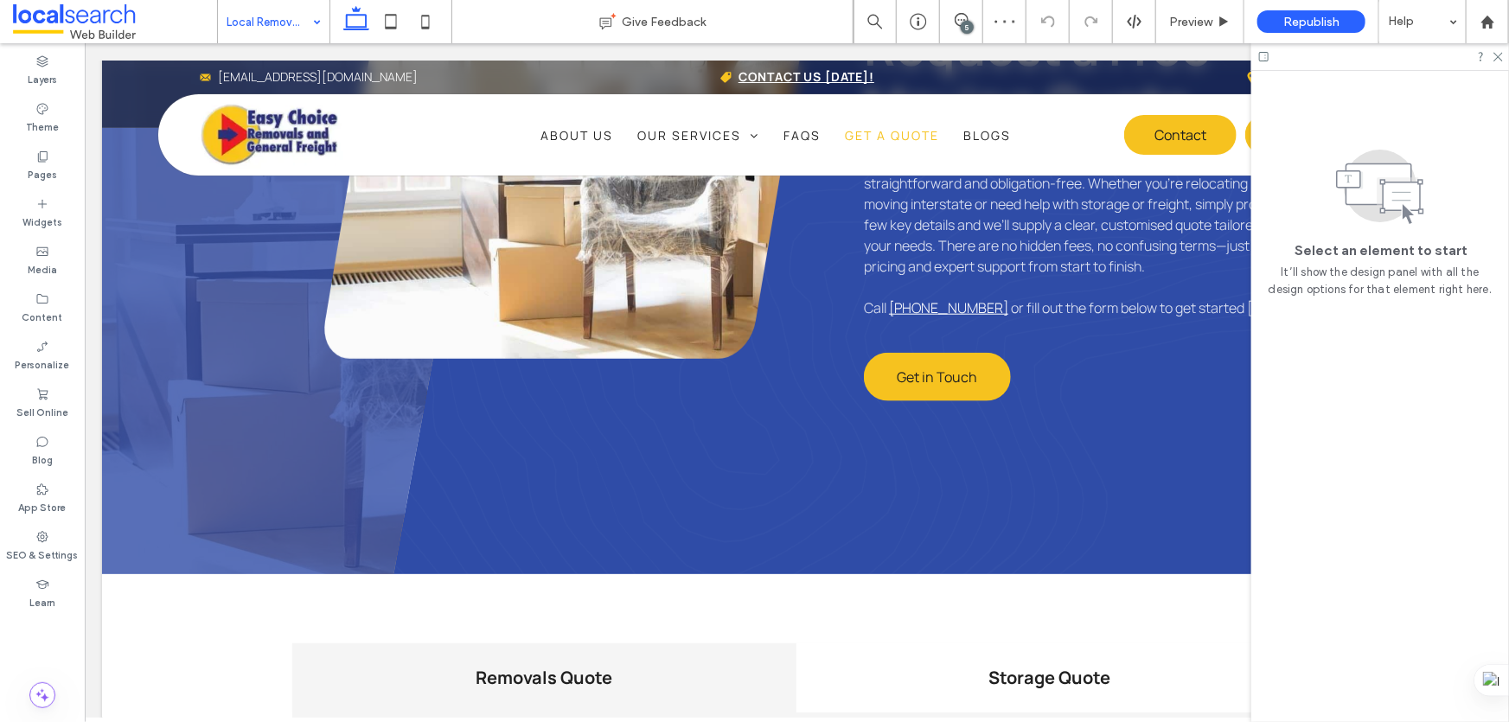
click at [311, 9] on div "Local Removals [GEOGRAPHIC_DATA]" at bounding box center [274, 21] width 112 height 43
click at [313, 19] on div "Local Removals [GEOGRAPHIC_DATA]" at bounding box center [274, 21] width 112 height 43
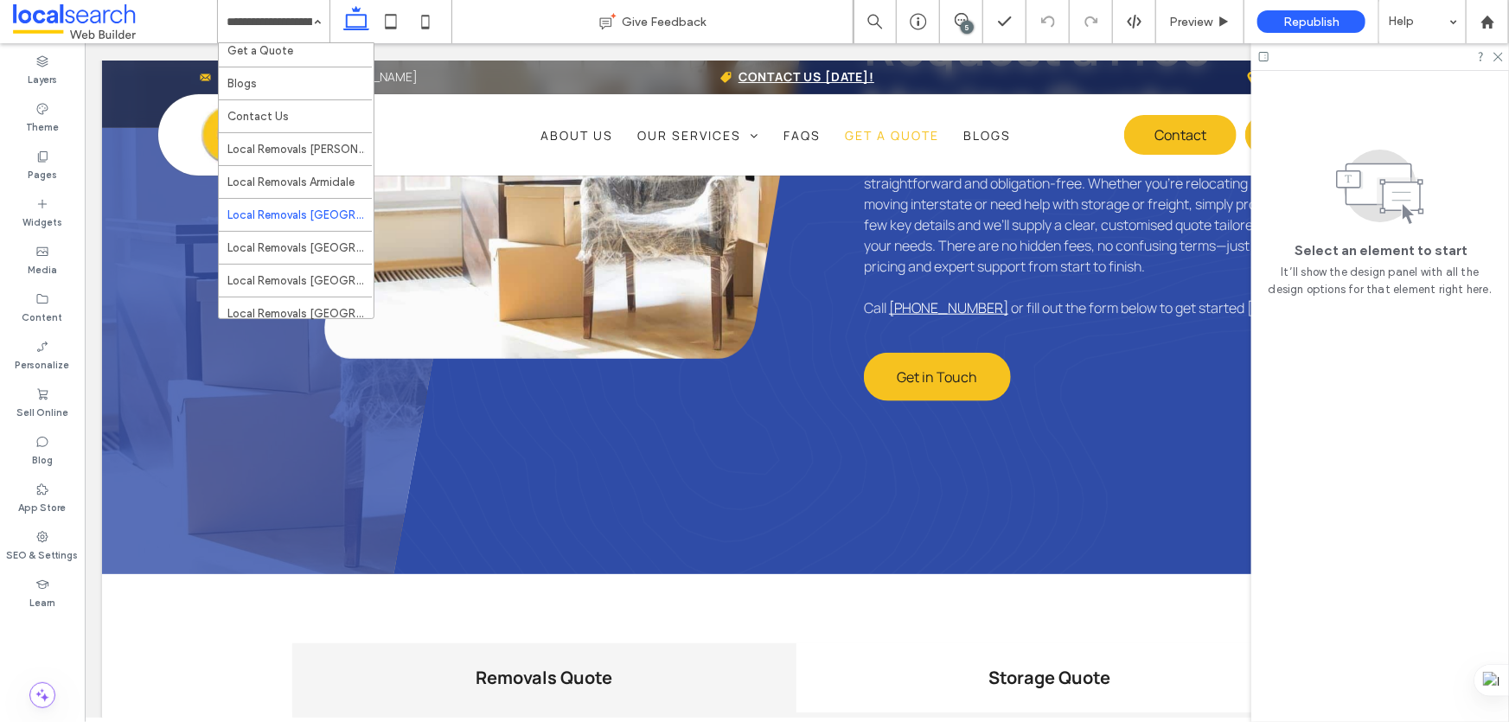
scroll to position [1556, 0]
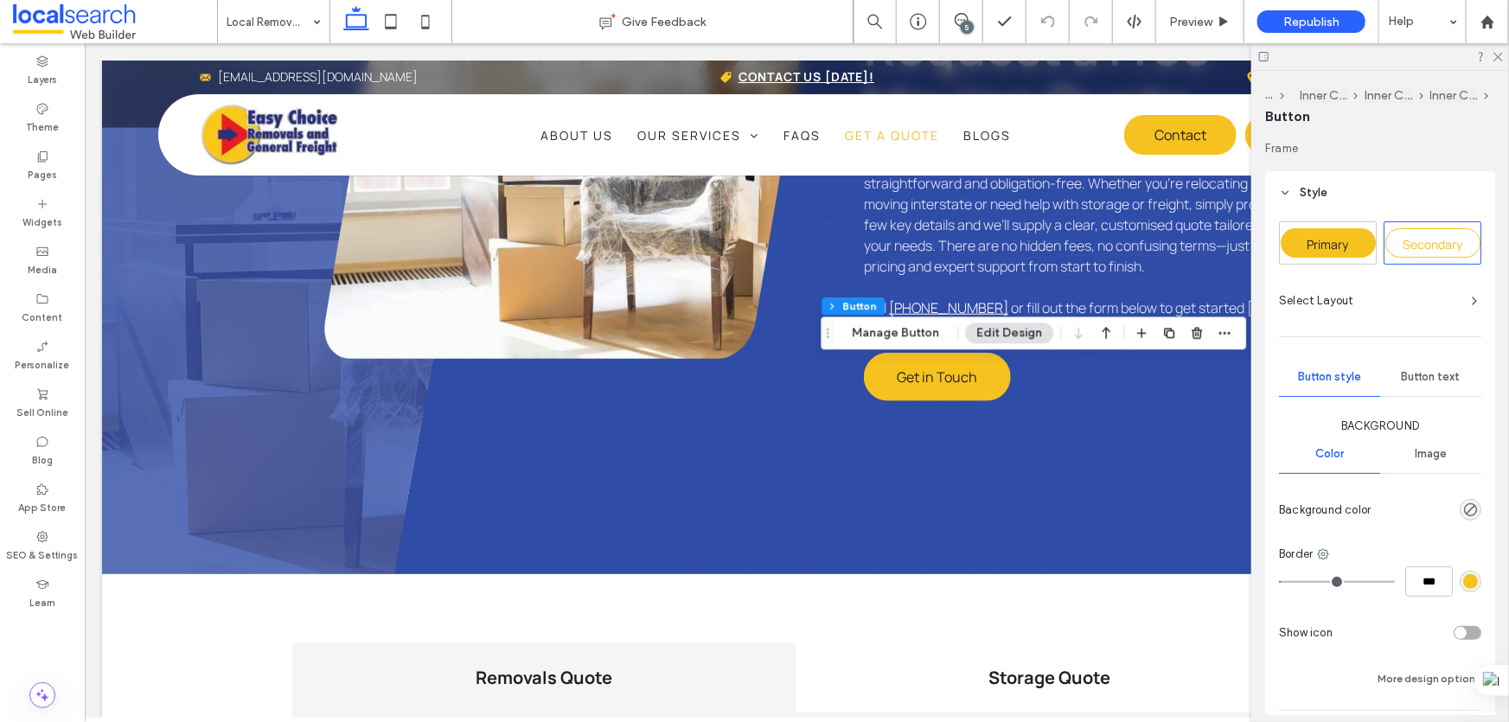
click at [1336, 227] on div "Primary" at bounding box center [1328, 243] width 96 height 42
type input "*"
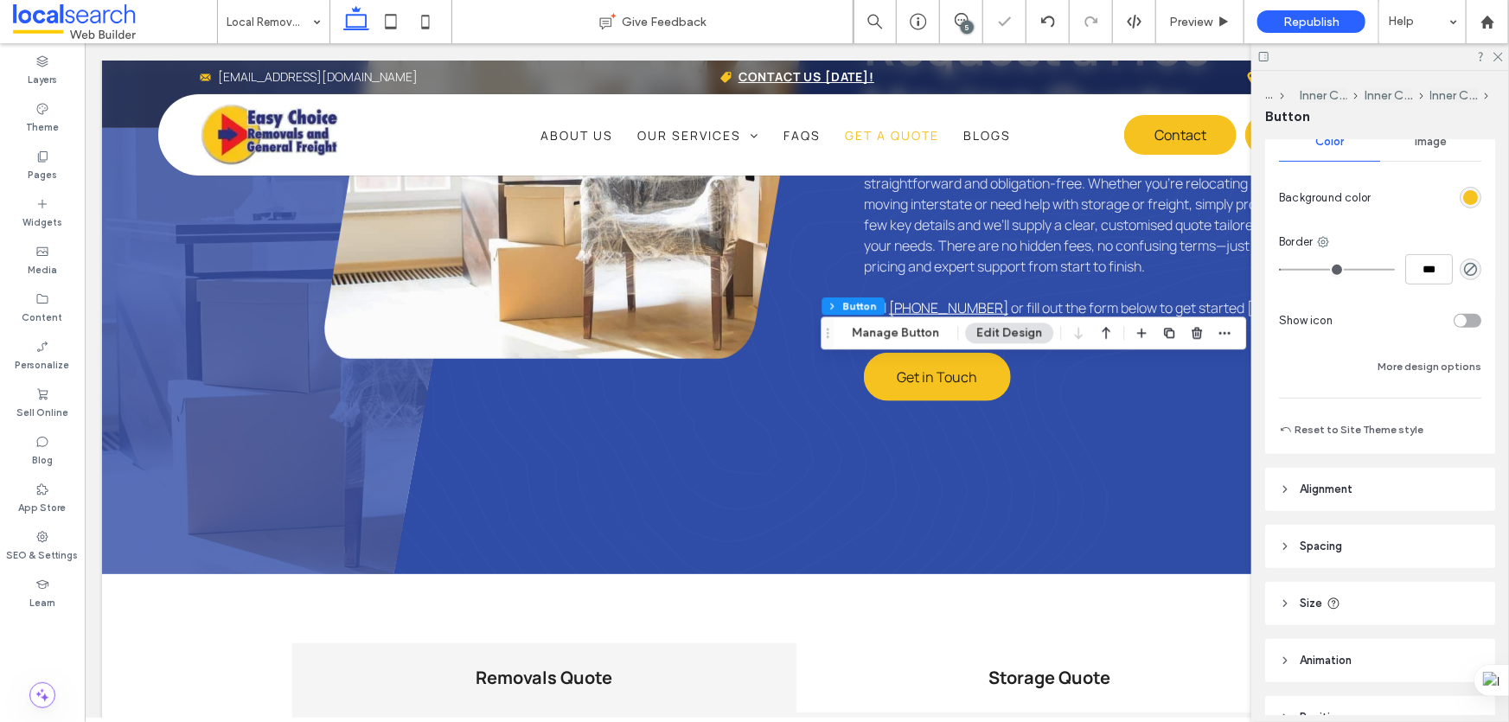
scroll to position [314, 0]
click at [1422, 362] on button "More design options" at bounding box center [1430, 365] width 104 height 21
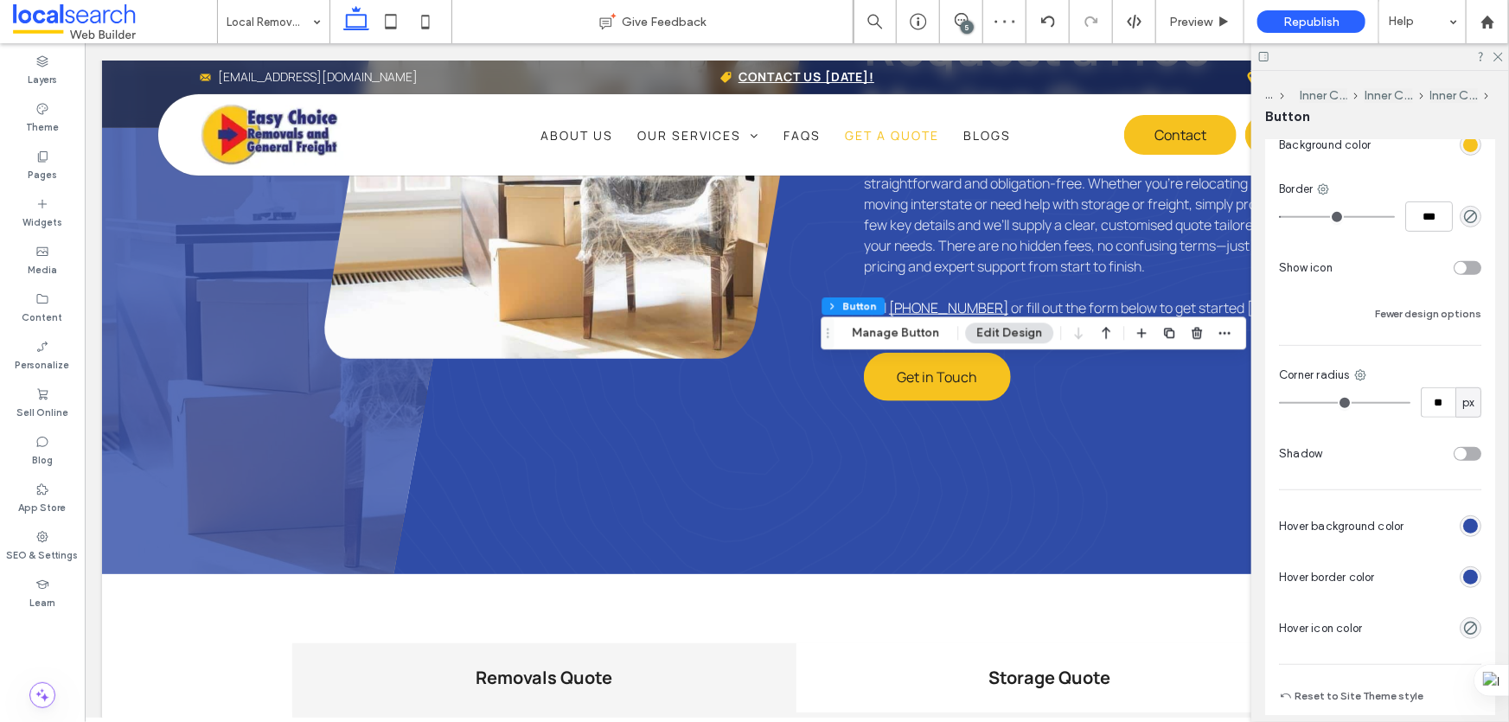
scroll to position [550, 0]
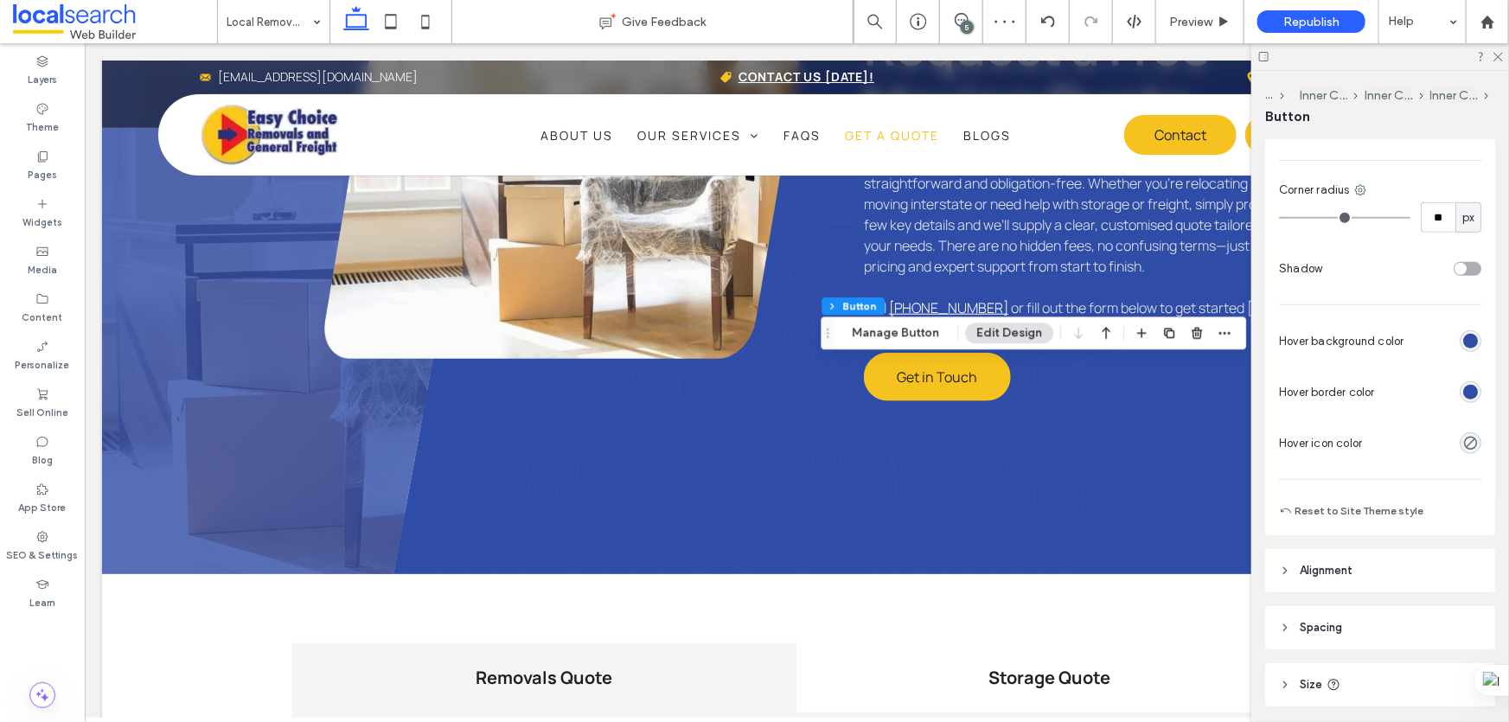
click at [1460, 381] on div "rgb(47, 76, 167)" at bounding box center [1471, 392] width 22 height 22
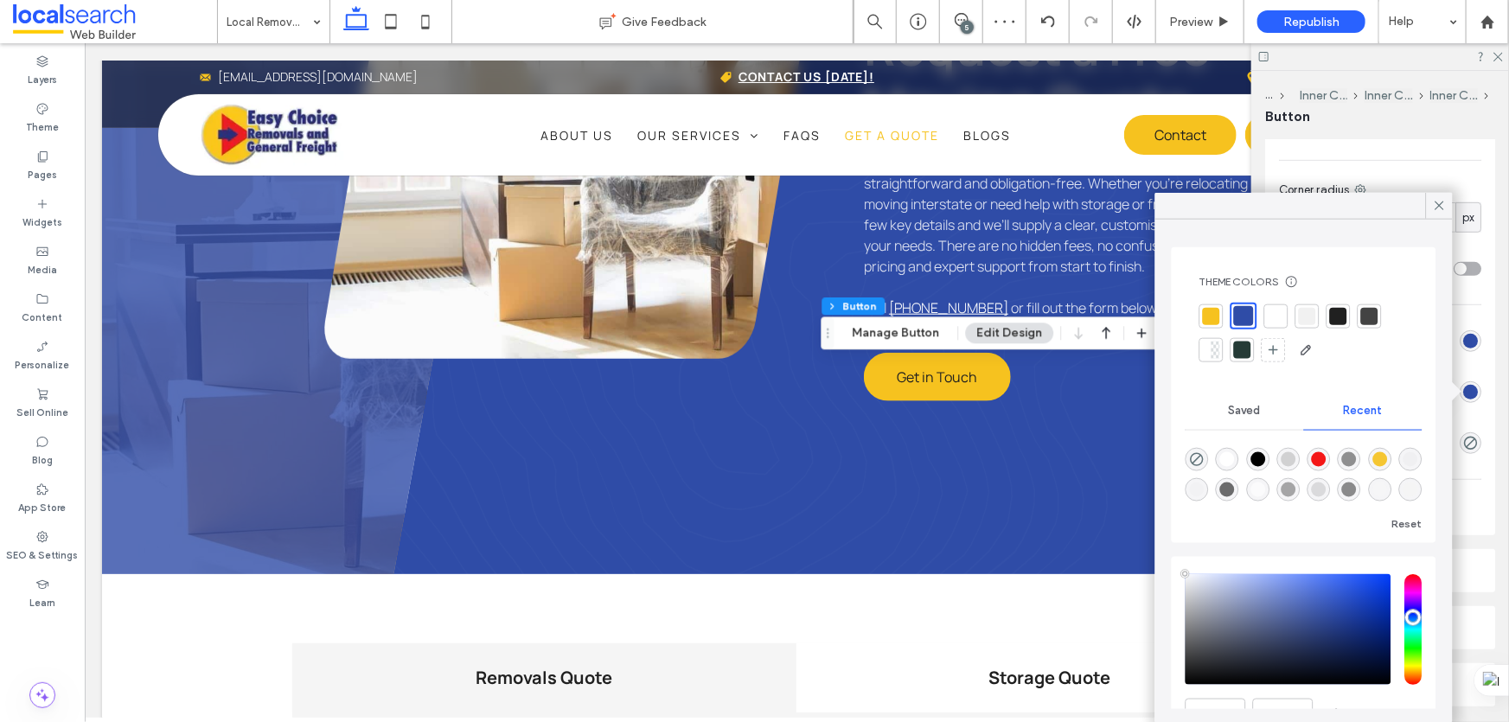
type input "****"
click at [1212, 314] on div at bounding box center [1211, 315] width 17 height 17
type input "*"
click at [1444, 198] on icon at bounding box center [1440, 206] width 16 height 16
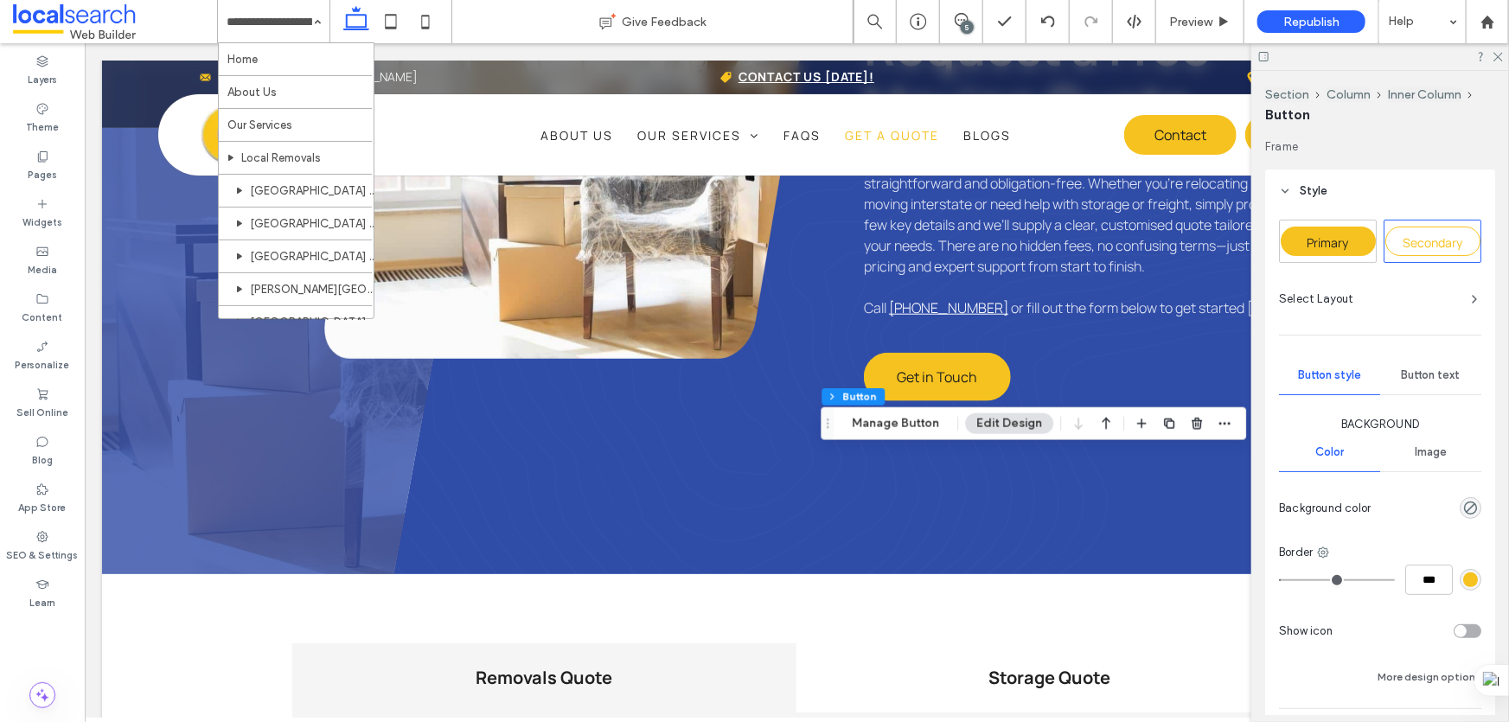
click at [1340, 250] on span "Primary" at bounding box center [1329, 242] width 42 height 16
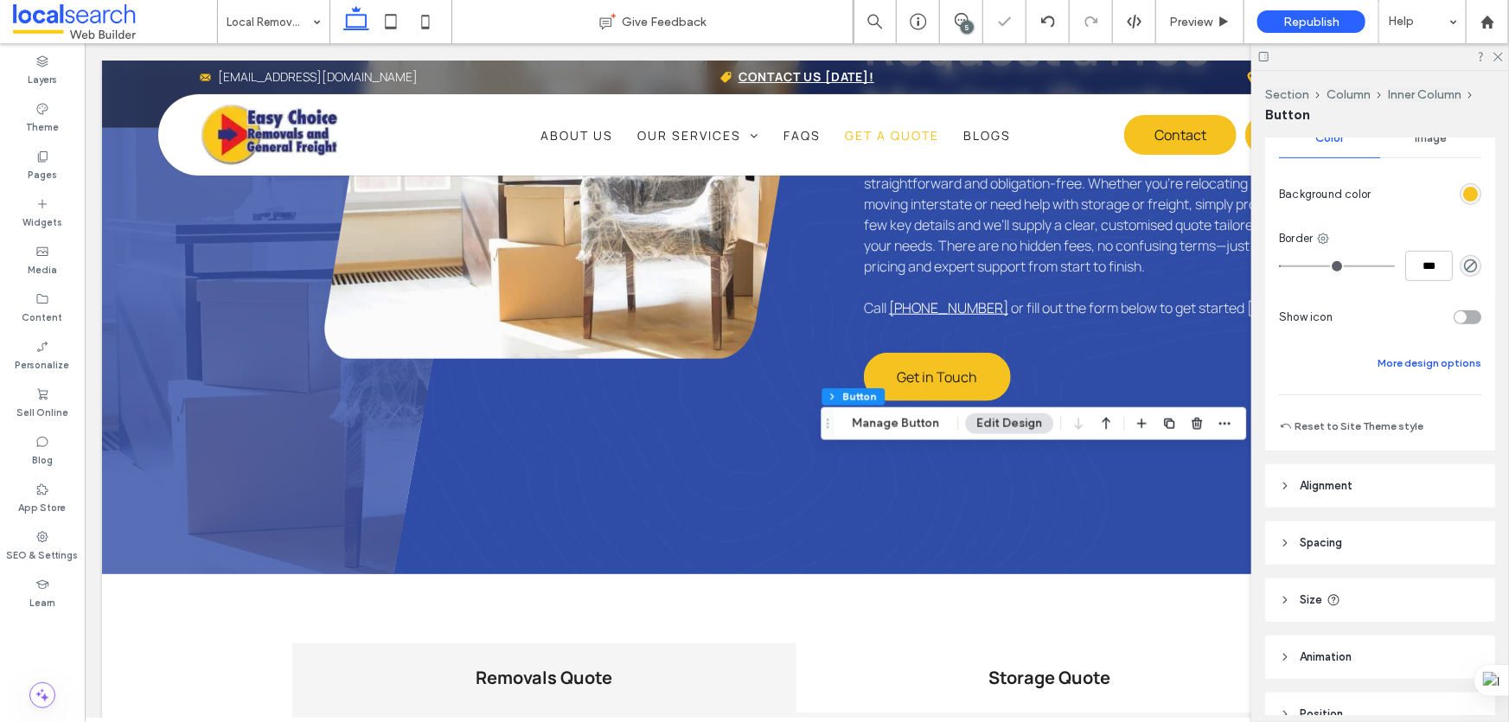
click at [1407, 361] on button "More design options" at bounding box center [1430, 363] width 104 height 21
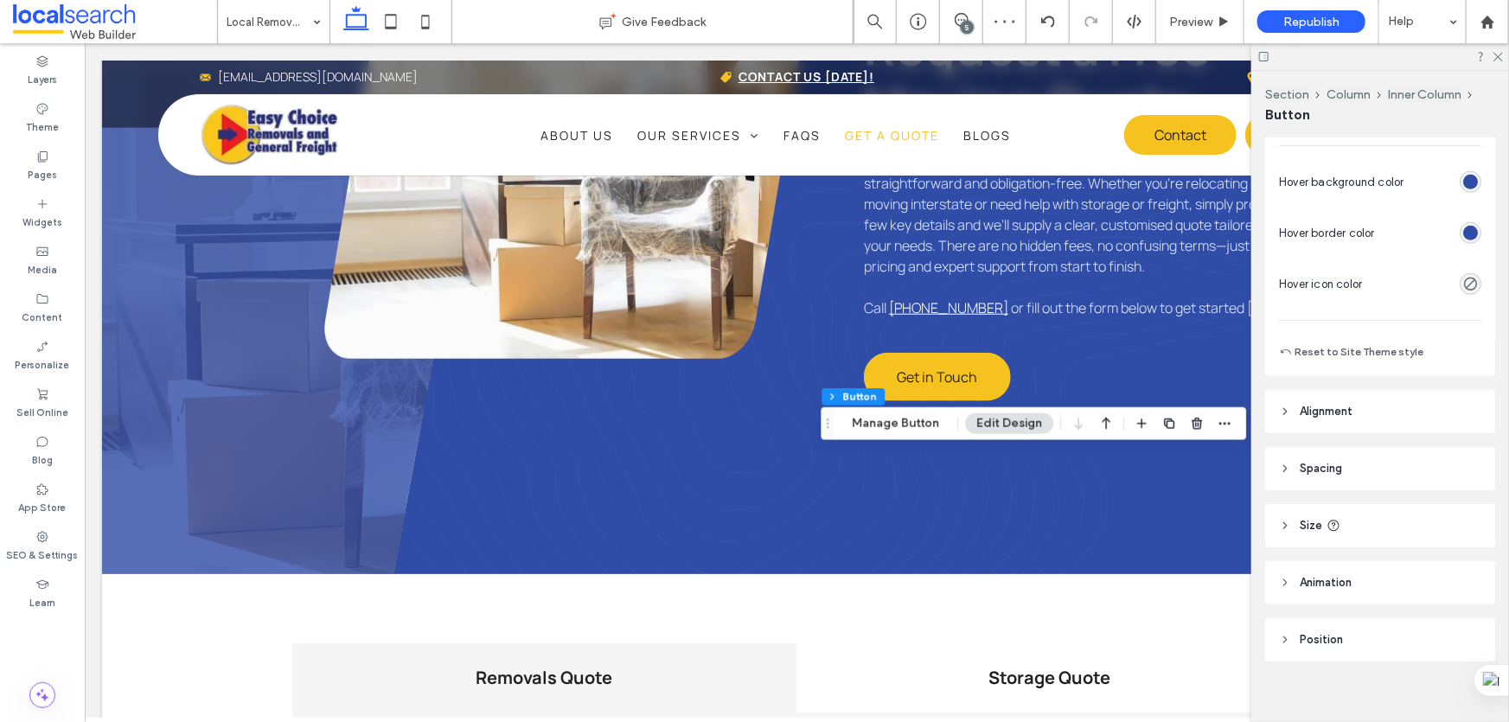
scroll to position [721, 0]
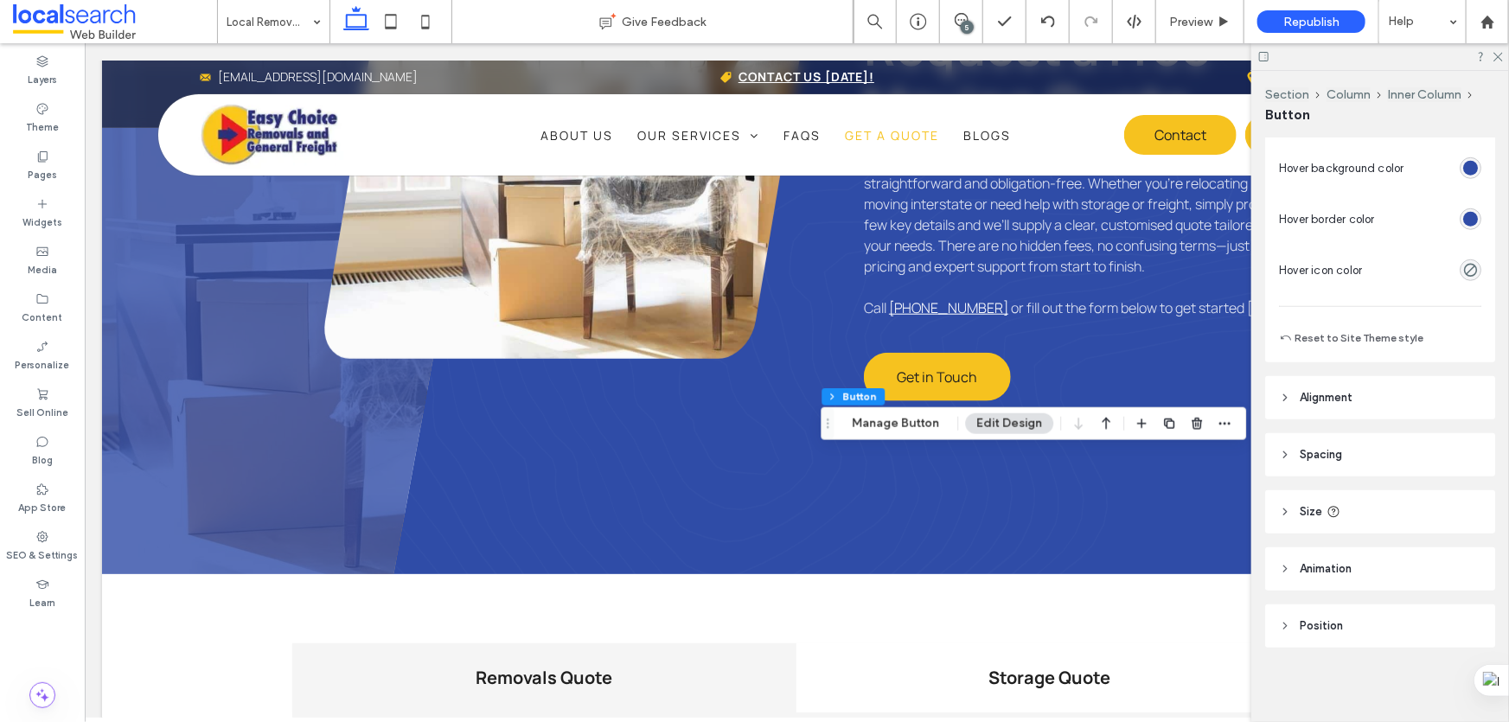
click at [1463, 212] on div "rgb(47, 76, 167)" at bounding box center [1470, 219] width 15 height 15
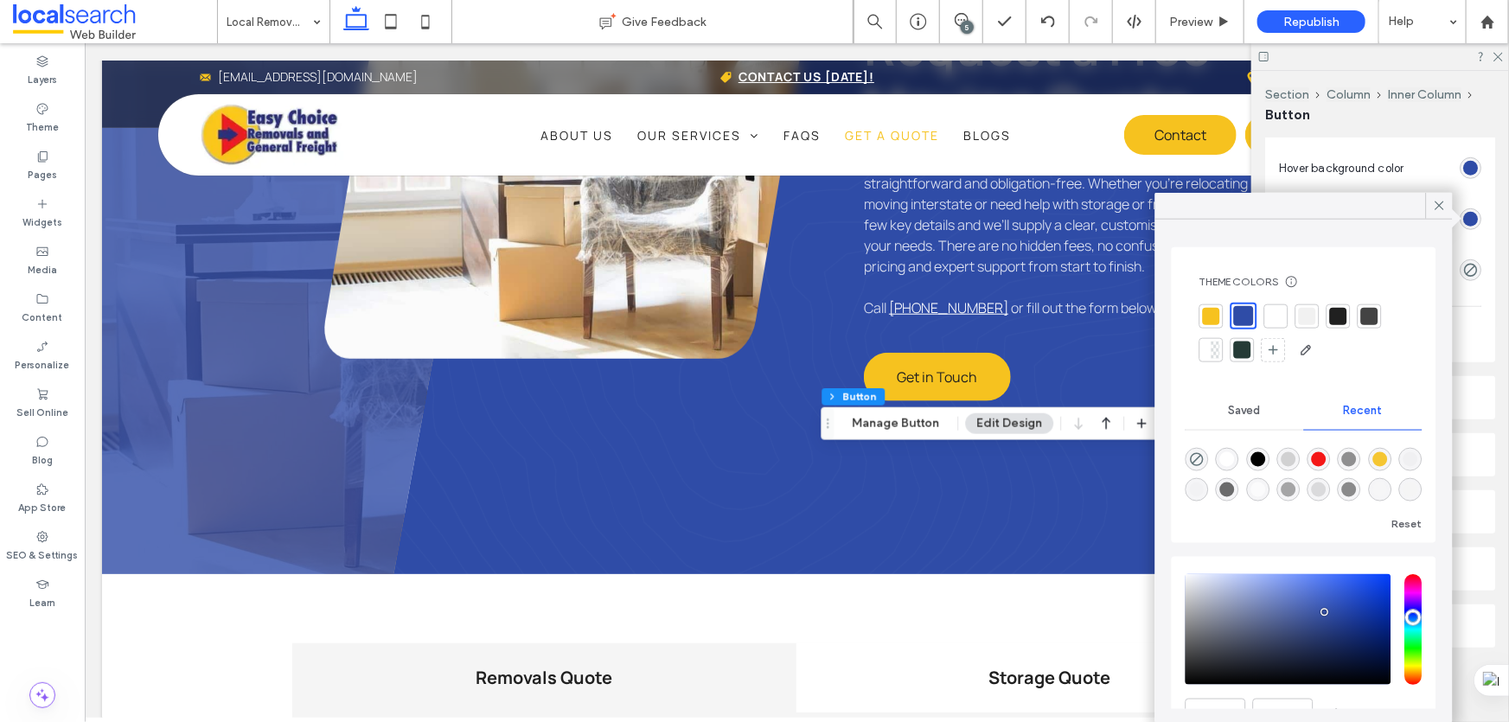
click at [1211, 311] on div at bounding box center [1211, 315] width 17 height 17
type input "*"
click at [1436, 202] on icon at bounding box center [1440, 206] width 16 height 16
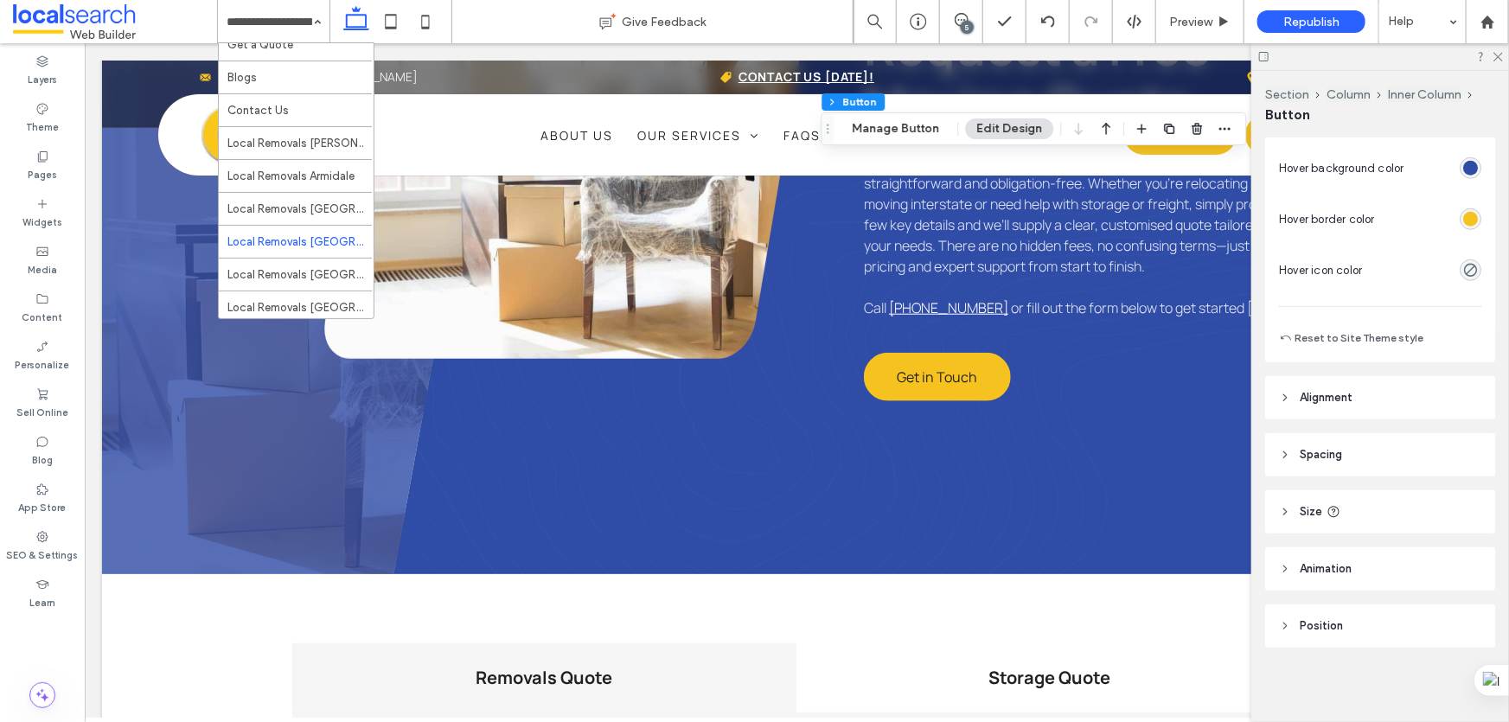
scroll to position [1556, 0]
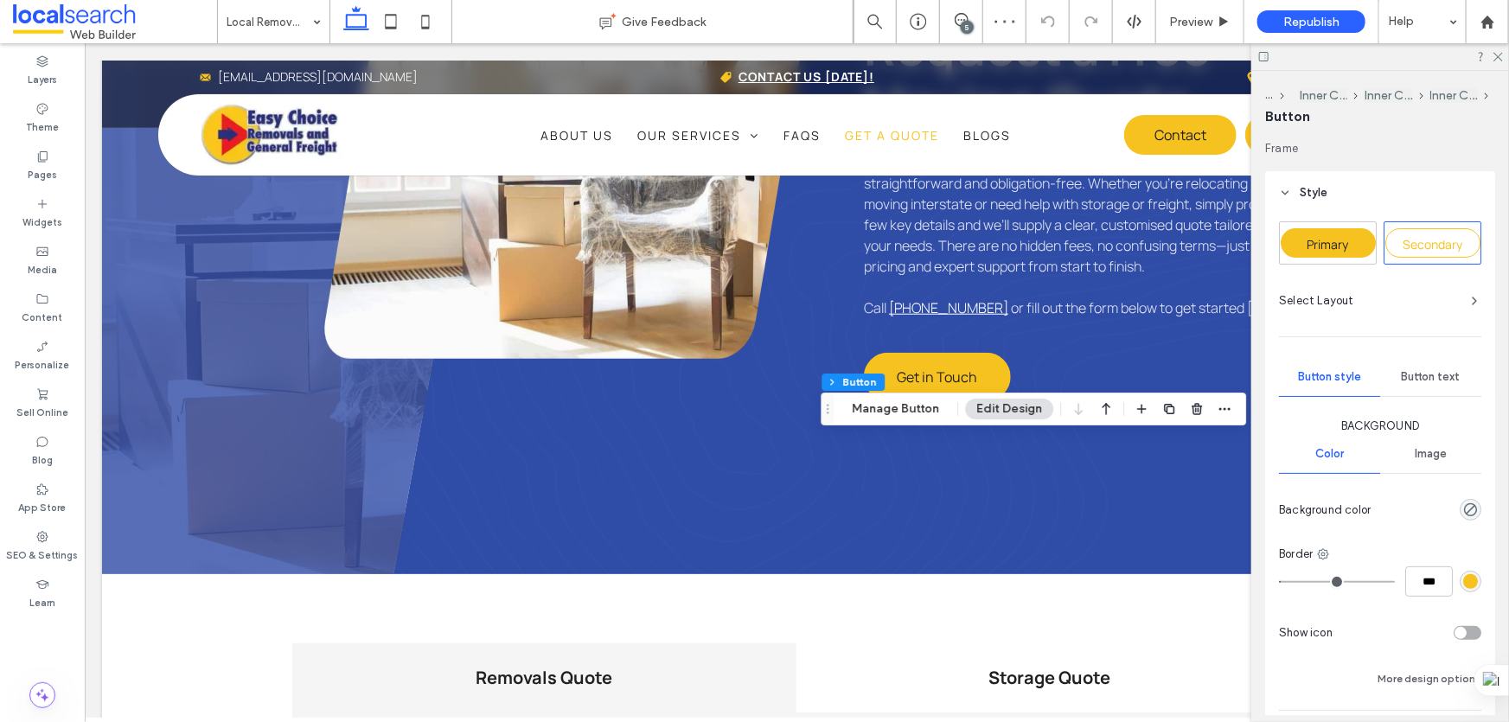
type input "**"
click at [1336, 234] on div "Primary" at bounding box center [1328, 242] width 95 height 29
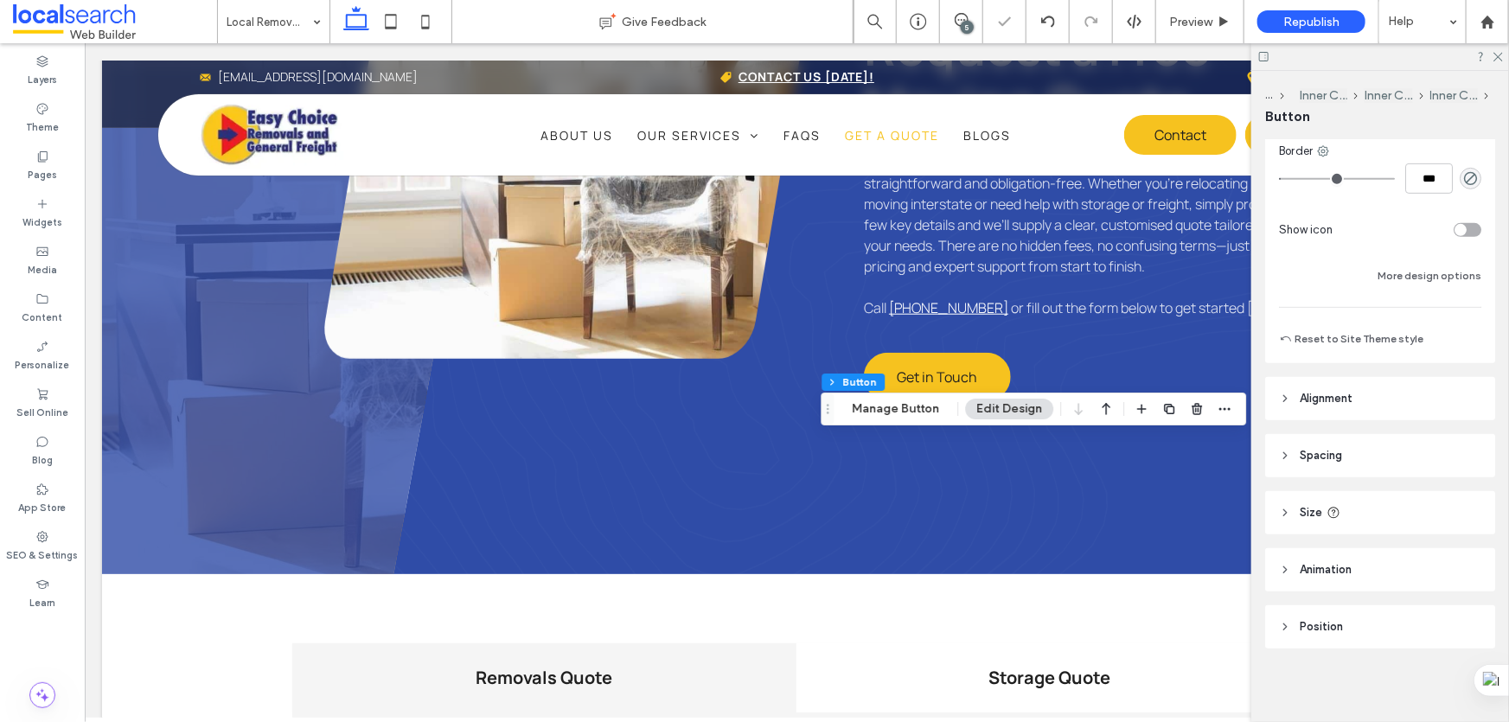
scroll to position [405, 0]
click at [1420, 278] on button "More design options" at bounding box center [1430, 274] width 104 height 21
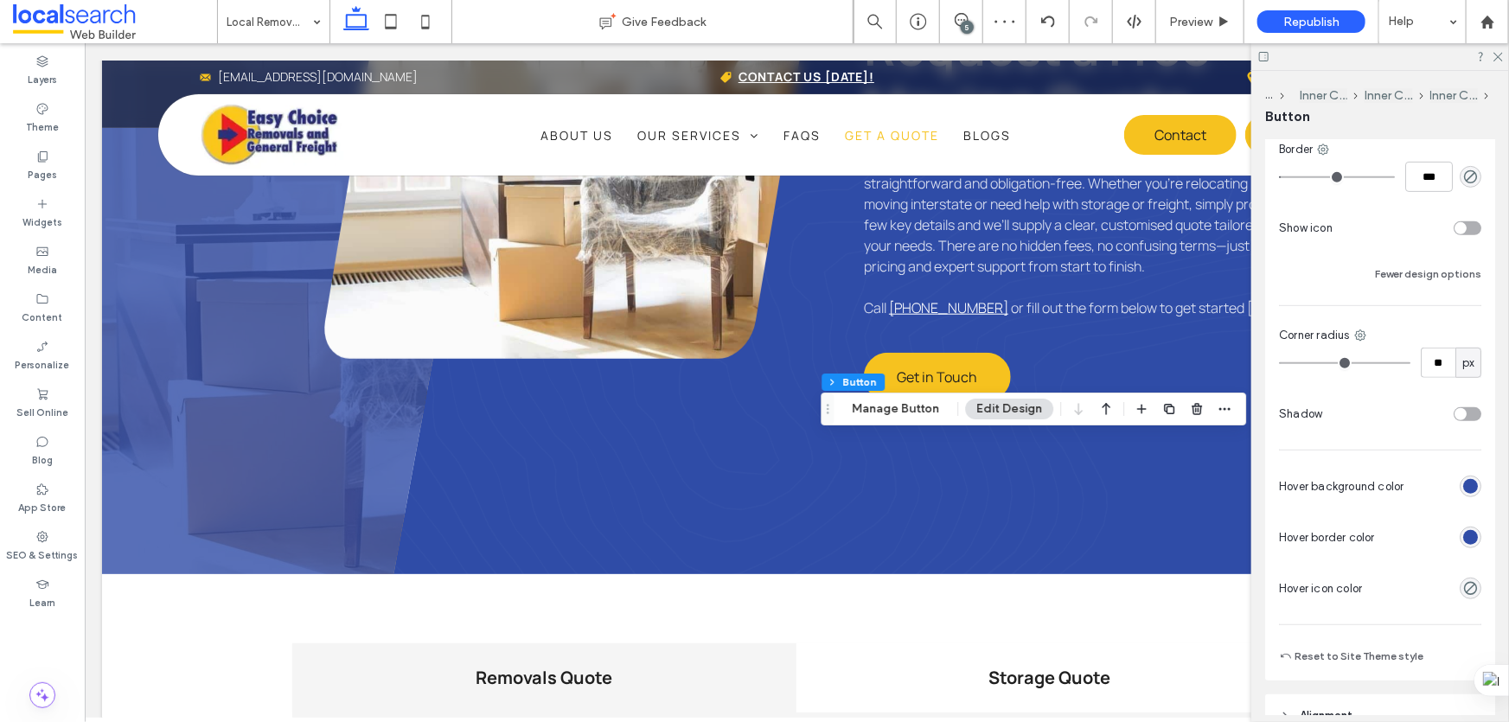
click at [1463, 534] on div "rgb(47, 76, 167)" at bounding box center [1470, 537] width 15 height 15
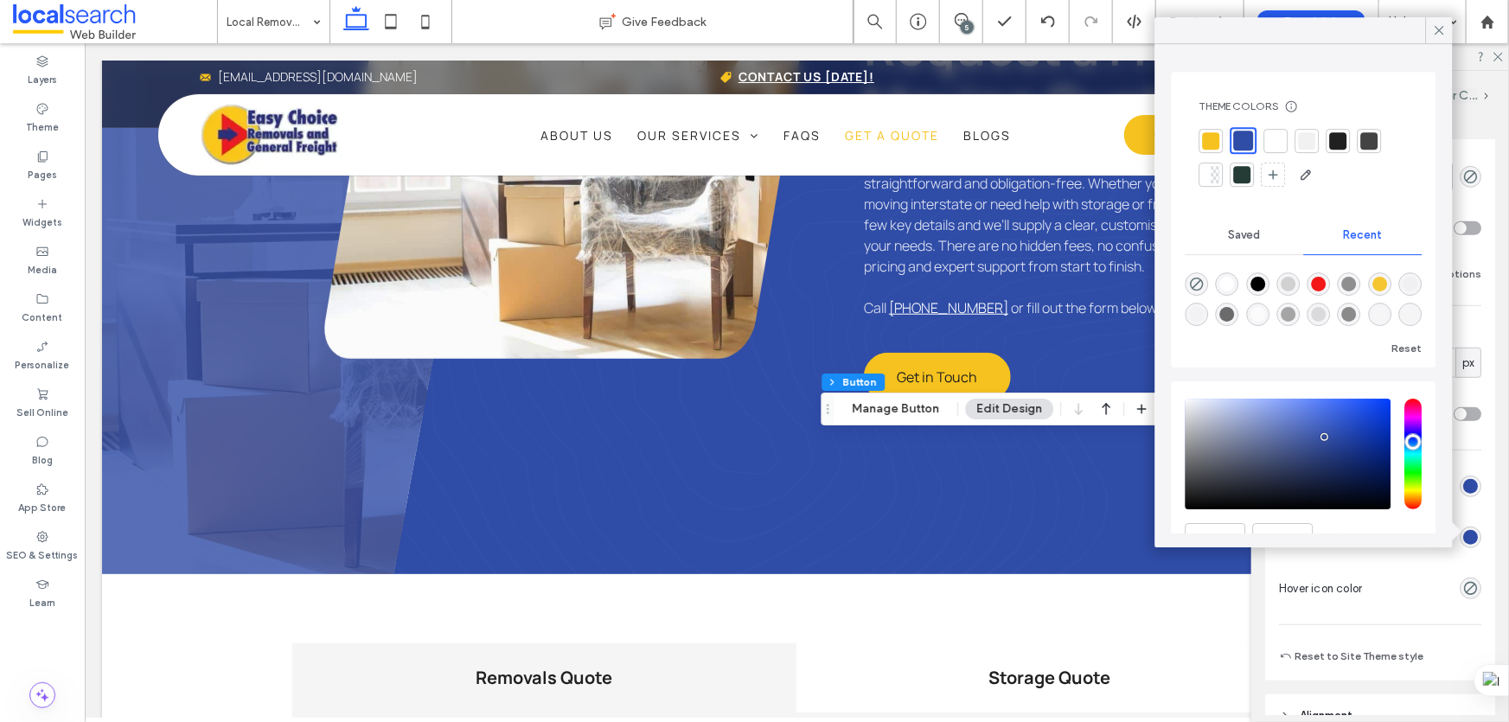
click at [1218, 130] on div at bounding box center [1212, 141] width 24 height 24
click at [1436, 25] on icon at bounding box center [1440, 30] width 16 height 16
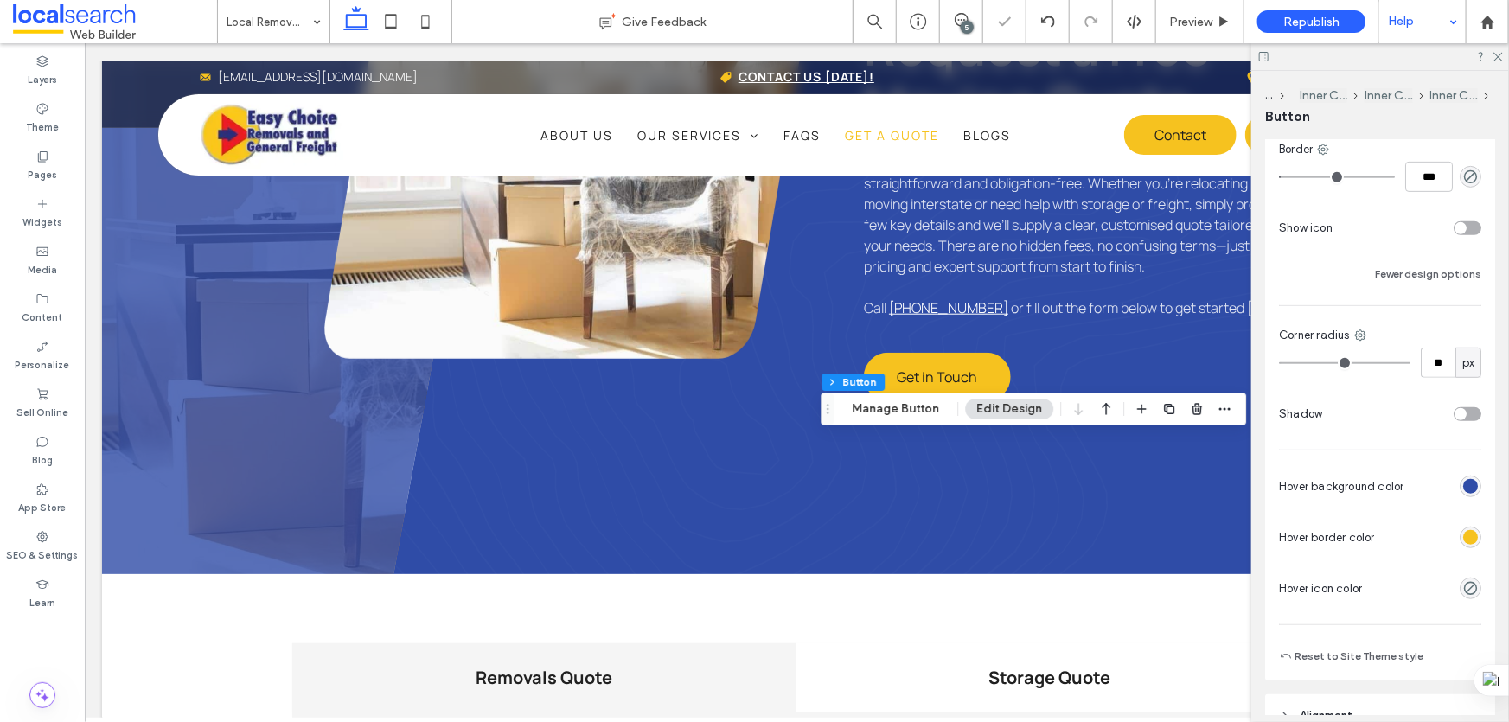
type input "*"
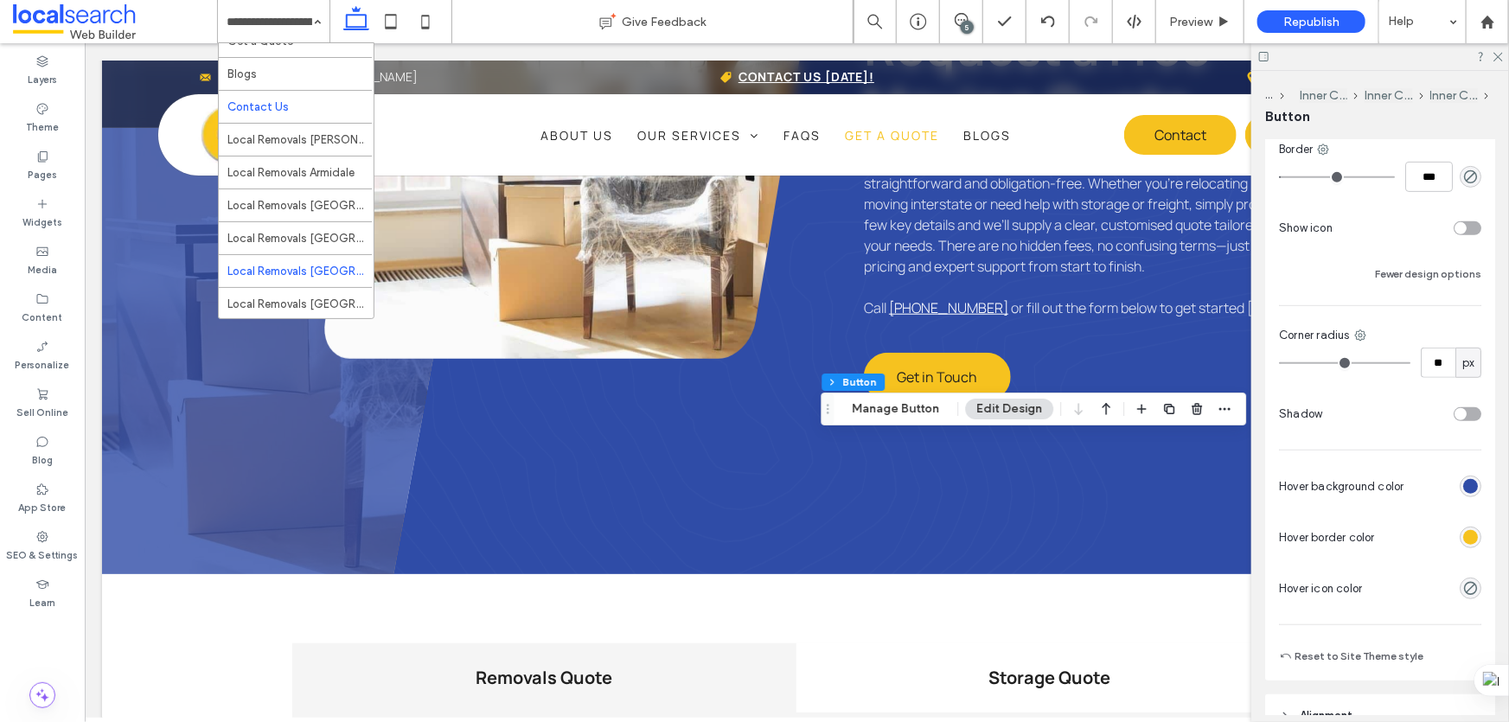
scroll to position [1556, 0]
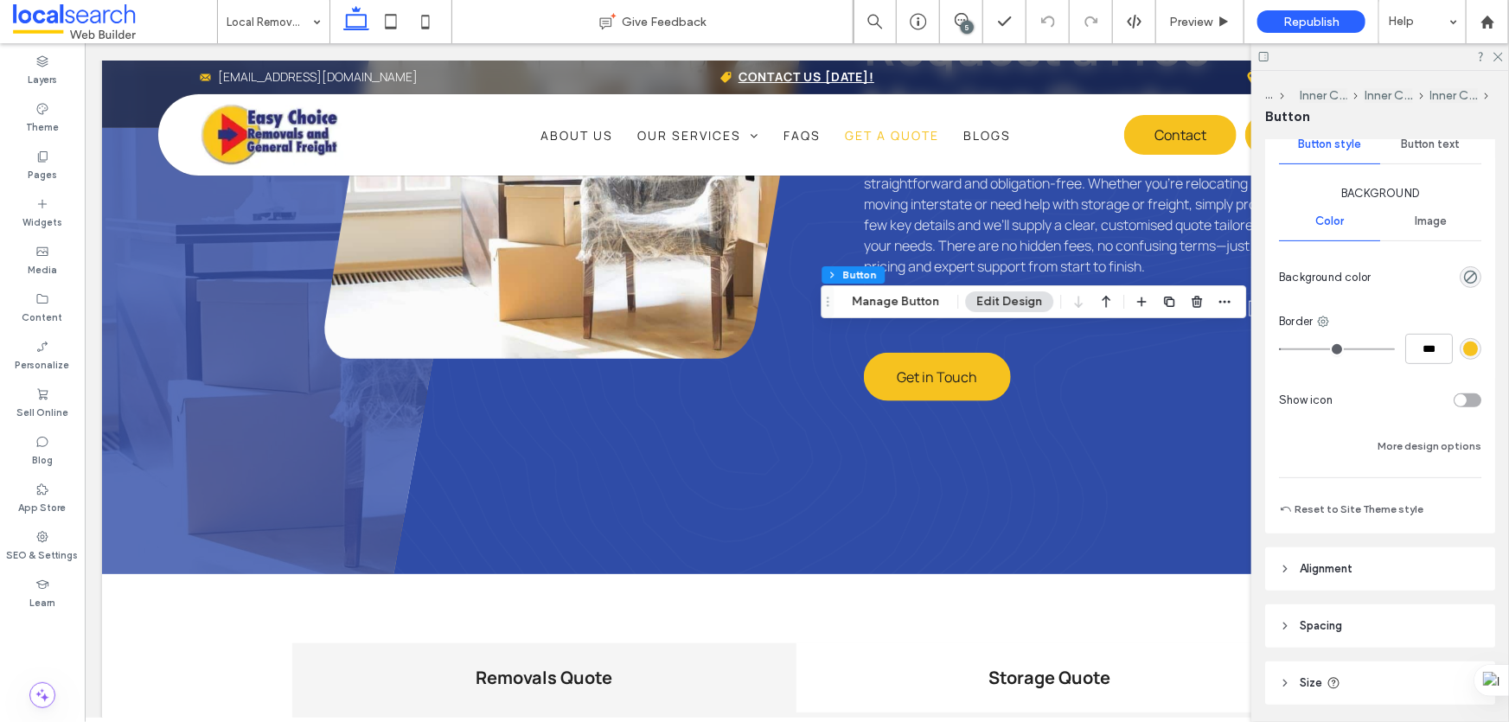
scroll to position [235, 0]
click at [1414, 431] on div "Background Color Image Background color Border *** Show icon More design options" at bounding box center [1380, 318] width 202 height 272
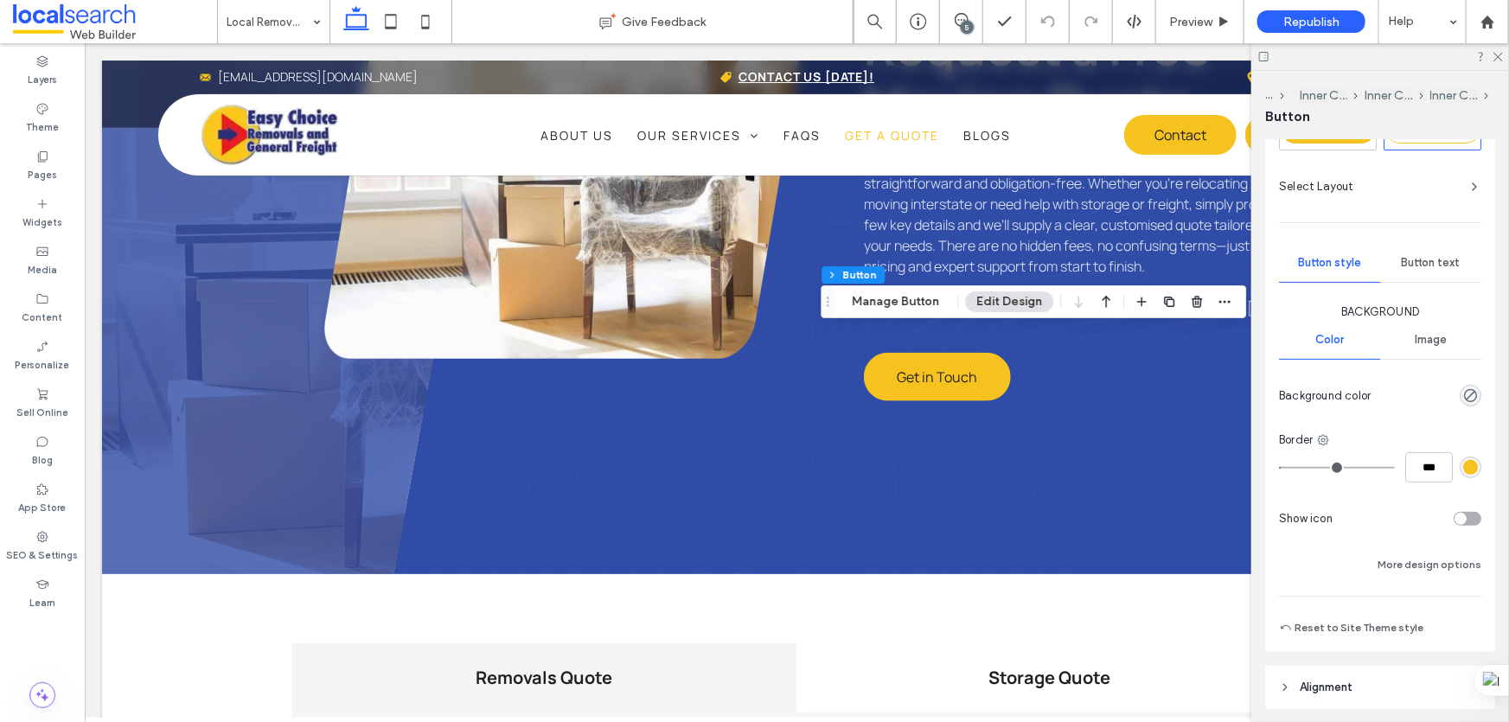
scroll to position [0, 0]
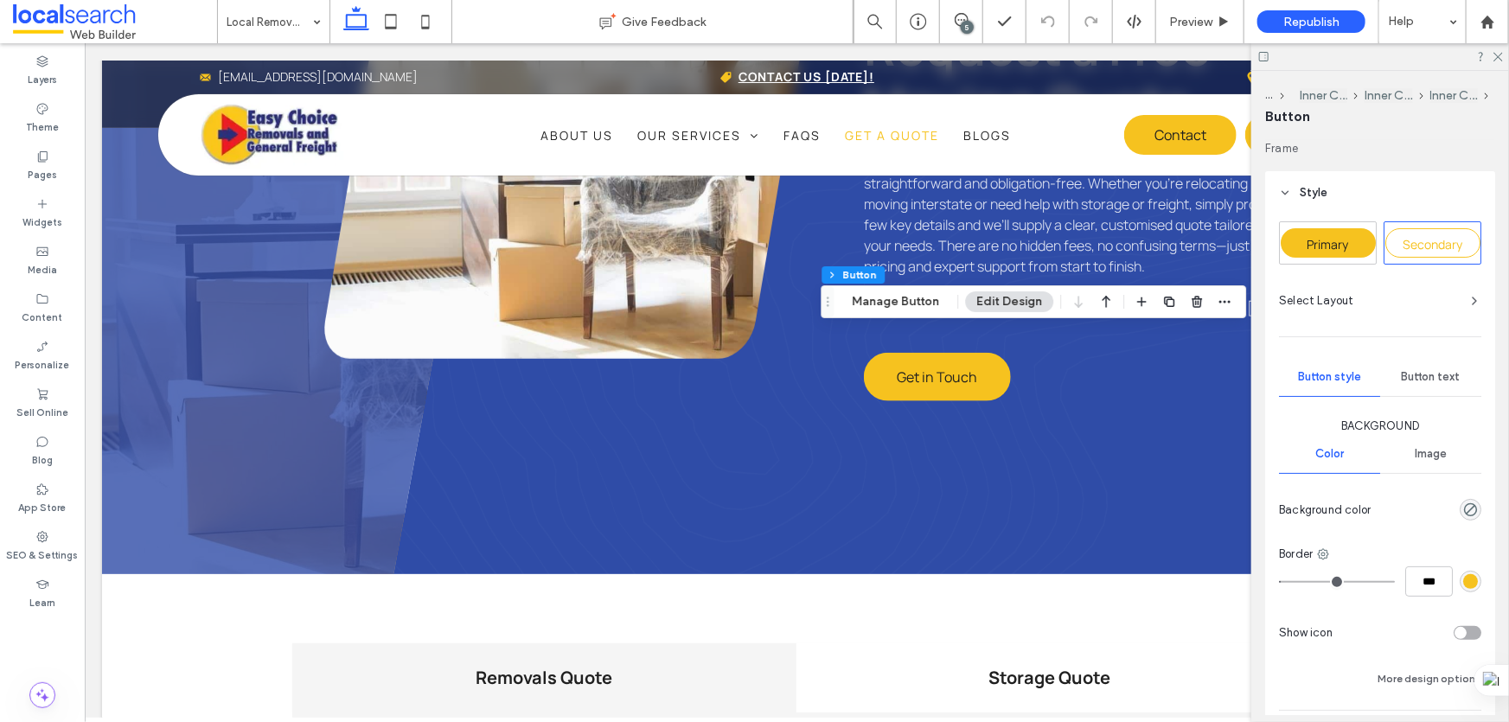
click at [1323, 243] on span "Primary" at bounding box center [1329, 244] width 42 height 16
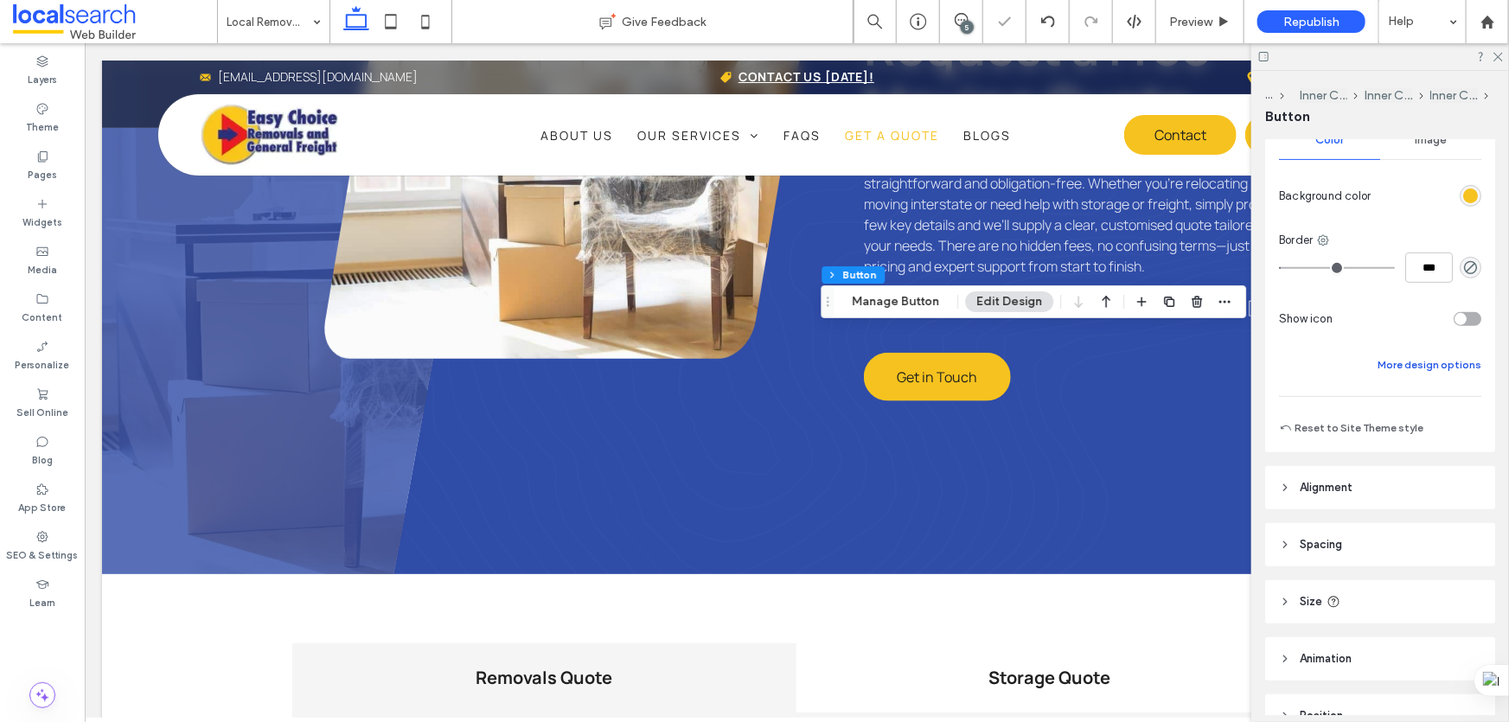
click at [1417, 355] on button "More design options" at bounding box center [1430, 365] width 104 height 21
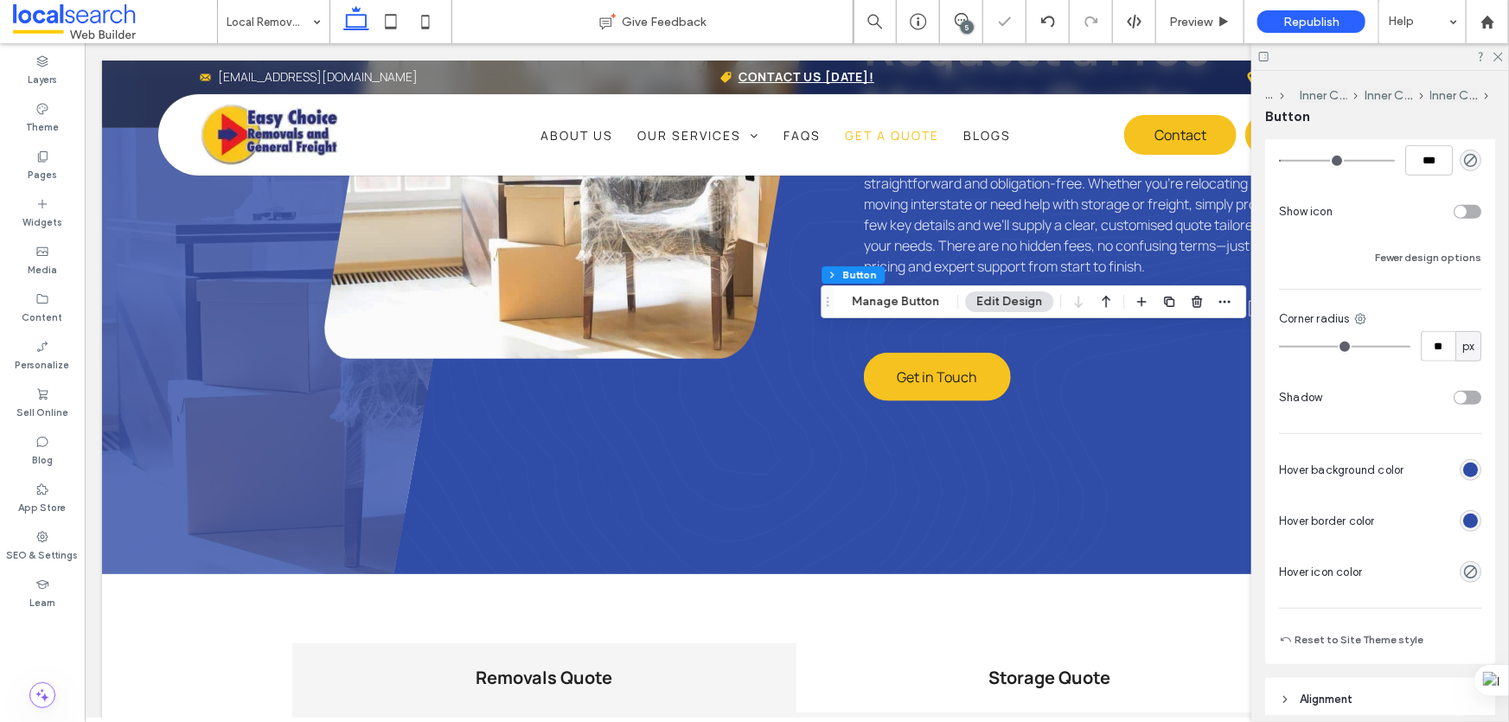
scroll to position [629, 0]
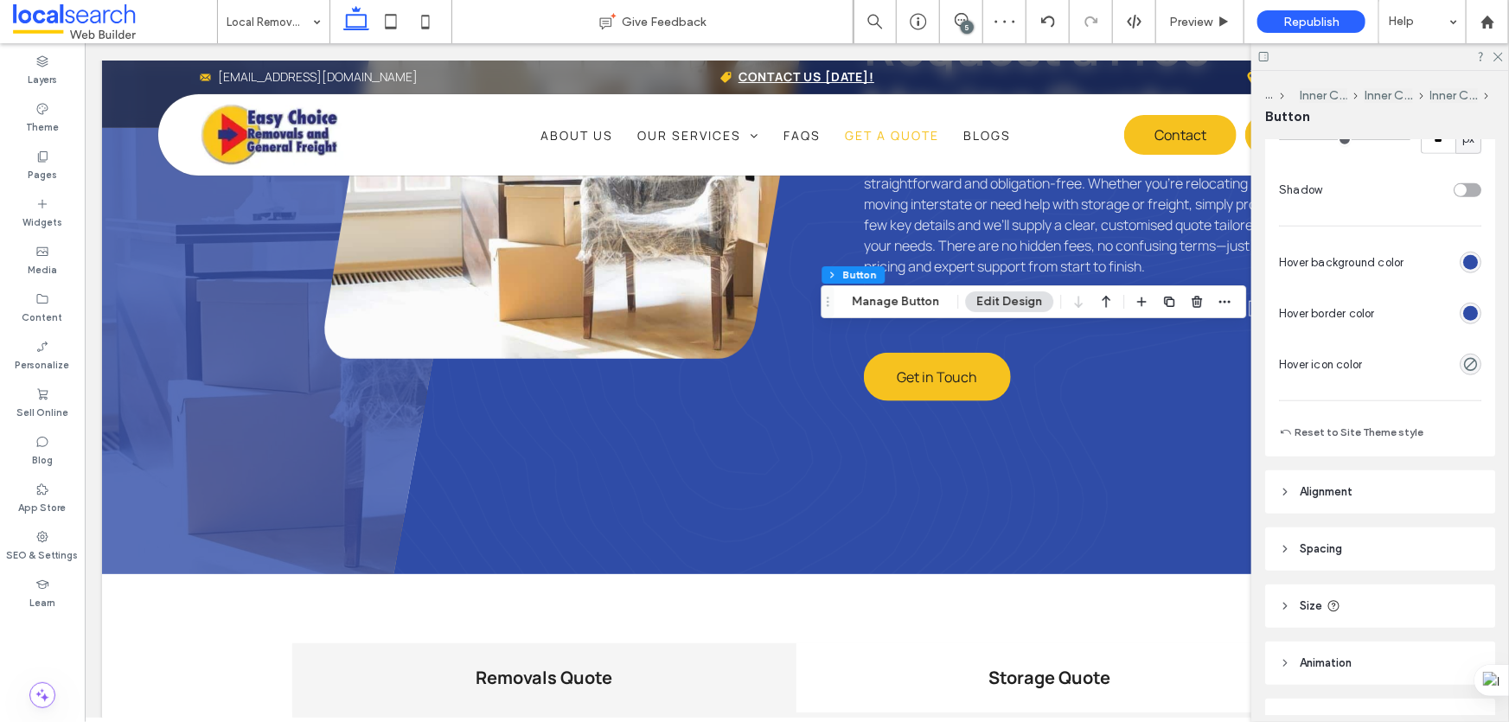
click at [1469, 308] on div "rgb(47, 76, 167)" at bounding box center [1470, 313] width 15 height 15
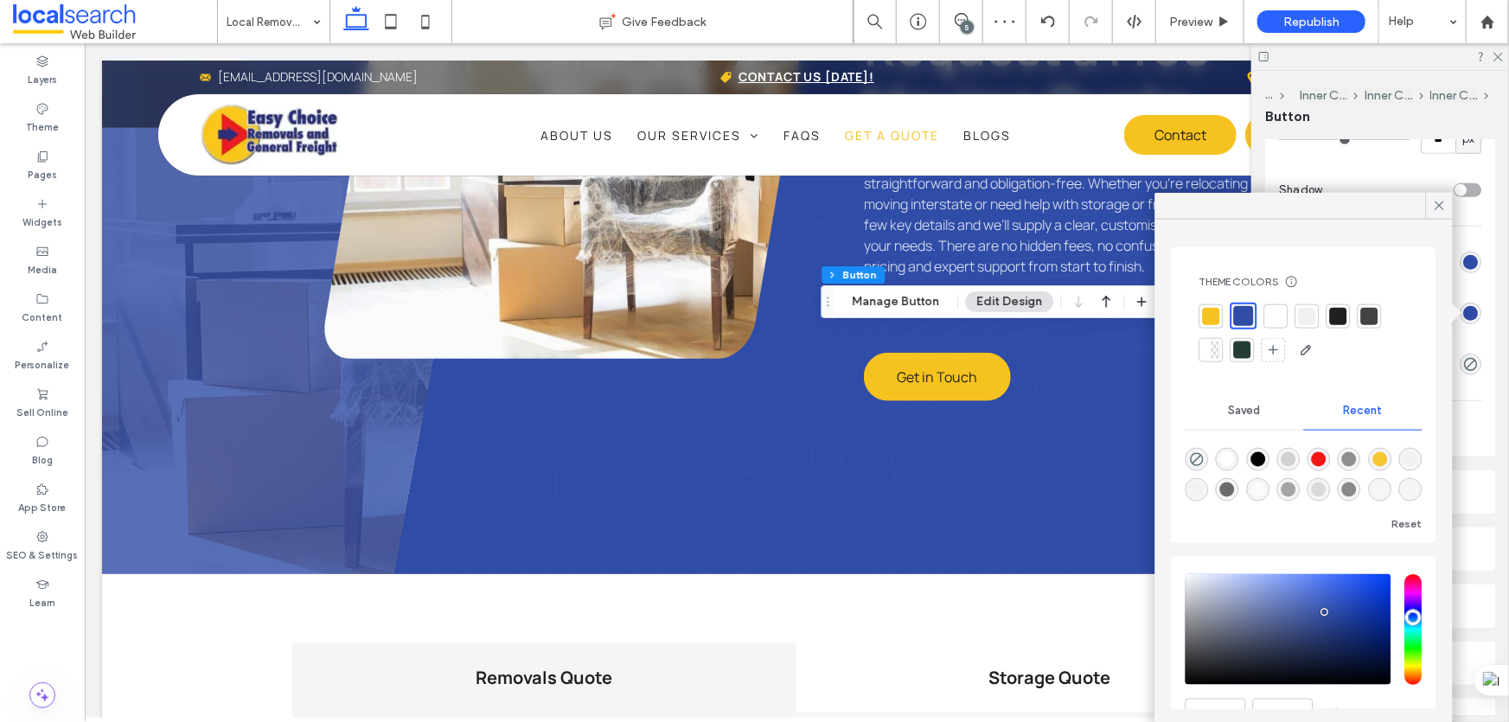
click at [1208, 307] on div at bounding box center [1211, 315] width 17 height 17
type input "*"
click at [1436, 198] on icon at bounding box center [1440, 206] width 16 height 16
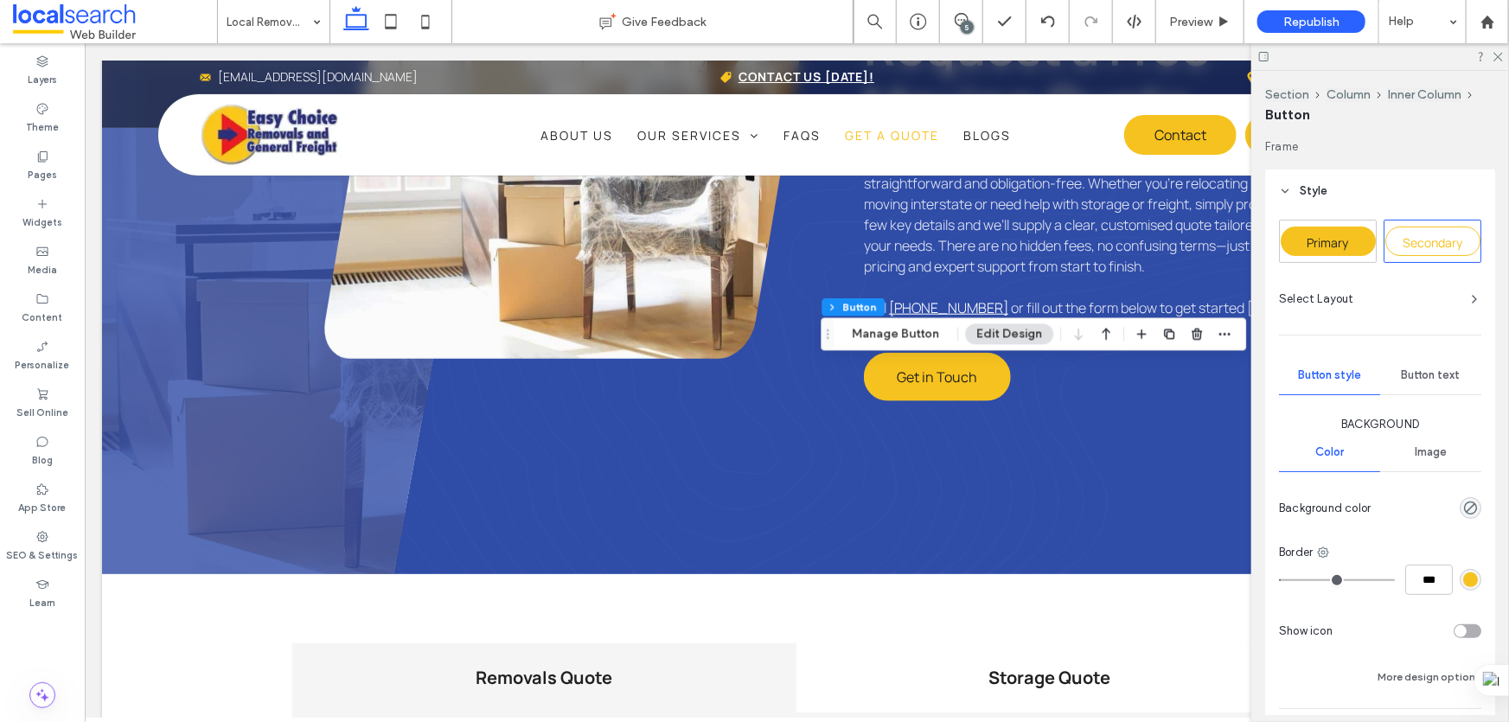
type input "**"
click at [1321, 231] on div "Primary" at bounding box center [1328, 241] width 95 height 29
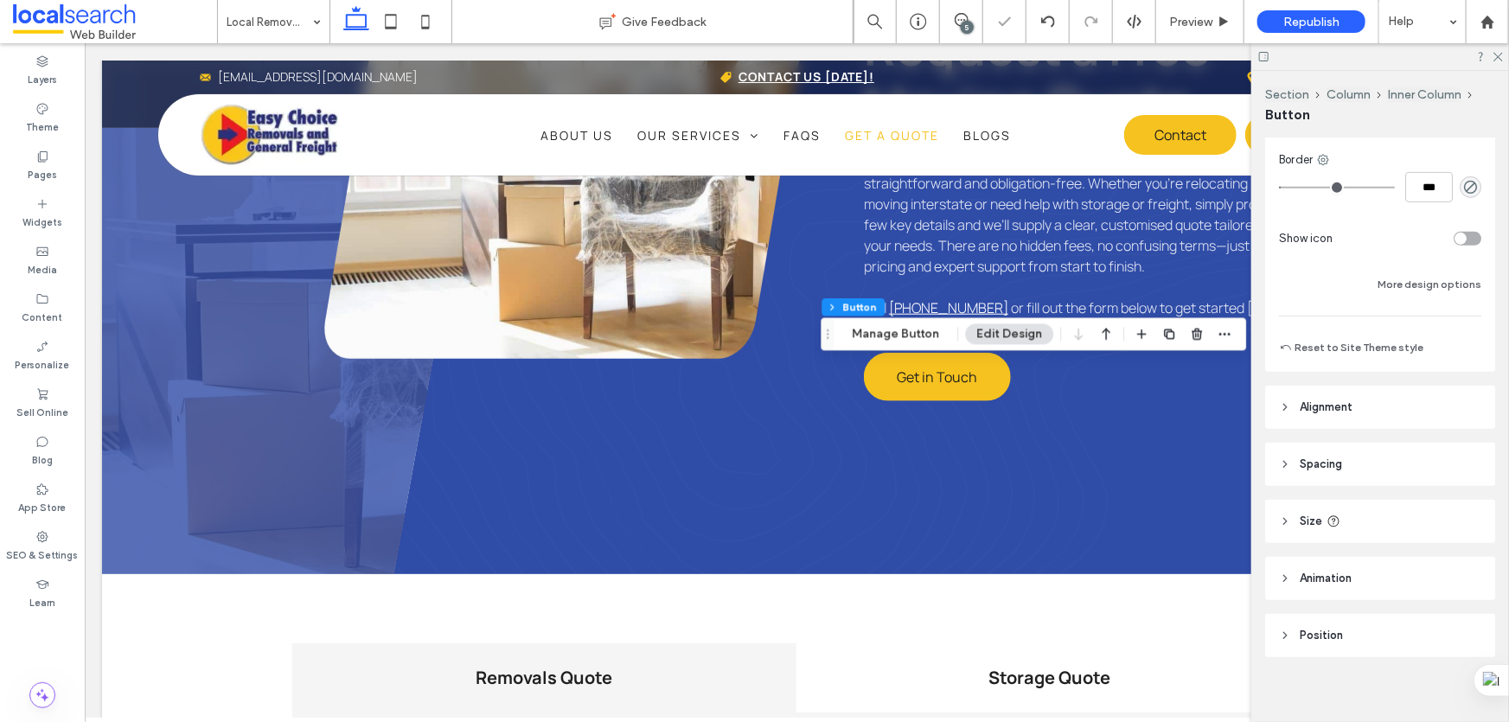
scroll to position [403, 0]
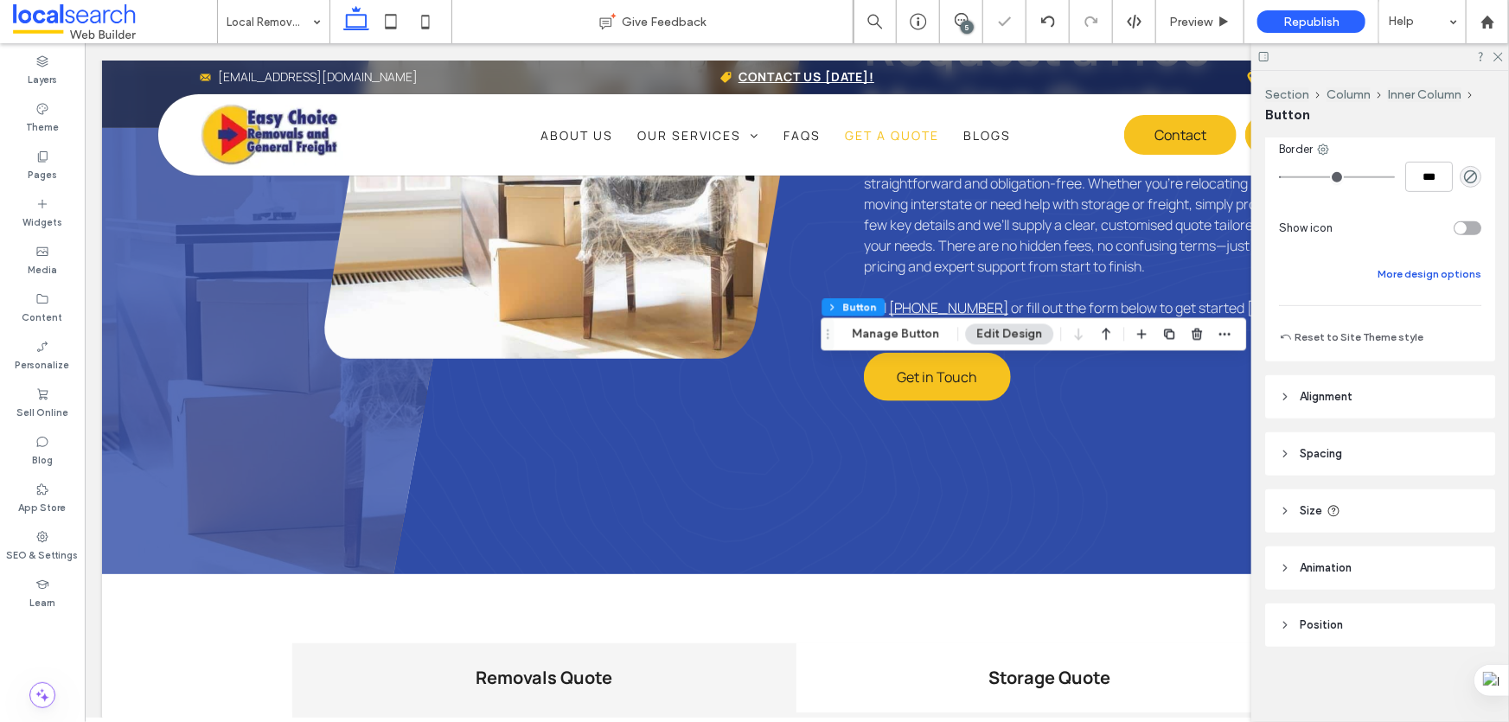
click at [1417, 270] on button "More design options" at bounding box center [1430, 274] width 104 height 21
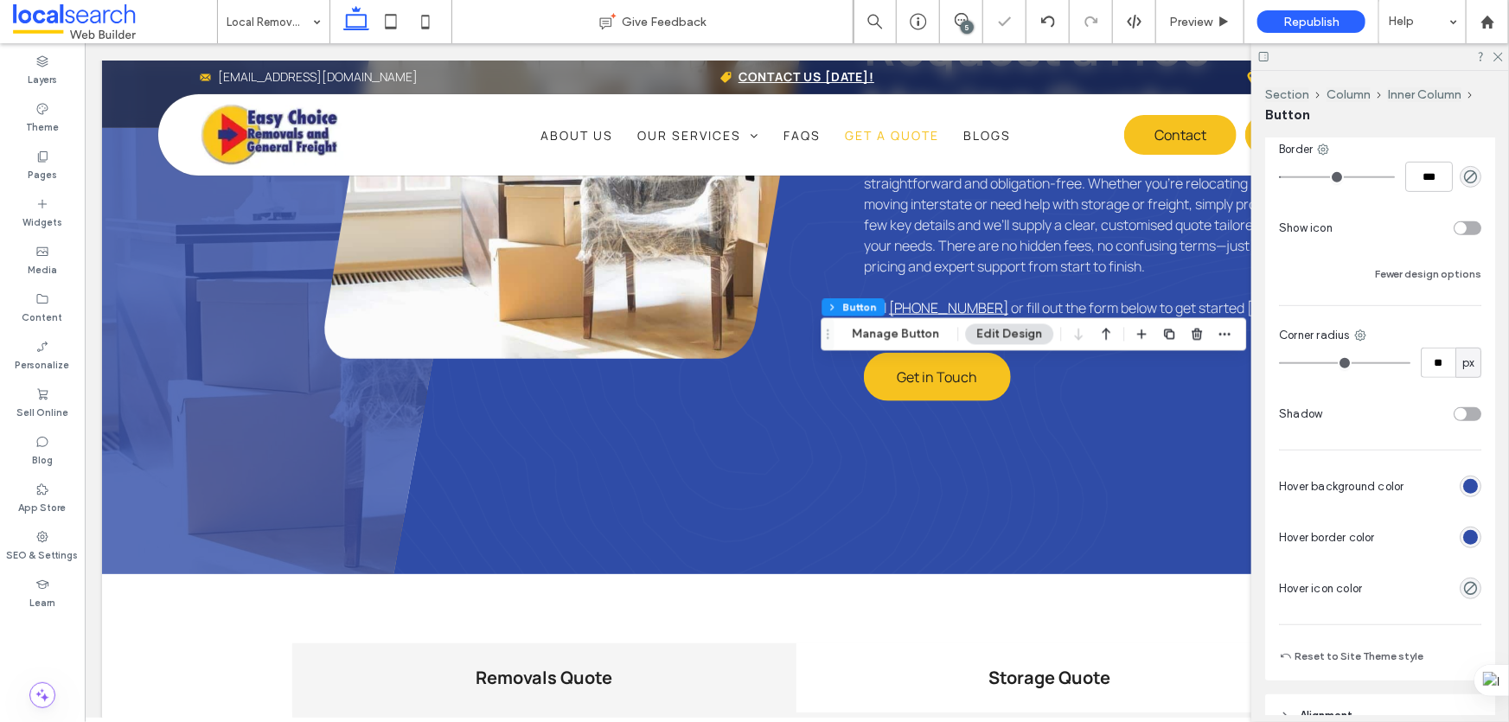
scroll to position [560, 0]
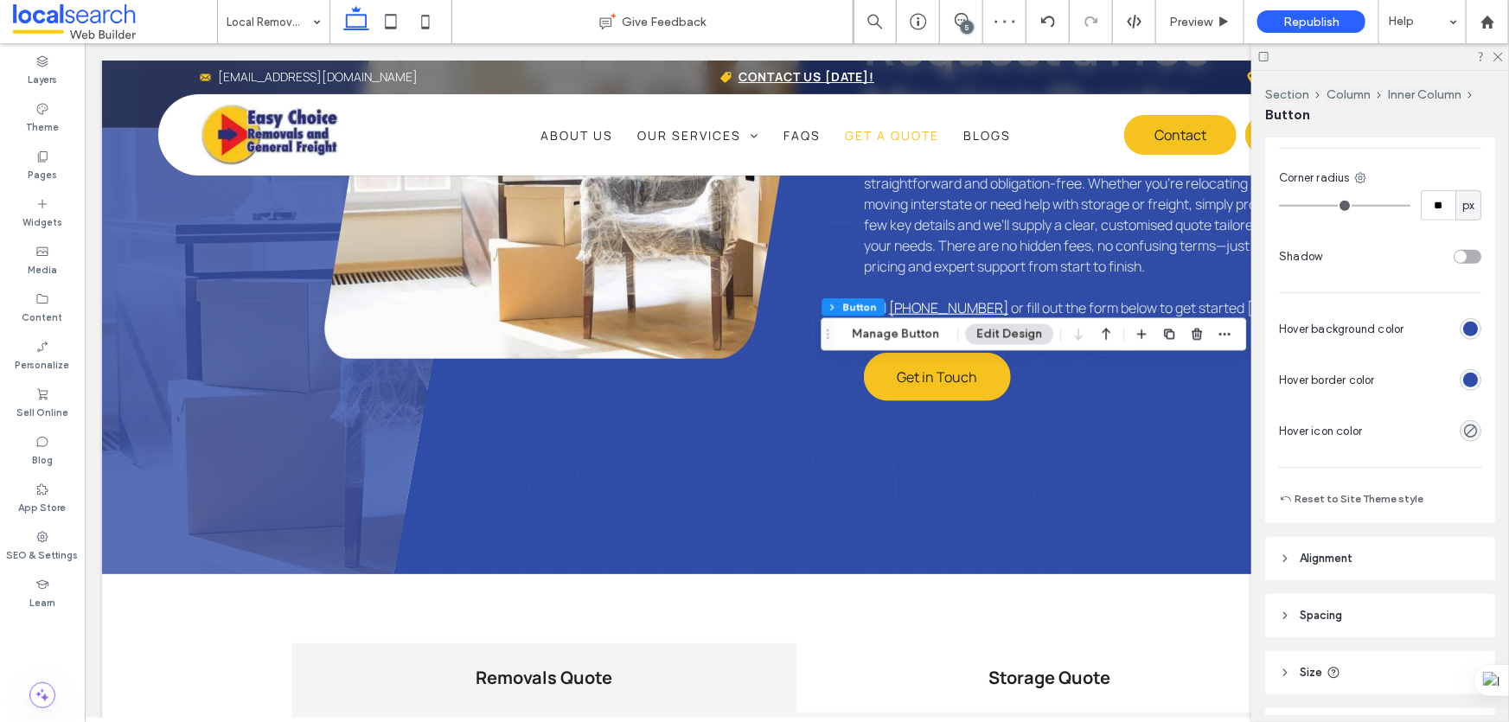
click at [1467, 383] on div "rgb(47, 76, 167)" at bounding box center [1470, 380] width 15 height 15
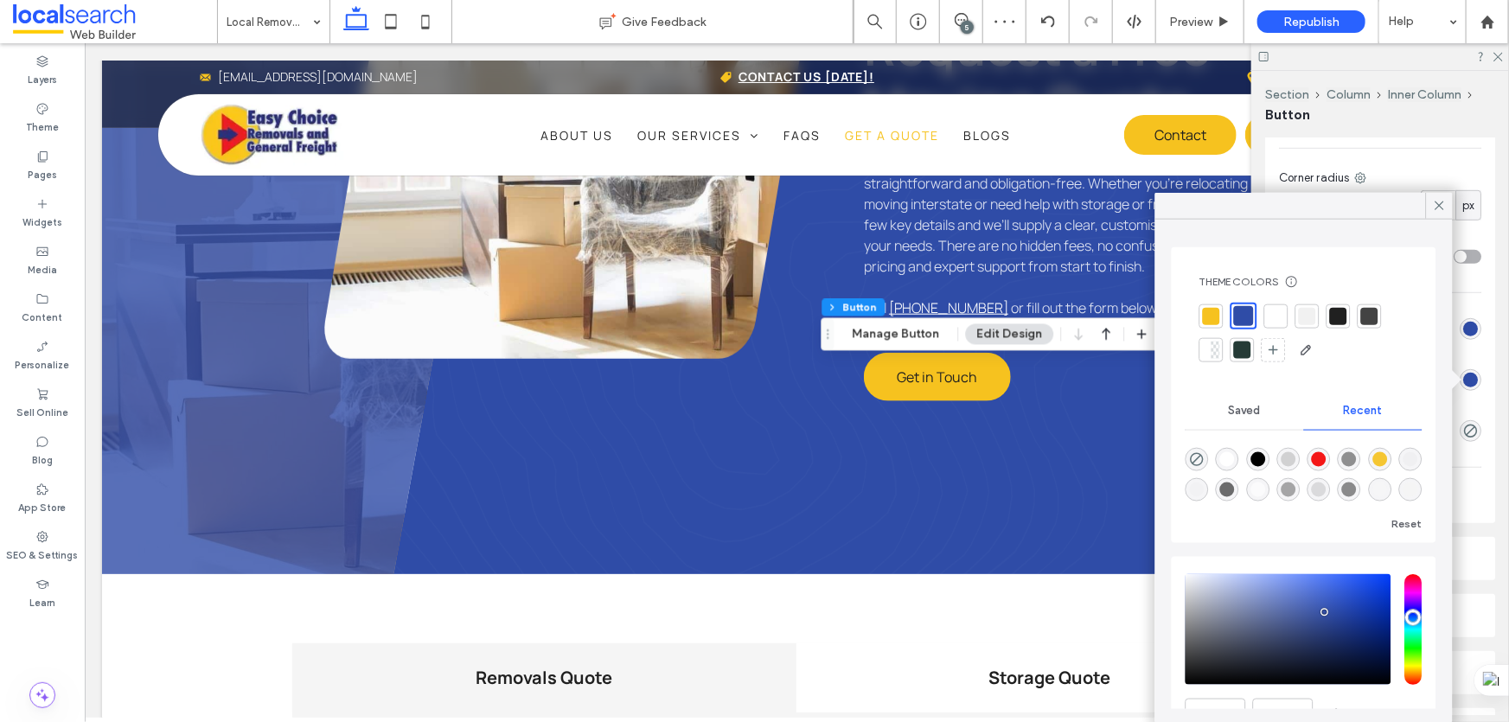
click at [1220, 313] on div at bounding box center [1212, 316] width 24 height 24
type input "*"
click at [1443, 199] on icon at bounding box center [1440, 206] width 16 height 16
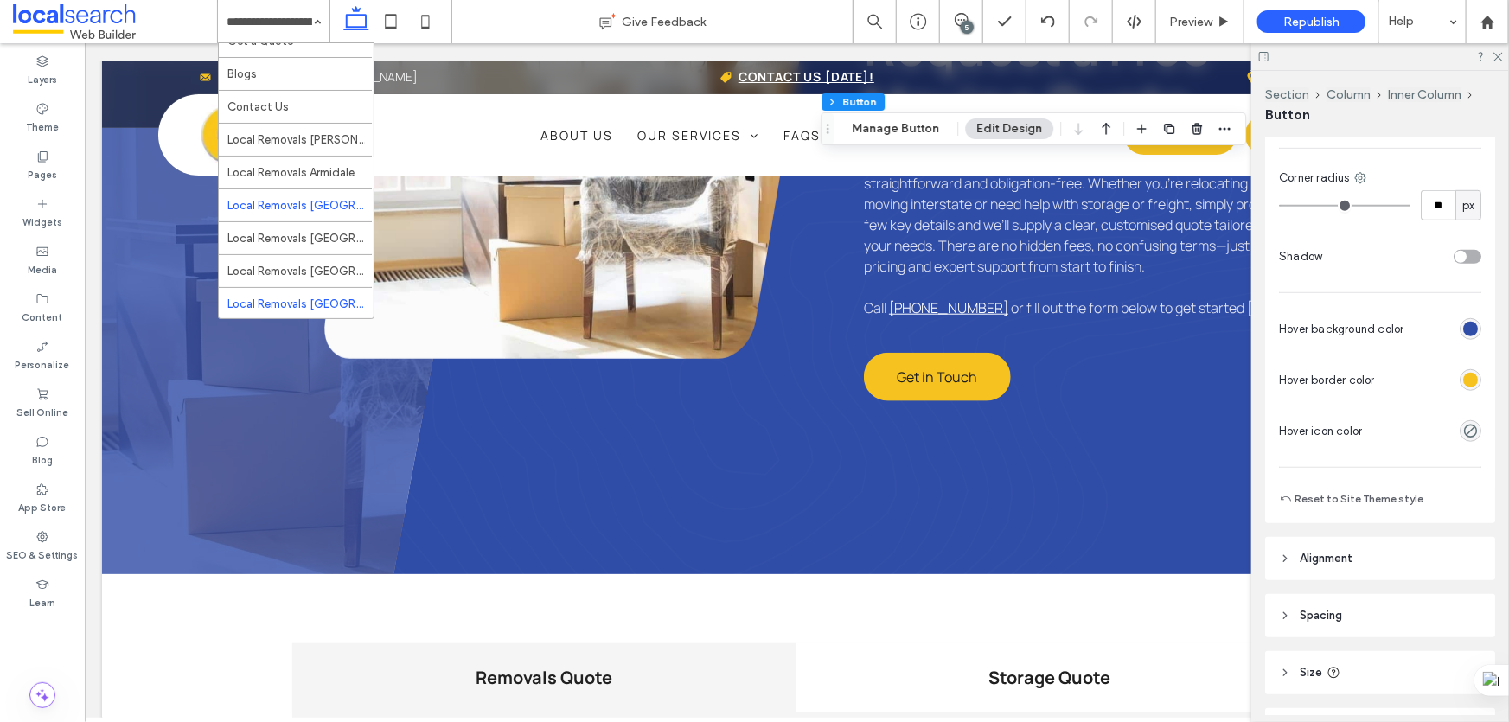
scroll to position [1556, 0]
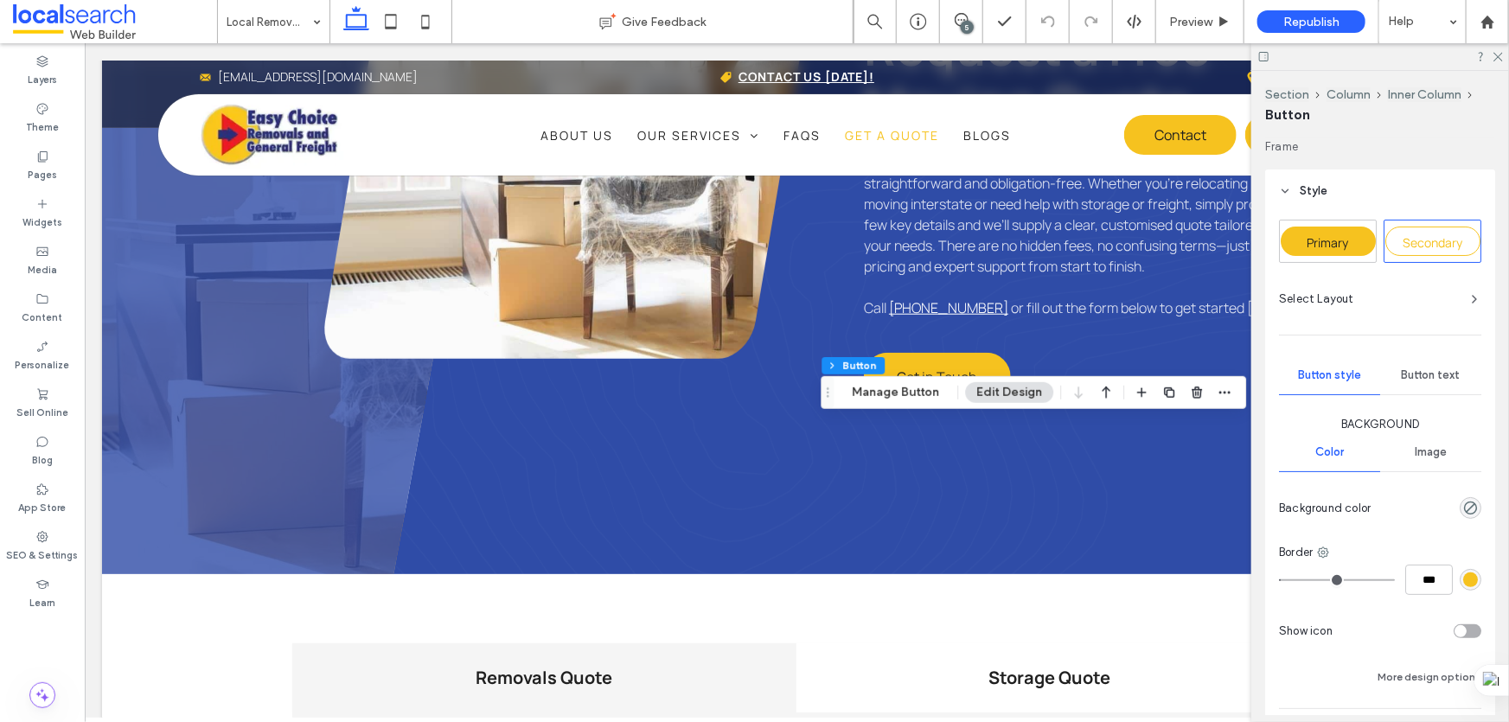
click at [1317, 245] on span "Primary" at bounding box center [1329, 242] width 42 height 16
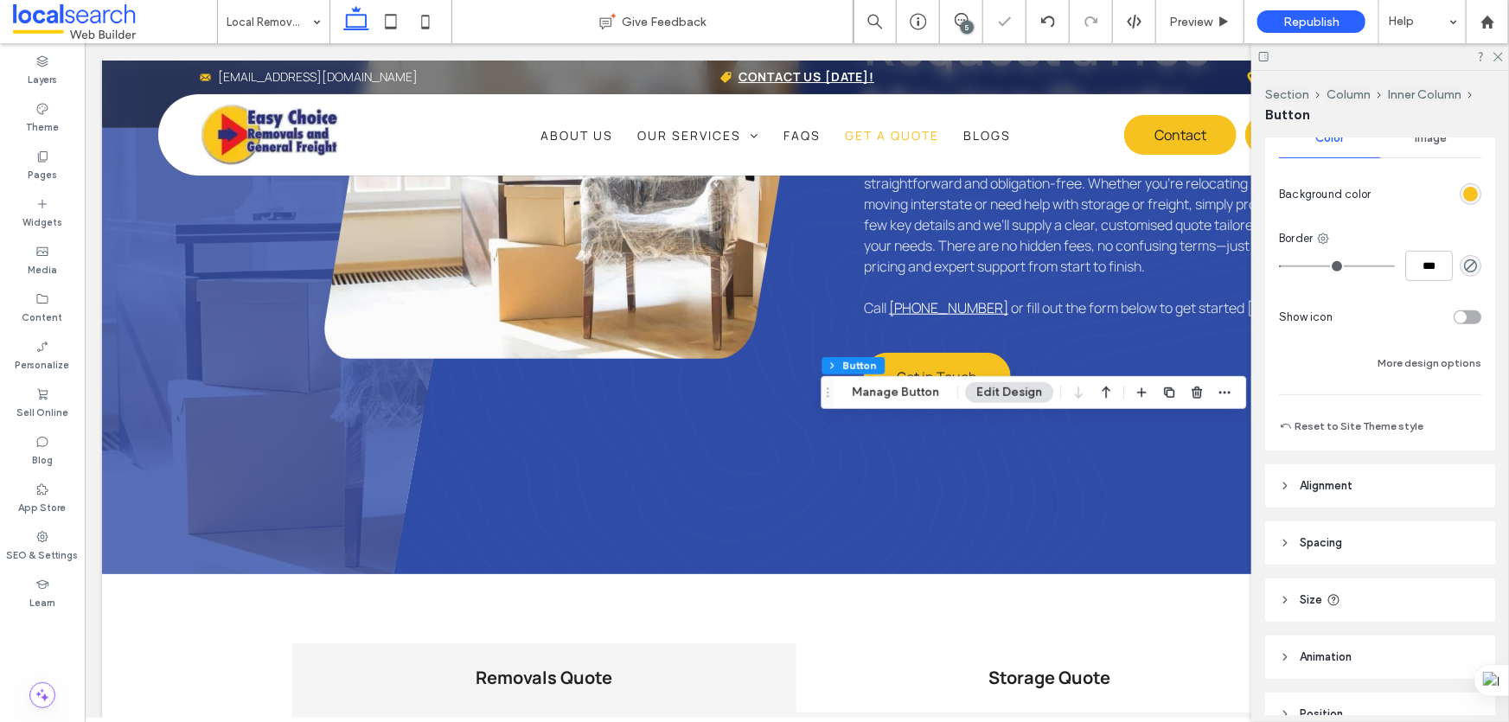
scroll to position [403, 0]
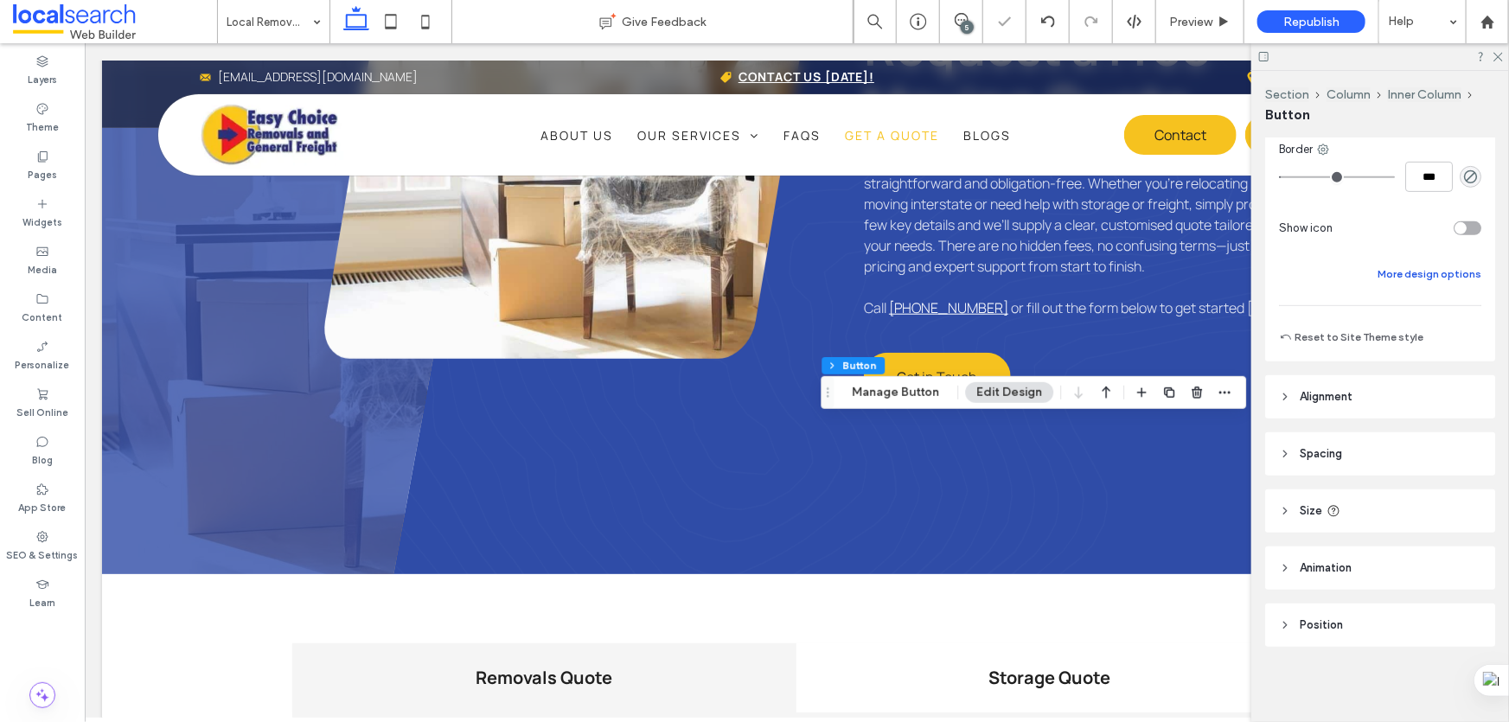
click at [1422, 268] on button "More design options" at bounding box center [1430, 274] width 104 height 21
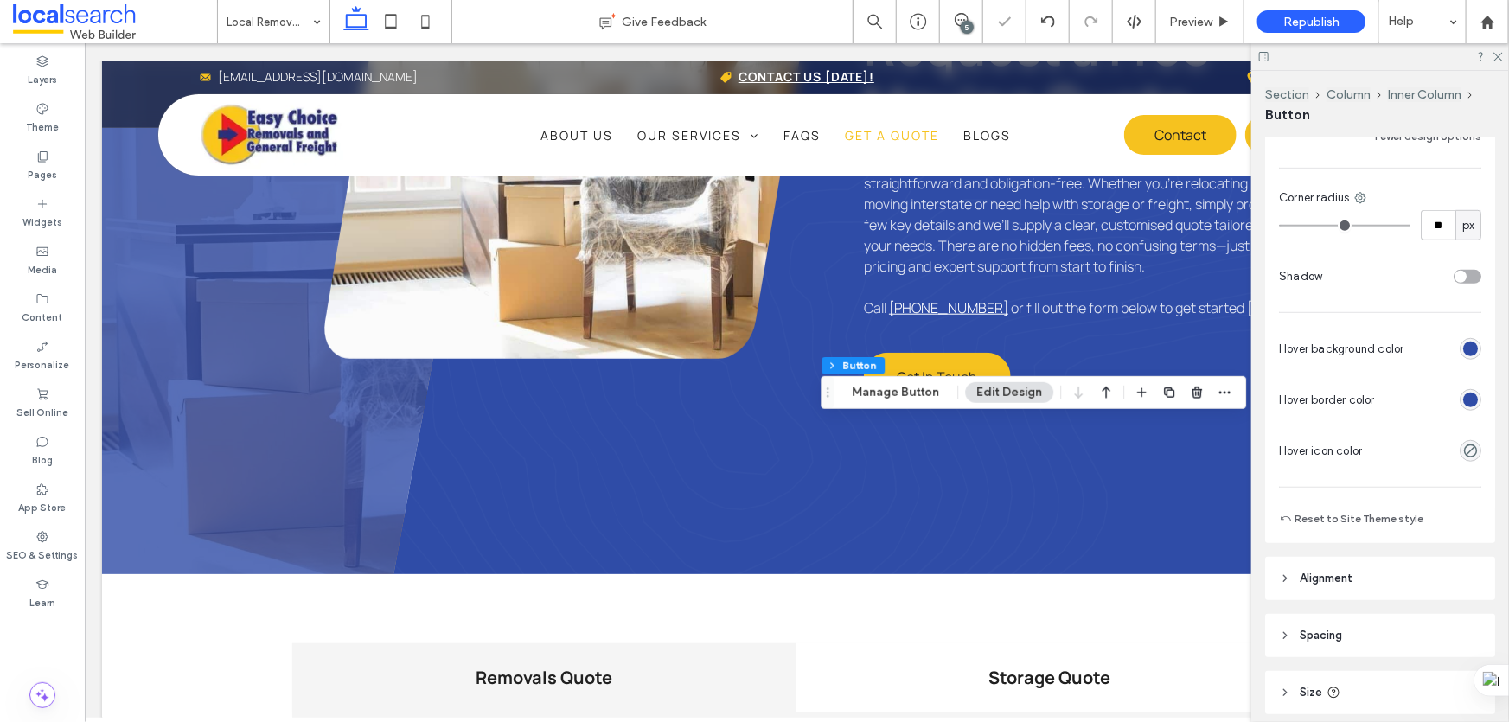
scroll to position [639, 0]
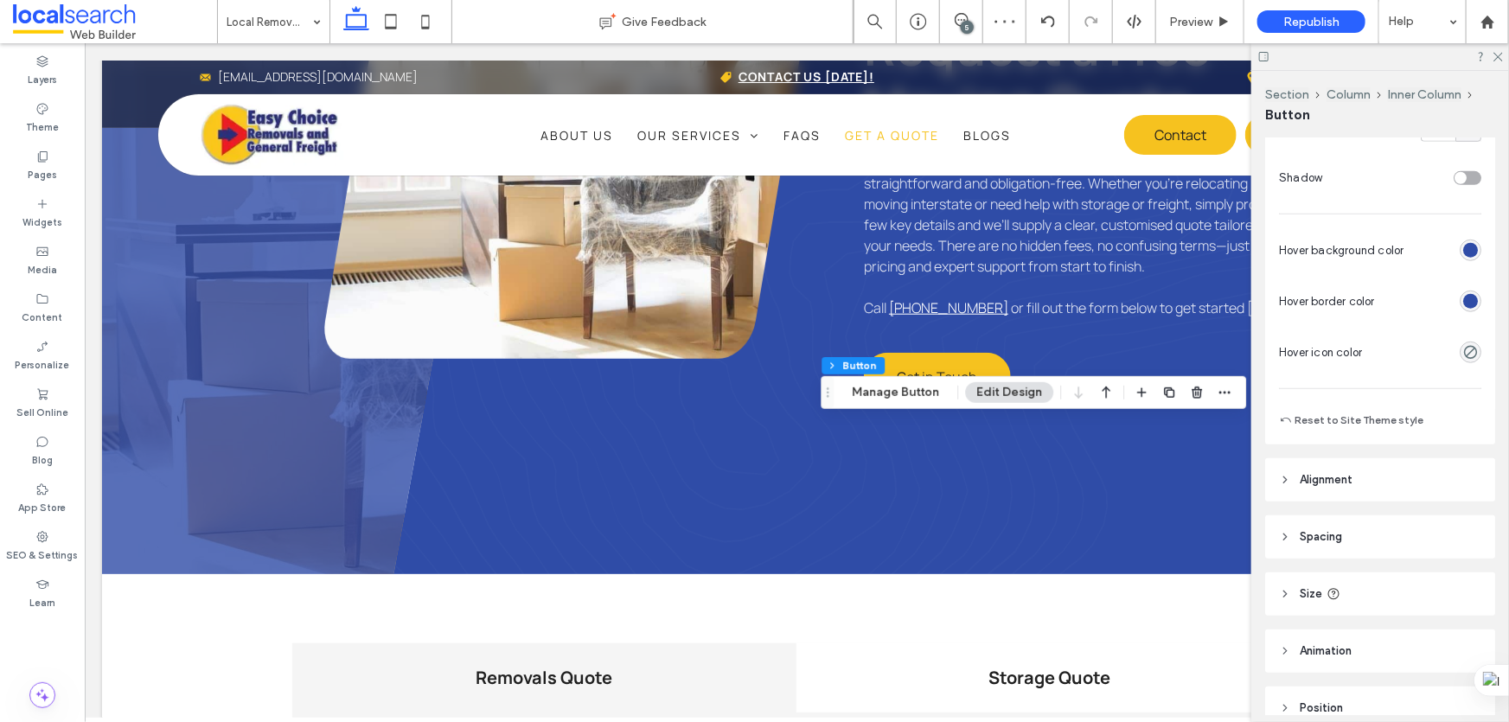
click at [1463, 294] on div "rgb(47, 76, 167)" at bounding box center [1470, 301] width 15 height 15
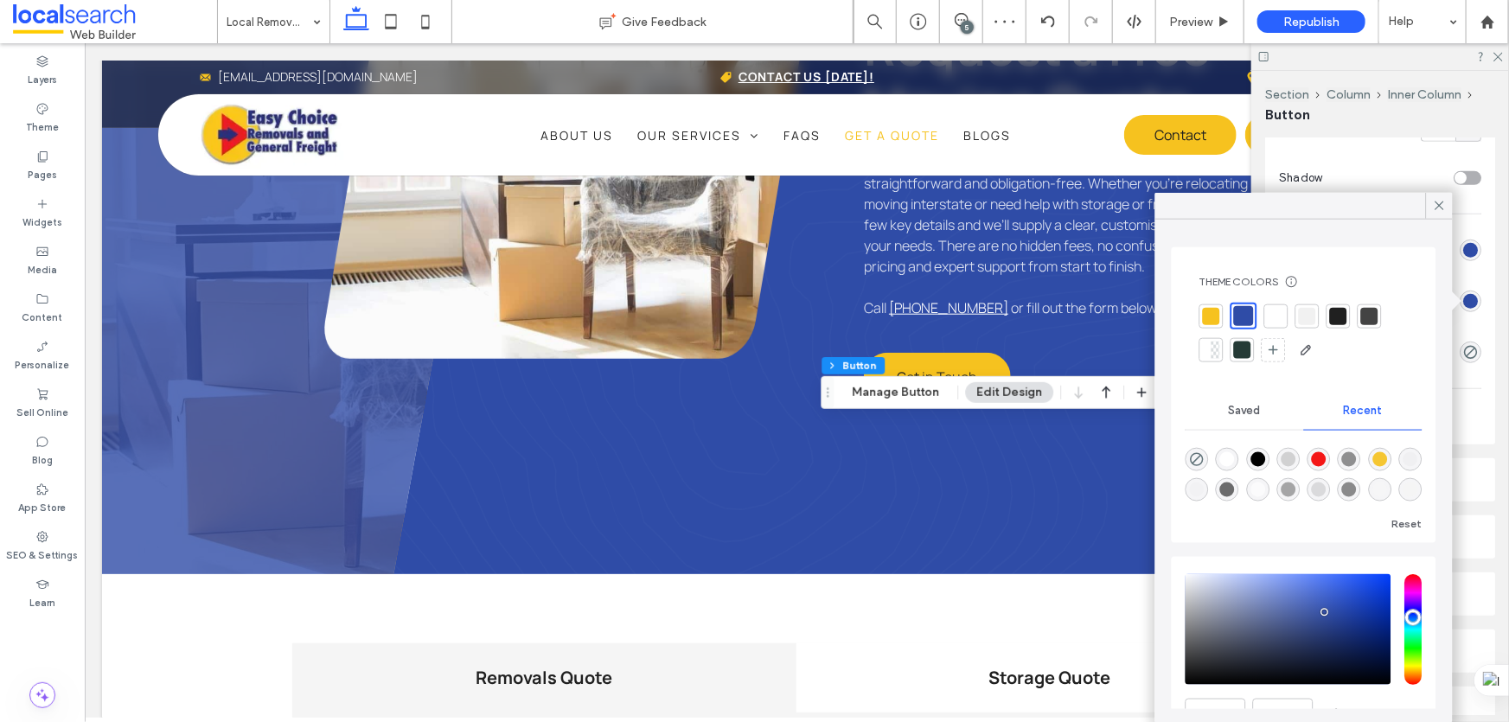
click at [1204, 314] on div at bounding box center [1211, 315] width 17 height 17
type input "*"
click at [1432, 198] on icon at bounding box center [1440, 206] width 16 height 16
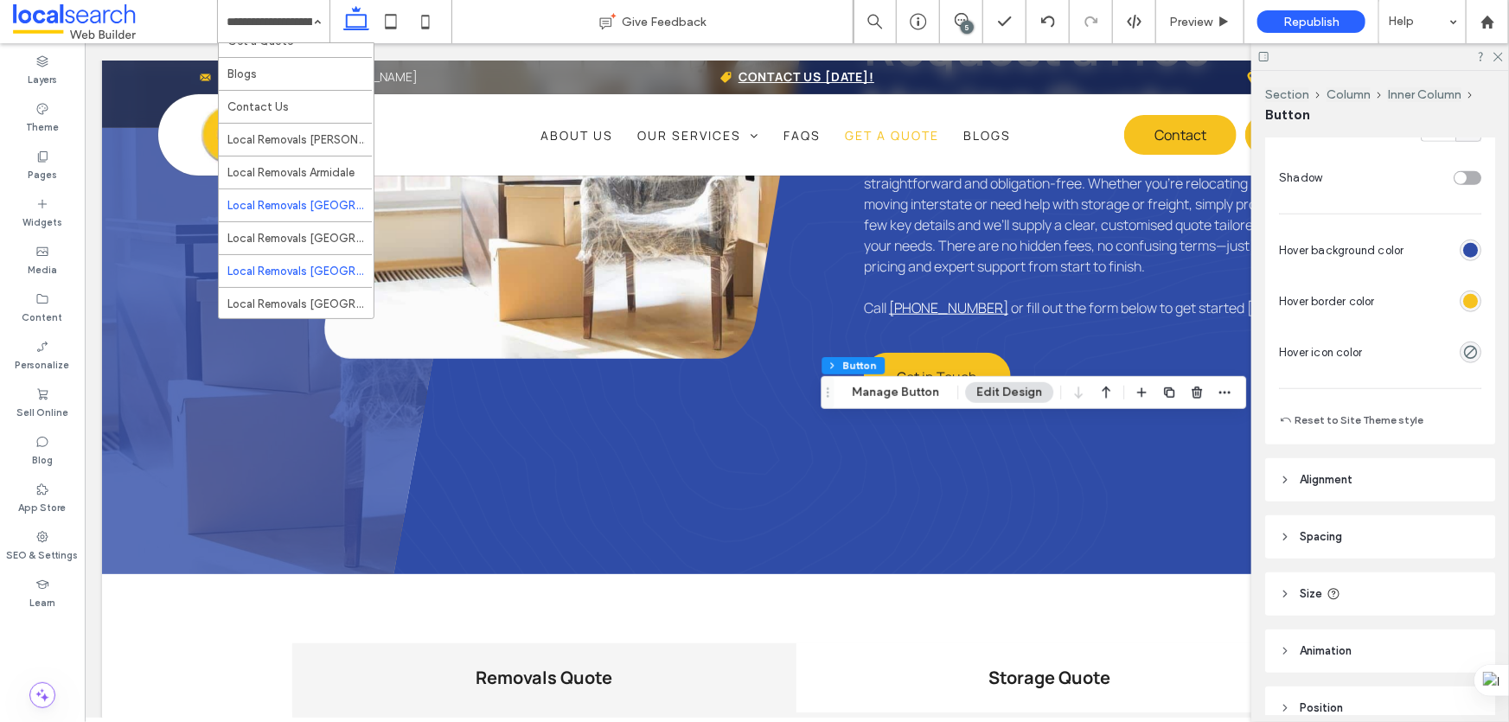
scroll to position [1556, 0]
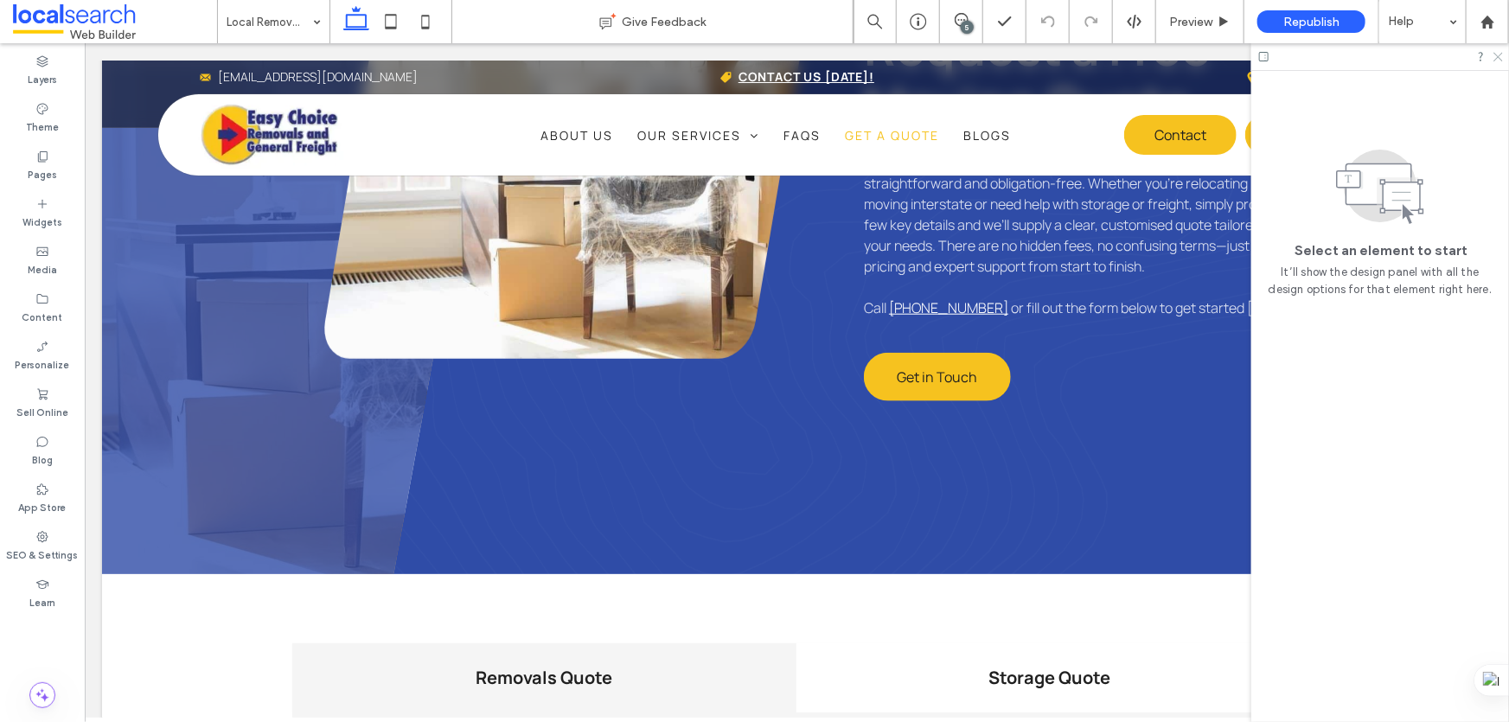
click at [1495, 52] on icon at bounding box center [1497, 55] width 11 height 11
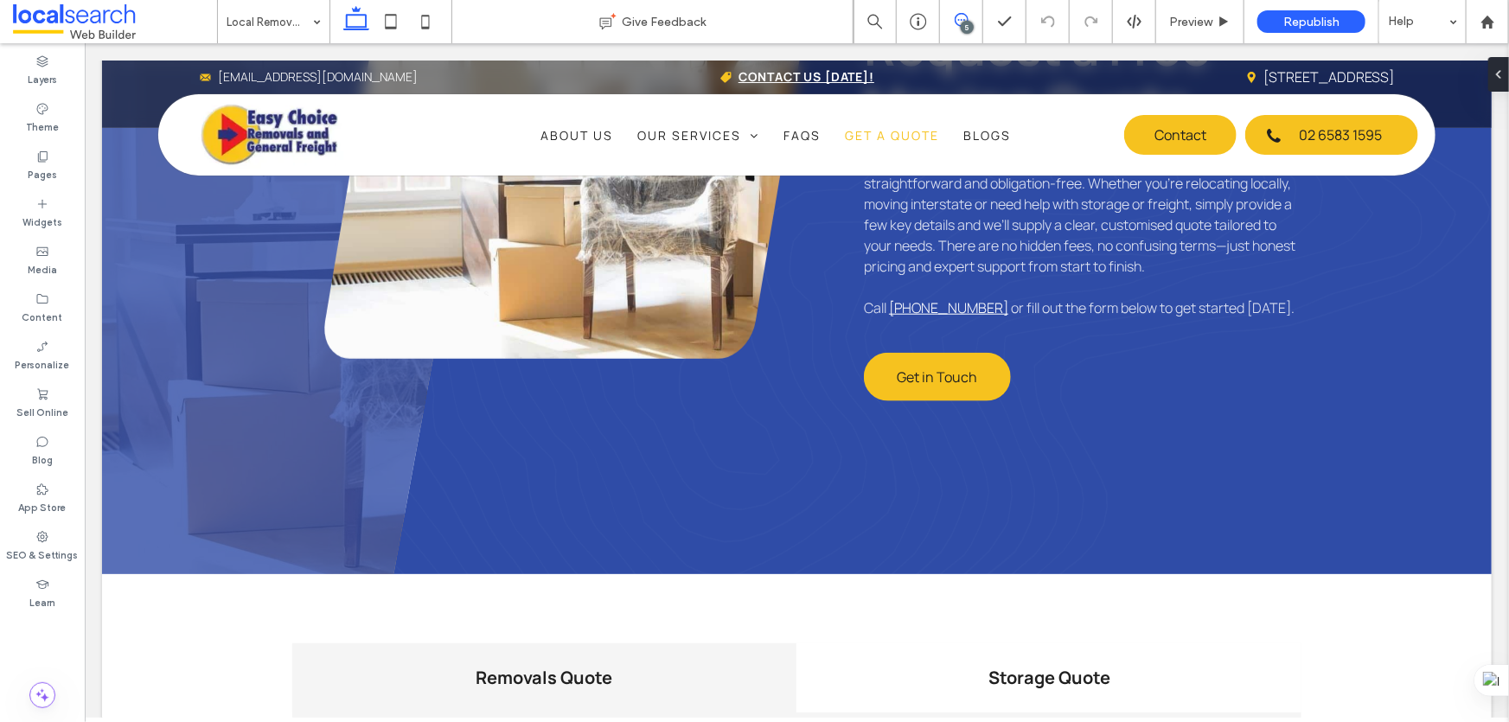
click at [951, 22] on span at bounding box center [961, 20] width 42 height 14
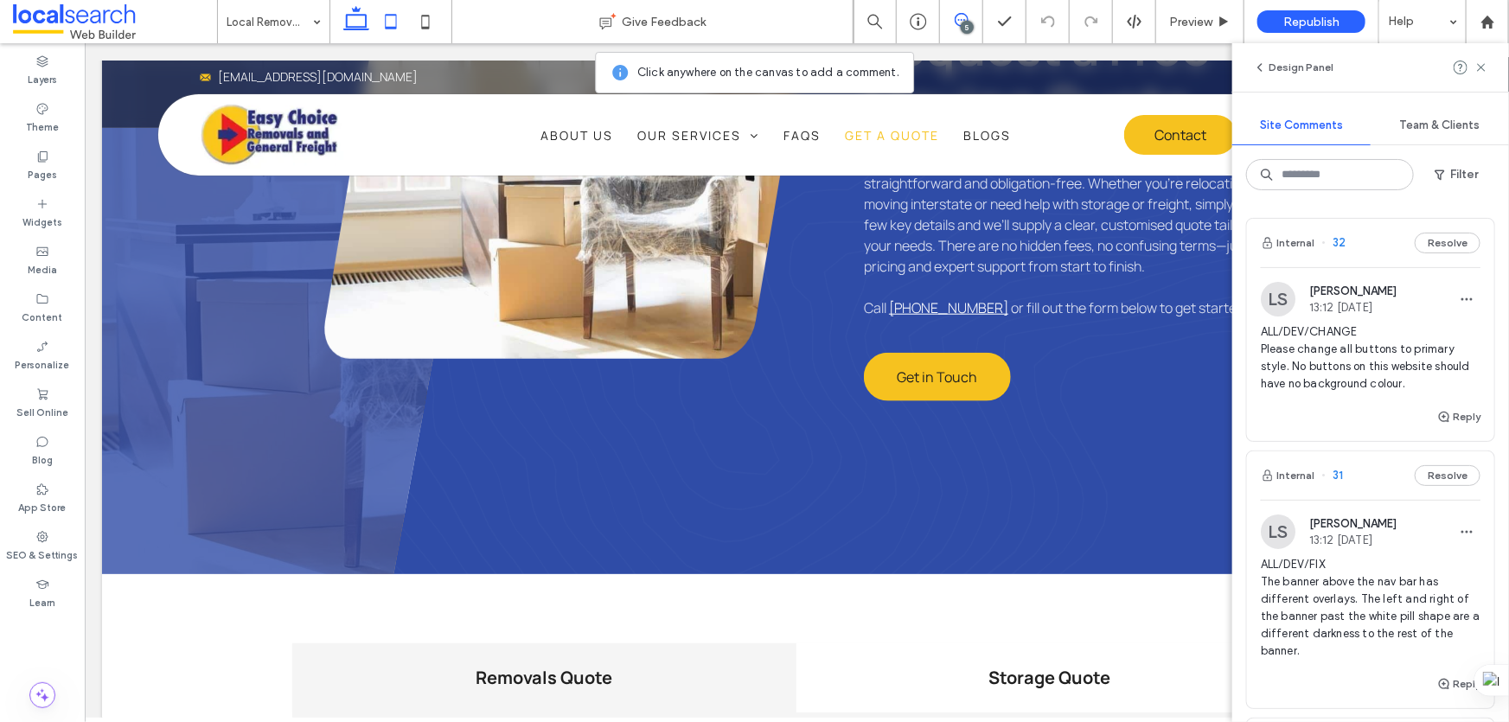
click at [397, 18] on icon at bounding box center [391, 21] width 35 height 35
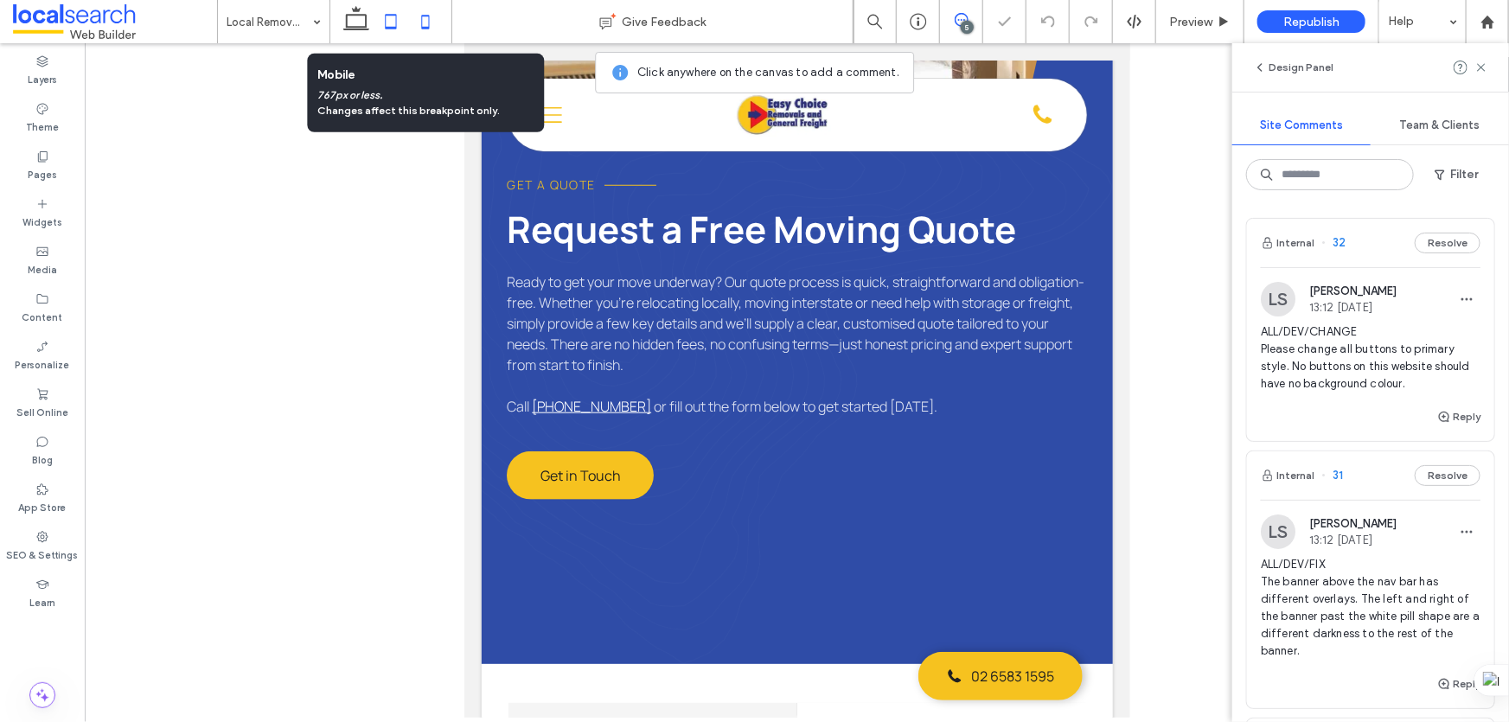
click at [414, 22] on icon at bounding box center [425, 21] width 35 height 35
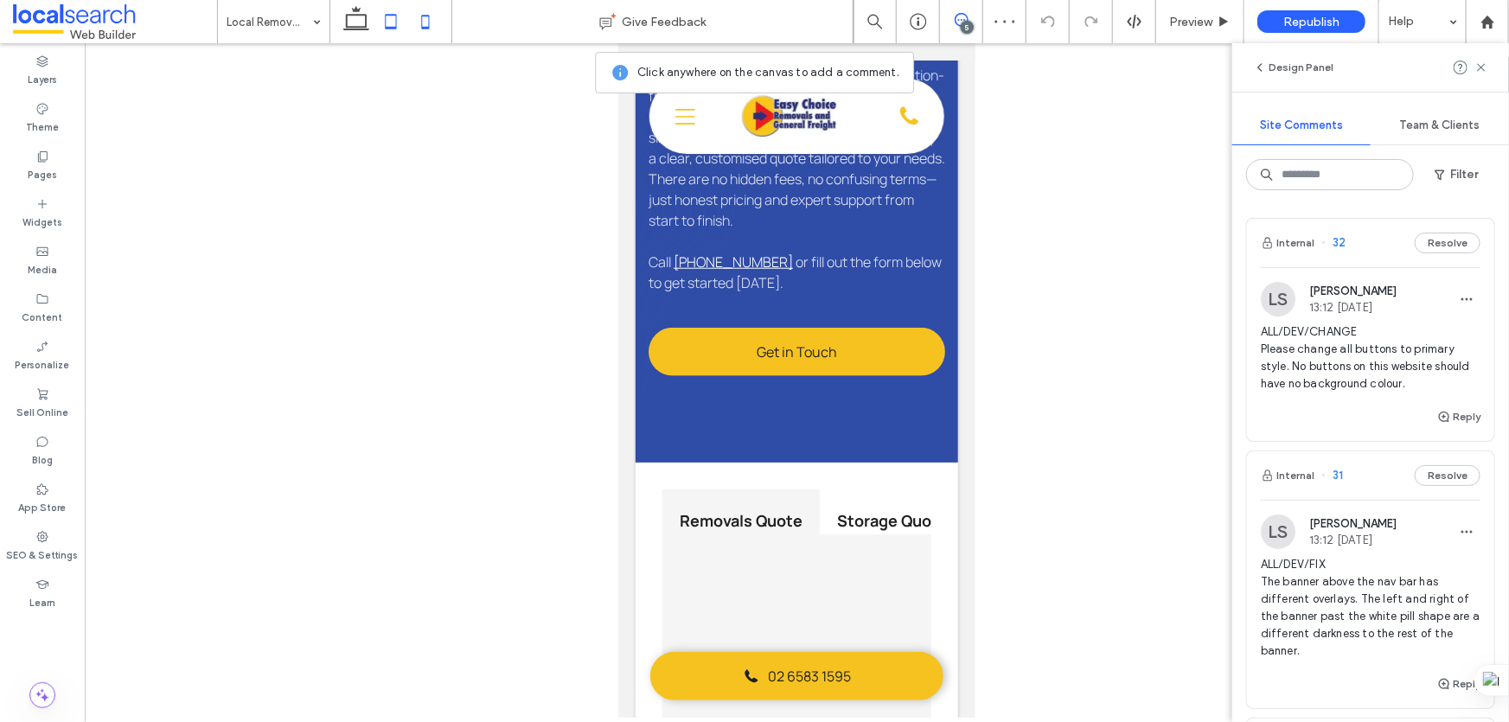
click at [374, 25] on icon at bounding box center [391, 21] width 35 height 35
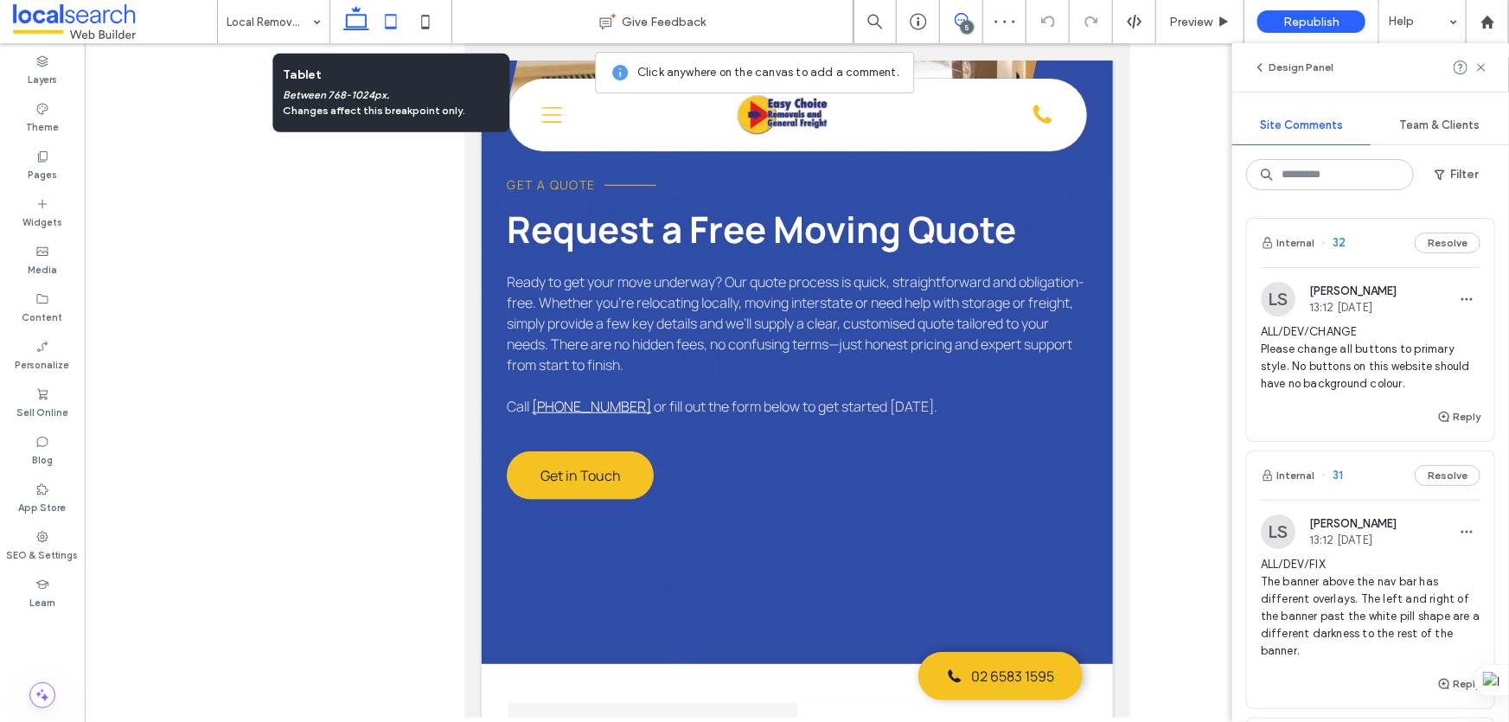
click at [367, 15] on icon at bounding box center [356, 21] width 35 height 35
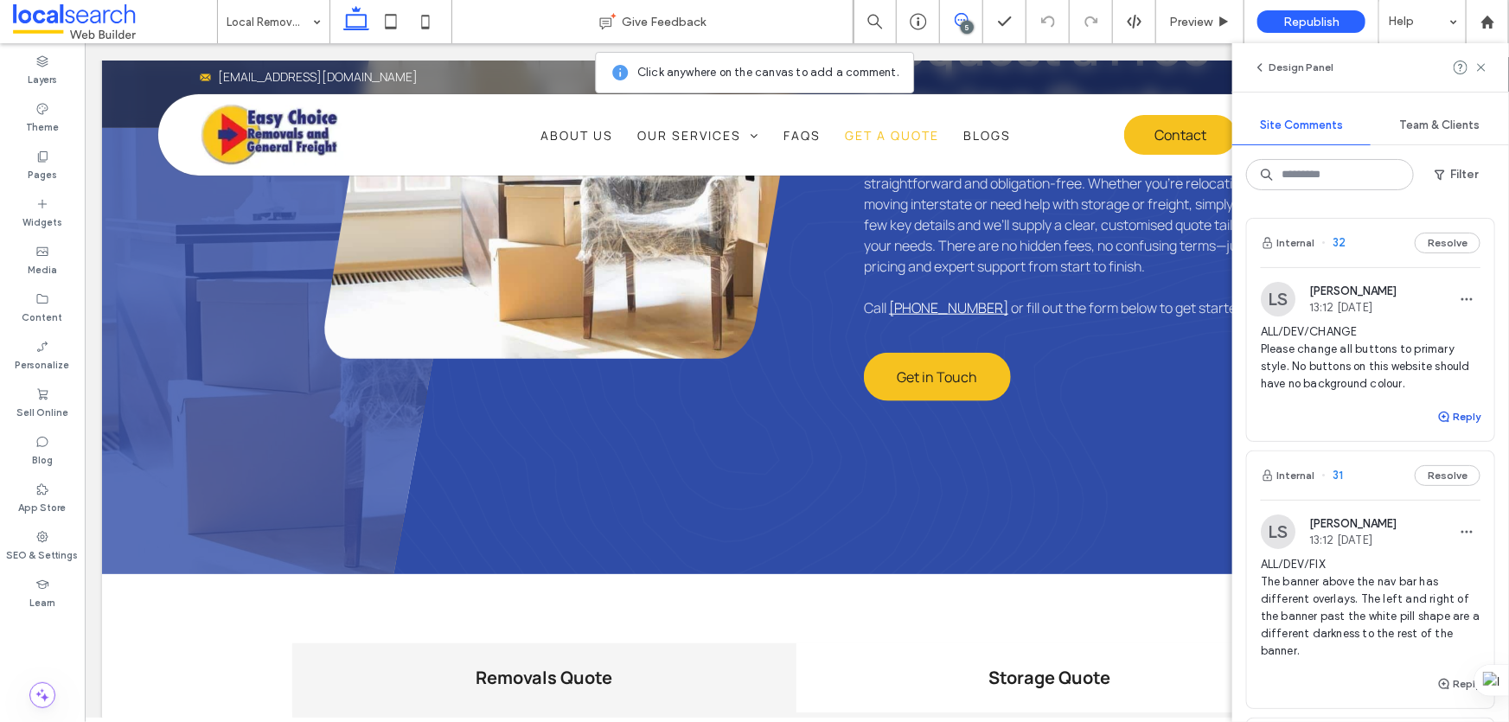
click at [1446, 409] on button "Reply" at bounding box center [1458, 416] width 43 height 21
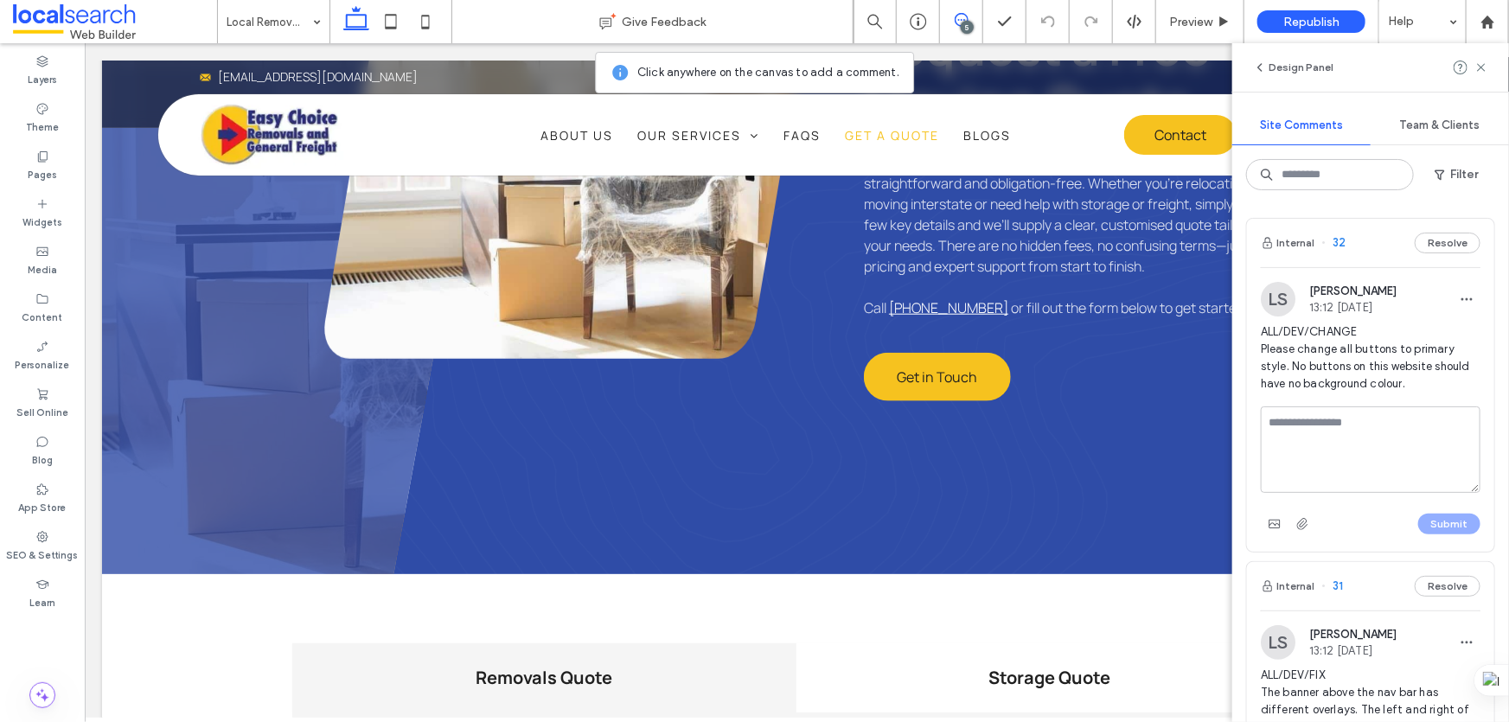
click at [1358, 418] on textarea at bounding box center [1371, 449] width 220 height 86
type textarea "**********"
click at [1418, 514] on button "Submit" at bounding box center [1449, 524] width 62 height 21
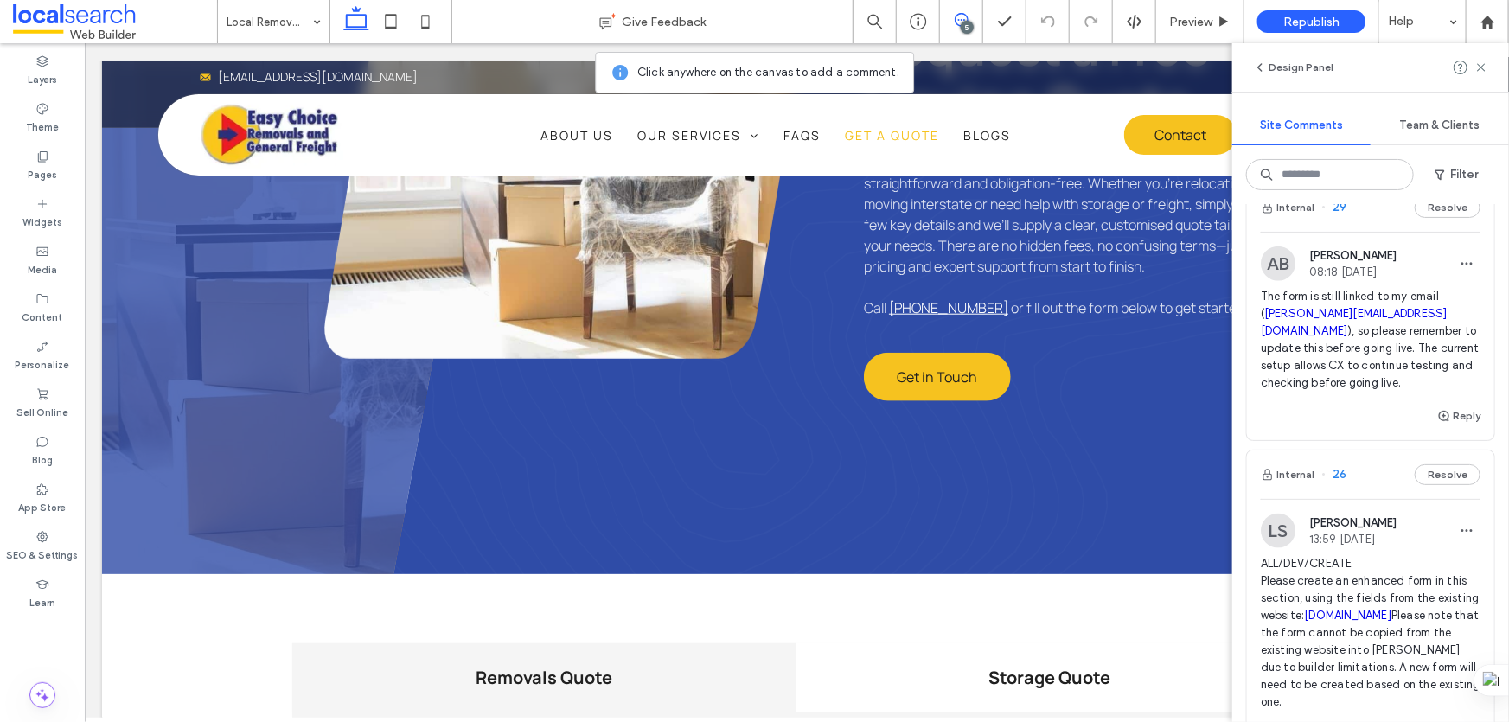
scroll to position [786, 0]
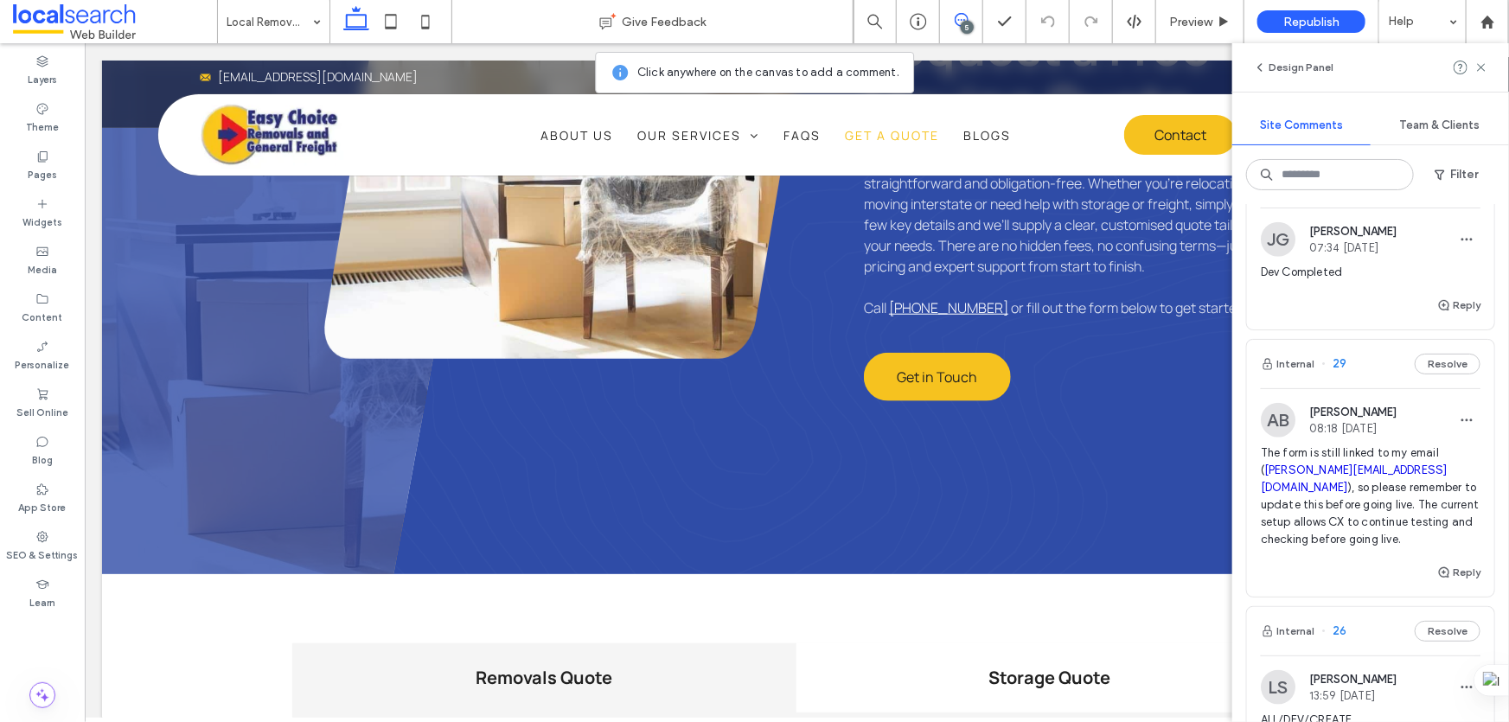
click at [1374, 355] on div "Internal 29 Resolve" at bounding box center [1370, 364] width 247 height 48
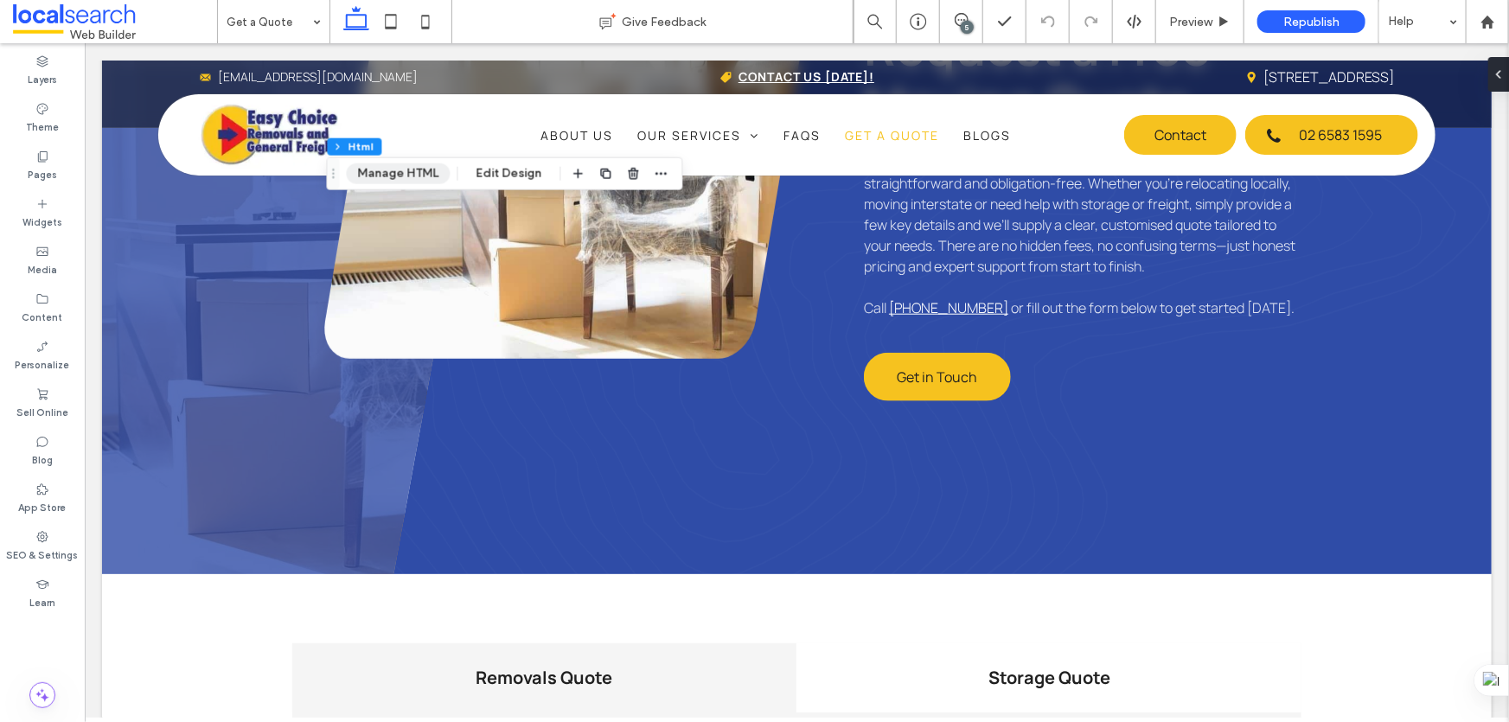
click at [431, 182] on button "Manage HTML" at bounding box center [399, 173] width 104 height 21
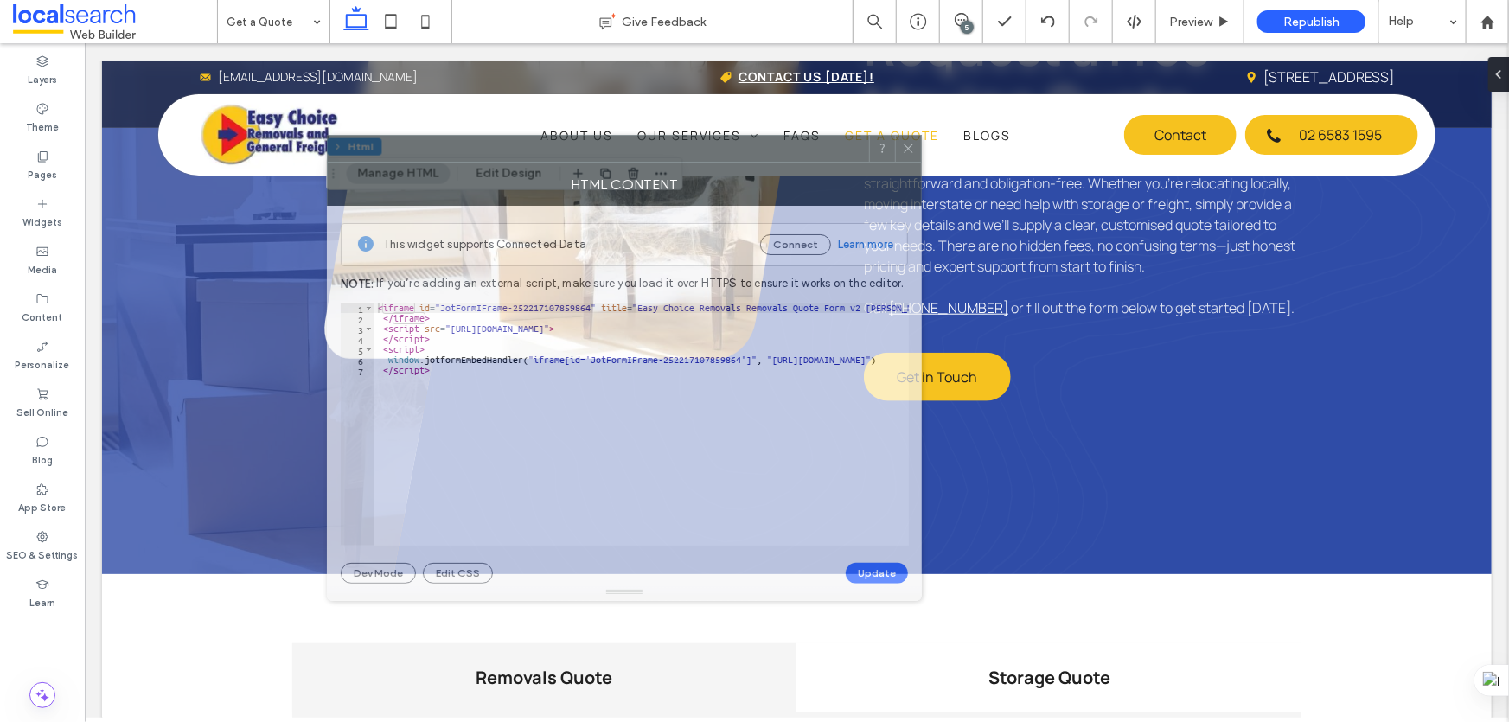
drag, startPoint x: 1068, startPoint y: 143, endPoint x: 498, endPoint y: 150, distance: 570.0
click at [498, 150] on div at bounding box center [598, 149] width 541 height 26
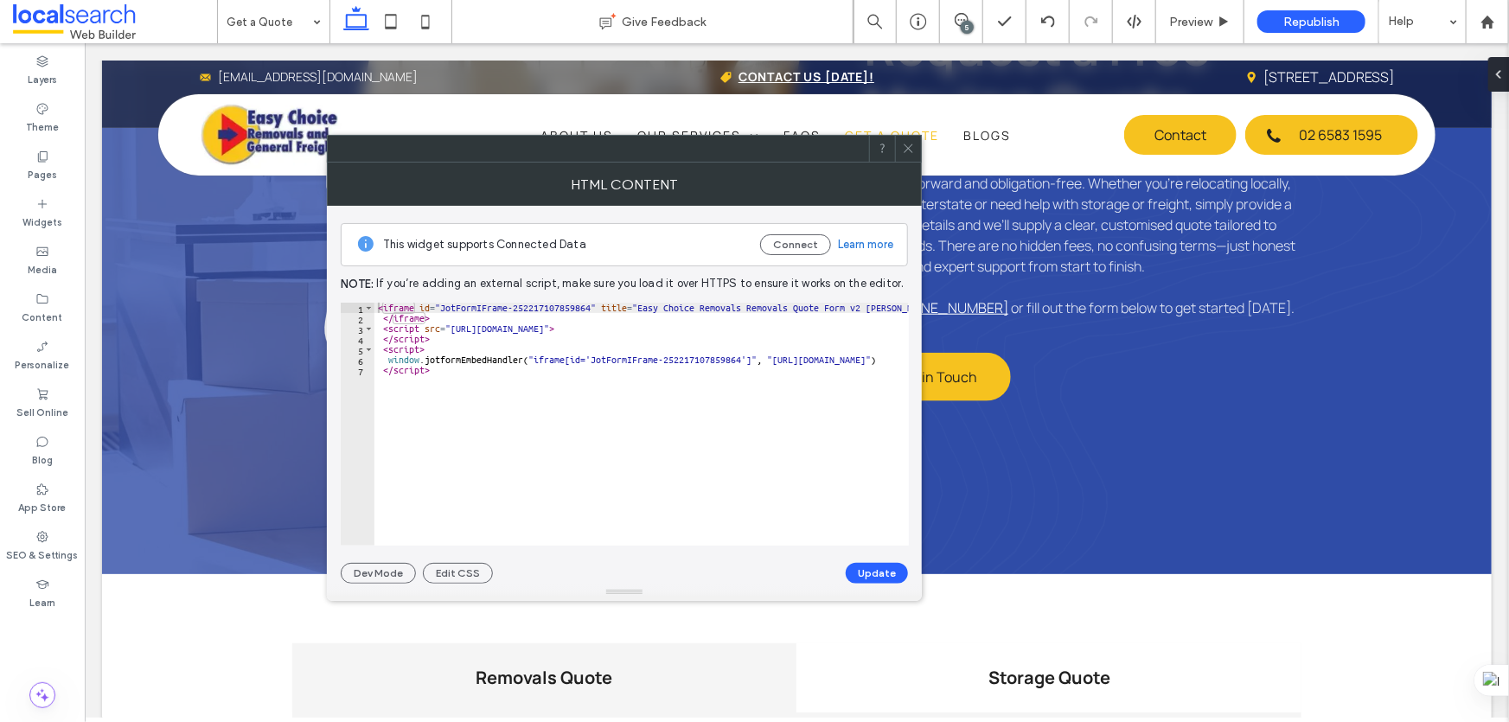
click at [904, 139] on span at bounding box center [908, 149] width 13 height 26
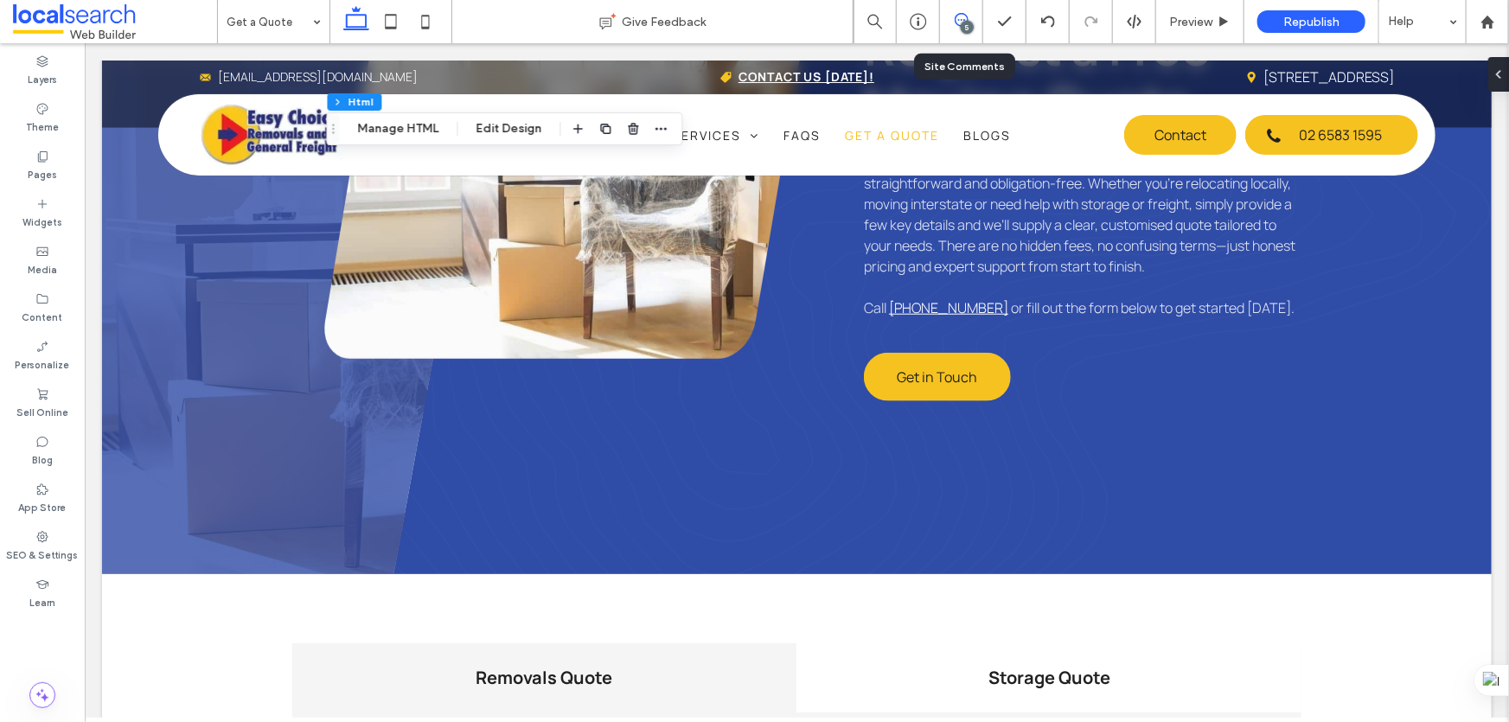
click at [956, 14] on icon at bounding box center [962, 20] width 14 height 14
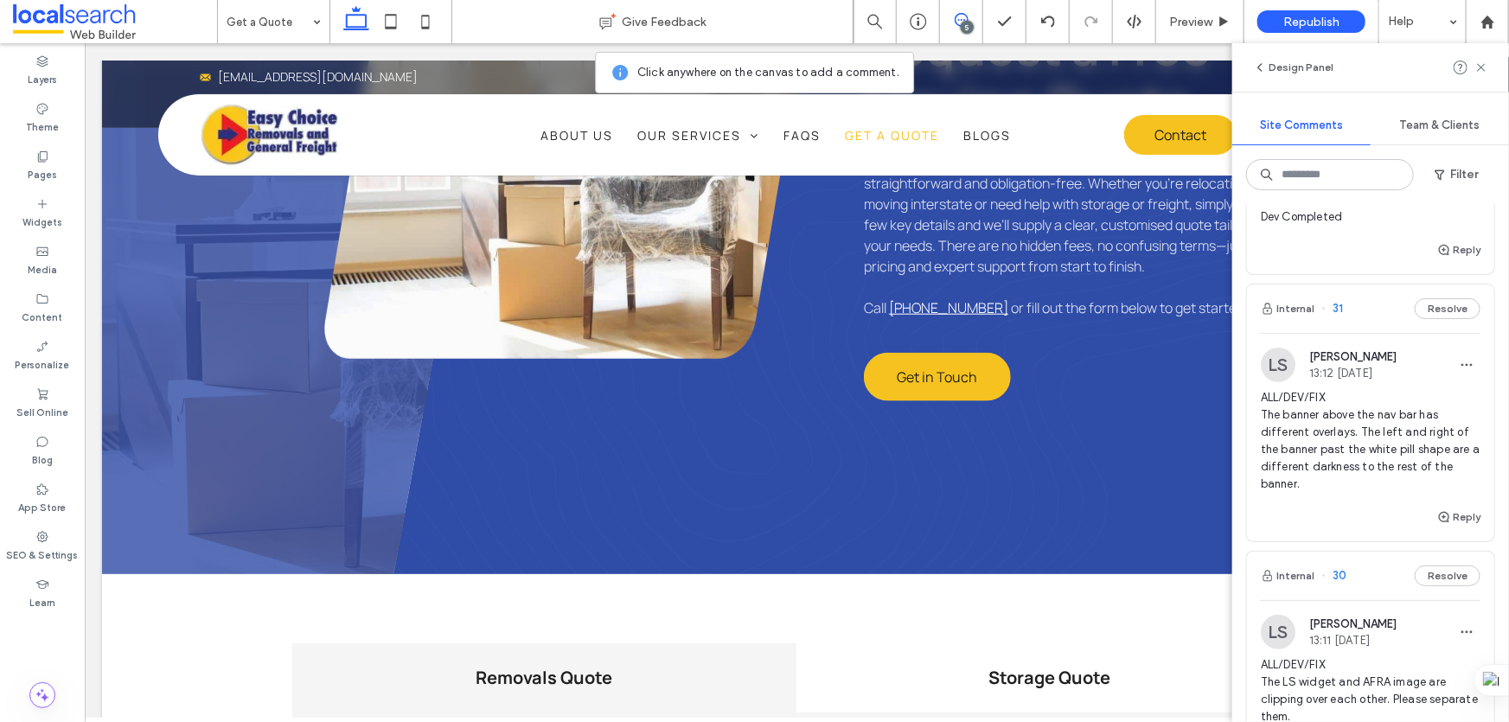
scroll to position [235, 0]
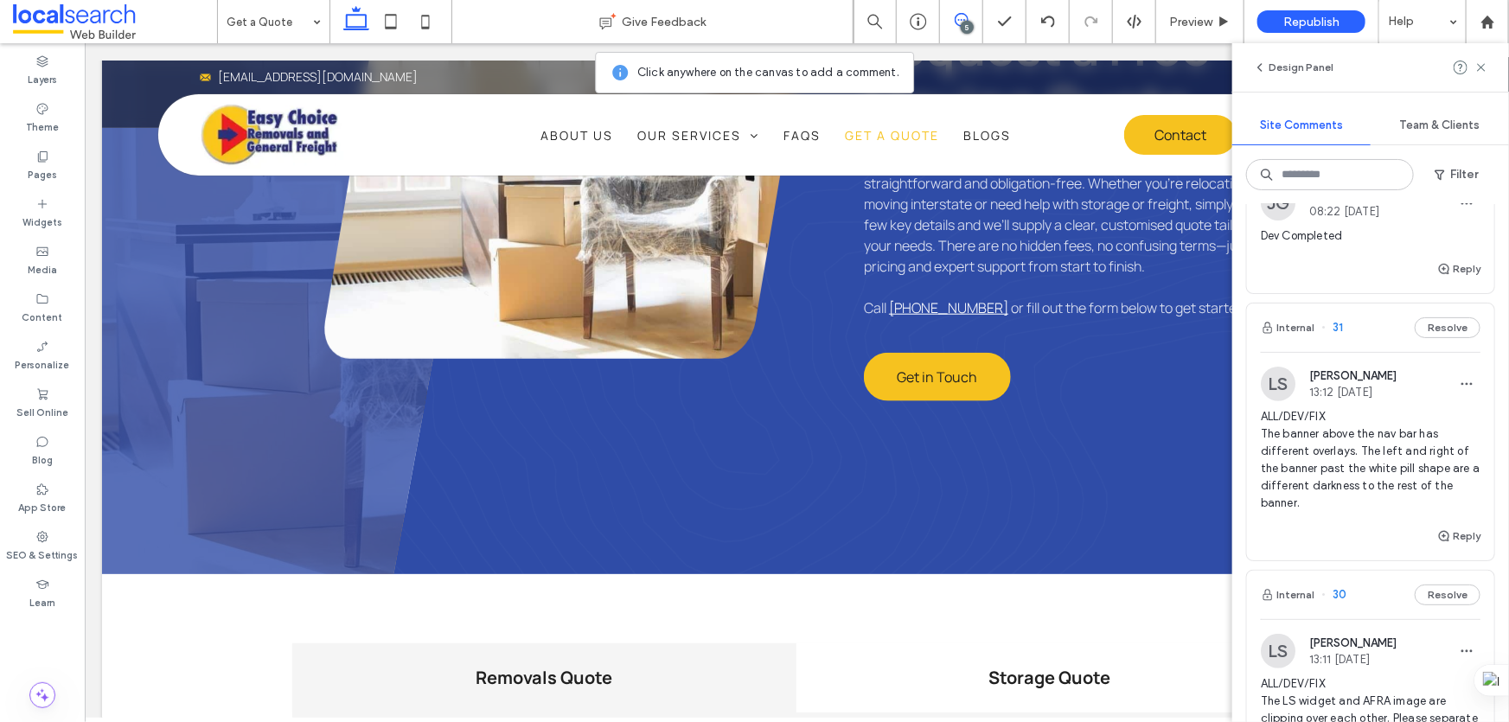
click at [1368, 337] on div "Internal 31 Resolve" at bounding box center [1370, 328] width 247 height 48
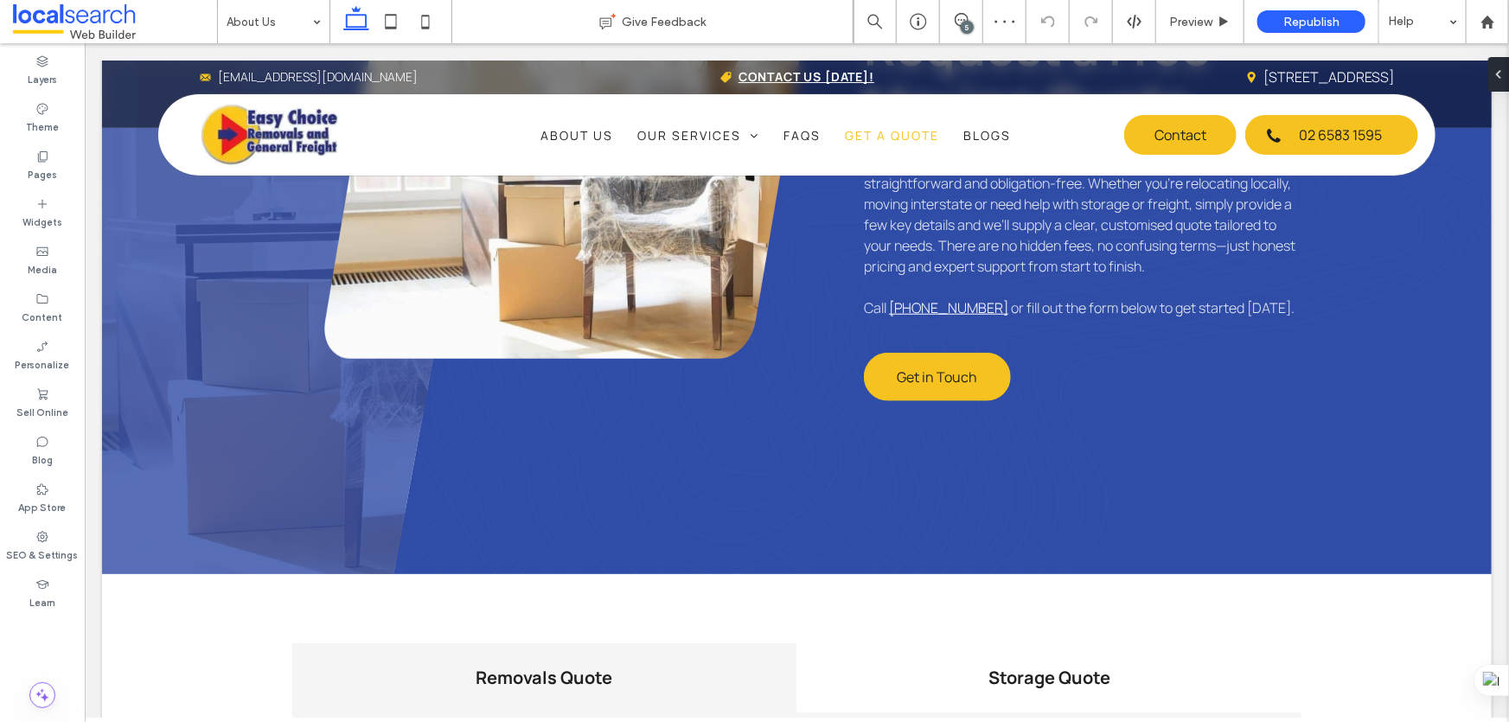
click at [298, 11] on input at bounding box center [270, 21] width 86 height 43
click at [961, 21] on icon at bounding box center [962, 20] width 14 height 14
click at [965, 14] on use at bounding box center [962, 20] width 14 height 14
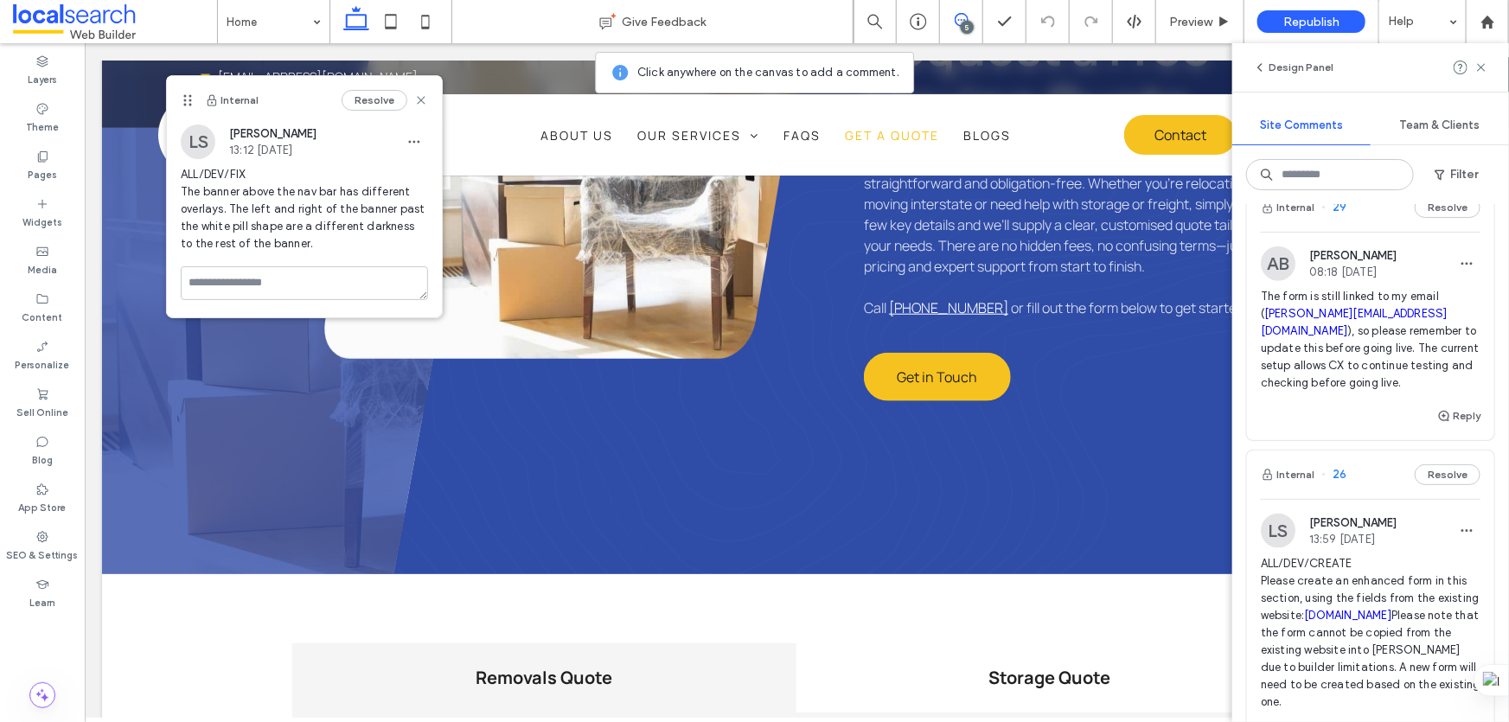
scroll to position [865, 0]
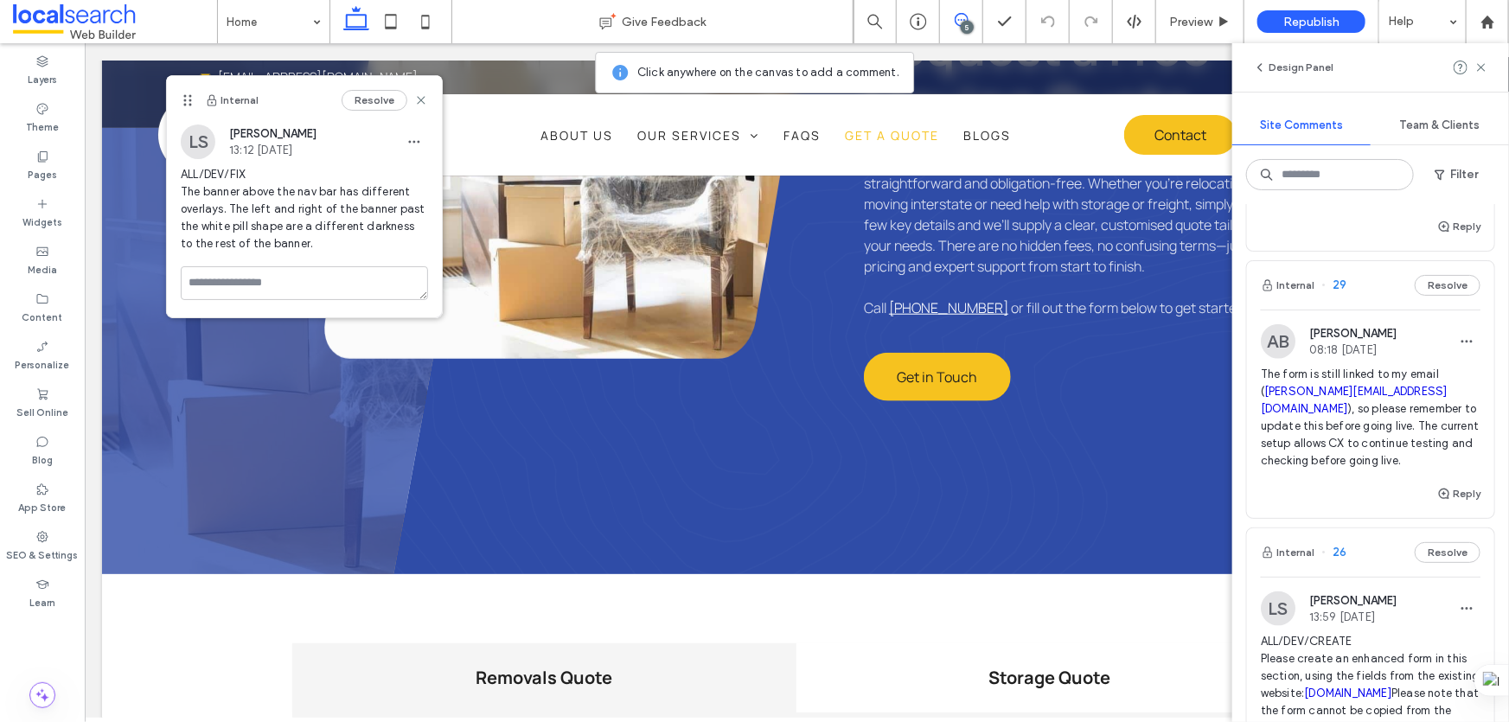
click at [1364, 283] on div "Internal 29 Resolve" at bounding box center [1370, 285] width 247 height 48
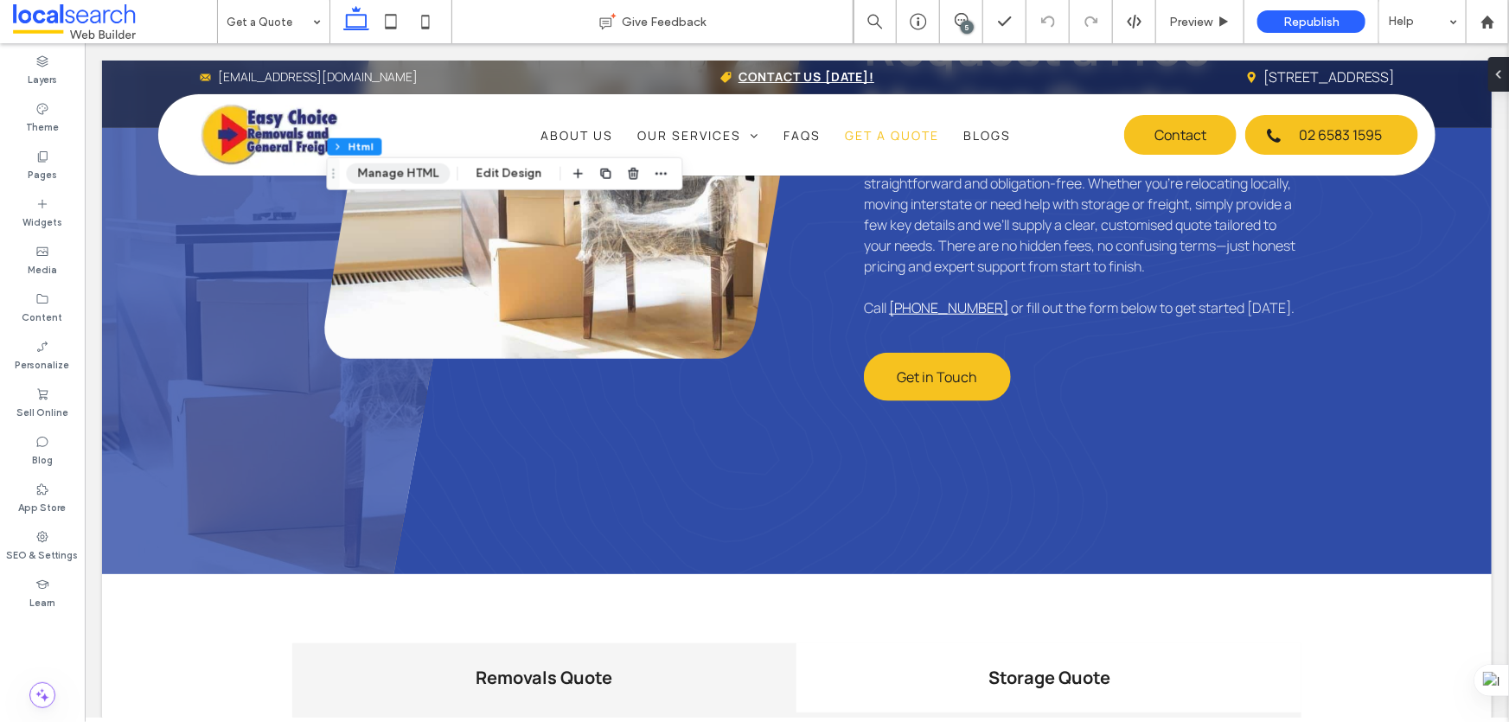
click at [408, 176] on button "Manage HTML" at bounding box center [399, 173] width 104 height 21
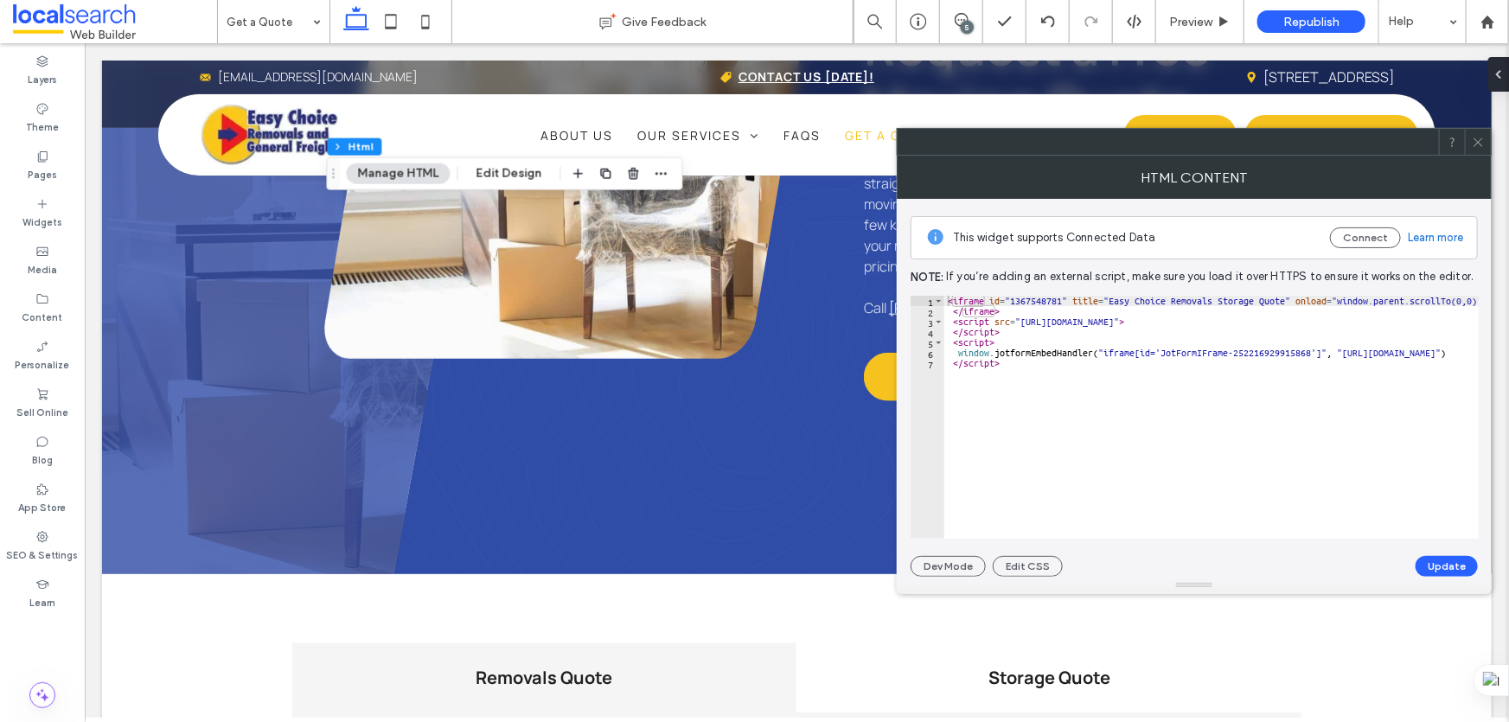
click at [1476, 139] on use at bounding box center [1478, 142] width 9 height 9
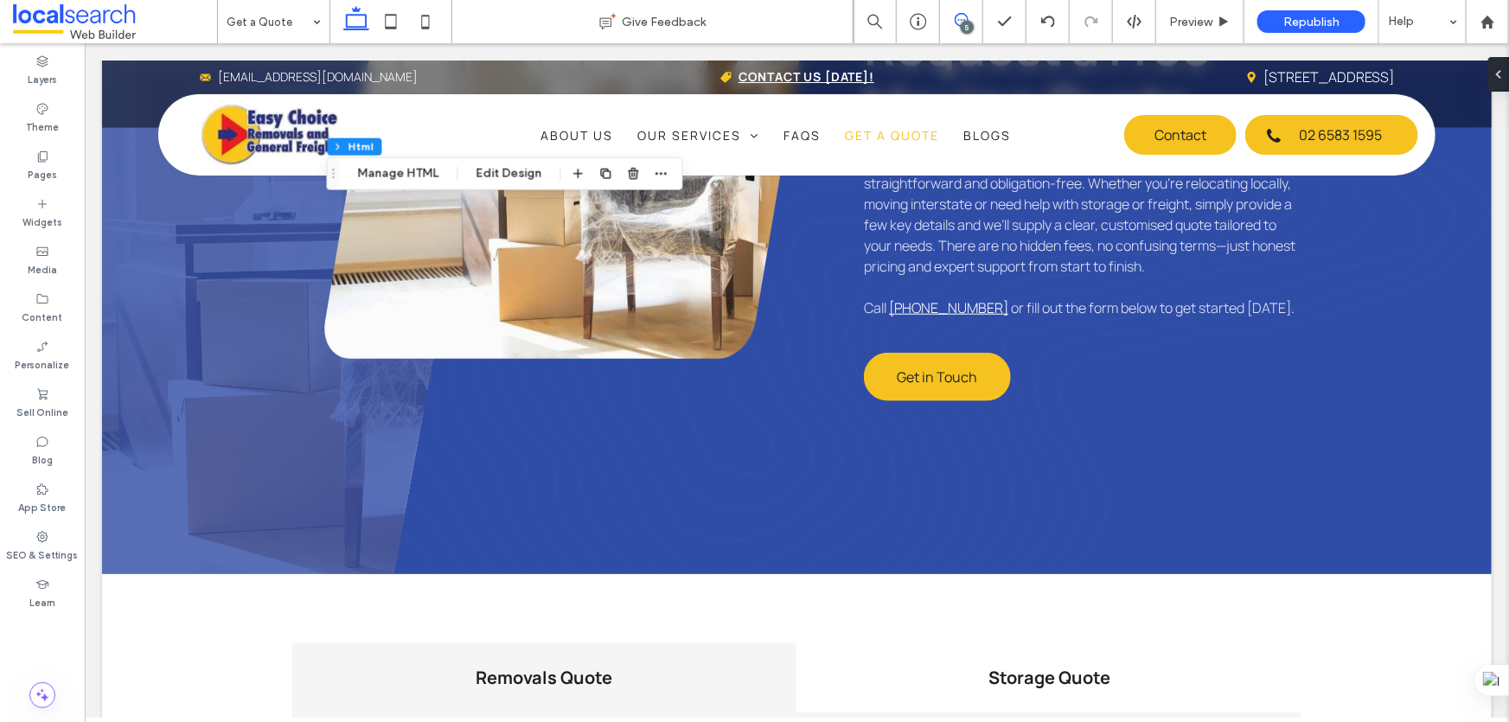
click at [956, 22] on use at bounding box center [962, 20] width 14 height 14
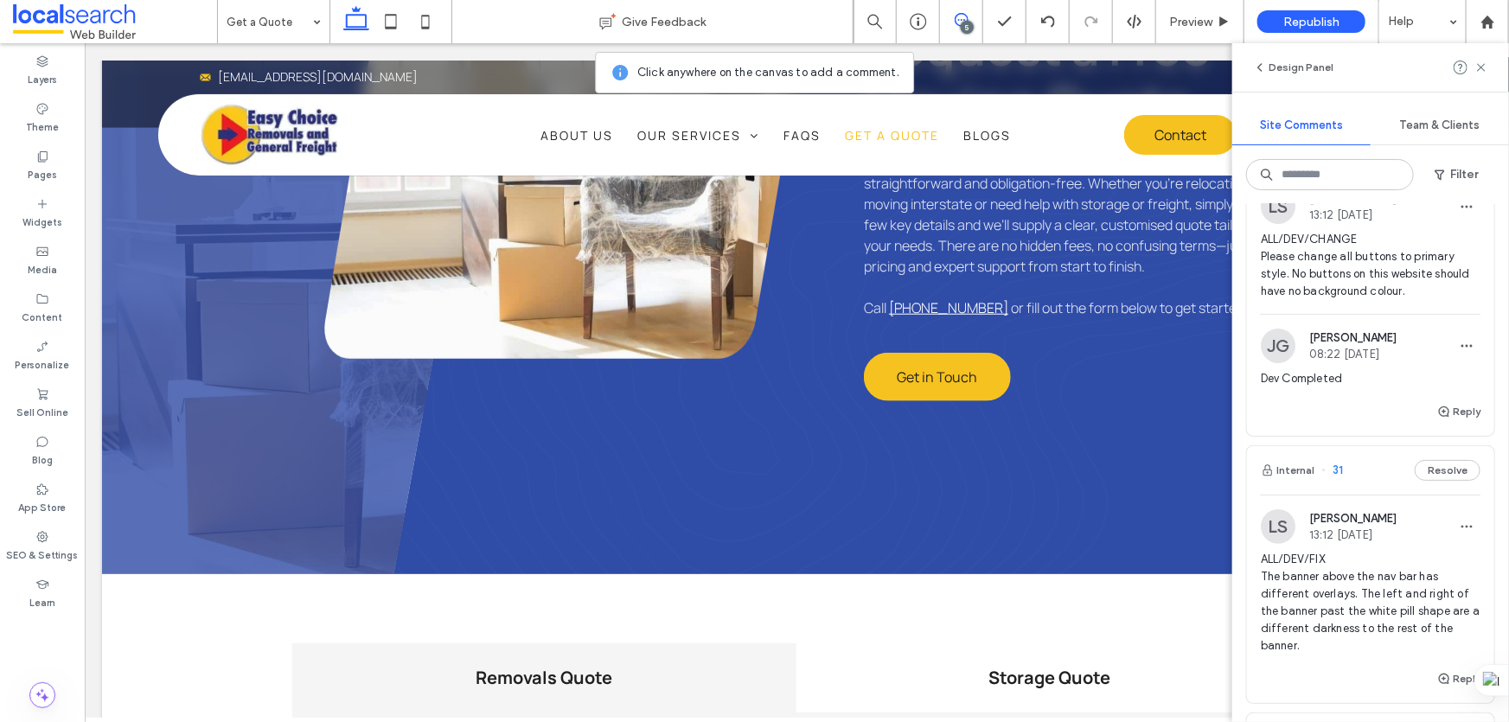
scroll to position [235, 0]
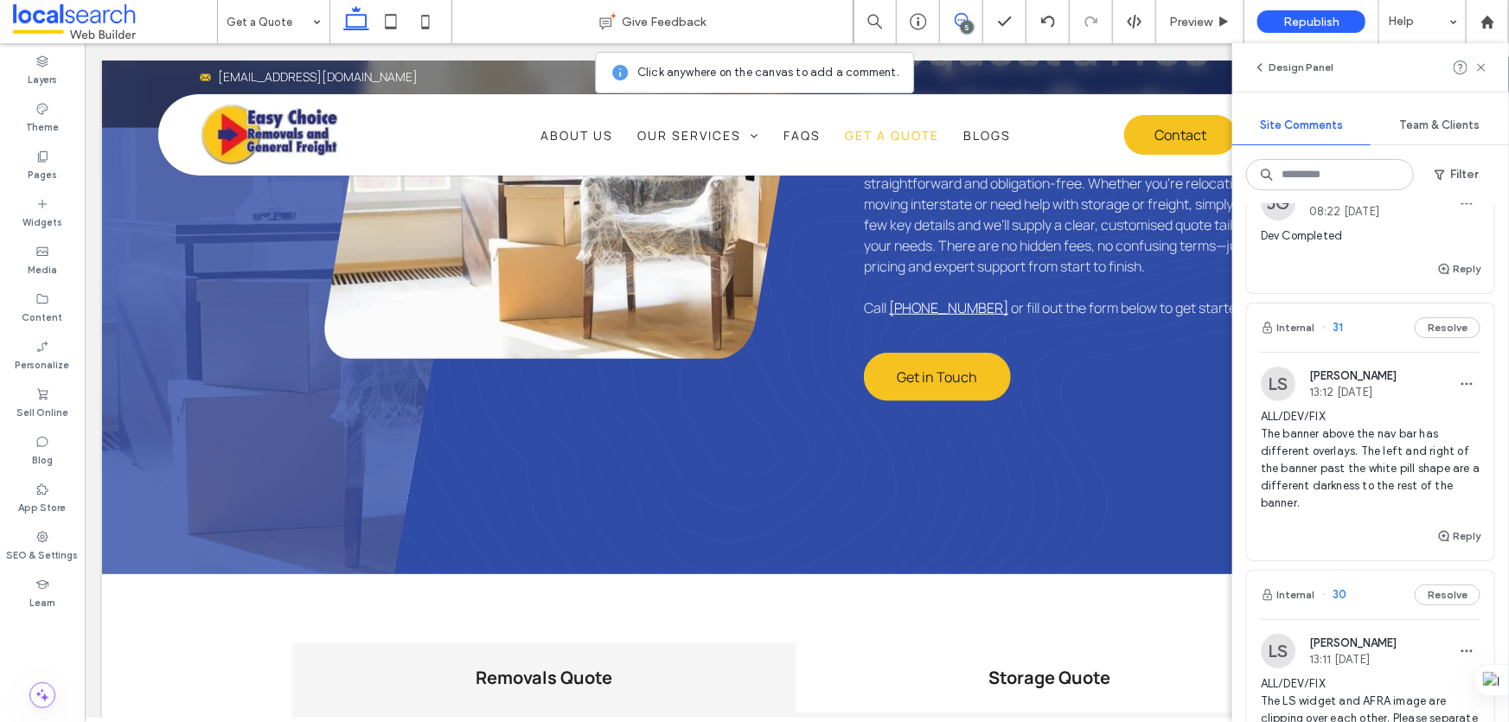
click at [1371, 347] on div "Internal 31 Resolve" at bounding box center [1370, 328] width 247 height 48
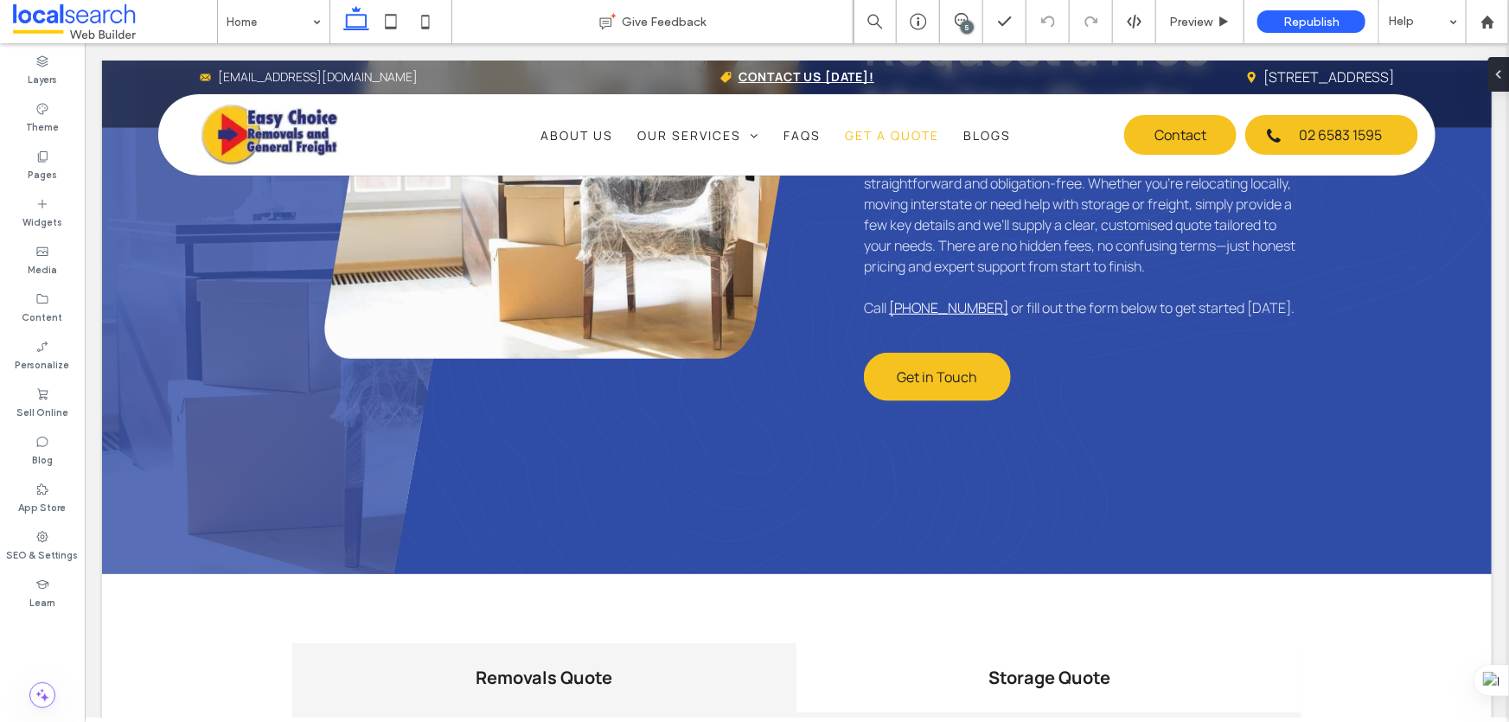
click at [965, 21] on div "5" at bounding box center [967, 27] width 13 height 13
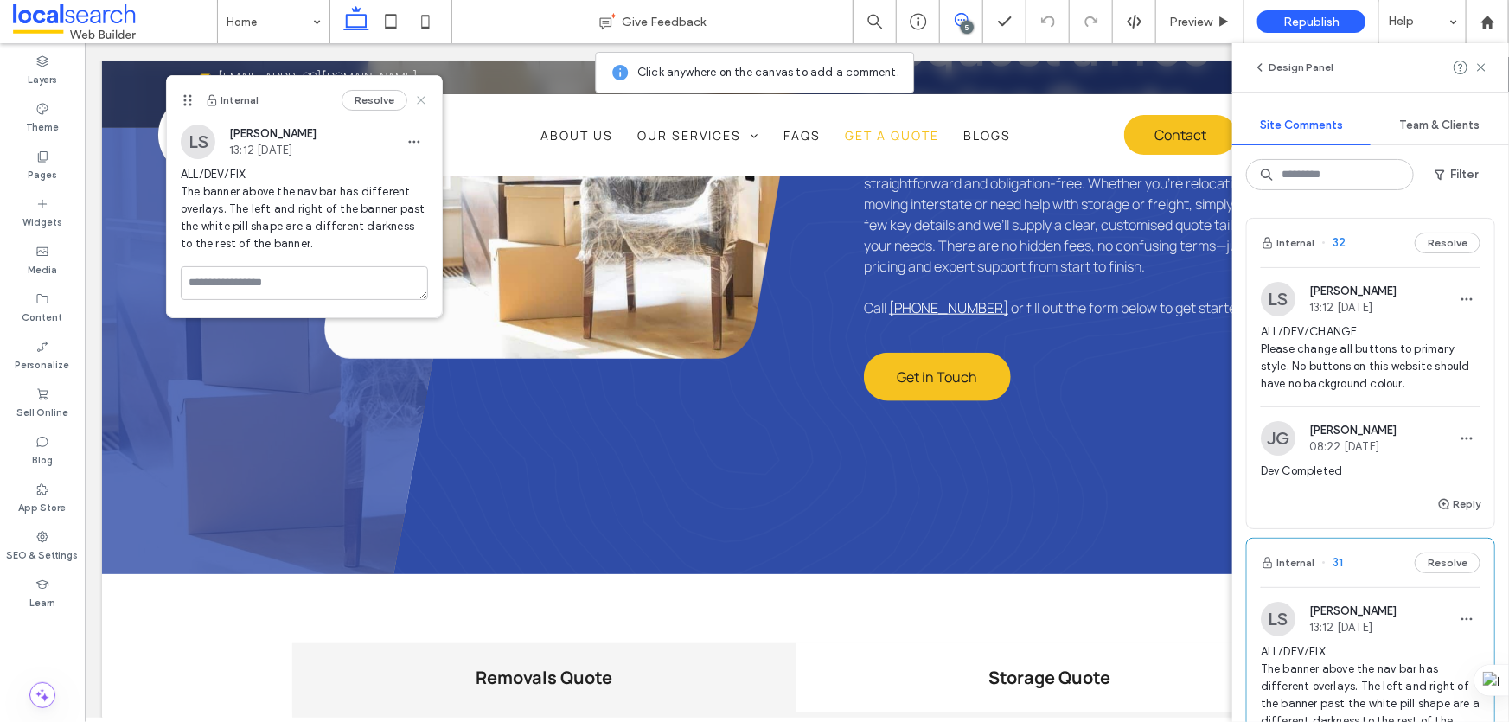
click at [427, 100] on icon at bounding box center [421, 100] width 14 height 14
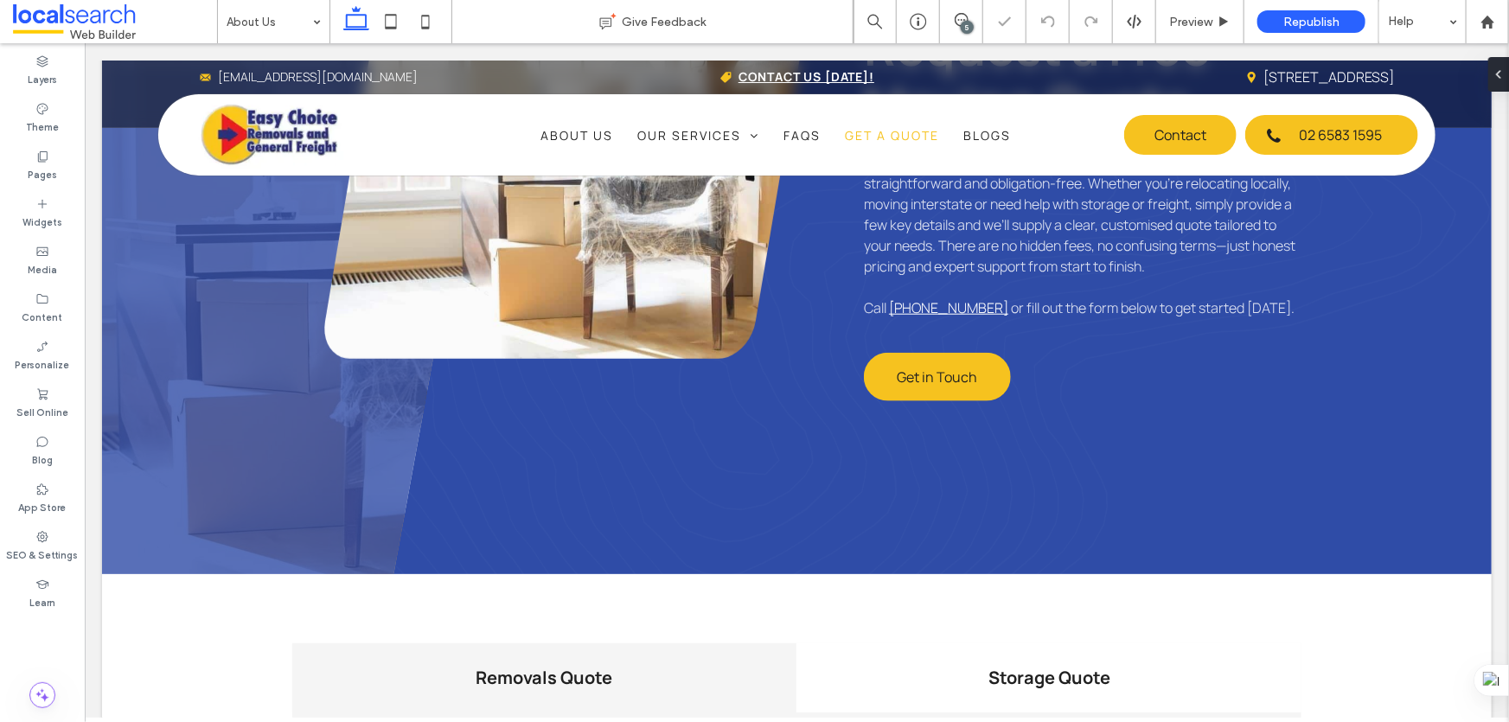
click at [308, 18] on div "About Us" at bounding box center [274, 21] width 112 height 43
click at [158, 131] on button "Design" at bounding box center [153, 128] width 62 height 21
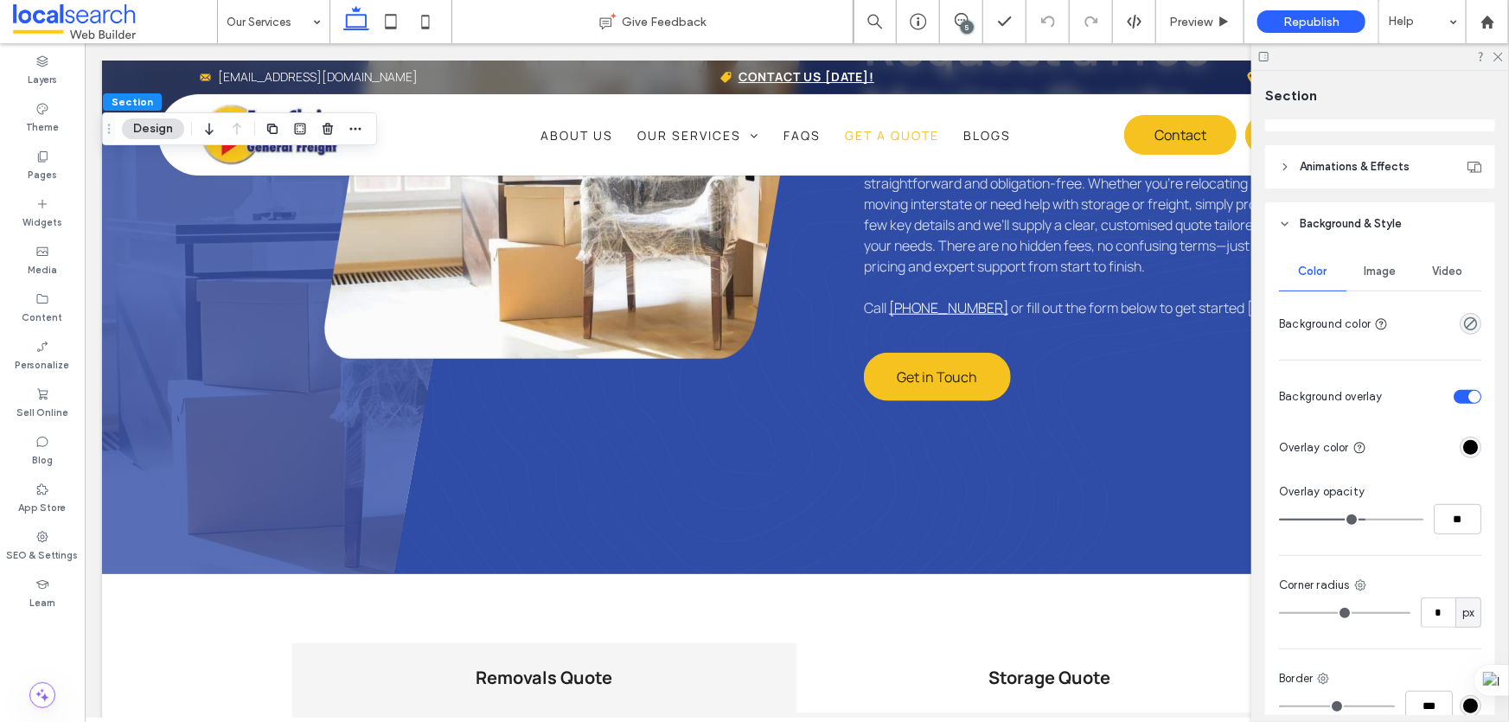
scroll to position [314, 0]
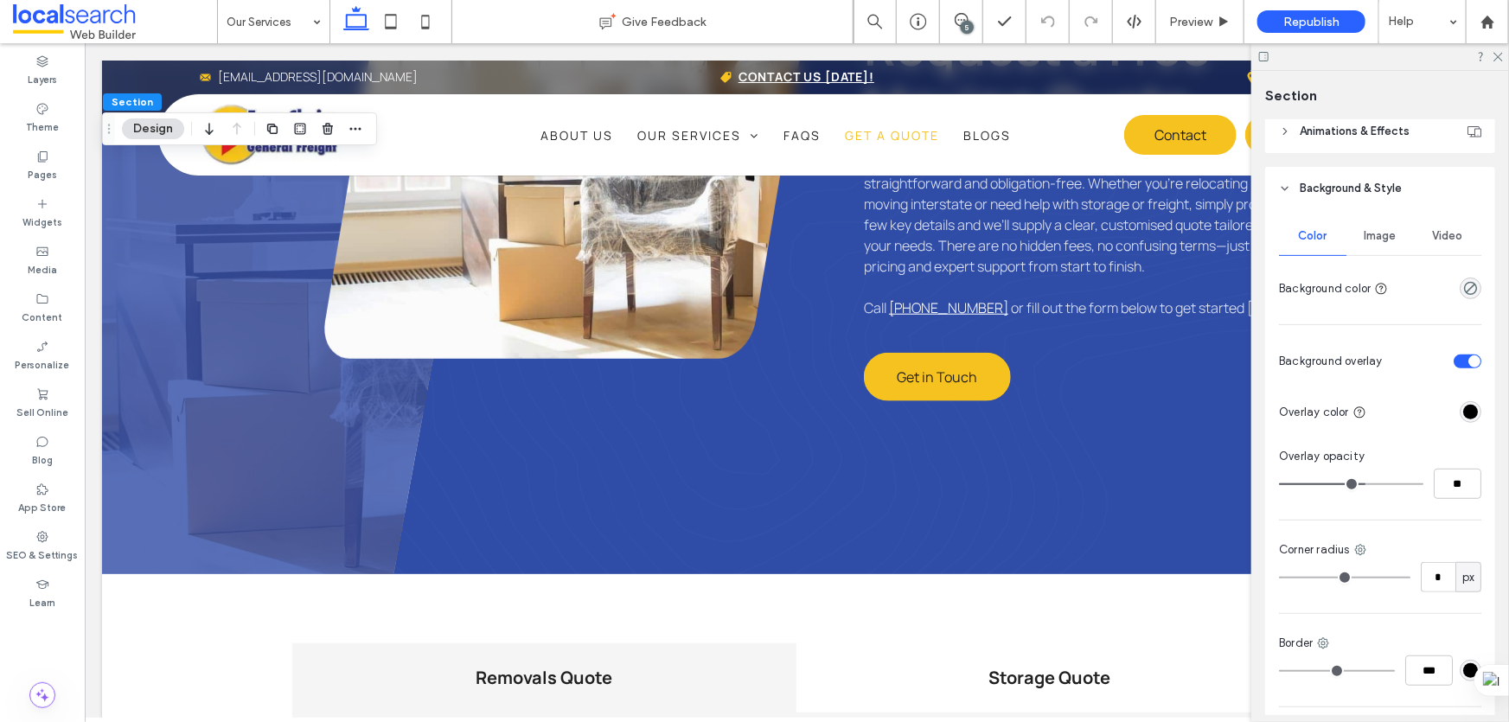
click at [1467, 412] on div "rgba(0, 0, 0, 1)" at bounding box center [1470, 412] width 15 height 15
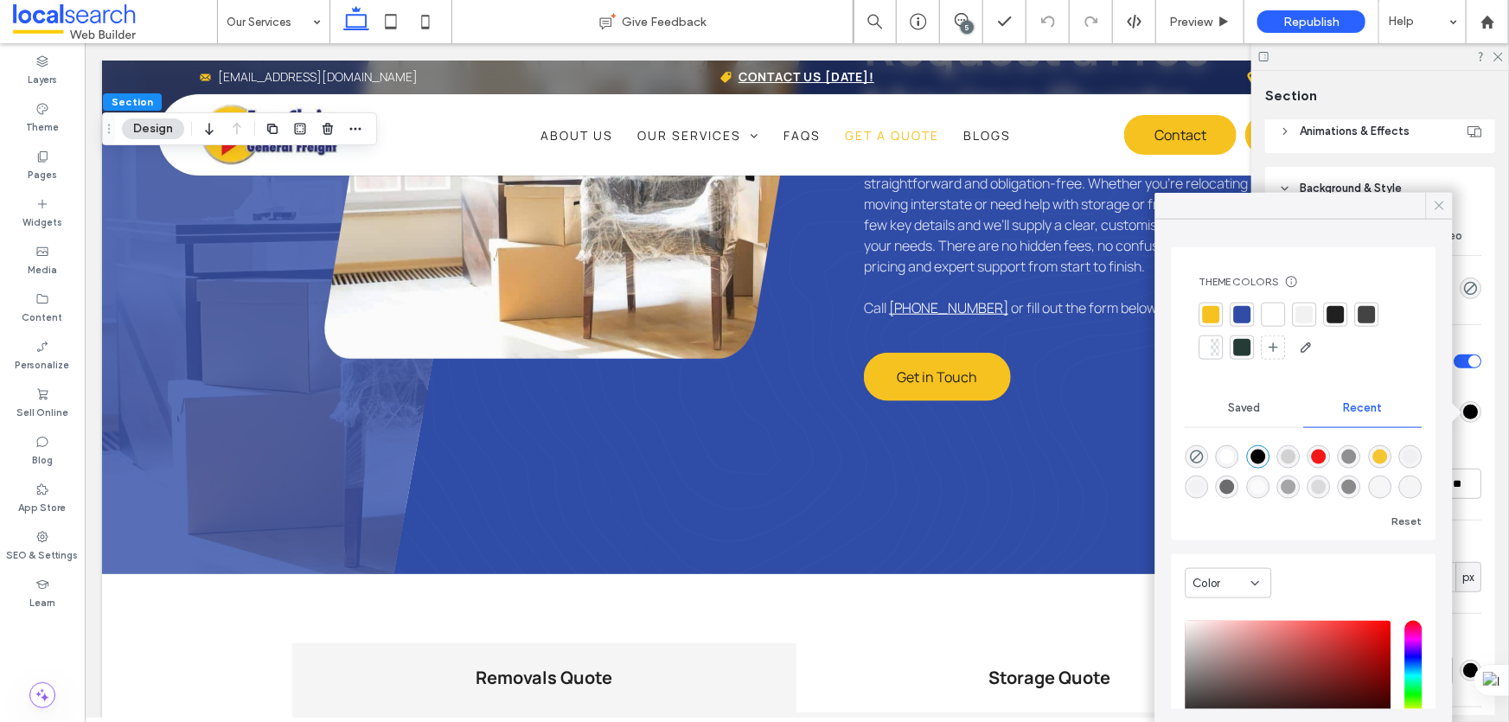
click at [1437, 207] on icon at bounding box center [1440, 206] width 16 height 16
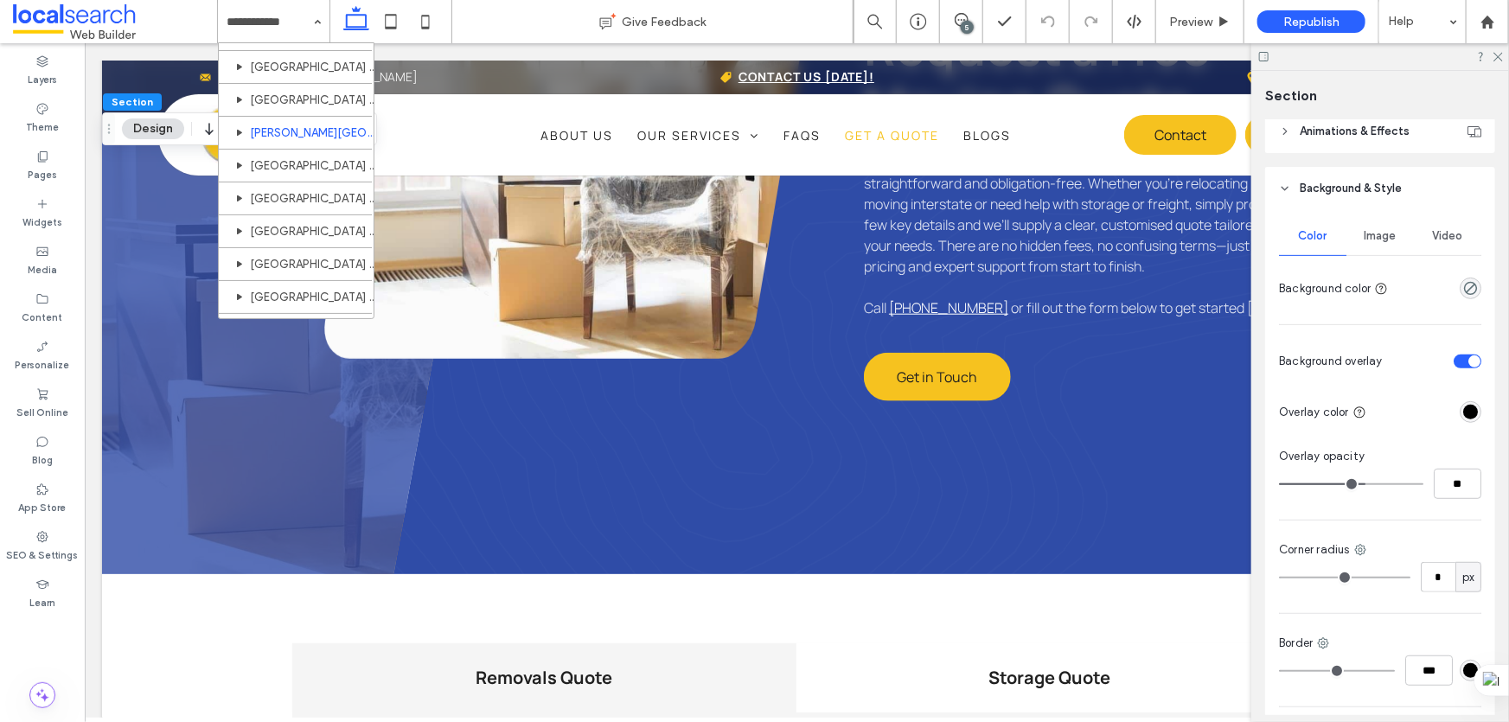
scroll to position [78, 0]
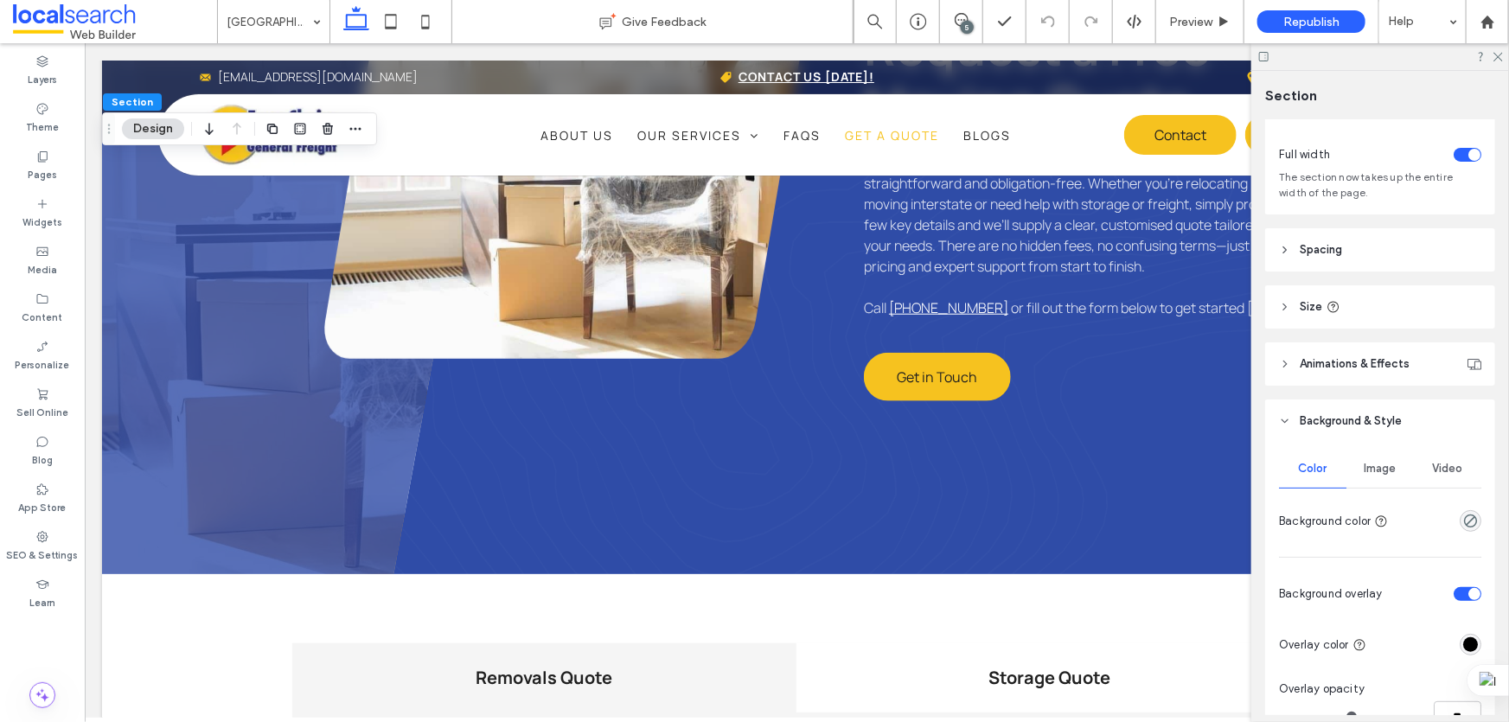
scroll to position [157, 0]
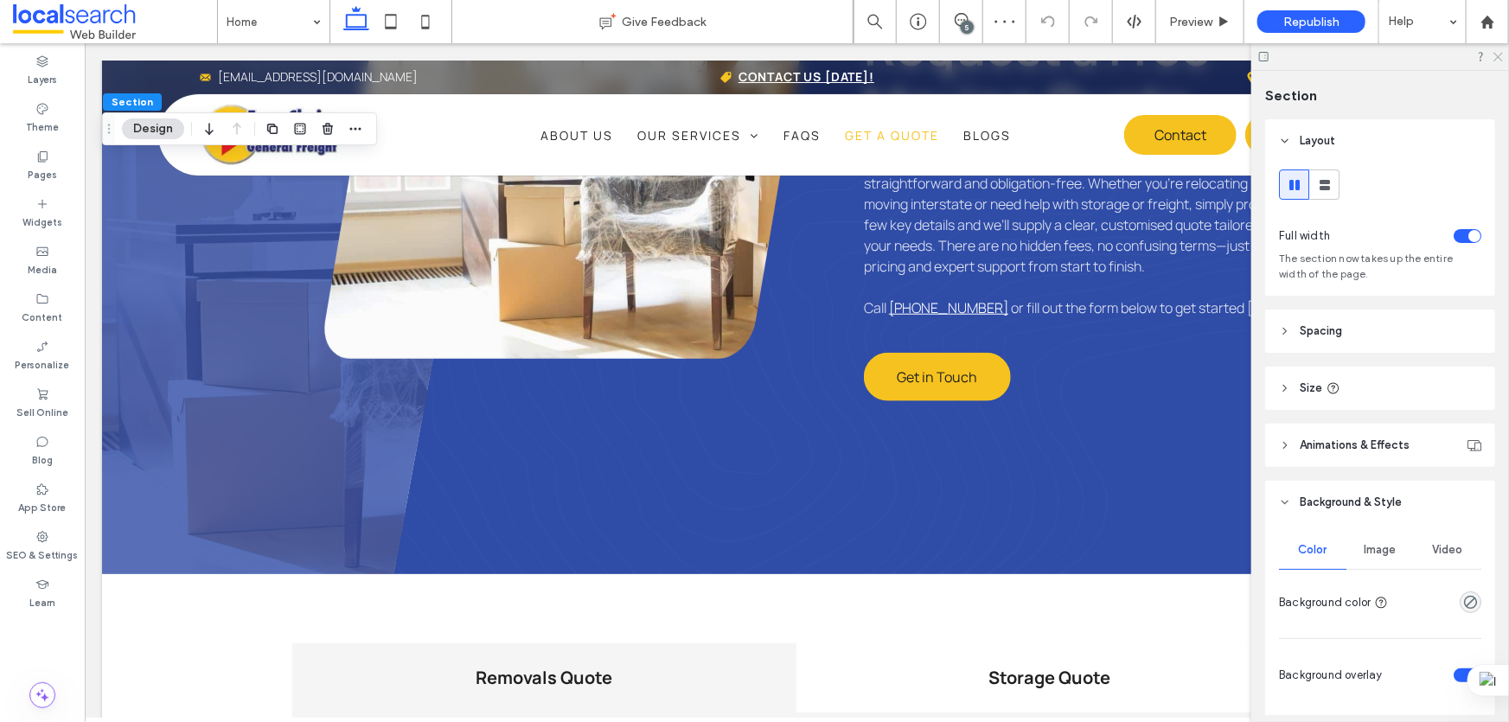
click at [1501, 59] on icon at bounding box center [1497, 55] width 11 height 11
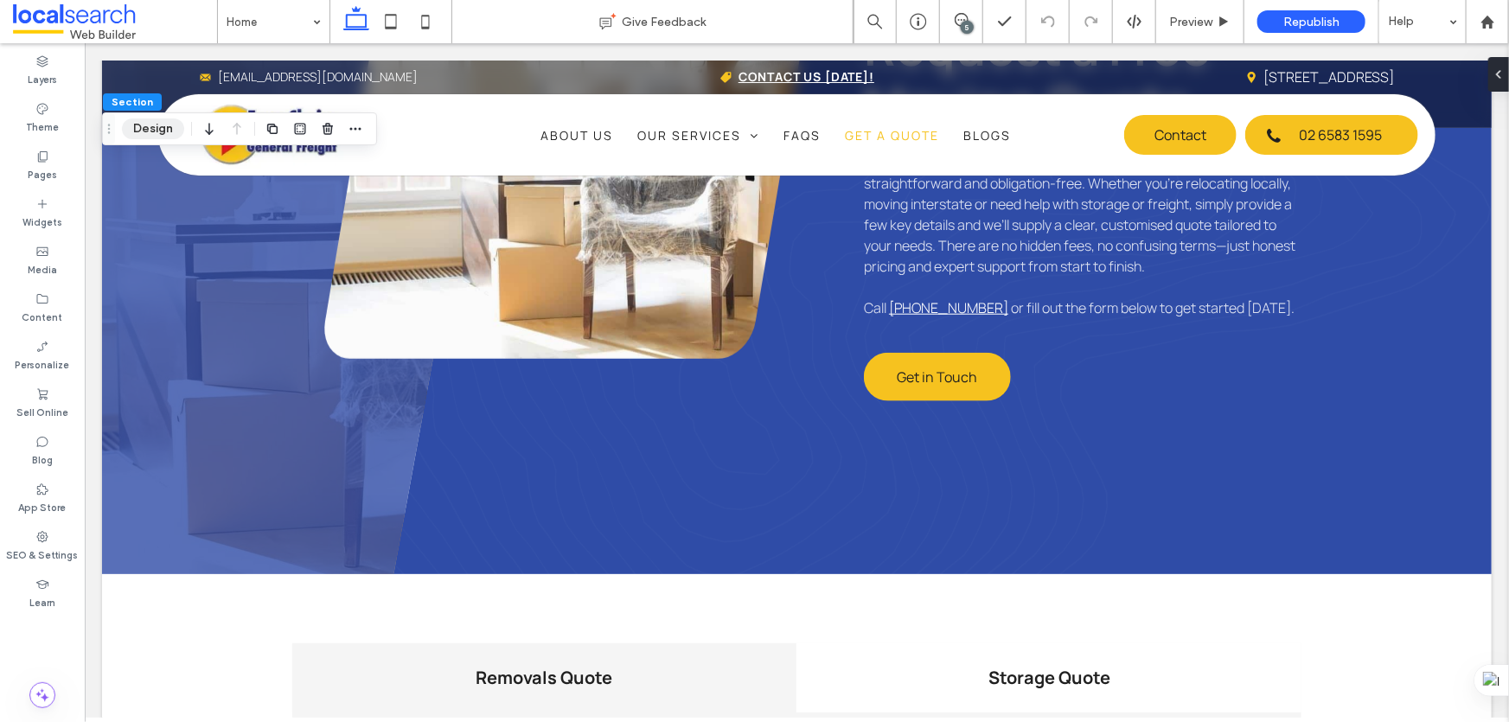
click at [146, 126] on button "Design" at bounding box center [153, 128] width 62 height 21
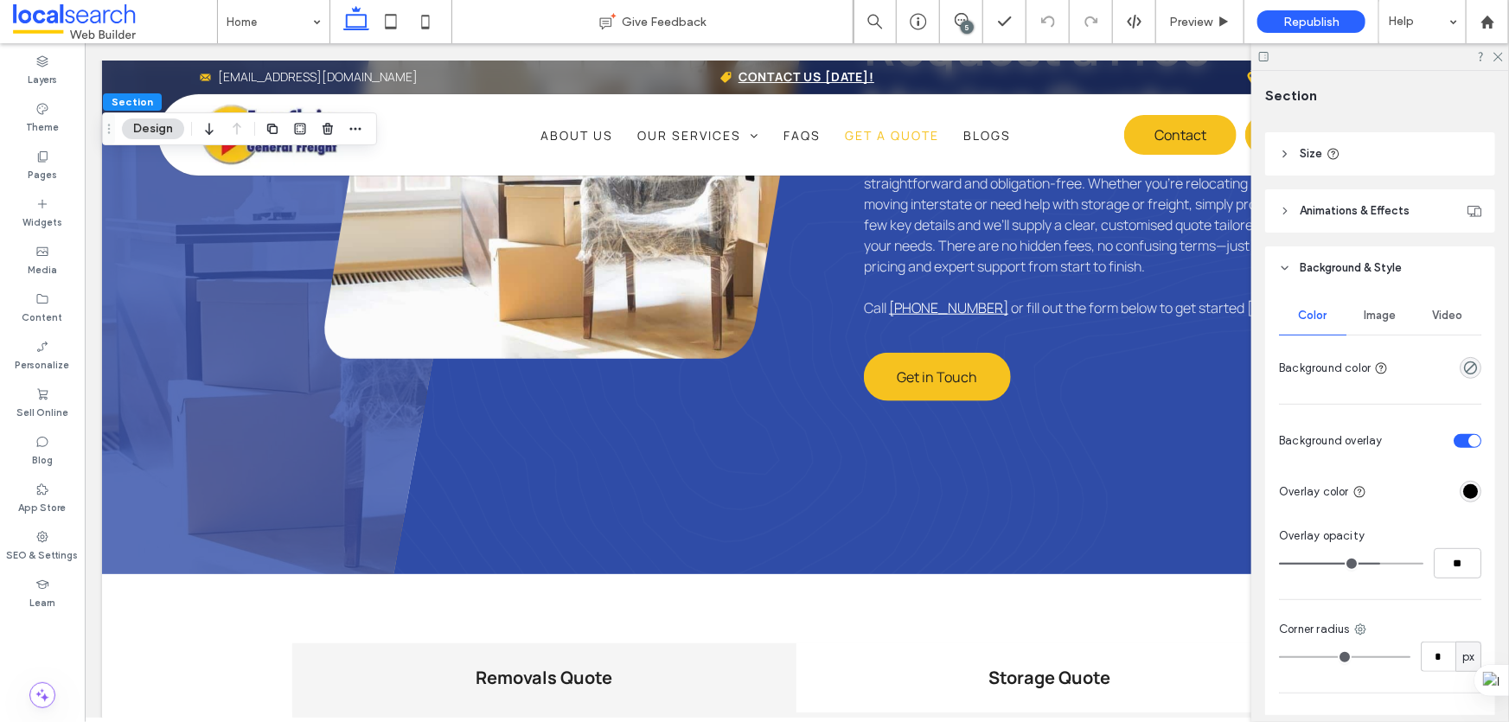
scroll to position [235, 0]
click at [1453, 558] on input "**" at bounding box center [1458, 562] width 48 height 30
type input "**"
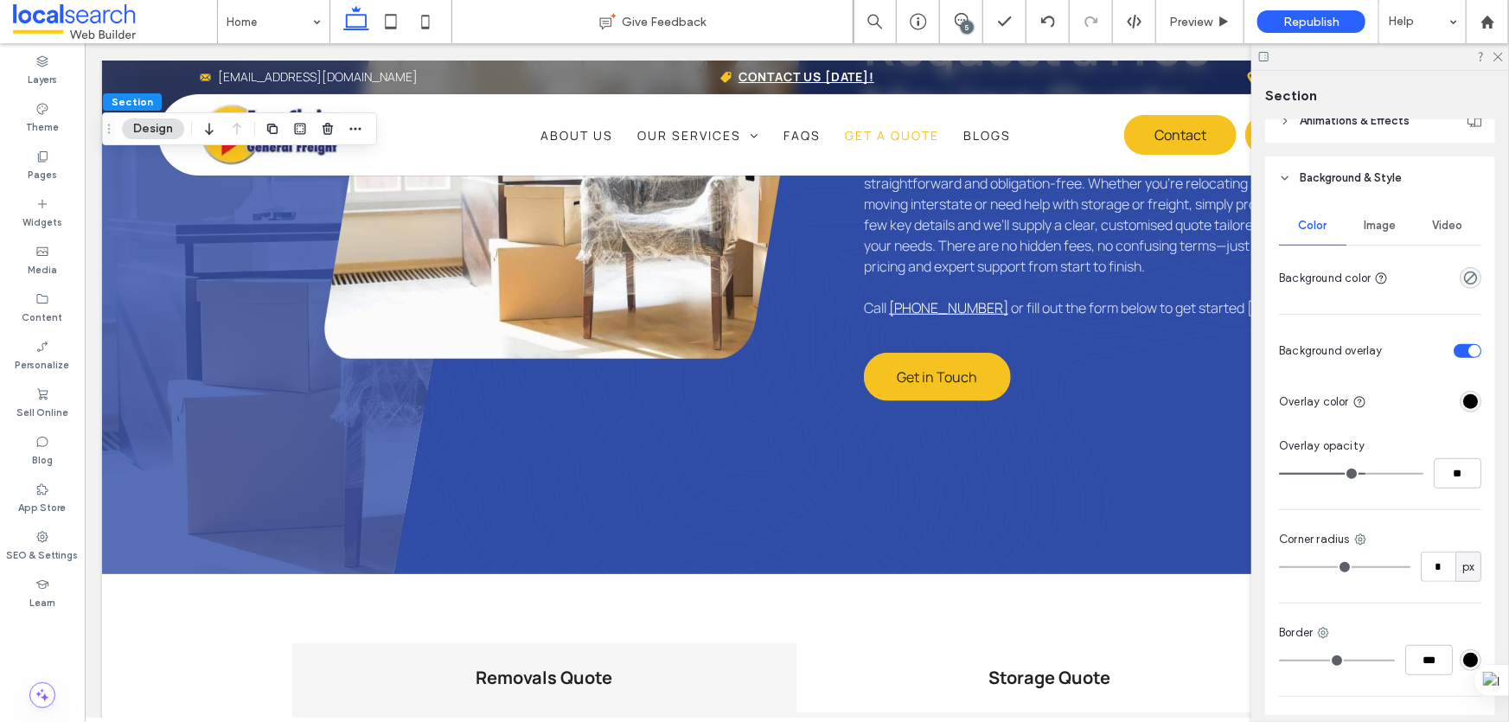
scroll to position [393, 0]
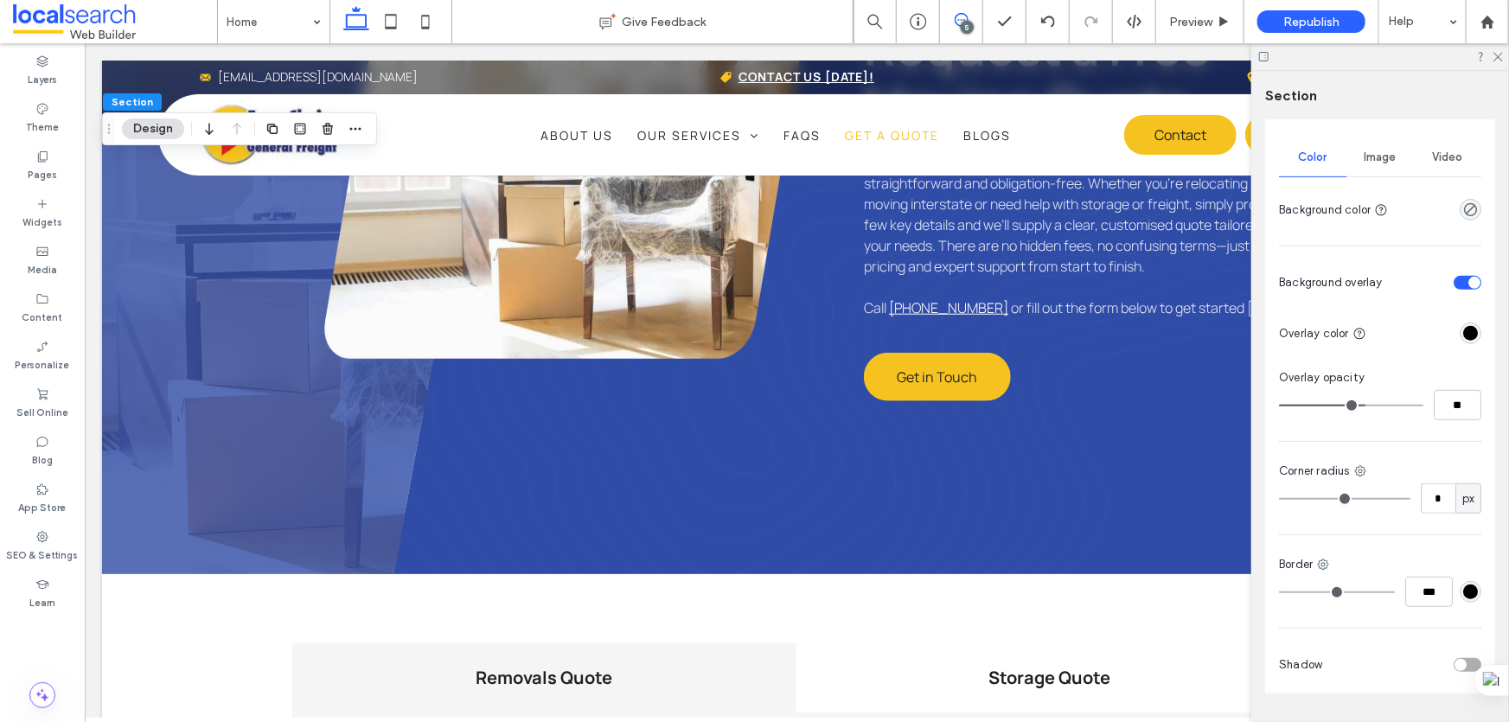
click at [969, 24] on div "5" at bounding box center [967, 27] width 13 height 13
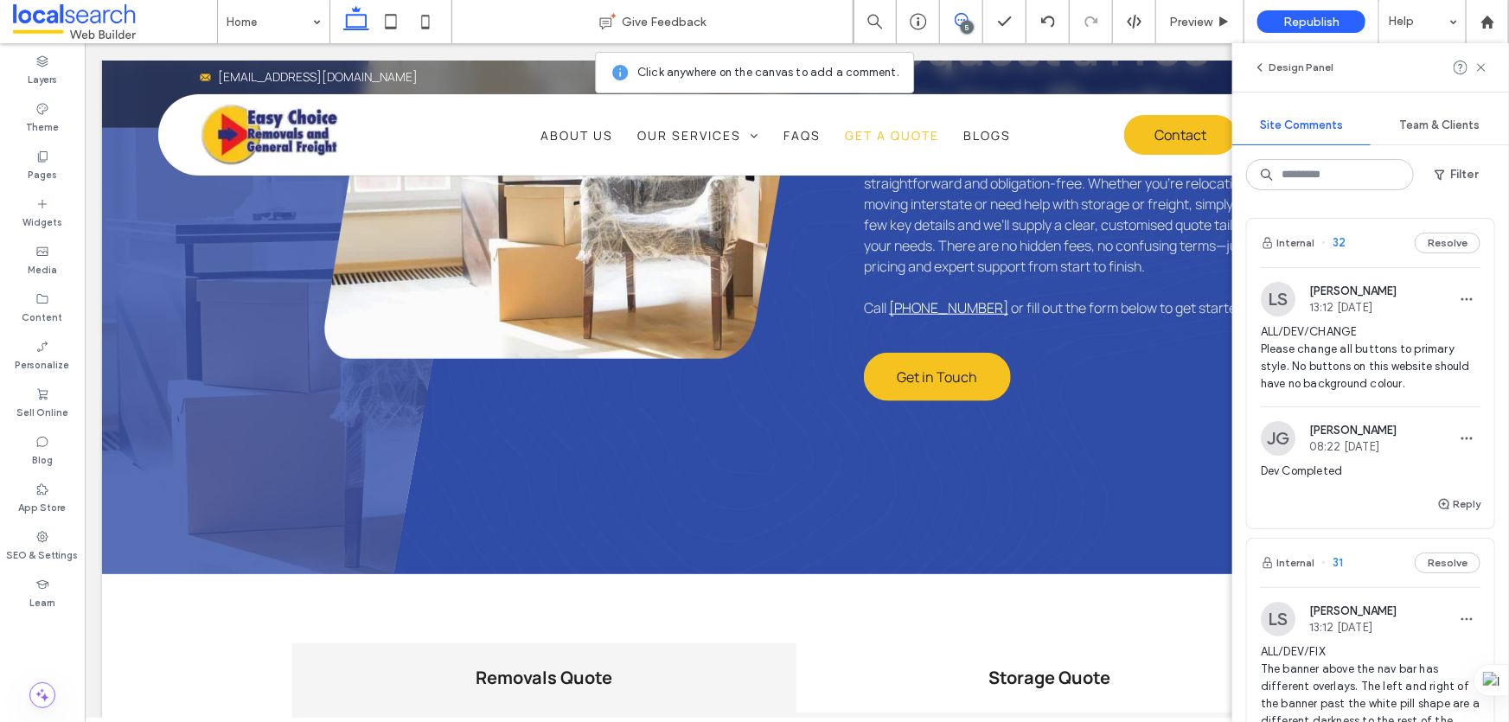
click at [1394, 276] on div "LS Luke Stewart 13:12 Aug 14 2025 ALL/DEV/CHANGE Please change all buttons to p…" at bounding box center [1370, 380] width 247 height 227
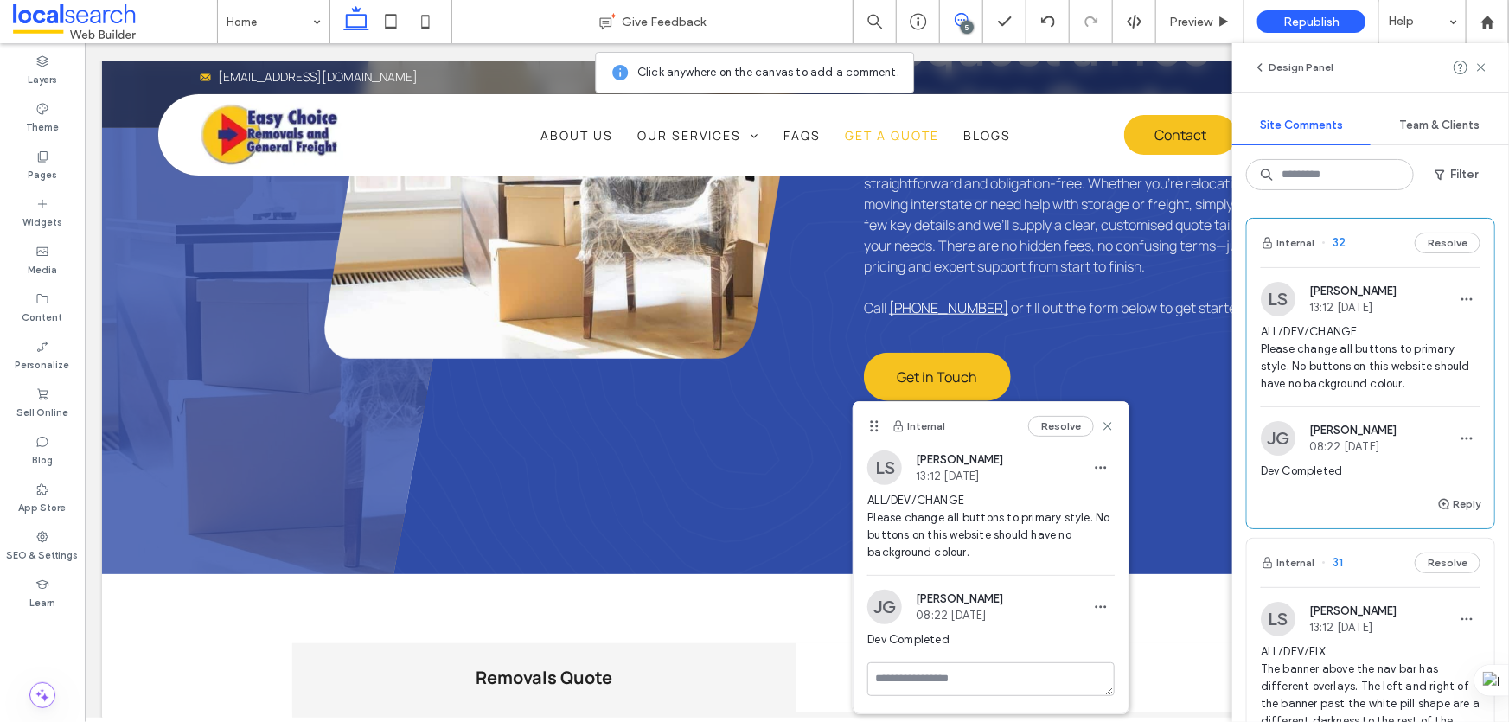
scroll to position [235, 0]
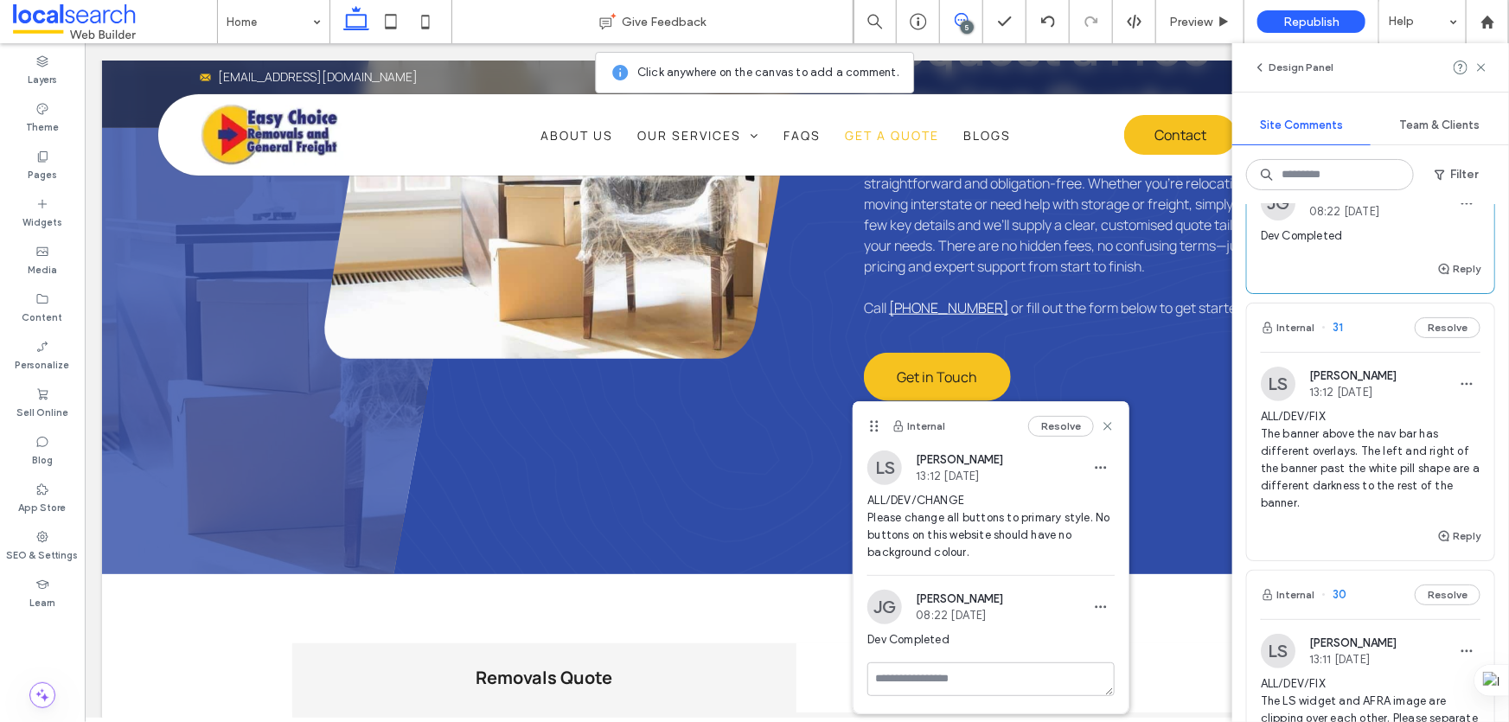
click at [1383, 369] on span "[PERSON_NAME]" at bounding box center [1352, 375] width 87 height 13
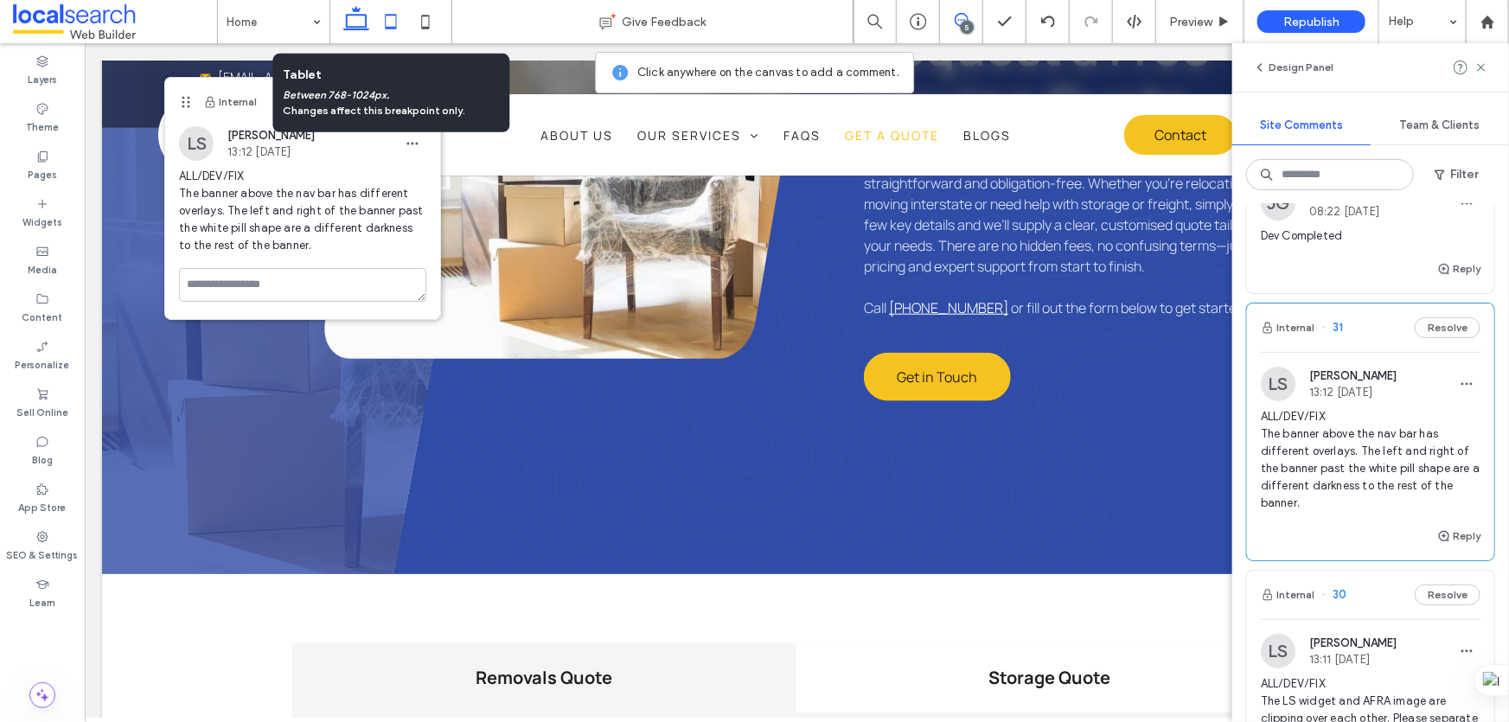
click at [393, 24] on icon at bounding box center [391, 21] width 35 height 35
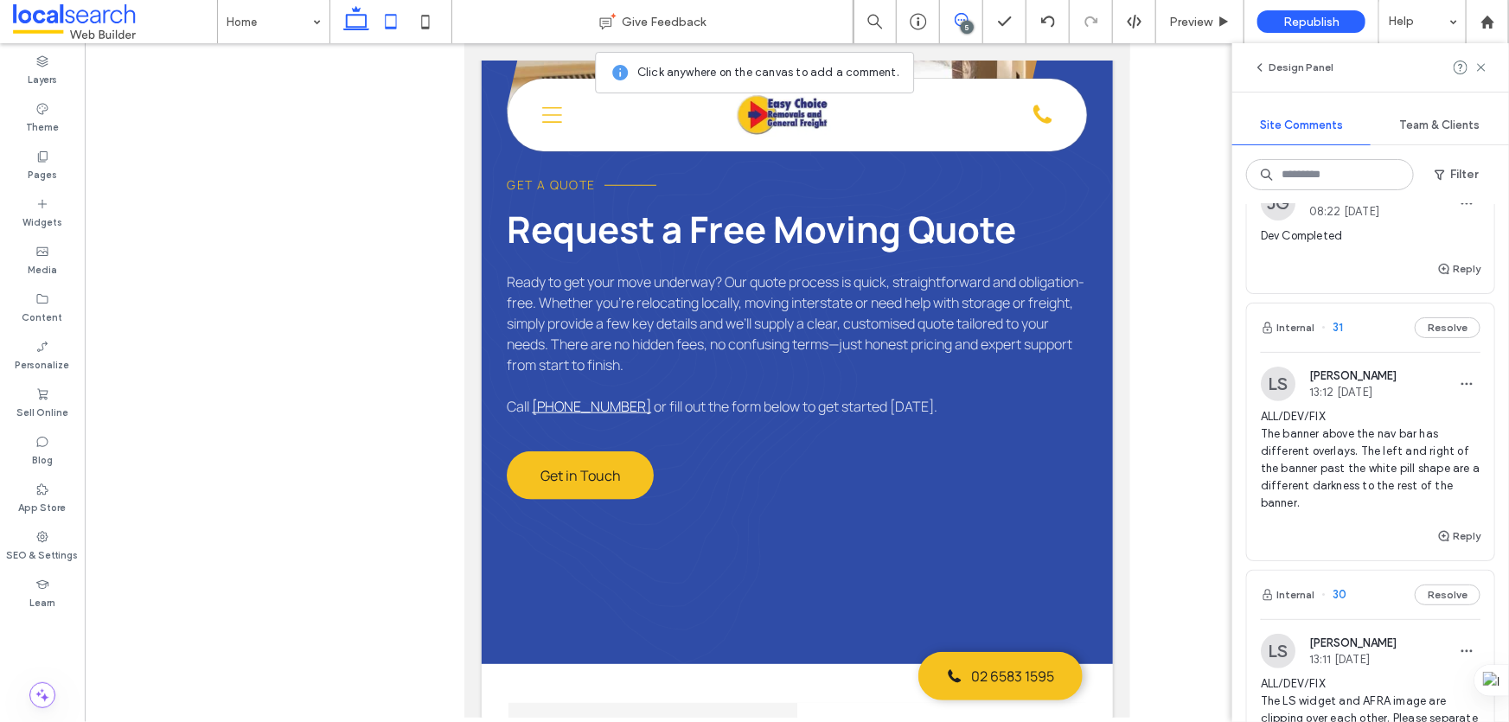
click at [347, 9] on icon at bounding box center [356, 21] width 35 height 35
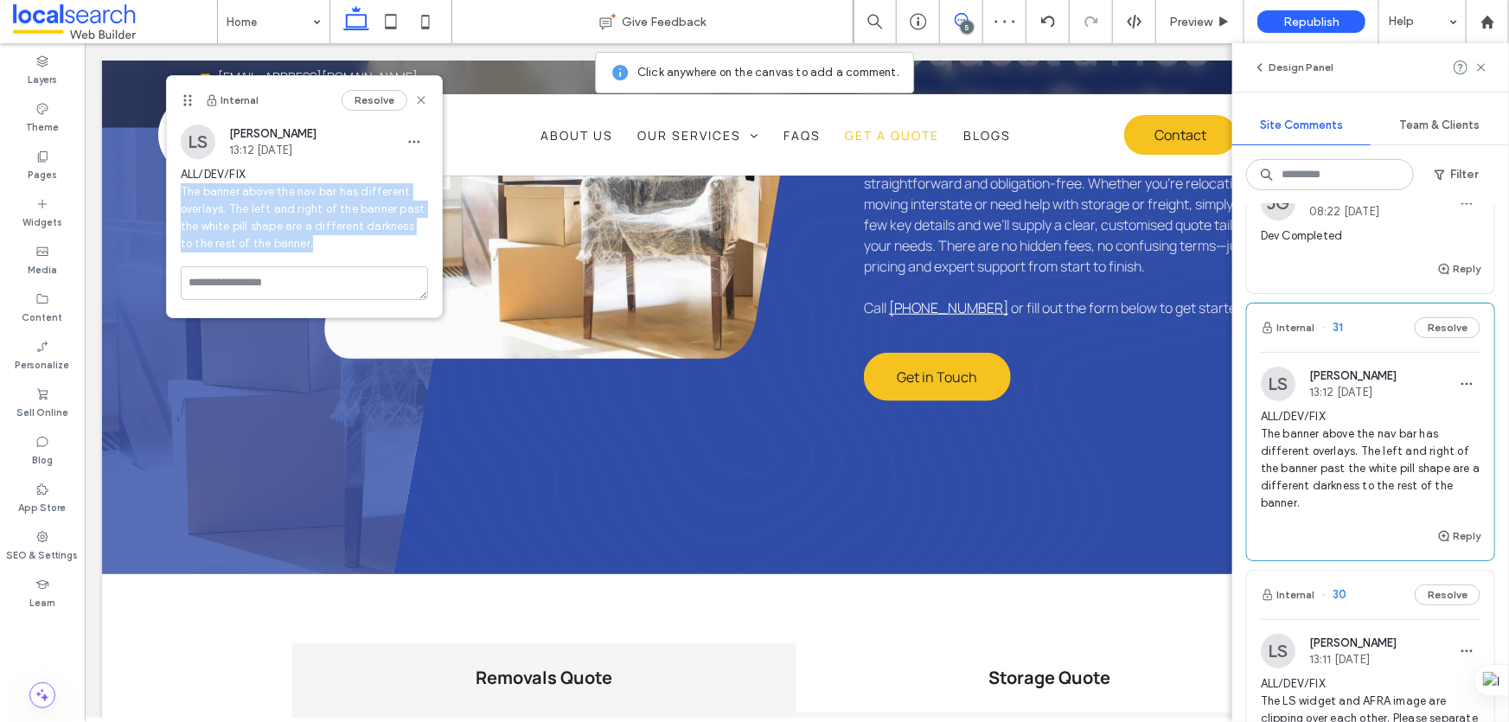
copy span "The banner above the nav bar has different overlays. The left and right of the …"
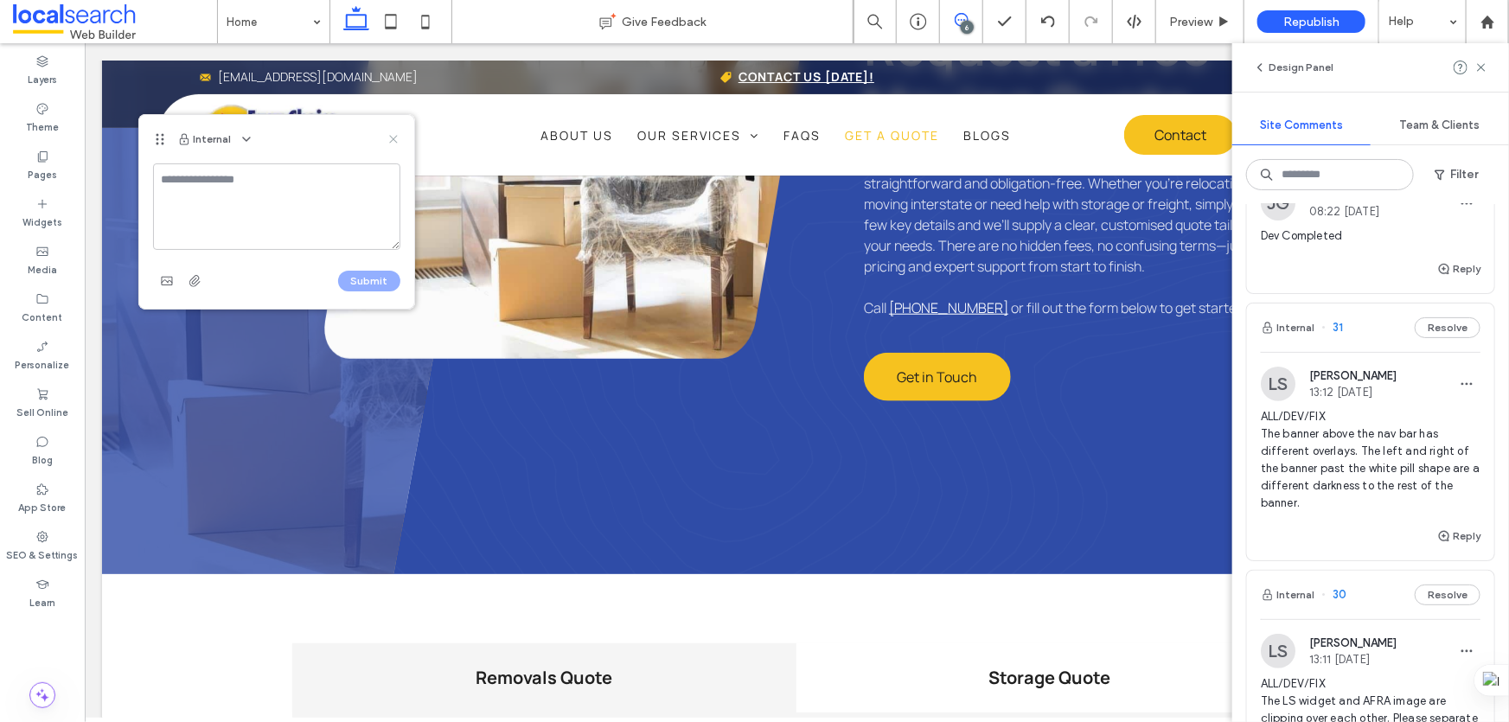
click at [397, 142] on icon at bounding box center [394, 139] width 14 height 14
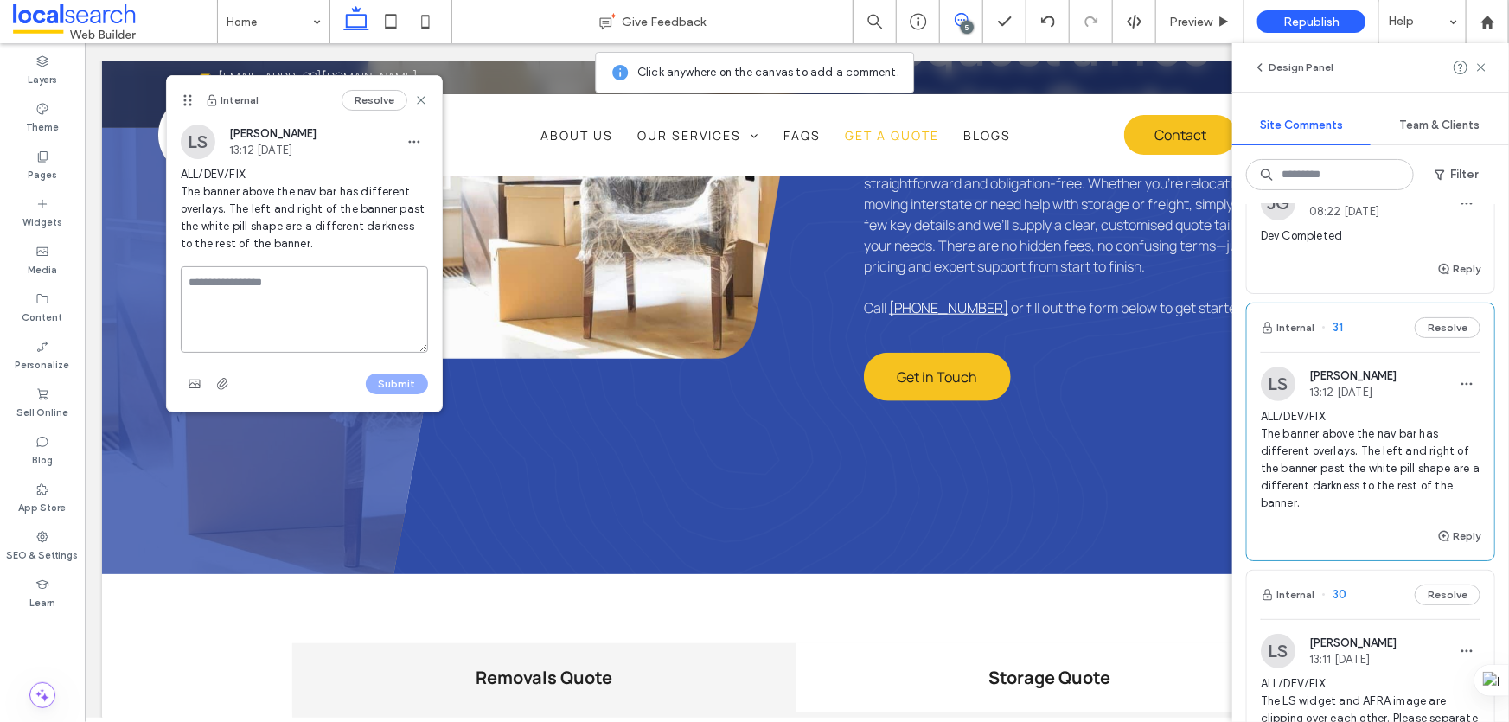
click at [288, 281] on textarea at bounding box center [304, 309] width 247 height 86
type textarea "**********"
click at [393, 386] on button "Submit" at bounding box center [397, 384] width 62 height 21
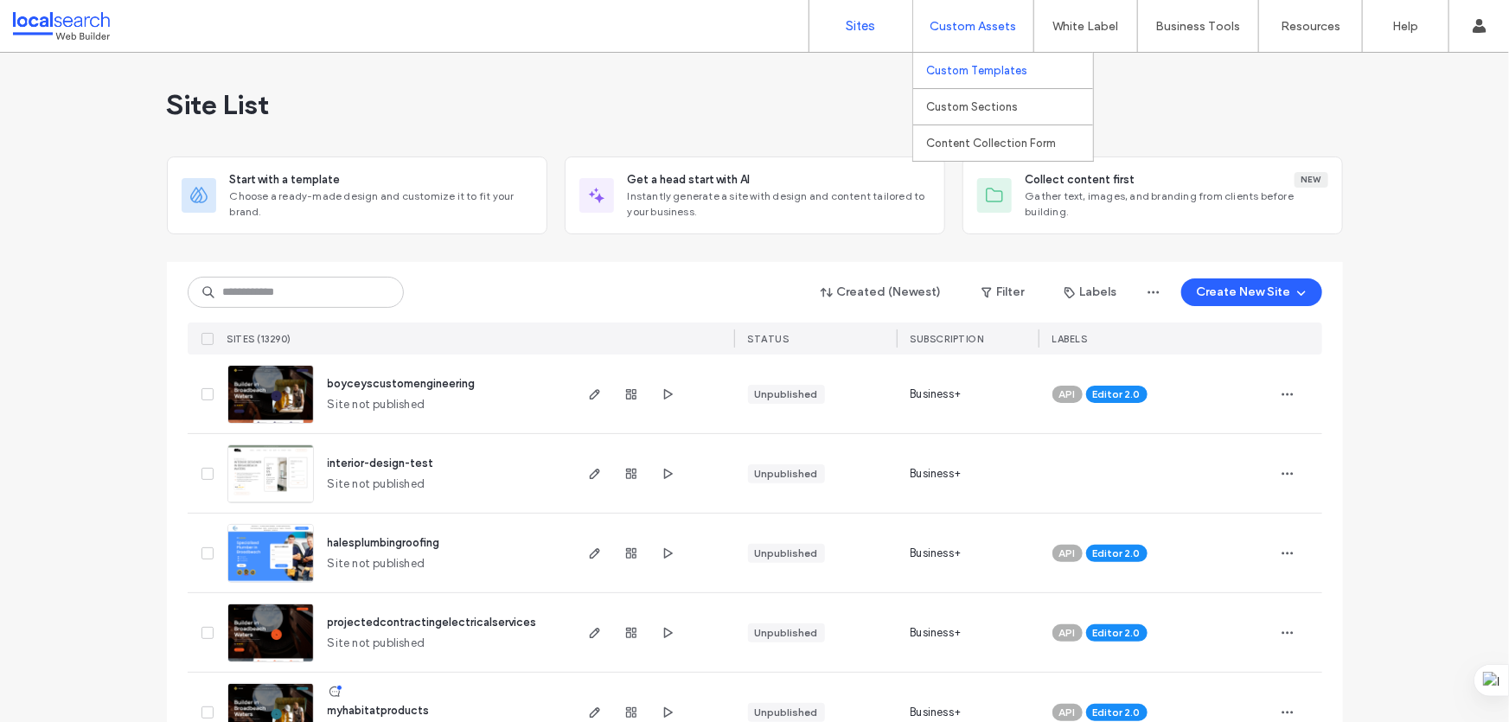
click at [960, 78] on link "Custom Templates" at bounding box center [1009, 70] width 167 height 35
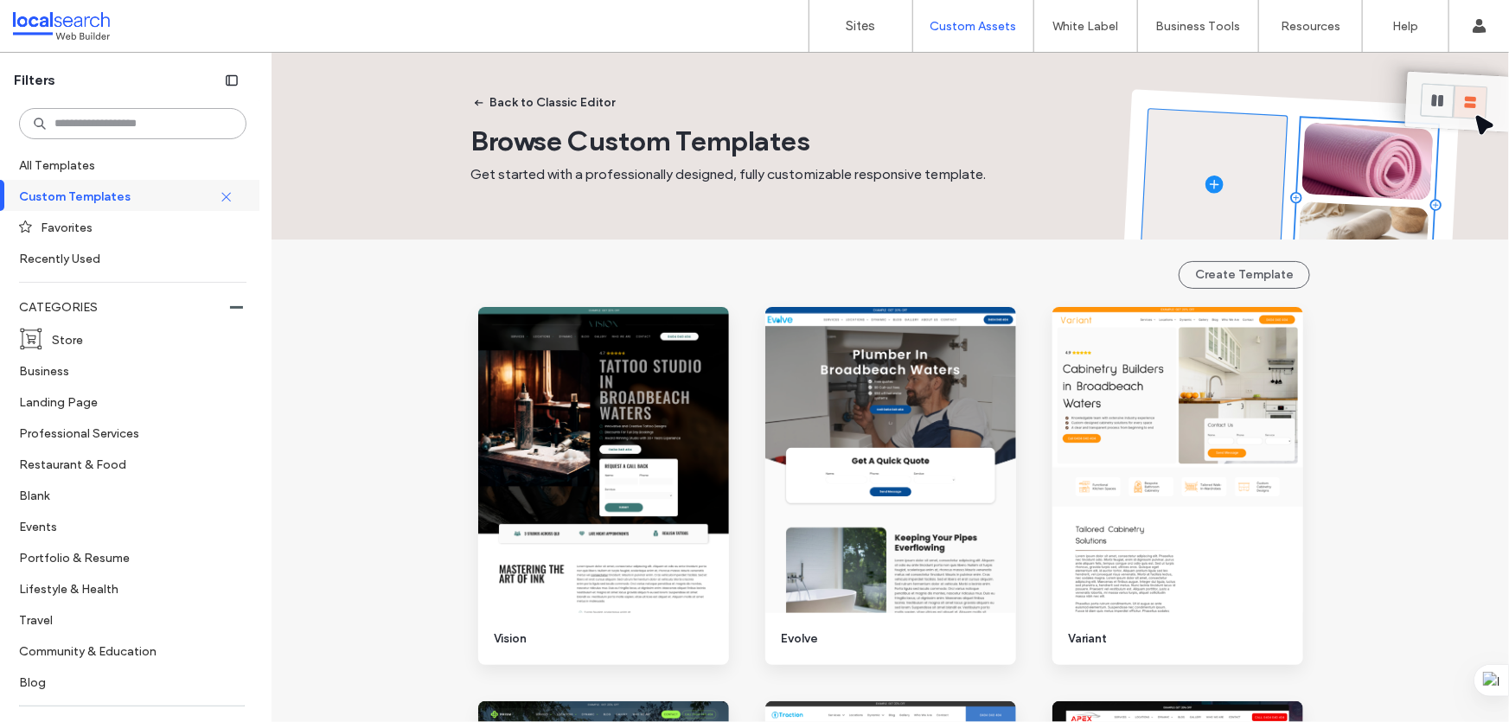
click at [121, 122] on input at bounding box center [132, 123] width 227 height 31
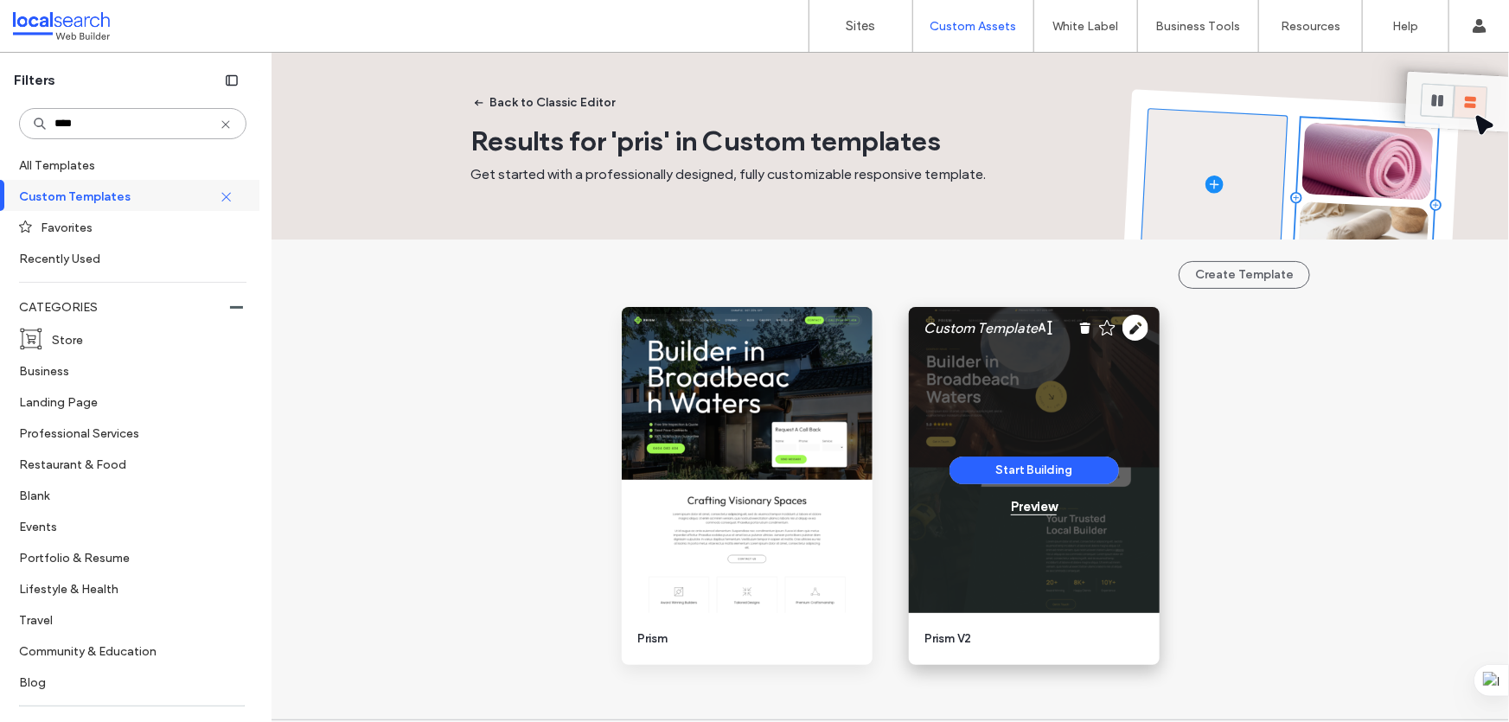
type input "****"
click at [1015, 507] on div "Preview" at bounding box center [1034, 507] width 46 height 16
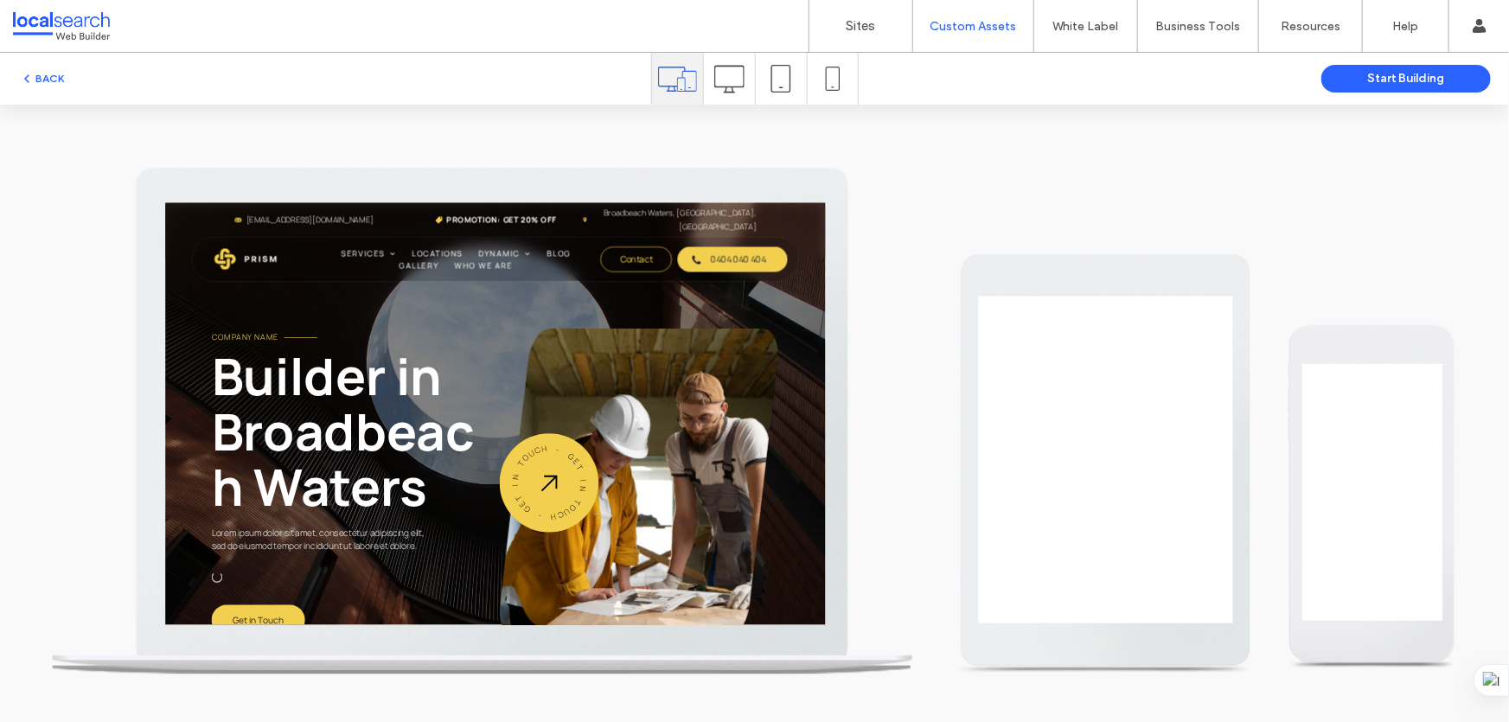
click at [736, 76] on icon at bounding box center [729, 79] width 30 height 30
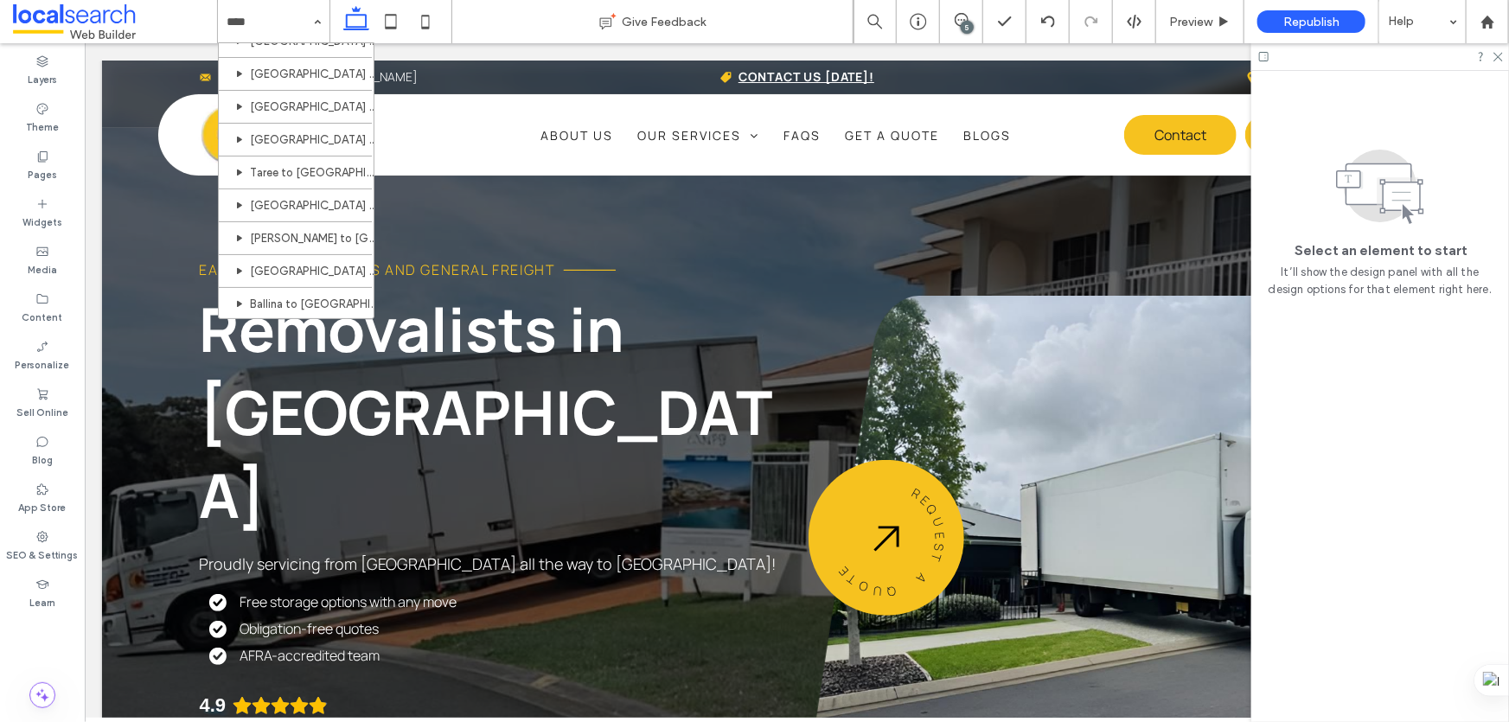
scroll to position [393, 0]
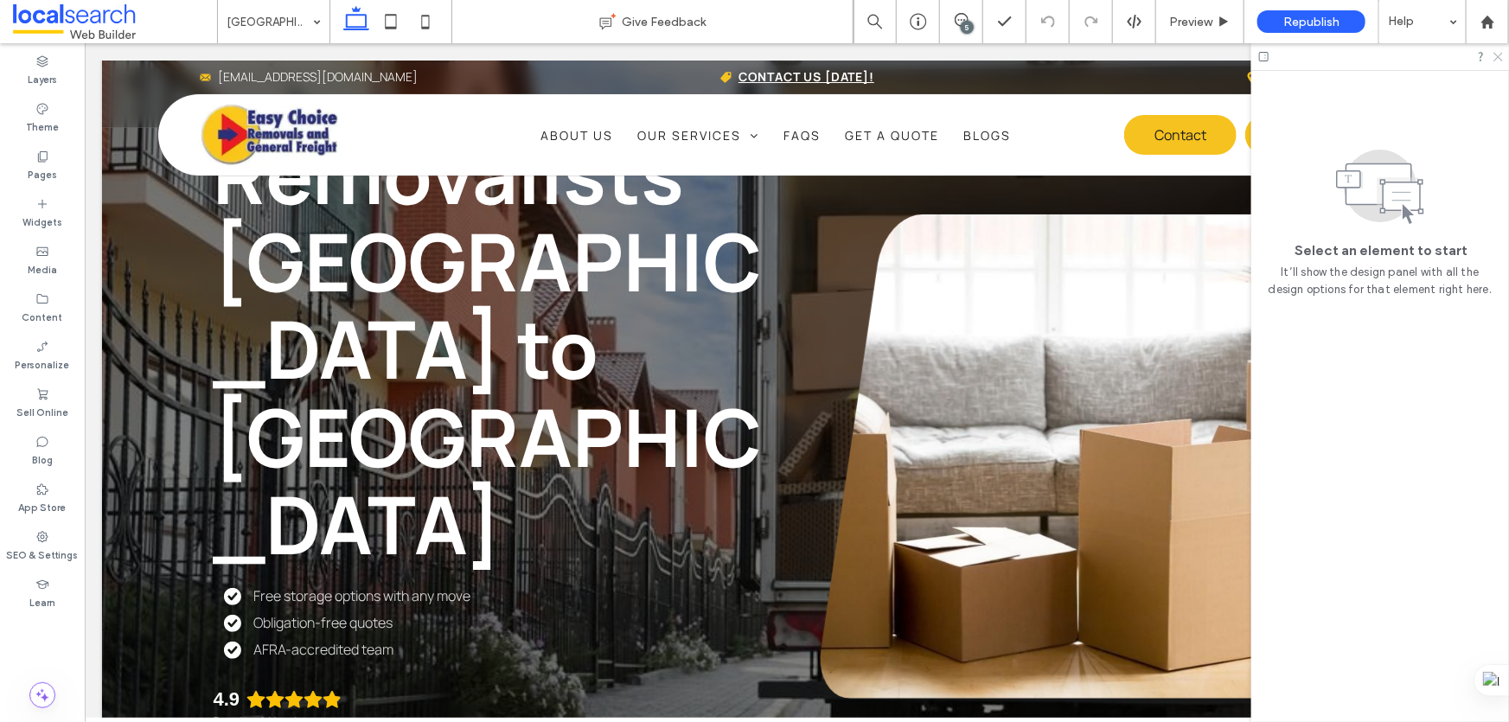
click at [1495, 59] on icon at bounding box center [1497, 55] width 11 height 11
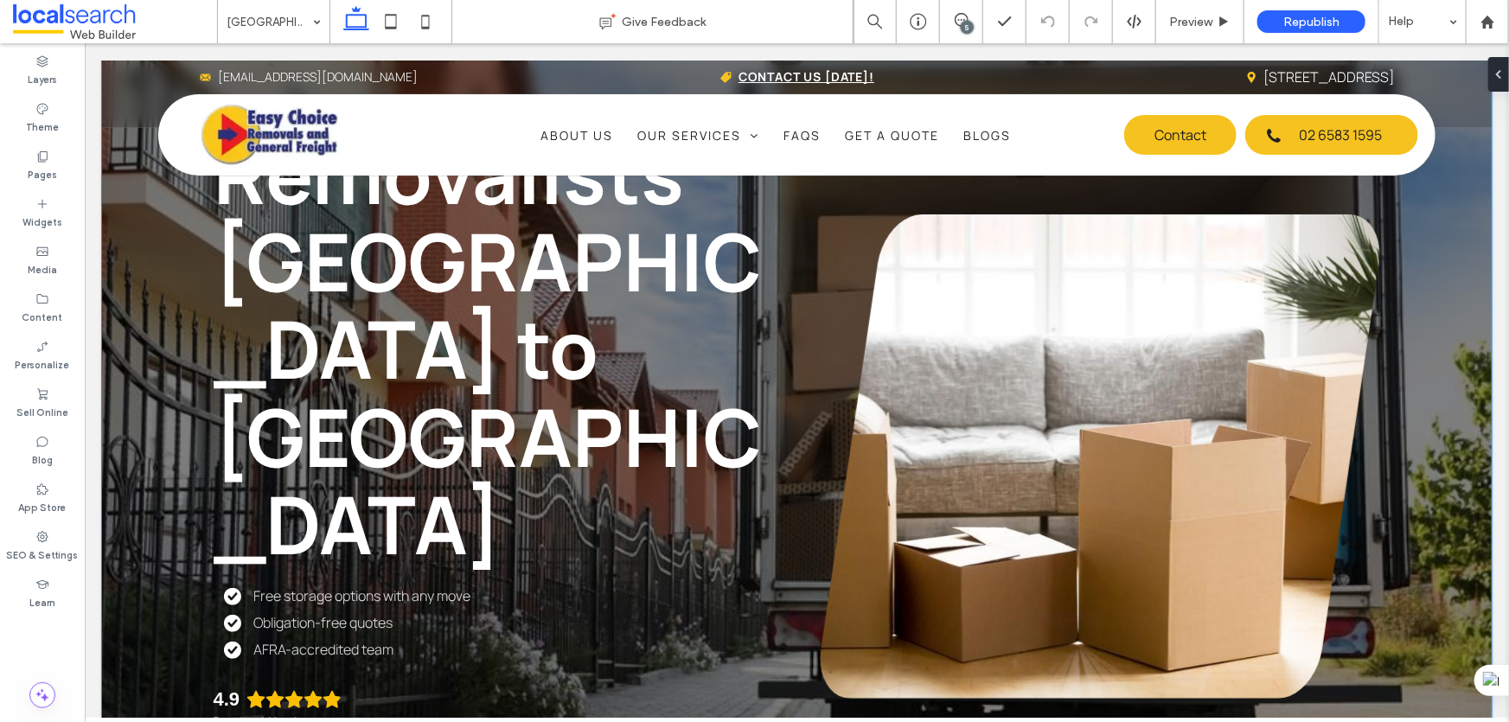
click at [165, 274] on div "Easy Choice Removals and General Freight Removalists [GEOGRAPHIC_DATA] to [GEOG…" at bounding box center [796, 408] width 1390 height 1010
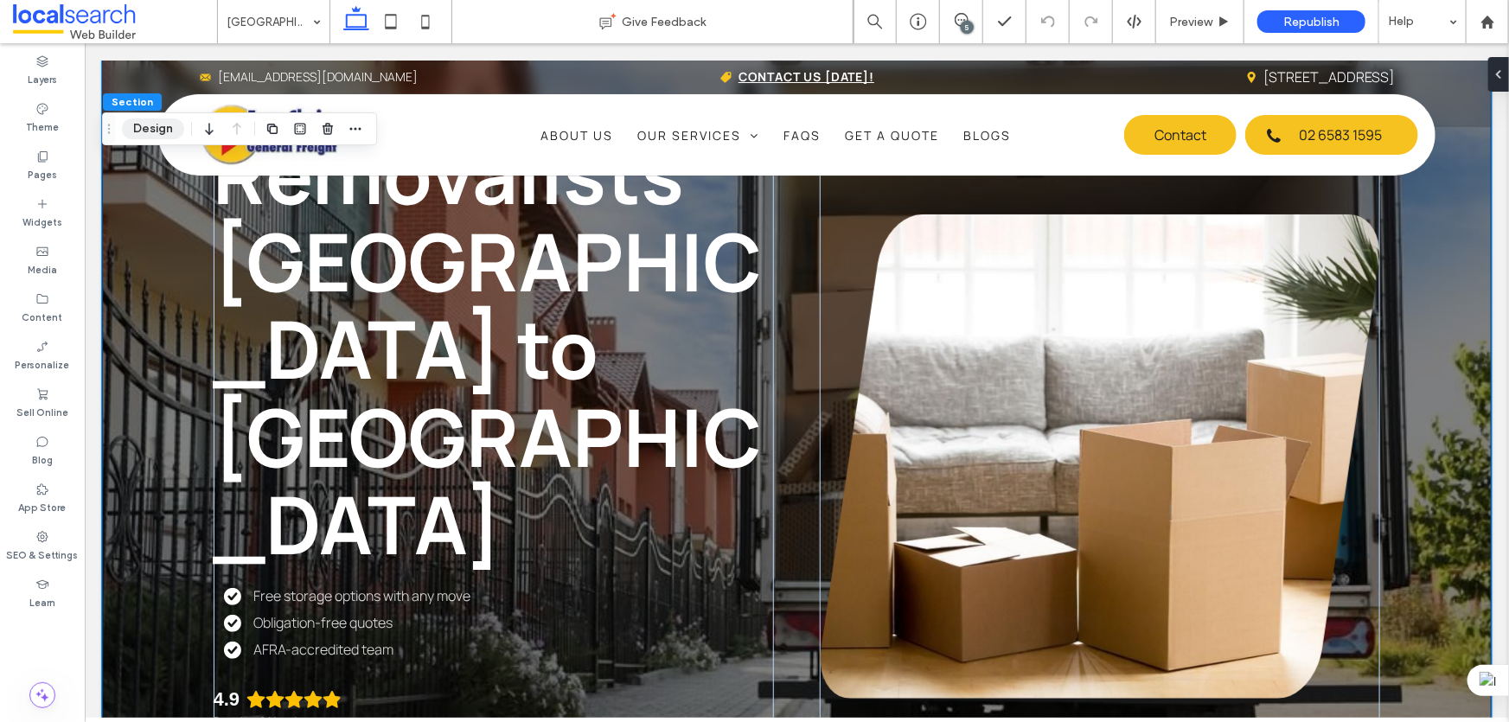
click at [167, 130] on button "Design" at bounding box center [153, 128] width 62 height 21
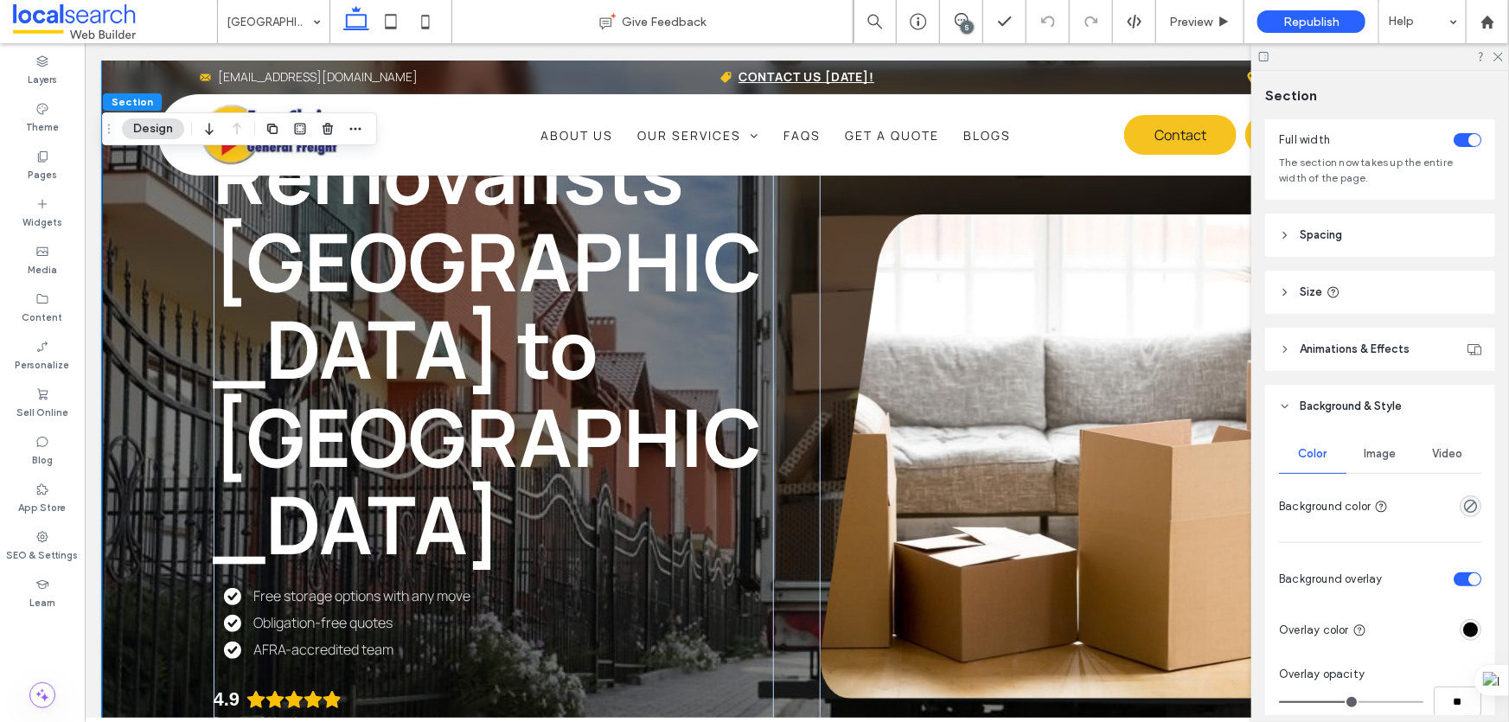
scroll to position [157, 0]
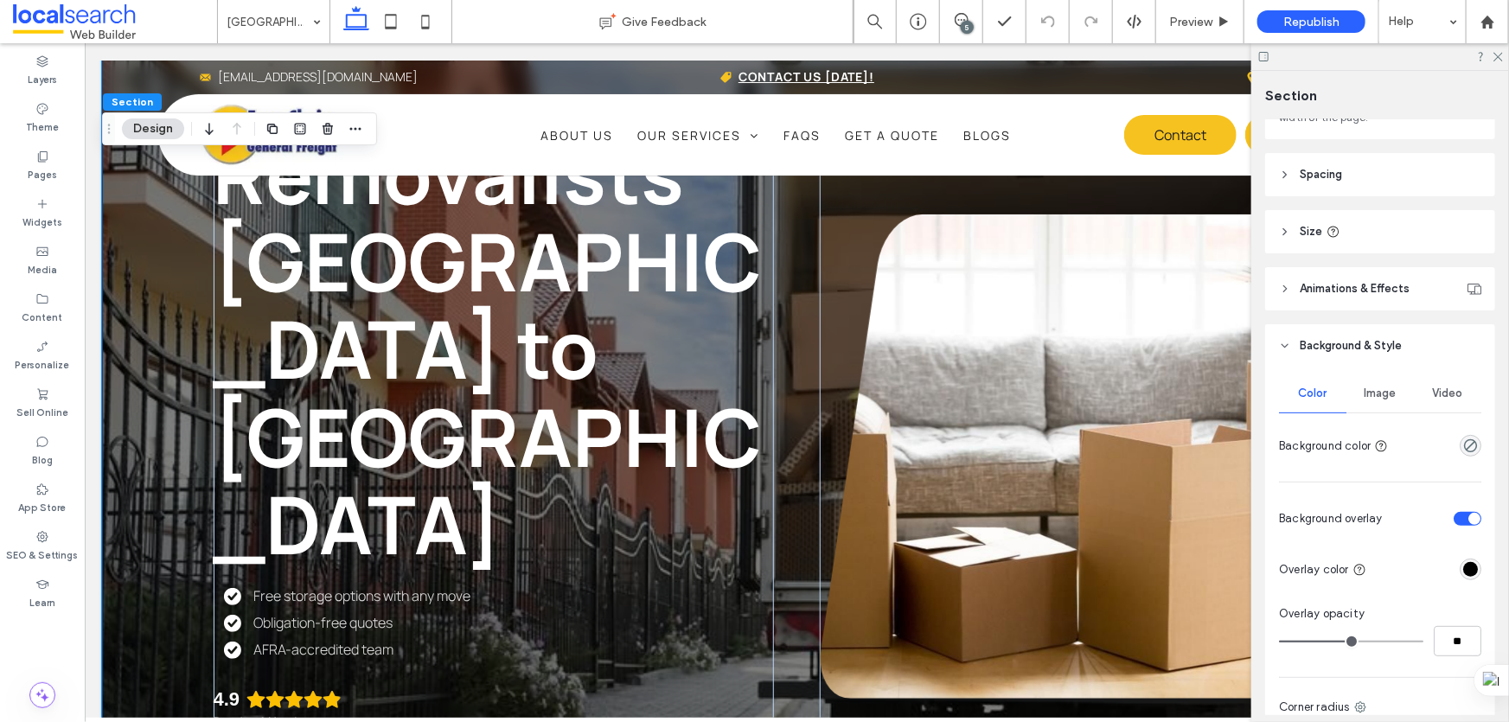
click at [1383, 389] on span "Image" at bounding box center [1381, 394] width 32 height 14
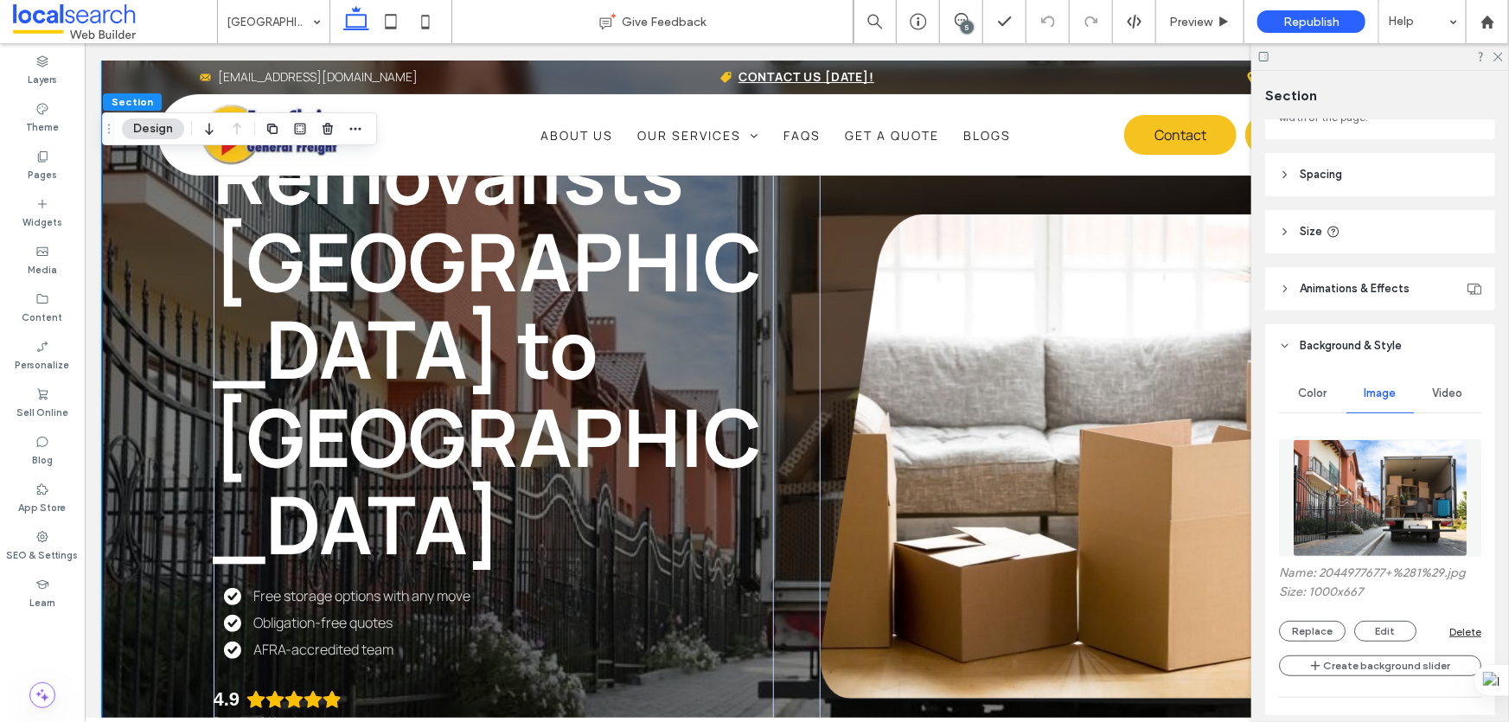
click at [1328, 389] on div "Color" at bounding box center [1312, 393] width 67 height 38
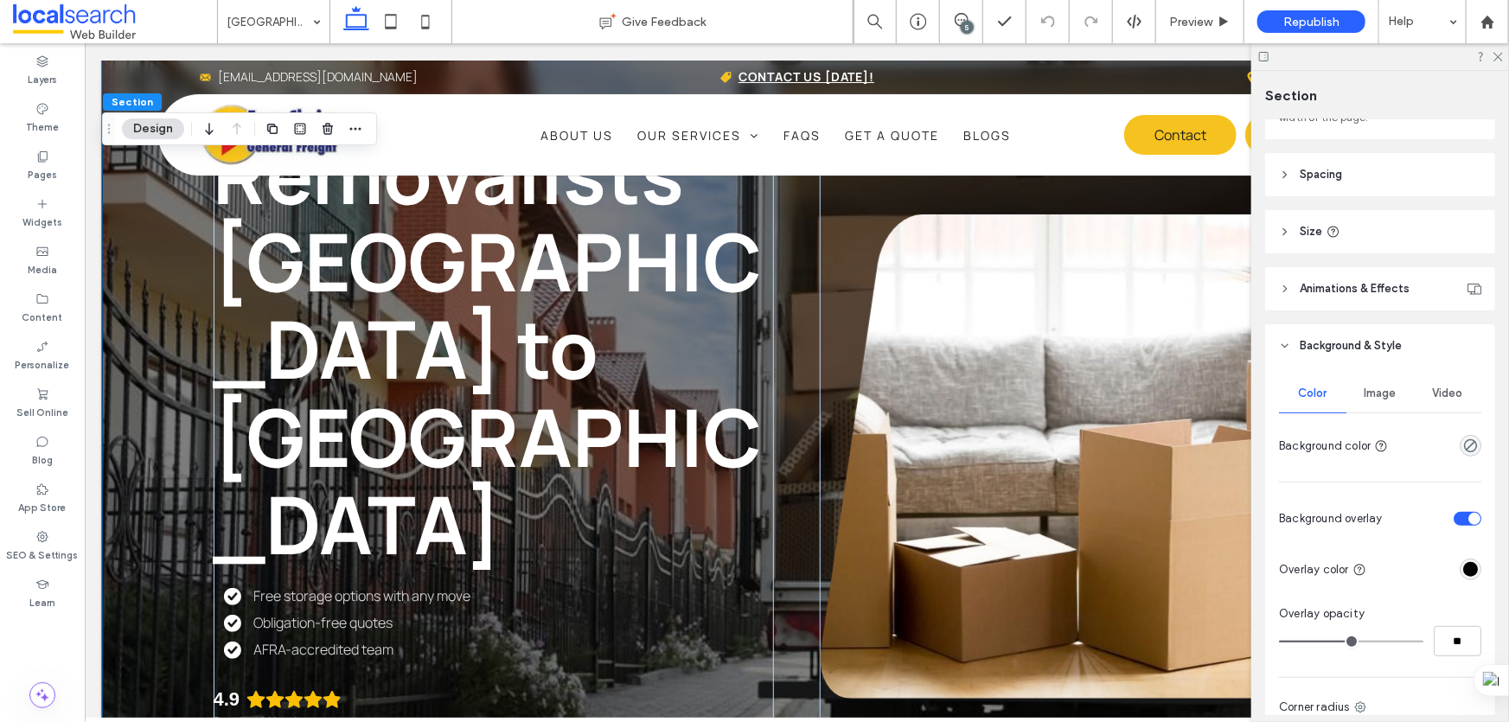
scroll to position [314, 0]
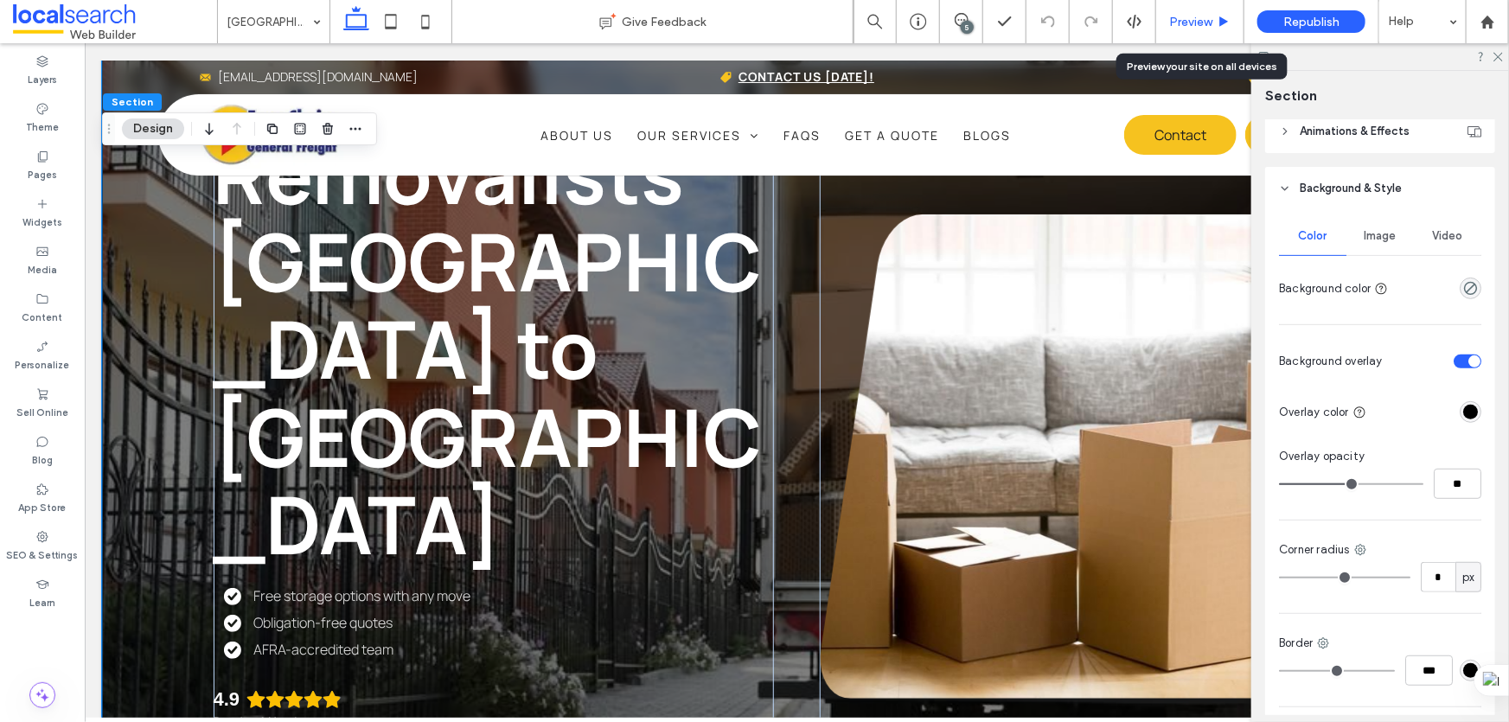
click at [1208, 22] on span "Preview" at bounding box center [1190, 22] width 43 height 15
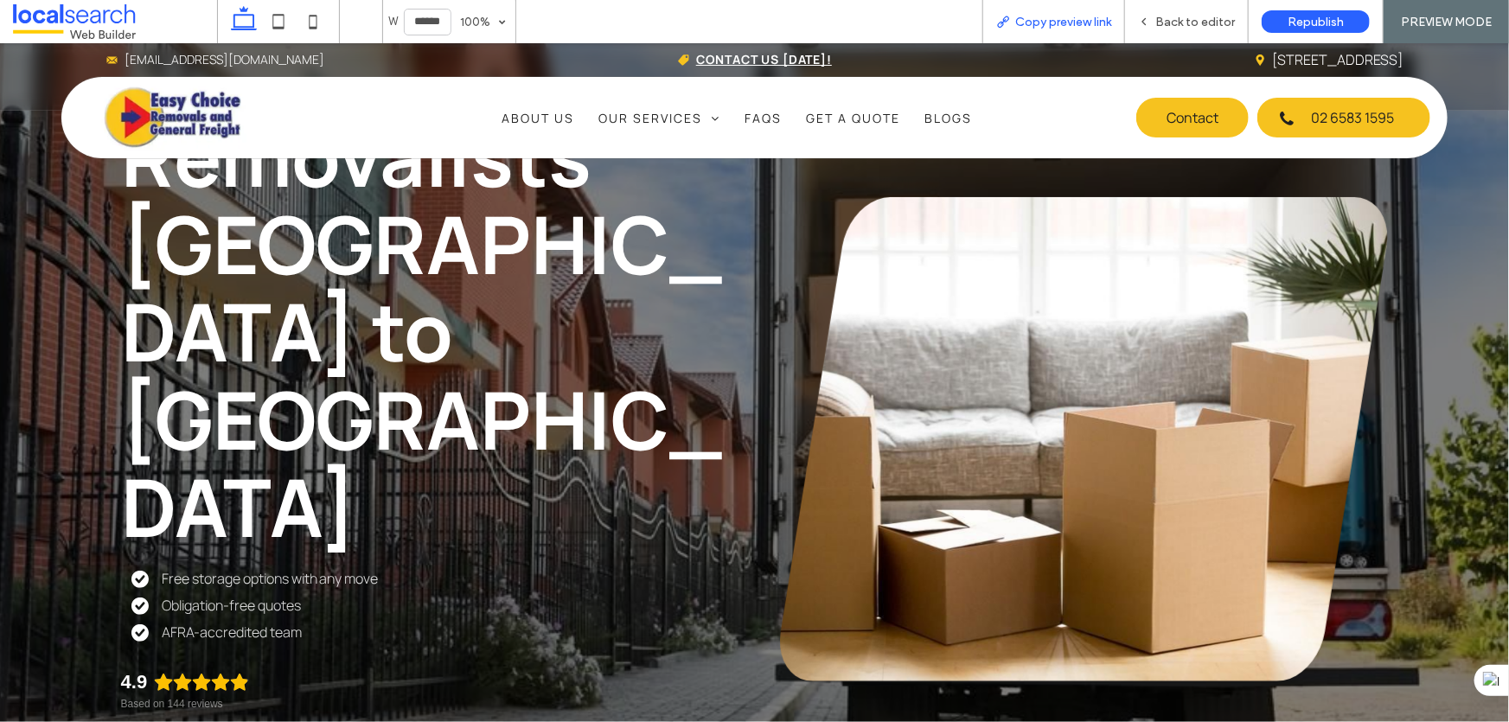
click at [1036, 16] on span "Copy preview link" at bounding box center [1063, 22] width 96 height 15
click at [1027, 34] on div "Copy preview link" at bounding box center [1053, 21] width 143 height 43
click at [1180, 17] on span "Back to editor" at bounding box center [1195, 22] width 80 height 15
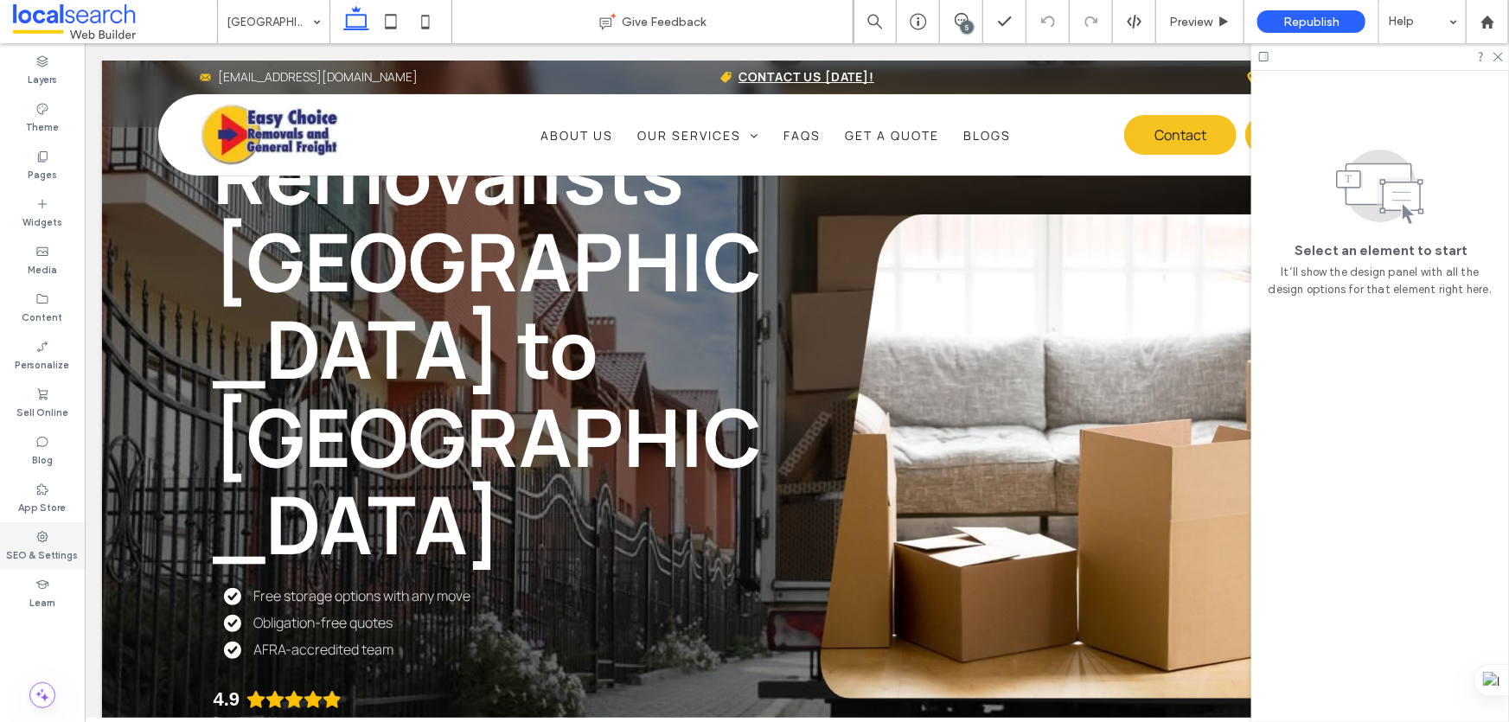
click at [59, 537] on div "SEO & Settings" at bounding box center [42, 546] width 85 height 48
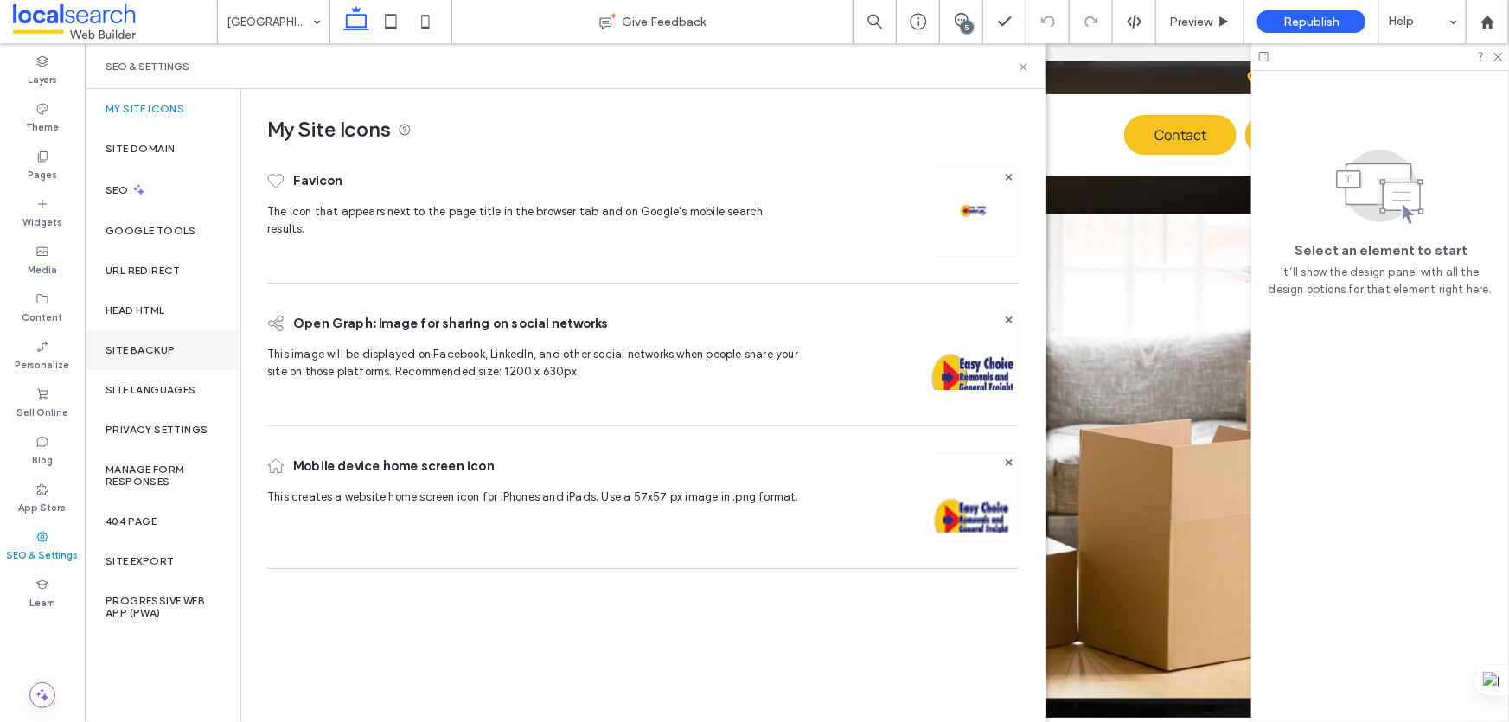
click at [132, 362] on div "Site Backup" at bounding box center [163, 350] width 156 height 40
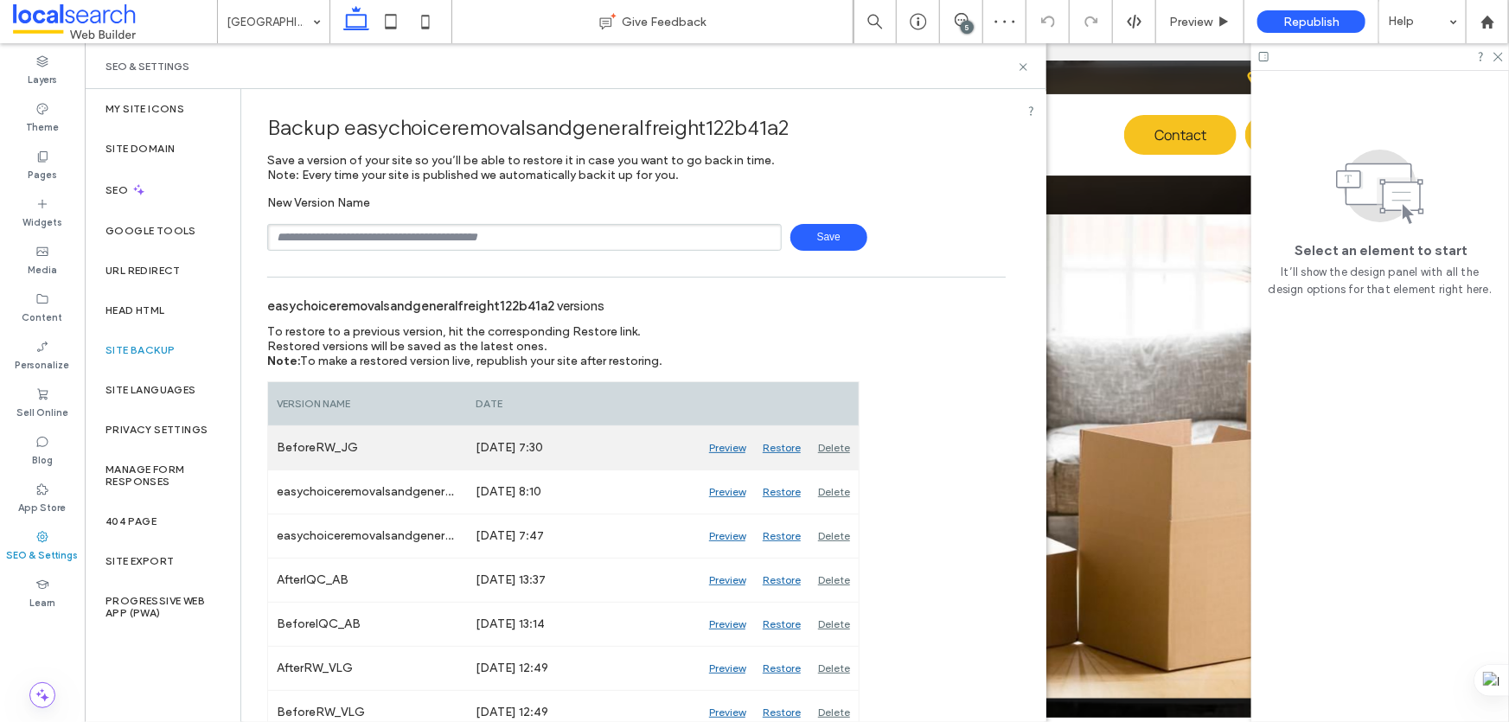
click at [726, 449] on div "Preview" at bounding box center [728, 447] width 54 height 43
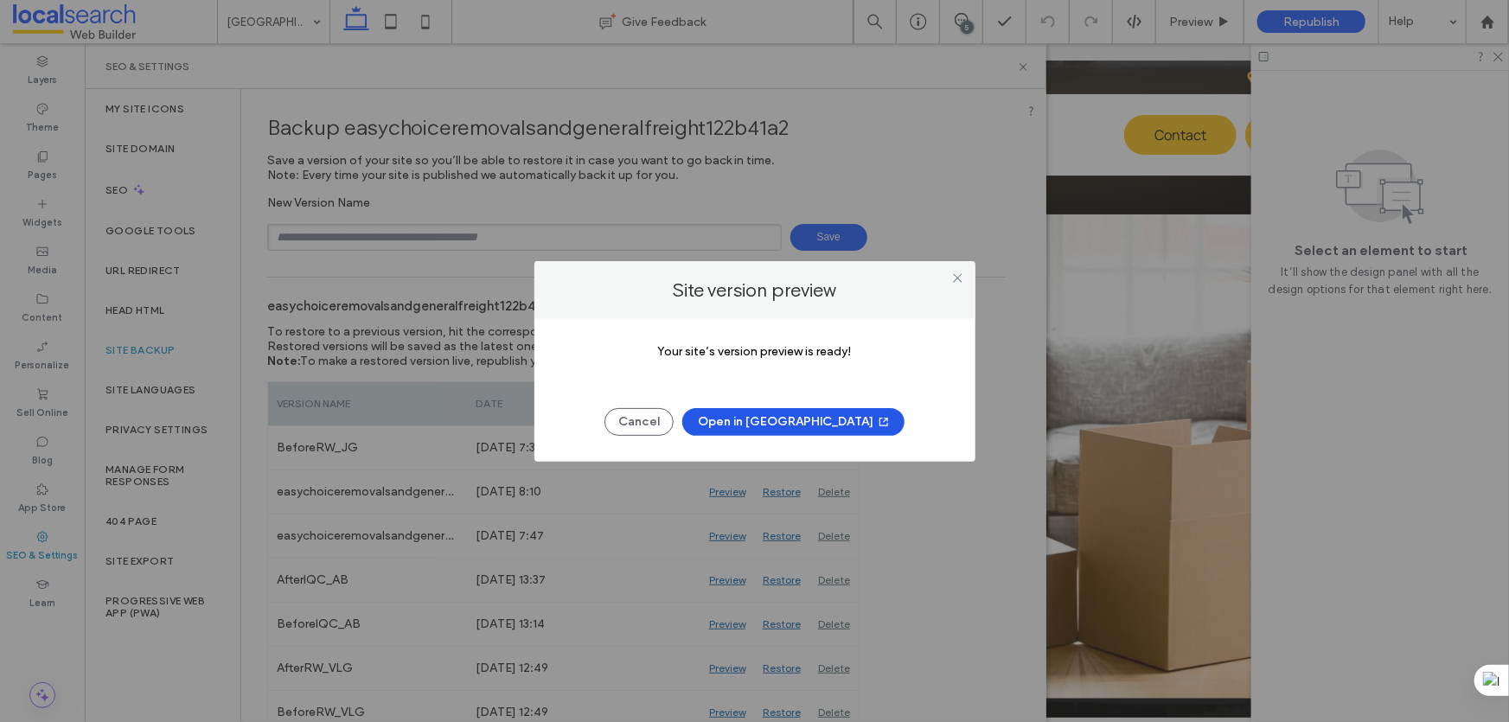
click at [769, 414] on button "Open in [GEOGRAPHIC_DATA]" at bounding box center [793, 422] width 222 height 28
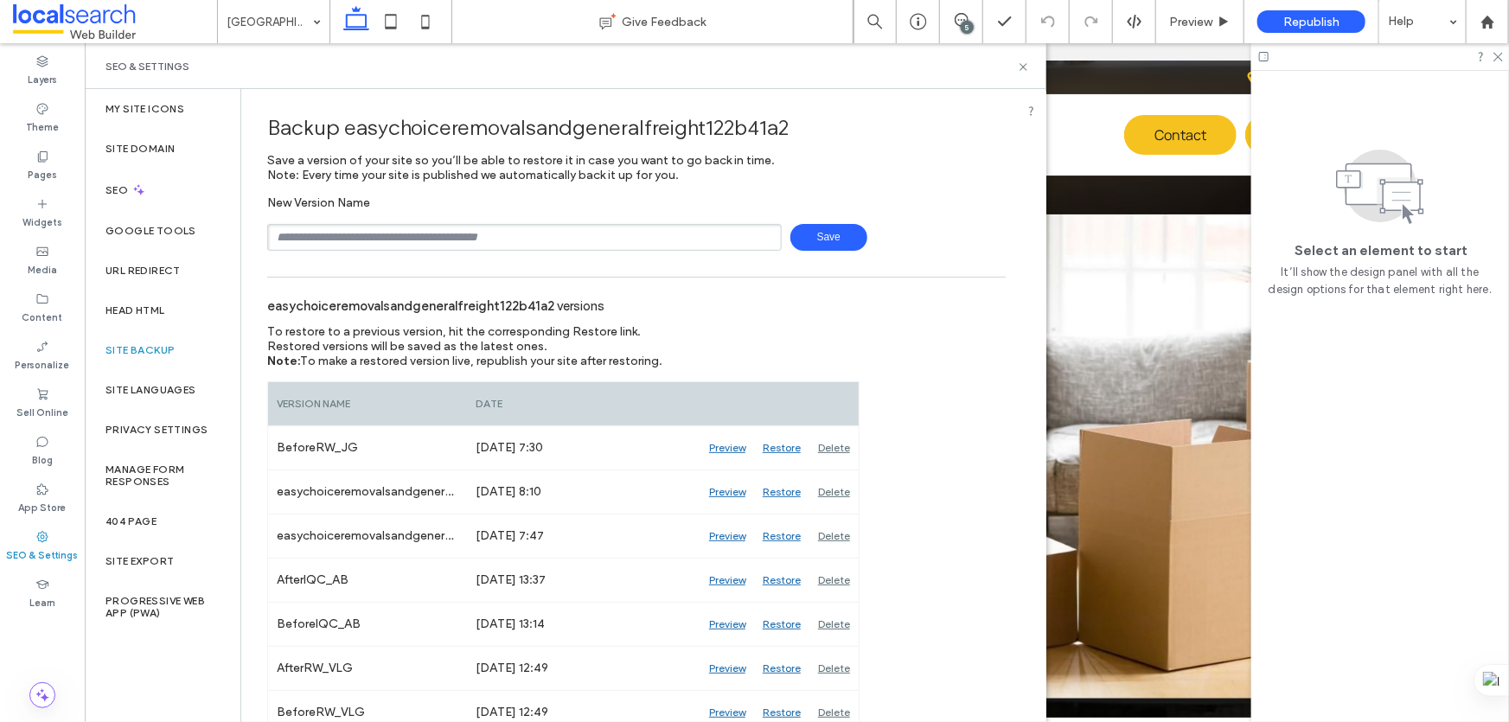
click at [384, 234] on input "text" at bounding box center [524, 237] width 515 height 27
type input "*"
type input "*******"
click at [1020, 60] on div "SEO & Settings" at bounding box center [566, 67] width 920 height 14
drag, startPoint x: 1024, startPoint y: 67, endPoint x: 916, endPoint y: 51, distance: 109.3
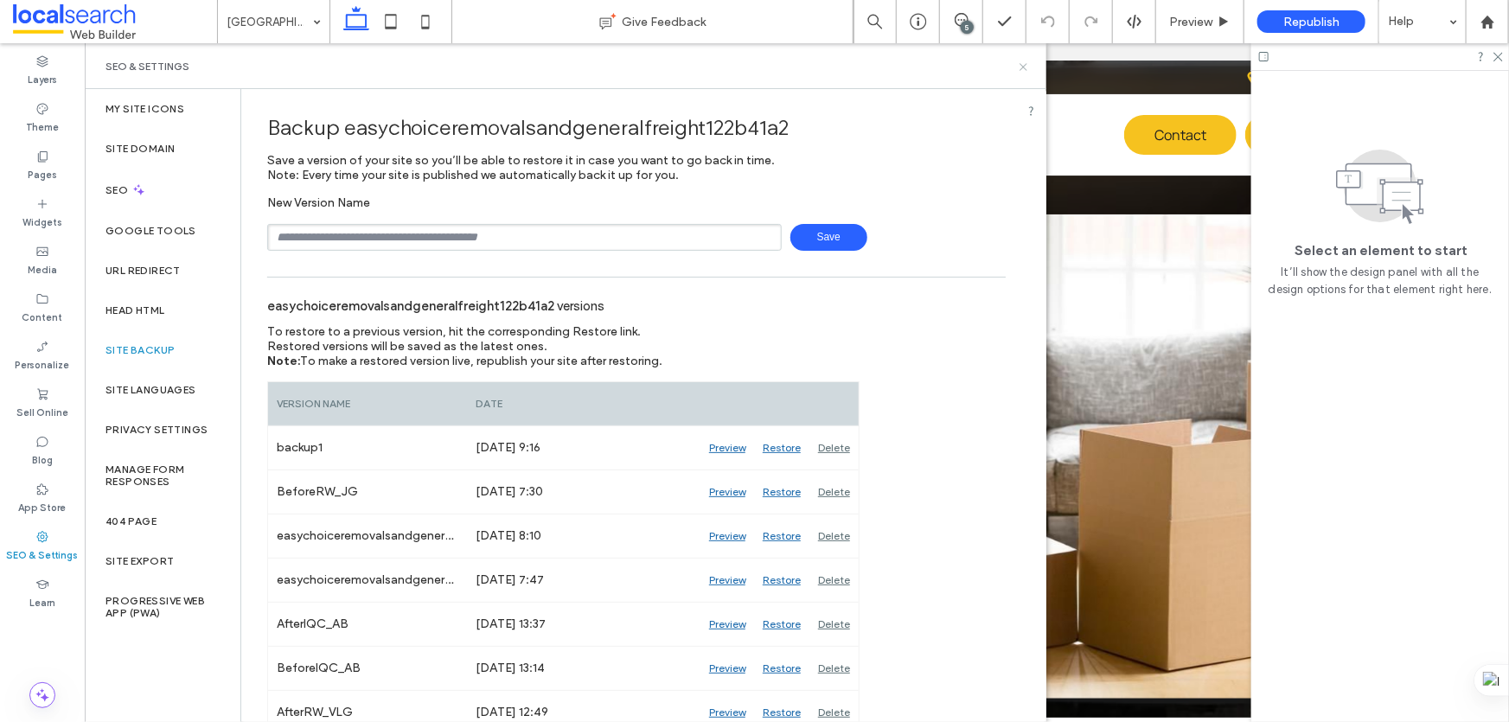
click at [1024, 67] on use at bounding box center [1023, 66] width 7 height 7
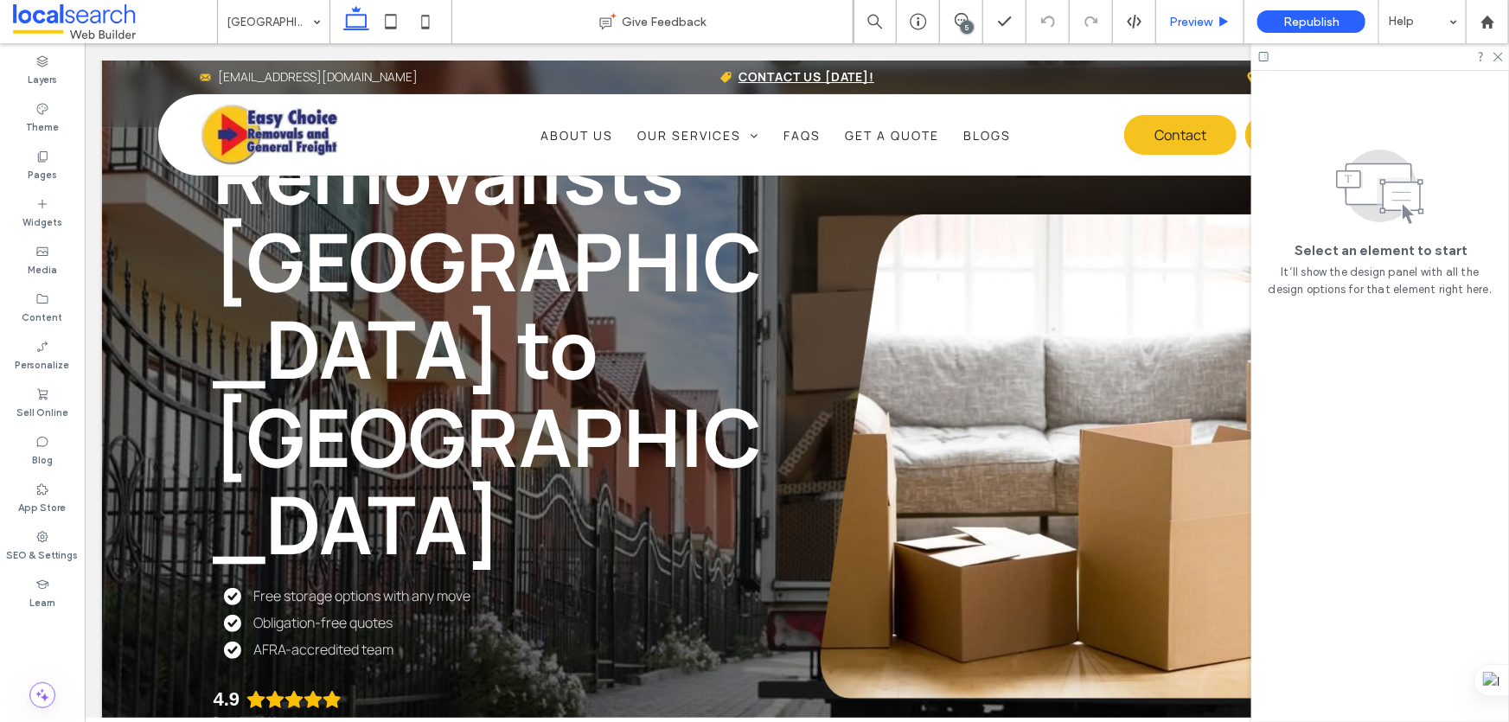
drag, startPoint x: 512, startPoint y: 414, endPoint x: 1185, endPoint y: 25, distance: 777.3
click at [1185, 25] on span "Preview" at bounding box center [1190, 22] width 43 height 15
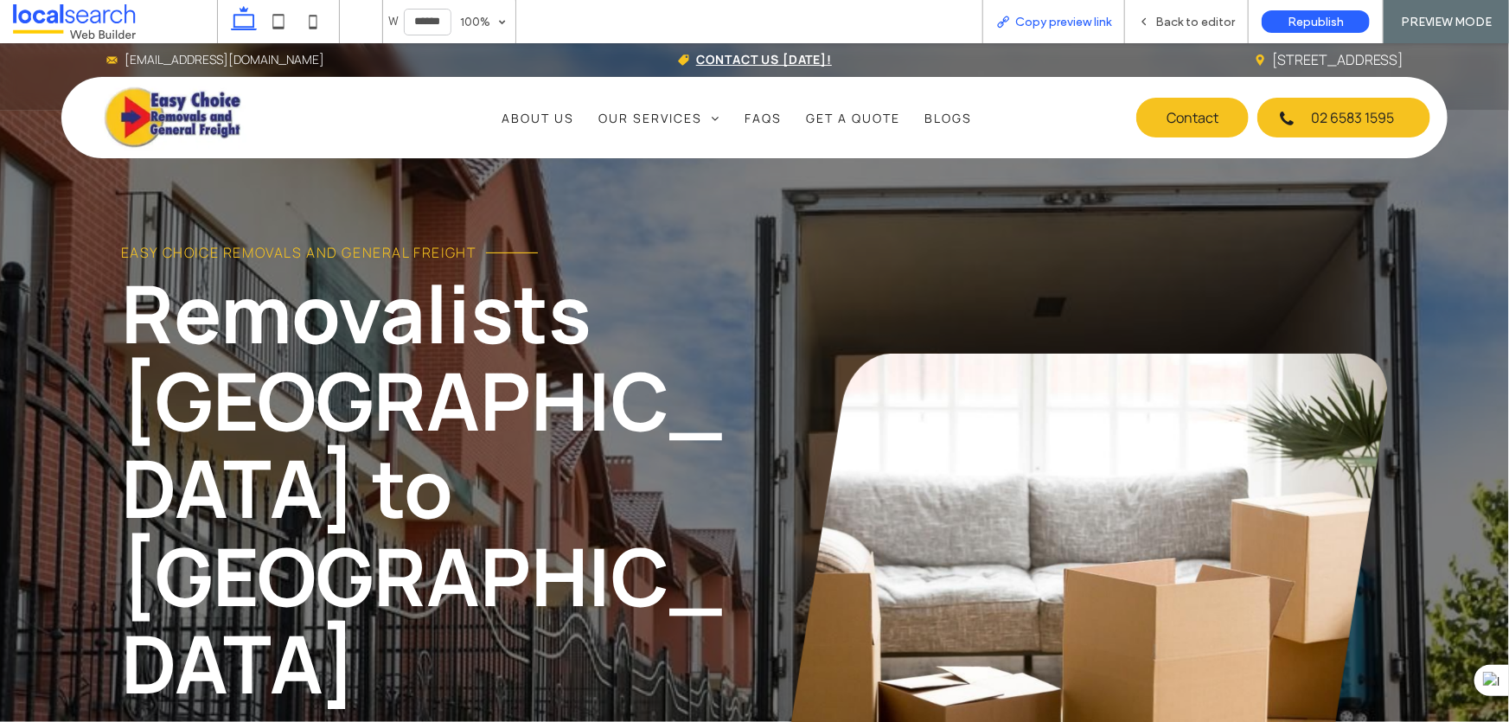
click at [1053, 21] on span "Copy preview link" at bounding box center [1063, 22] width 96 height 15
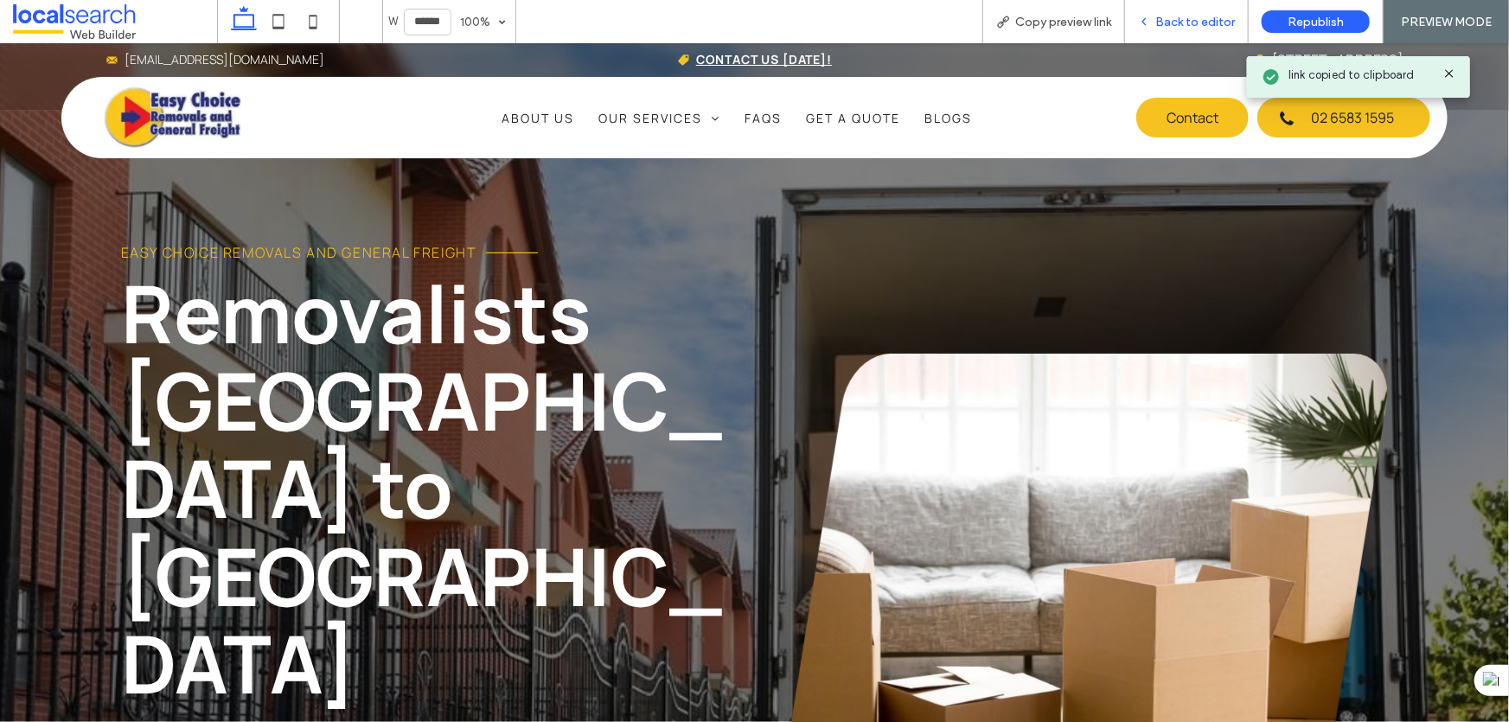
click at [1194, 24] on span "Back to editor" at bounding box center [1195, 22] width 80 height 15
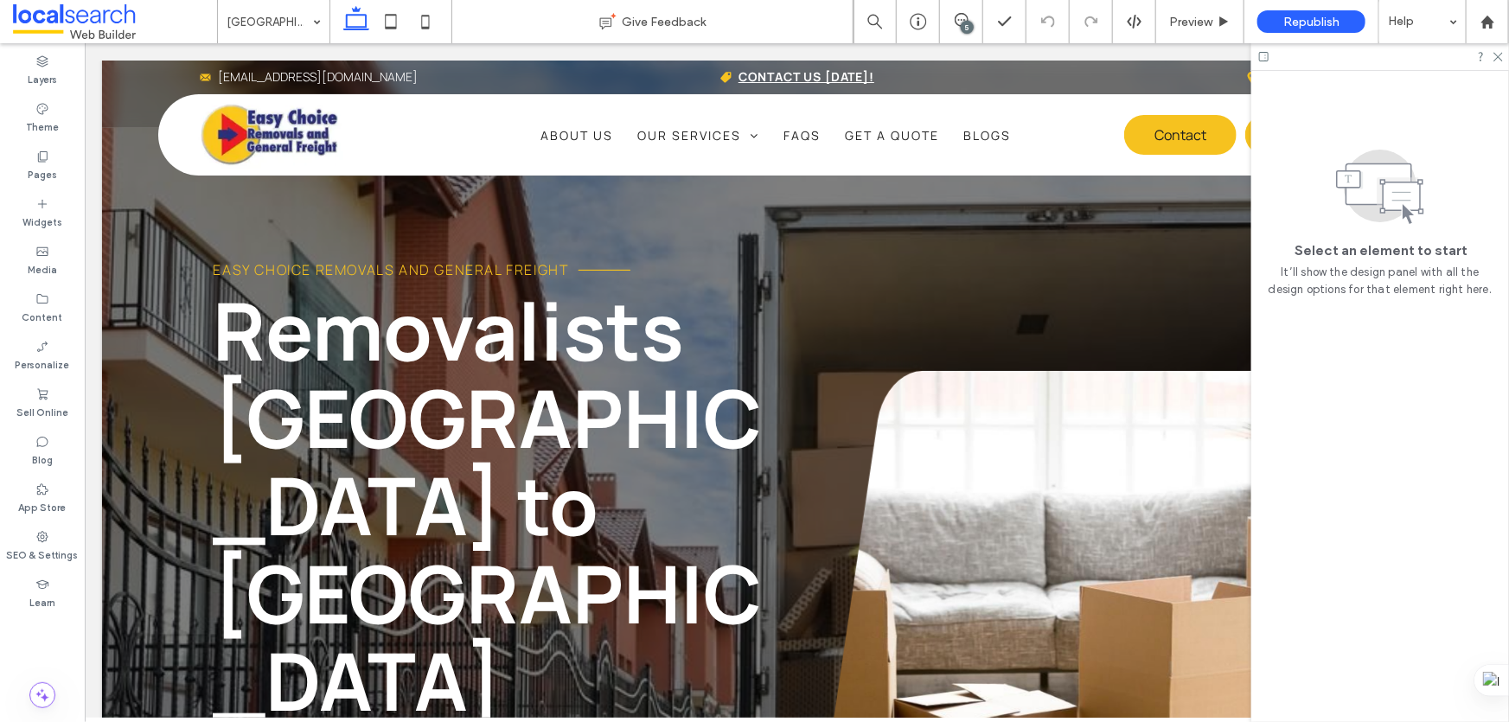
click at [971, 30] on div "5" at bounding box center [967, 27] width 13 height 13
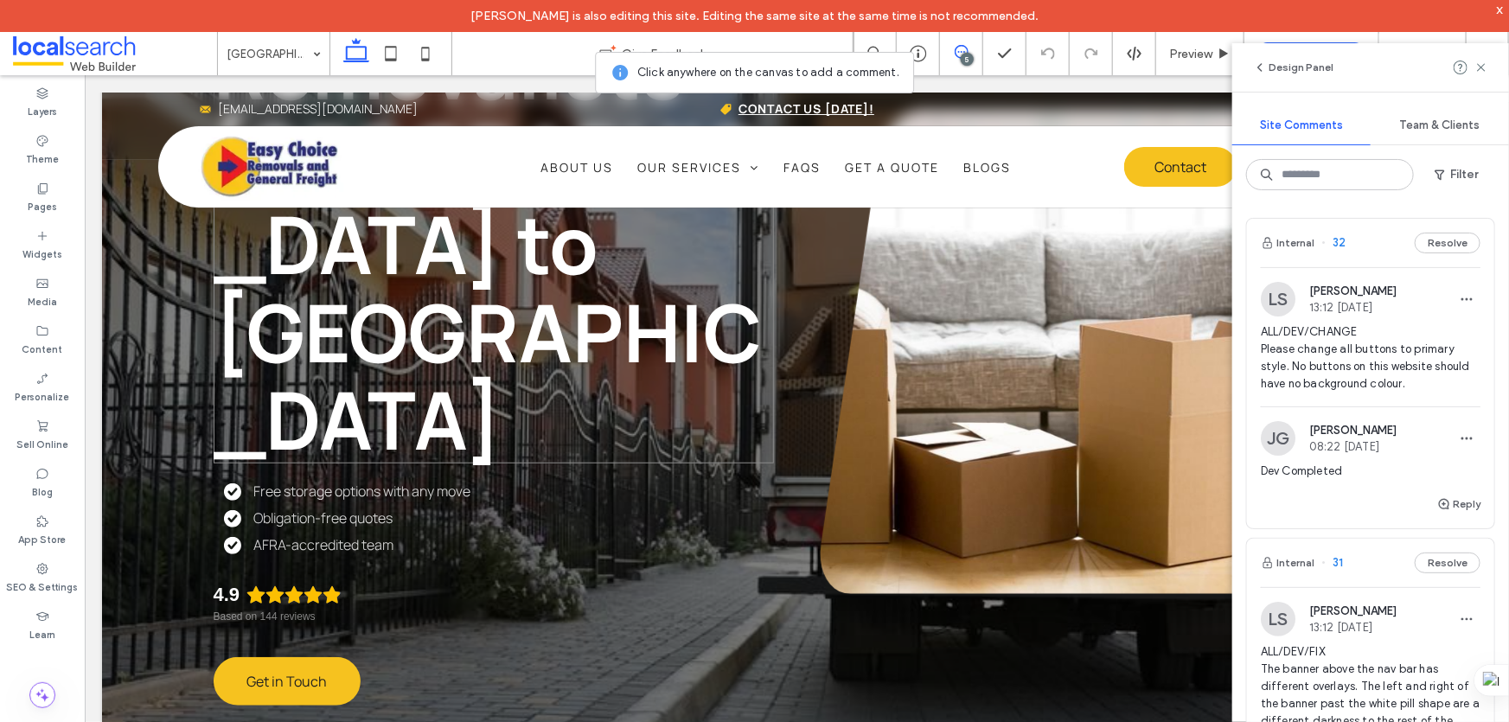
scroll to position [314, 0]
